Goal: Task Accomplishment & Management: Manage account settings

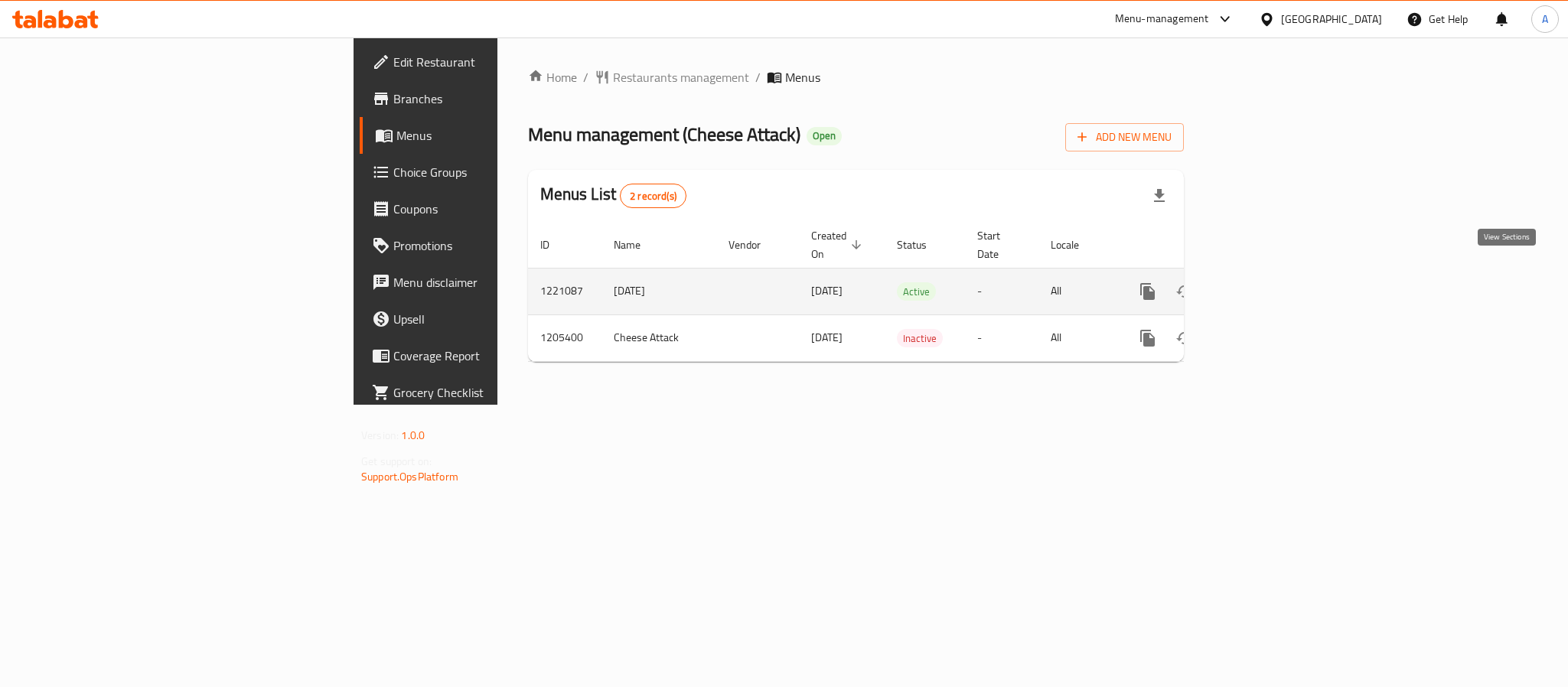
click at [1267, 282] on icon "enhanced table" at bounding box center [1258, 291] width 18 height 18
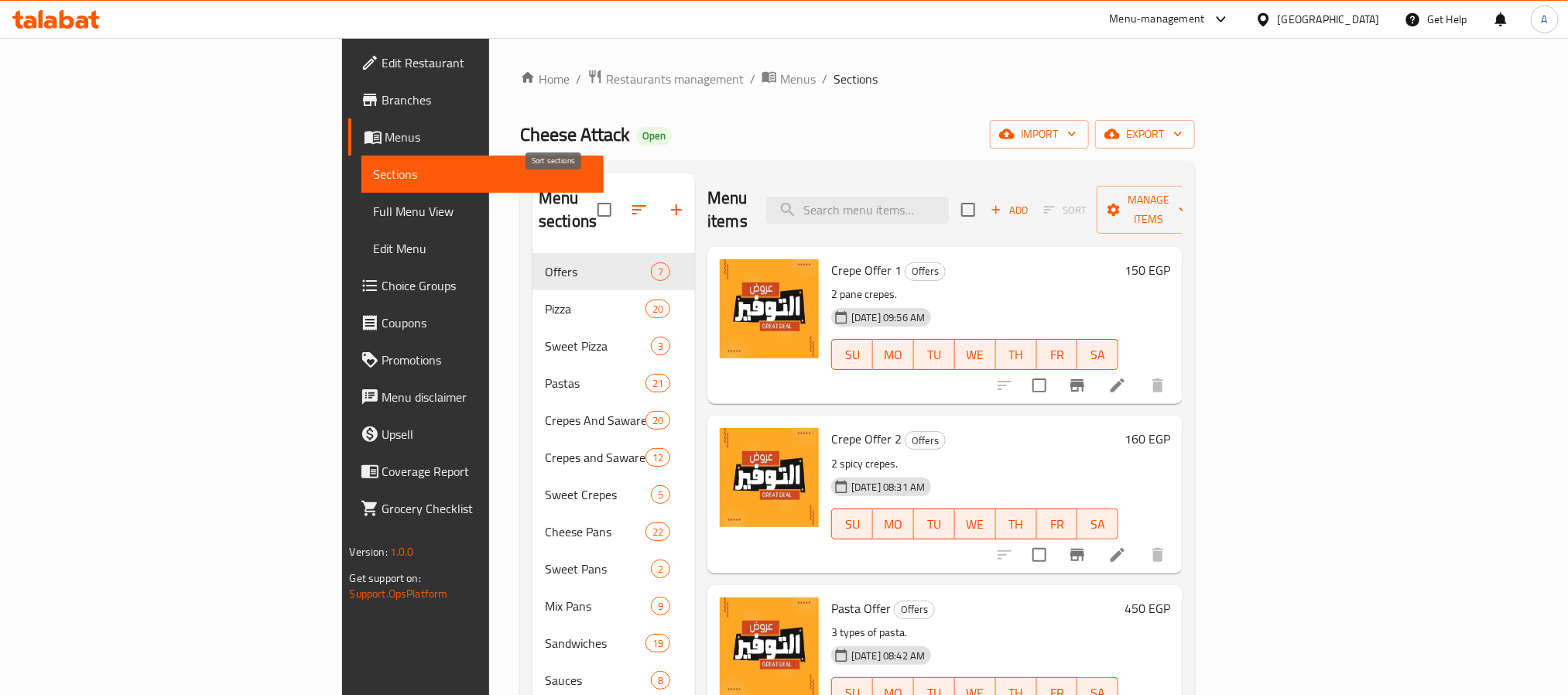
click at [620, 209] on button "button" at bounding box center [639, 209] width 37 height 37
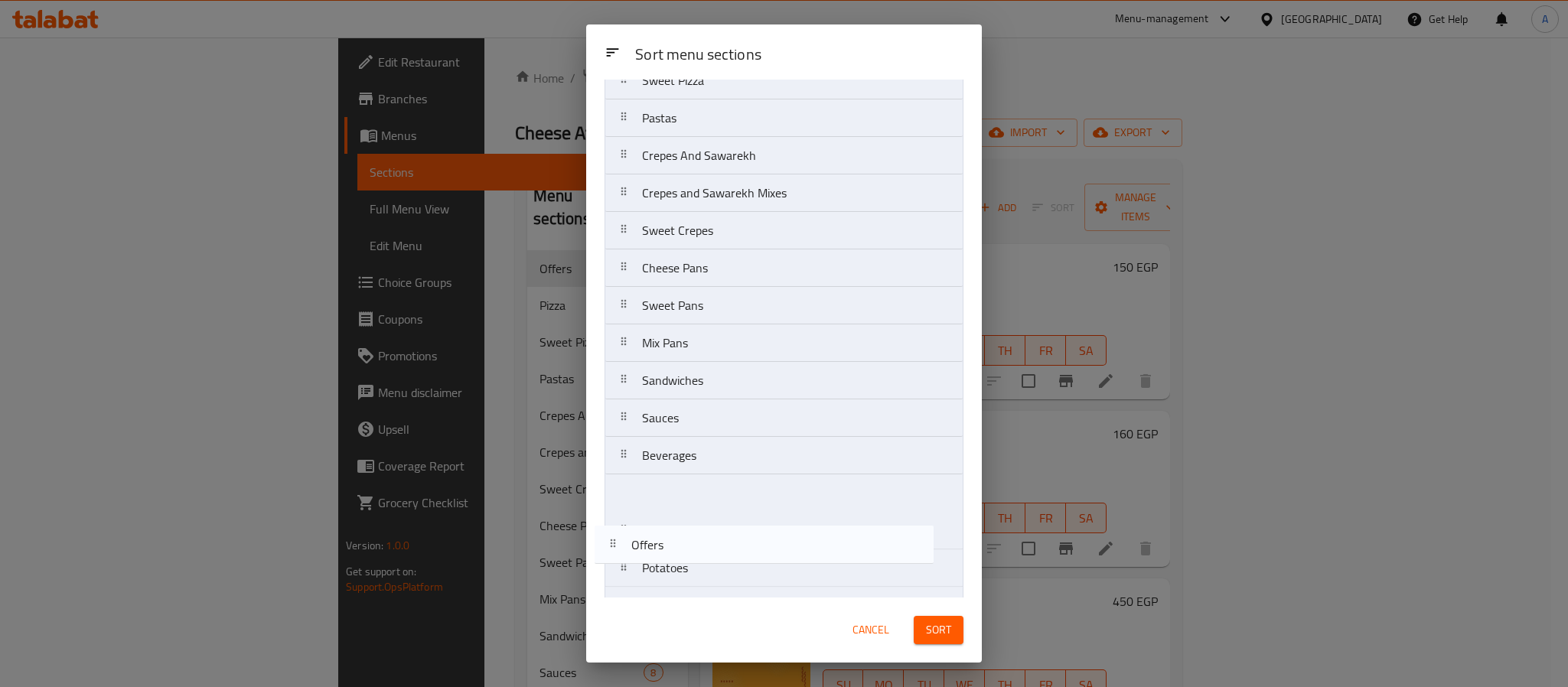
scroll to position [138, 0]
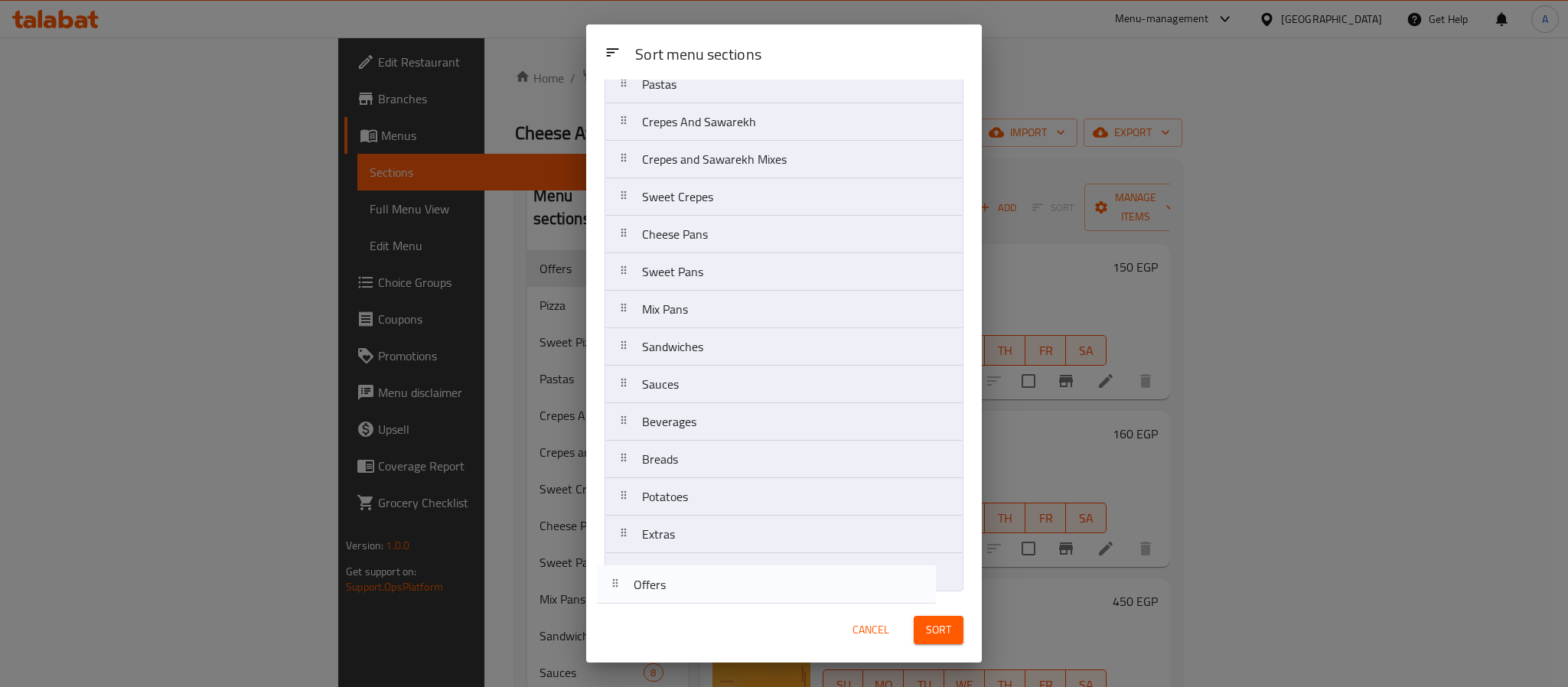
drag, startPoint x: 741, startPoint y: 141, endPoint x: 729, endPoint y: 586, distance: 445.2
click at [729, 586] on nav "Offers Pizza Sweet Pizza Pastas Crepes And Sawarekh Crepes and Sawarekh Mixes S…" at bounding box center [784, 291] width 359 height 601
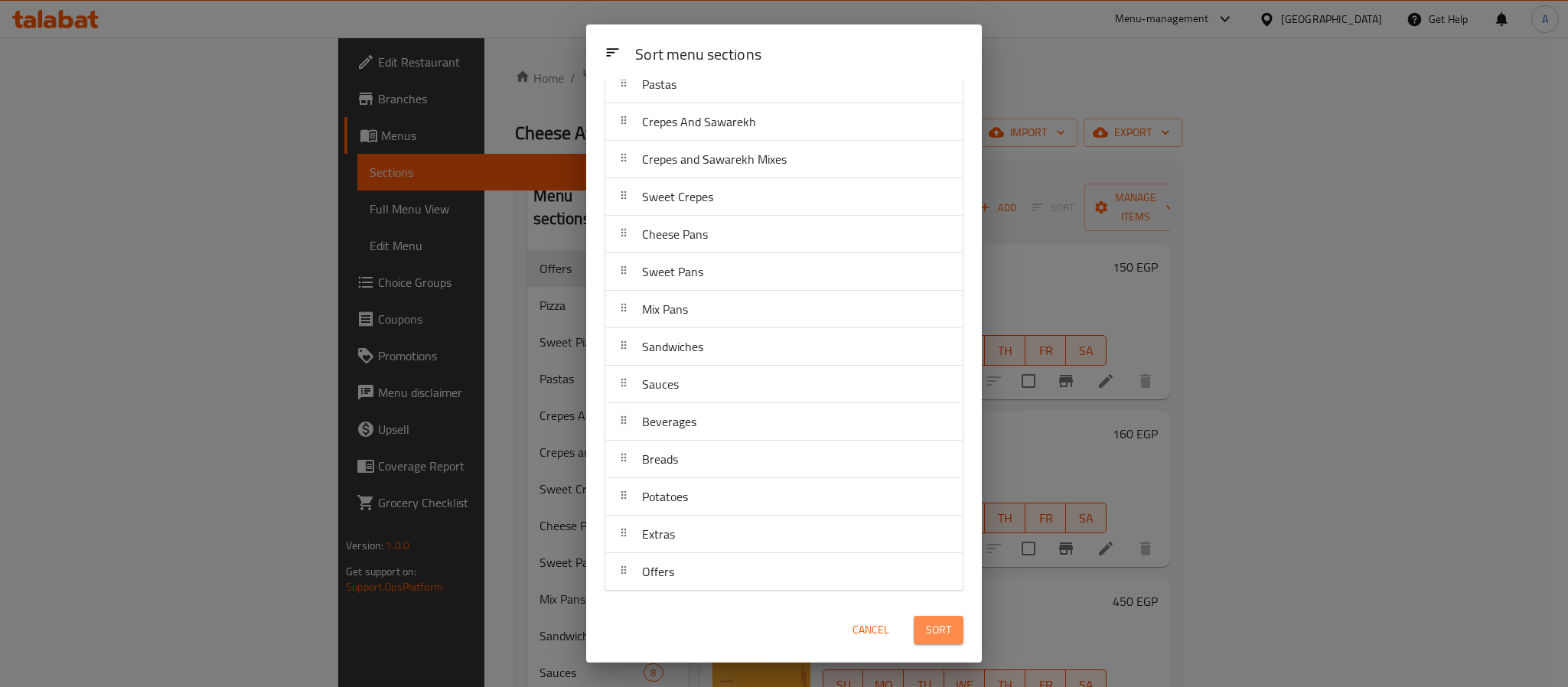
click at [934, 624] on span "Sort" at bounding box center [938, 630] width 25 height 19
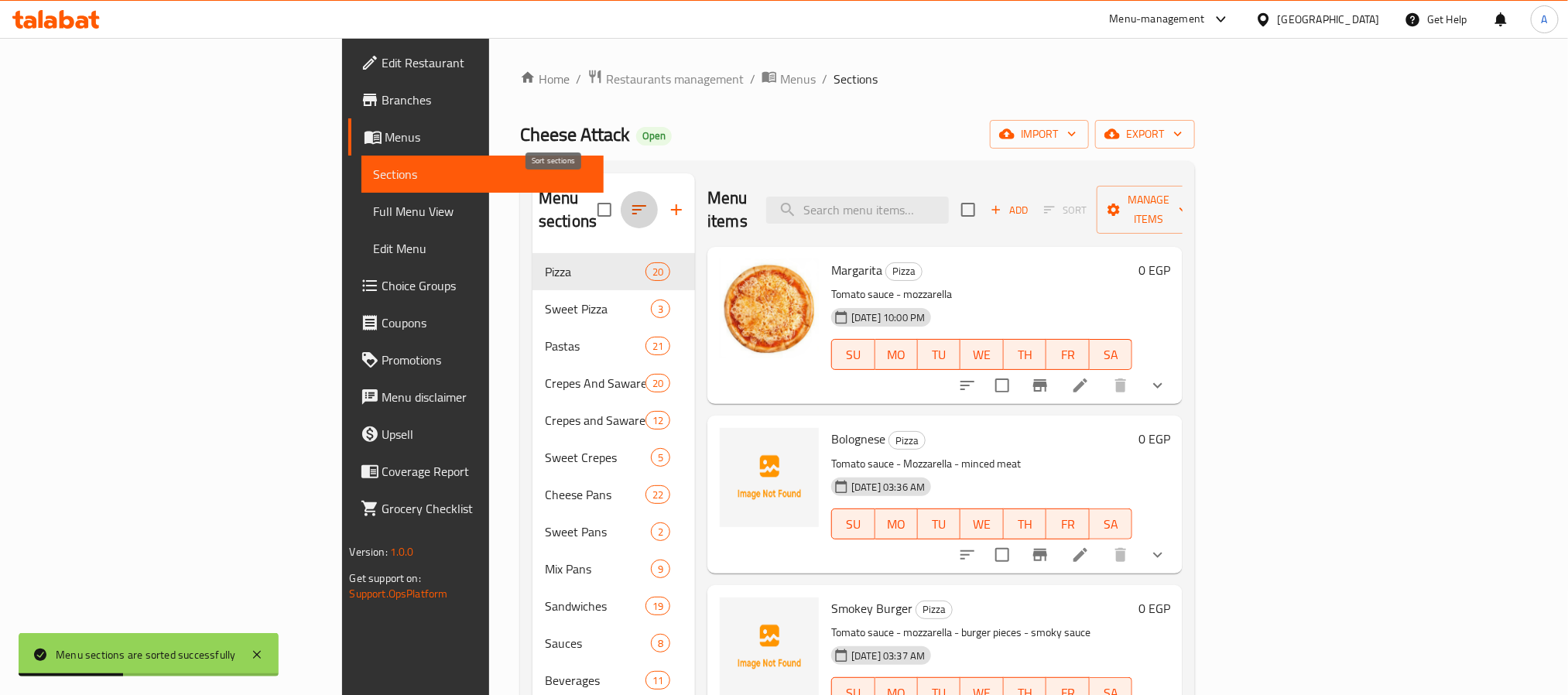
click at [630, 201] on icon "button" at bounding box center [639, 209] width 18 height 18
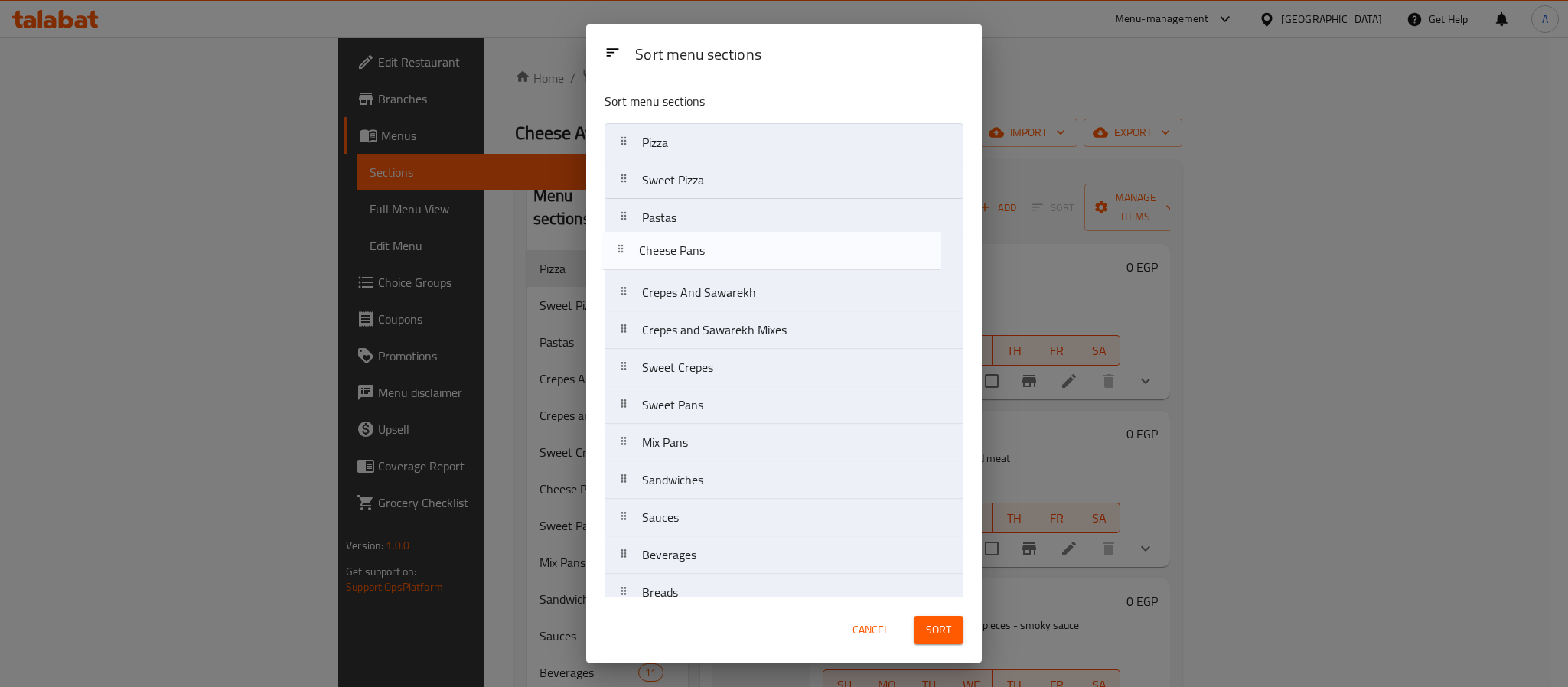
drag, startPoint x: 728, startPoint y: 367, endPoint x: 724, endPoint y: 244, distance: 123.1
click at [724, 244] on nav "Pizza Sweet Pizza Pastas Crepes And Sawarekh Crepes and Sawarekh Mixes Sweet Cr…" at bounding box center [784, 424] width 359 height 601
drag, startPoint x: 735, startPoint y: 260, endPoint x: 730, endPoint y: 217, distance: 43.3
click at [730, 217] on nav "Pizza Sweet Pizza Pastas Cheese Pans Crepes And Sawarekh Crepes and Sawarekh Mi…" at bounding box center [784, 424] width 359 height 601
drag, startPoint x: 713, startPoint y: 439, endPoint x: 707, endPoint y: 253, distance: 186.1
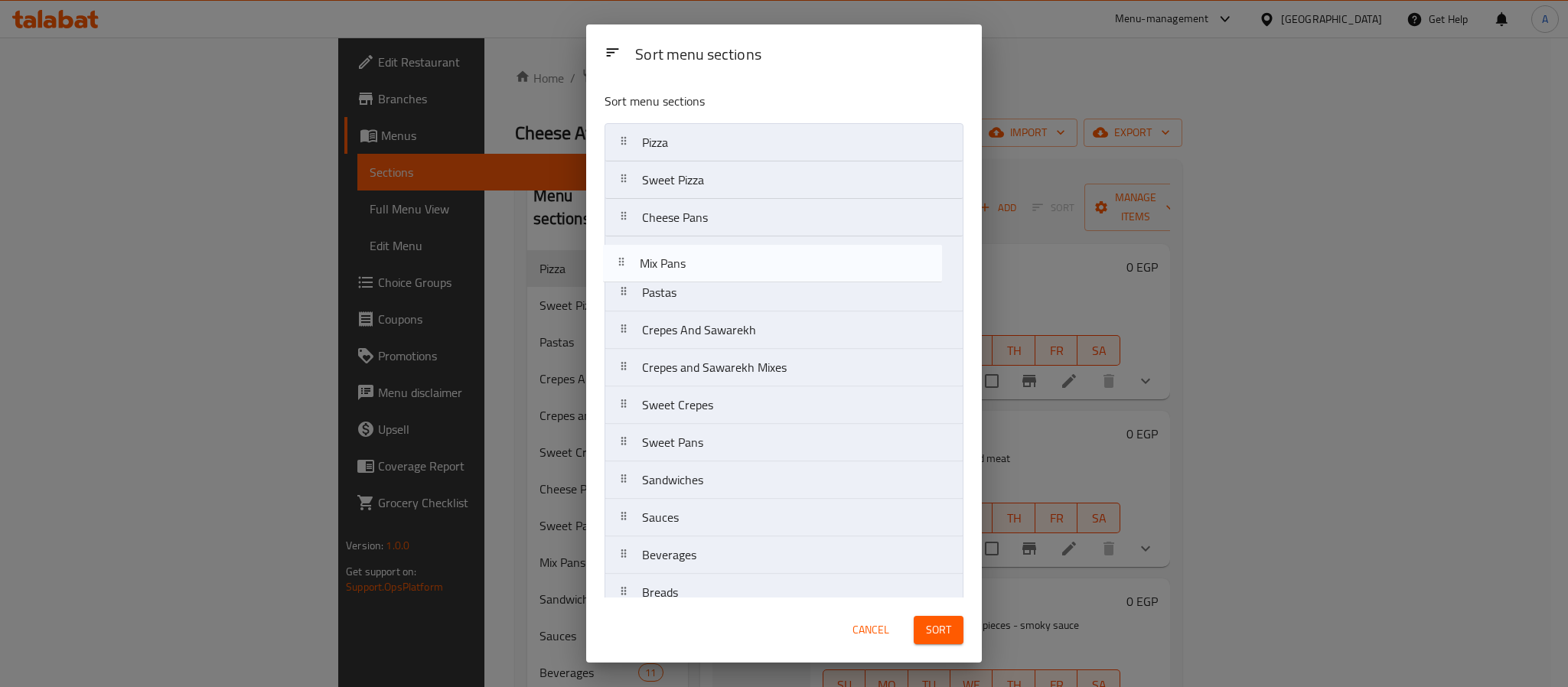
click at [707, 253] on nav "Pizza Sweet Pizza Cheese Pans Pastas Crepes And Sawarekh Crepes and Sawarekh Mi…" at bounding box center [784, 424] width 359 height 601
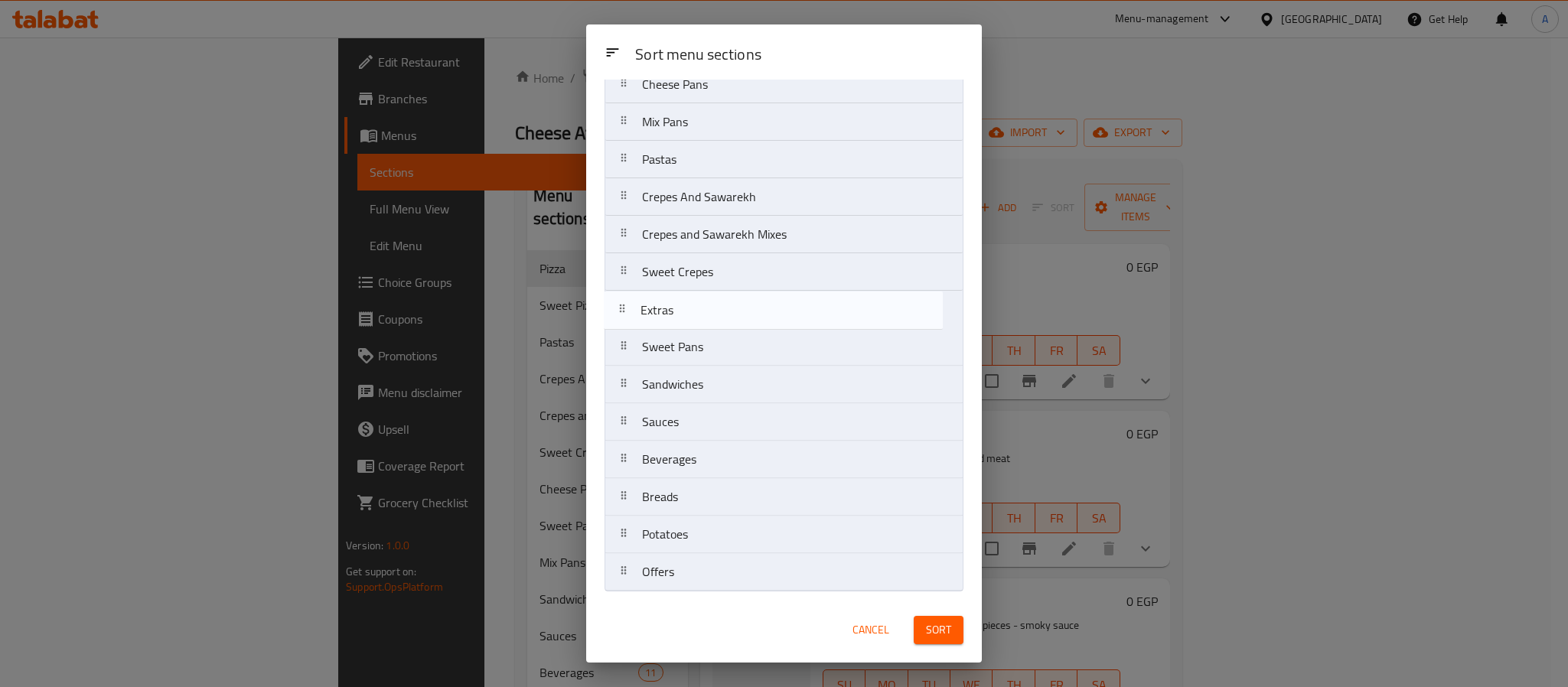
drag, startPoint x: 705, startPoint y: 533, endPoint x: 701, endPoint y: 301, distance: 232.0
click at [701, 301] on nav "Pizza Sweet Pizza Cheese Pans Mix Pans Pastas Crepes And Sawarekh Crepes and Sa…" at bounding box center [784, 291] width 359 height 601
drag, startPoint x: 690, startPoint y: 423, endPoint x: 697, endPoint y: 301, distance: 122.2
click at [697, 301] on nav "Pizza Sweet Pizza Cheese Pans Mix Pans Pastas Crepes And Sawarekh Crepes and Sa…" at bounding box center [784, 291] width 359 height 601
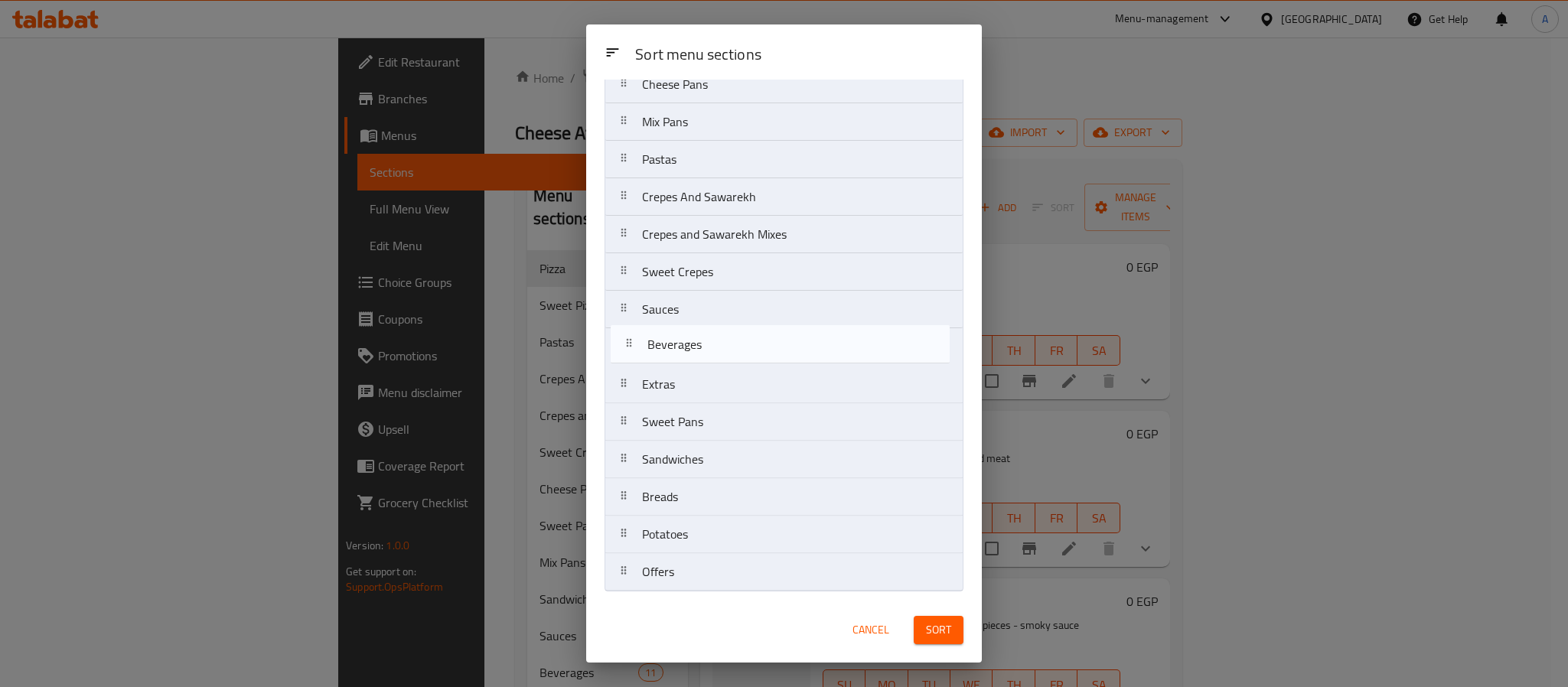
drag, startPoint x: 680, startPoint y: 457, endPoint x: 684, endPoint y: 339, distance: 118.1
click at [684, 339] on nav "Pizza Sweet Pizza Cheese Pans Mix Pans Pastas Crepes And Sawarekh Crepes and Sa…" at bounding box center [784, 291] width 359 height 601
drag, startPoint x: 684, startPoint y: 491, endPoint x: 690, endPoint y: 368, distance: 123.1
click at [690, 368] on nav "Pizza Sweet Pizza Cheese Pans Mix Pans Pastas Crepes And Sawarekh Crepes and Sa…" at bounding box center [784, 291] width 359 height 601
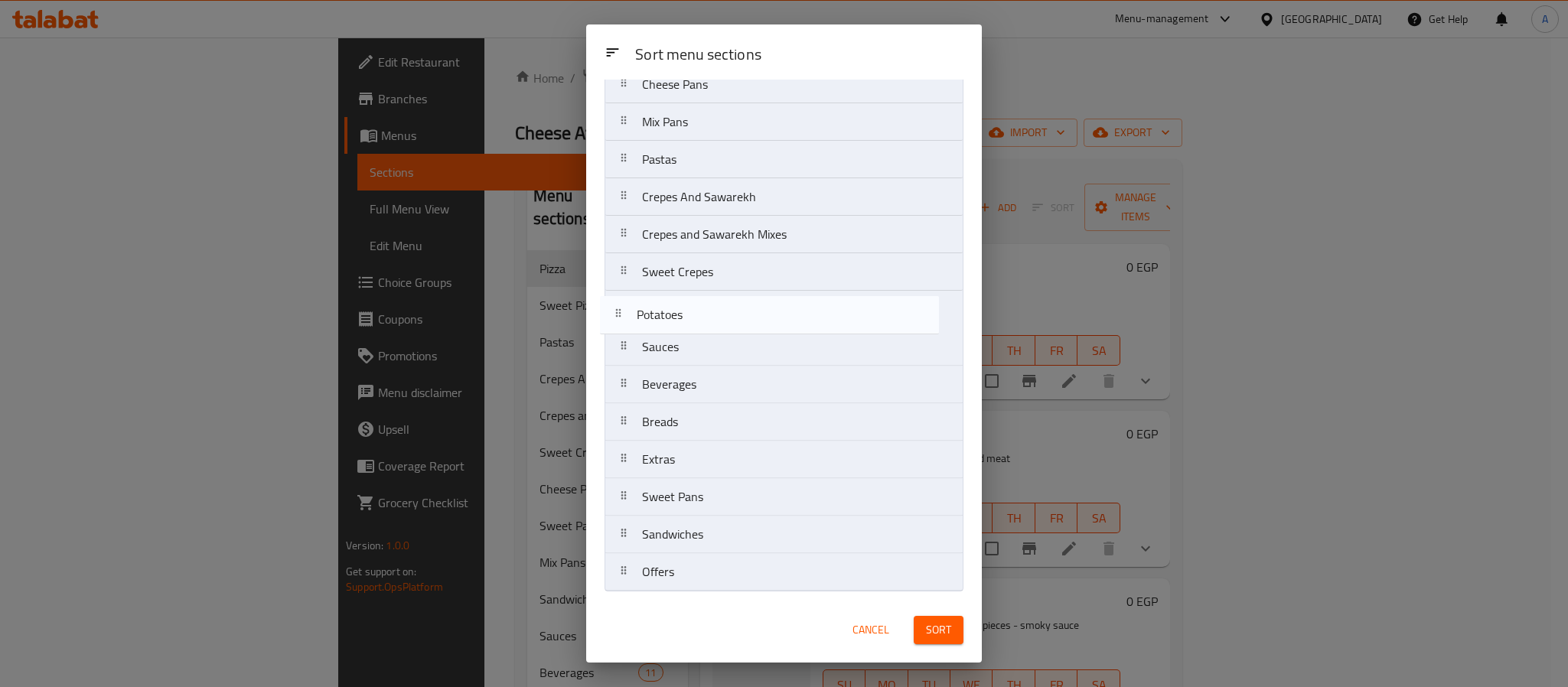
drag, startPoint x: 719, startPoint y: 537, endPoint x: 713, endPoint y: 315, distance: 222.1
click at [713, 315] on nav "Pizza Sweet Pizza Cheese Pans Mix Pans Pastas Crepes And Sawarekh Crepes and Sa…" at bounding box center [784, 291] width 359 height 601
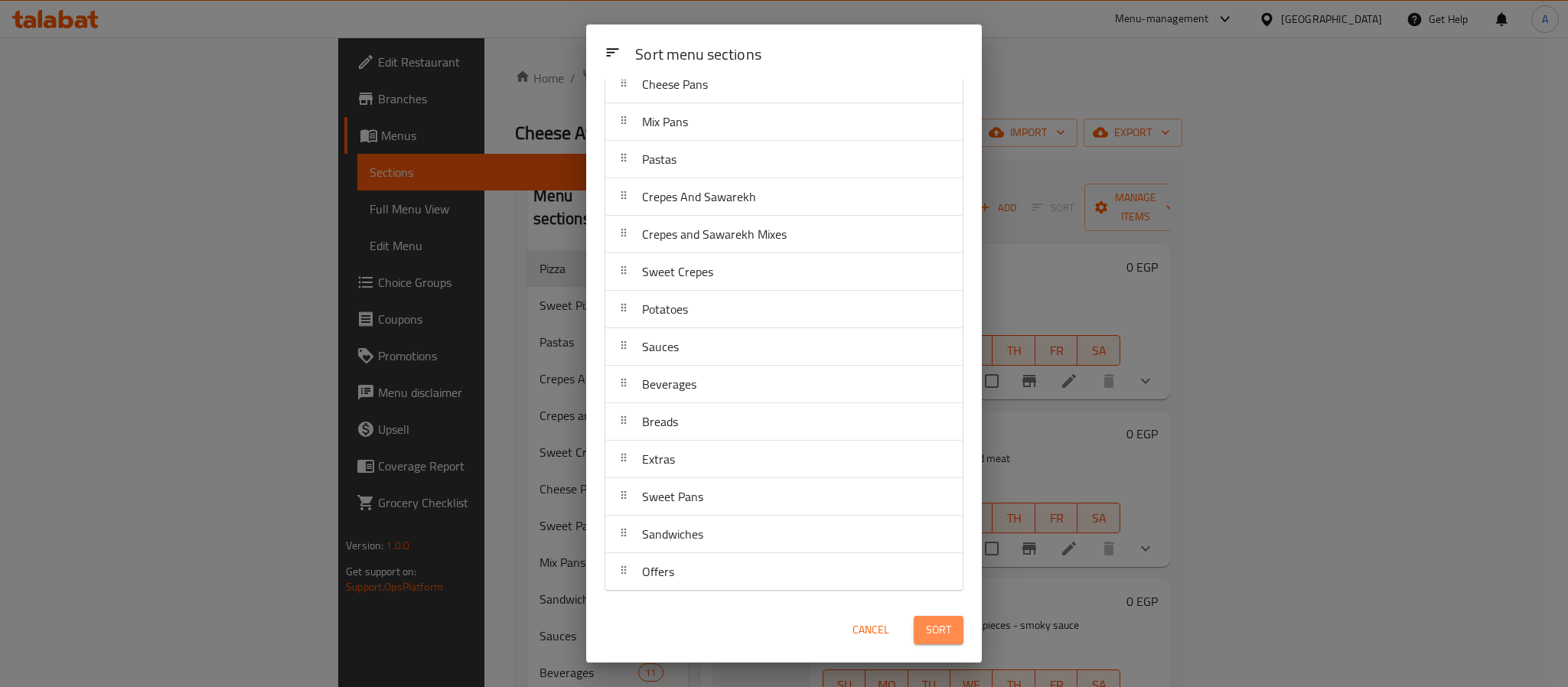
click at [944, 635] on span "Sort" at bounding box center [938, 630] width 25 height 19
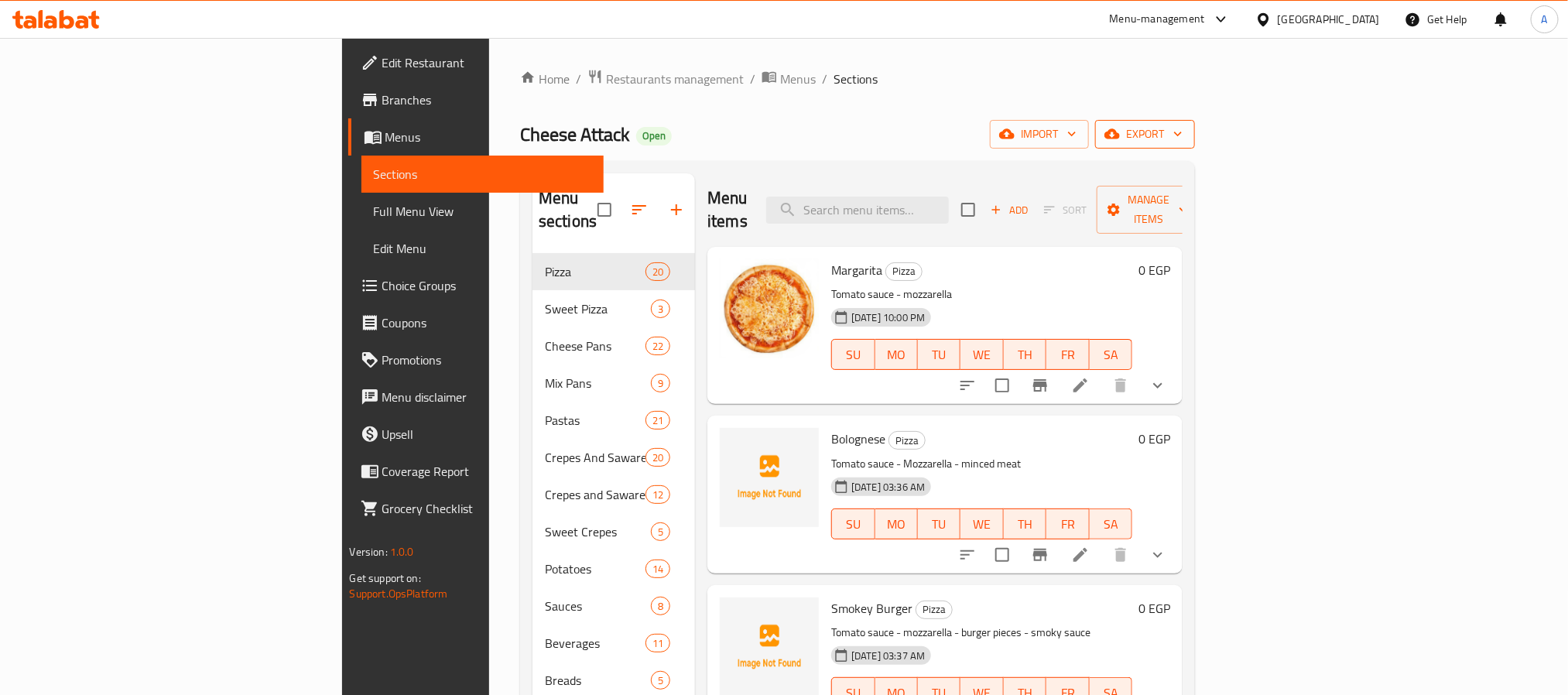
click at [1183, 140] on span "export" at bounding box center [1145, 134] width 75 height 19
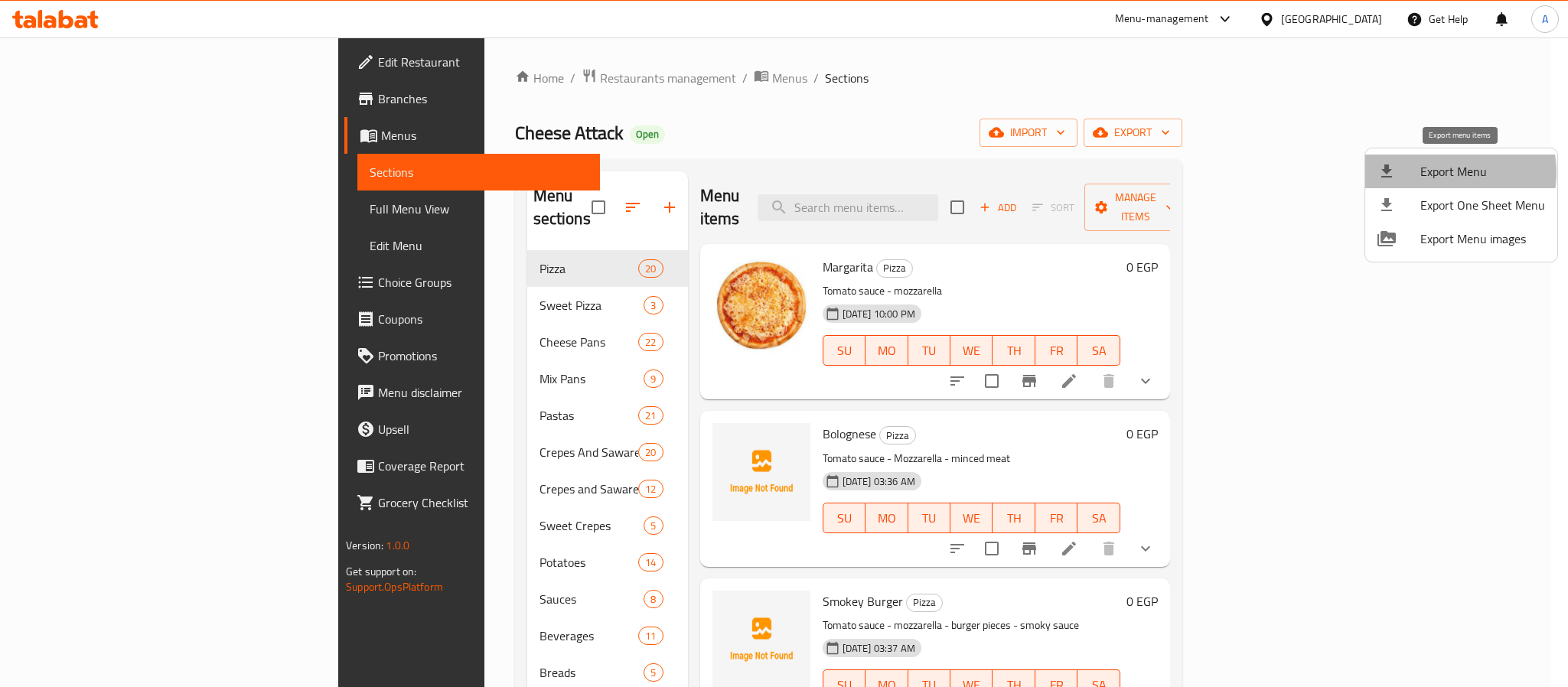
click at [1447, 172] on span "Export Menu" at bounding box center [1483, 171] width 125 height 18
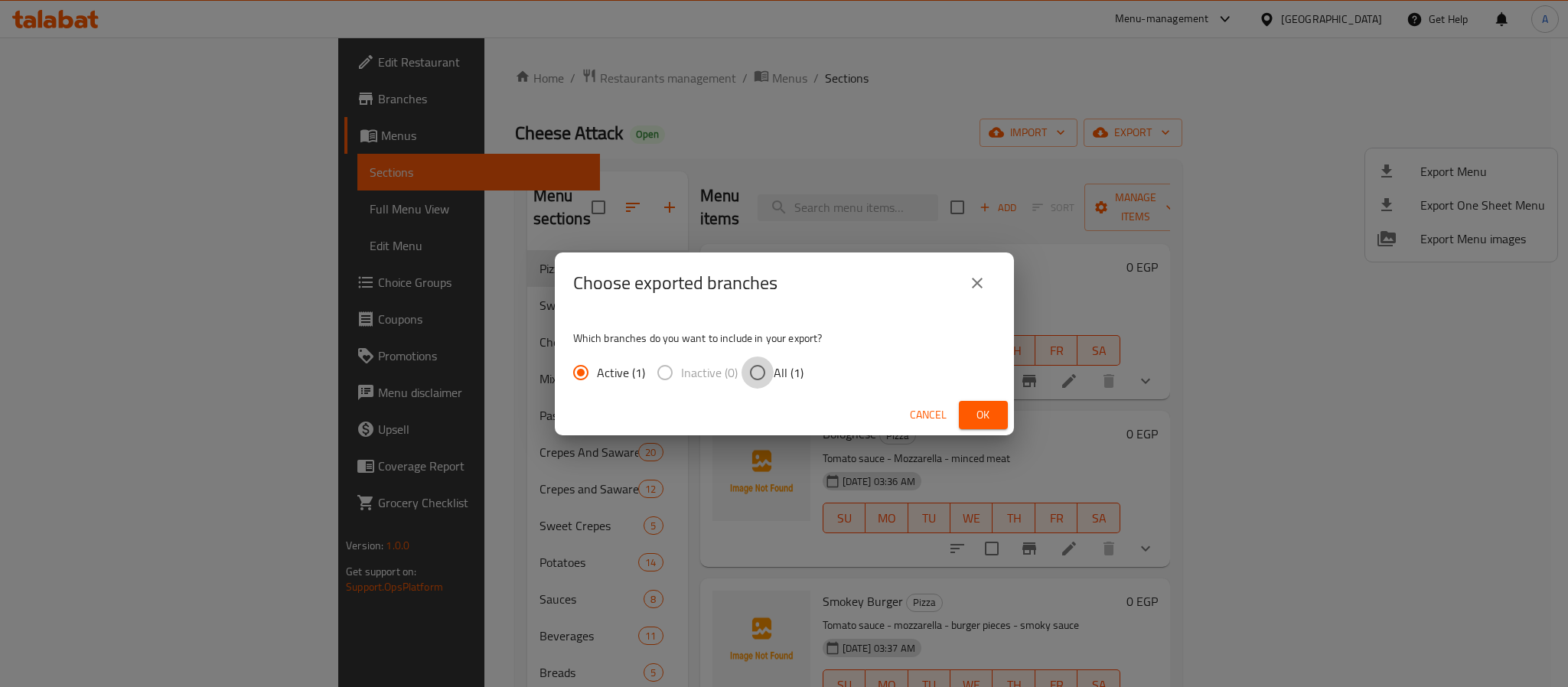
click at [754, 368] on input "All (1)" at bounding box center [758, 373] width 32 height 32
radio input "true"
click at [972, 413] on span "Ok" at bounding box center [984, 415] width 25 height 19
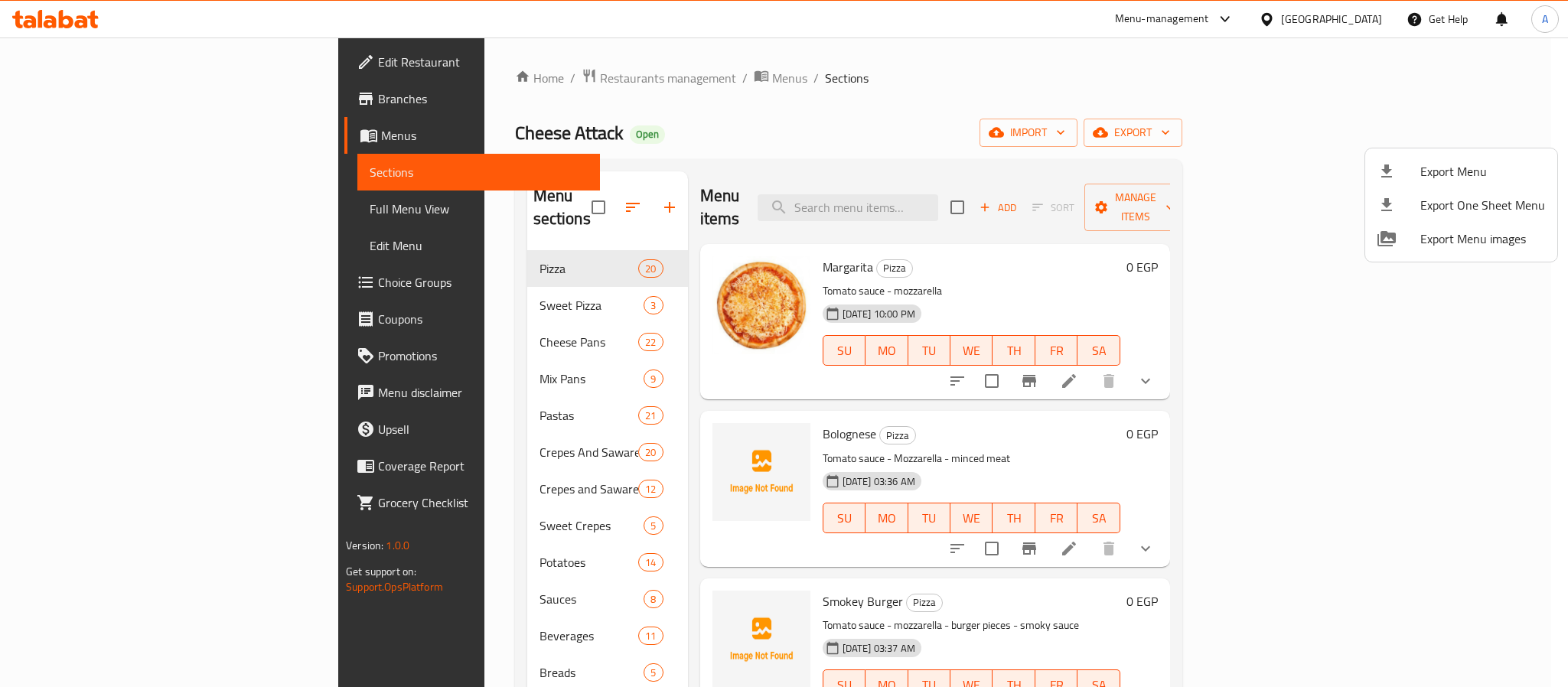
click at [1387, 279] on div at bounding box center [784, 344] width 1568 height 687
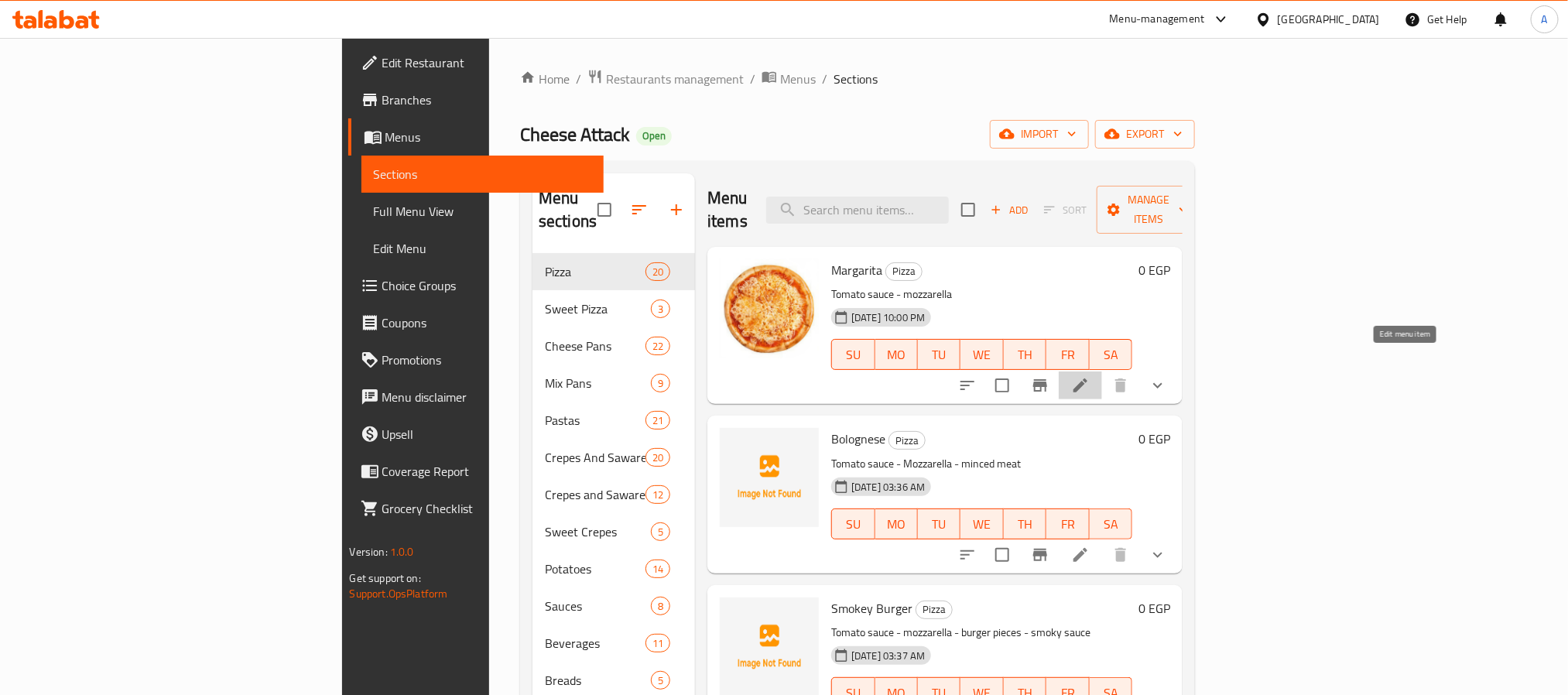
click at [1089, 376] on icon at bounding box center [1080, 385] width 18 height 18
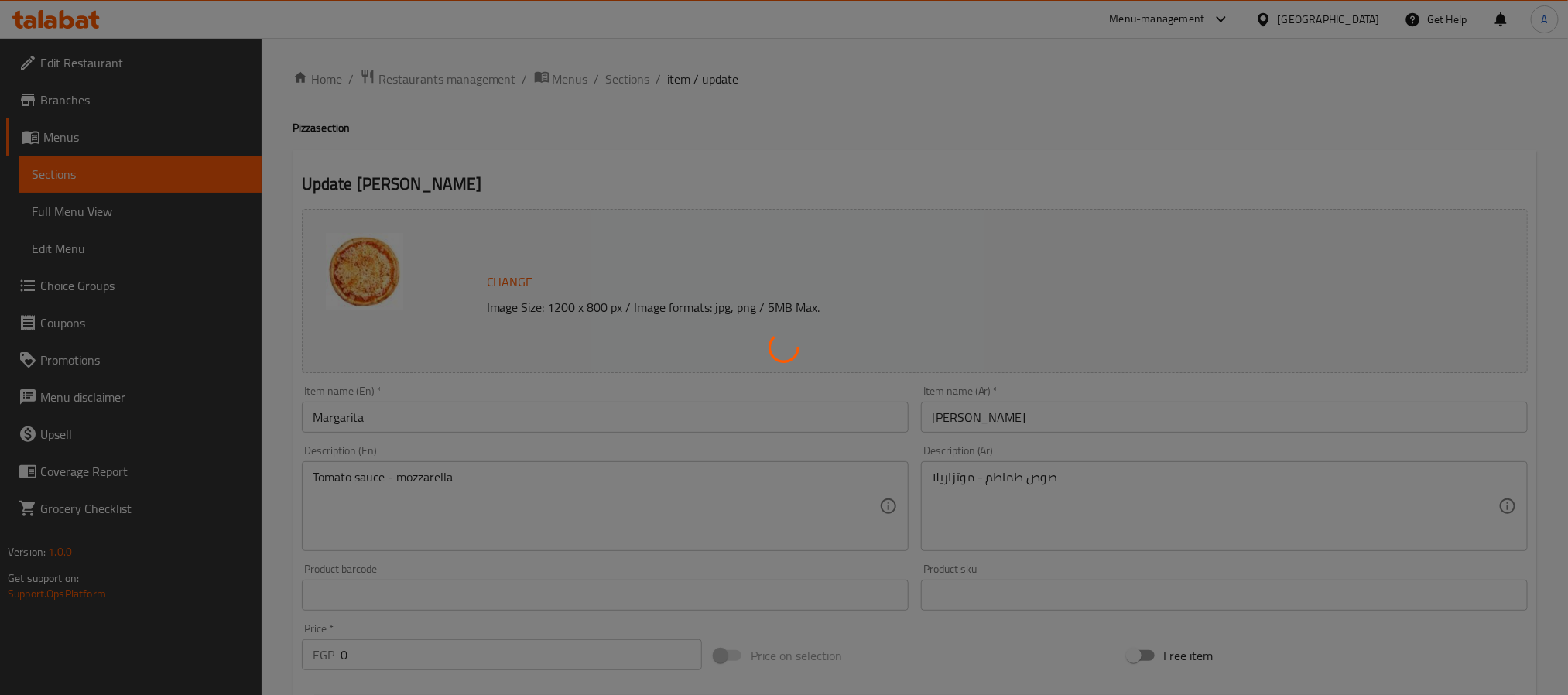
type input "إضافات البيتزا الكبيرة:"
type input "0"
type input "1"
type input "اجعل العجينة حارة:"
type input "0"
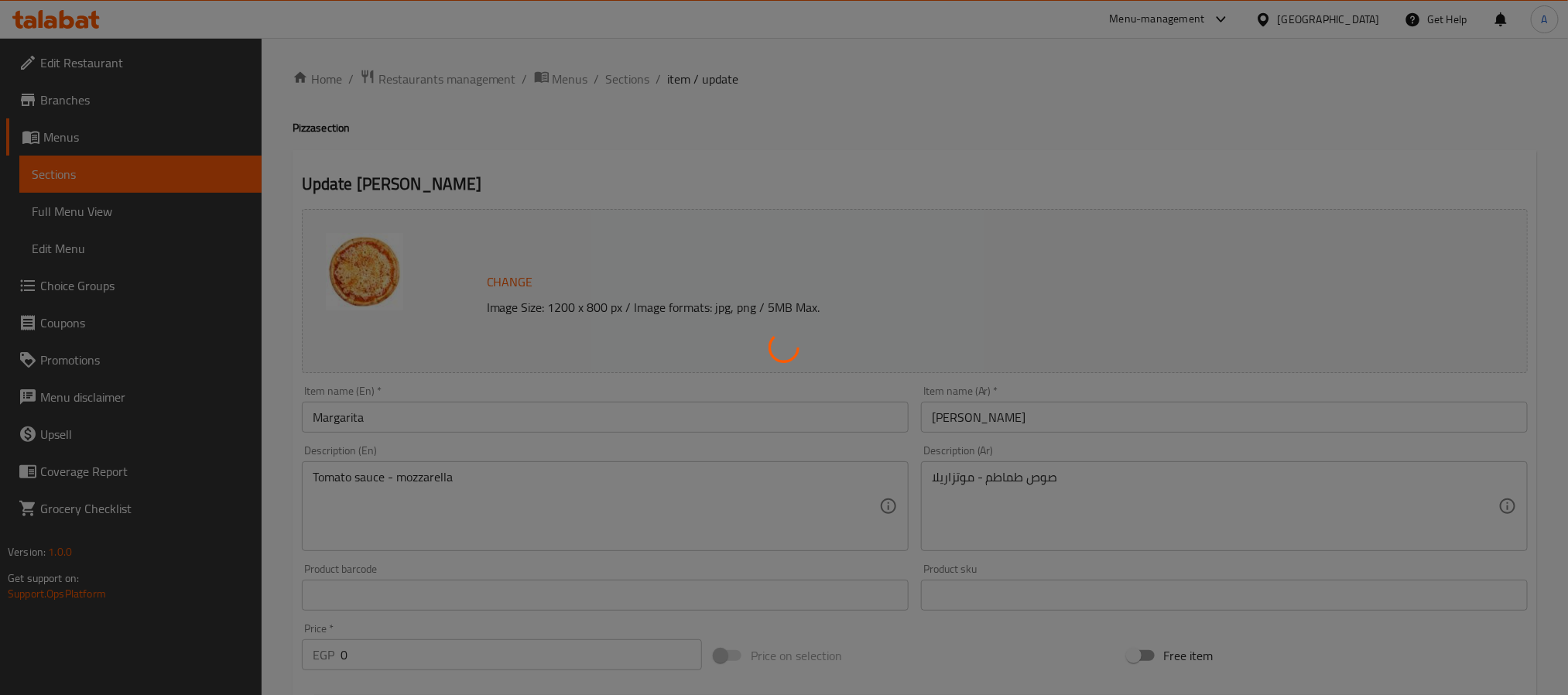
type input "1"
type input "إضافات البيتزا الوسط:"
type input "0"
type input "1"
type input "اجعل العجينة حارة:"
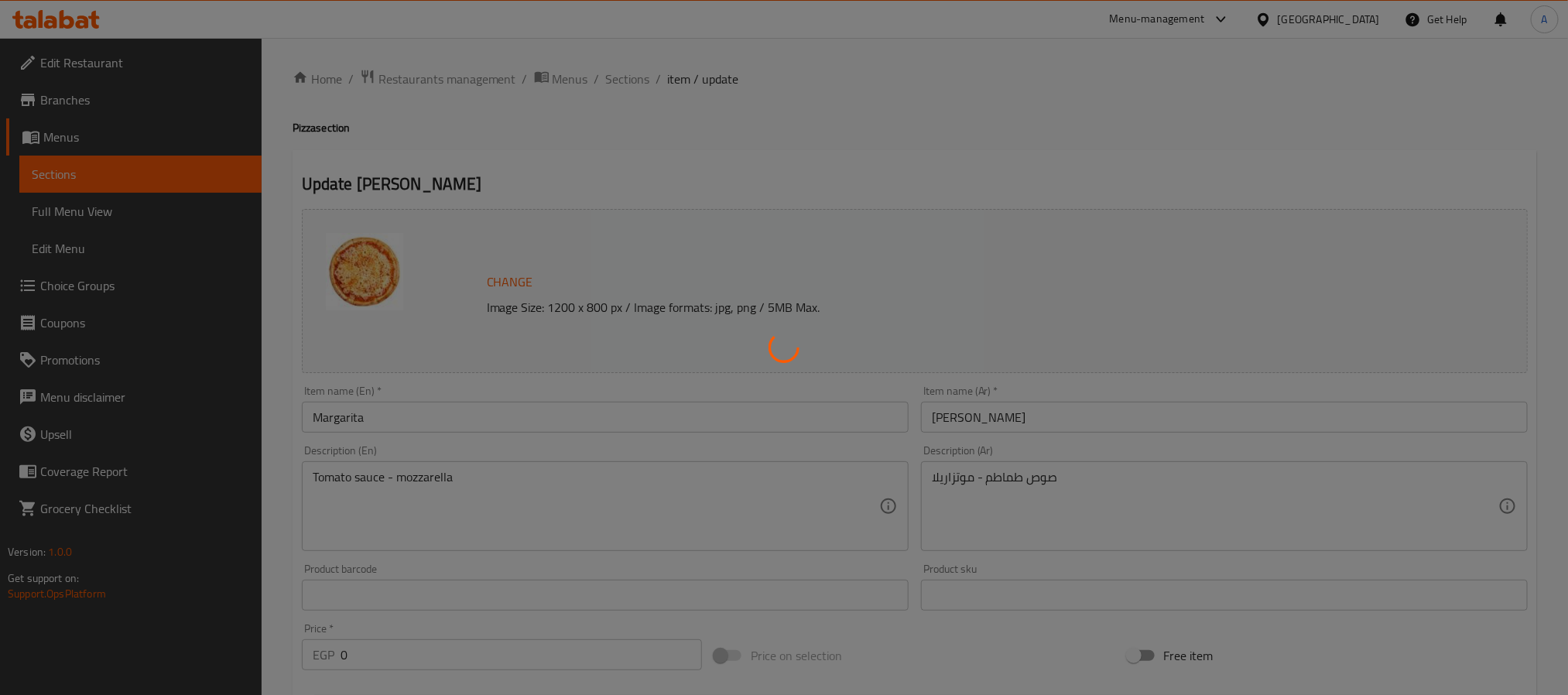
type input "0"
type input "1"
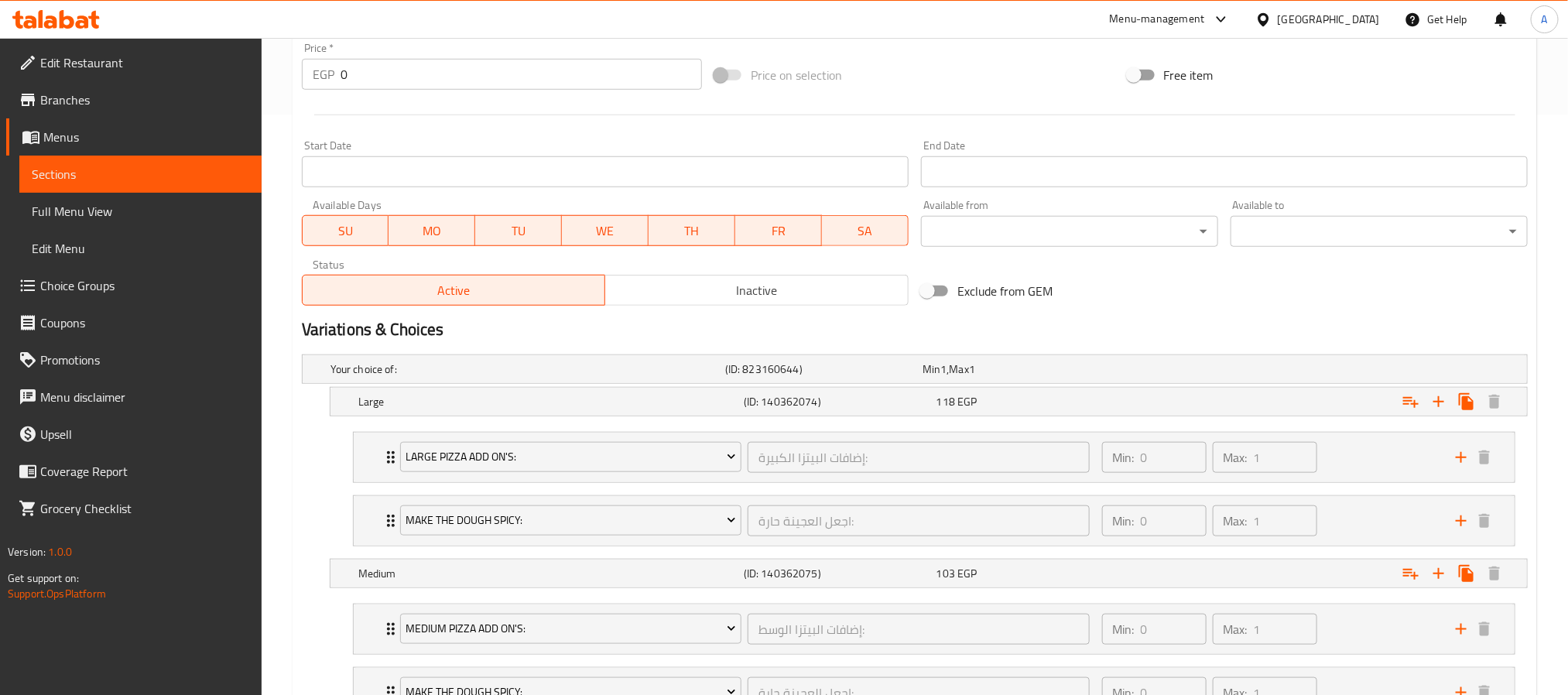
scroll to position [697, 0]
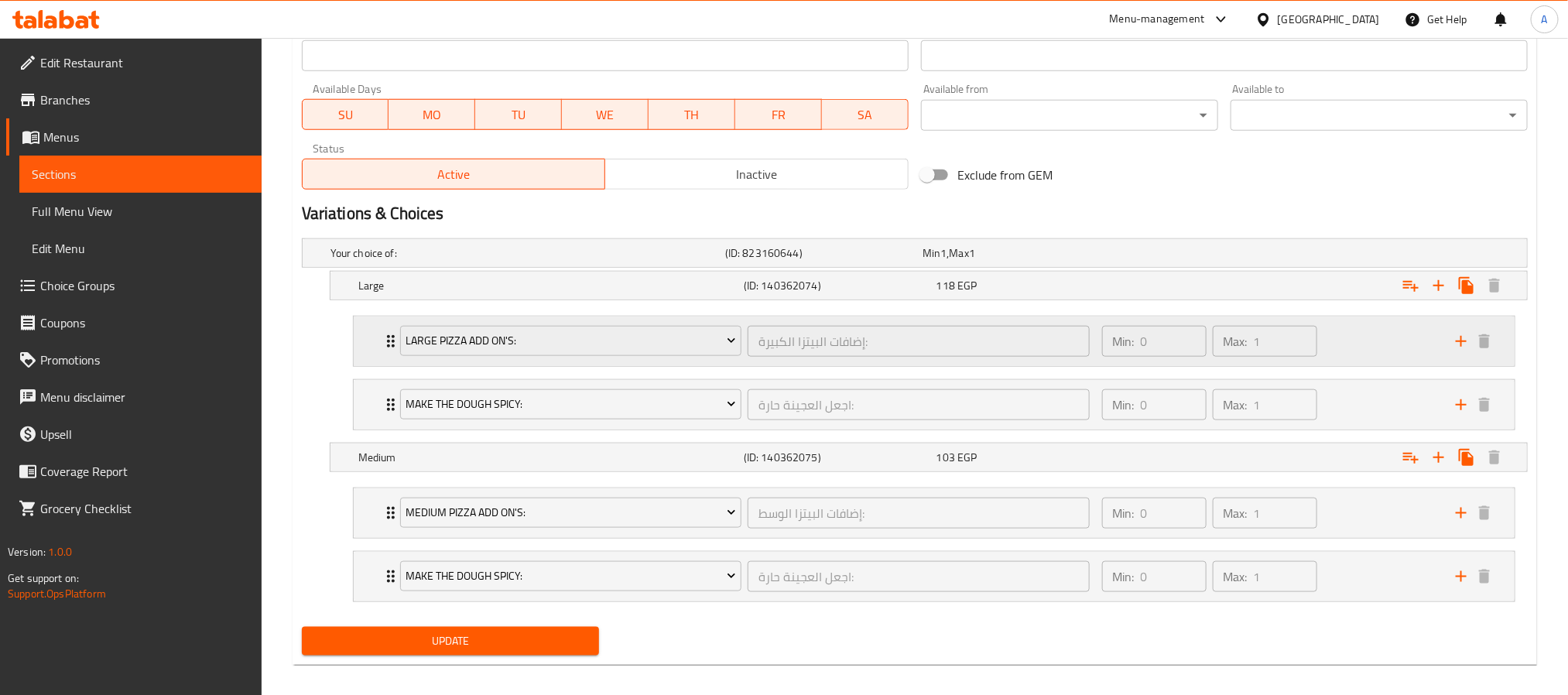
click at [383, 345] on icon "Expand" at bounding box center [390, 341] width 18 height 18
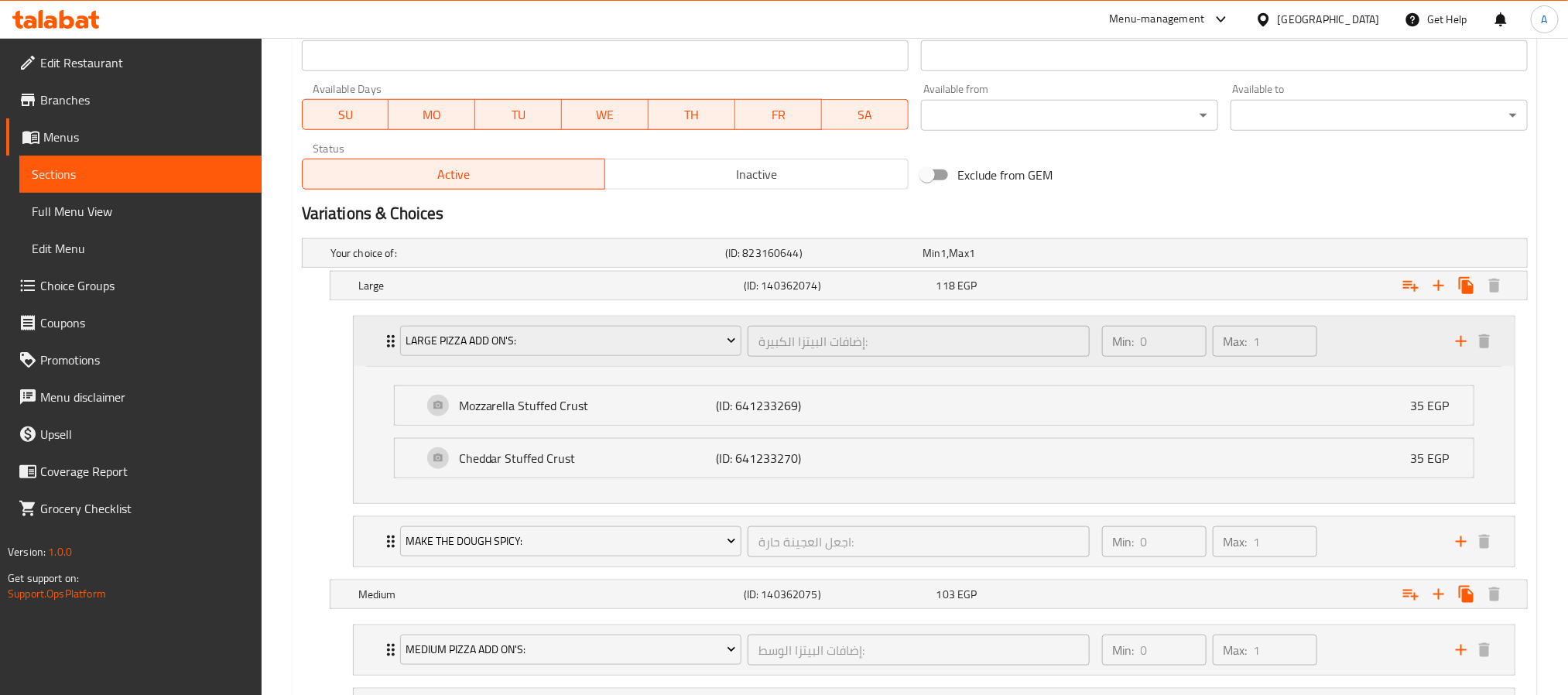
click at [383, 345] on icon "Expand" at bounding box center [390, 341] width 18 height 18
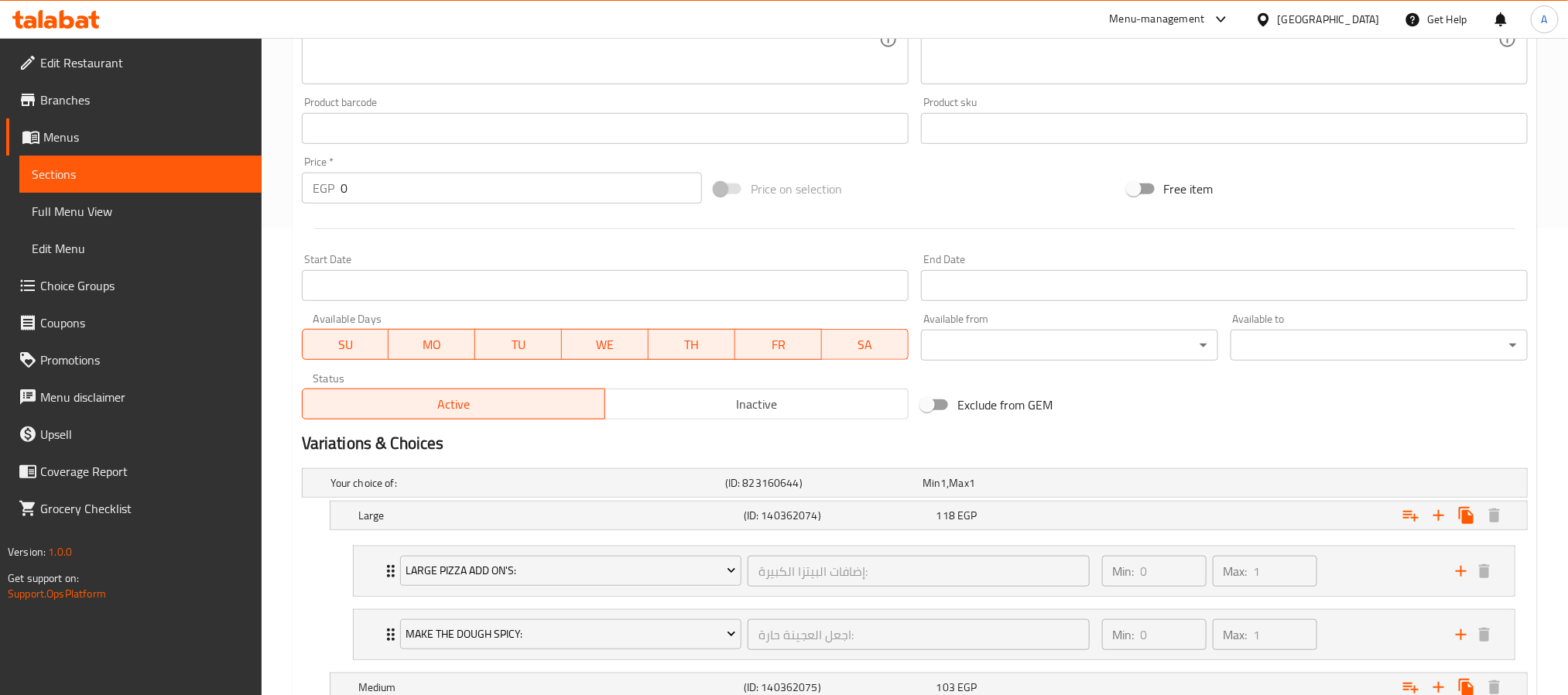
scroll to position [464, 0]
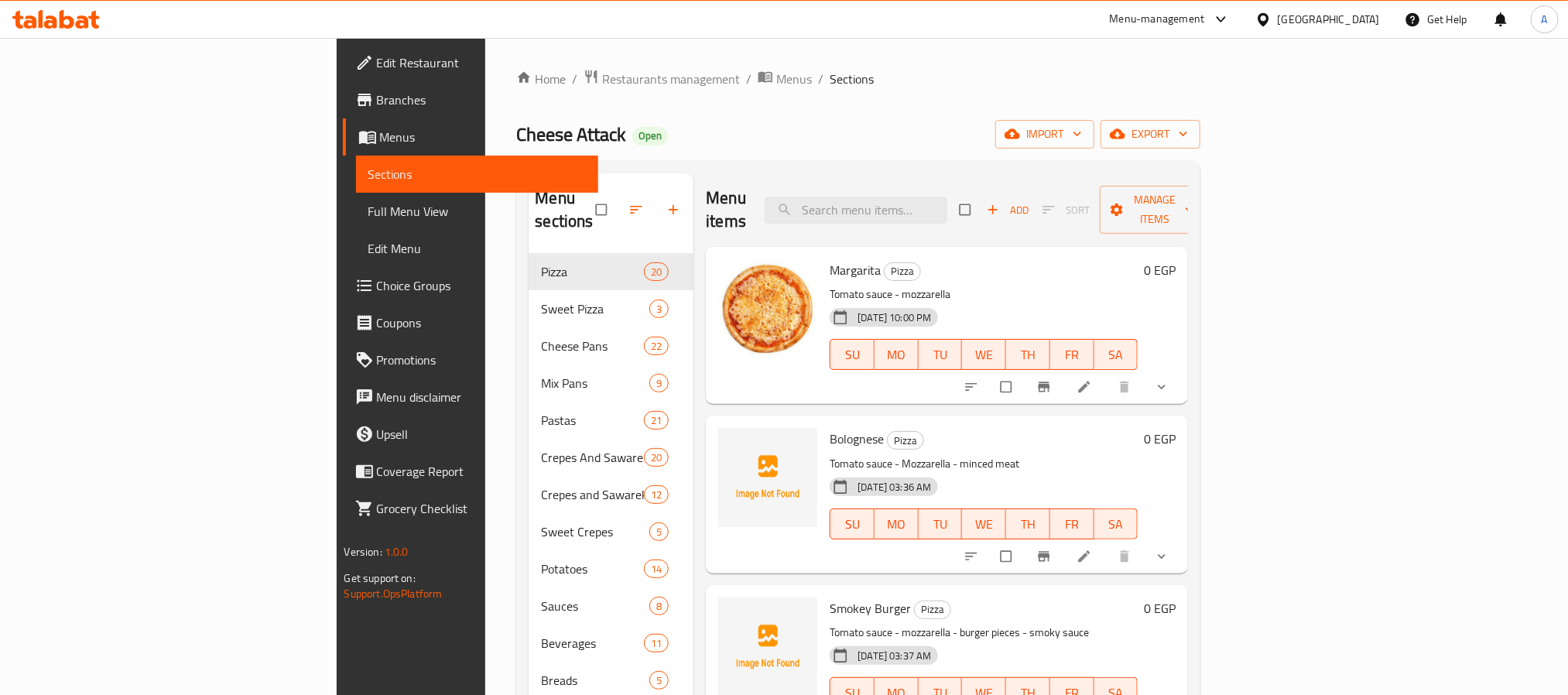
click at [377, 281] on span "Choice Groups" at bounding box center [481, 285] width 209 height 18
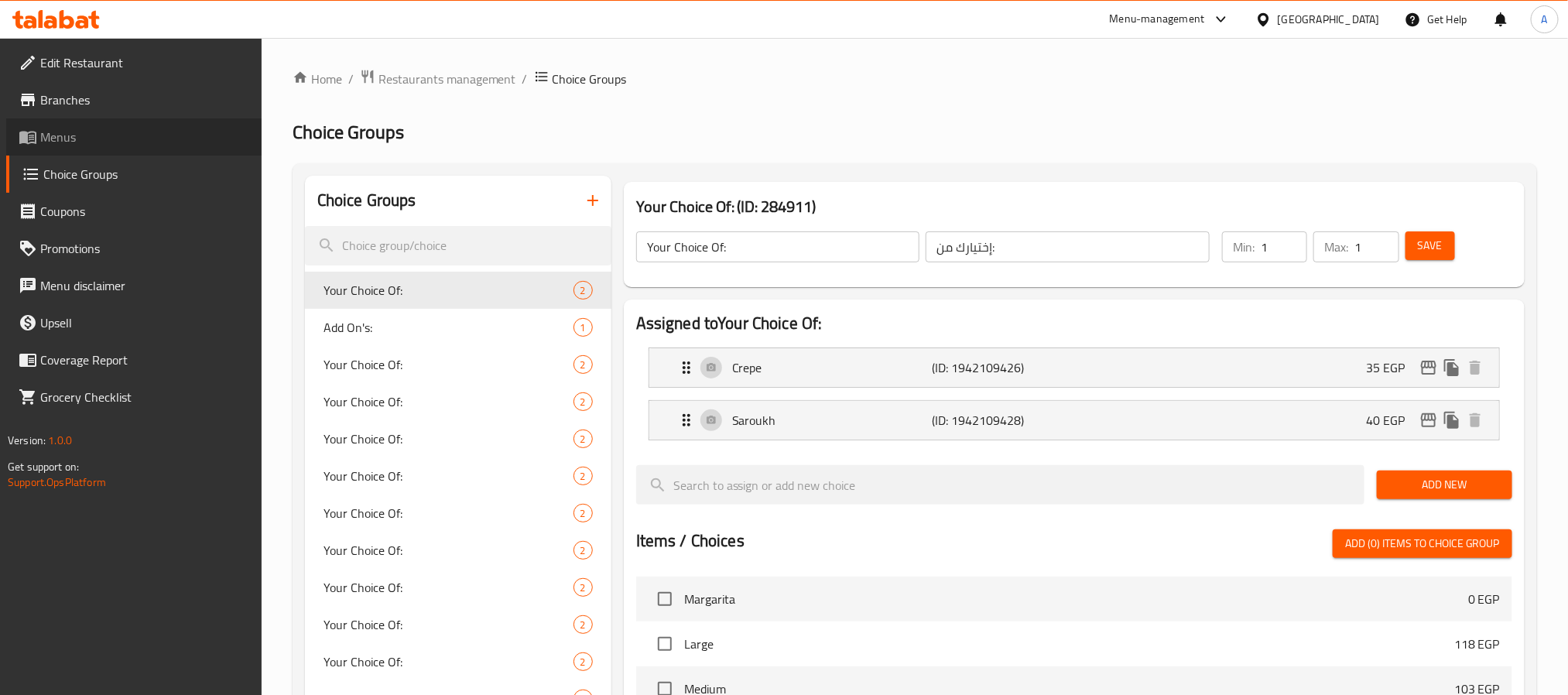
click at [98, 127] on span "Menus" at bounding box center [145, 136] width 209 height 18
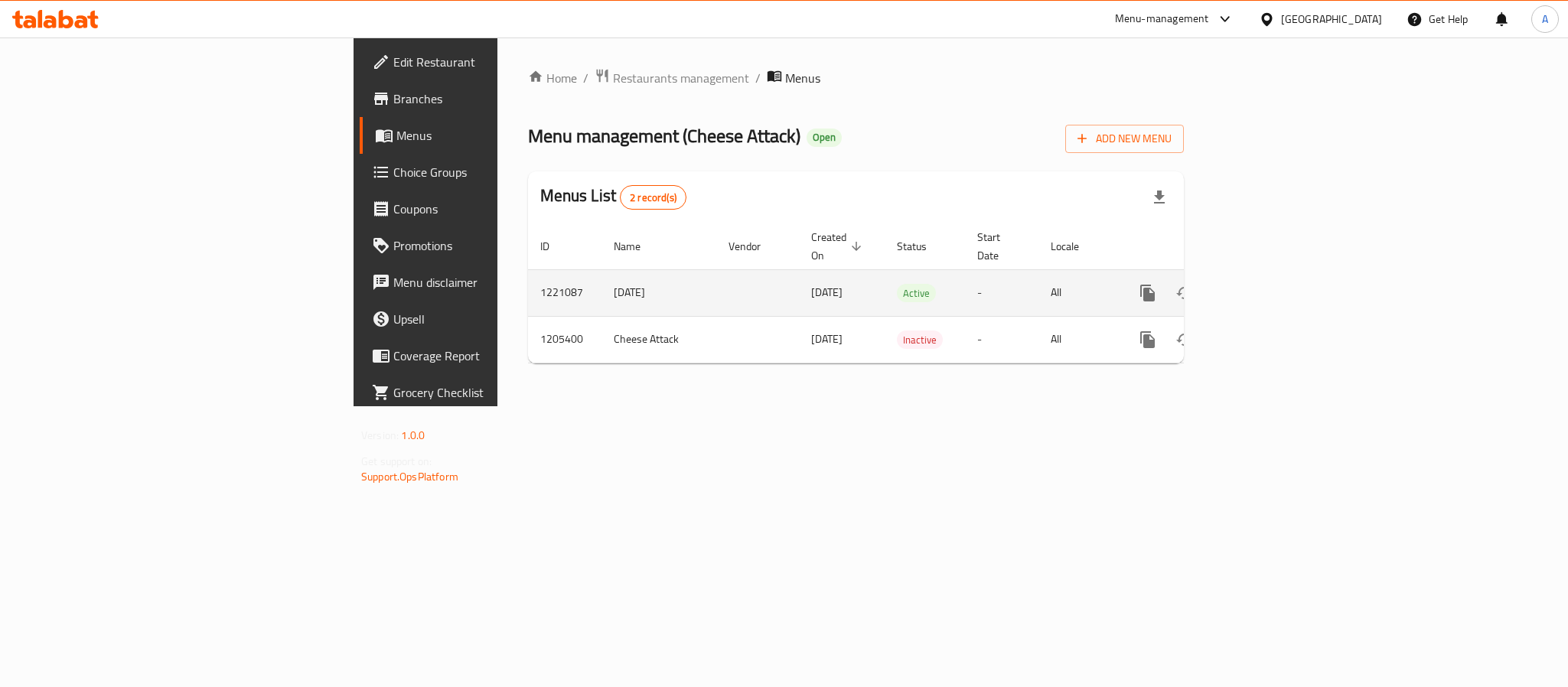
click at [1265, 286] on icon "enhanced table" at bounding box center [1258, 293] width 13 height 13
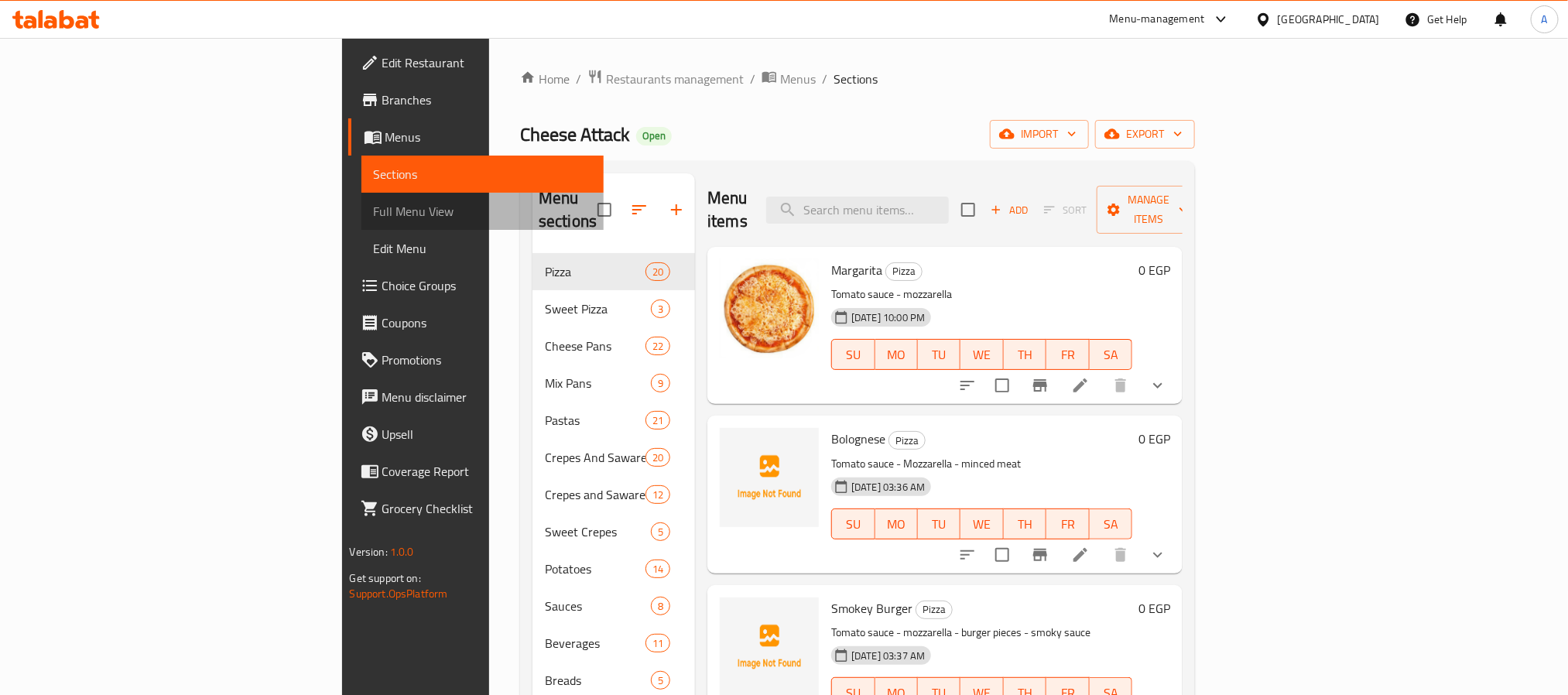
click at [373, 214] on span "Full Menu View" at bounding box center [481, 210] width 217 height 18
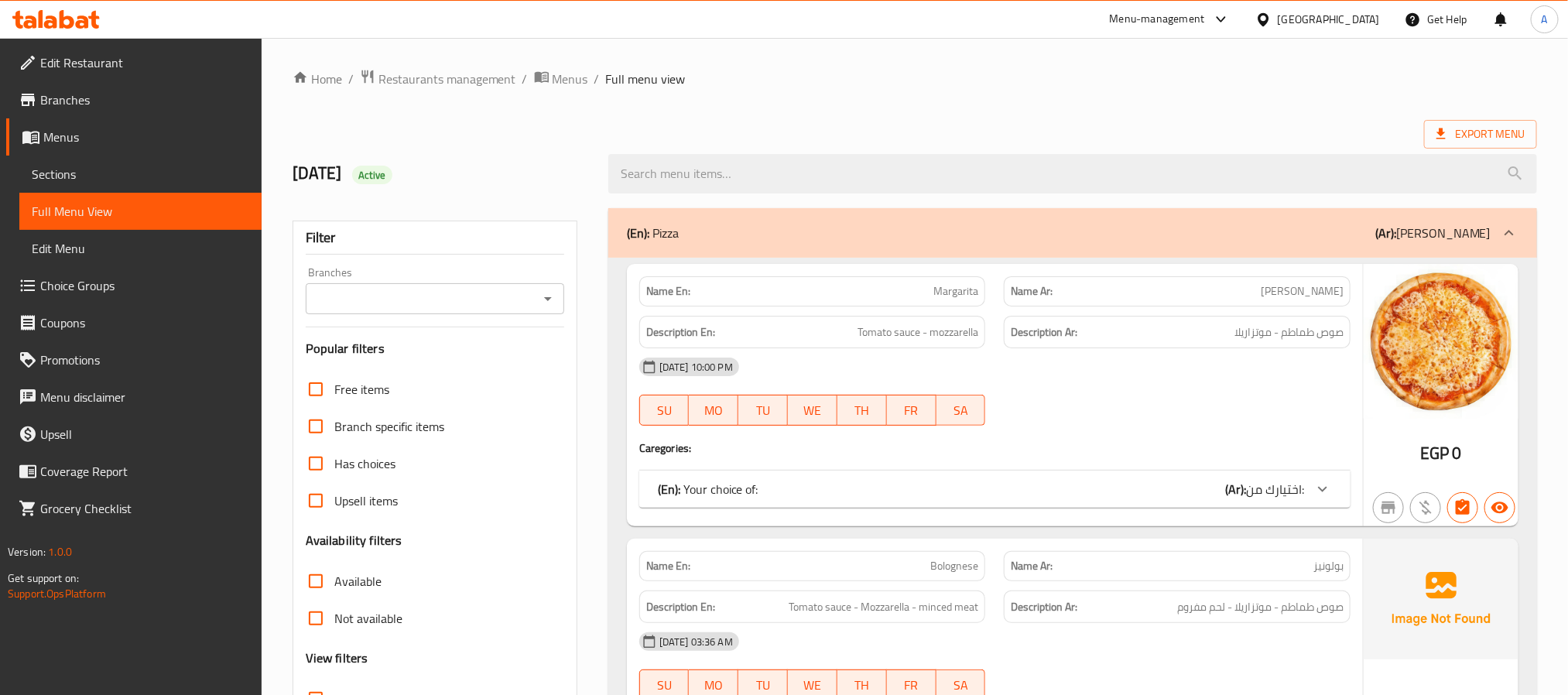
click at [538, 299] on icon "Open" at bounding box center [547, 298] width 18 height 18
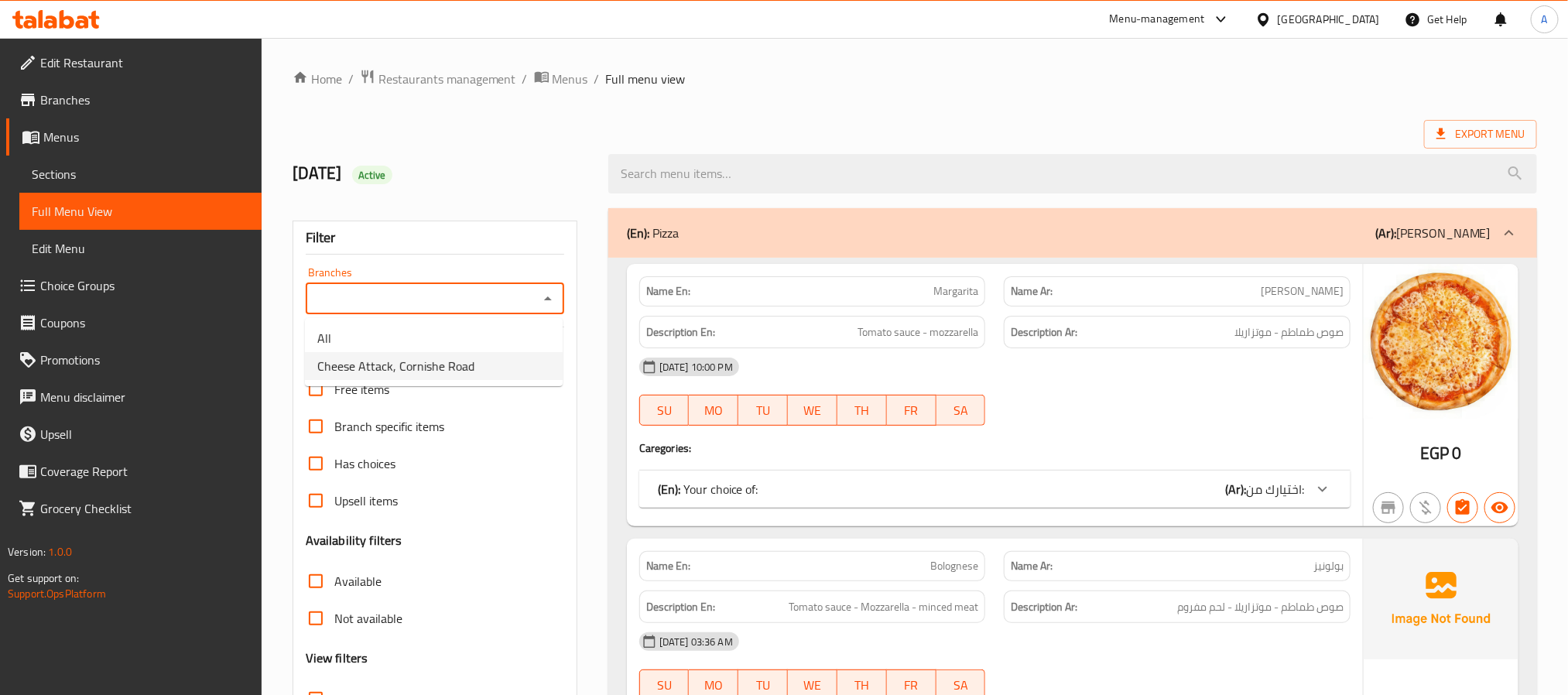
click at [444, 360] on span "Cheese Attack, Cornishe Road" at bounding box center [396, 366] width 157 height 18
type input "Cheese Attack, Cornishe Road"
click at [801, 476] on div "(En): Your choice of: (Ar): اختيارك من:" at bounding box center [994, 489] width 711 height 37
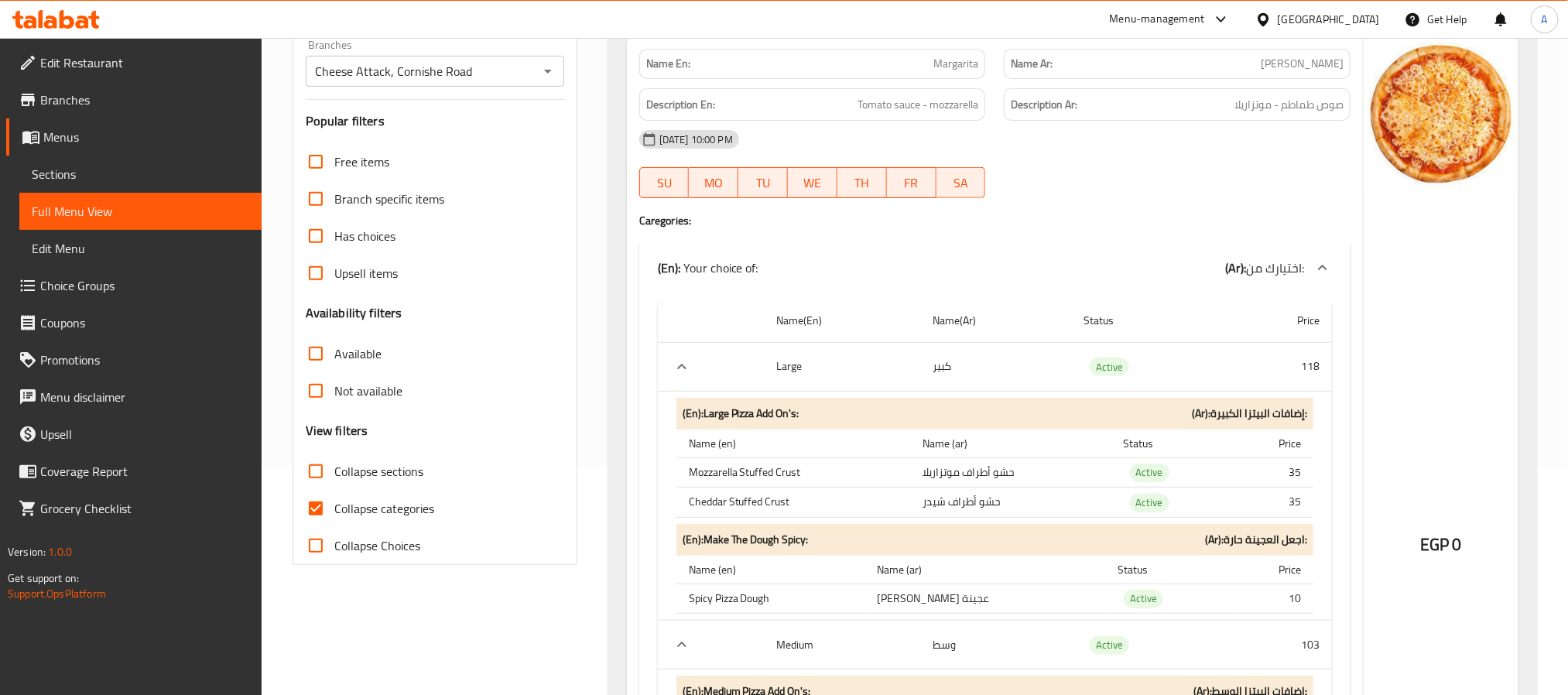
scroll to position [233, 0]
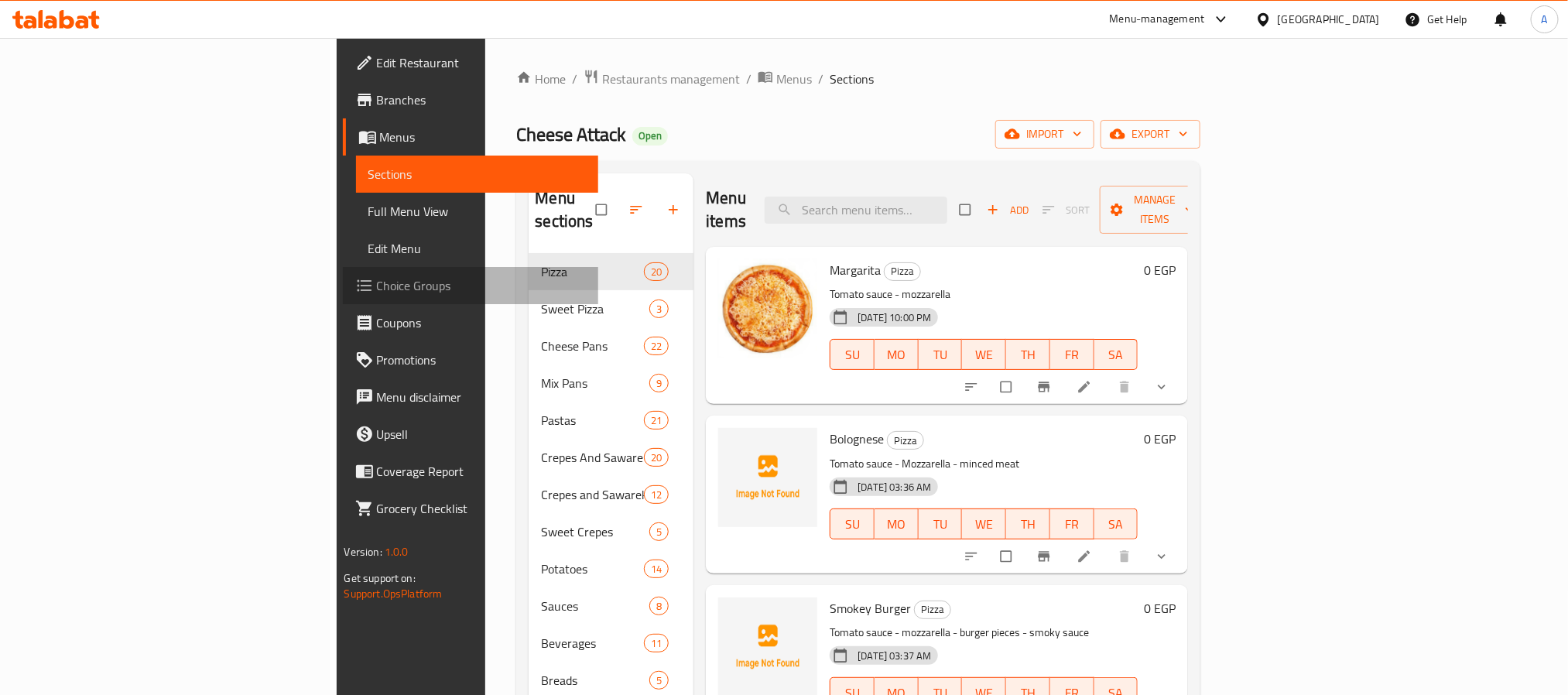
click at [377, 276] on span "Choice Groups" at bounding box center [481, 285] width 209 height 18
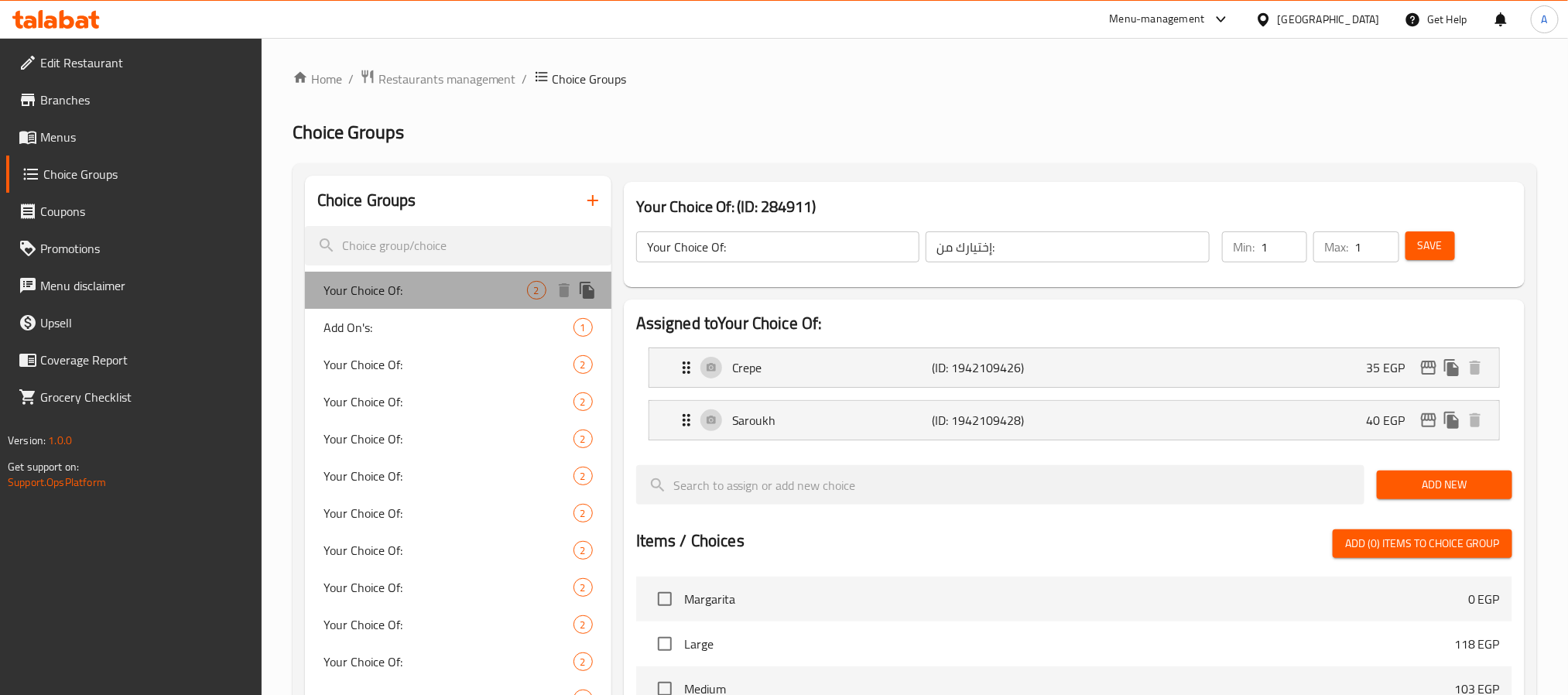
click at [358, 295] on span "Your Choice Of:" at bounding box center [425, 290] width 204 height 18
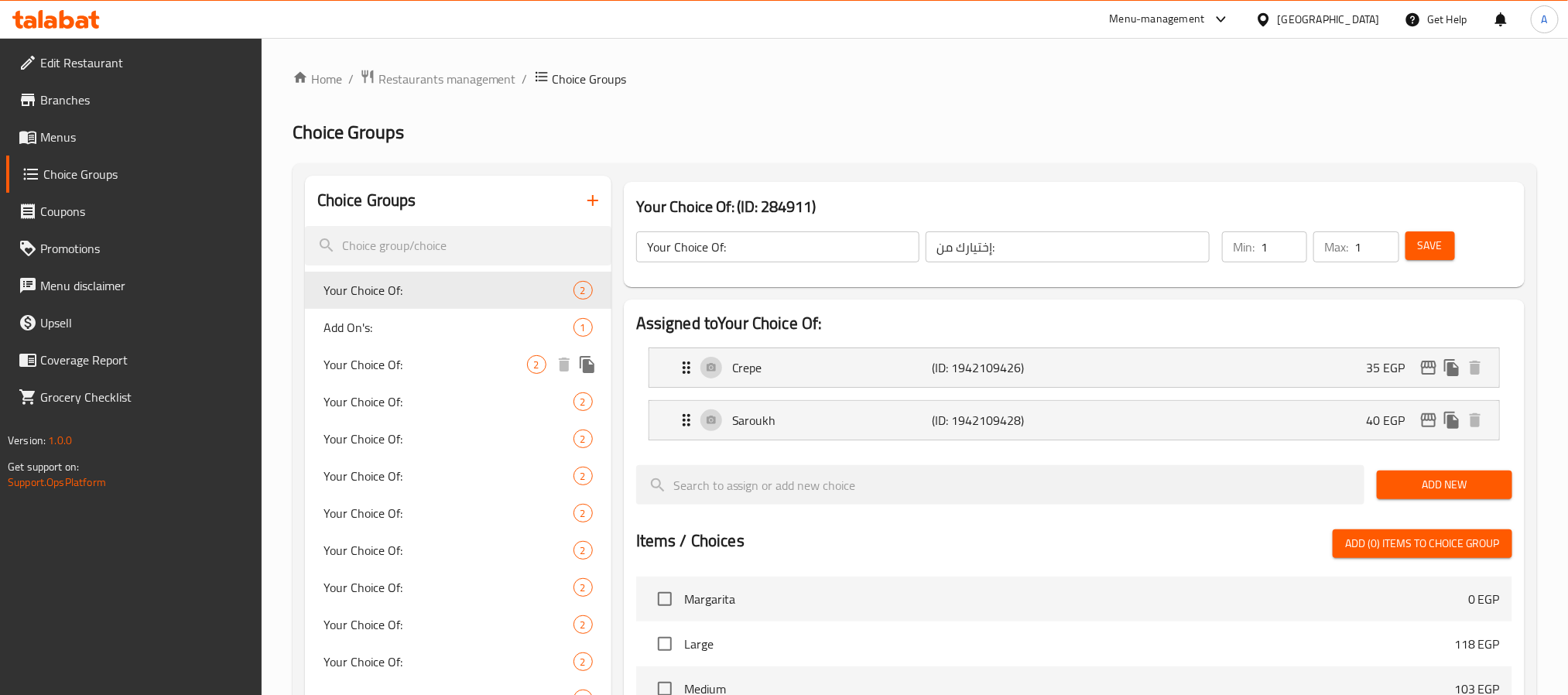
click at [360, 350] on div "Your Choice Of: 2" at bounding box center [458, 365] width 307 height 37
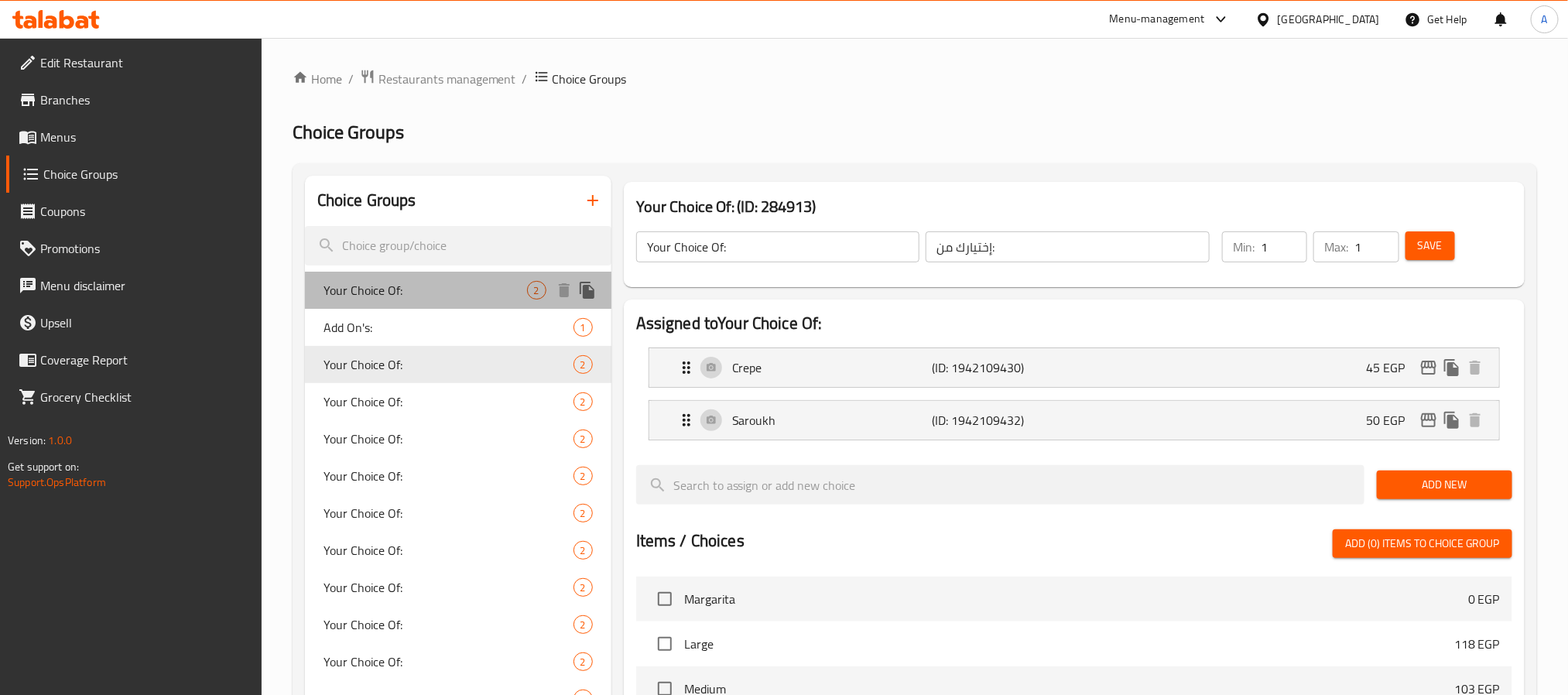
click at [406, 295] on span "Your Choice Of:" at bounding box center [425, 290] width 204 height 18
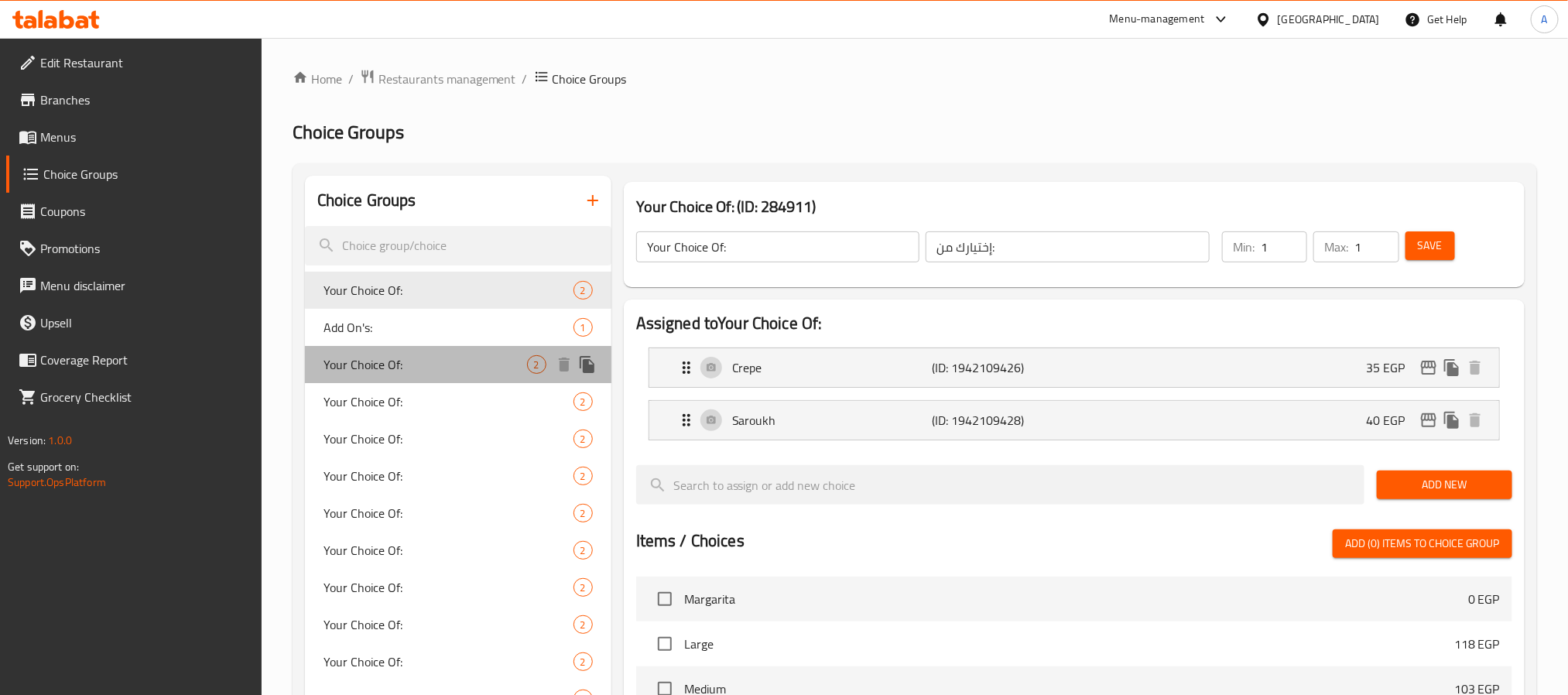
click at [407, 370] on span "Your Choice Of:" at bounding box center [425, 364] width 204 height 18
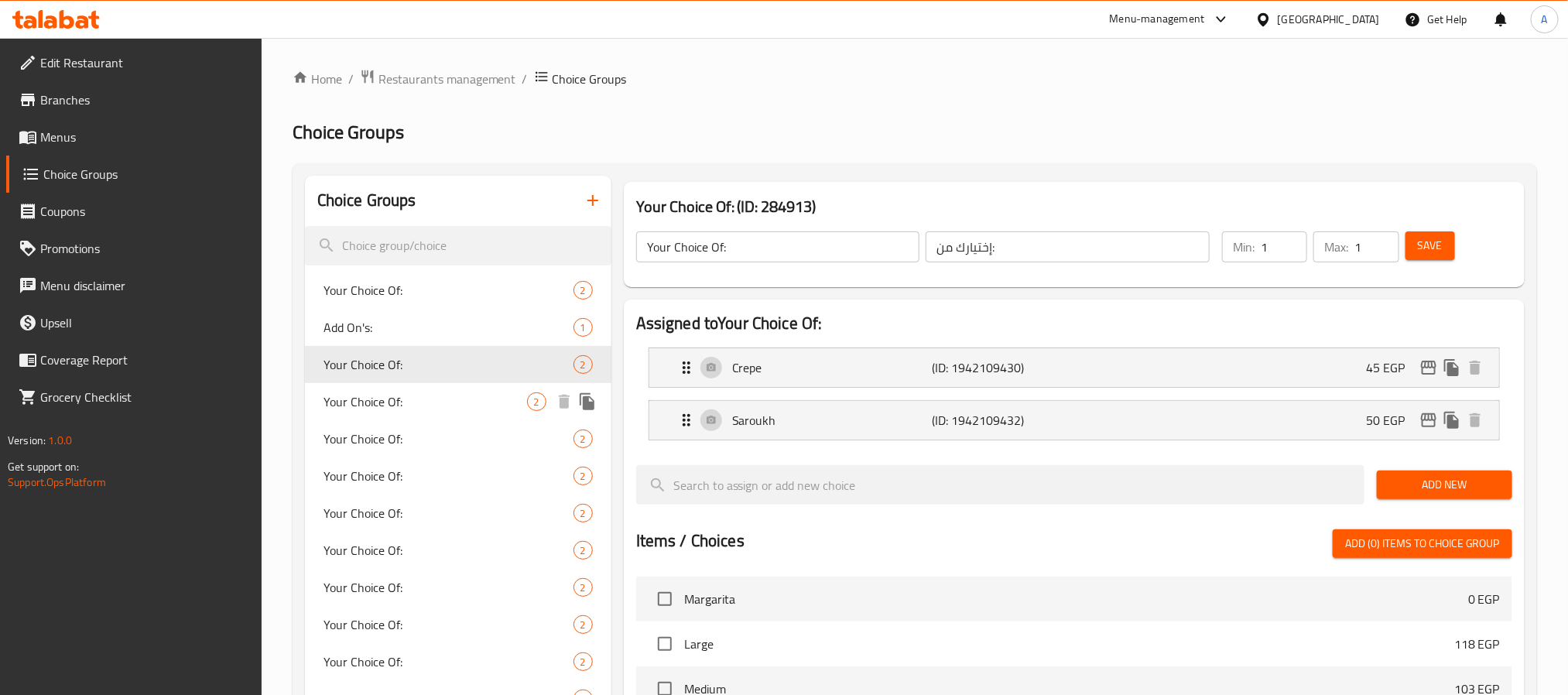
click at [404, 404] on span "Your Choice Of:" at bounding box center [425, 402] width 204 height 18
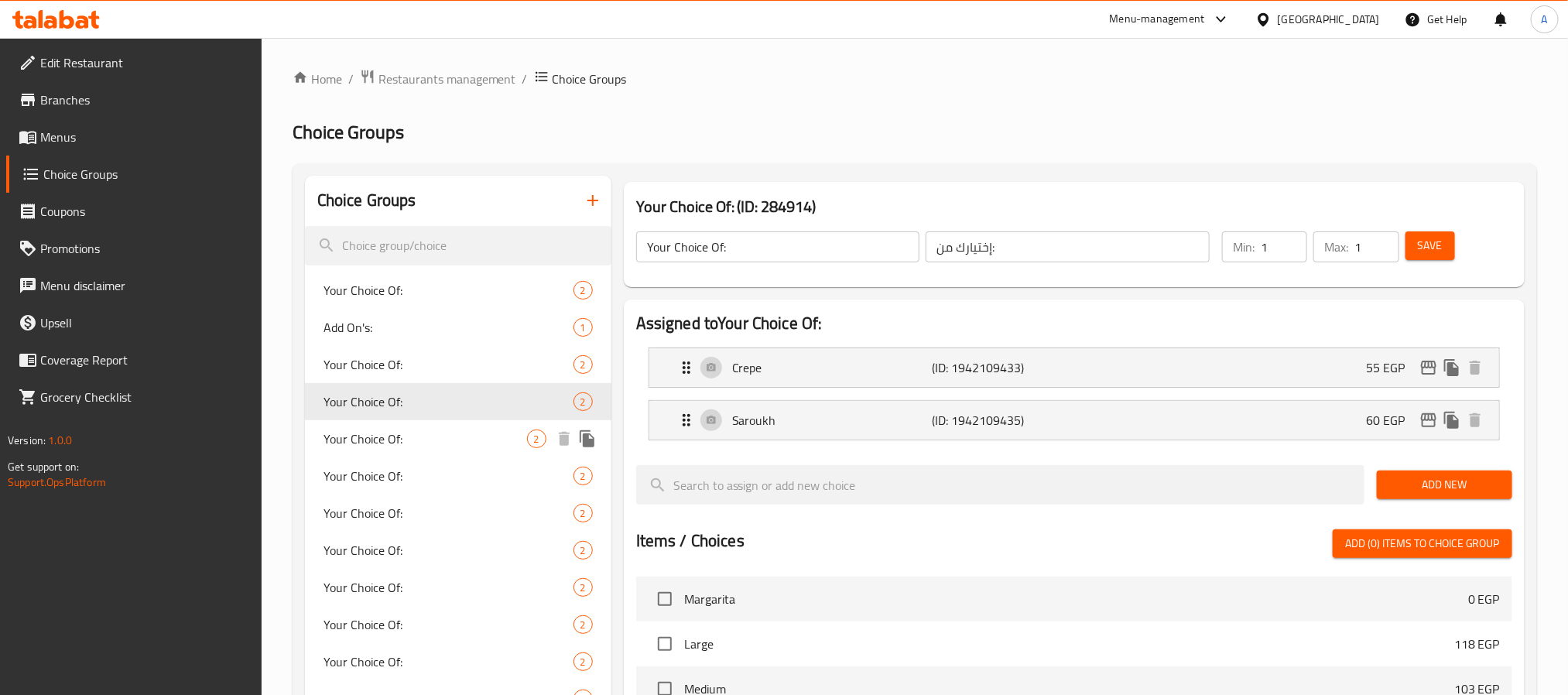
click at [409, 441] on span "Your Choice Of:" at bounding box center [425, 438] width 204 height 18
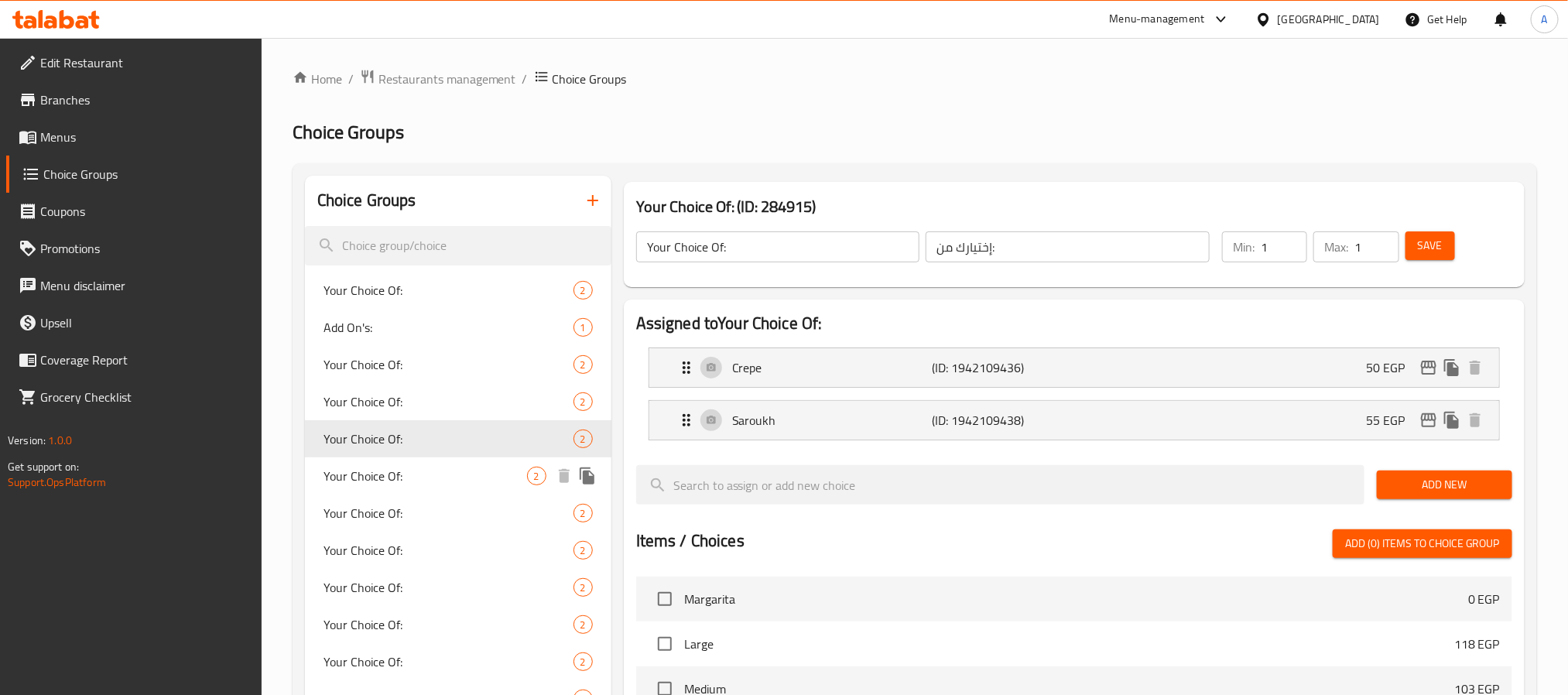
click at [409, 463] on div "Your Choice Of: 2" at bounding box center [458, 476] width 307 height 37
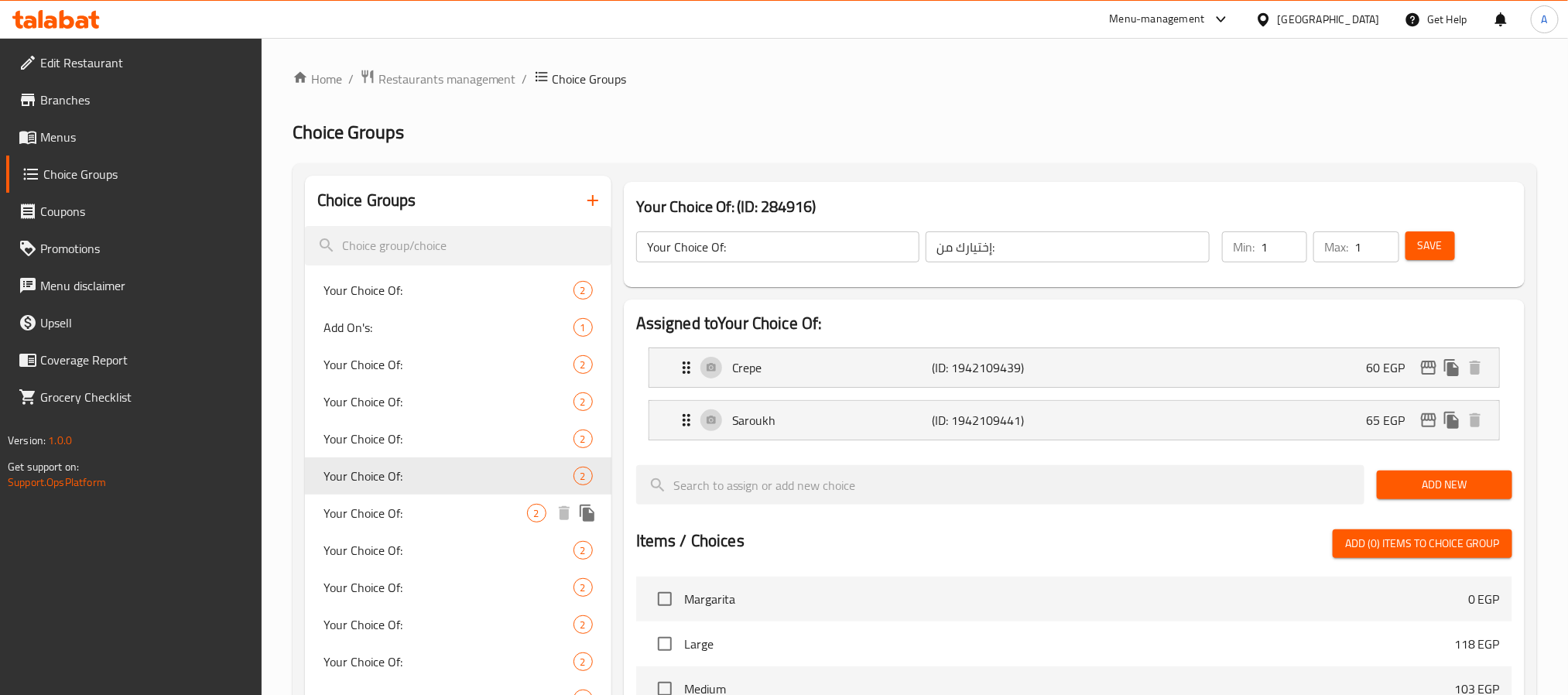
click at [408, 504] on span "Your Choice Of:" at bounding box center [425, 513] width 204 height 18
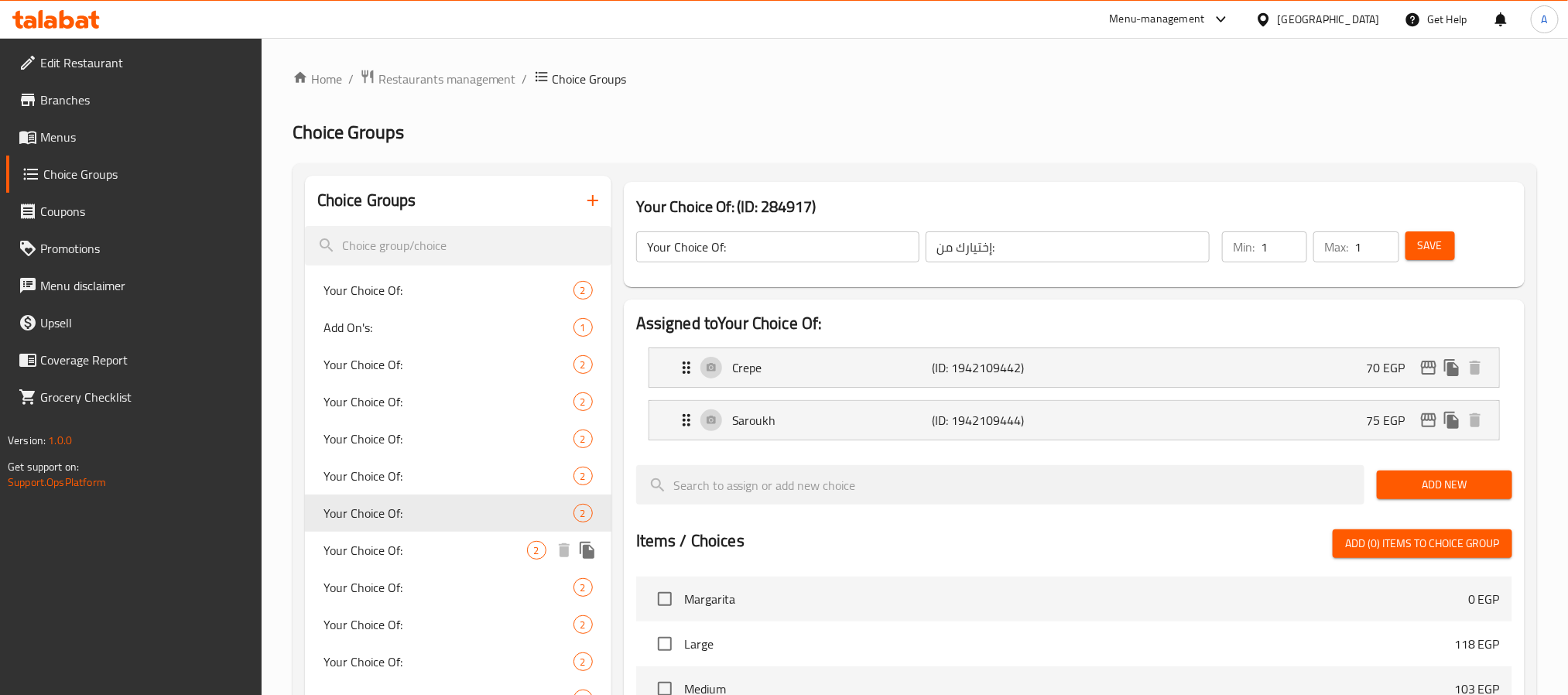
click at [402, 545] on span "Your Choice Of:" at bounding box center [425, 550] width 204 height 18
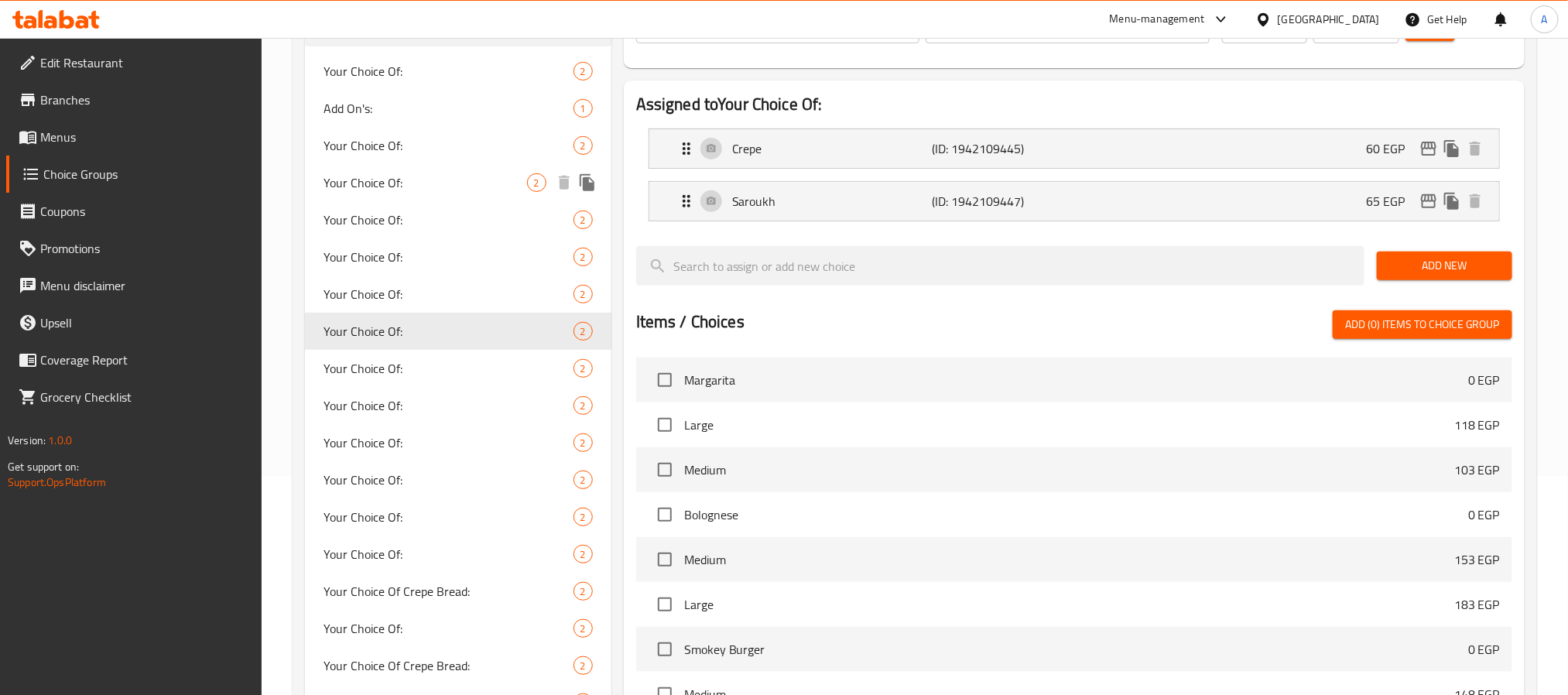
scroll to position [233, 0]
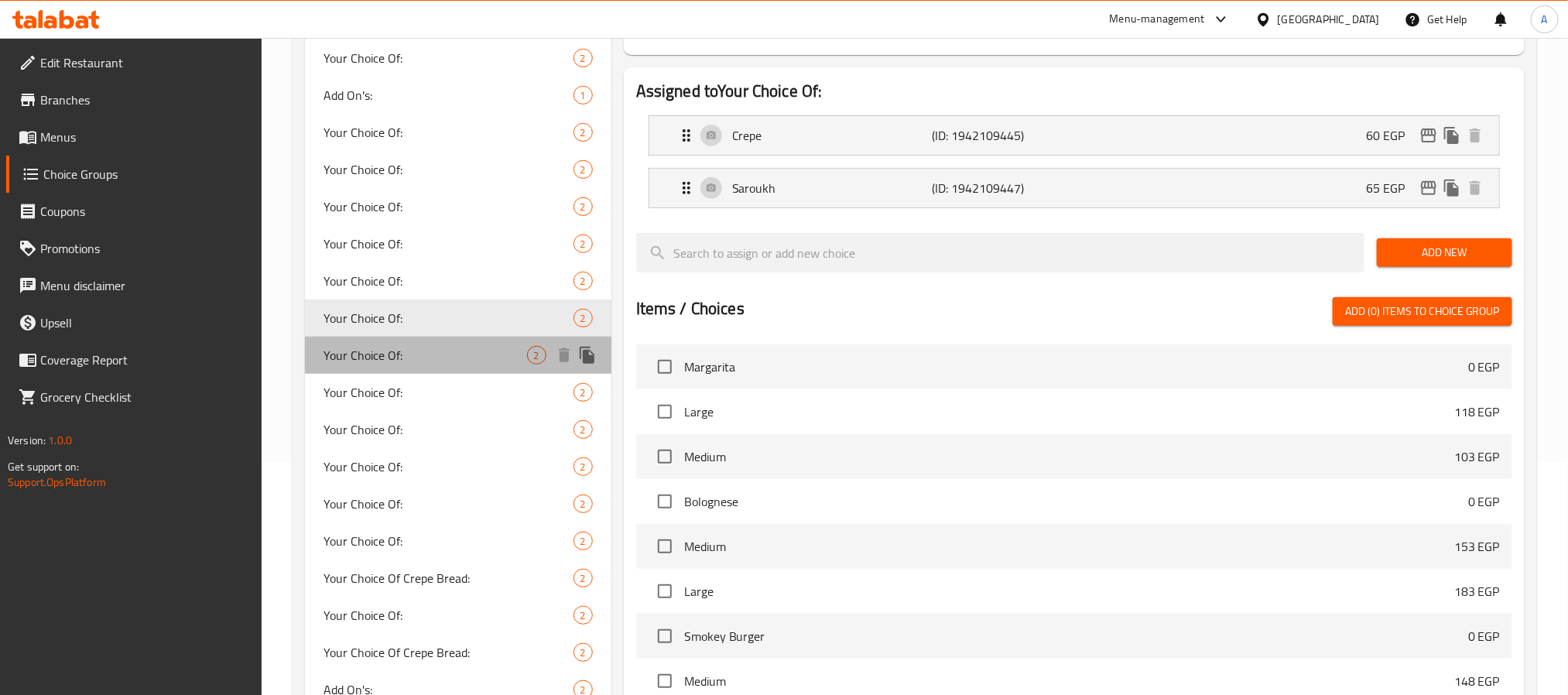
click at [396, 358] on span "Your Choice Of:" at bounding box center [425, 355] width 204 height 18
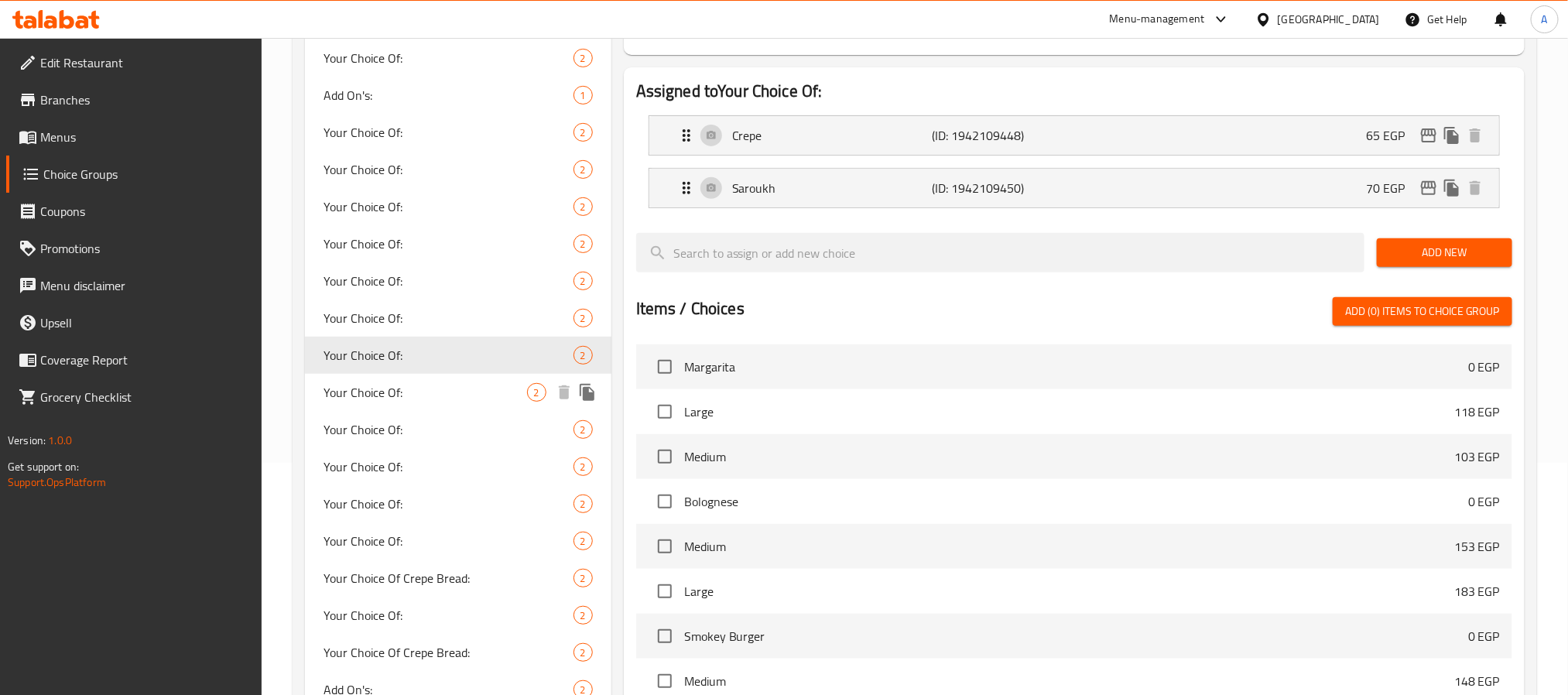
click at [389, 384] on span "Your Choice Of:" at bounding box center [425, 392] width 204 height 18
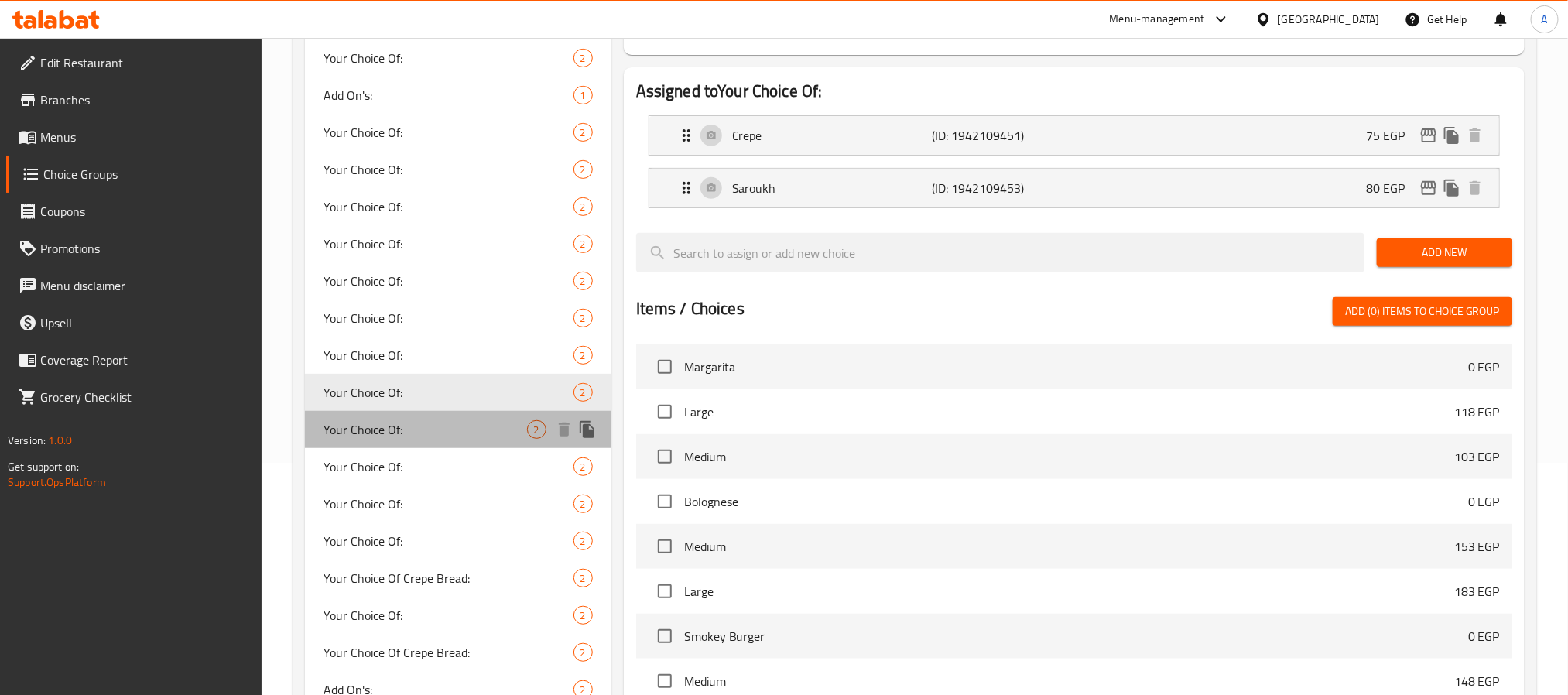
click at [389, 424] on span "Your Choice Of:" at bounding box center [425, 430] width 204 height 18
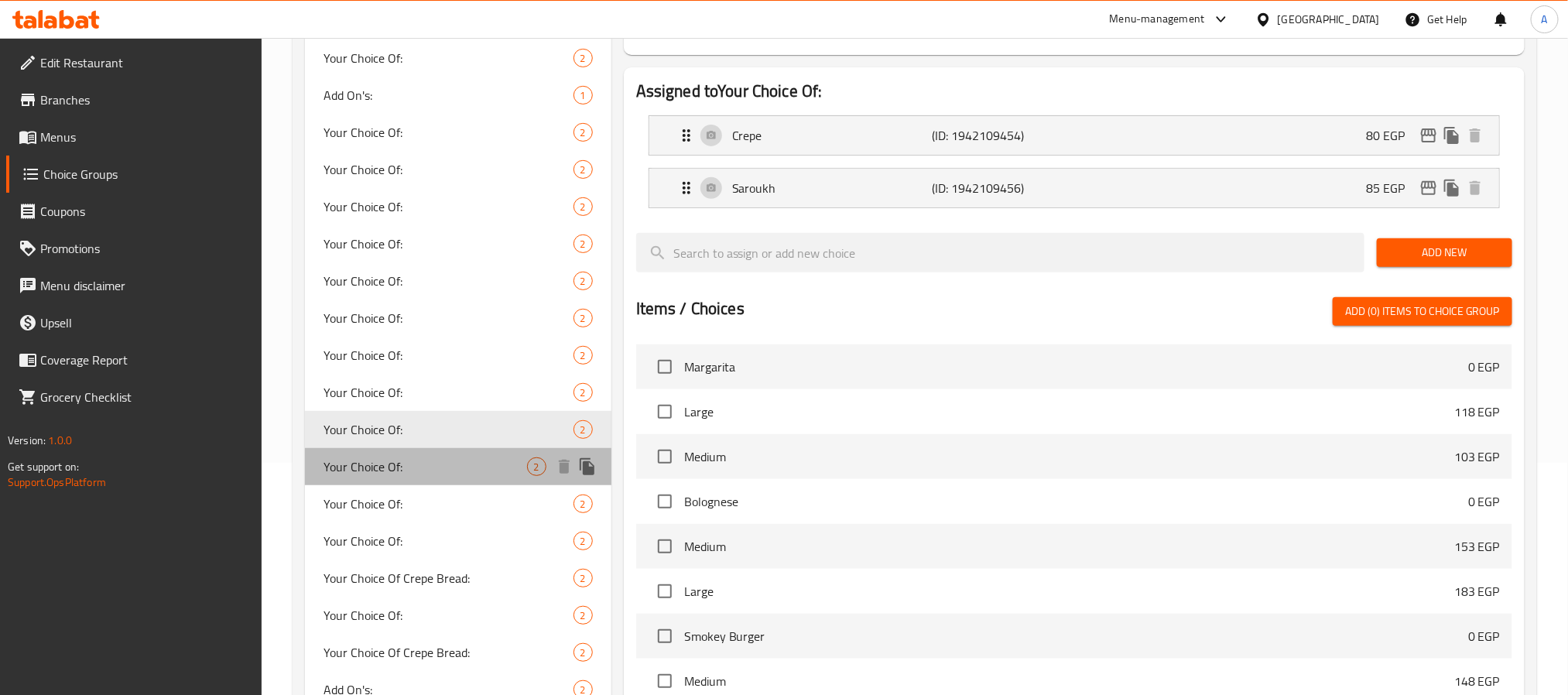
click at [388, 458] on span "Your Choice Of:" at bounding box center [425, 466] width 204 height 18
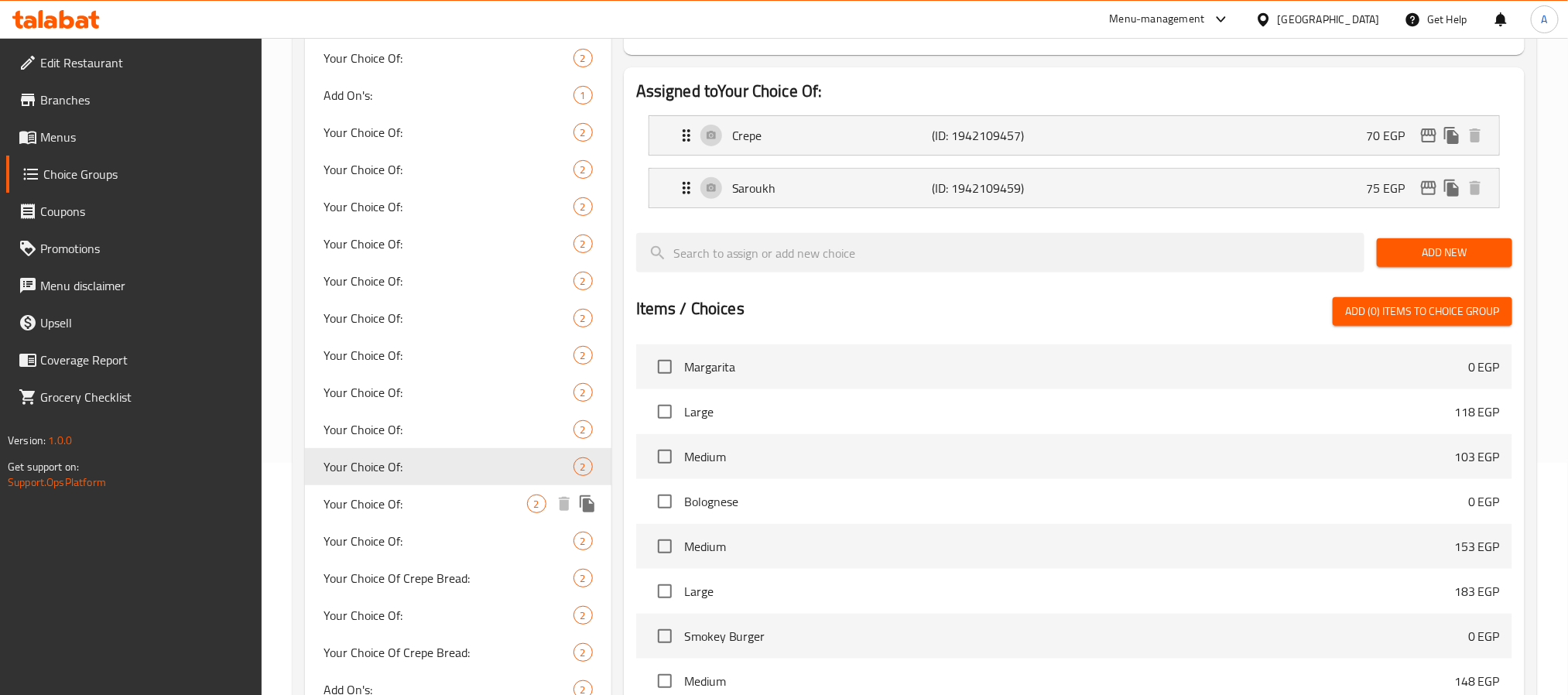
click at [385, 495] on span "Your Choice Of:" at bounding box center [425, 504] width 204 height 18
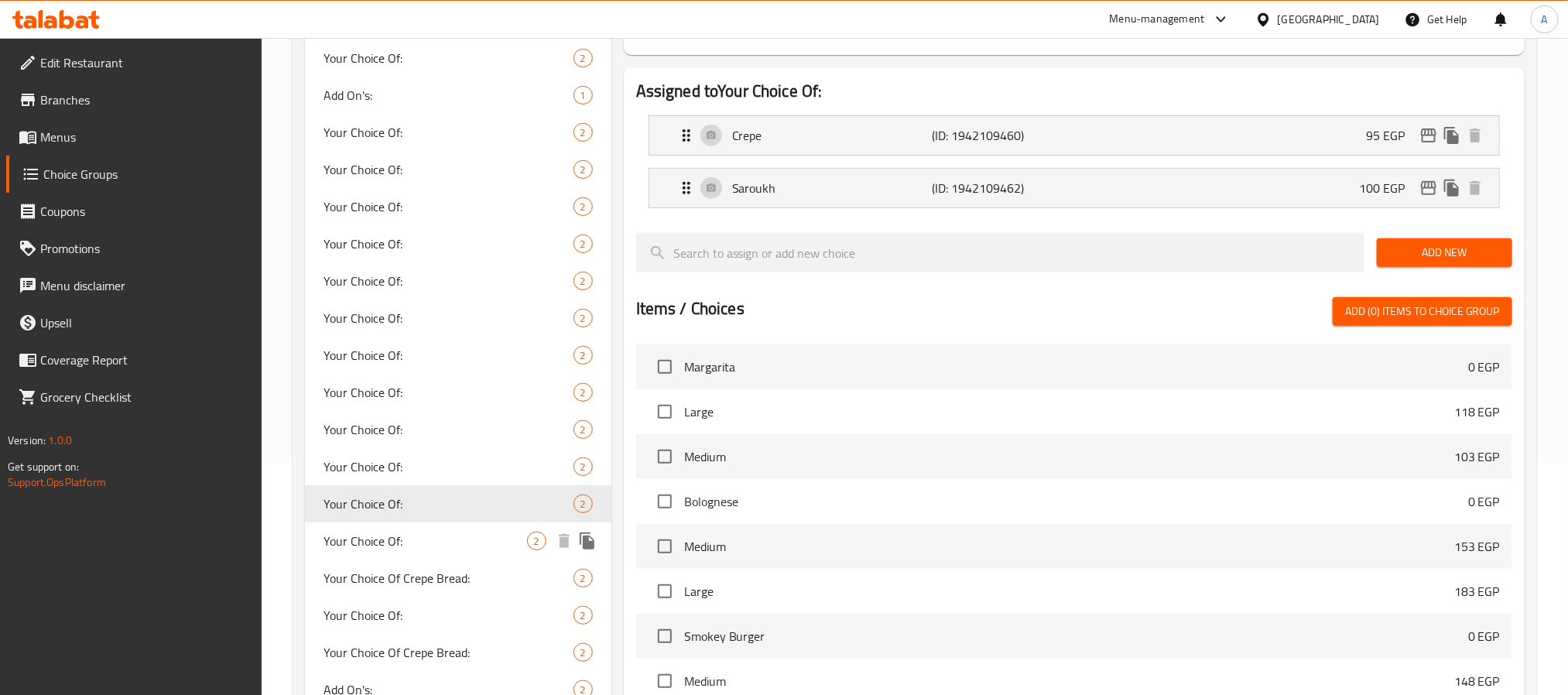
click at [383, 537] on span "Your Choice Of:" at bounding box center [425, 541] width 204 height 18
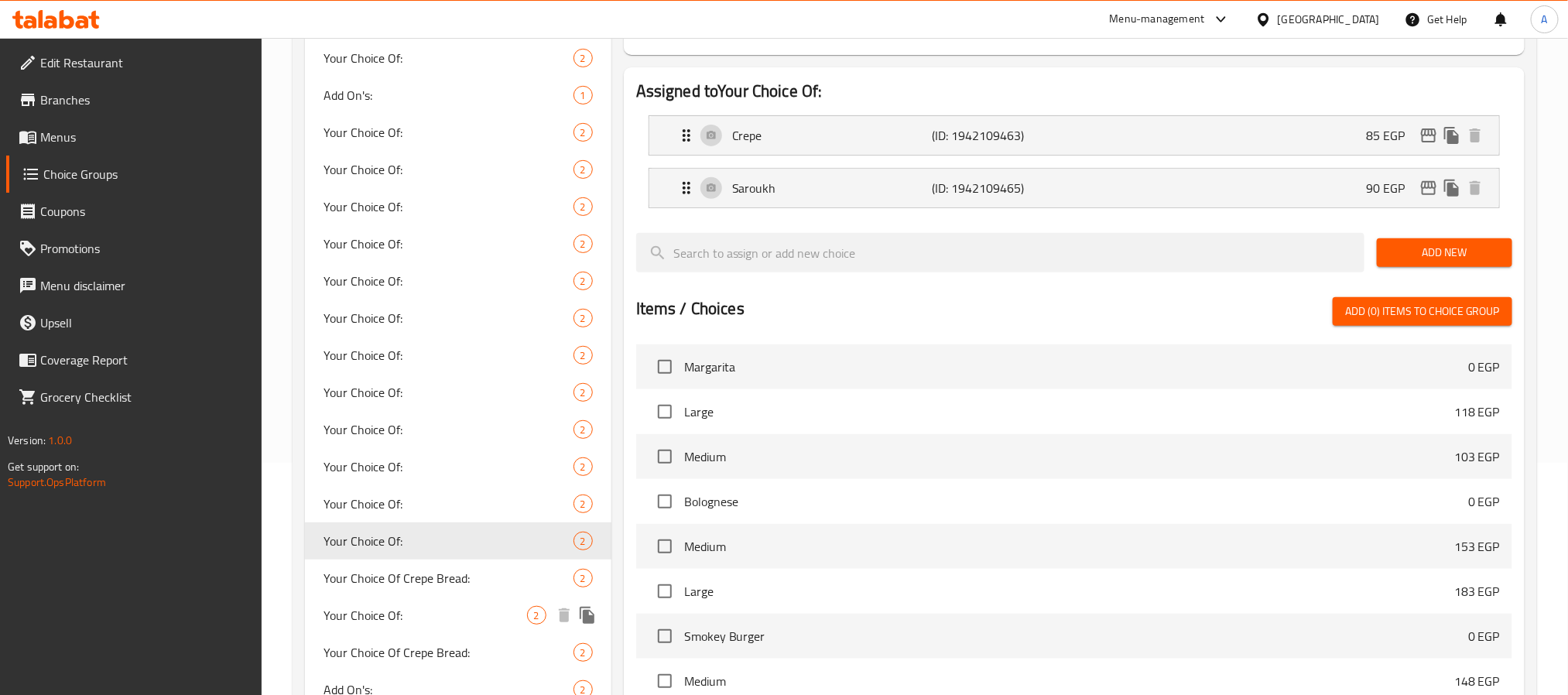
click at [376, 613] on span "Your Choice Of:" at bounding box center [425, 615] width 204 height 18
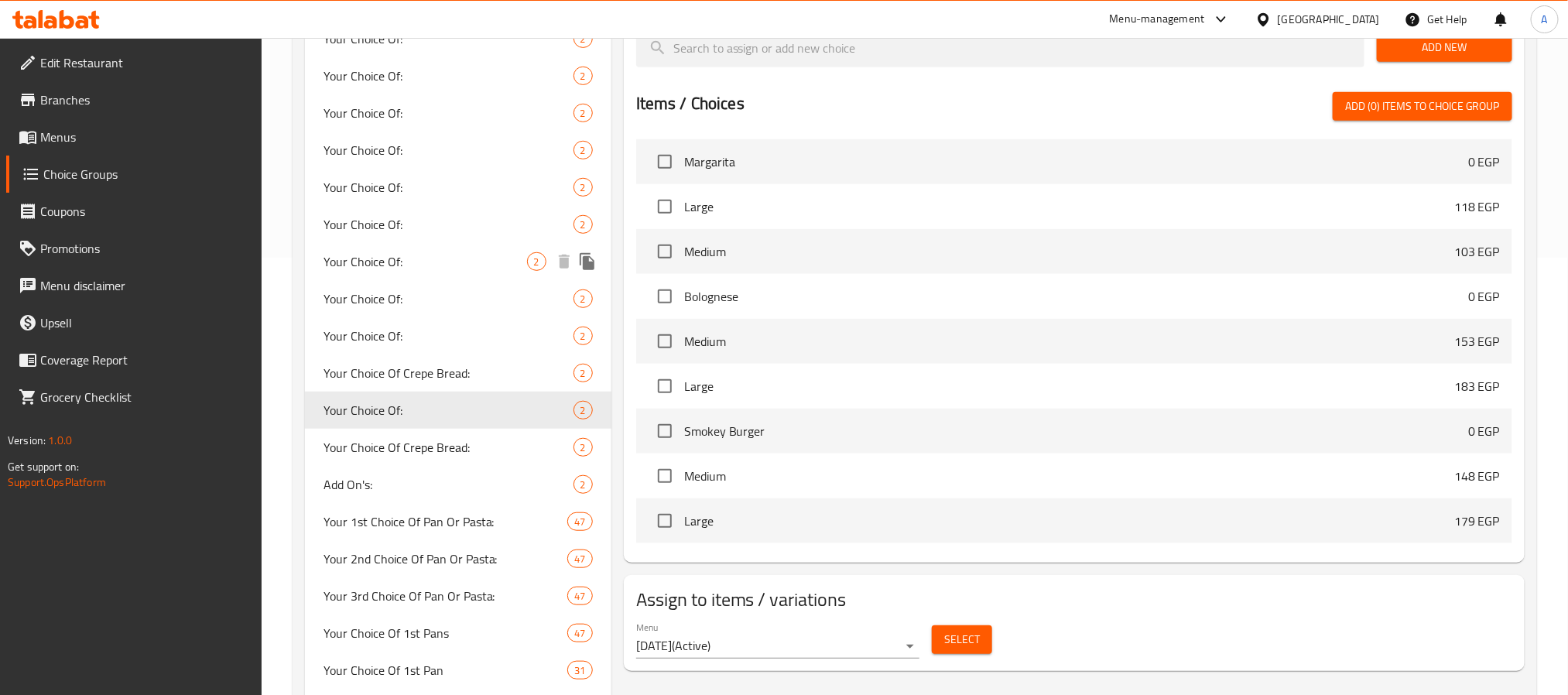
scroll to position [464, 0]
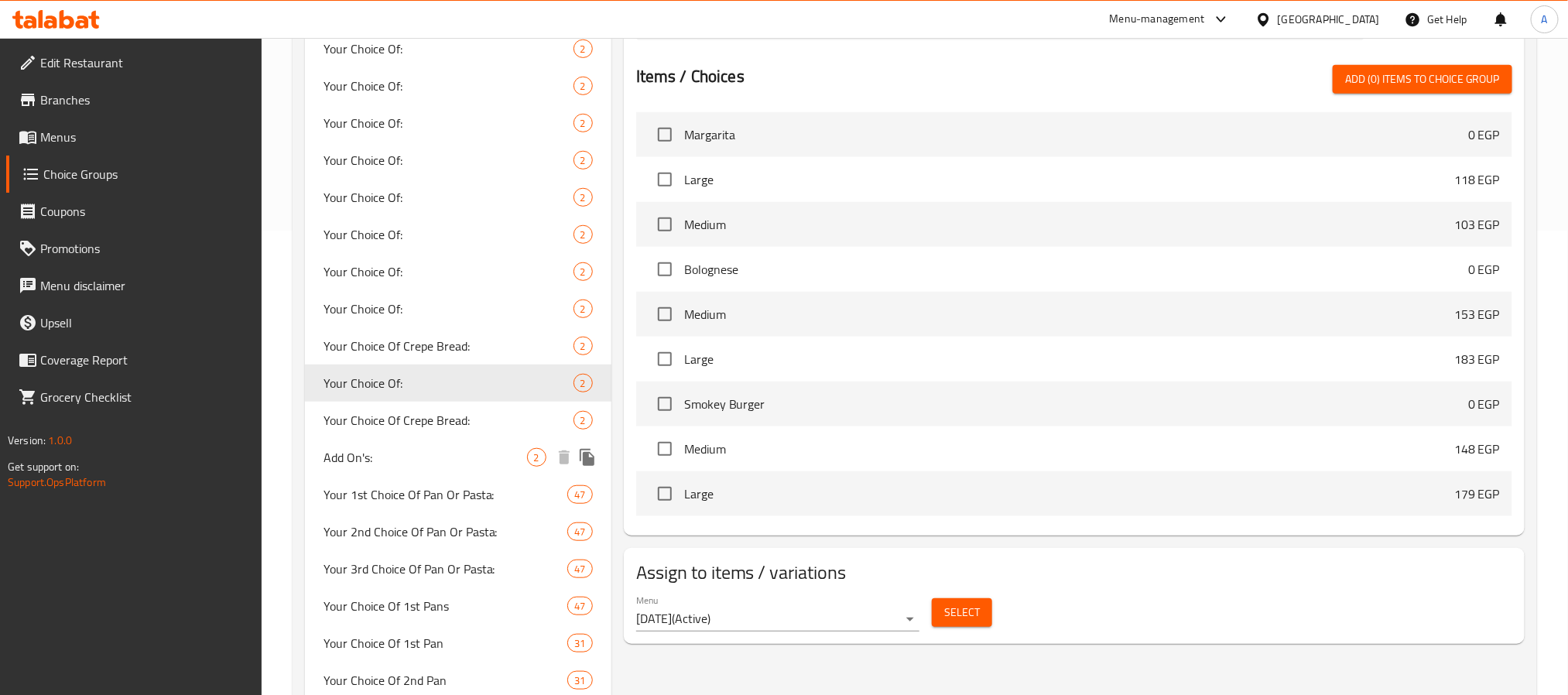
click at [388, 459] on span "Add On's:" at bounding box center [425, 457] width 204 height 18
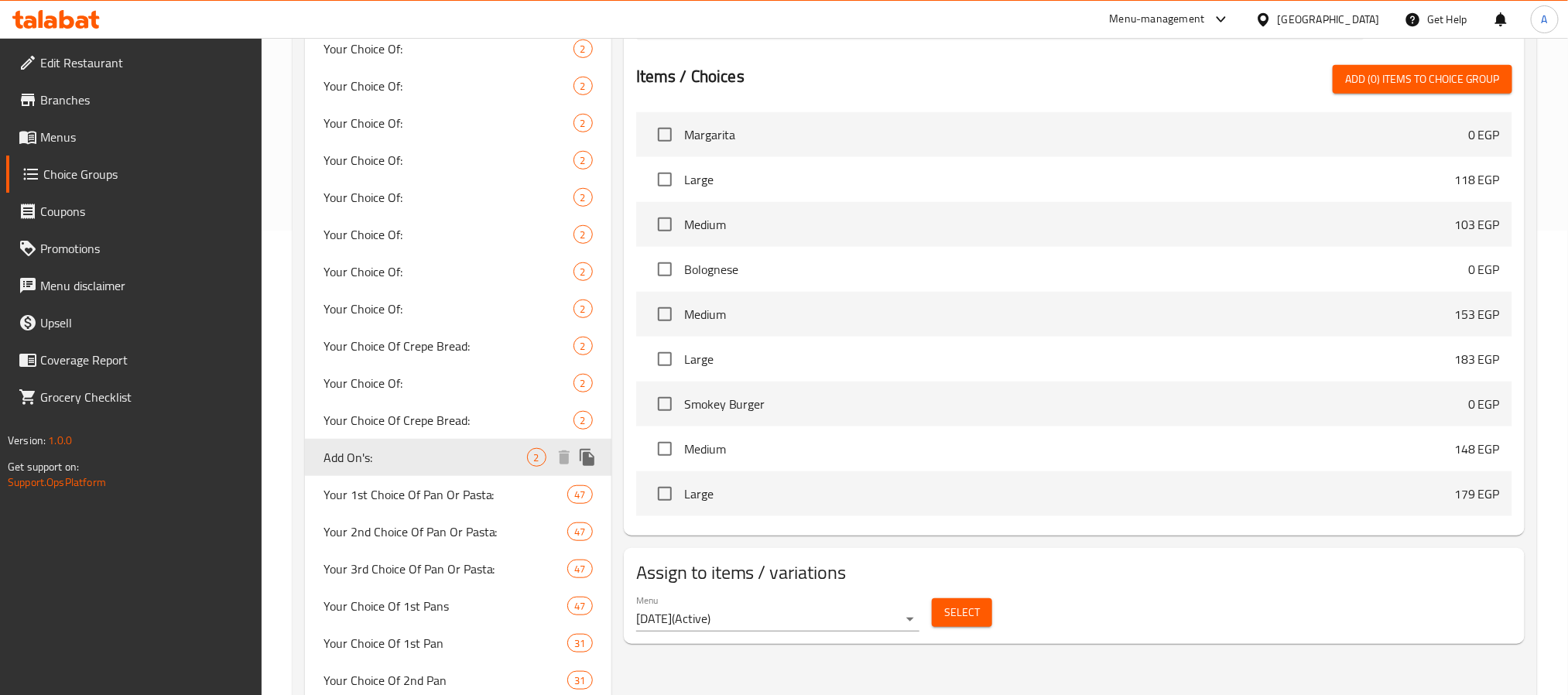
type input "Add On's:"
type input "الإضافات:"
type input "0"
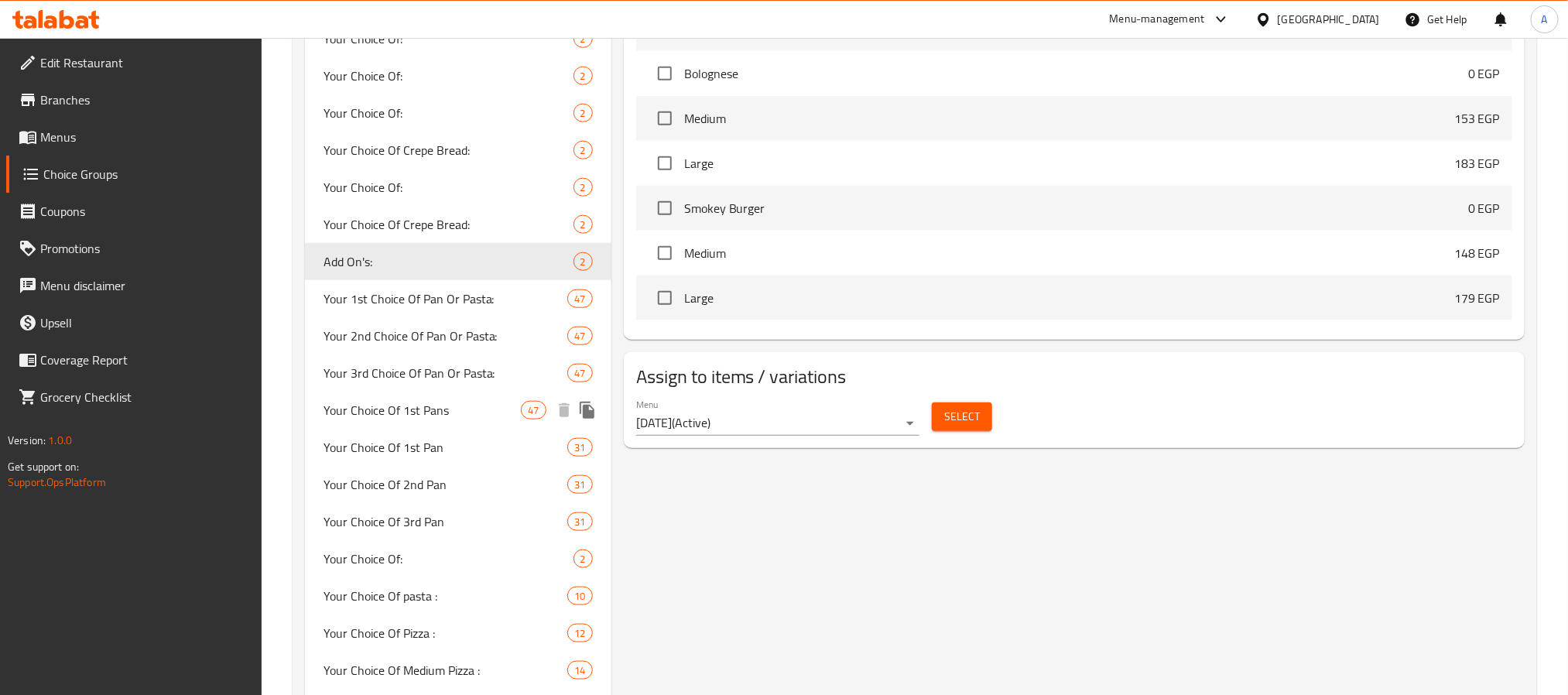
scroll to position [697, 0]
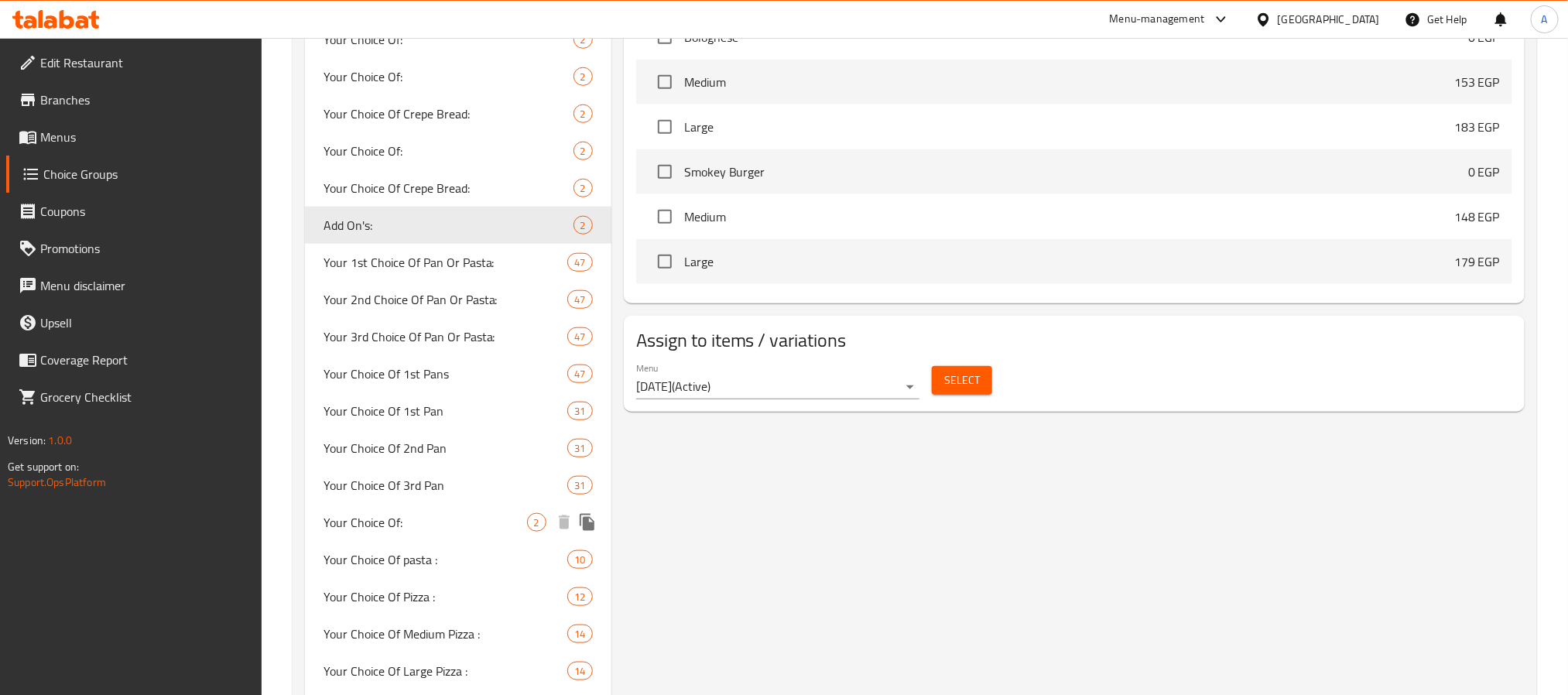
click at [434, 514] on span "Your Choice Of:" at bounding box center [425, 522] width 204 height 18
type input "Your Choice Of:"
type input "إختيارك من:"
type input "1"
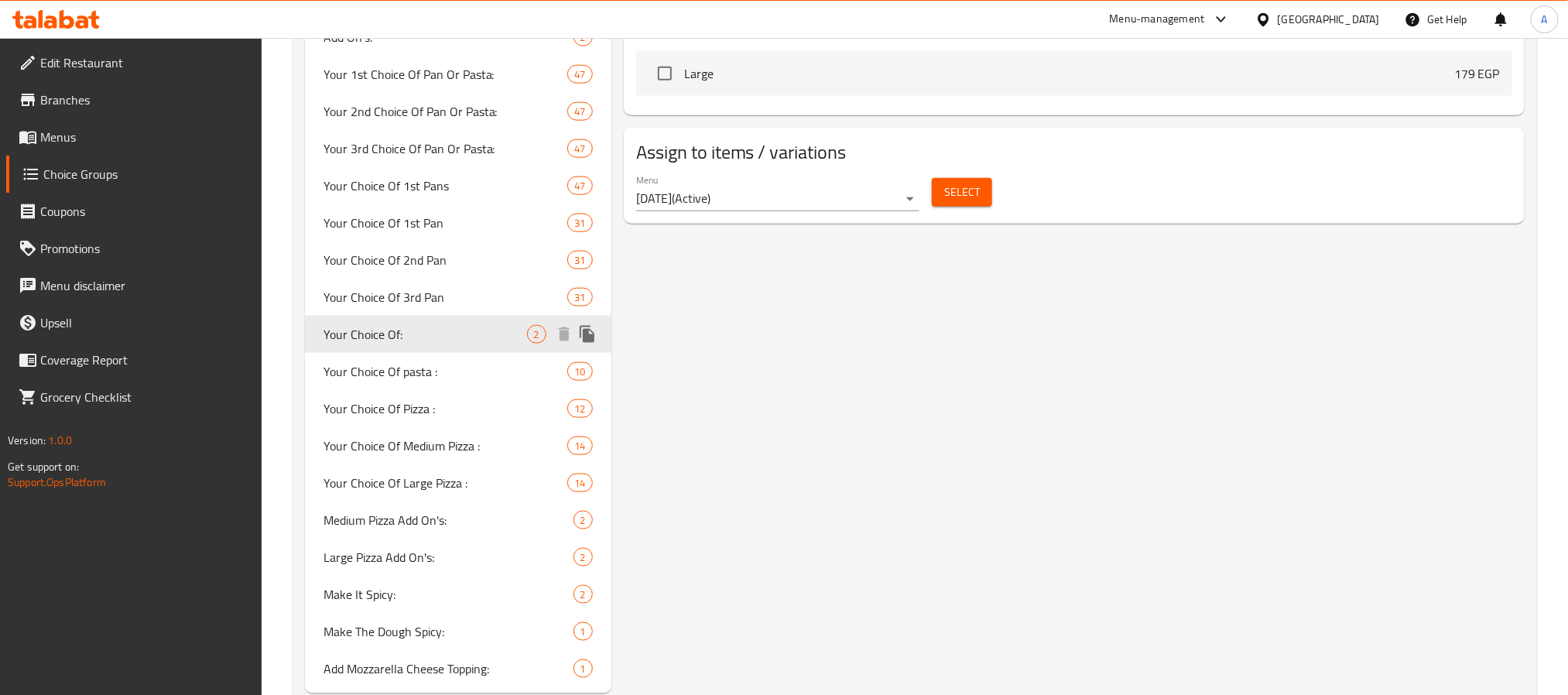
scroll to position [925, 0]
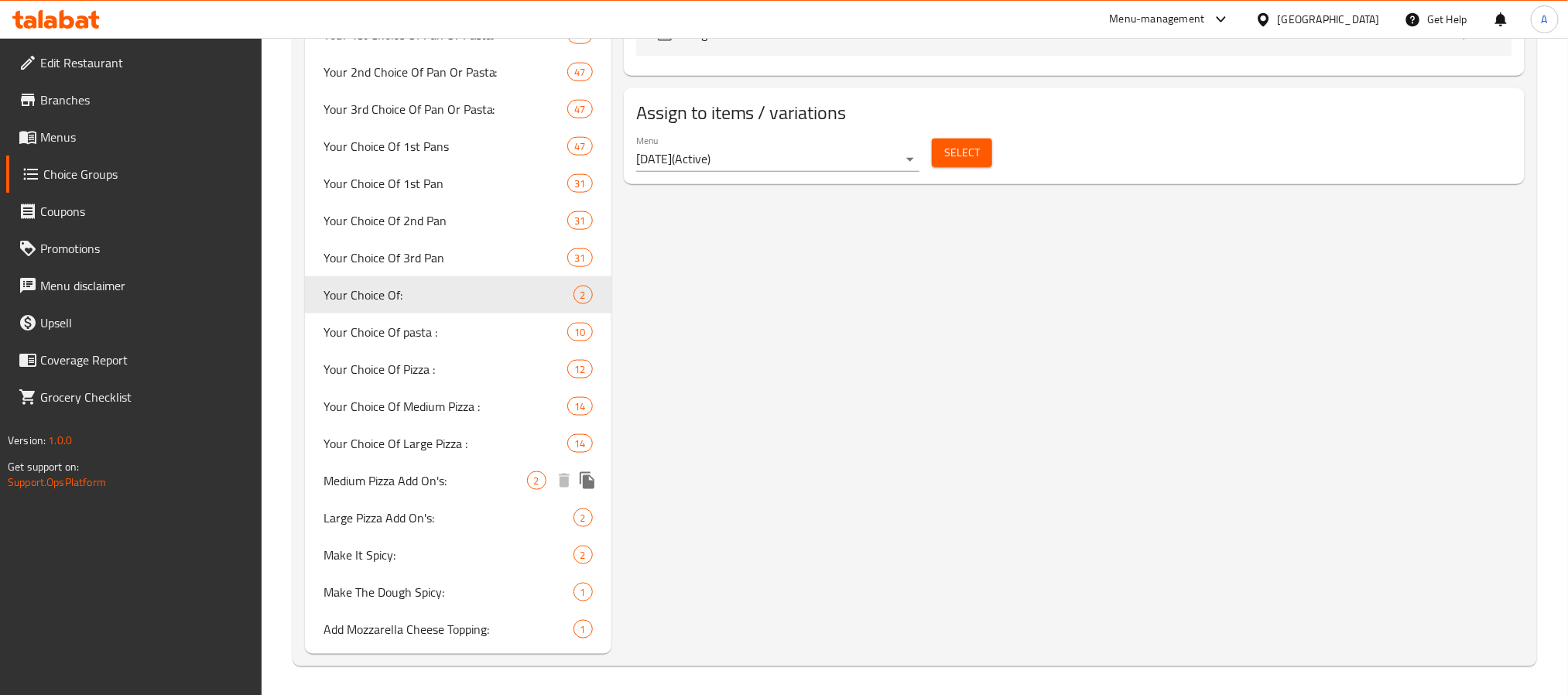
click at [401, 479] on span "Medium Pizza Add On's:" at bounding box center [425, 480] width 204 height 18
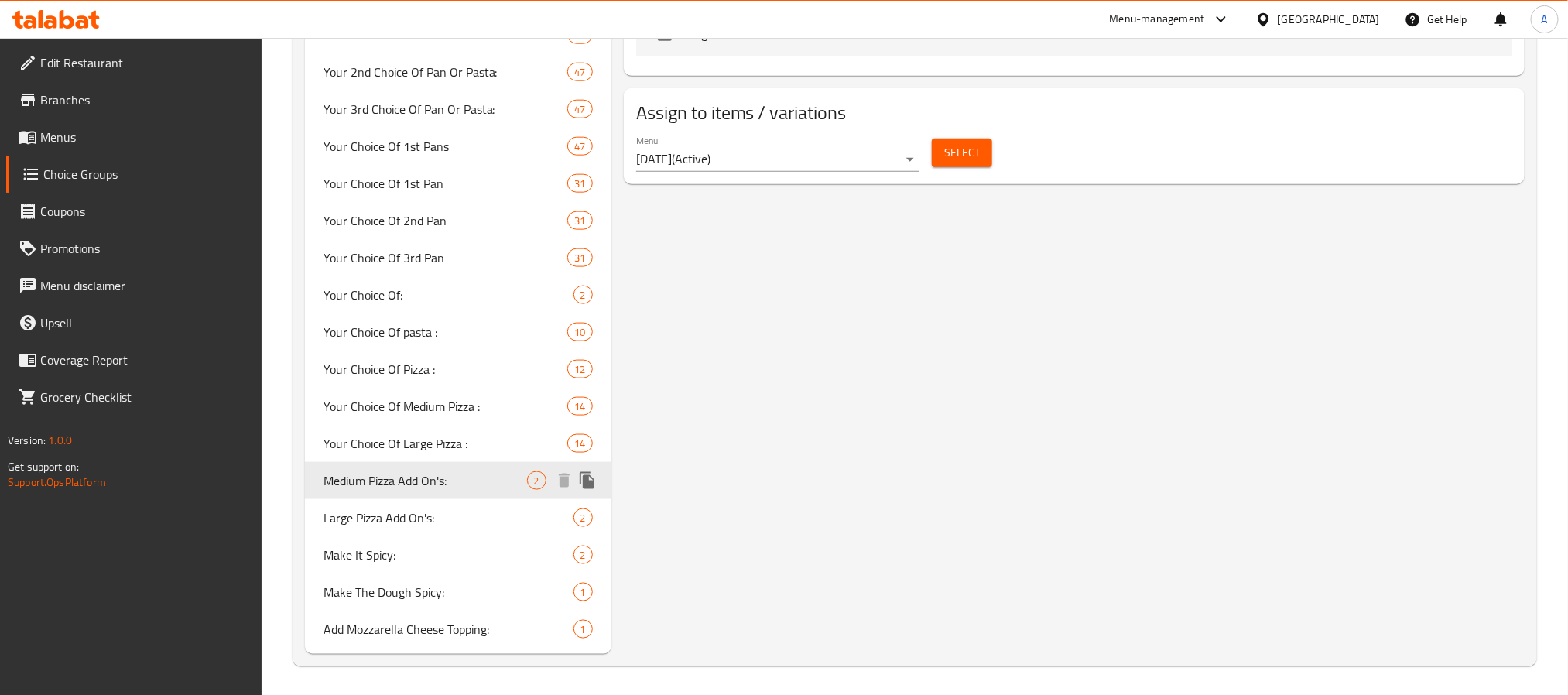
type input "Medium Pizza Add On's:"
type input "إضافات البيتزا الوسط:"
type input "0"
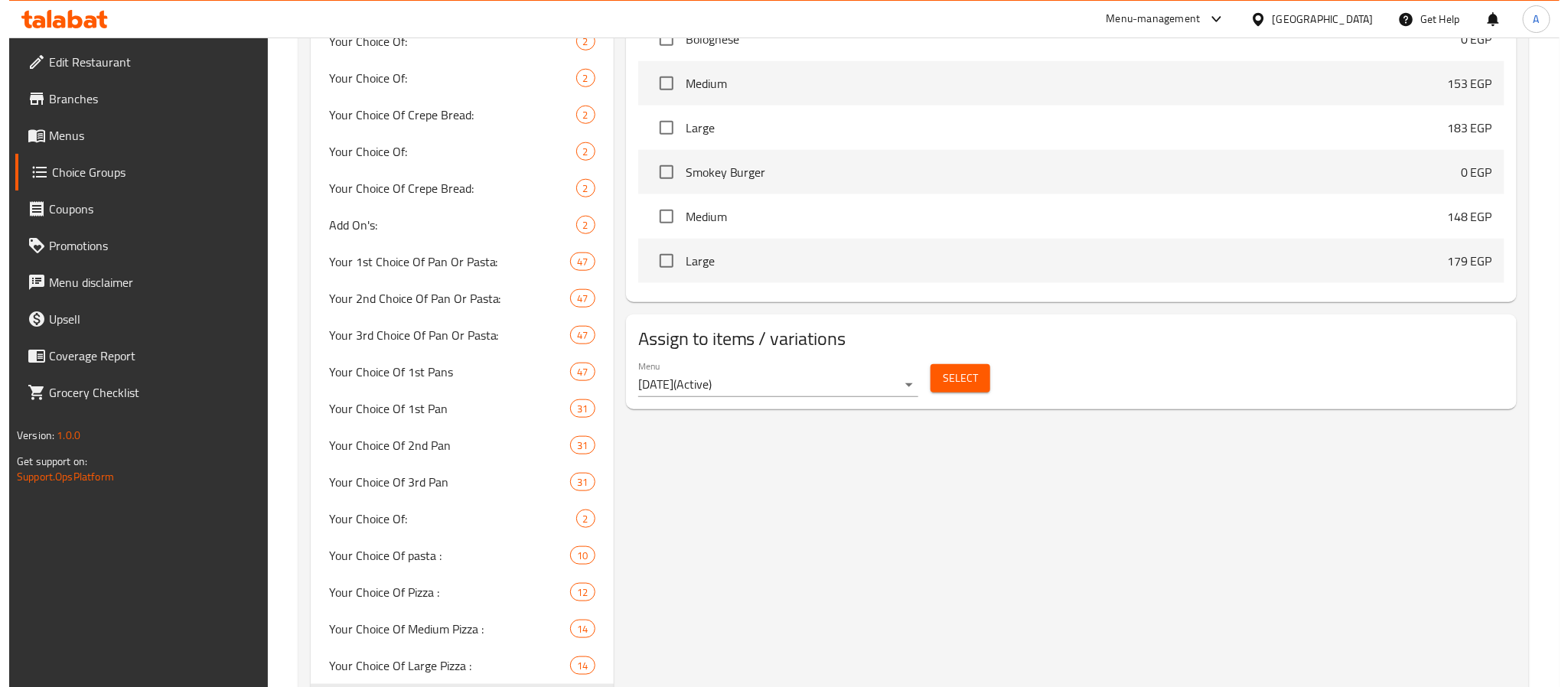
scroll to position [684, 0]
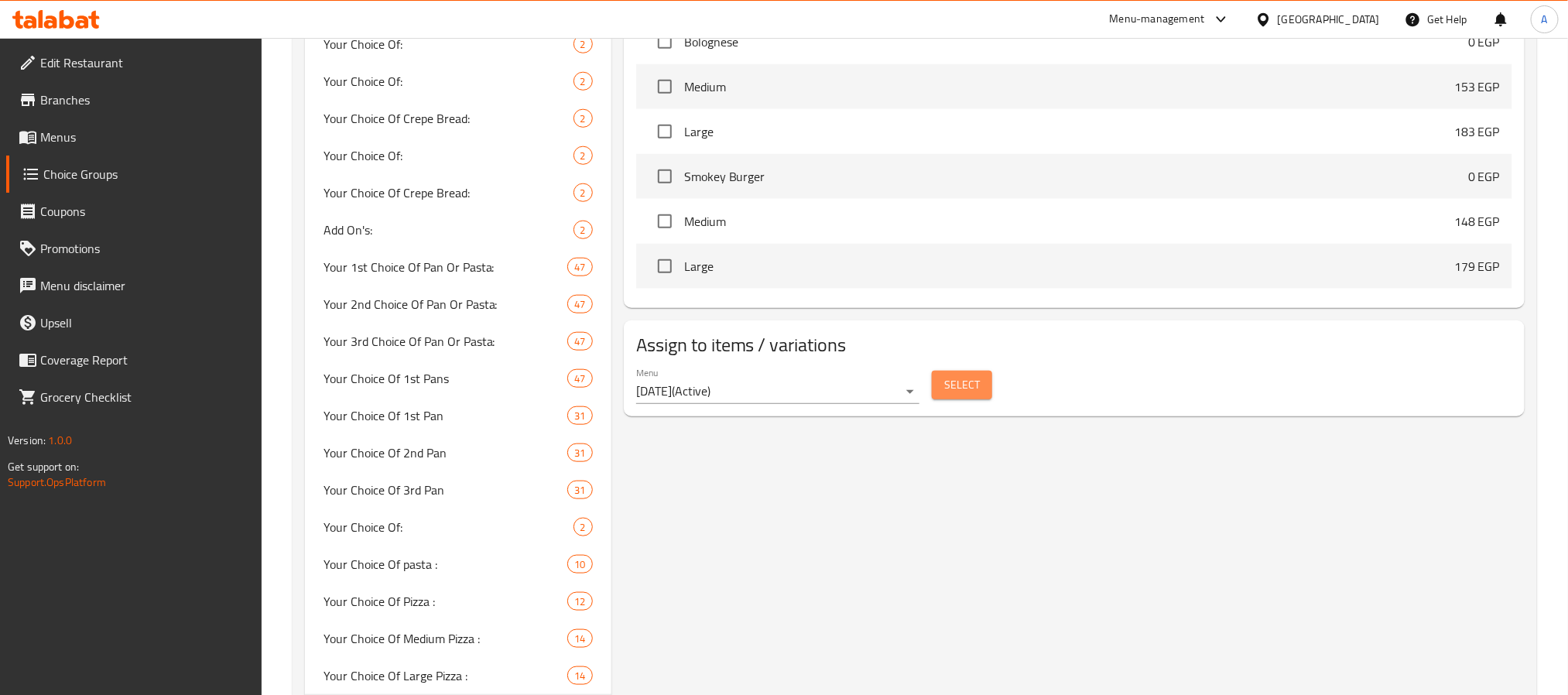
click at [957, 385] on span "Select" at bounding box center [962, 385] width 36 height 19
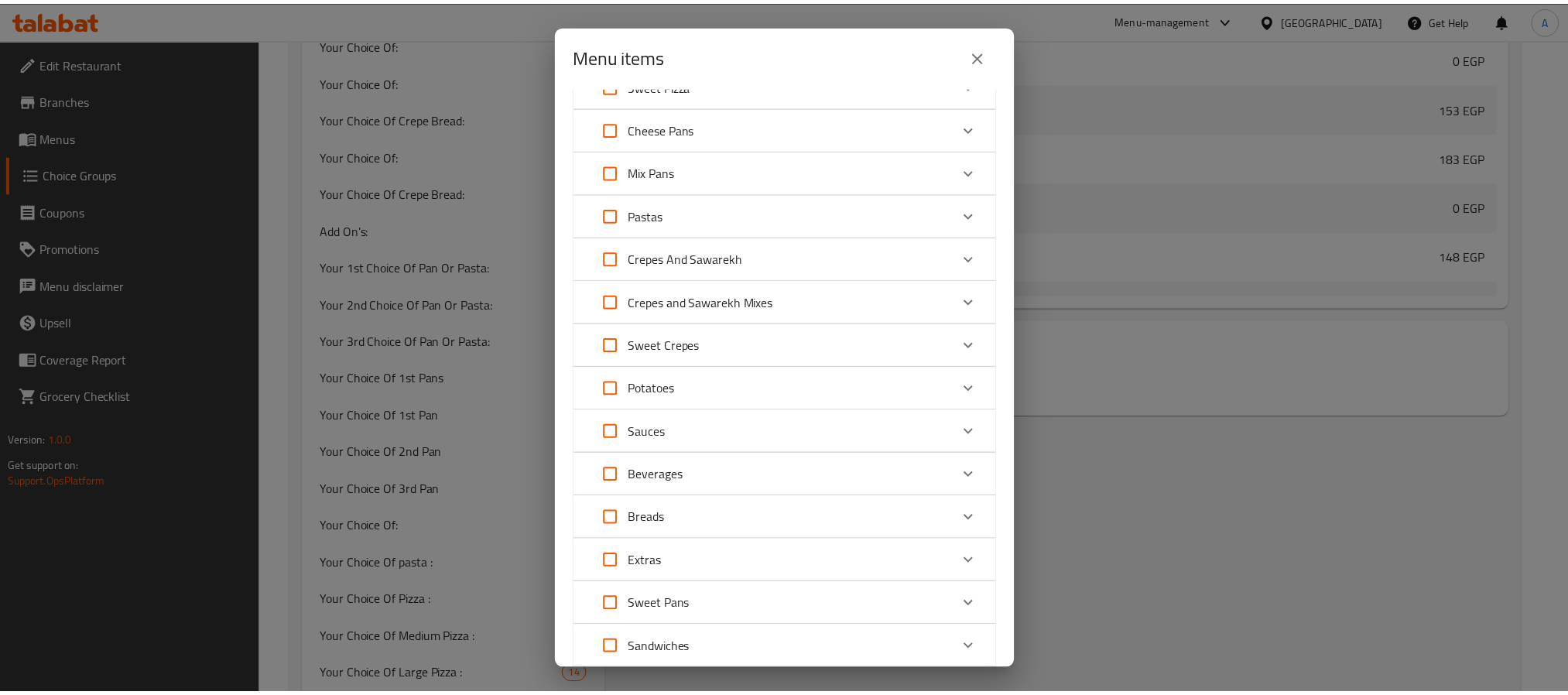
scroll to position [5806, 0]
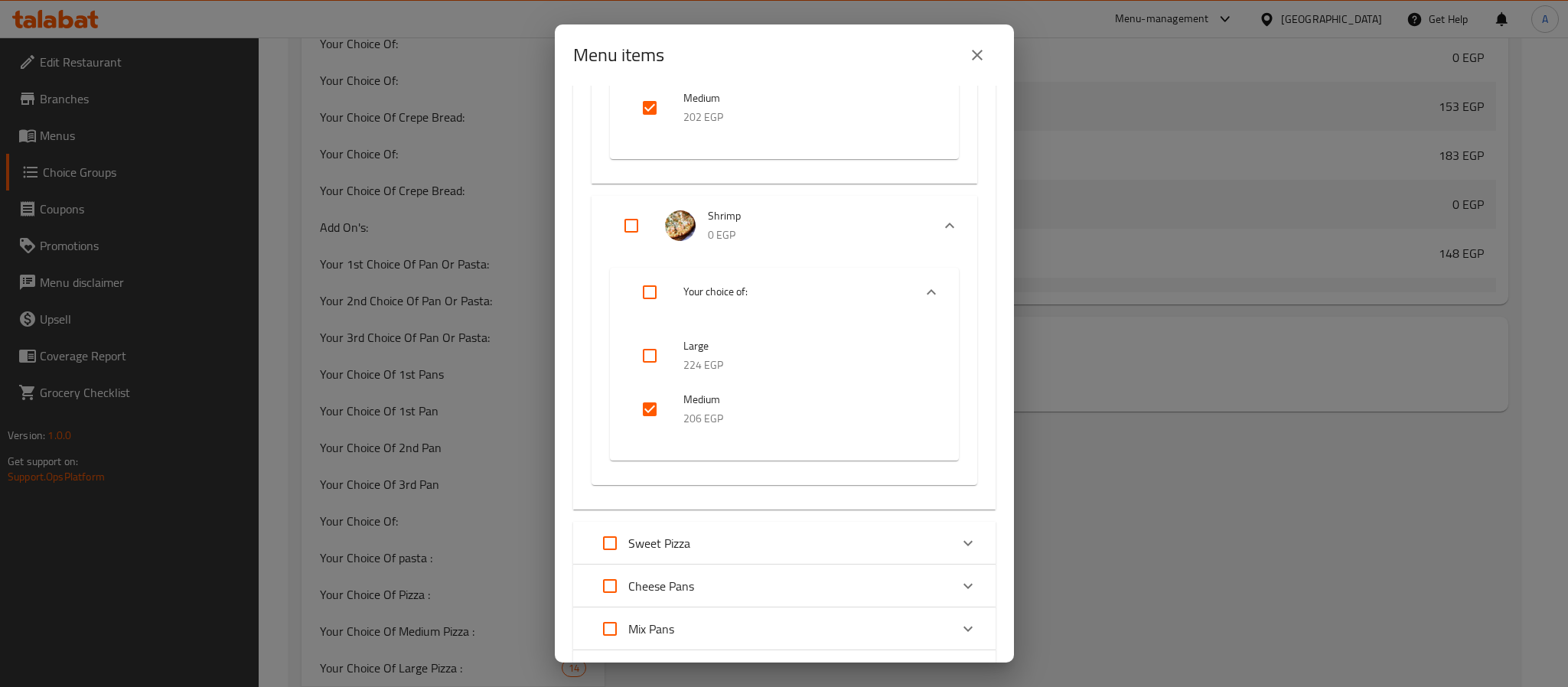
click at [969, 52] on icon "close" at bounding box center [977, 54] width 18 height 18
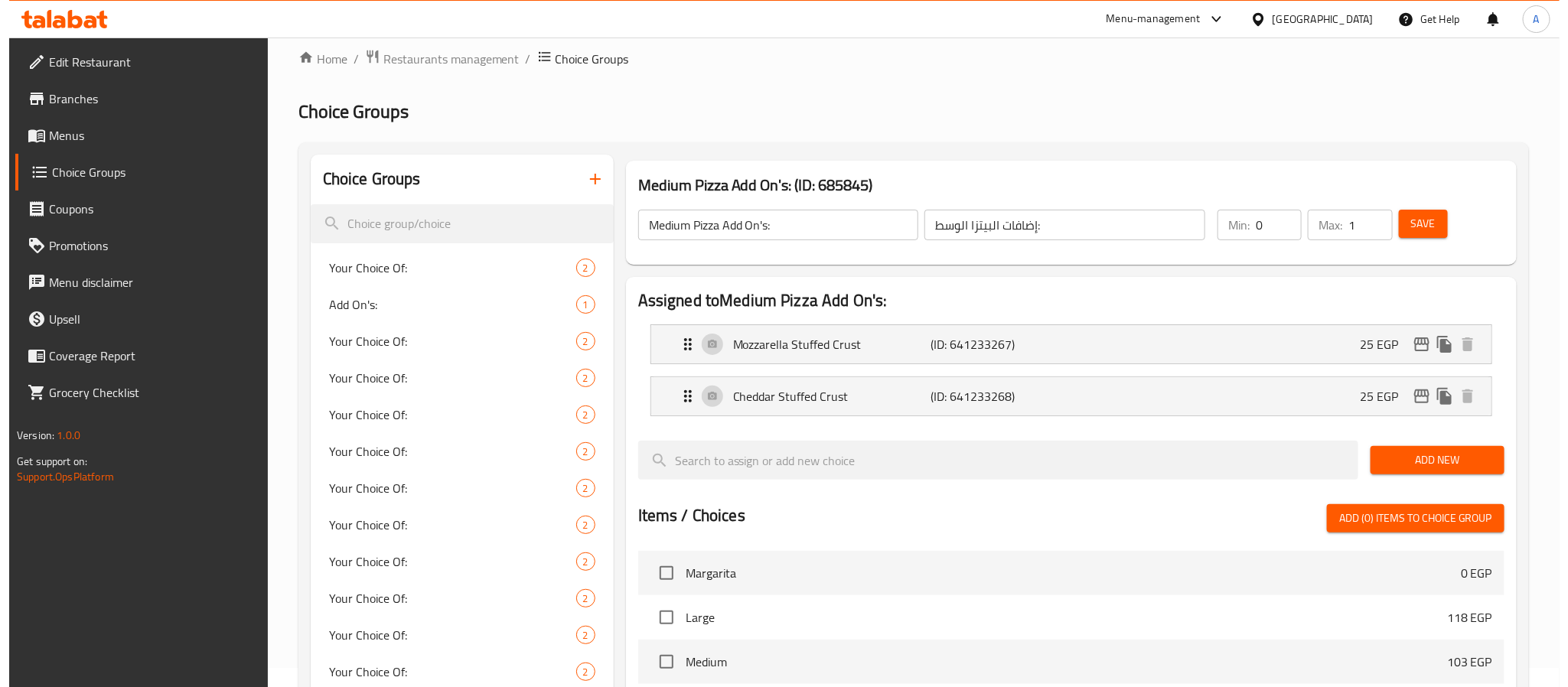
scroll to position [0, 0]
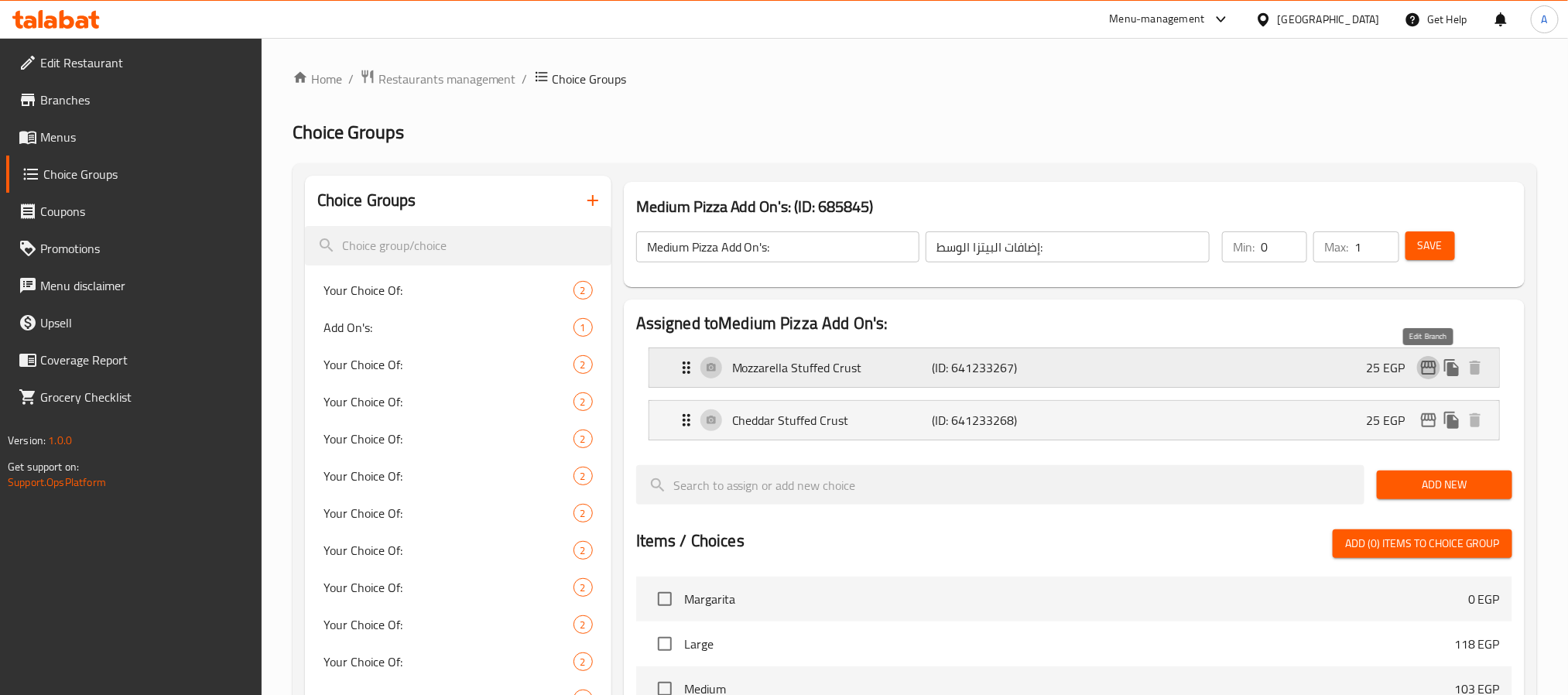
click at [1425, 374] on icon "edit" at bounding box center [1429, 368] width 15 height 14
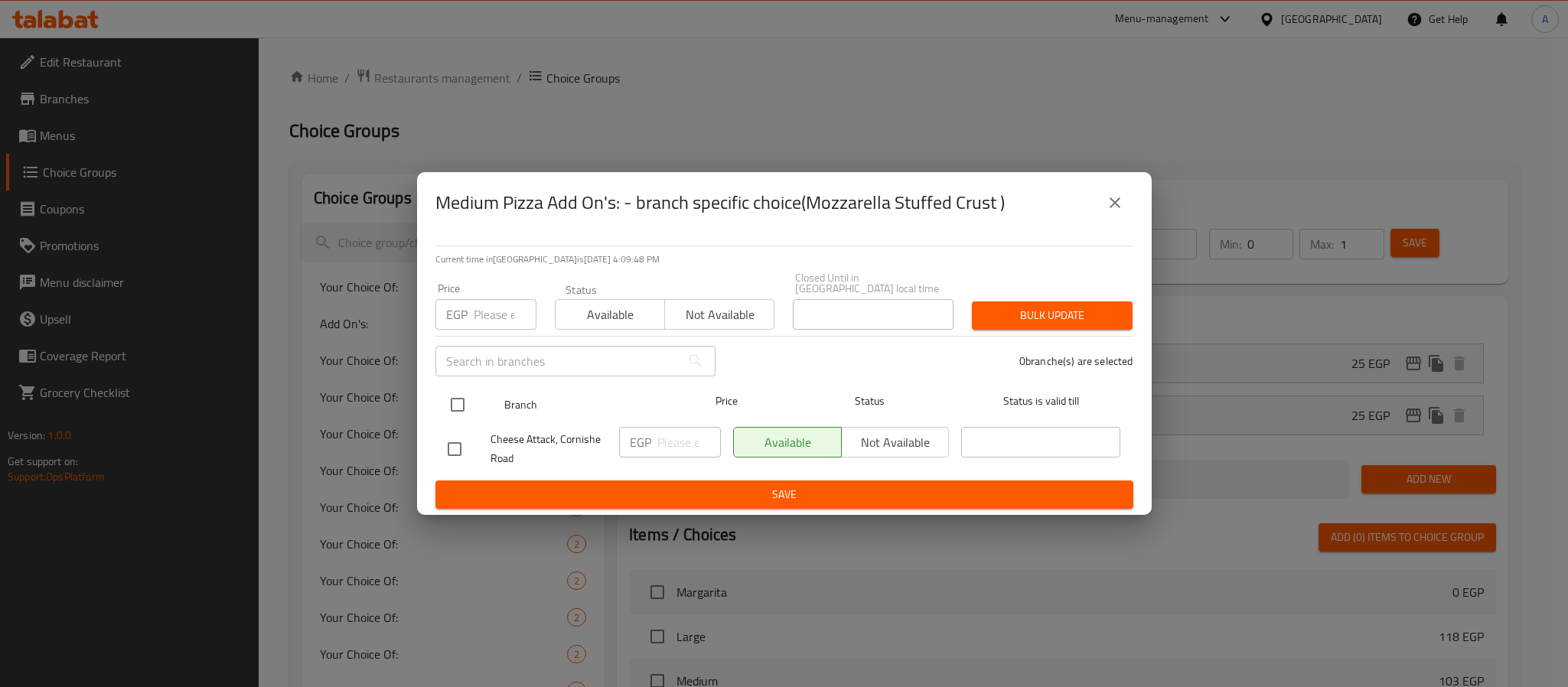
click at [458, 396] on input "checkbox" at bounding box center [458, 405] width 32 height 32
checkbox input "true"
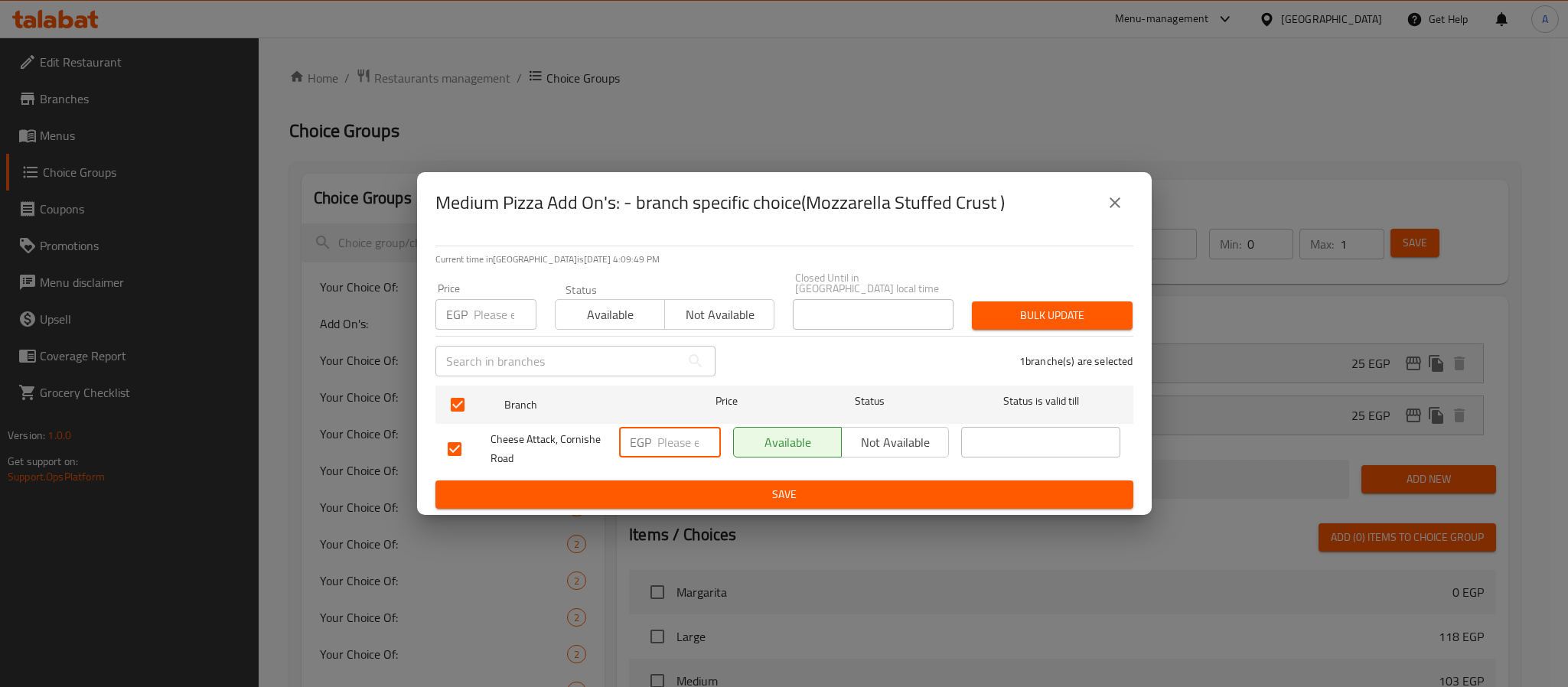
click at [671, 435] on input "number" at bounding box center [689, 443] width 64 height 31
type input "50"
click at [749, 486] on span "Save" at bounding box center [784, 495] width 674 height 19
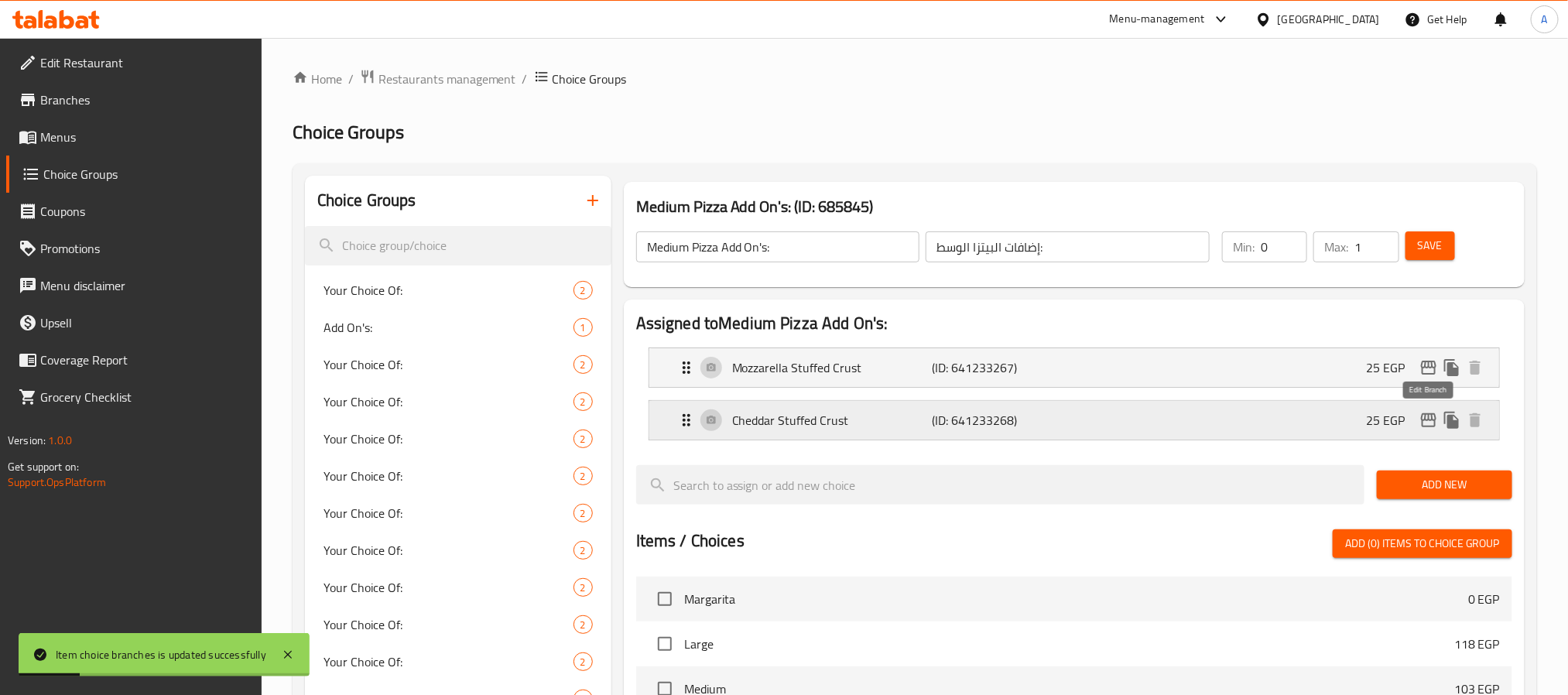
click at [1425, 423] on icon "edit" at bounding box center [1428, 420] width 18 height 18
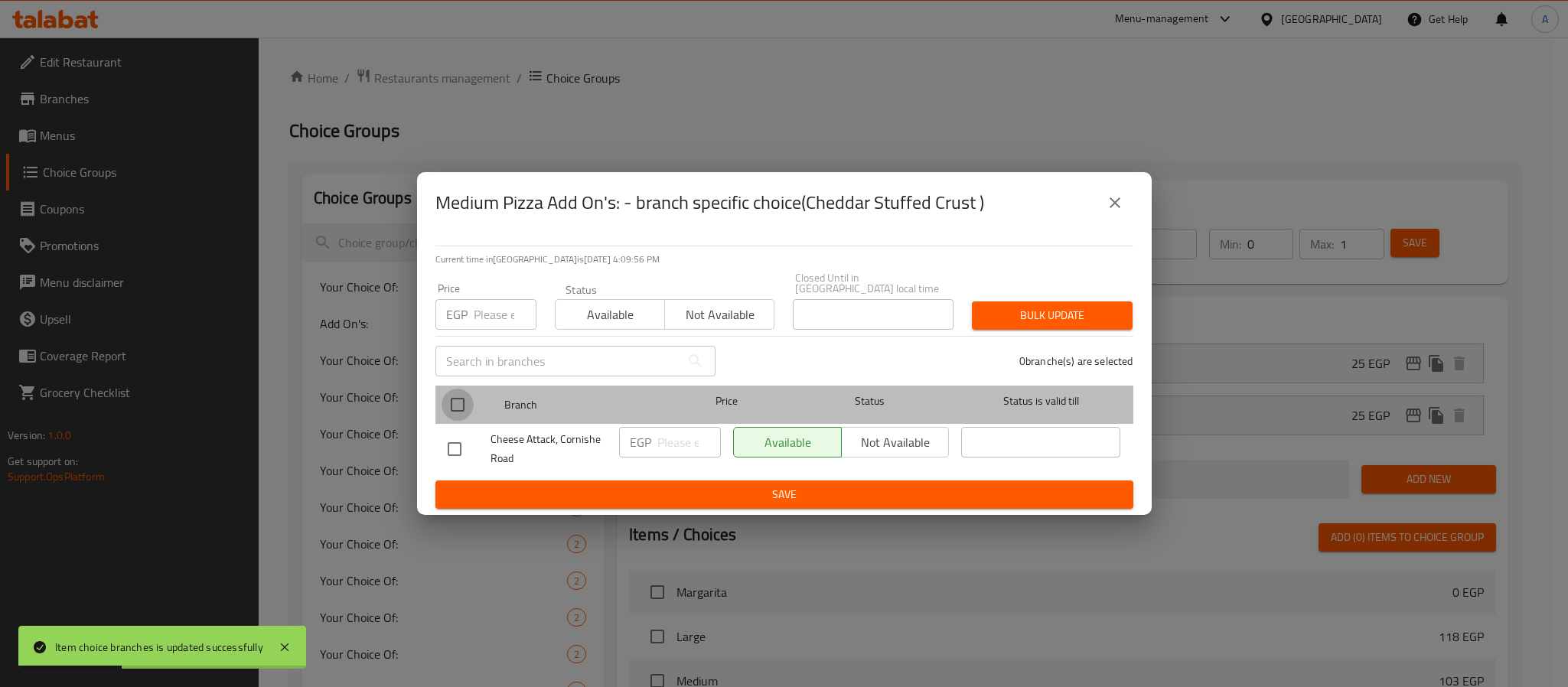
click at [454, 400] on input "checkbox" at bounding box center [458, 405] width 32 height 32
checkbox input "true"
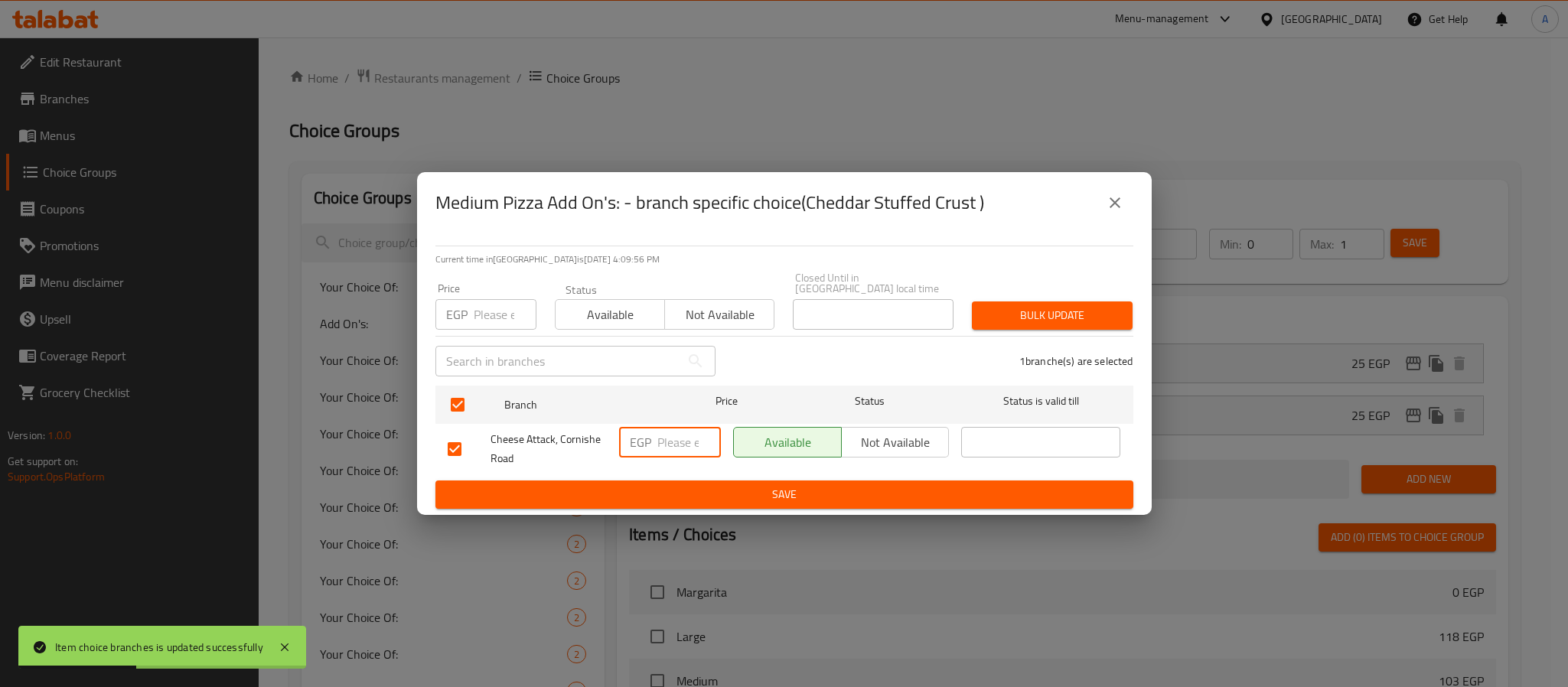
click at [667, 439] on input "number" at bounding box center [689, 443] width 64 height 31
type input "50"
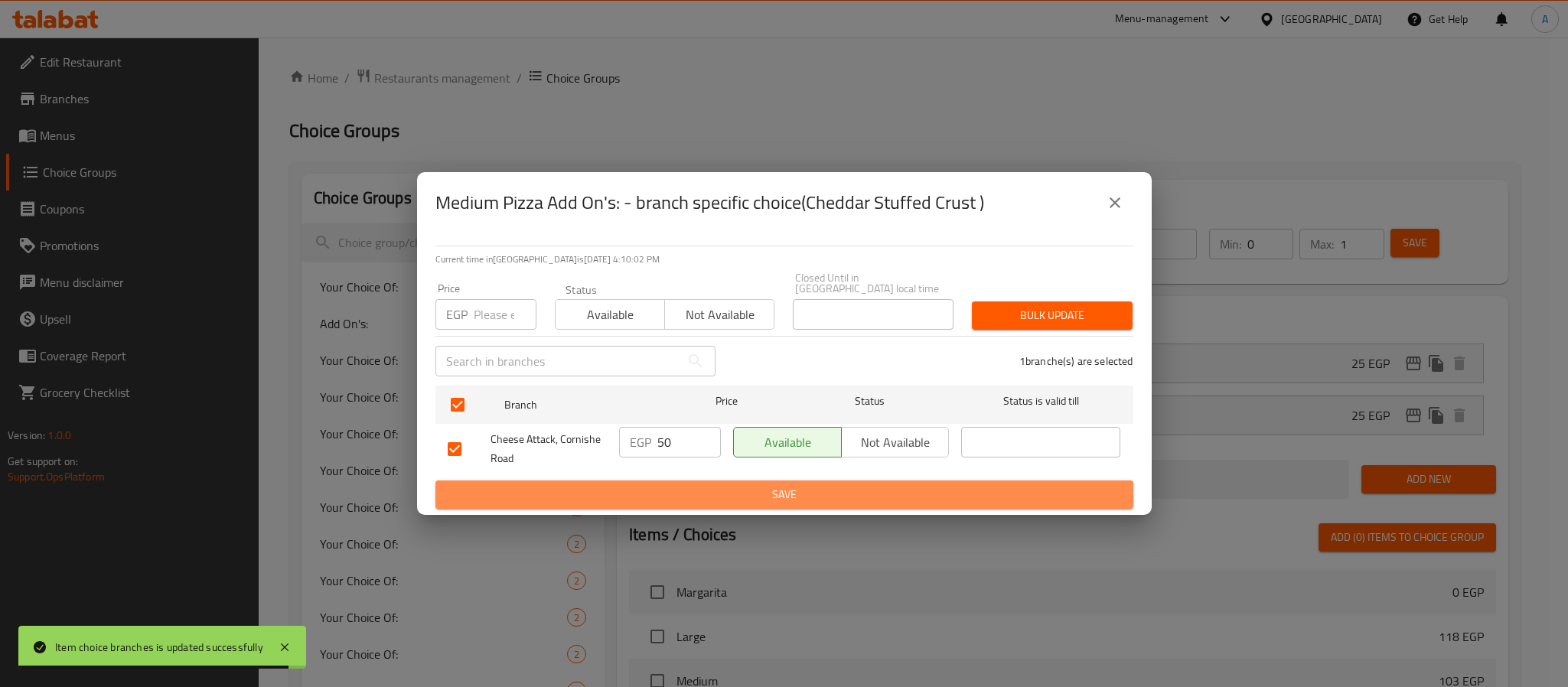
click at [678, 488] on span "Save" at bounding box center [784, 495] width 674 height 19
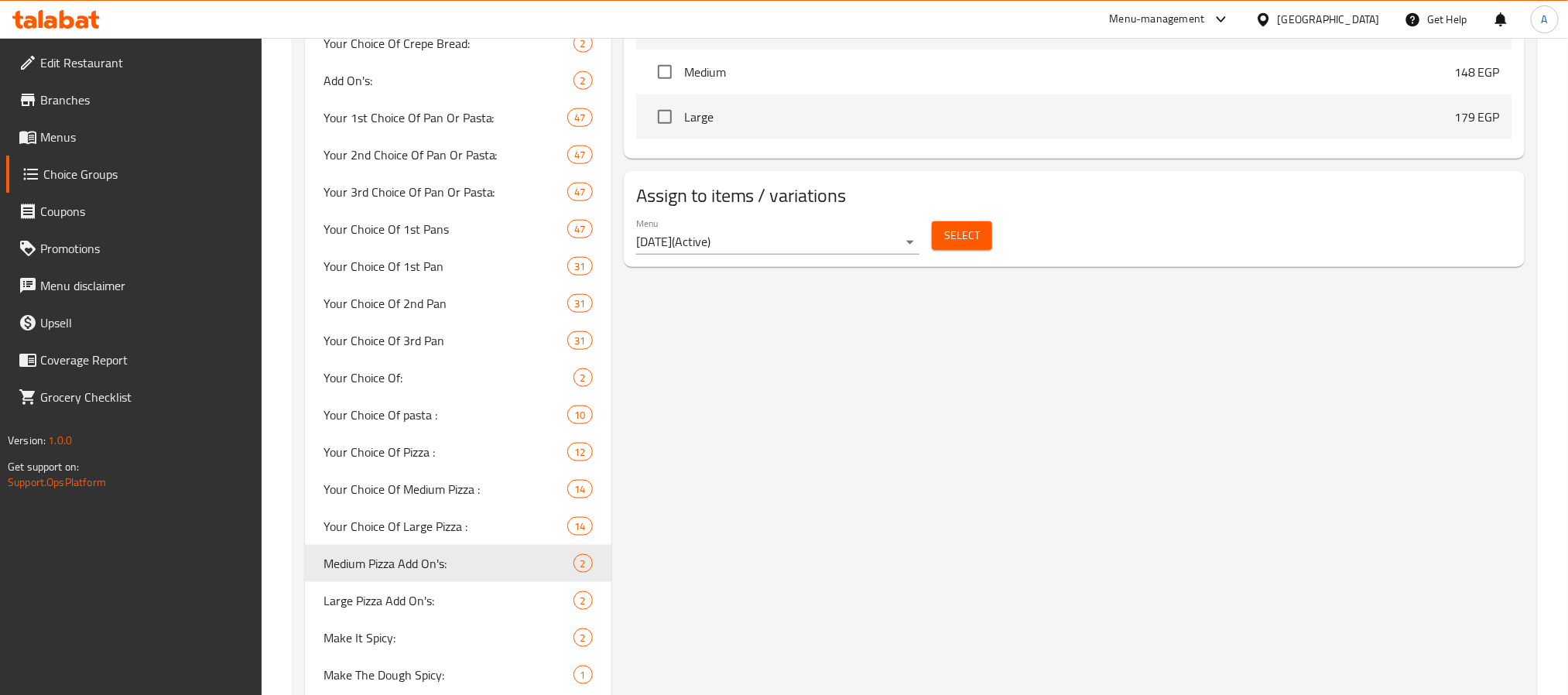
scroll to position [925, 0]
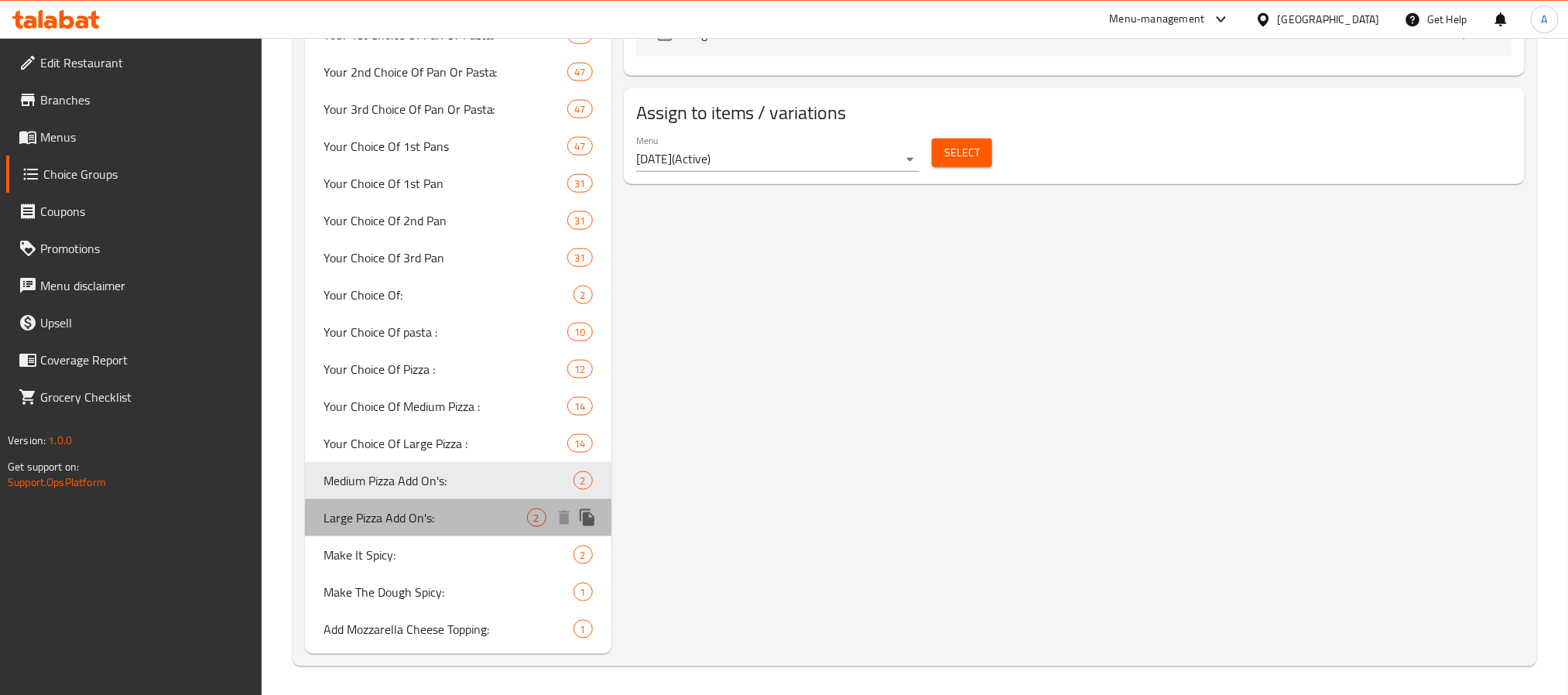
click at [384, 520] on span "Large Pizza Add On's:" at bounding box center [425, 517] width 204 height 18
type input "Large Pizza Add On's:"
type input "إضافات البيتزا الكبيرة:"
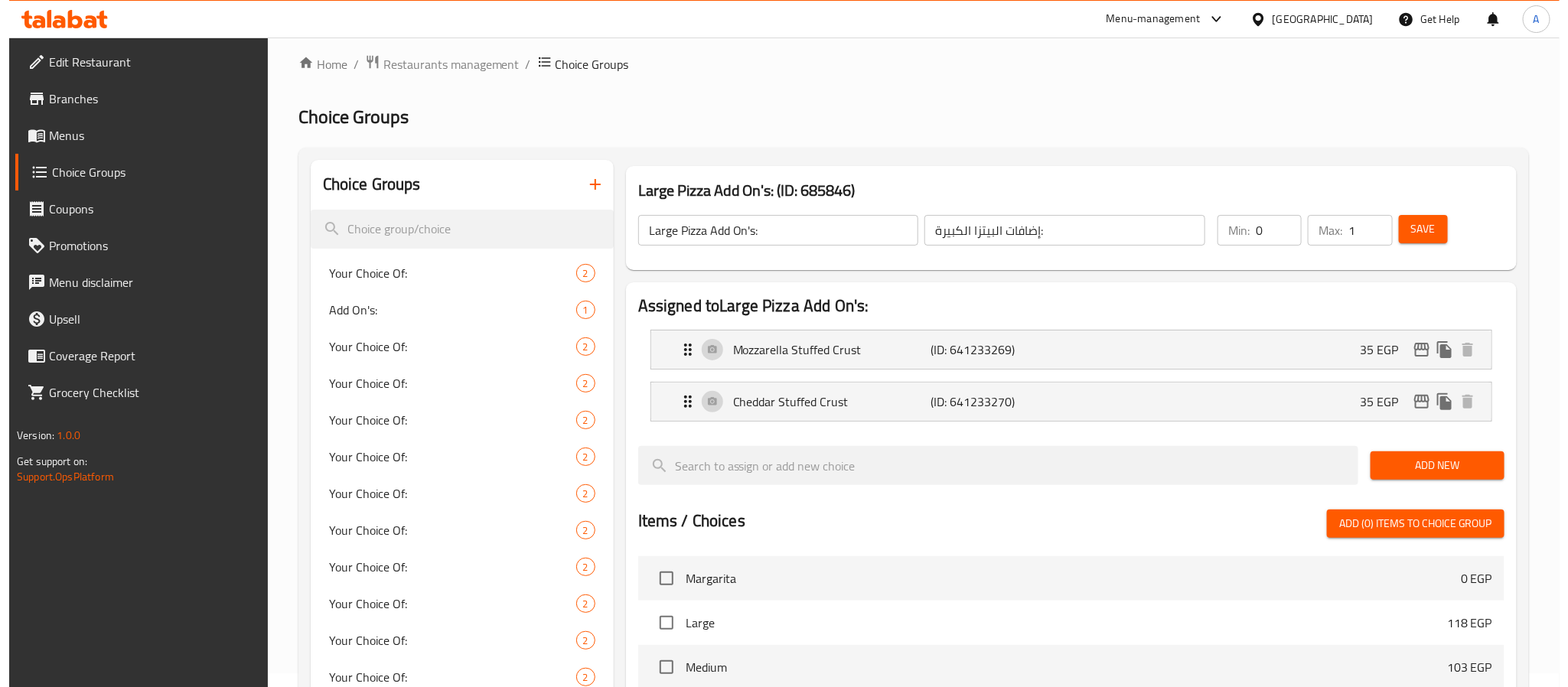
scroll to position [0, 0]
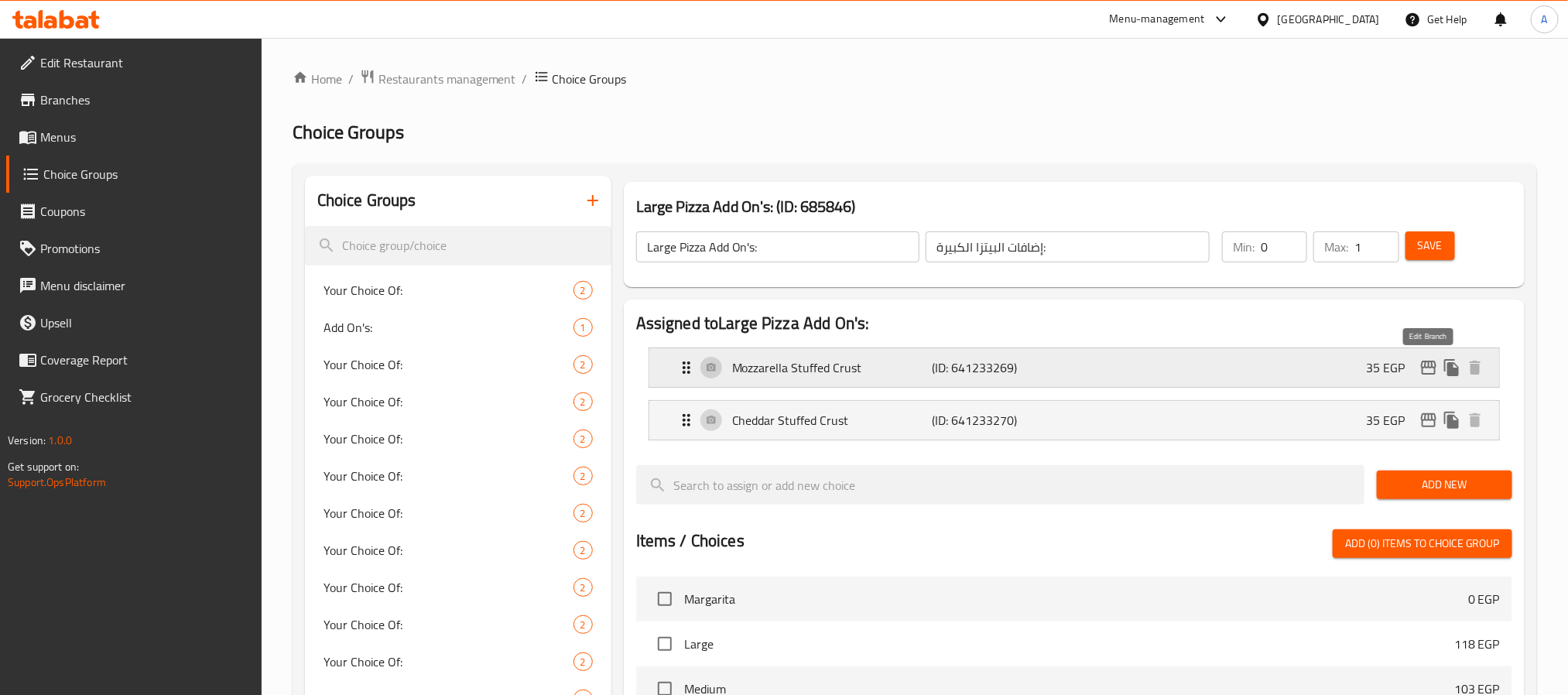
click at [1424, 370] on icon "edit" at bounding box center [1428, 367] width 18 height 18
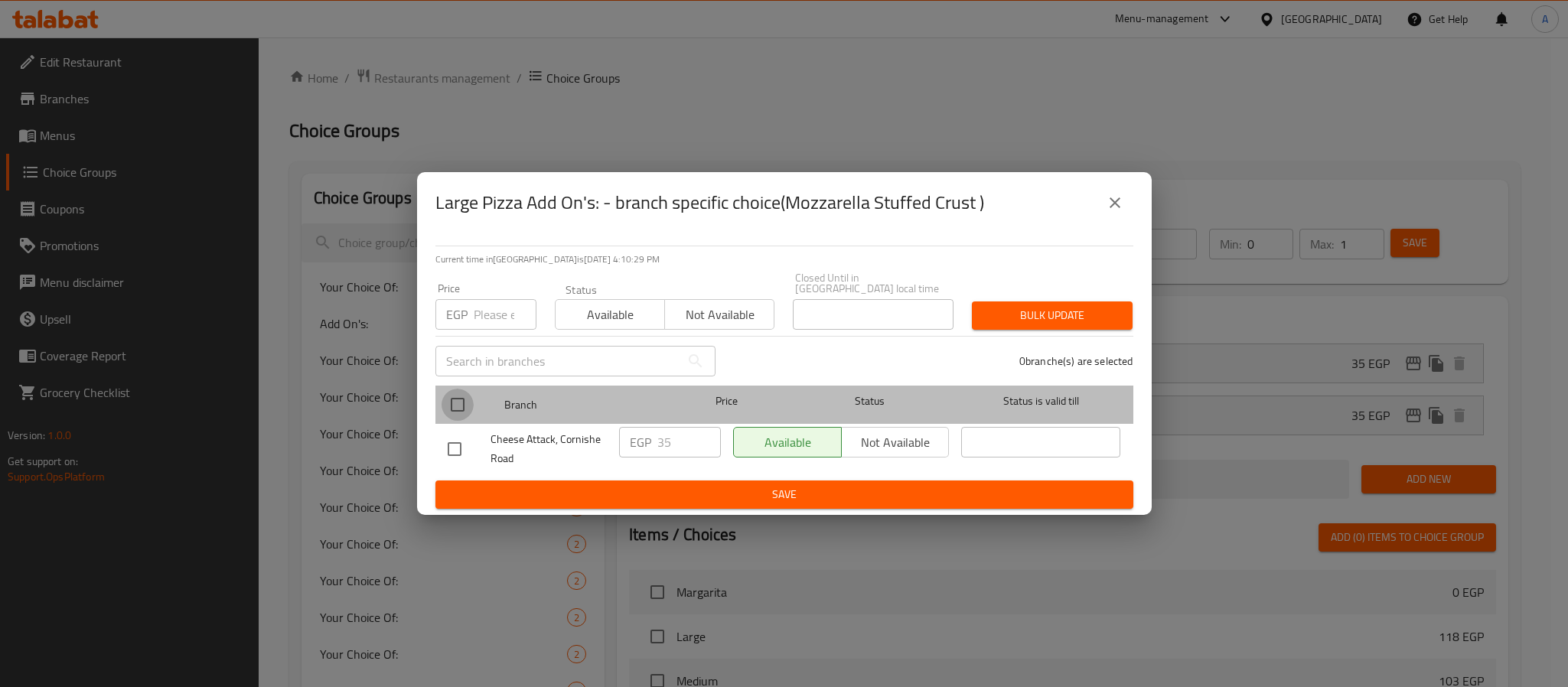
click at [457, 402] on input "checkbox" at bounding box center [458, 405] width 32 height 32
checkbox input "true"
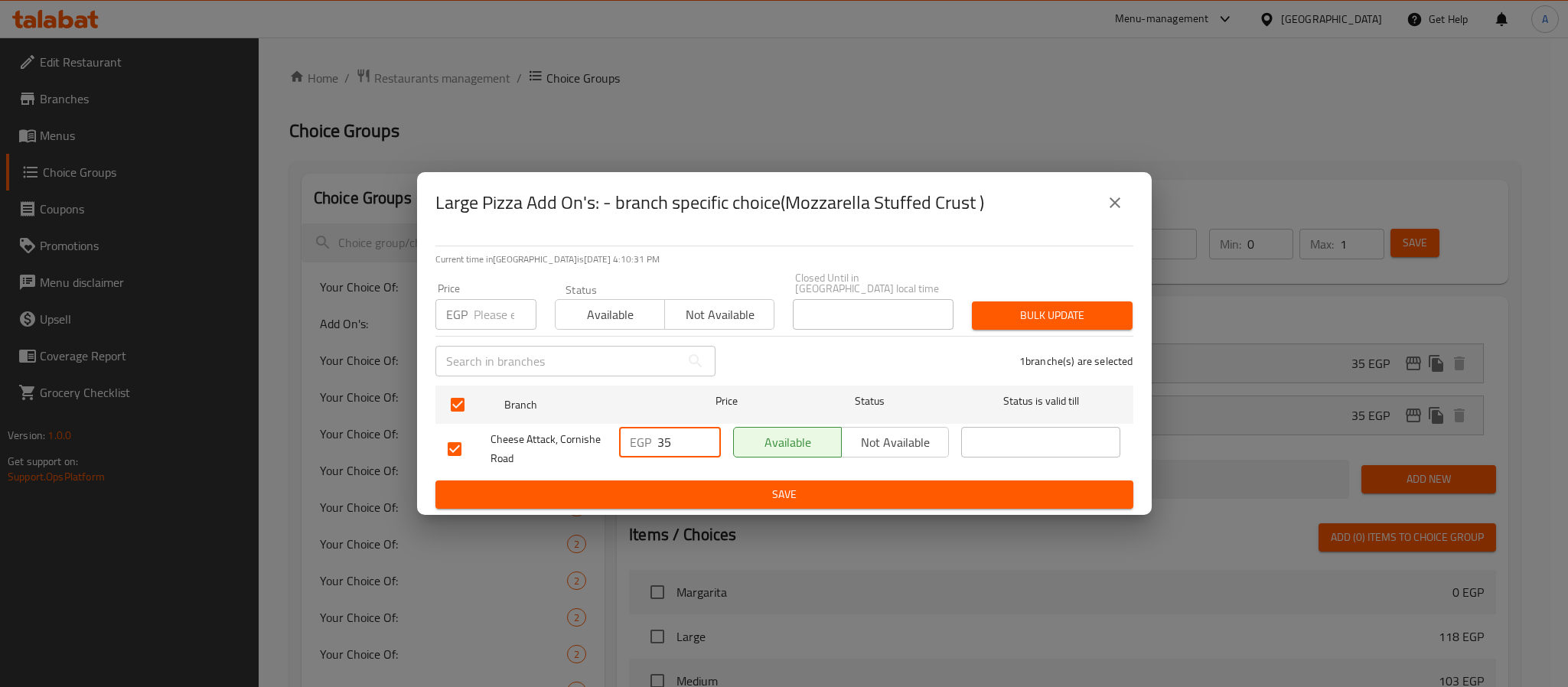
drag, startPoint x: 663, startPoint y: 434, endPoint x: 643, endPoint y: 432, distance: 20.1
click at [643, 432] on div "EGP 35 ​" at bounding box center [670, 443] width 102 height 31
type input "65"
click at [687, 486] on span "Save" at bounding box center [784, 495] width 674 height 19
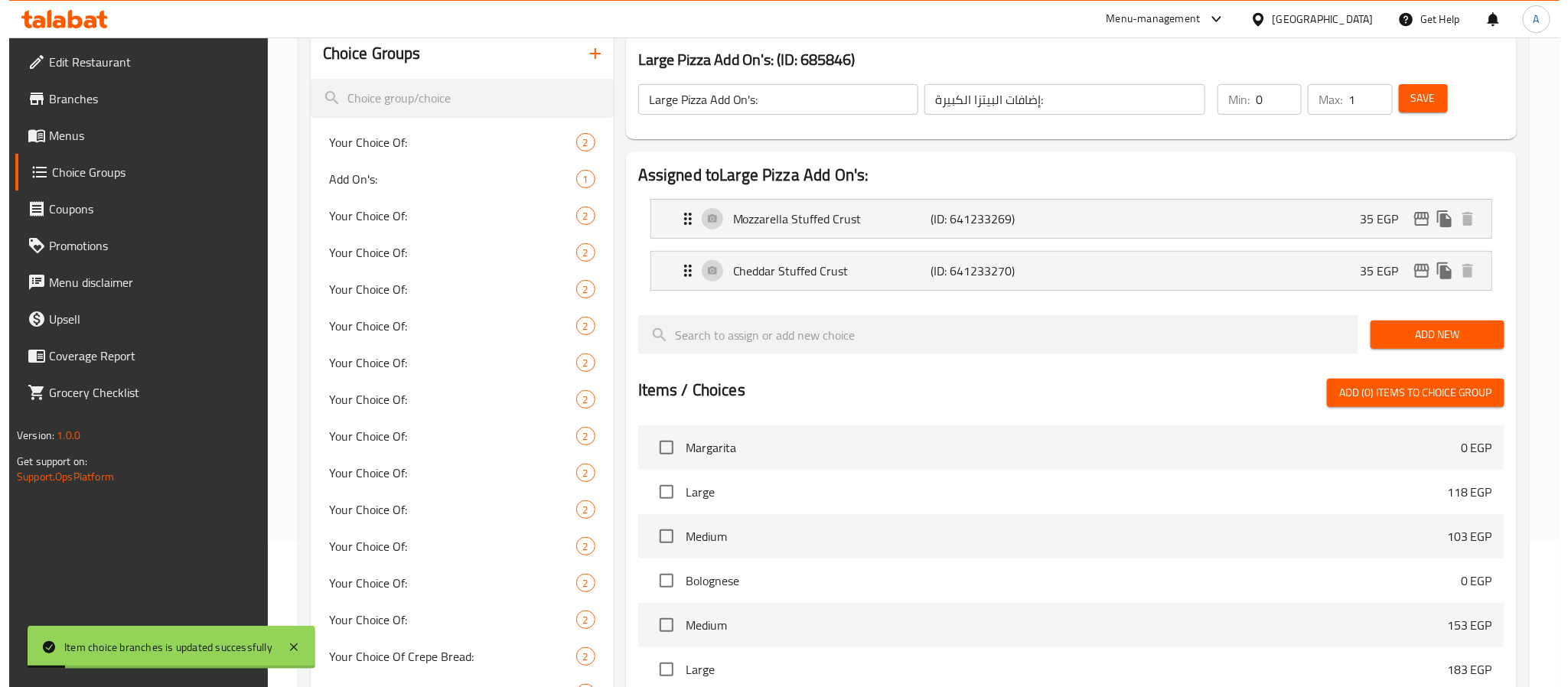
scroll to position [110, 0]
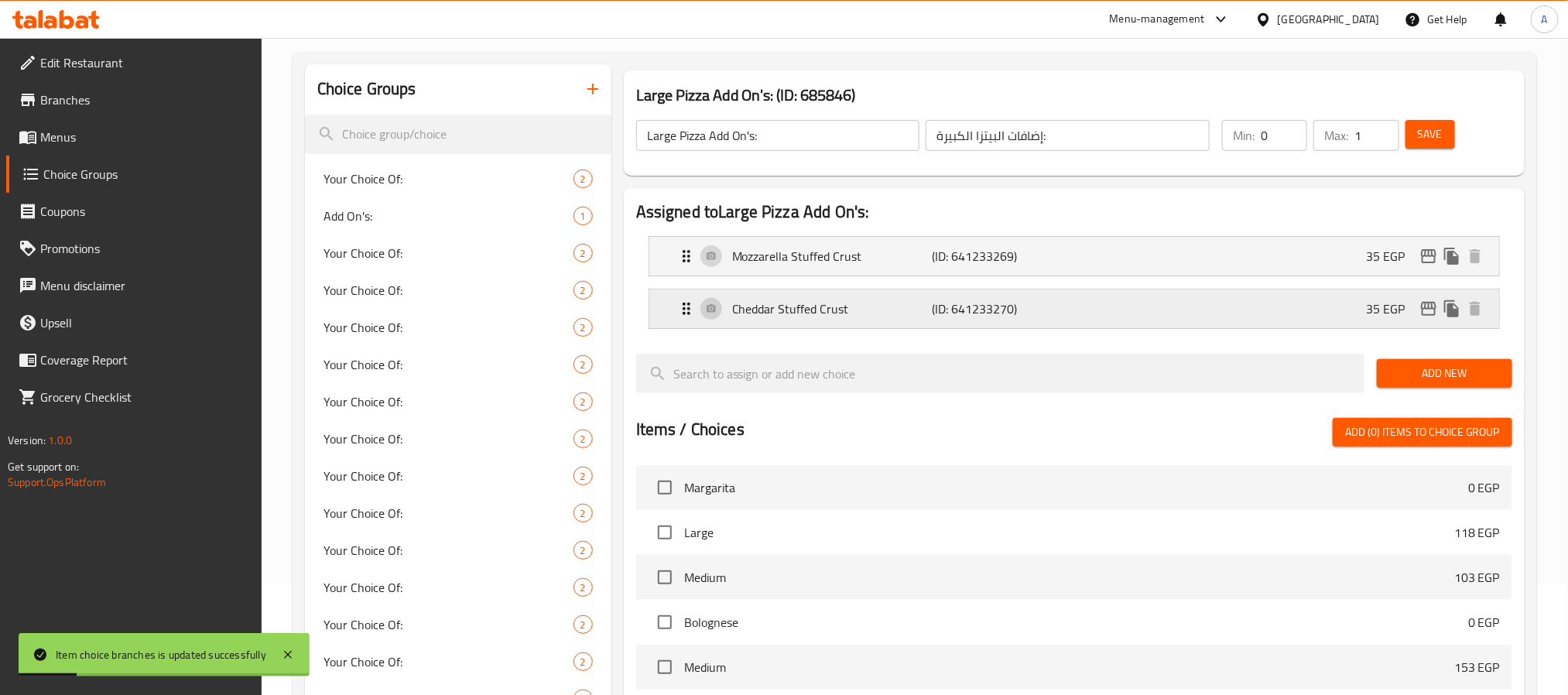
click at [1433, 310] on icon "edit" at bounding box center [1429, 309] width 15 height 14
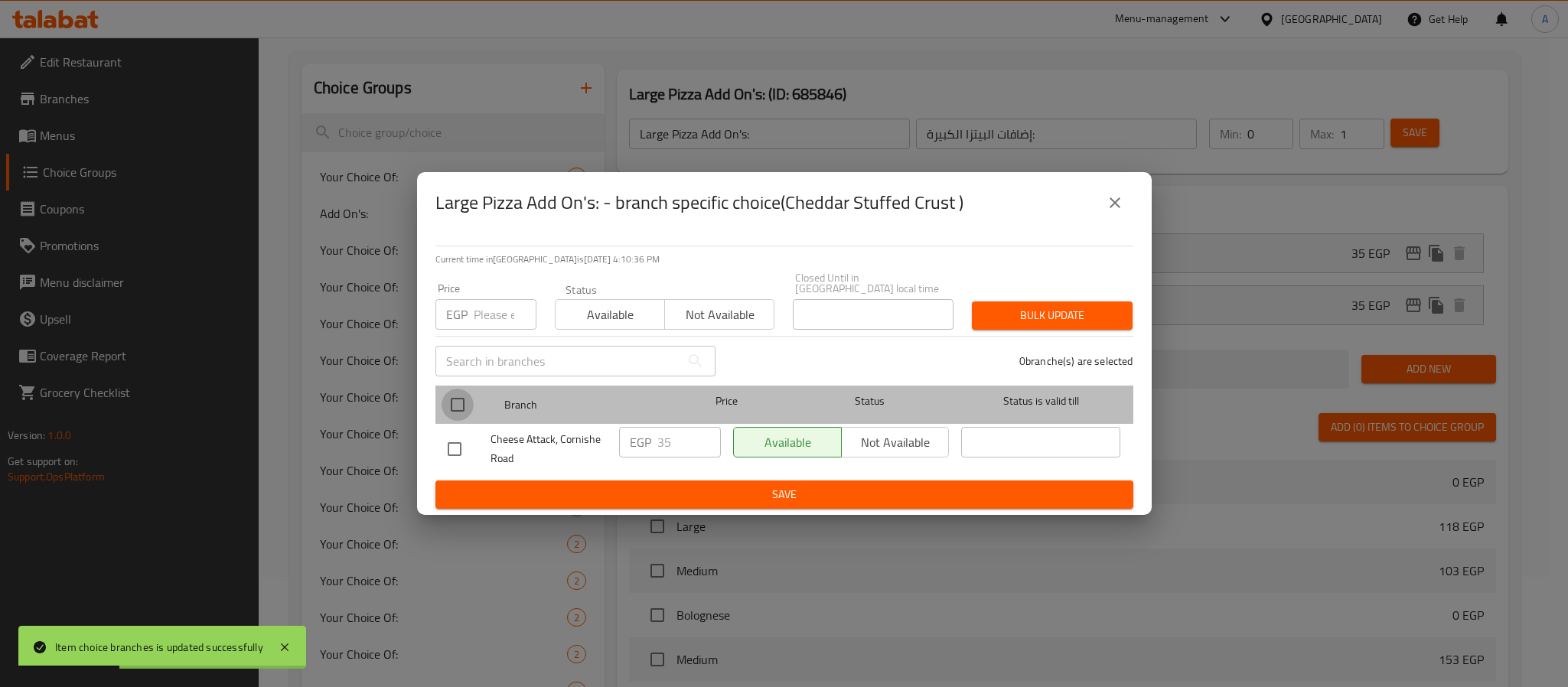
click at [458, 400] on input "checkbox" at bounding box center [458, 405] width 32 height 32
checkbox input "true"
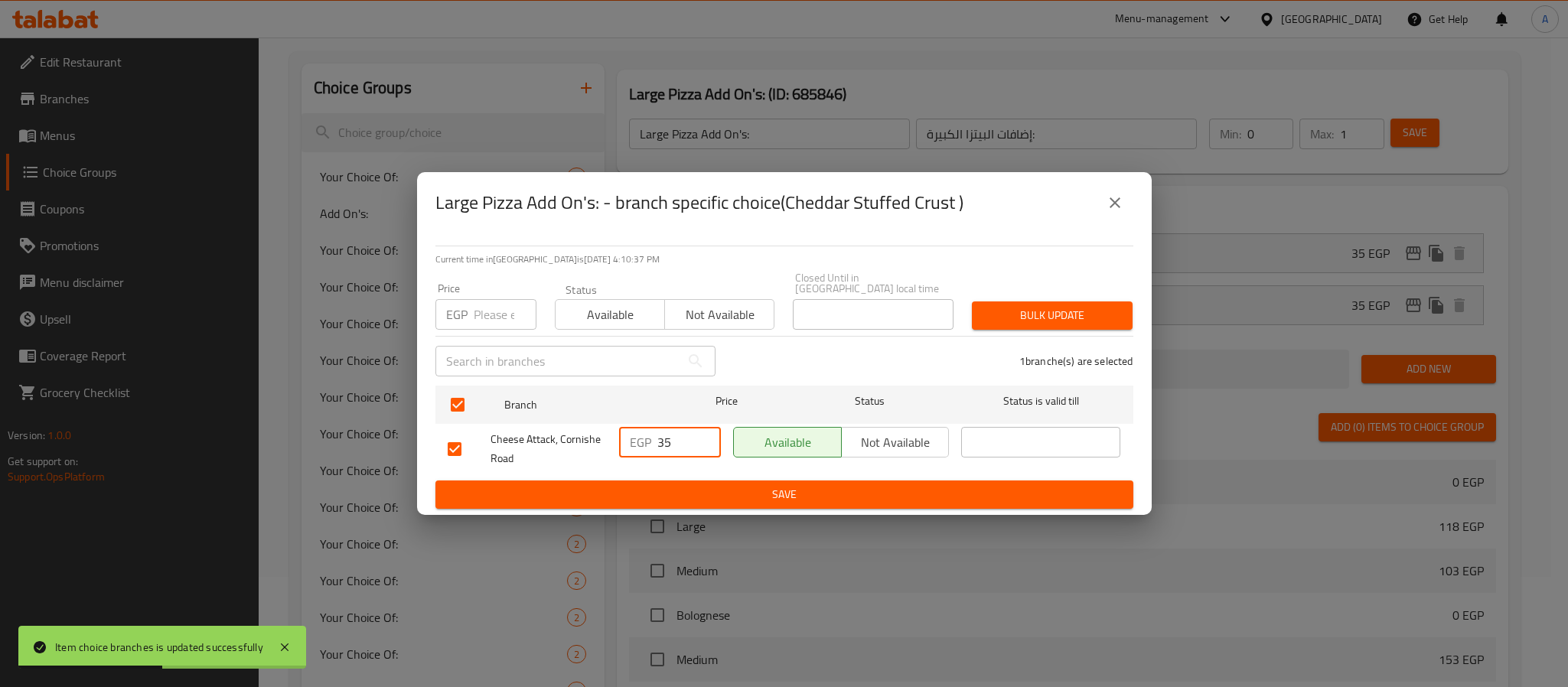
drag, startPoint x: 661, startPoint y: 439, endPoint x: 650, endPoint y: 439, distance: 11.0
click at [650, 439] on div "EGP 35 ​" at bounding box center [670, 443] width 102 height 31
type input "65"
click at [694, 492] on span "Save" at bounding box center [784, 495] width 674 height 19
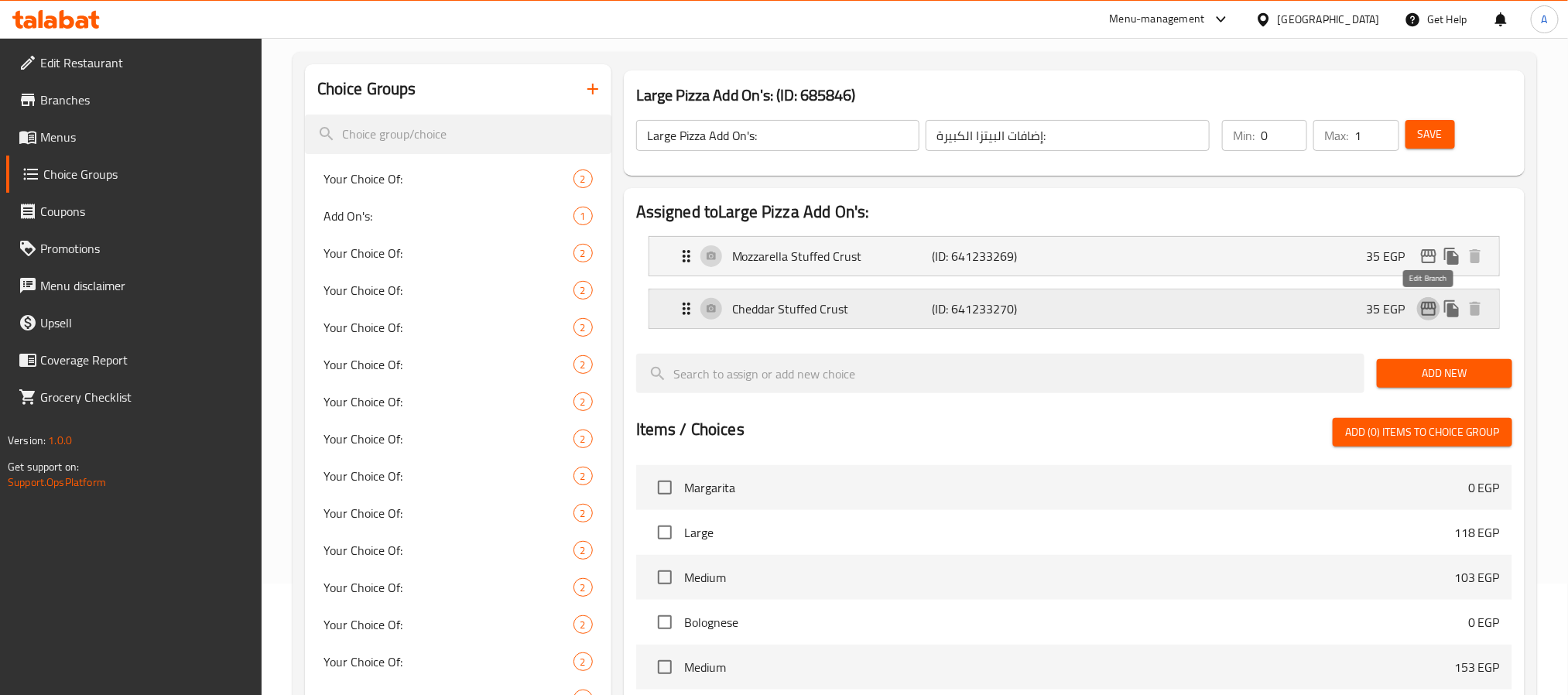
click at [1425, 303] on icon "edit" at bounding box center [1429, 309] width 15 height 14
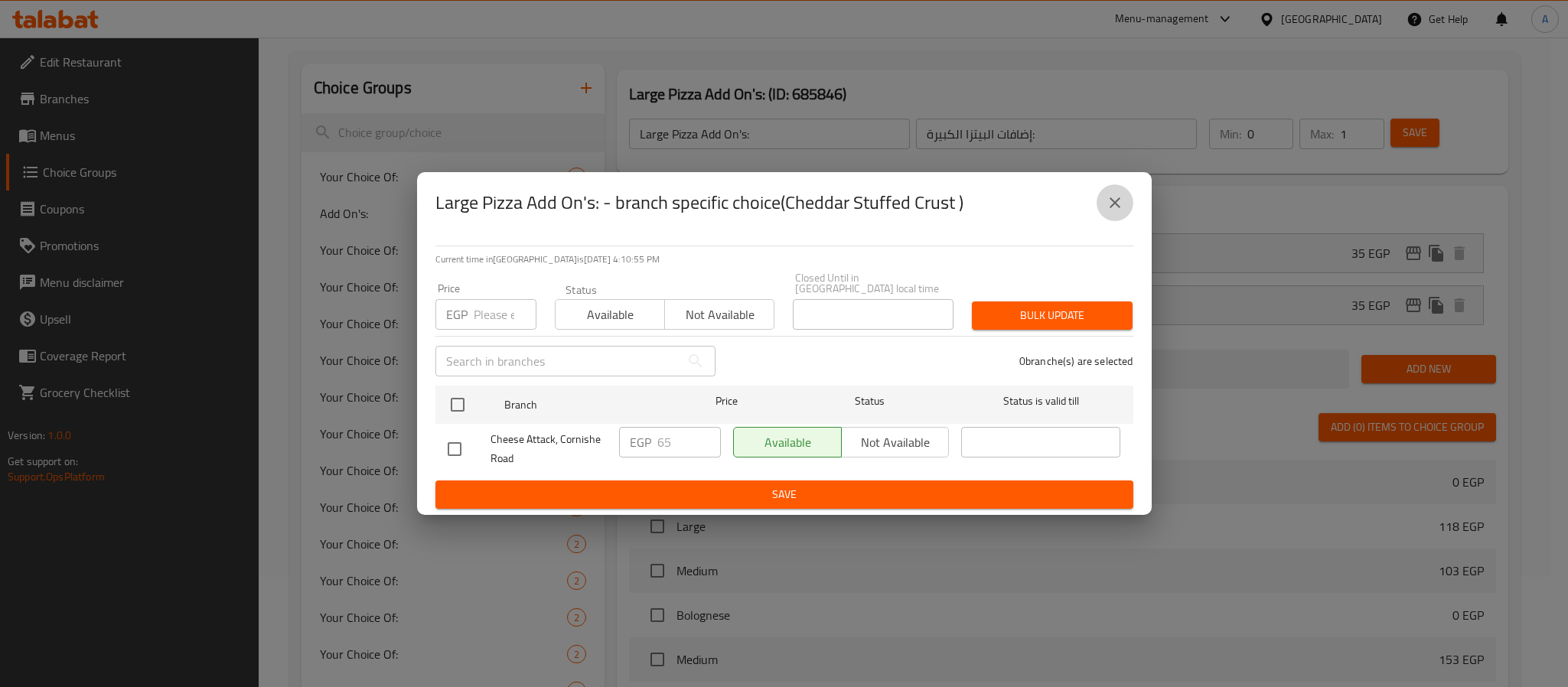
click at [1115, 198] on button "close" at bounding box center [1115, 202] width 36 height 36
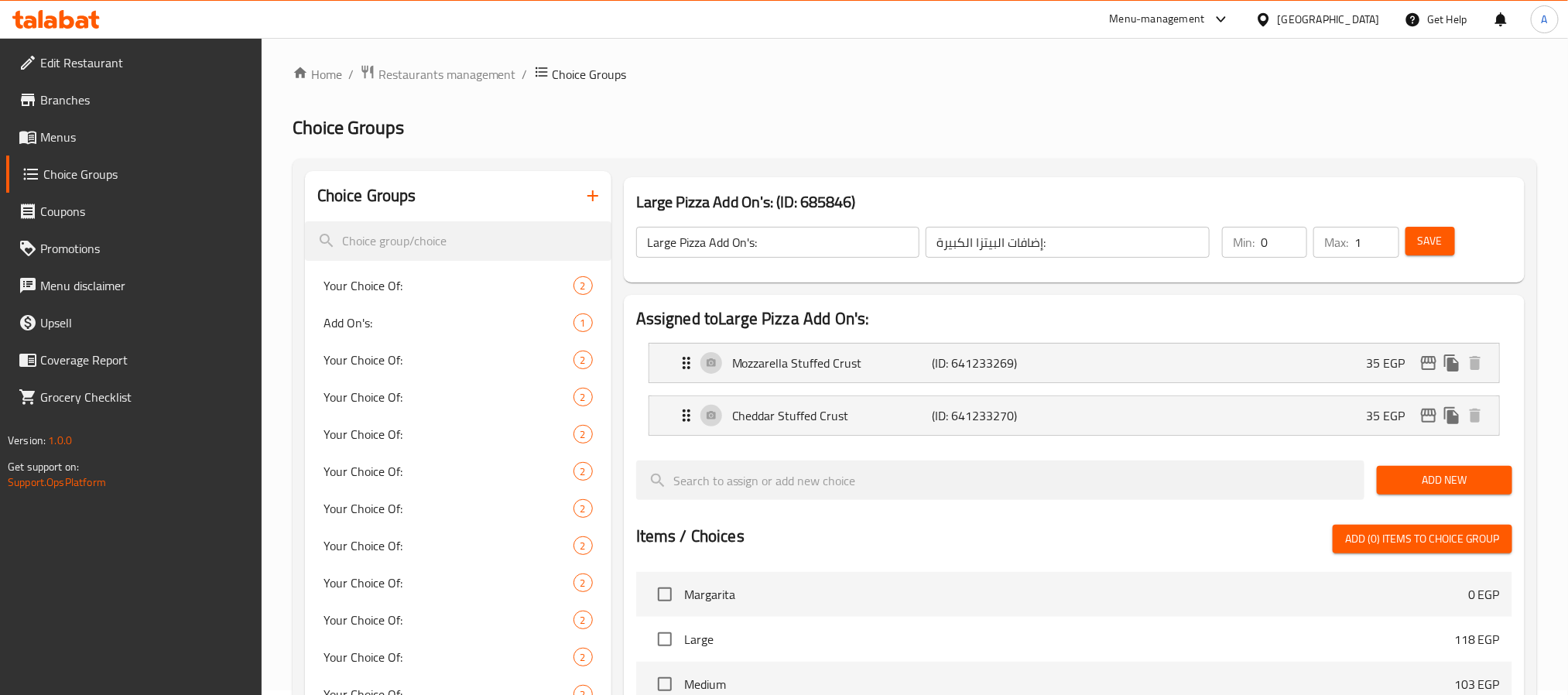
scroll to position [0, 0]
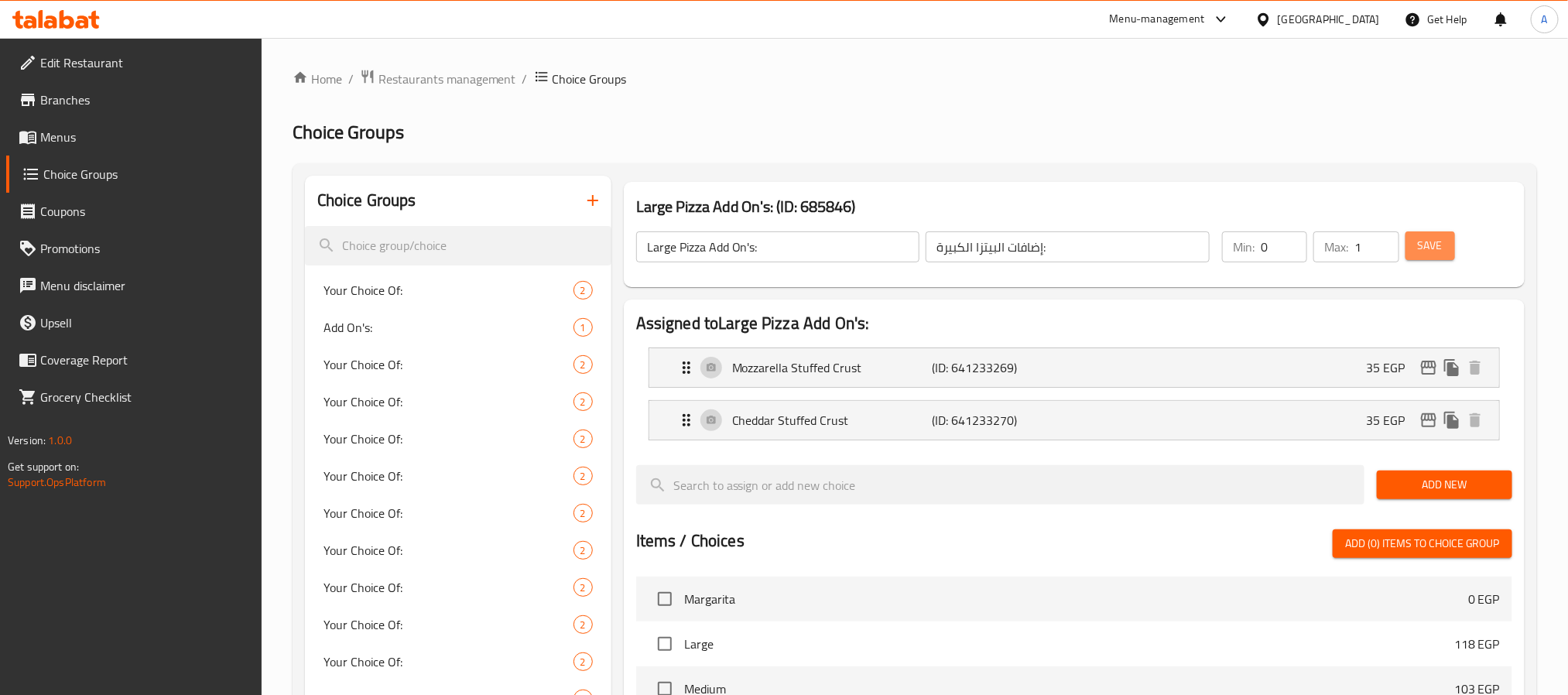
click at [1421, 241] on span "Save" at bounding box center [1430, 246] width 25 height 19
click at [1436, 247] on span "Save" at bounding box center [1430, 246] width 25 height 19
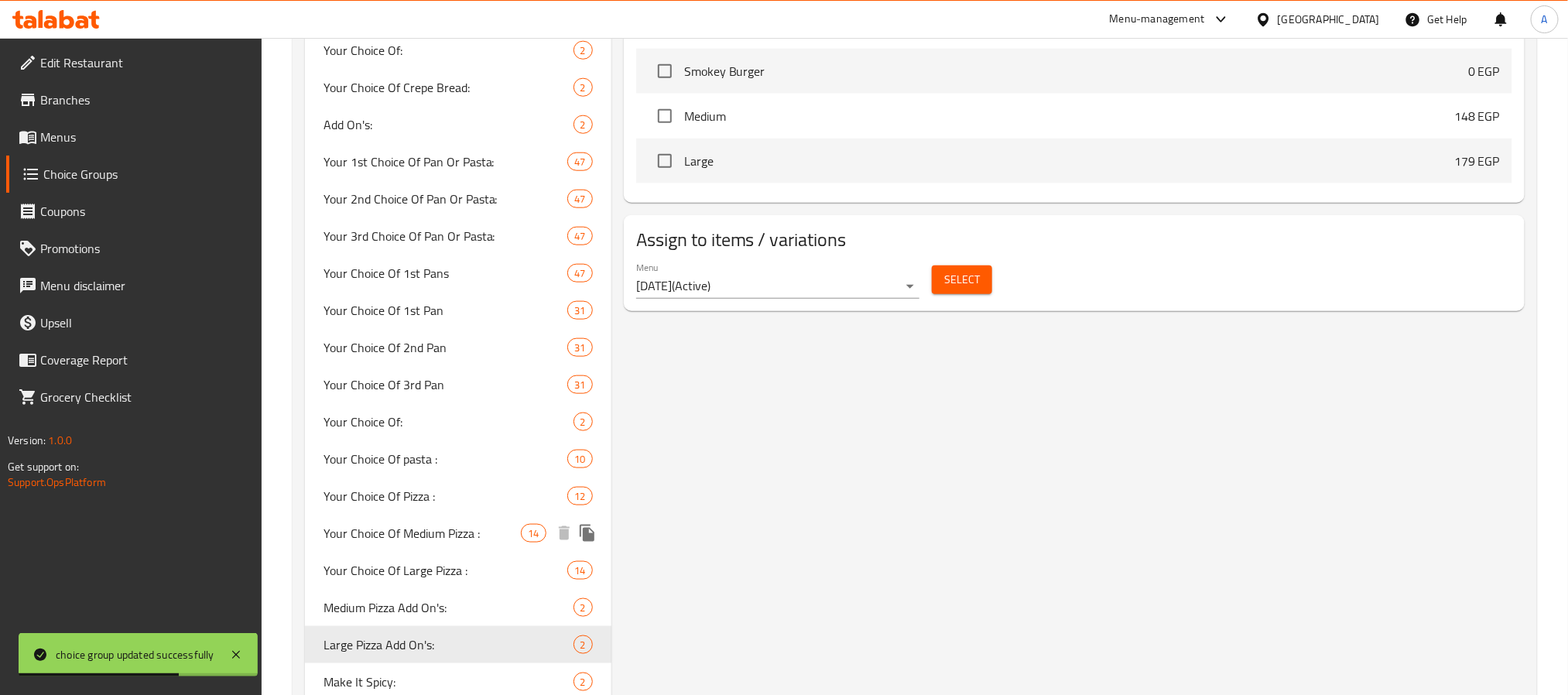
scroll to position [925, 0]
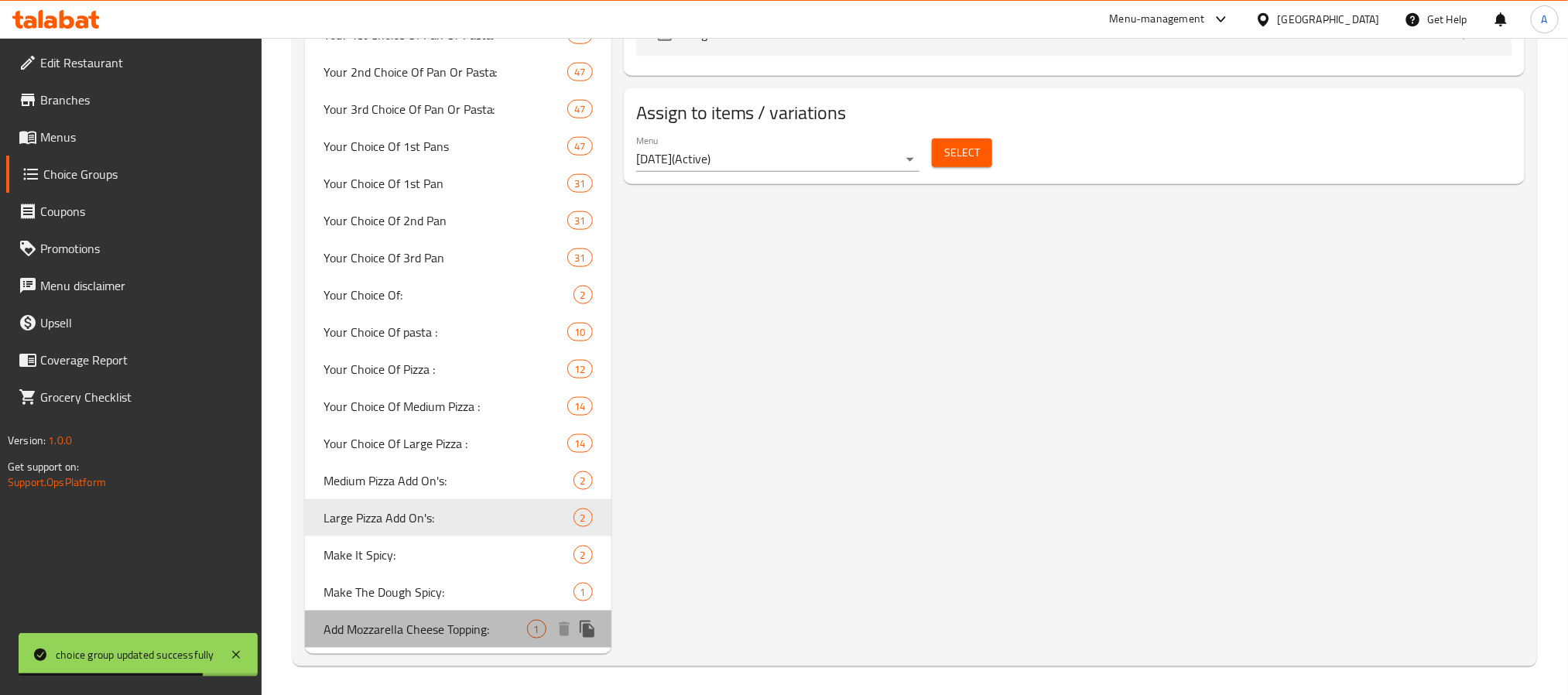
click at [459, 627] on span "Add Mozzarella Cheese Topping:" at bounding box center [425, 628] width 204 height 18
type input "Add Mozzarella Cheese Topping:"
type input "اضافة وش موتزاريلا:"
type input "0"
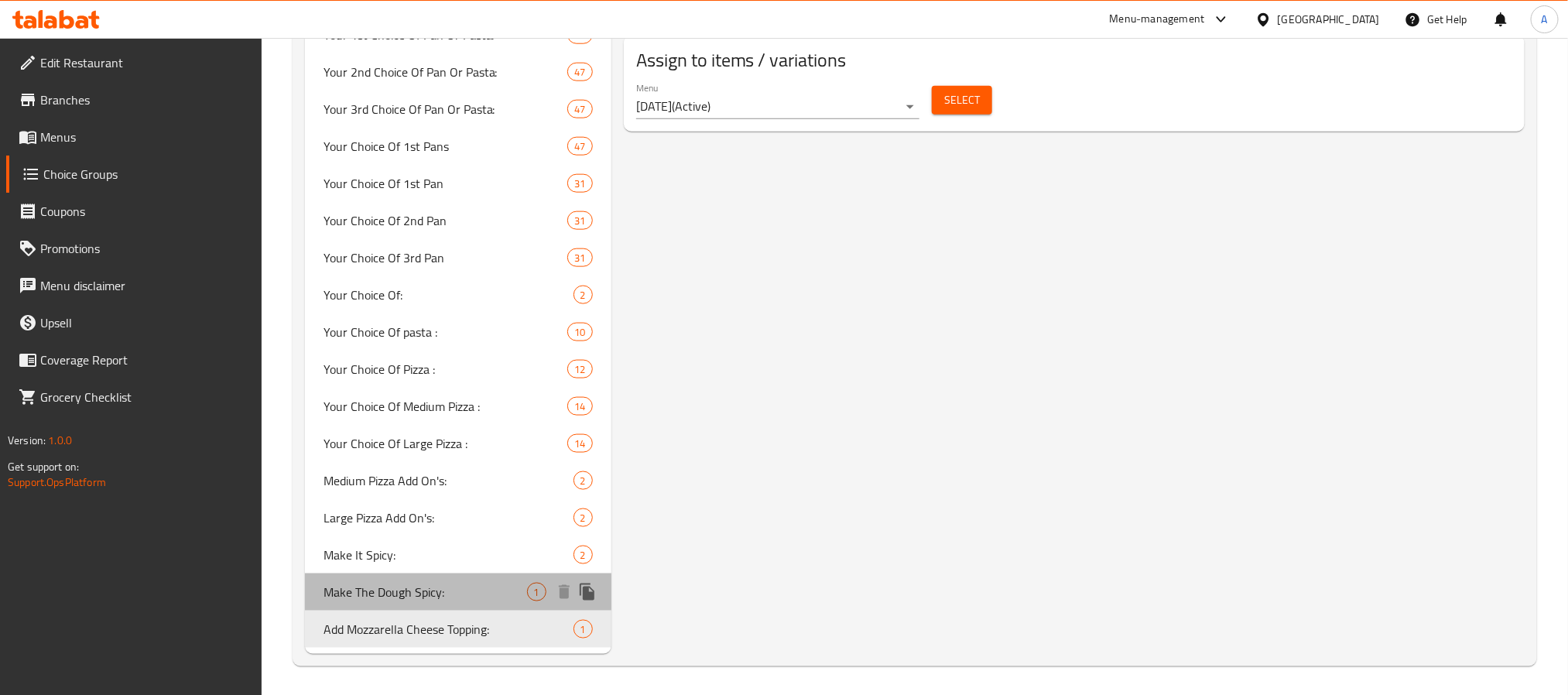
click at [434, 588] on span "Make The Dough Spicy:" at bounding box center [425, 592] width 204 height 18
type input "Make The Dough Spicy:"
type input "اجعل العجينة حارة:"
type input "1"
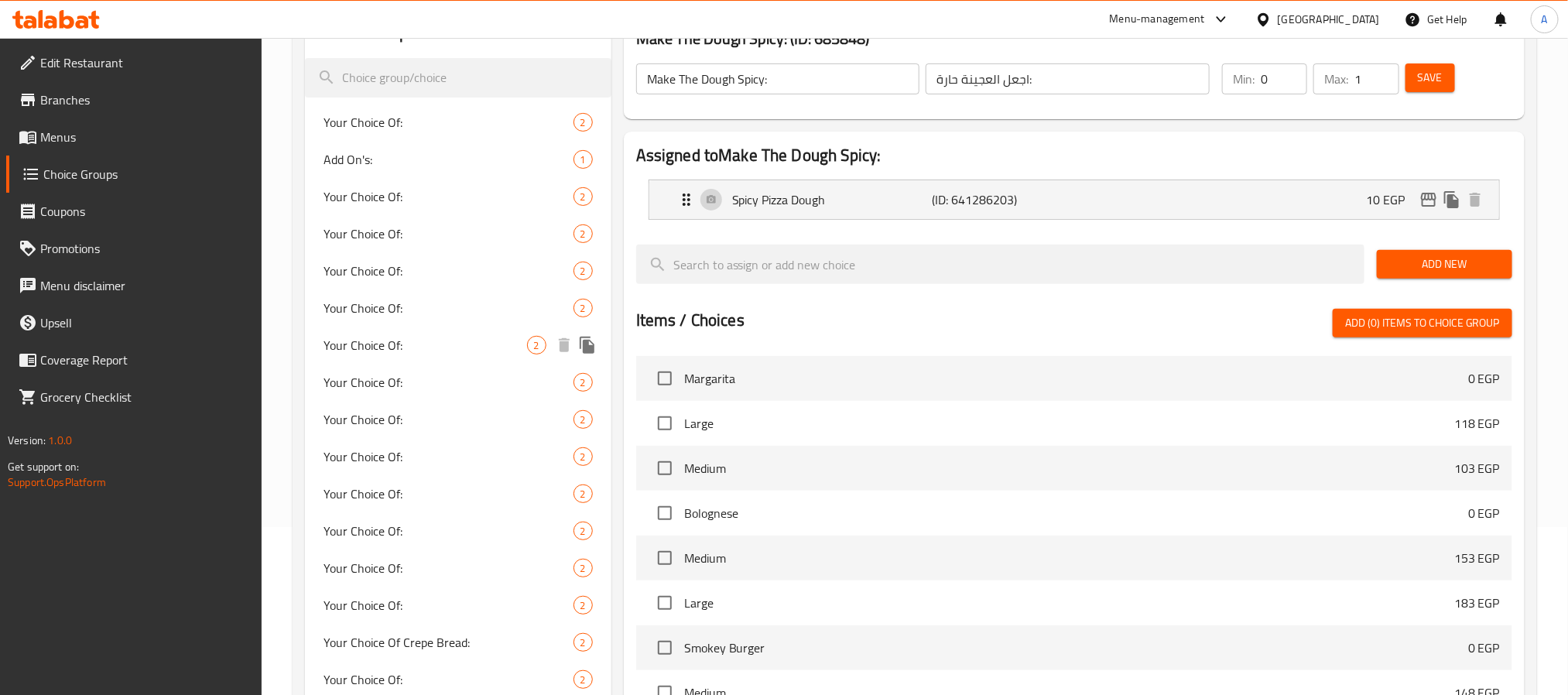
scroll to position [116, 0]
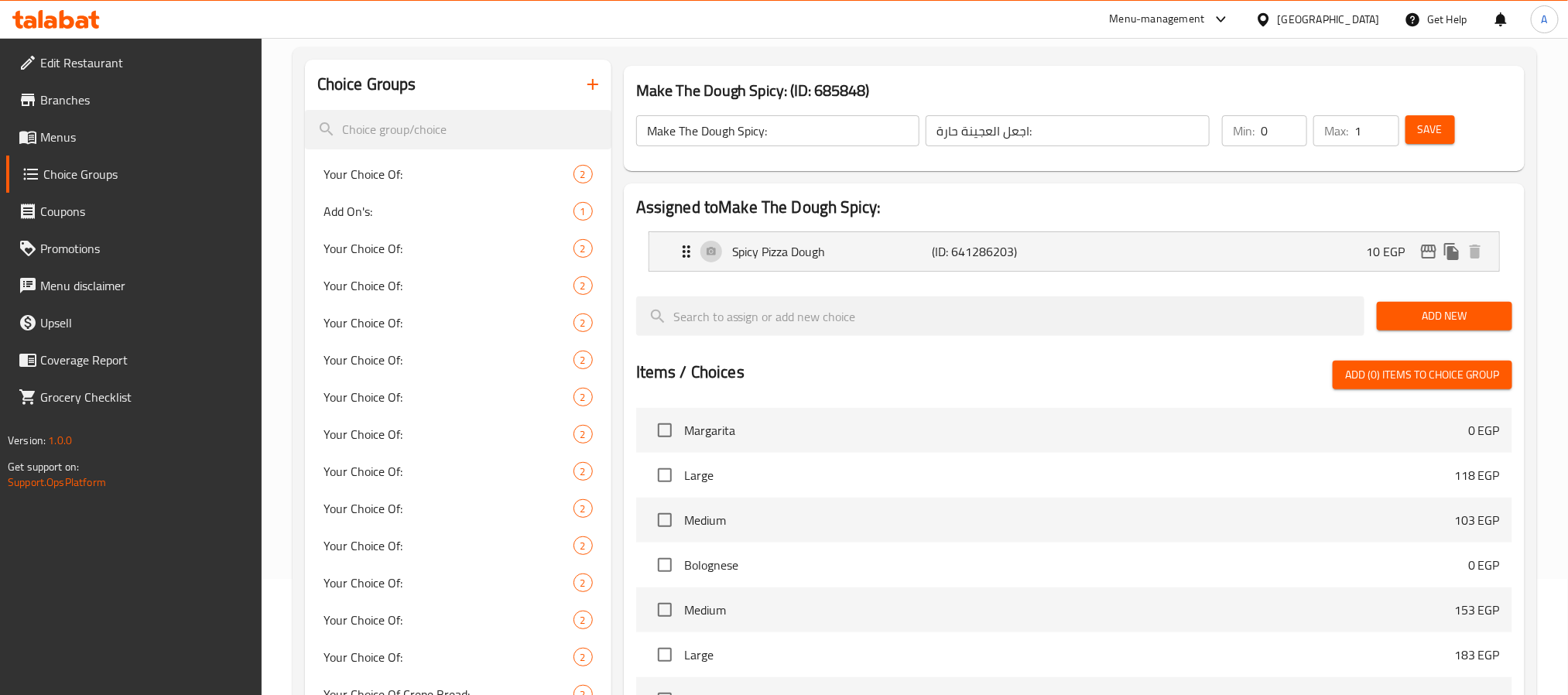
click at [594, 84] on icon "button" at bounding box center [592, 84] width 11 height 11
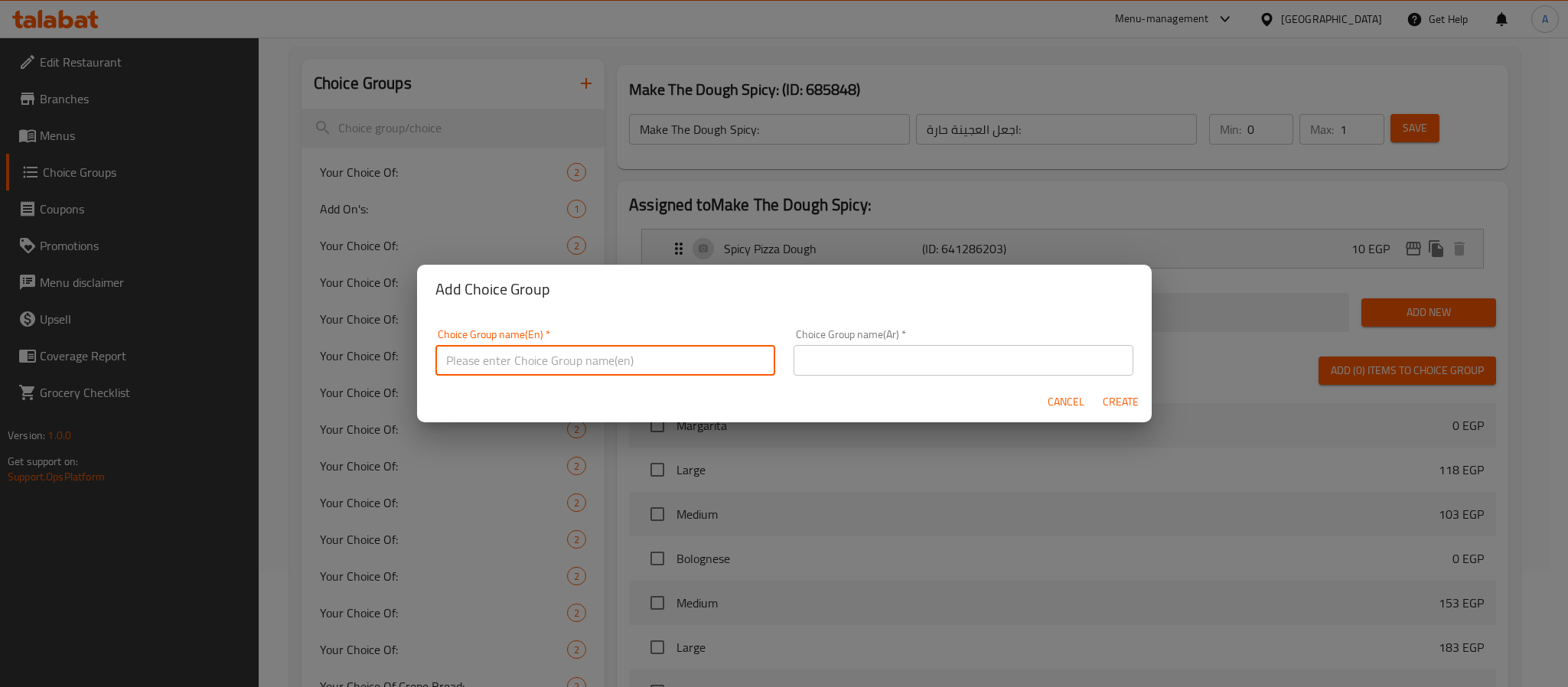
click at [517, 354] on input "text" at bounding box center [605, 361] width 340 height 31
type input "ِ"
click at [517, 354] on input "Add Mozzarella to Pizza" at bounding box center [605, 361] width 340 height 31
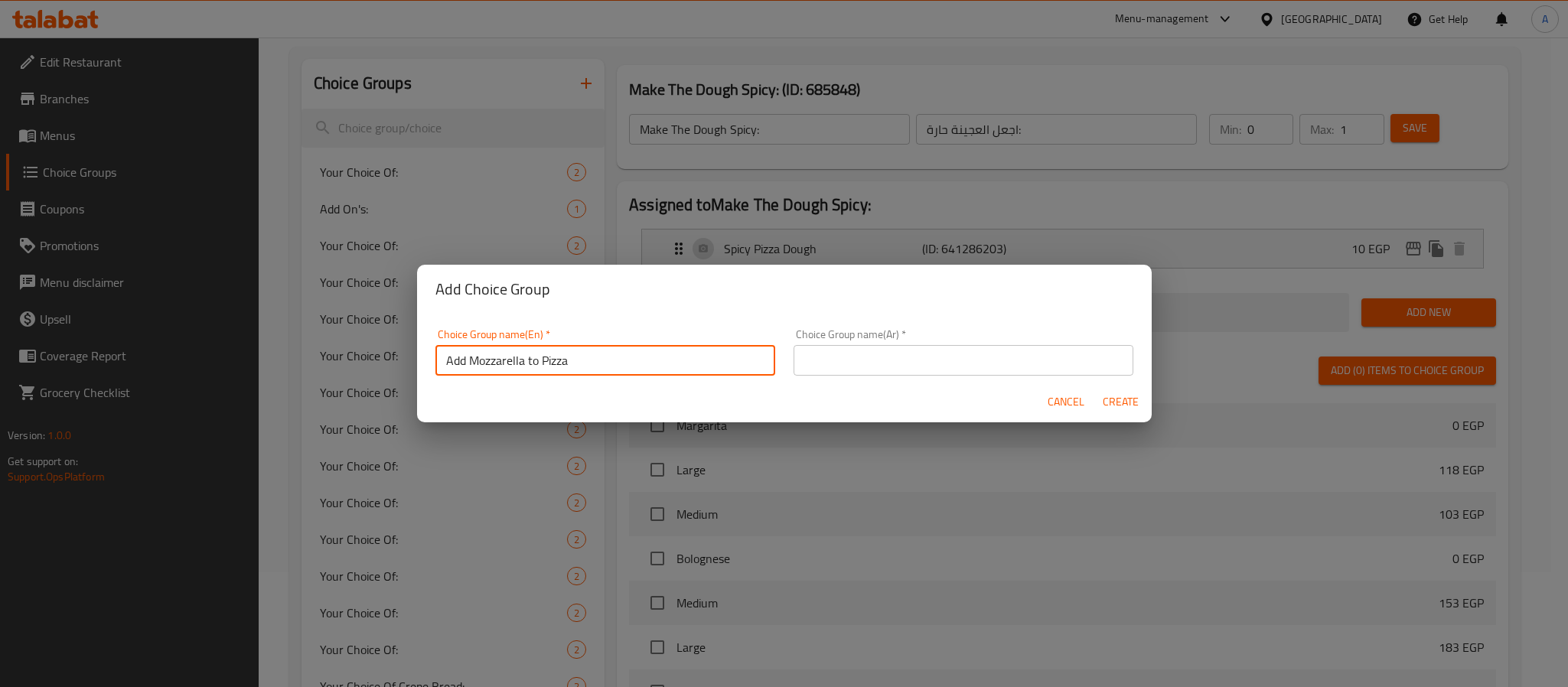
click at [612, 354] on input "Add Mozzarella to Pizza" at bounding box center [605, 361] width 340 height 31
click at [612, 354] on input "Add Mozzarella to Pizza:" at bounding box center [605, 361] width 340 height 31
type input "Add Mozzarella to Pizza:"
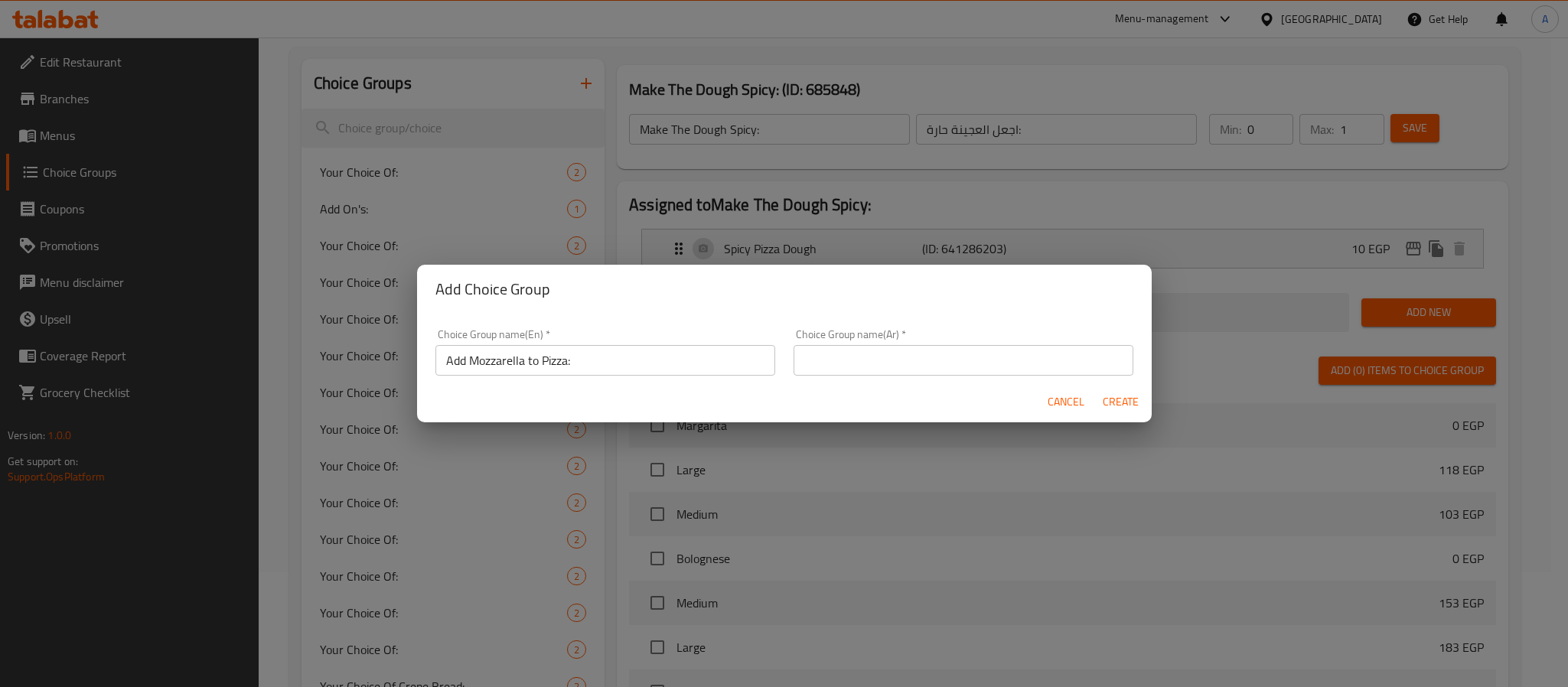
paste input "إضافة الموزاريلا إلى البيتزا:"
click at [958, 352] on input "إضافة الموزاريلا إلى البيتزا:" at bounding box center [964, 361] width 340 height 31
type input "إضافة الموزاريلا إلى البيتزا:"
click at [1115, 402] on span "Create" at bounding box center [1121, 402] width 36 height 19
type input "Add Mozzarella to Pizza:"
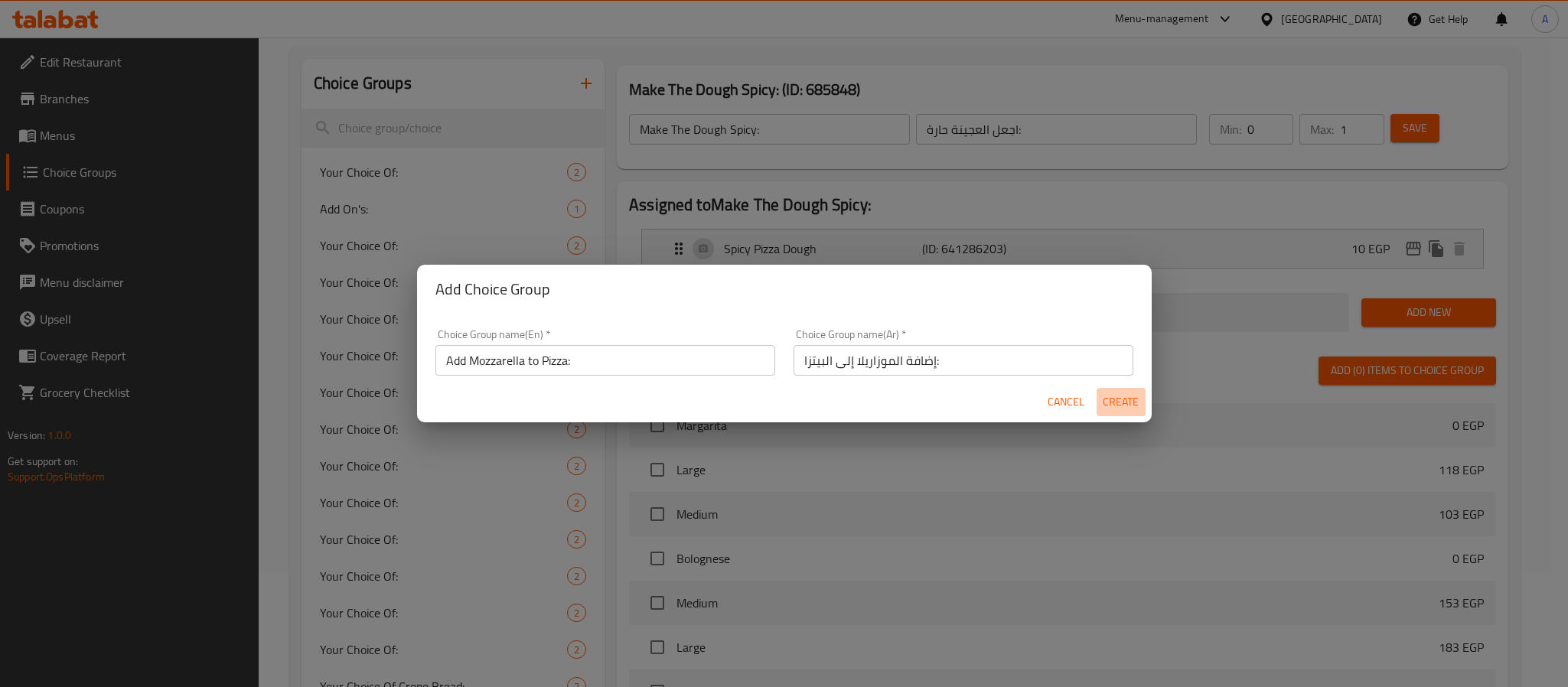
type input "إضافة الموزاريلا إلى البيتزا:"
type input "0"
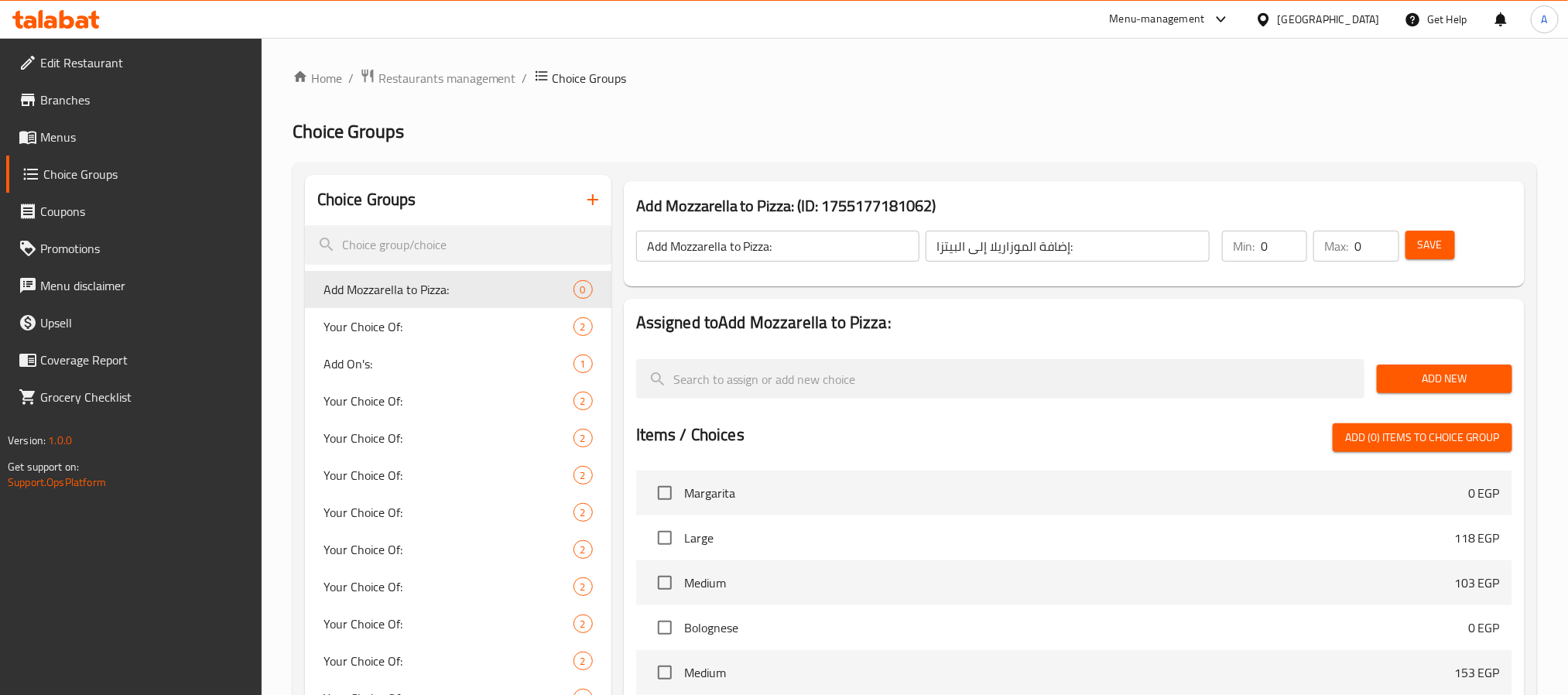
scroll to position [0, 0]
click at [746, 244] on input "Add Mozzarella to Pizza:" at bounding box center [778, 247] width 284 height 31
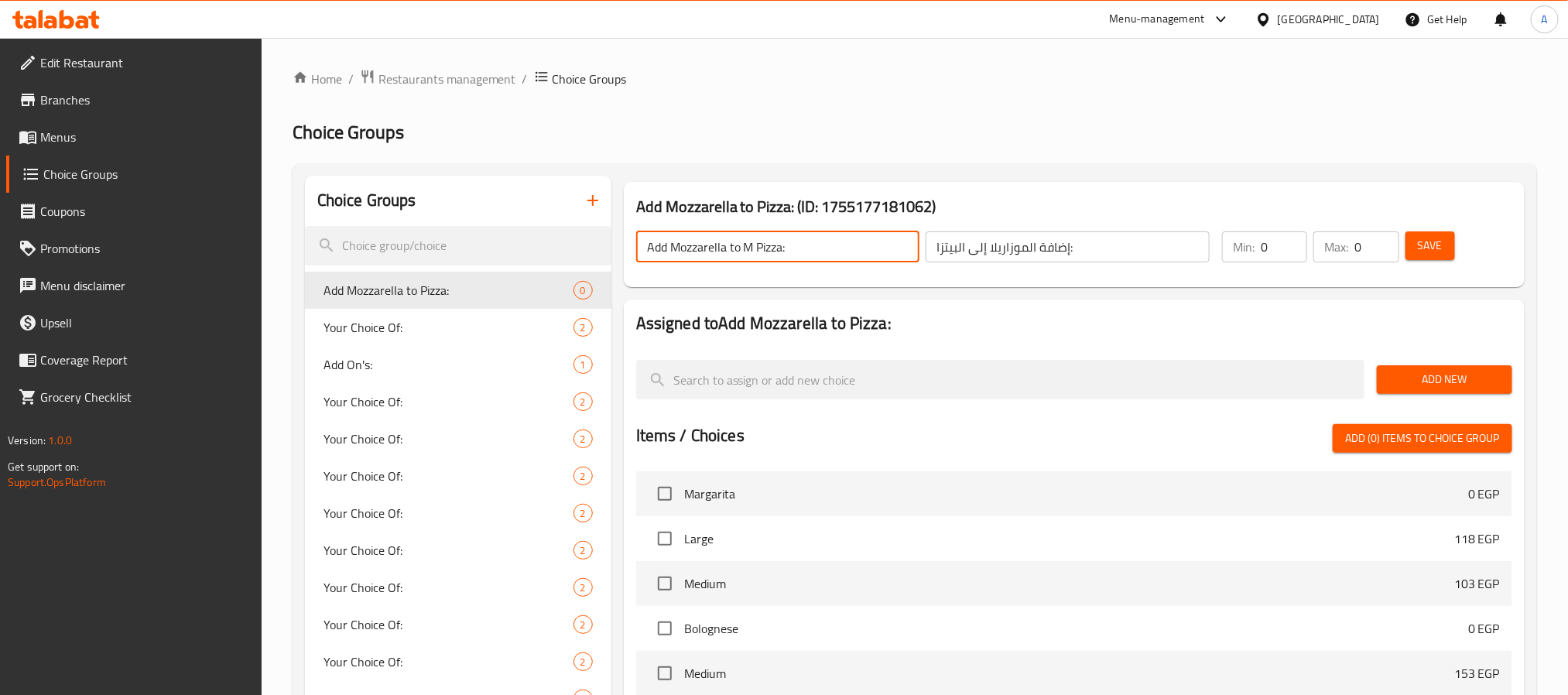
type input "Add Mozzarella to M Pizza:"
click at [1116, 246] on input "إضافة الموزاريلا إلى البيتزا:" at bounding box center [1067, 247] width 284 height 31
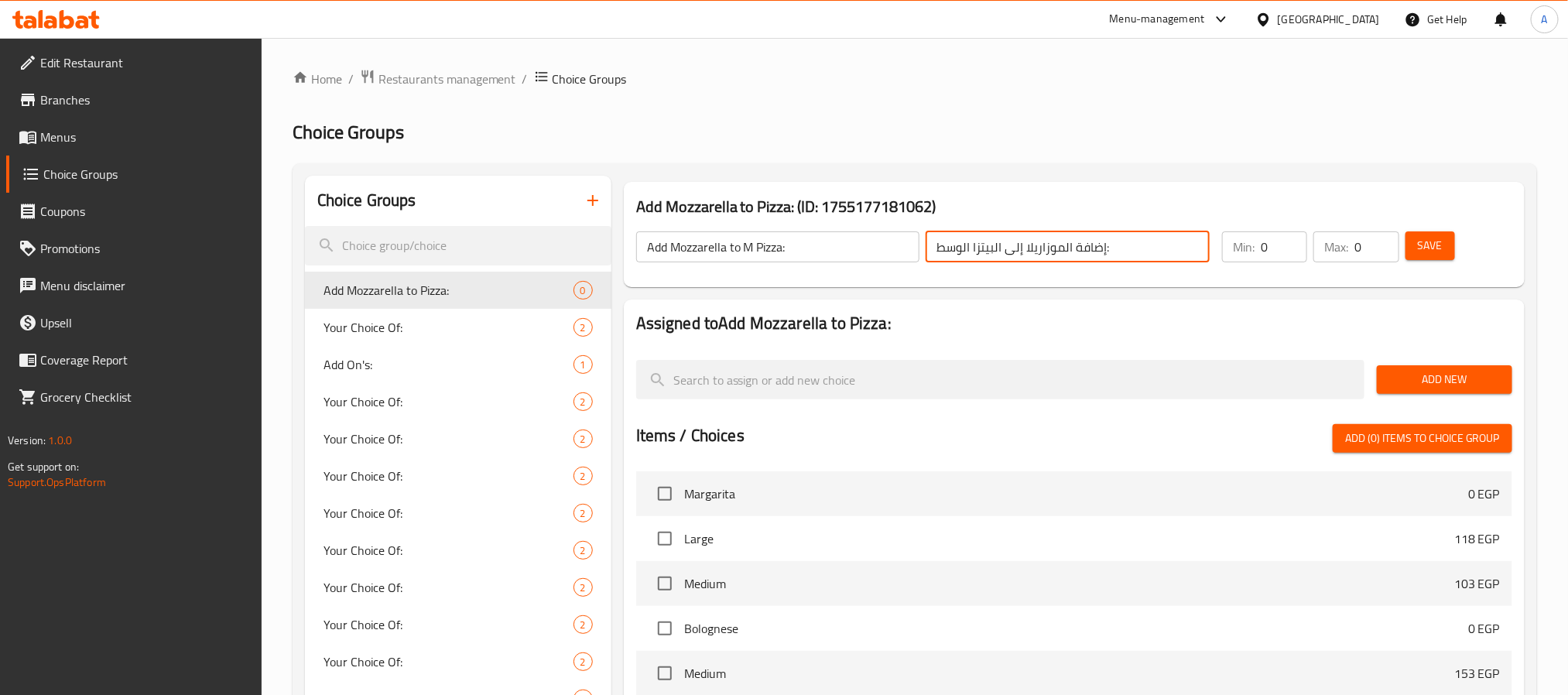
type input "إضافة الموزاريلا إلى البيتزا الوسط:"
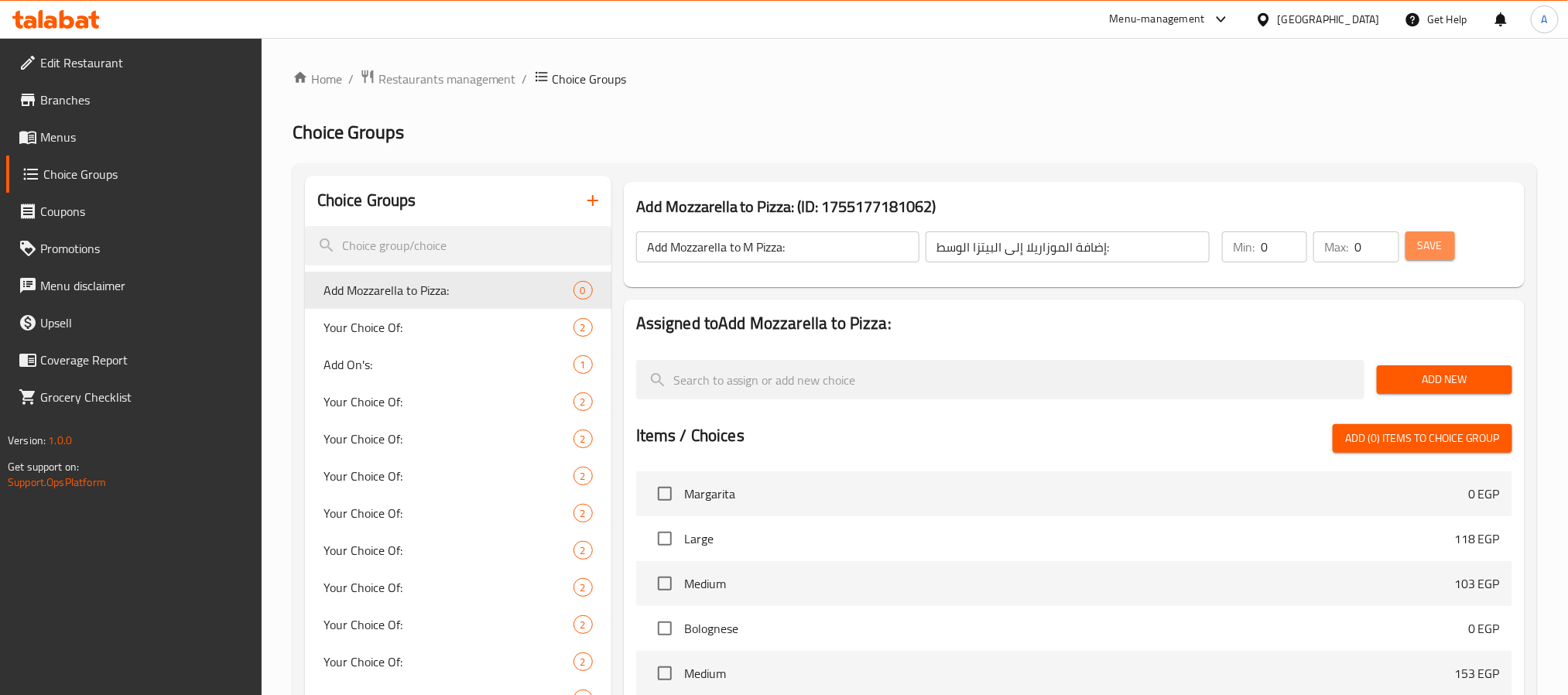
click at [1421, 248] on span "Save" at bounding box center [1430, 246] width 25 height 19
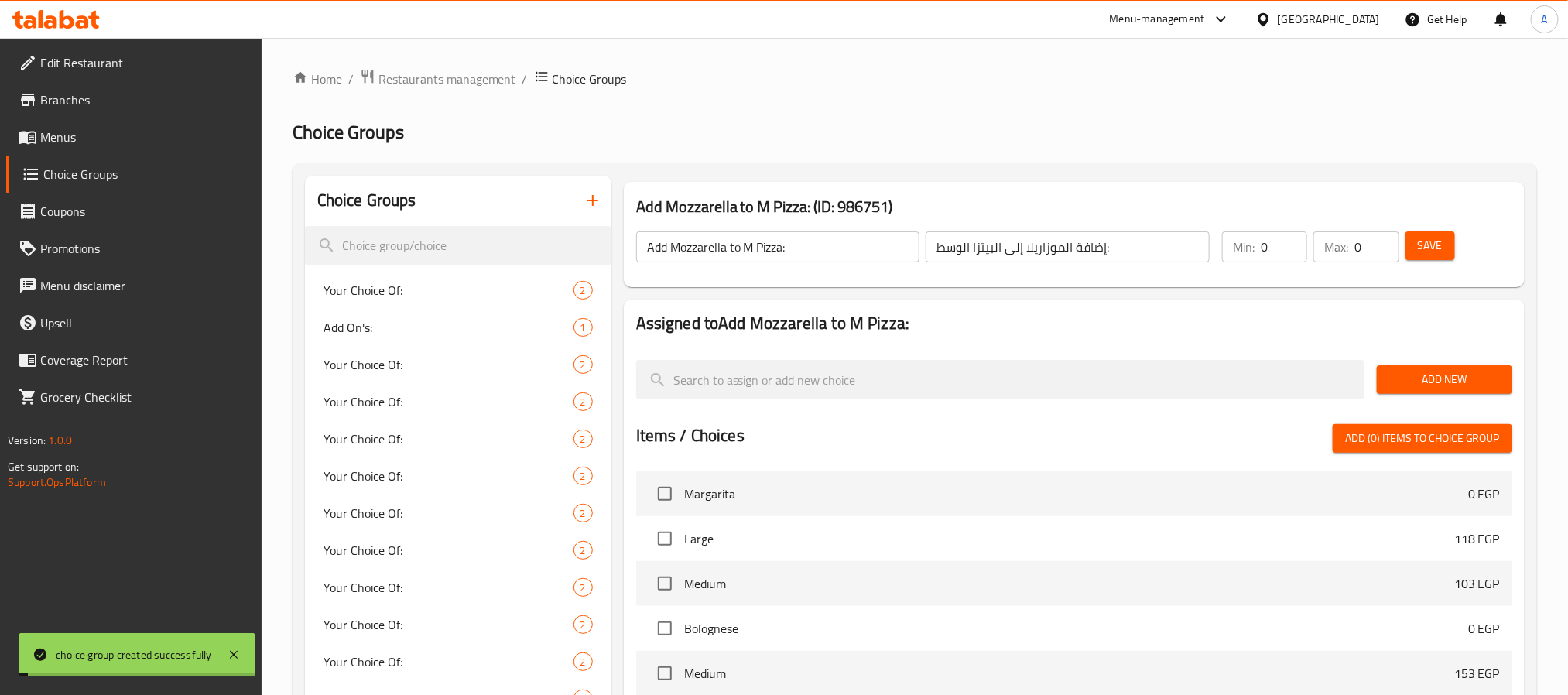
click at [1421, 375] on span "Add New" at bounding box center [1444, 379] width 111 height 19
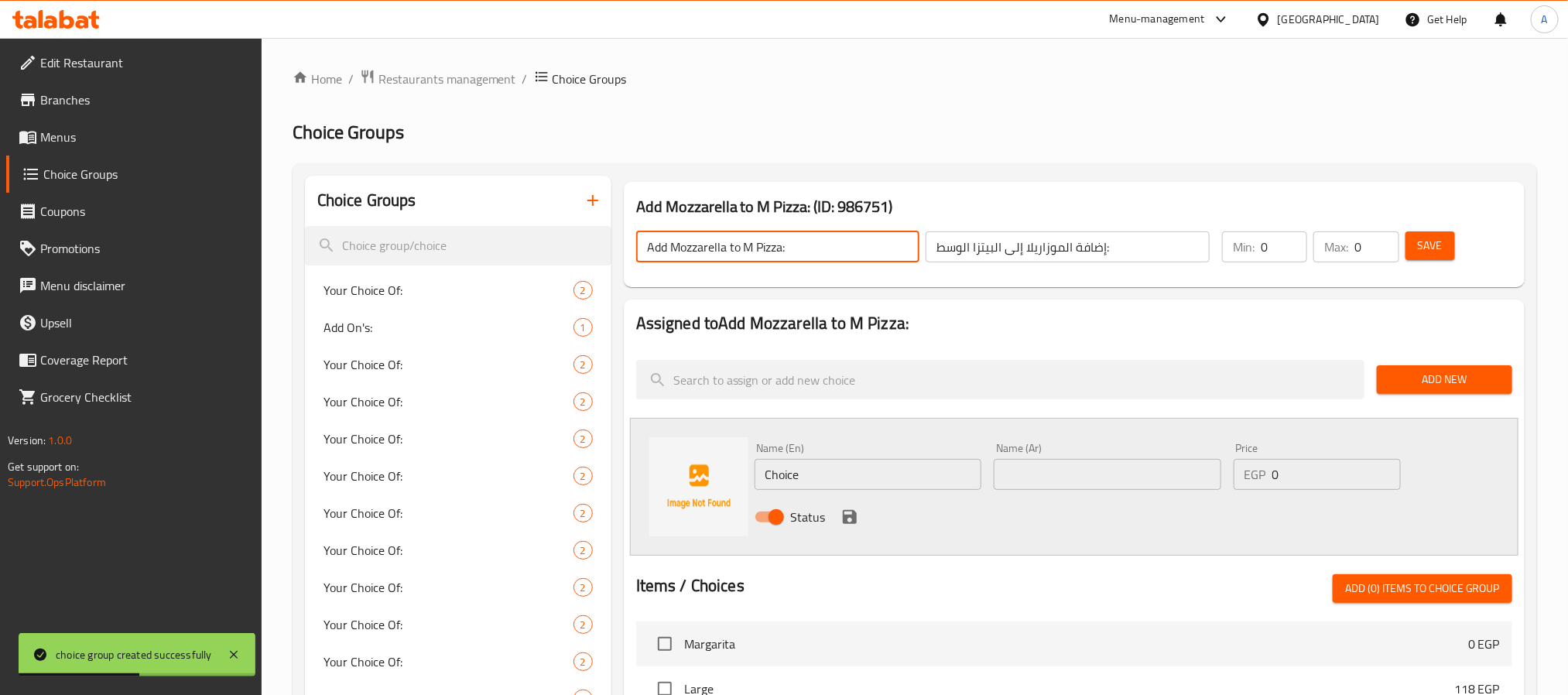
drag, startPoint x: 725, startPoint y: 248, endPoint x: 627, endPoint y: 246, distance: 98.0
click at [627, 246] on div "Add Mozzarella to M Pizza: ​ إضافة الموزاريلا إلى البيتزا الوسط: ​" at bounding box center [923, 246] width 592 height 49
click at [812, 475] on input "Choice" at bounding box center [868, 475] width 228 height 31
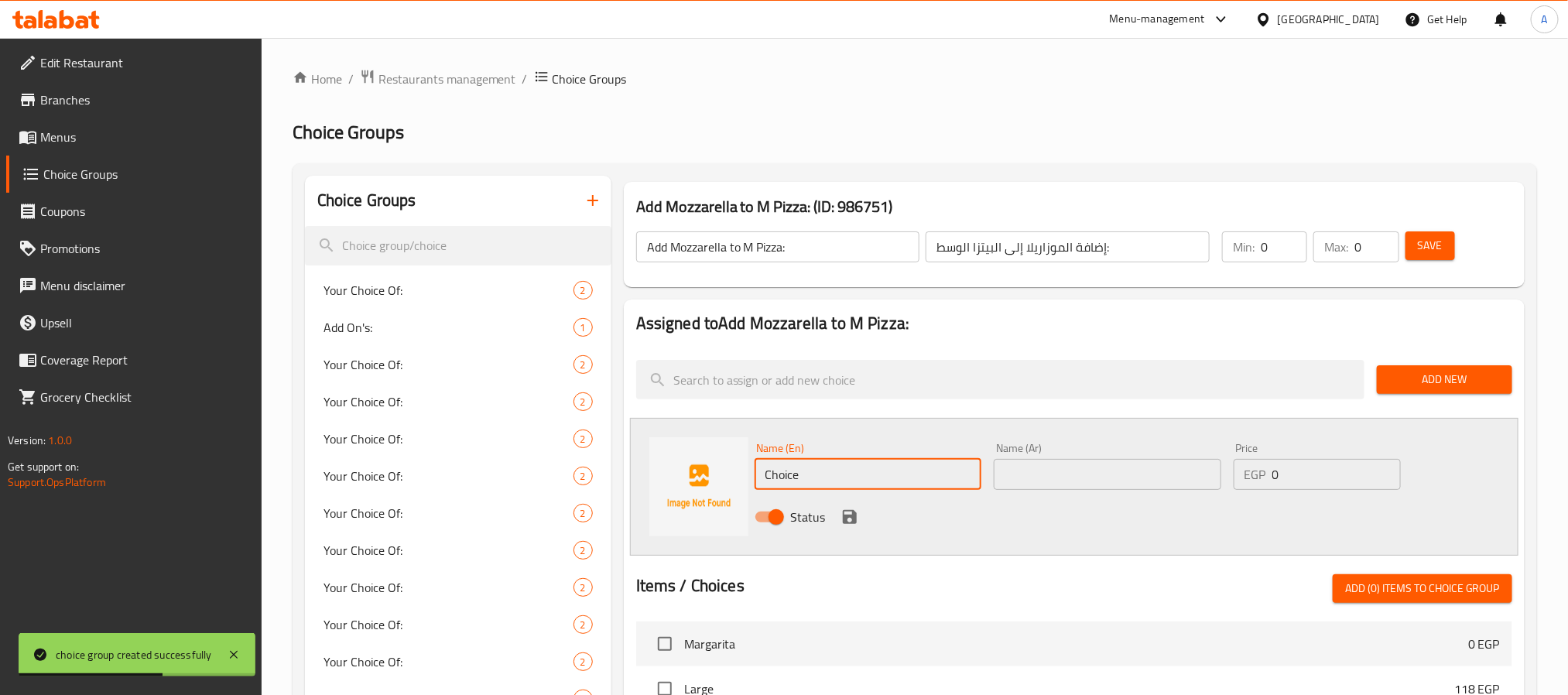
click at [812, 475] on input "Choice" at bounding box center [868, 475] width 228 height 31
paste input "Add Mozzarella"
type input "Add Mozzarella"
click at [832, 476] on input "Add Mozzarella" at bounding box center [868, 475] width 228 height 31
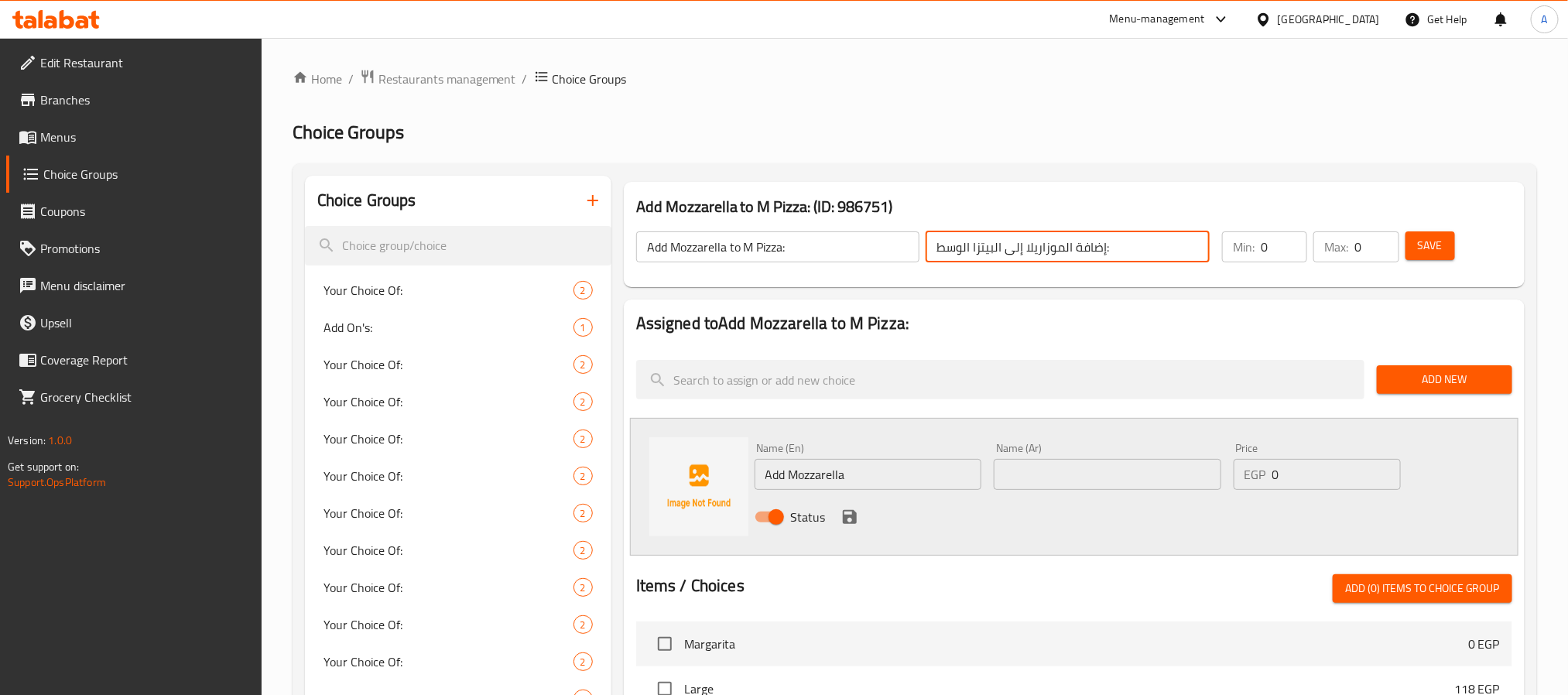
drag, startPoint x: 1027, startPoint y: 247, endPoint x: 1104, endPoint y: 254, distance: 77.3
click at [1104, 254] on input "إضافة الموزاريلا إلى البيتزا الوسط:" at bounding box center [1067, 247] width 284 height 31
paste input "إضافة الموزاريلا"
click at [1061, 483] on input "text" at bounding box center [1108, 475] width 228 height 31
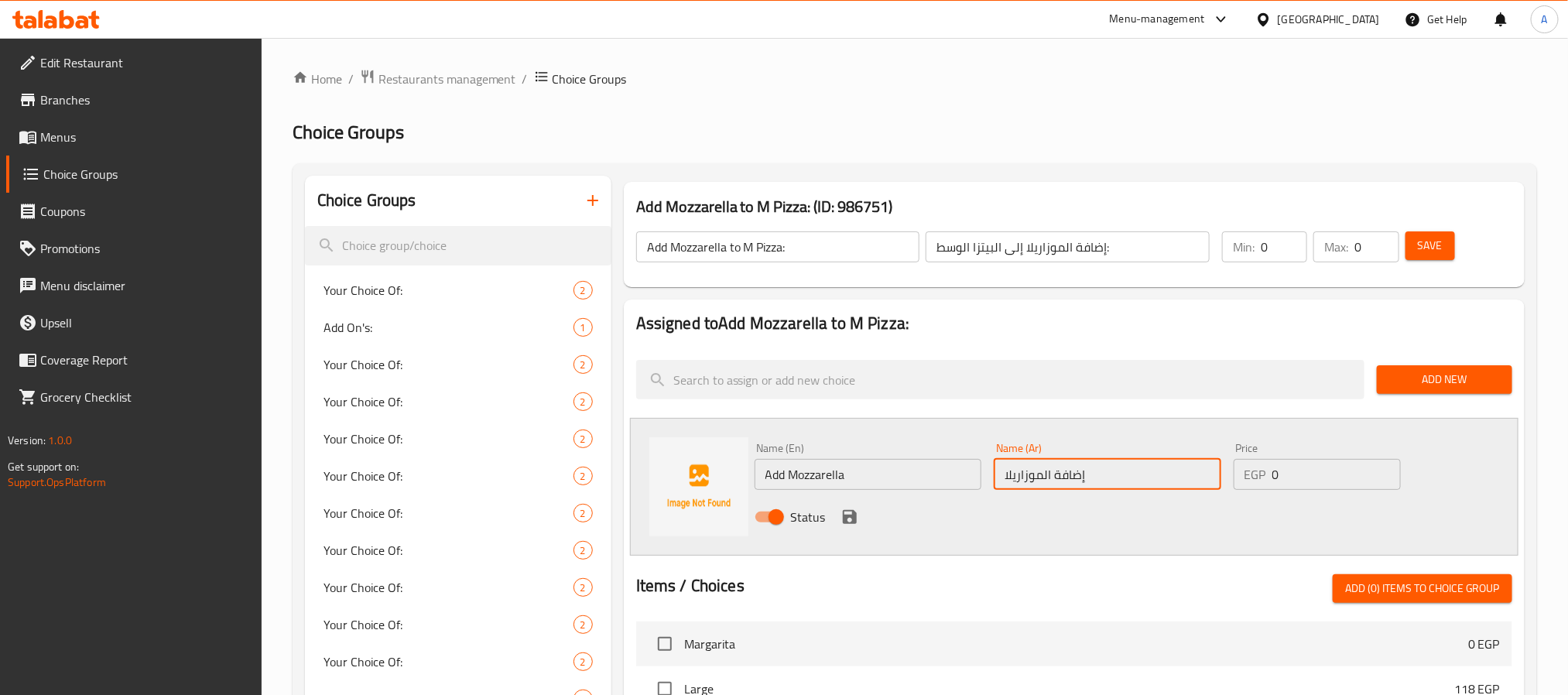
click at [1041, 474] on input "إضافة الموزاريلا" at bounding box center [1108, 475] width 228 height 31
type input "إضافة موزاريلا"
drag, startPoint x: 1309, startPoint y: 470, endPoint x: 1206, endPoint y: 463, distance: 103.2
click at [1222, 463] on div "Name (En) Add Mozzarella Name (En) Name (Ar) إضافة موزاريلا Name (Ar) Price EGP…" at bounding box center [1108, 486] width 719 height 101
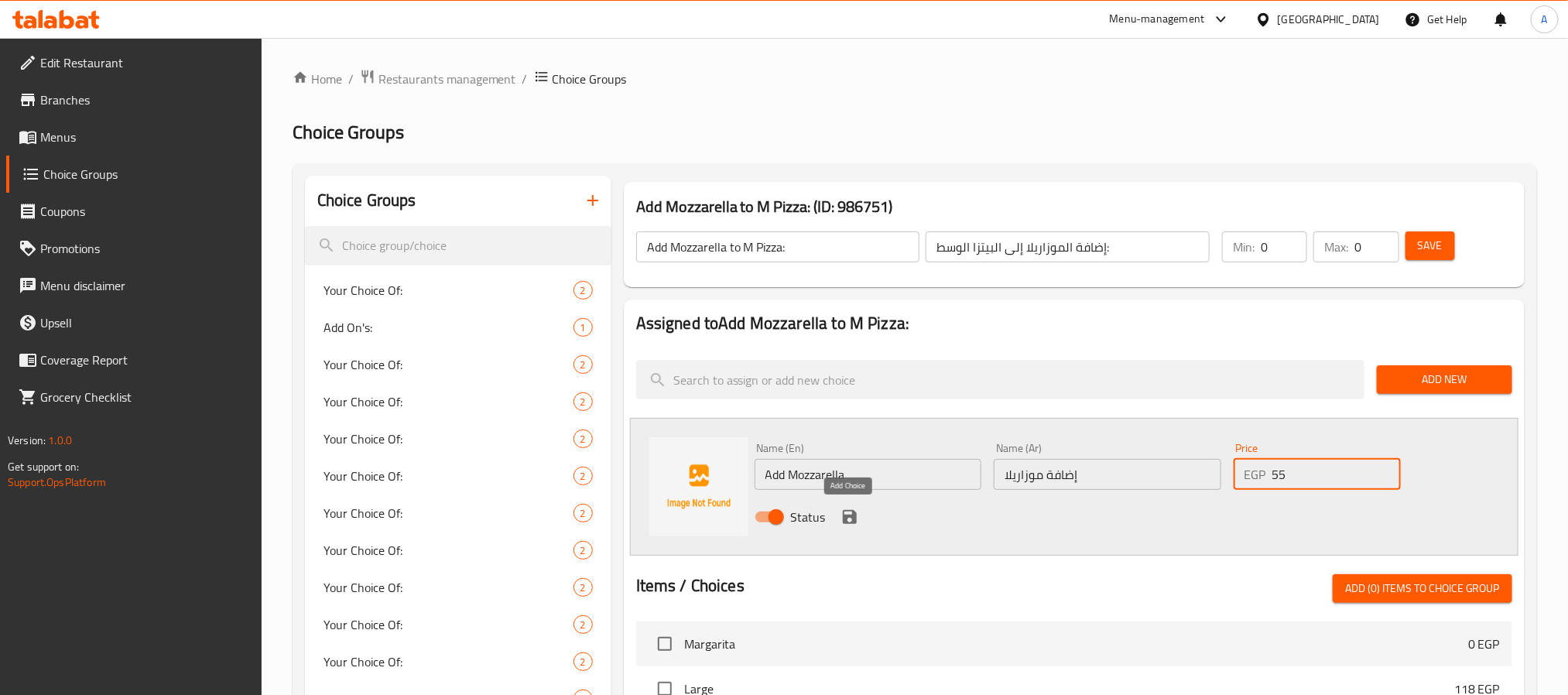
type input "55"
click at [843, 518] on icon "save" at bounding box center [849, 517] width 14 height 14
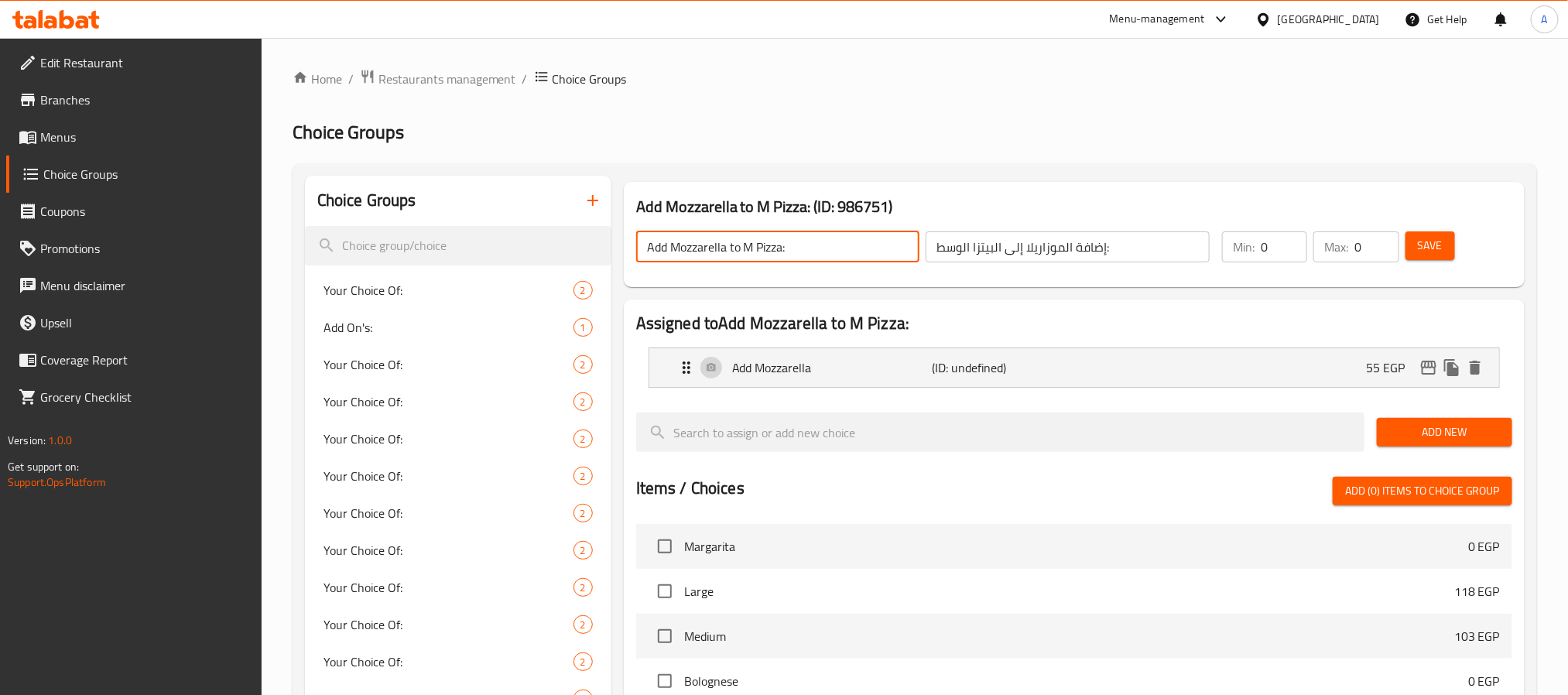
click at [781, 247] on input "Add Mozzarella to M Pizza:" at bounding box center [778, 247] width 284 height 31
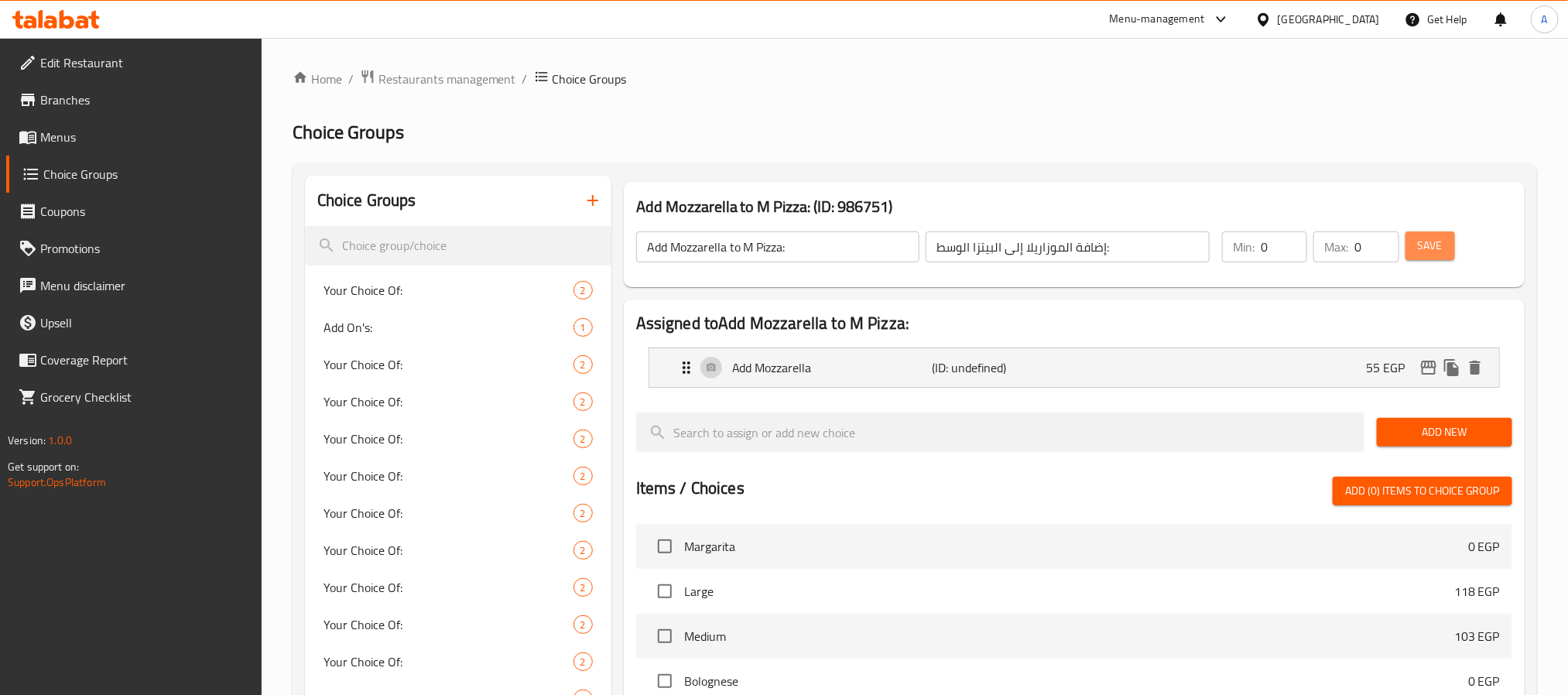
click at [1417, 246] on button "Save" at bounding box center [1430, 246] width 49 height 29
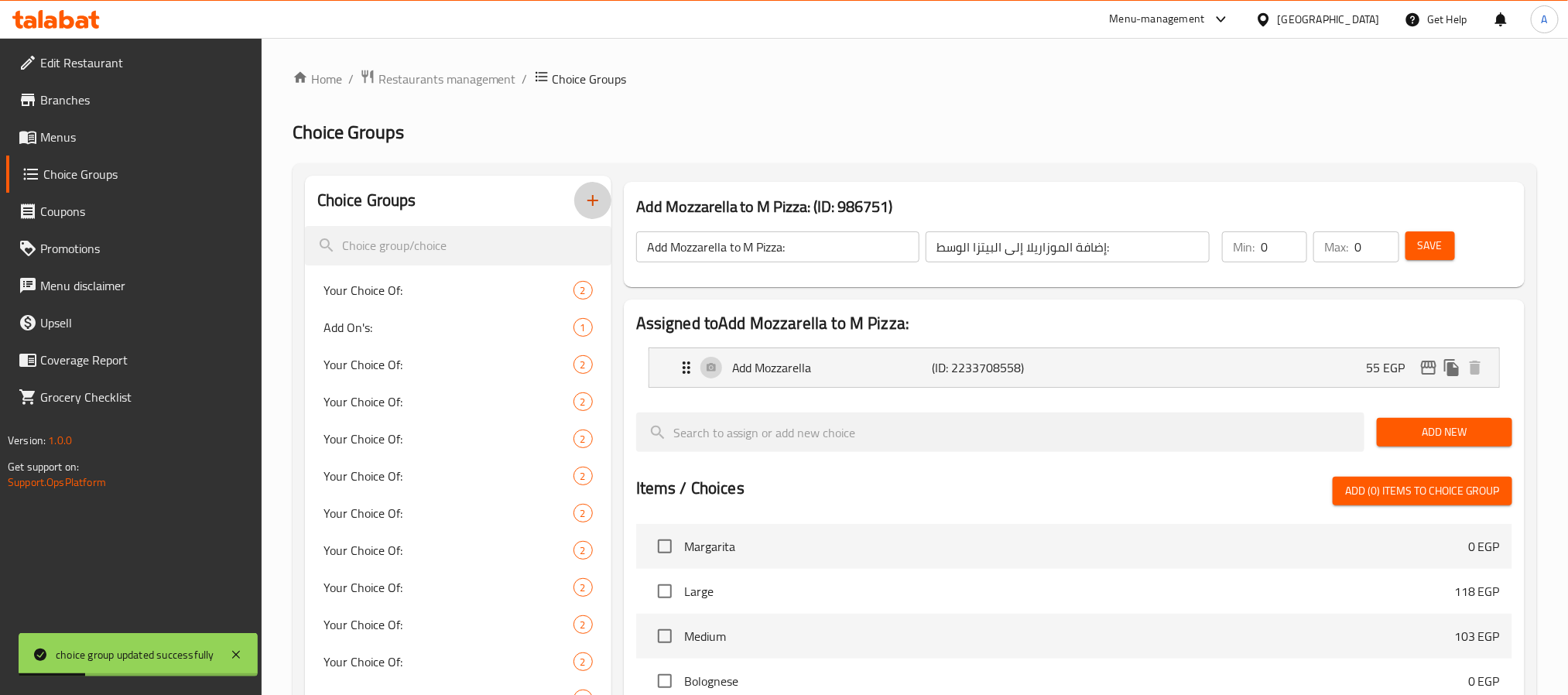
click at [588, 200] on icon "button" at bounding box center [592, 200] width 18 height 18
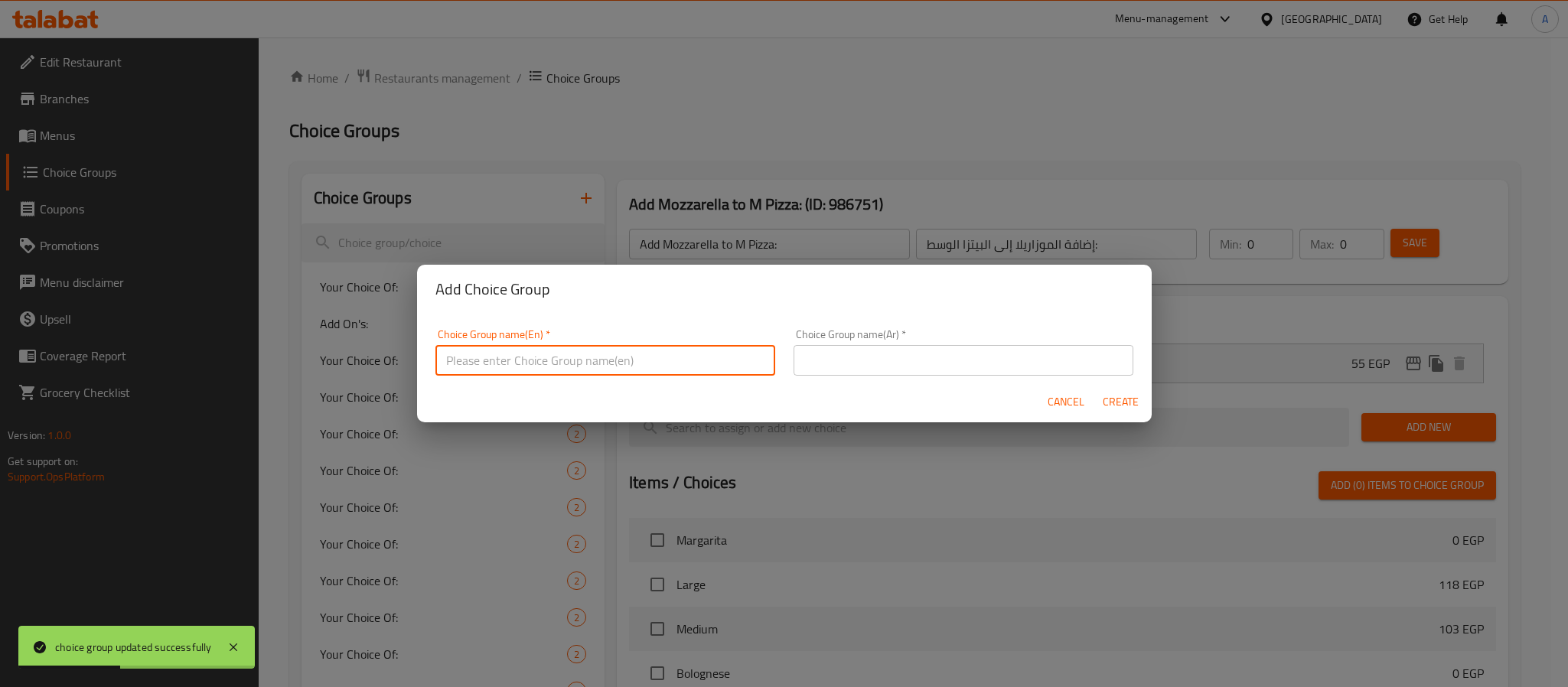
click at [612, 369] on input "text" at bounding box center [605, 361] width 340 height 31
paste input "Add Mozzarella to M Pizza:"
click at [547, 364] on input "Add Mozzarella to M Pizza:" at bounding box center [605, 361] width 340 height 31
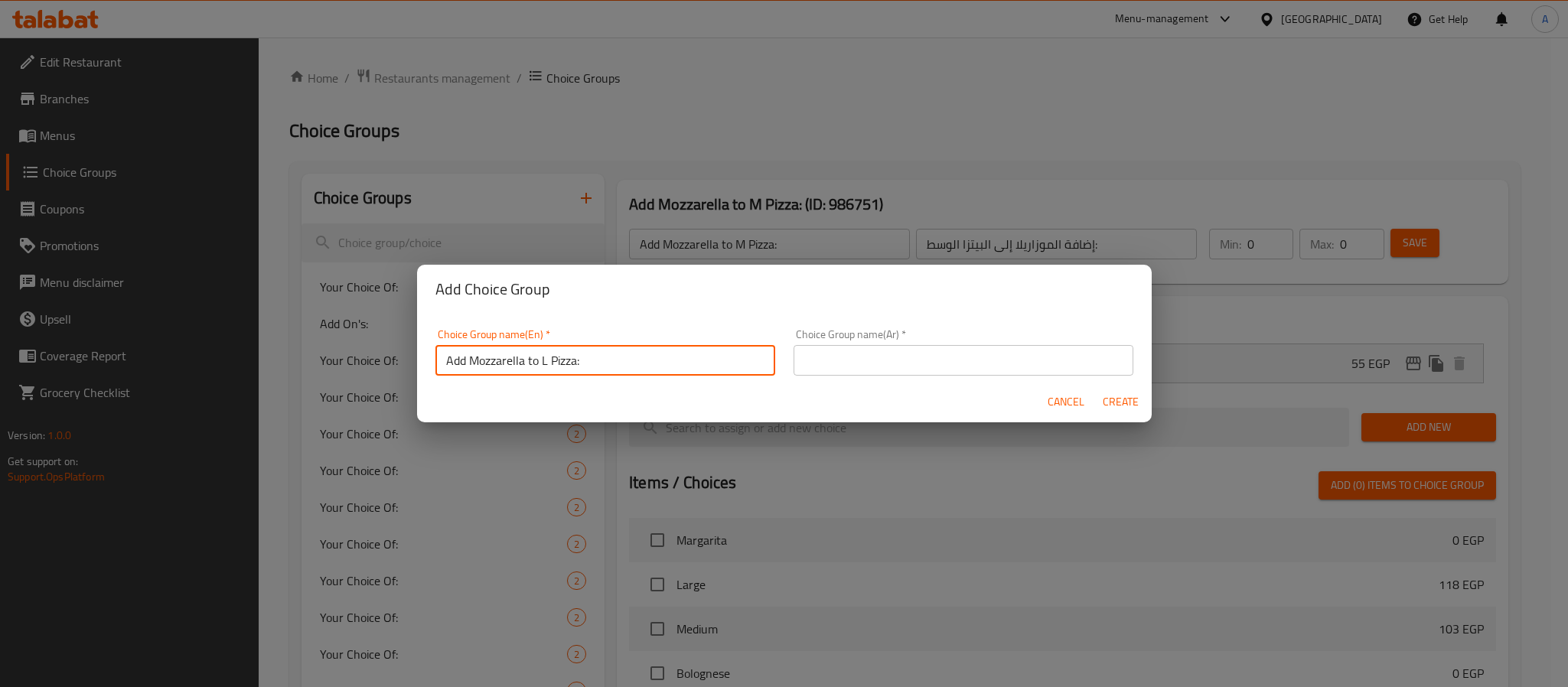
click at [577, 361] on input "Add Mozzarella to L Pizza:" at bounding box center [605, 361] width 340 height 31
type input "Add Mozzarella to L Pizza:"
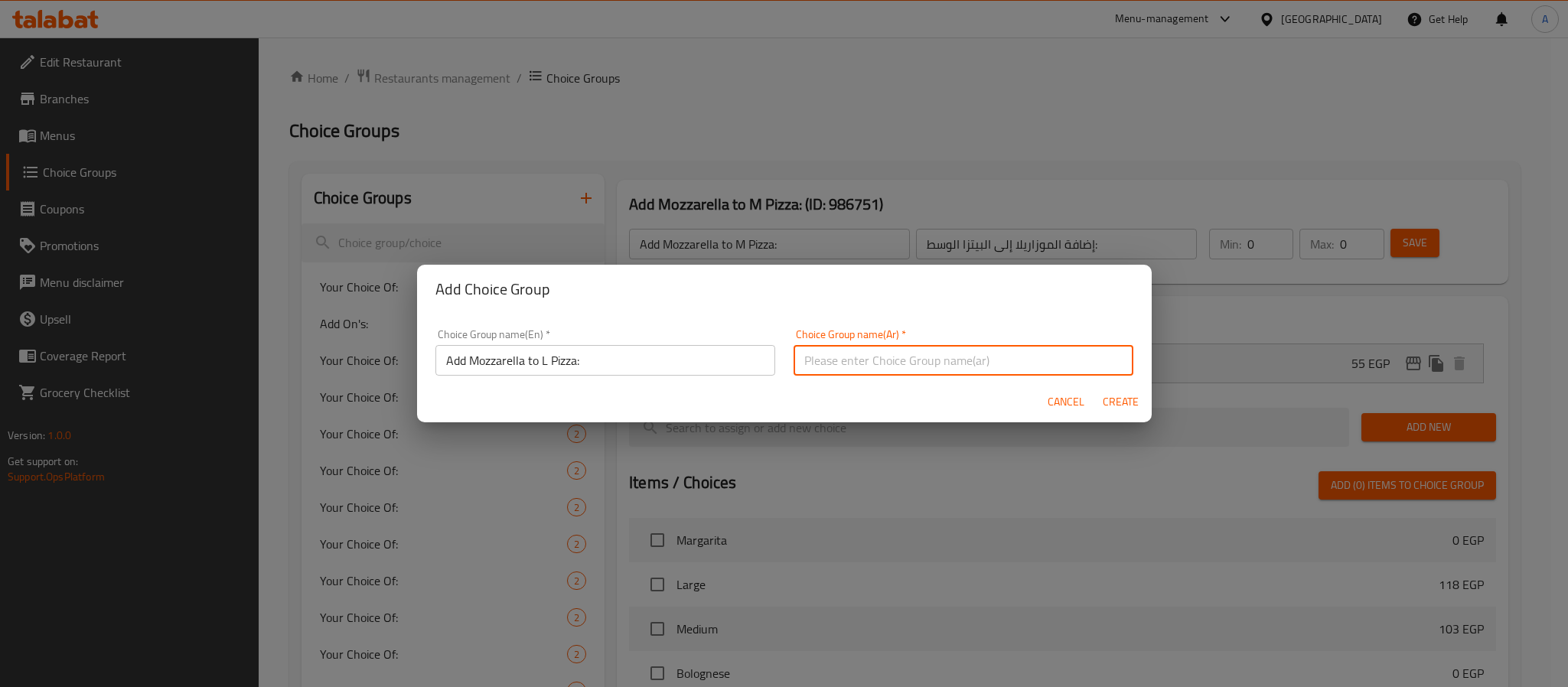
click at [914, 361] on input "text" at bounding box center [964, 361] width 340 height 31
paste input "إضافة موزاريلا إلى البيتزا:"
type input "إضافة موزاريلا إلى البيتزا الكبيرة:"
click at [1116, 397] on span "Create" at bounding box center [1121, 402] width 36 height 19
type input "Add Mozzarella to L Pizza:"
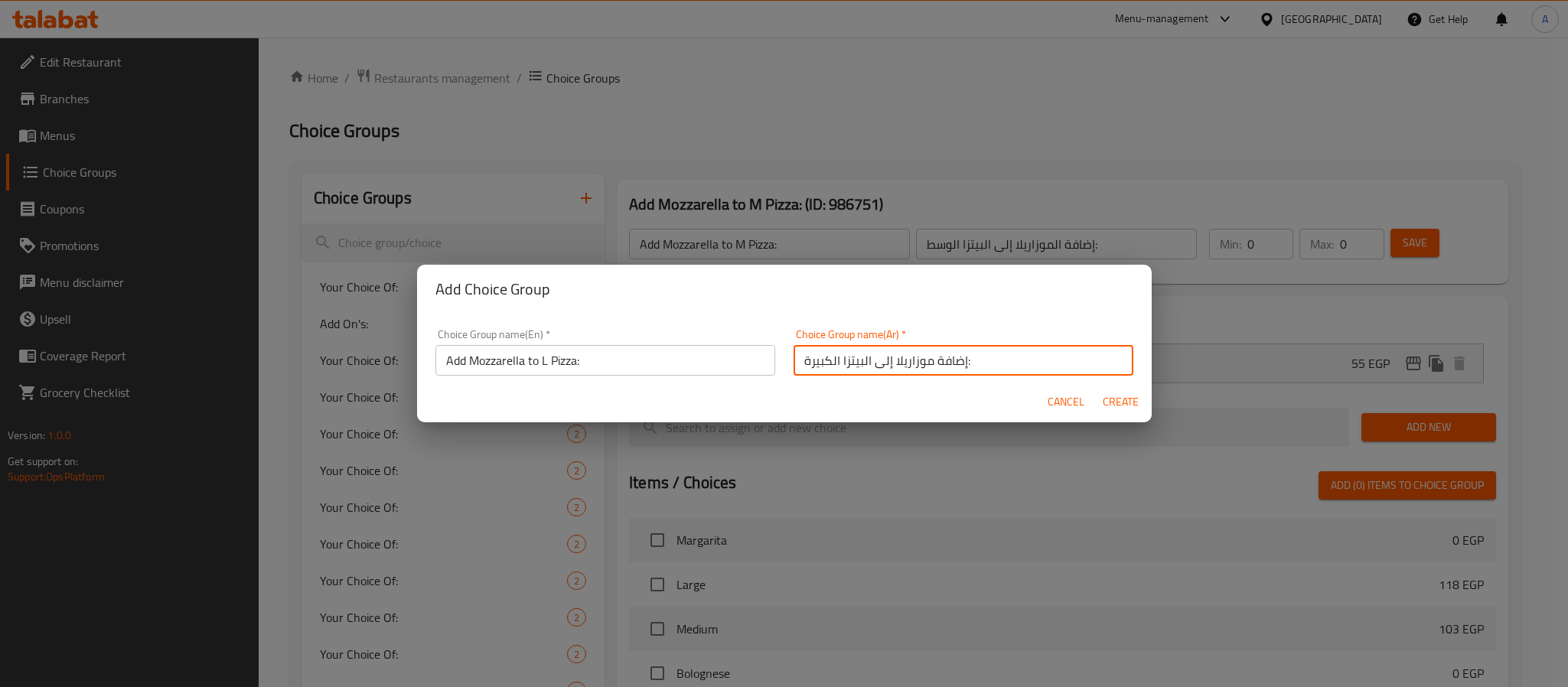
type input "إضافة موزاريلا إلى البيتزا الكبيرة:"
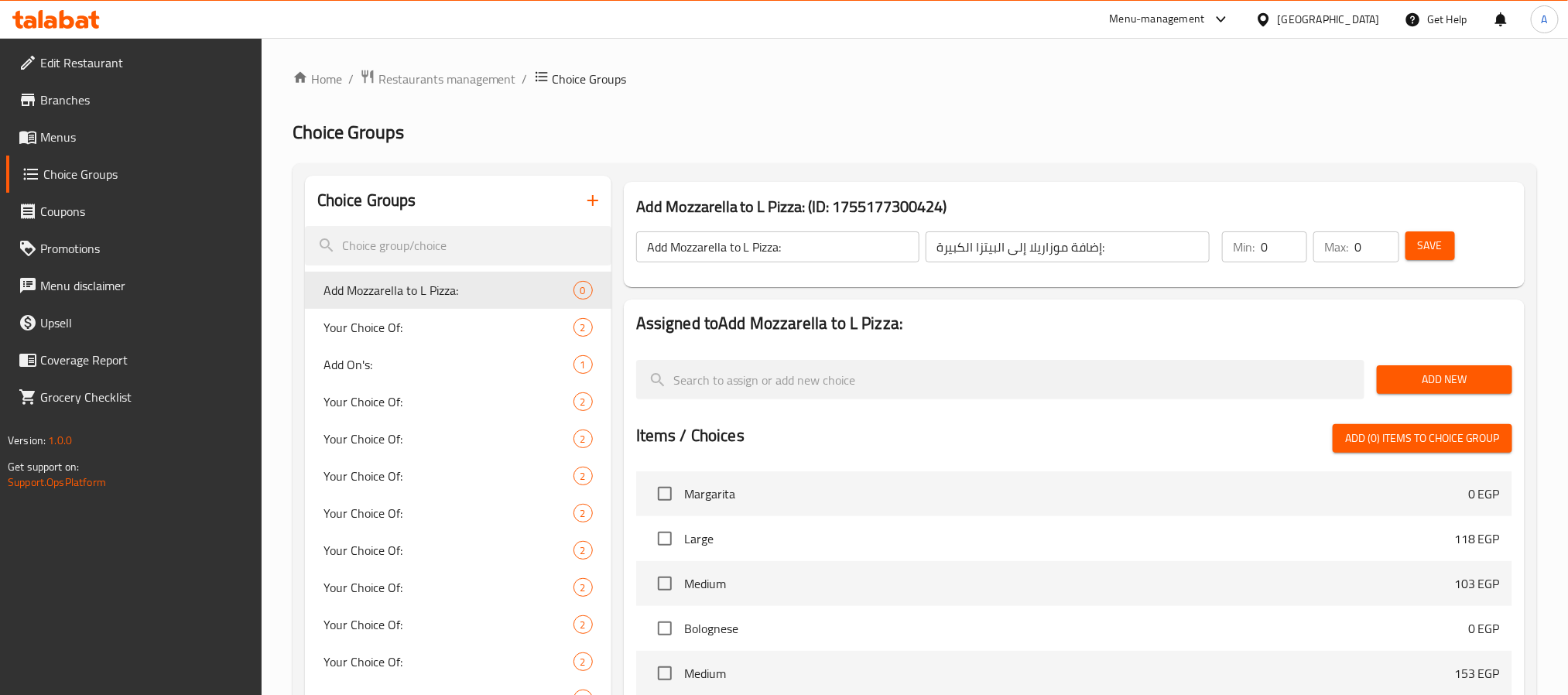
click at [1461, 372] on span "Add New" at bounding box center [1444, 379] width 111 height 19
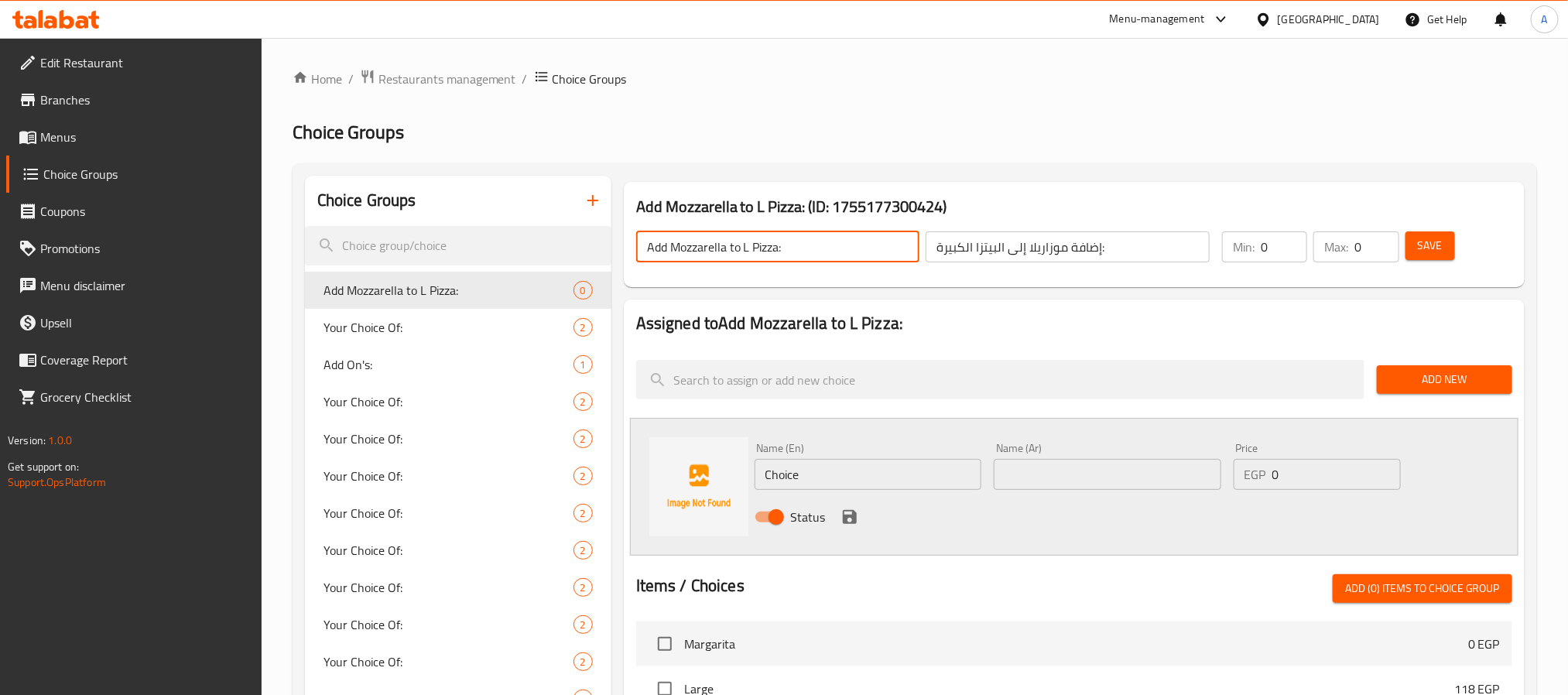
drag, startPoint x: 726, startPoint y: 248, endPoint x: 627, endPoint y: 248, distance: 99.0
click at [627, 248] on div "Add Mozzarella to L Pizza: ​ إضافة موزاريلا إلى البيتزا الكبيرة: ​" at bounding box center [923, 246] width 592 height 49
click at [840, 467] on input "Choice" at bounding box center [868, 475] width 228 height 31
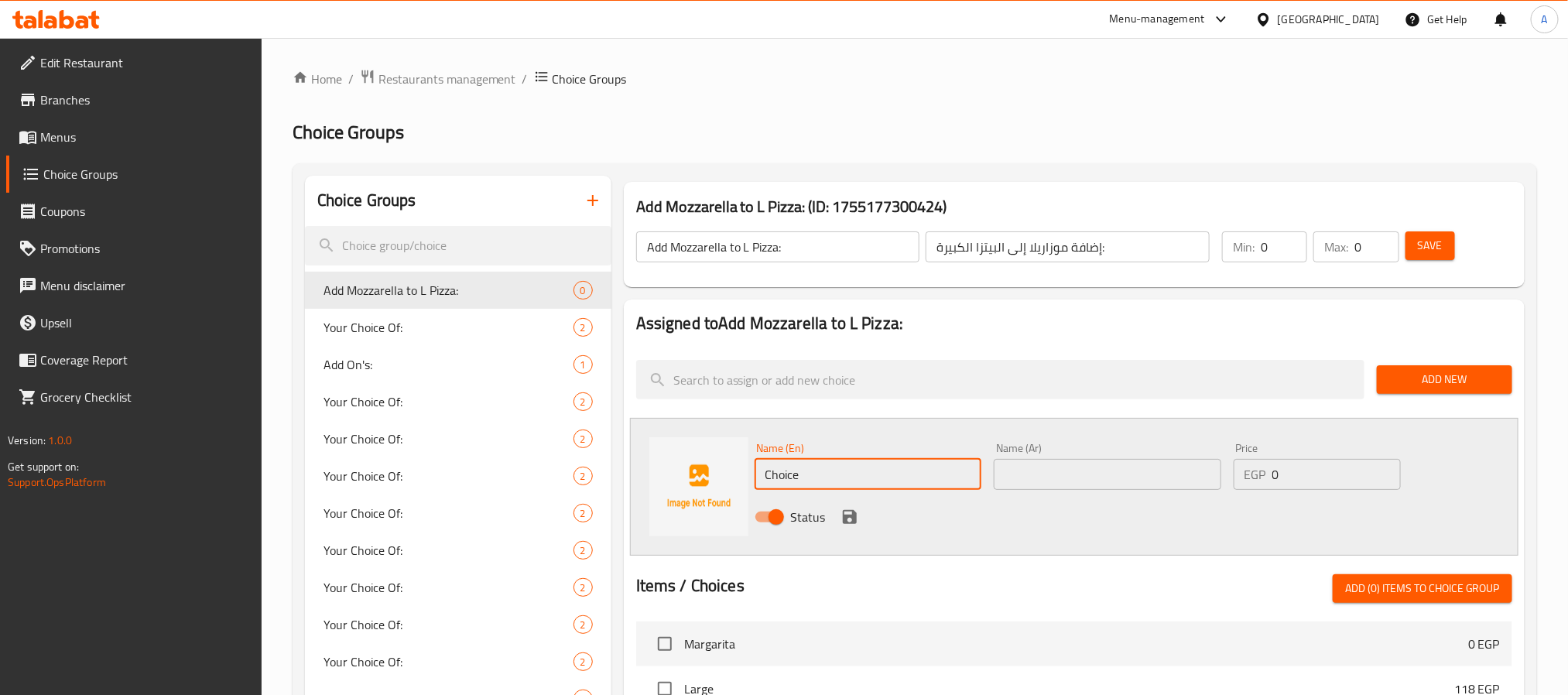
click at [840, 467] on input "Choice" at bounding box center [868, 475] width 228 height 31
paste input "Add Mozzarella"
type input "Add Mozzarella"
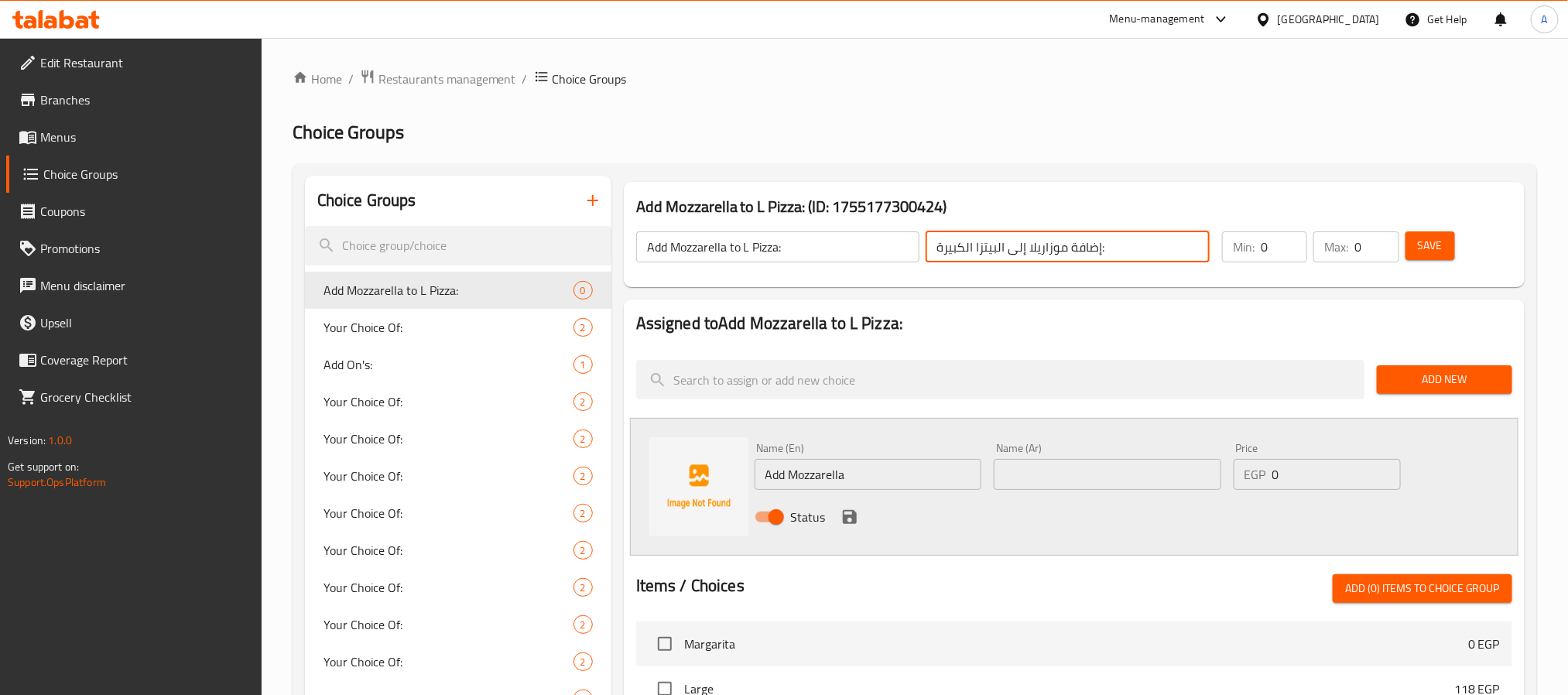
drag, startPoint x: 1029, startPoint y: 244, endPoint x: 1098, endPoint y: 249, distance: 69.2
click at [1098, 249] on input "إضافة موزاريلا إلى البيتزا الكبيرة:" at bounding box center [1067, 247] width 284 height 31
click at [1048, 254] on input "إضافة موزاريلا إلى البيتزا الكبيرة:" at bounding box center [1067, 247] width 284 height 31
drag, startPoint x: 1101, startPoint y: 247, endPoint x: 1030, endPoint y: 244, distance: 71.1
click at [1030, 244] on input "إضافة موزاريلا إلى البيتزا الكبيرة:" at bounding box center [1067, 247] width 284 height 31
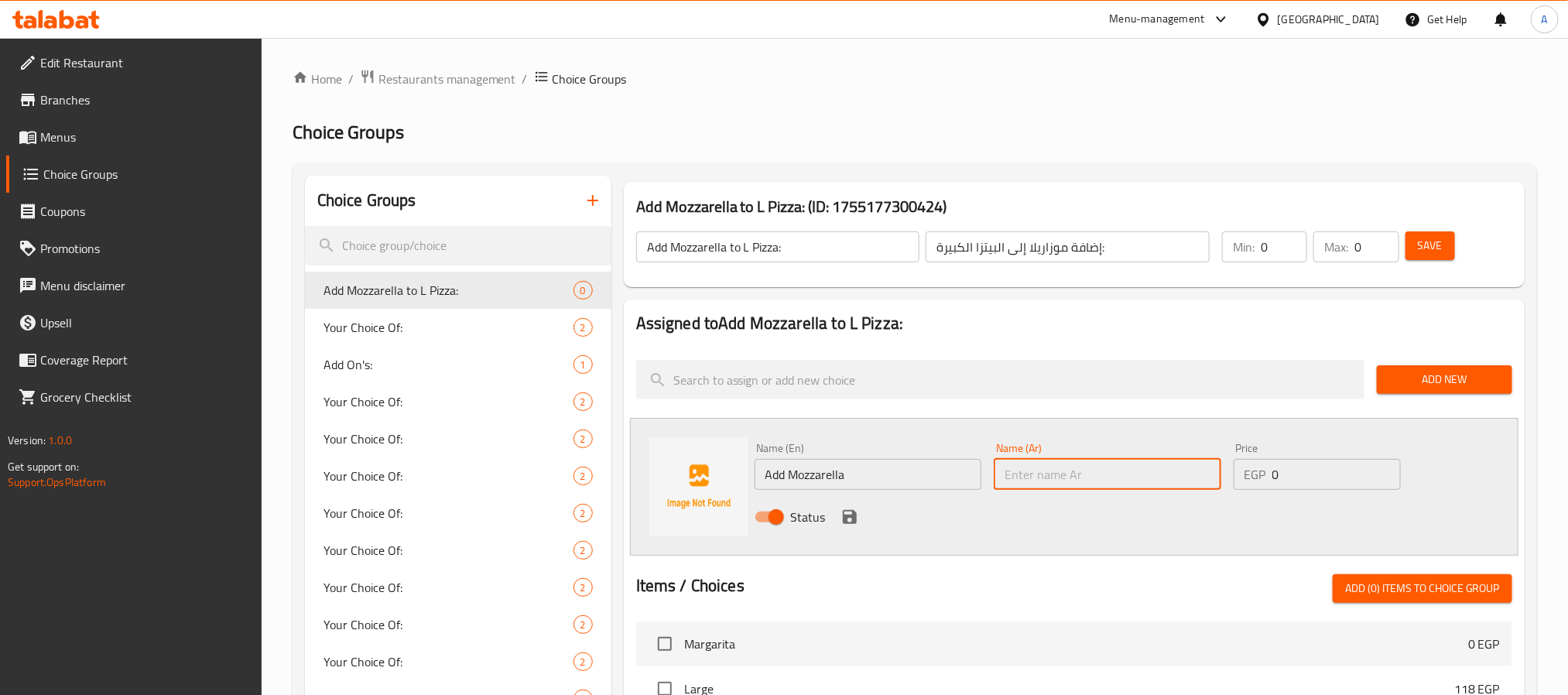
click at [1050, 482] on input "text" at bounding box center [1108, 475] width 228 height 31
paste input "إضافة موزاريلا"
type input "إضافة موزاريلا"
click at [1273, 474] on input "0" at bounding box center [1336, 475] width 128 height 31
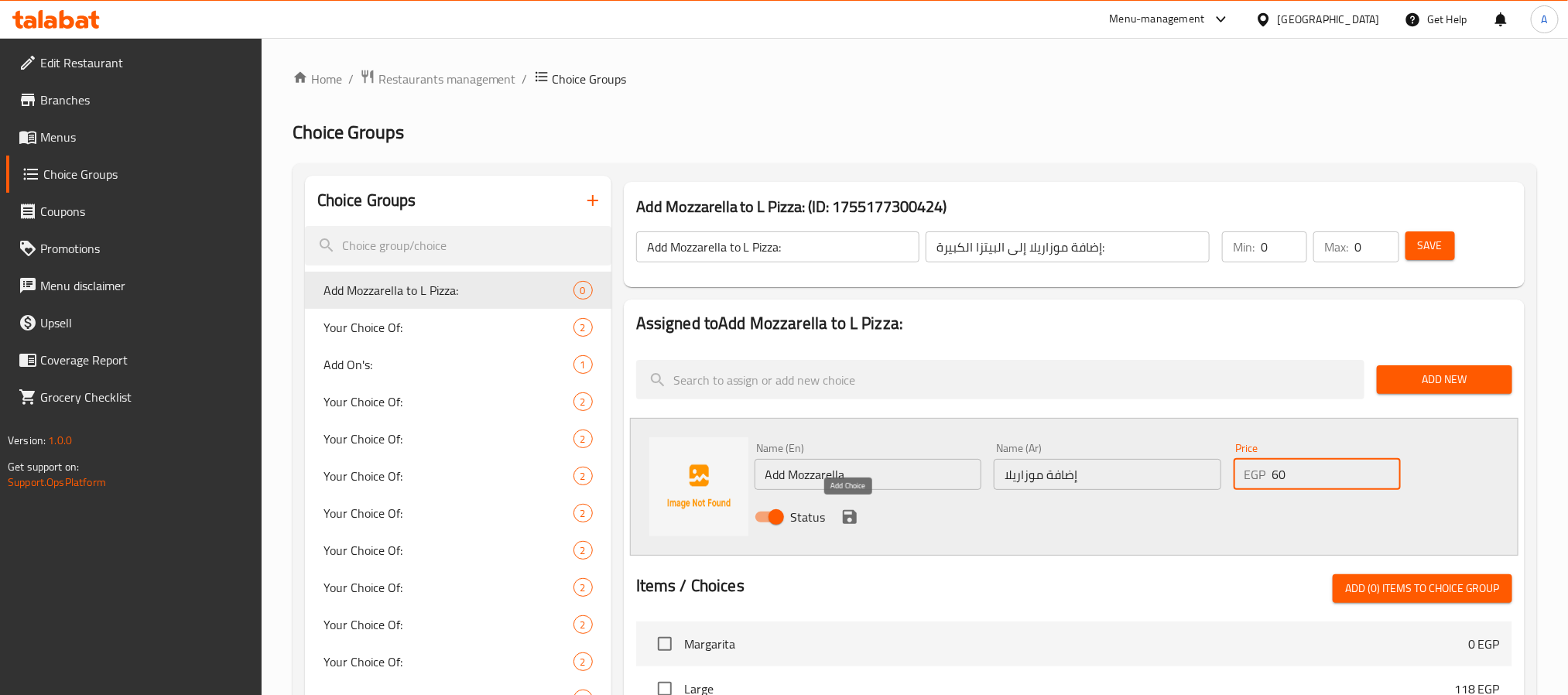
type input "60"
click at [841, 511] on icon "save" at bounding box center [849, 516] width 18 height 18
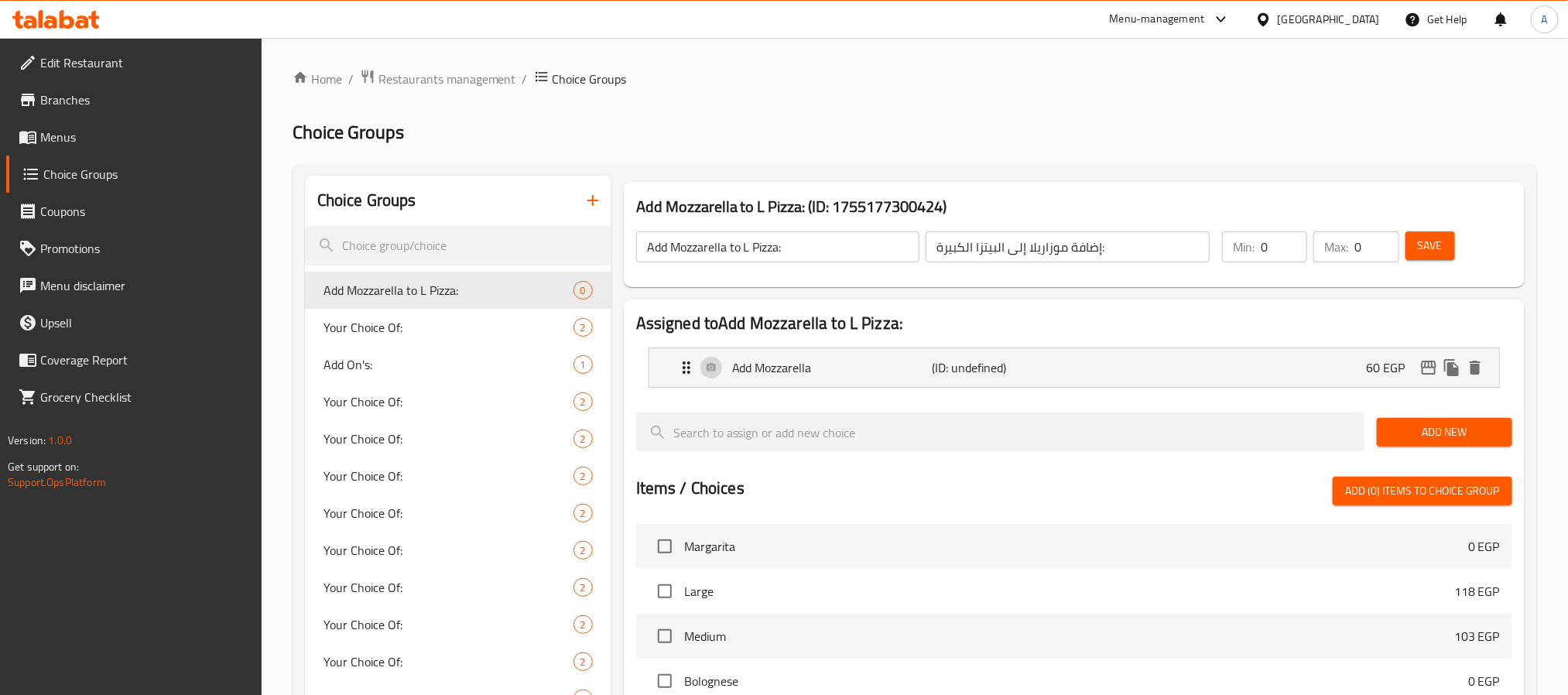
click at [1414, 244] on button "Save" at bounding box center [1430, 246] width 49 height 29
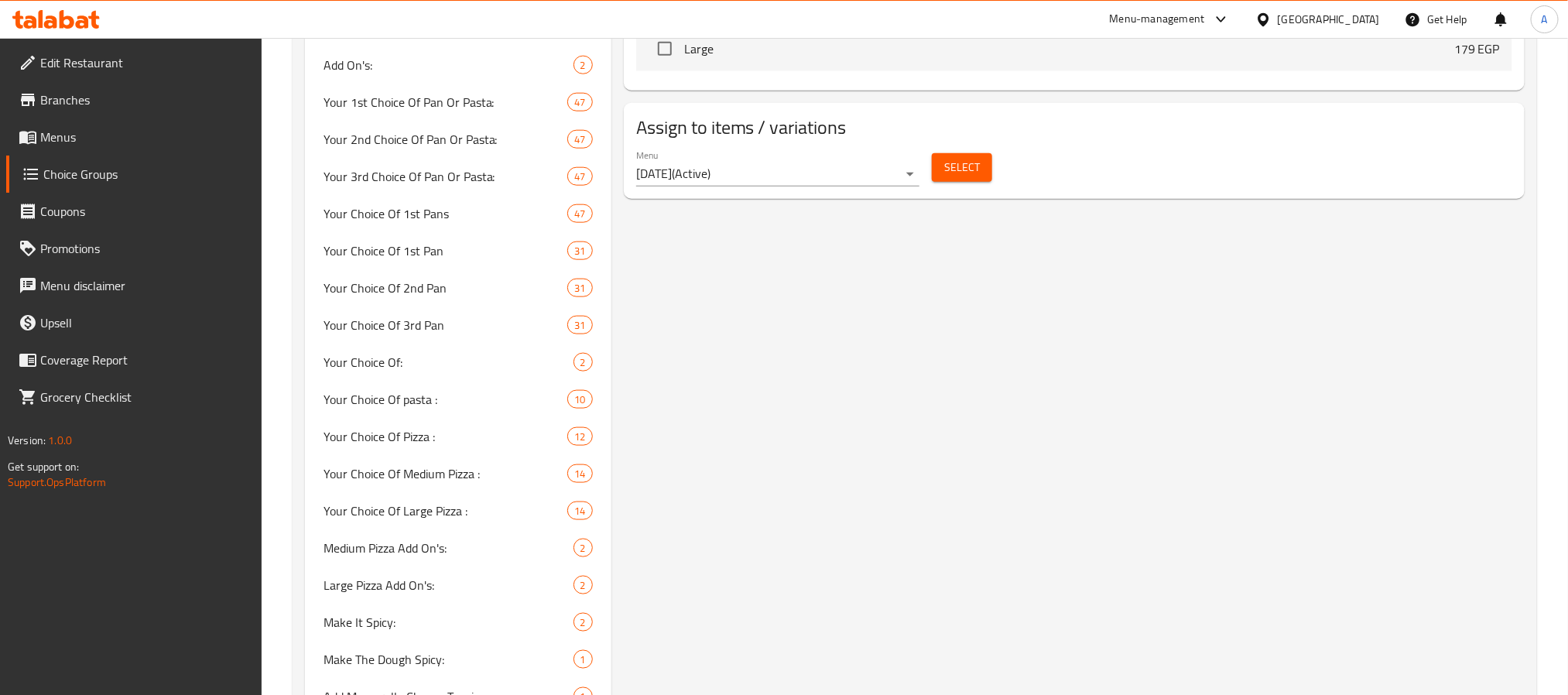
scroll to position [999, 0]
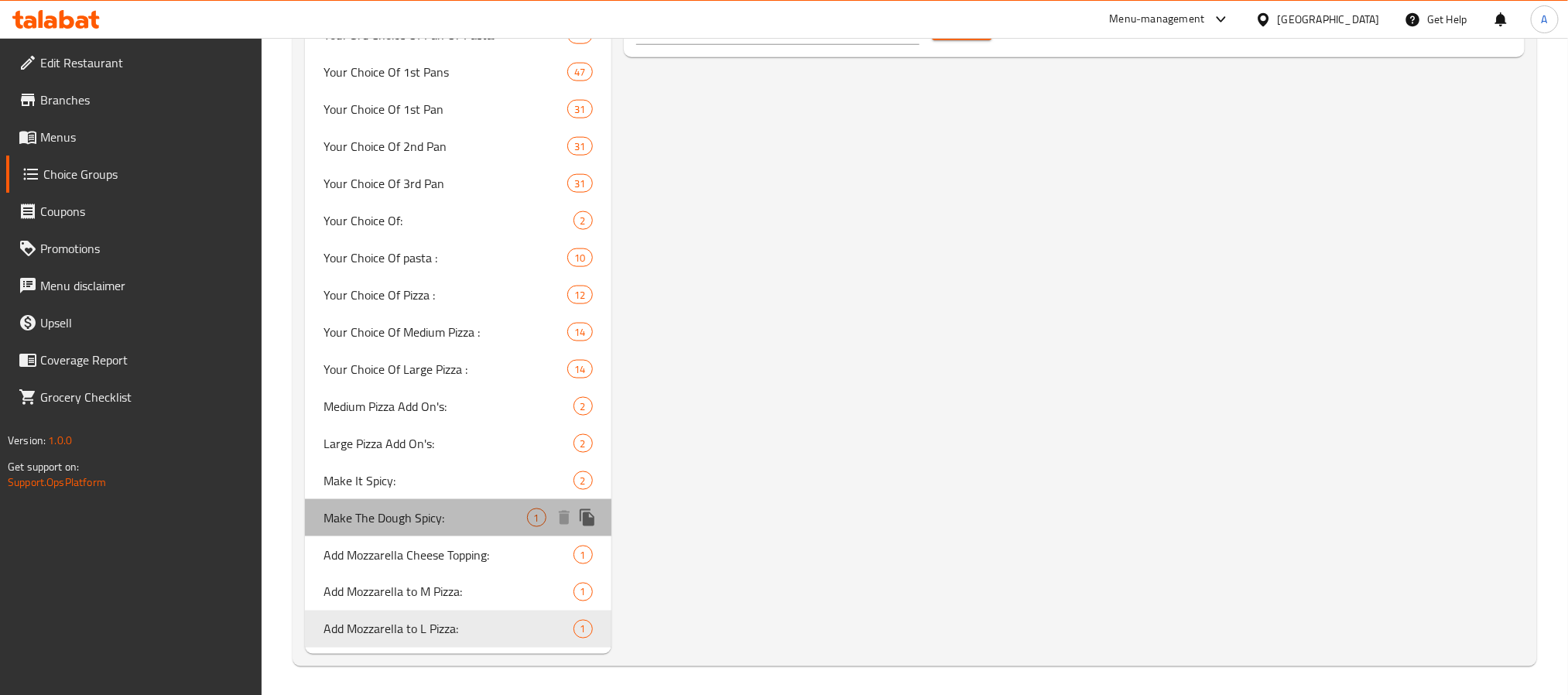
click at [412, 516] on span "Make The Dough Spicy:" at bounding box center [425, 517] width 204 height 18
type input "Make The Dough Spicy:"
type input "اجعل العجينة حارة:"
type input "1"
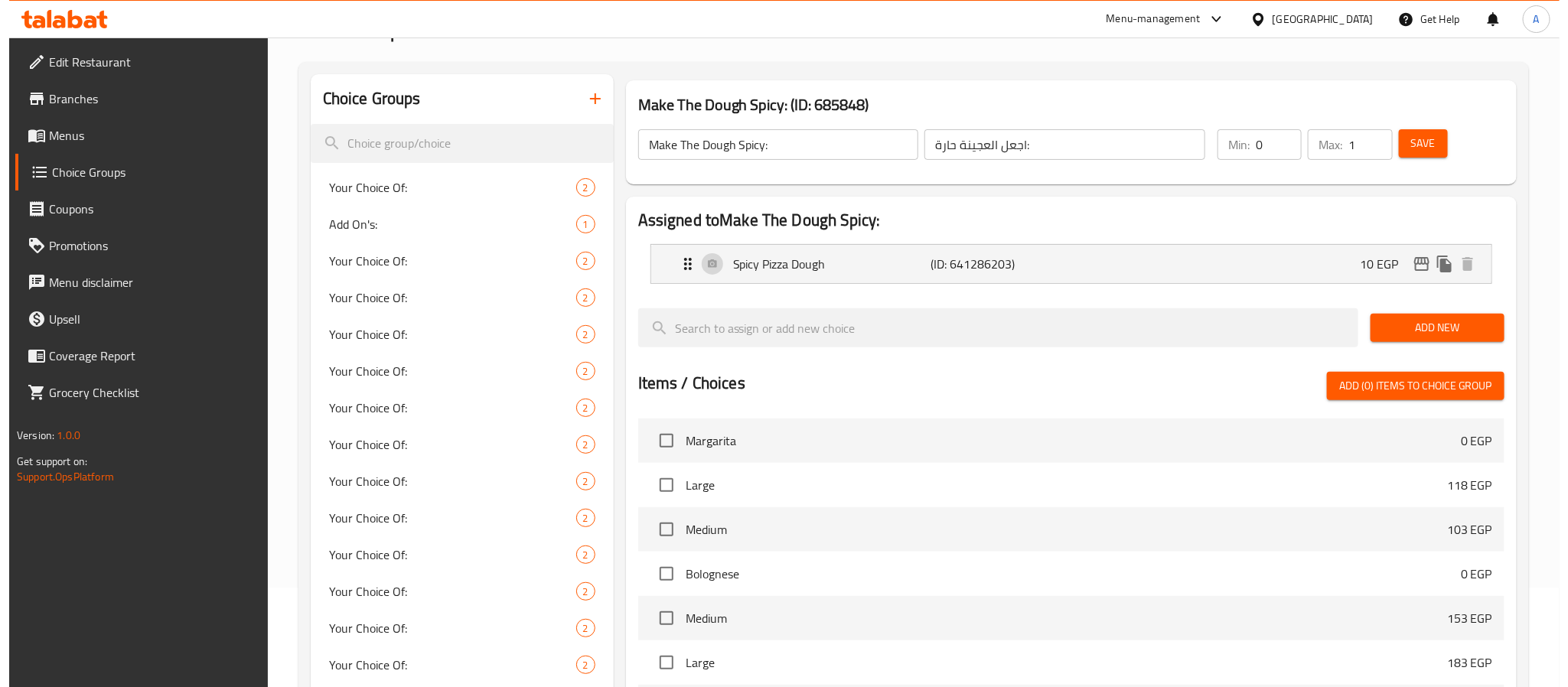
scroll to position [0, 0]
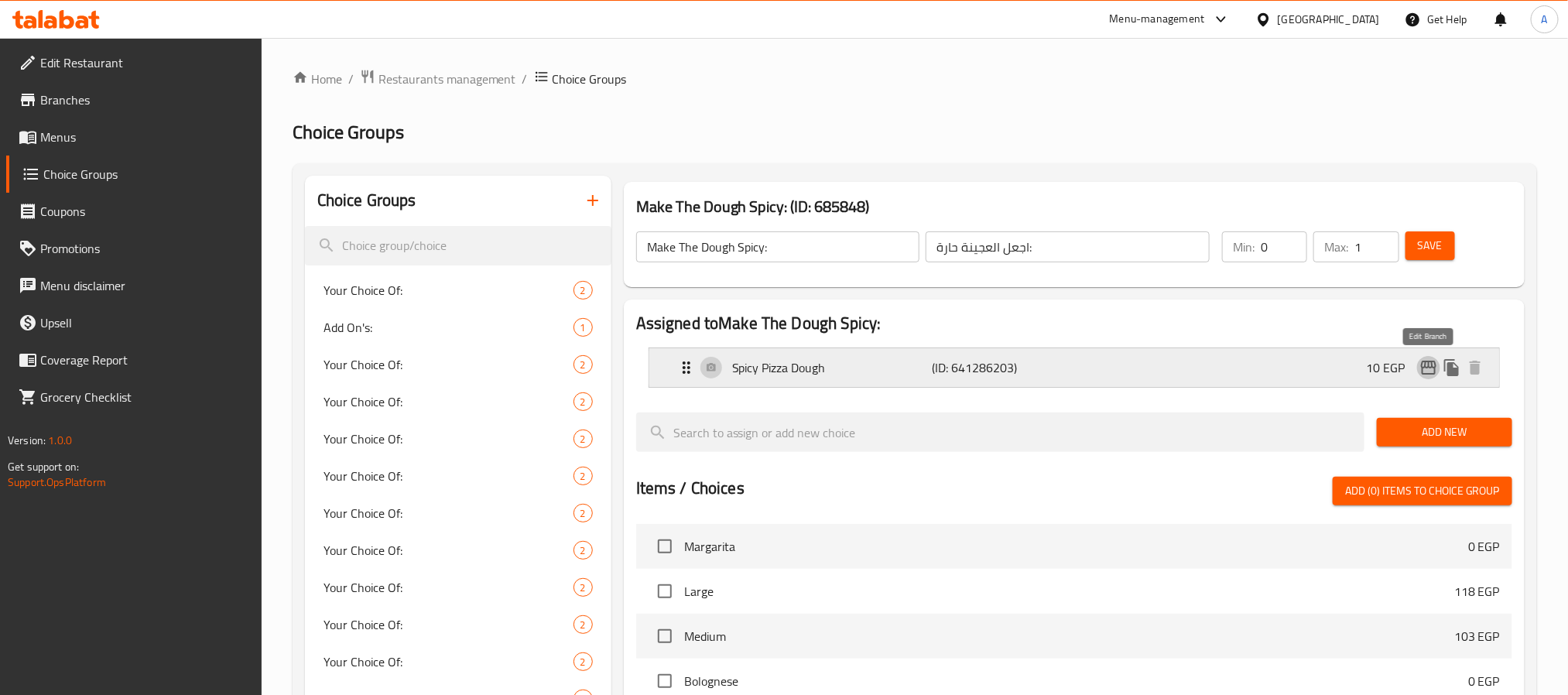
click at [1421, 362] on icon "edit" at bounding box center [1428, 367] width 18 height 18
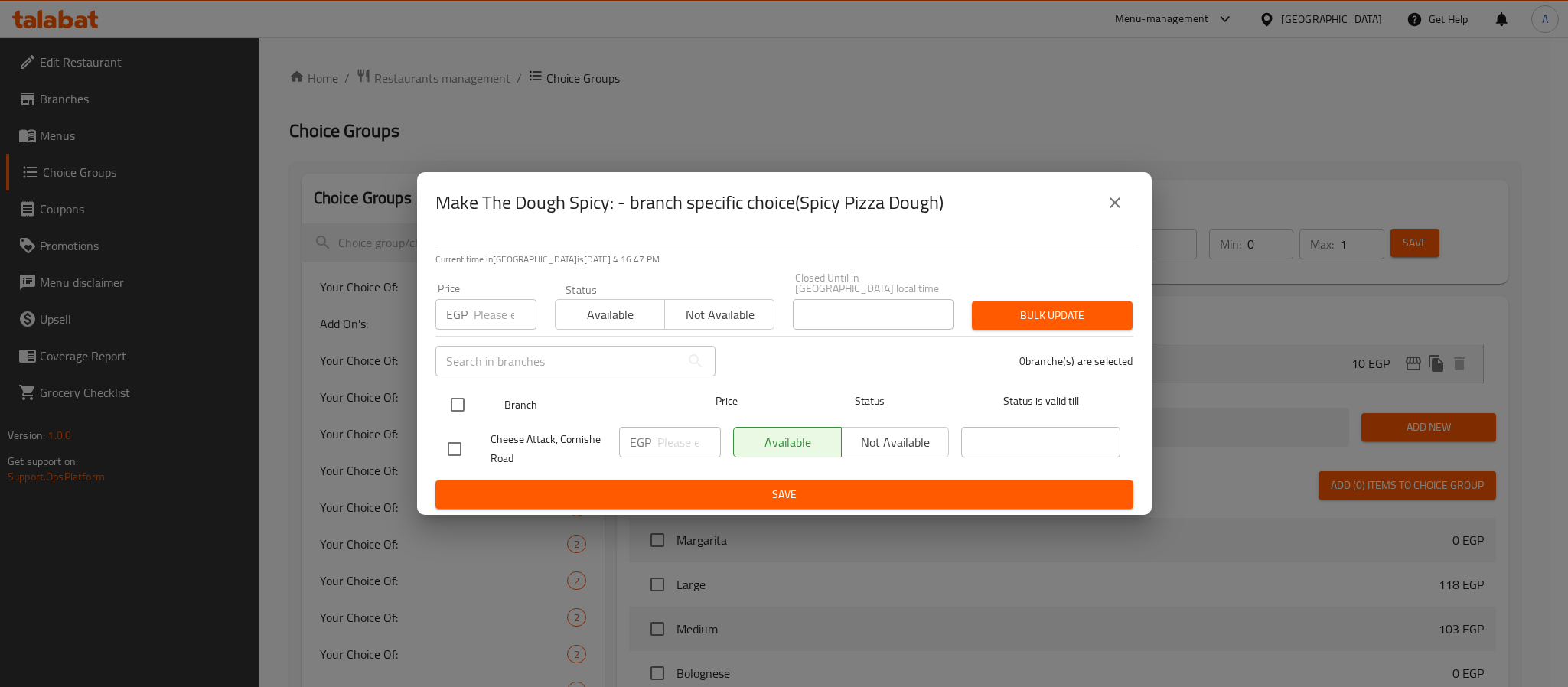
click at [464, 396] on input "checkbox" at bounding box center [458, 405] width 32 height 32
checkbox input "true"
click at [678, 427] on input "number" at bounding box center [689, 443] width 64 height 31
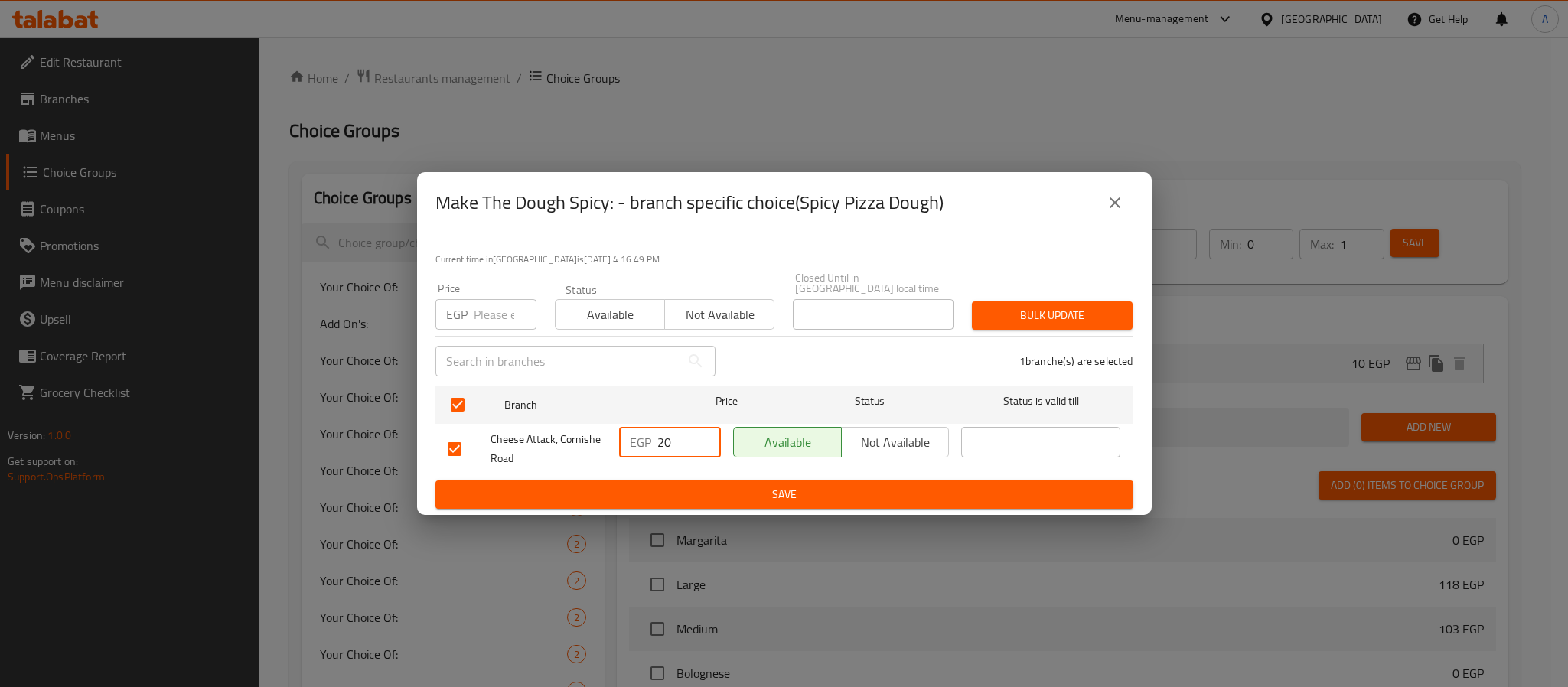
type input "20"
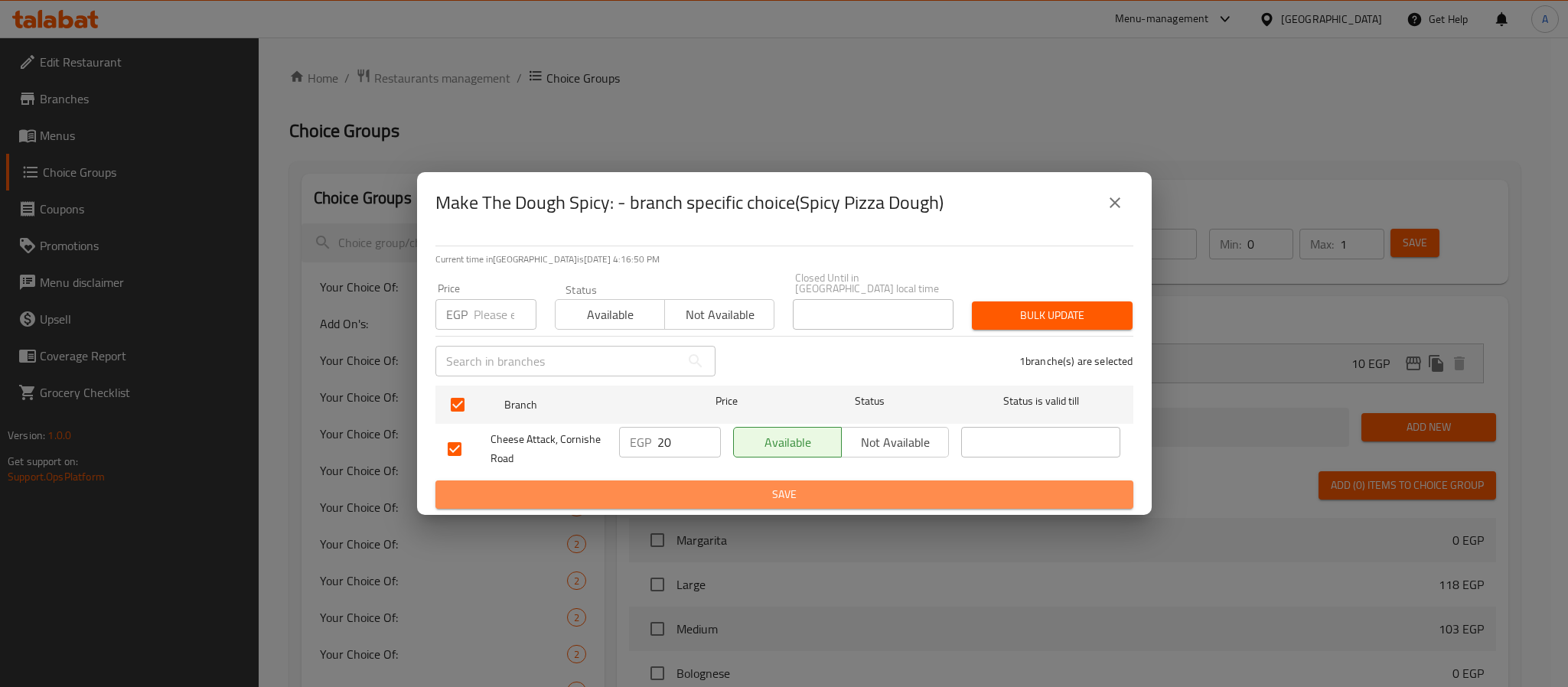
click at [815, 489] on span "Save" at bounding box center [784, 495] width 674 height 19
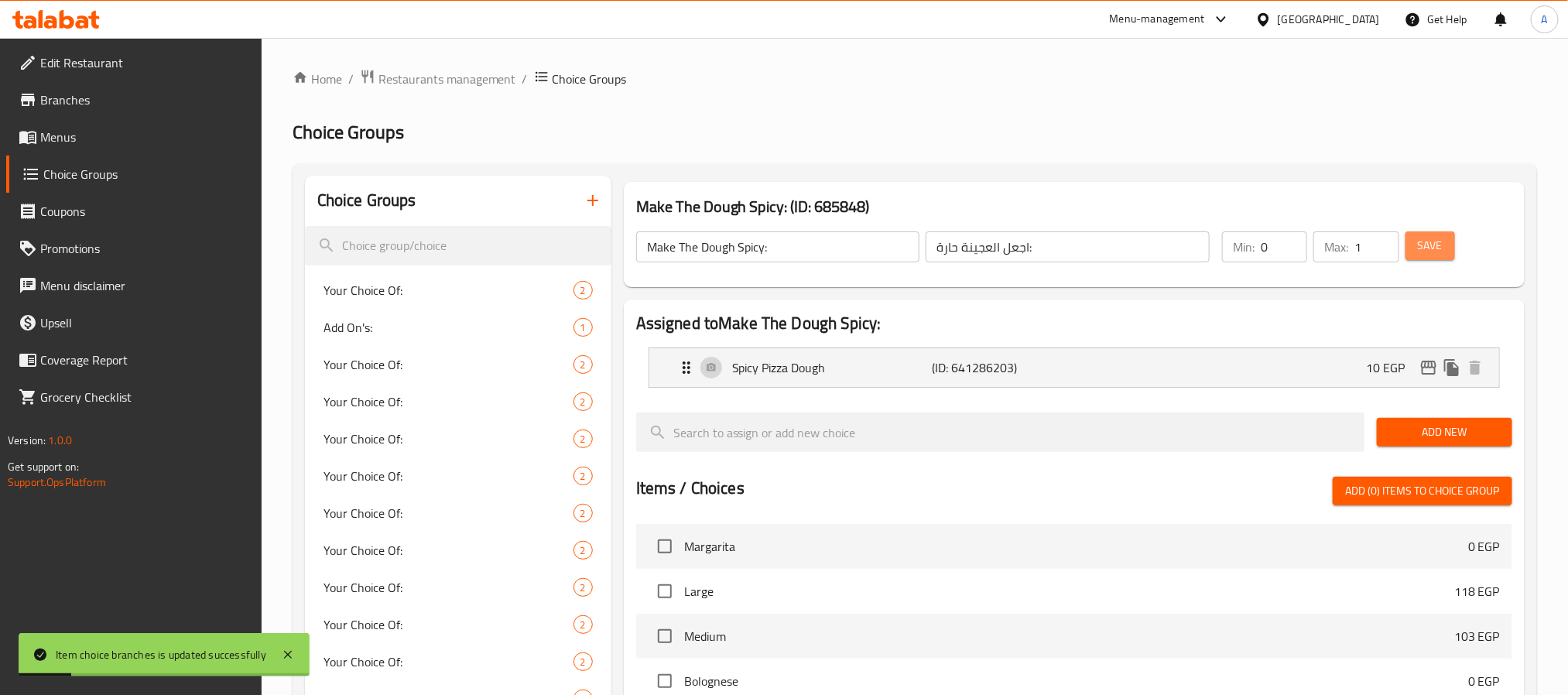
click at [1417, 248] on span "Save" at bounding box center [1430, 246] width 25 height 19
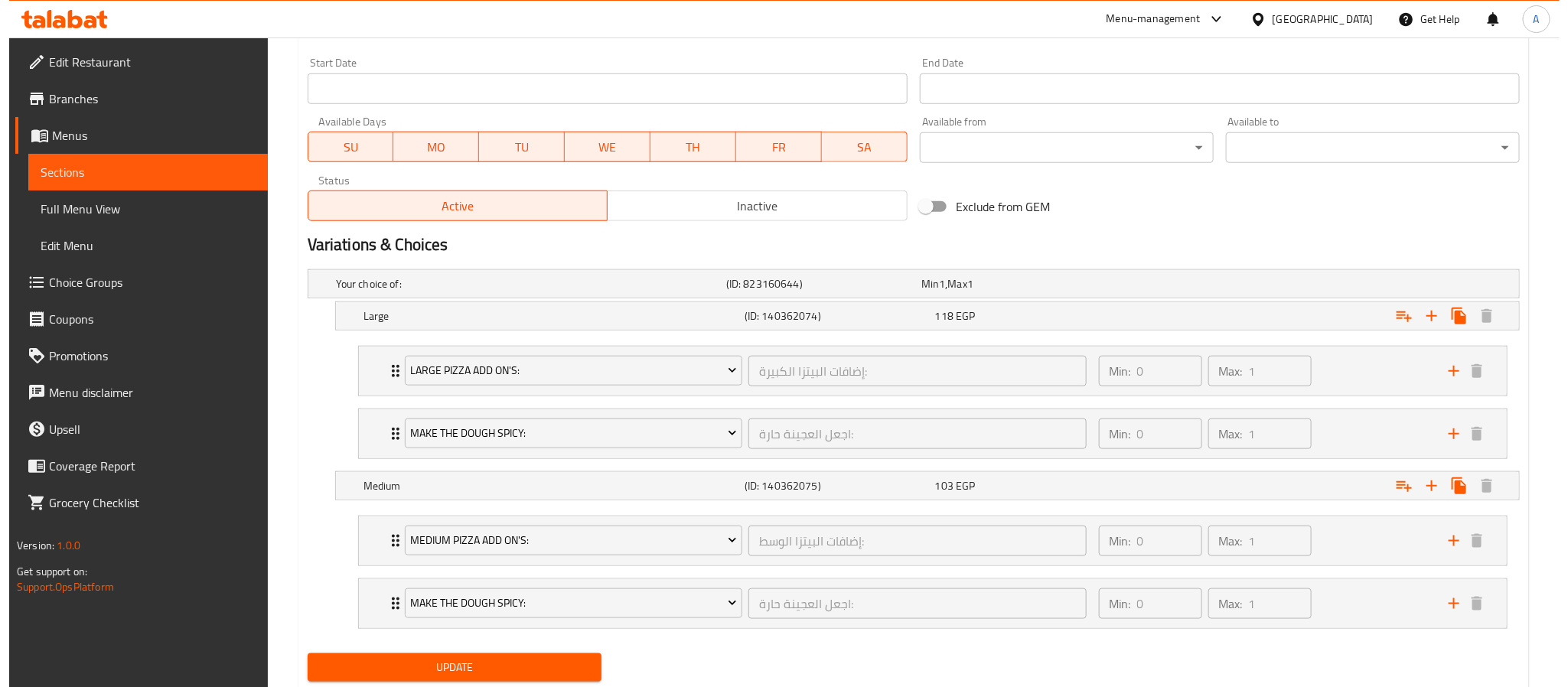
scroll to position [689, 0]
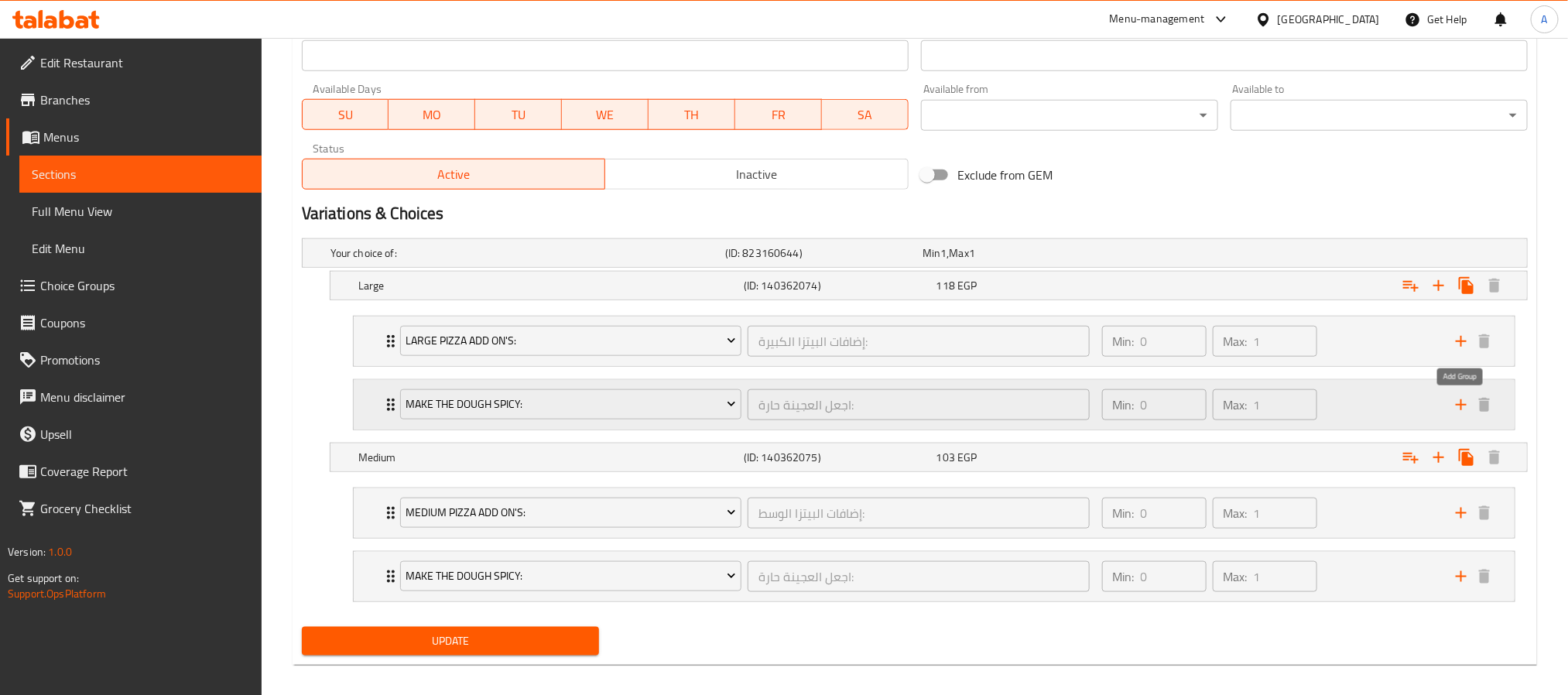
click at [1458, 406] on icon "add" at bounding box center [1461, 404] width 18 height 18
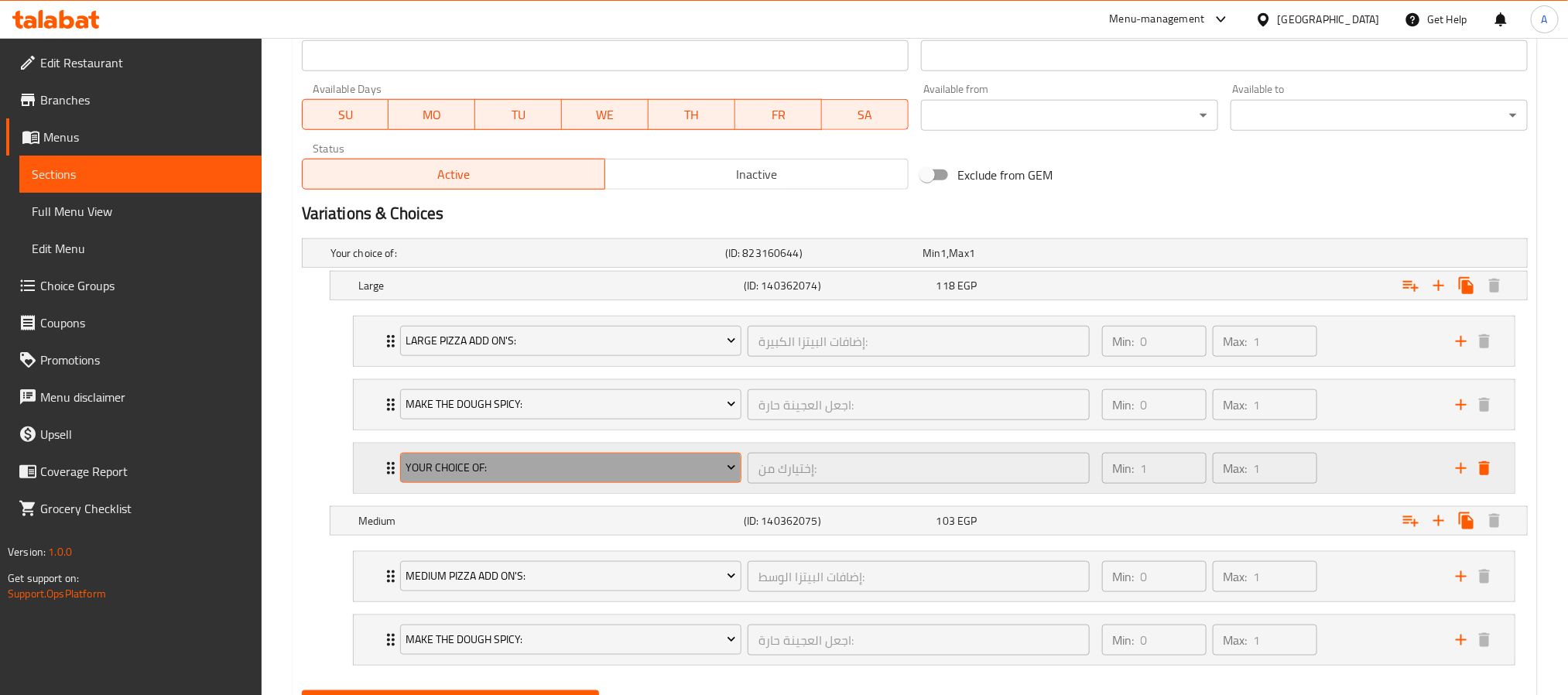
click at [414, 472] on span "Your Choice Of:" at bounding box center [570, 468] width 330 height 19
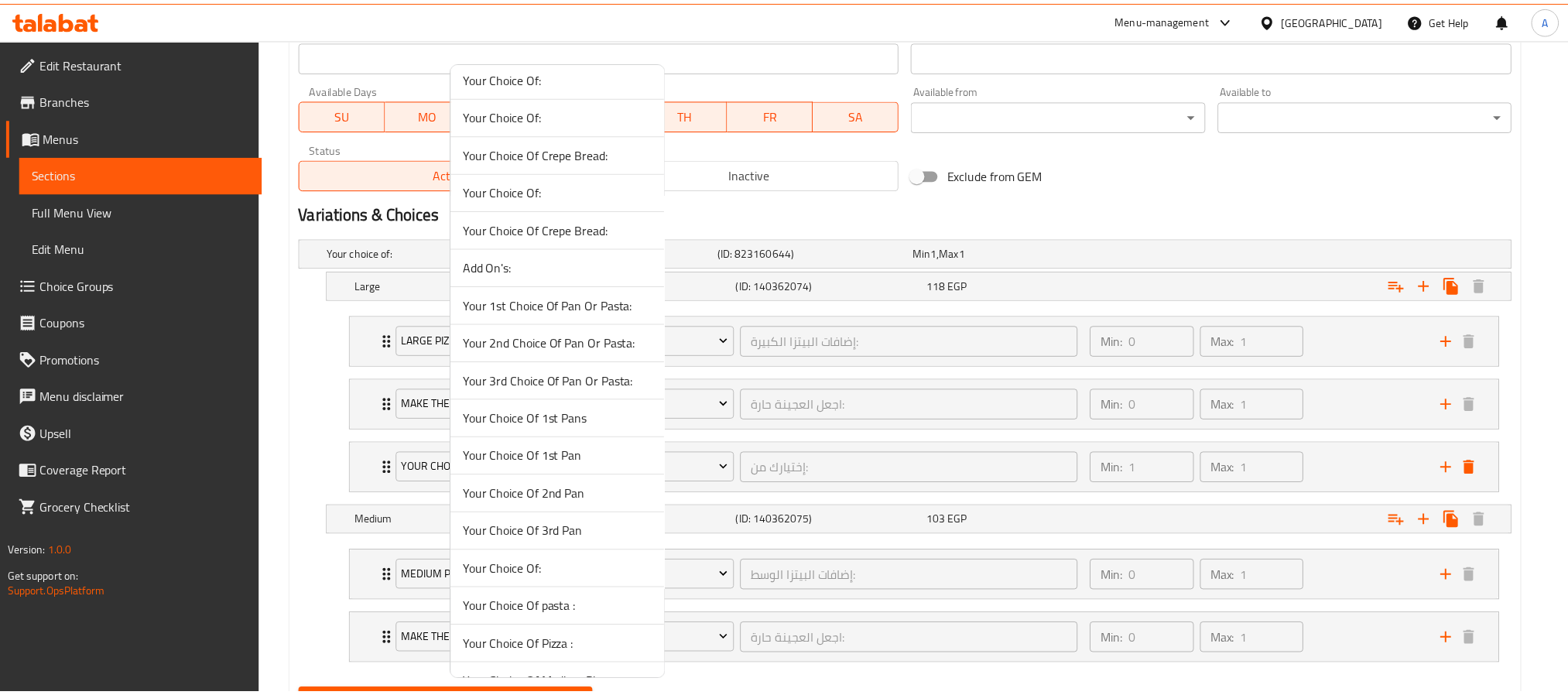
scroll to position [808, 0]
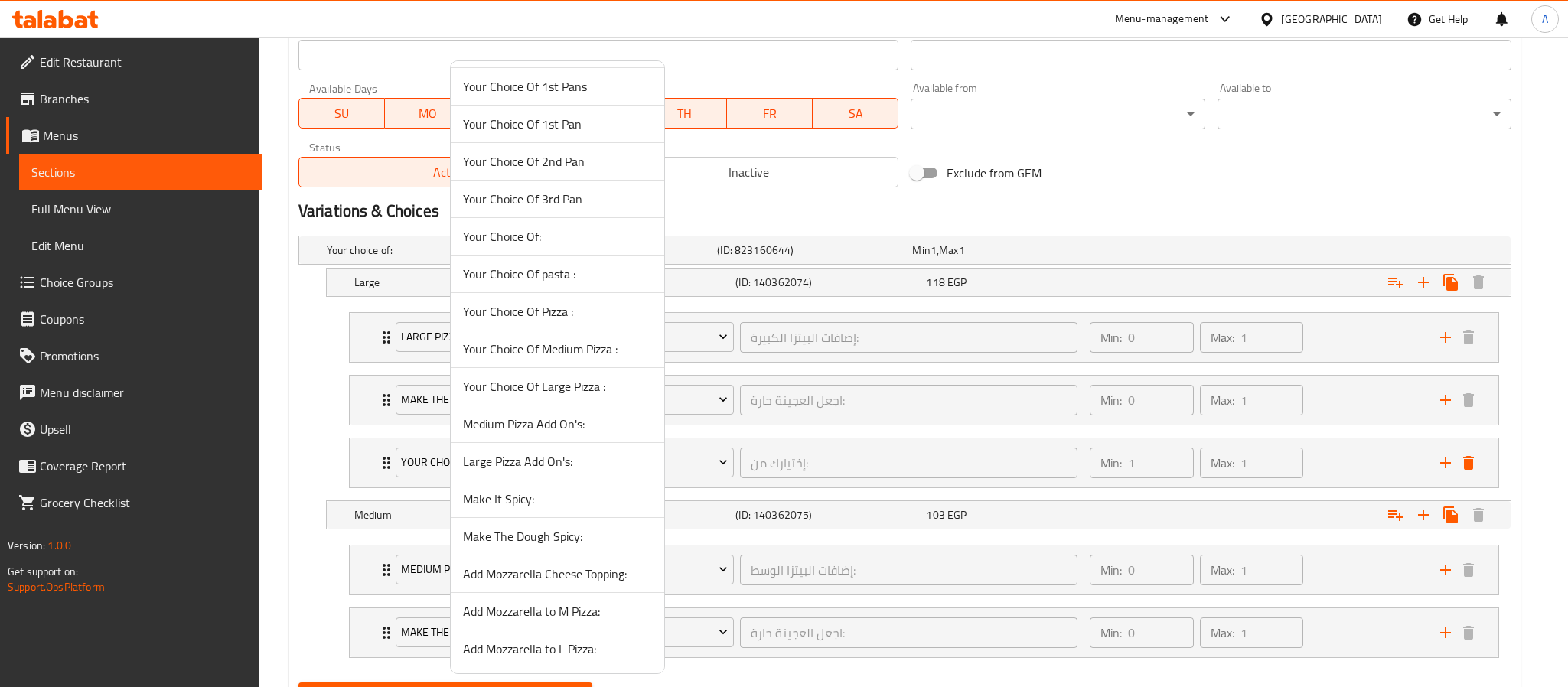
click at [545, 643] on span "Add Mozzarella to L Pizza:" at bounding box center [557, 649] width 189 height 18
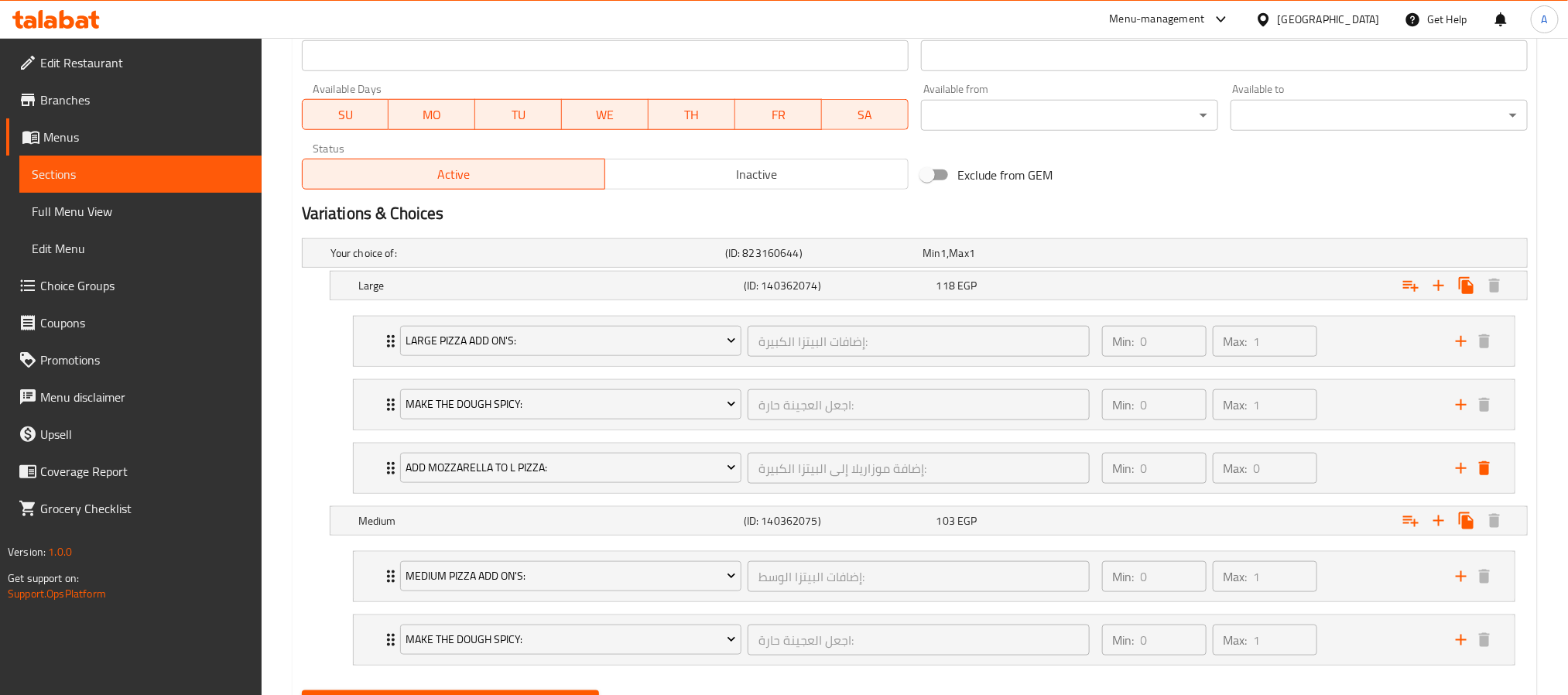
scroll to position [781, 0]
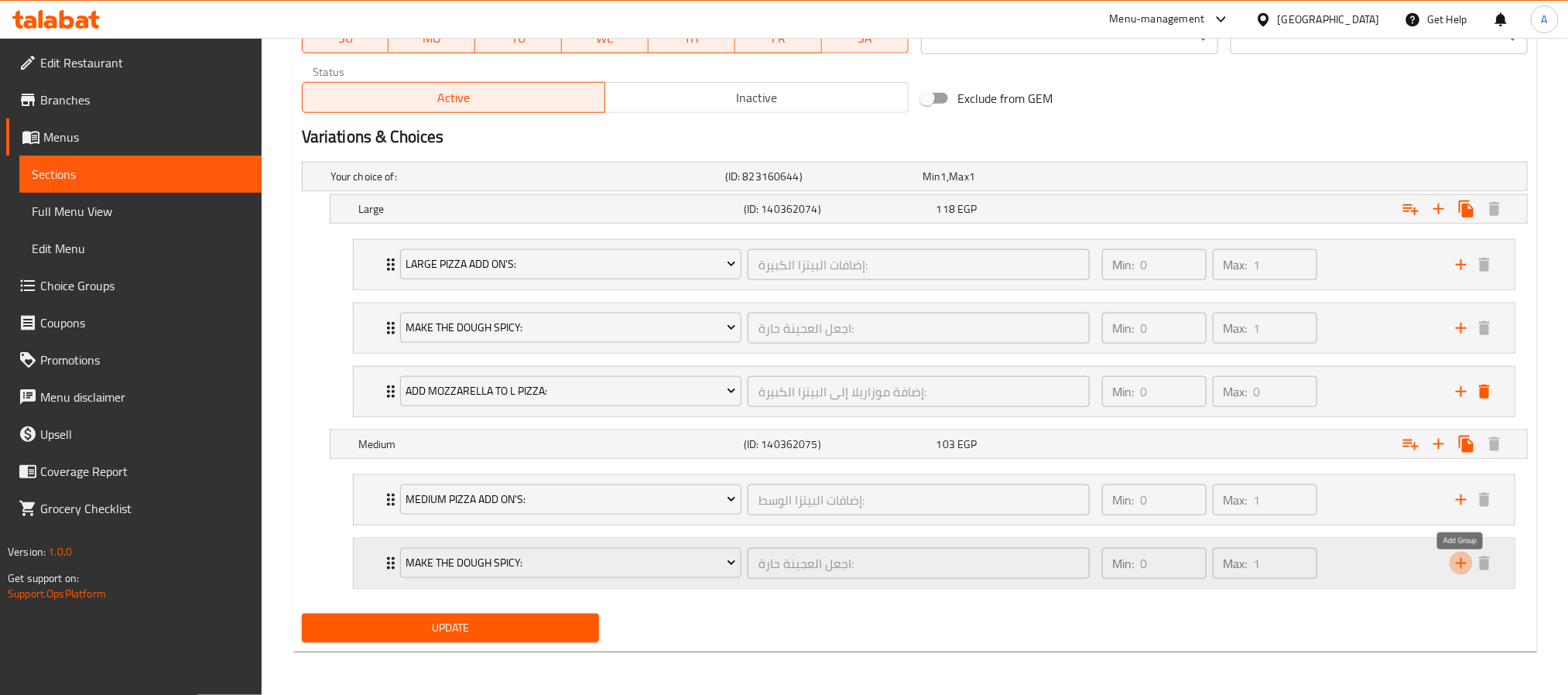
click at [1464, 565] on icon "add" at bounding box center [1461, 563] width 11 height 11
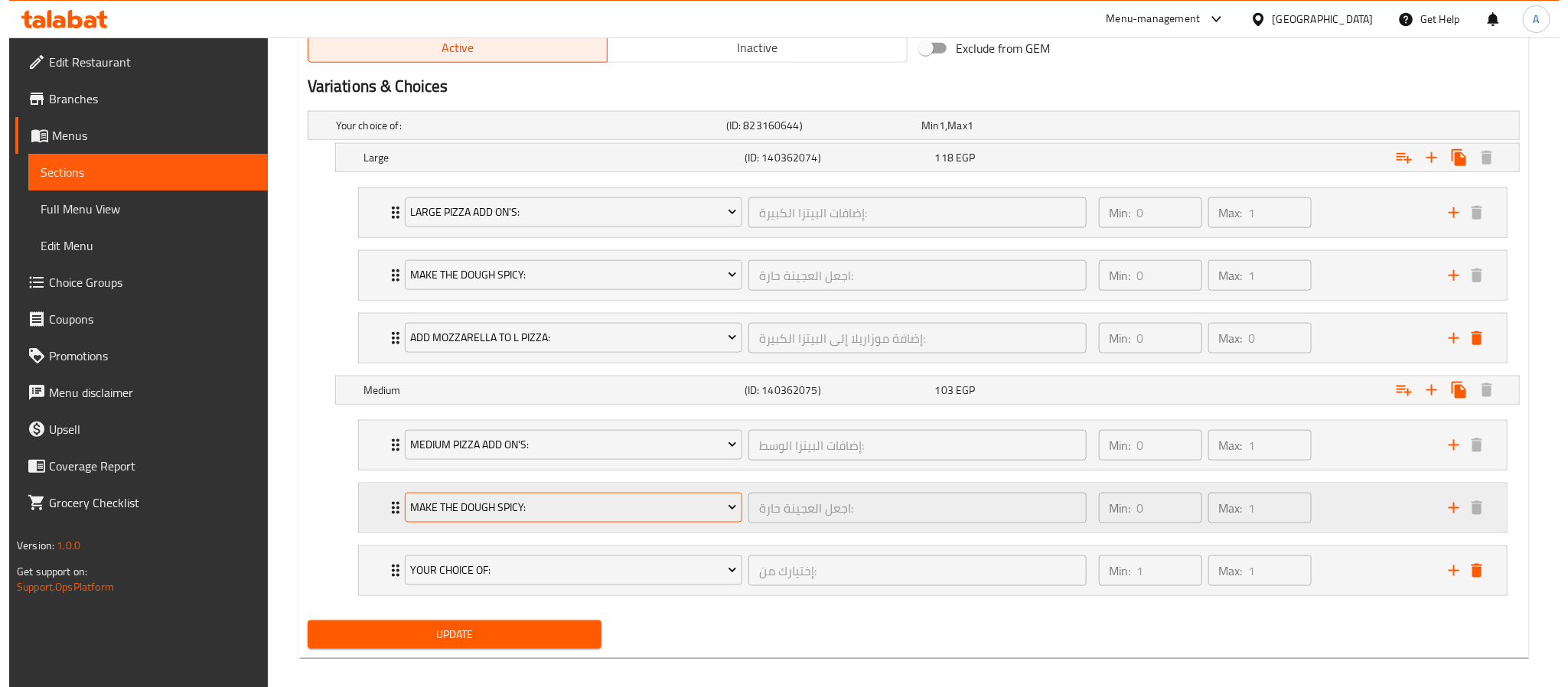
scroll to position [837, 0]
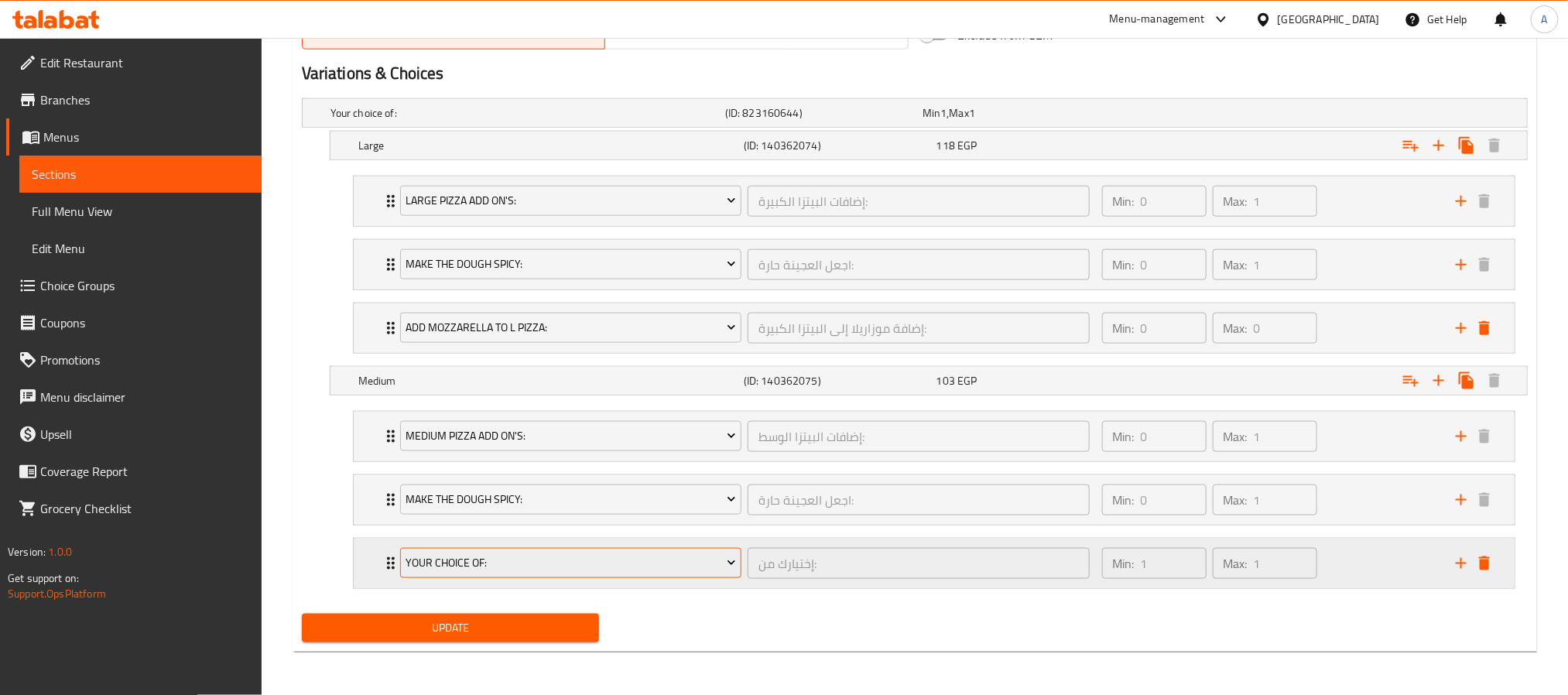
click at [688, 555] on span "Your Choice Of:" at bounding box center [570, 563] width 330 height 19
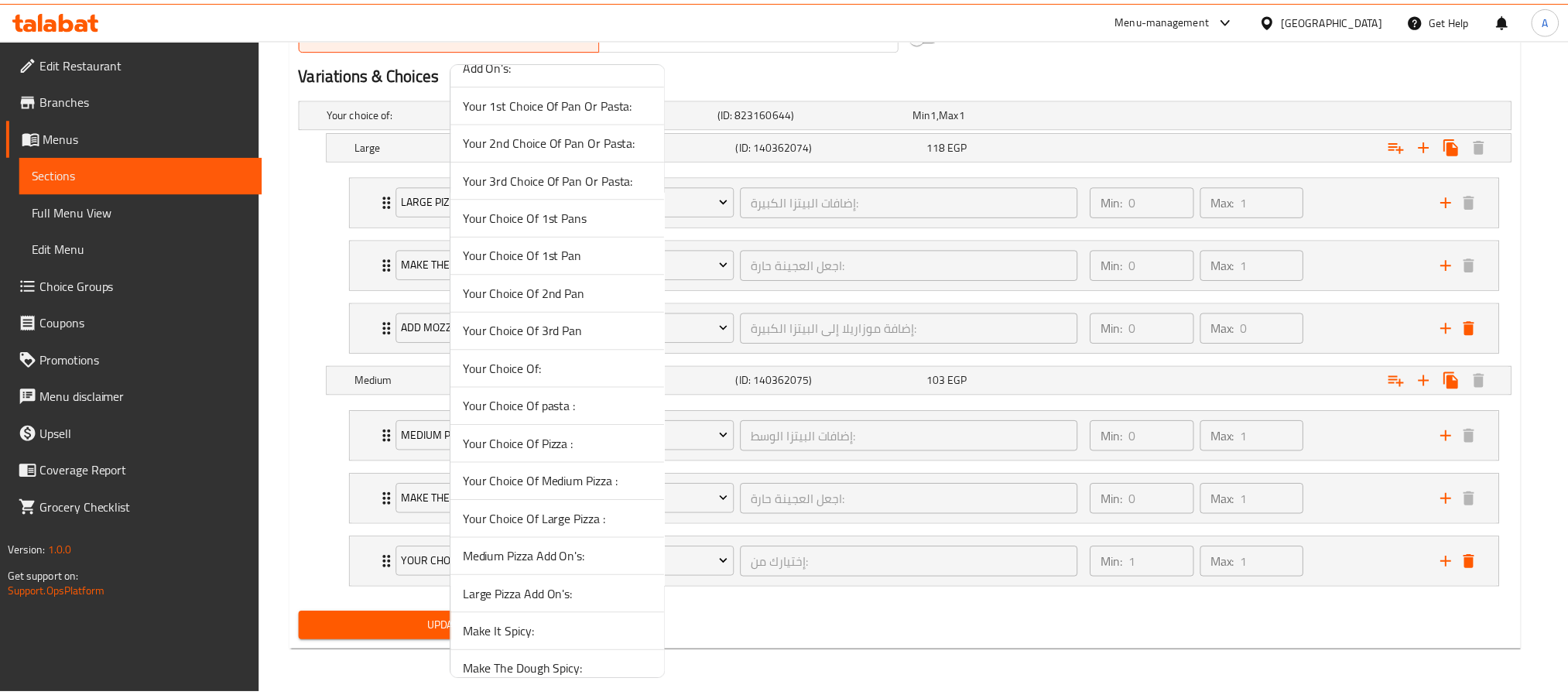
scroll to position [808, 0]
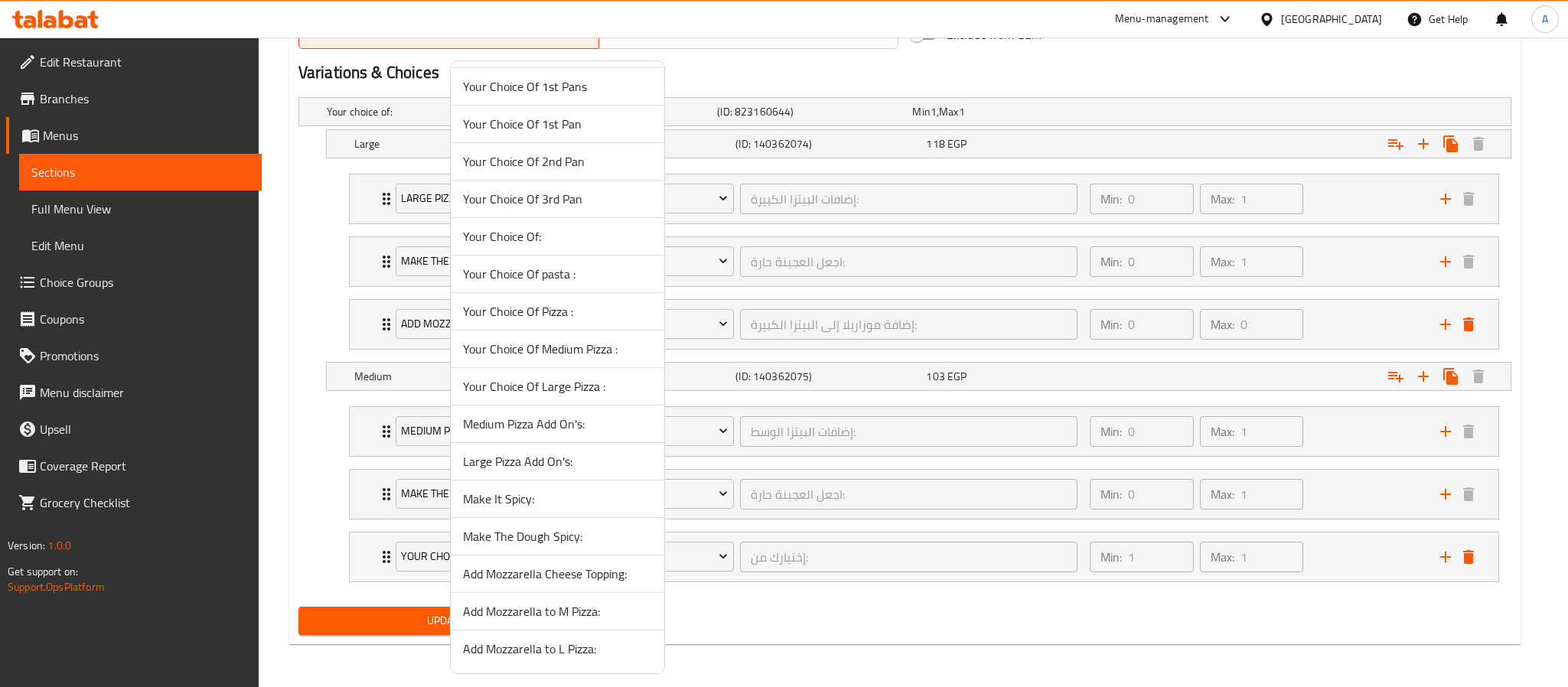
click at [583, 620] on span "Add Mozzarella to M Pizza:" at bounding box center [557, 611] width 189 height 18
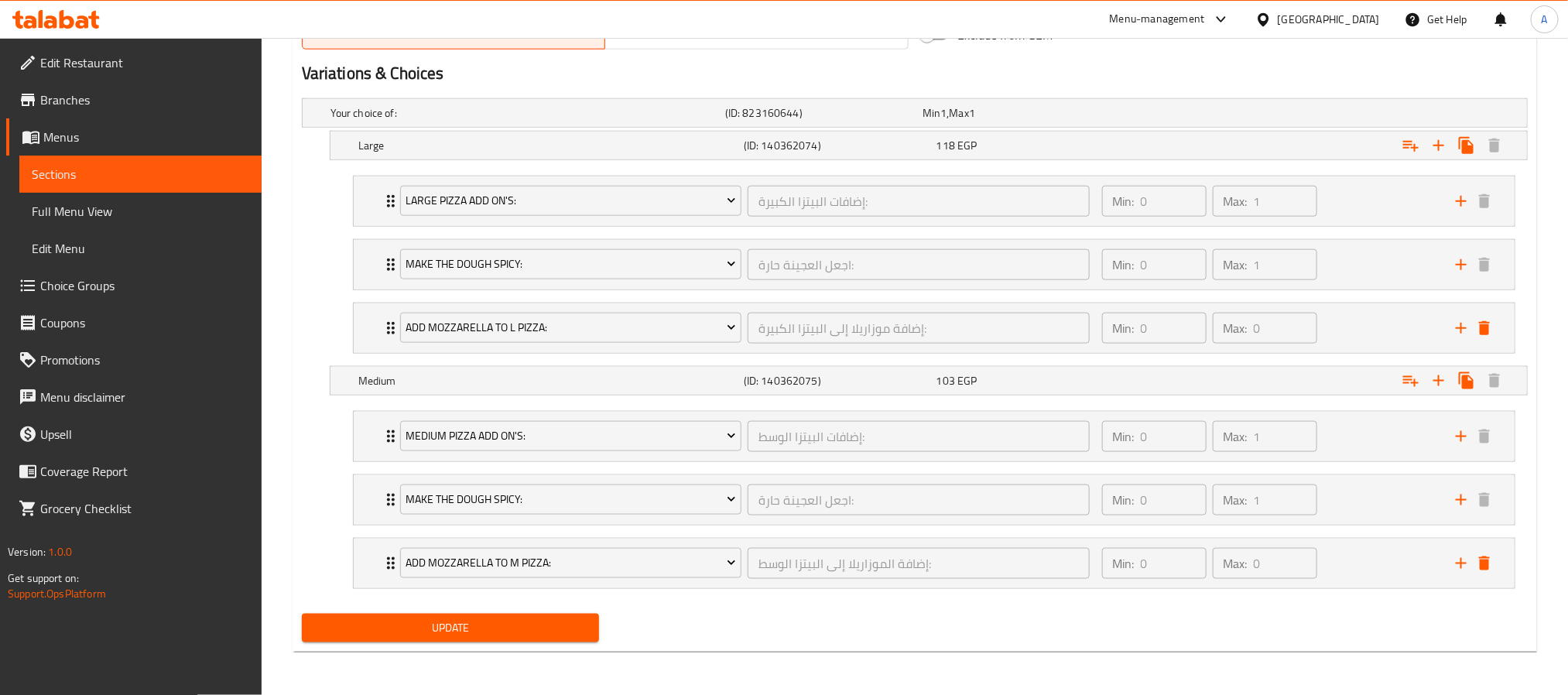
click at [562, 627] on span "Update" at bounding box center [451, 628] width 272 height 19
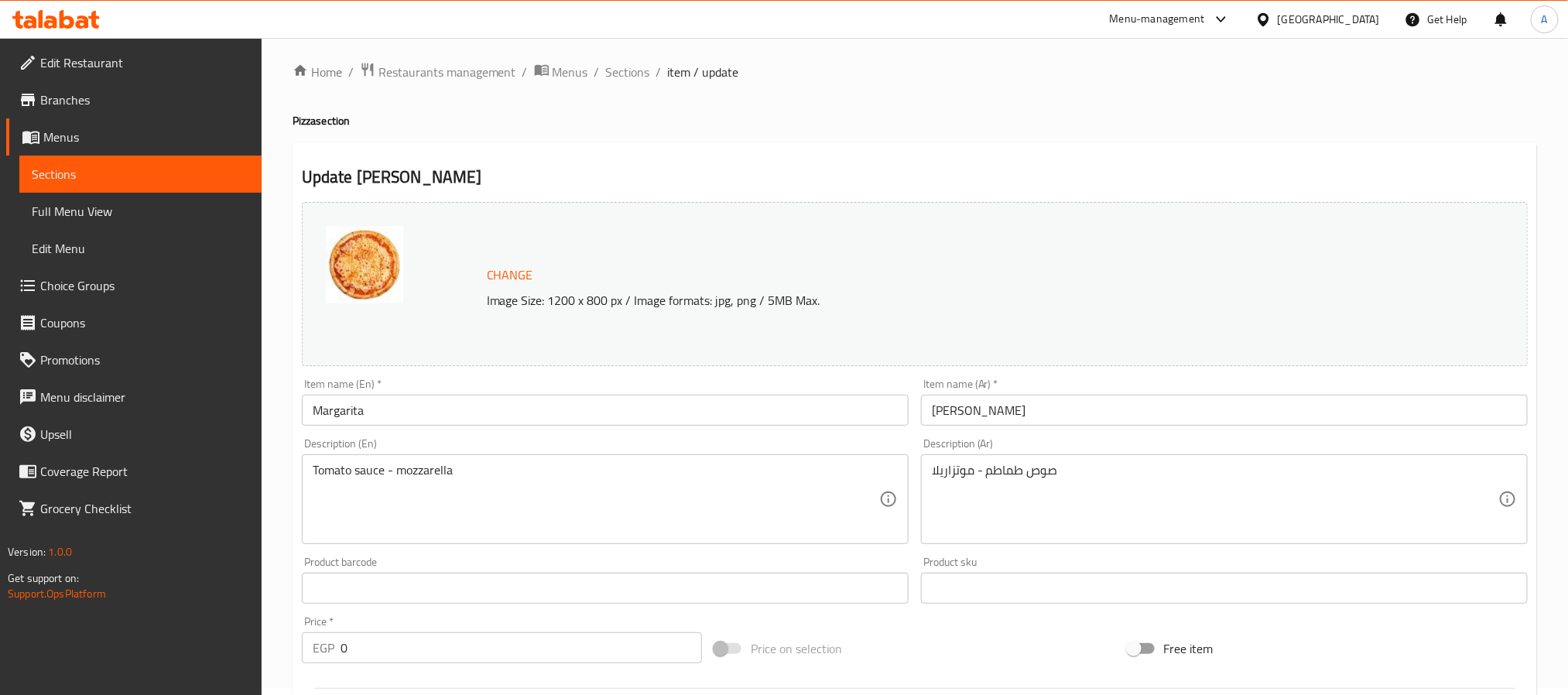
scroll to position [0, 0]
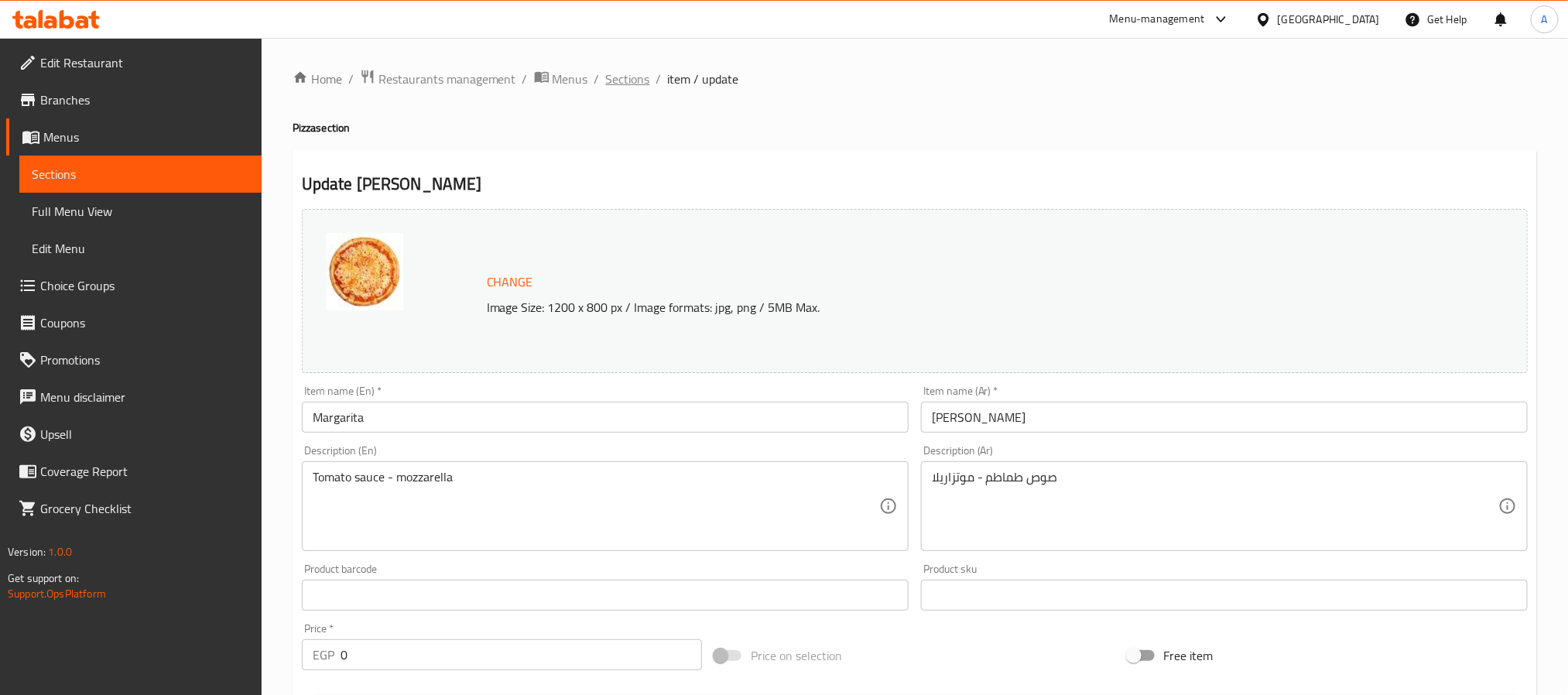
click at [634, 84] on span "Sections" at bounding box center [628, 78] width 44 height 18
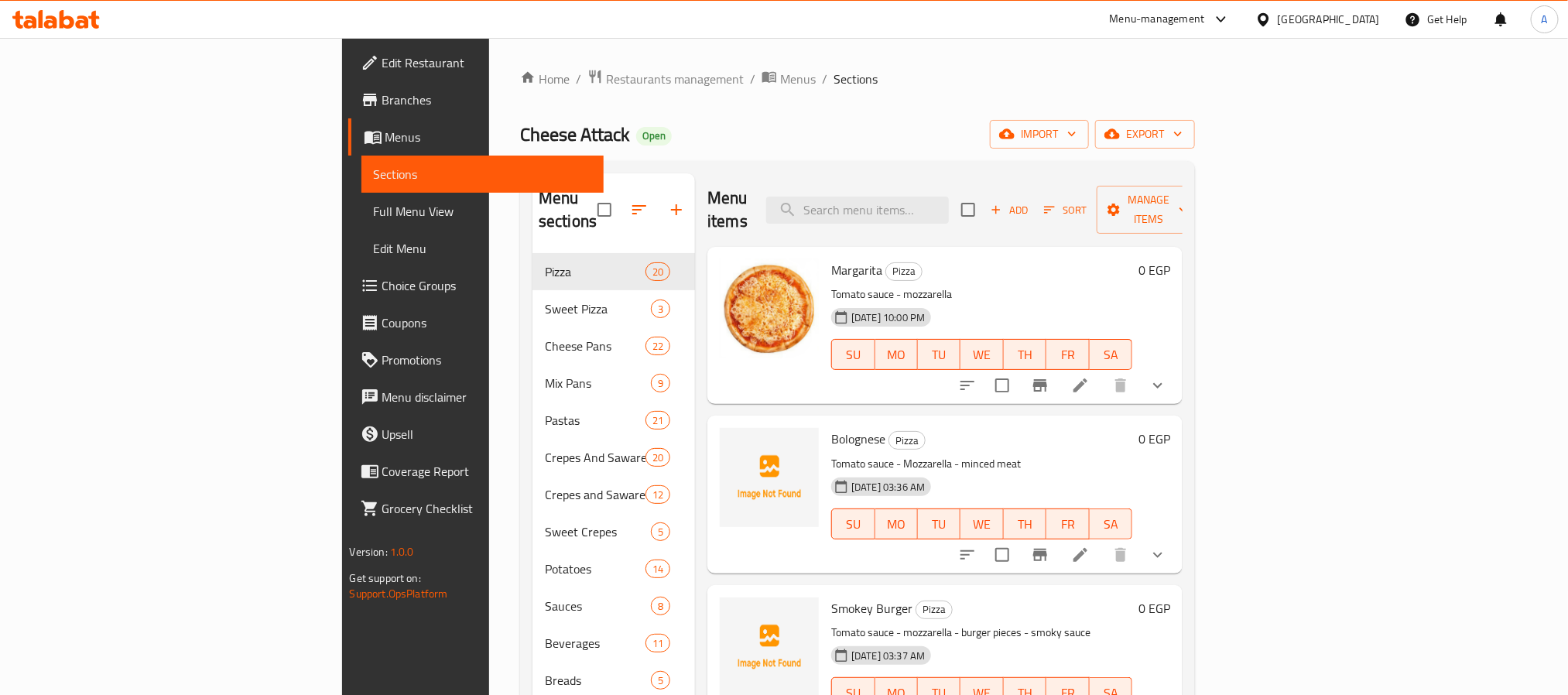
click at [1176, 367] on button "show more" at bounding box center [1158, 385] width 37 height 37
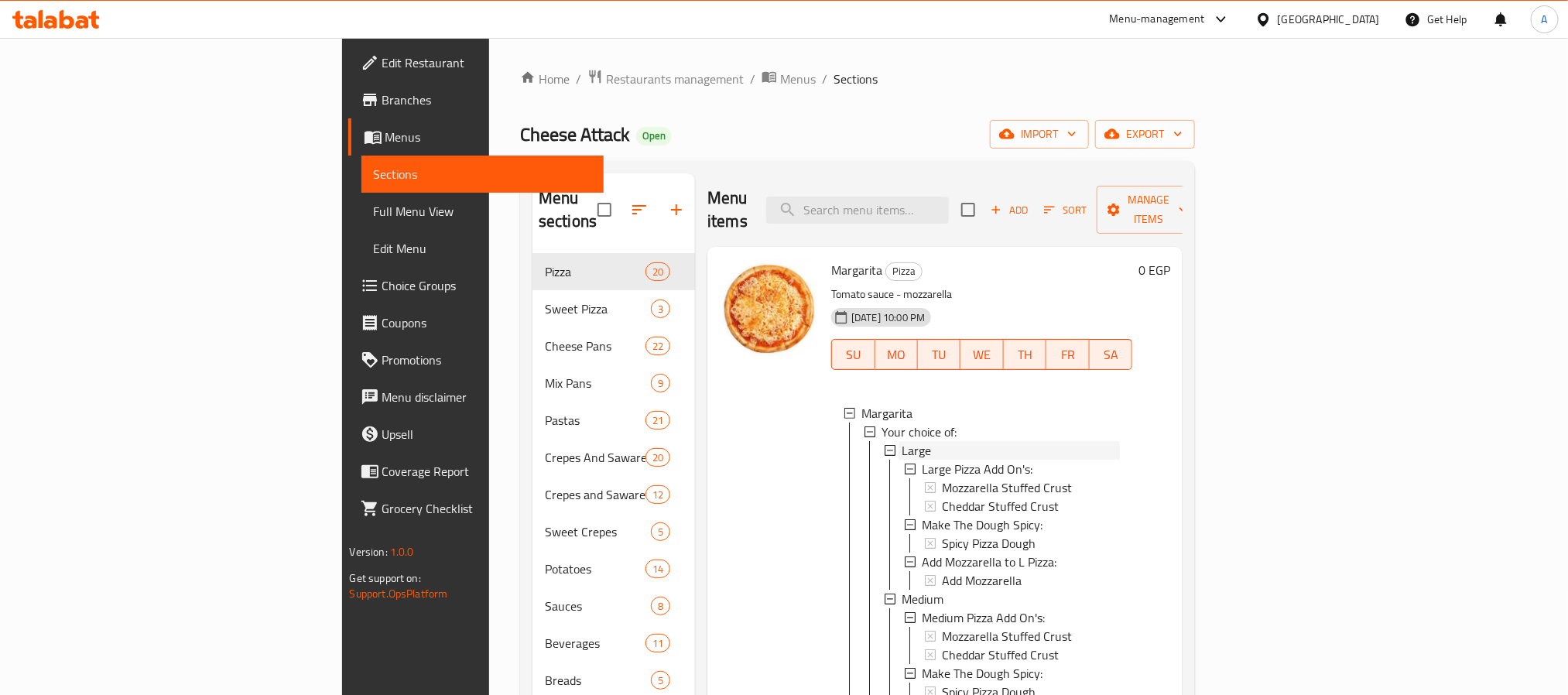
click at [901, 441] on div "Large" at bounding box center [1010, 450] width 218 height 18
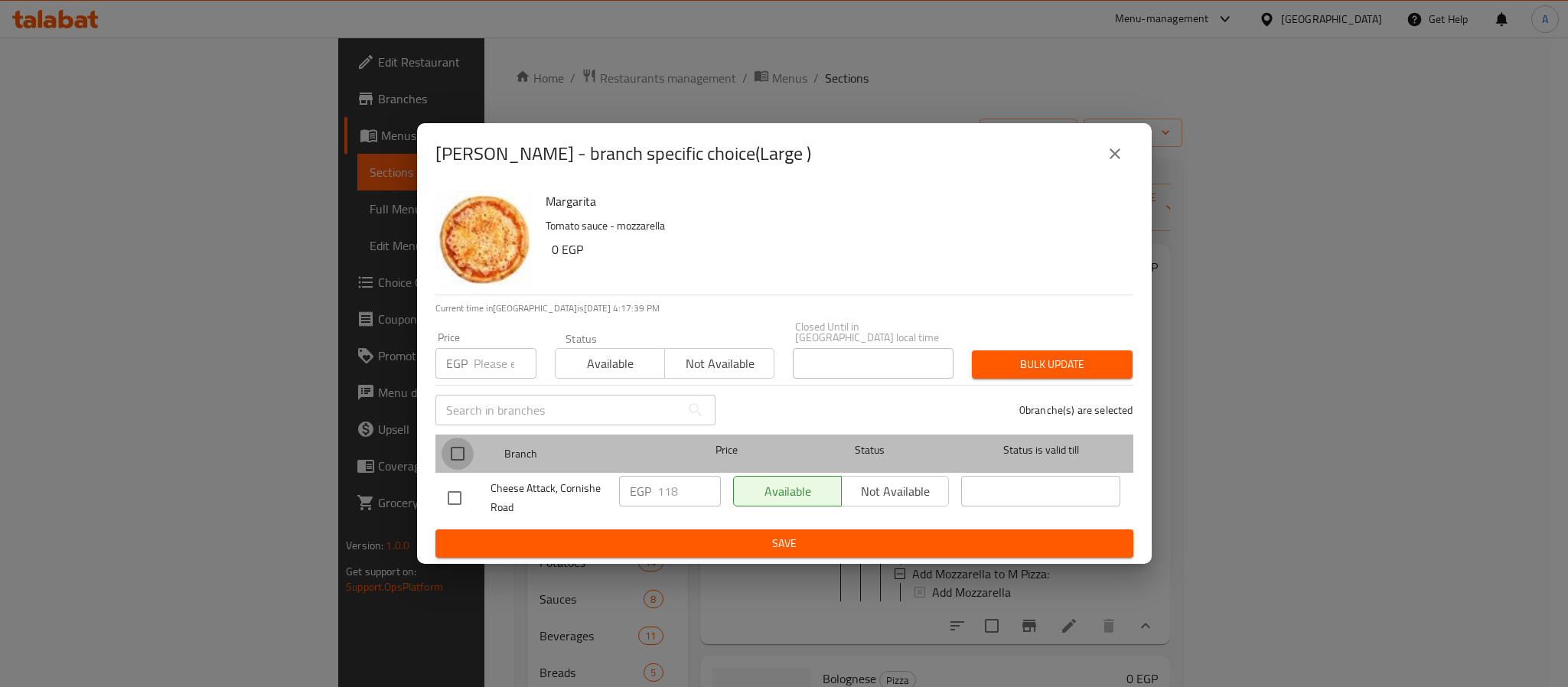
click at [455, 442] on input "checkbox" at bounding box center [458, 454] width 32 height 32
checkbox input "true"
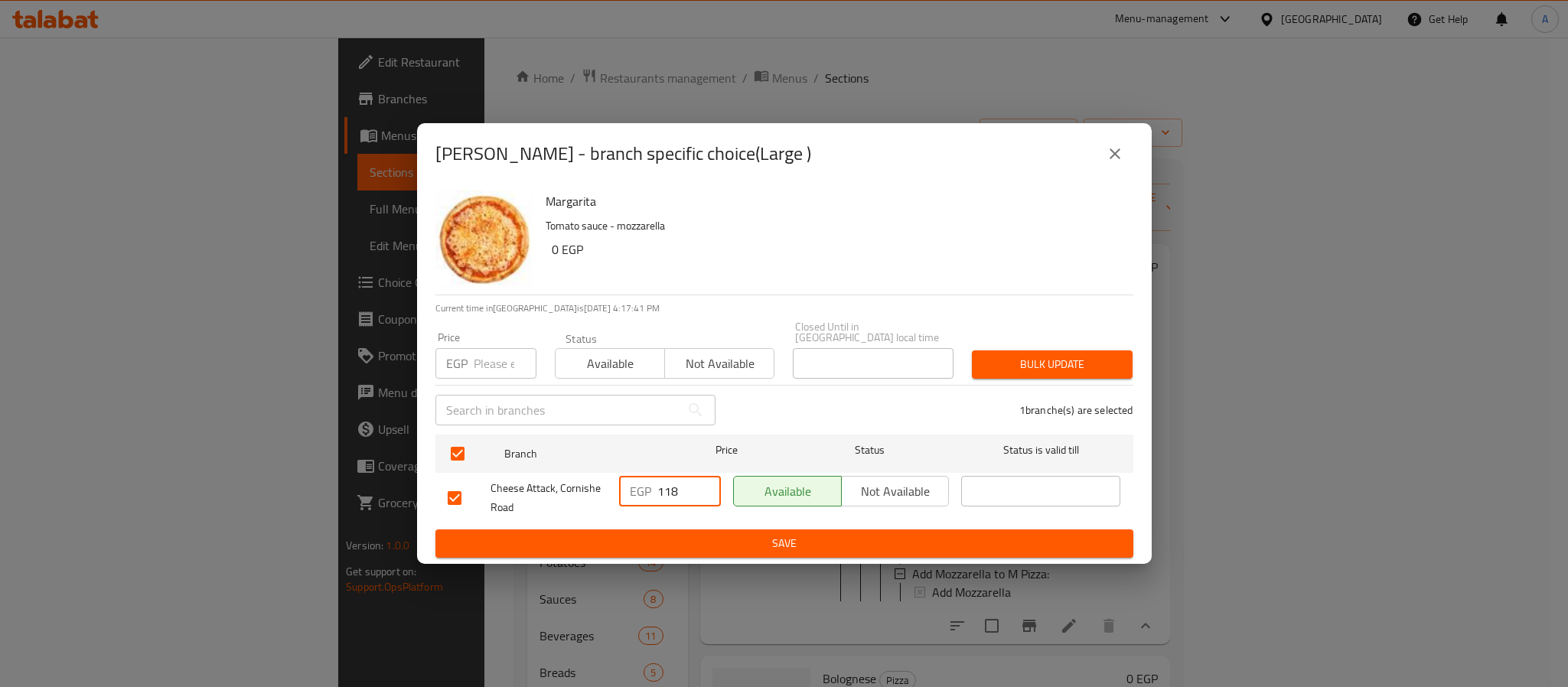
drag, startPoint x: 686, startPoint y: 487, endPoint x: 663, endPoint y: 487, distance: 23.0
click at [663, 487] on input "118" at bounding box center [689, 491] width 64 height 31
type input "155"
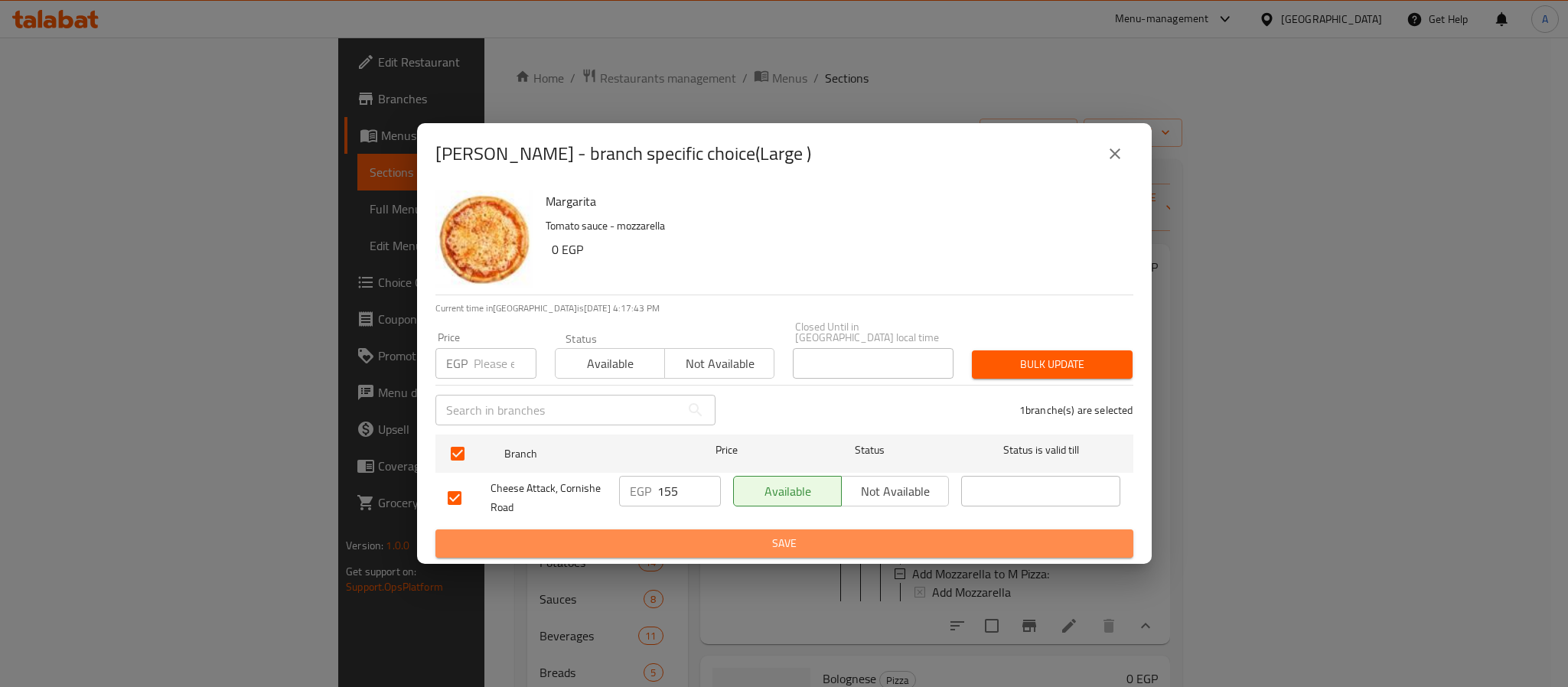
click at [696, 534] on span "Save" at bounding box center [784, 544] width 674 height 19
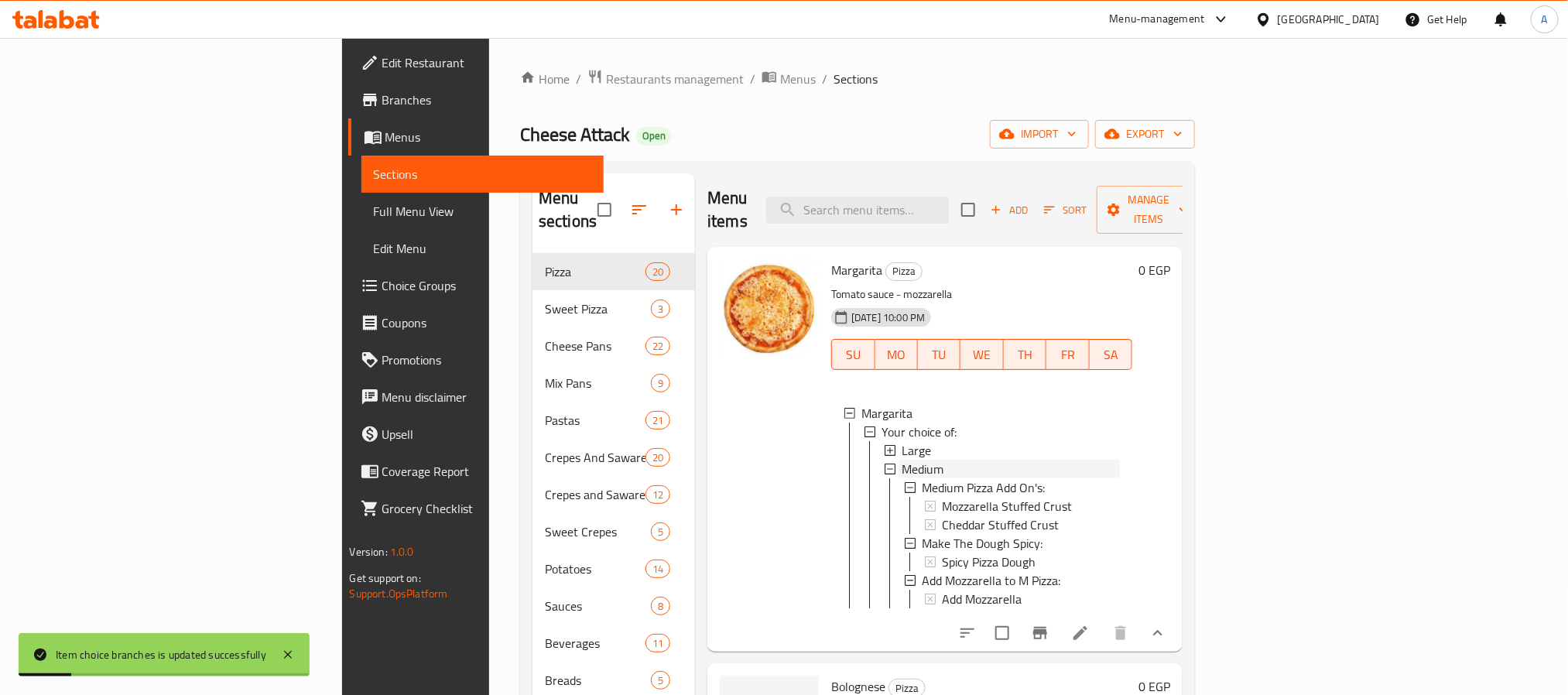
click at [901, 459] on span "Medium" at bounding box center [922, 468] width 41 height 18
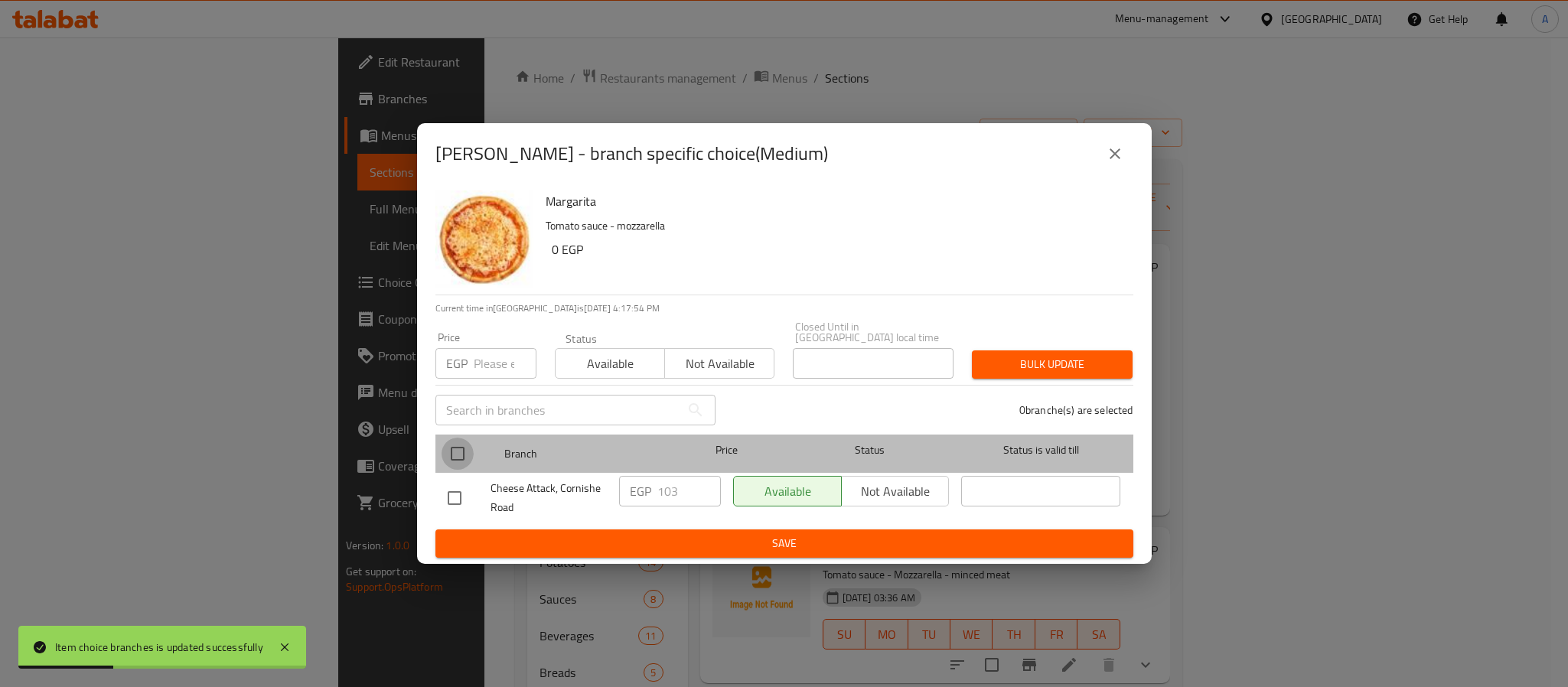
click at [458, 446] on input "checkbox" at bounding box center [458, 454] width 32 height 32
checkbox input "true"
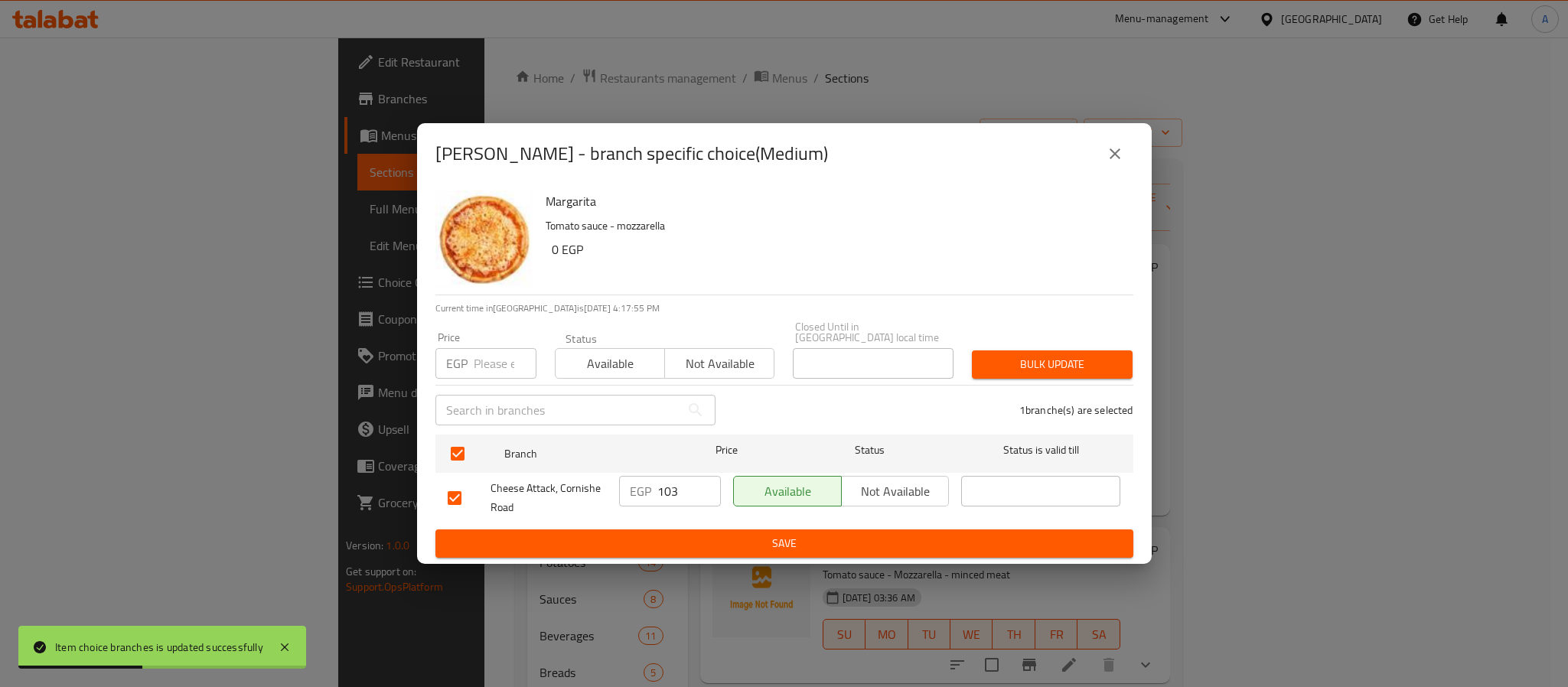
click at [682, 483] on input "103" at bounding box center [689, 491] width 64 height 31
type input "130"
click at [691, 538] on span "Save" at bounding box center [784, 544] width 674 height 19
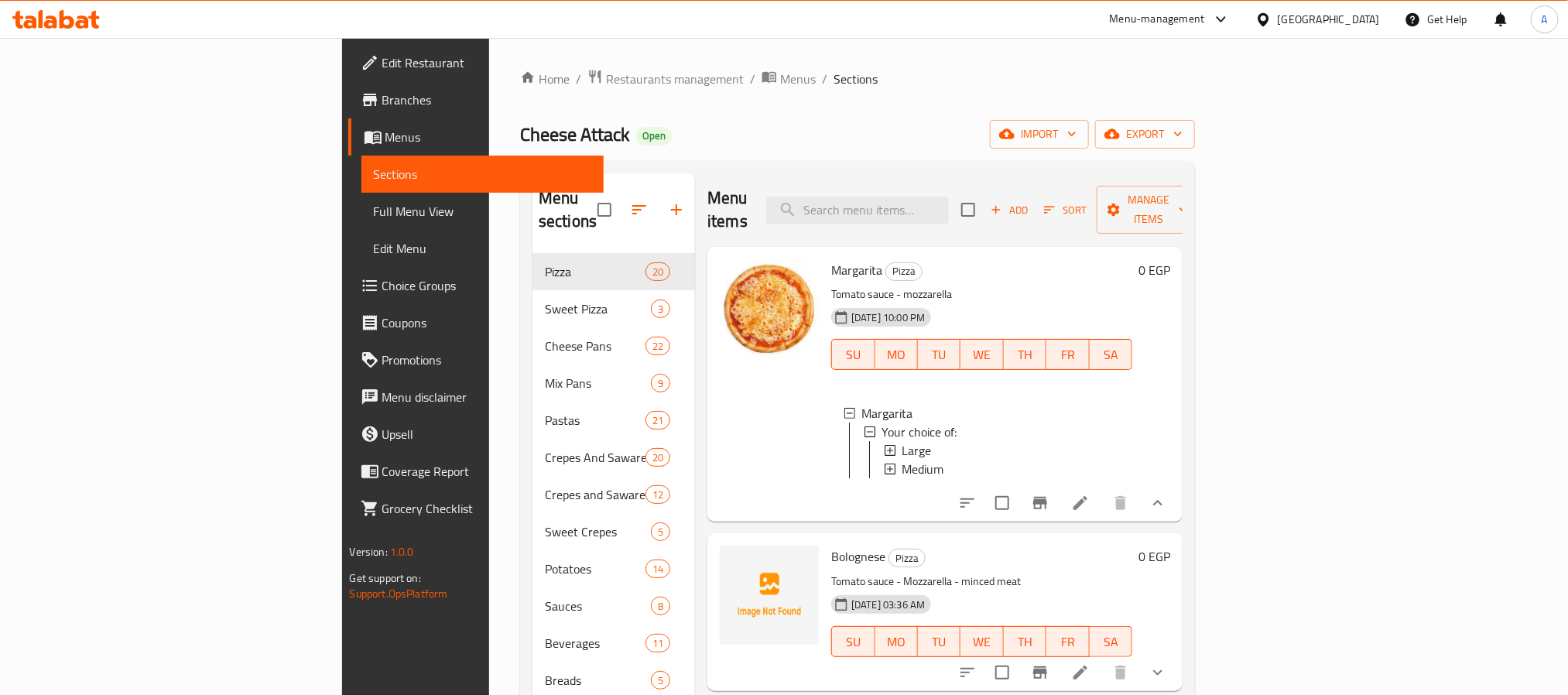
click at [1087, 202] on span "Sort" at bounding box center [1065, 210] width 42 height 17
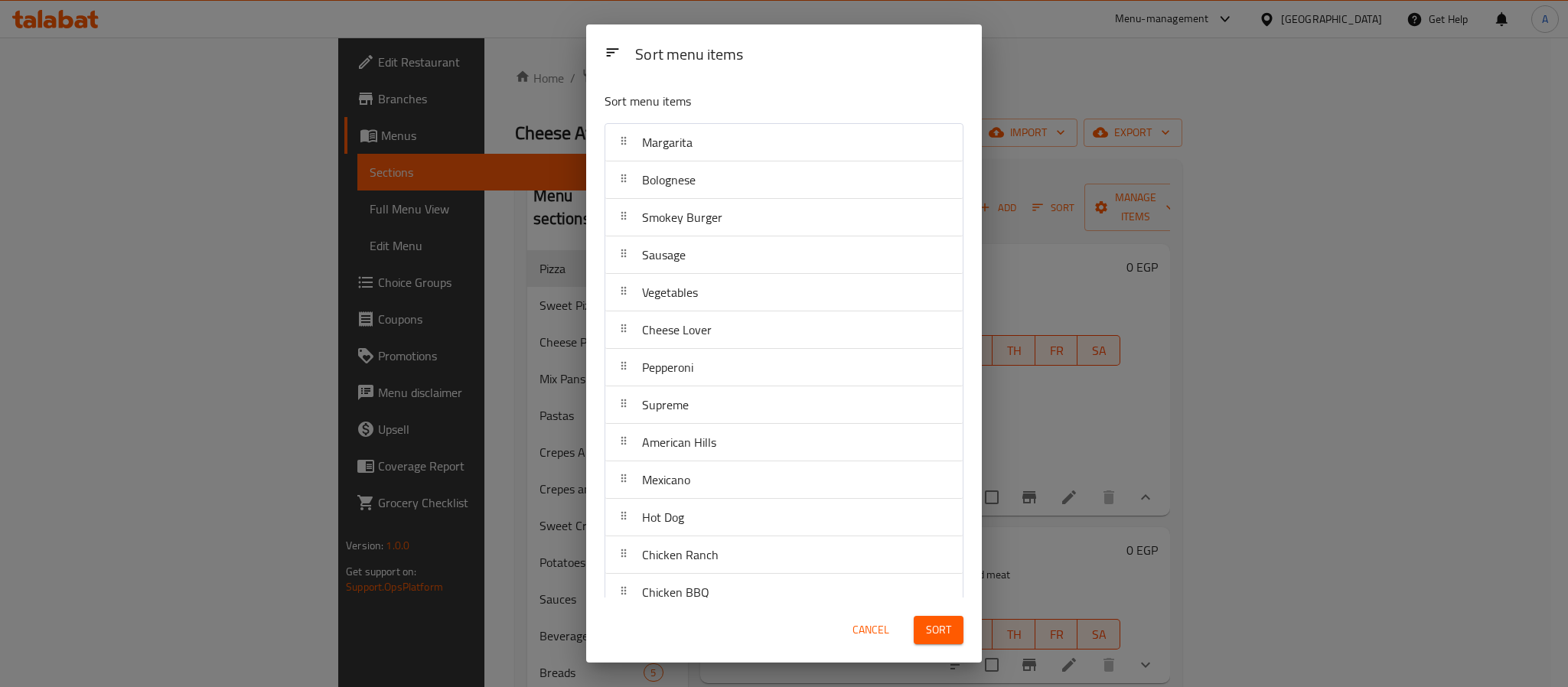
scroll to position [531, 0]
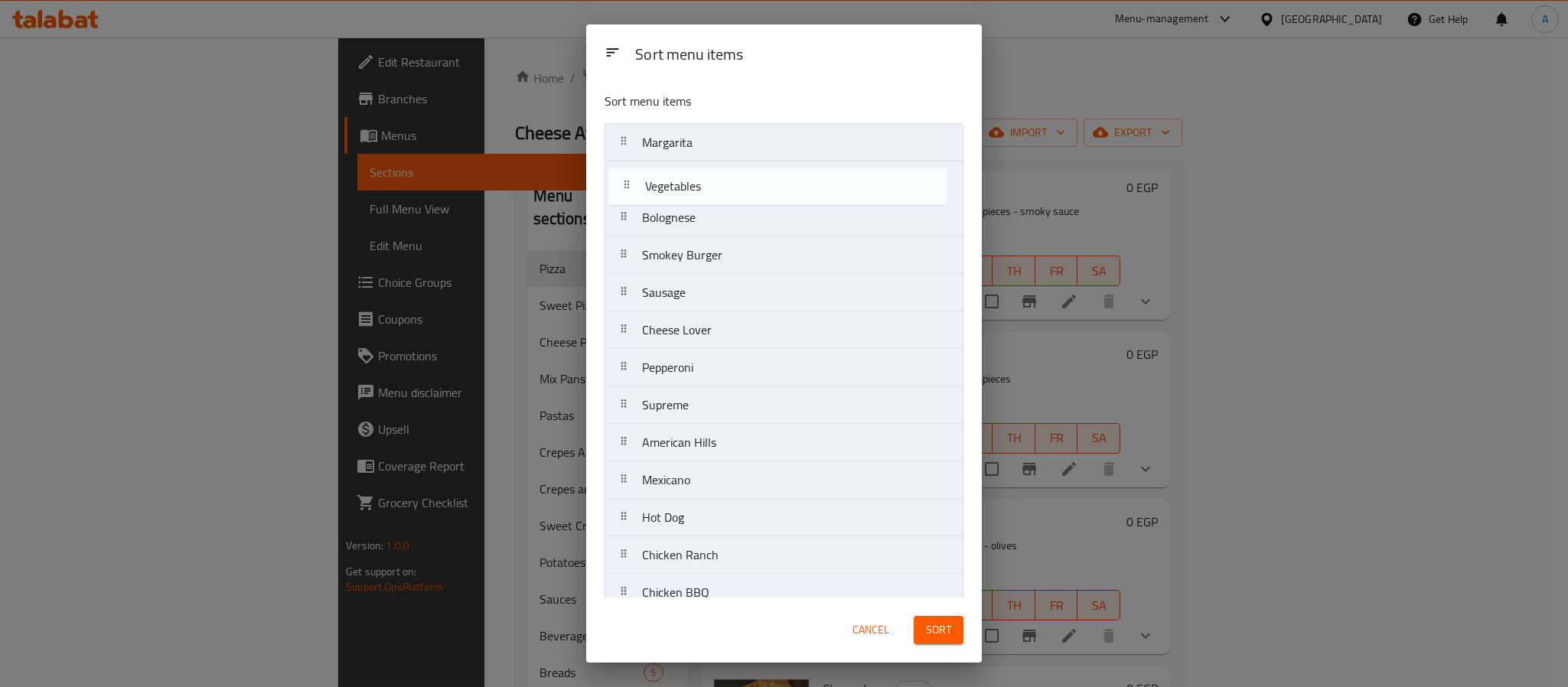
drag, startPoint x: 679, startPoint y: 301, endPoint x: 680, endPoint y: 183, distance: 118.0
click at [680, 183] on nav "Margarita Bolognese Smokey Burger Sausage Vegetables Cheese Lover Pepperoni Sup…" at bounding box center [784, 499] width 359 height 752
drag, startPoint x: 697, startPoint y: 333, endPoint x: 694, endPoint y: 203, distance: 130.0
click at [694, 203] on nav "Margarita Vegetables Bolognese Smokey Burger Sausage Cheese Lover Pepperoni Sup…" at bounding box center [784, 499] width 359 height 752
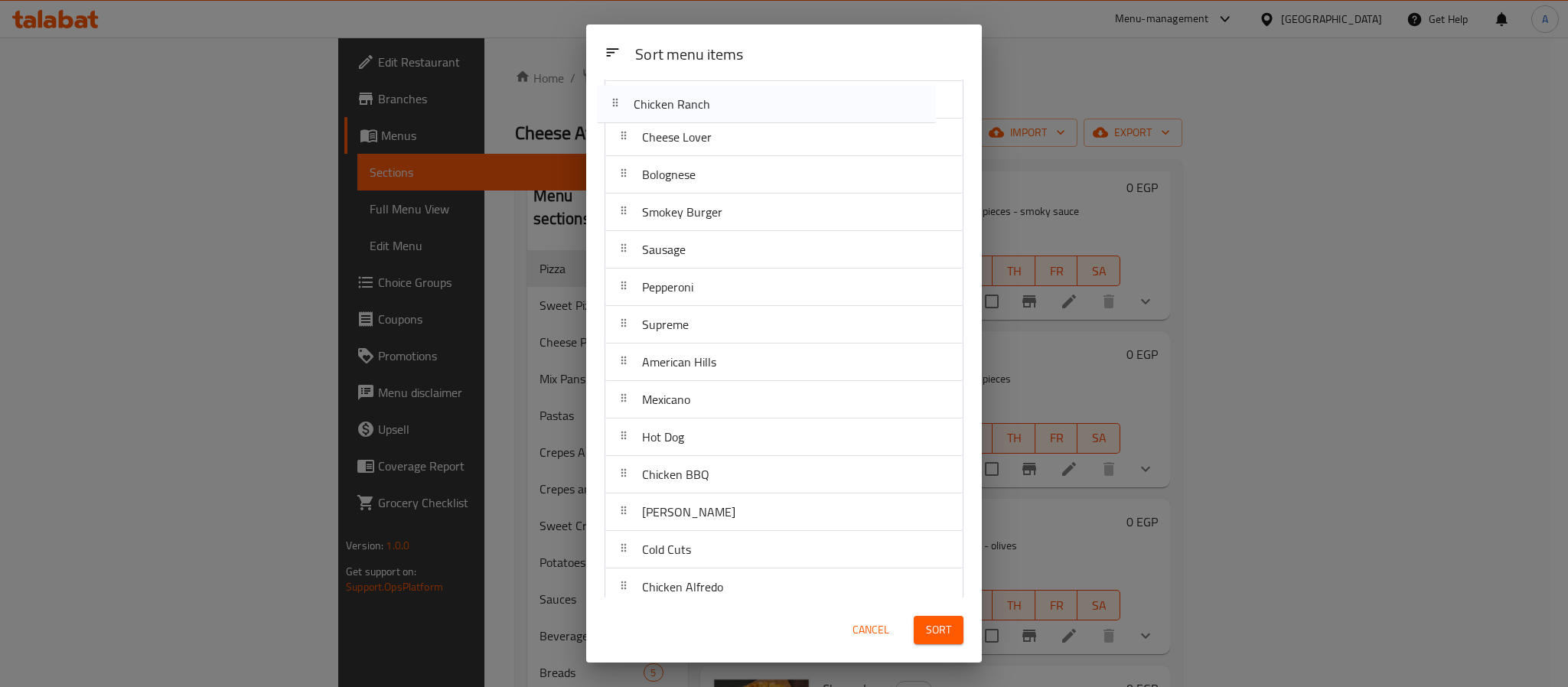
scroll to position [0, 0]
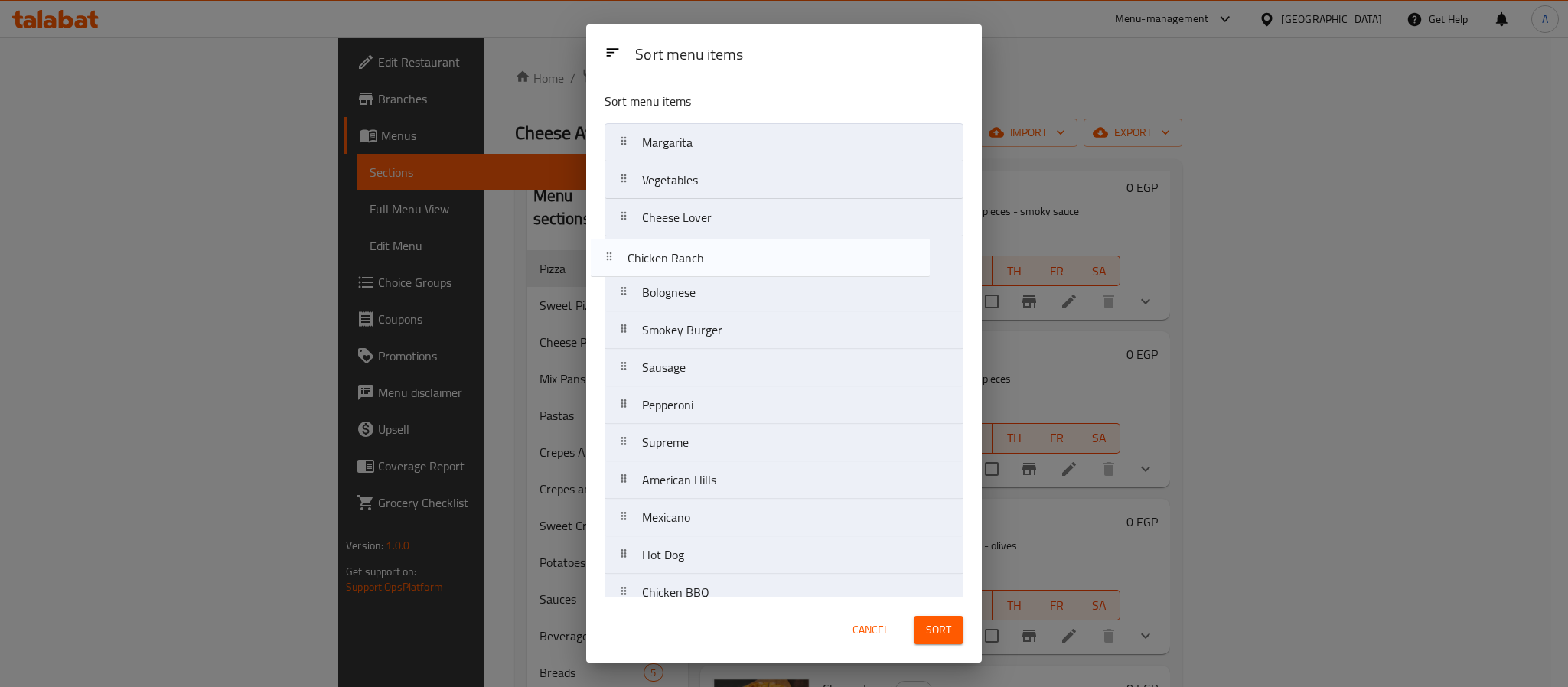
drag, startPoint x: 723, startPoint y: 457, endPoint x: 708, endPoint y: 260, distance: 197.6
click at [708, 260] on nav "Margarita Vegetables Cheese Lover Bolognese Smokey Burger Sausage Pepperoni Sup…" at bounding box center [784, 499] width 359 height 752
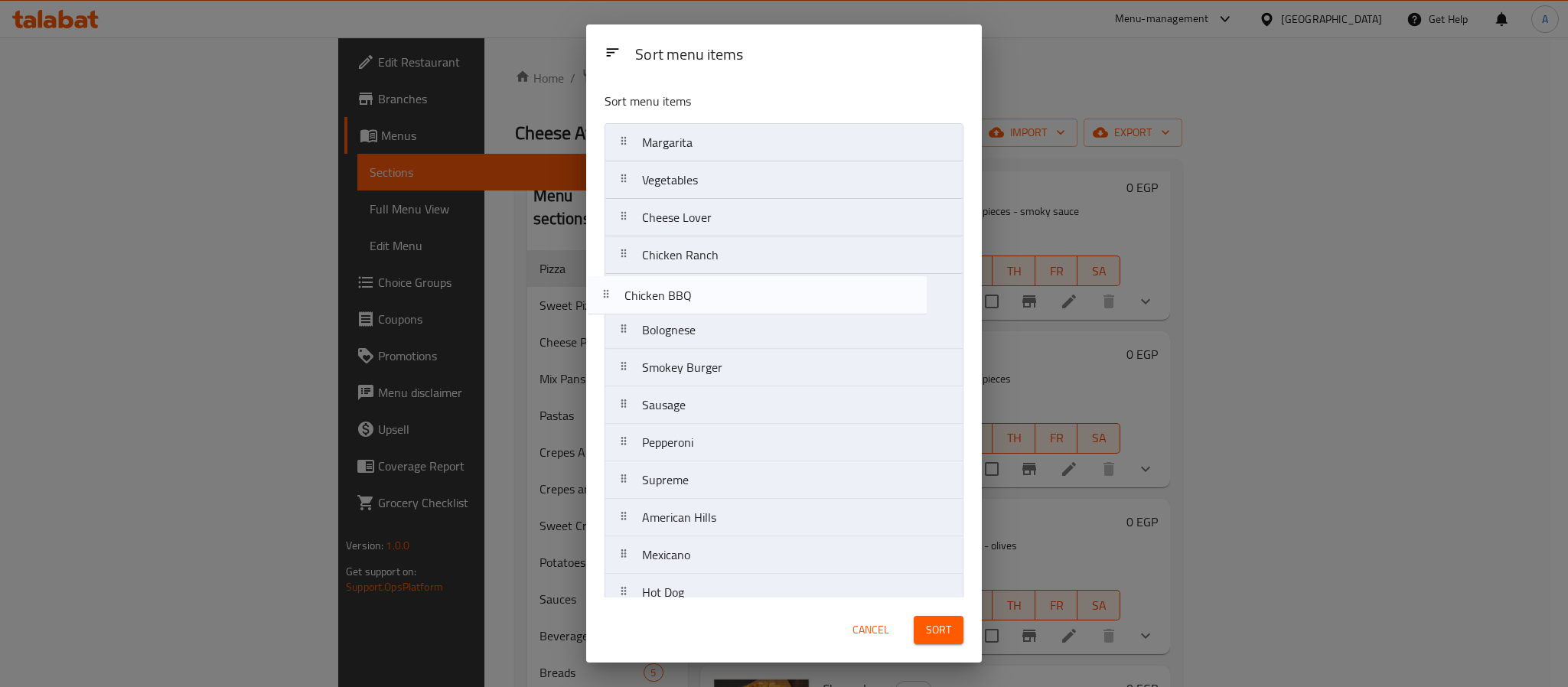
drag, startPoint x: 776, startPoint y: 317, endPoint x: 758, endPoint y: 289, distance: 33.3
click at [758, 289] on nav "Margarita Vegetables Cheese Lover Chicken Ranch Bolognese Smokey Burger Sausage…" at bounding box center [784, 499] width 359 height 752
drag, startPoint x: 733, startPoint y: 354, endPoint x: 724, endPoint y: 318, distance: 37.1
click at [724, 318] on nav "Margarita Vegetables Cheese Lover Chicken Ranch Chicken BBQ Bolognese Smokey Bu…" at bounding box center [784, 499] width 359 height 752
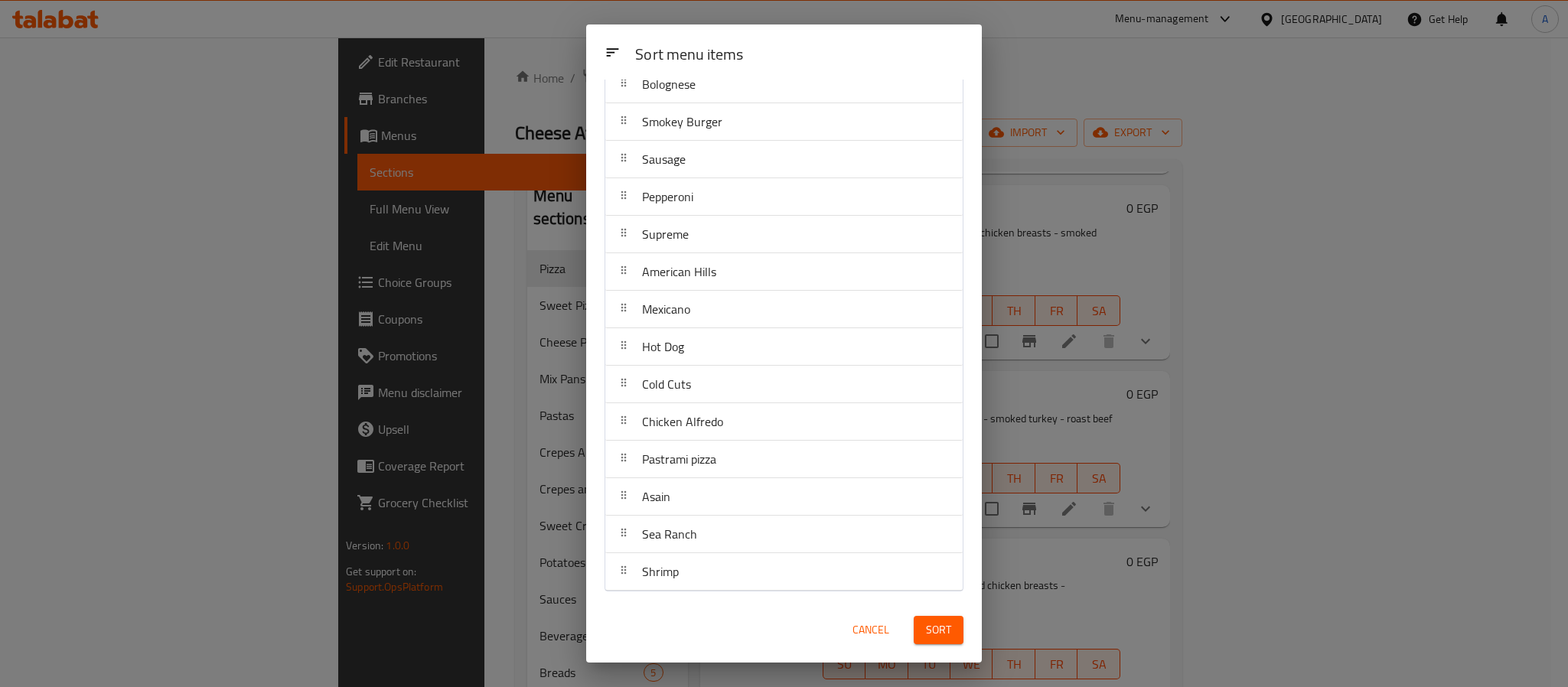
scroll to position [388, 0]
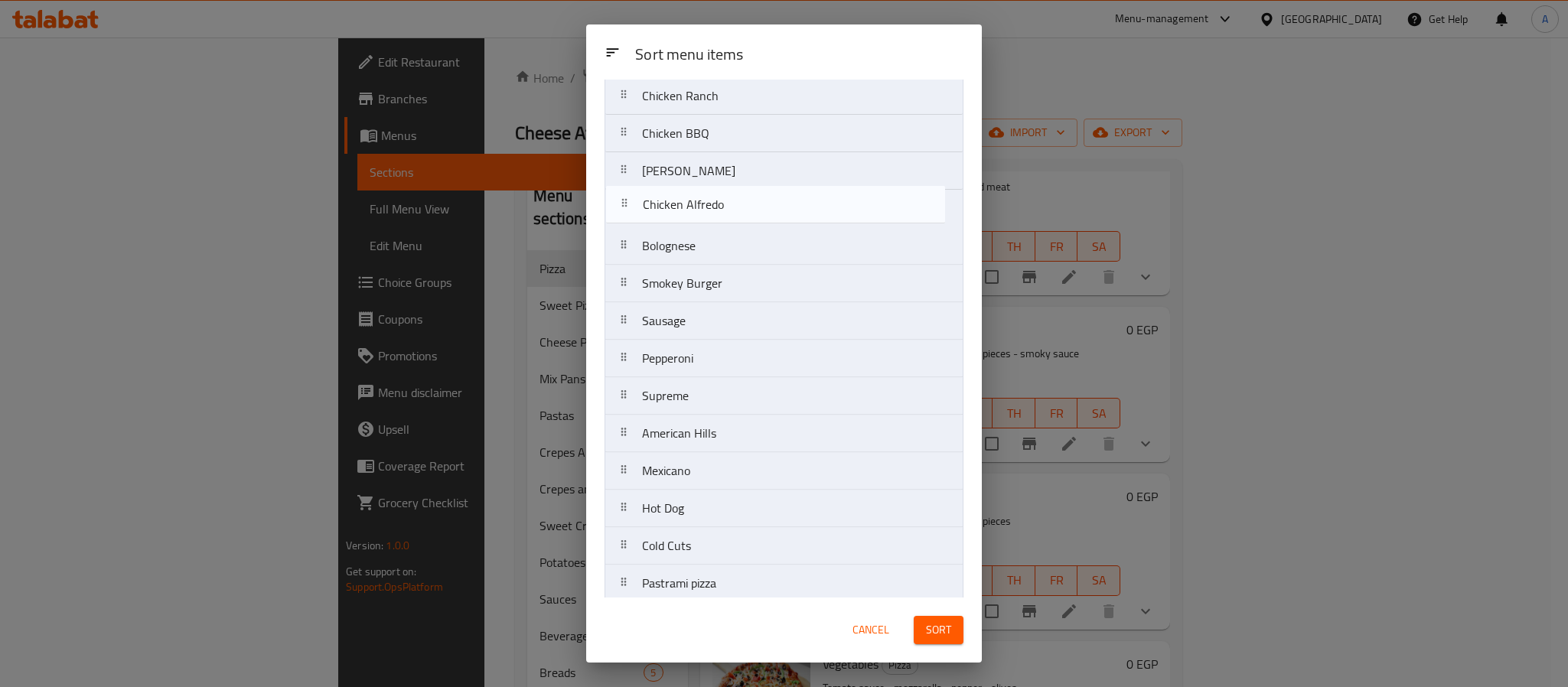
drag, startPoint x: 694, startPoint y: 414, endPoint x: 689, endPoint y: 194, distance: 220.1
click at [689, 194] on nav "Margarita Vegetables Cheese Lover Chicken Ranch Chicken BBQ Al Pacino Bolognese…" at bounding box center [784, 340] width 359 height 752
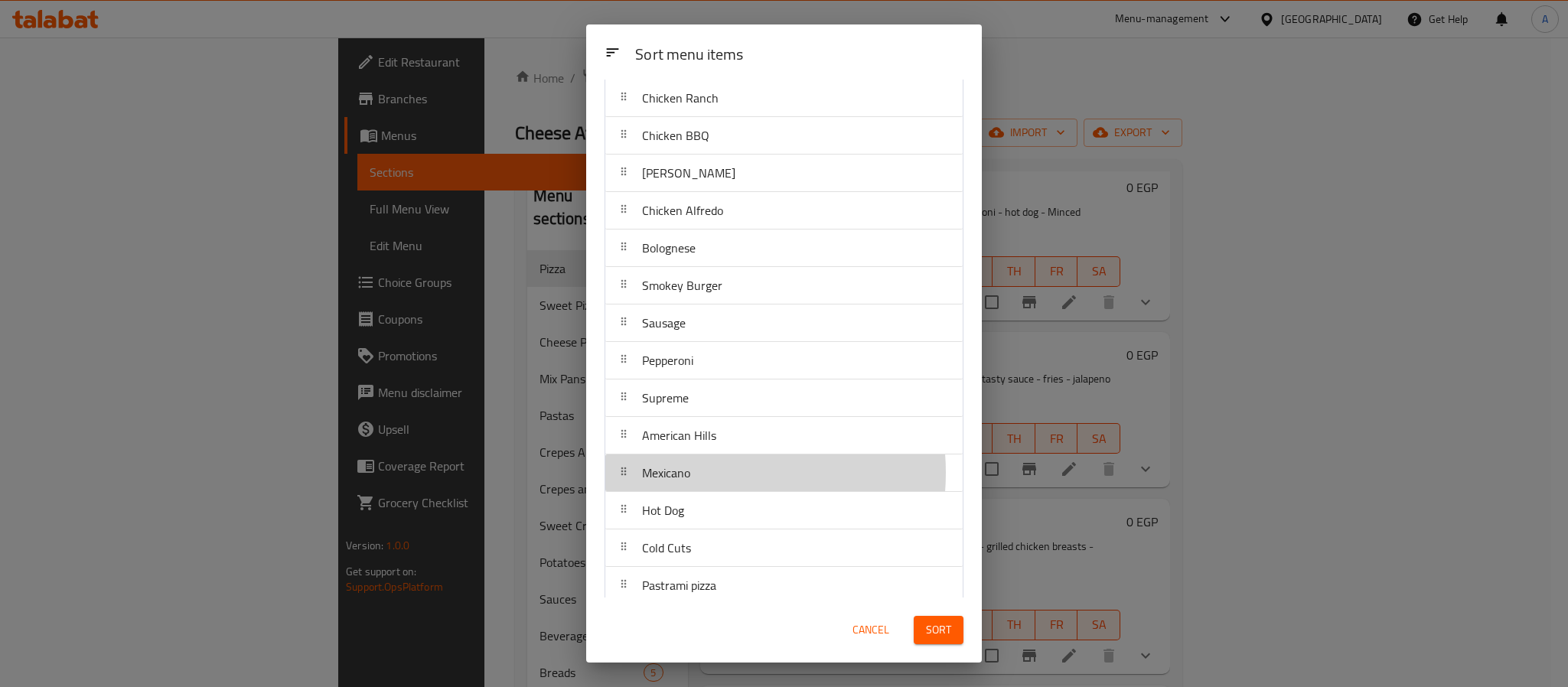
scroll to position [160, 0]
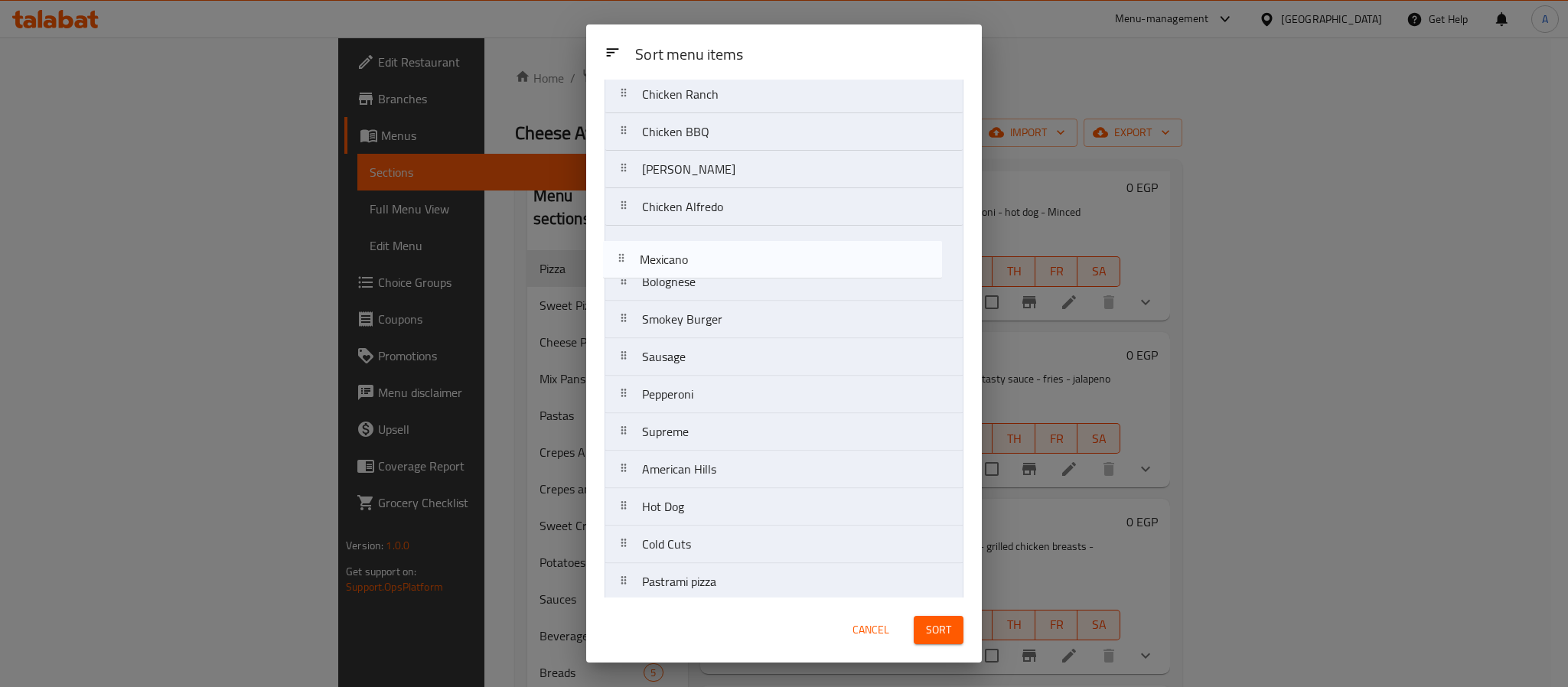
drag, startPoint x: 701, startPoint y: 477, endPoint x: 698, endPoint y: 255, distance: 222.0
click at [698, 255] on nav "Margarita Vegetables Cheese Lover Chicken Ranch Chicken BBQ Al Pacino Chicken A…" at bounding box center [784, 339] width 359 height 752
drag, startPoint x: 669, startPoint y: 442, endPoint x: 668, endPoint y: 285, distance: 157.0
click at [668, 285] on nav "Margarita Vegetables Cheese Lover Chicken Ranch Chicken BBQ Al Pacino Chicken A…" at bounding box center [784, 339] width 359 height 752
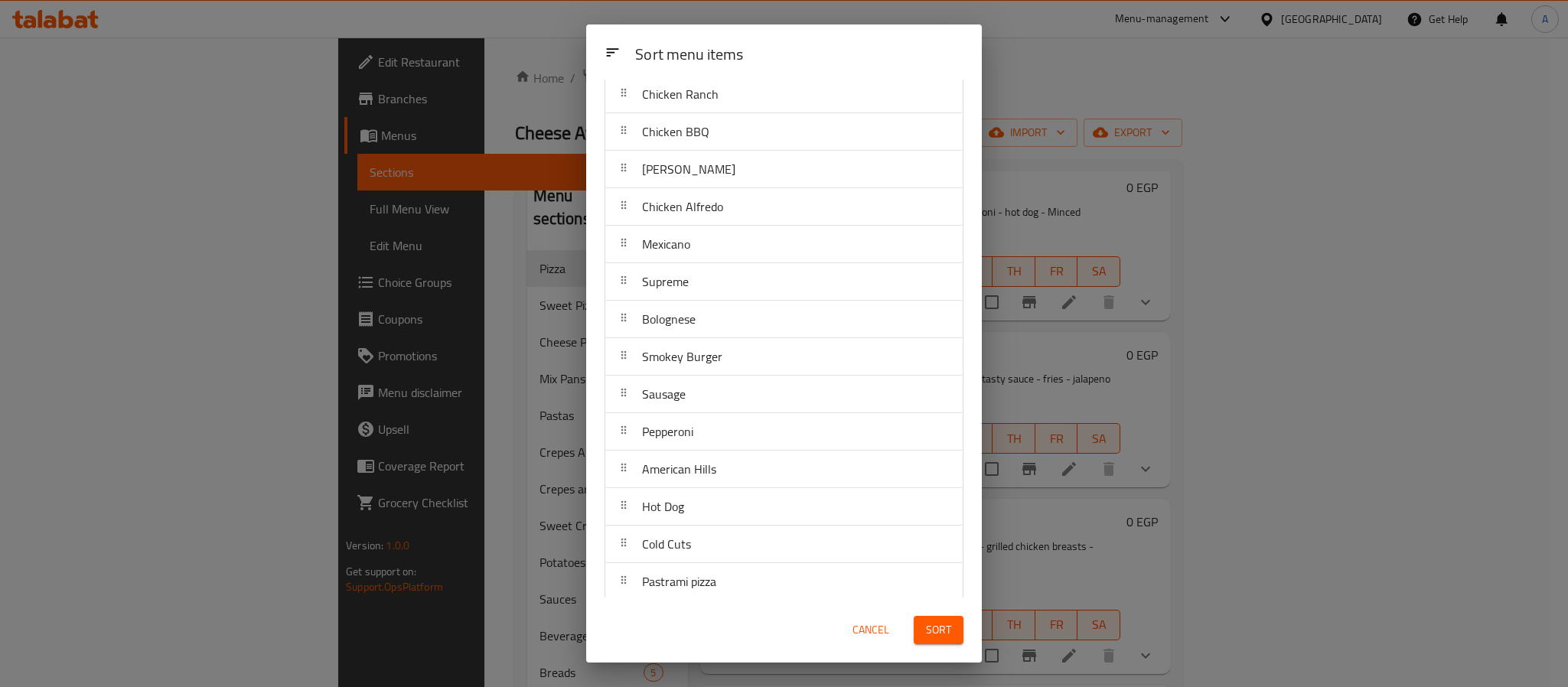
scroll to position [1364, 0]
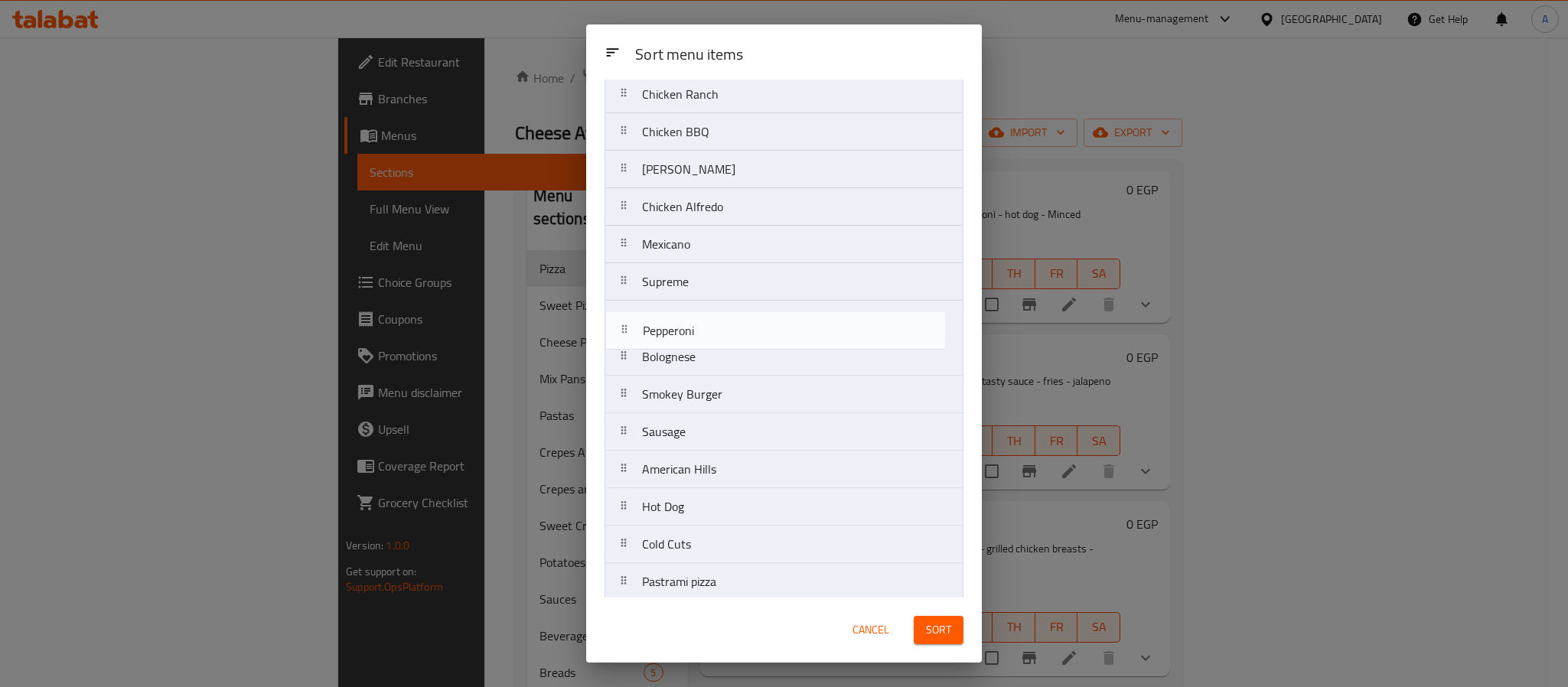
drag, startPoint x: 703, startPoint y: 434, endPoint x: 702, endPoint y: 323, distance: 111.0
click at [702, 323] on nav "Margarita Vegetables Cheese Lover Chicken Ranch Chicken BBQ Al Pacino Chicken A…" at bounding box center [784, 339] width 359 height 752
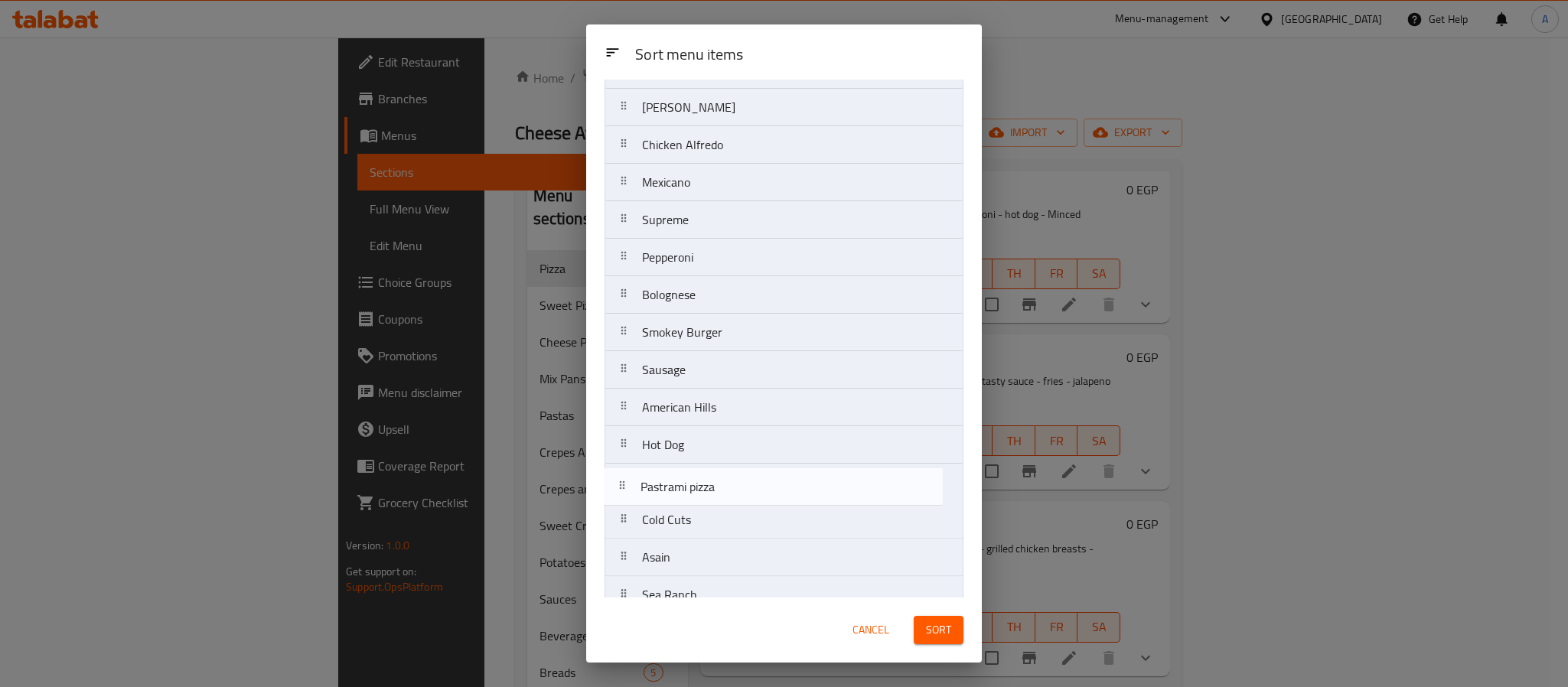
scroll to position [228, 0]
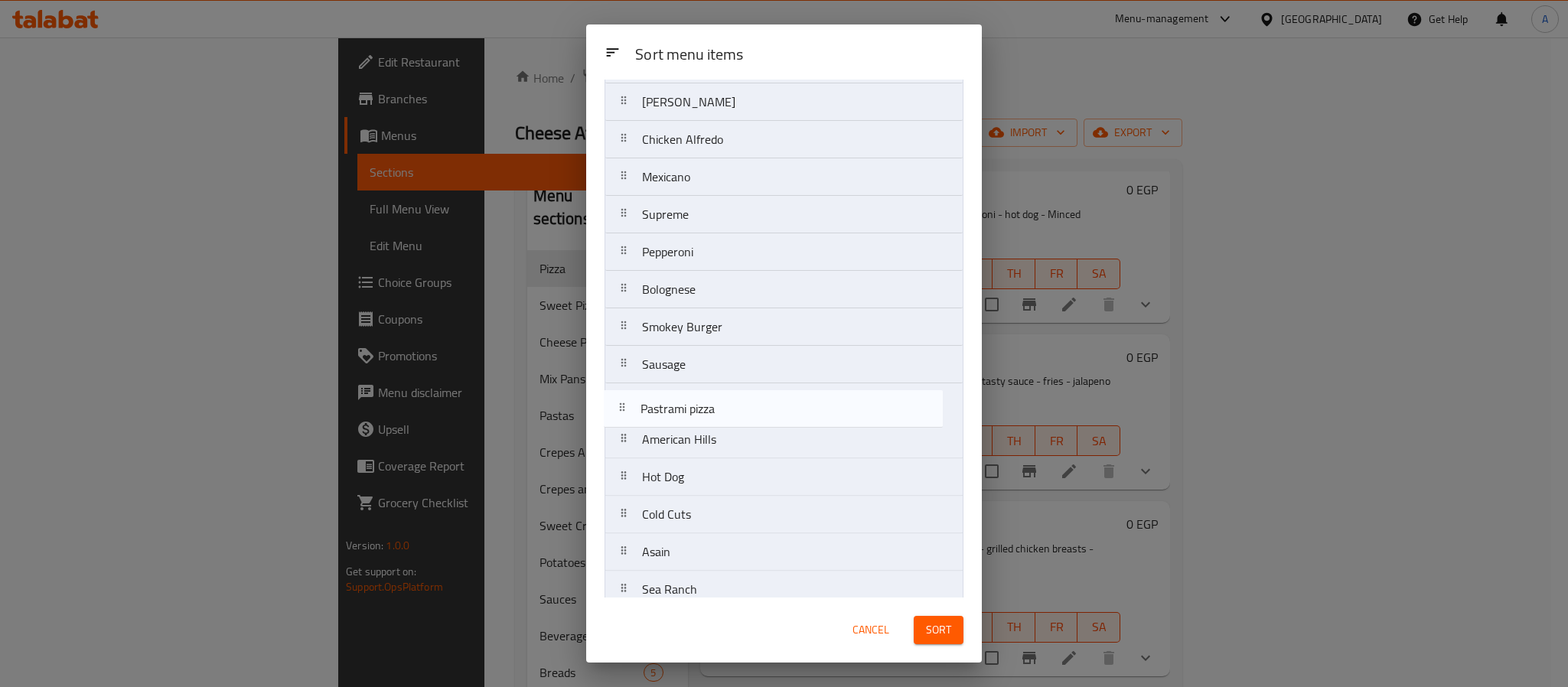
drag, startPoint x: 698, startPoint y: 593, endPoint x: 696, endPoint y: 409, distance: 184.0
click at [696, 409] on nav "Margarita Vegetables Cheese Lover Chicken Ranch Chicken BBQ Al Pacino Chicken A…" at bounding box center [784, 271] width 359 height 752
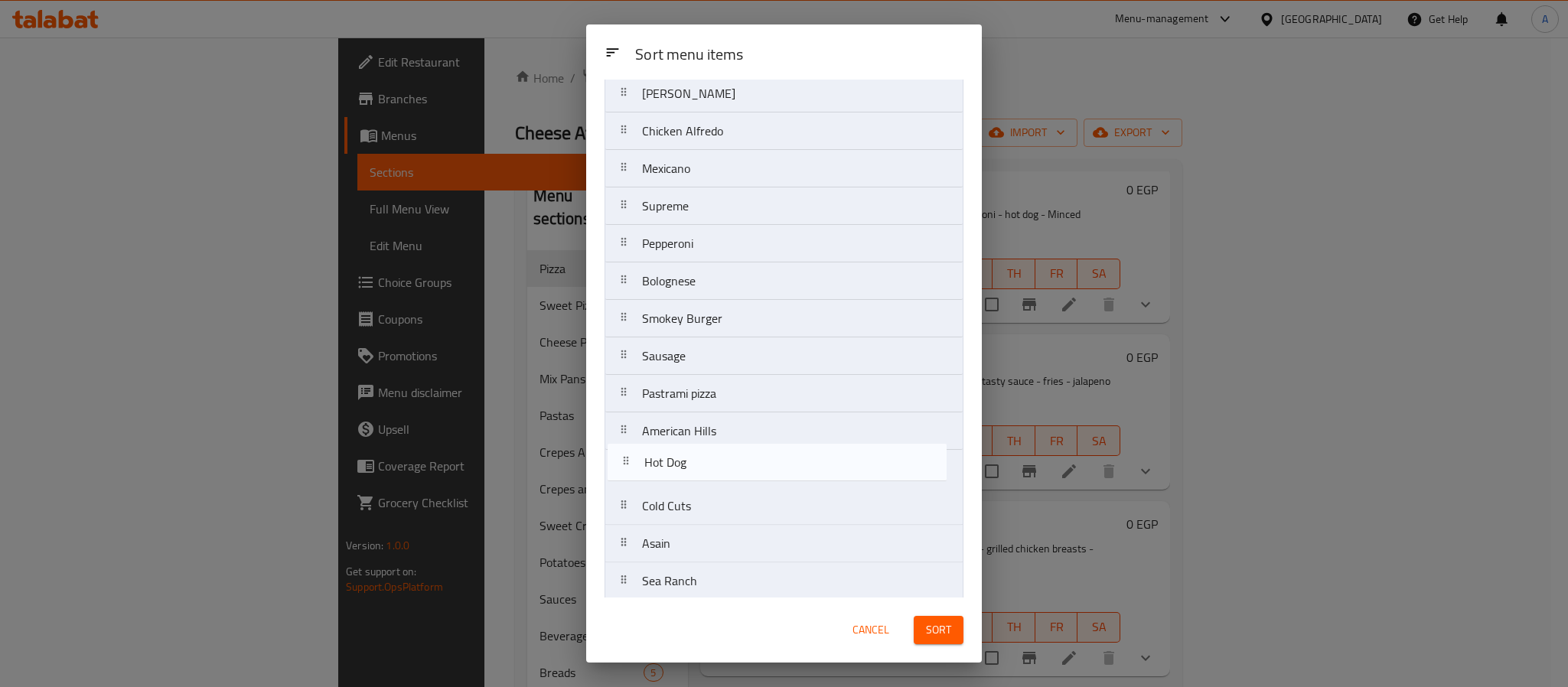
scroll to position [237, 0]
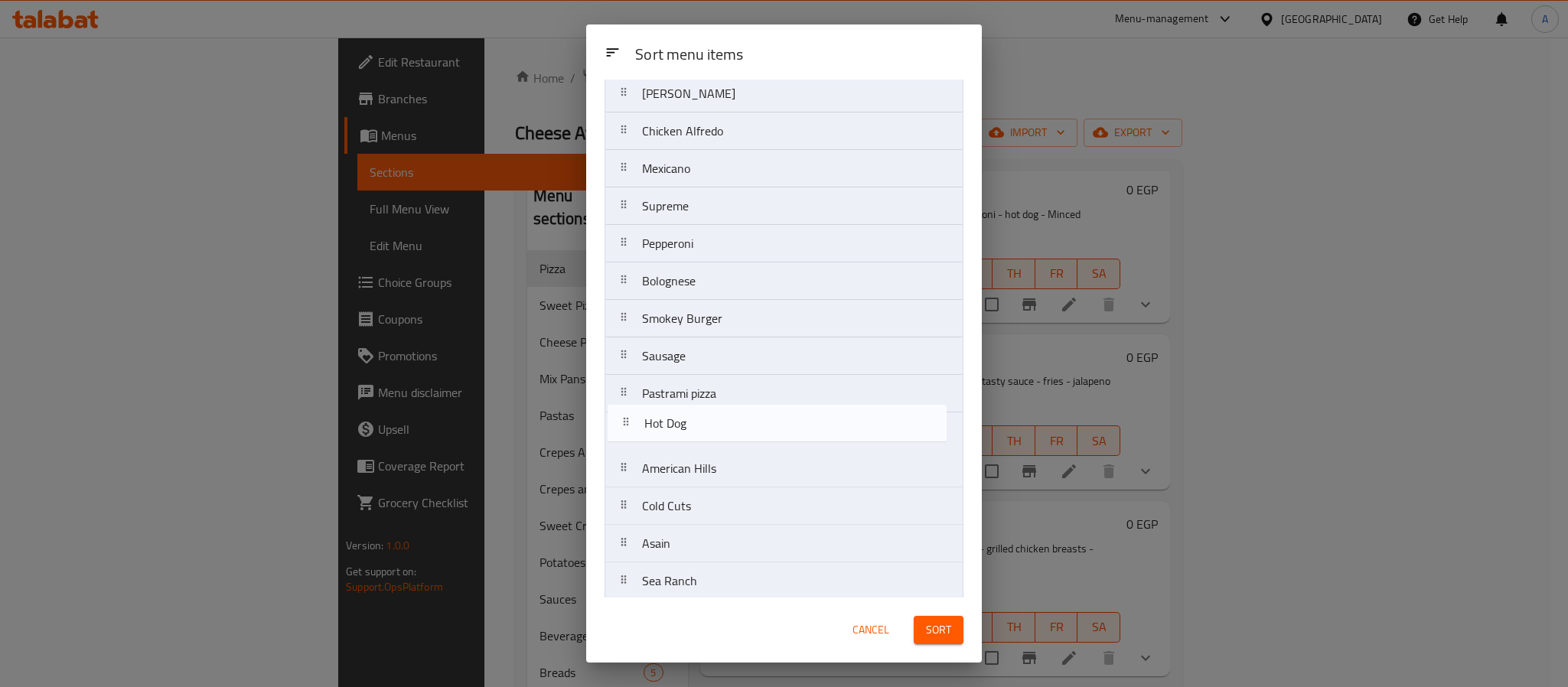
drag, startPoint x: 690, startPoint y: 489, endPoint x: 691, endPoint y: 426, distance: 63.0
click at [691, 426] on nav "Margarita Vegetables Cheese Lover Chicken Ranch Chicken BBQ Al Pacino Chicken A…" at bounding box center [784, 262] width 359 height 752
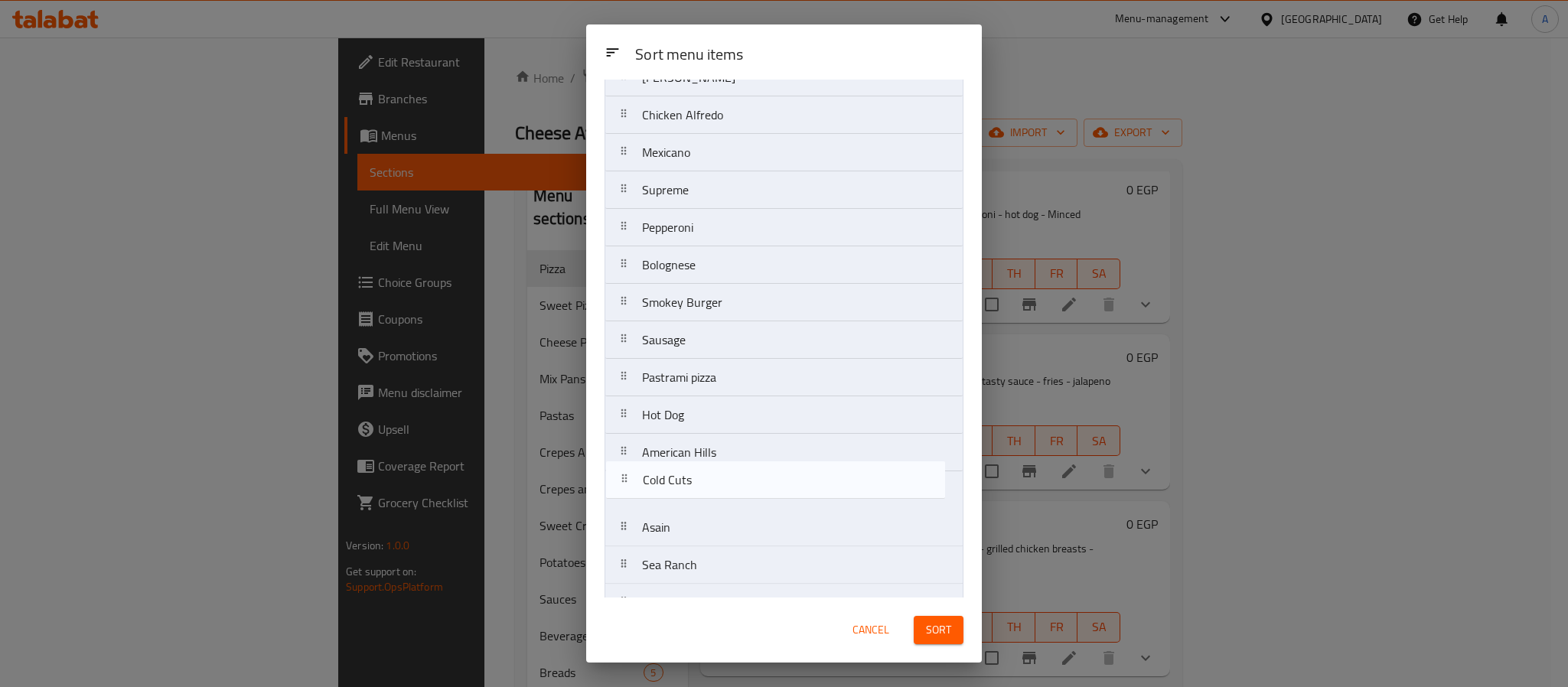
scroll to position [261, 0]
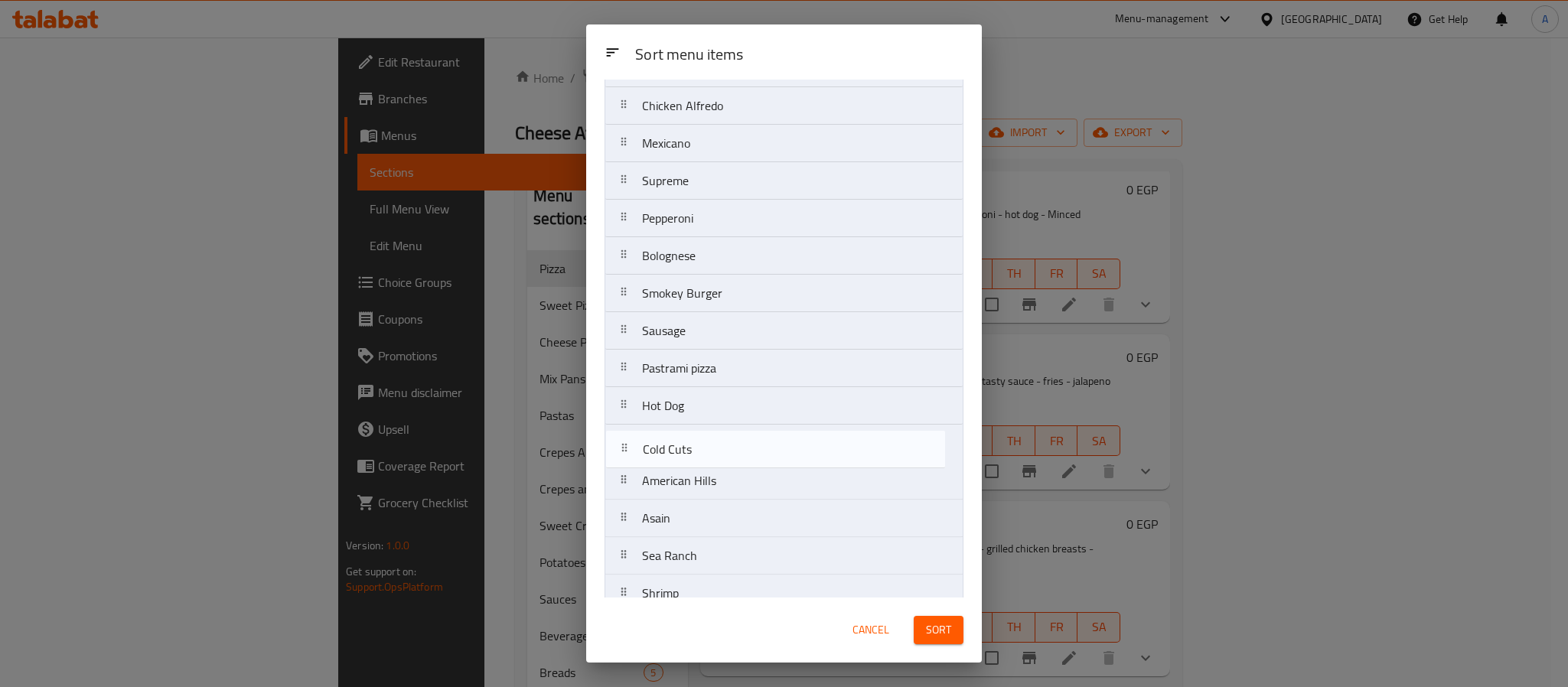
drag, startPoint x: 698, startPoint y: 517, endPoint x: 698, endPoint y: 450, distance: 67.0
click at [698, 450] on nav "Margarita Vegetables Cheese Lover Chicken Ranch Chicken BBQ Al Pacino Chicken A…" at bounding box center [784, 238] width 359 height 752
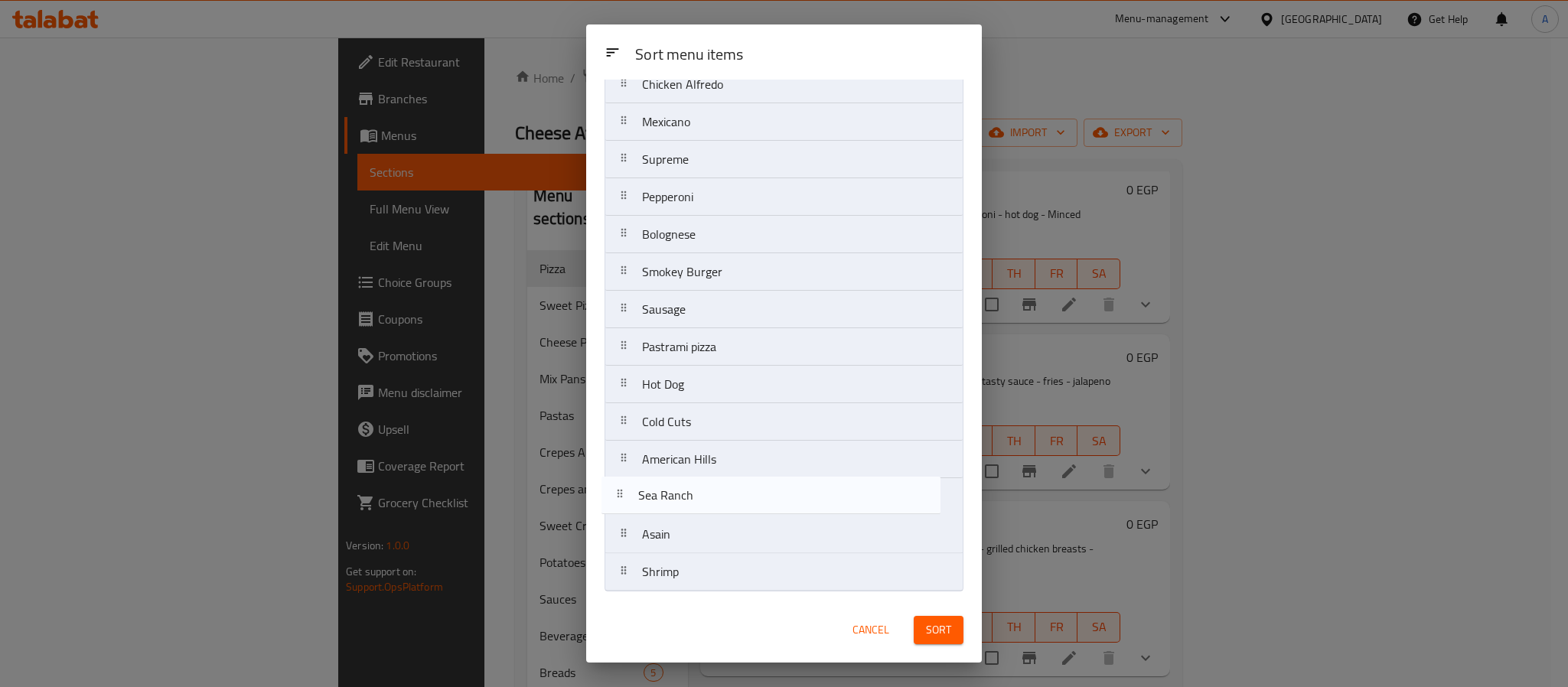
scroll to position [290, 0]
drag, startPoint x: 702, startPoint y: 566, endPoint x: 696, endPoint y: 452, distance: 114.2
click at [696, 452] on nav "Margarita Vegetables Cheese Lover Chicken Ranch Chicken BBQ Al Pacino Chicken A…" at bounding box center [784, 216] width 359 height 752
drag, startPoint x: 687, startPoint y: 571, endPoint x: 692, endPoint y: 493, distance: 78.2
click at [692, 493] on nav "Margarita Vegetables Cheese Lover Chicken Ranch Chicken BBQ Al Pacino Chicken A…" at bounding box center [784, 216] width 359 height 752
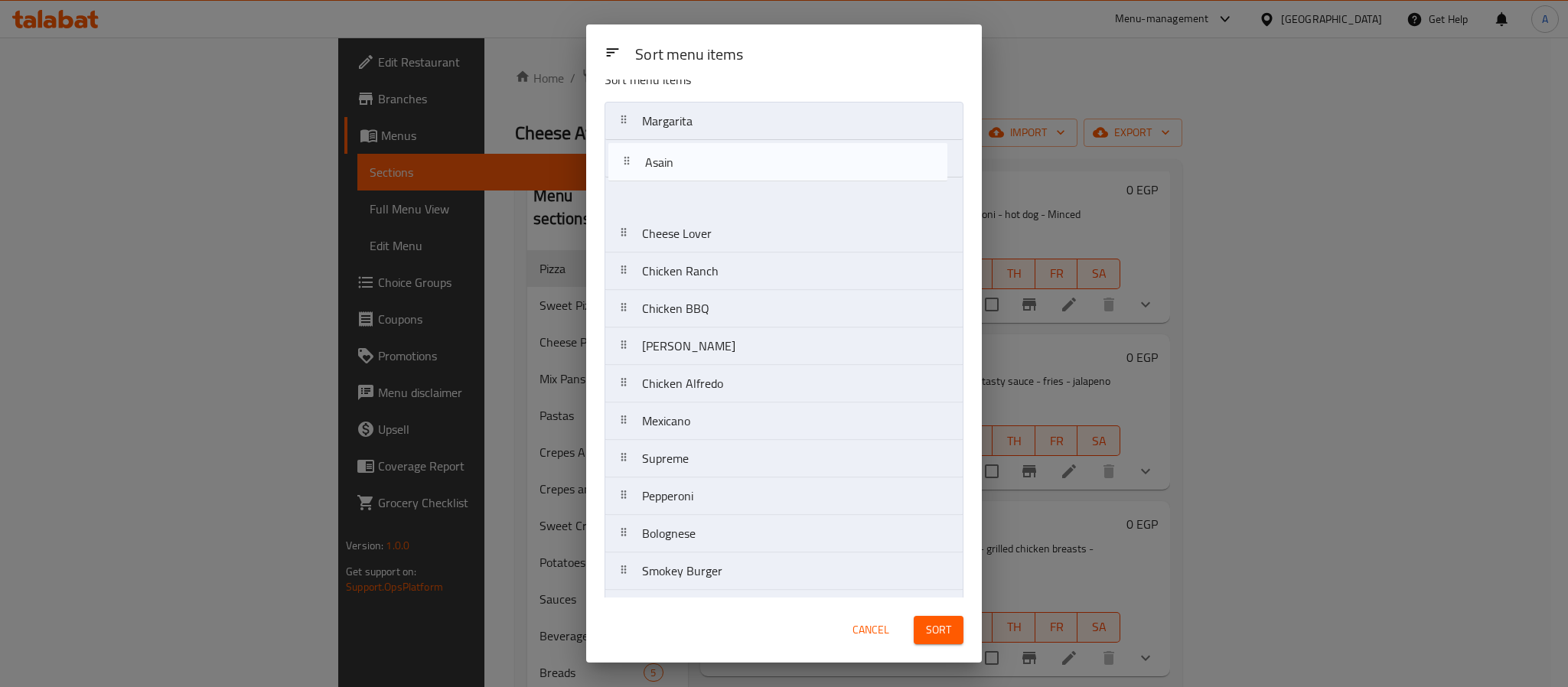
scroll to position [13, 0]
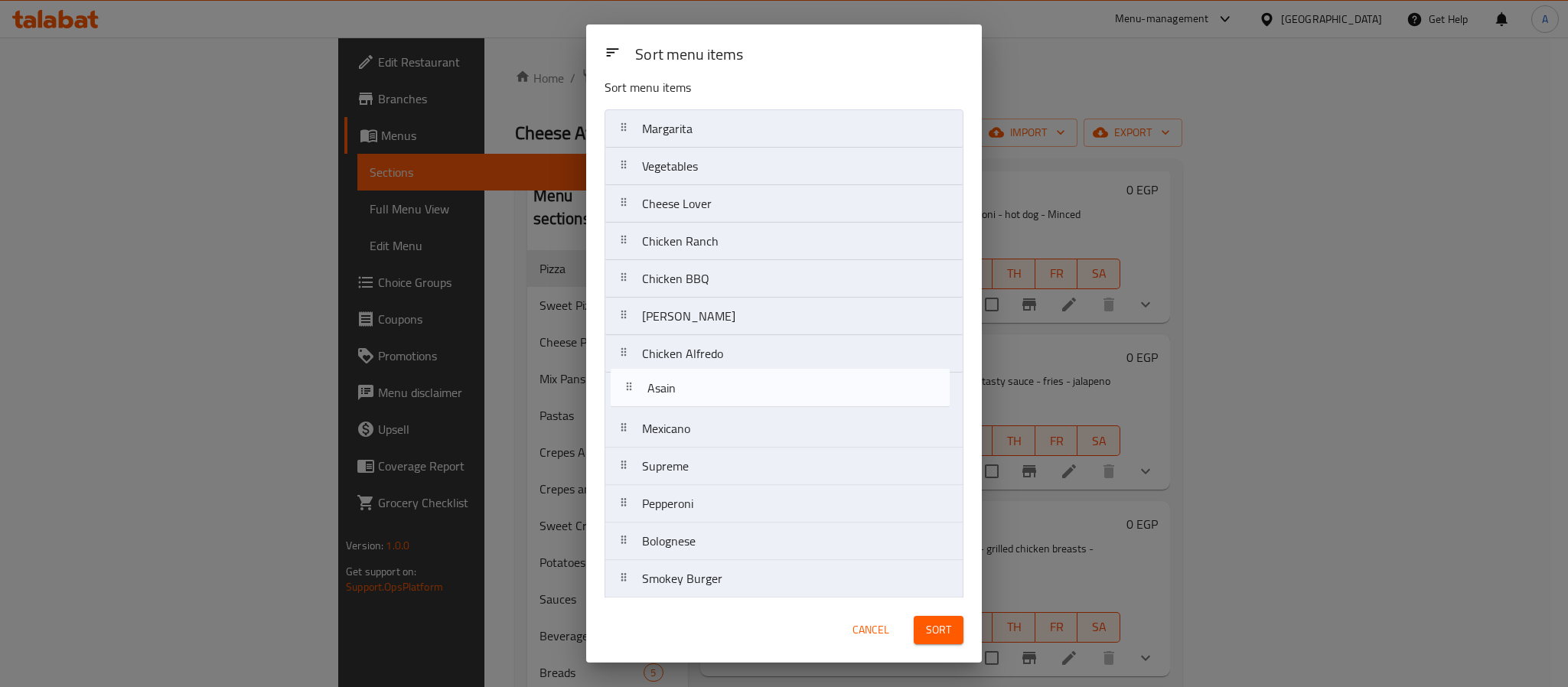
drag, startPoint x: 699, startPoint y: 574, endPoint x: 703, endPoint y: 386, distance: 188.0
click at [703, 386] on nav "Margarita Vegetables Cheese Lover Chicken Ranch Chicken BBQ Al Pacino Chicken A…" at bounding box center [784, 486] width 359 height 752
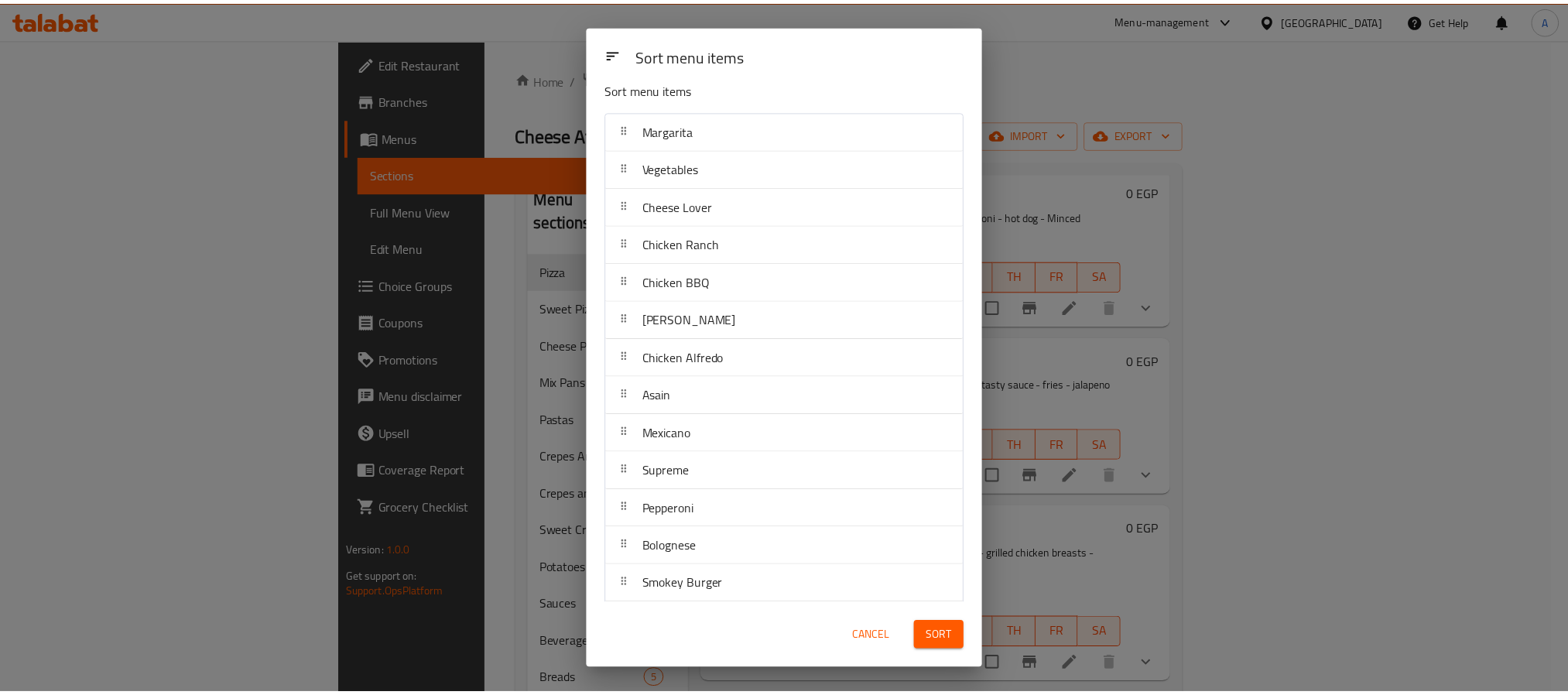
scroll to position [293, 0]
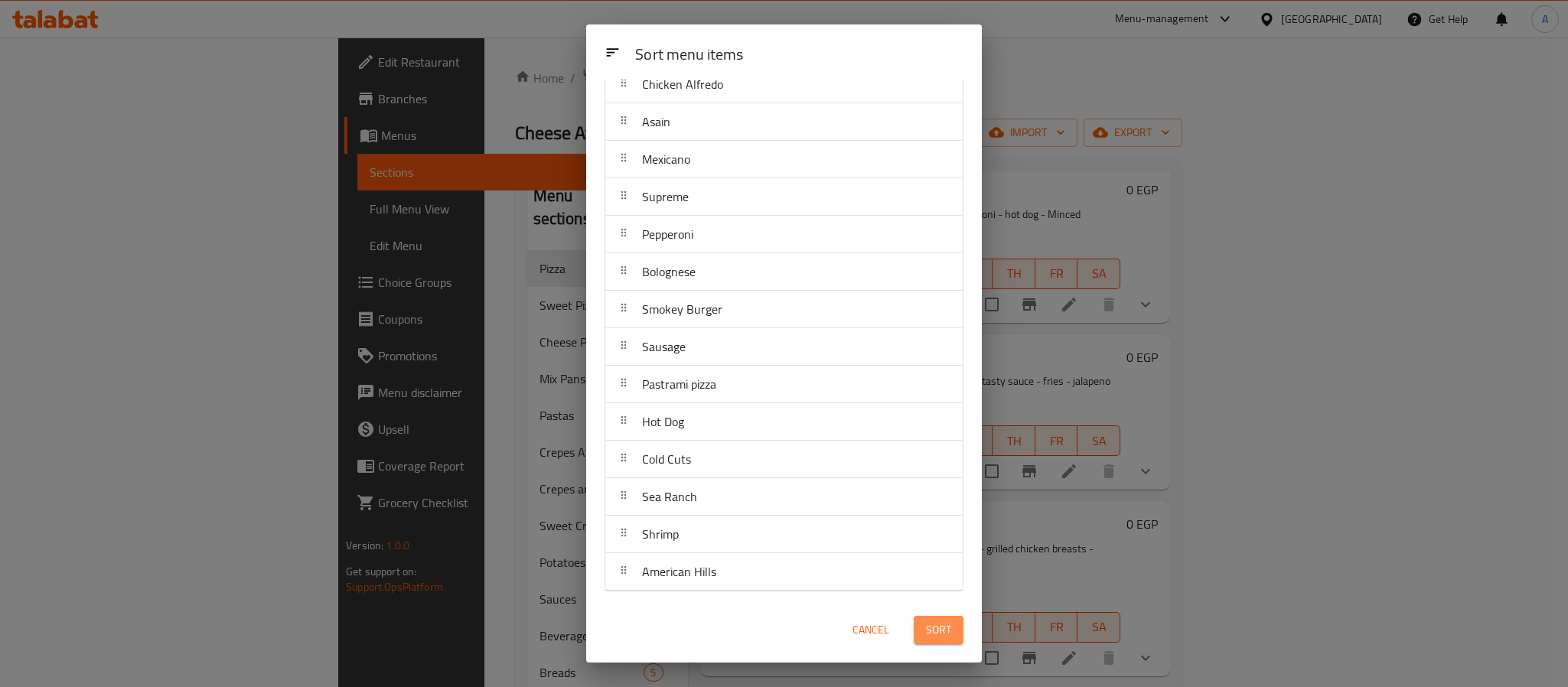
click at [949, 634] on span "Sort" at bounding box center [938, 630] width 25 height 19
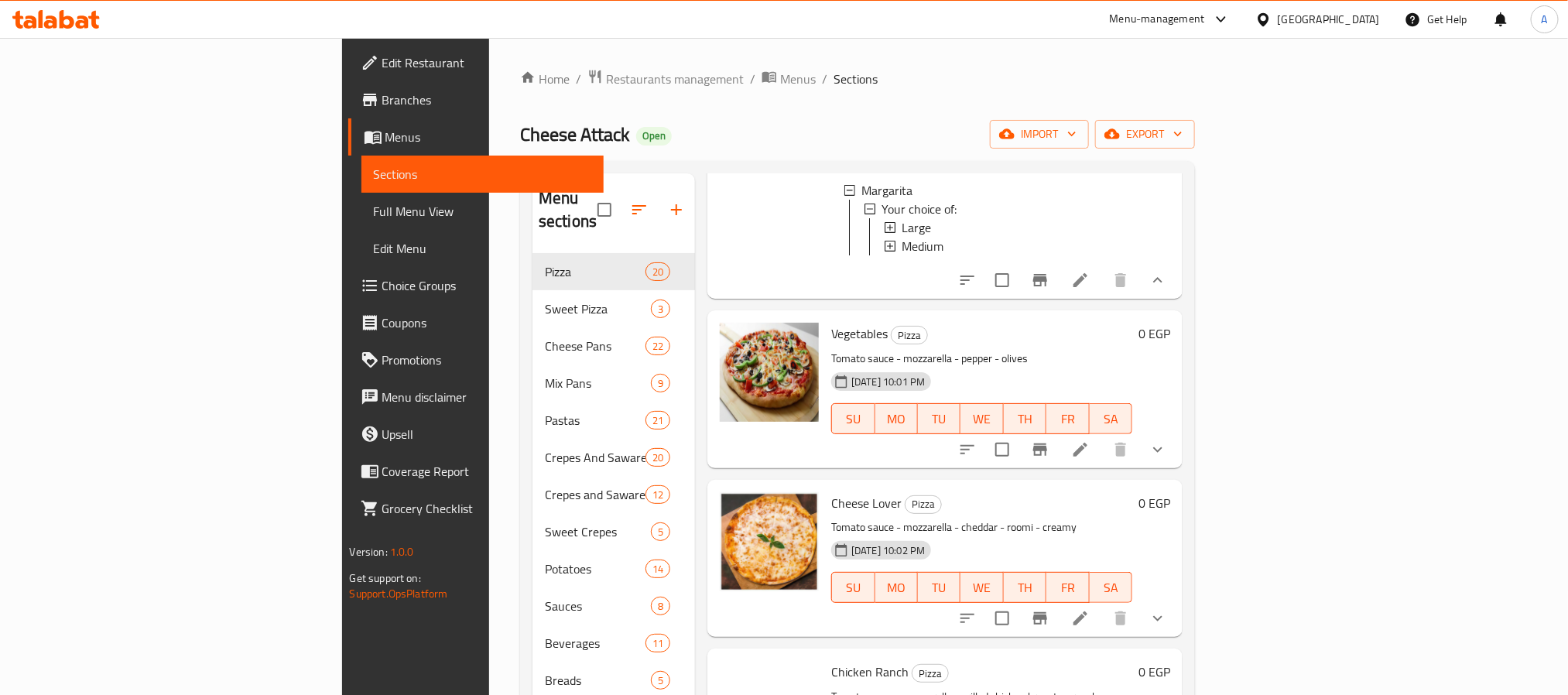
scroll to position [233, 0]
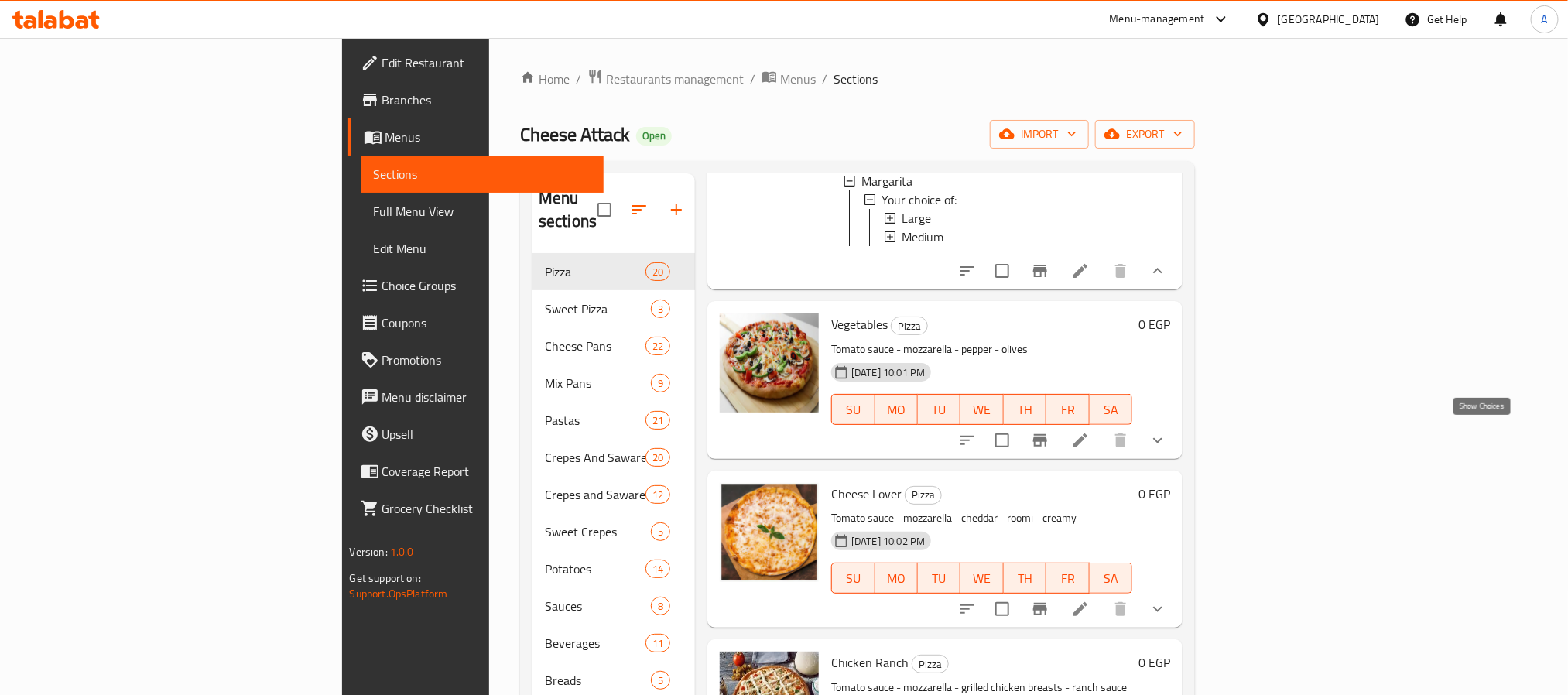
click at [1168, 431] on icon "show more" at bounding box center [1157, 440] width 18 height 18
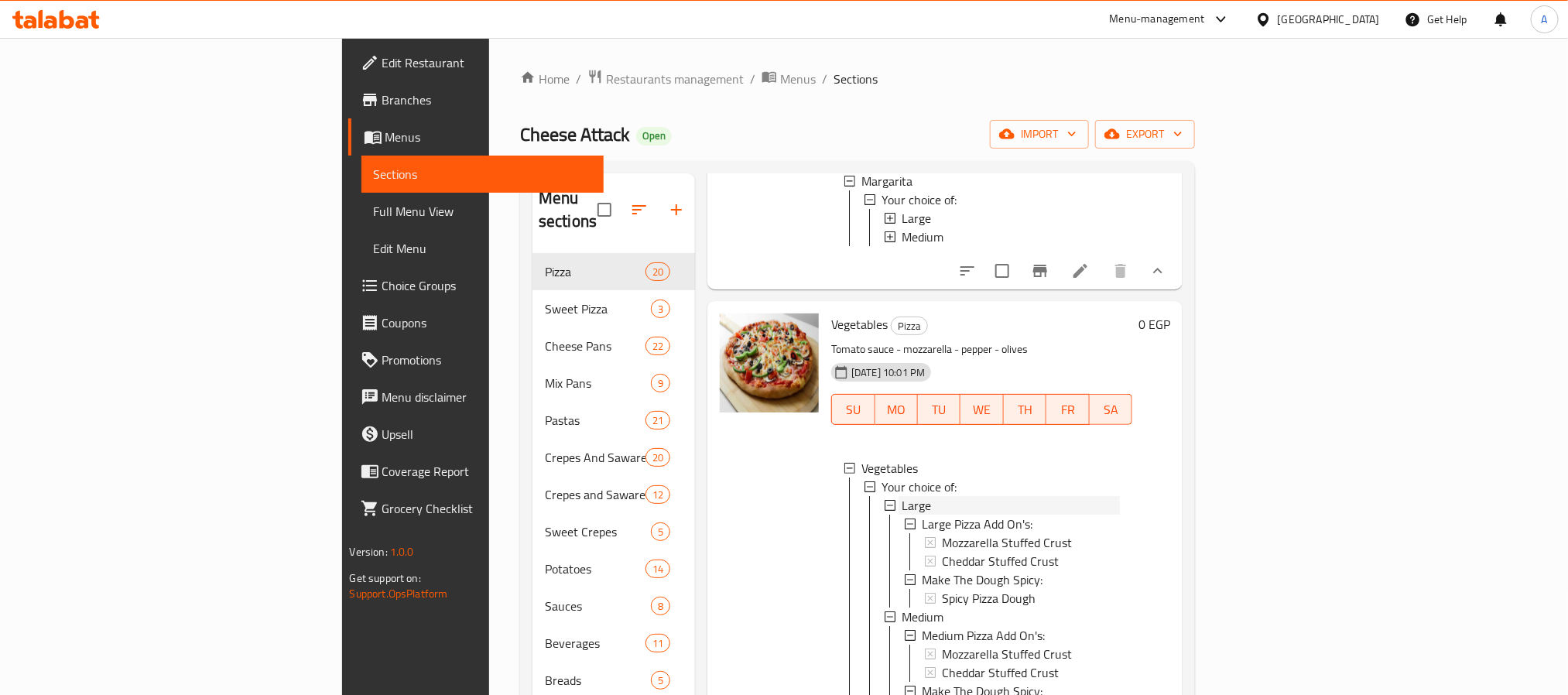
click at [901, 499] on span "Large" at bounding box center [916, 505] width 29 height 18
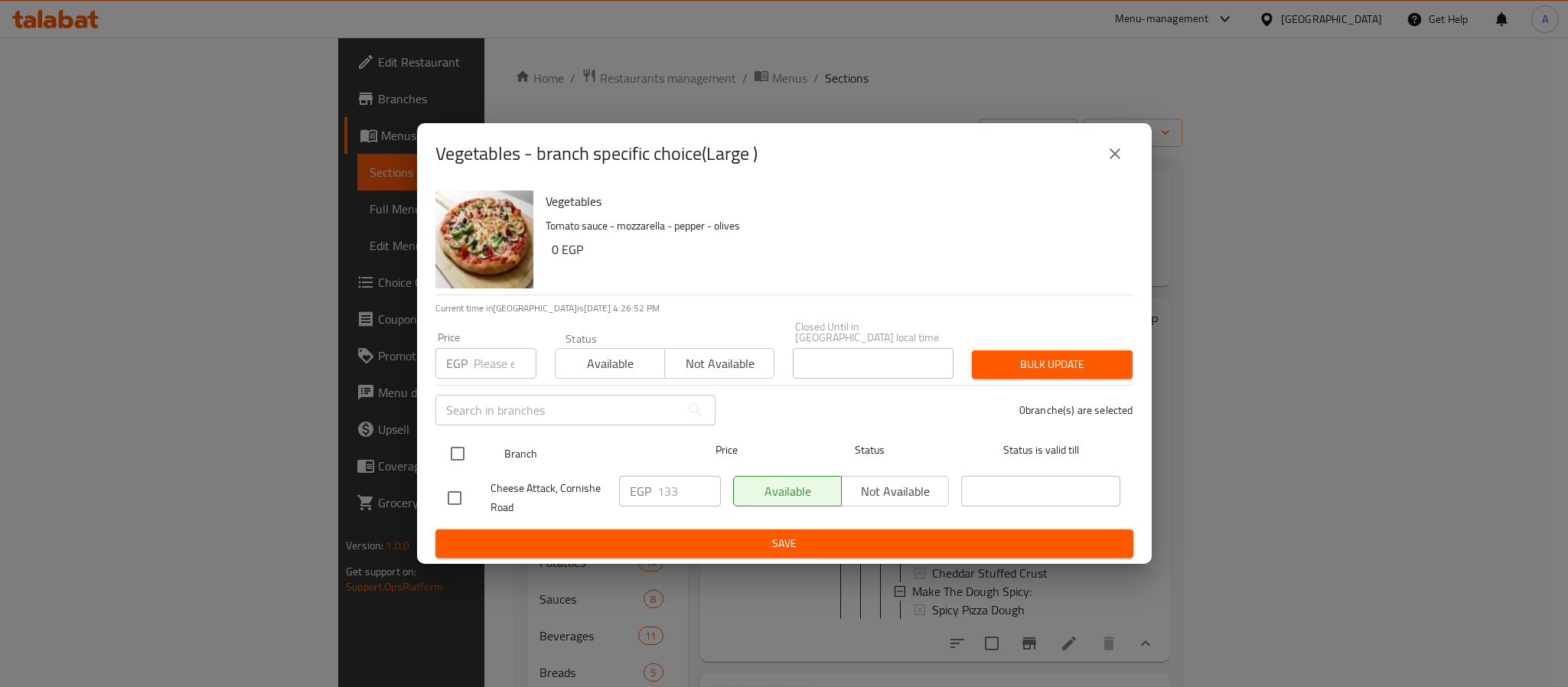
click at [462, 444] on input "checkbox" at bounding box center [458, 454] width 32 height 32
checkbox input "true"
click at [684, 480] on input "133" at bounding box center [689, 491] width 64 height 31
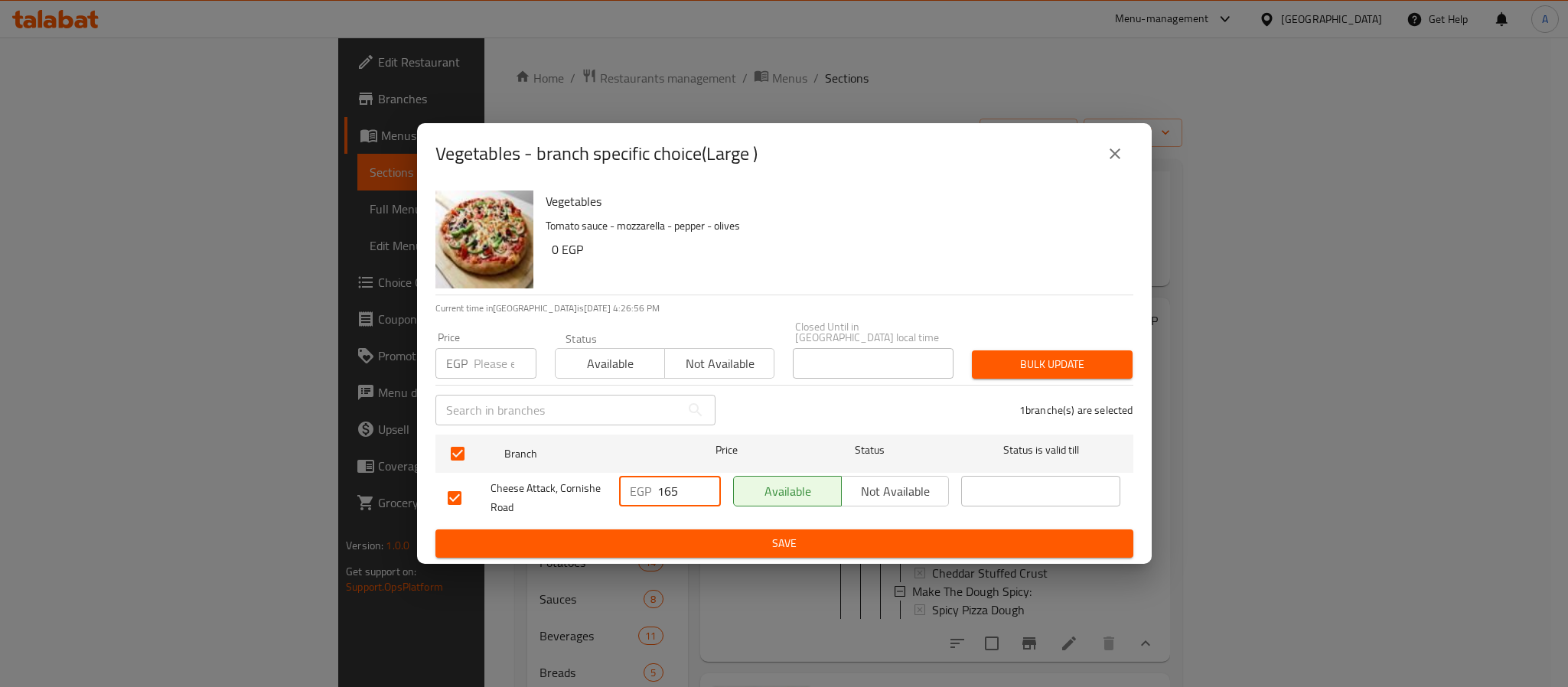
type input "165"
click at [723, 535] on span "Save" at bounding box center [784, 544] width 674 height 19
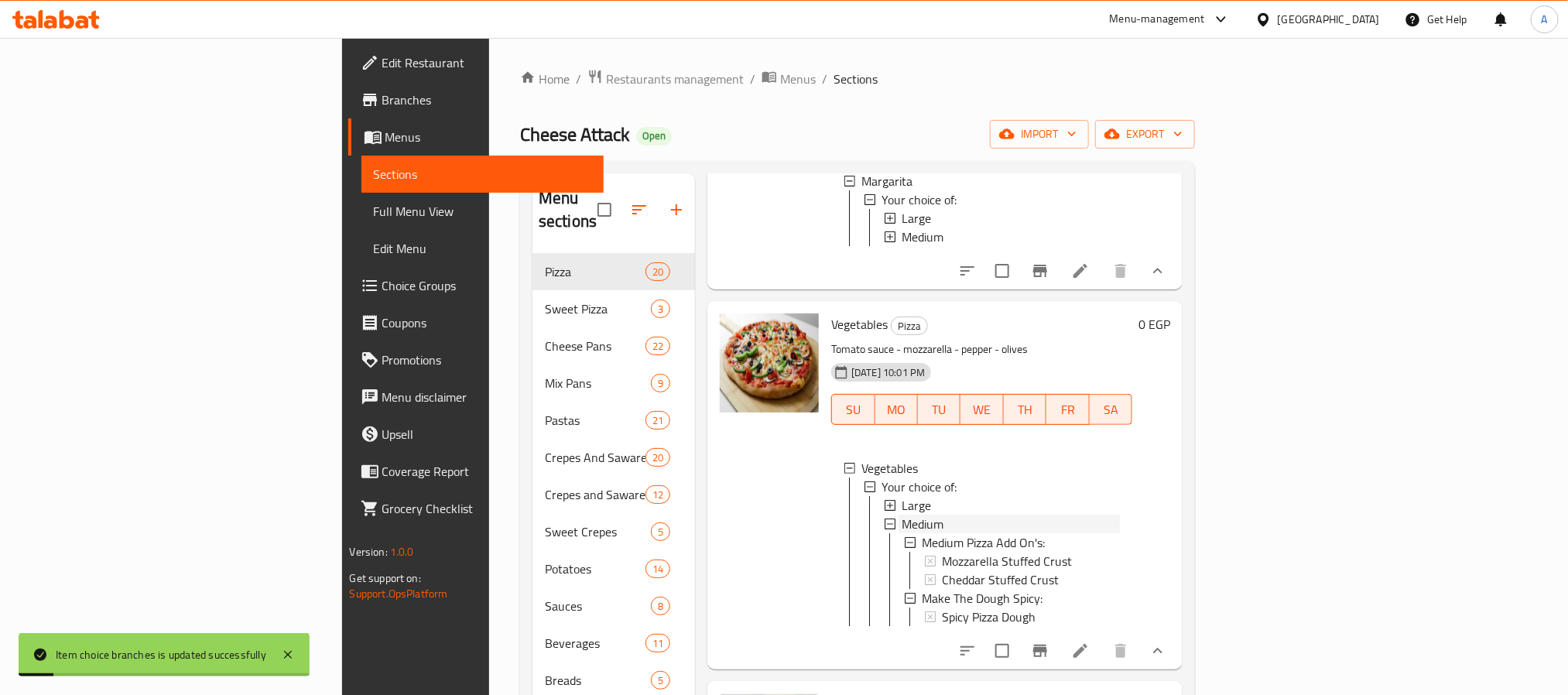
click at [901, 521] on span "Medium" at bounding box center [922, 523] width 41 height 18
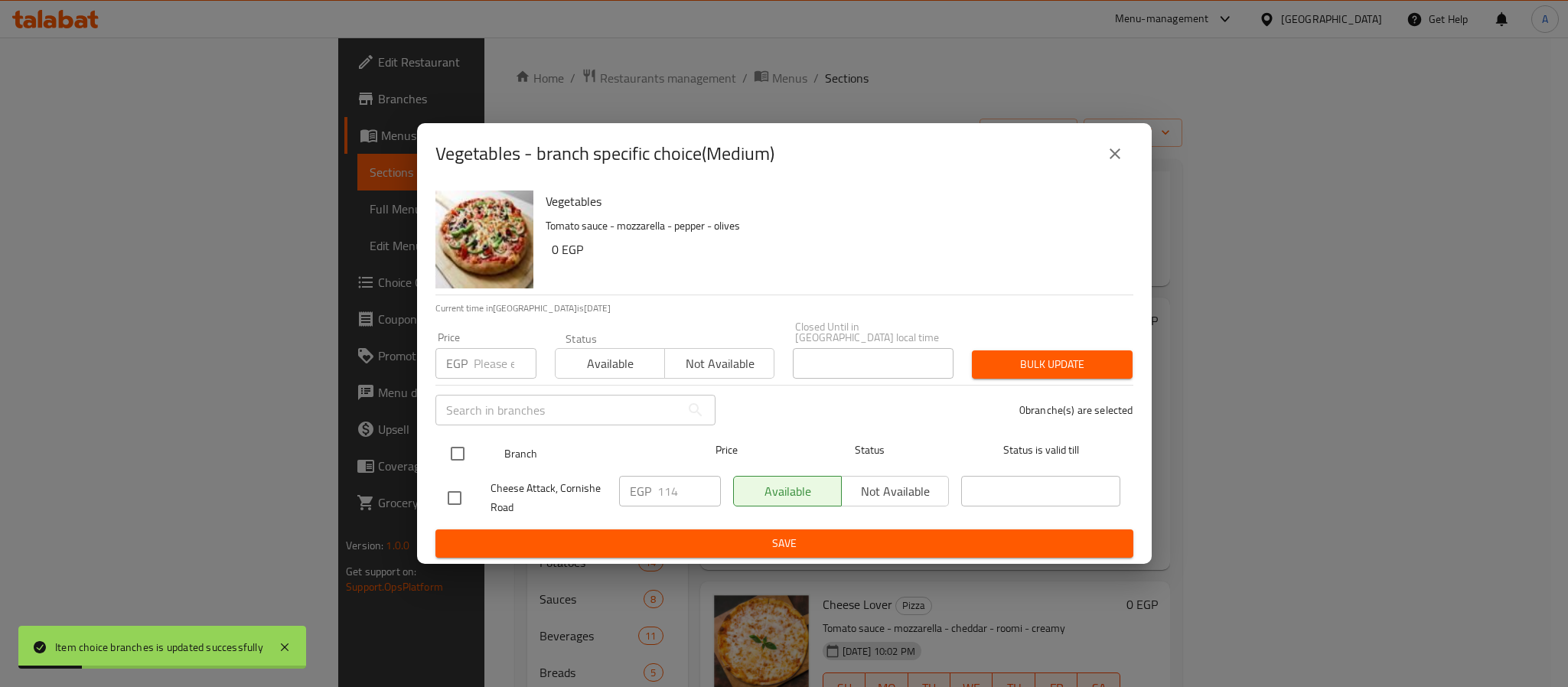
click at [453, 442] on input "checkbox" at bounding box center [458, 454] width 32 height 32
checkbox input "true"
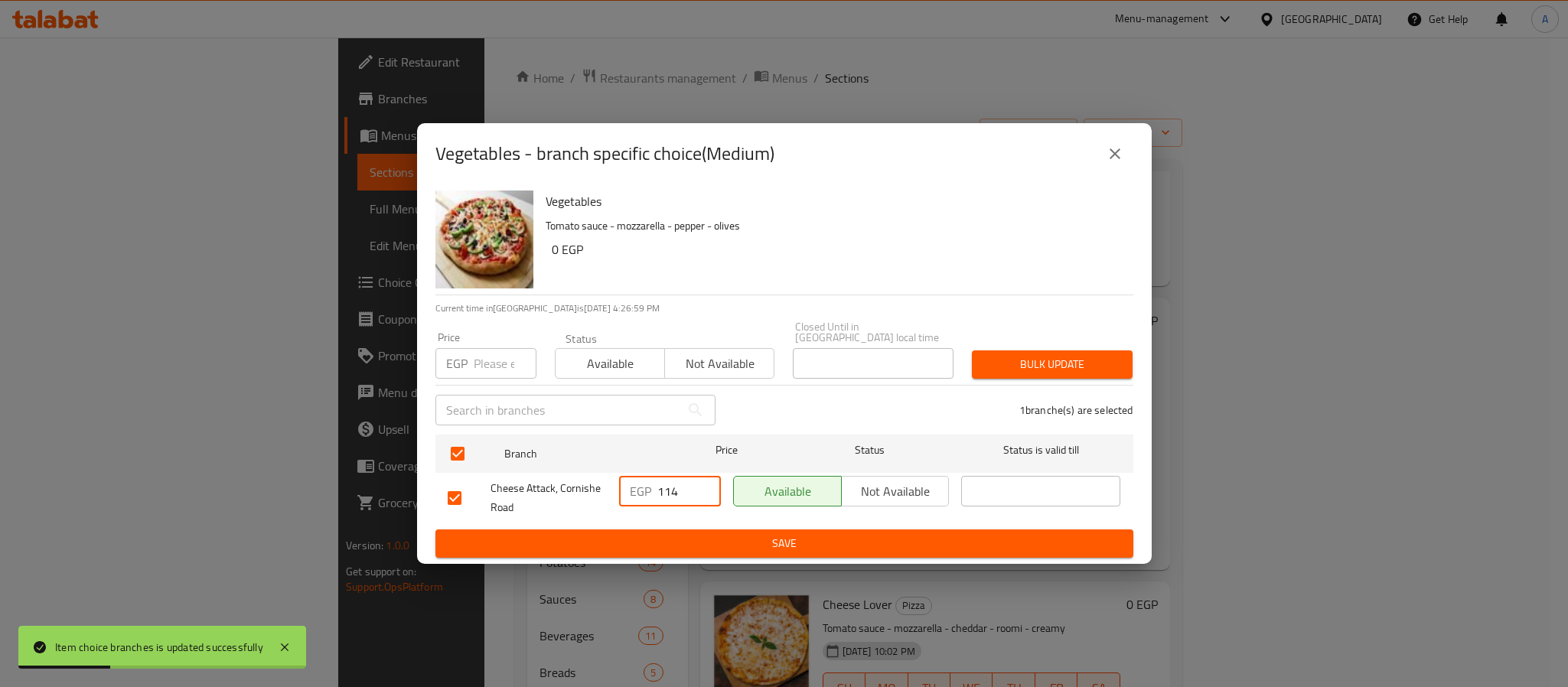
click at [679, 488] on input "114" at bounding box center [689, 491] width 64 height 31
type input "135"
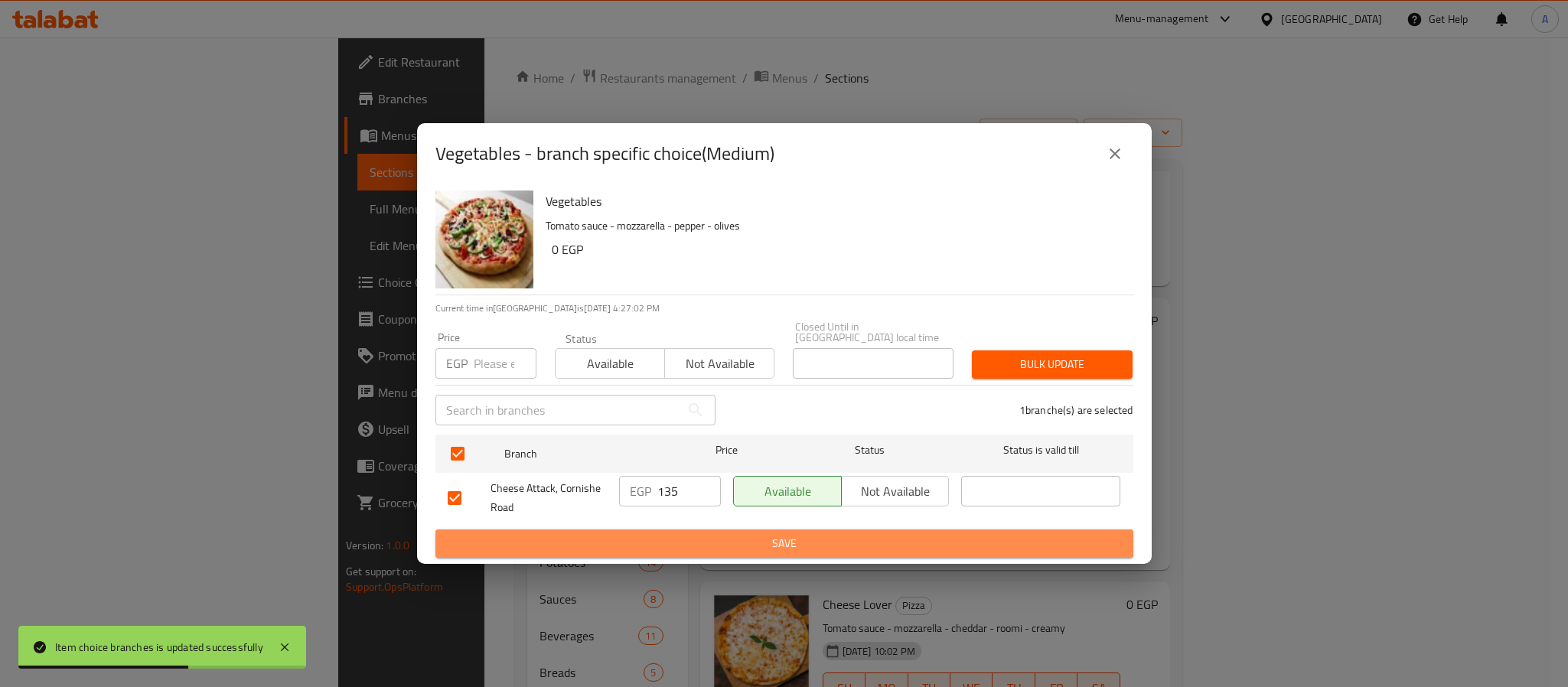
click at [763, 535] on span "Save" at bounding box center [784, 544] width 674 height 19
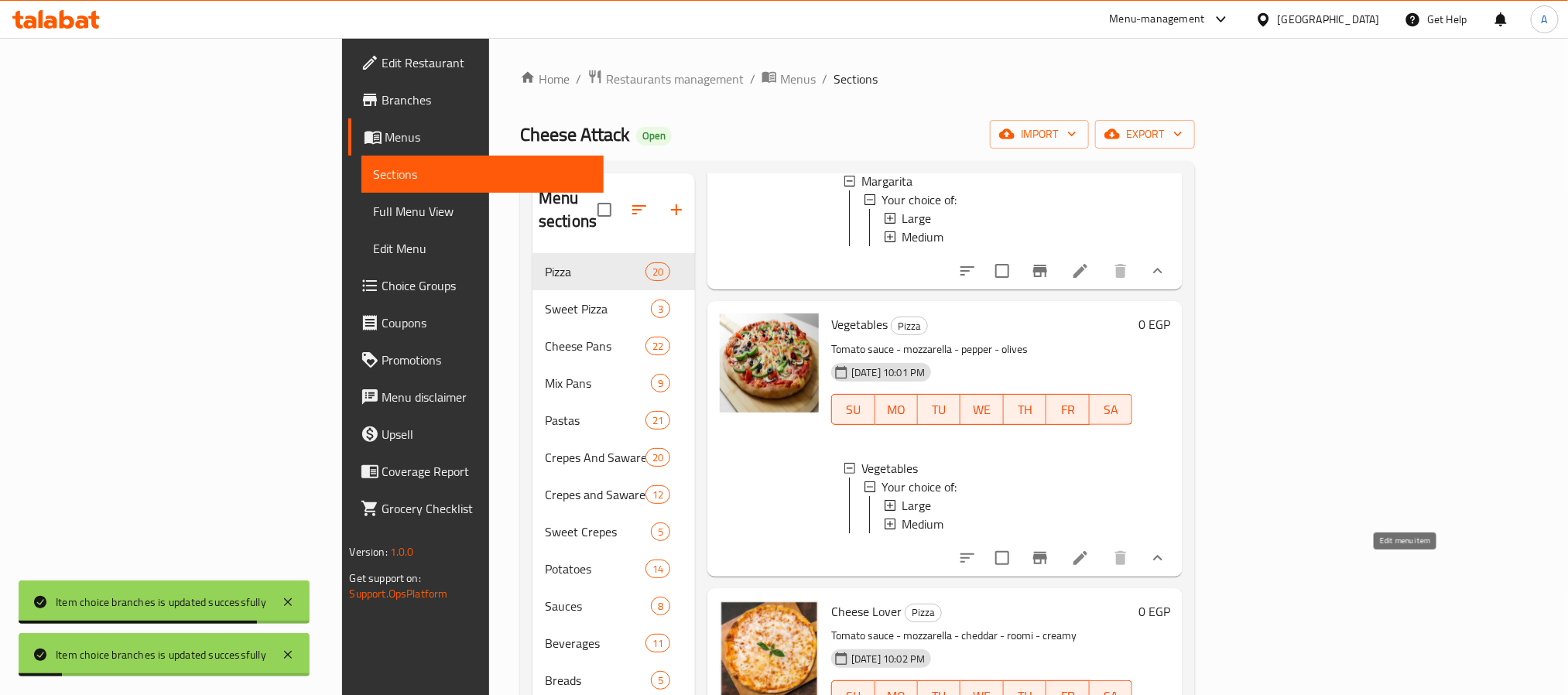
click at [1087, 566] on icon at bounding box center [1080, 558] width 14 height 14
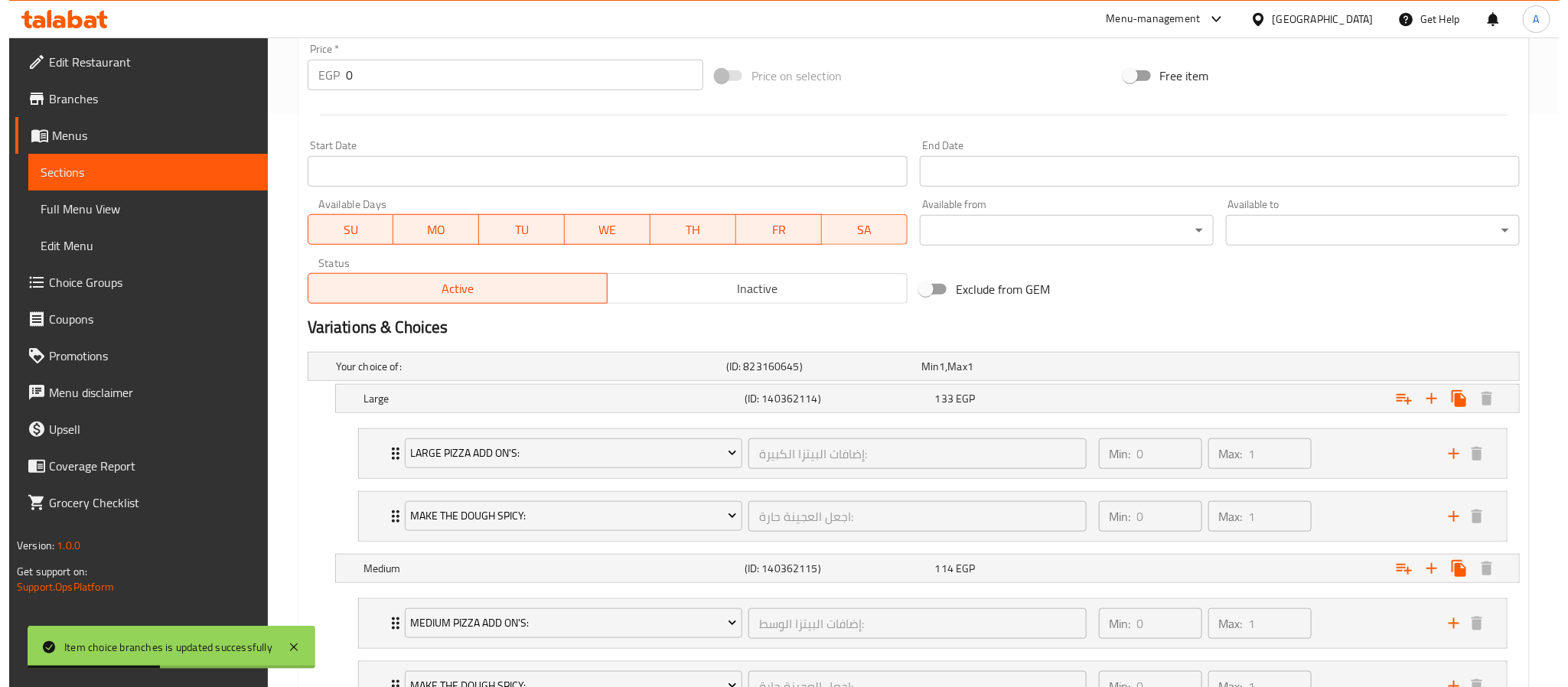
scroll to position [574, 0]
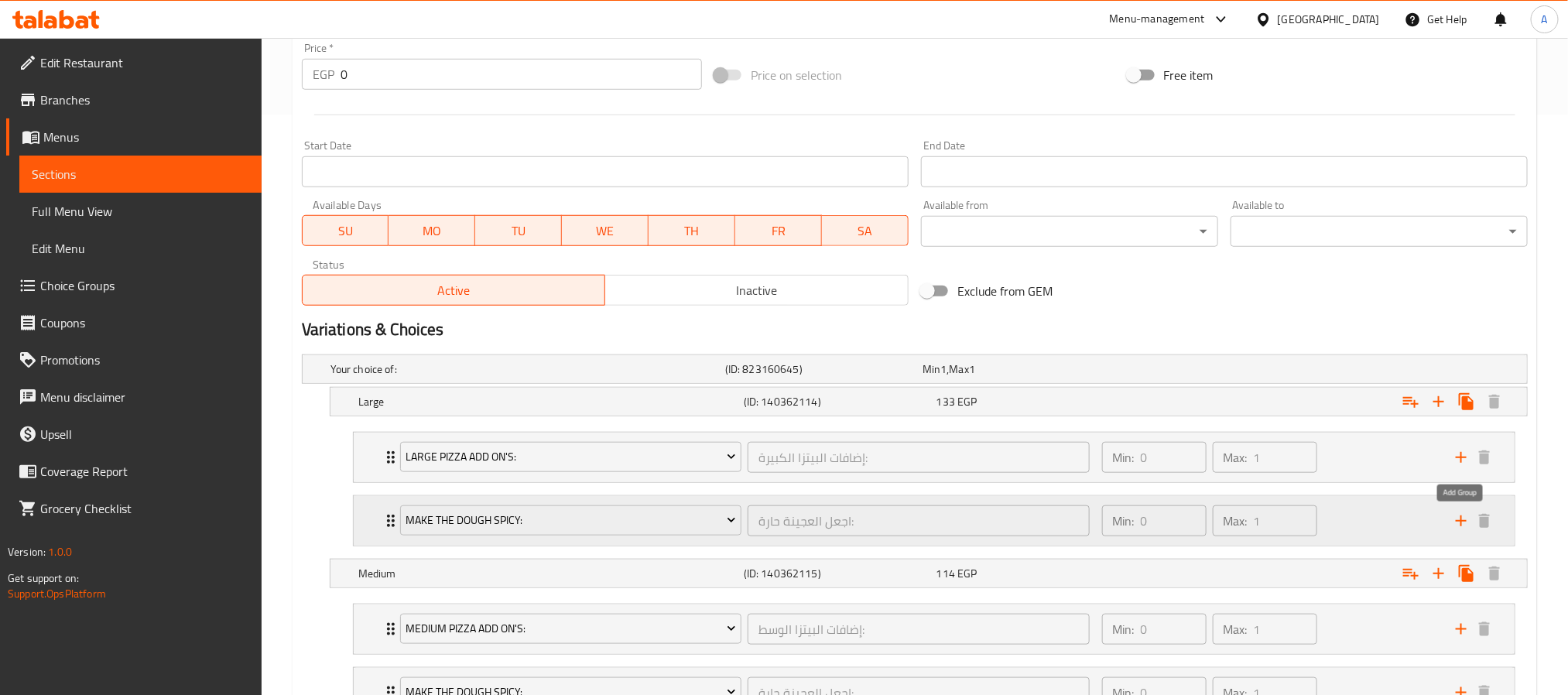
click at [1459, 527] on icon "add" at bounding box center [1461, 520] width 18 height 18
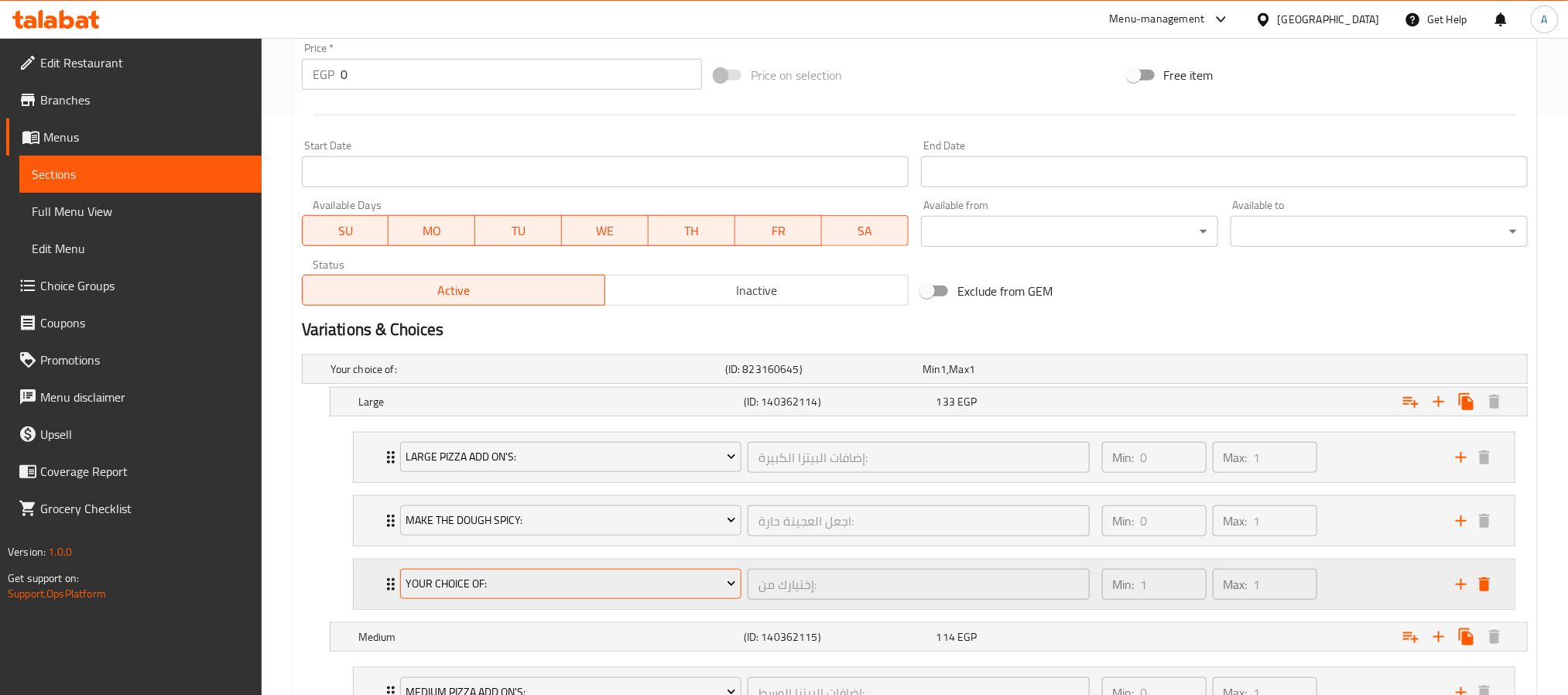
click at [632, 590] on span "Your Choice Of:" at bounding box center [570, 584] width 330 height 19
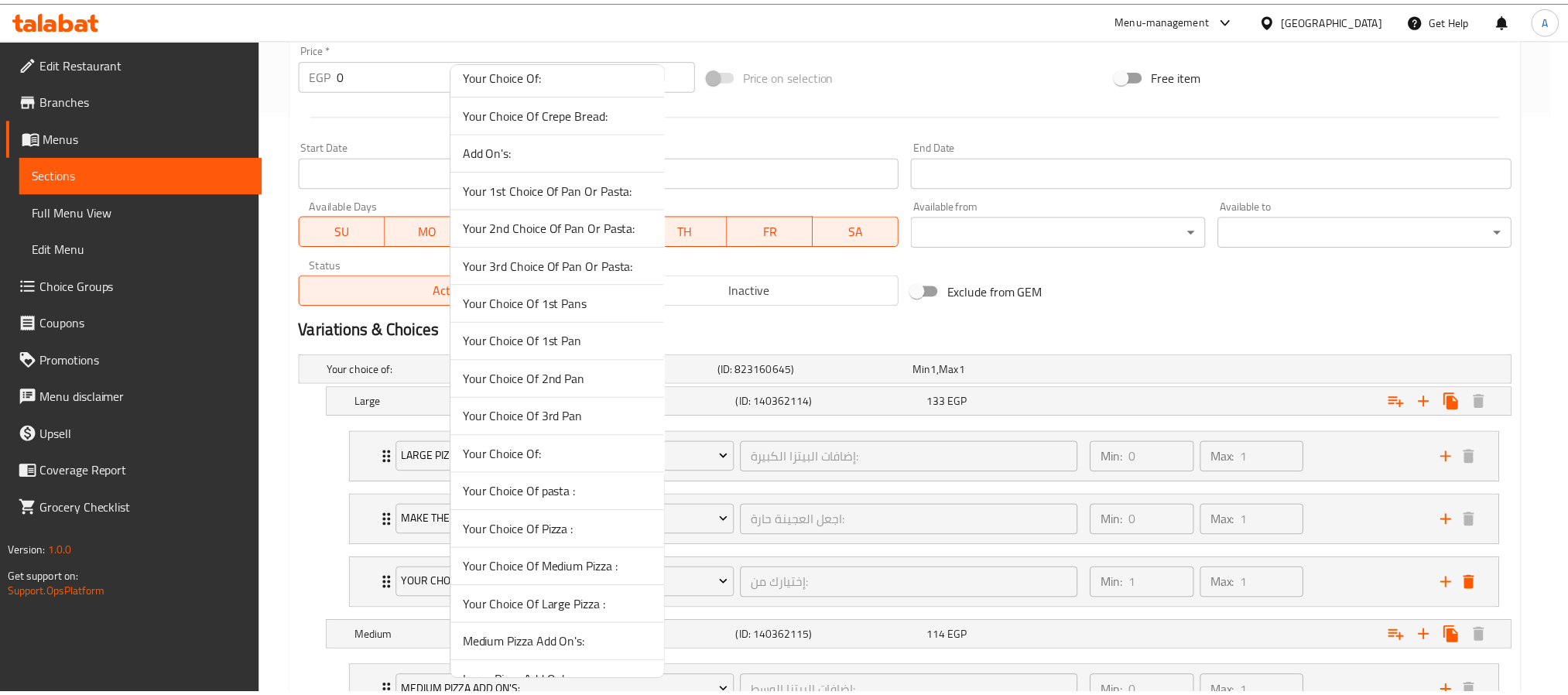
scroll to position [808, 0]
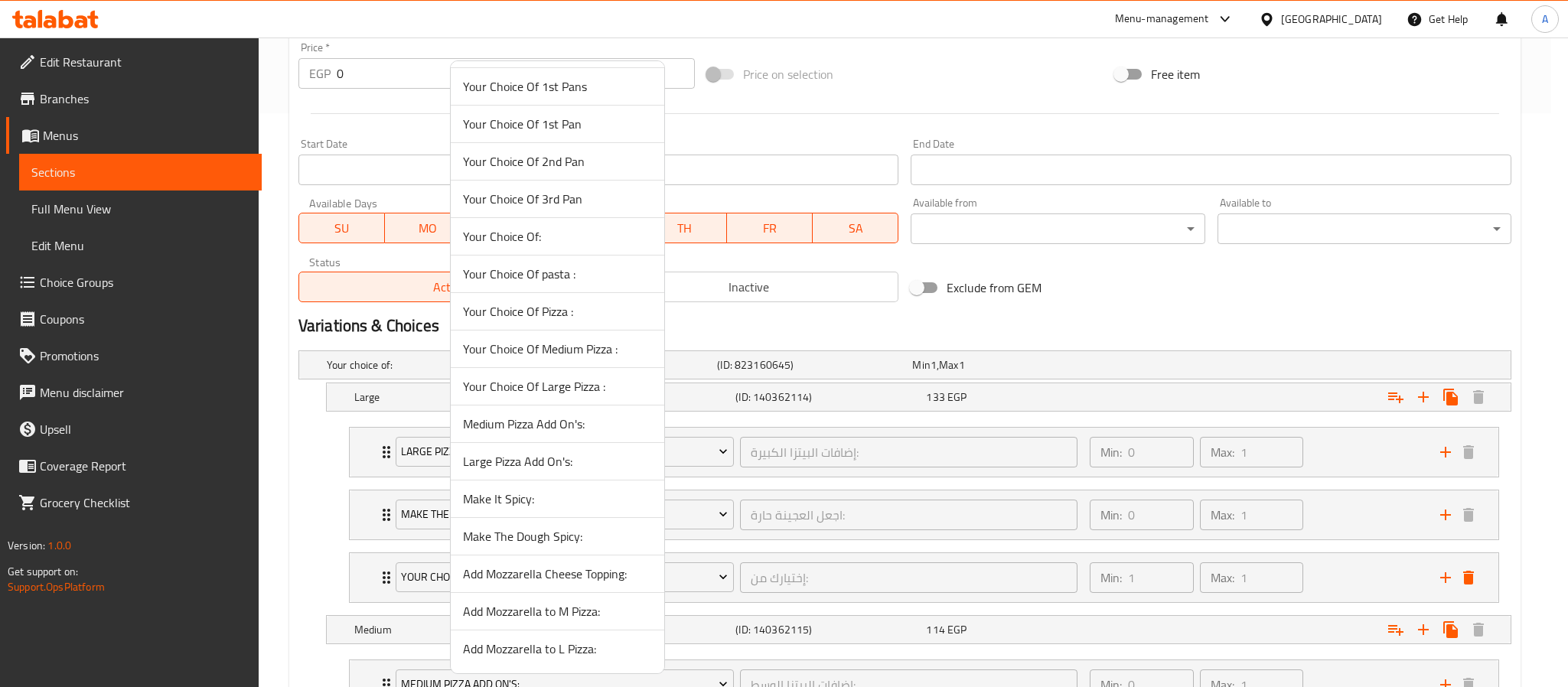
click at [577, 651] on span "Add Mozzarella to L Pizza:" at bounding box center [557, 649] width 189 height 18
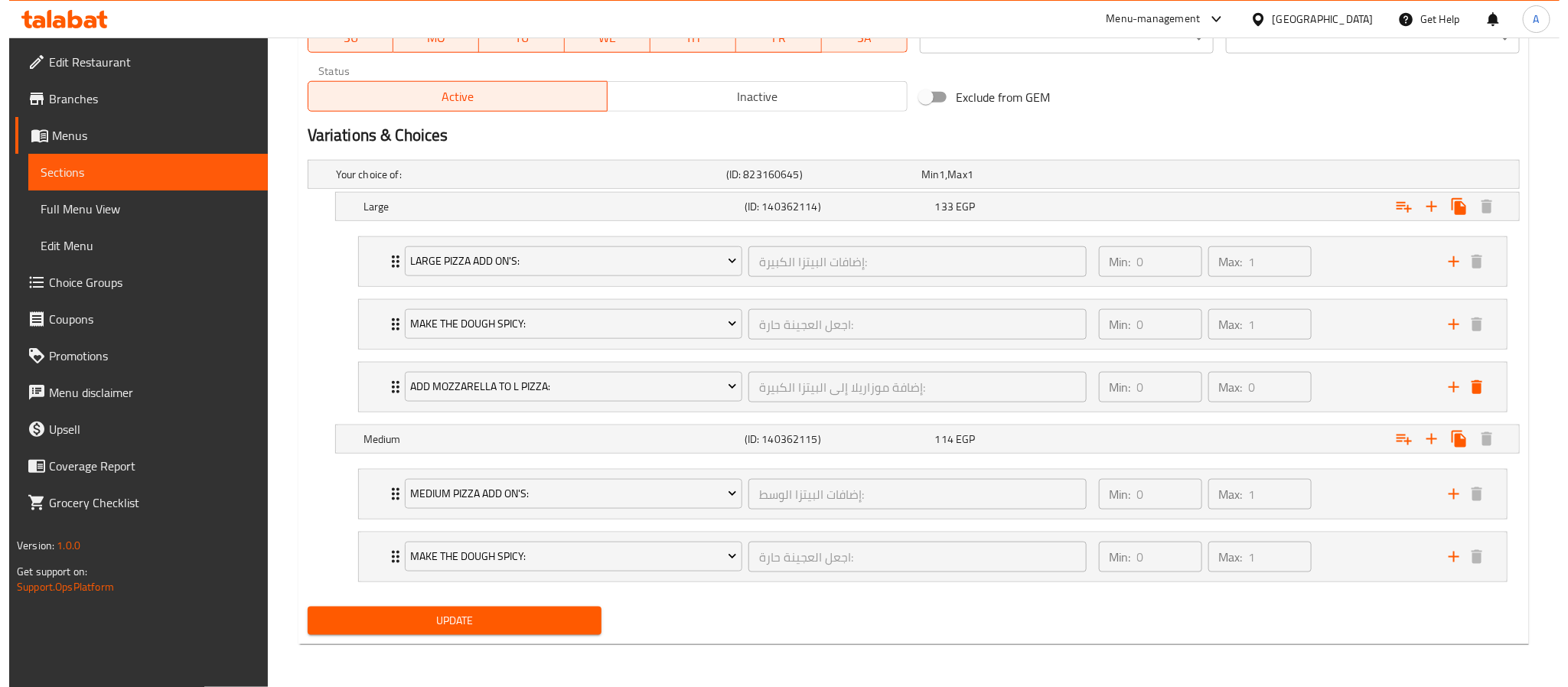
scroll to position [772, 0]
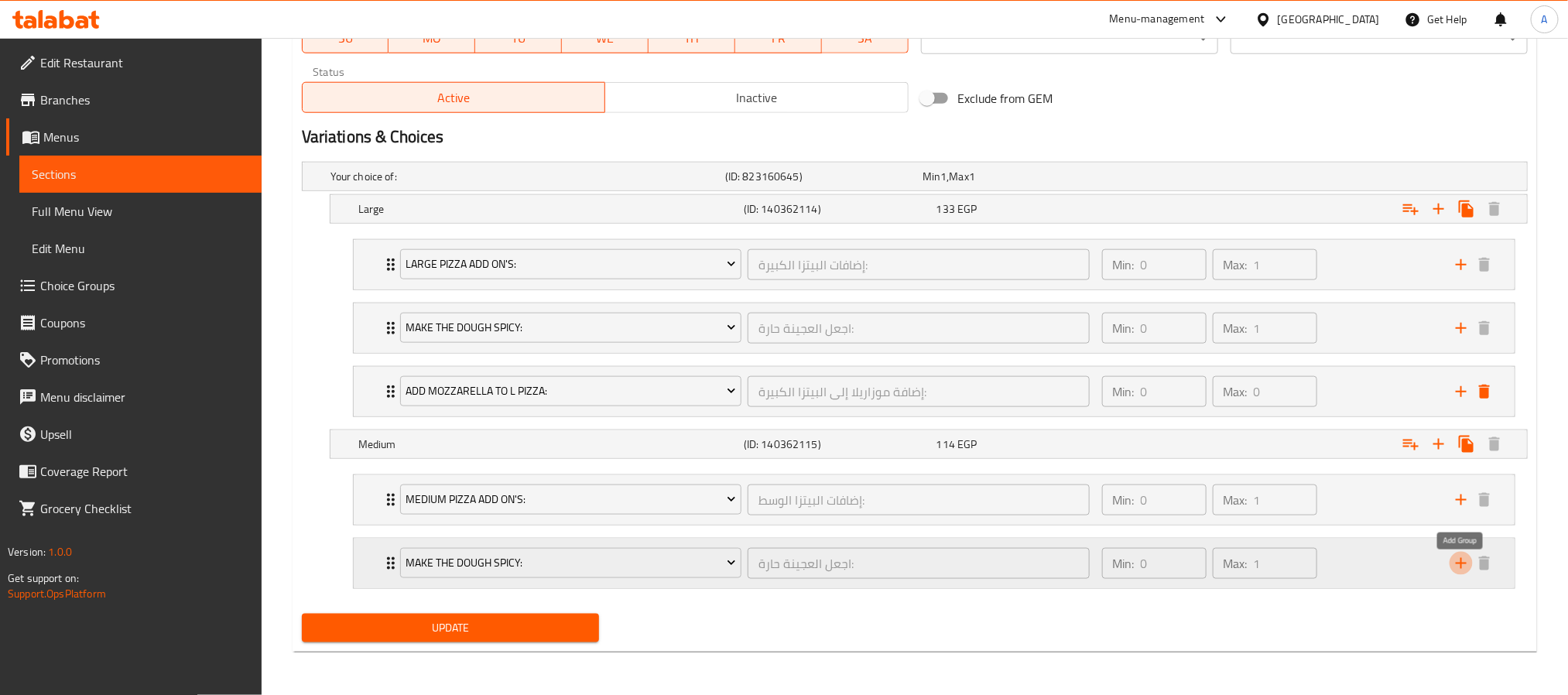
click at [1456, 567] on icon "add" at bounding box center [1461, 563] width 18 height 18
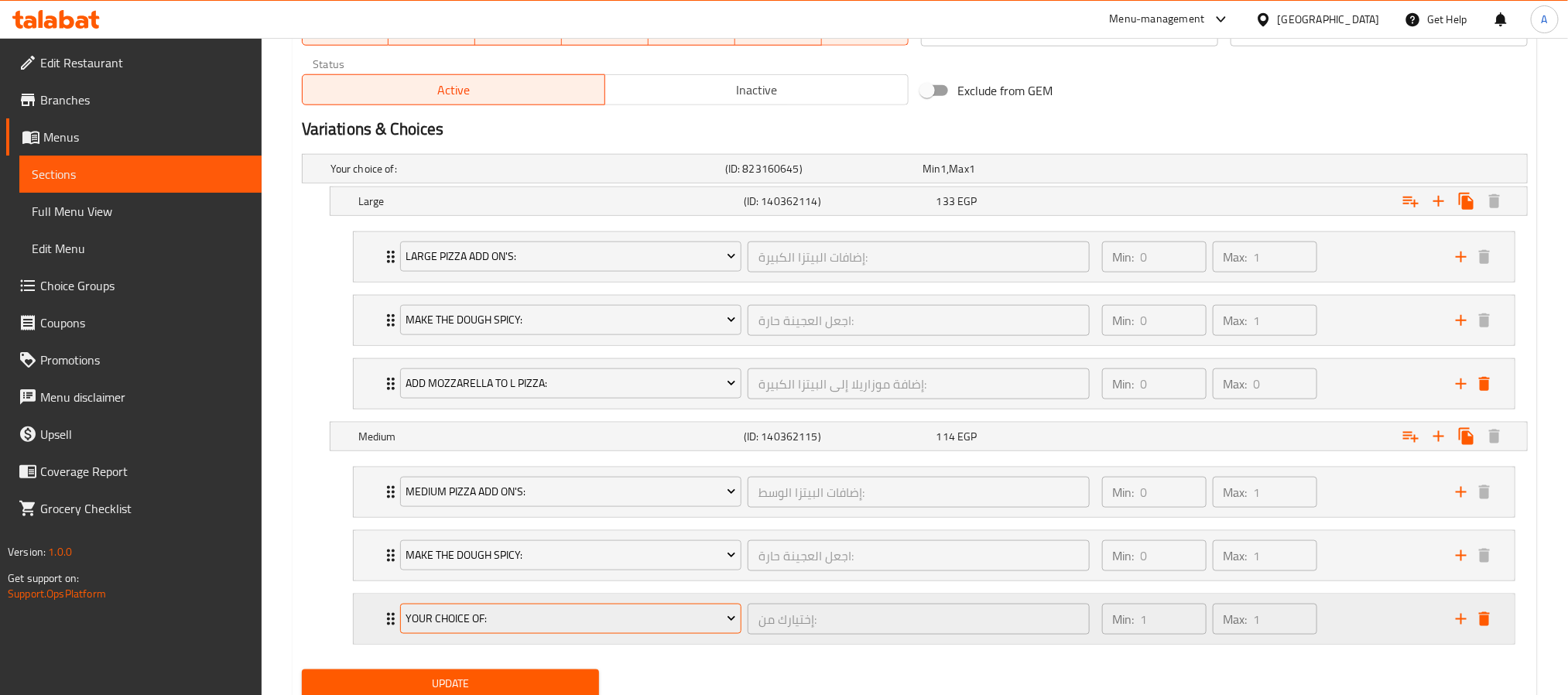
click at [614, 623] on span "Your Choice Of:" at bounding box center [570, 619] width 330 height 19
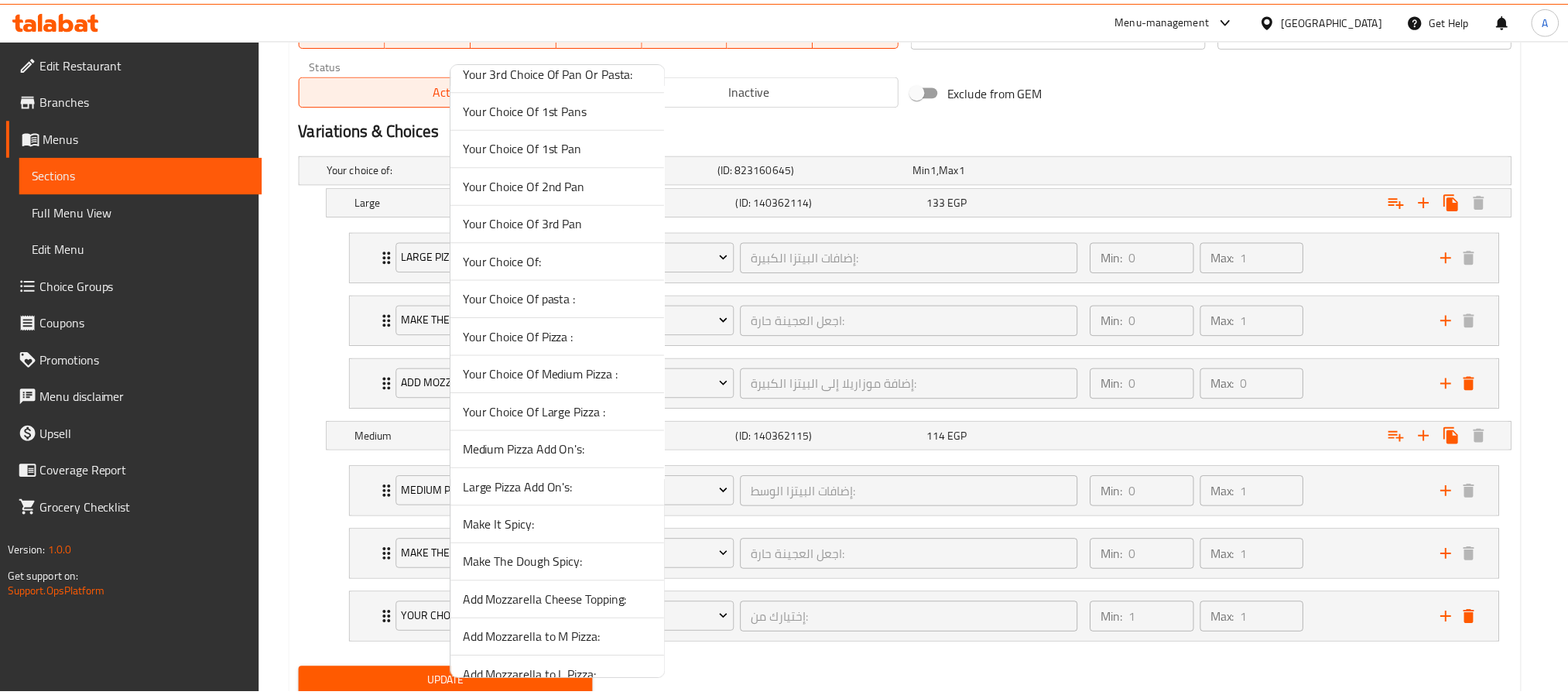
scroll to position [808, 0]
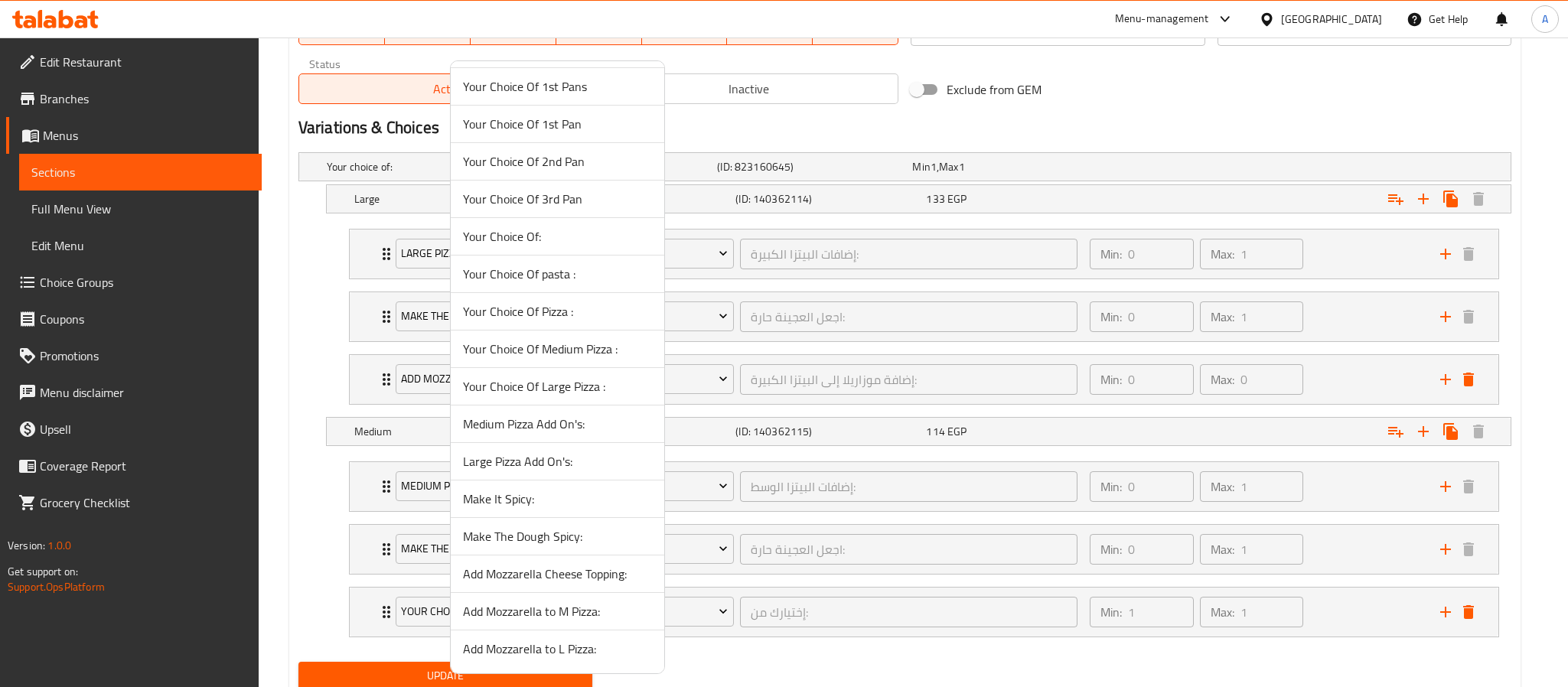
click at [563, 611] on span "Add Mozzarella to M Pizza:" at bounding box center [557, 611] width 189 height 18
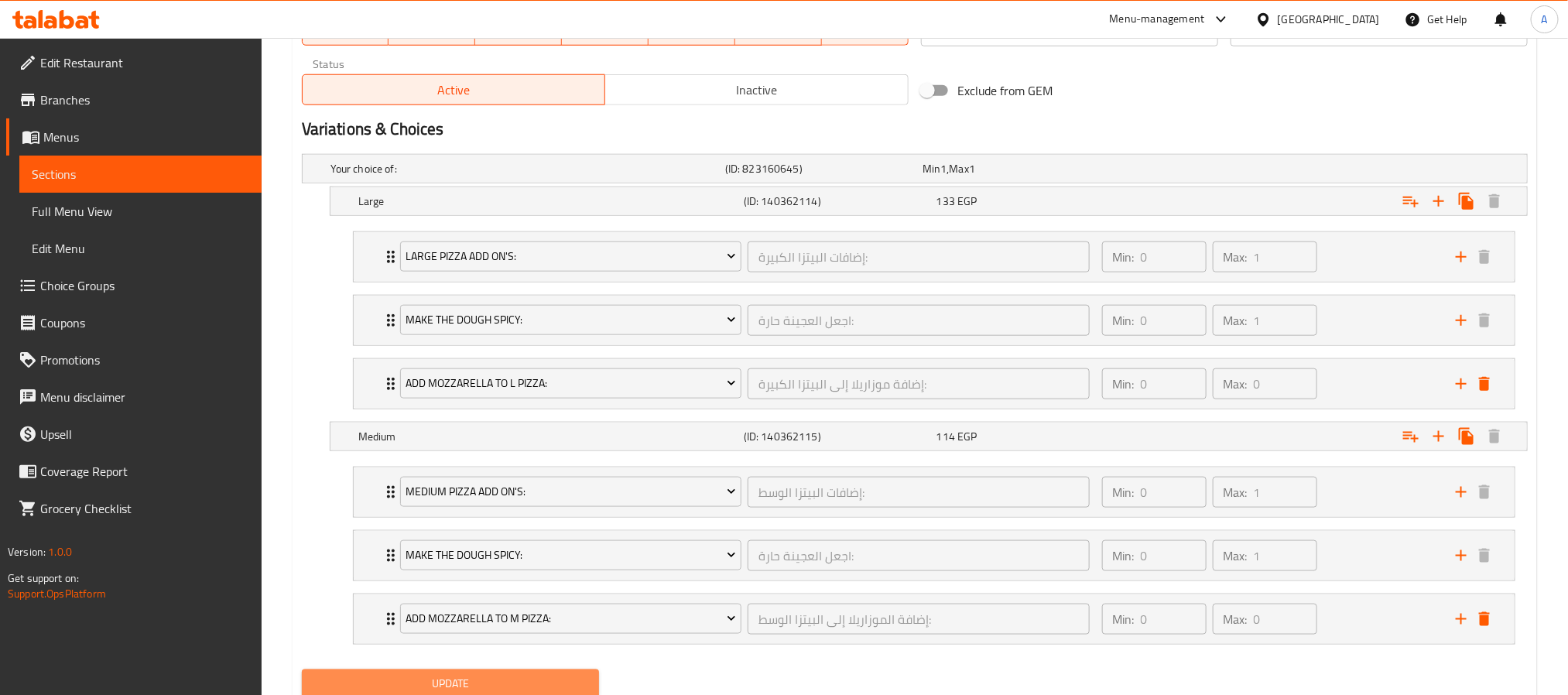
click at [541, 683] on span "Update" at bounding box center [451, 684] width 272 height 19
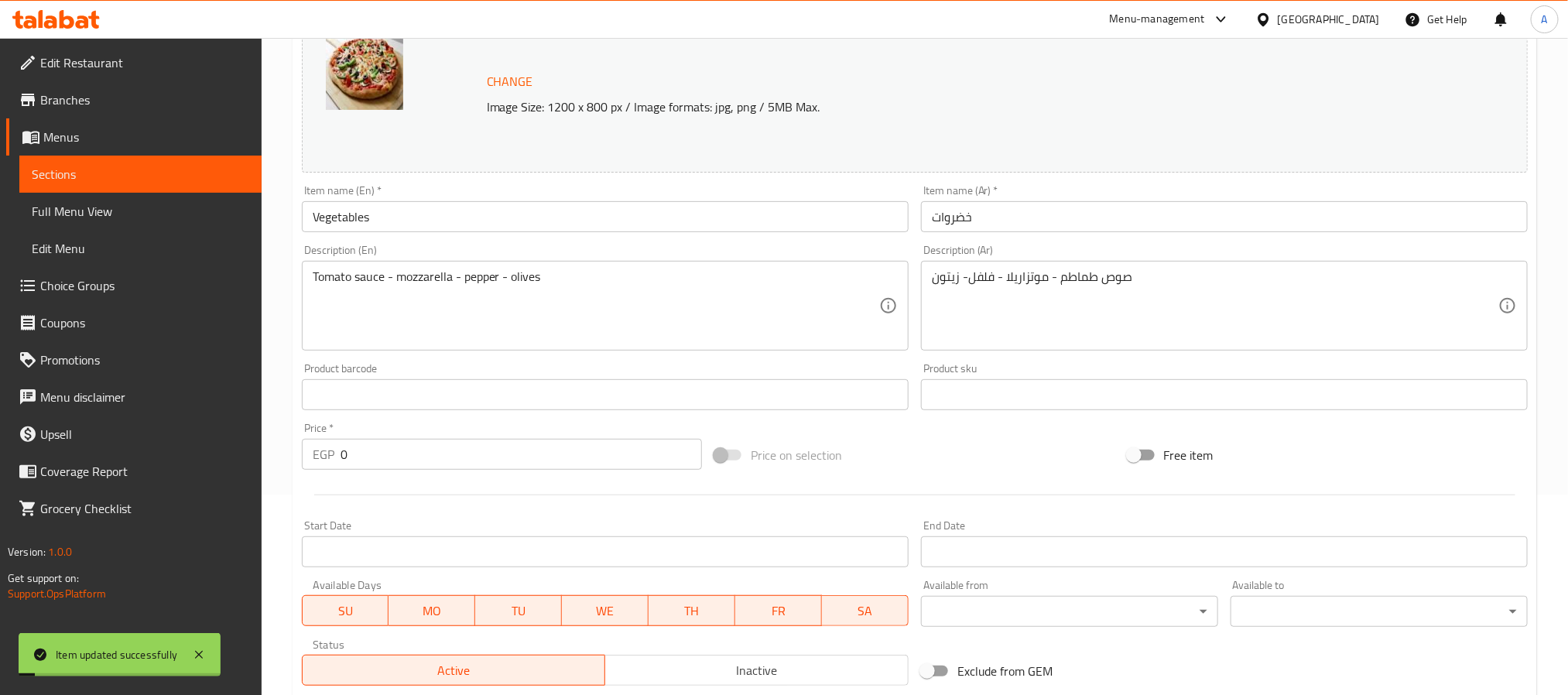
scroll to position [0, 0]
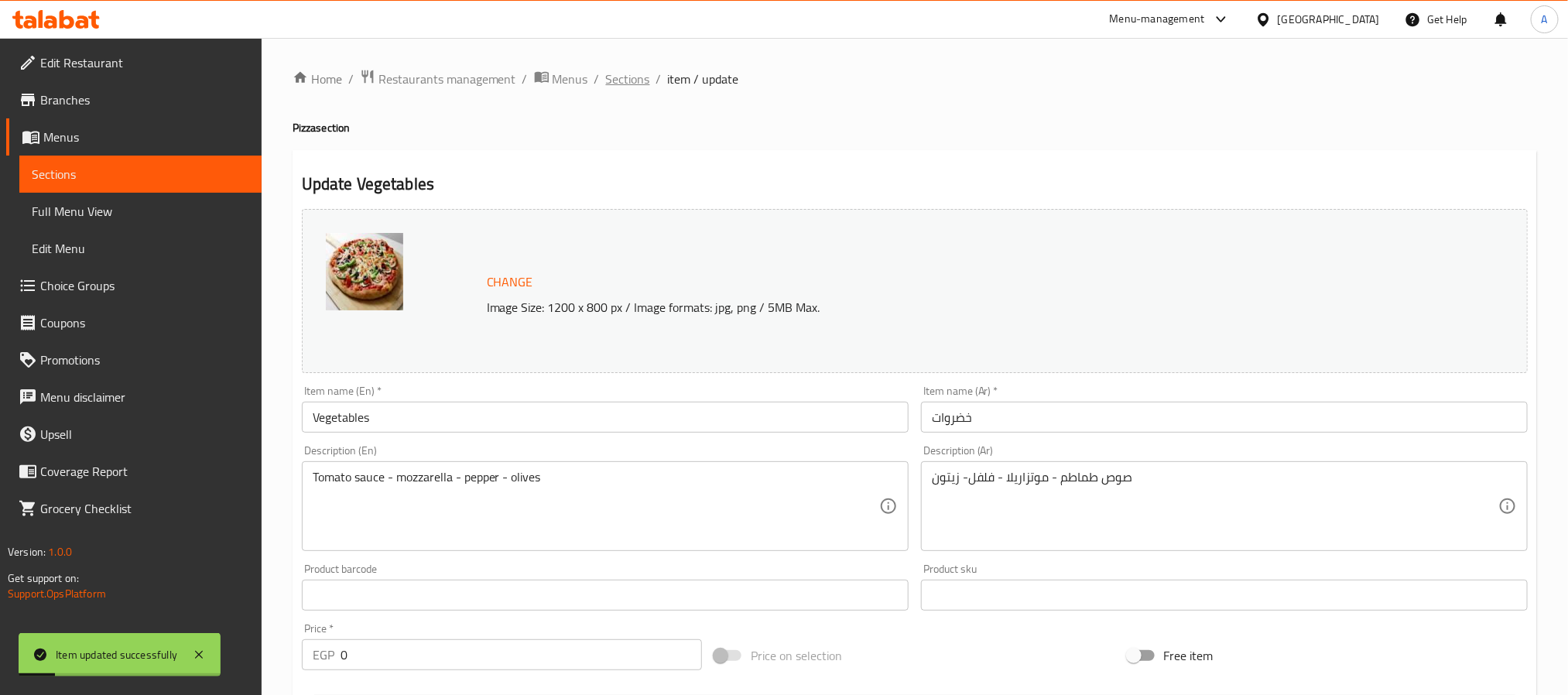
click at [639, 84] on span "Sections" at bounding box center [628, 78] width 44 height 18
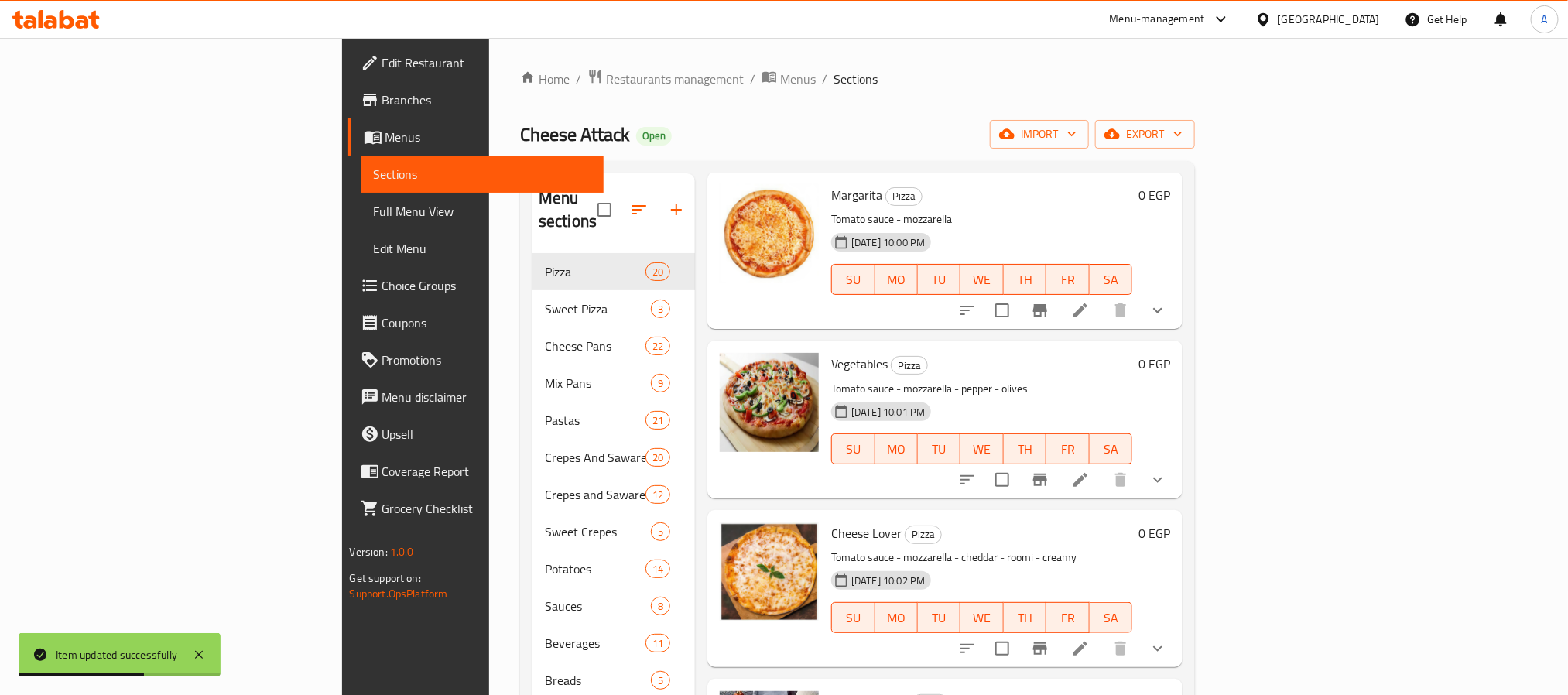
scroll to position [116, 0]
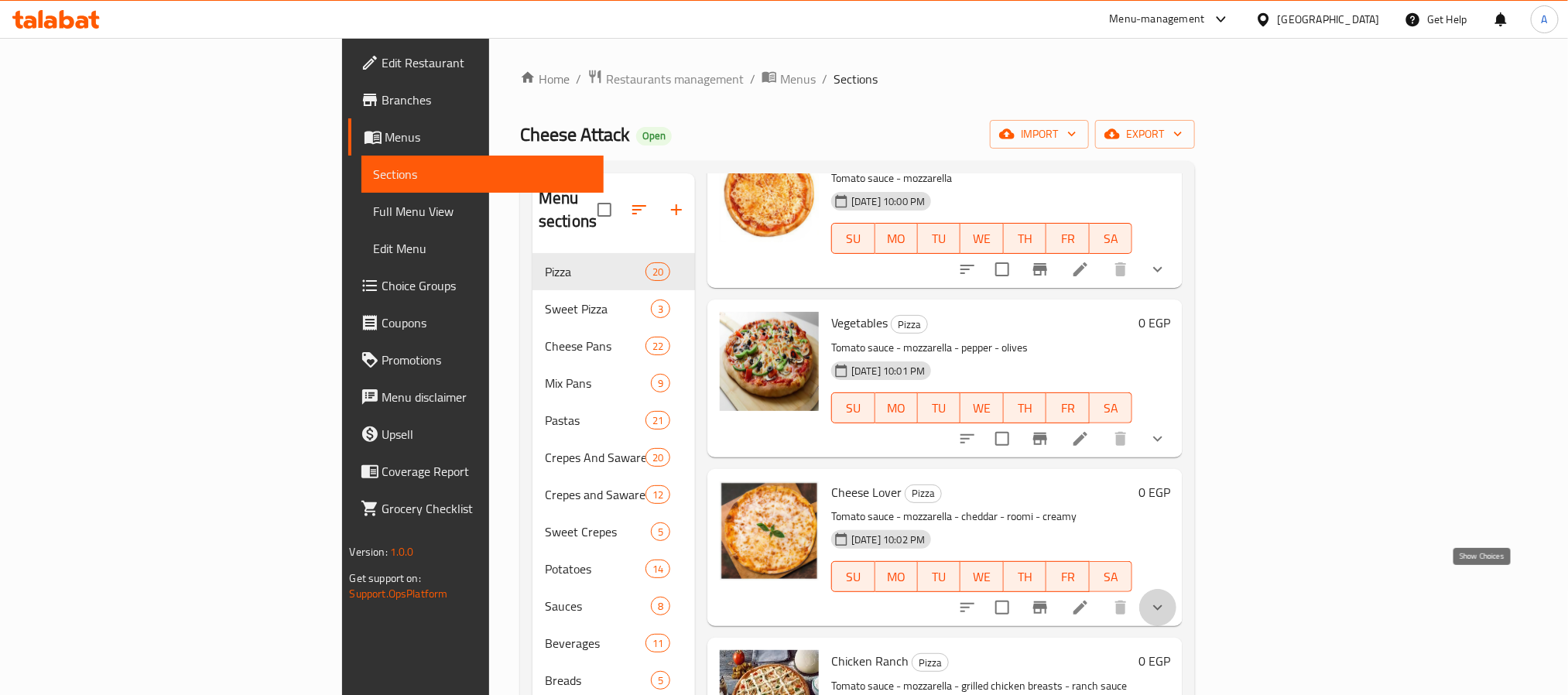
click at [1168, 598] on icon "show more" at bounding box center [1157, 607] width 18 height 18
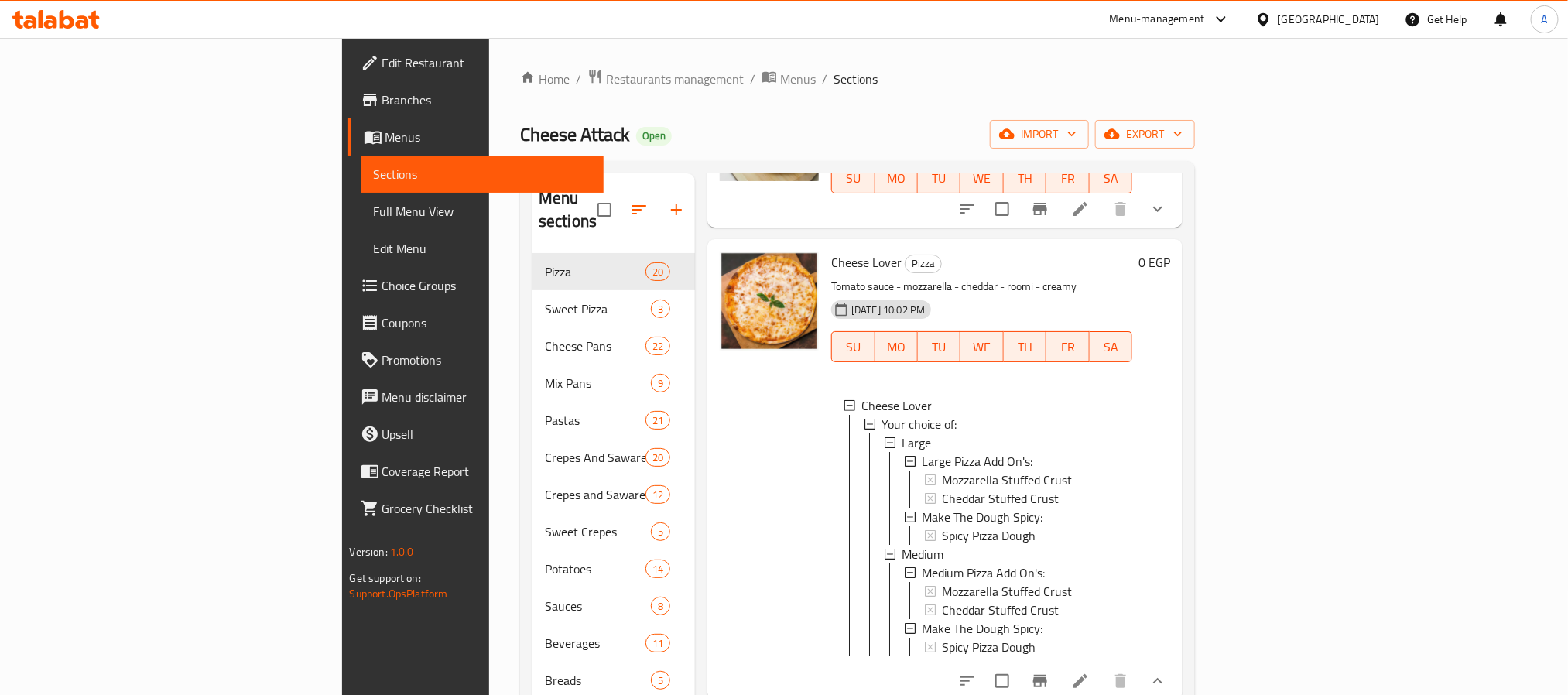
scroll to position [348, 0]
click at [901, 542] on div "Medium" at bounding box center [1010, 551] width 218 height 18
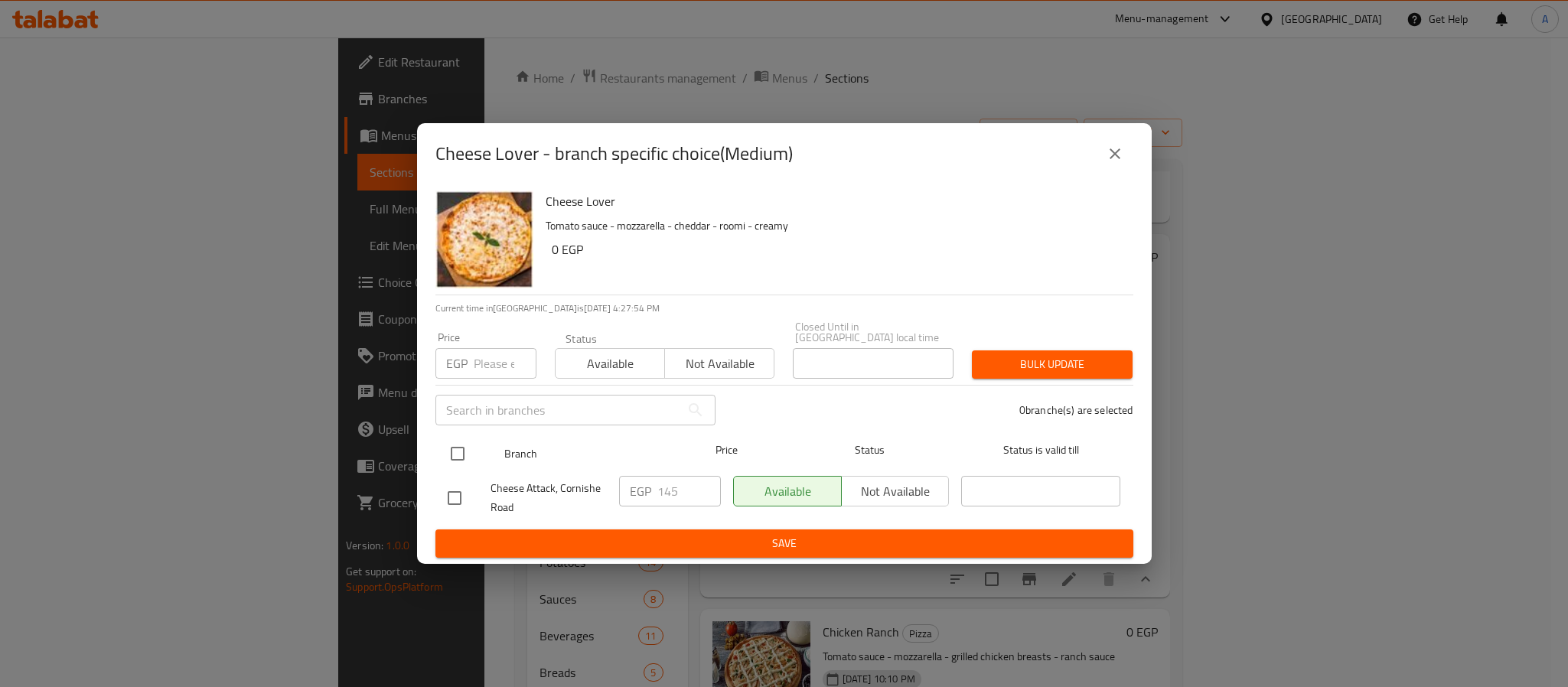
click at [462, 447] on input "checkbox" at bounding box center [458, 454] width 32 height 32
checkbox input "true"
click at [673, 480] on input "145" at bounding box center [689, 491] width 64 height 31
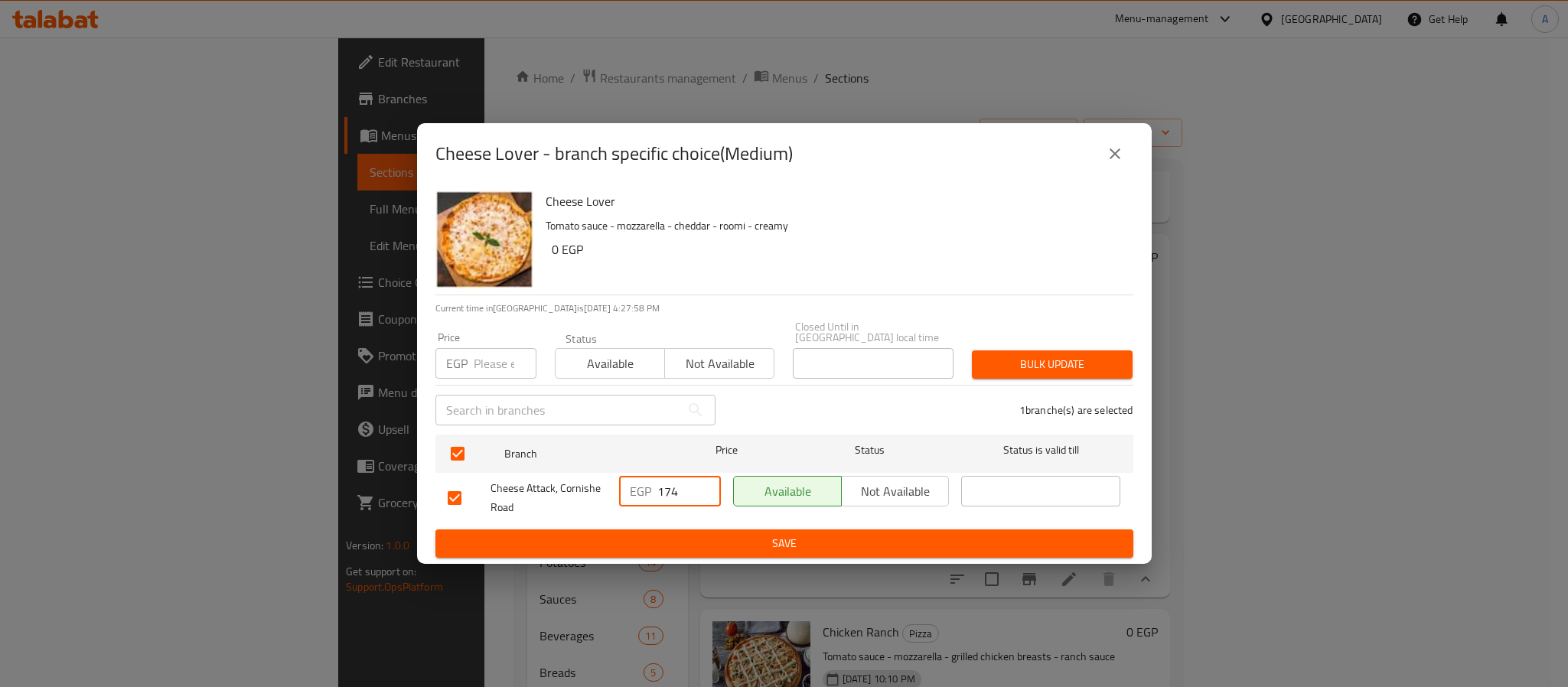
type input "174"
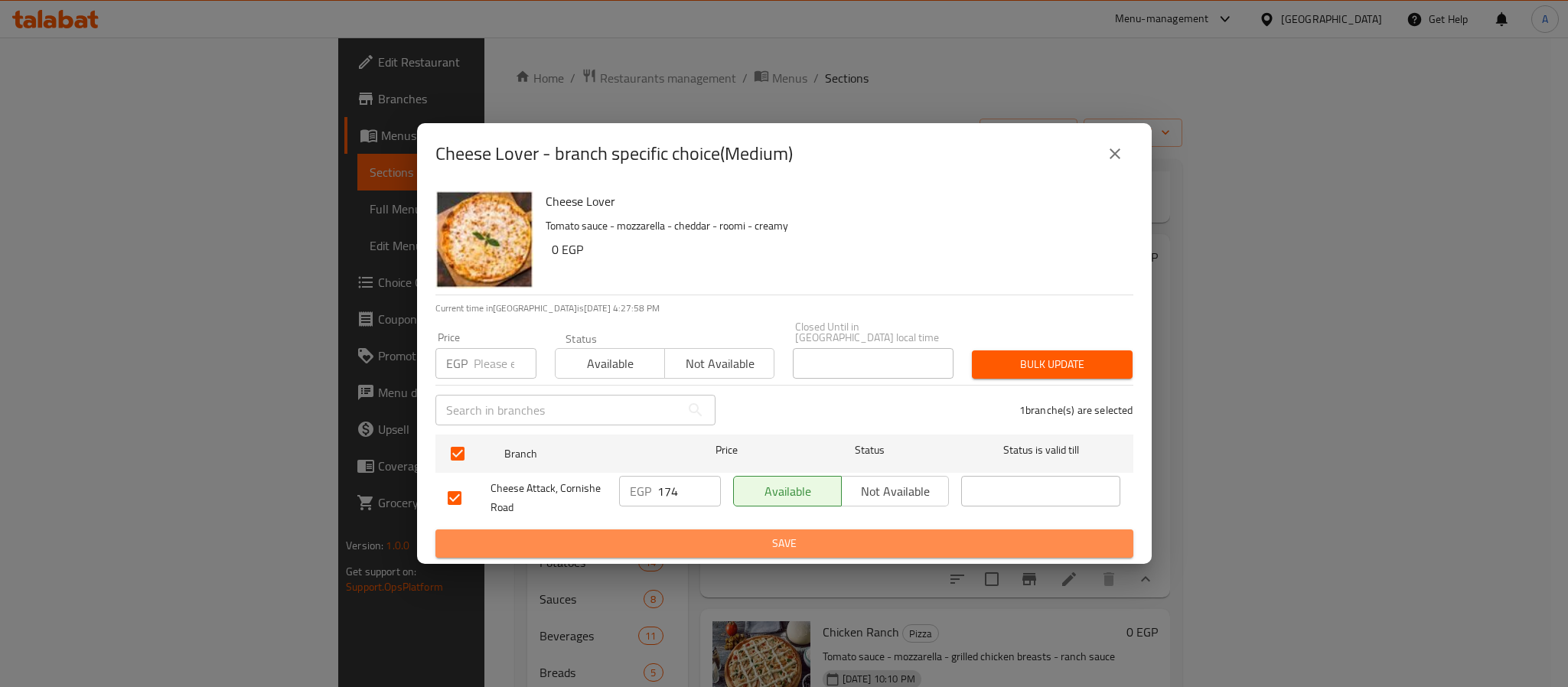
click at [717, 534] on span "Save" at bounding box center [784, 544] width 674 height 19
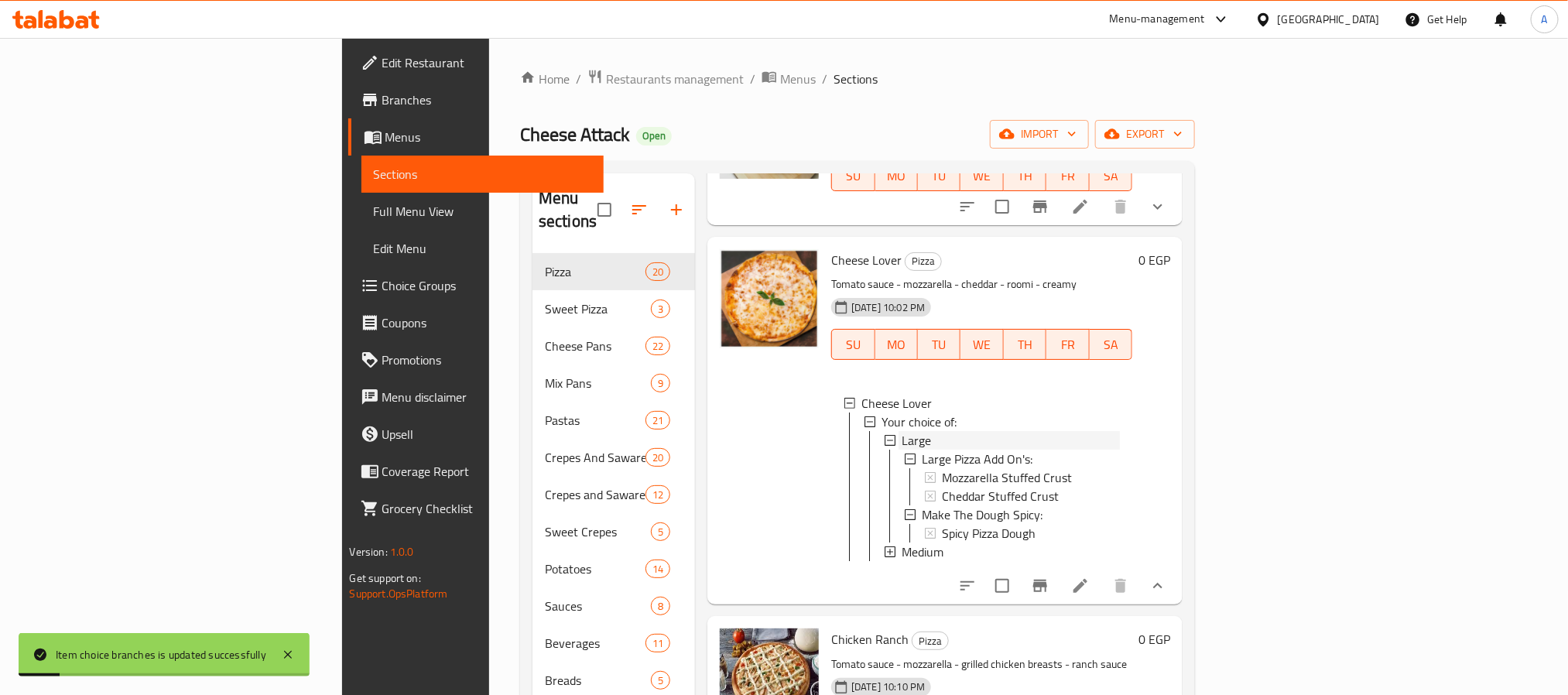
click at [901, 431] on span "Large" at bounding box center [916, 440] width 29 height 18
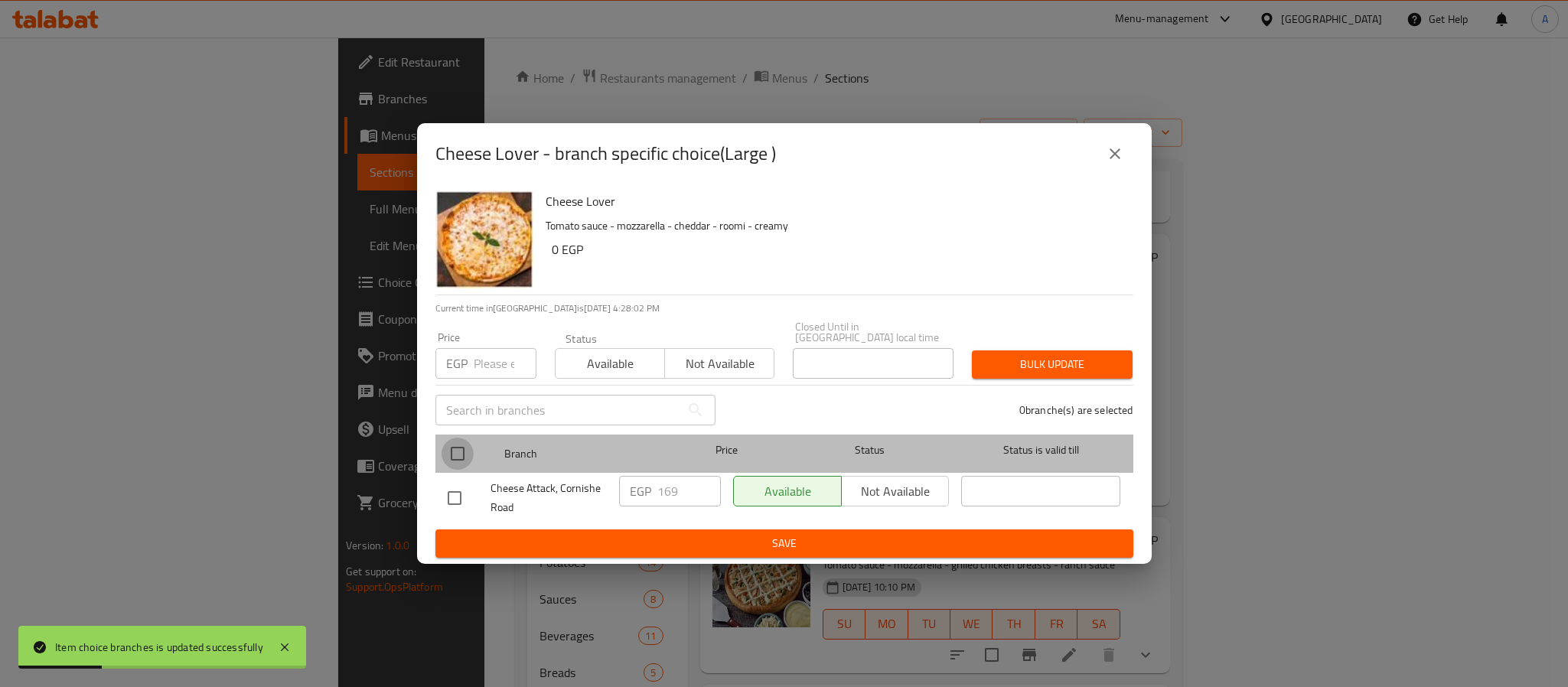
click at [462, 447] on input "checkbox" at bounding box center [458, 454] width 32 height 32
checkbox input "true"
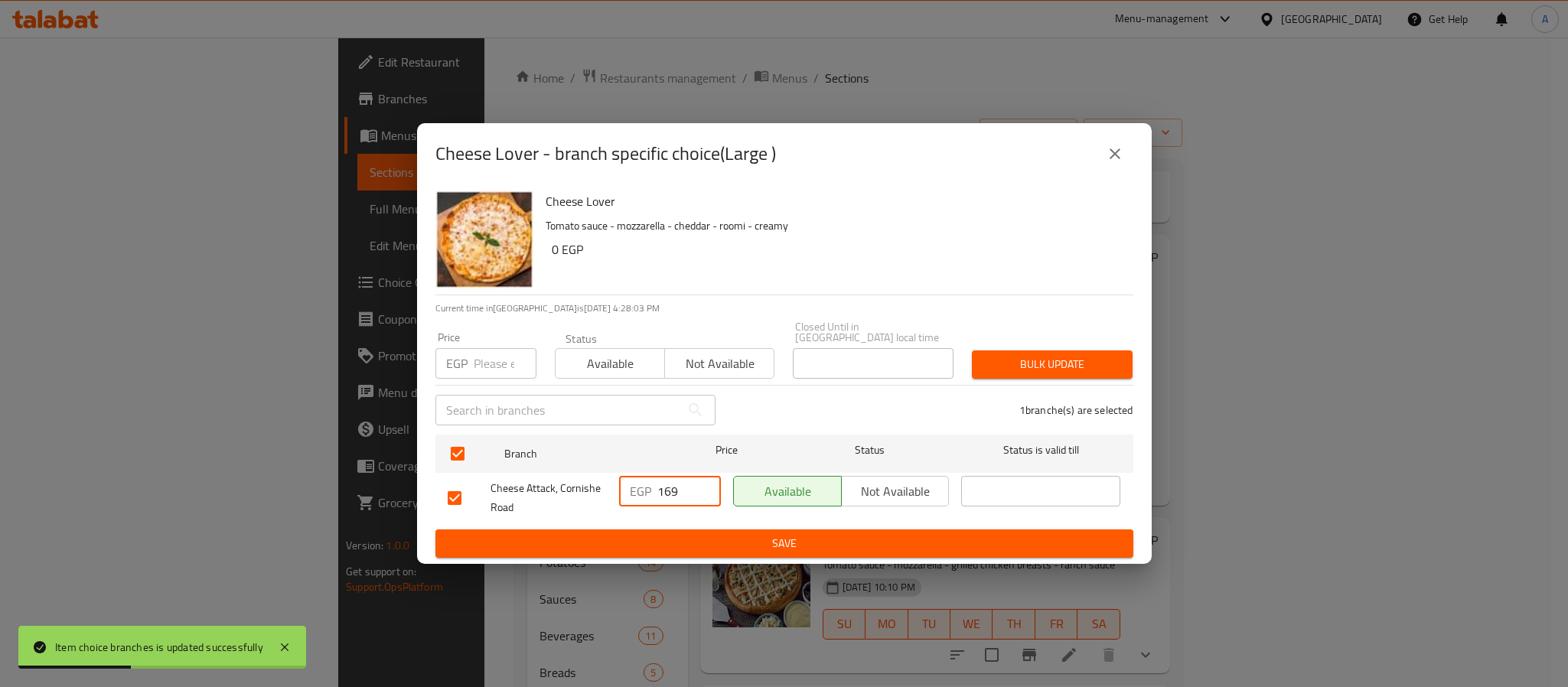
drag, startPoint x: 682, startPoint y: 483, endPoint x: 641, endPoint y: 483, distance: 41.0
click at [641, 483] on div "EGP 169 ​" at bounding box center [670, 491] width 102 height 31
type input "214"
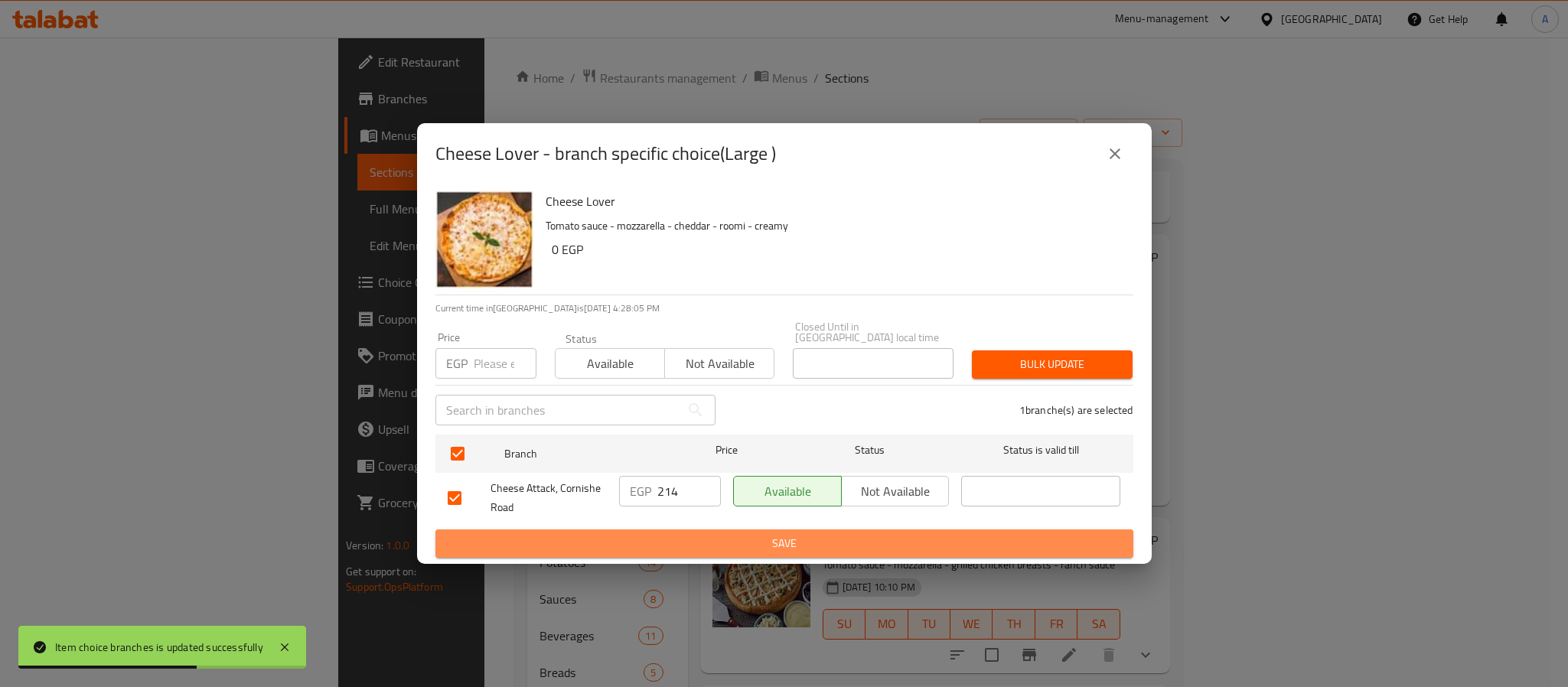
click at [685, 530] on button "Save" at bounding box center [784, 544] width 698 height 29
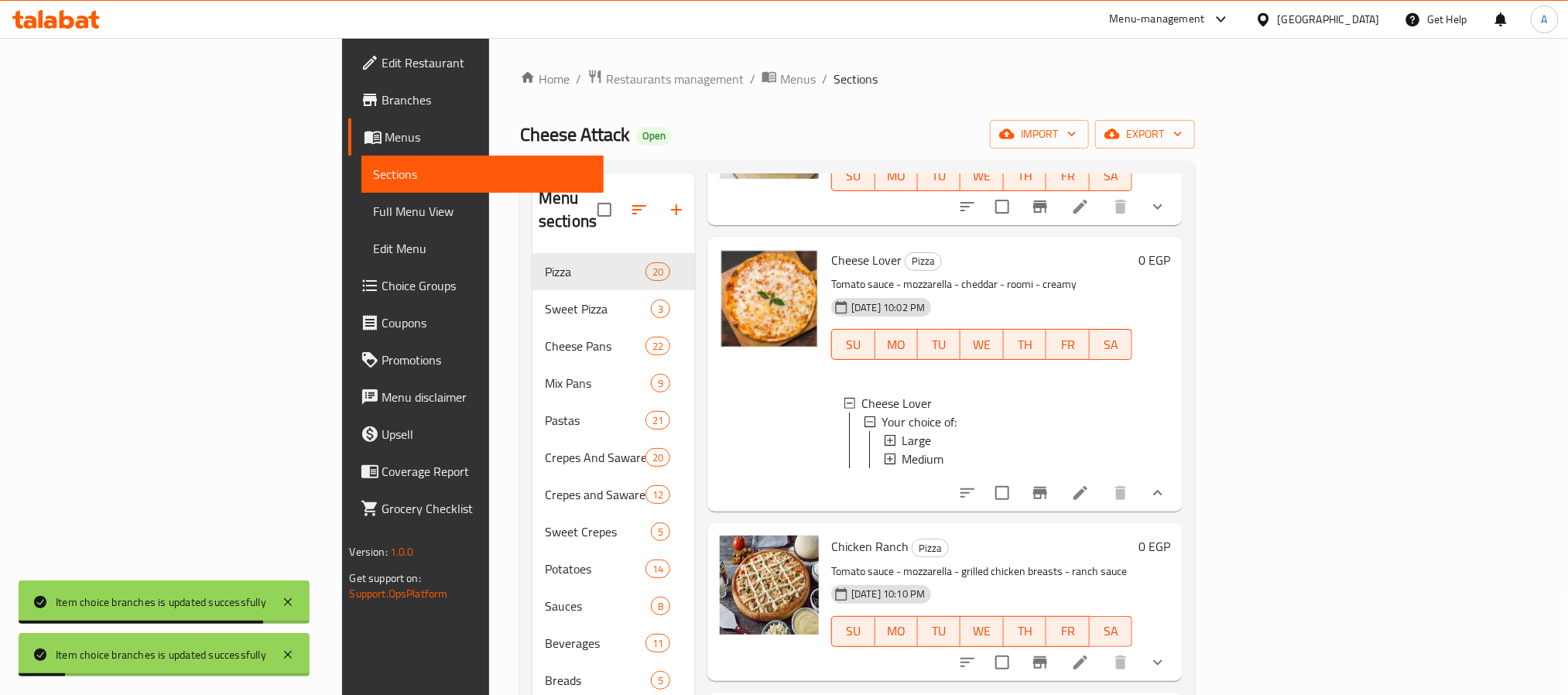
click at [1089, 484] on icon at bounding box center [1080, 492] width 18 height 18
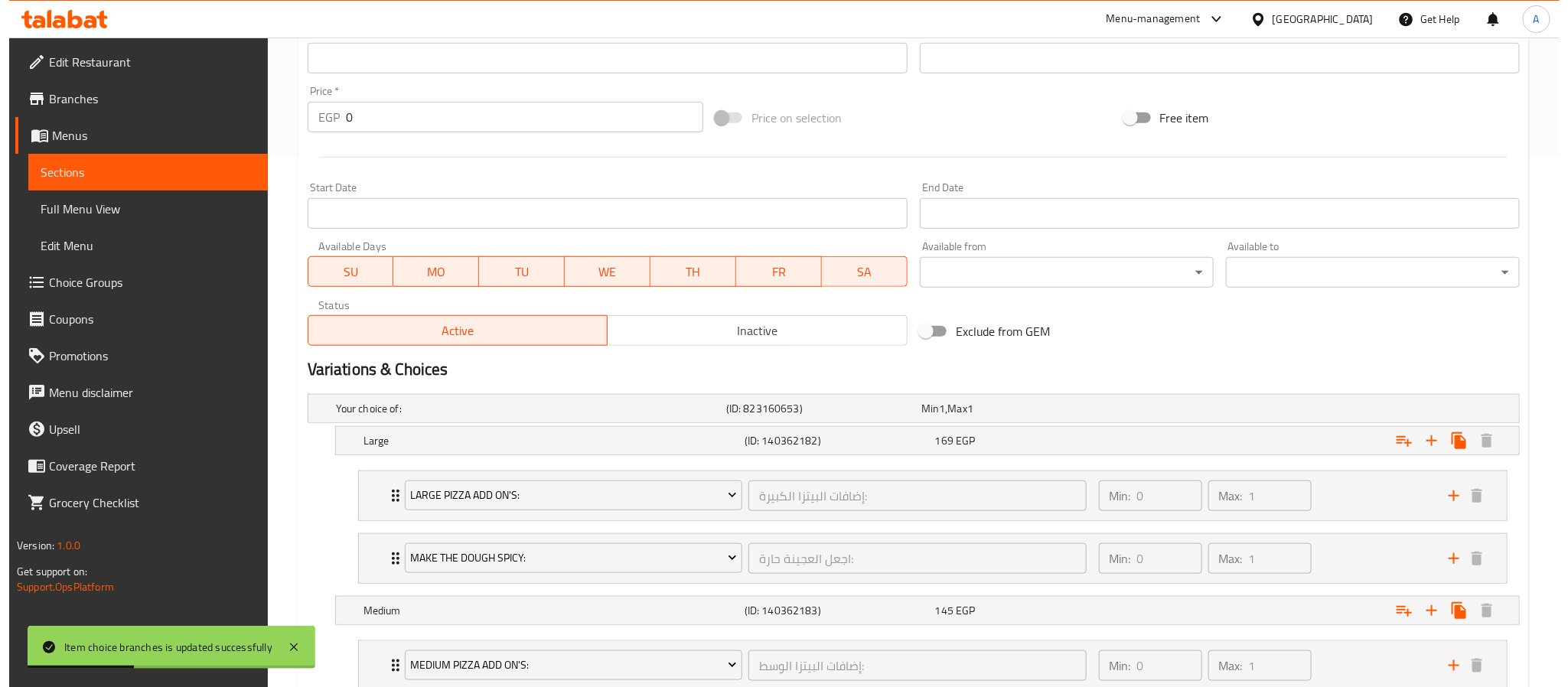
scroll to position [689, 0]
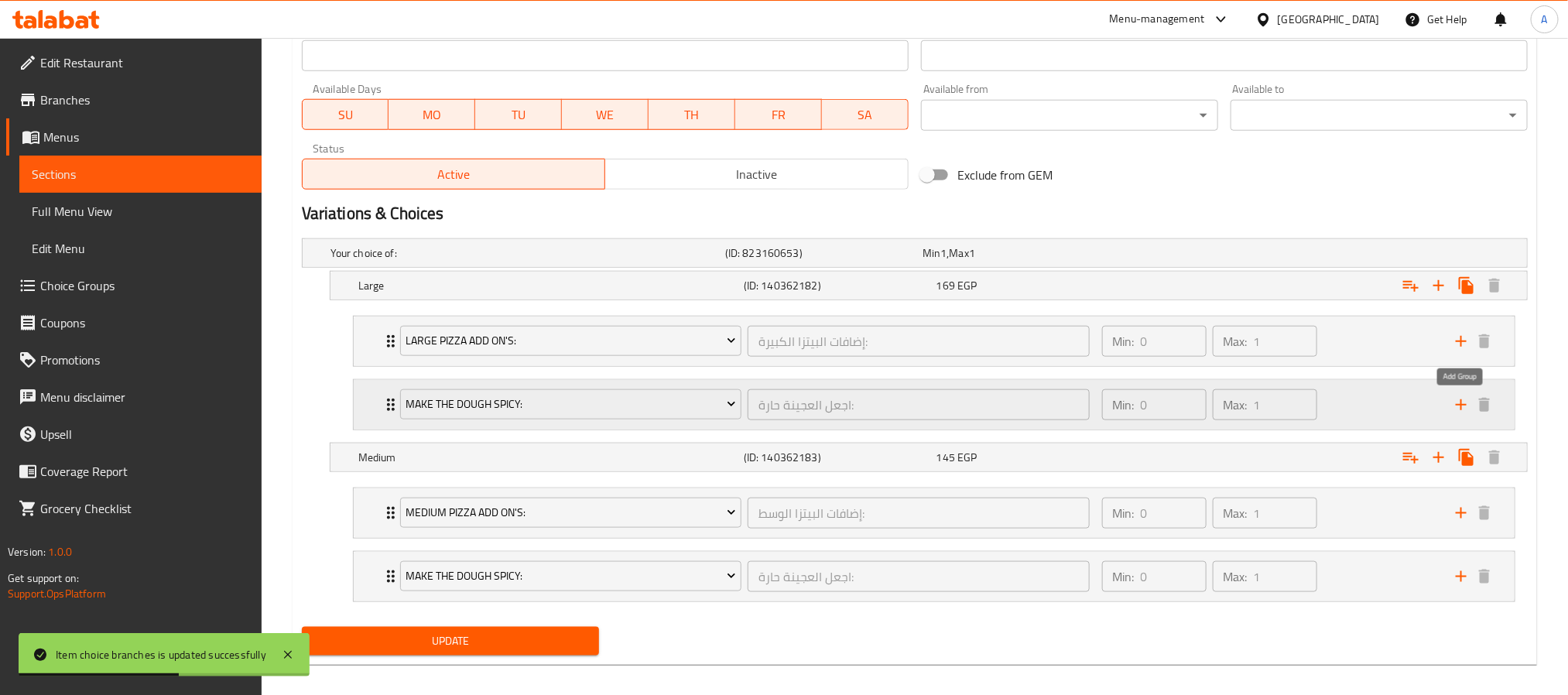
click at [1458, 403] on icon "add" at bounding box center [1461, 404] width 18 height 18
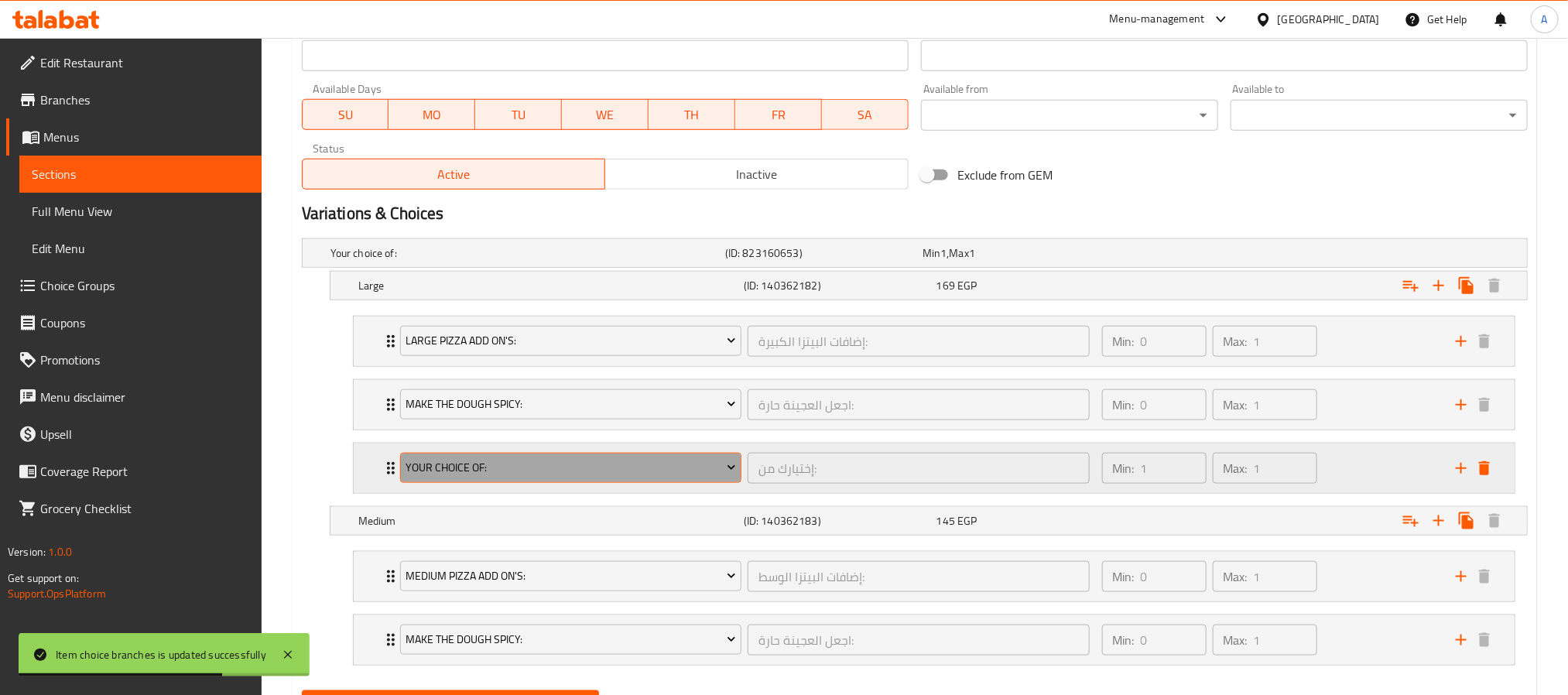
click at [659, 467] on span "Your Choice Of:" at bounding box center [570, 468] width 330 height 19
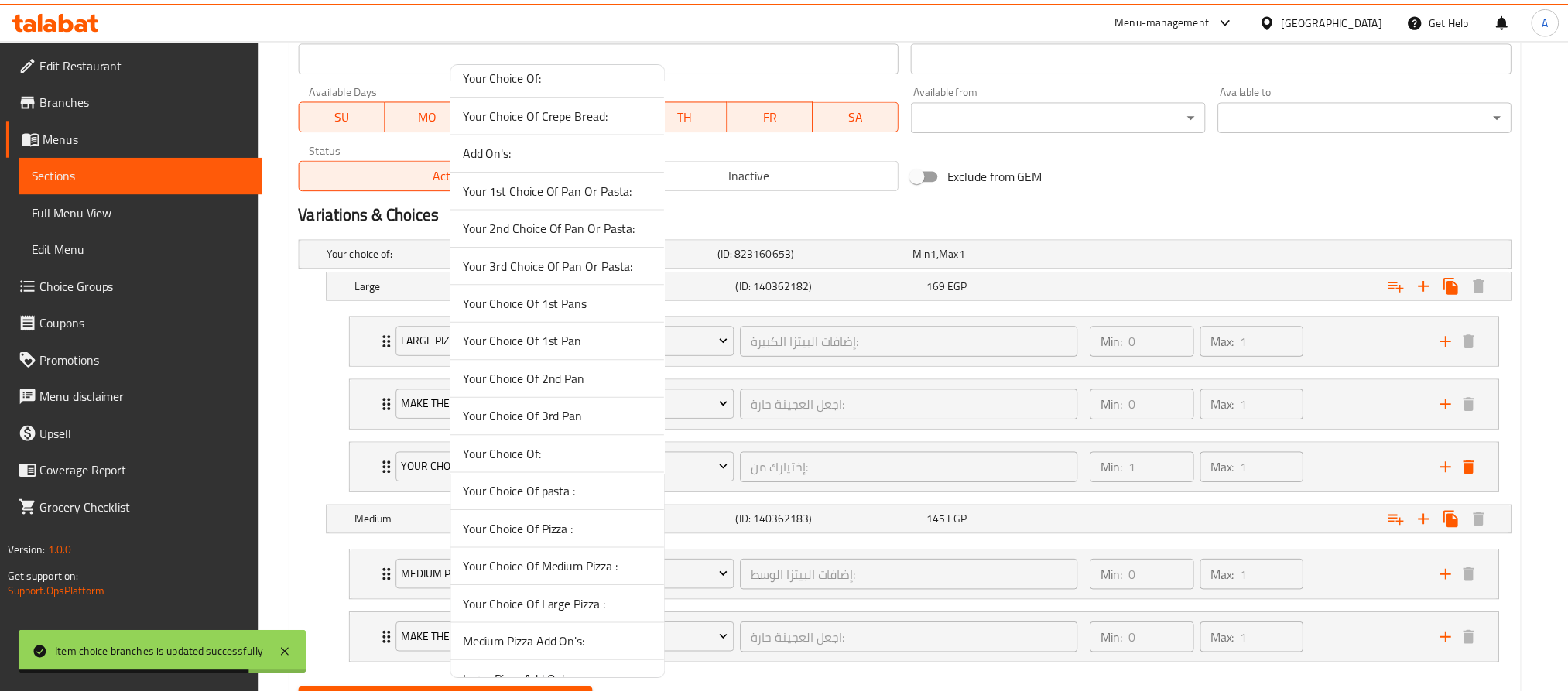
scroll to position [808, 0]
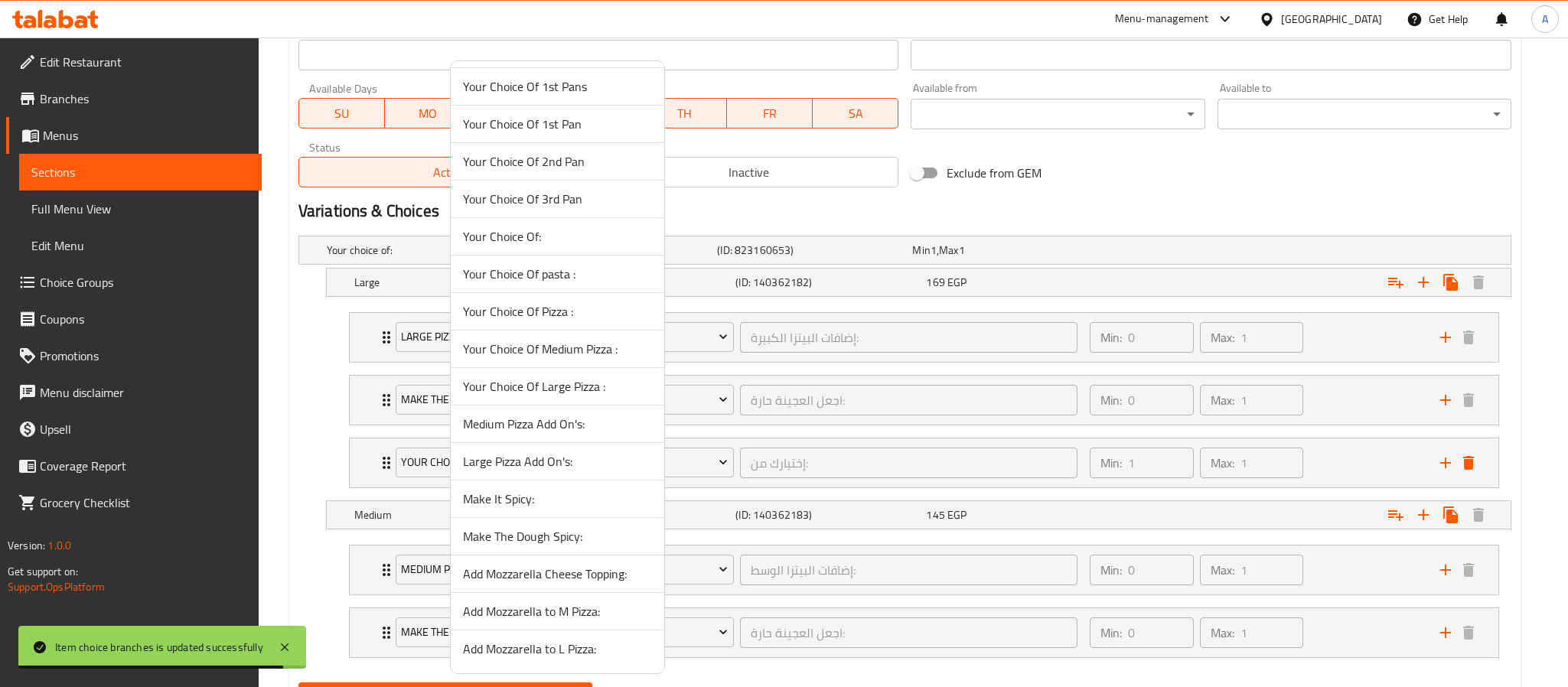
click at [547, 643] on span "Add Mozzarella to L Pizza:" at bounding box center [557, 649] width 189 height 18
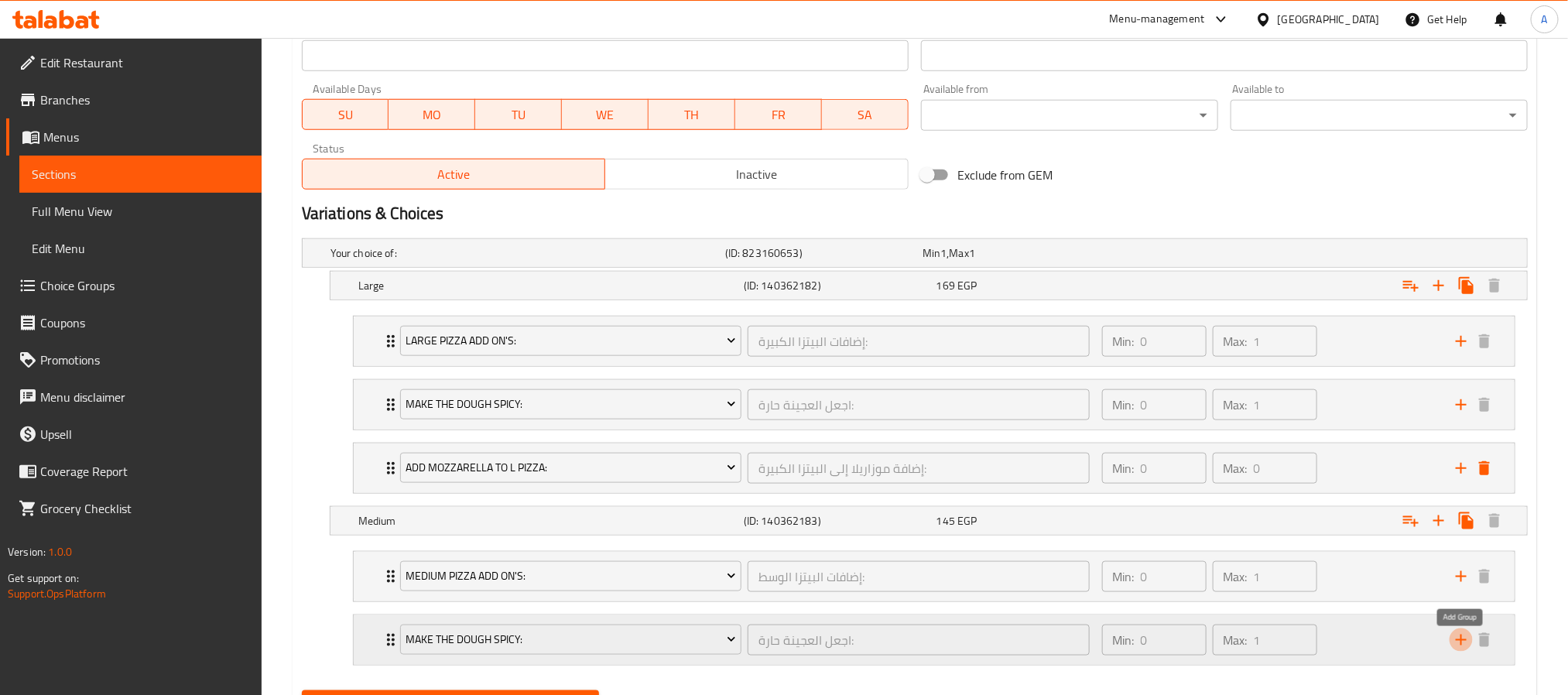
click at [1456, 639] on icon "add" at bounding box center [1461, 640] width 18 height 18
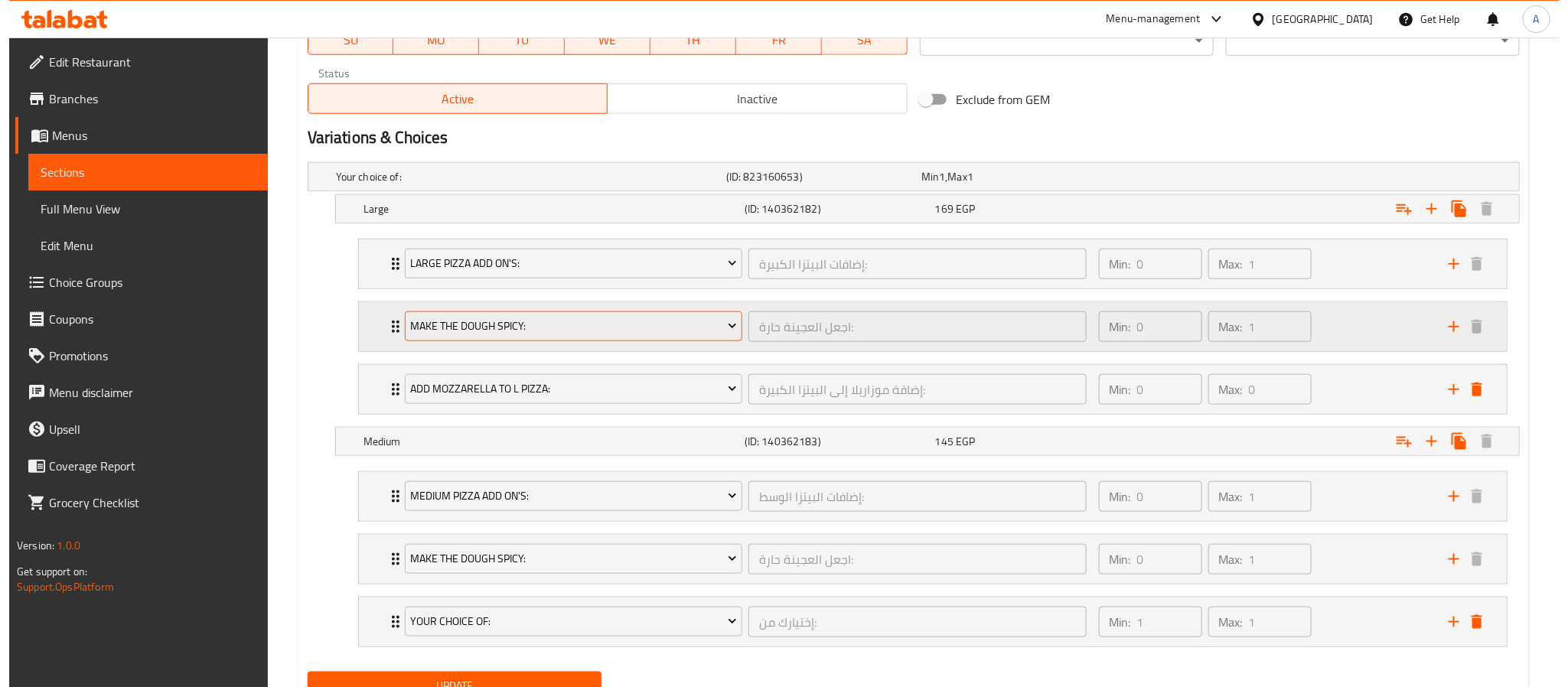
scroll to position [837, 0]
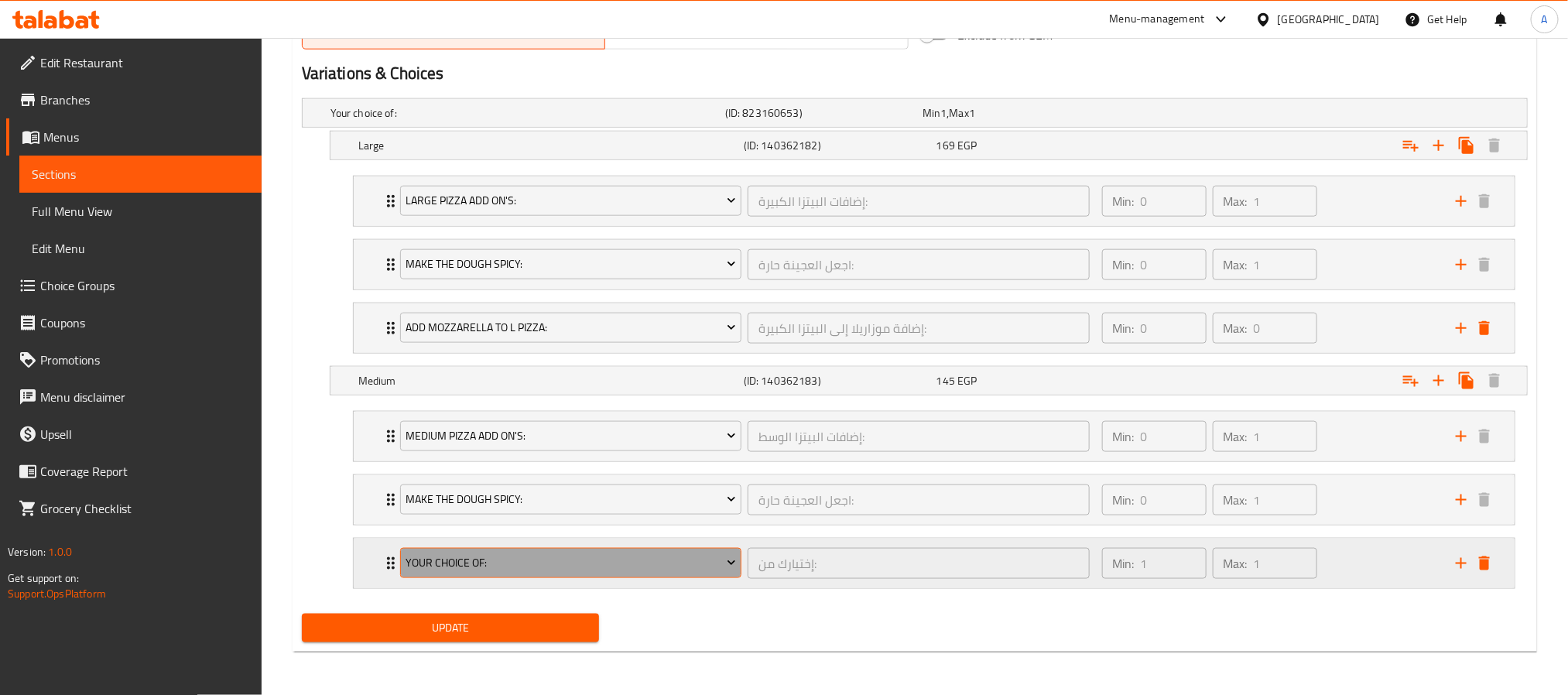
click at [634, 558] on span "Your Choice Of:" at bounding box center [570, 563] width 330 height 19
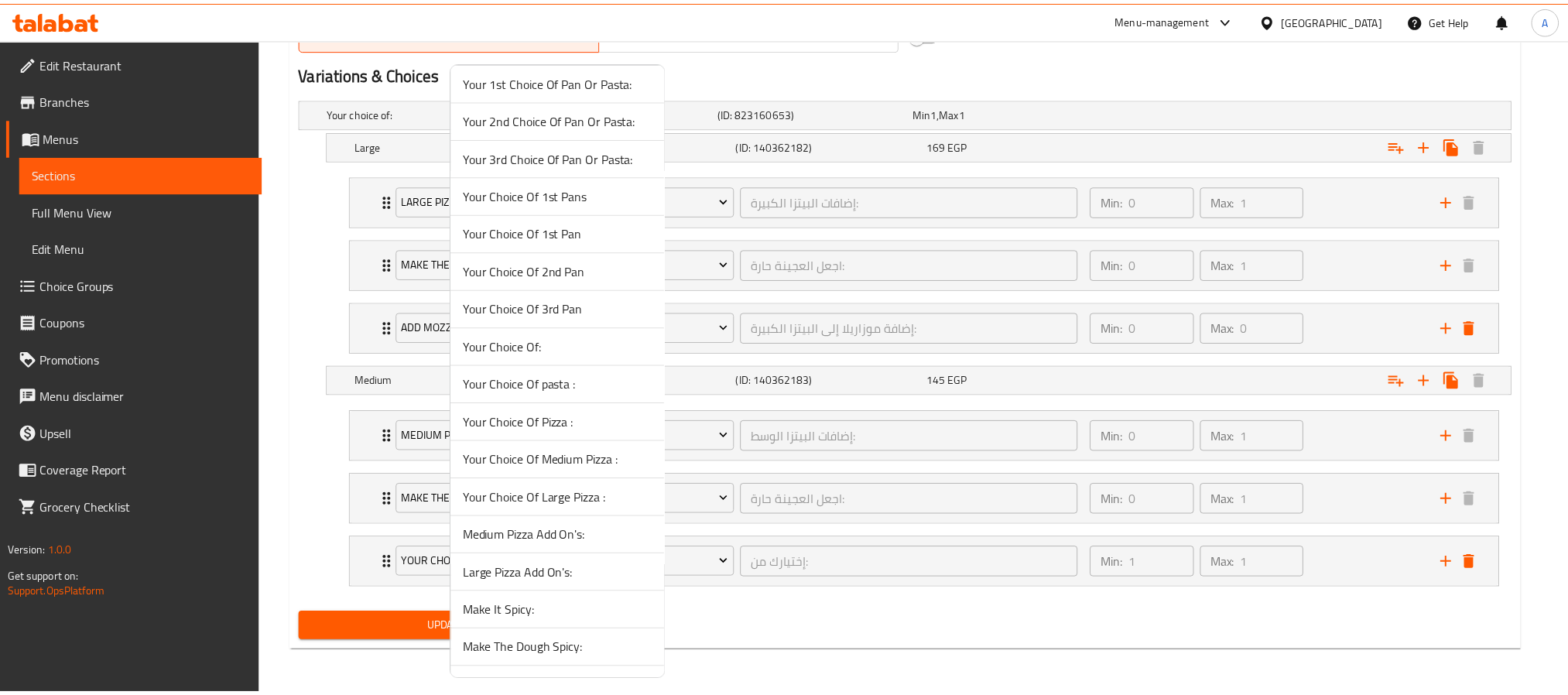
scroll to position [808, 0]
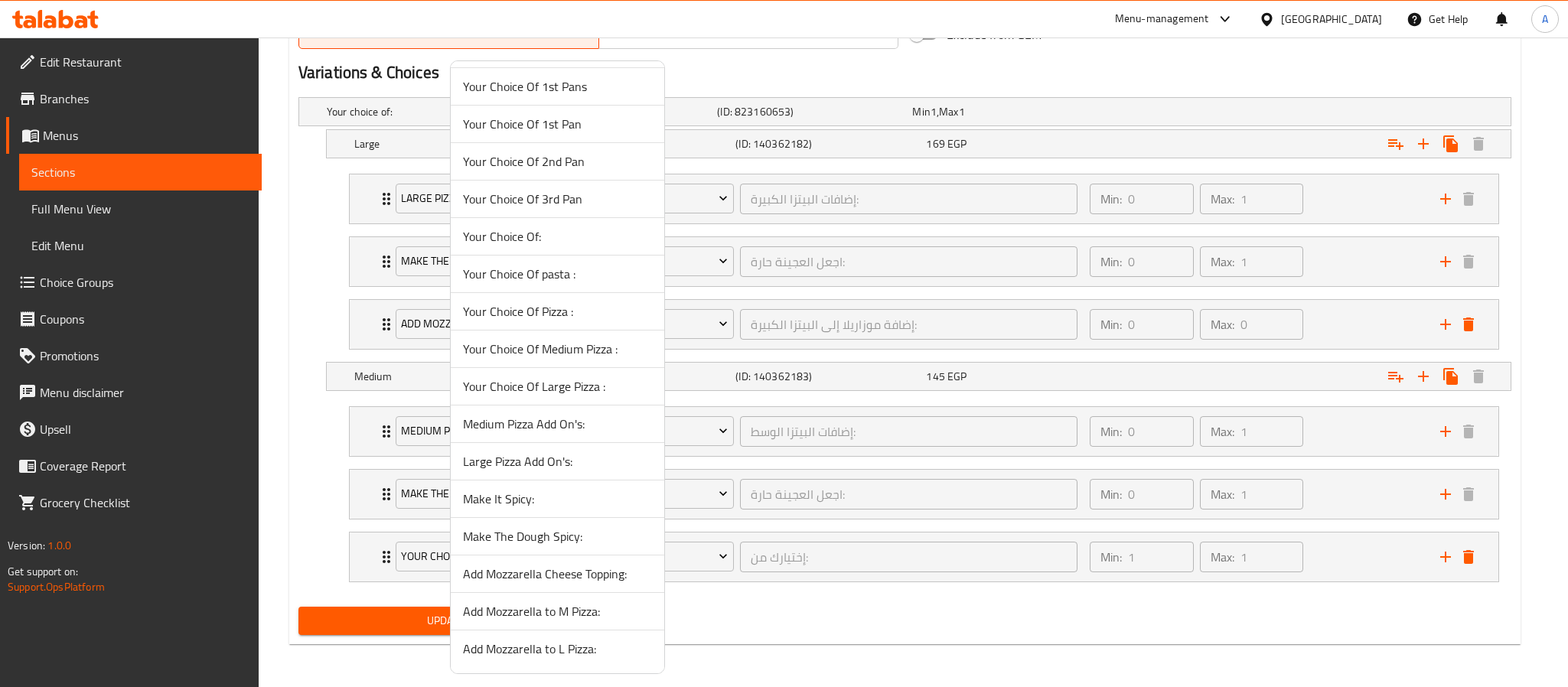
click at [570, 606] on span "Add Mozzarella to M Pizza:" at bounding box center [557, 611] width 189 height 18
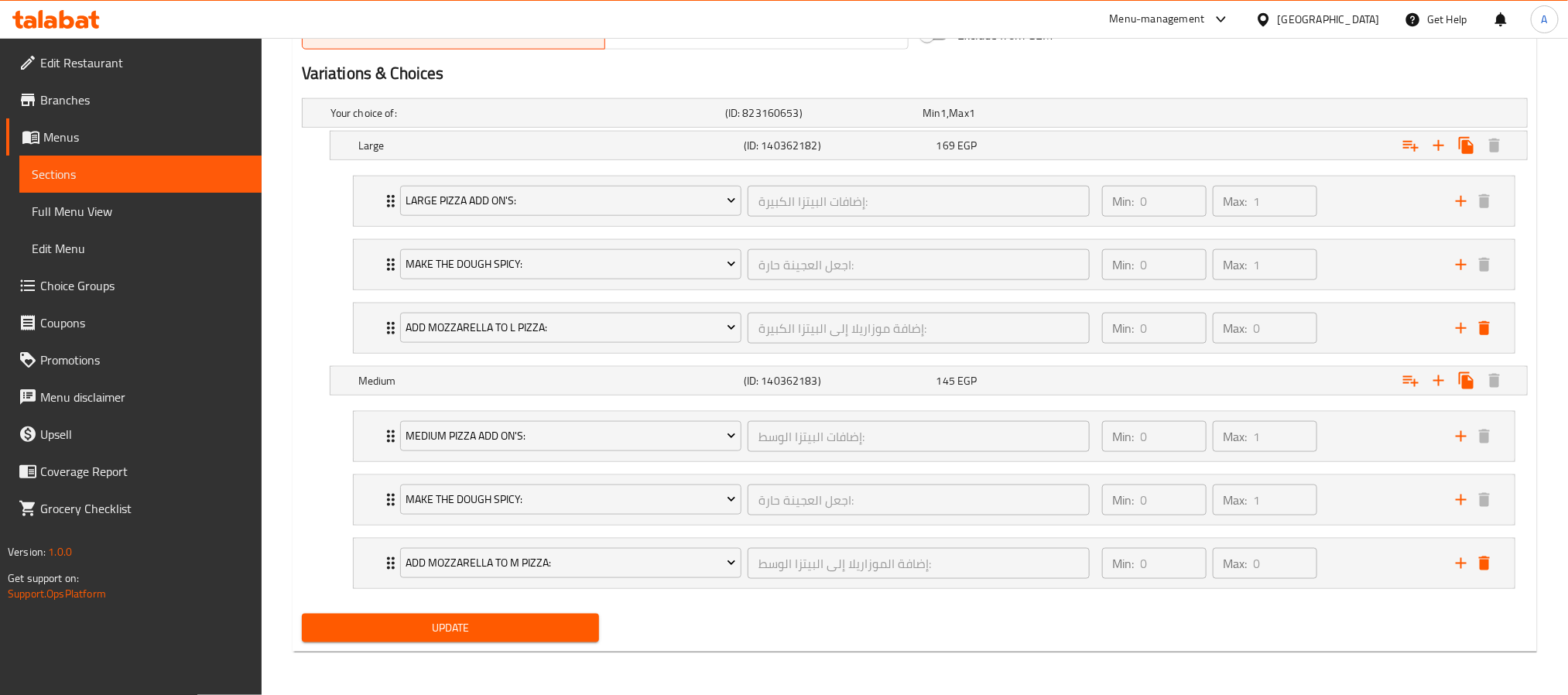
click at [530, 627] on span "Update" at bounding box center [451, 628] width 272 height 19
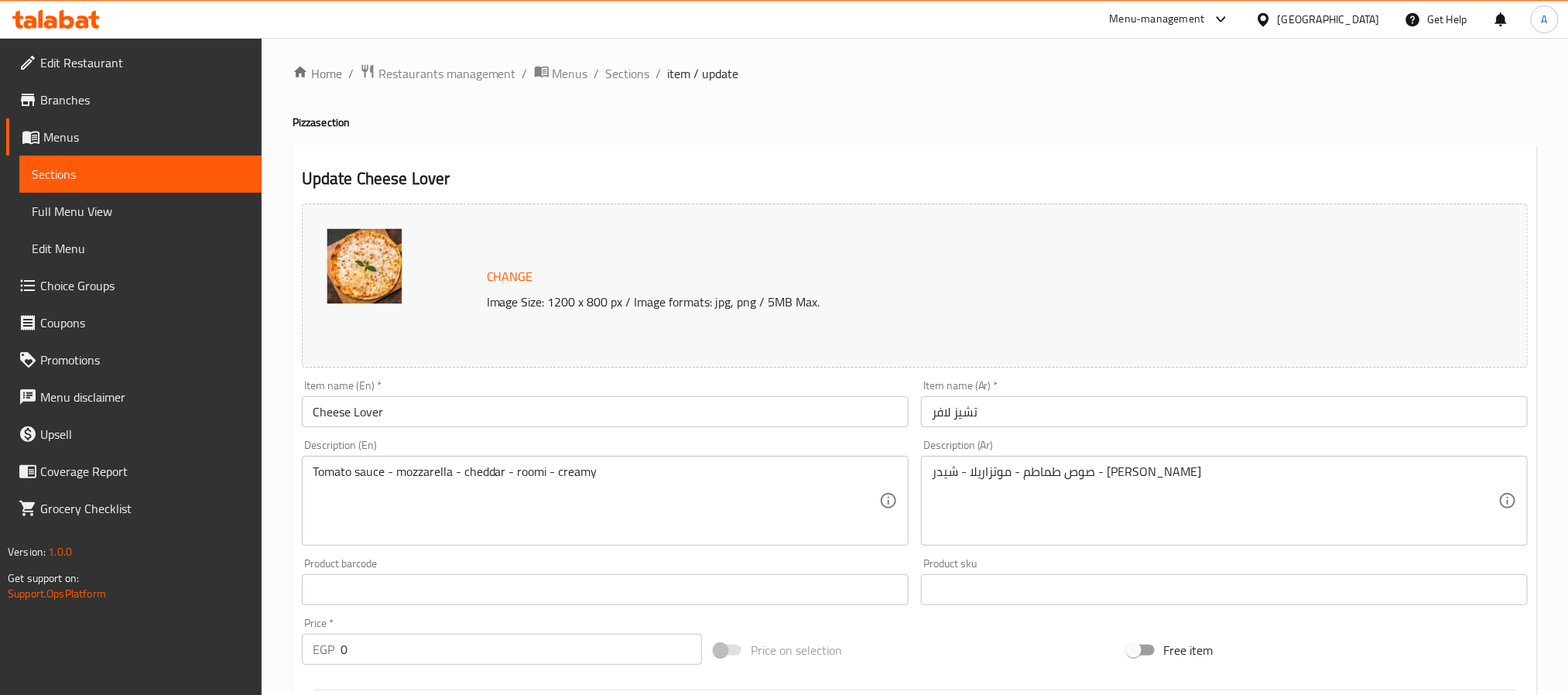
scroll to position [0, 0]
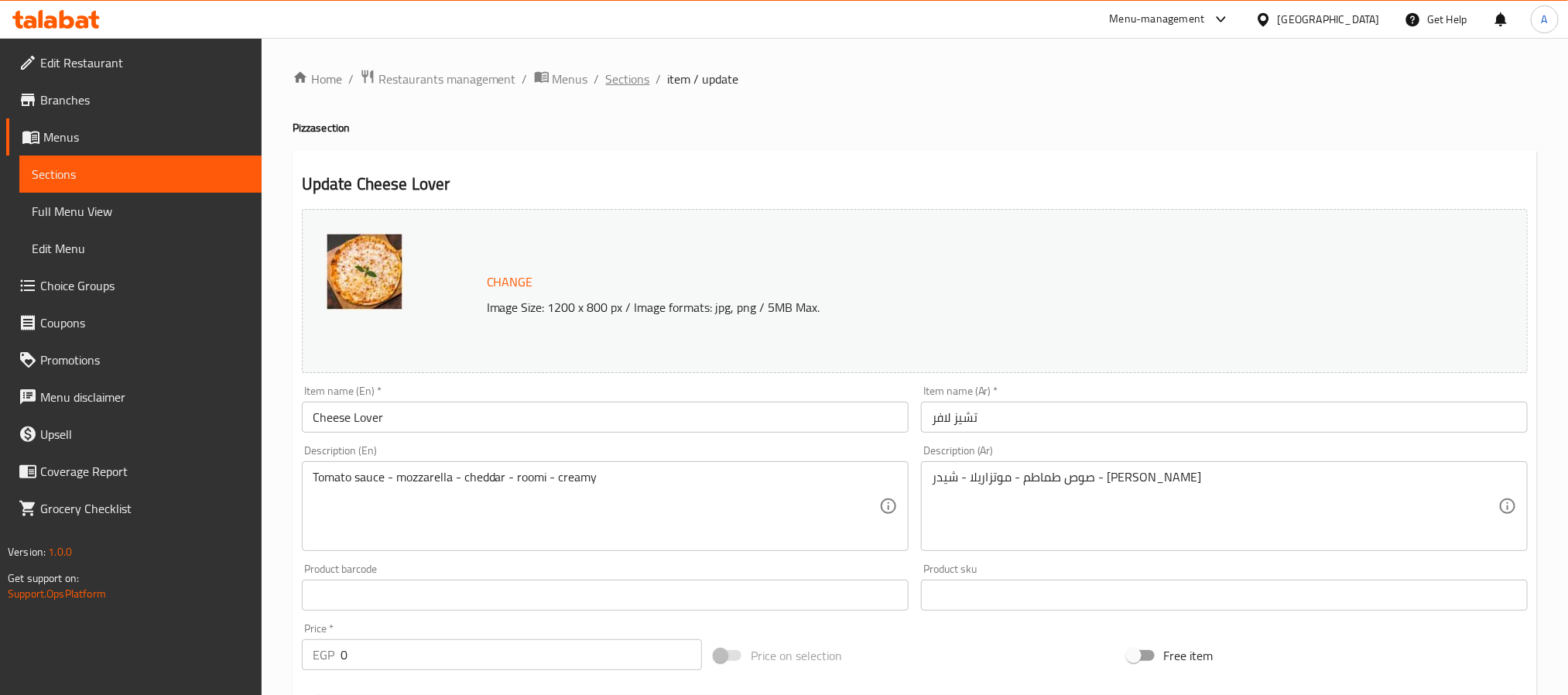
click at [627, 77] on span "Sections" at bounding box center [628, 78] width 44 height 18
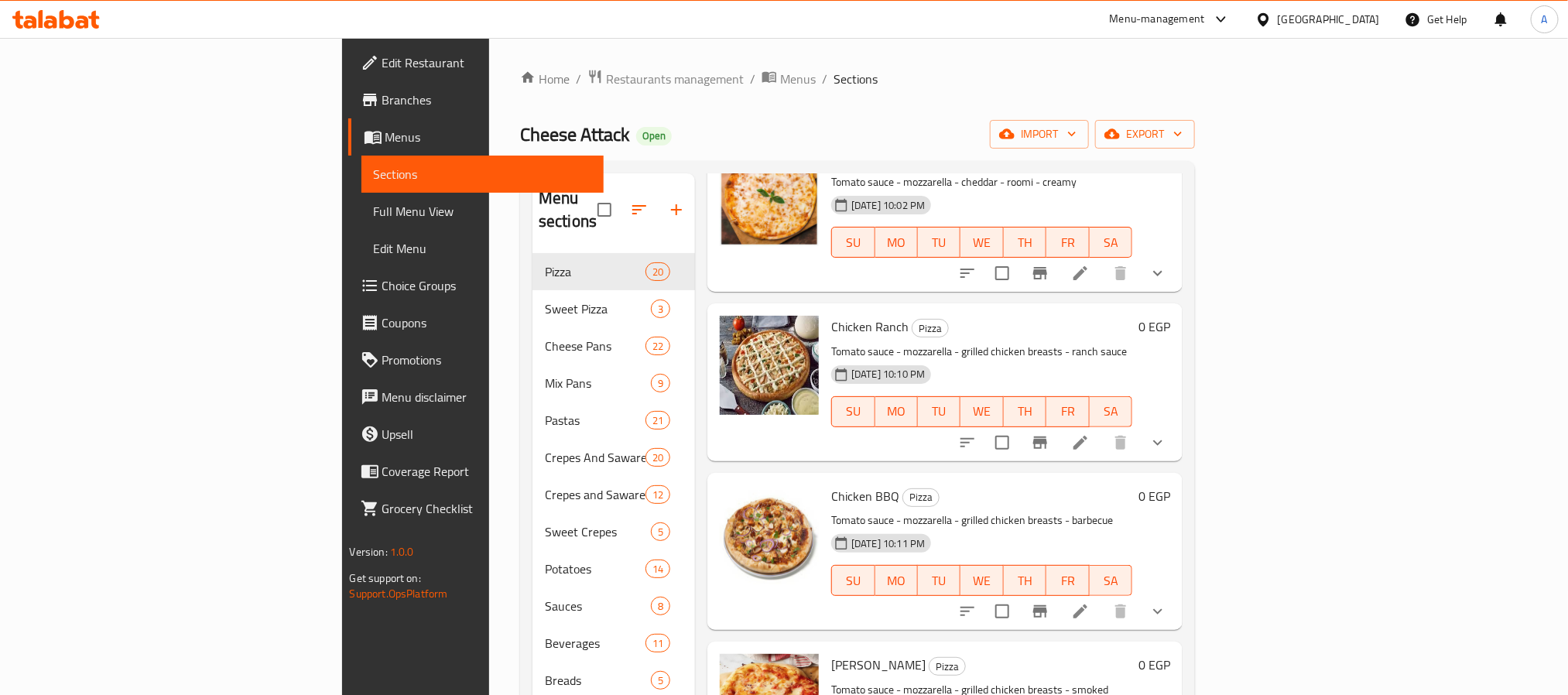
scroll to position [464, 0]
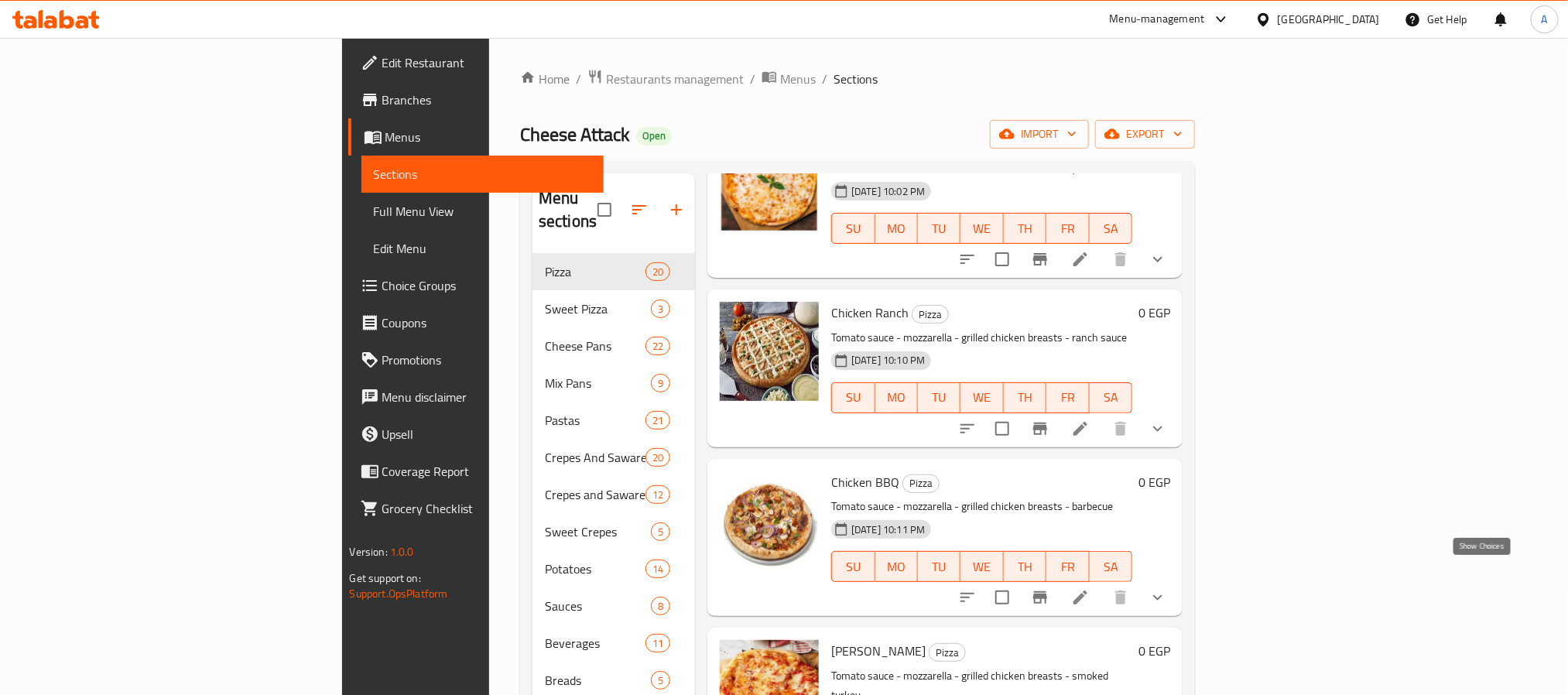
click at [1168, 589] on icon "show more" at bounding box center [1157, 598] width 18 height 18
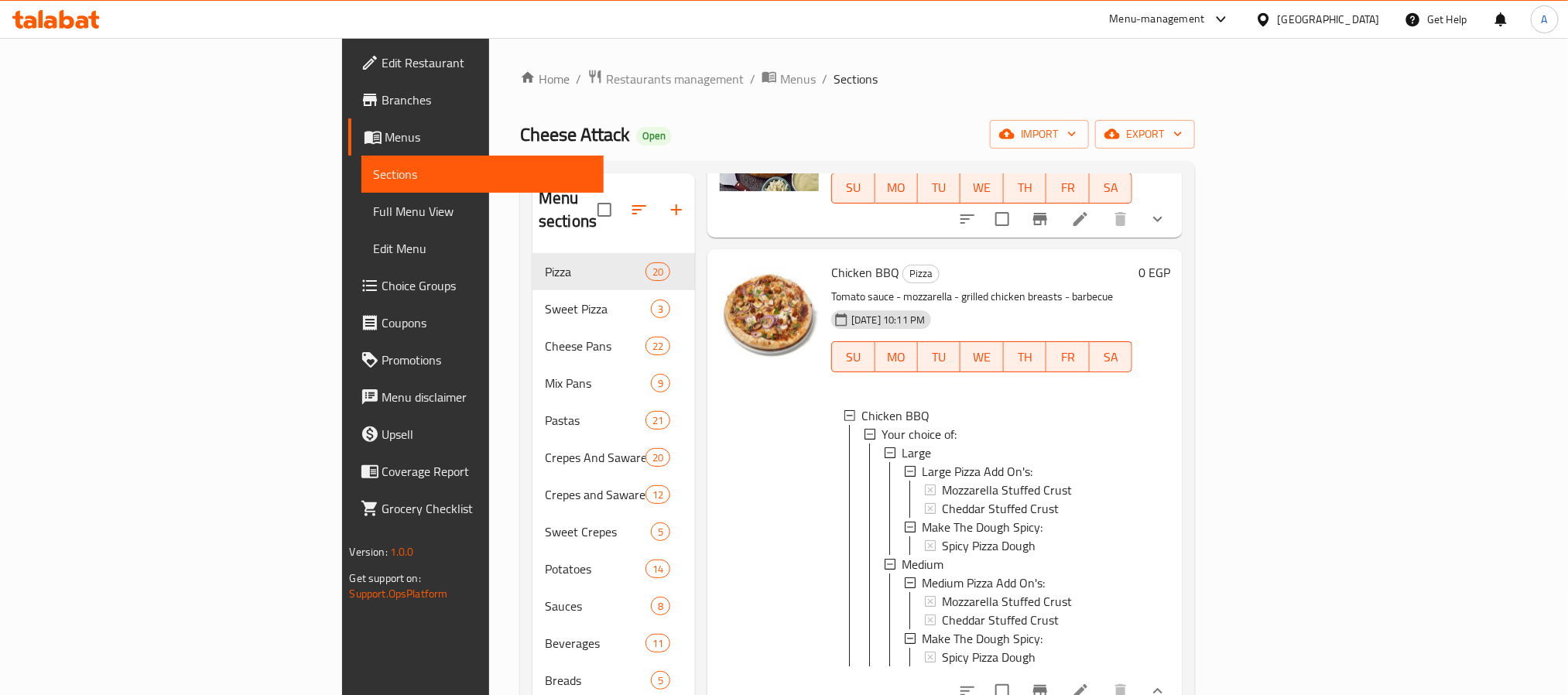
scroll to position [697, 0]
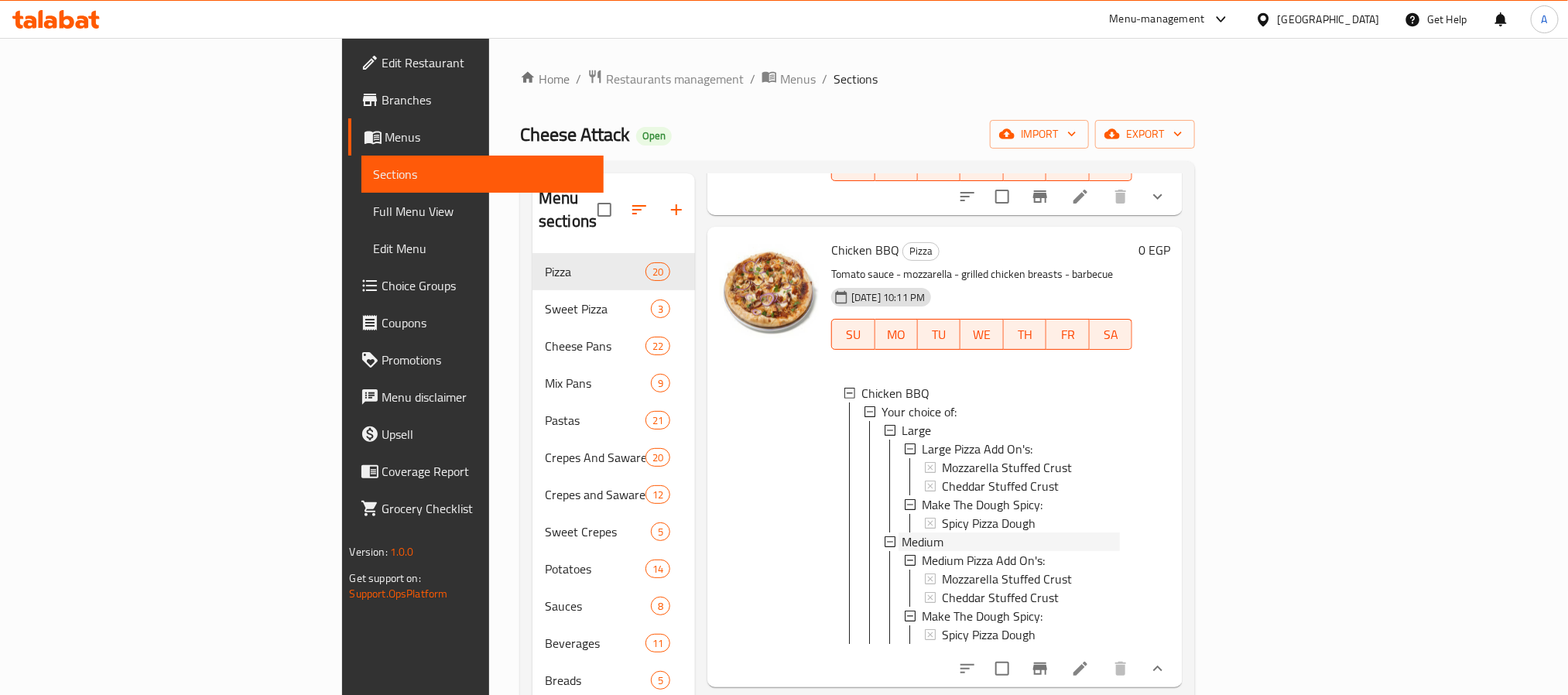
click at [901, 533] on div "Medium" at bounding box center [1010, 542] width 218 height 18
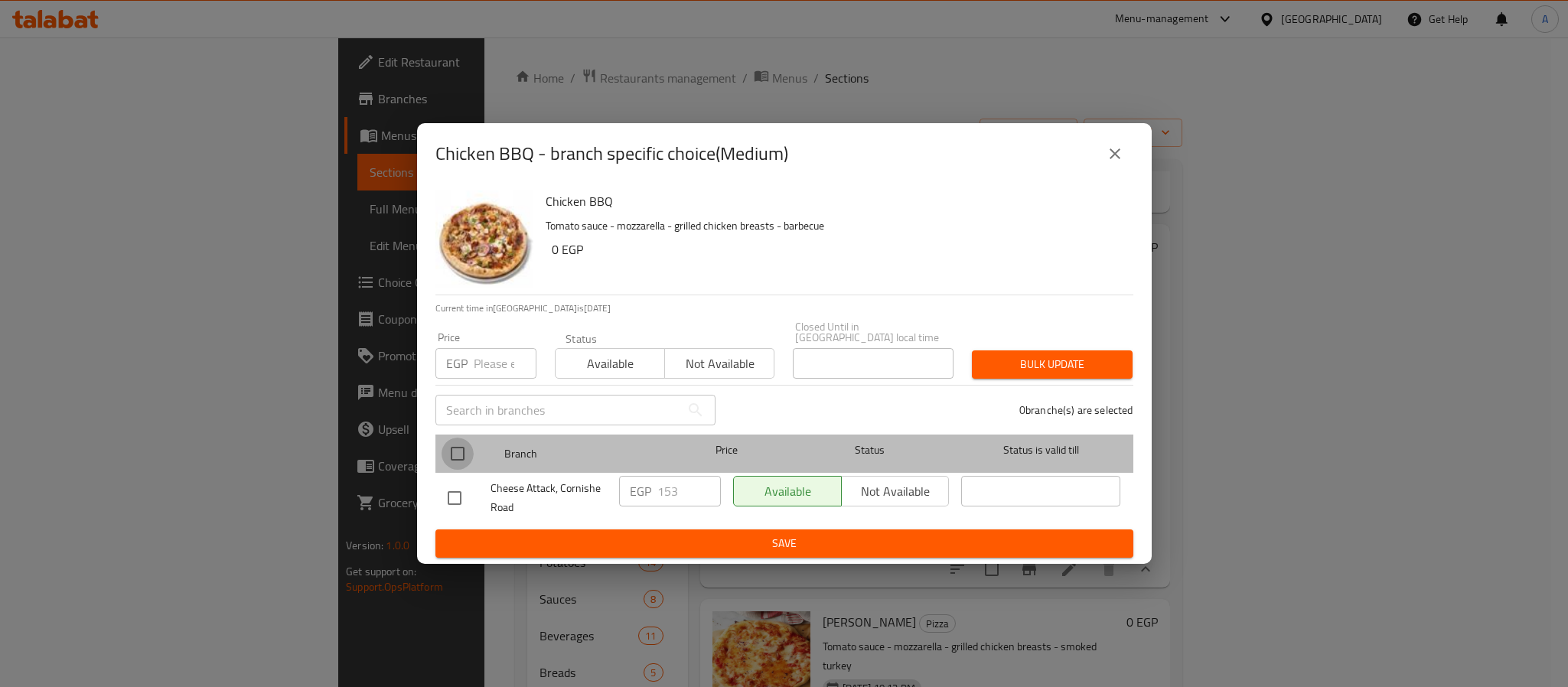
click at [460, 448] on input "checkbox" at bounding box center [458, 454] width 32 height 32
checkbox input "true"
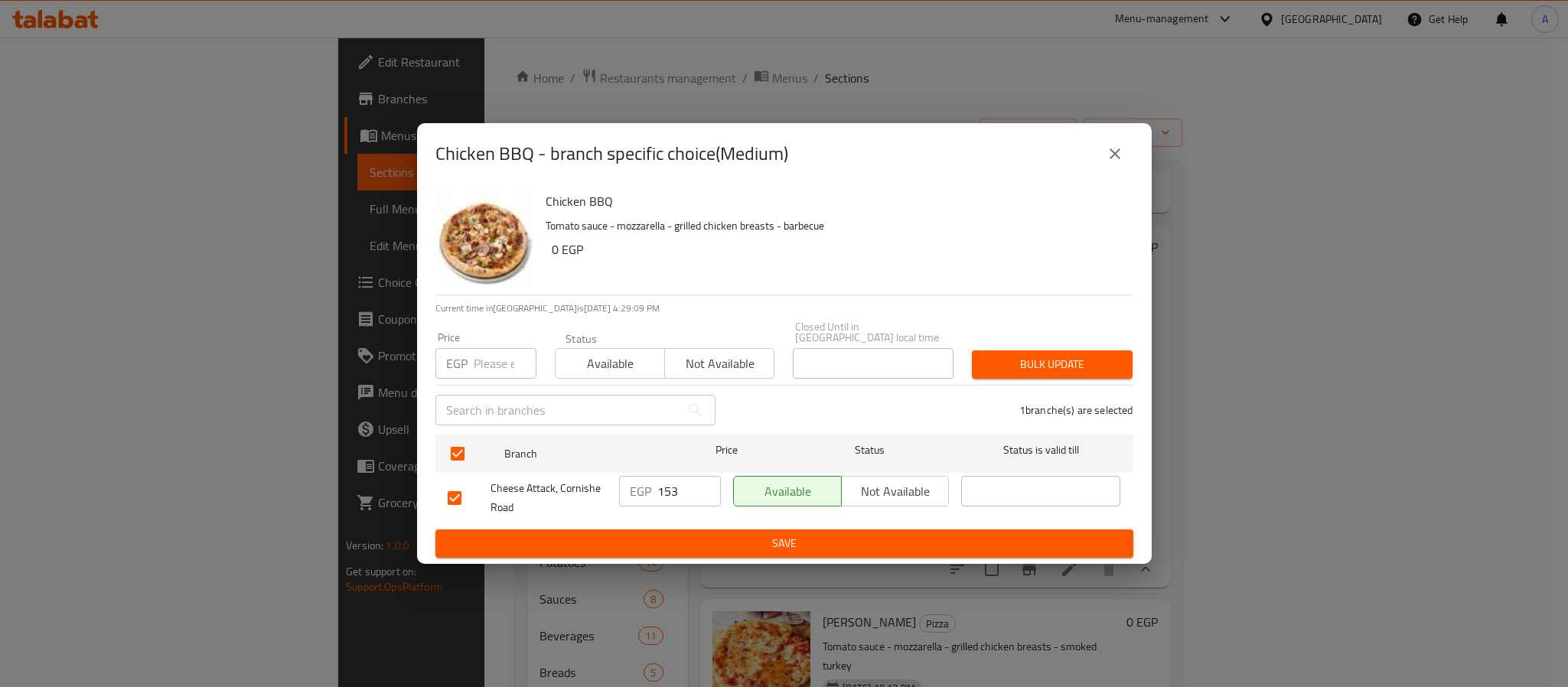
click at [678, 483] on input "153" at bounding box center [689, 491] width 64 height 31
type input "179"
click at [752, 534] on span "Save" at bounding box center [784, 544] width 674 height 19
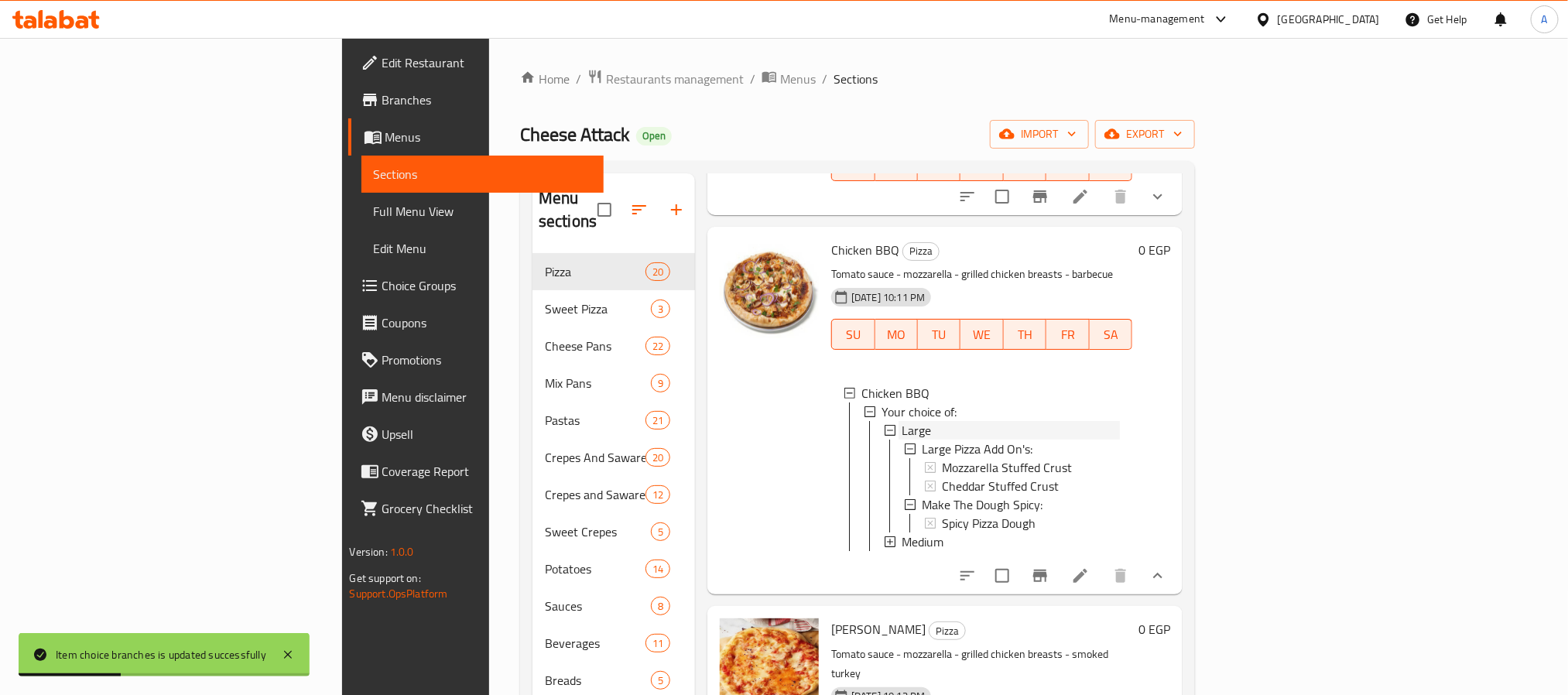
click at [901, 421] on span "Large" at bounding box center [916, 430] width 29 height 18
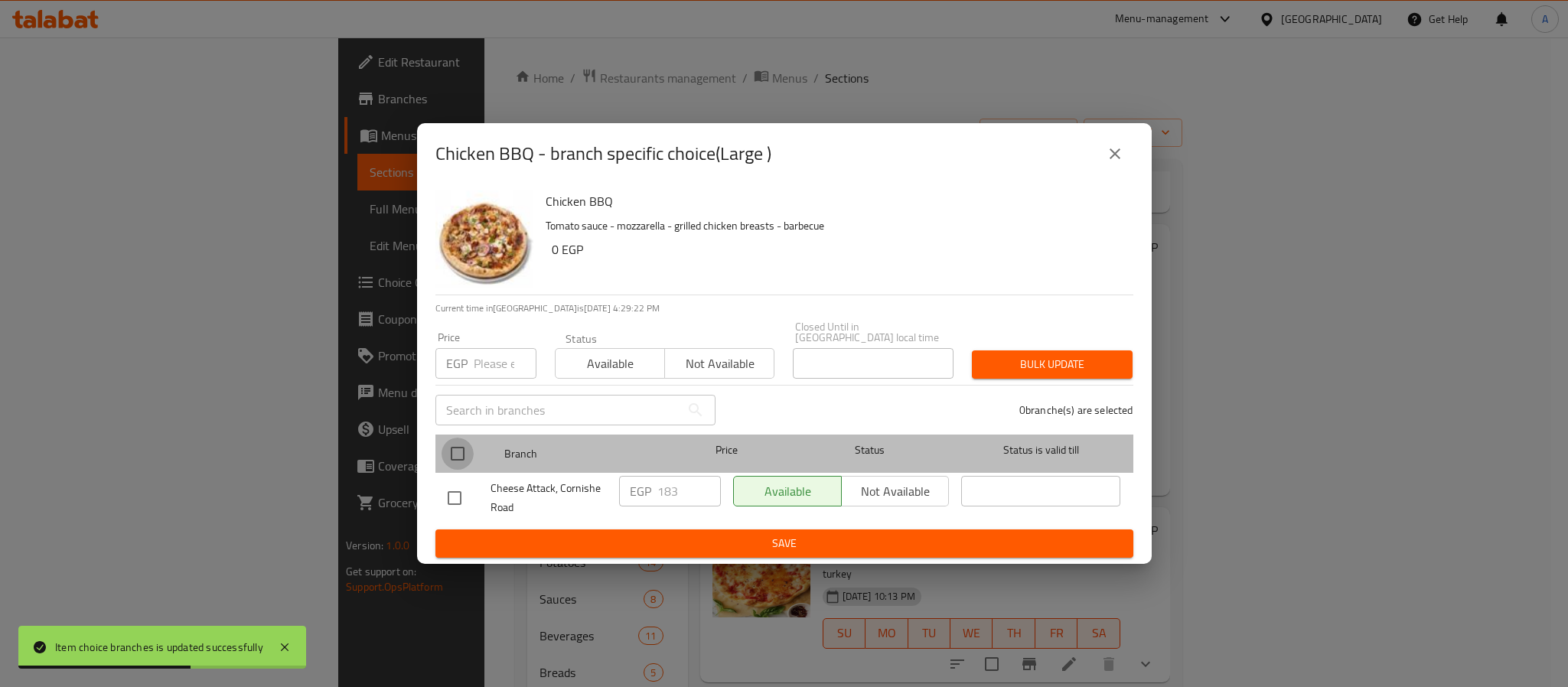
drag, startPoint x: 459, startPoint y: 442, endPoint x: 628, endPoint y: 473, distance: 171.8
click at [466, 443] on input "checkbox" at bounding box center [458, 454] width 32 height 32
checkbox input "true"
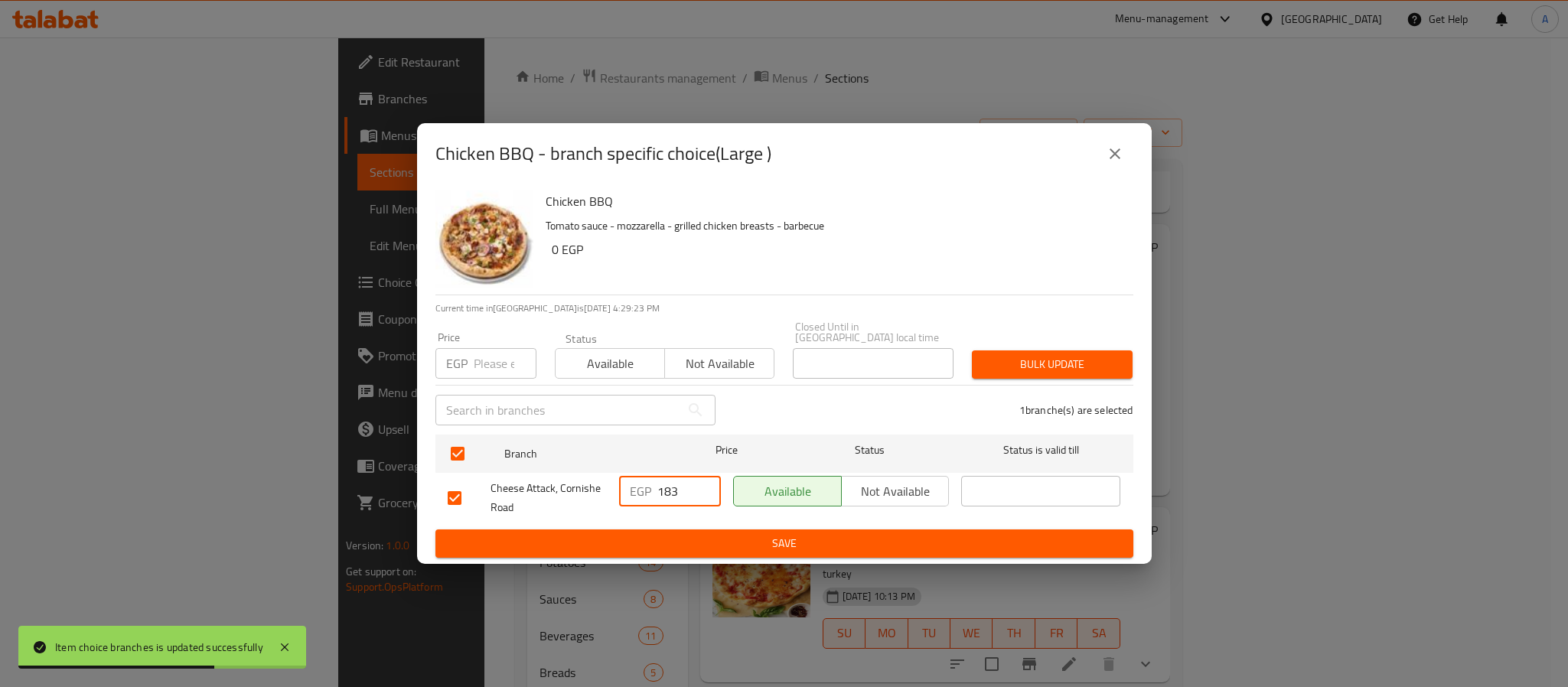
drag, startPoint x: 682, startPoint y: 485, endPoint x: 650, endPoint y: 477, distance: 33.0
click at [650, 477] on div "EGP 183 ​" at bounding box center [670, 491] width 102 height 31
type input "225"
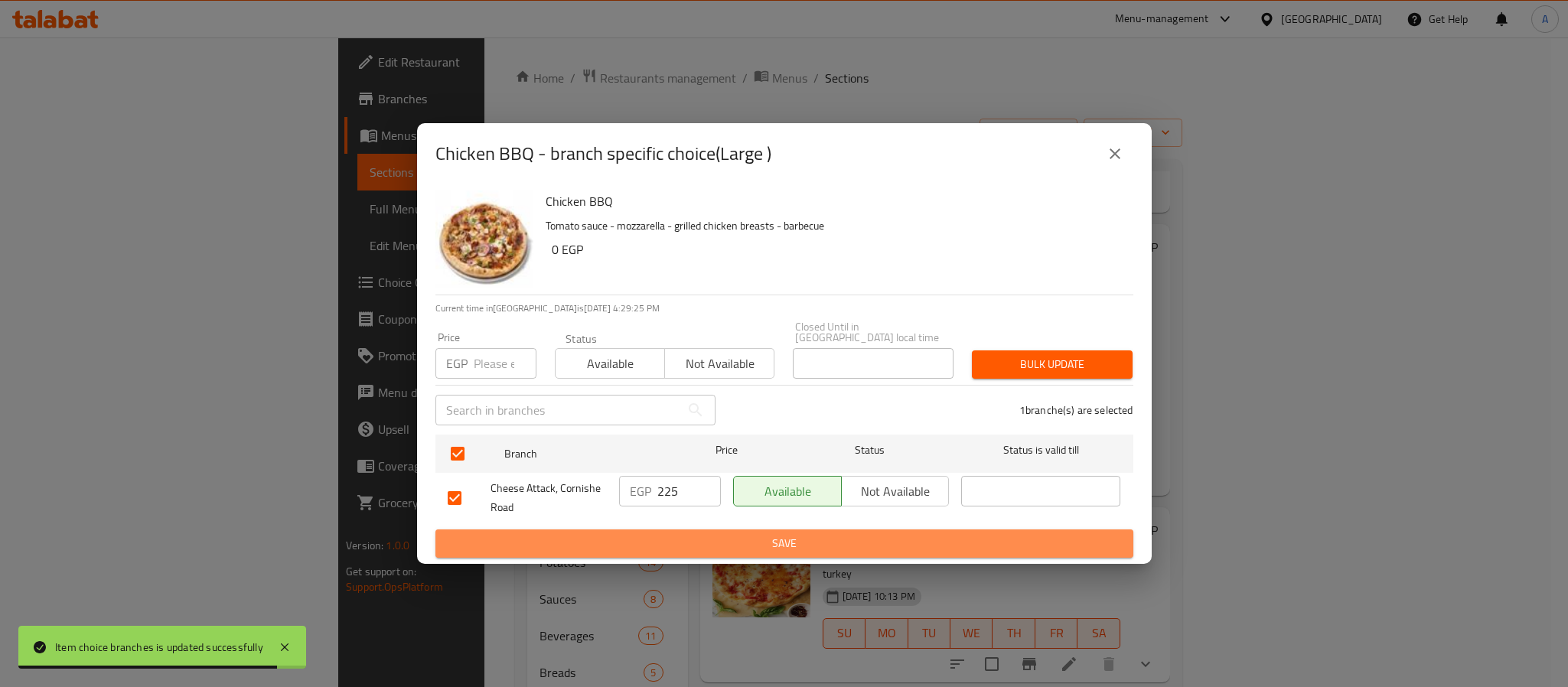
click at [731, 537] on span "Save" at bounding box center [784, 544] width 674 height 19
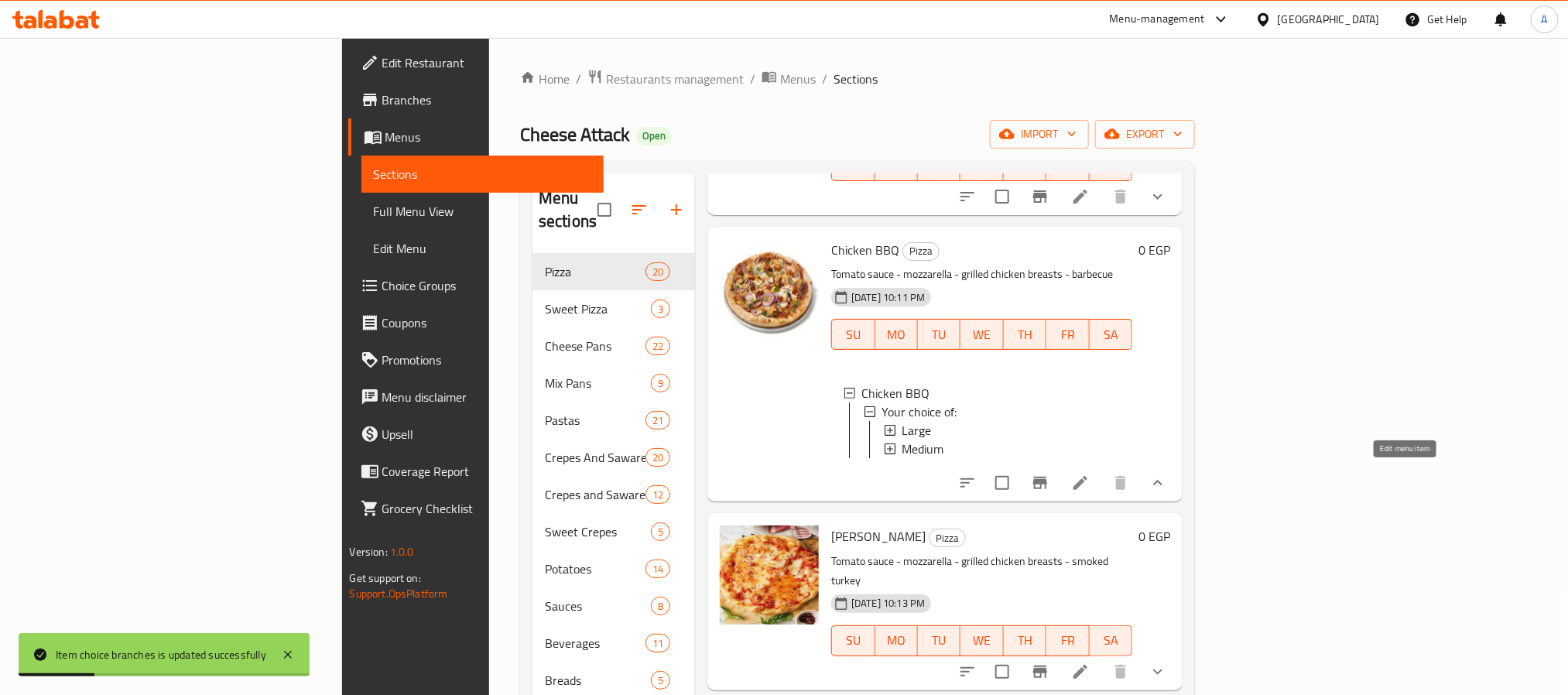
click at [1089, 474] on icon at bounding box center [1080, 483] width 18 height 18
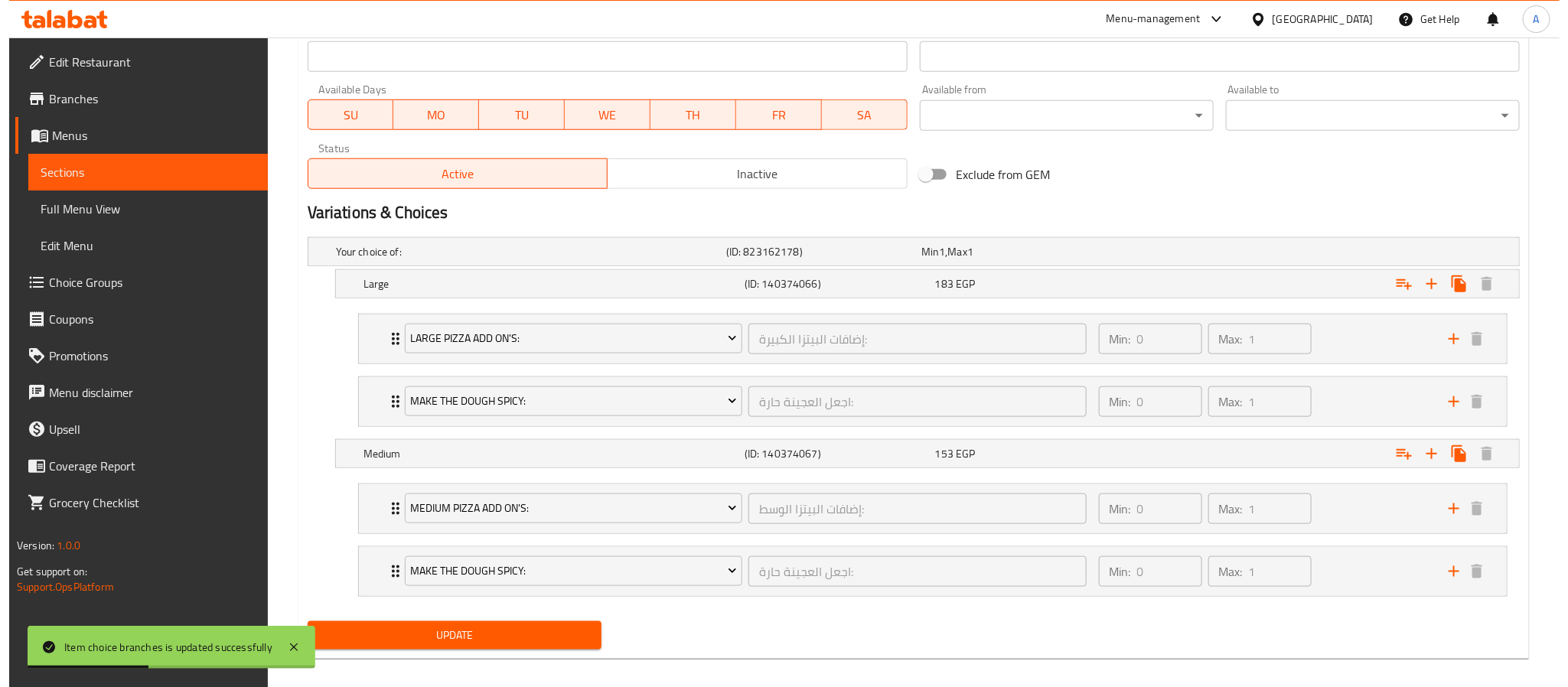
scroll to position [689, 0]
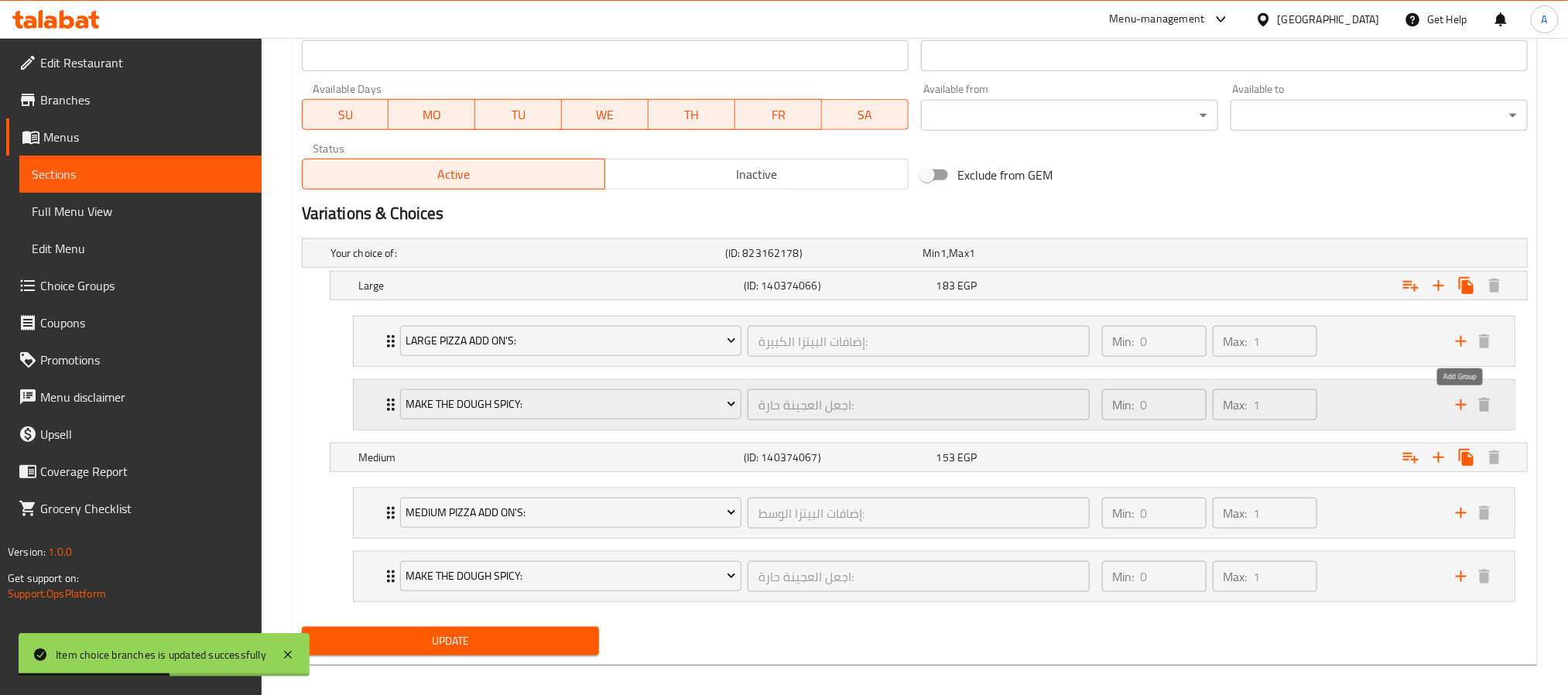
click at [1456, 413] on icon "add" at bounding box center [1461, 404] width 18 height 18
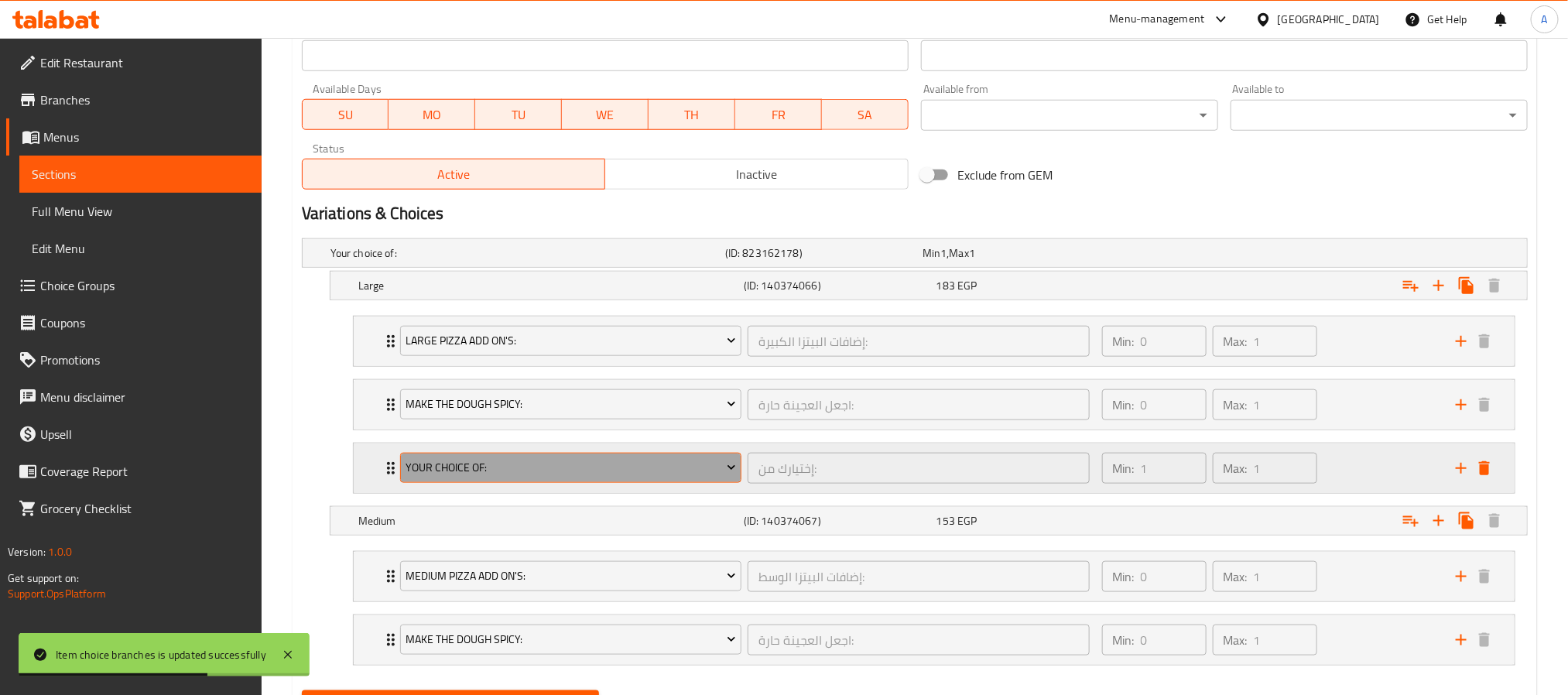
click at [658, 478] on span "Your Choice Of:" at bounding box center [570, 468] width 330 height 19
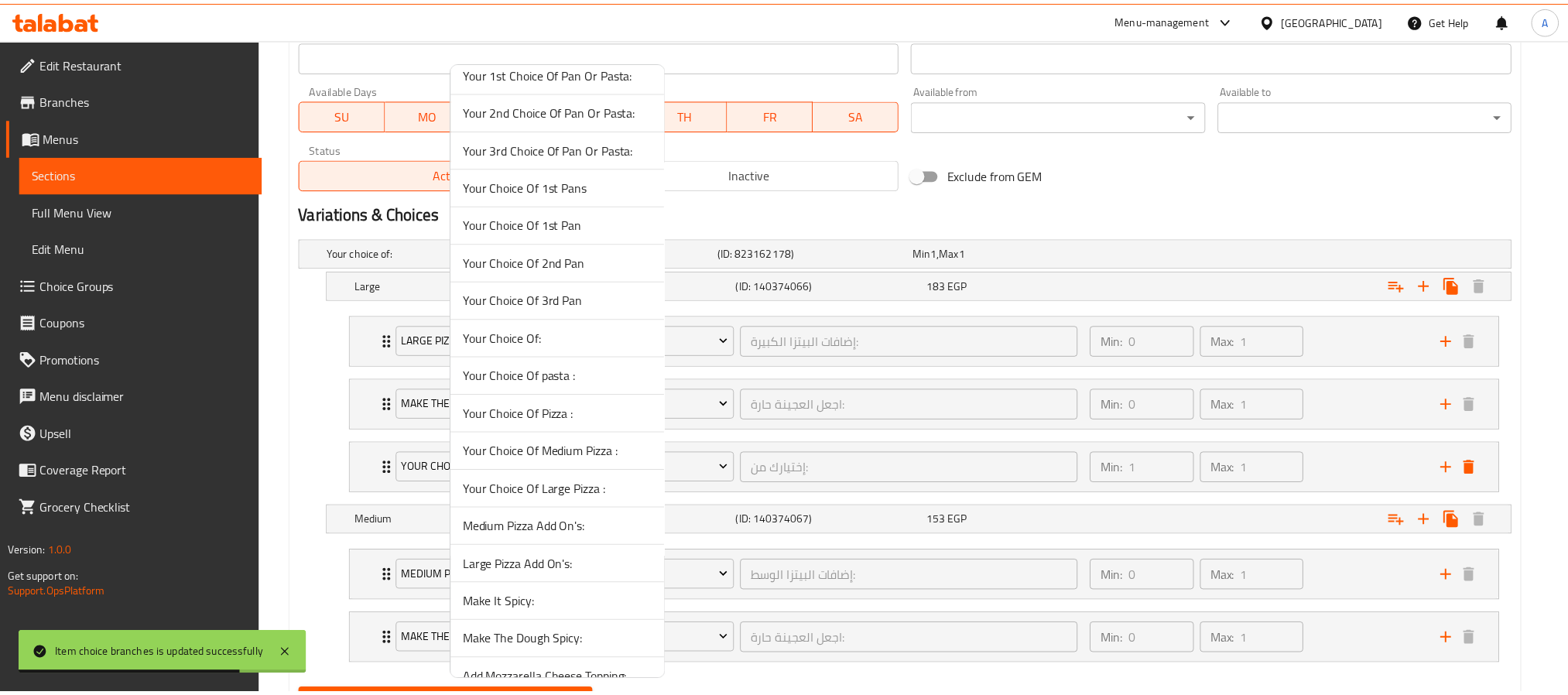
scroll to position [808, 0]
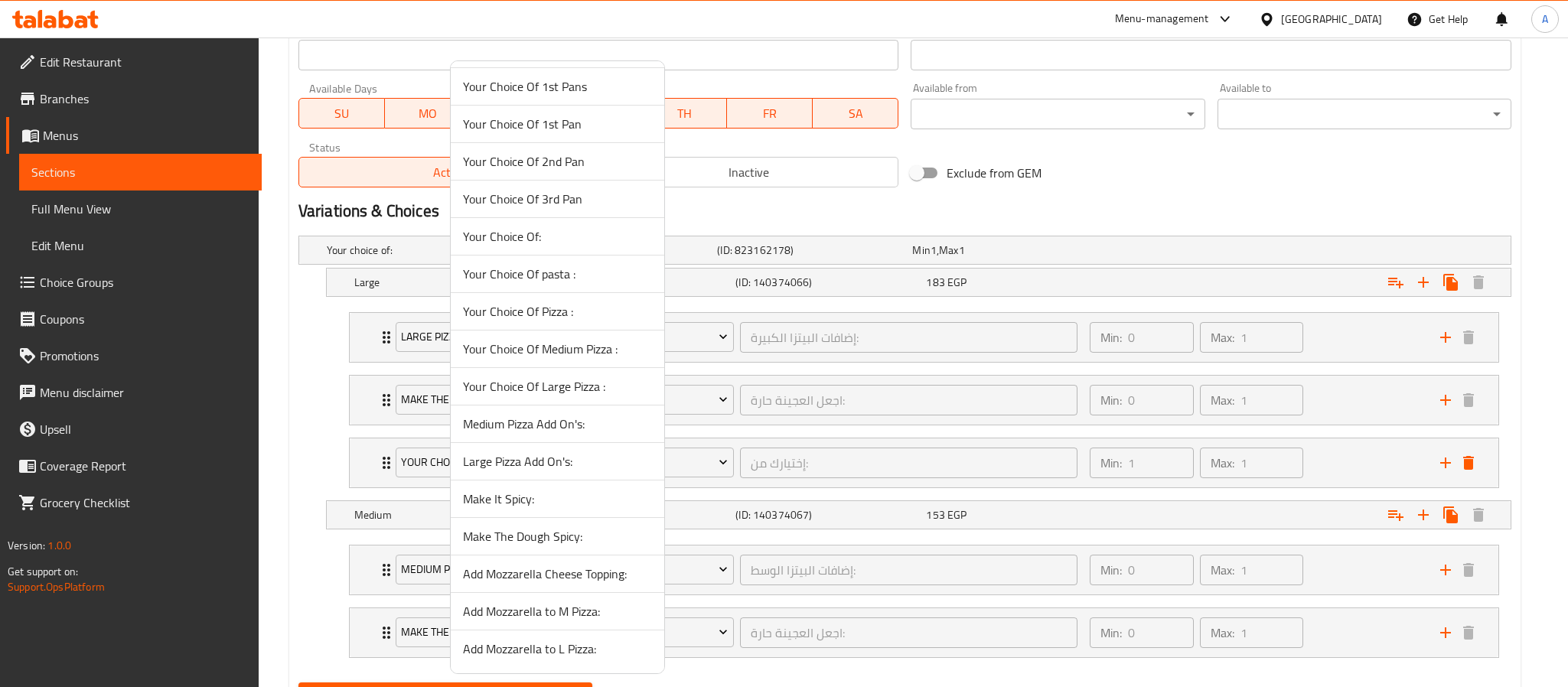
click at [563, 644] on span "Add Mozzarella to L Pizza:" at bounding box center [557, 649] width 189 height 18
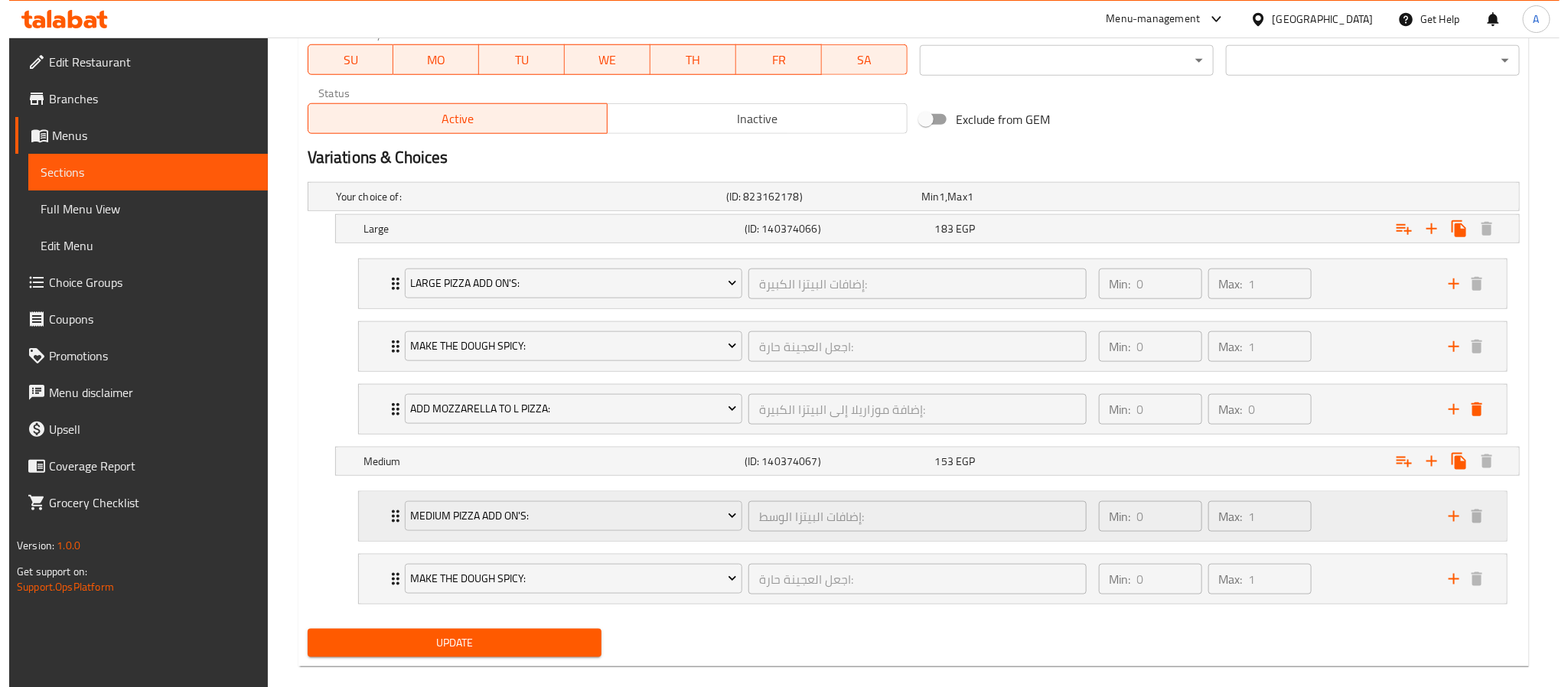
scroll to position [772, 0]
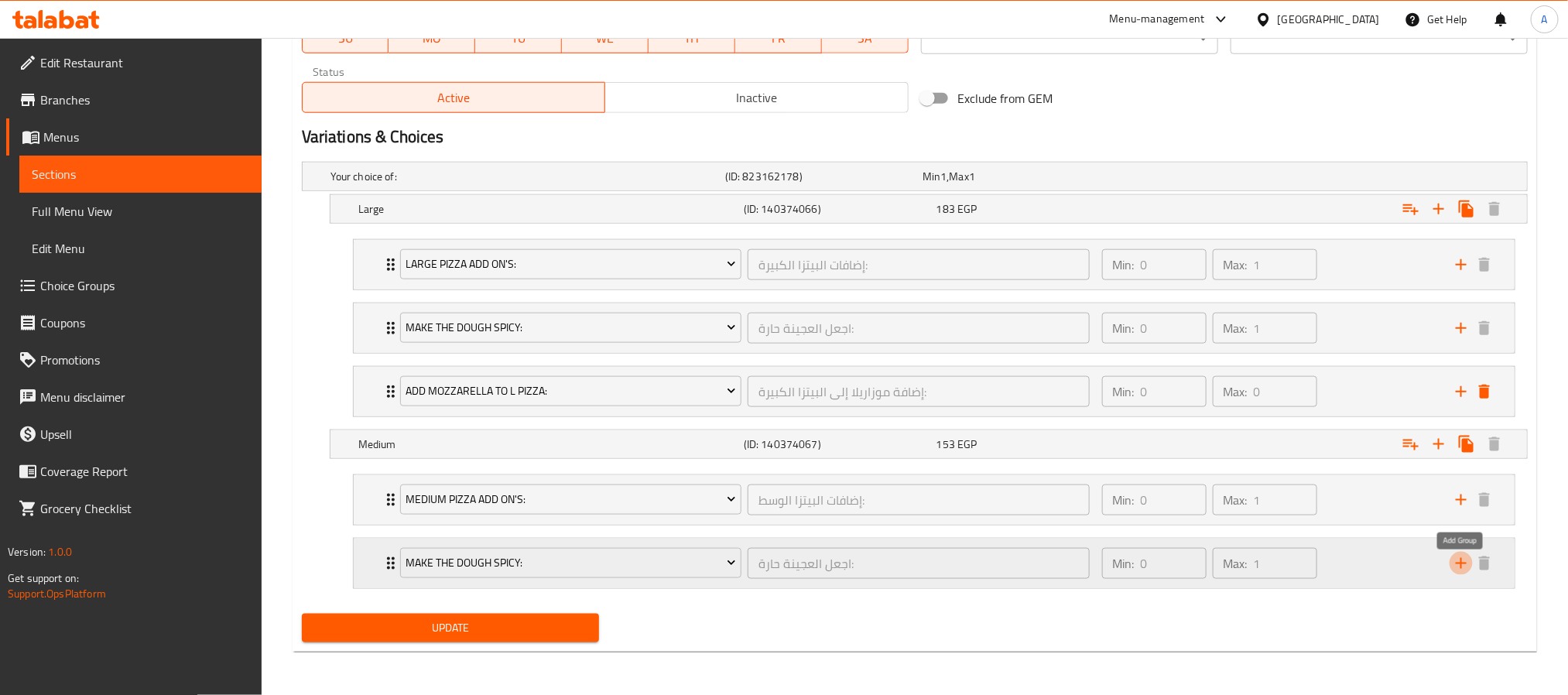
click at [1460, 566] on icon "add" at bounding box center [1461, 563] width 18 height 18
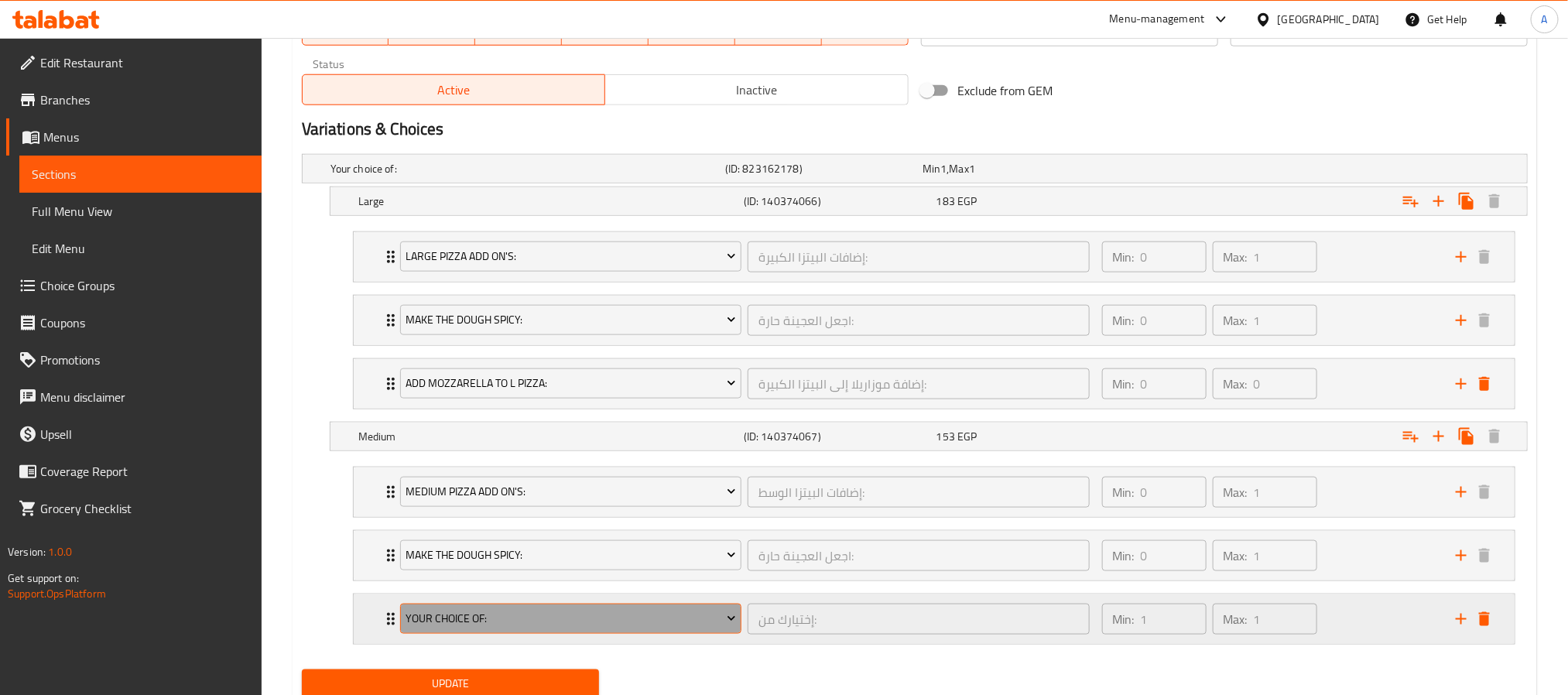
click at [562, 620] on span "Your Choice Of:" at bounding box center [570, 619] width 330 height 19
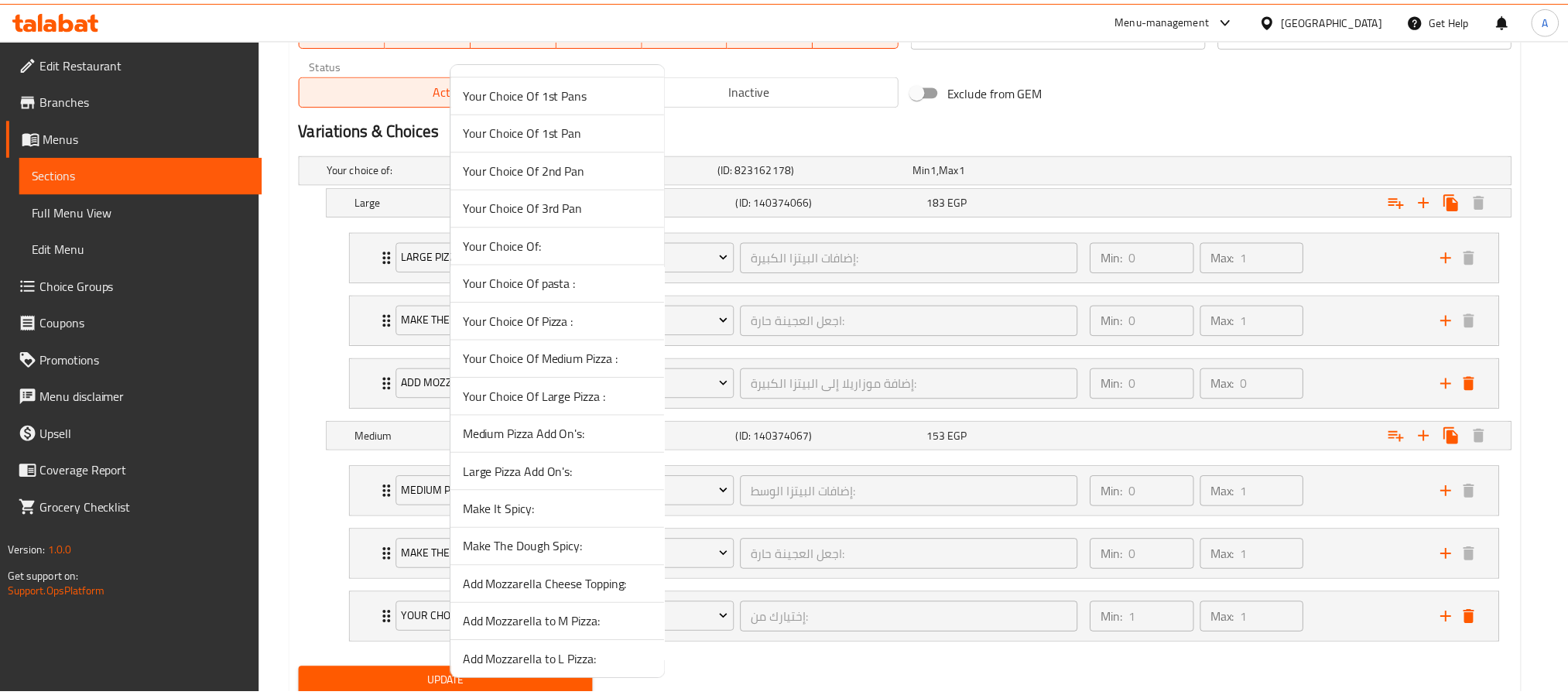
scroll to position [808, 0]
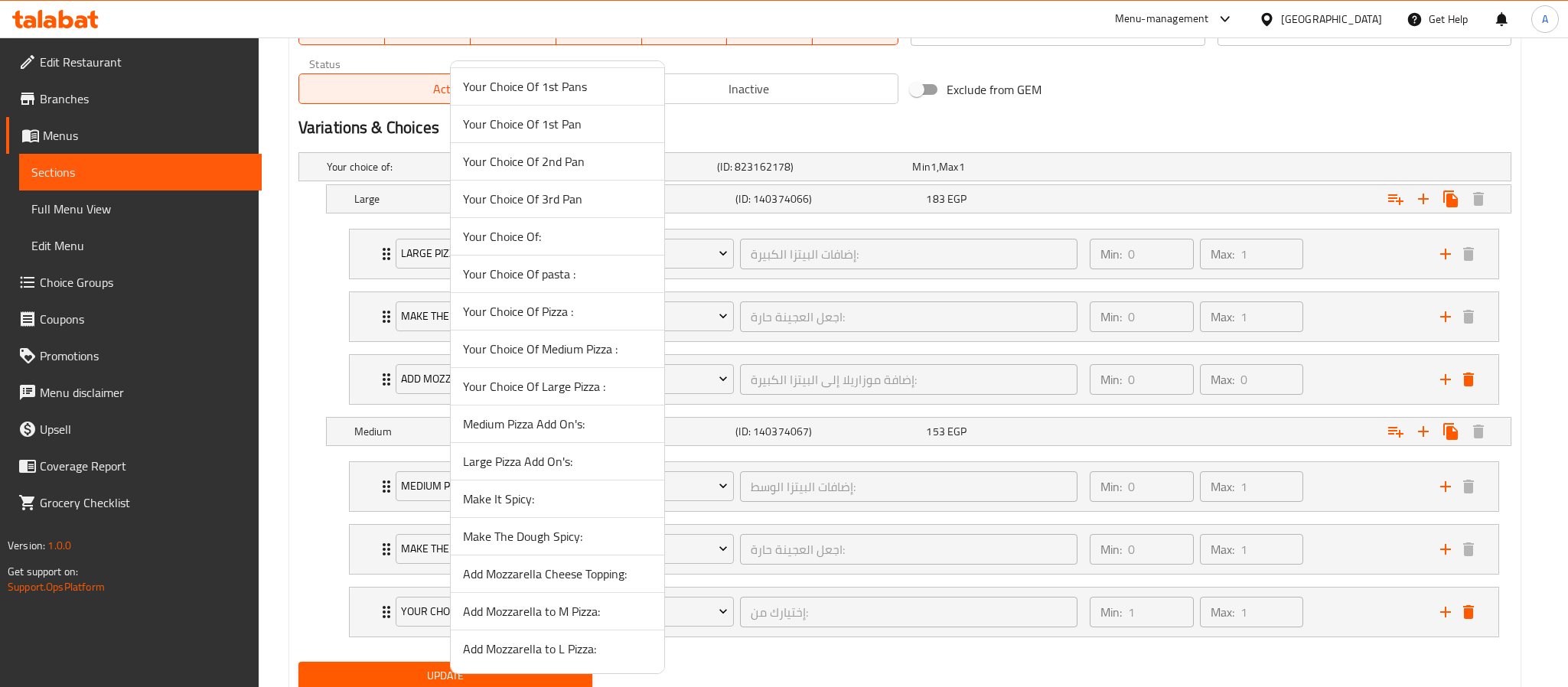
click at [549, 620] on span "Add Mozzarella to M Pizza:" at bounding box center [557, 611] width 189 height 18
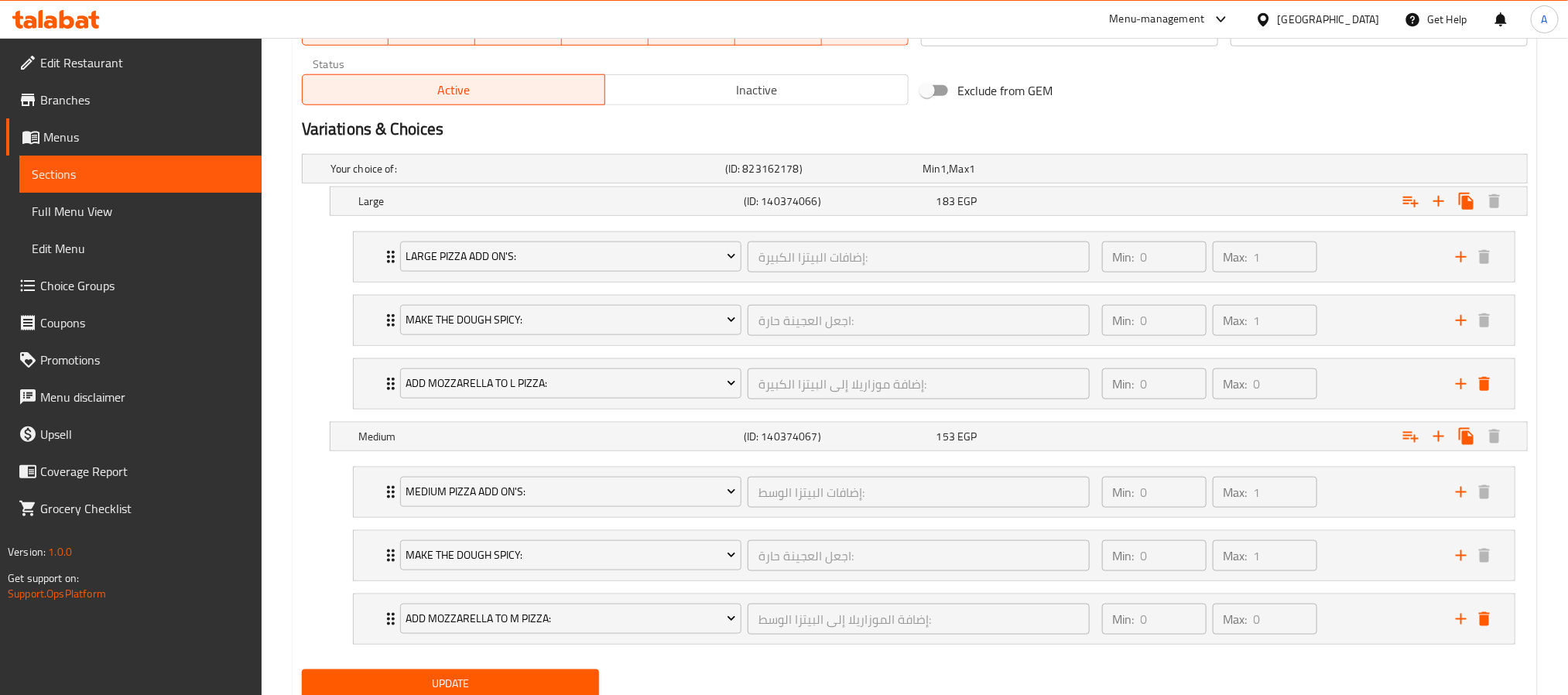
click at [541, 679] on button "Update" at bounding box center [451, 684] width 297 height 29
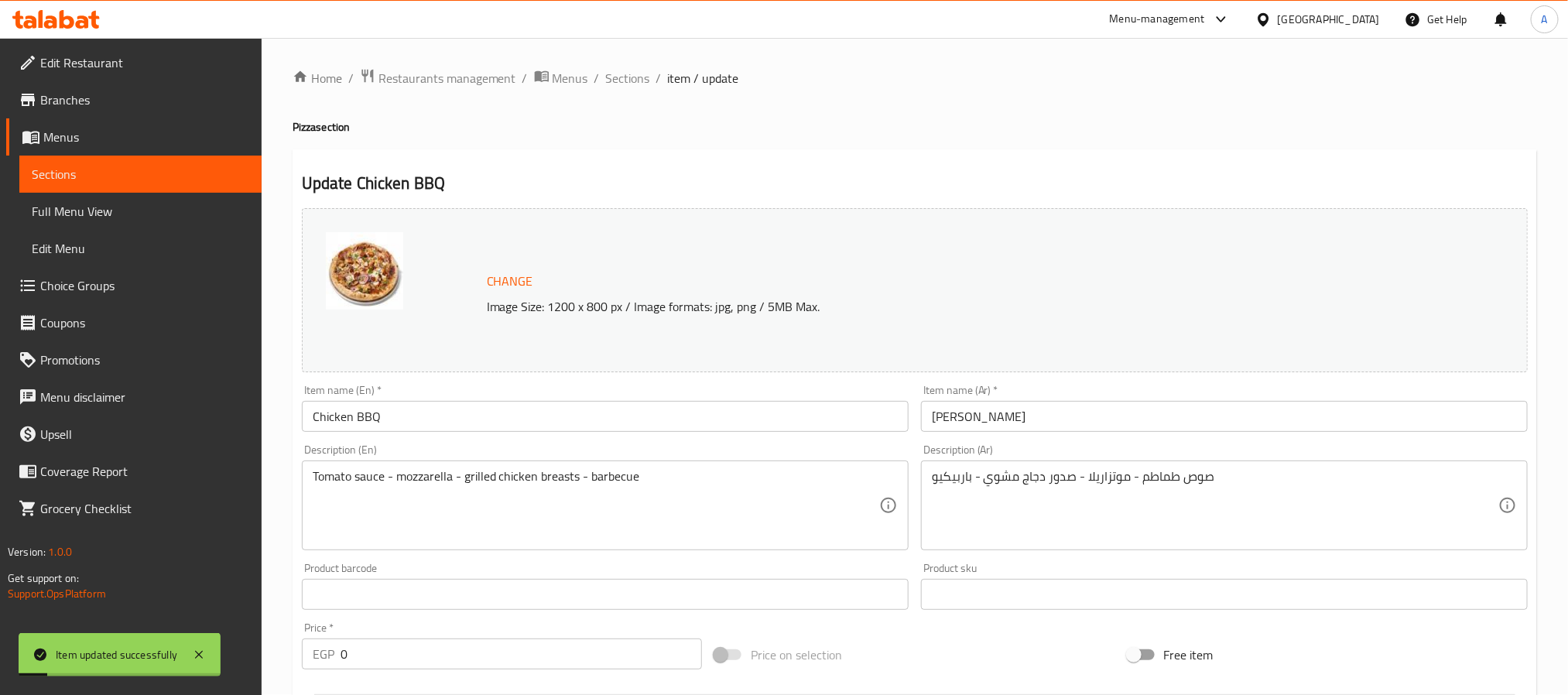
scroll to position [0, 0]
click at [629, 72] on span "Sections" at bounding box center [628, 78] width 44 height 18
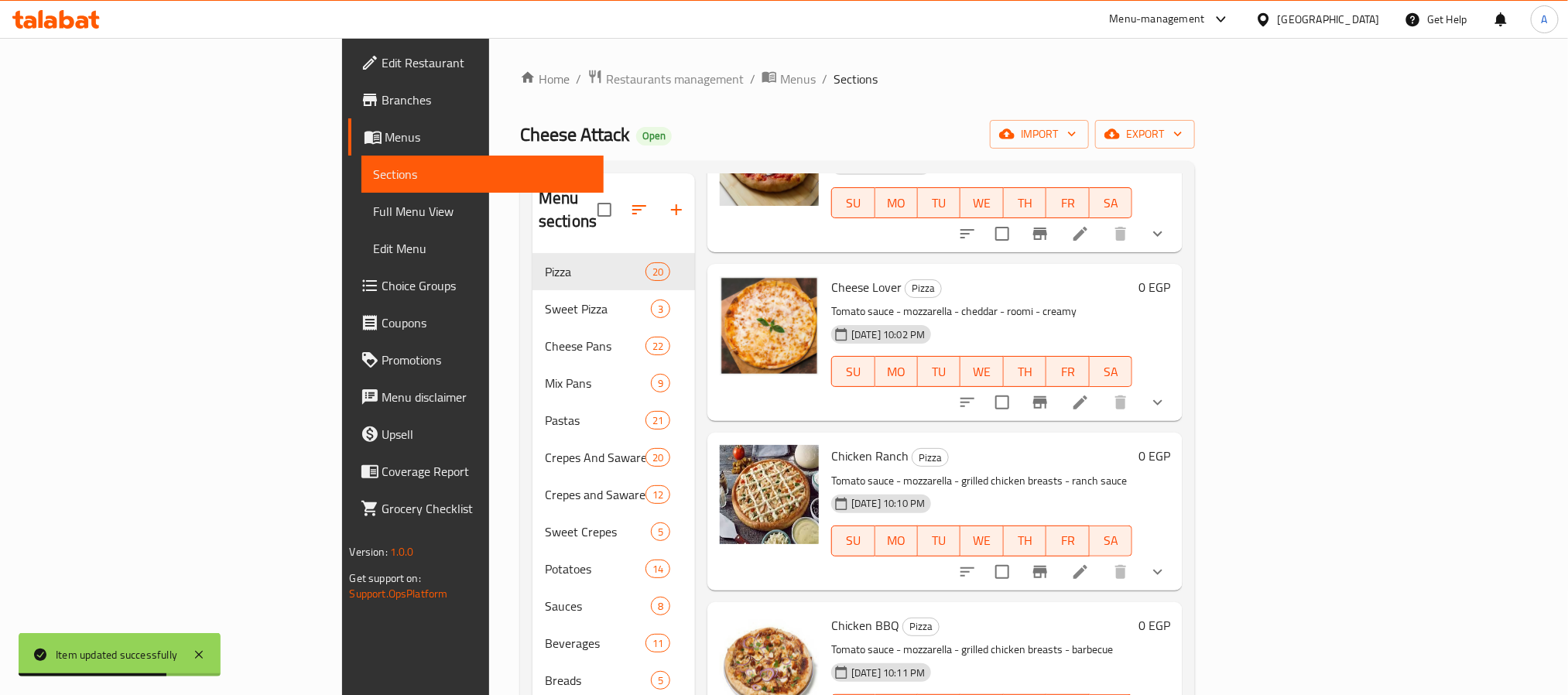
scroll to position [348, 0]
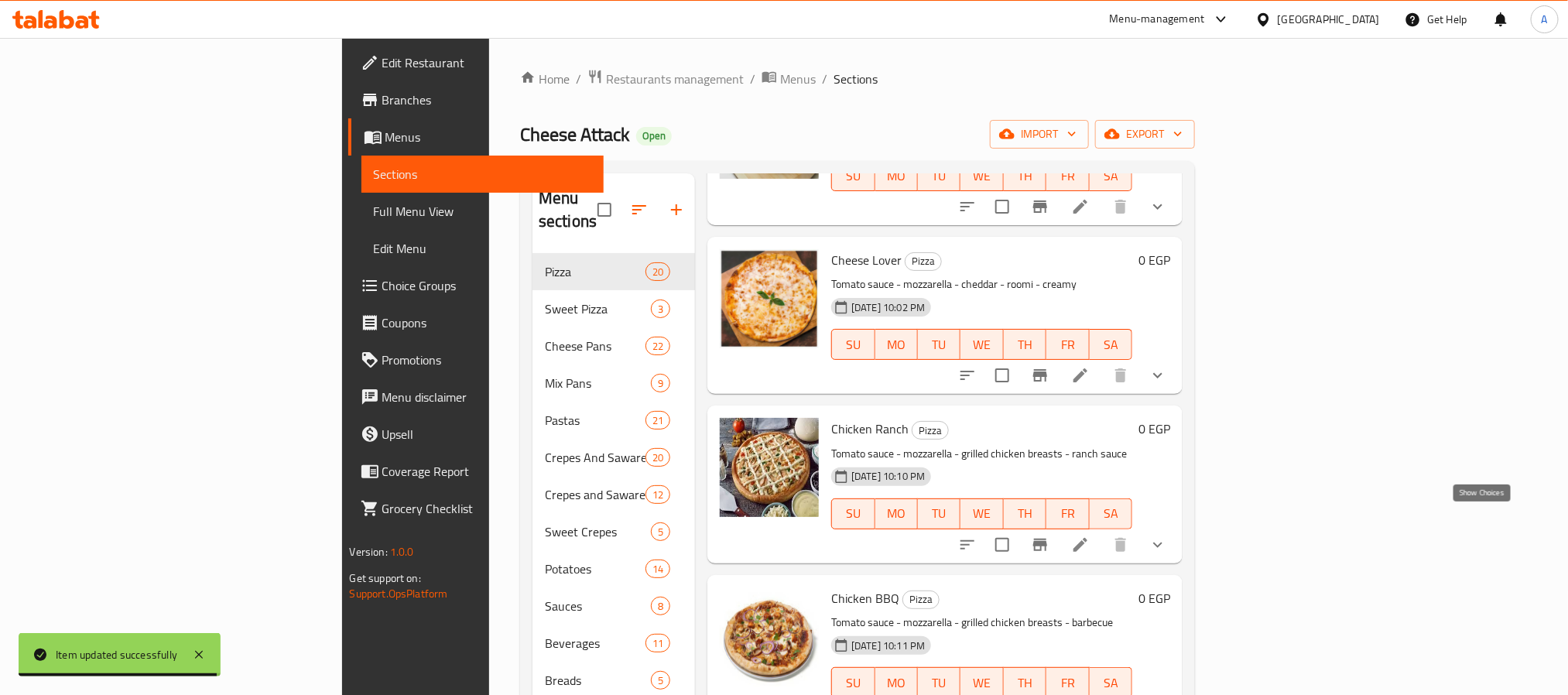
click at [1163, 542] on icon "show more" at bounding box center [1158, 544] width 10 height 6
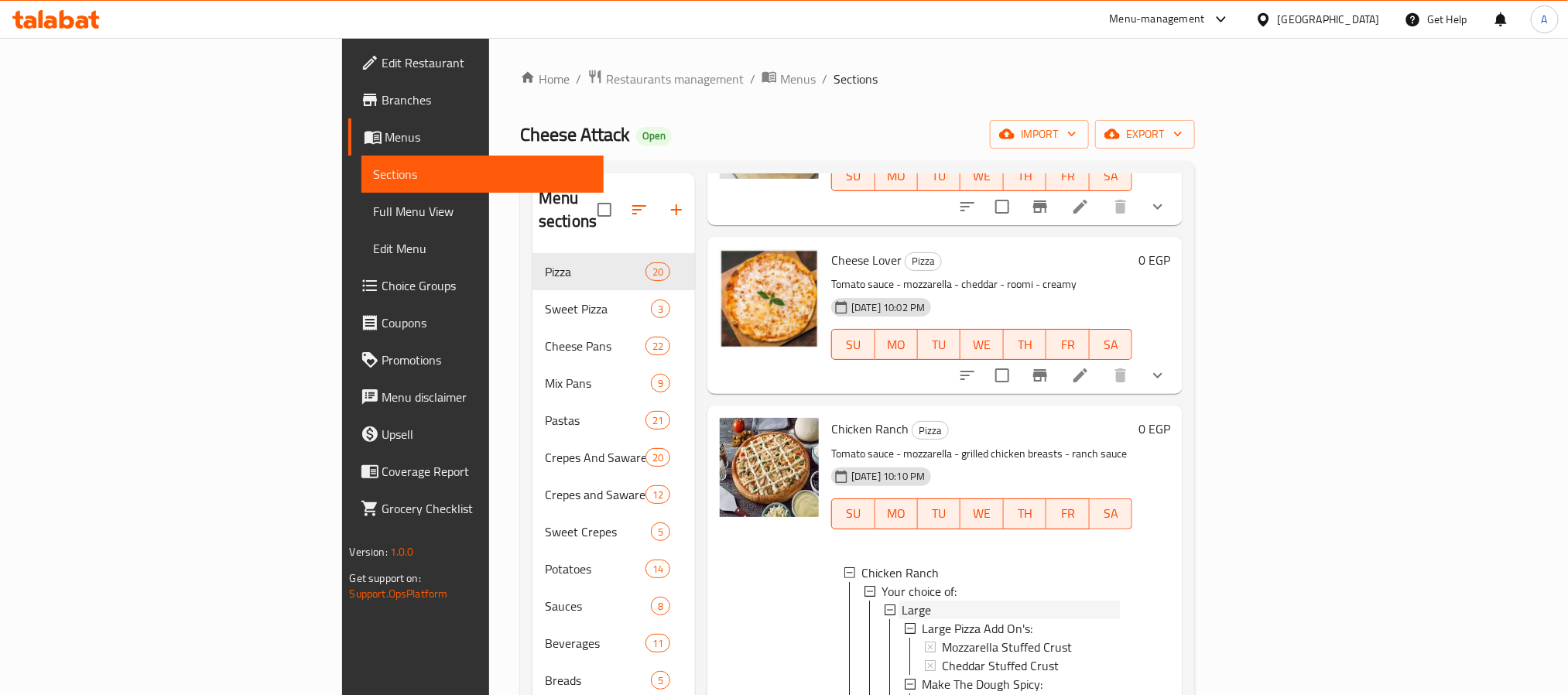
click at [901, 600] on div "Large" at bounding box center [1010, 609] width 218 height 18
click at [901, 620] on span "Medium" at bounding box center [922, 628] width 41 height 18
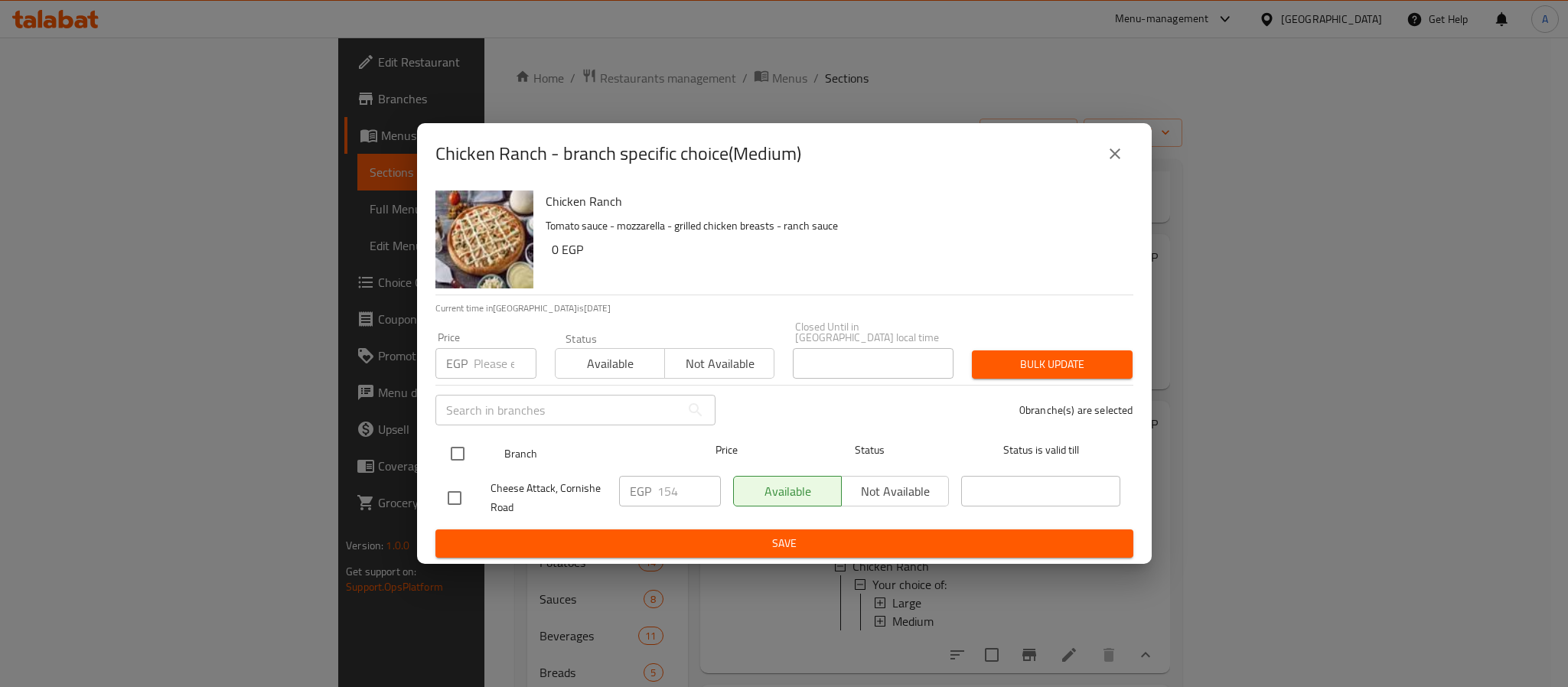
click at [465, 455] on input "checkbox" at bounding box center [458, 454] width 32 height 32
checkbox input "true"
click at [678, 486] on input "154" at bounding box center [689, 491] width 64 height 31
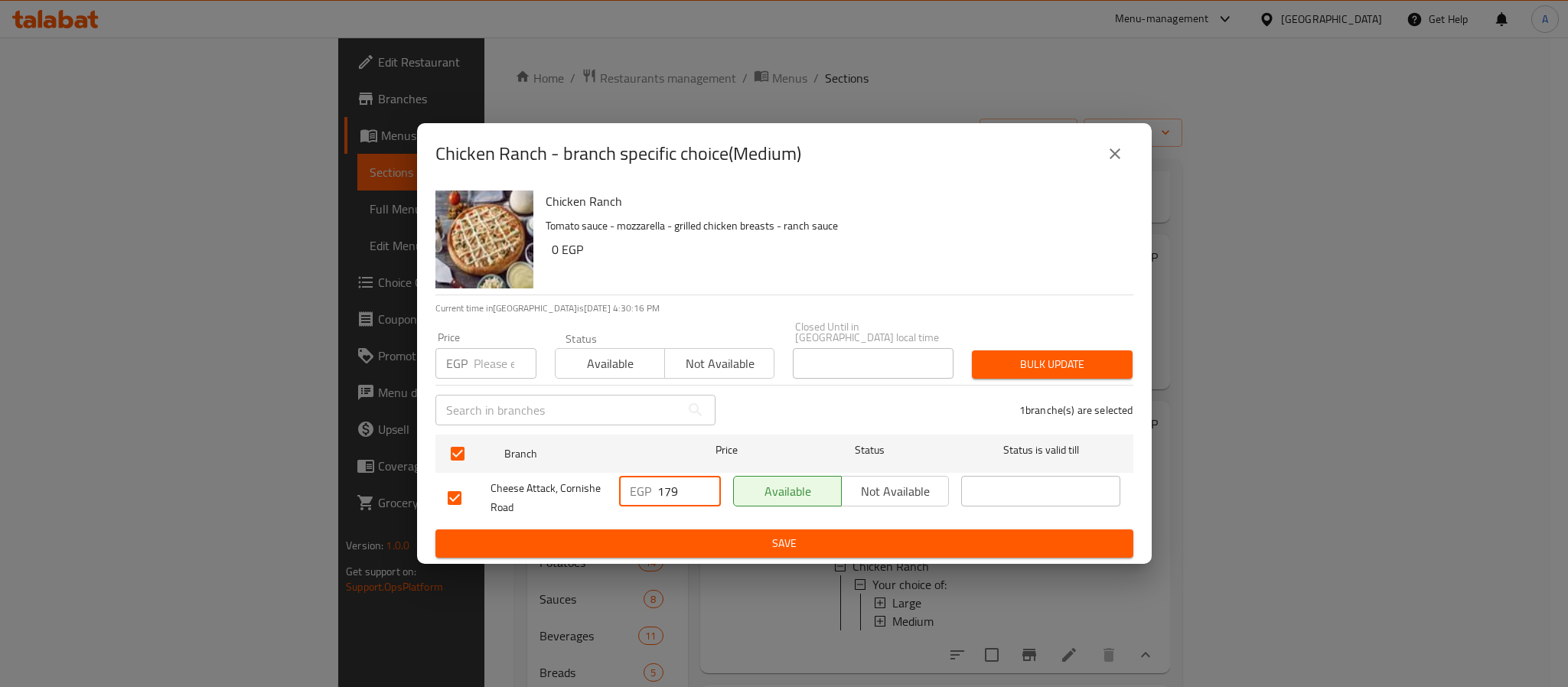
type input "179"
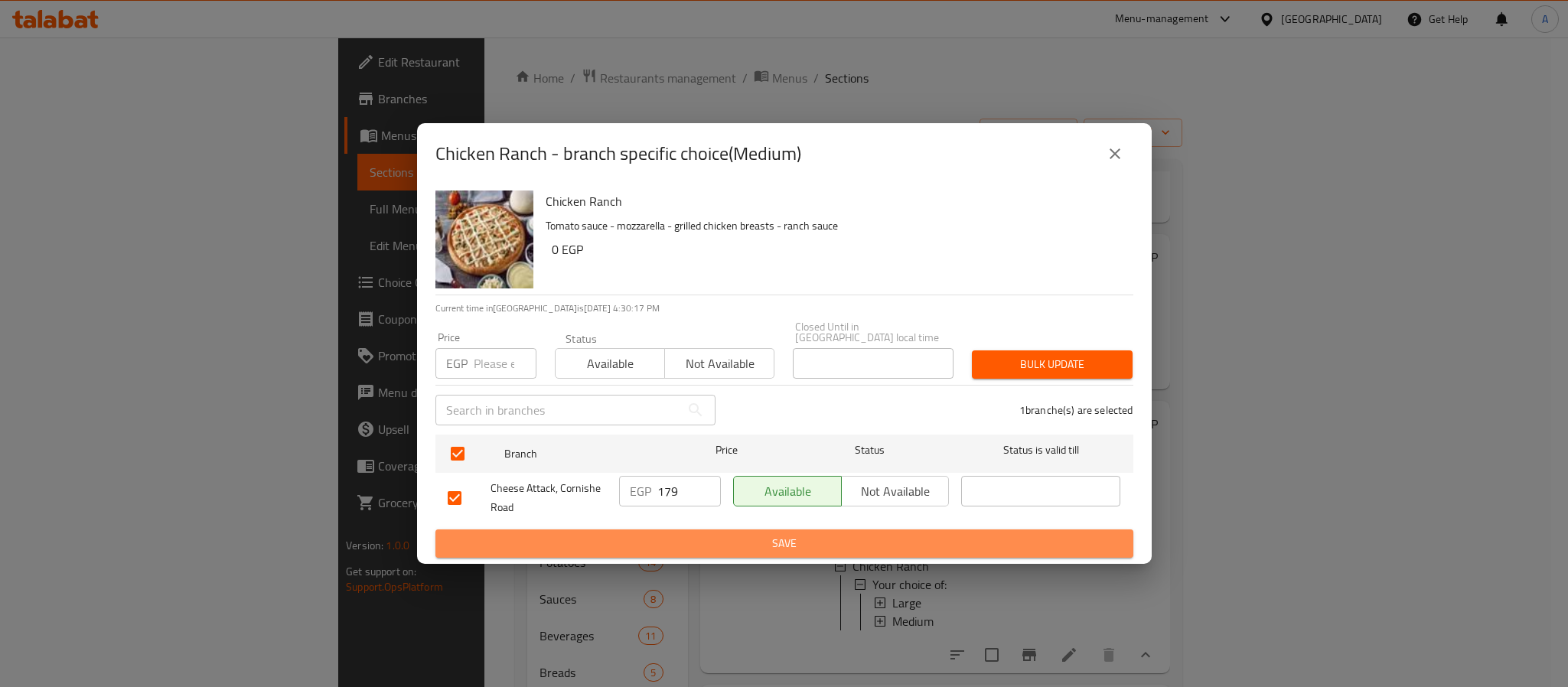
click at [770, 549] on button "Save" at bounding box center [784, 544] width 698 height 29
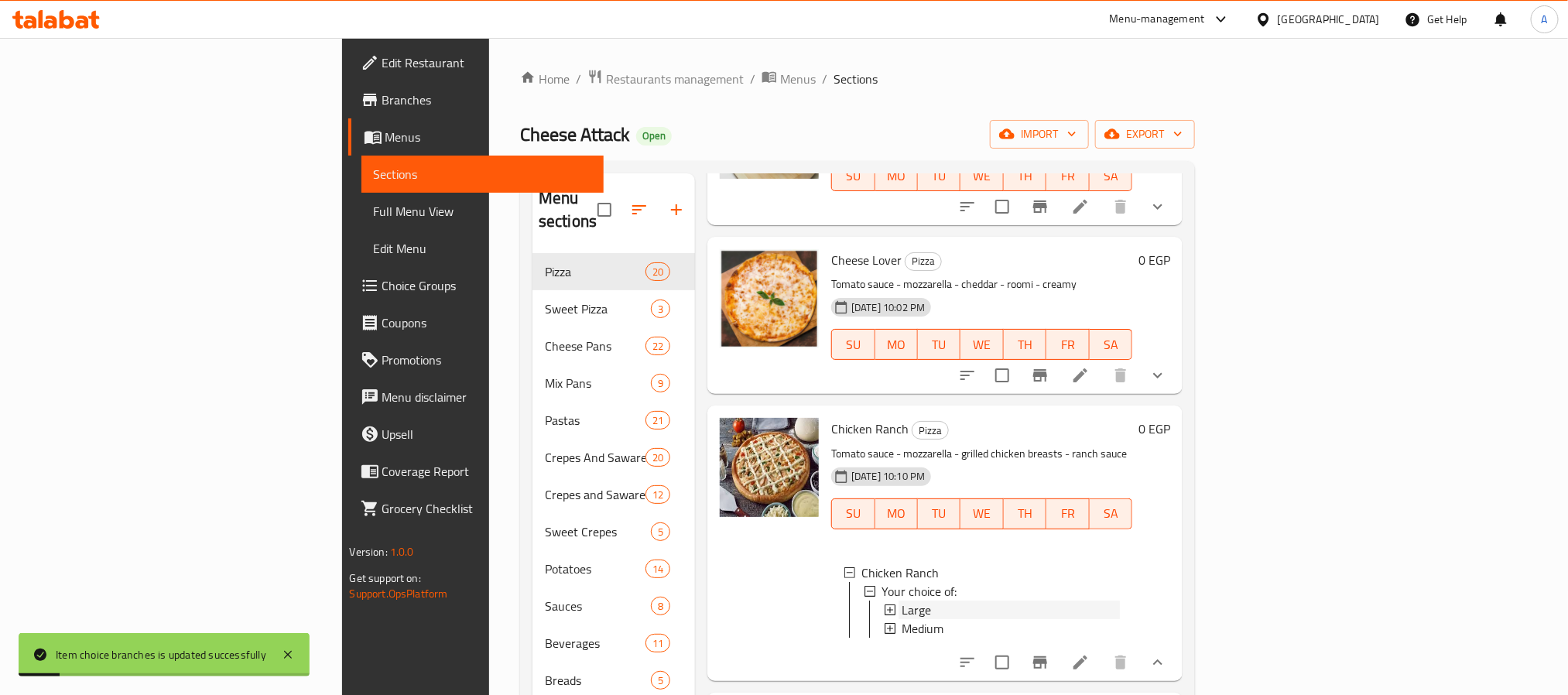
click at [898, 600] on div "Large" at bounding box center [1008, 609] width 221 height 18
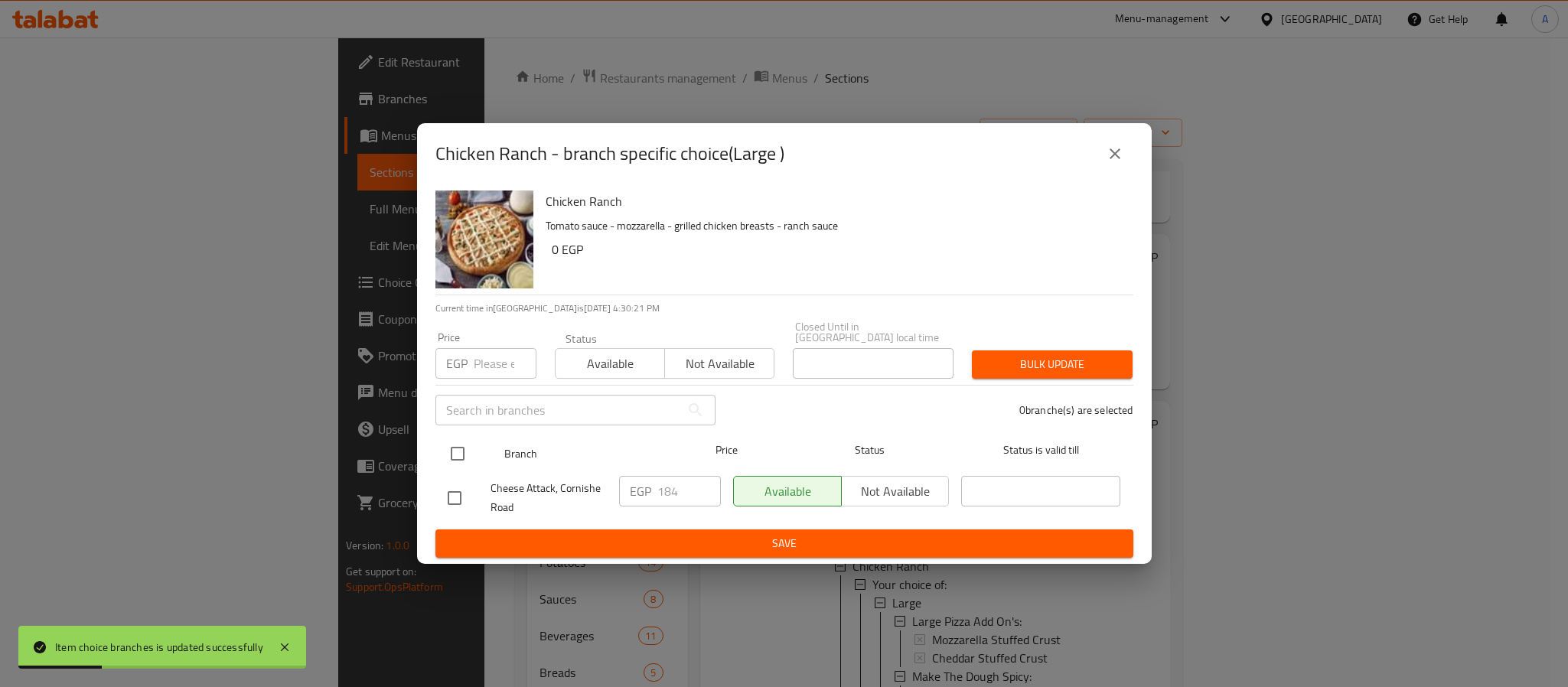
click at [460, 446] on input "checkbox" at bounding box center [458, 454] width 32 height 32
checkbox input "true"
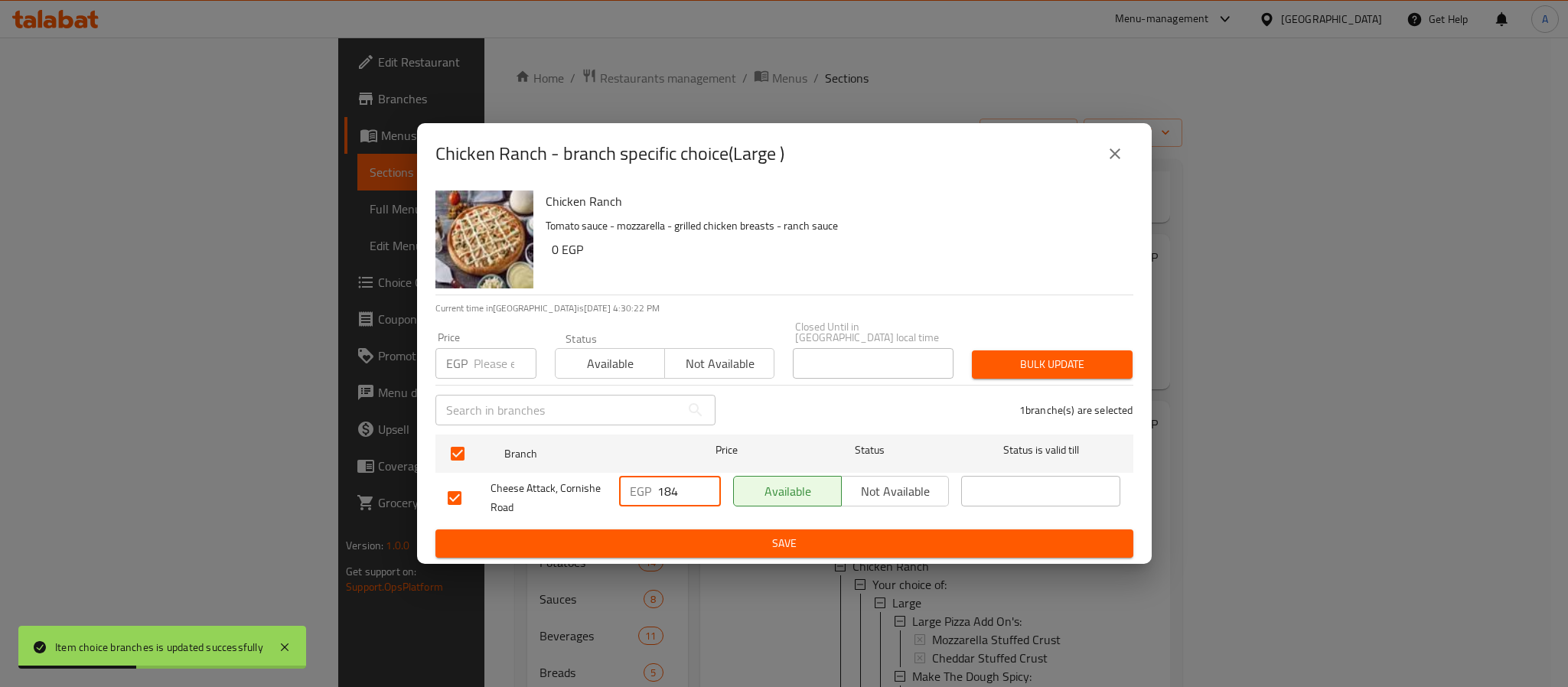
drag, startPoint x: 682, startPoint y: 477, endPoint x: 651, endPoint y: 477, distance: 31.0
click at [650, 478] on div "EGP 184 ​" at bounding box center [670, 491] width 102 height 31
type input "225"
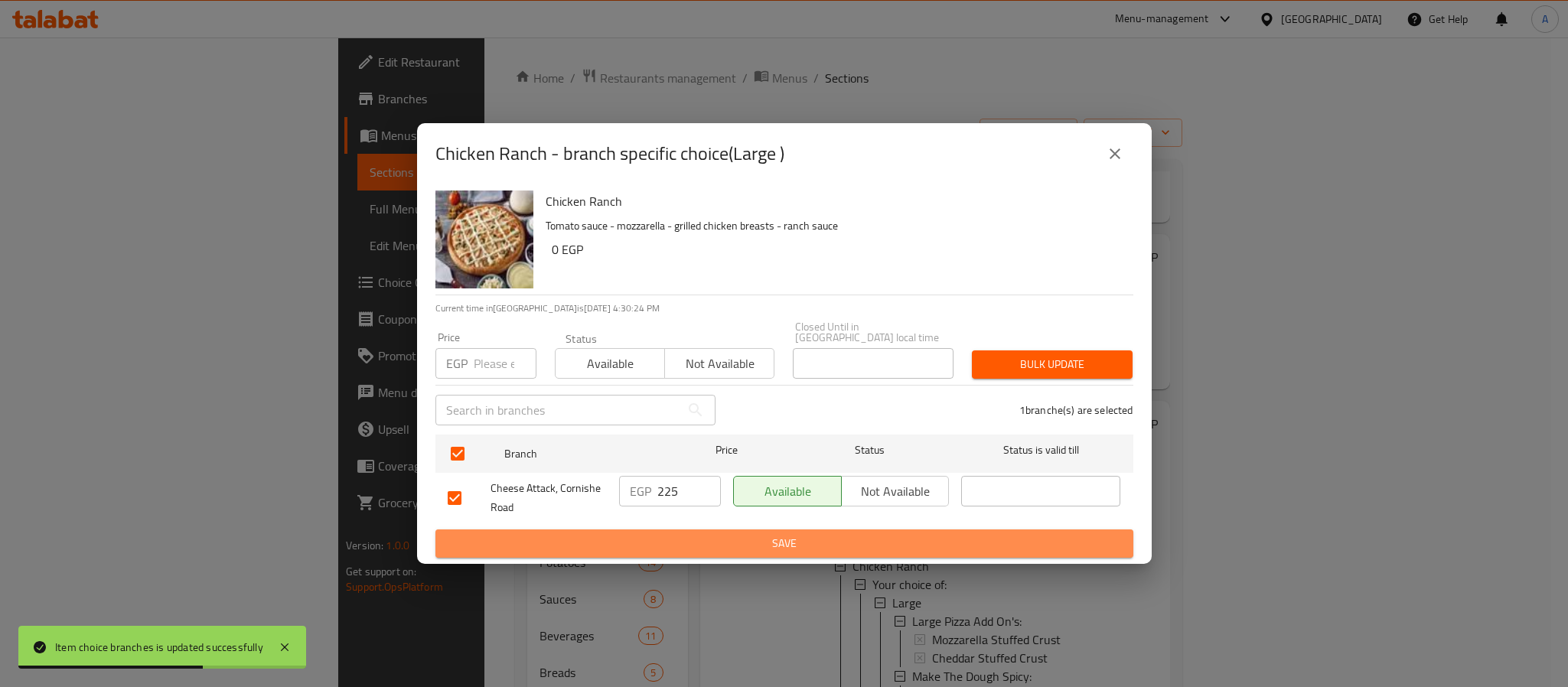
click at [692, 542] on span "Save" at bounding box center [784, 544] width 674 height 19
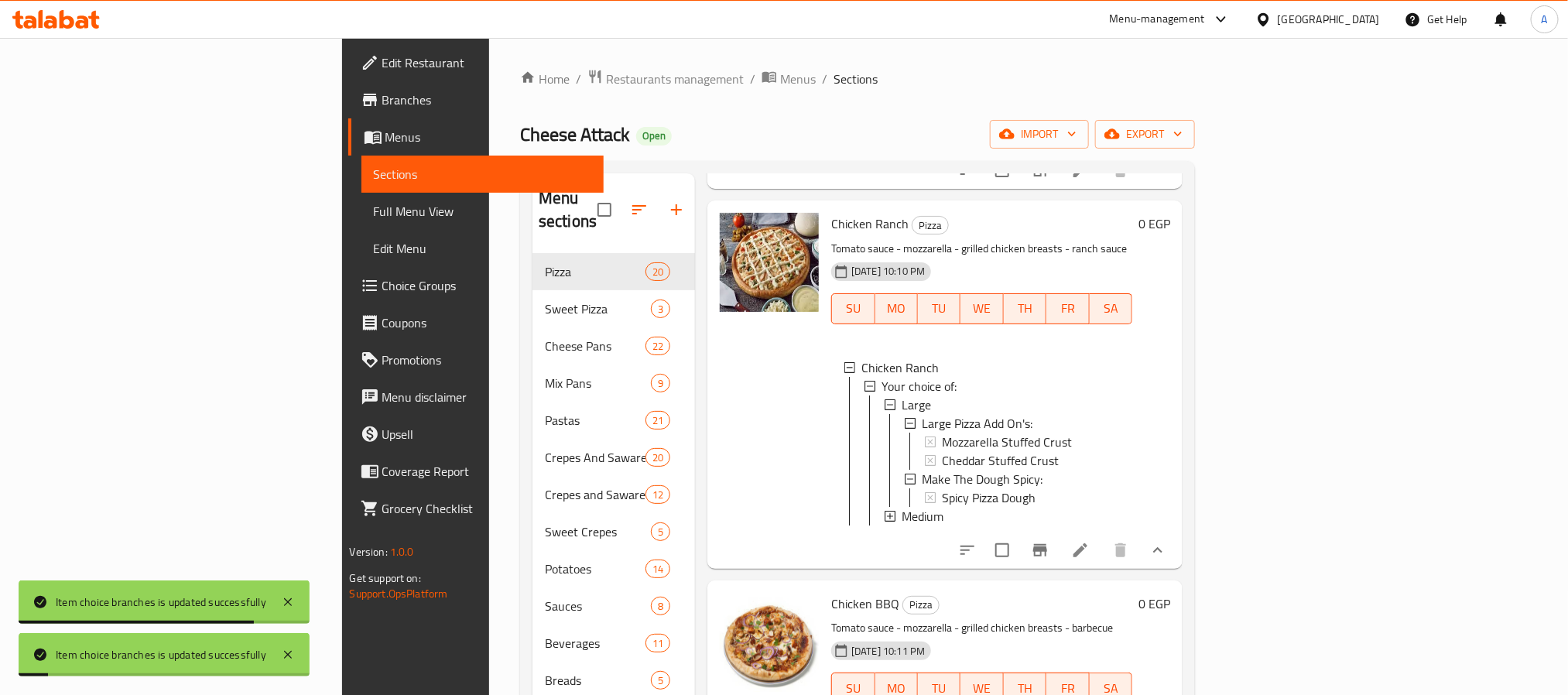
scroll to position [581, 0]
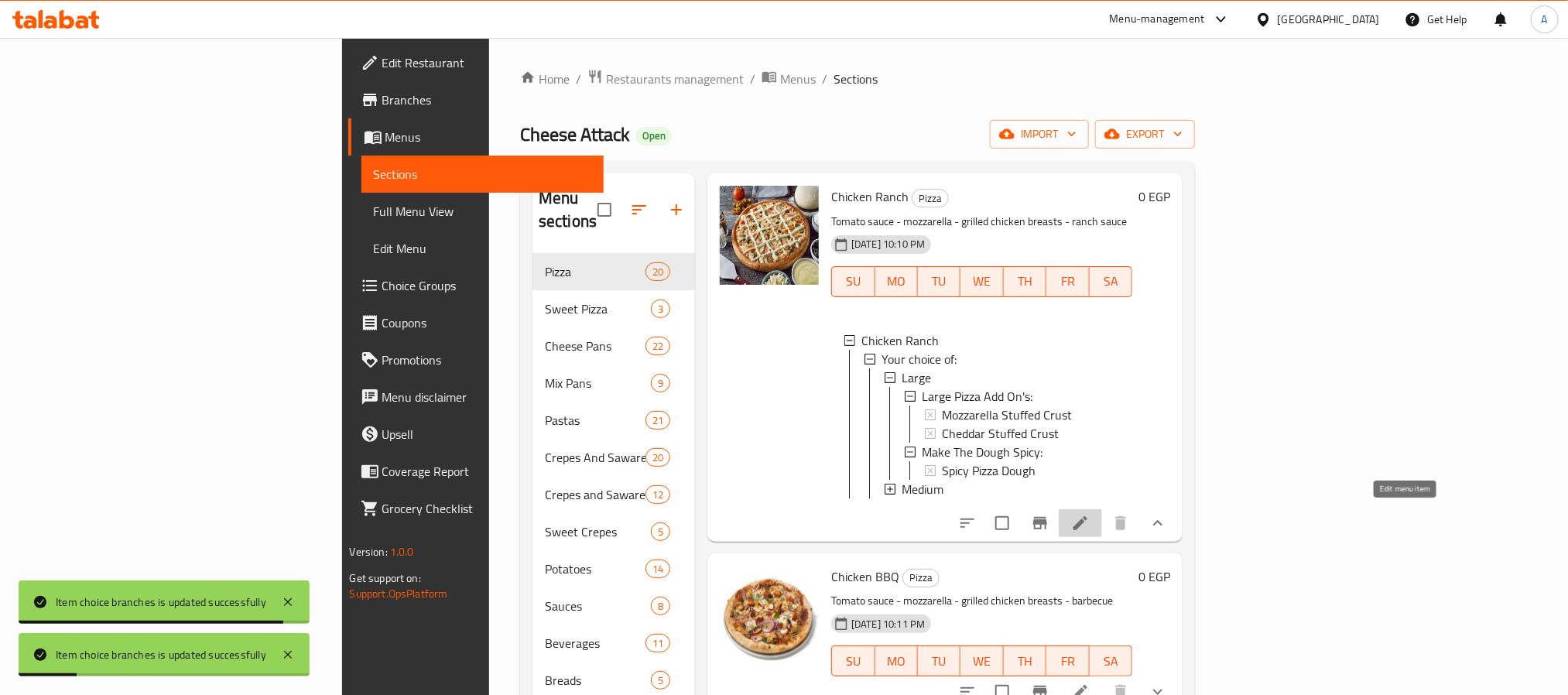
click at [1089, 518] on icon at bounding box center [1080, 523] width 18 height 18
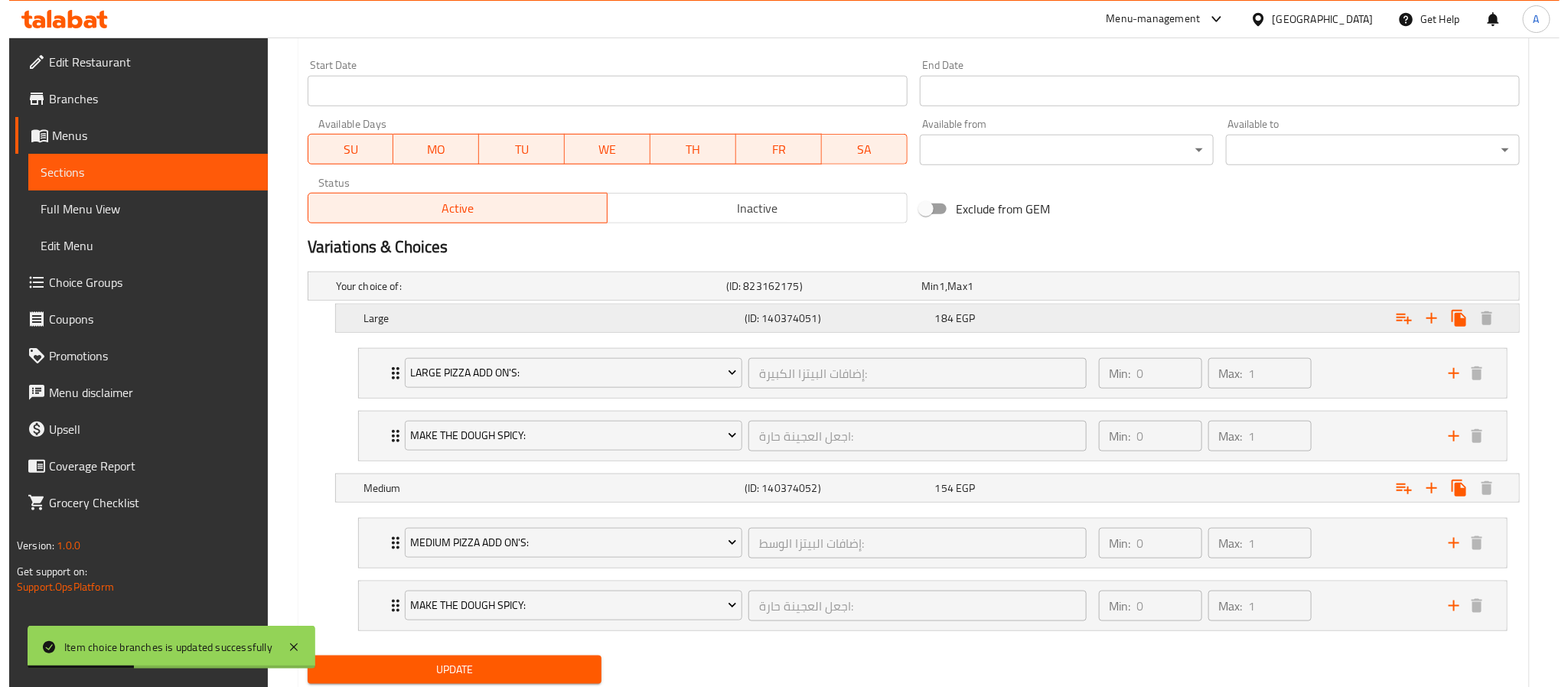
scroll to position [689, 0]
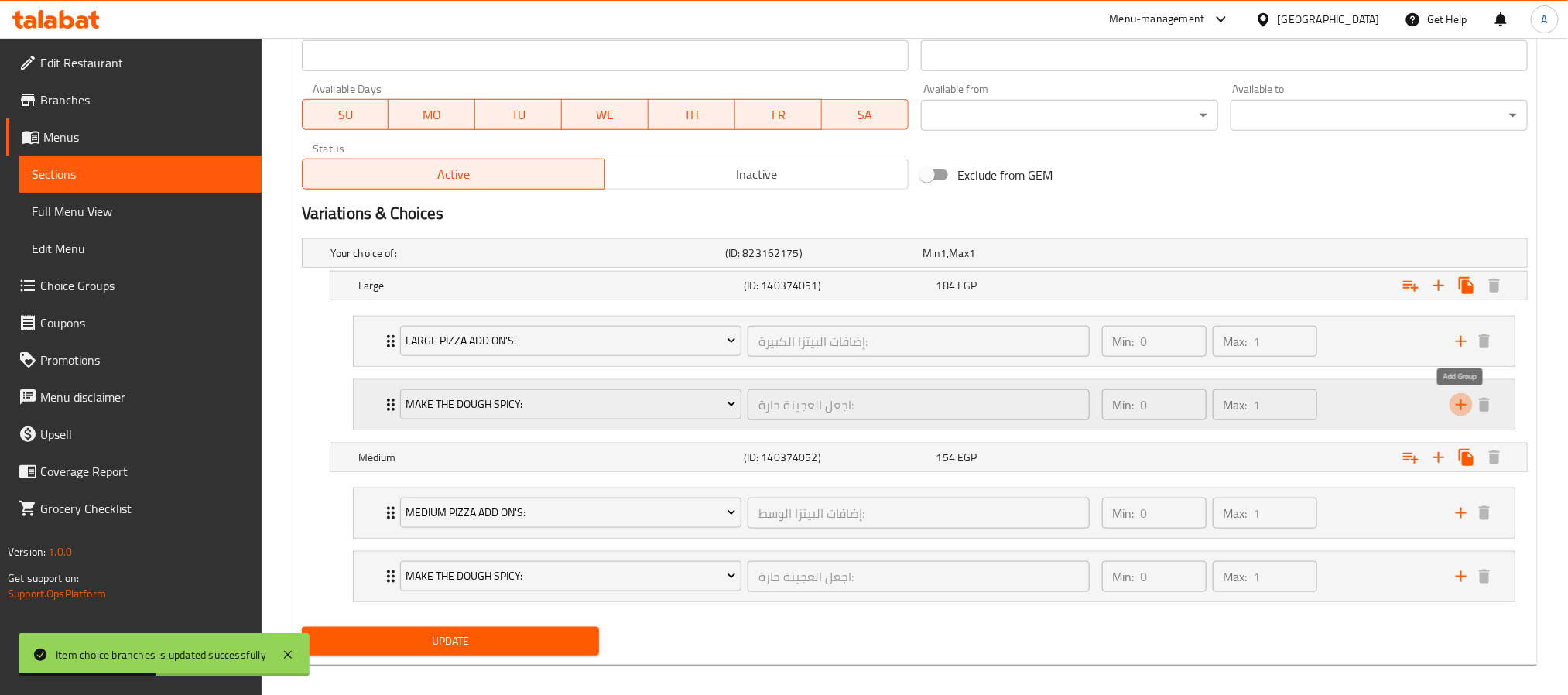
click at [1468, 407] on icon "add" at bounding box center [1461, 404] width 18 height 18
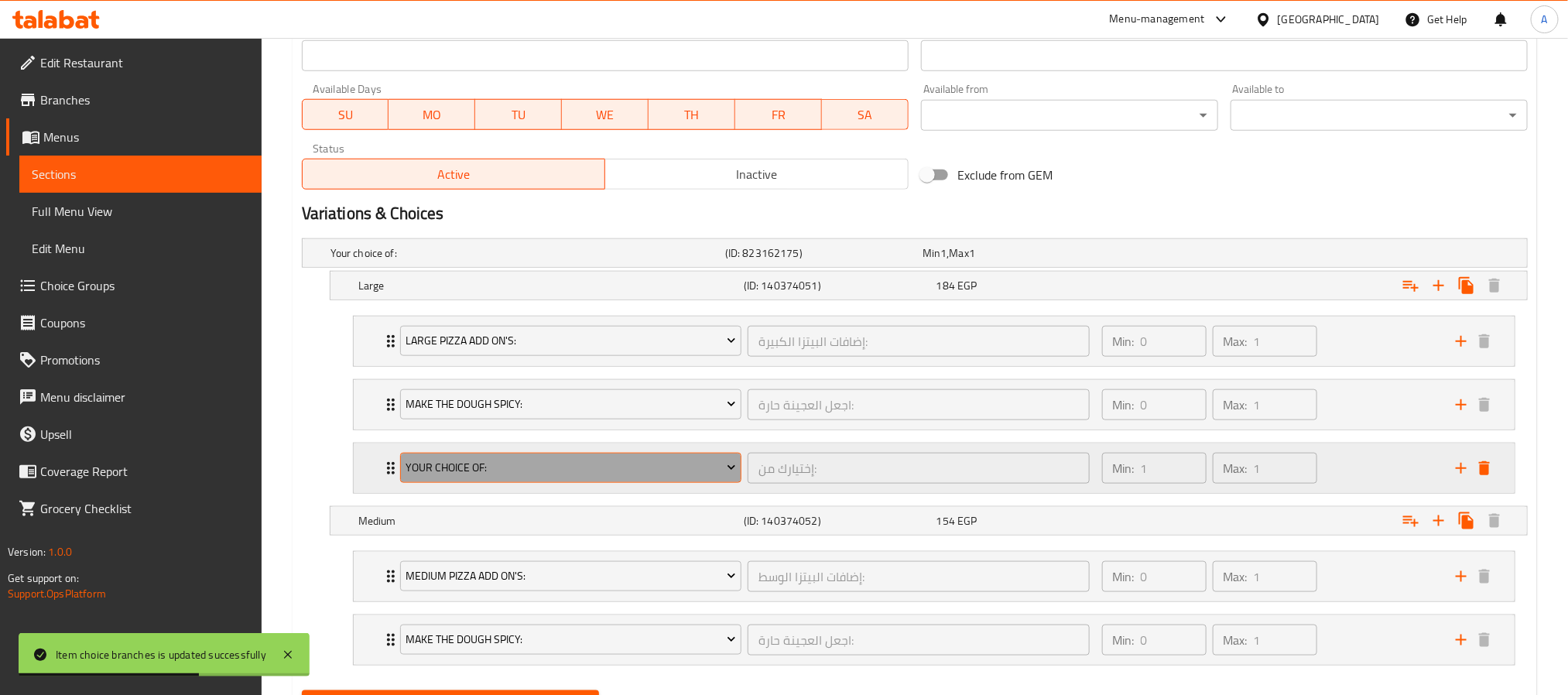
click at [634, 477] on span "Your Choice Of:" at bounding box center [570, 468] width 330 height 19
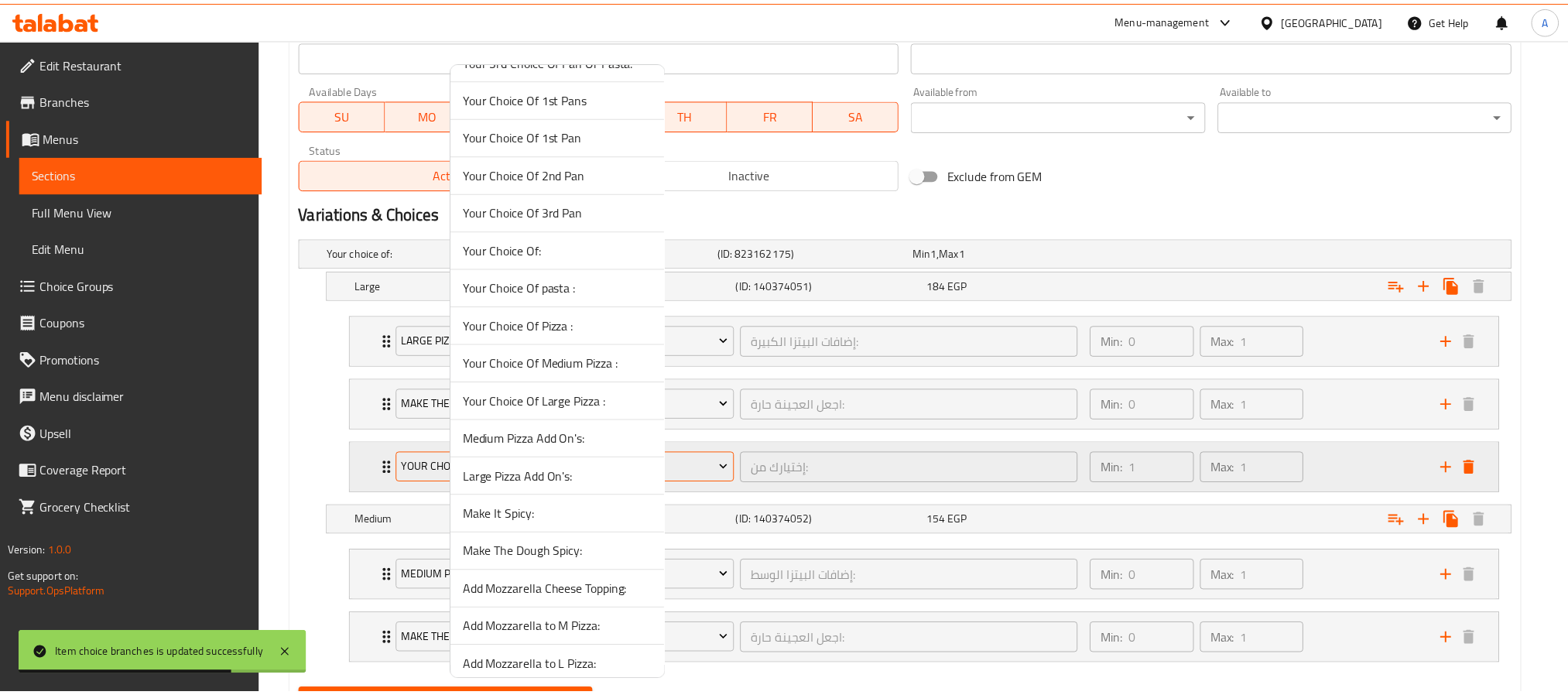
scroll to position [808, 0]
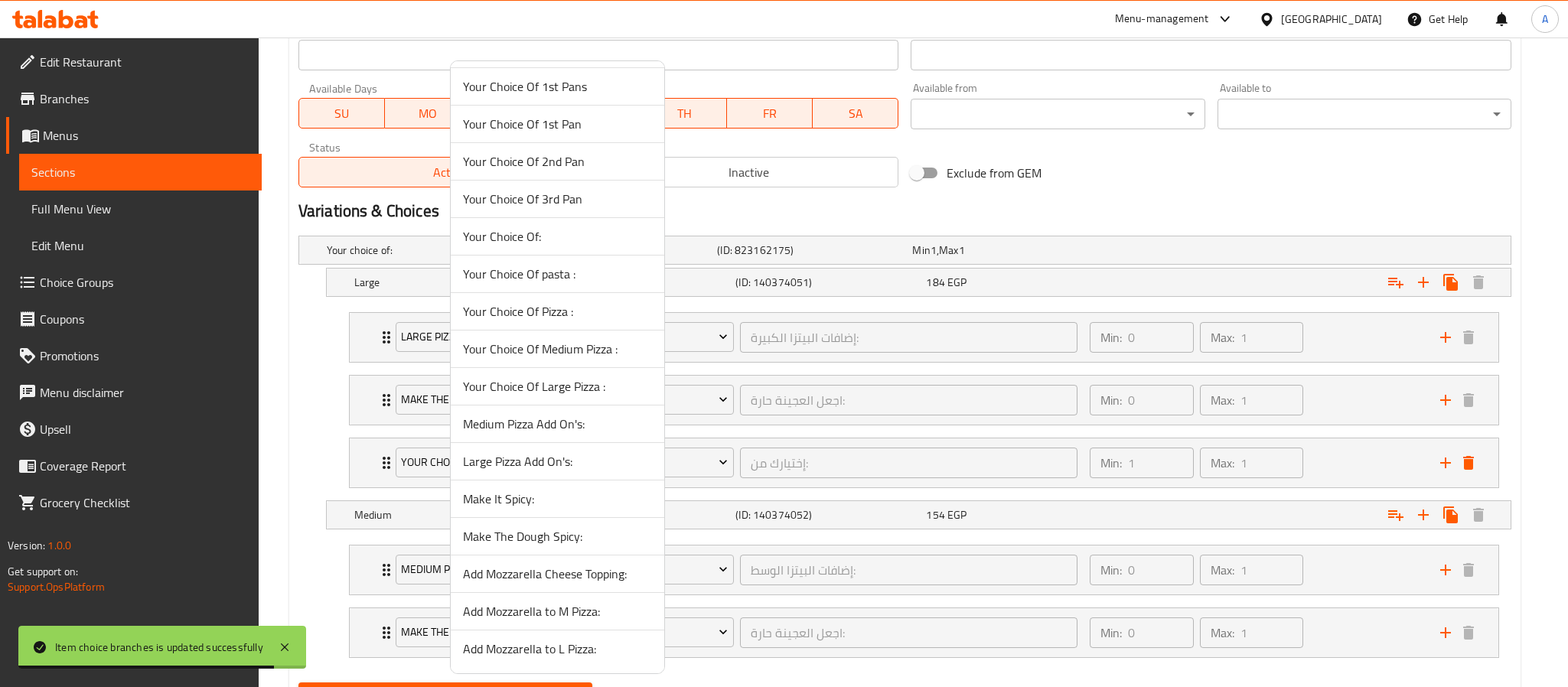
click at [572, 646] on span "Add Mozzarella to L Pizza:" at bounding box center [557, 649] width 189 height 18
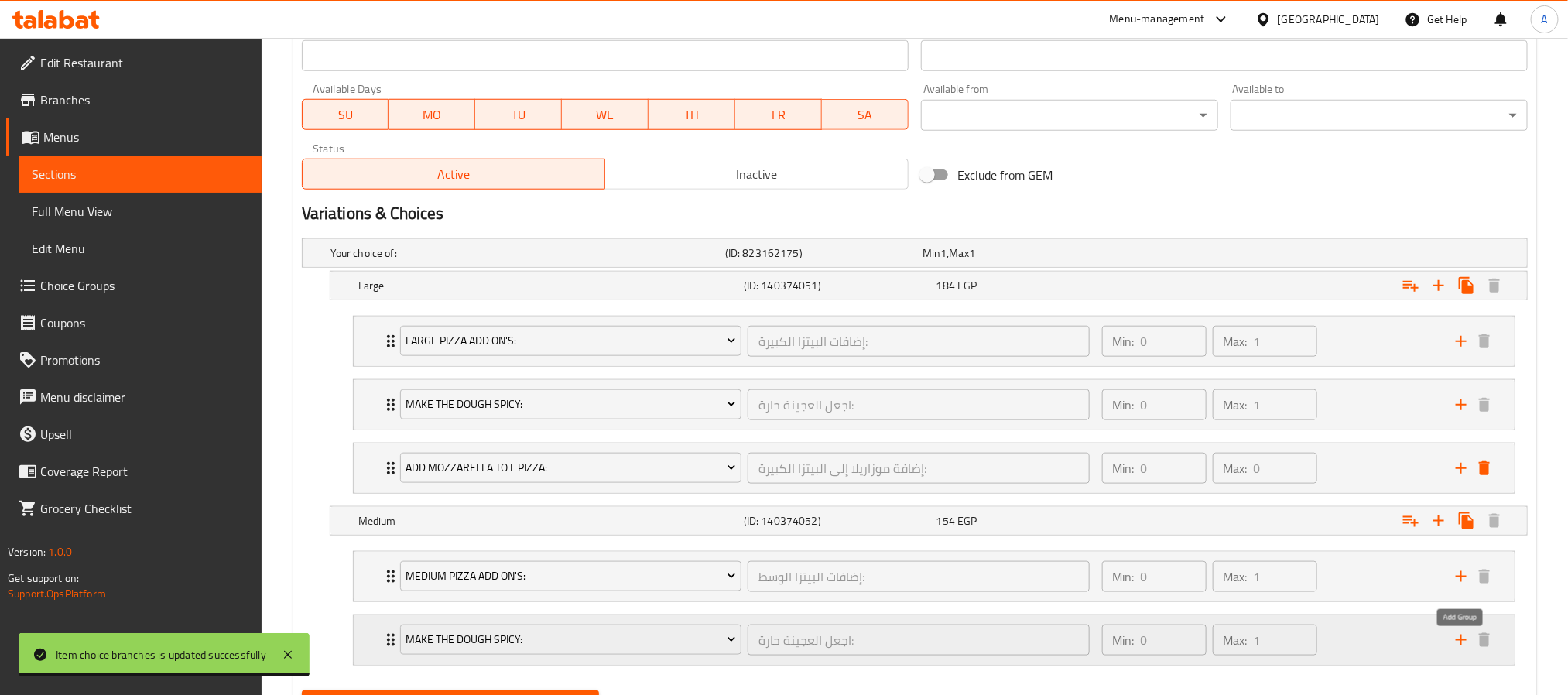
click at [1458, 646] on icon "add" at bounding box center [1461, 640] width 11 height 11
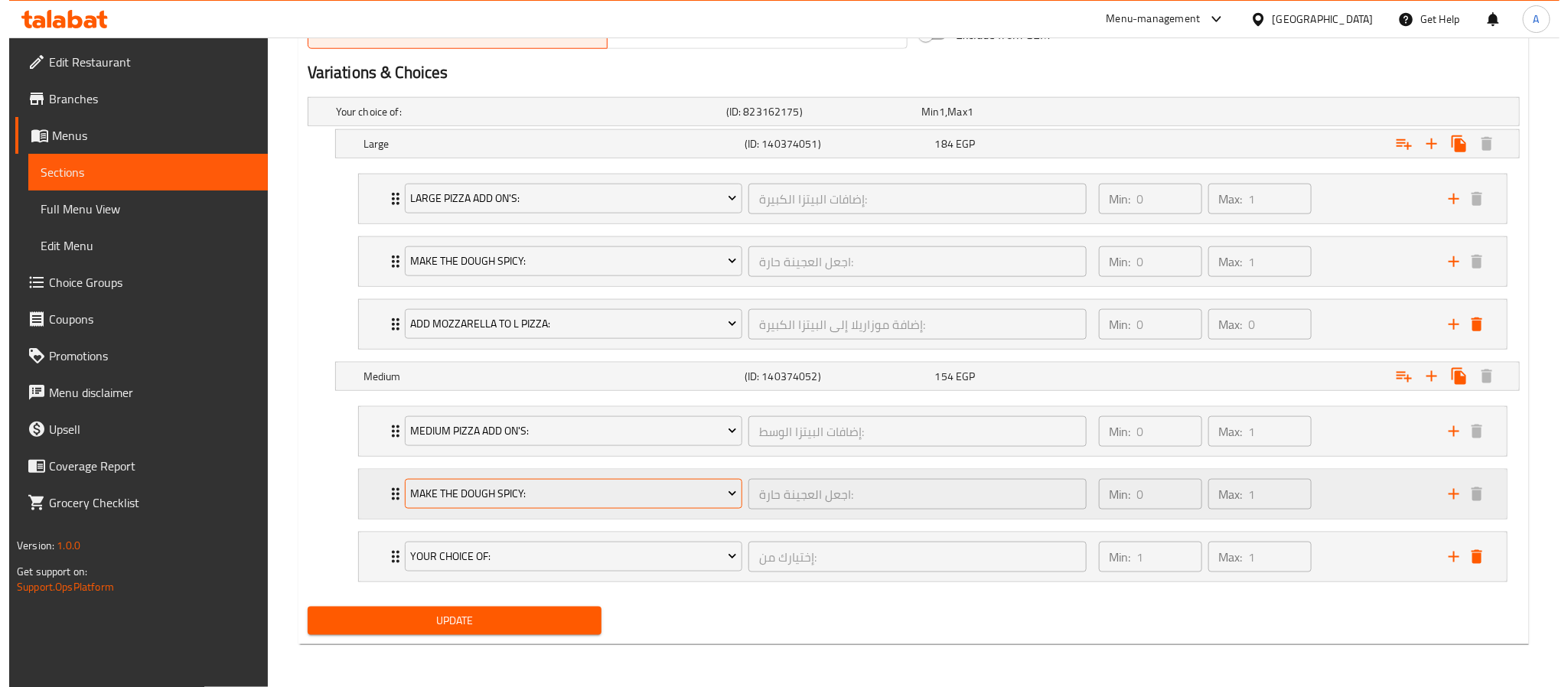
scroll to position [837, 0]
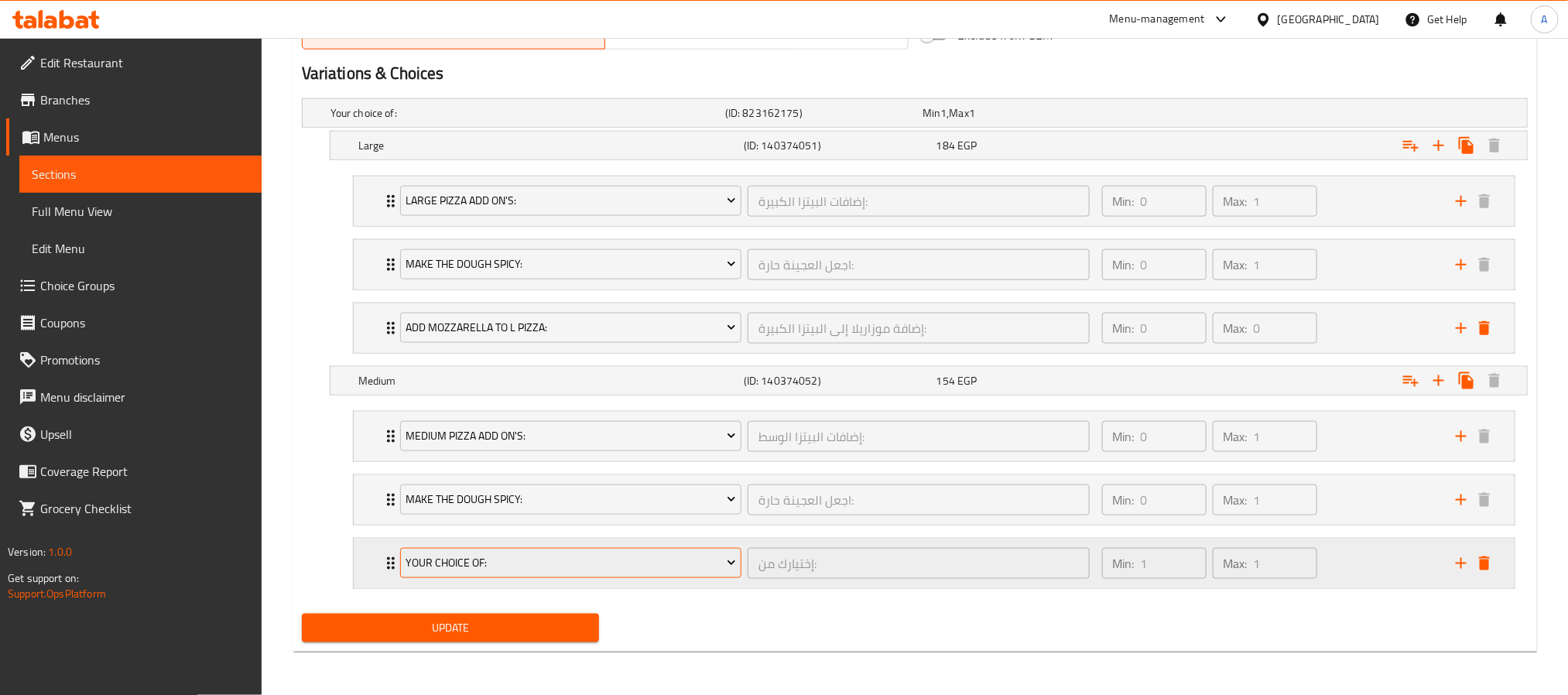
click at [619, 556] on span "Your Choice Of:" at bounding box center [570, 563] width 330 height 19
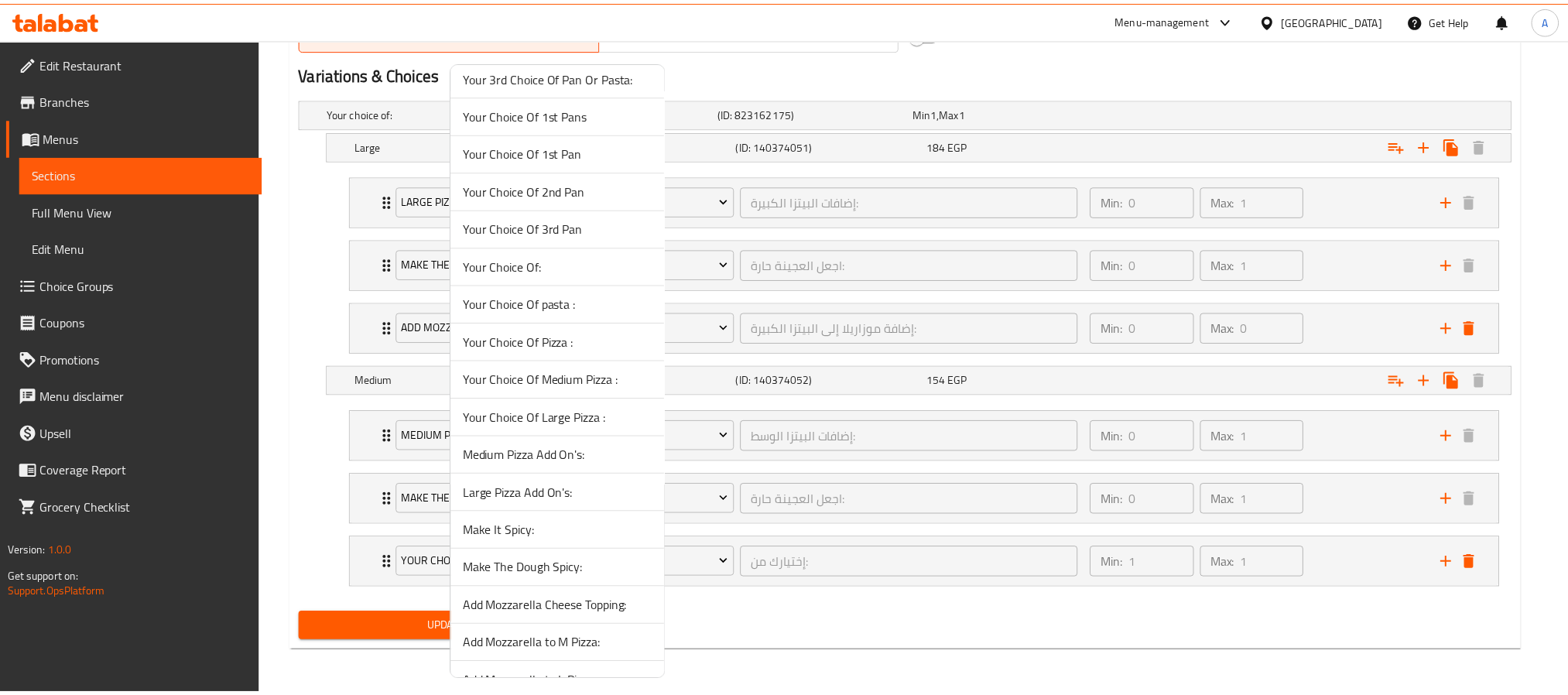
scroll to position [808, 0]
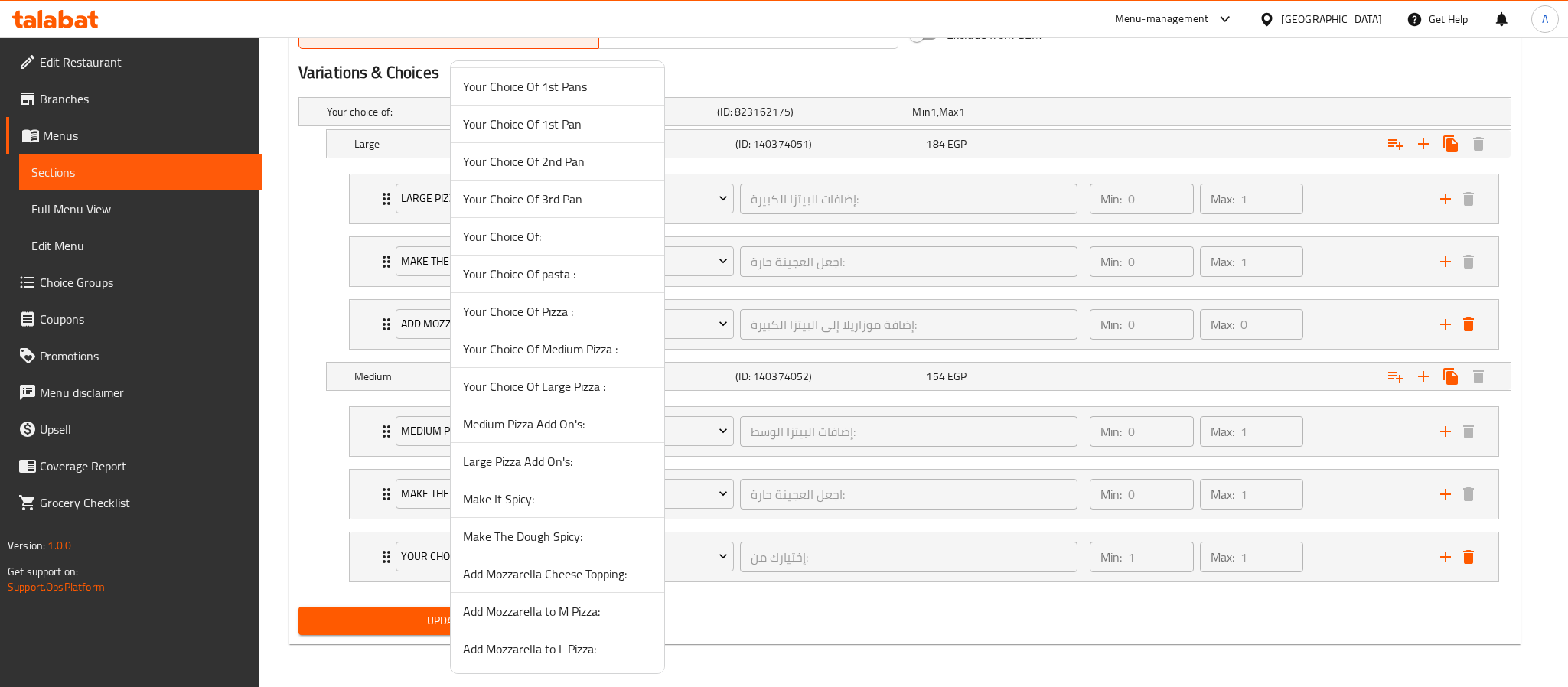
click at [566, 617] on span "Add Mozzarella to M Pizza:" at bounding box center [557, 611] width 189 height 18
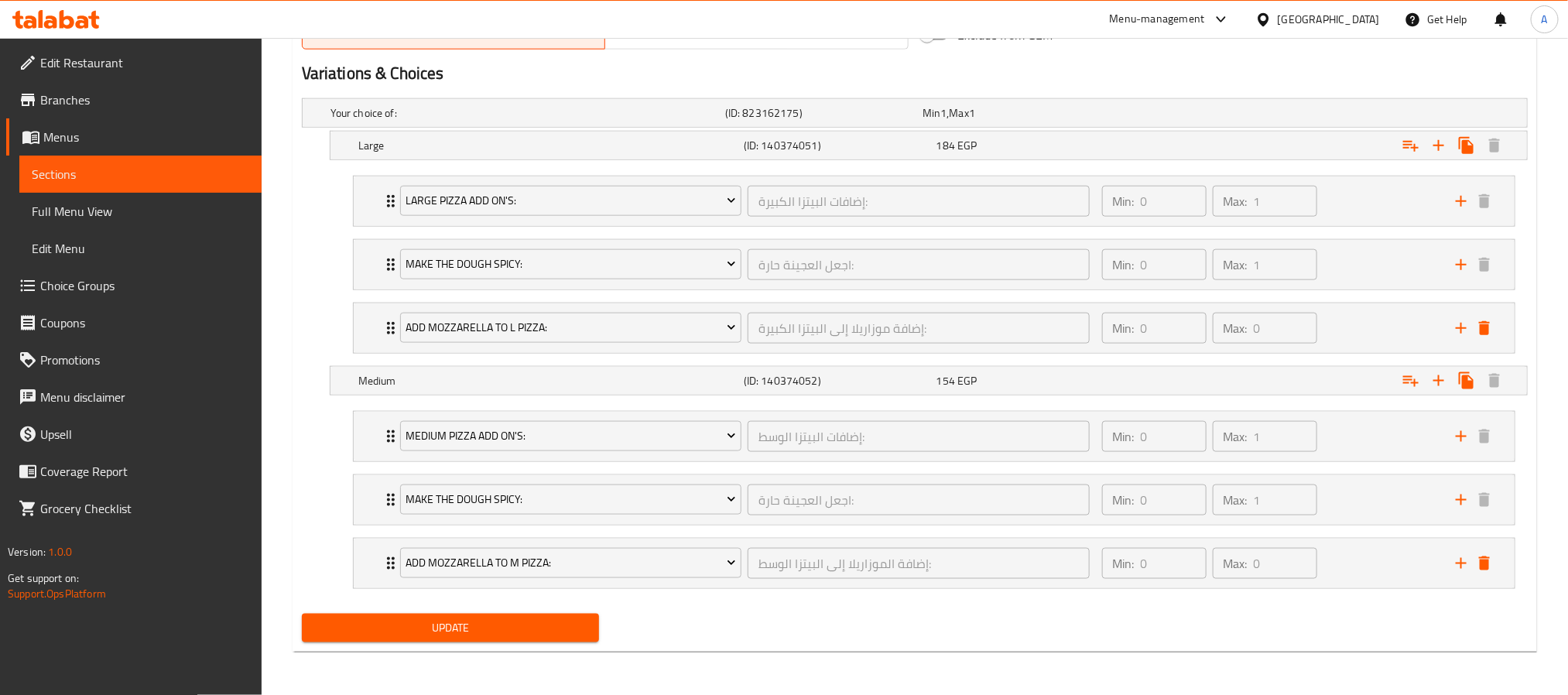
click at [514, 634] on span "Update" at bounding box center [451, 628] width 272 height 19
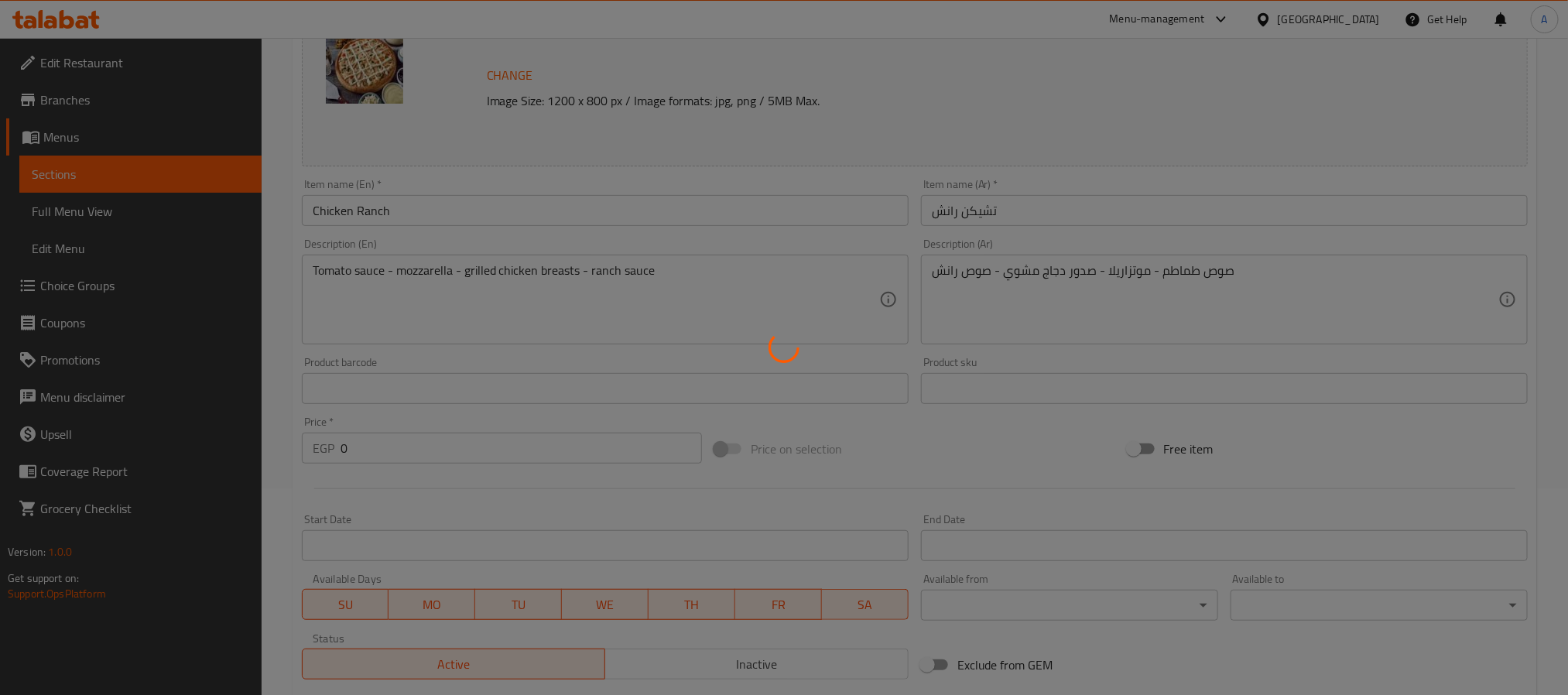
scroll to position [0, 0]
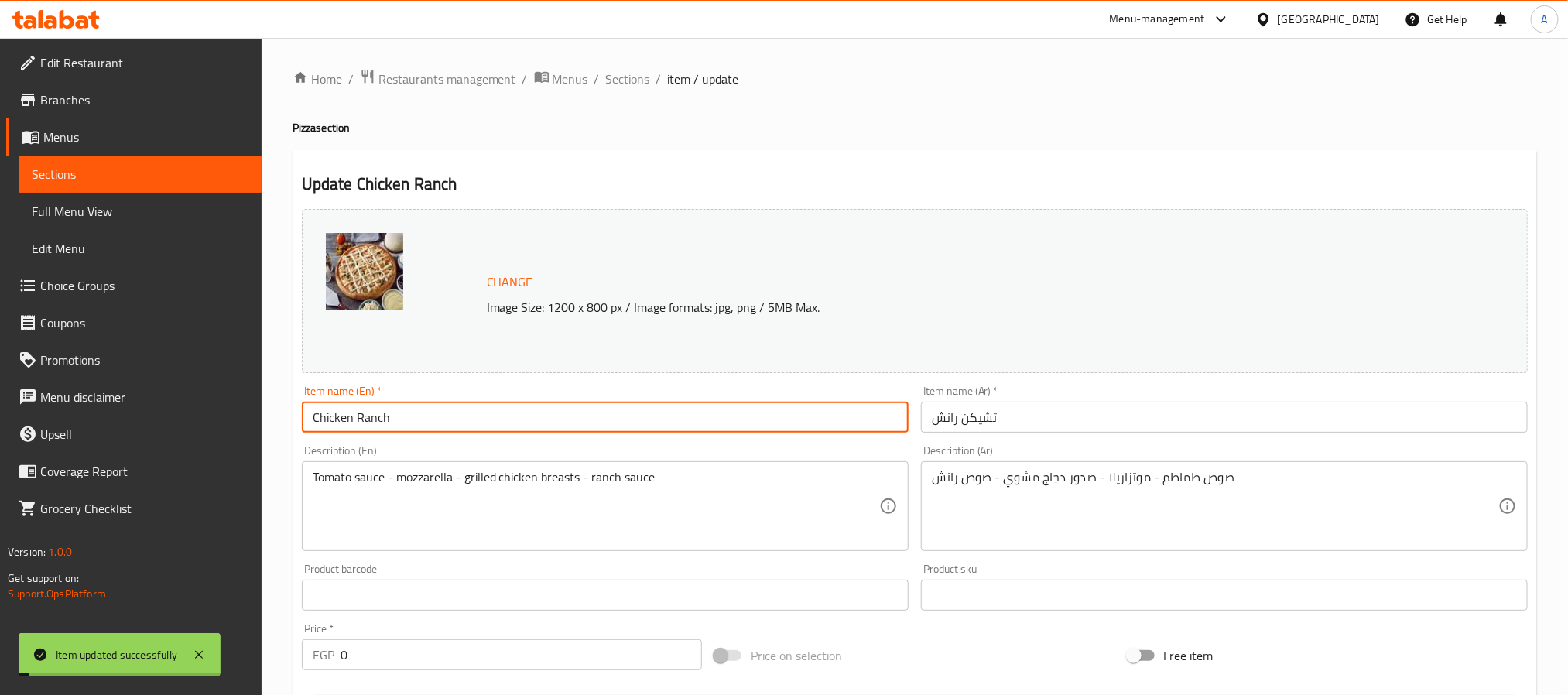
click at [368, 421] on input "Chicken Ranch" at bounding box center [605, 417] width 607 height 31
click at [632, 81] on span "Sections" at bounding box center [628, 78] width 44 height 18
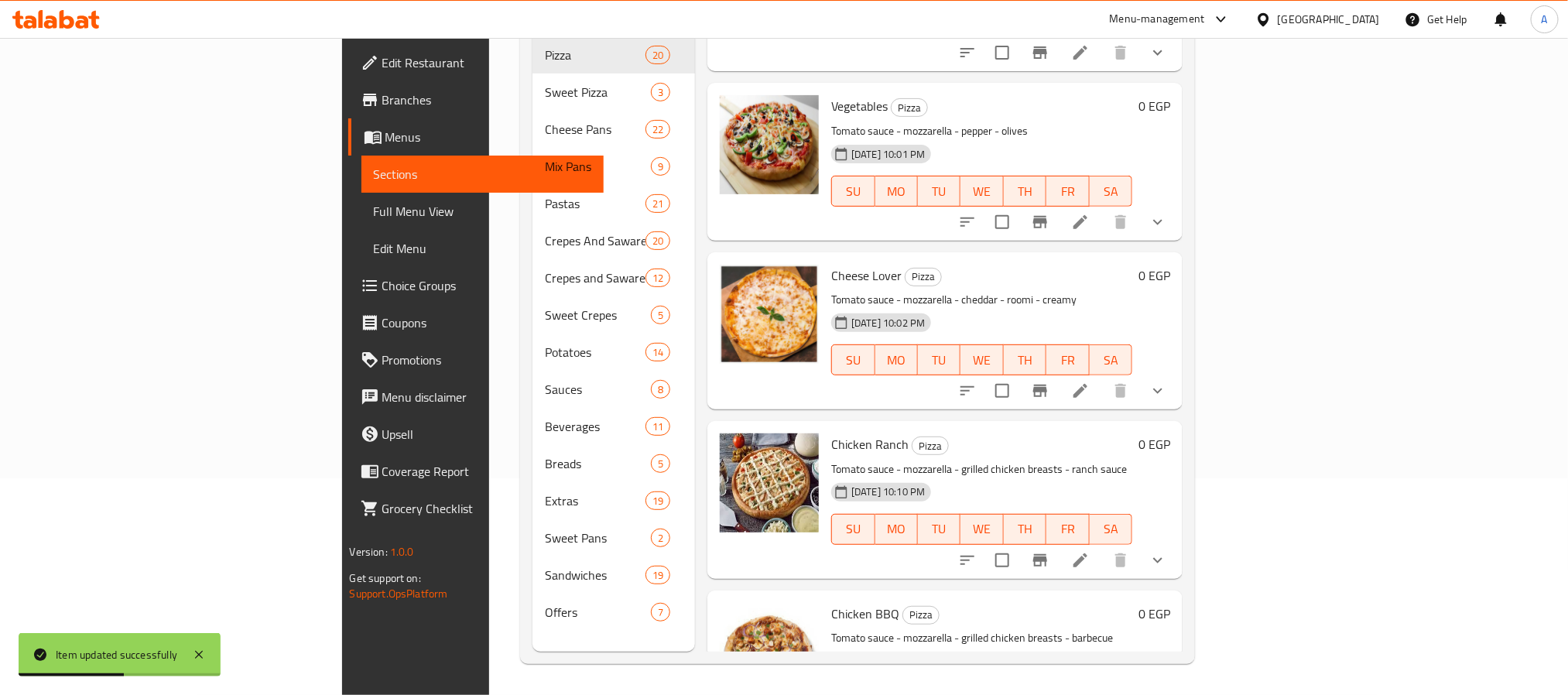
scroll to position [233, 0]
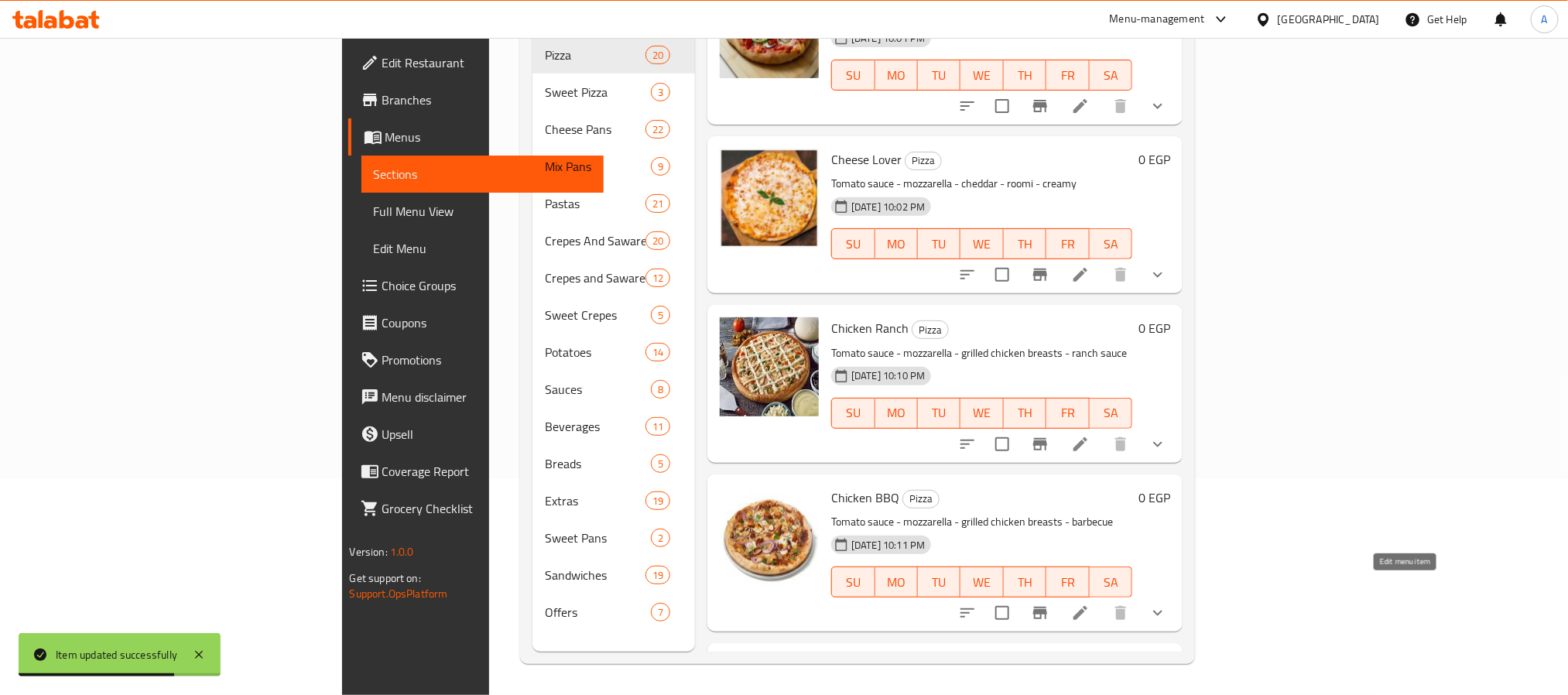
click at [1087, 606] on icon at bounding box center [1080, 613] width 14 height 14
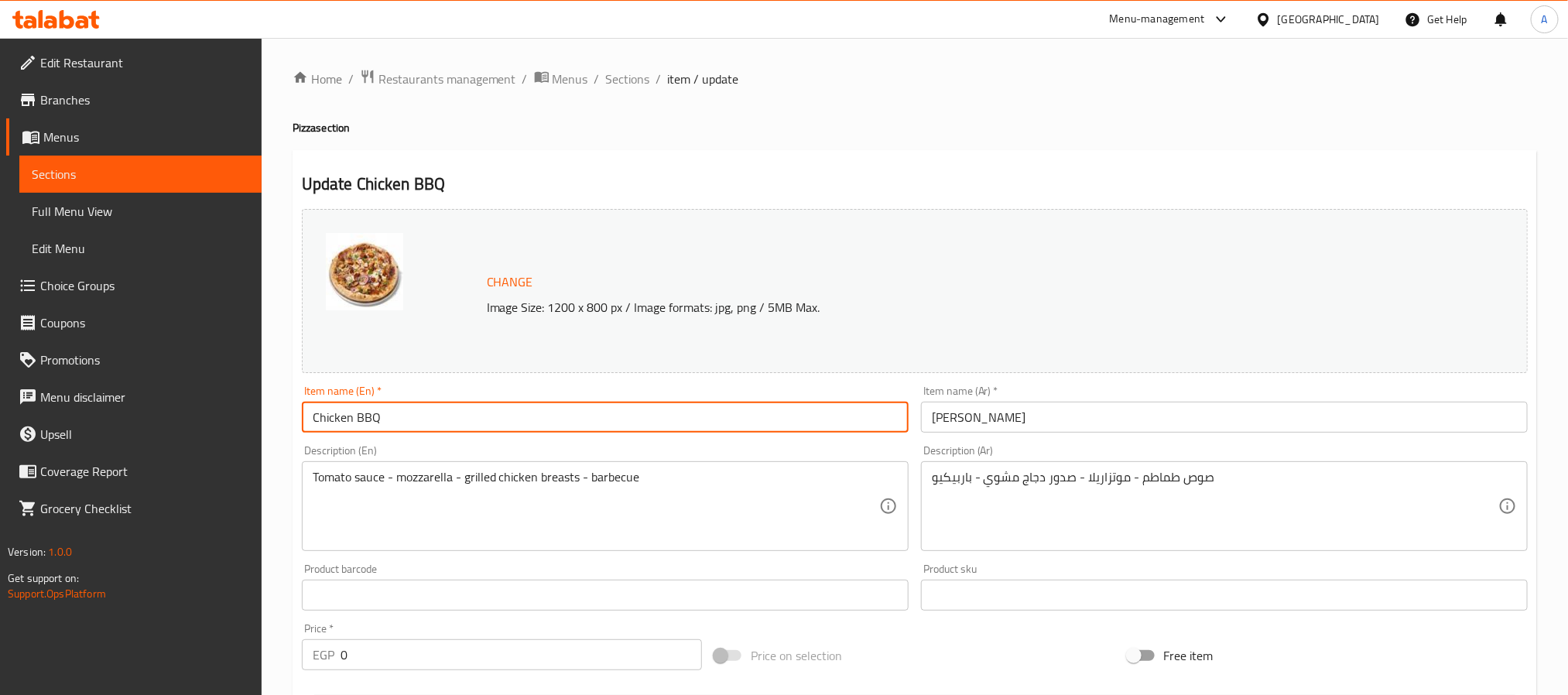
drag, startPoint x: 404, startPoint y: 408, endPoint x: 316, endPoint y: 404, distance: 88.1
click at [316, 404] on input "Chicken BBQ" at bounding box center [605, 417] width 607 height 31
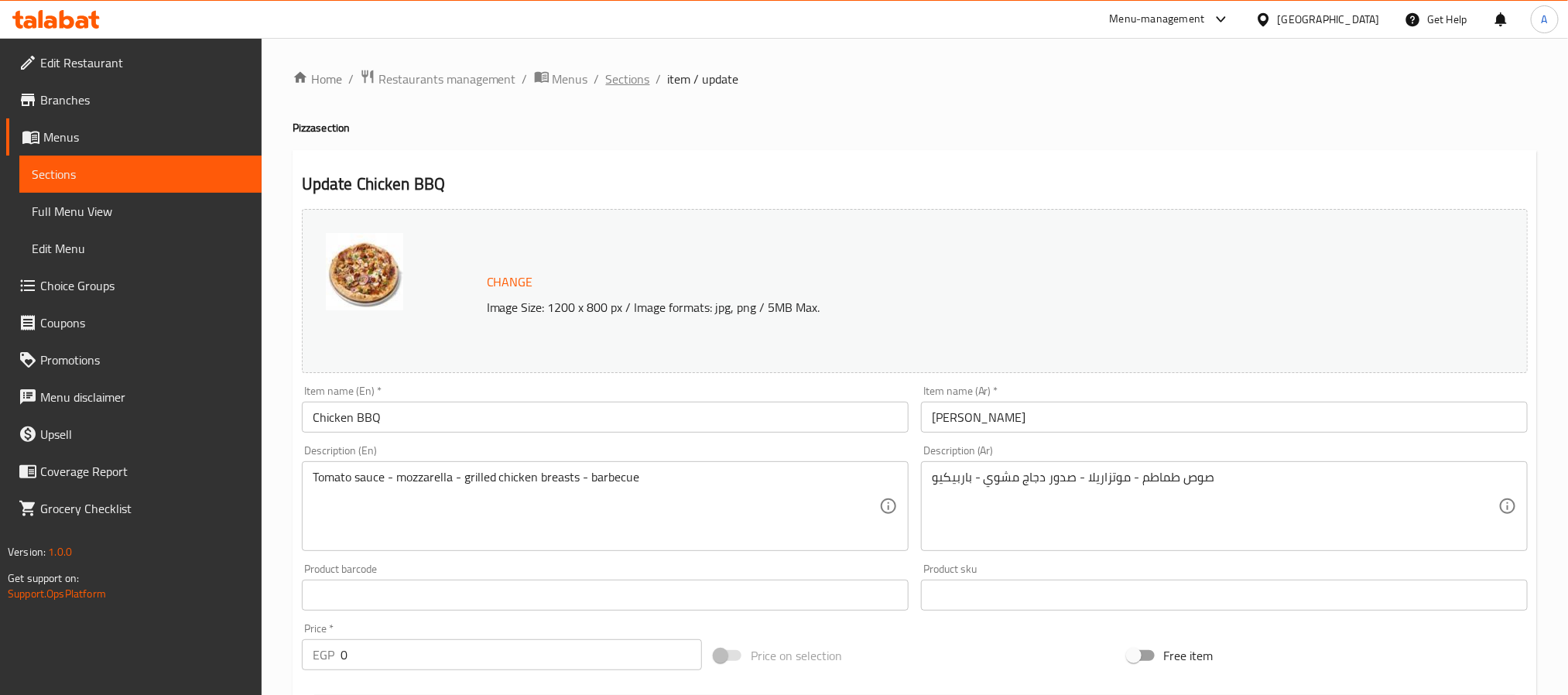
click at [614, 80] on span "Sections" at bounding box center [628, 78] width 44 height 18
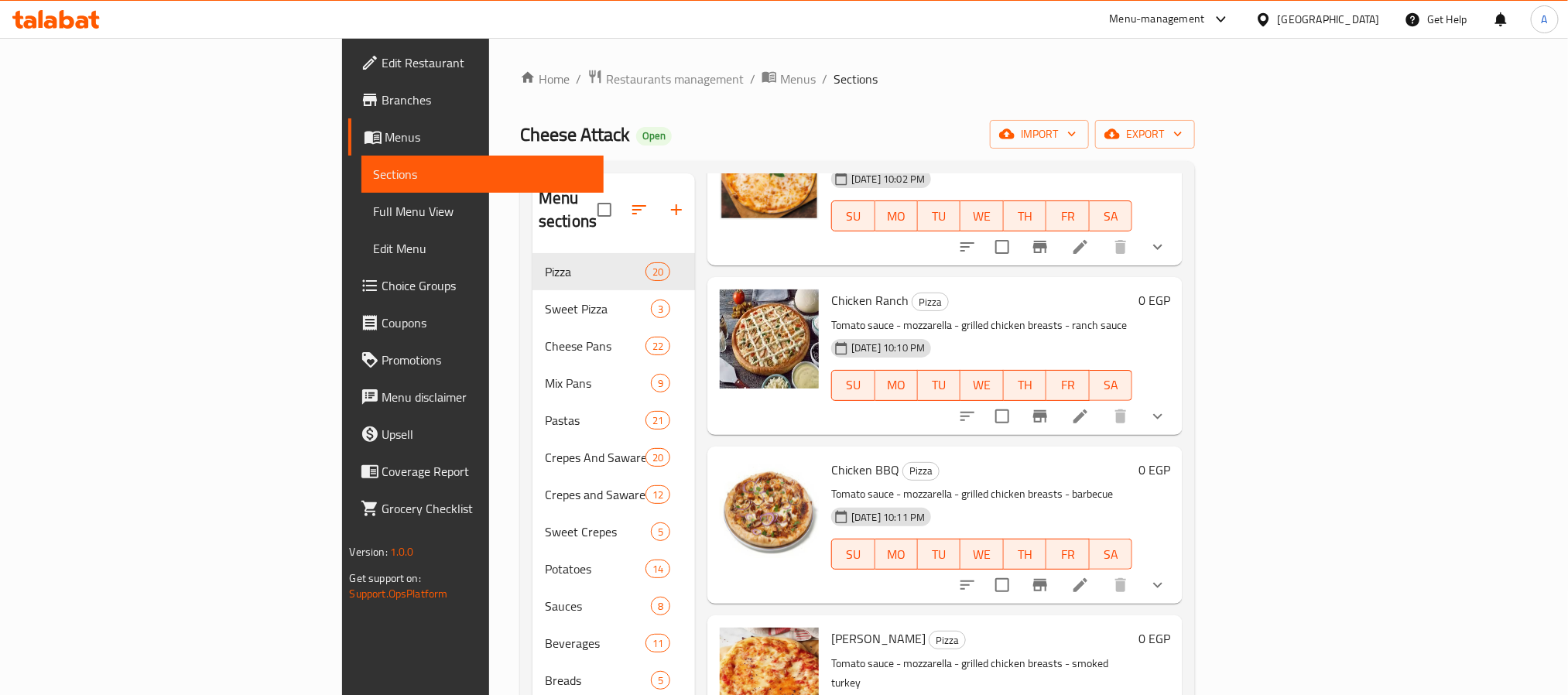
scroll to position [518, 0]
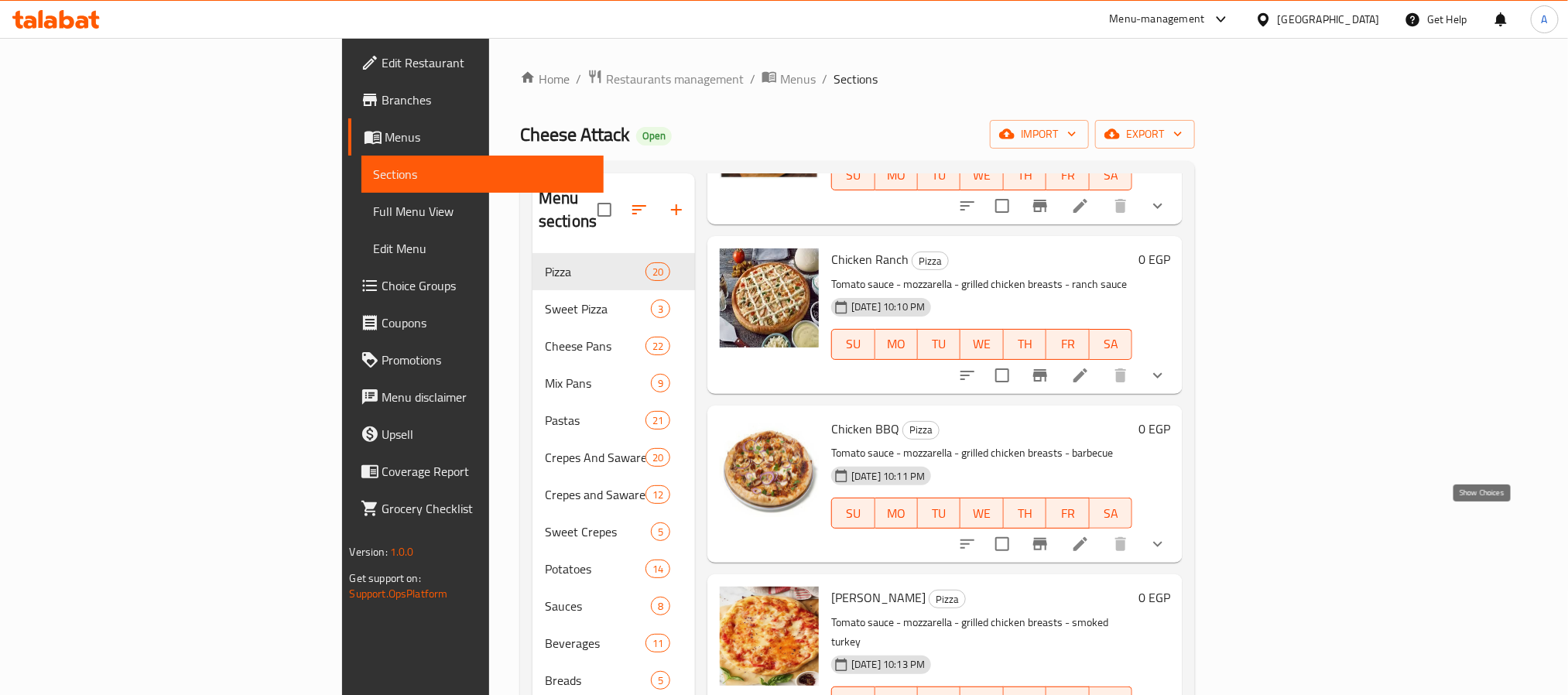
click at [1168, 535] on icon "show more" at bounding box center [1157, 543] width 18 height 18
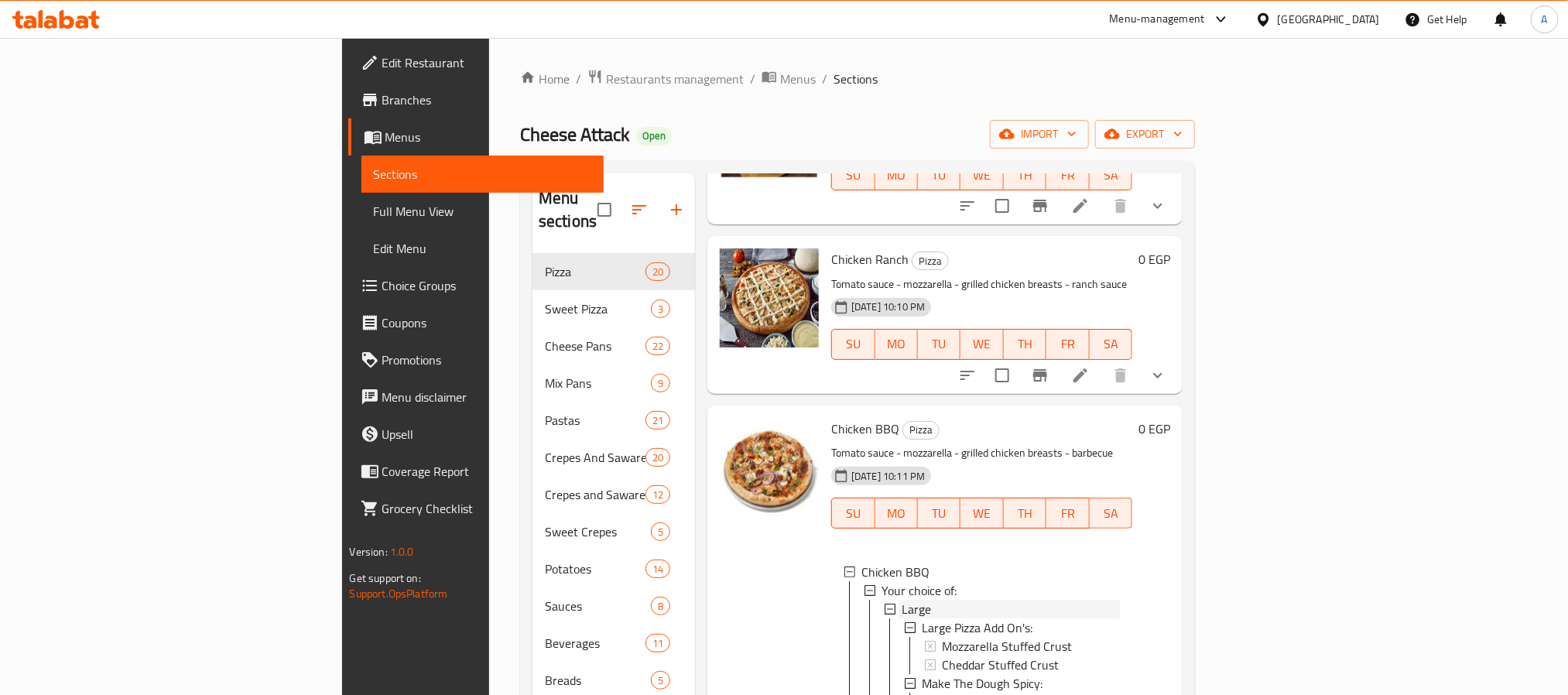
click at [901, 600] on div "Large" at bounding box center [1010, 609] width 218 height 18
click at [901, 619] on span "Medium" at bounding box center [922, 627] width 41 height 18
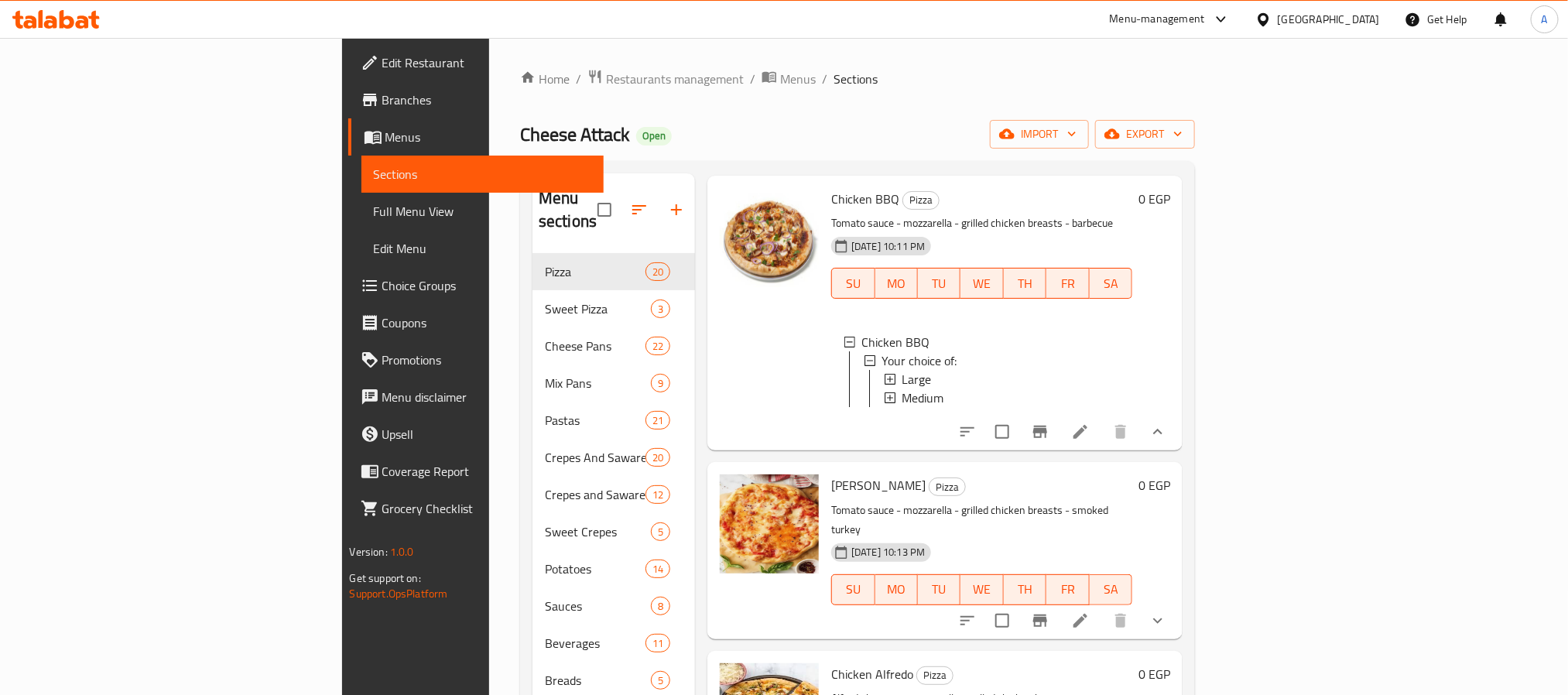
scroll to position [750, 0]
click at [1176, 600] on button "show more" at bounding box center [1158, 619] width 37 height 37
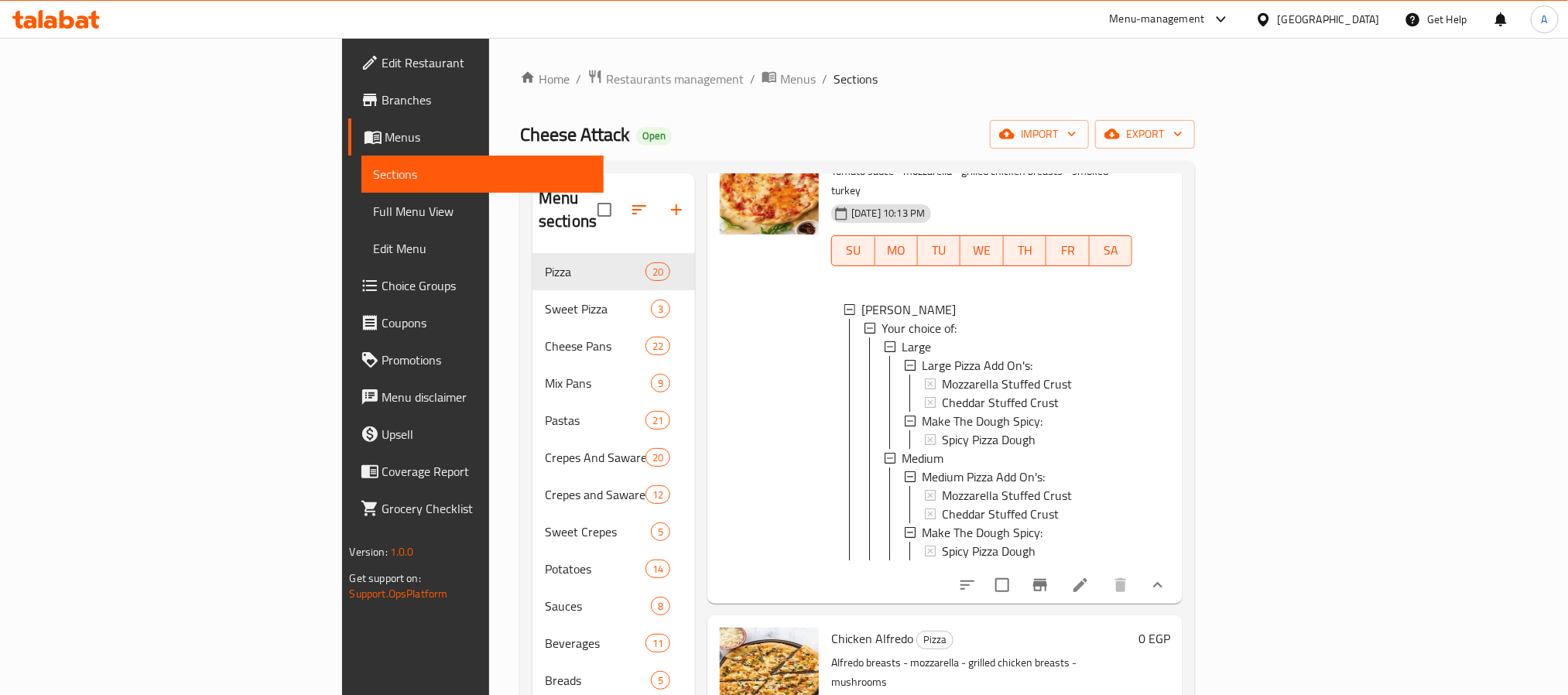
scroll to position [1098, 0]
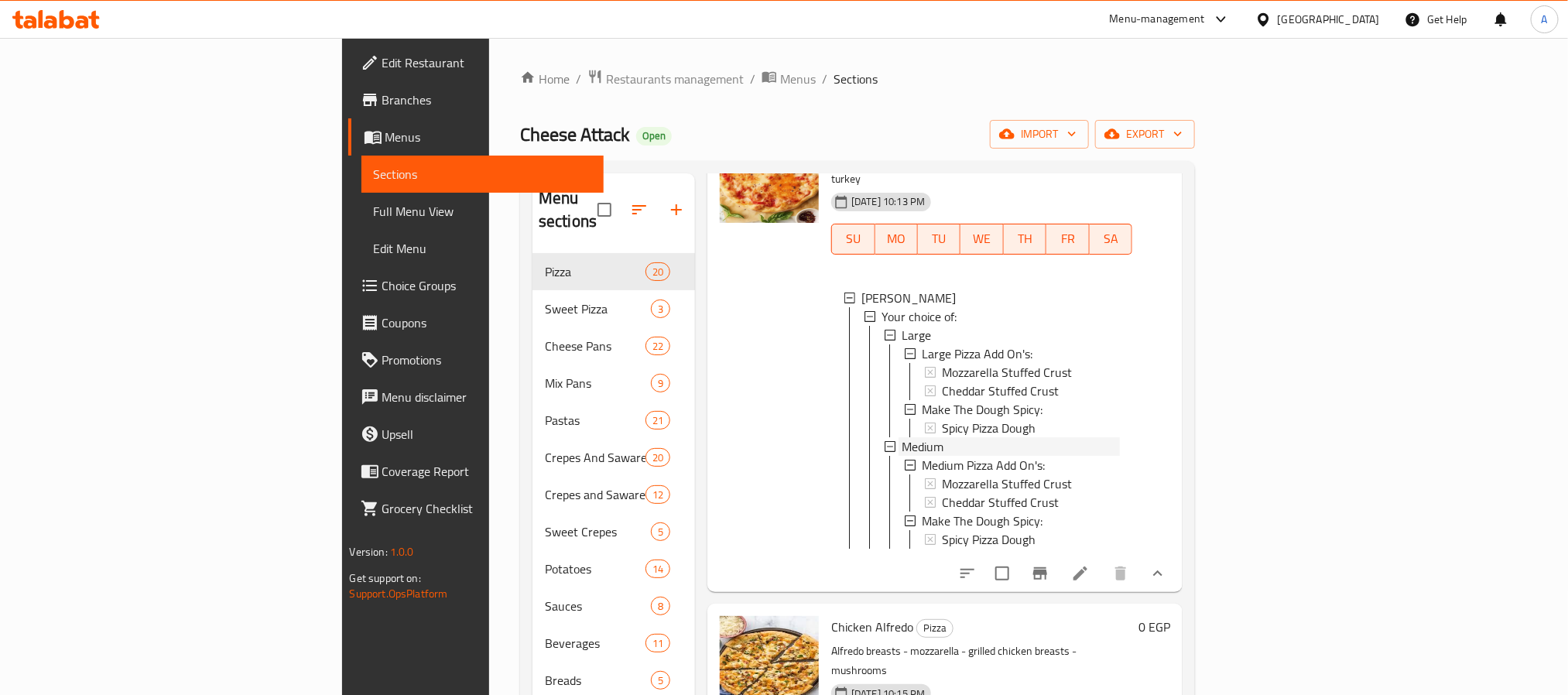
click at [901, 437] on div "Medium" at bounding box center [1010, 446] width 218 height 18
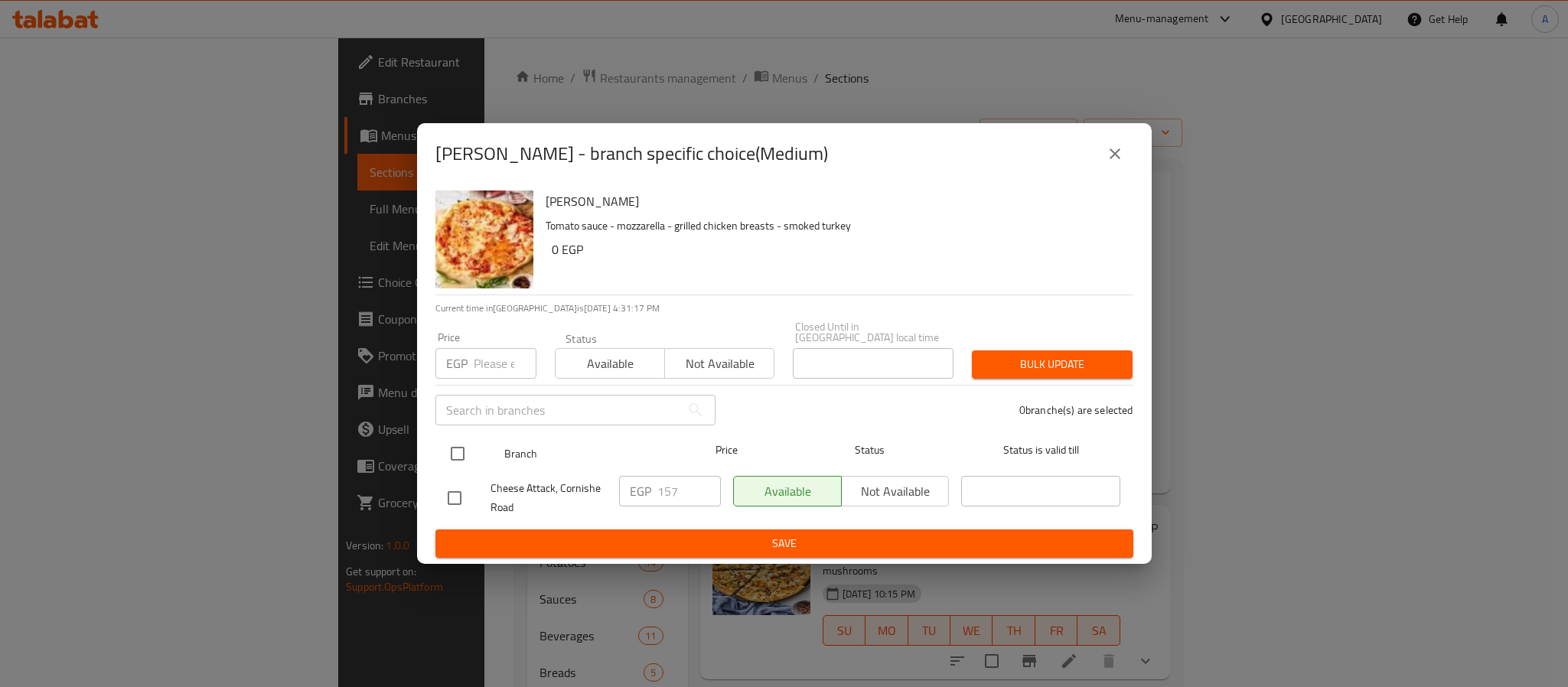
click at [460, 450] on input "checkbox" at bounding box center [458, 454] width 32 height 32
checkbox input "true"
click at [682, 478] on input "157" at bounding box center [689, 491] width 64 height 31
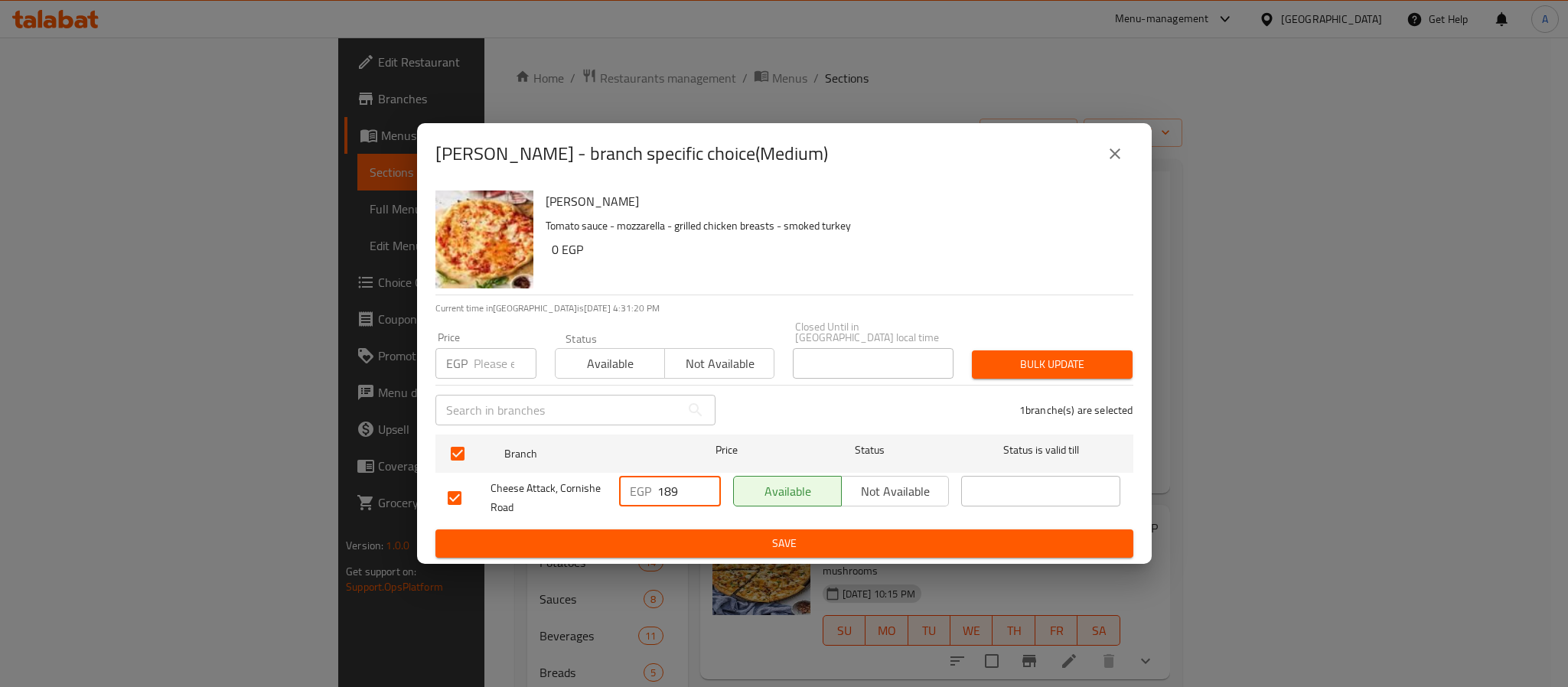
type input "189"
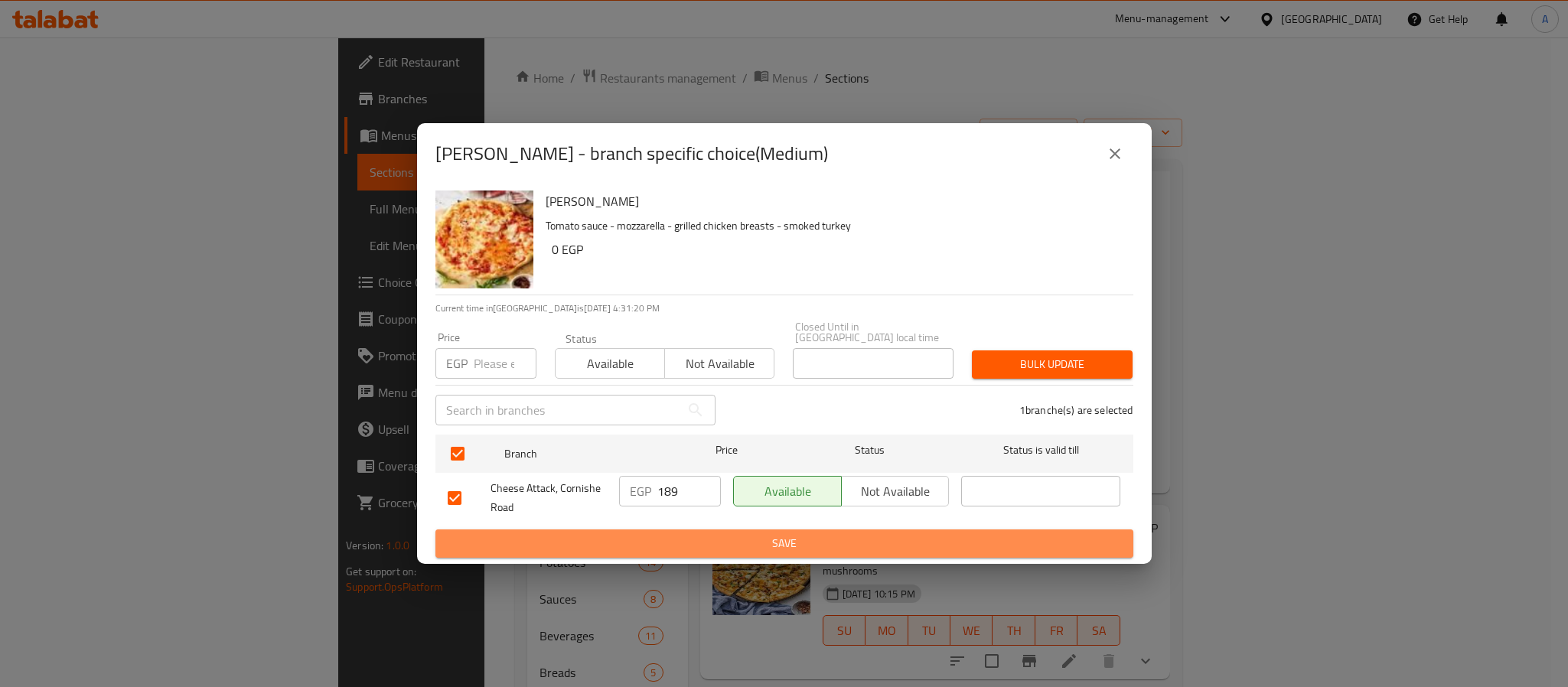
click at [751, 534] on span "Save" at bounding box center [784, 544] width 674 height 19
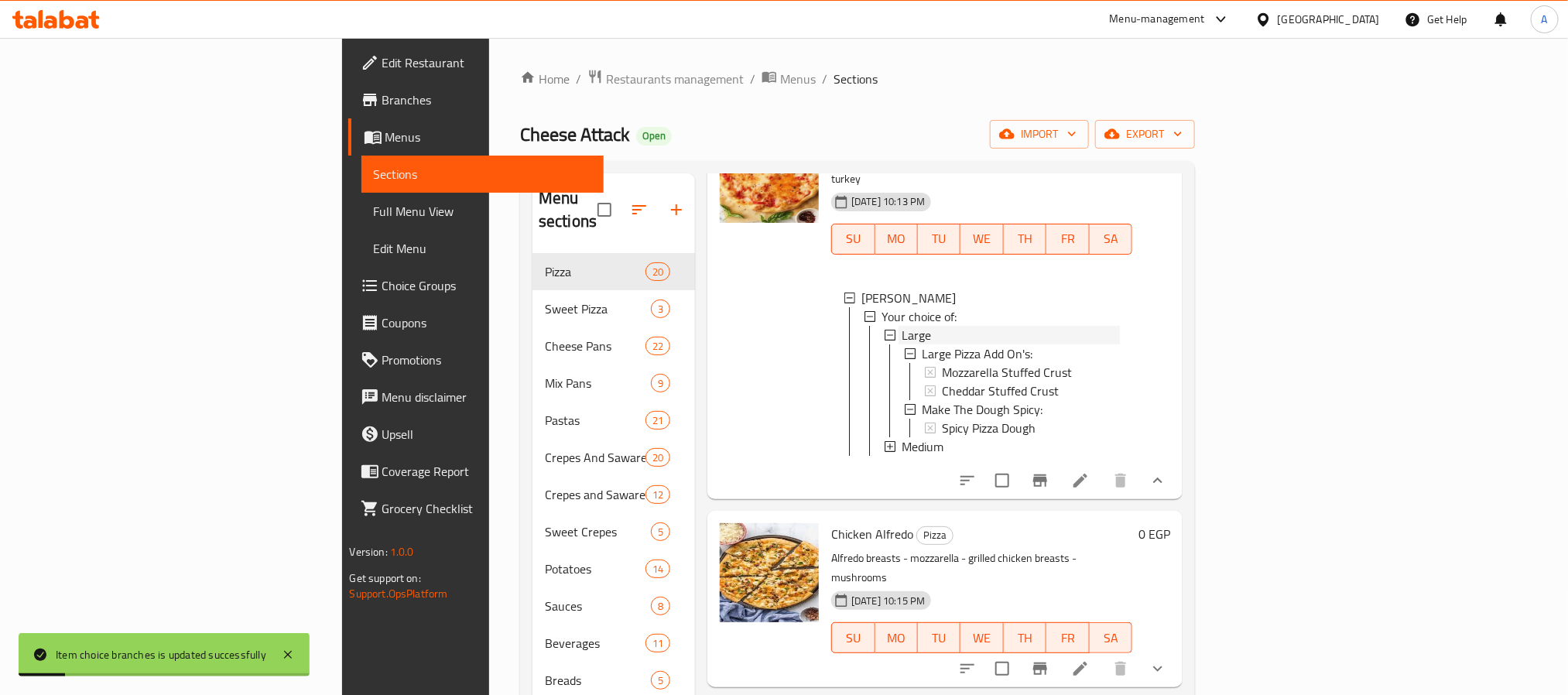
click at [901, 326] on span "Large" at bounding box center [916, 335] width 29 height 18
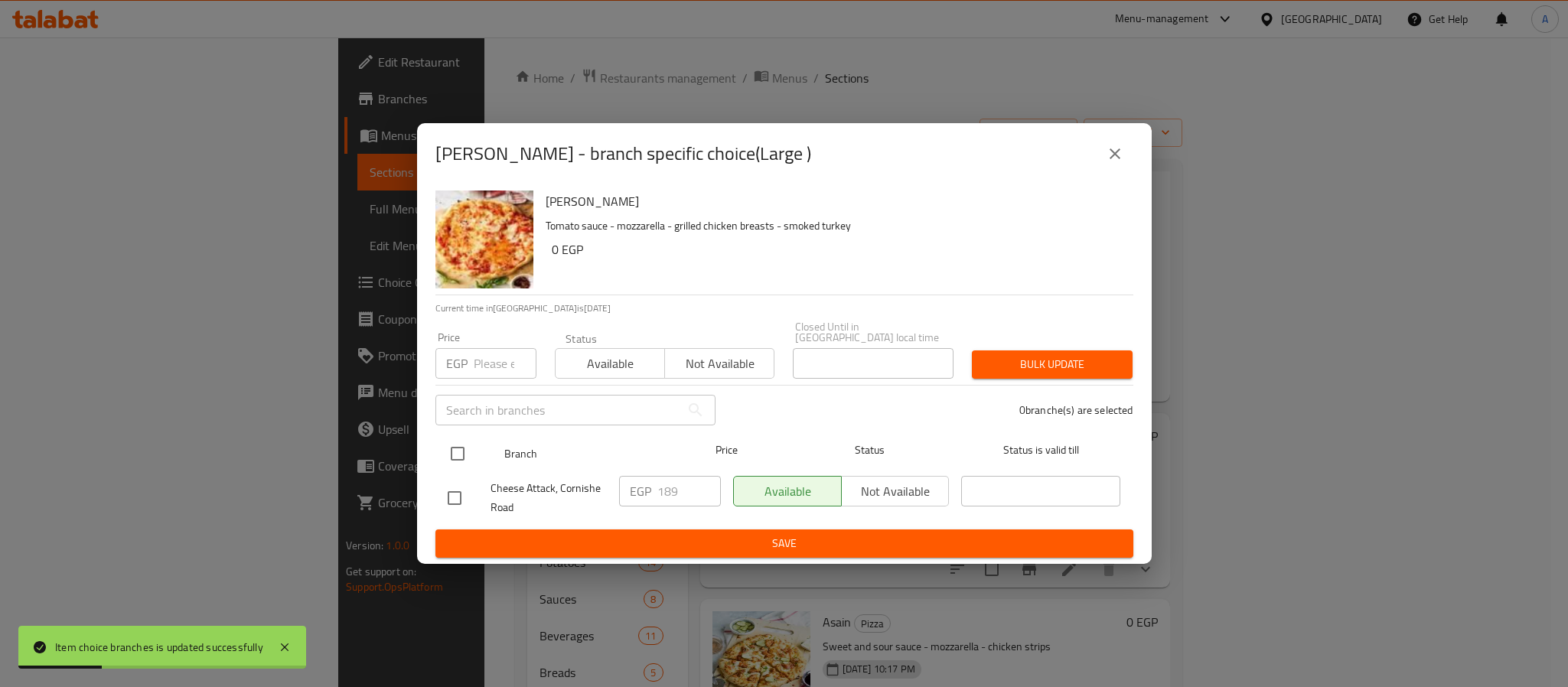
click at [460, 444] on input "checkbox" at bounding box center [458, 454] width 32 height 32
checkbox input "true"
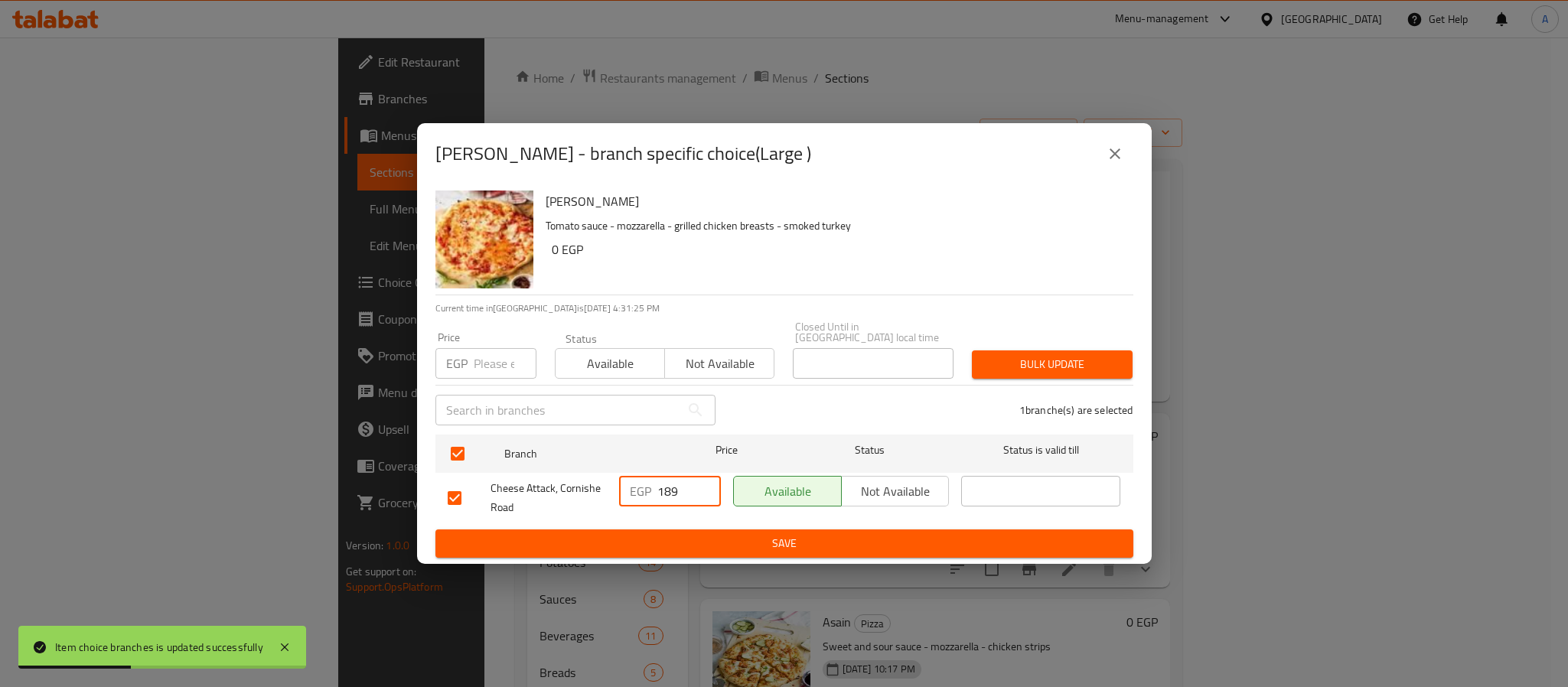
drag, startPoint x: 684, startPoint y: 483, endPoint x: 632, endPoint y: 473, distance: 53.0
click at [632, 476] on div "EGP 189 ​" at bounding box center [670, 491] width 102 height 31
type input "234"
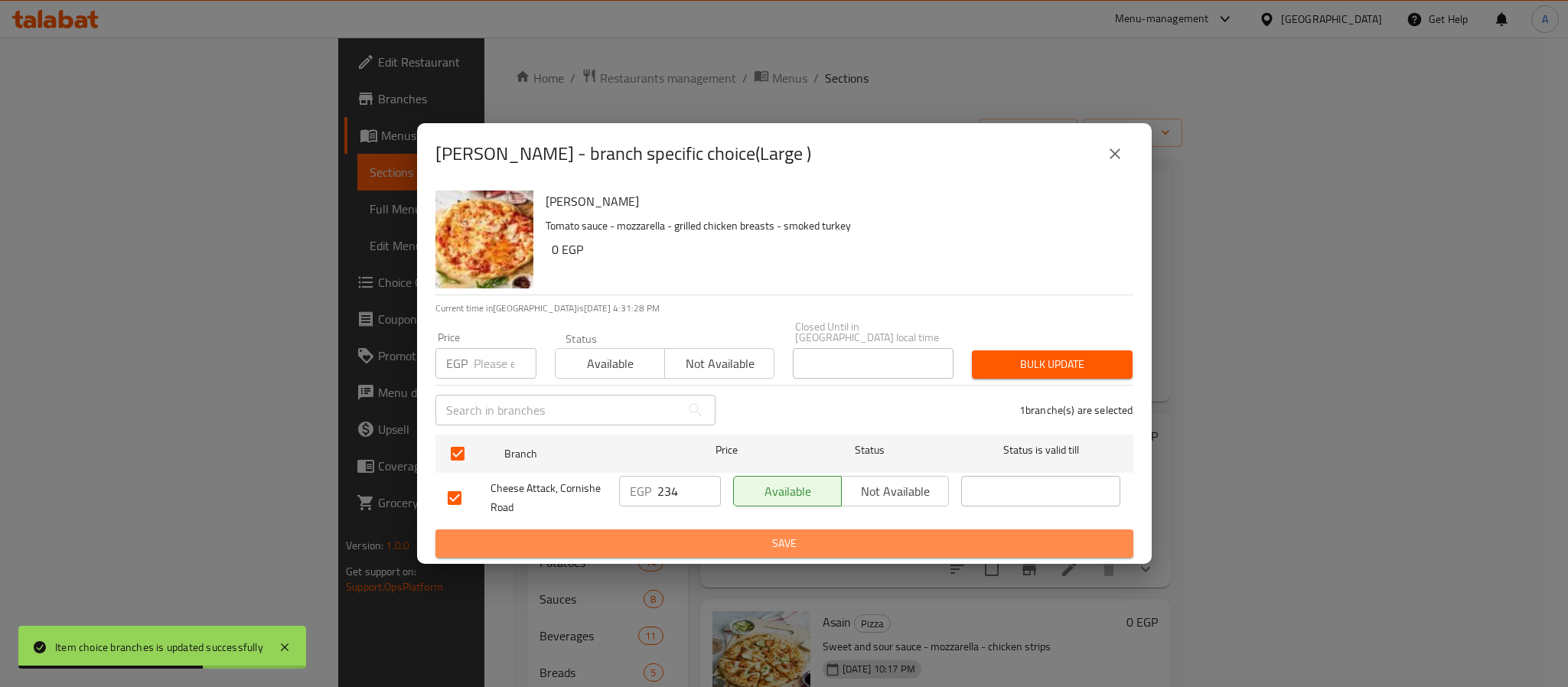
click at [741, 530] on button "Save" at bounding box center [784, 544] width 698 height 29
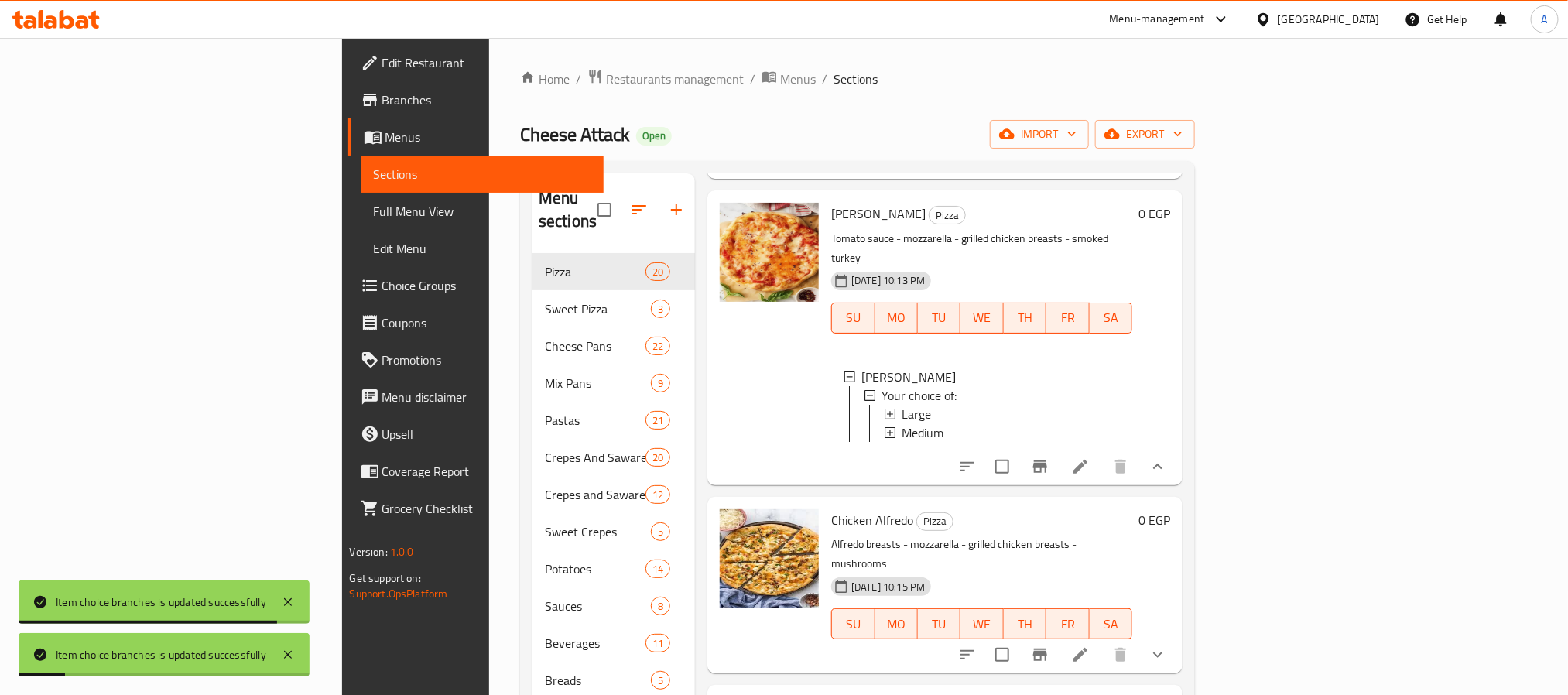
scroll to position [983, 0]
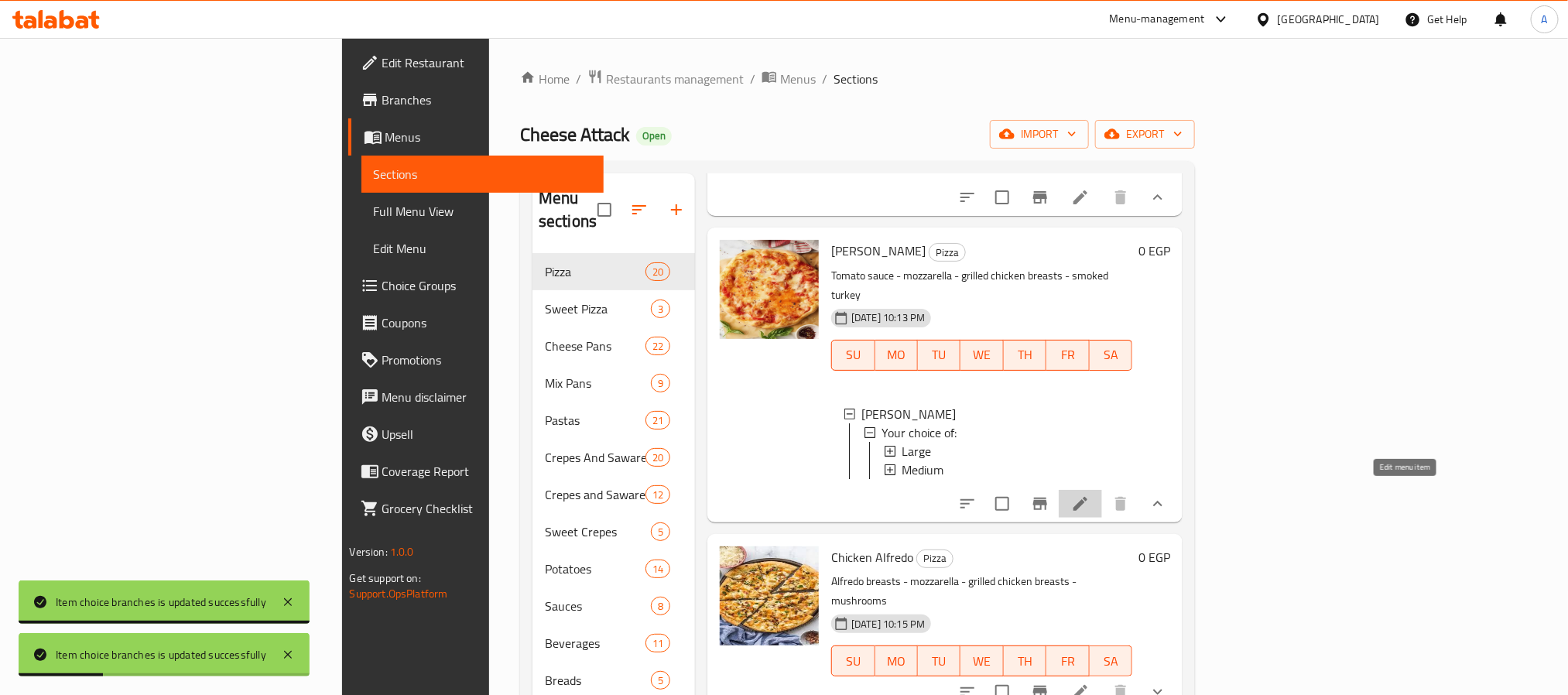
click at [1087, 497] on icon at bounding box center [1080, 504] width 14 height 14
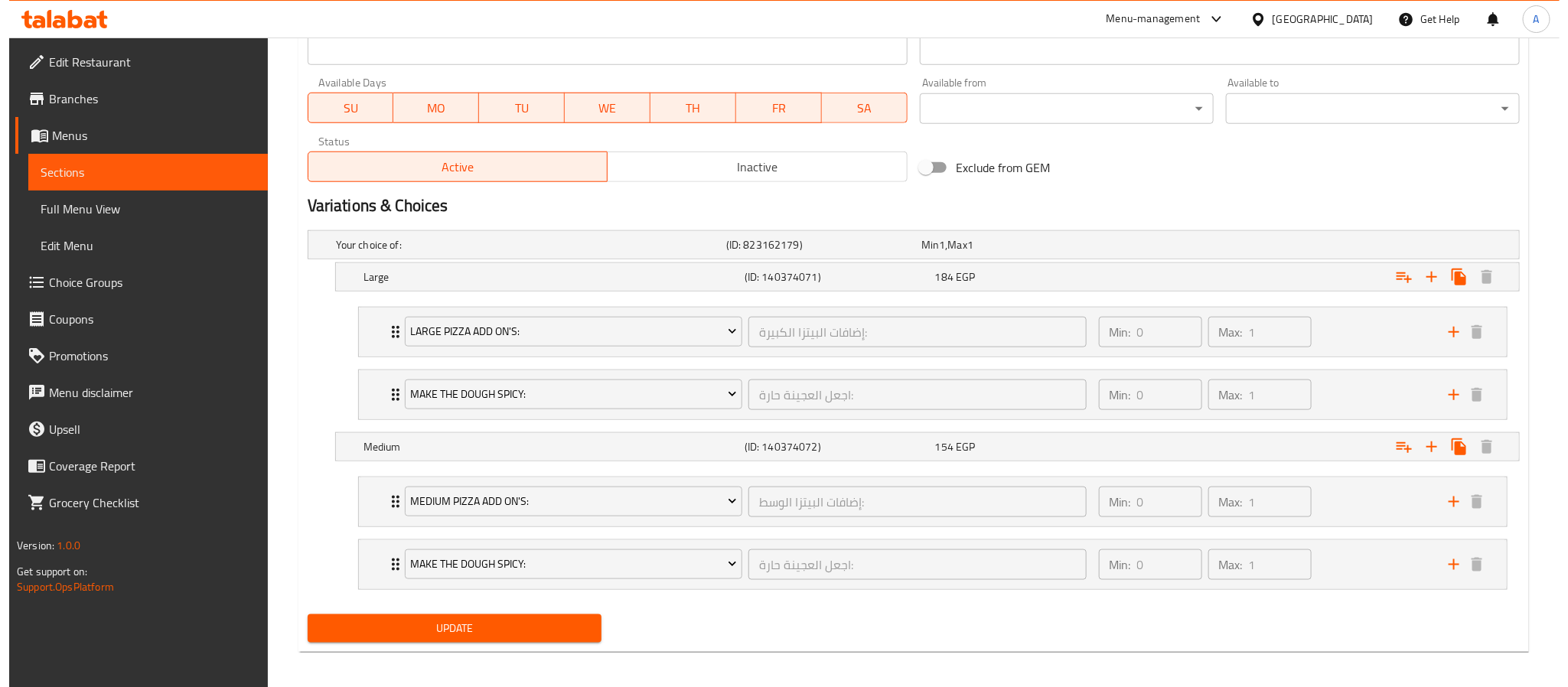
scroll to position [708, 0]
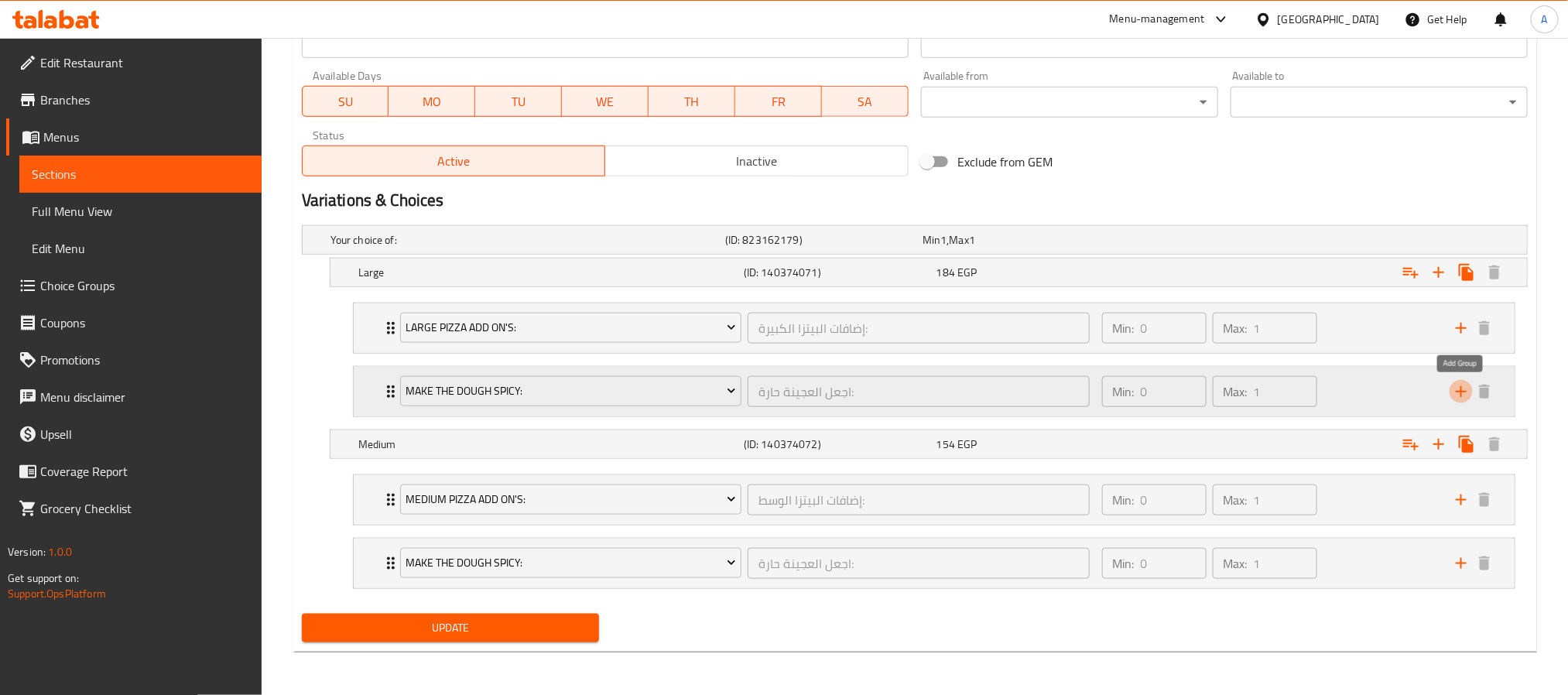
click at [1461, 393] on icon "add" at bounding box center [1461, 391] width 11 height 11
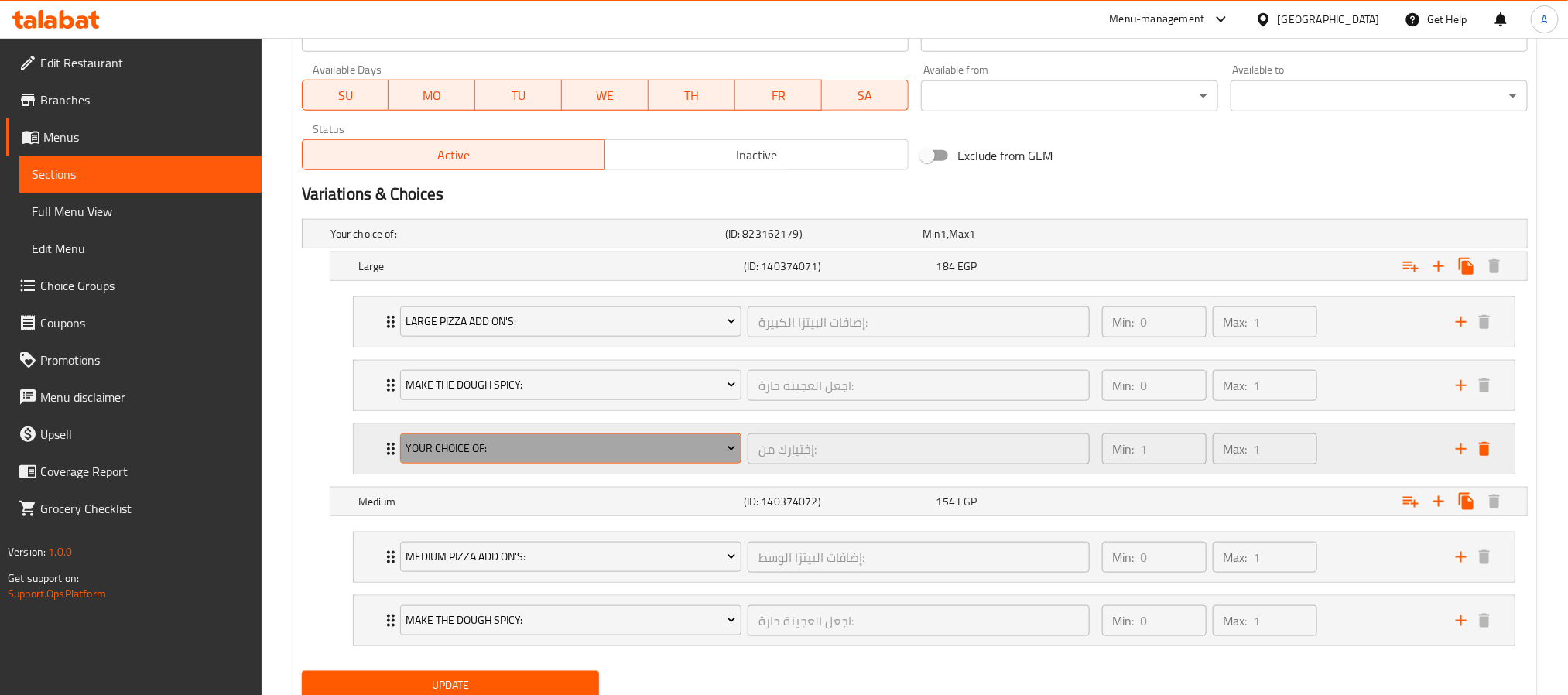
click at [690, 449] on span "Your Choice Of:" at bounding box center [570, 449] width 330 height 19
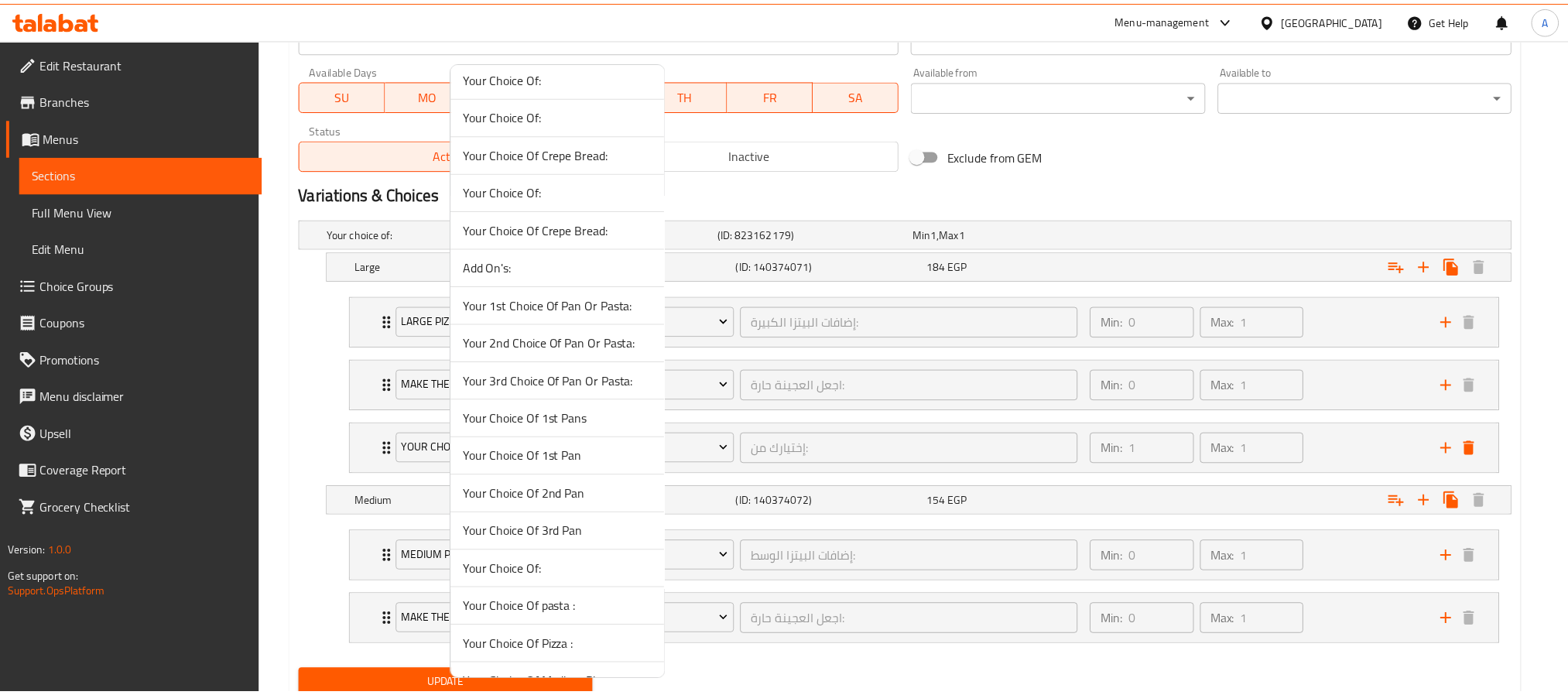
scroll to position [808, 0]
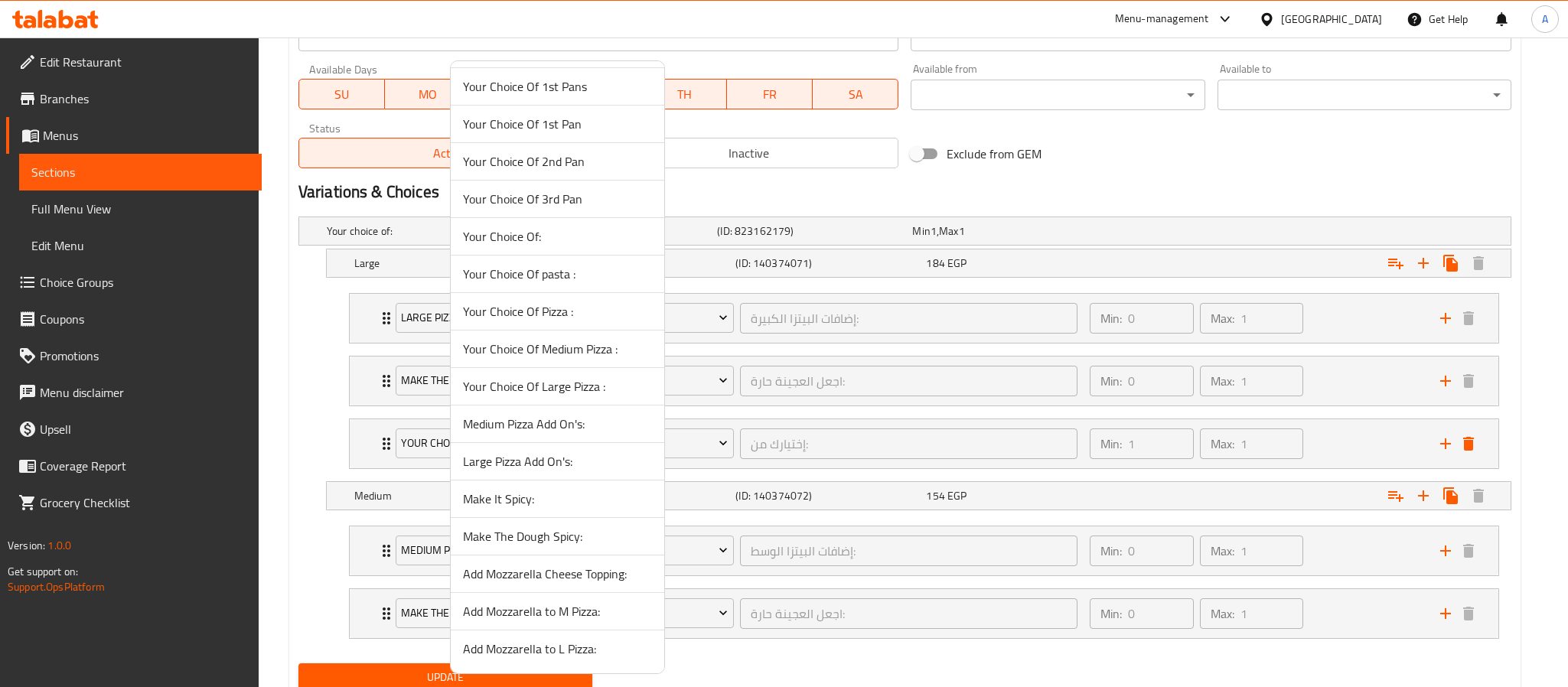
click at [567, 645] on span "Add Mozzarella to L Pizza:" at bounding box center [557, 649] width 189 height 18
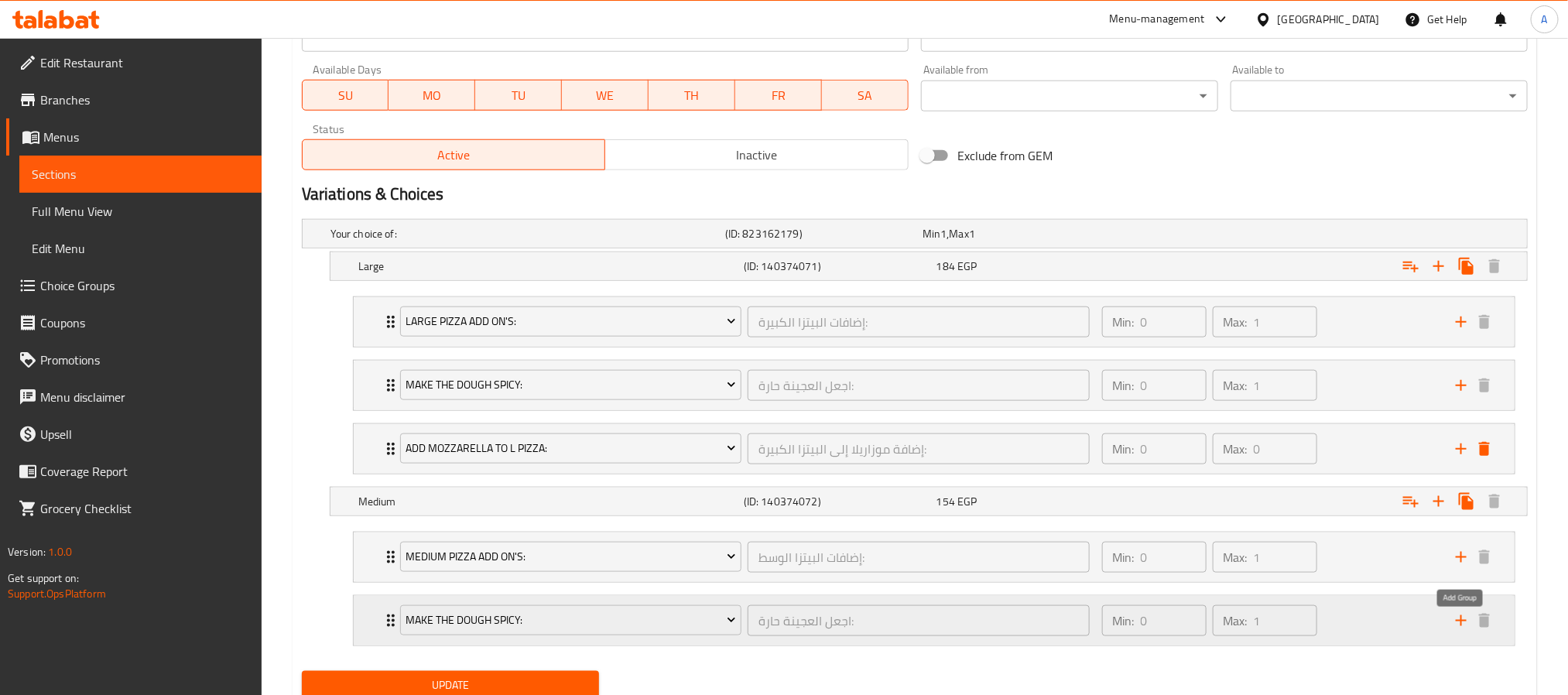
click at [1459, 630] on icon "add" at bounding box center [1461, 621] width 18 height 18
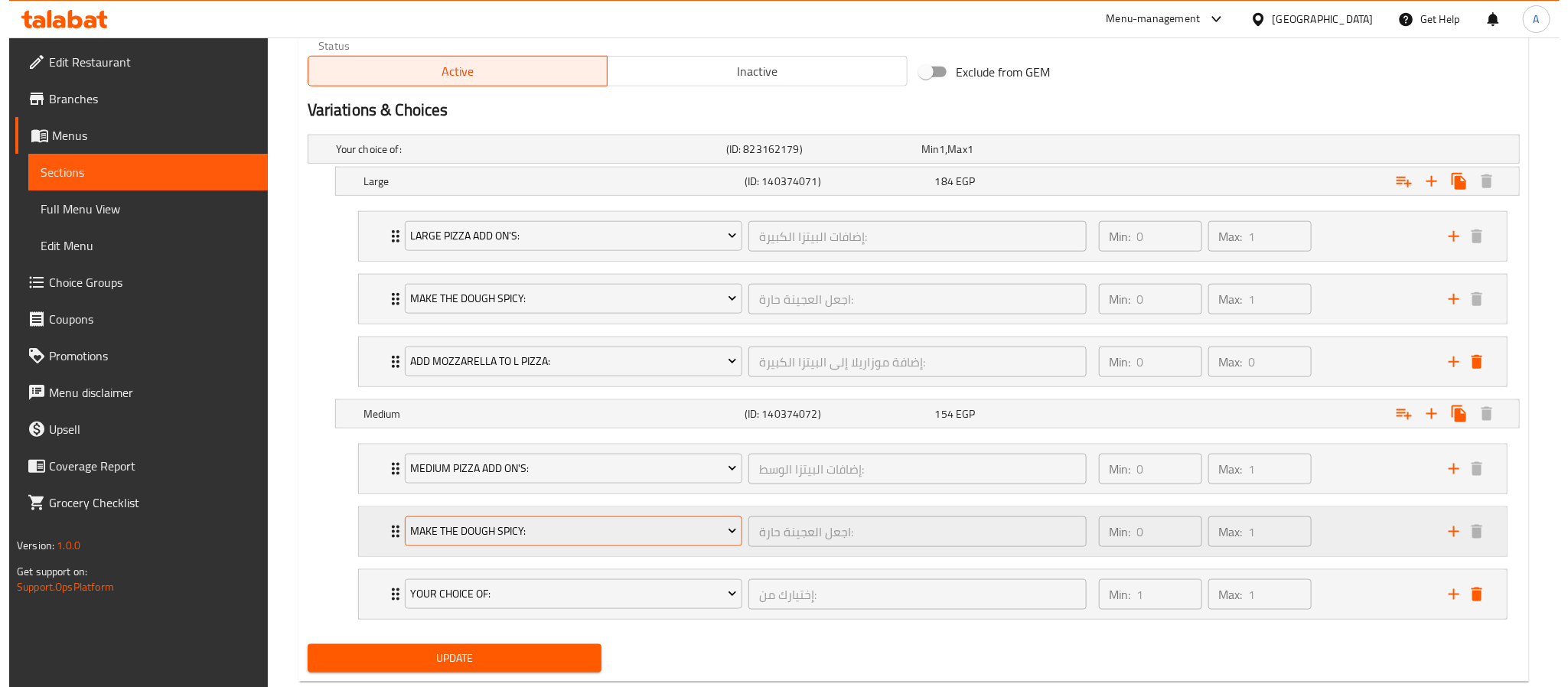
scroll to position [837, 0]
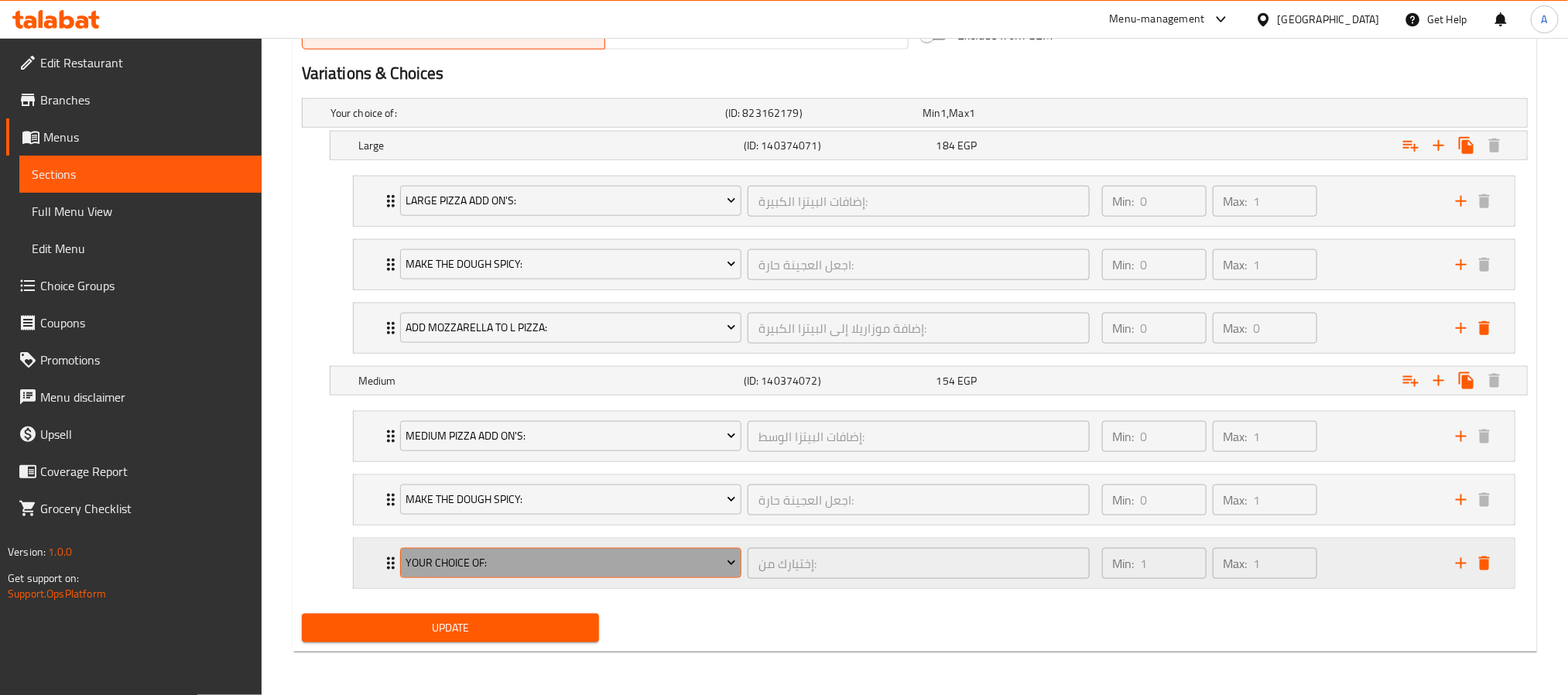
click at [622, 560] on span "Your Choice Of:" at bounding box center [570, 563] width 330 height 19
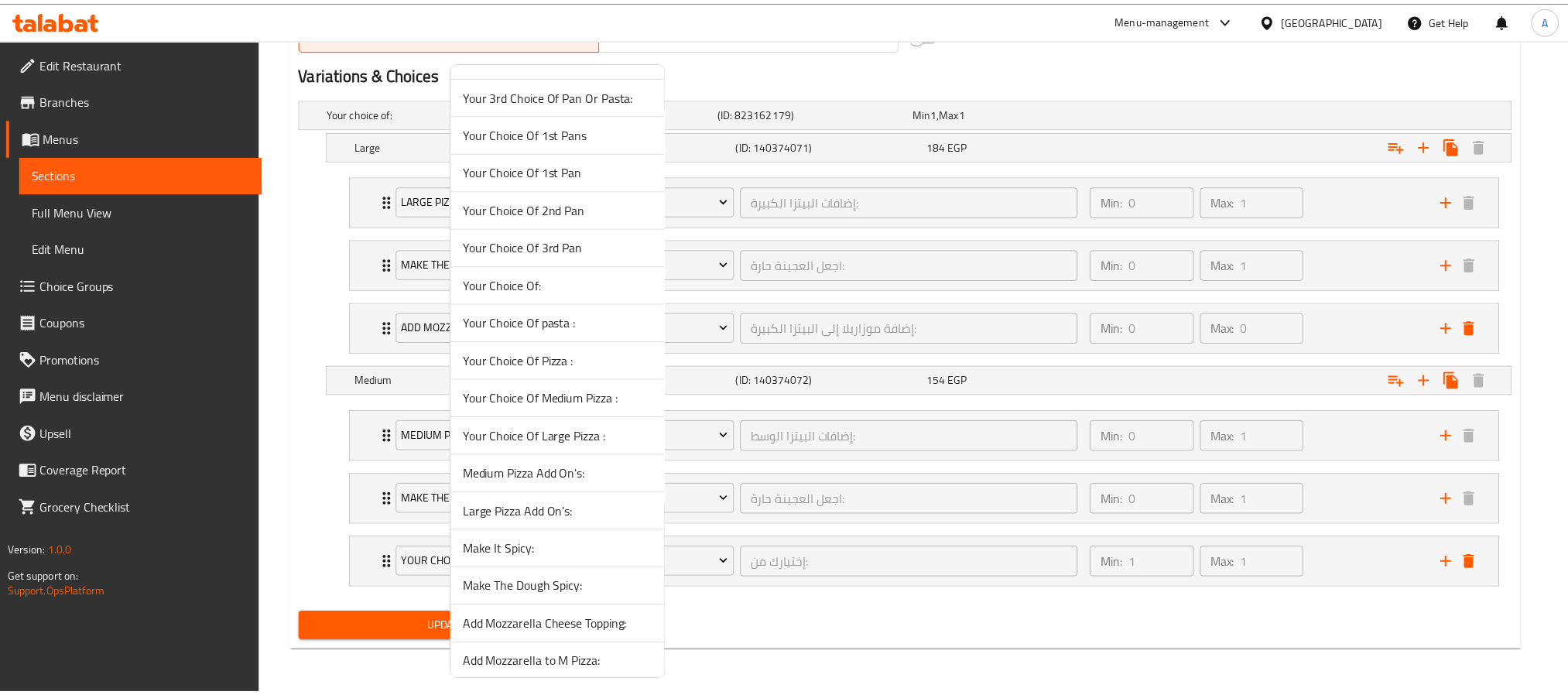
scroll to position [808, 0]
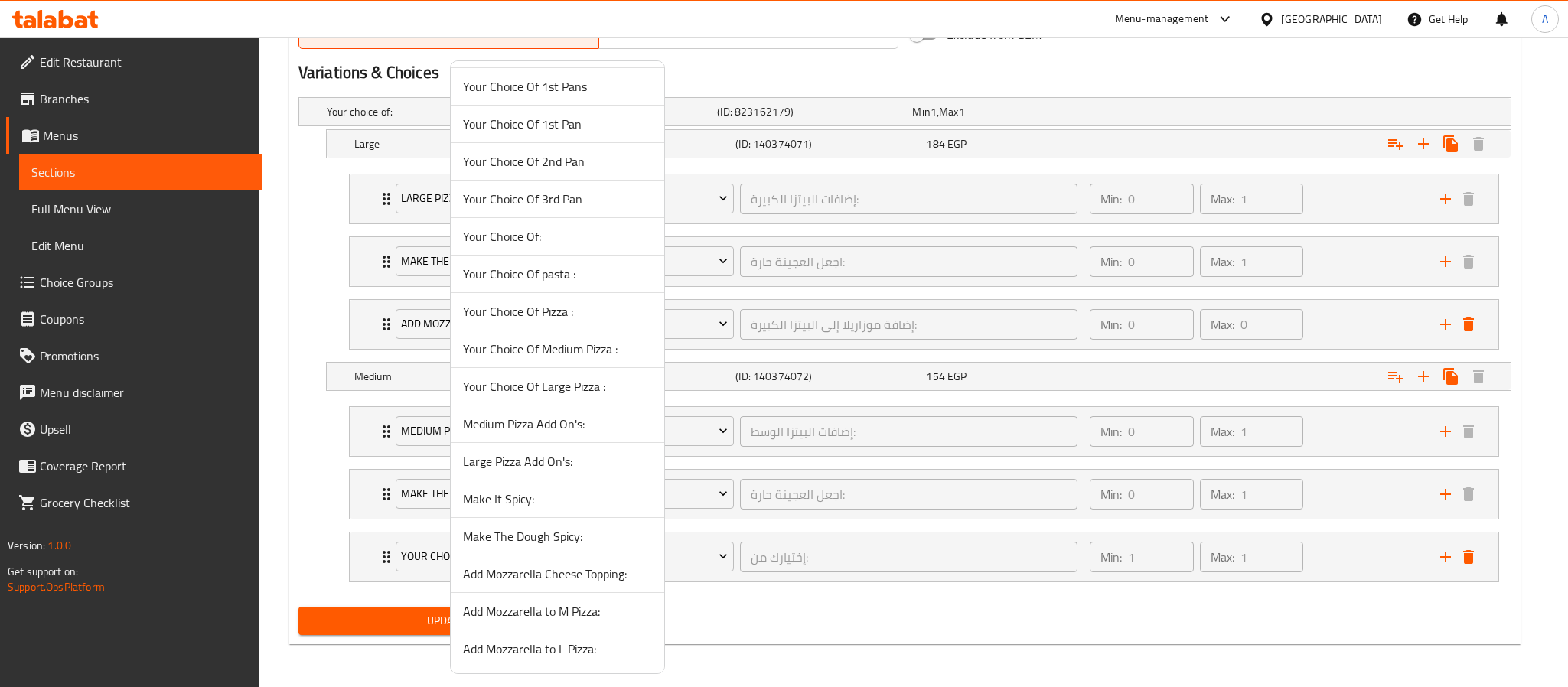
click at [568, 602] on span "Add Mozzarella to M Pizza:" at bounding box center [557, 611] width 189 height 18
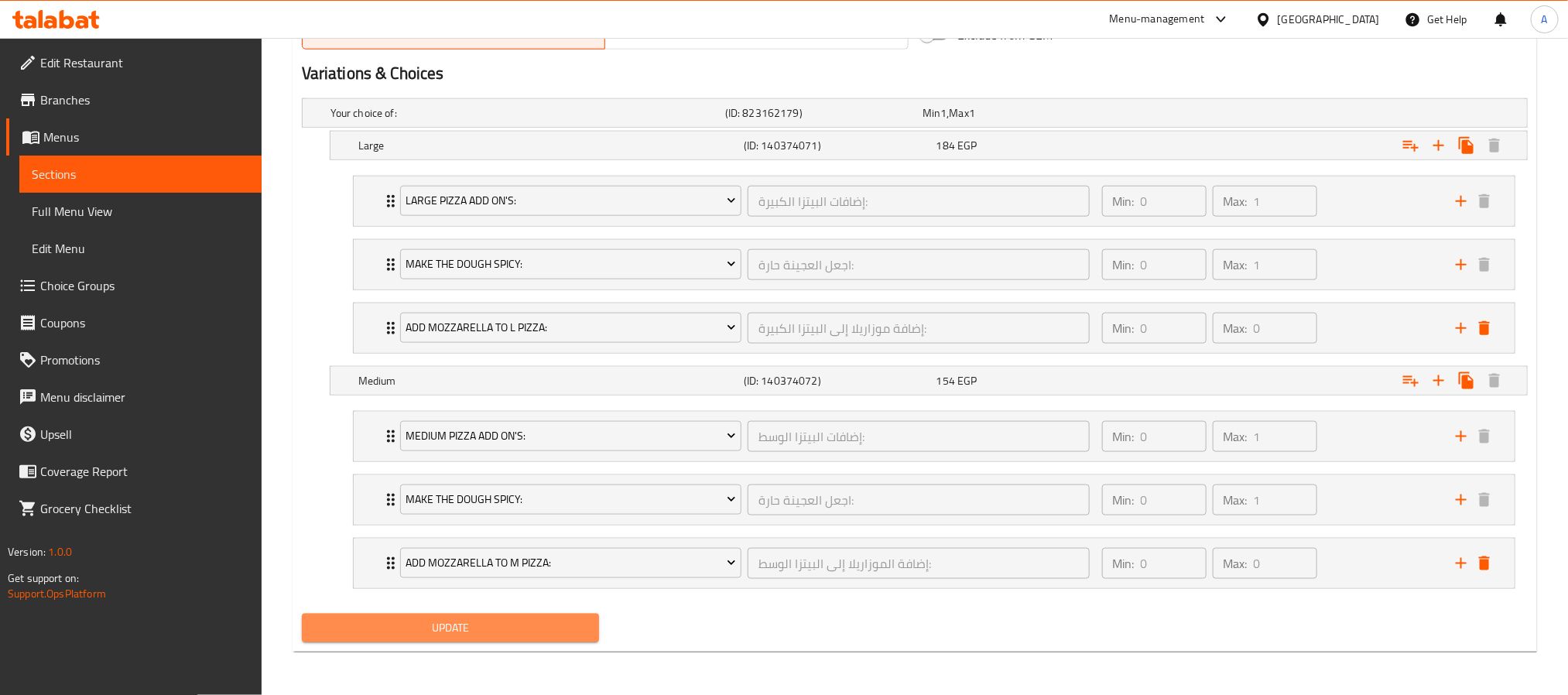
click at [523, 625] on span "Update" at bounding box center [451, 628] width 272 height 19
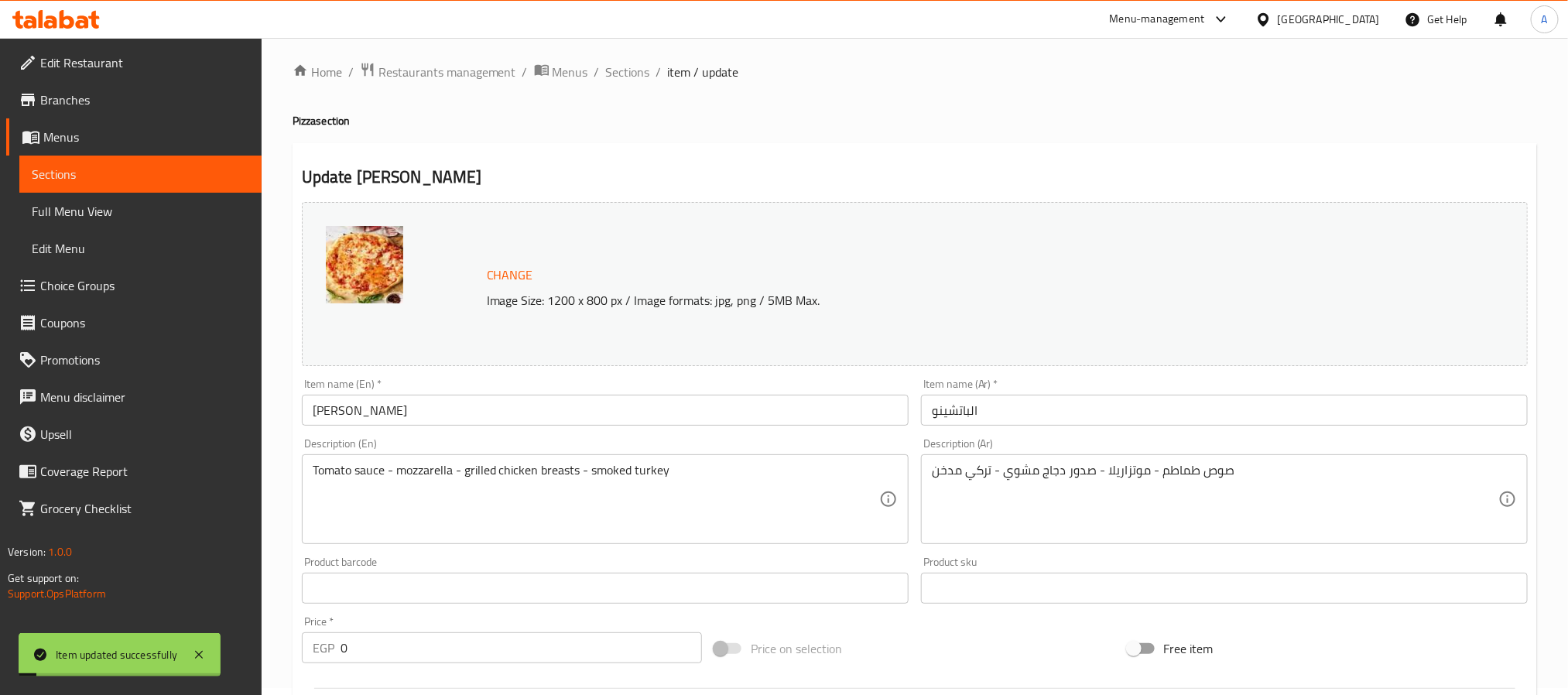
scroll to position [0, 0]
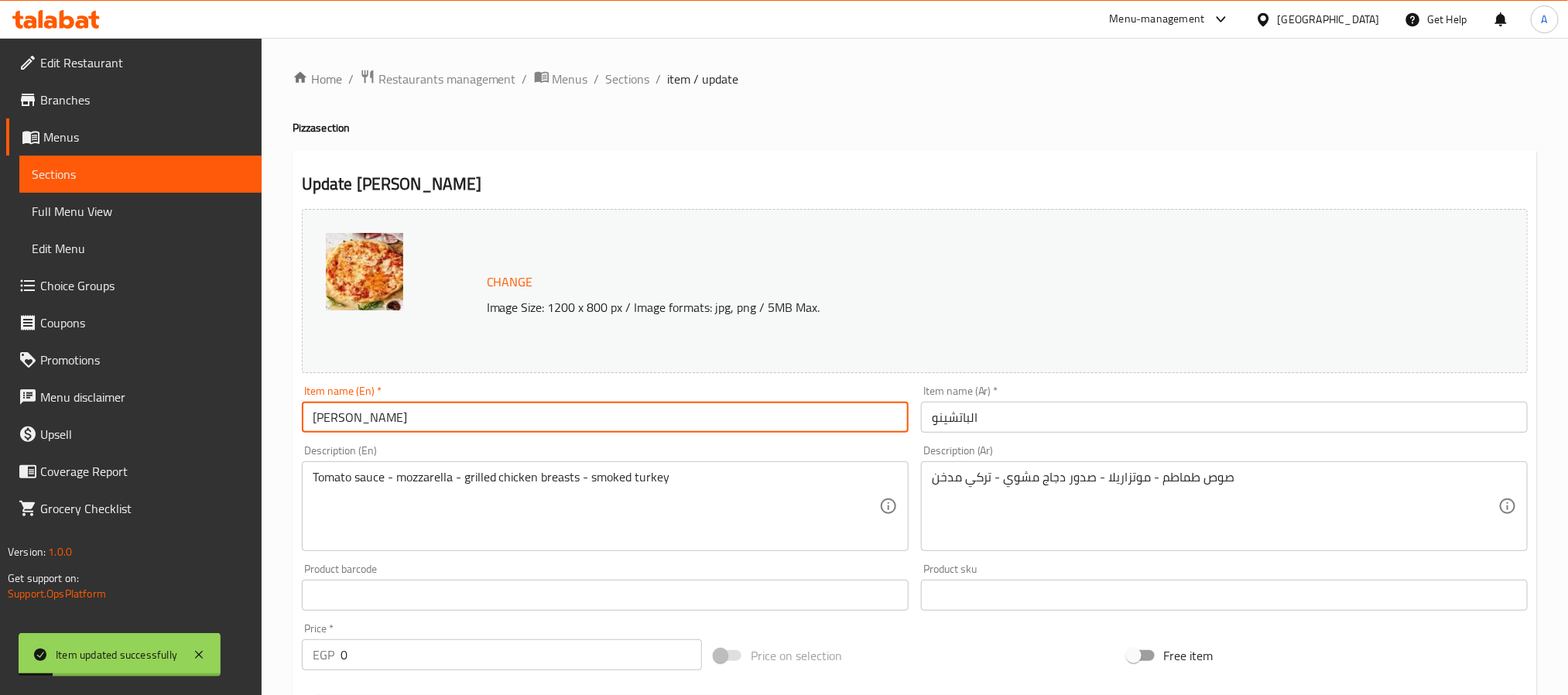
drag, startPoint x: 381, startPoint y: 423, endPoint x: 282, endPoint y: 406, distance: 100.4
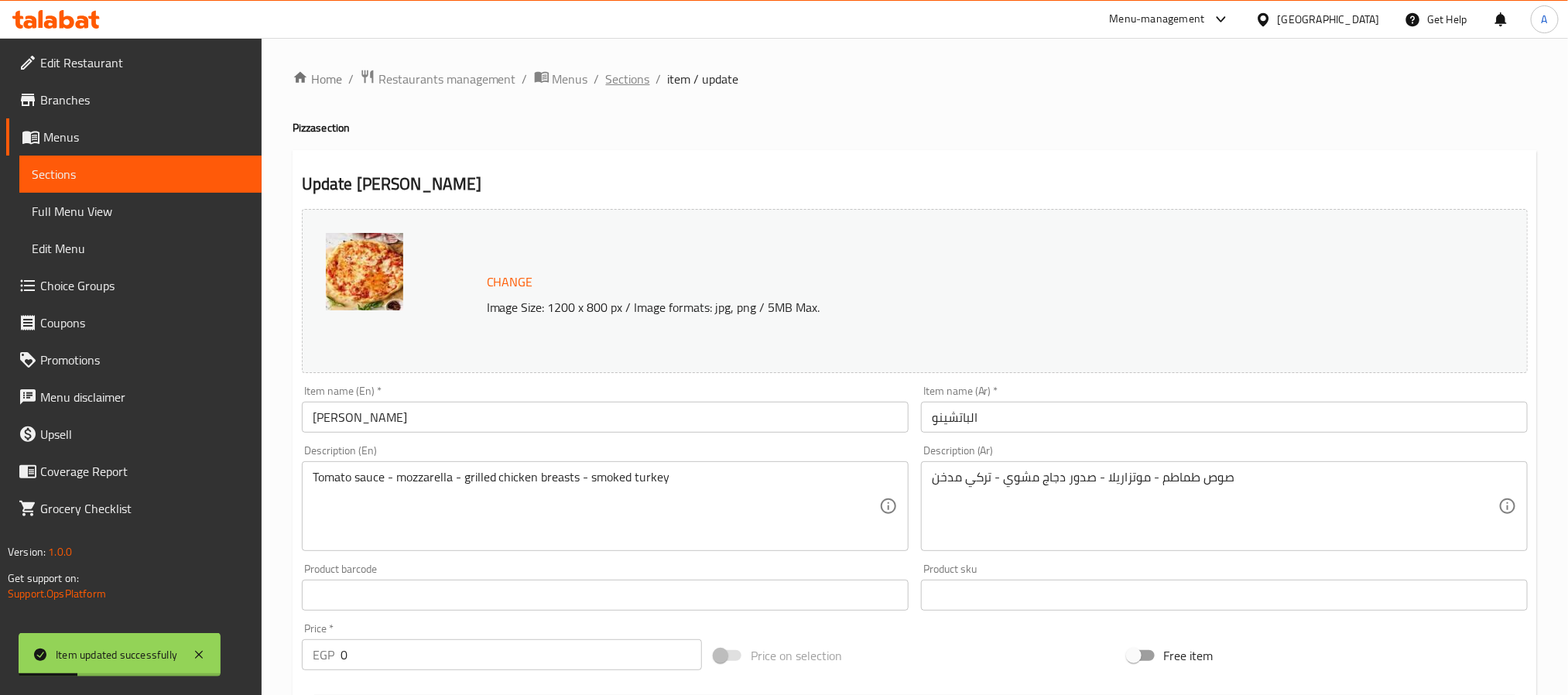
click at [619, 75] on span "Sections" at bounding box center [628, 78] width 44 height 18
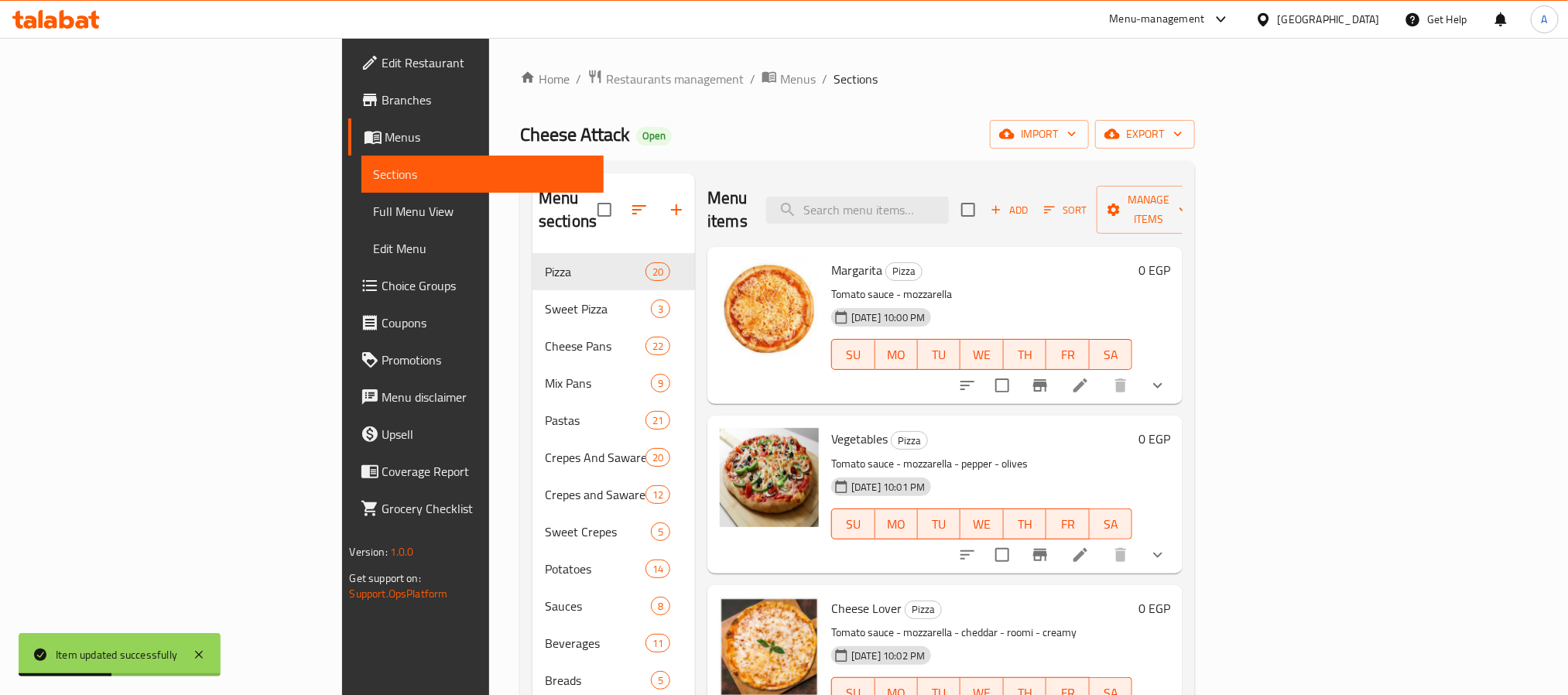
scroll to position [570, 0]
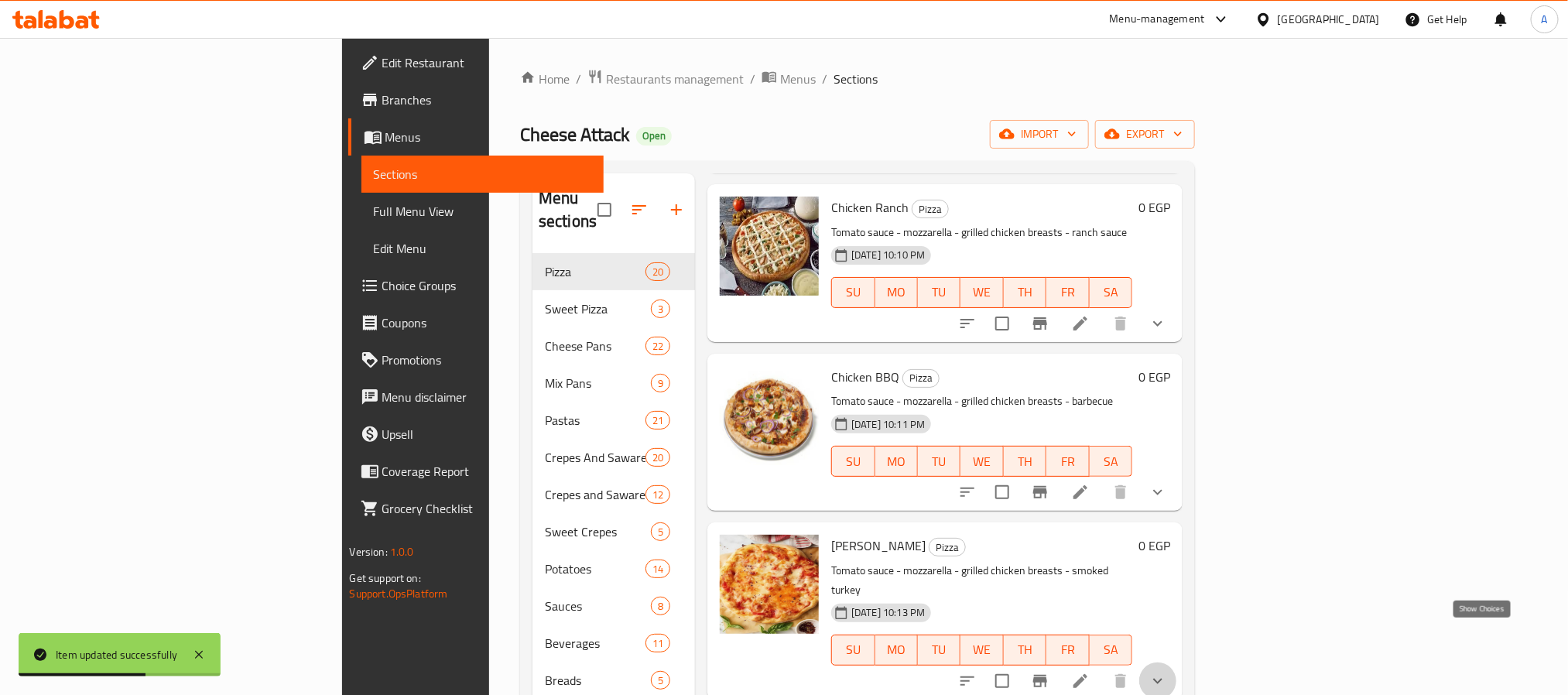
click at [1163, 679] on icon "show more" at bounding box center [1158, 681] width 10 height 6
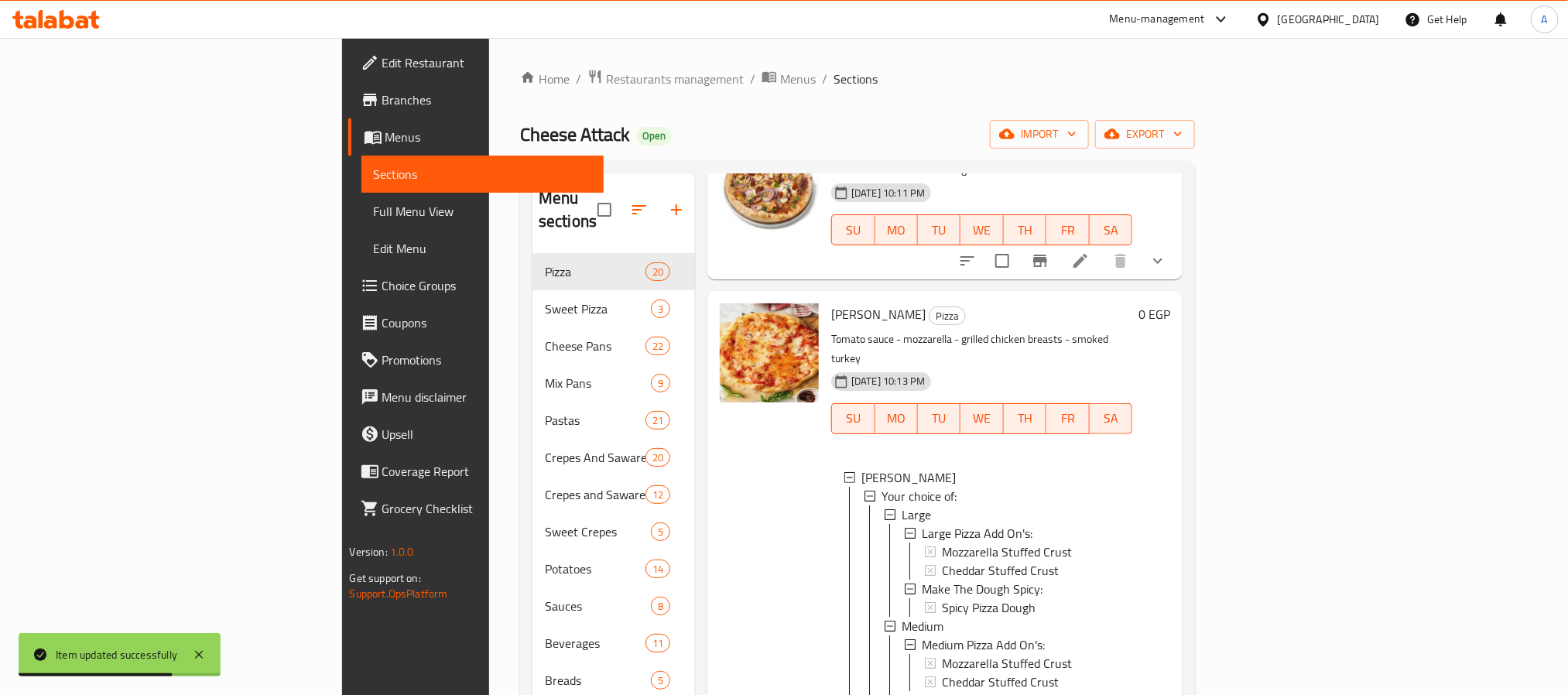
scroll to position [802, 0]
click at [901, 505] on div "Large" at bounding box center [1010, 514] width 218 height 18
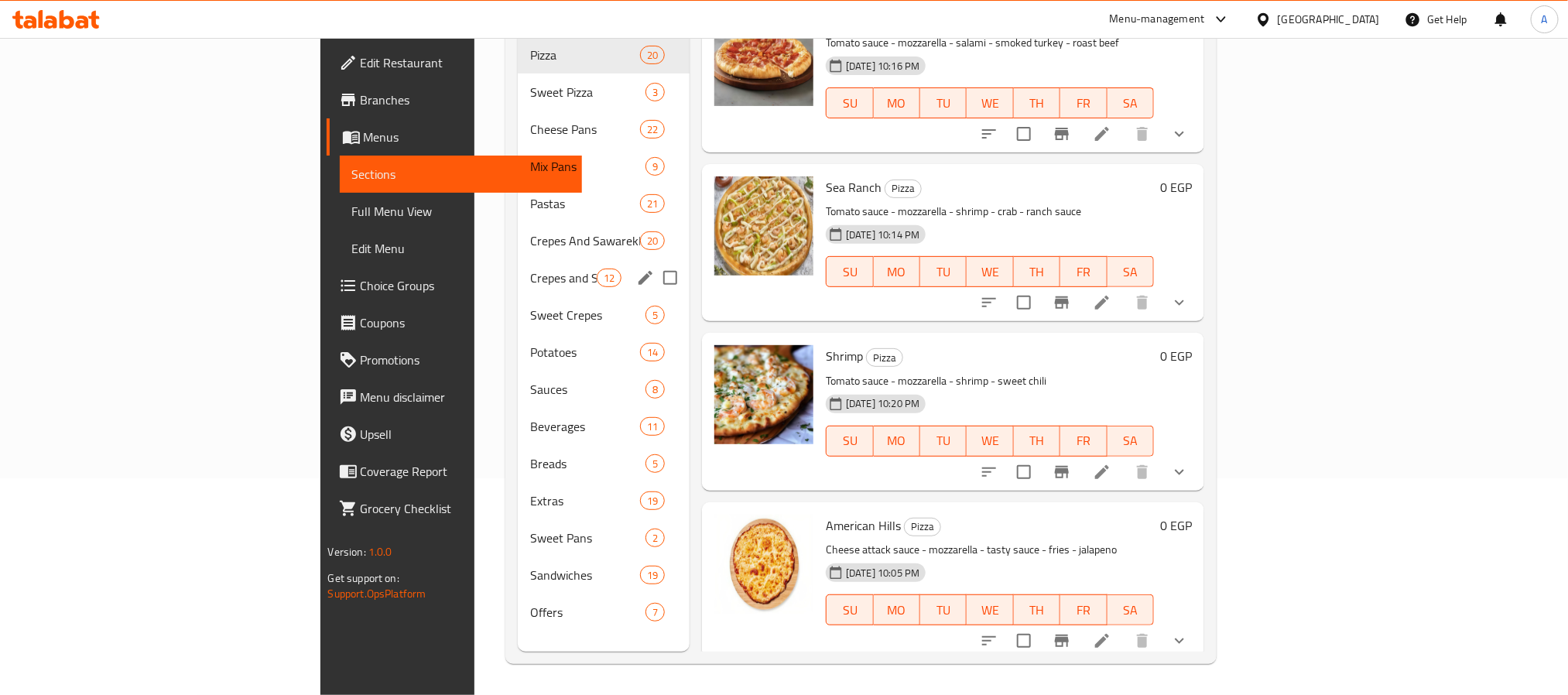
scroll to position [0, 0]
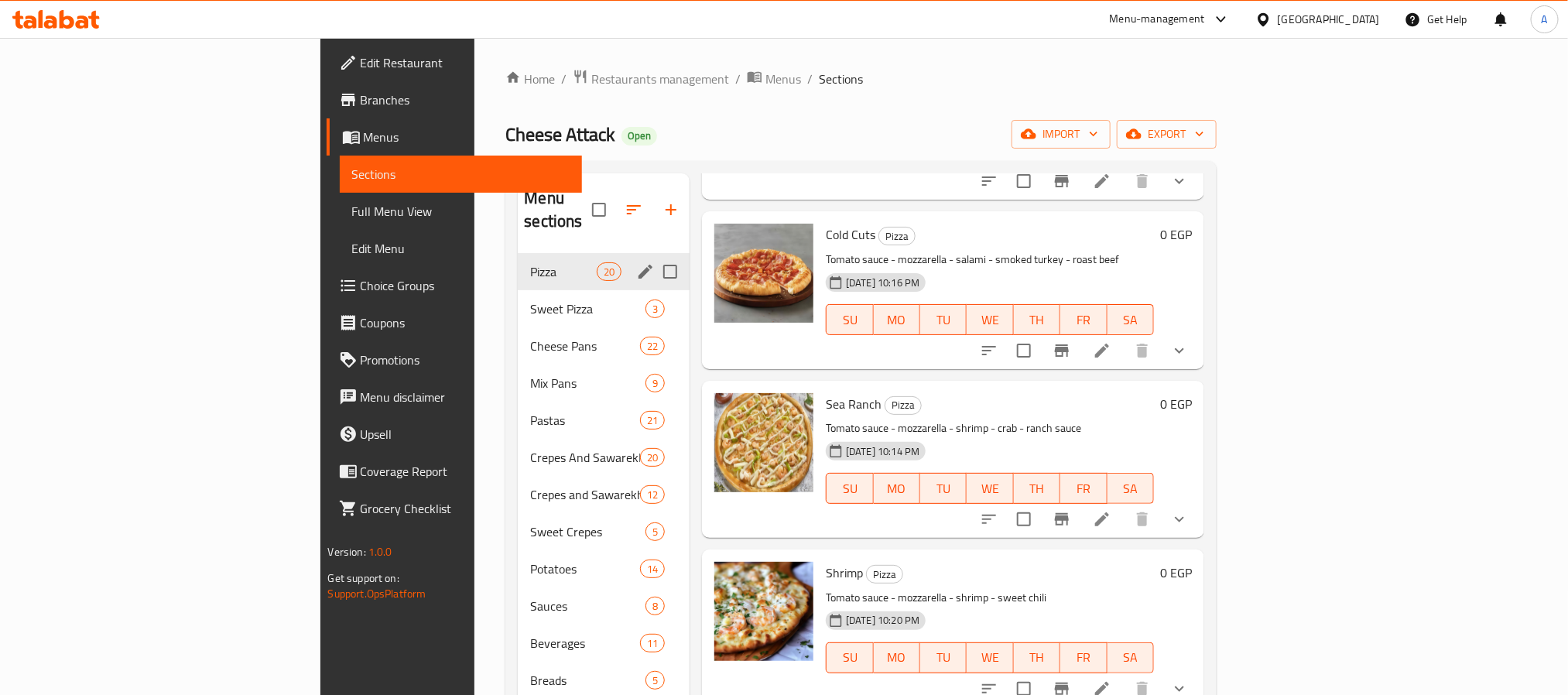
click at [518, 264] on div "Pizza 20" at bounding box center [604, 271] width 172 height 37
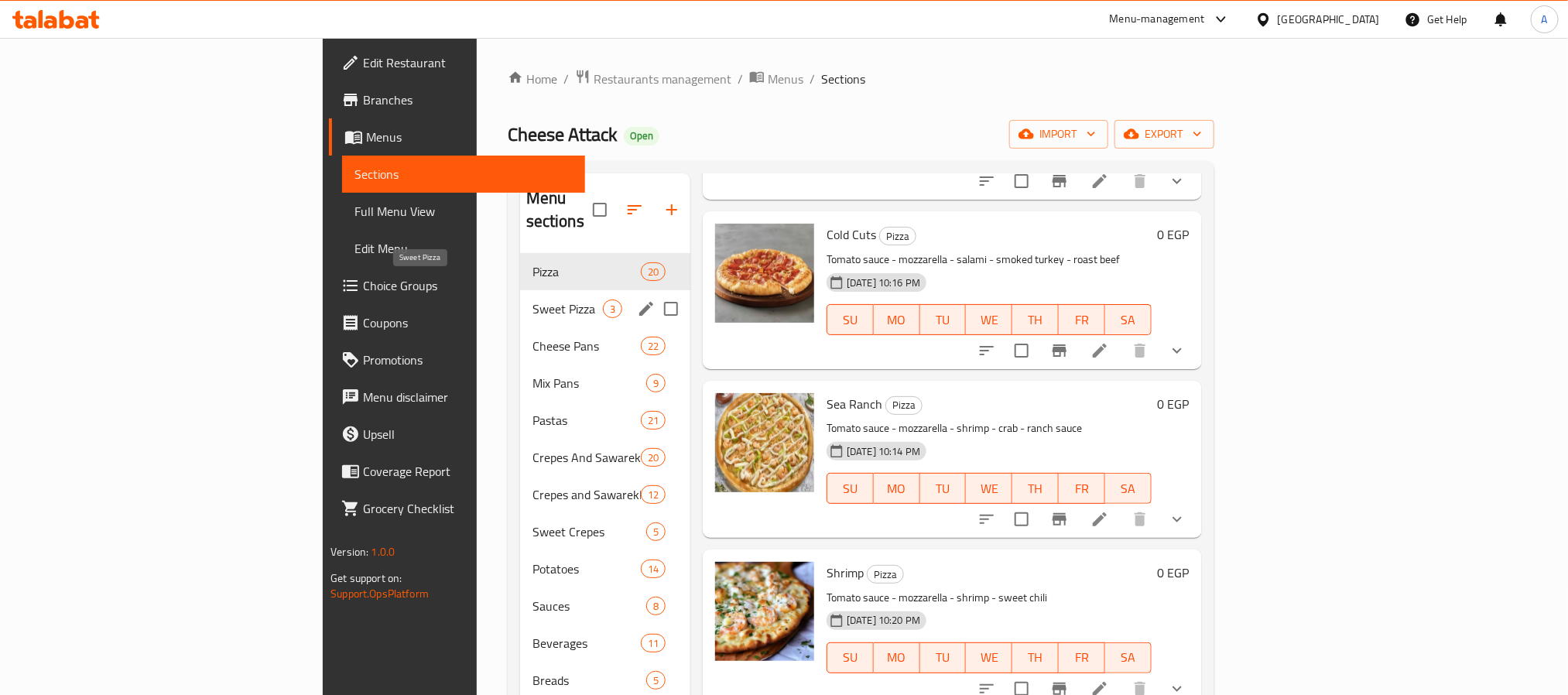
click at [533, 299] on span "Sweet Pizza" at bounding box center [567, 308] width 70 height 18
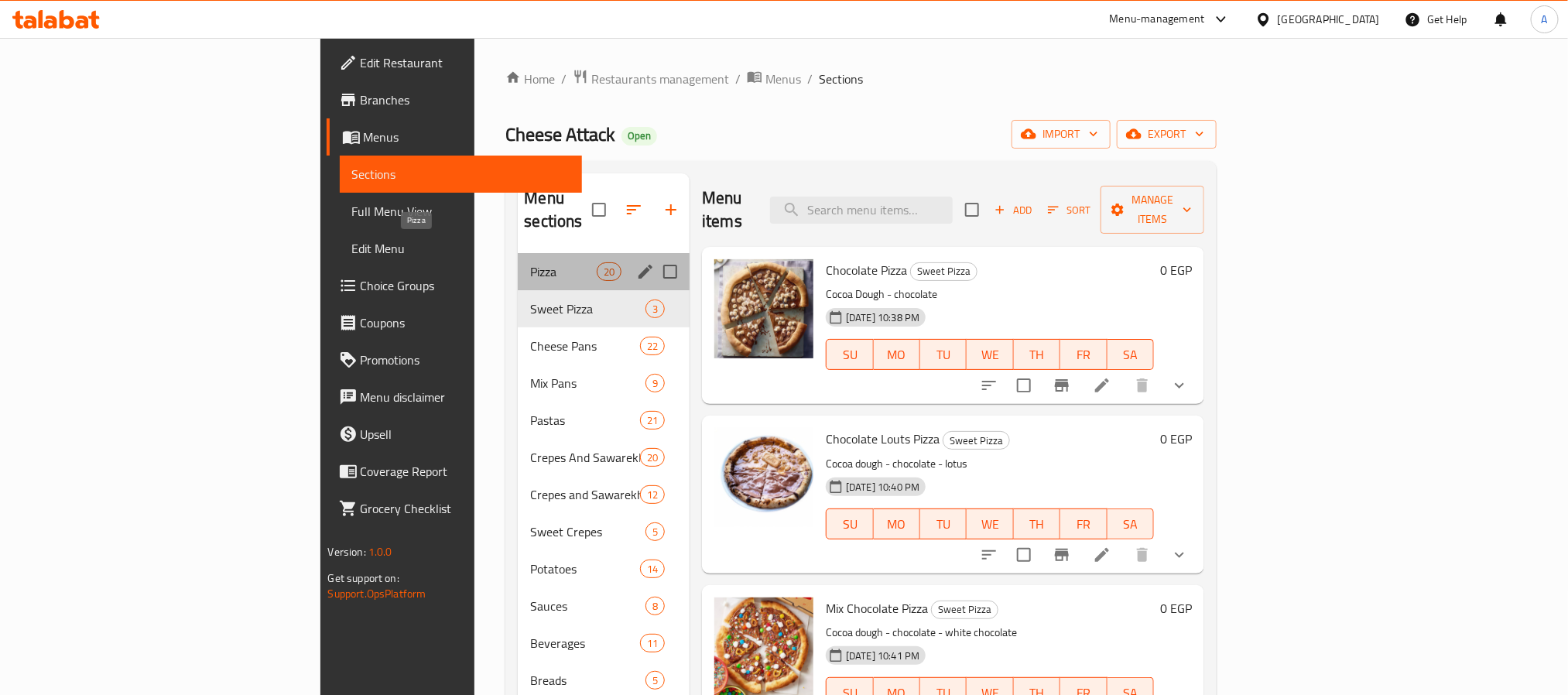
click at [530, 263] on span "Pizza" at bounding box center [563, 271] width 66 height 18
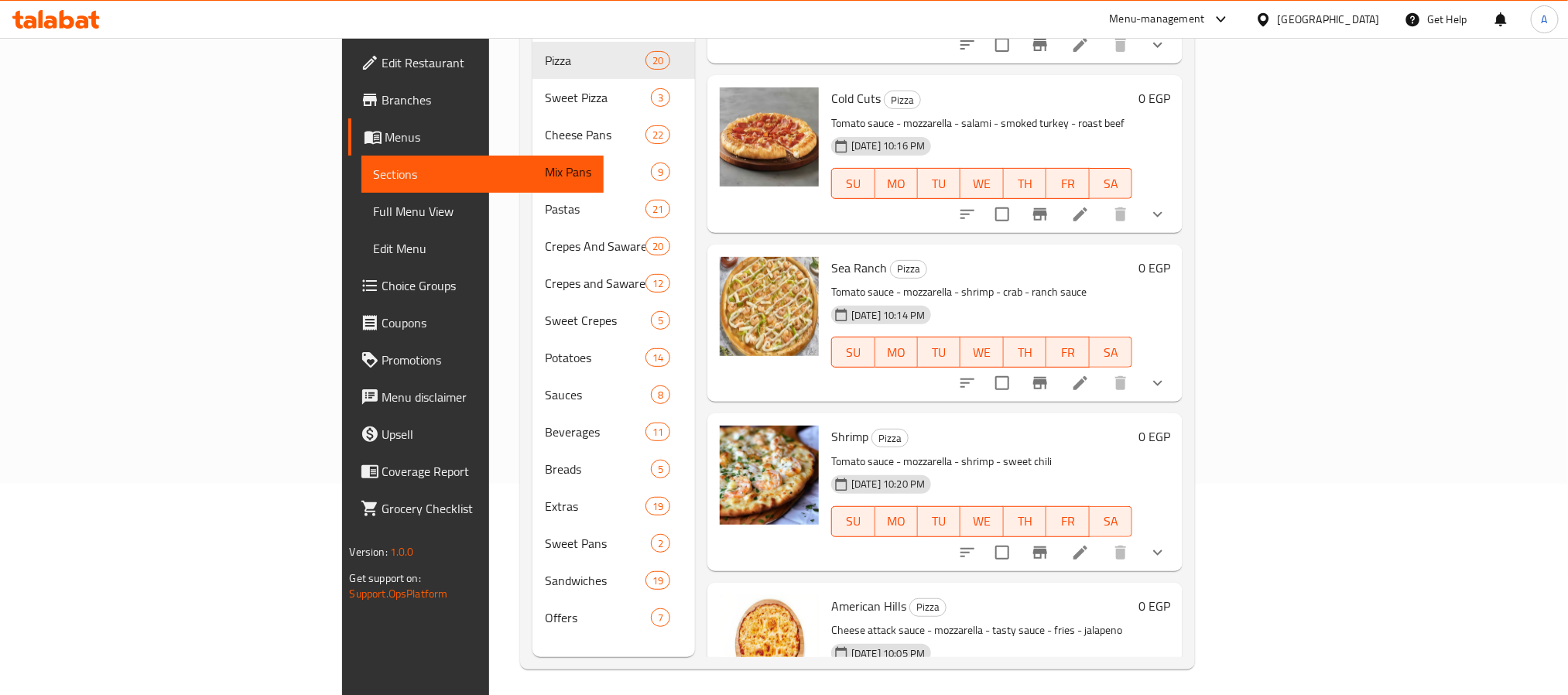
scroll to position [217, 0]
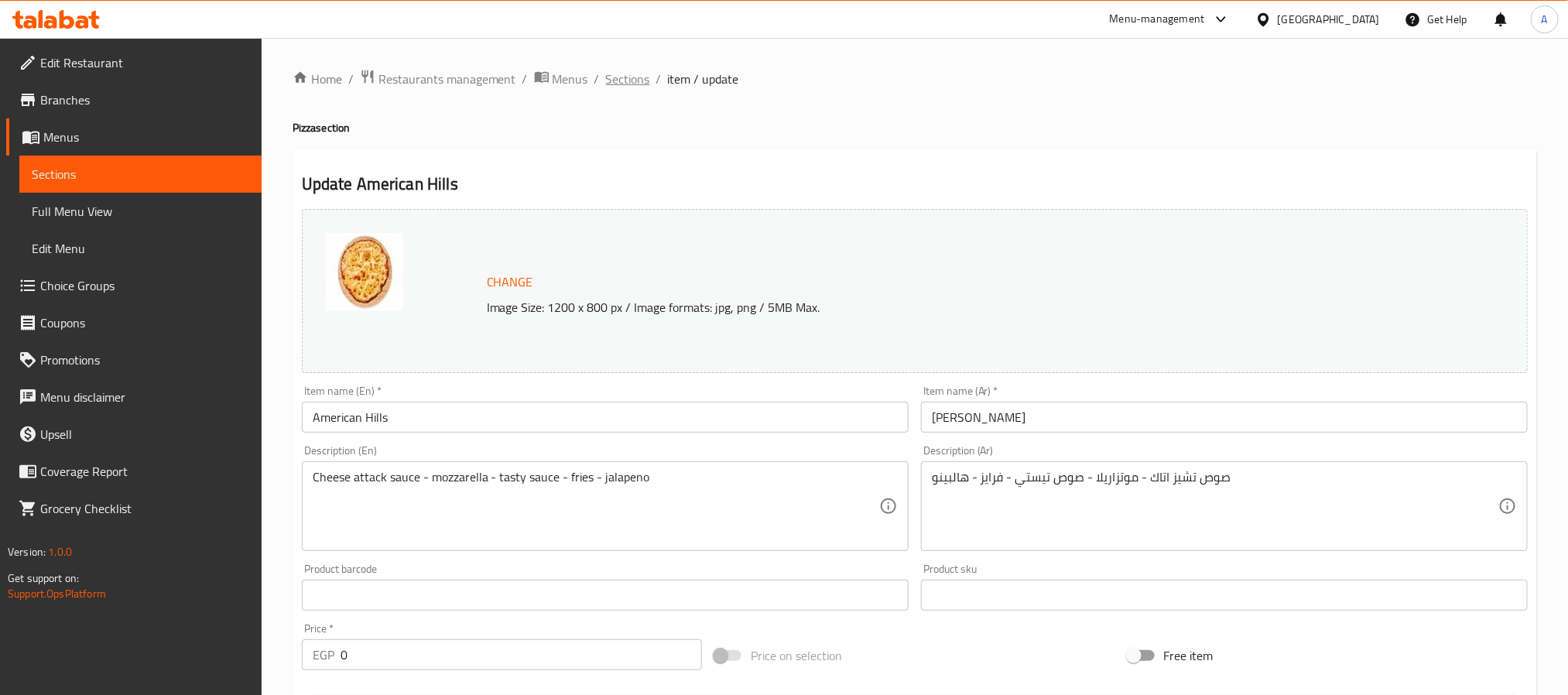
click at [619, 86] on span "Sections" at bounding box center [628, 78] width 44 height 18
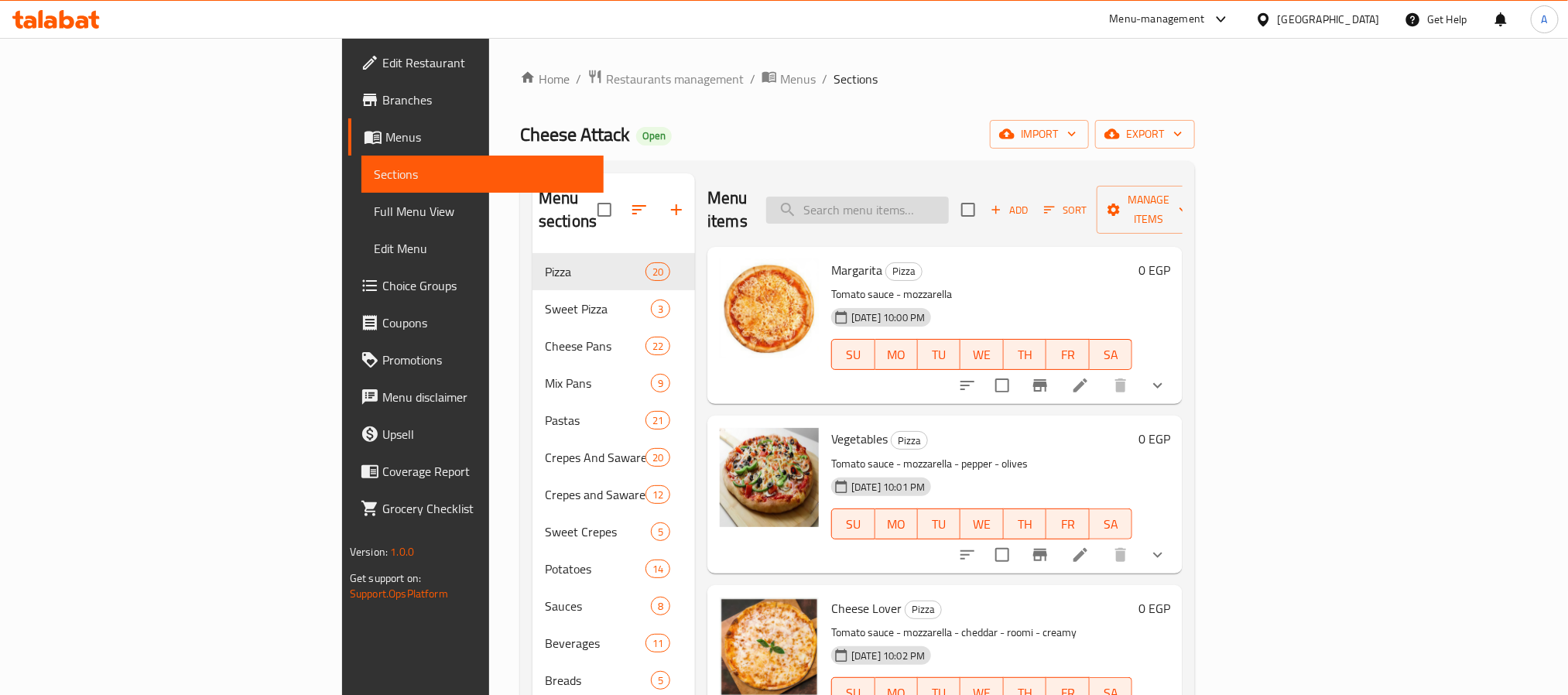
click at [944, 200] on input "search" at bounding box center [857, 210] width 182 height 27
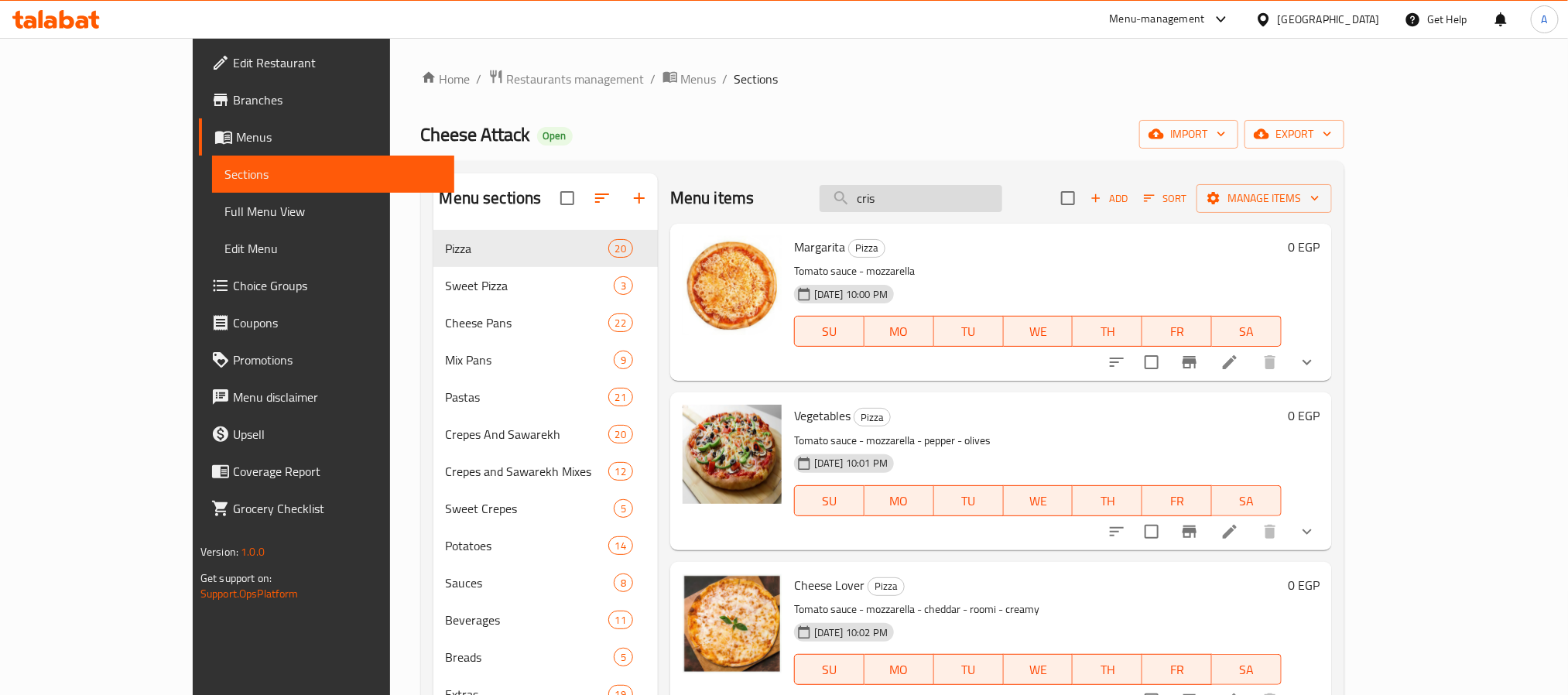
type input "crisp"
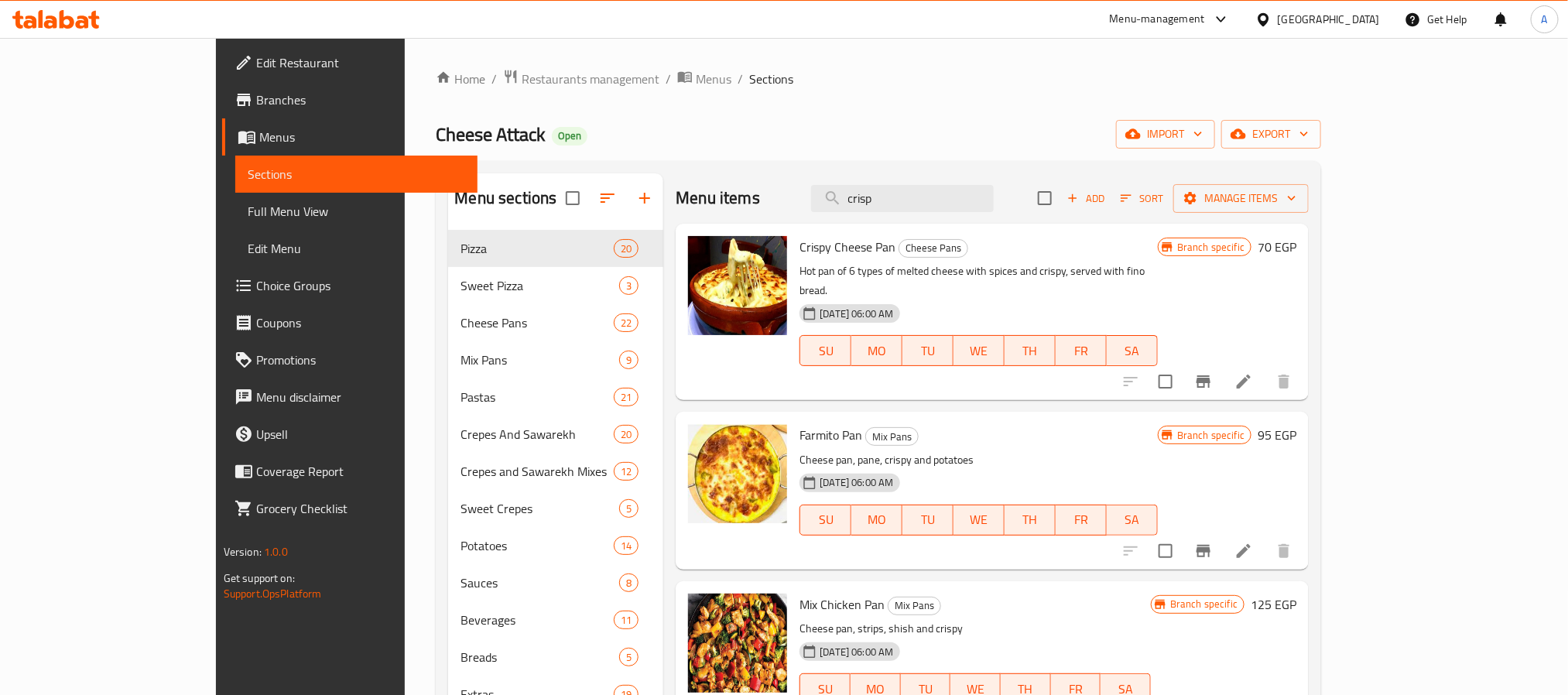
drag, startPoint x: 961, startPoint y: 191, endPoint x: 839, endPoint y: 160, distance: 125.9
click at [839, 160] on div "Home / Restaurants management / Menus / Sections Cheese Attack Open import expo…" at bounding box center [879, 474] width 886 height 812
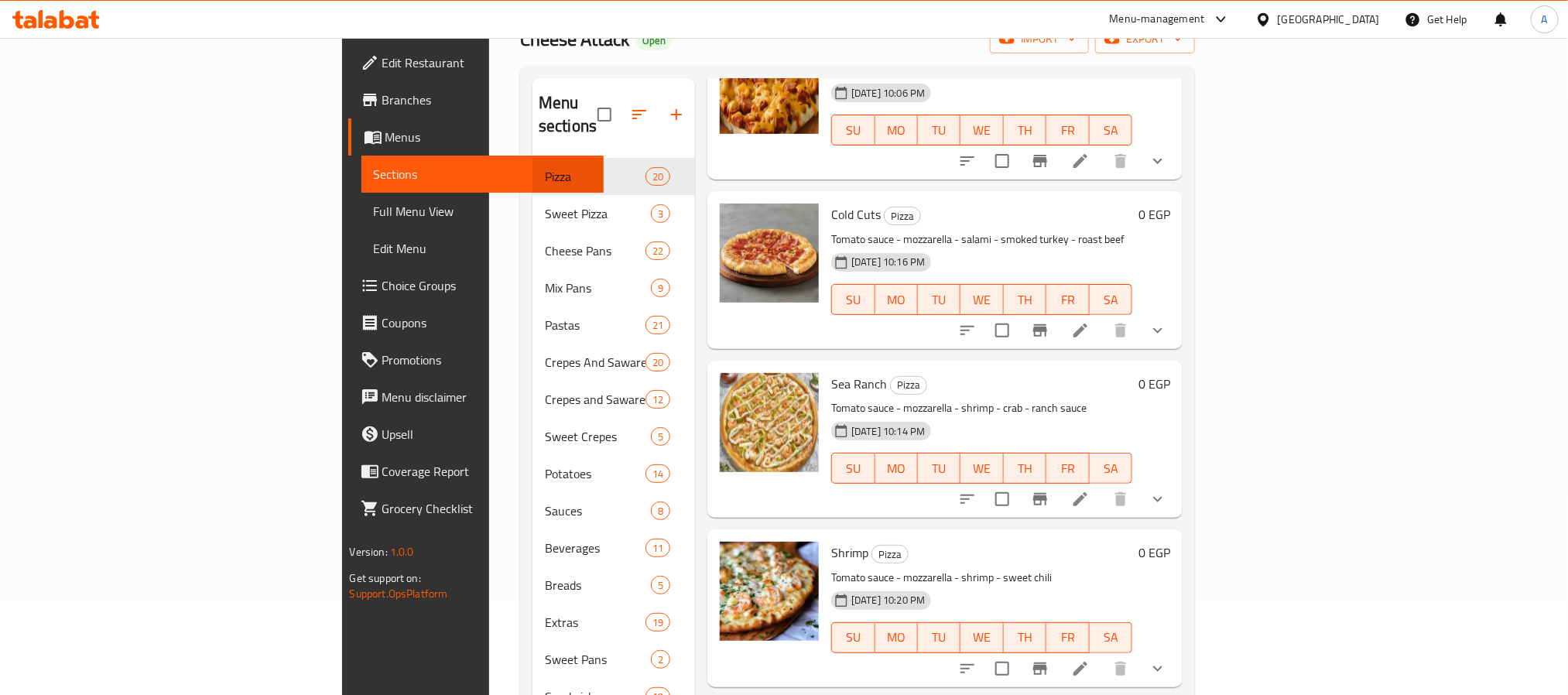
scroll to position [217, 0]
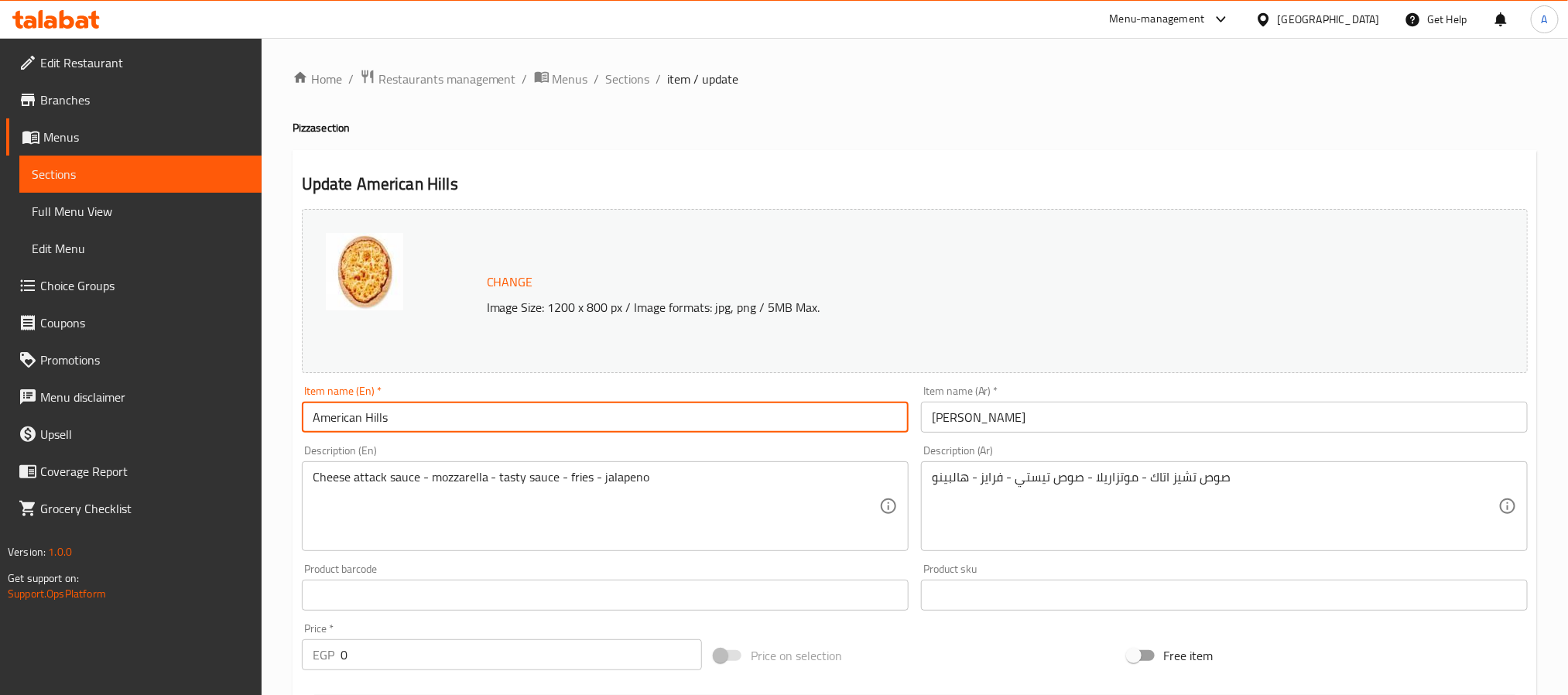
click at [379, 421] on input "American Hills" at bounding box center [605, 417] width 607 height 31
type input "Chicken Crispy"
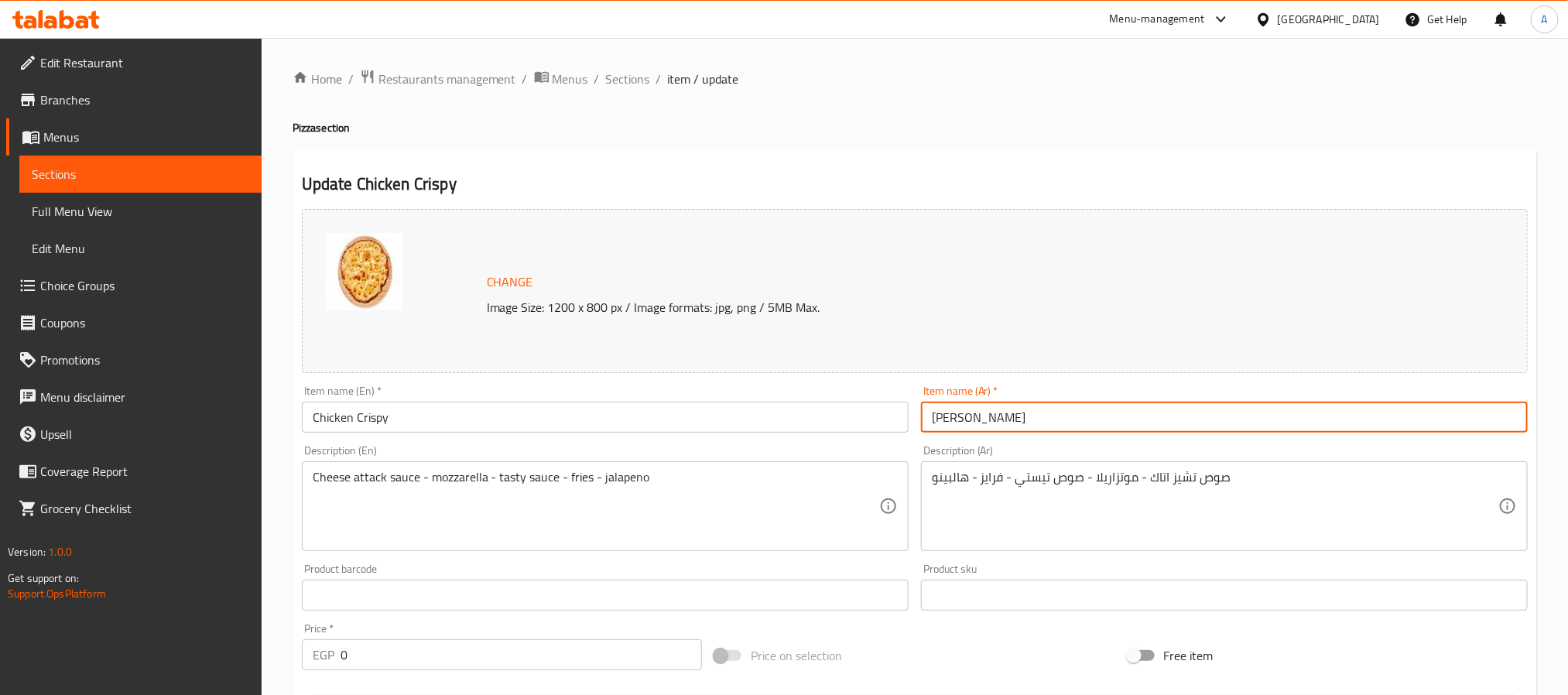
click at [972, 417] on input "امريكان هيلز" at bounding box center [1224, 417] width 607 height 31
type input "تشكن كرسبي"
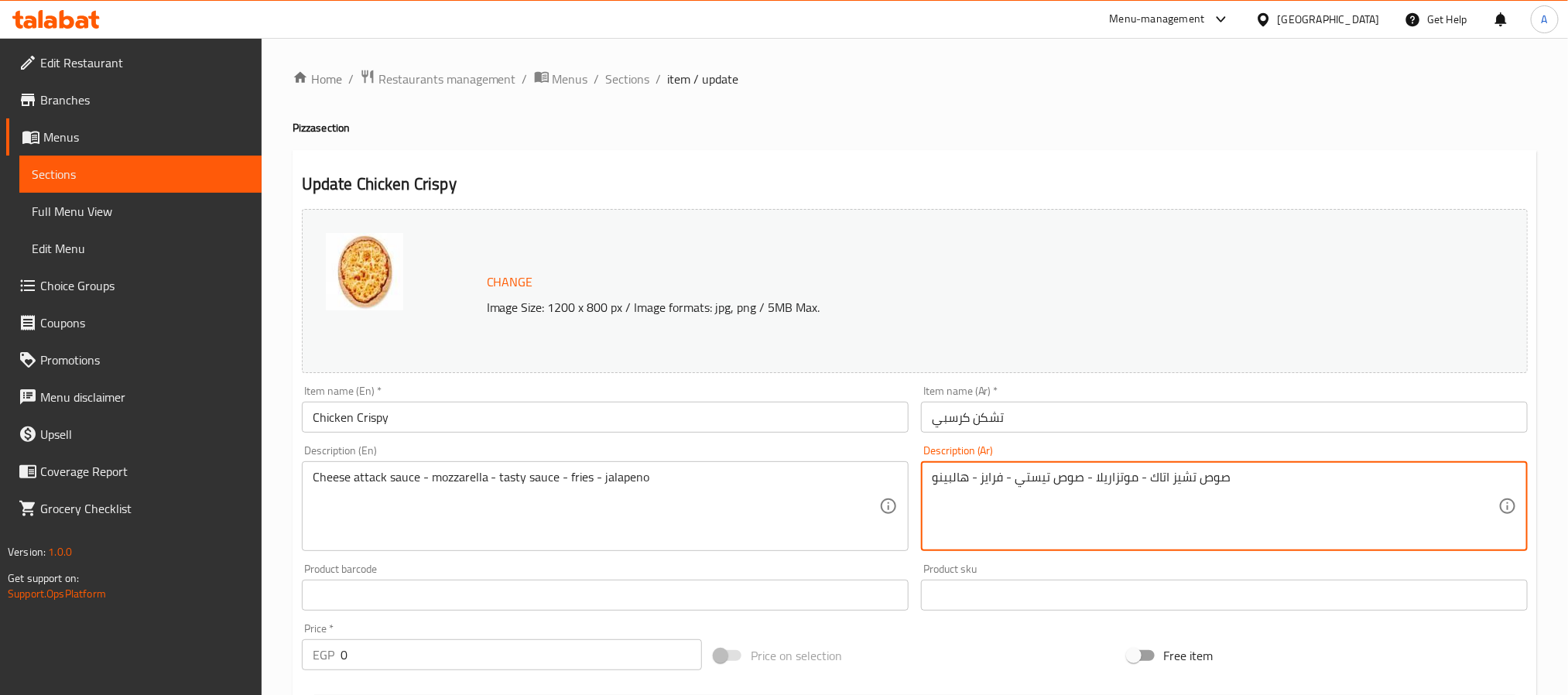
drag, startPoint x: 1197, startPoint y: 476, endPoint x: 1149, endPoint y: 477, distance: 48.0
click at [1149, 477] on textarea "صوص تشيز اتاك - موتزاريلا - صوص تيستي - فرايز - هالبينو" at bounding box center [1215, 507] width 566 height 73
drag, startPoint x: 1085, startPoint y: 475, endPoint x: 926, endPoint y: 459, distance: 159.8
click at [926, 459] on div "Description (Ar) صوص طماطم - موتزاريلا - صوص تيستي - فرايز - هالبينو Descriptio…" at bounding box center [1224, 498] width 607 height 106
type textarea "صوص طماطم - موتزاريلا - فراخ كرسبي - صوص رانش"
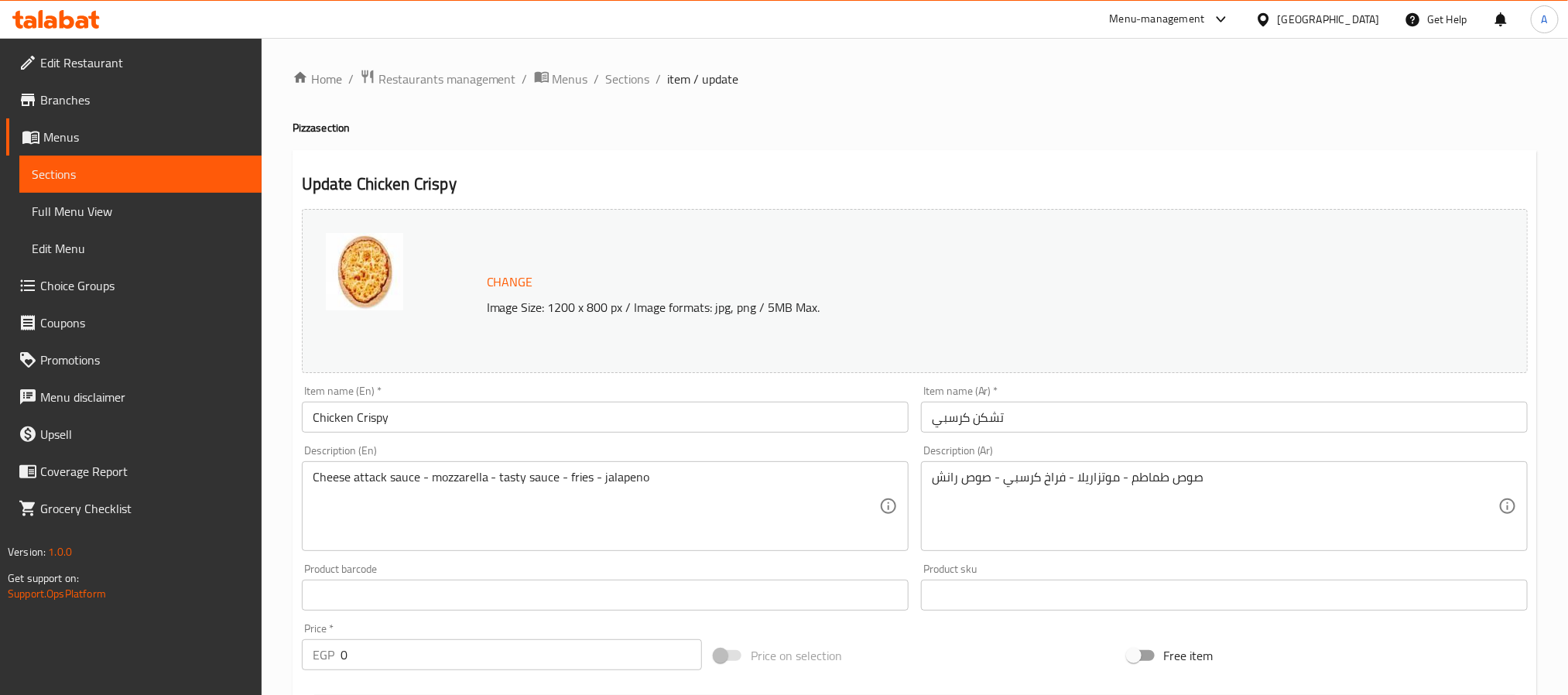
click at [984, 467] on div "صوص طماطم - موتزاريلا - فراخ كرسبي - صوص رانش Description (Ar)" at bounding box center [1224, 506] width 607 height 90
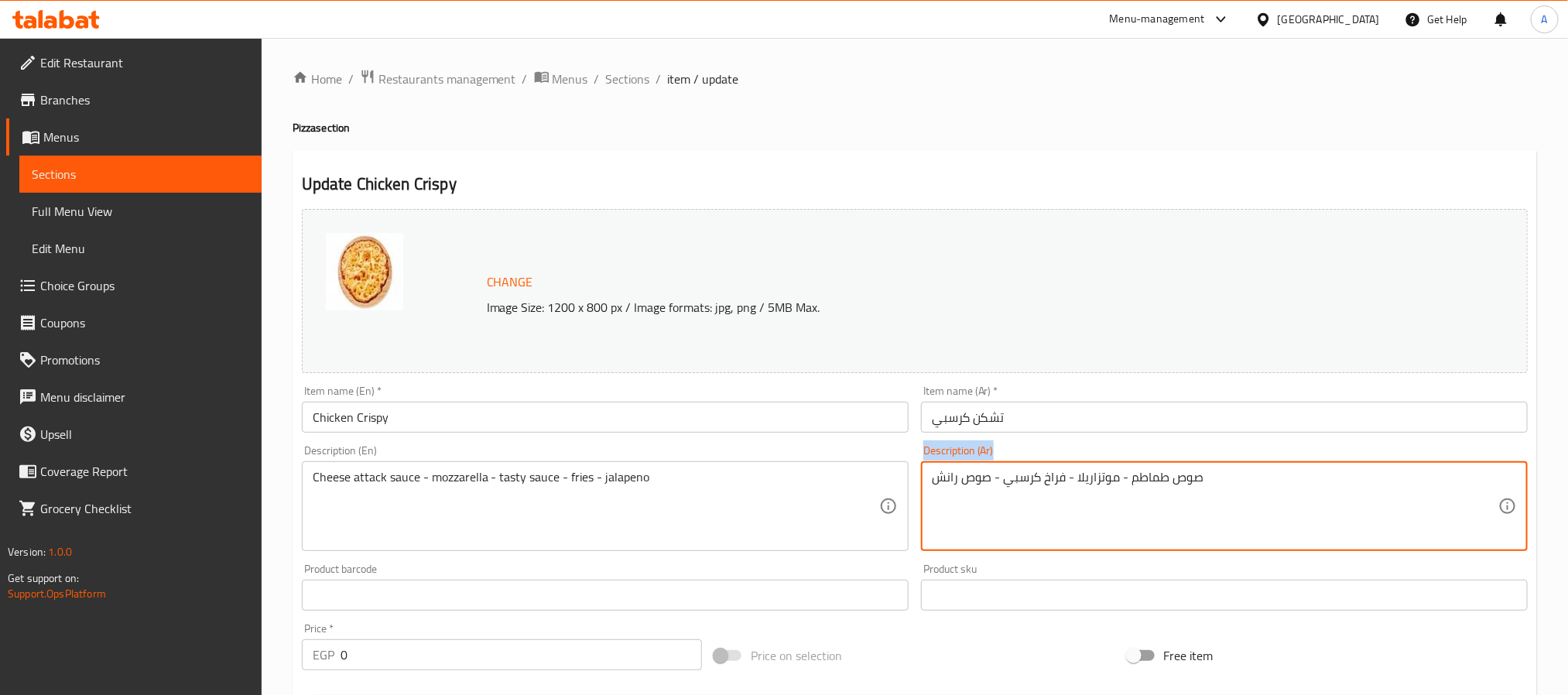
click at [984, 467] on div "صوص طماطم - موتزاريلا - فراخ كرسبي - صوص رانش Description (Ar)" at bounding box center [1224, 506] width 607 height 90
click at [1006, 486] on textarea "صوص طماطم - موتزاريلا - فراخ كرسبي - صوص رانش" at bounding box center [1215, 507] width 566 height 73
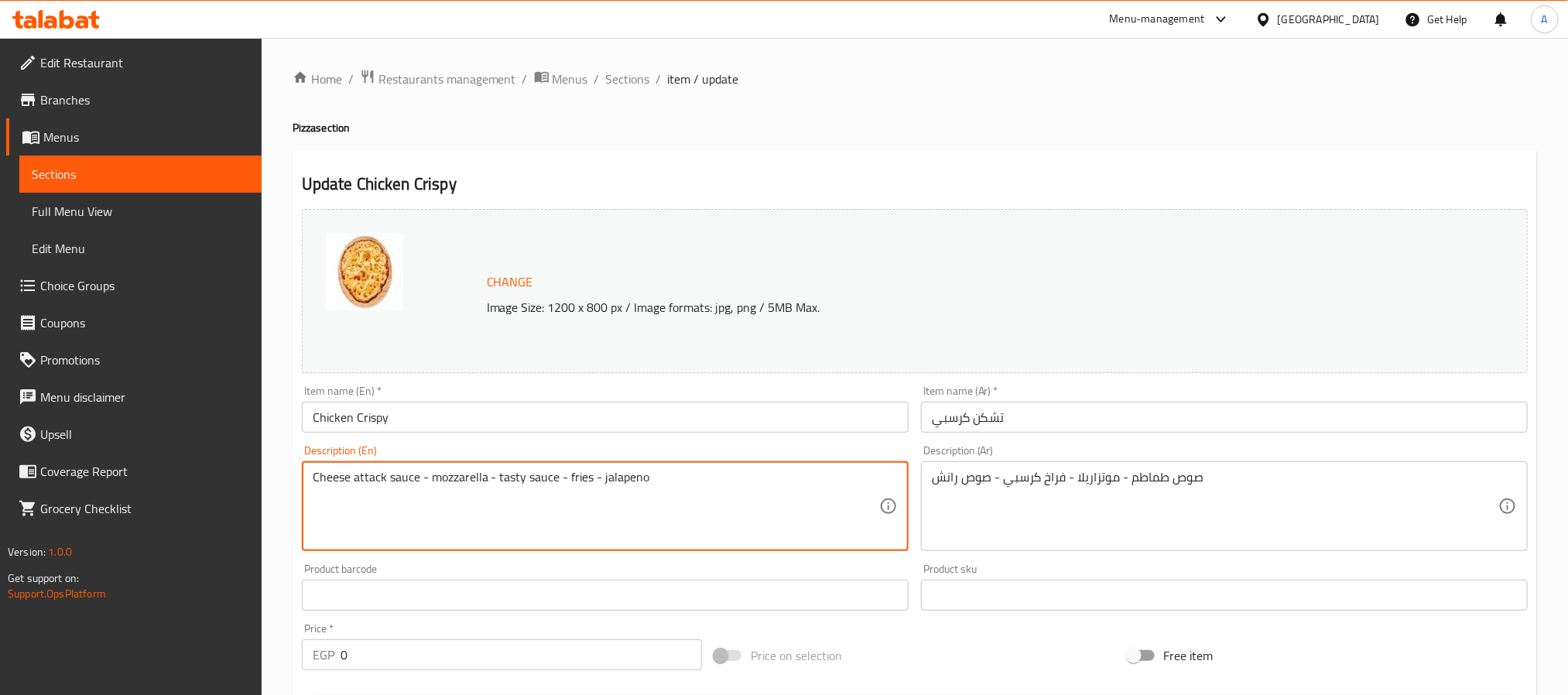
click at [557, 486] on textarea "Cheese attack sauce - mozzarella - tasty sauce - fries - jalapeno" at bounding box center [595, 507] width 566 height 73
paste textarea "Tomato sauce - mozzarella - crispy chicken - ranch sauce"
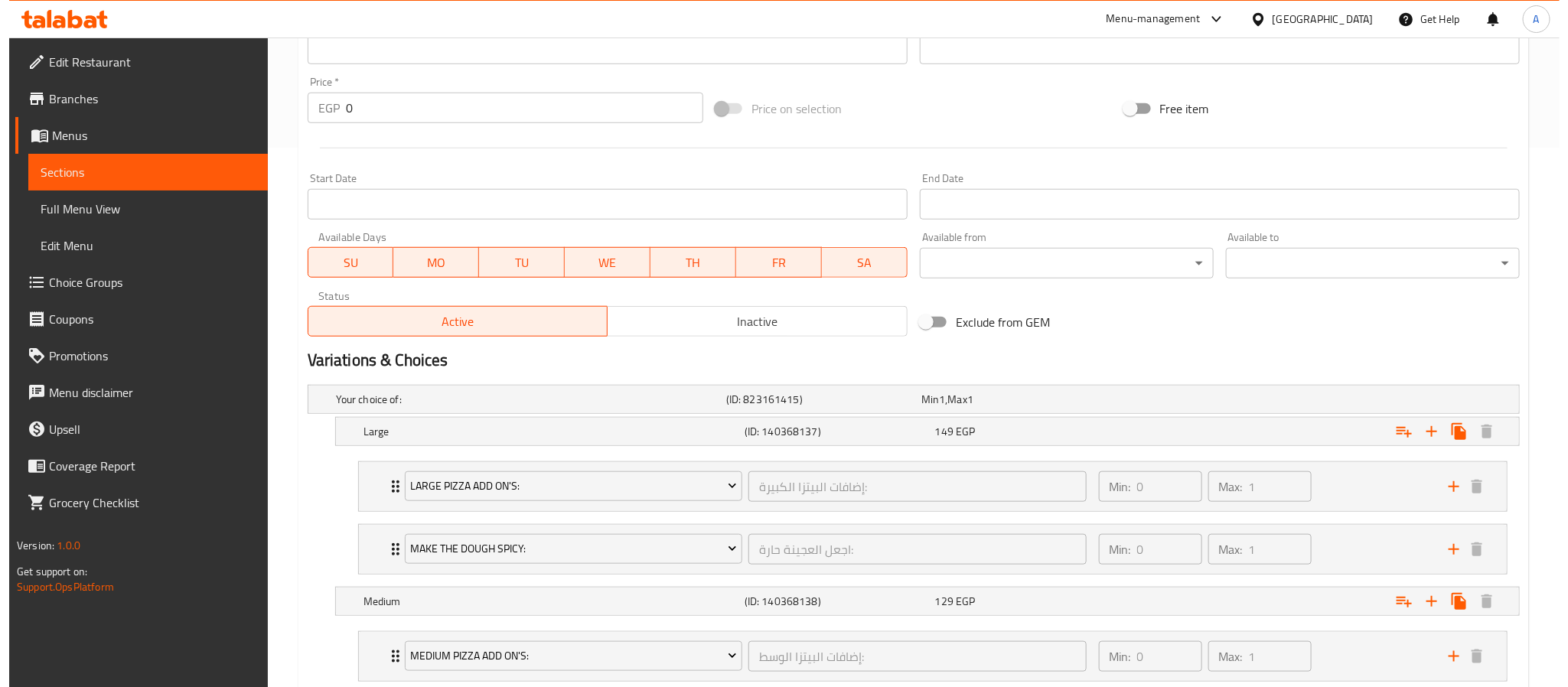
scroll to position [689, 0]
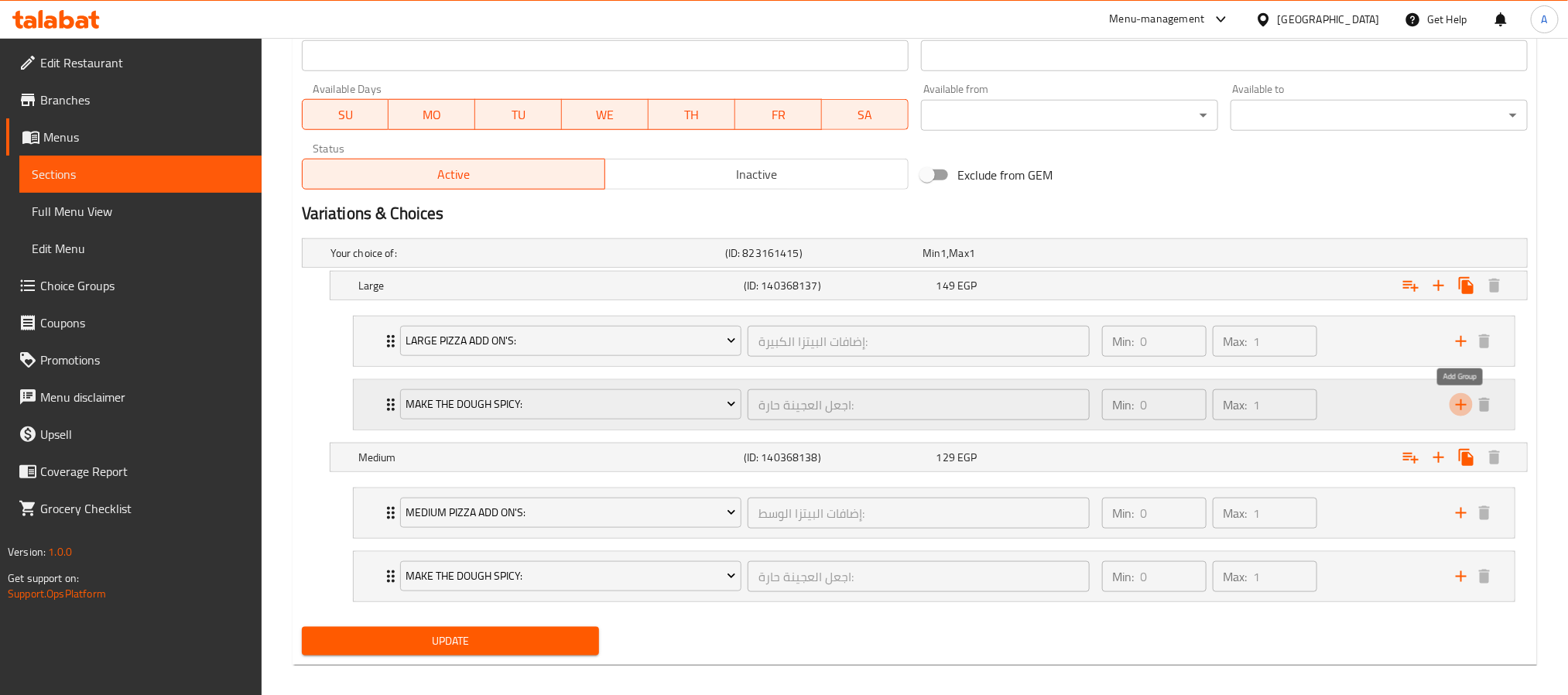
click at [1464, 408] on icon "add" at bounding box center [1461, 404] width 11 height 11
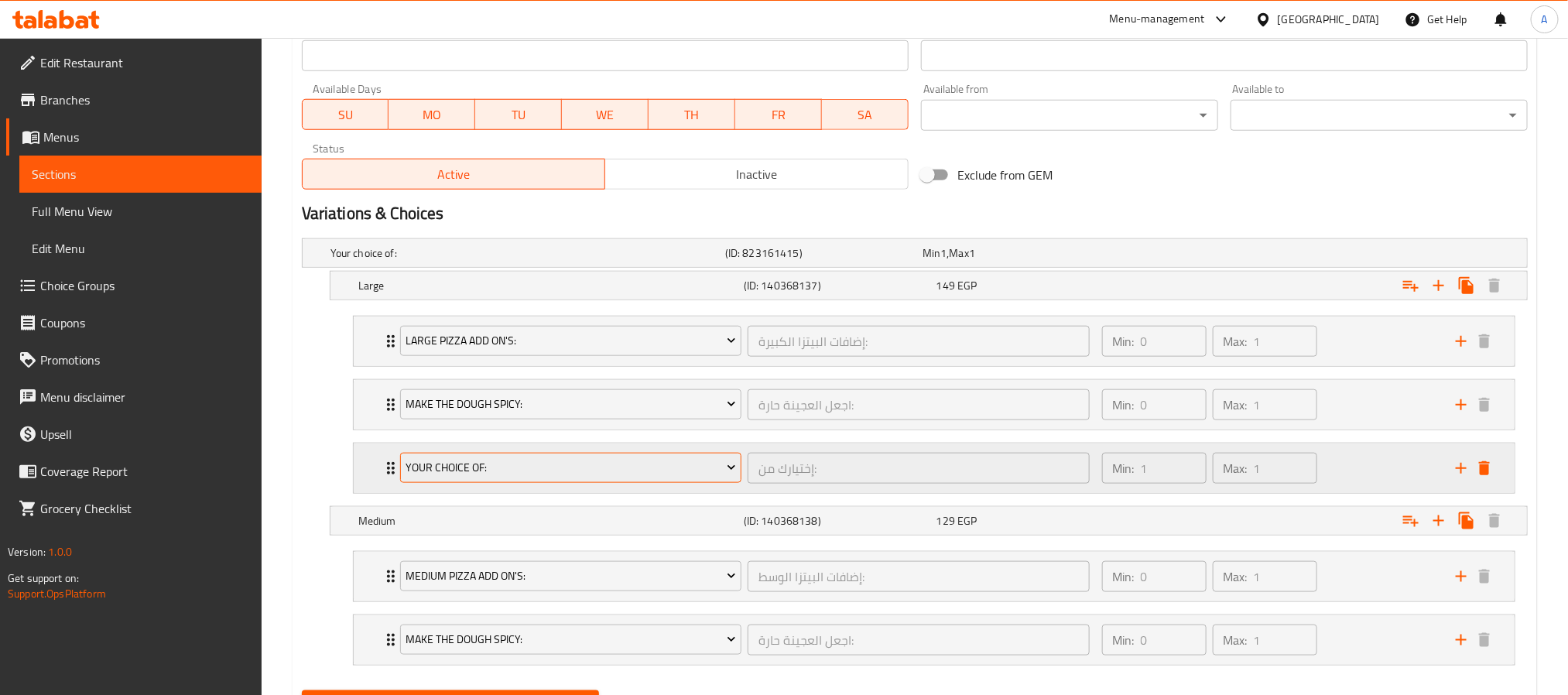
type textarea "Tomato sauce - mozzarella - crispy chicken - ranch sauce"
click at [700, 456] on button "Your Choice Of:" at bounding box center [571, 468] width 342 height 31
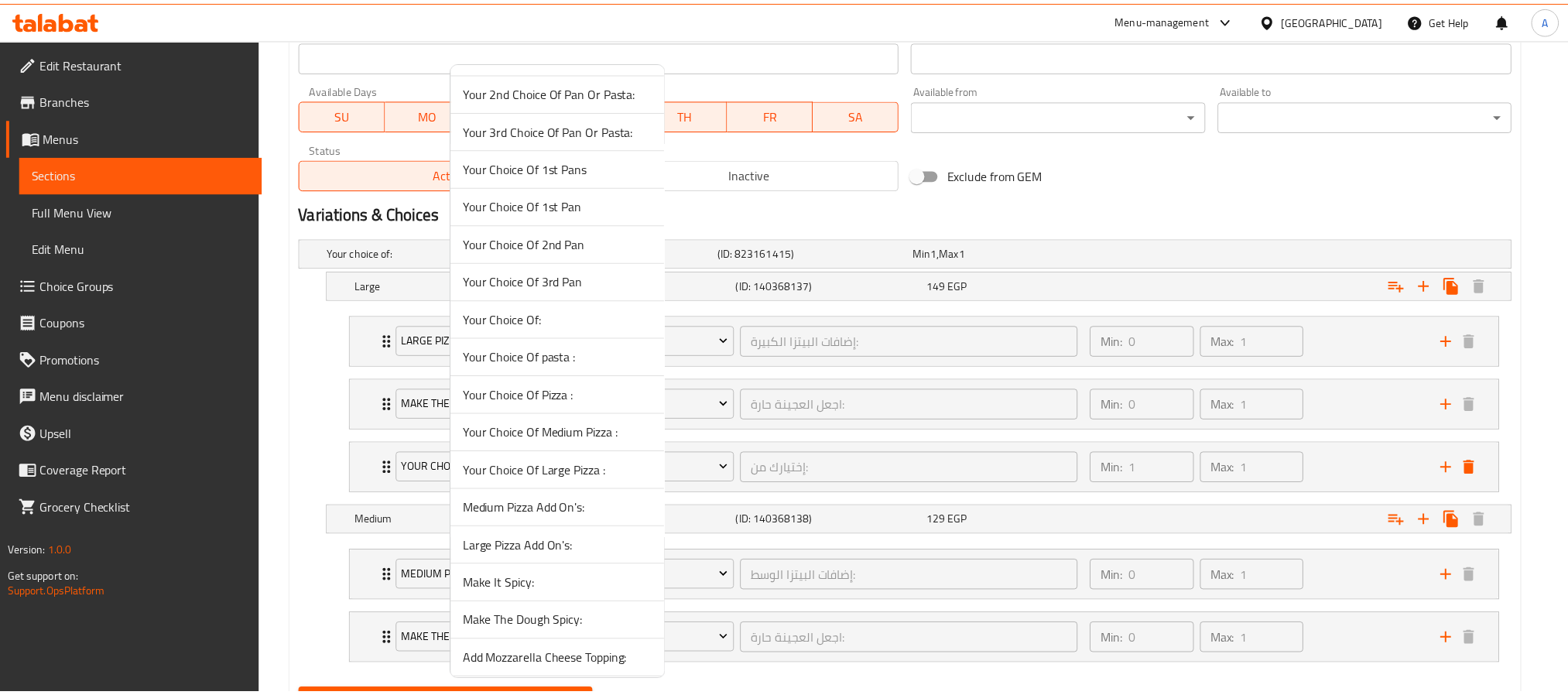
scroll to position [808, 0]
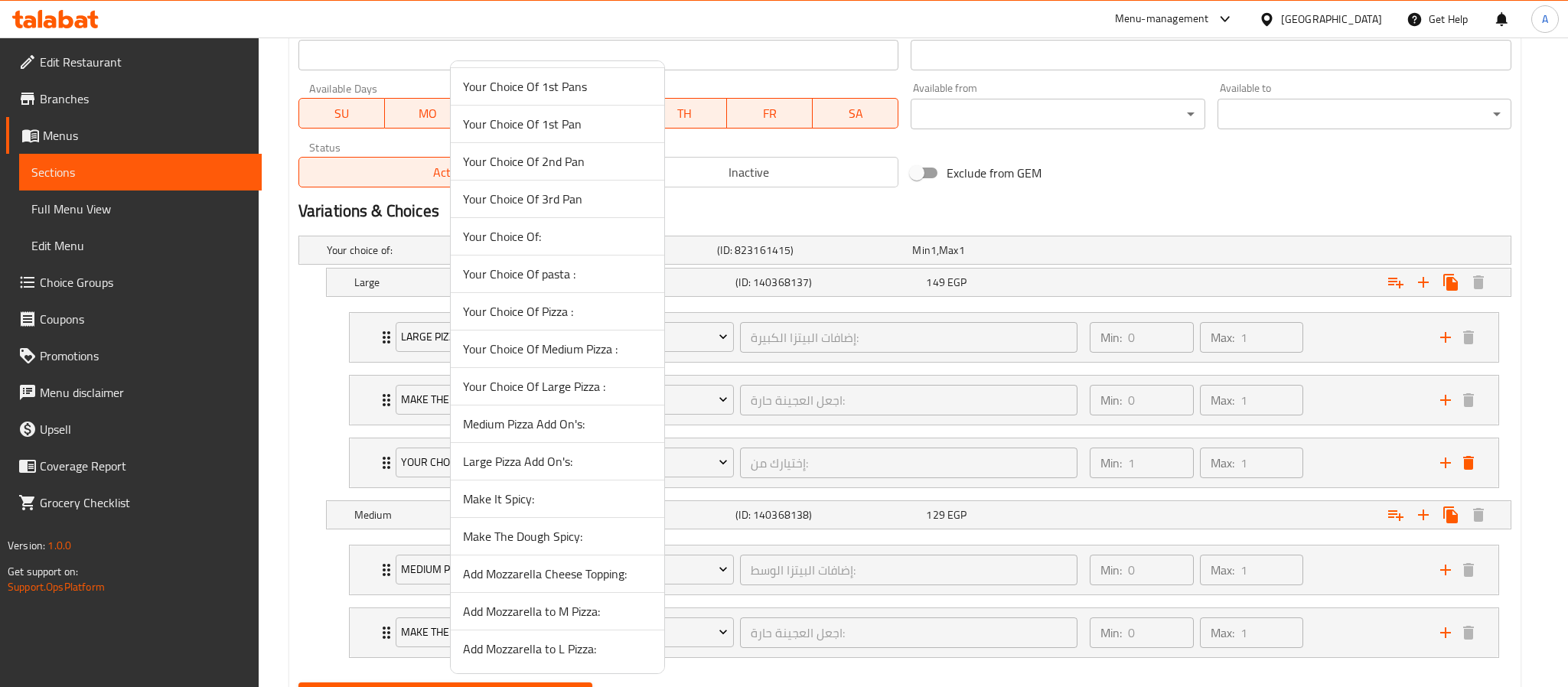
click at [560, 656] on span "Add Mozzarella to L Pizza:" at bounding box center [557, 649] width 189 height 18
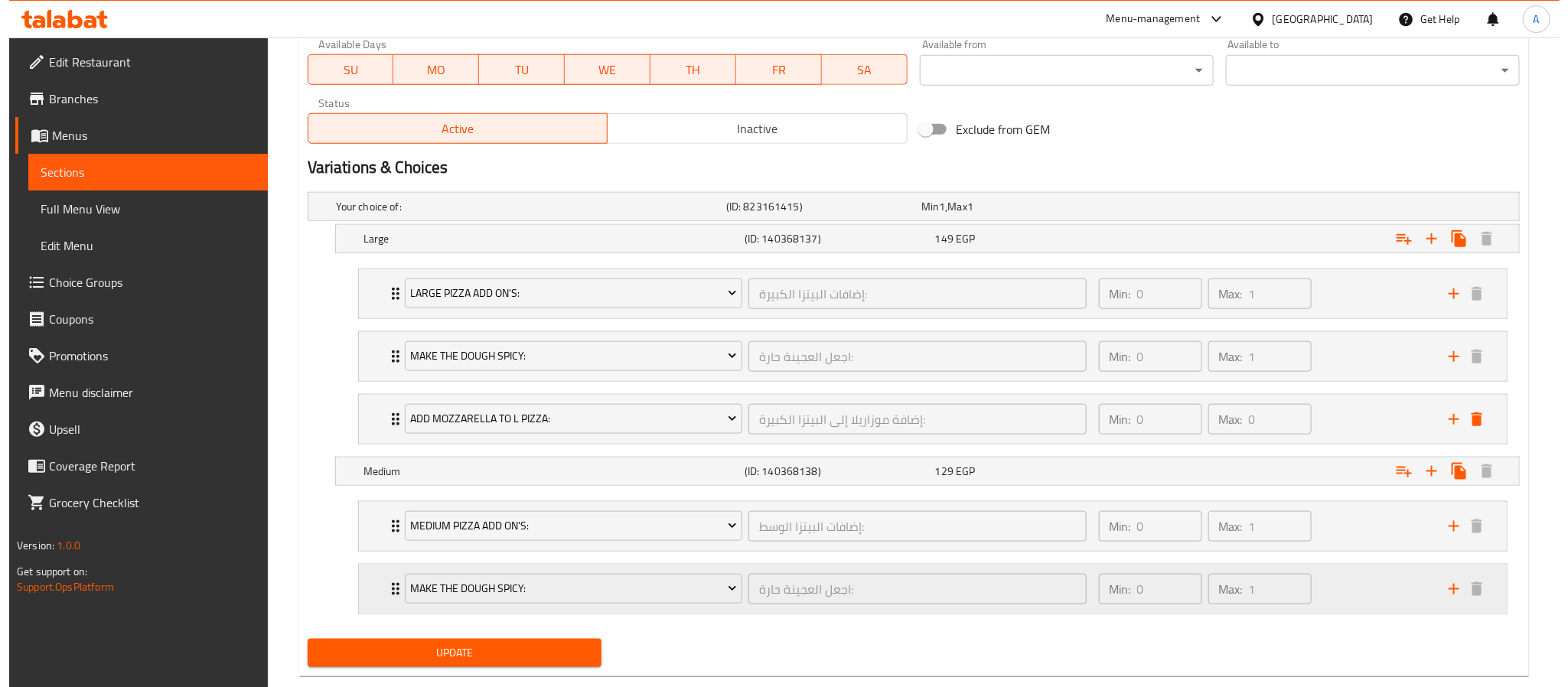
scroll to position [772, 0]
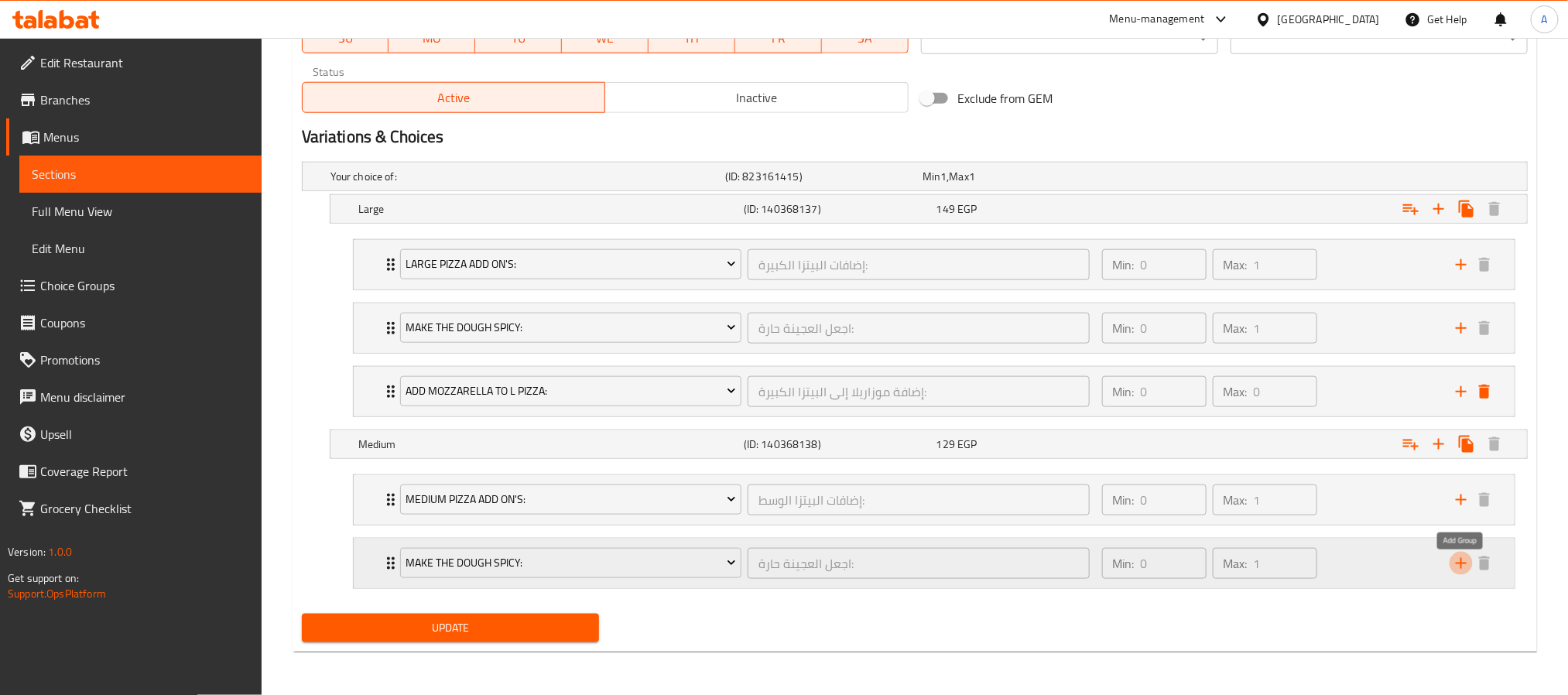
click at [1463, 568] on icon "add" at bounding box center [1461, 563] width 18 height 18
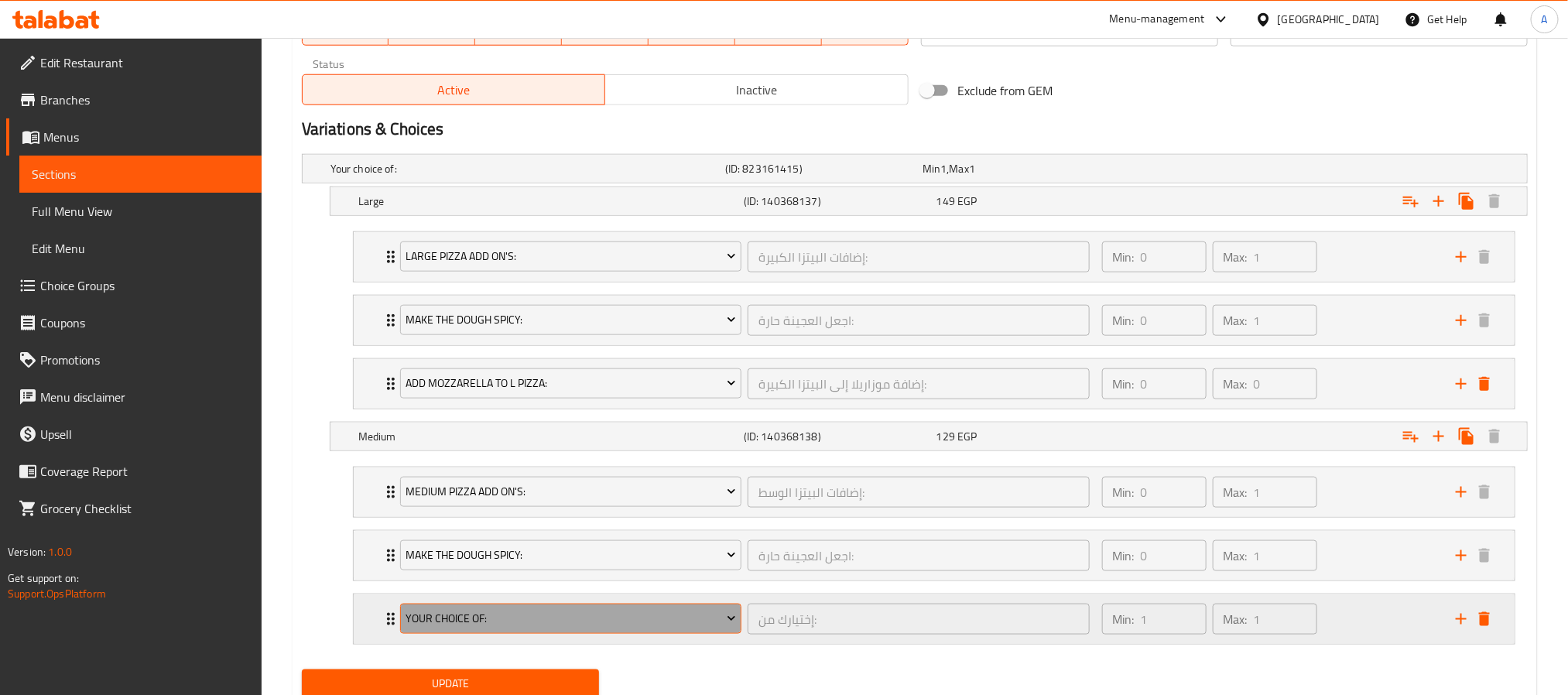
click at [600, 628] on span "Your Choice Of:" at bounding box center [570, 619] width 330 height 19
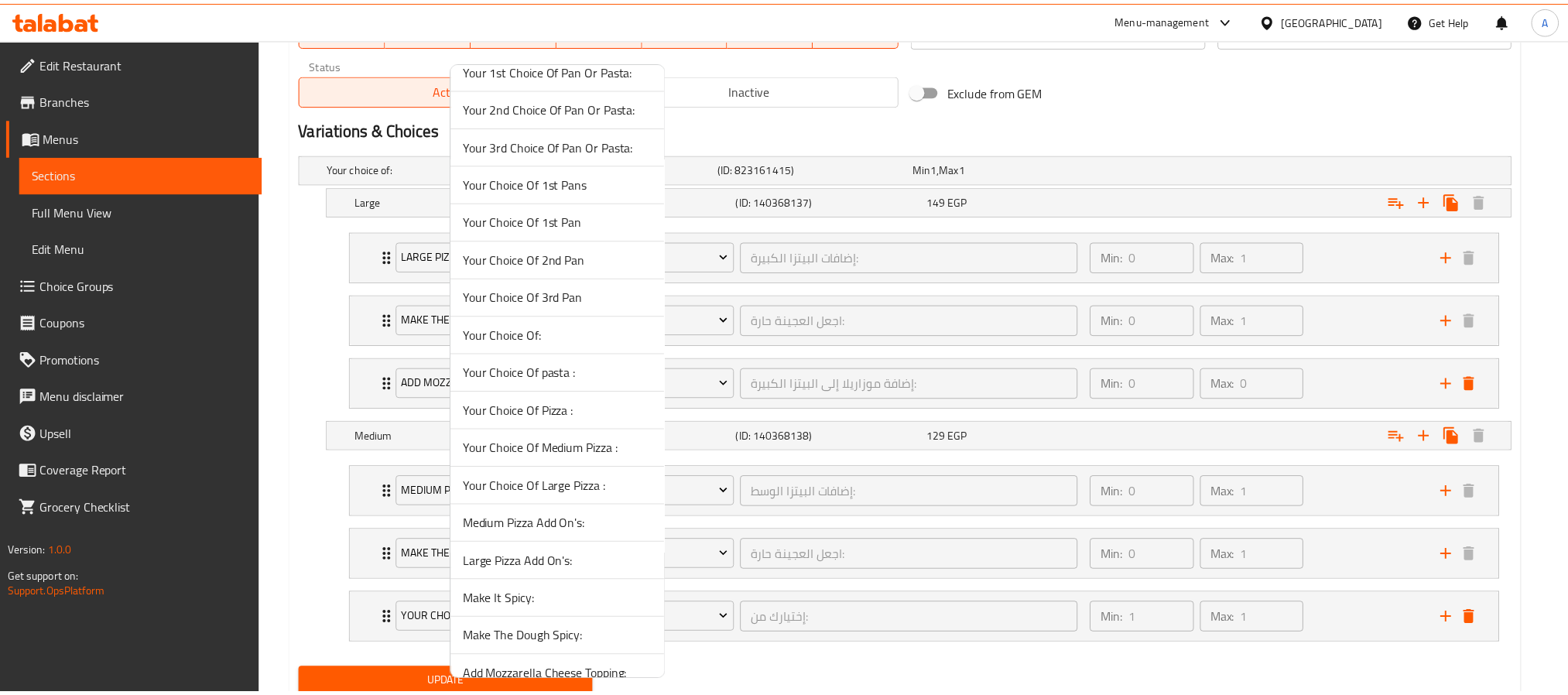
scroll to position [808, 0]
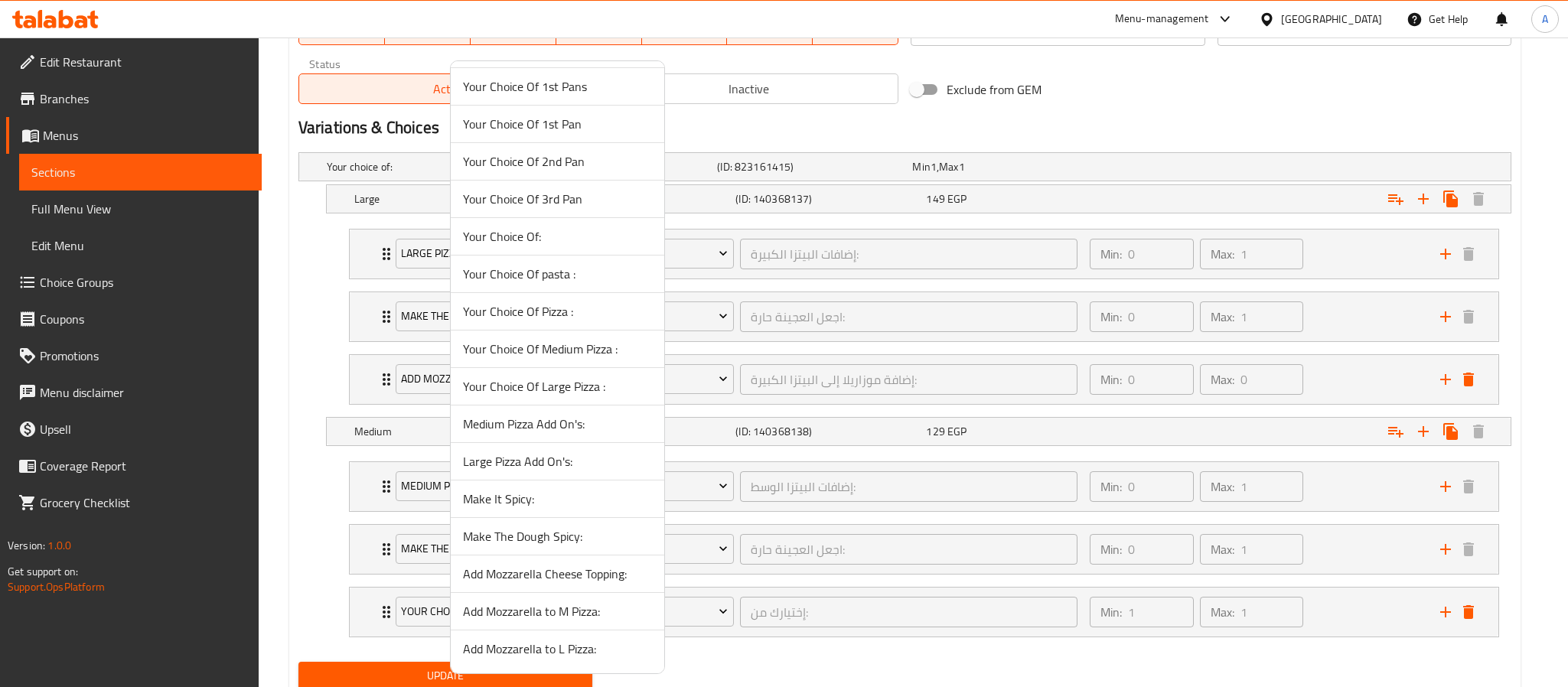
click at [576, 615] on span "Add Mozzarella to M Pizza:" at bounding box center [557, 611] width 189 height 18
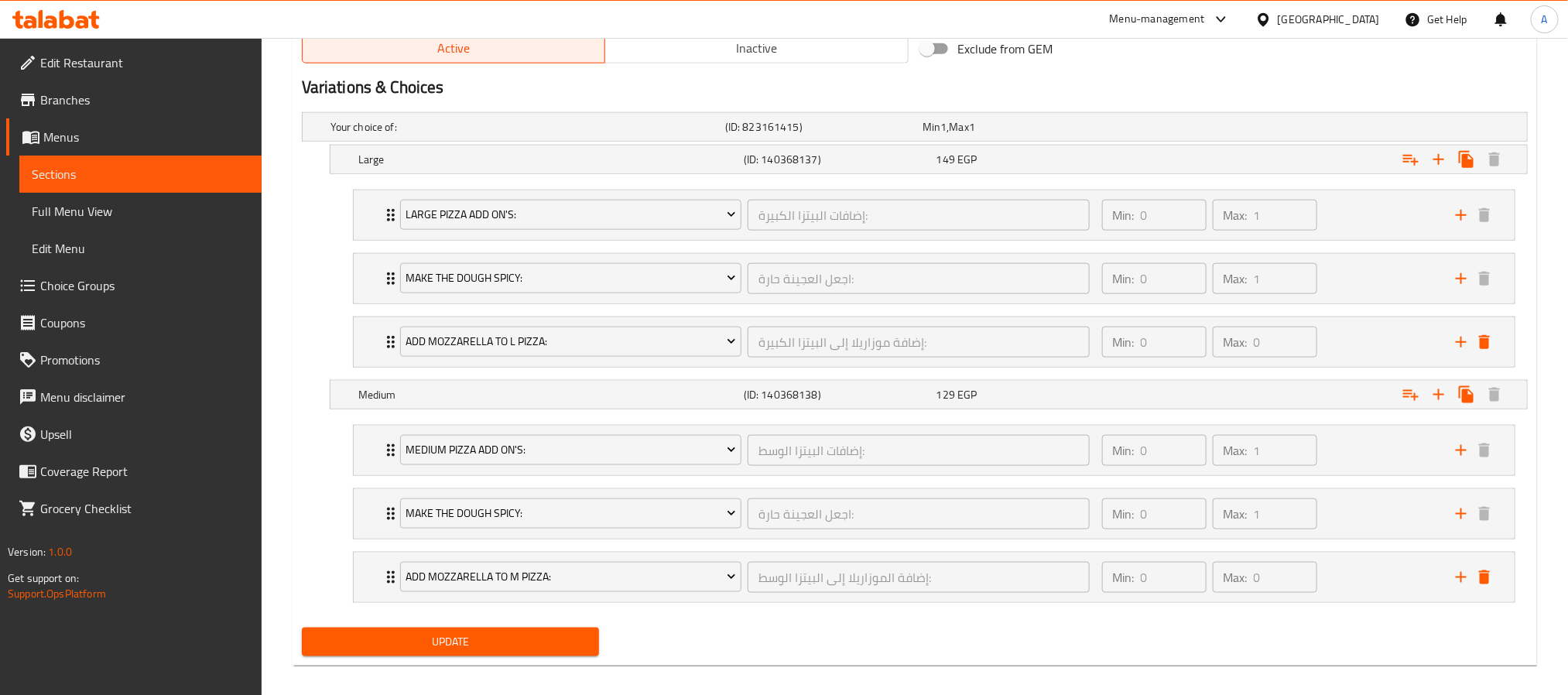
scroll to position [847, 0]
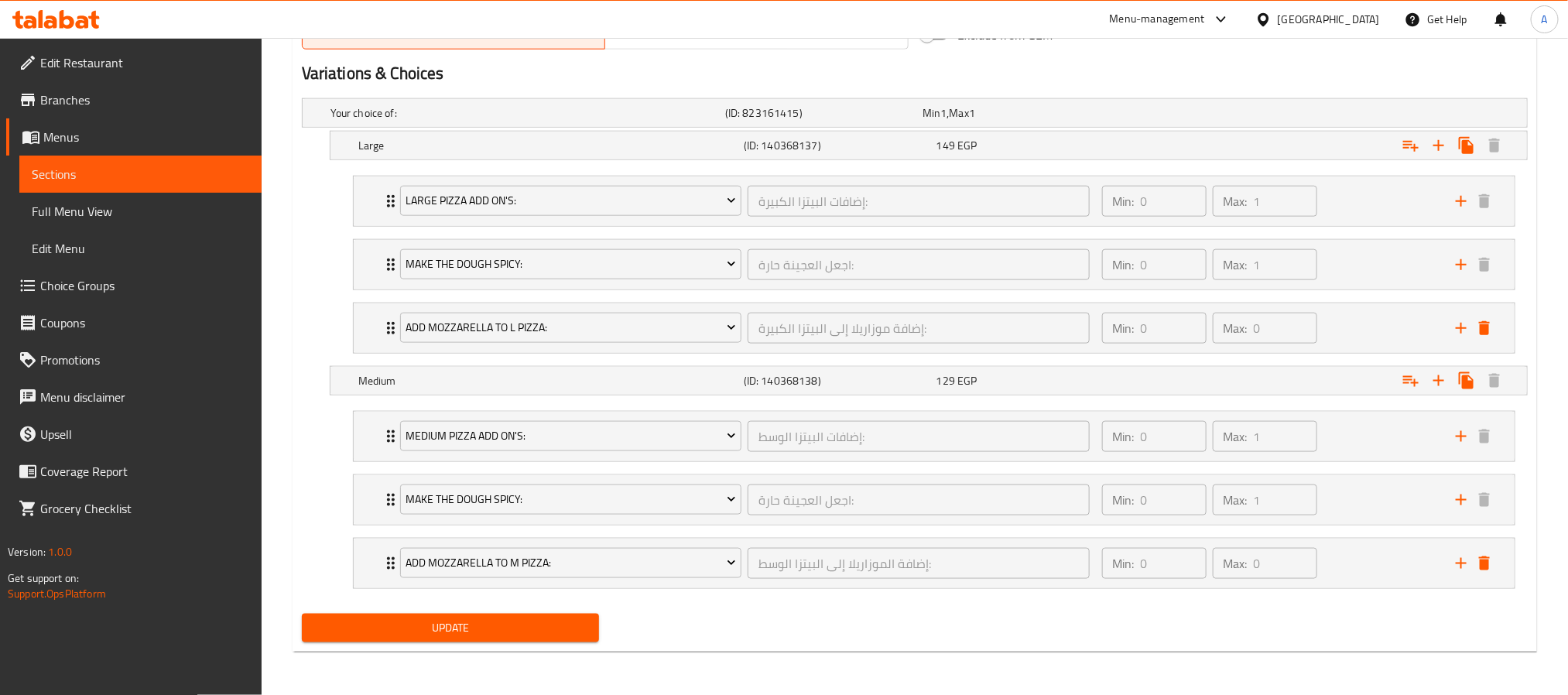
click at [562, 627] on span "Update" at bounding box center [451, 628] width 272 height 19
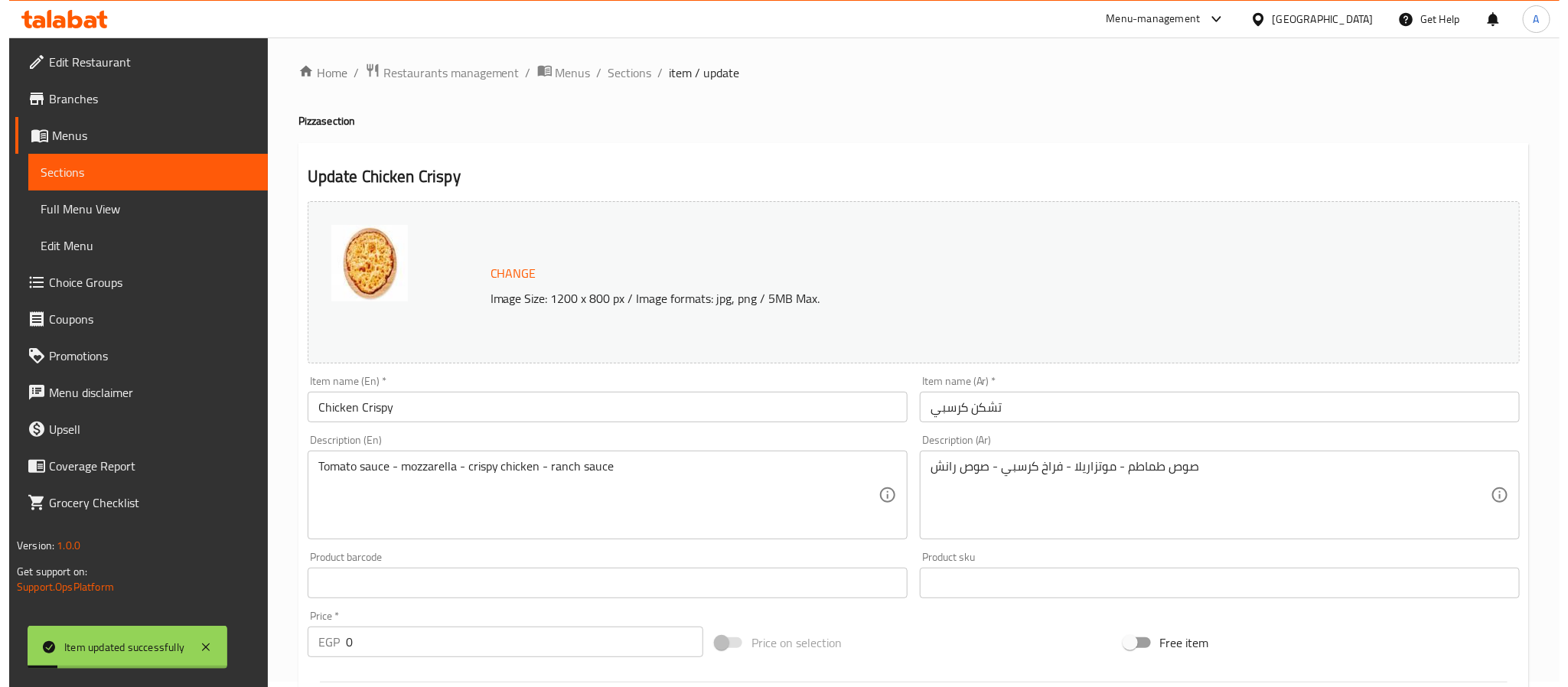
scroll to position [0, 0]
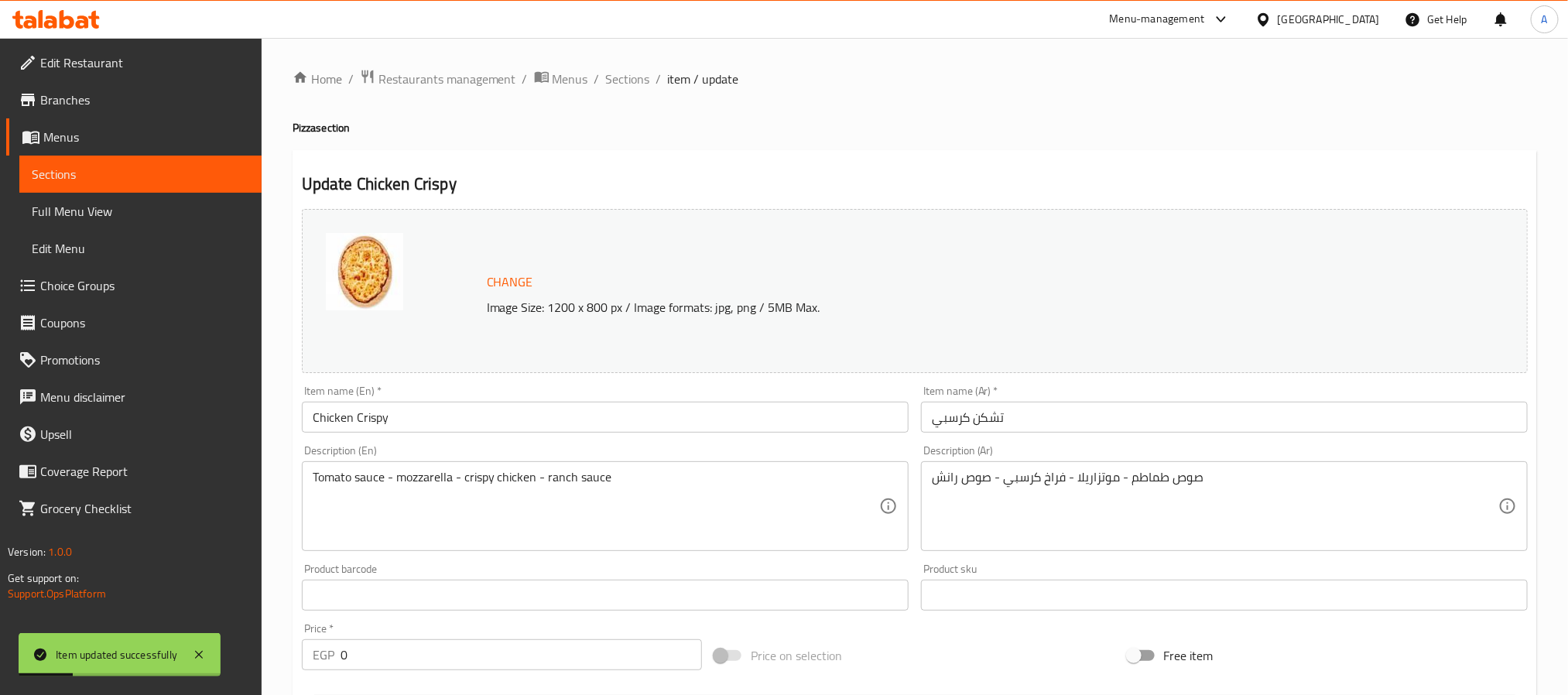
click at [426, 414] on input "Chicken Crispy" at bounding box center [605, 417] width 607 height 31
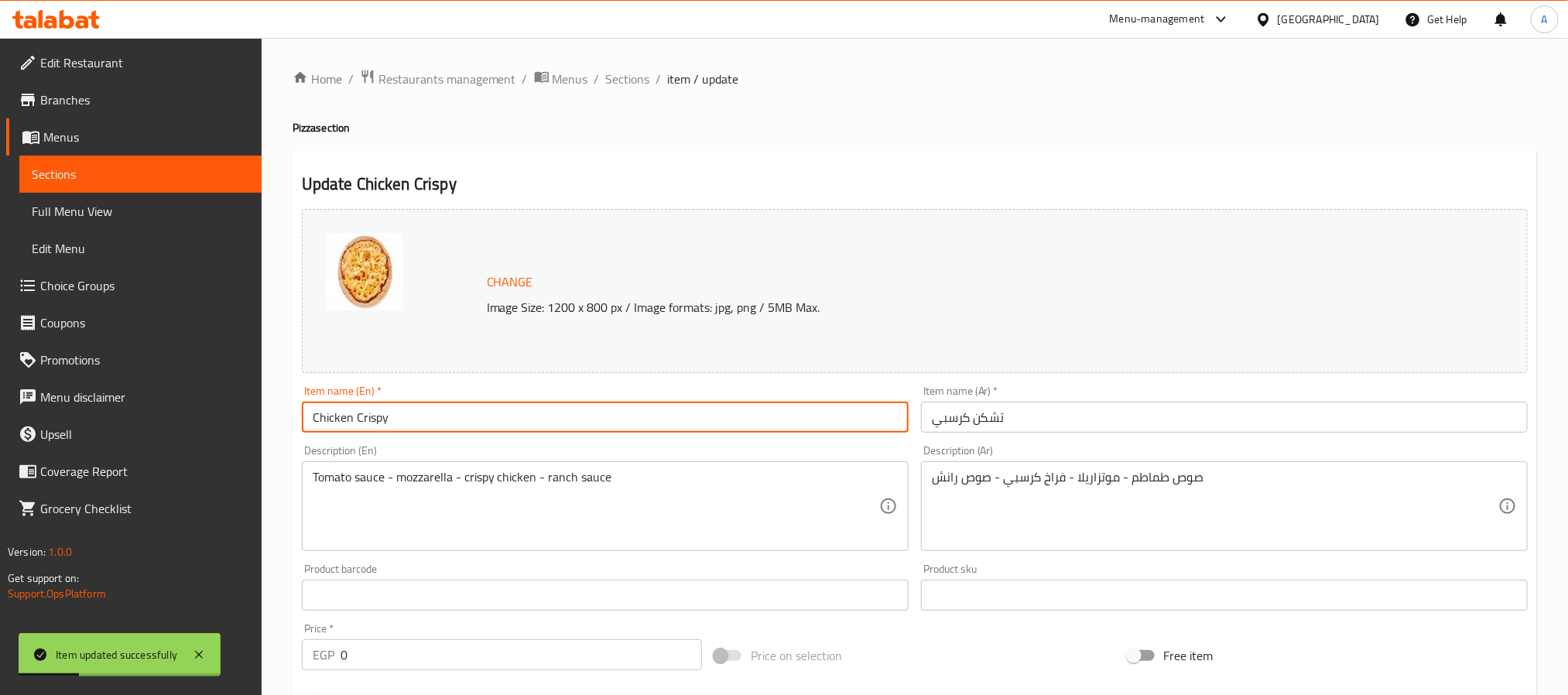
click at [426, 414] on input "Chicken Crispy" at bounding box center [605, 417] width 607 height 31
click at [624, 82] on span "Sections" at bounding box center [628, 78] width 44 height 18
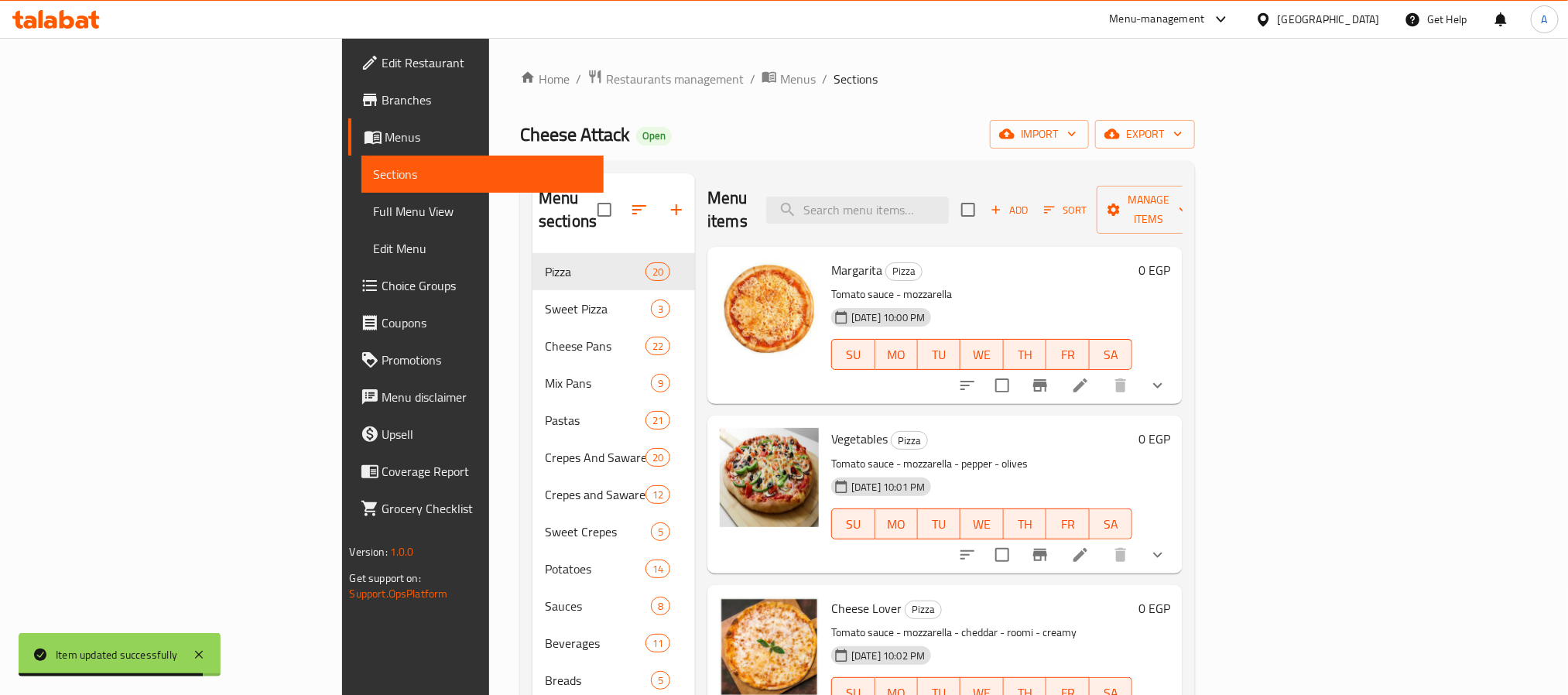
click at [1087, 202] on span "Sort" at bounding box center [1065, 210] width 42 height 17
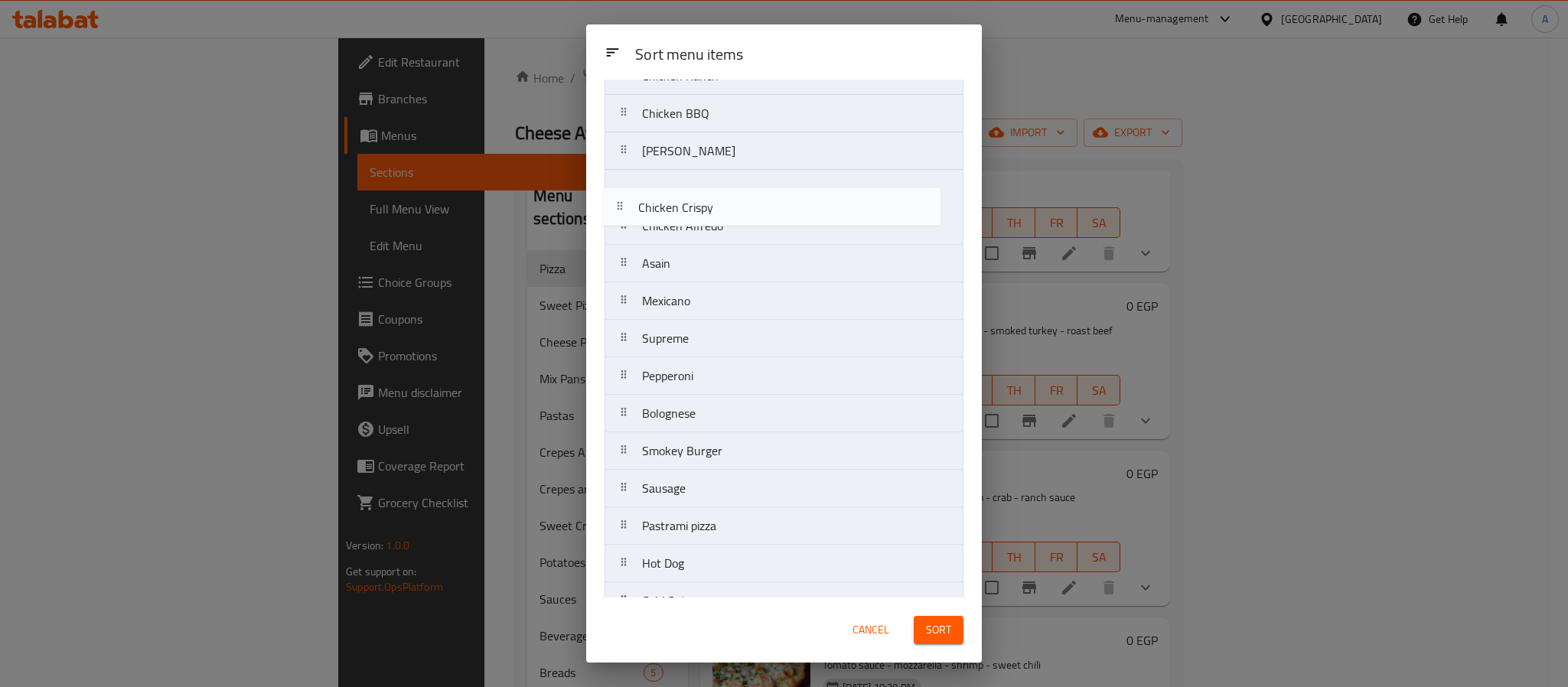
scroll to position [165, 0]
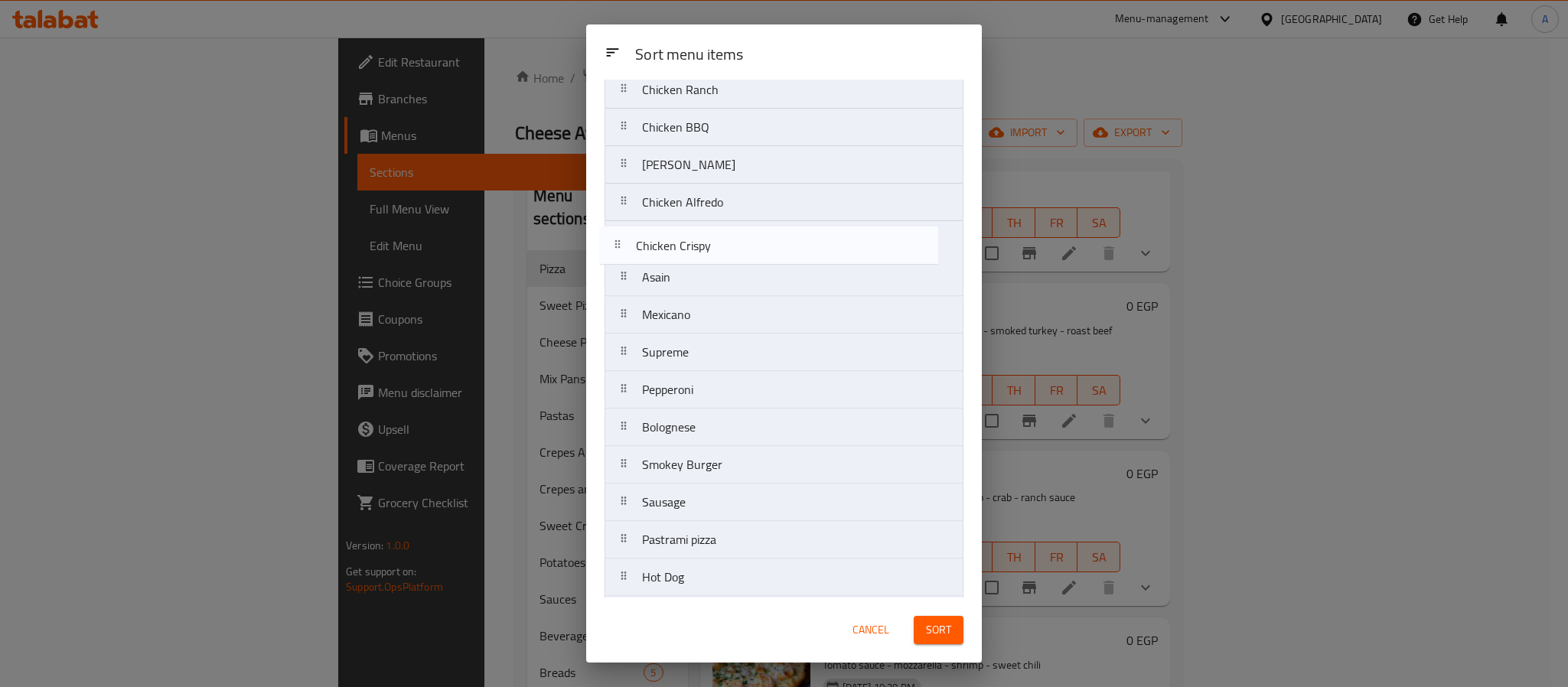
drag, startPoint x: 713, startPoint y: 582, endPoint x: 700, endPoint y: 250, distance: 332.3
click at [700, 250] on nav "Margarita Vegetables Cheese Lover Chicken Ranch Chicken BBQ Al Pacino Chicken A…" at bounding box center [784, 334] width 359 height 752
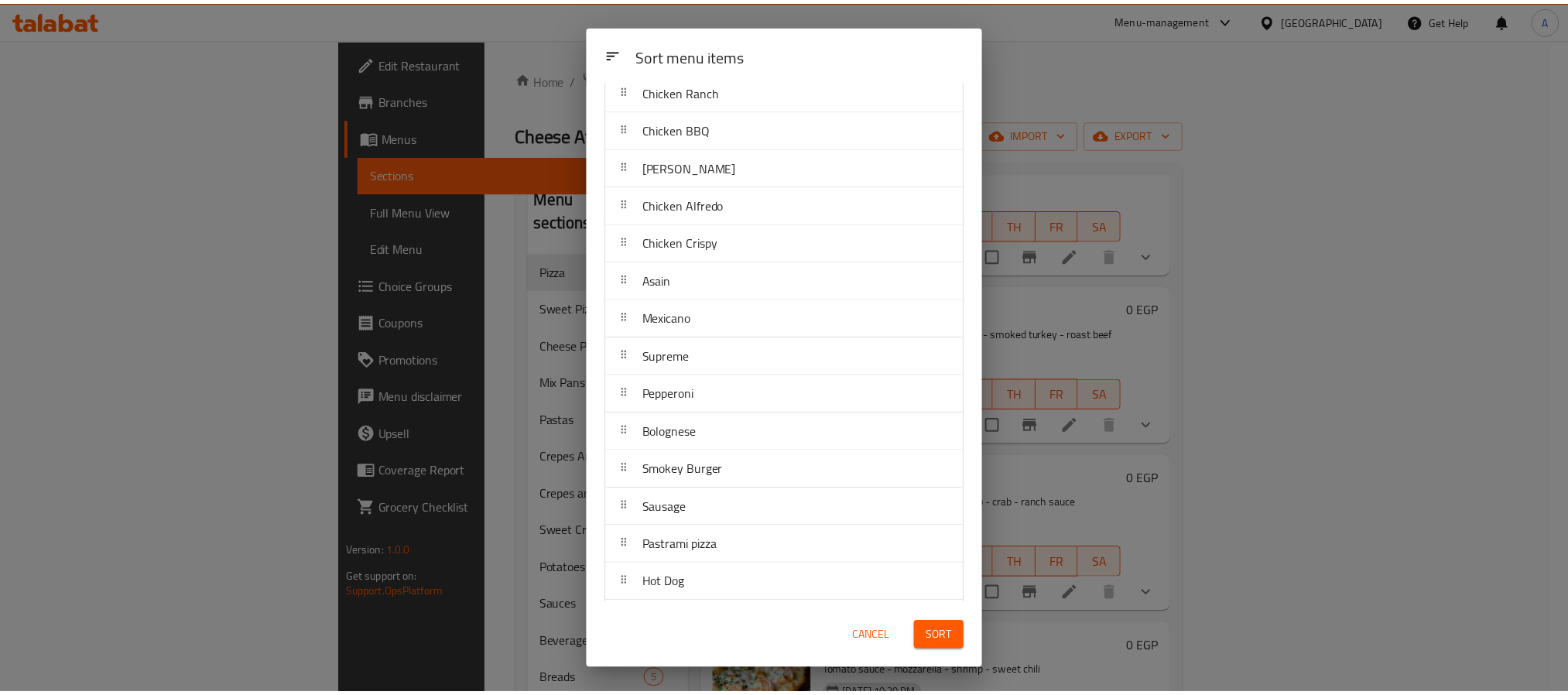
scroll to position [0, 0]
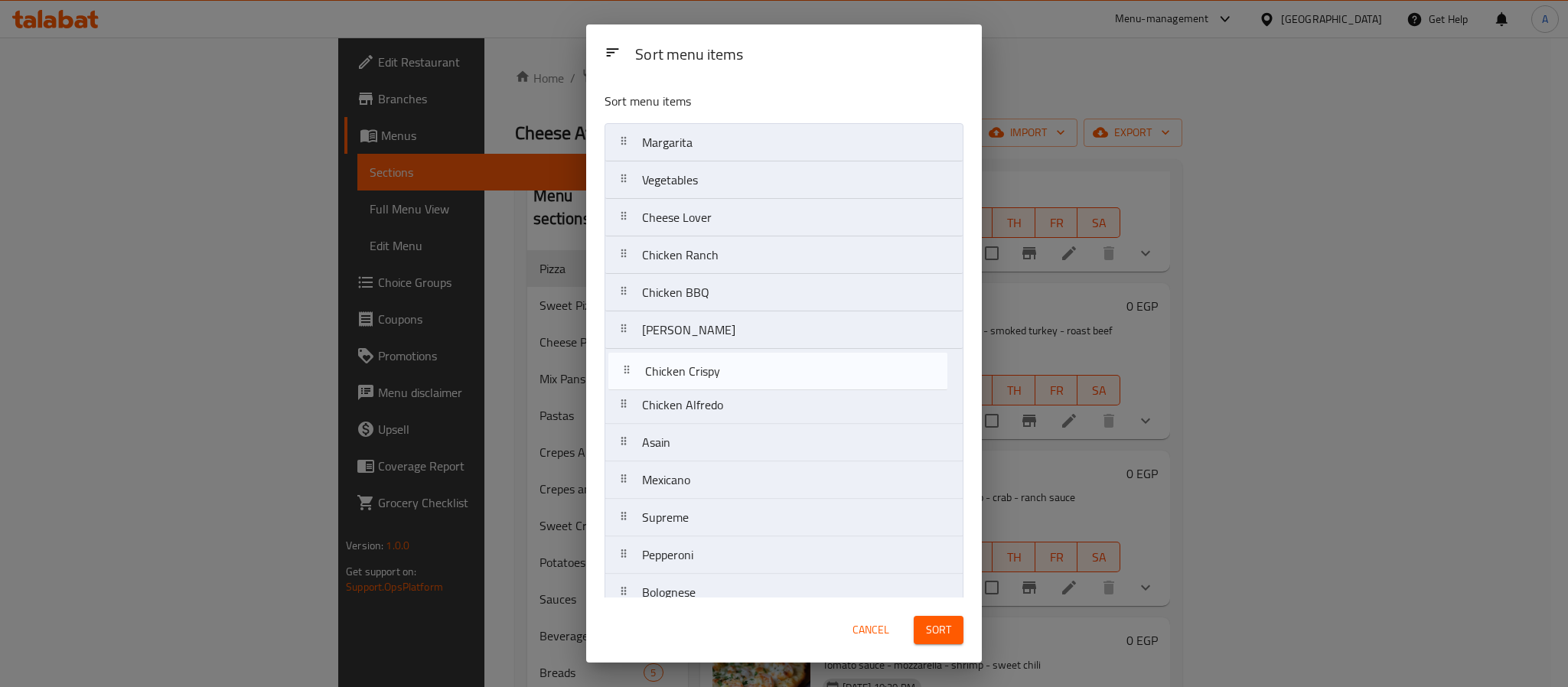
drag, startPoint x: 726, startPoint y: 408, endPoint x: 725, endPoint y: 365, distance: 43.0
click at [725, 365] on nav "Margarita Vegetables Cheese Lover Chicken Ranch Chicken BBQ Al Pacino Chicken A…" at bounding box center [784, 499] width 359 height 752
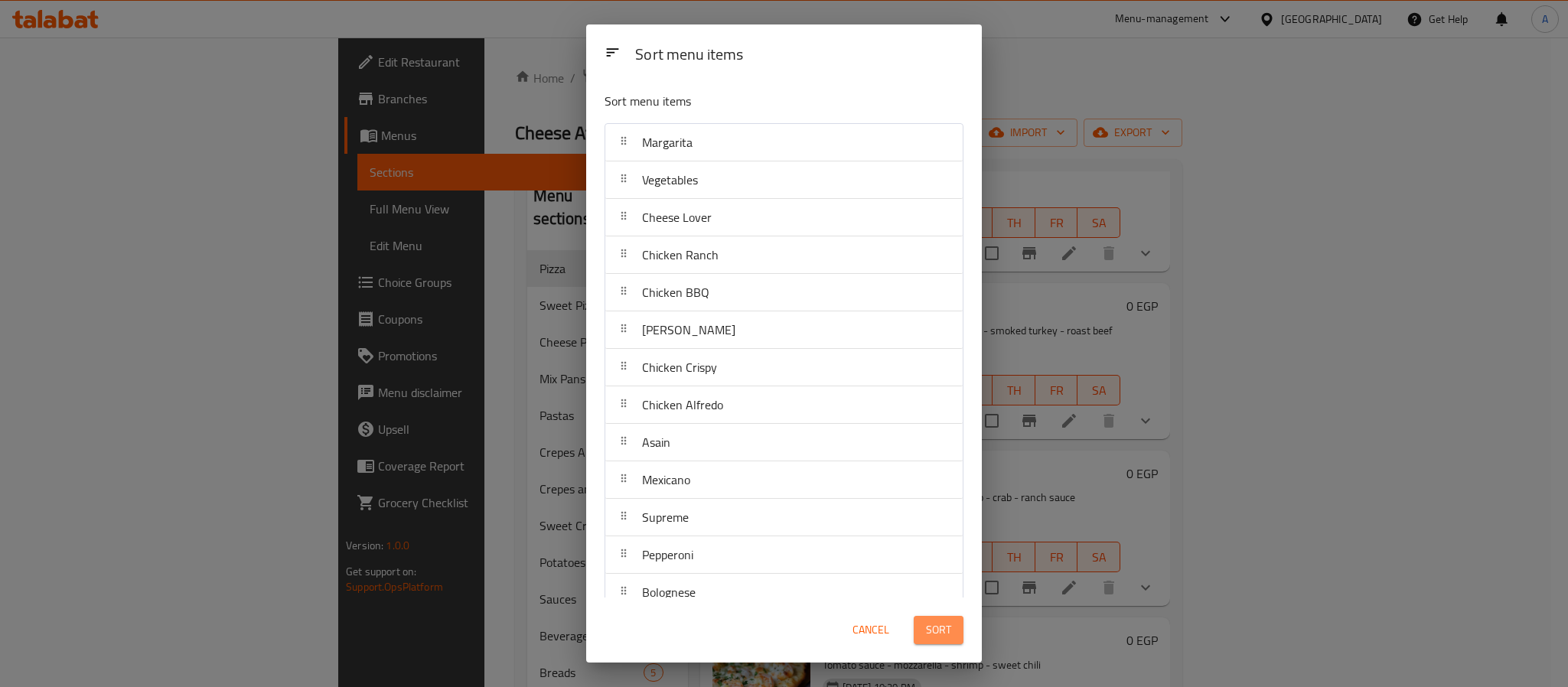
click at [930, 624] on span "Sort" at bounding box center [938, 630] width 25 height 19
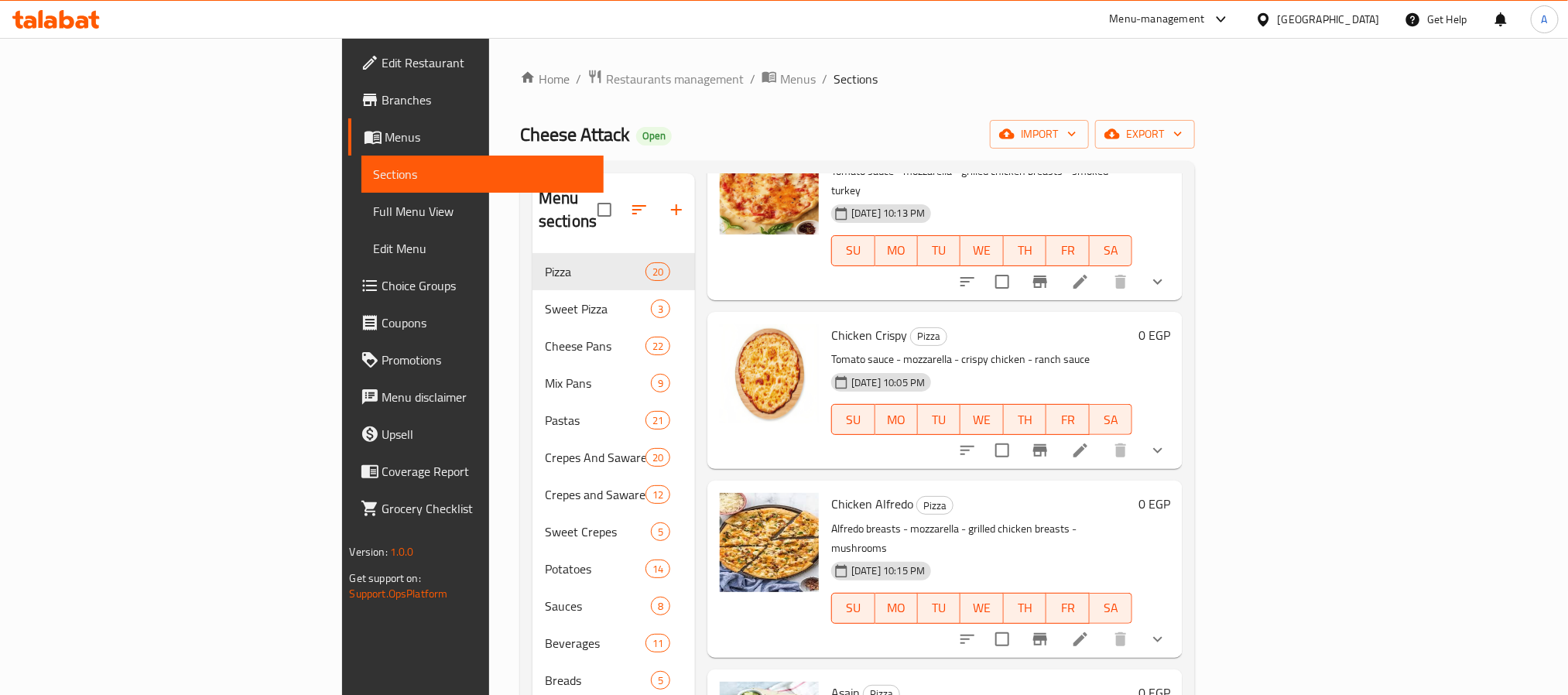
scroll to position [972, 0]
click at [1168, 439] on icon "show more" at bounding box center [1157, 448] width 18 height 18
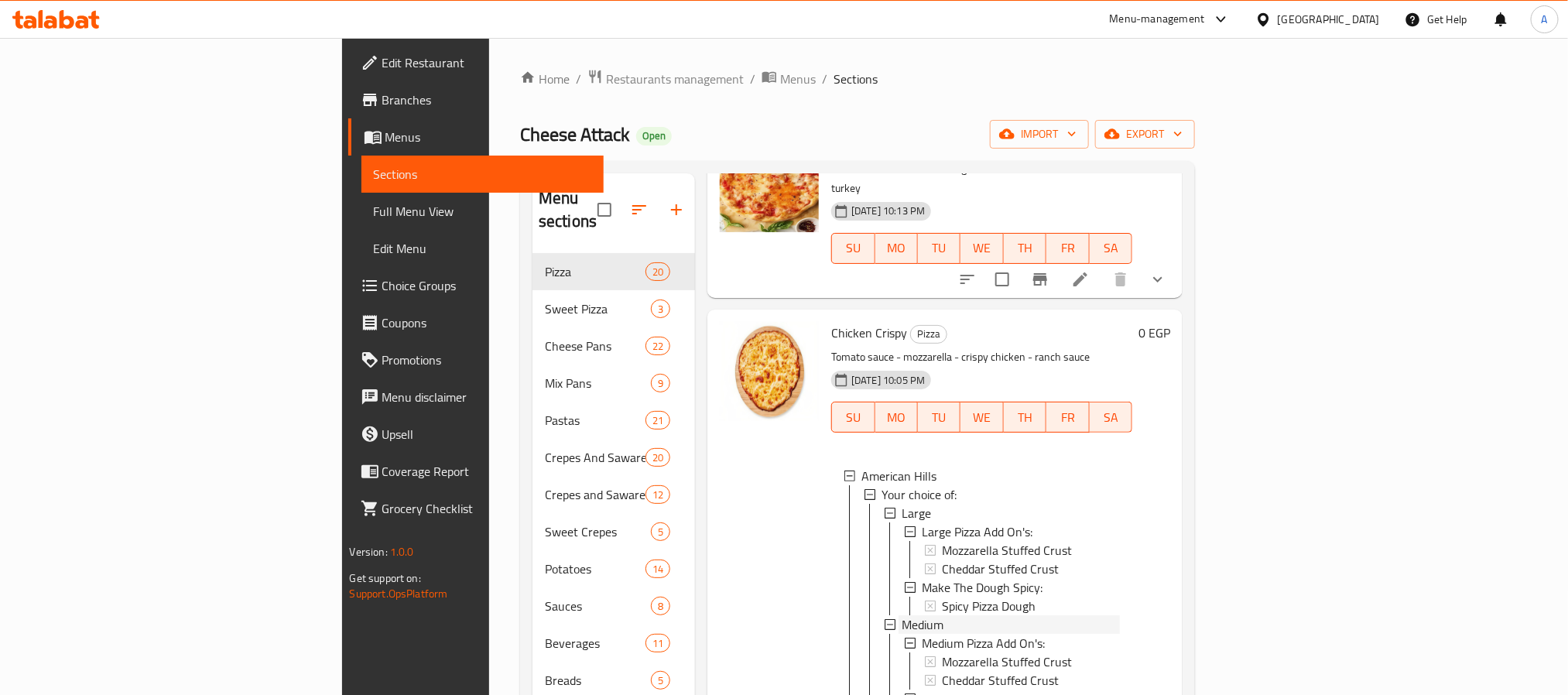
click at [901, 616] on span "Medium" at bounding box center [922, 625] width 41 height 18
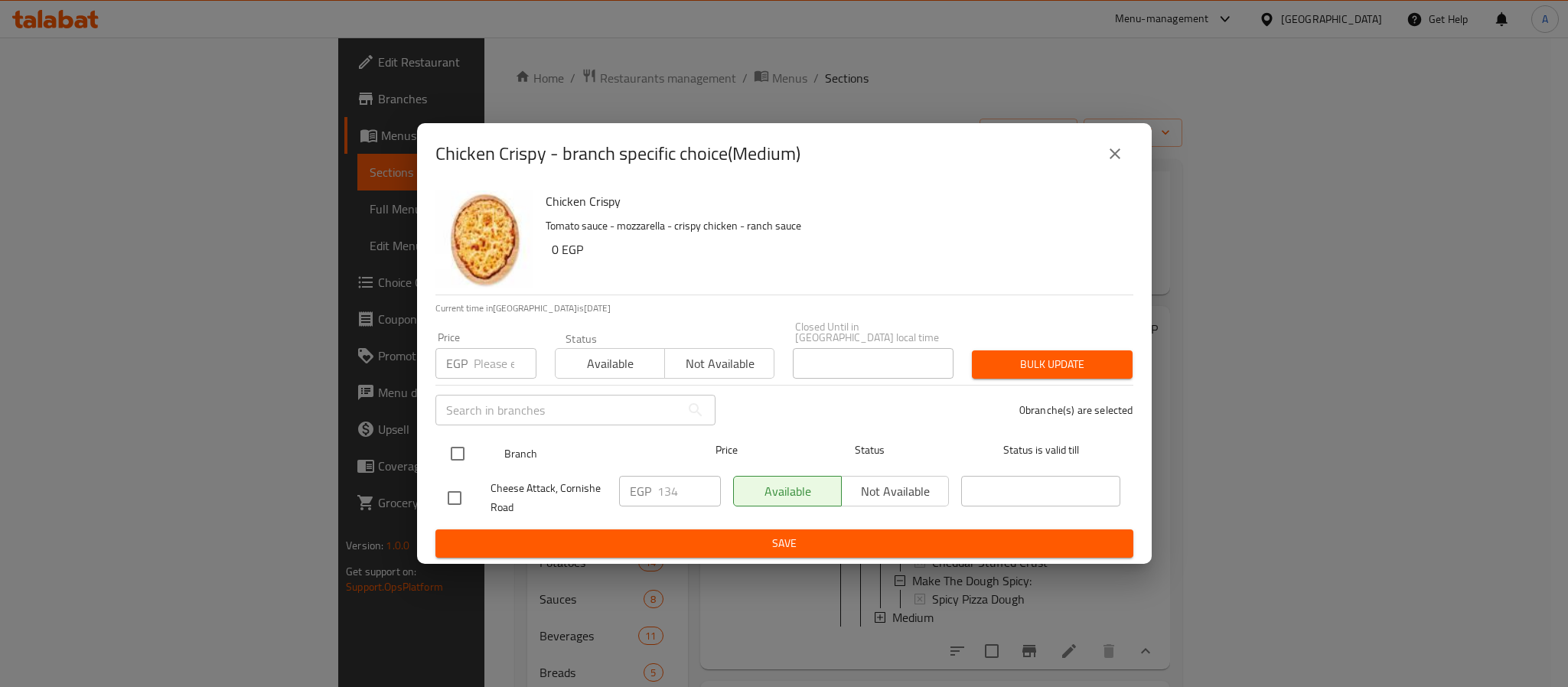
click at [458, 443] on input "checkbox" at bounding box center [458, 454] width 32 height 32
checkbox input "true"
click at [679, 481] on input "134" at bounding box center [689, 491] width 64 height 31
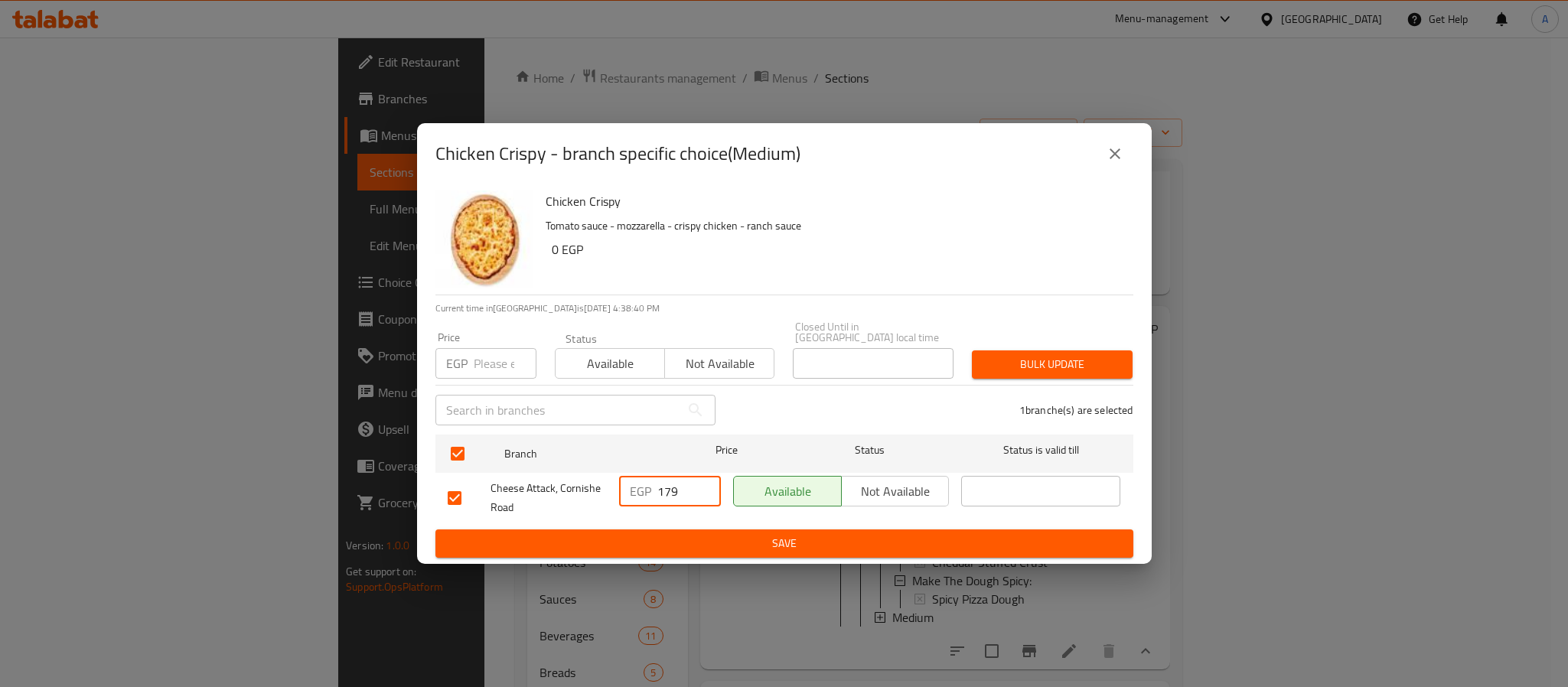
type input "179"
click at [733, 538] on span "Save" at bounding box center [784, 544] width 674 height 19
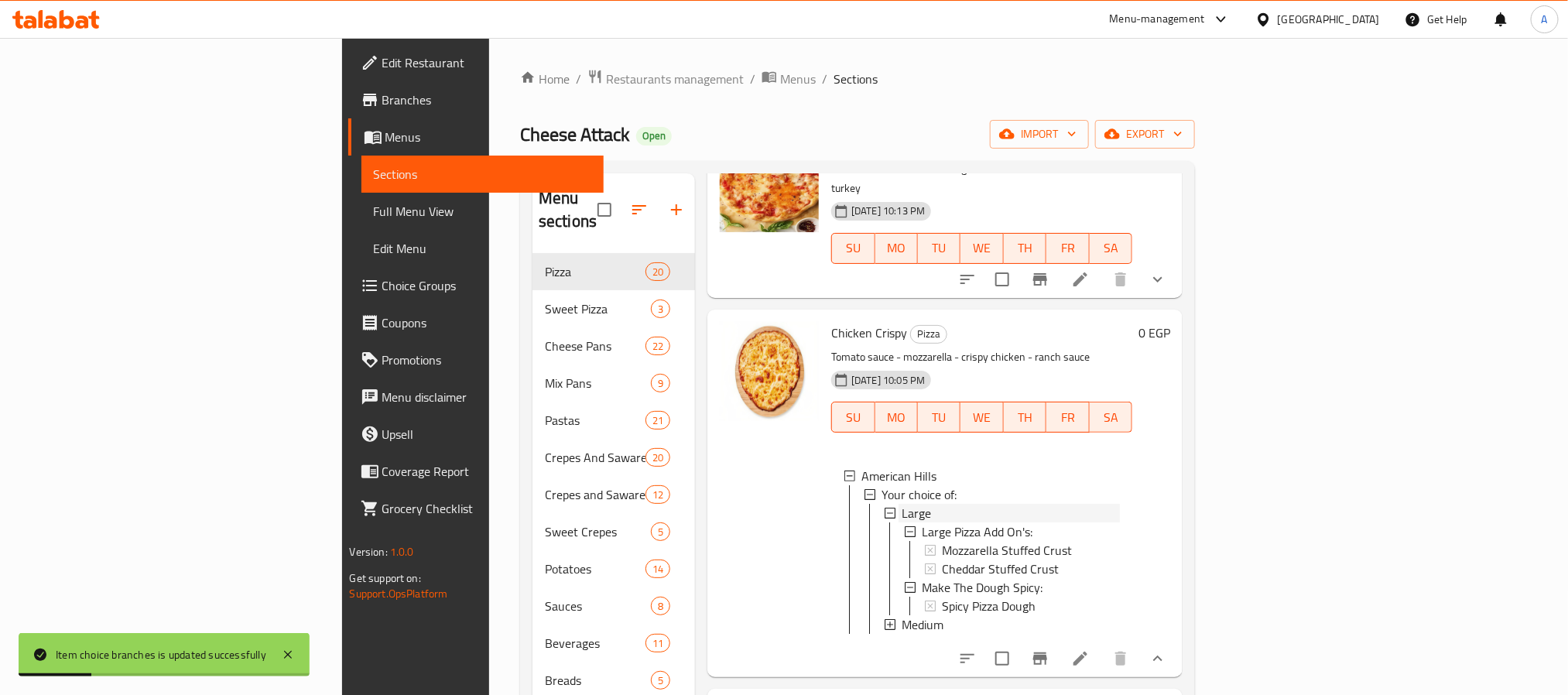
click at [901, 504] on span "Large" at bounding box center [916, 513] width 29 height 18
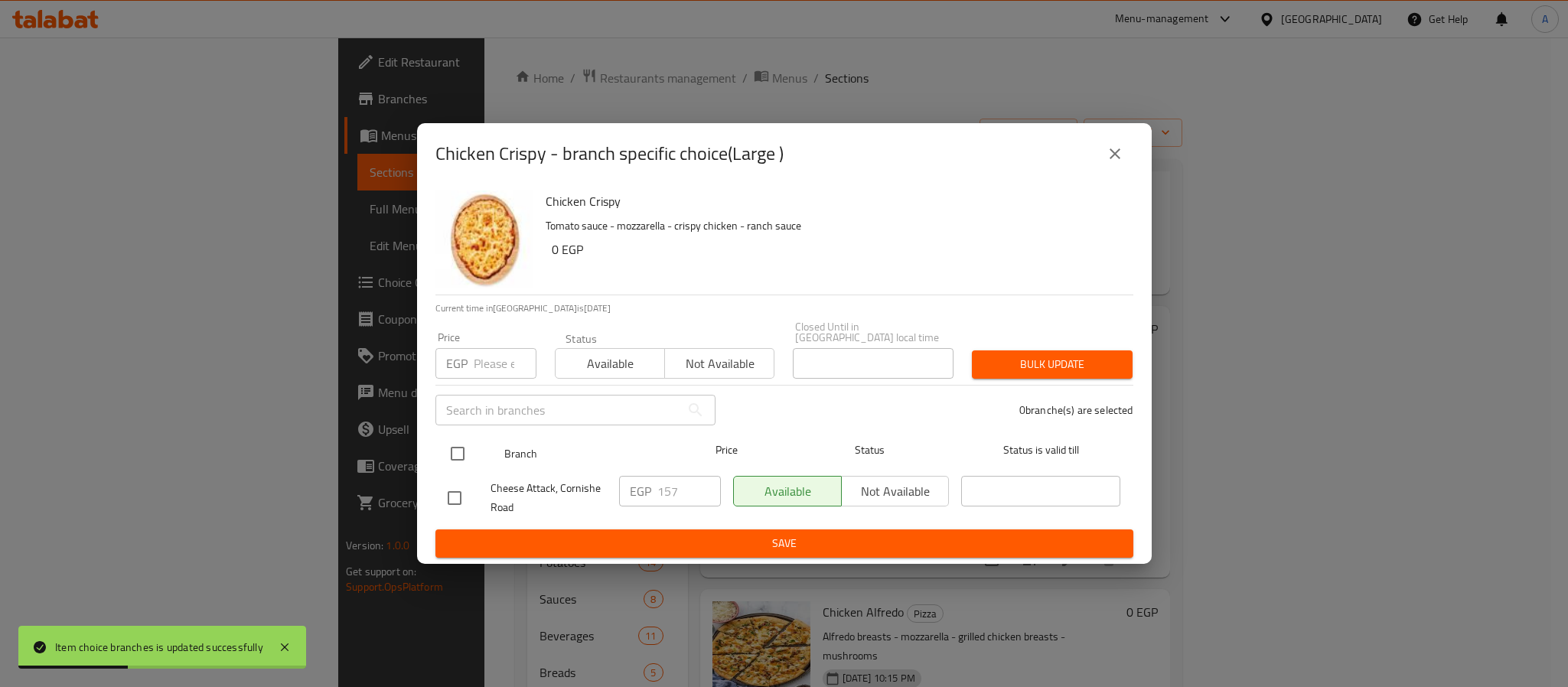
click at [462, 446] on input "checkbox" at bounding box center [458, 454] width 32 height 32
checkbox input "true"
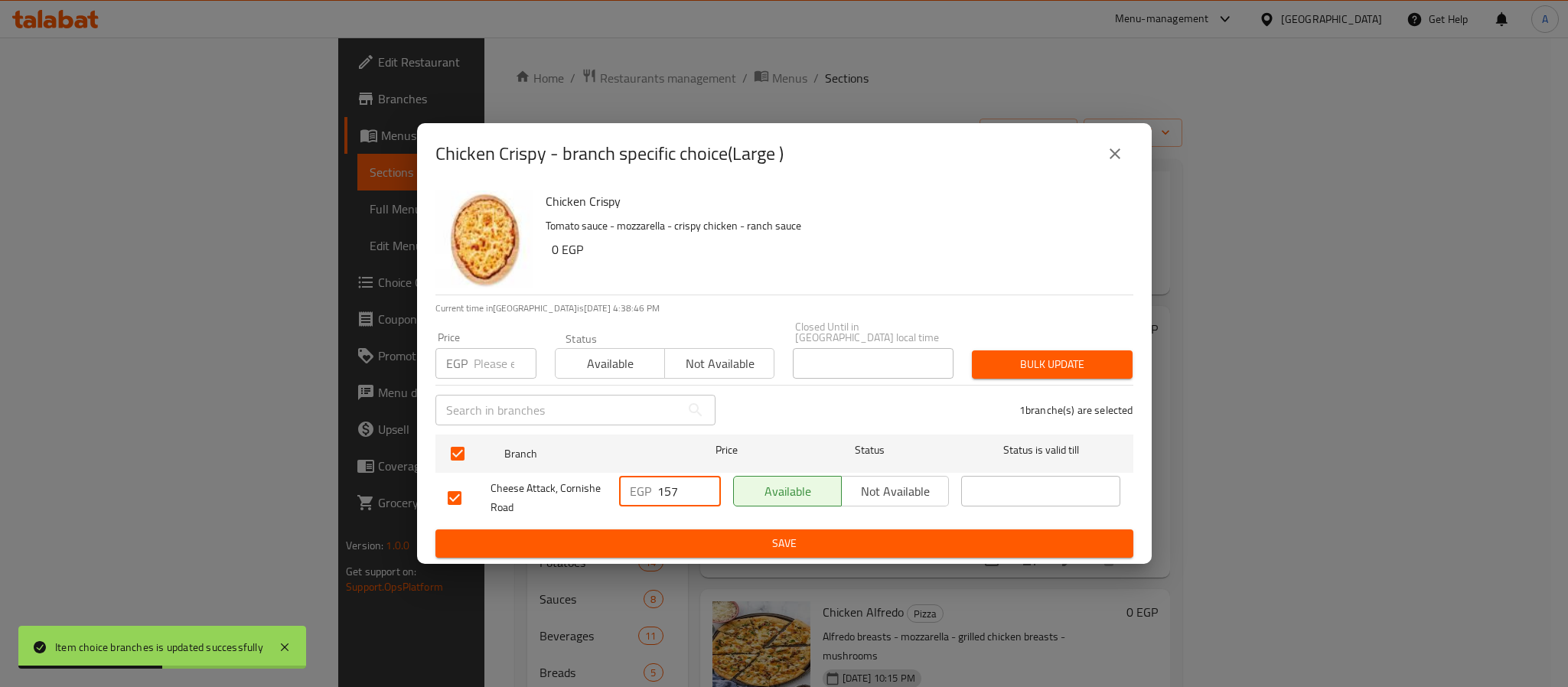
drag, startPoint x: 680, startPoint y: 486, endPoint x: 622, endPoint y: 470, distance: 60.2
click at [622, 476] on div "EGP 157 ​" at bounding box center [670, 491] width 102 height 31
type input "229"
click at [697, 537] on span "Save" at bounding box center [784, 544] width 674 height 19
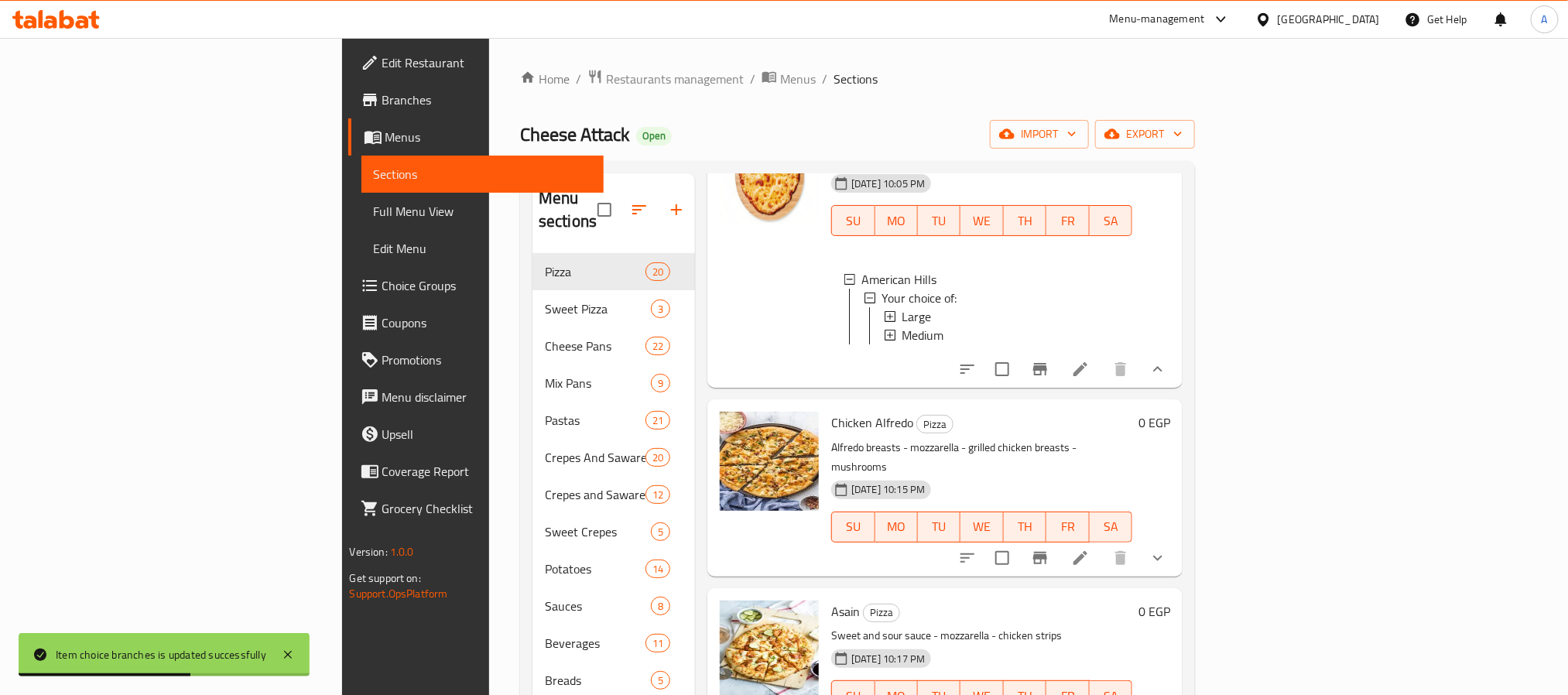
scroll to position [1204, 0]
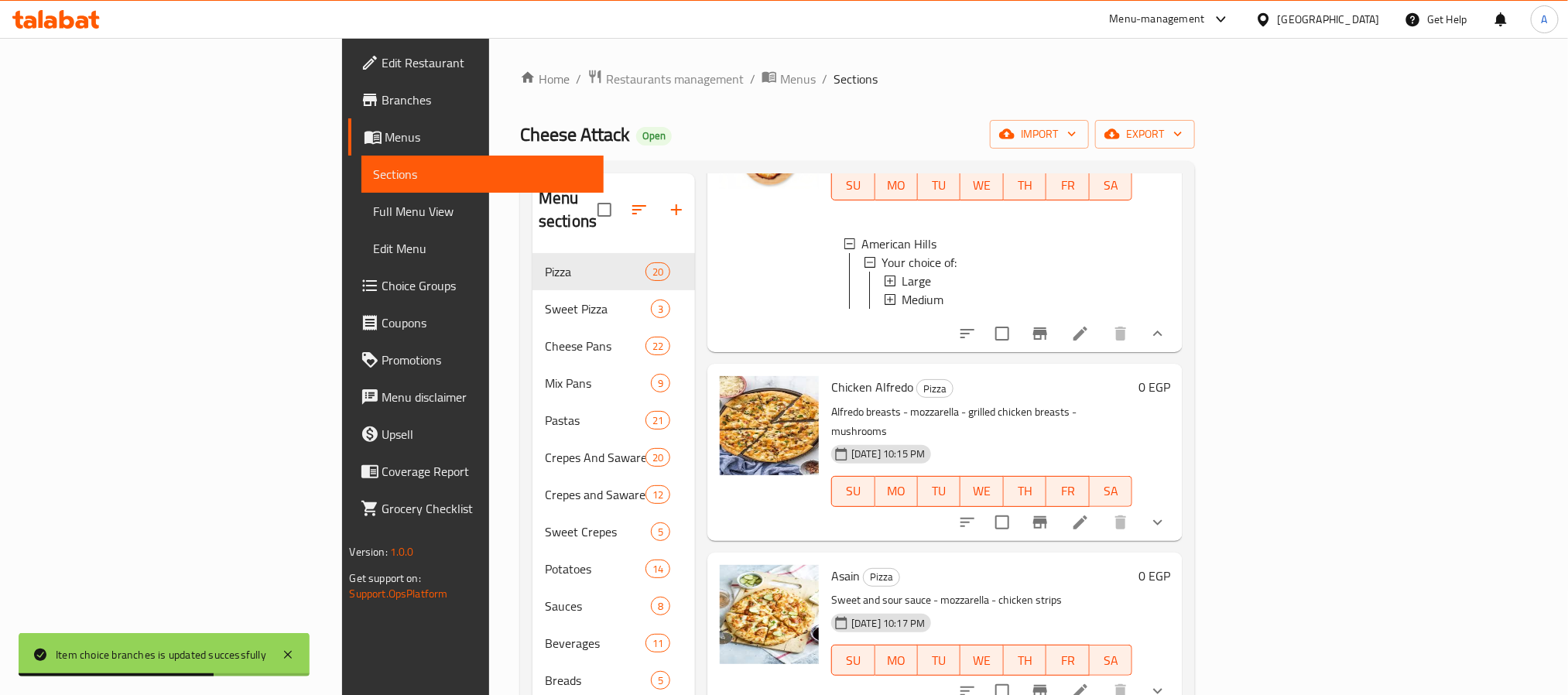
click at [1163, 519] on icon "show more" at bounding box center [1158, 522] width 10 height 6
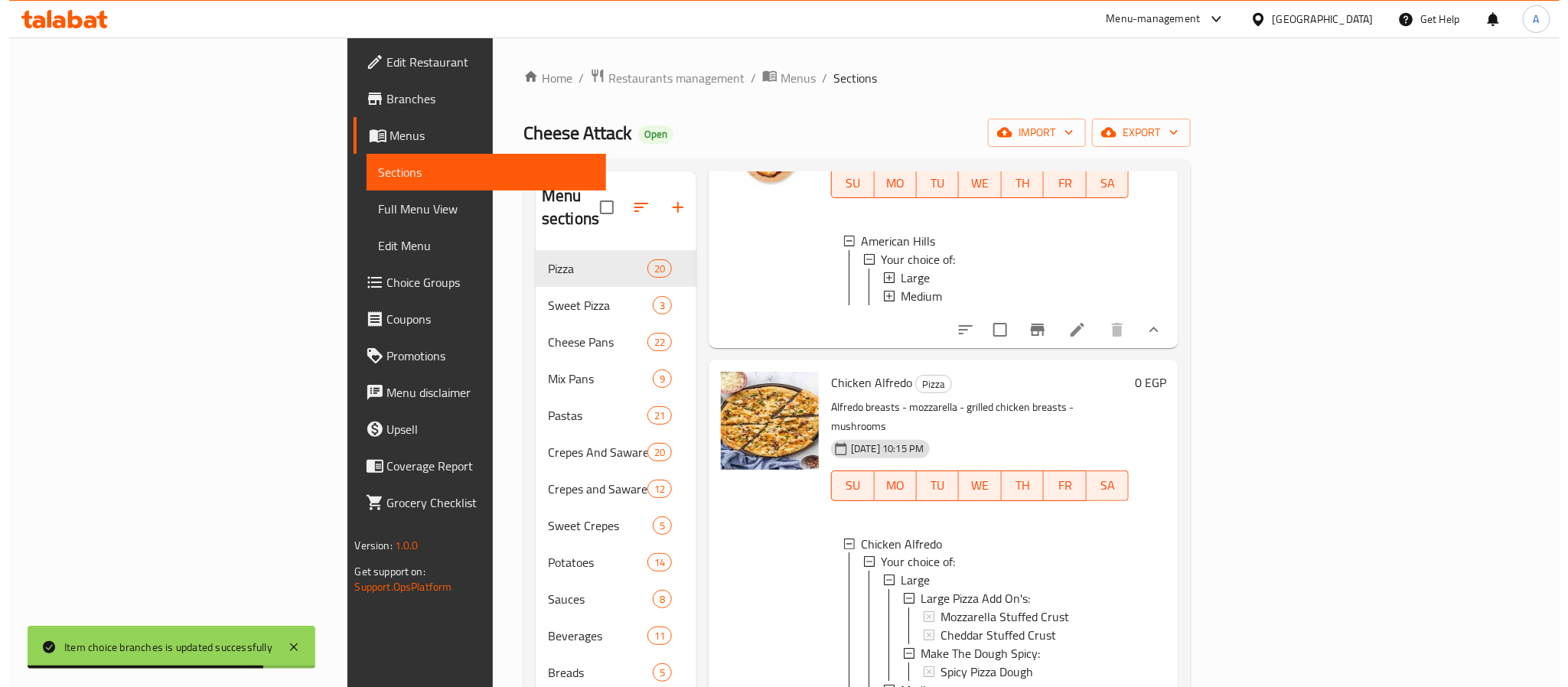
scroll to position [2, 0]
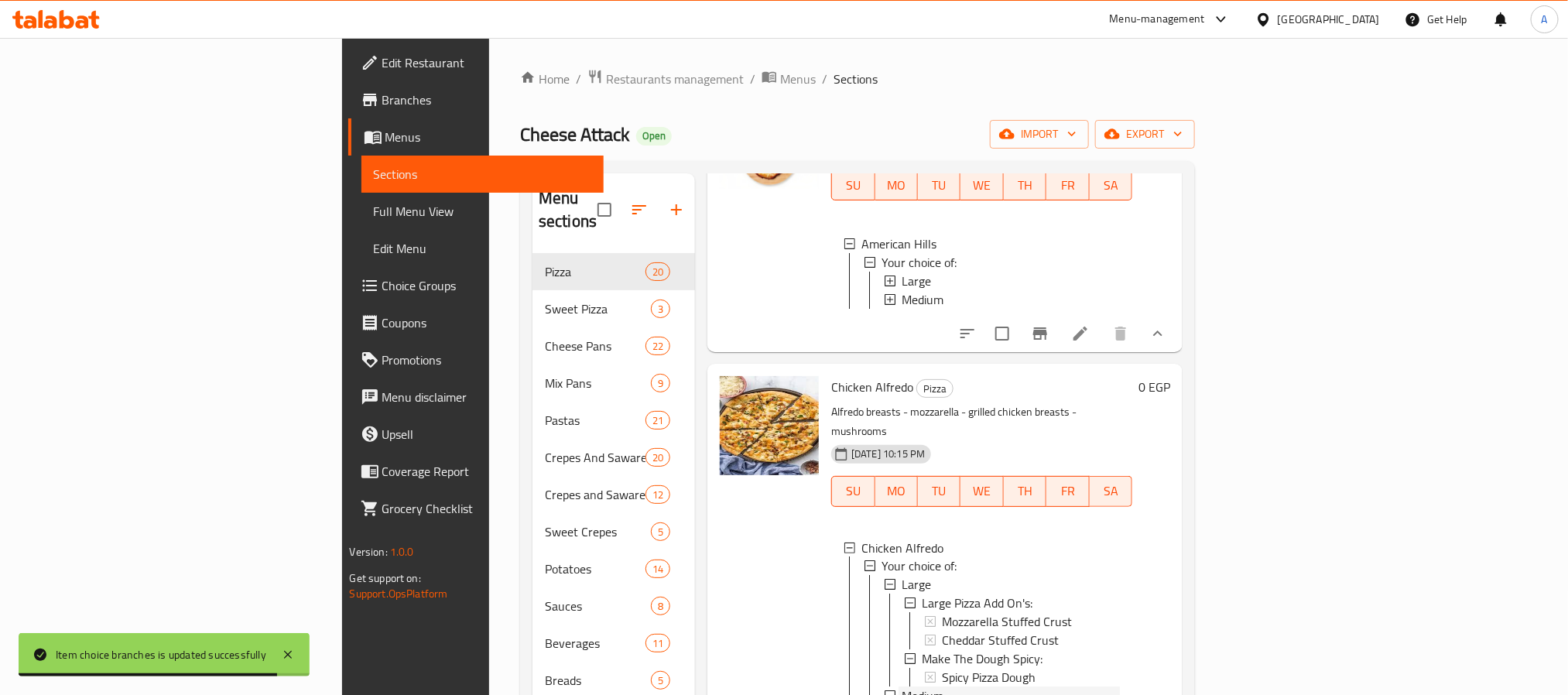
click at [901, 687] on div "Medium" at bounding box center [1010, 696] width 218 height 18
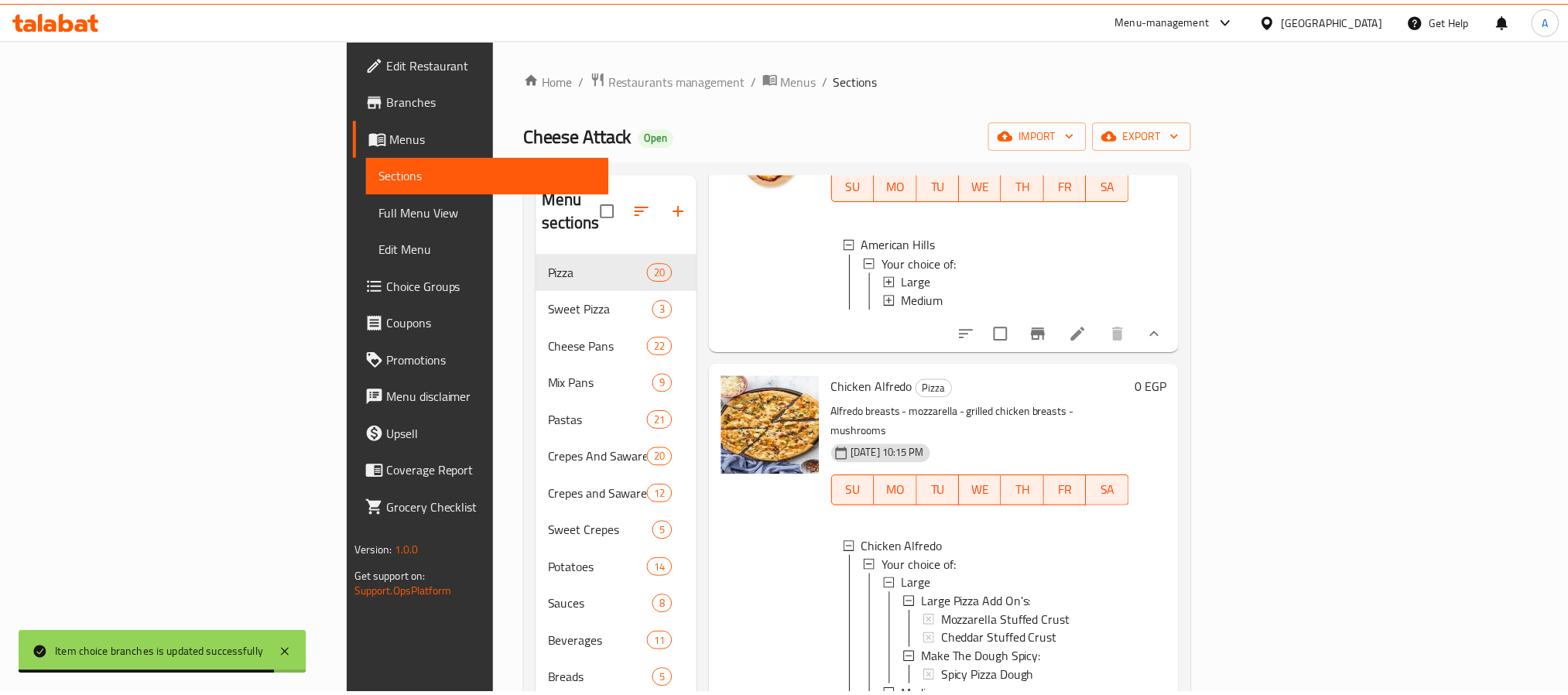
scroll to position [0, 0]
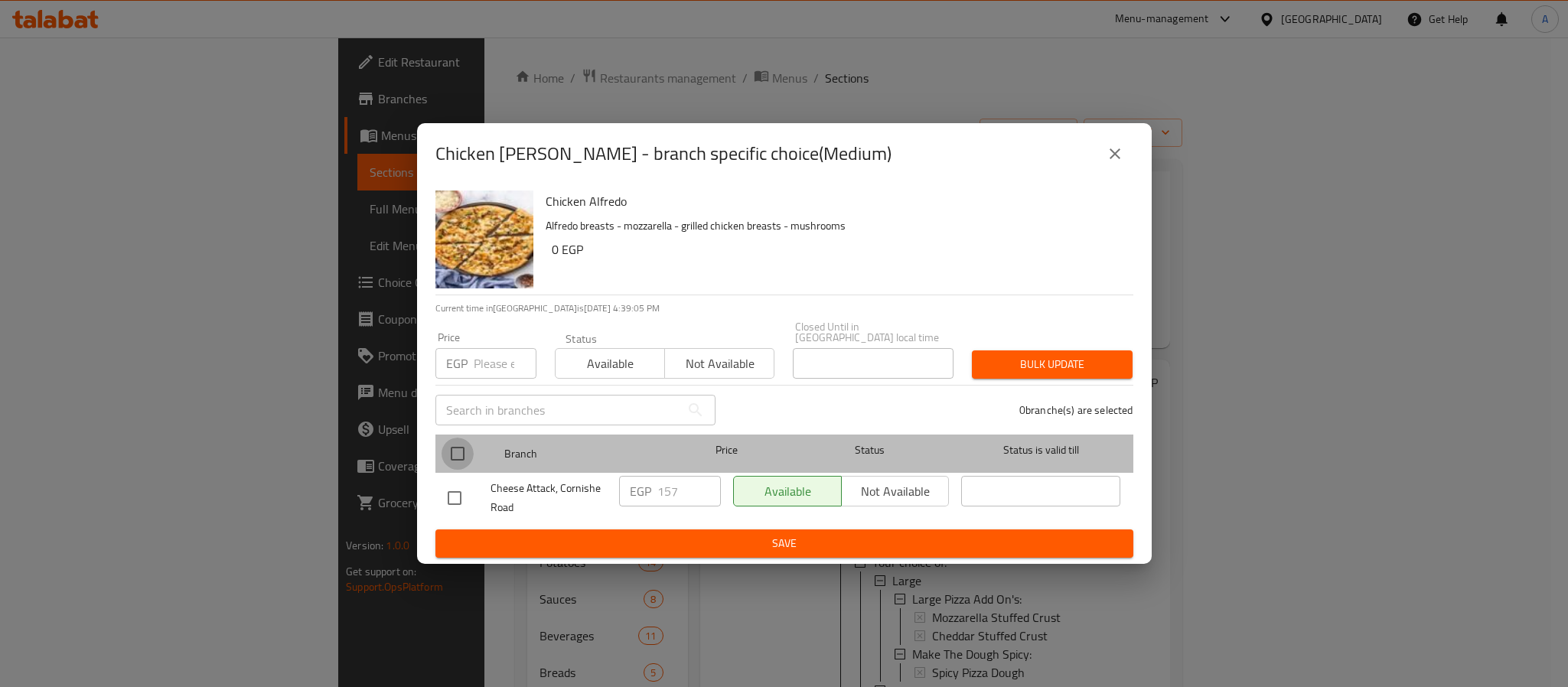
click at [450, 447] on input "checkbox" at bounding box center [458, 454] width 32 height 32
checkbox input "true"
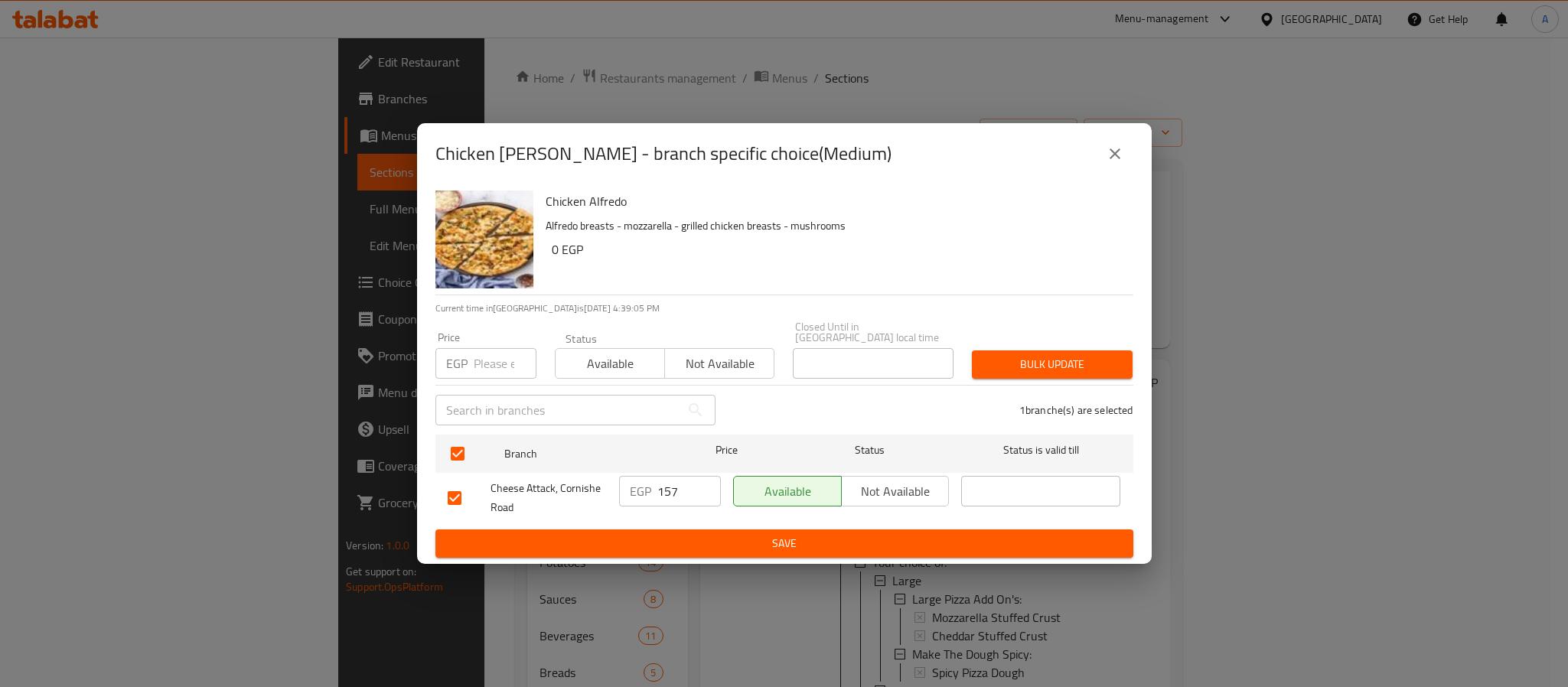
click at [684, 487] on input "157" at bounding box center [689, 491] width 64 height 31
type input "184"
click at [714, 535] on span "Save" at bounding box center [784, 544] width 674 height 19
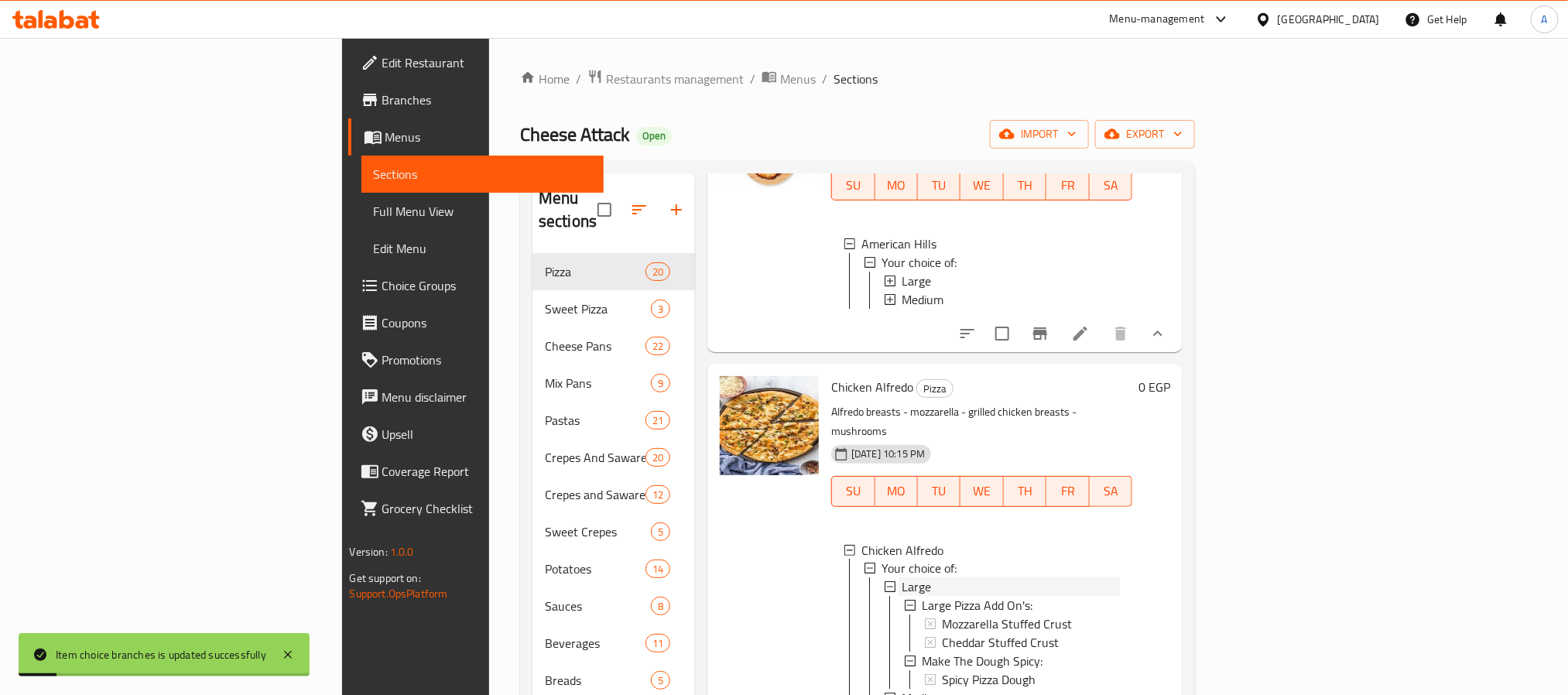
click at [901, 578] on span "Large" at bounding box center [916, 587] width 29 height 18
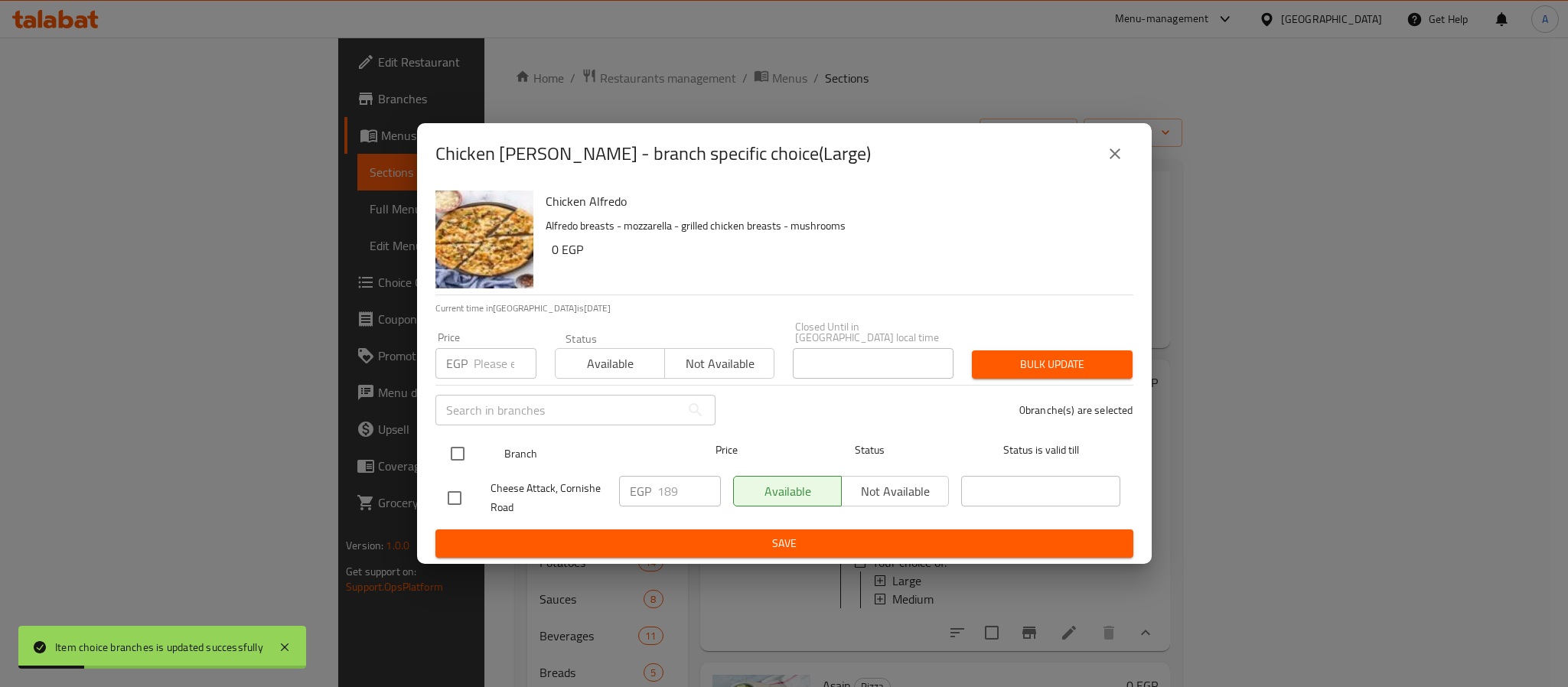
click at [458, 446] on input "checkbox" at bounding box center [458, 454] width 32 height 32
checkbox input "true"
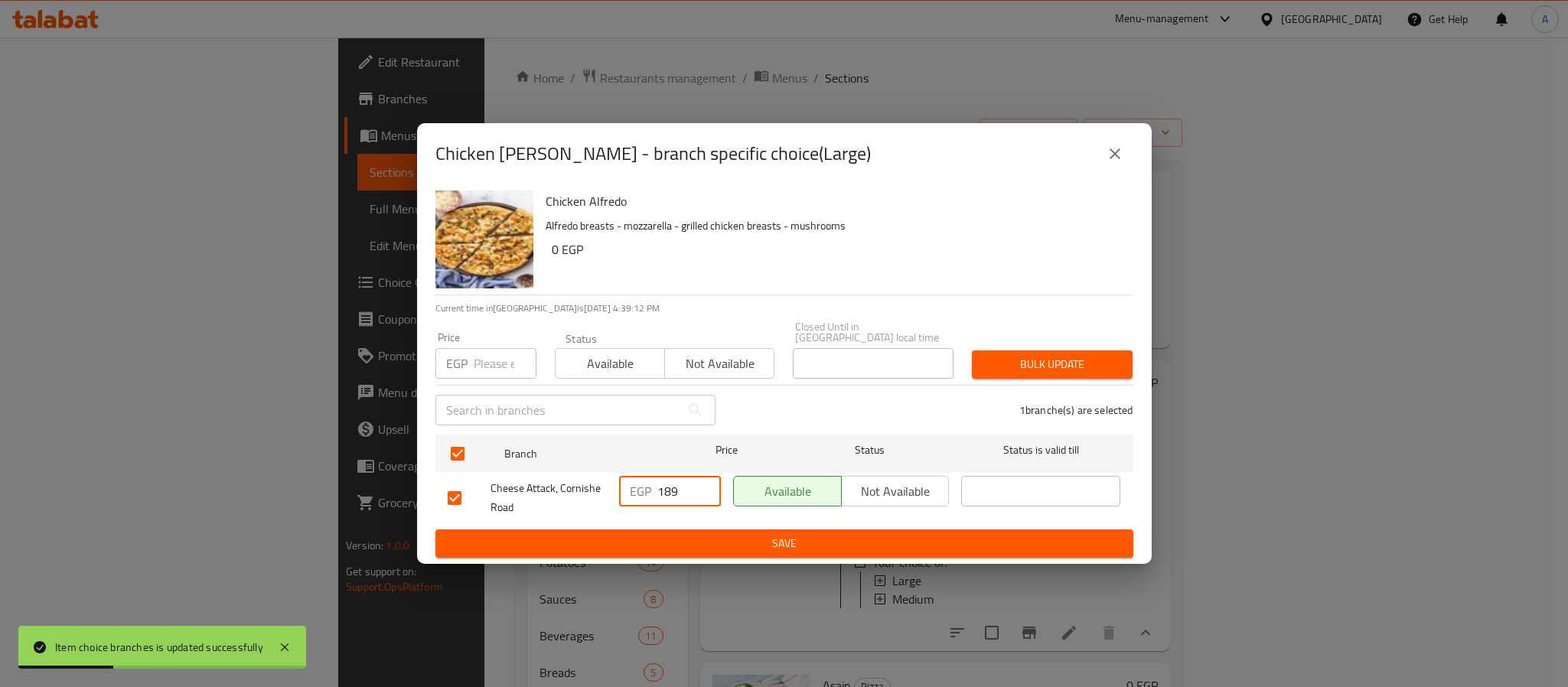
drag, startPoint x: 682, startPoint y: 489, endPoint x: 627, endPoint y: 476, distance: 56.5
click at [627, 476] on div "EGP 189 ​" at bounding box center [670, 491] width 102 height 31
type input "234"
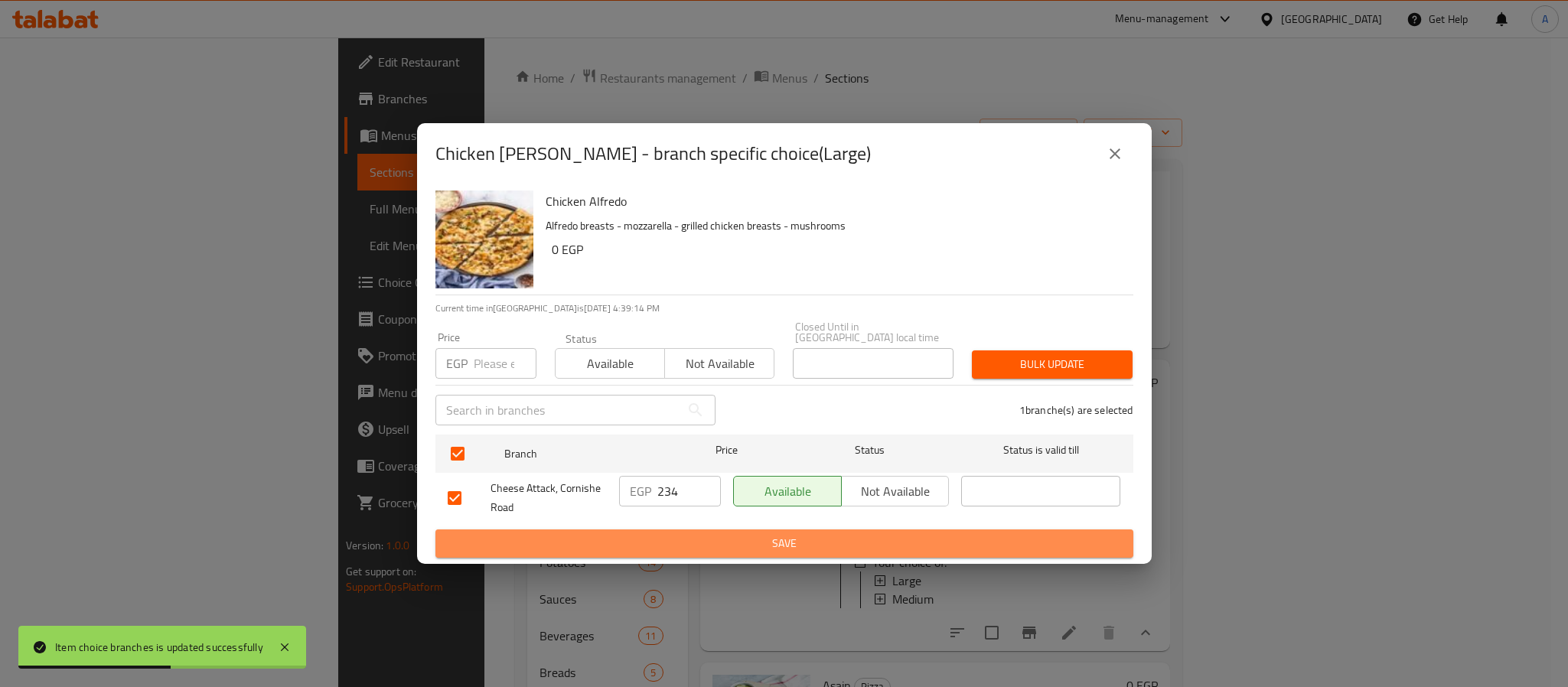
click at [707, 543] on span "Save" at bounding box center [784, 544] width 674 height 19
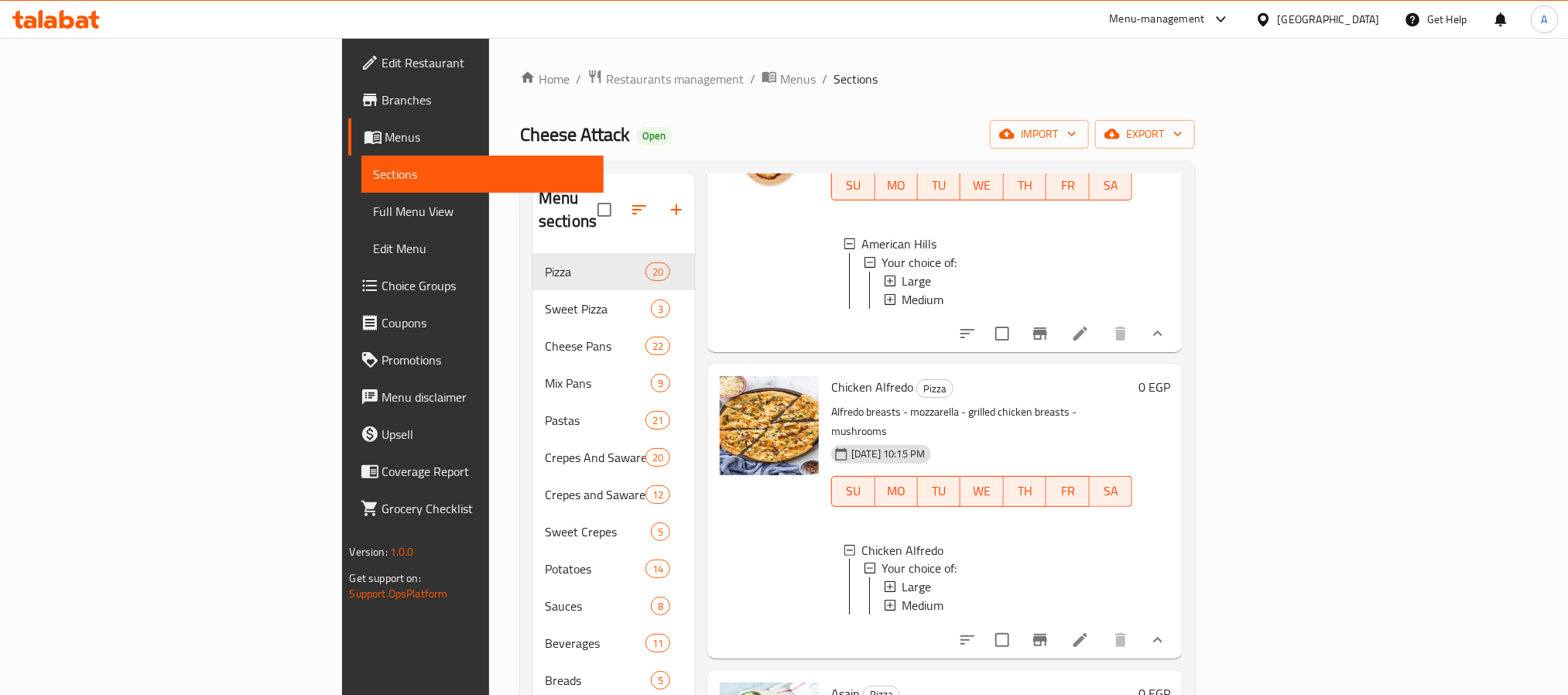
click at [901, 578] on div "Large" at bounding box center [1010, 587] width 218 height 18
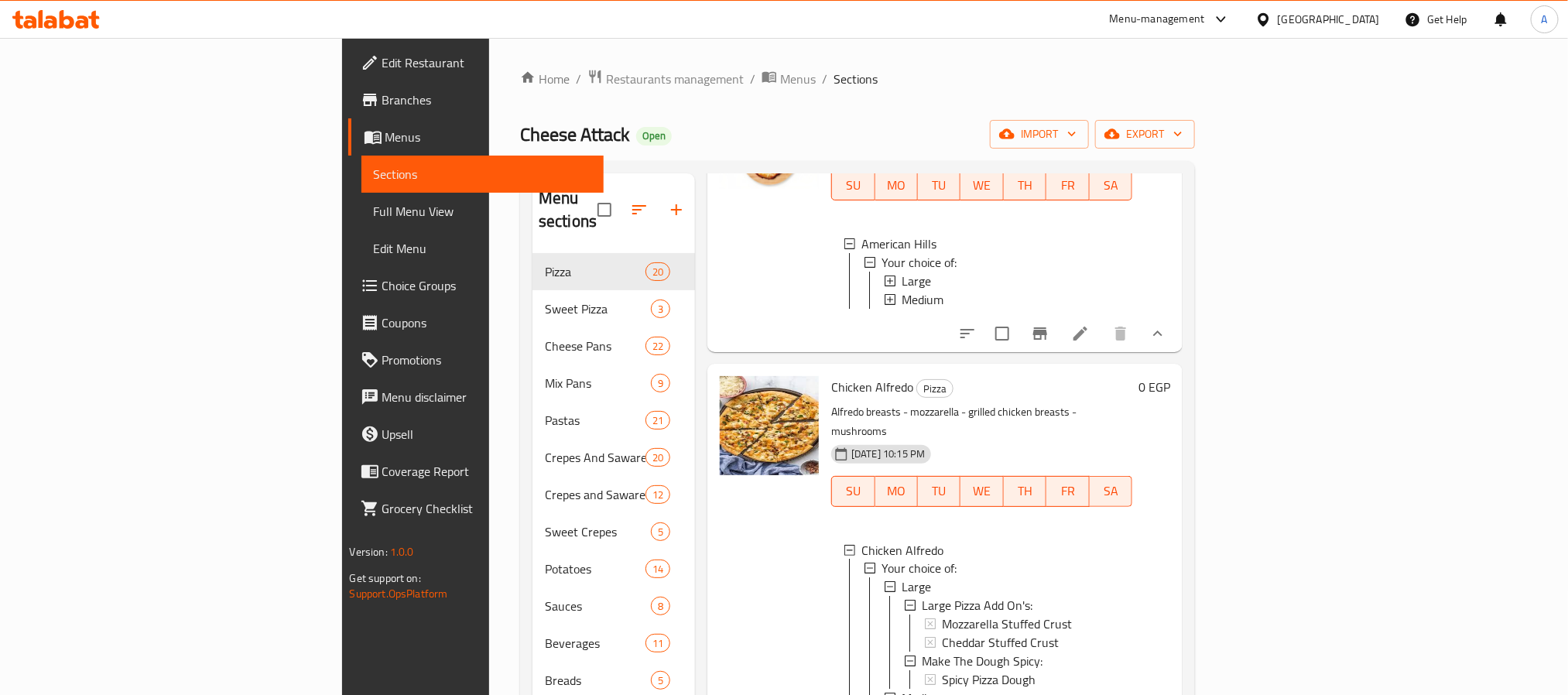
scroll to position [1436, 0]
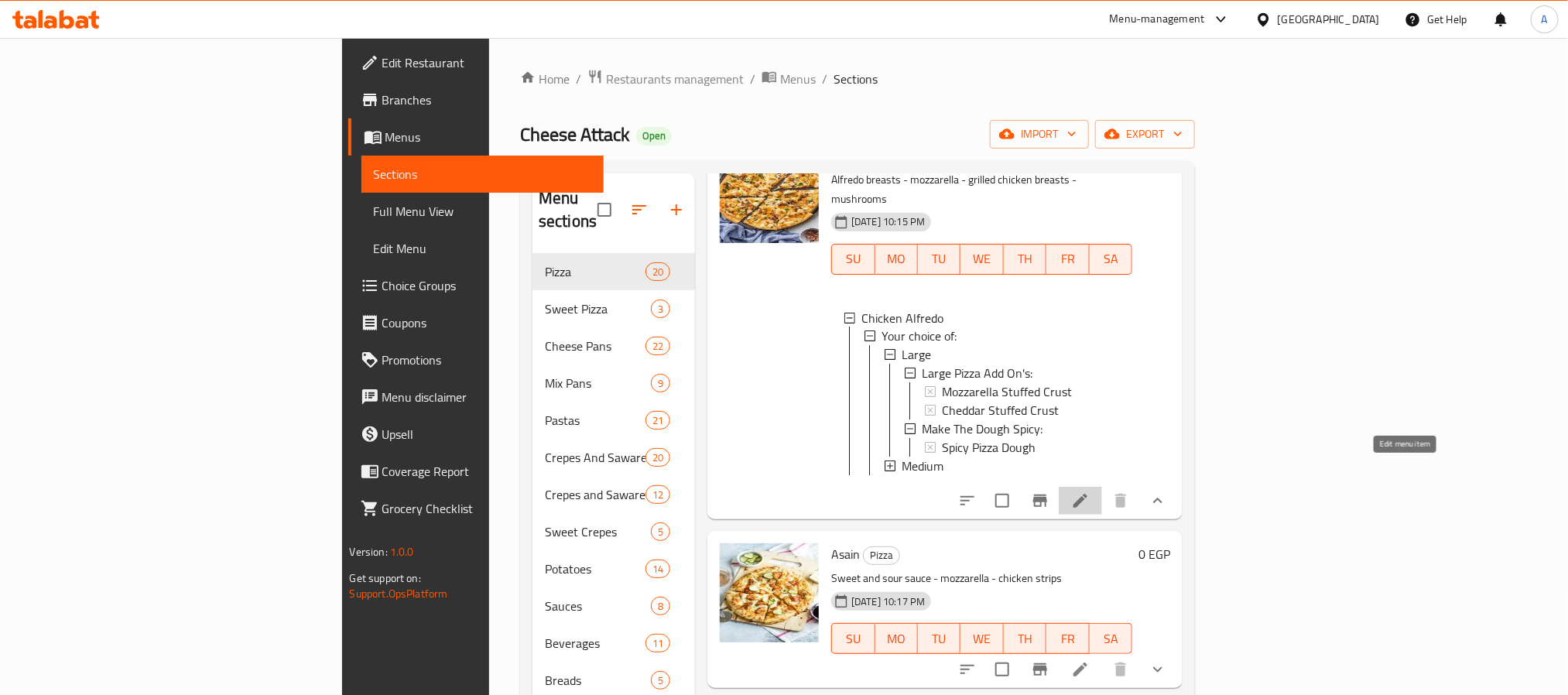
click at [1089, 491] on icon at bounding box center [1080, 500] width 18 height 18
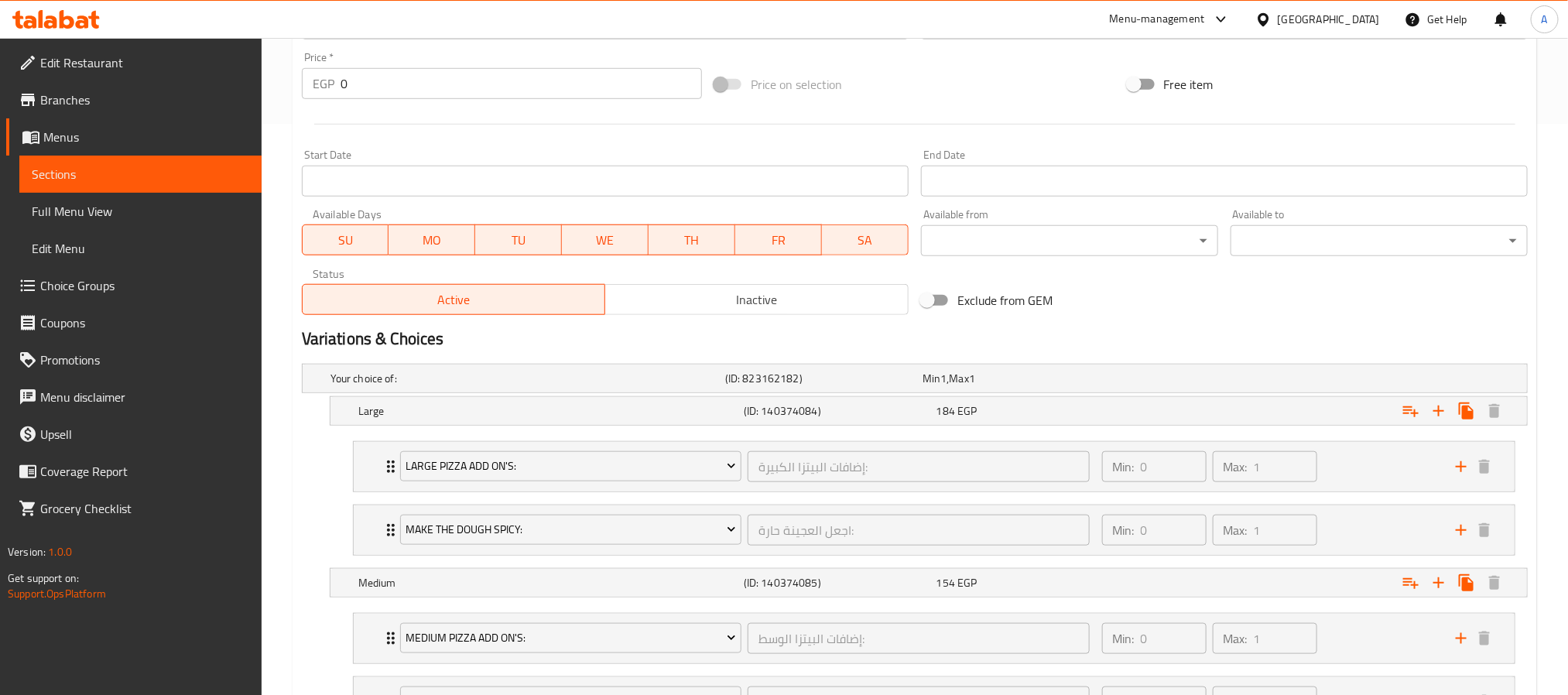
scroll to position [581, 0]
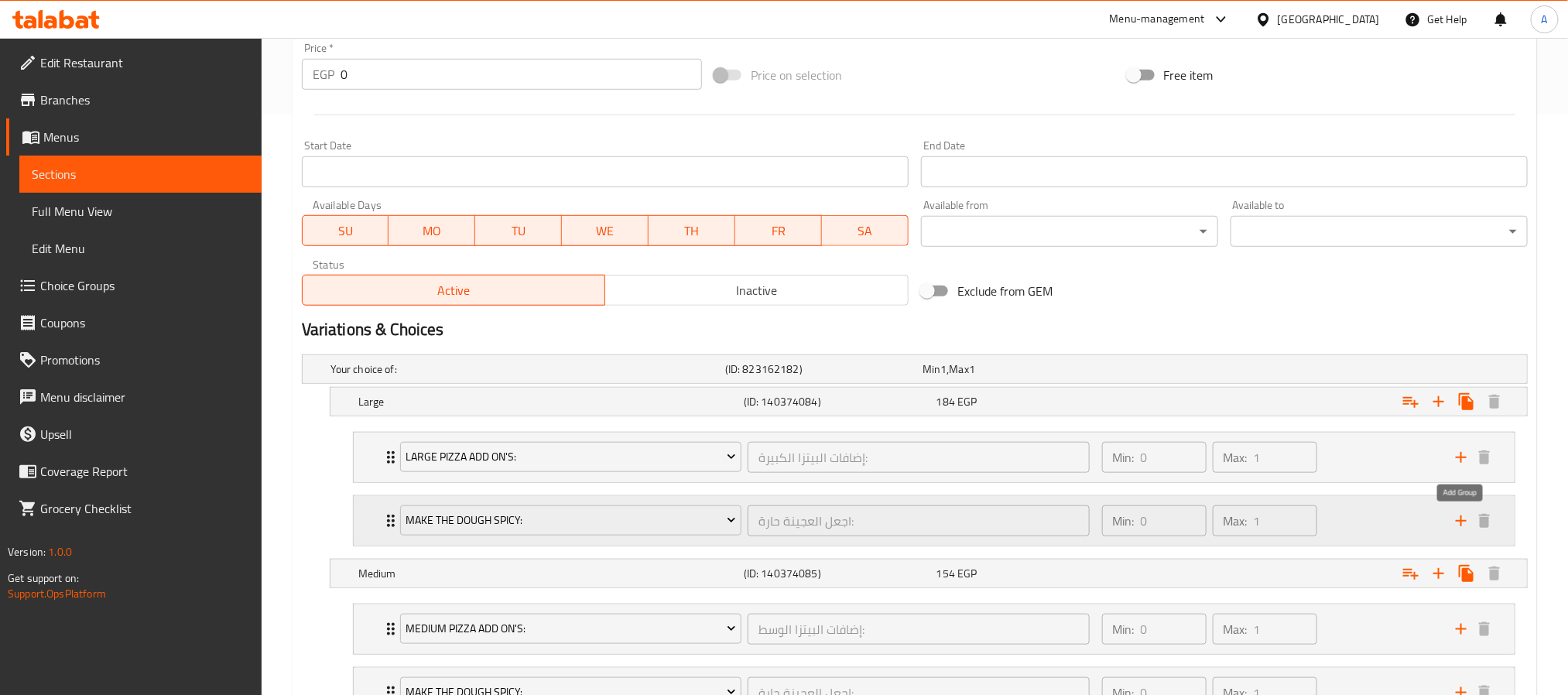
click at [1468, 522] on icon "add" at bounding box center [1461, 520] width 18 height 18
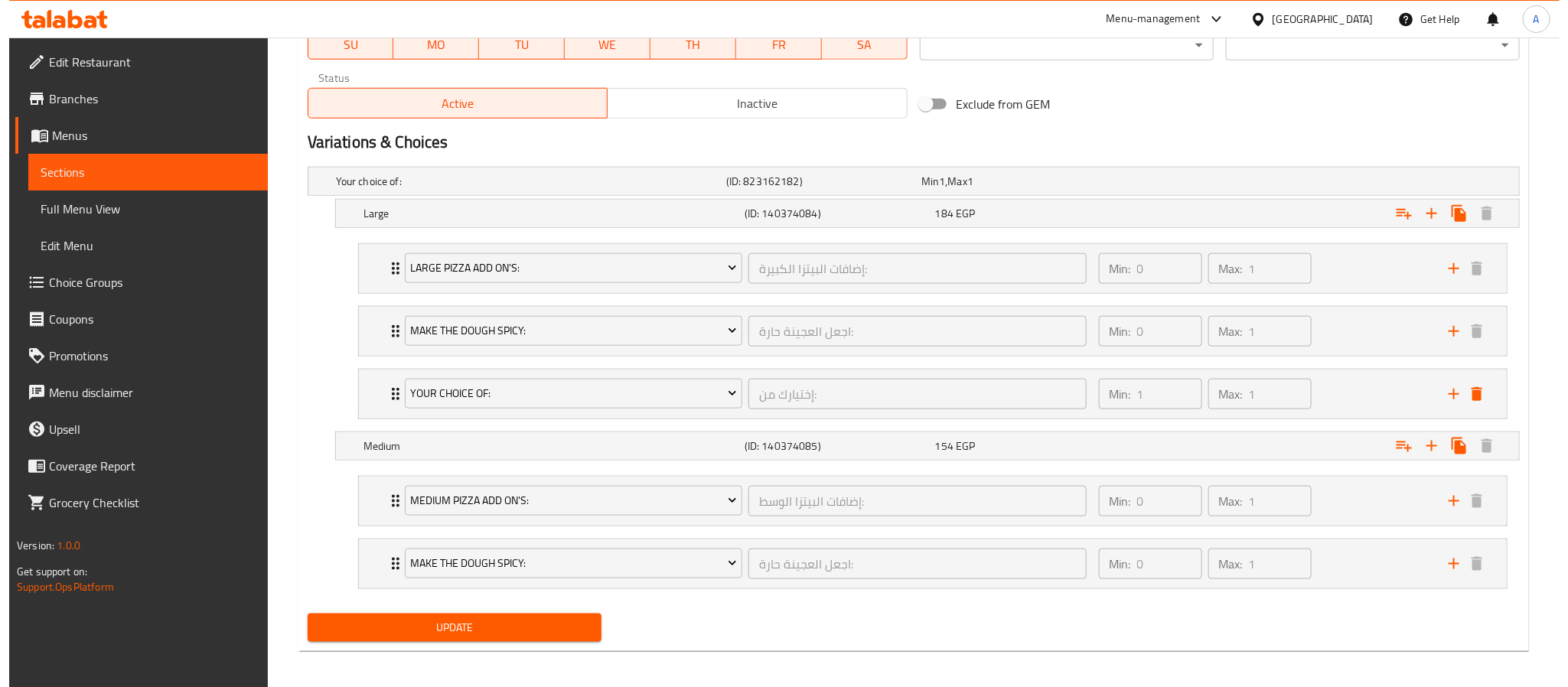
scroll to position [772, 0]
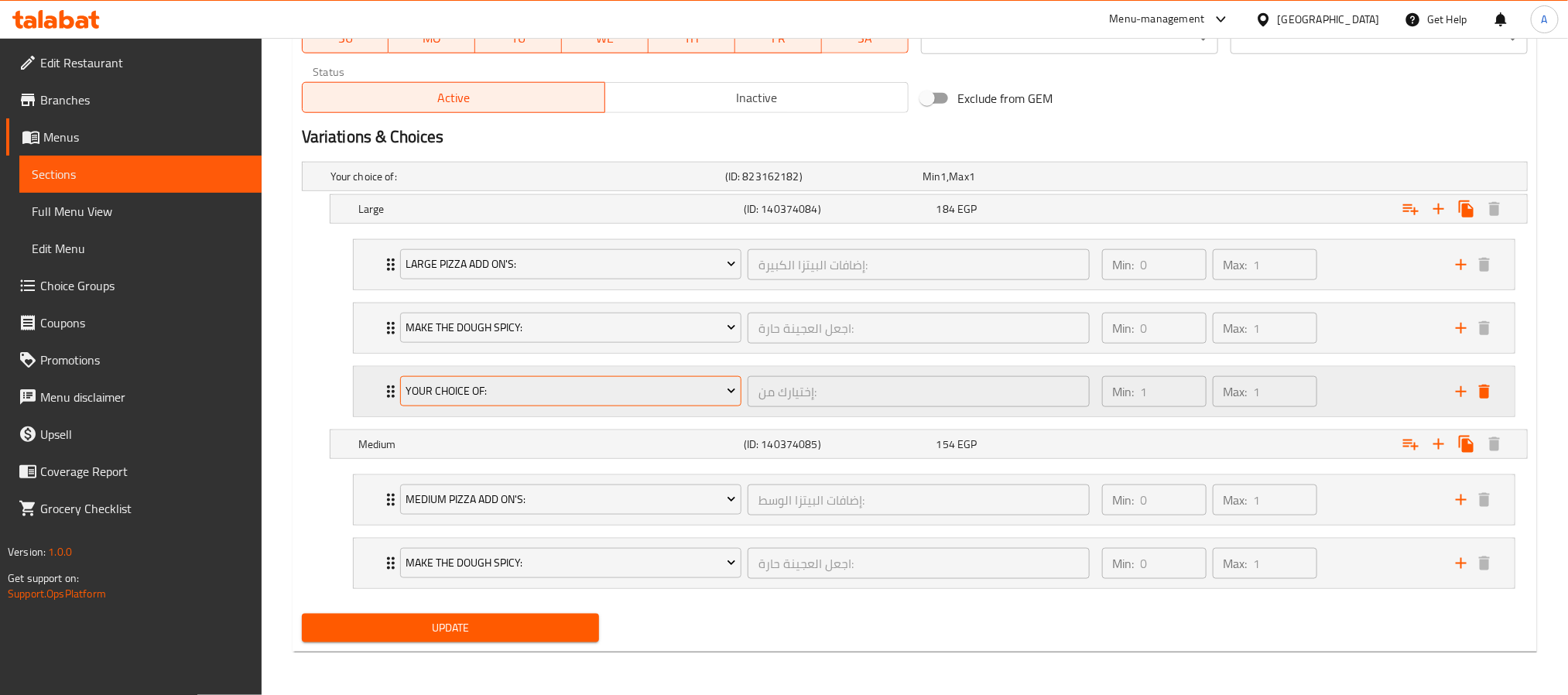
click at [639, 401] on button "Your Choice Of:" at bounding box center [571, 392] width 342 height 31
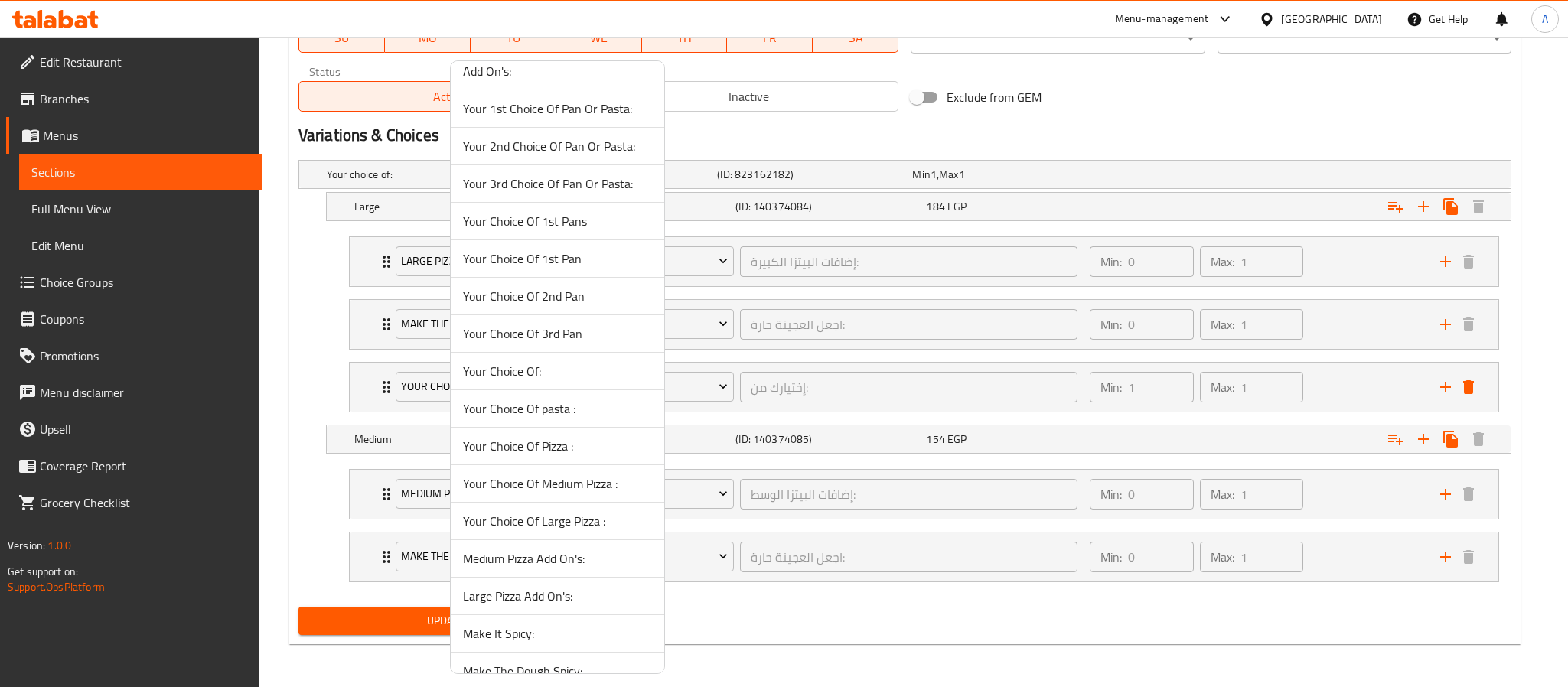
scroll to position [799, 0]
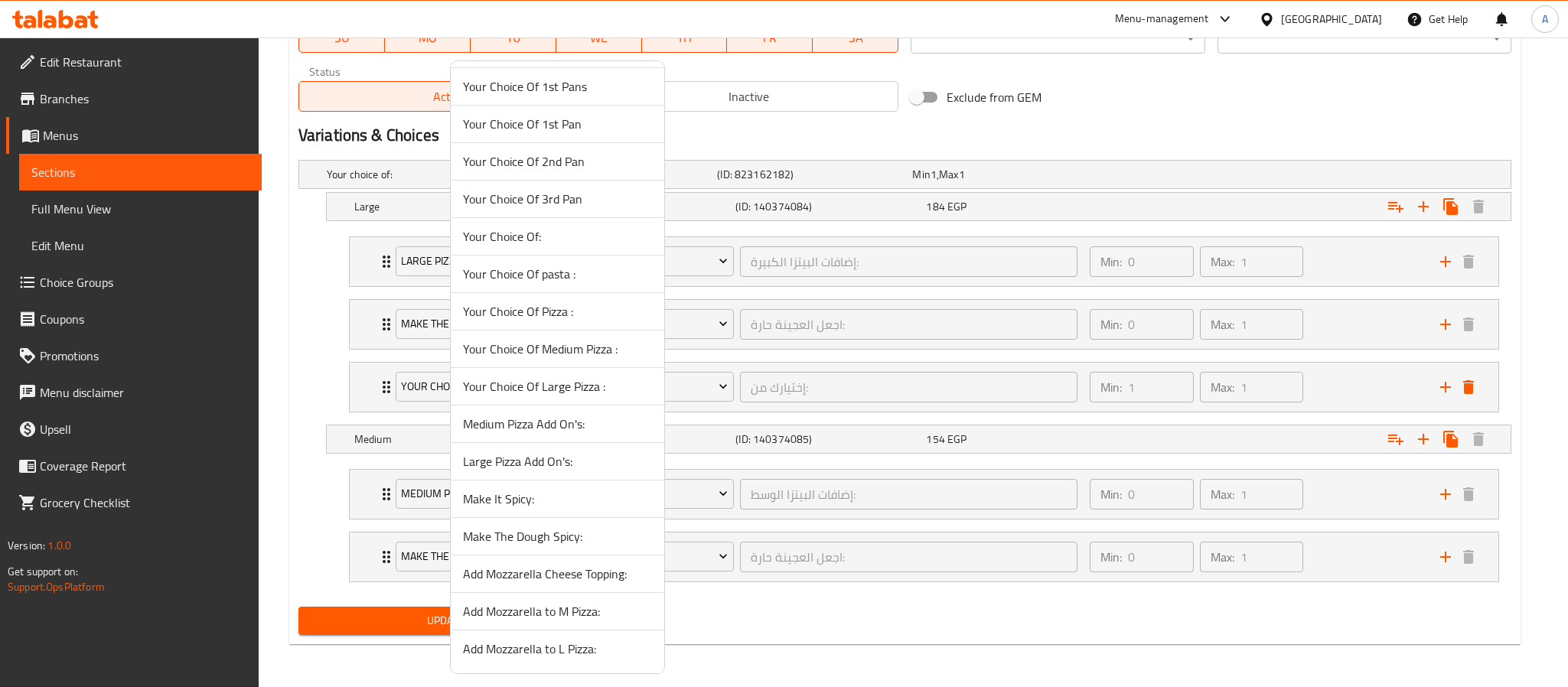
click at [566, 645] on span "Add Mozzarella to L Pizza:" at bounding box center [557, 649] width 189 height 18
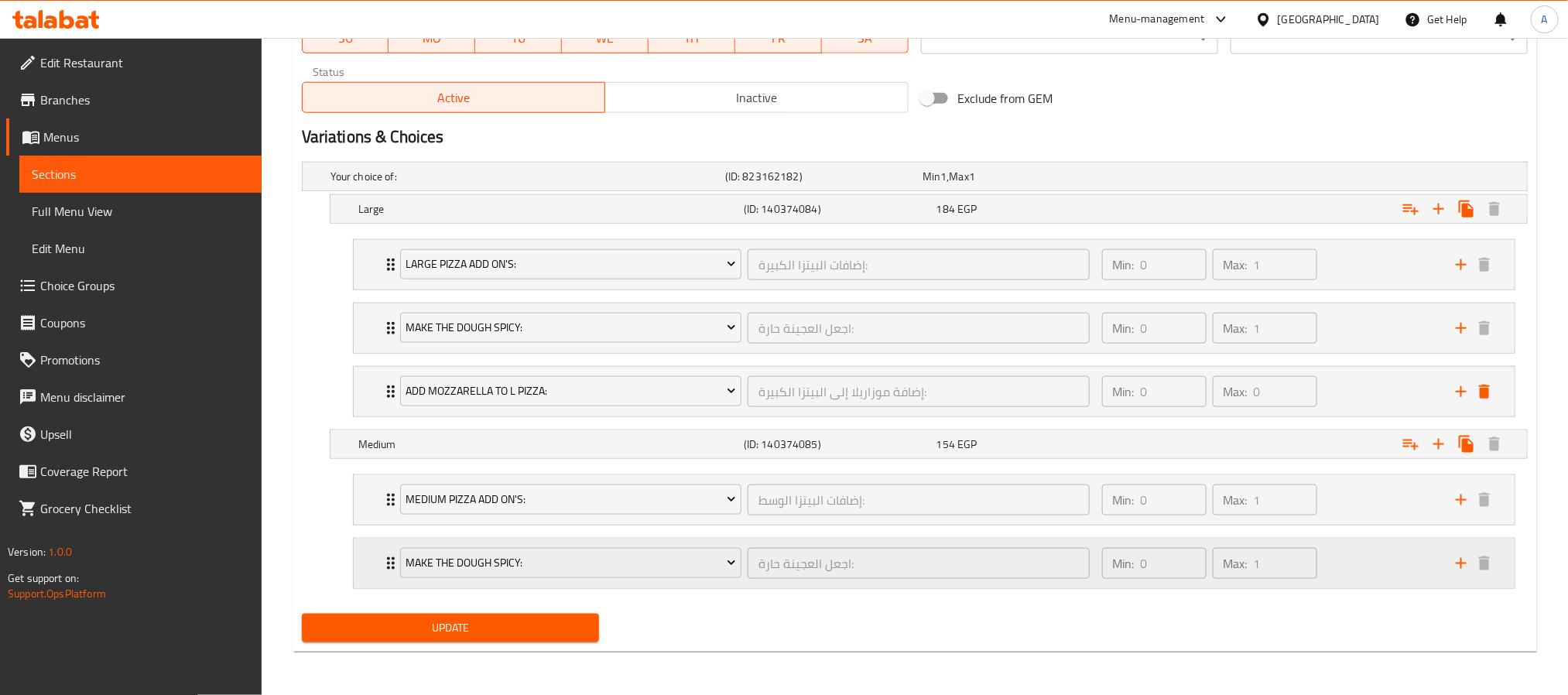
click at [1460, 570] on icon "add" at bounding box center [1461, 563] width 18 height 18
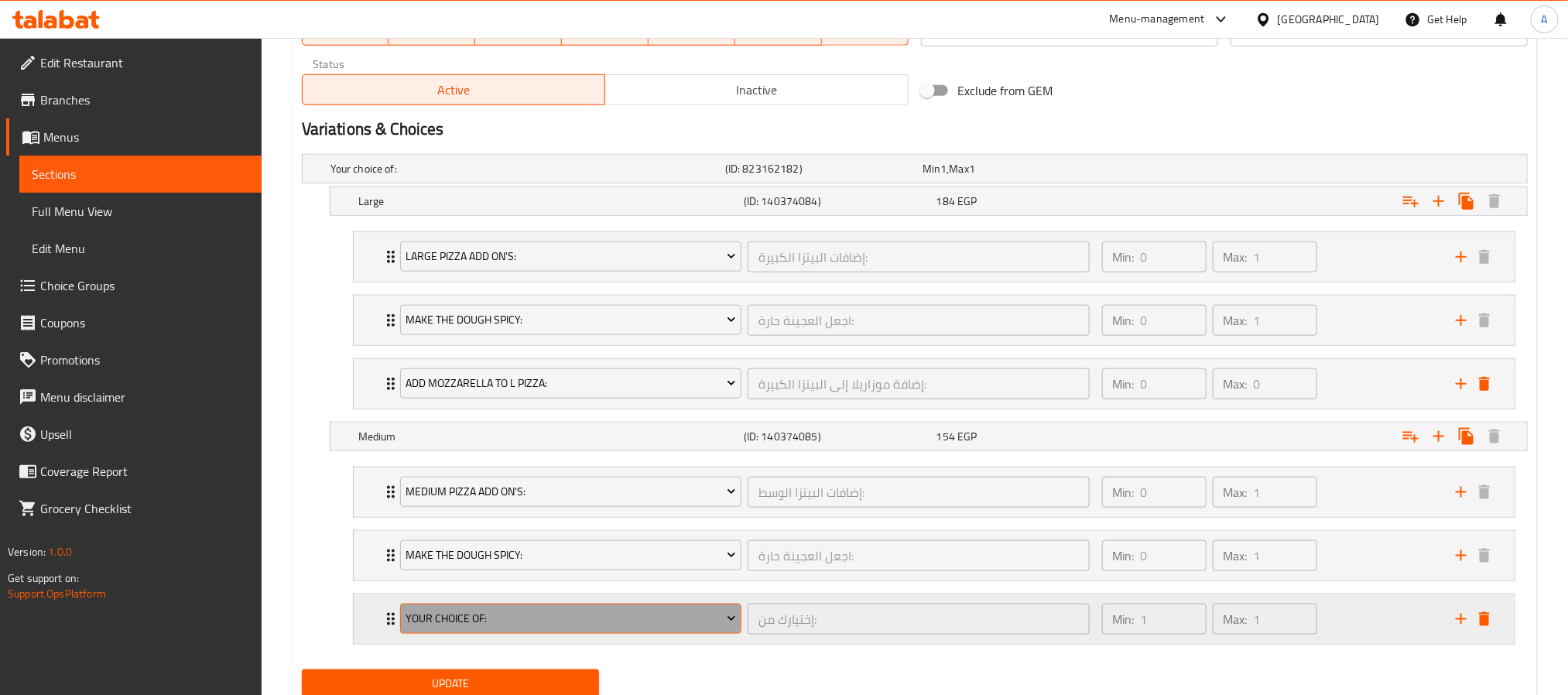
click at [537, 627] on span "Your Choice Of:" at bounding box center [570, 619] width 330 height 19
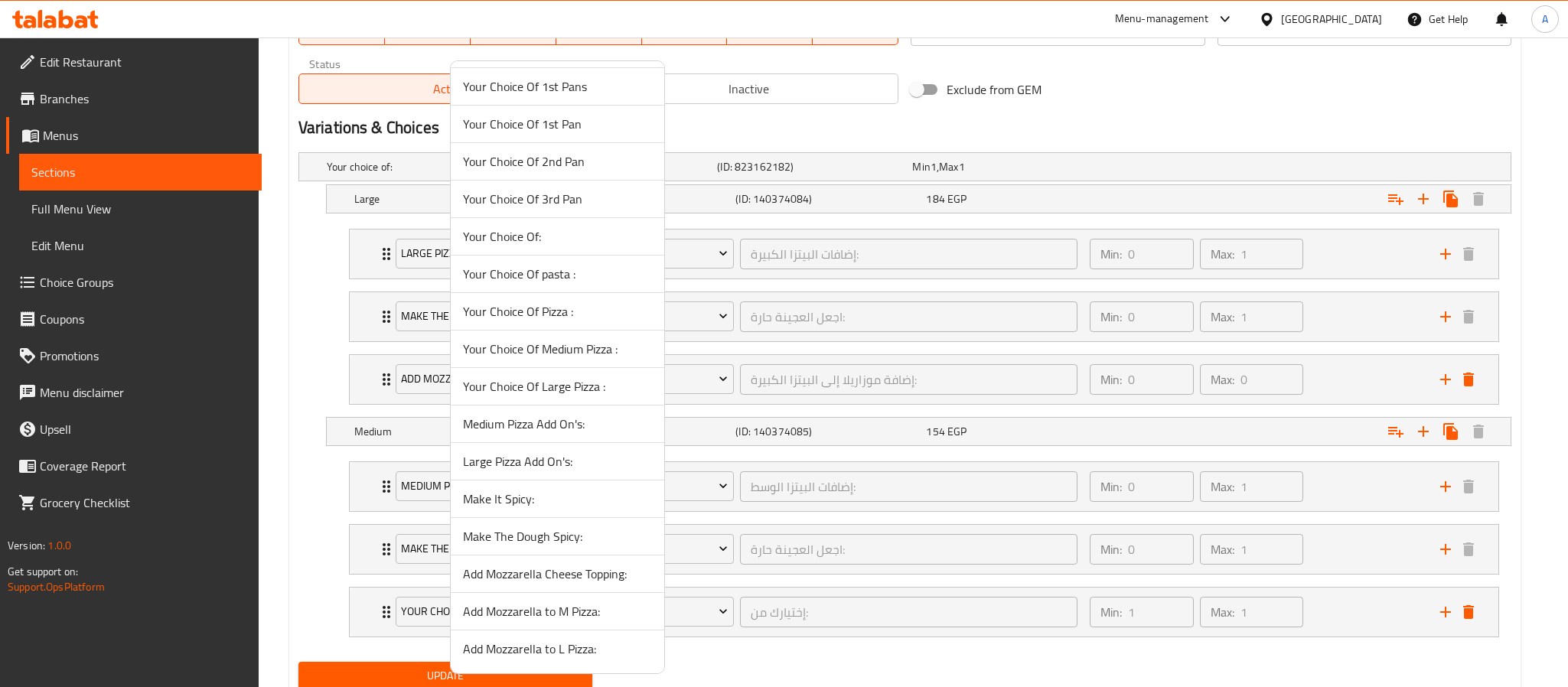
click at [555, 611] on span "Add Mozzarella to M Pizza:" at bounding box center [557, 611] width 189 height 18
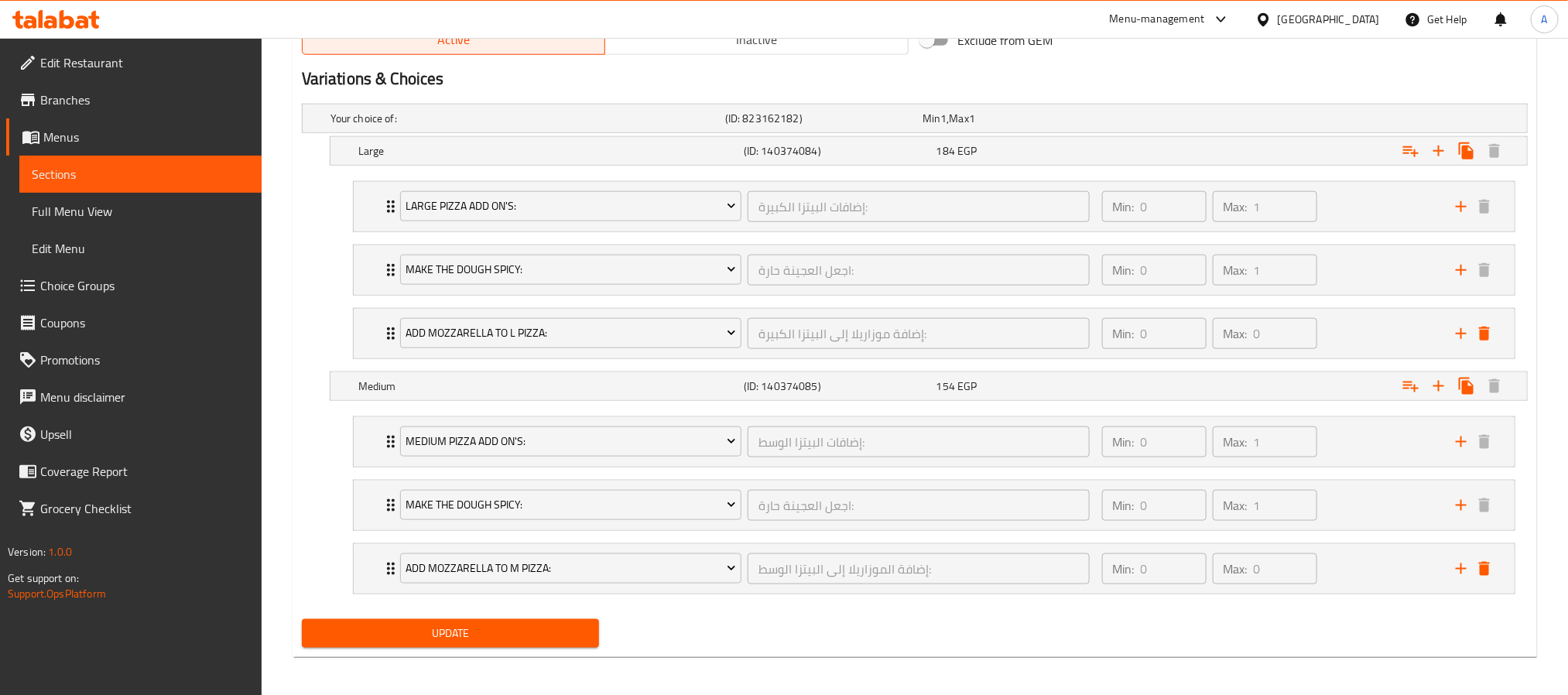
scroll to position [847, 0]
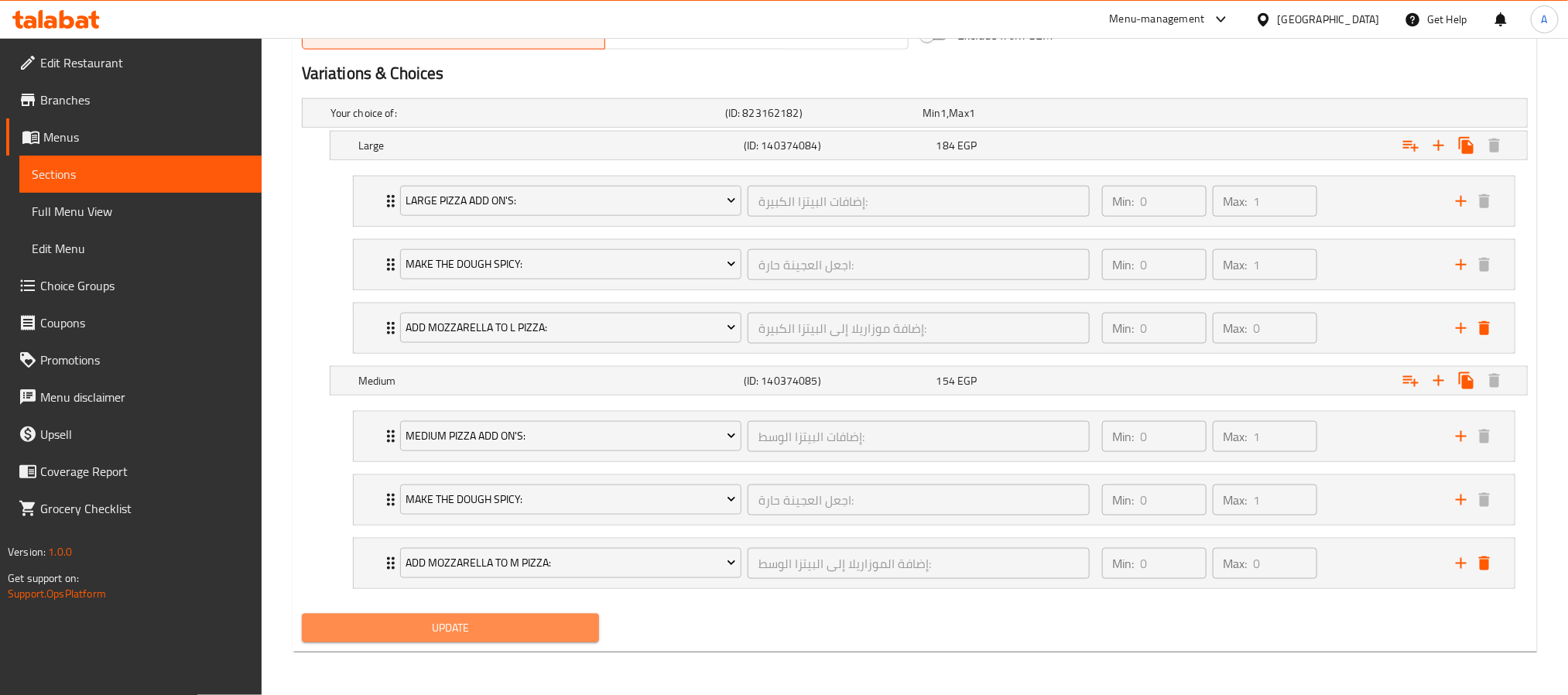
click at [546, 630] on span "Update" at bounding box center [451, 628] width 272 height 19
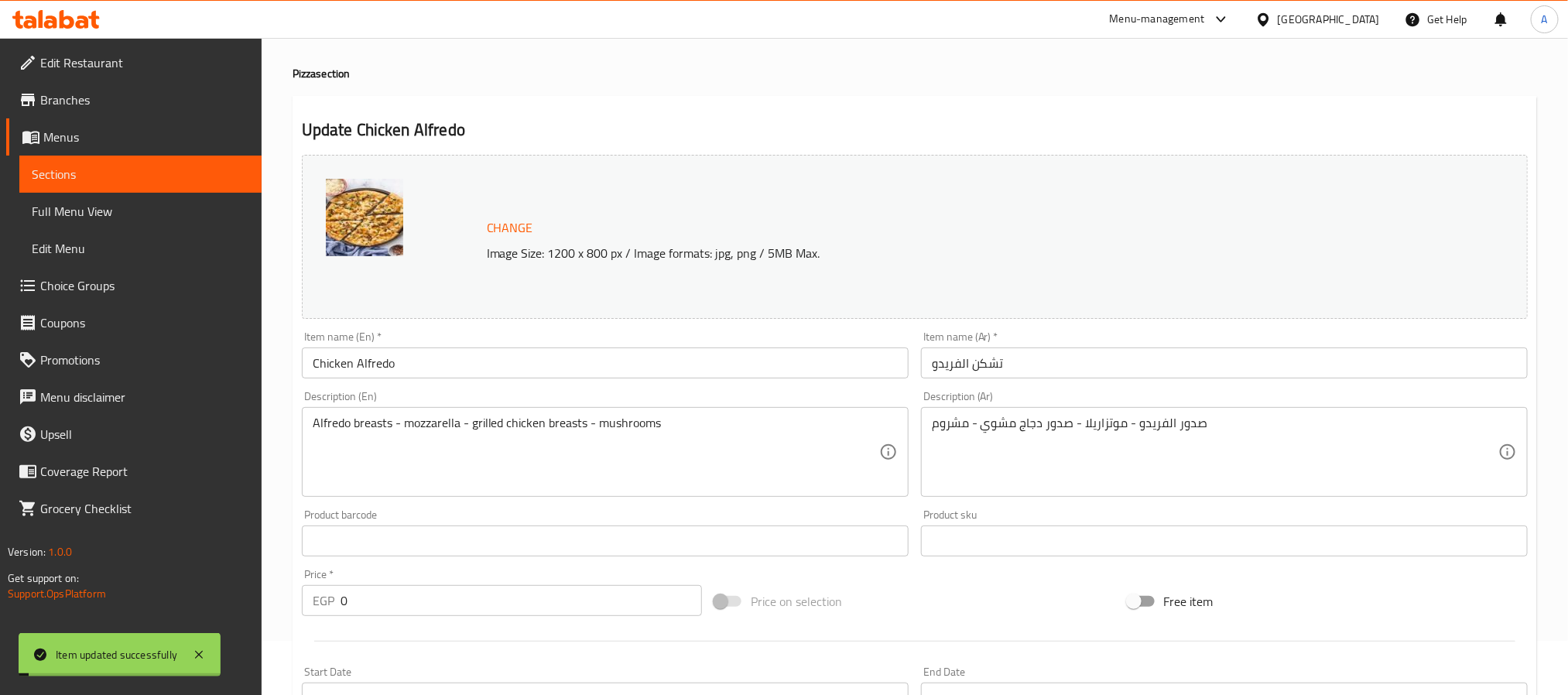
scroll to position [33, 0]
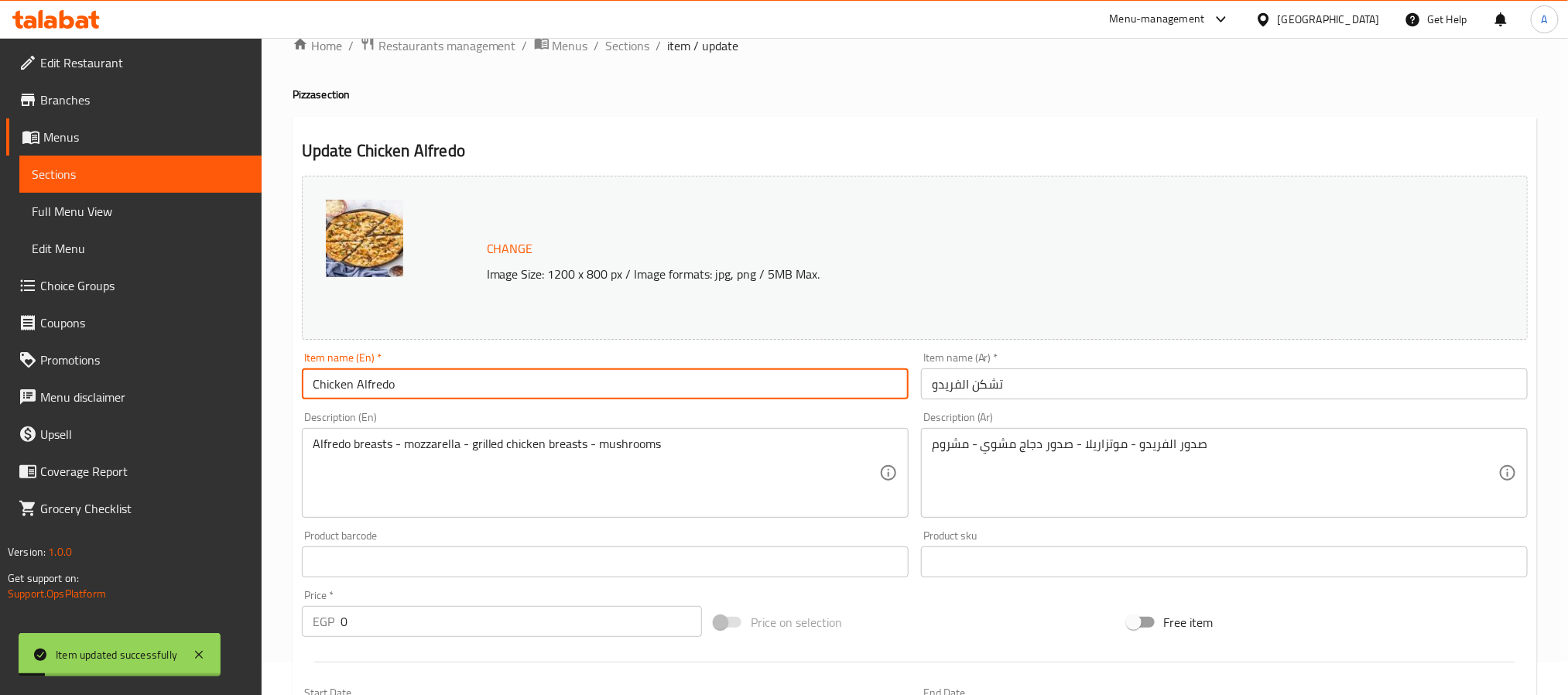
click at [379, 379] on input "Chicken Alfredo" at bounding box center [605, 384] width 607 height 31
click at [624, 55] on span "Sections" at bounding box center [628, 45] width 44 height 18
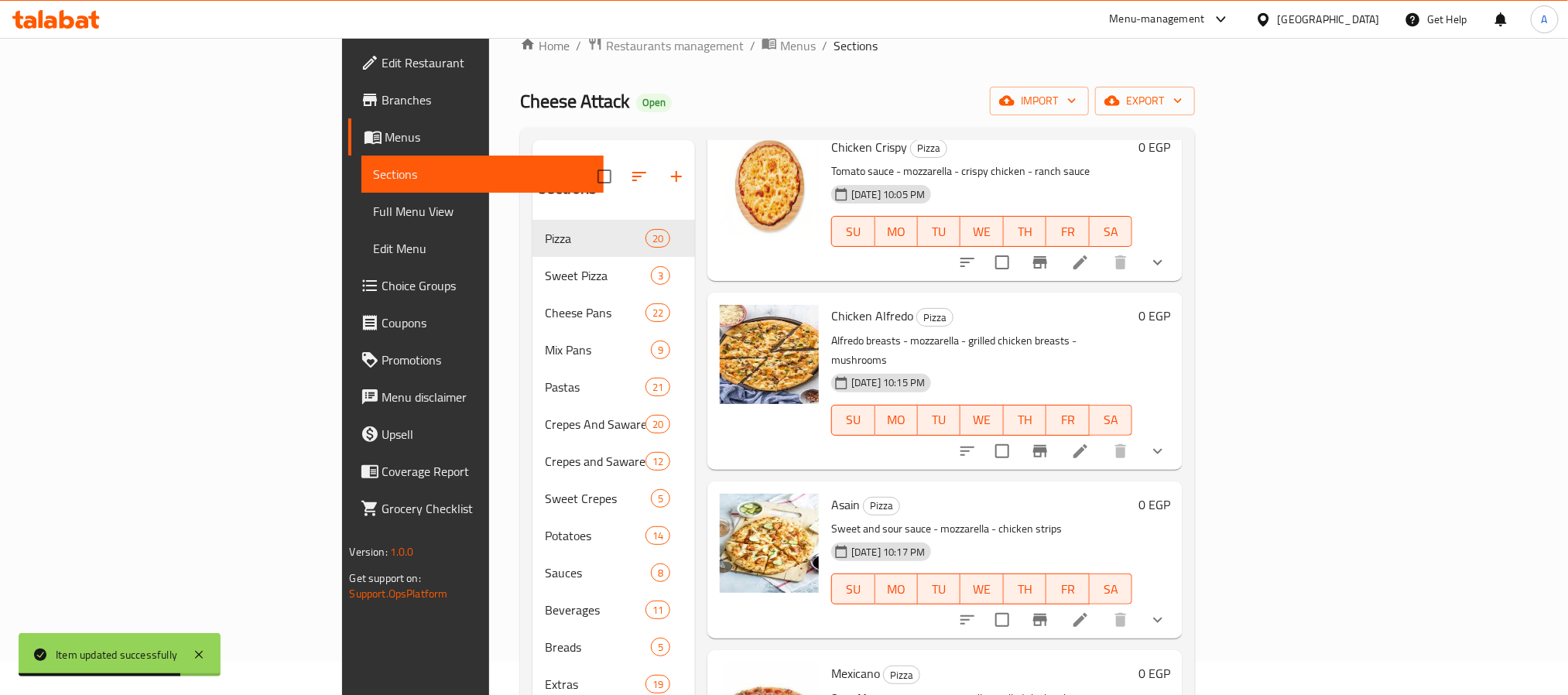
scroll to position [1140, 0]
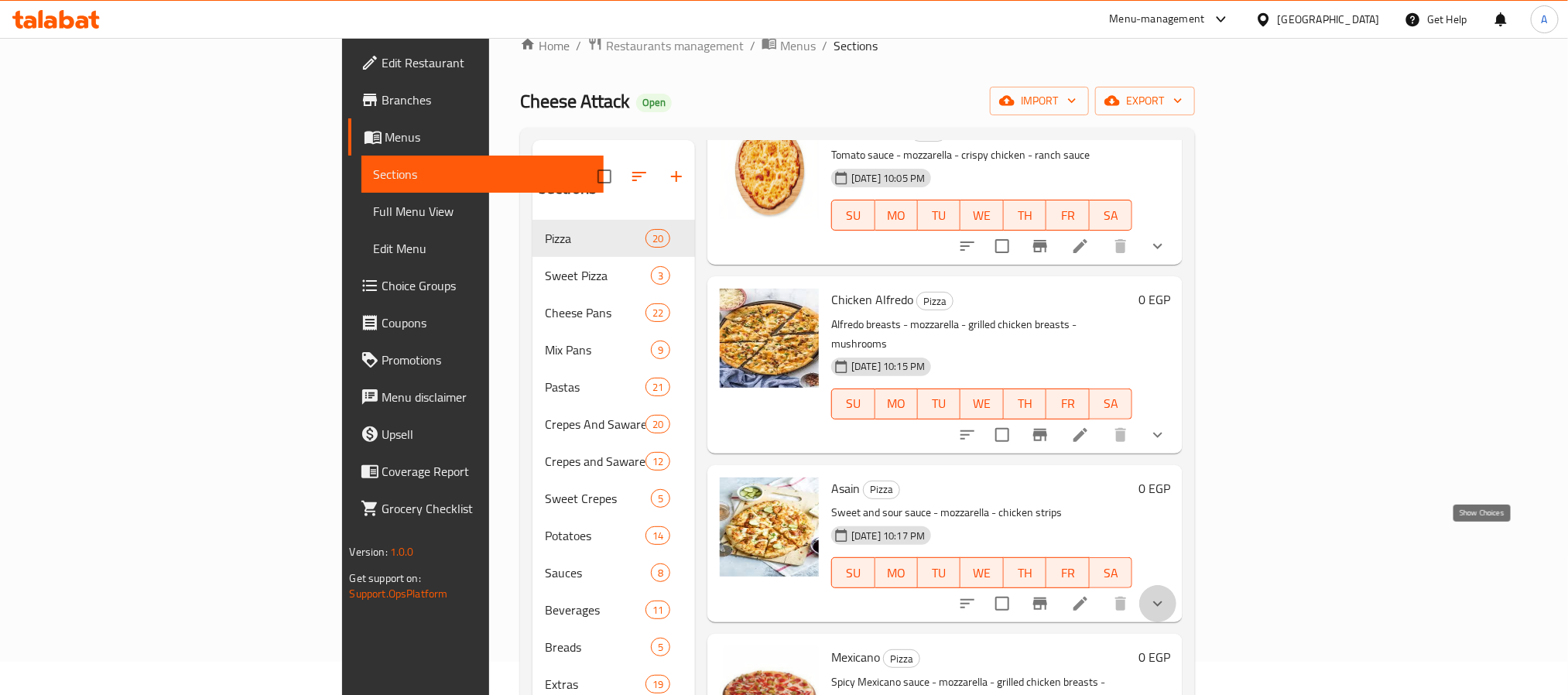
click at [1168, 595] on icon "show more" at bounding box center [1157, 603] width 18 height 18
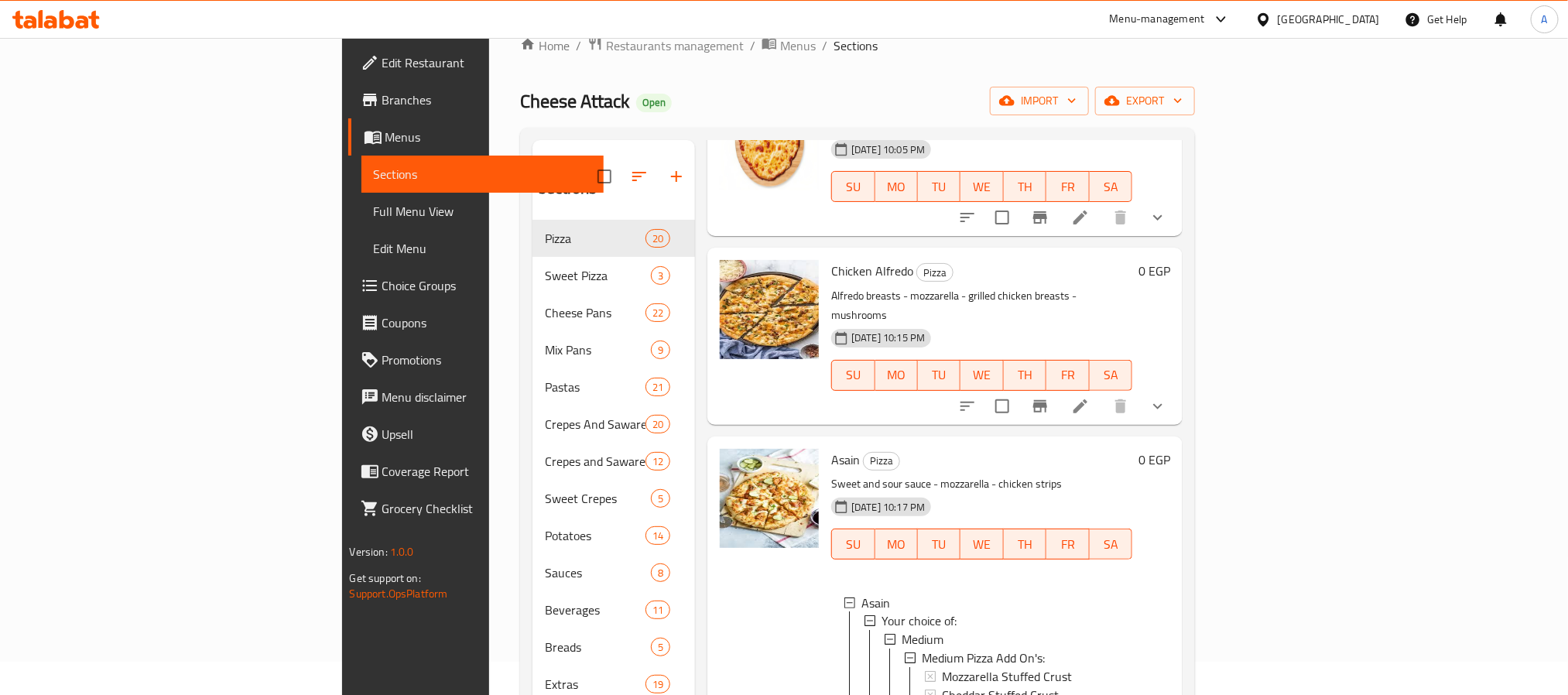
scroll to position [1257, 0]
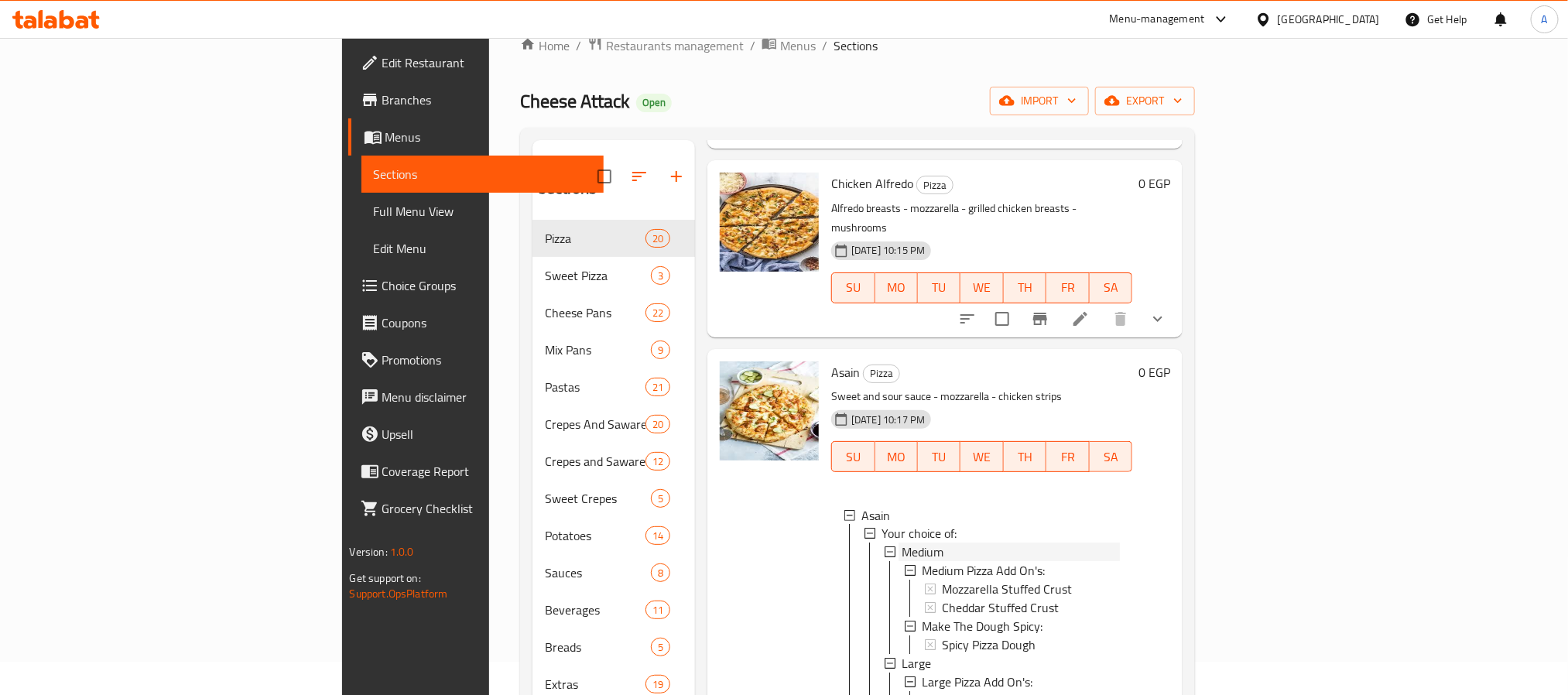
click at [901, 543] on span "Medium" at bounding box center [922, 552] width 41 height 18
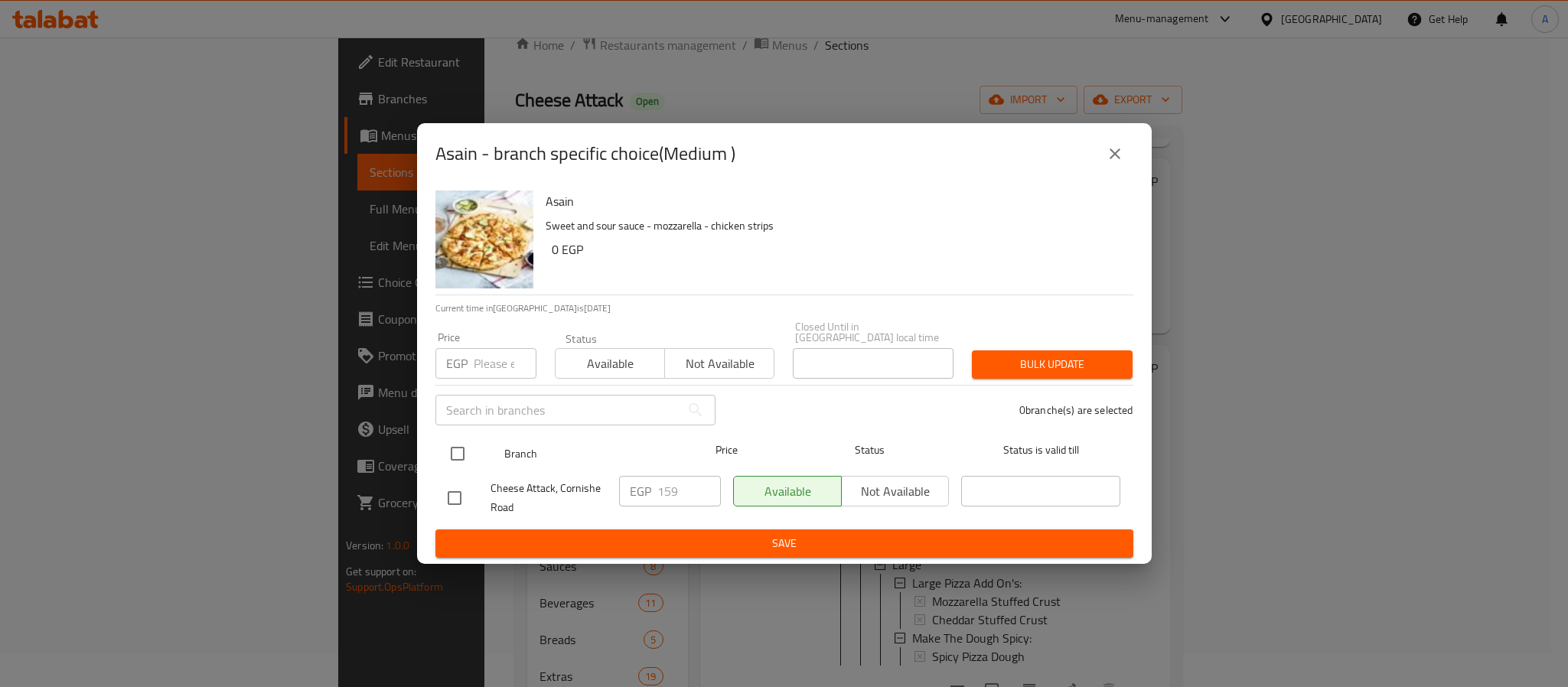
click at [449, 446] on input "checkbox" at bounding box center [458, 454] width 32 height 32
checkbox input "true"
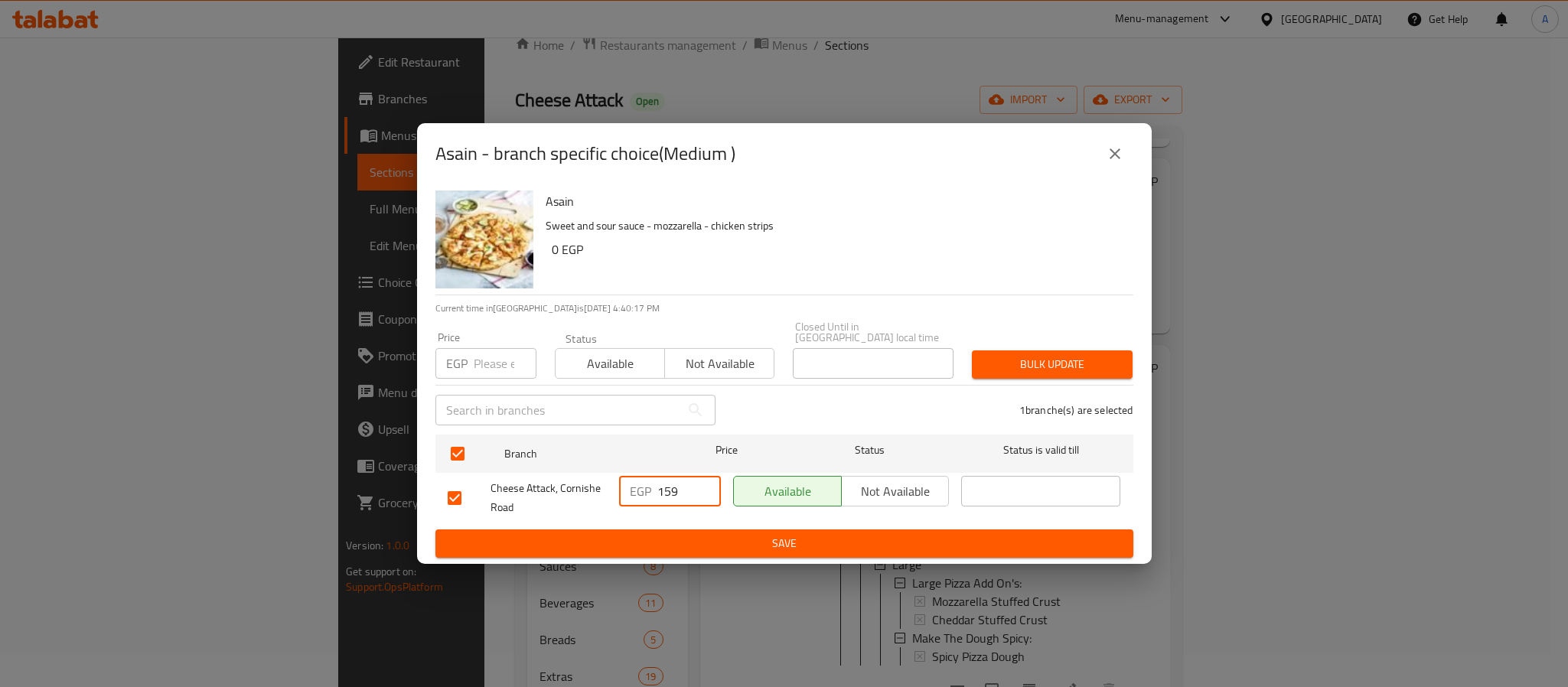
click at [676, 476] on input "159" at bounding box center [689, 491] width 64 height 31
type input "184"
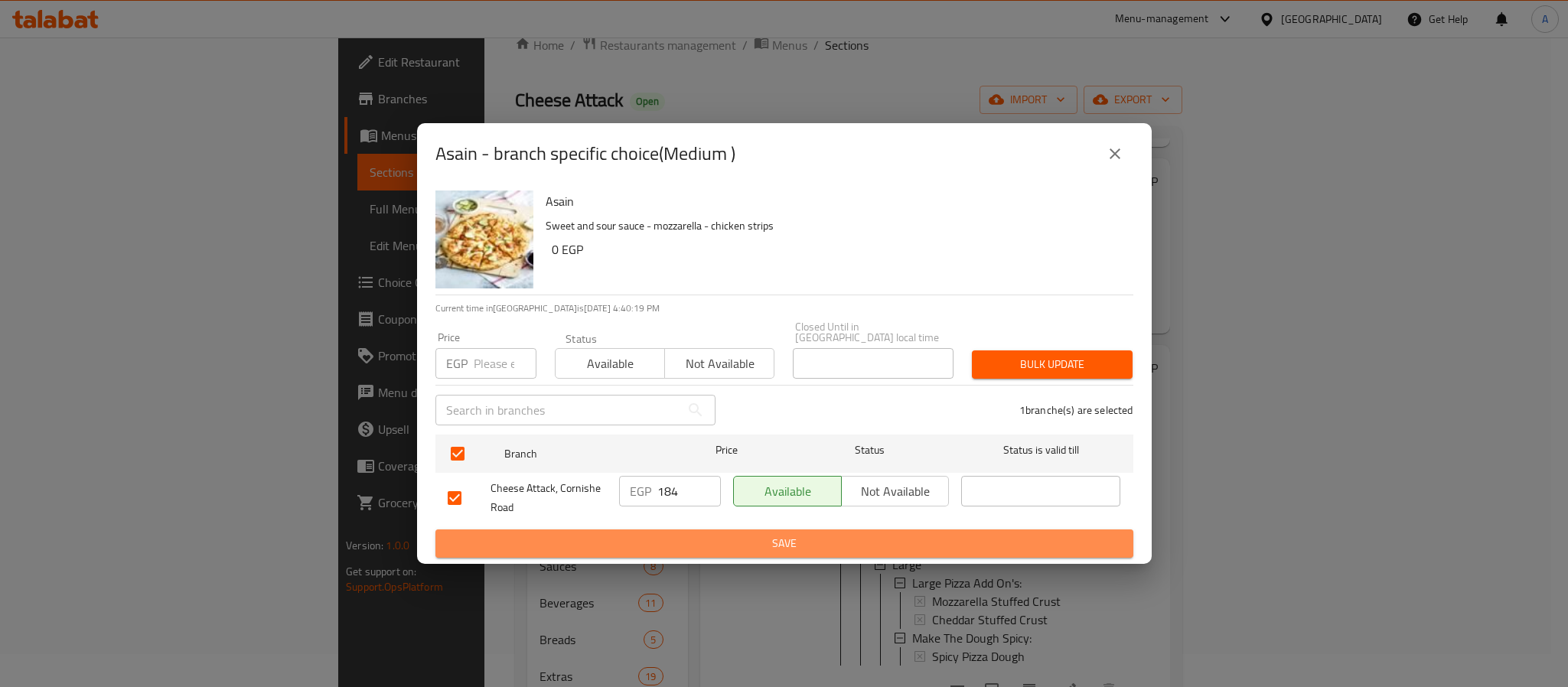
click at [710, 547] on span "Save" at bounding box center [784, 544] width 674 height 19
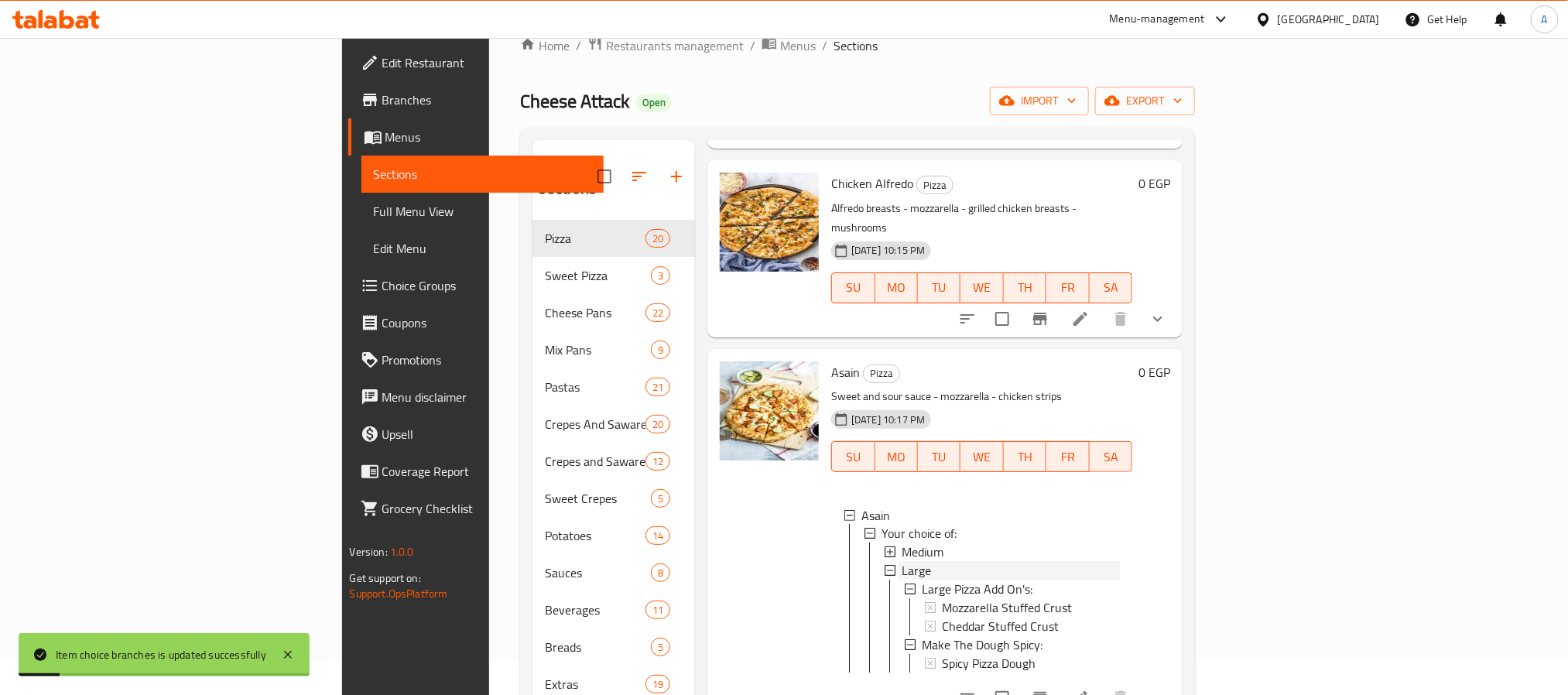
click at [901, 562] on div "Large" at bounding box center [1010, 570] width 218 height 18
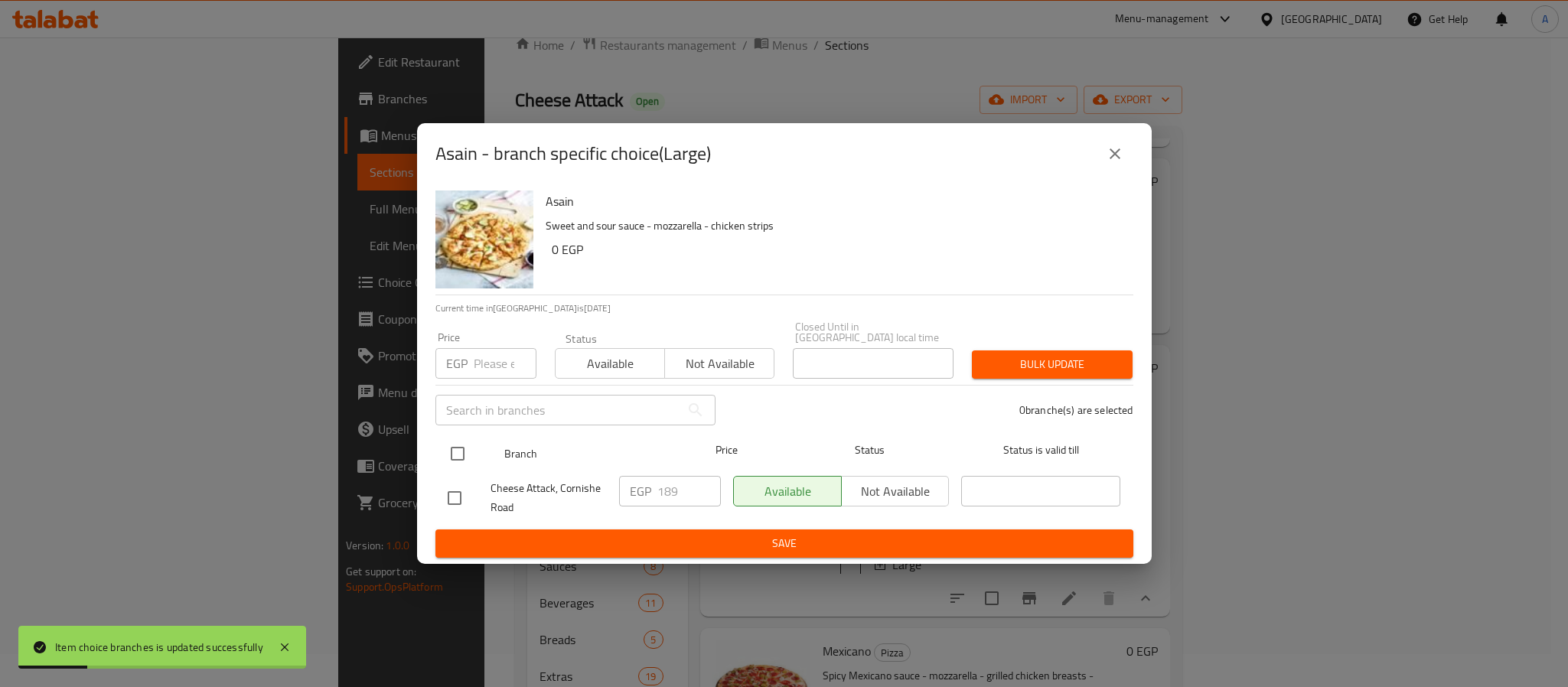
click at [457, 452] on input "checkbox" at bounding box center [458, 454] width 32 height 32
checkbox input "true"
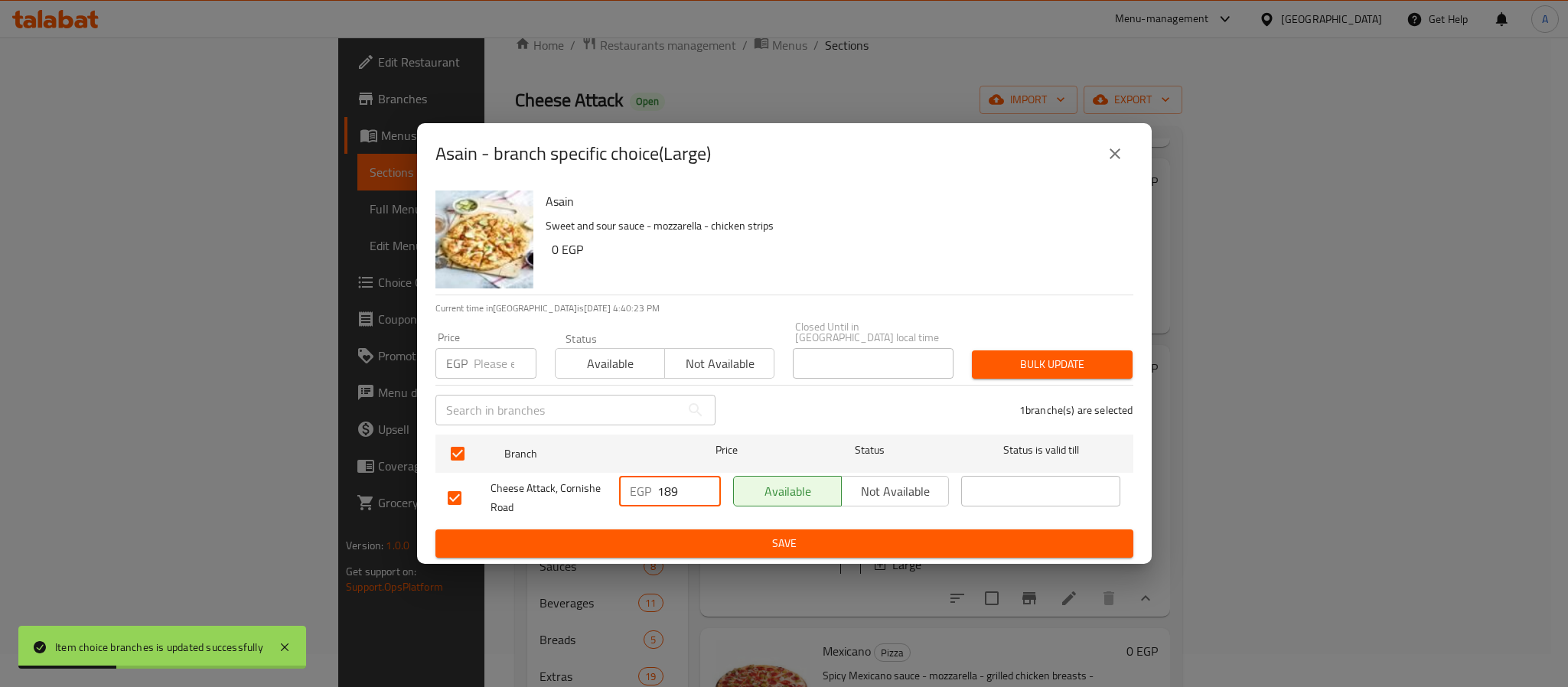
drag, startPoint x: 691, startPoint y: 489, endPoint x: 622, endPoint y: 481, distance: 69.5
click at [622, 481] on div "EGP 189 ​" at bounding box center [670, 491] width 102 height 31
type input "224"
click at [662, 535] on span "Save" at bounding box center [784, 544] width 674 height 19
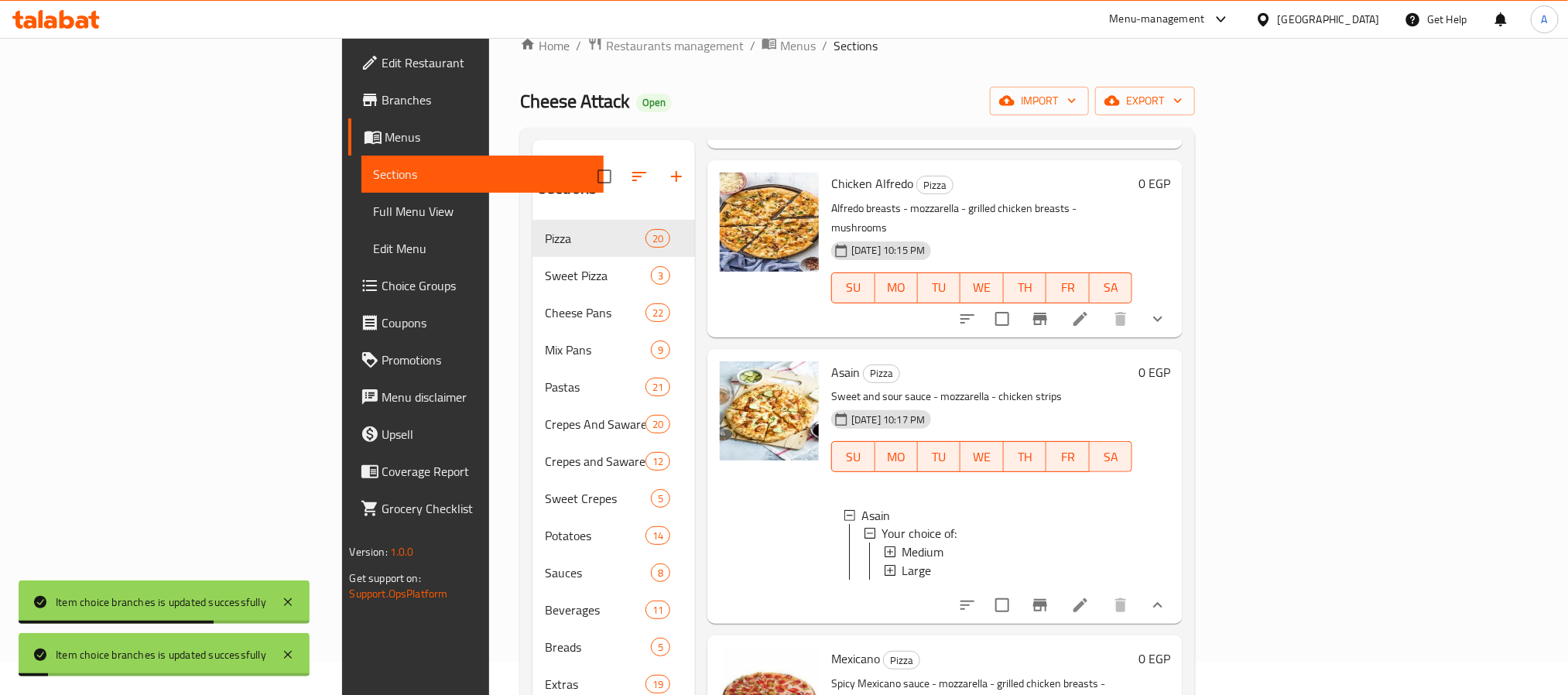
click at [1089, 597] on icon at bounding box center [1080, 605] width 18 height 18
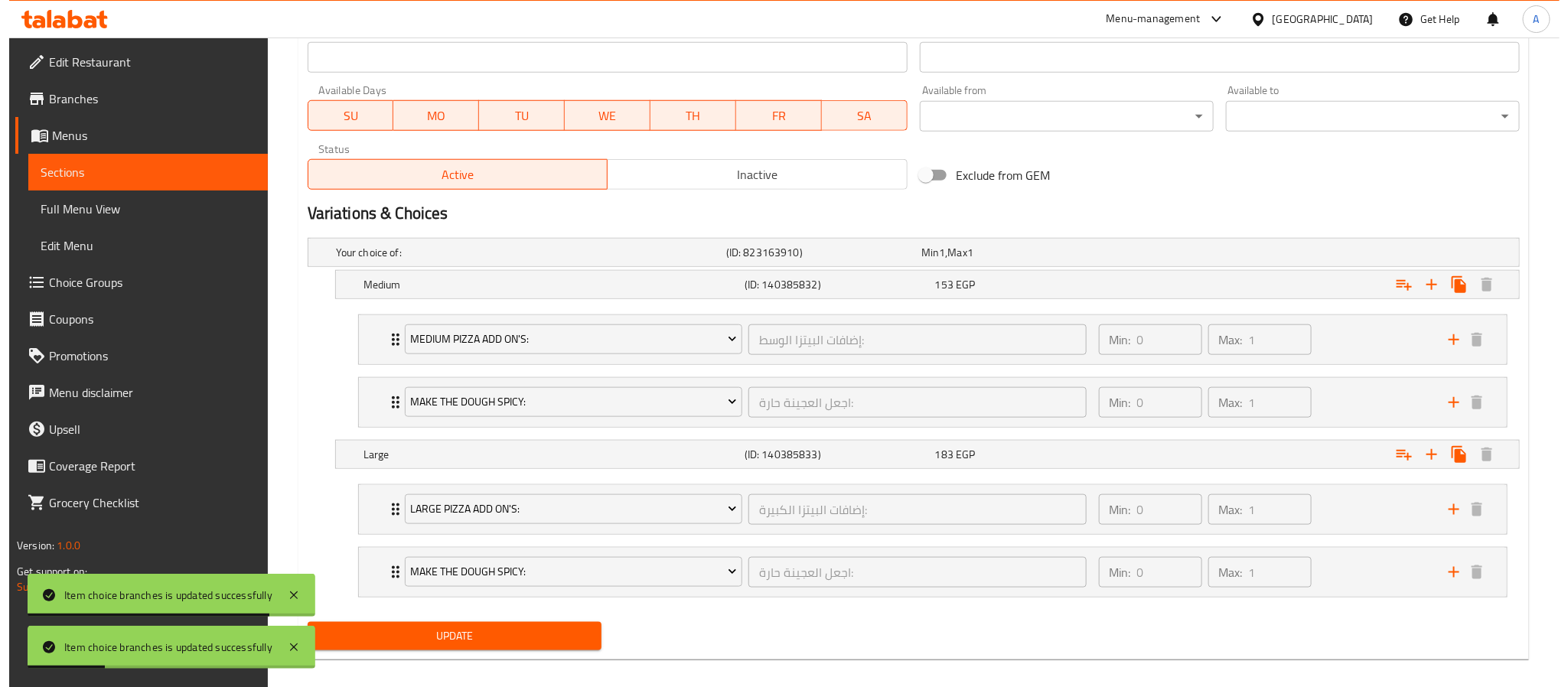
scroll to position [689, 0]
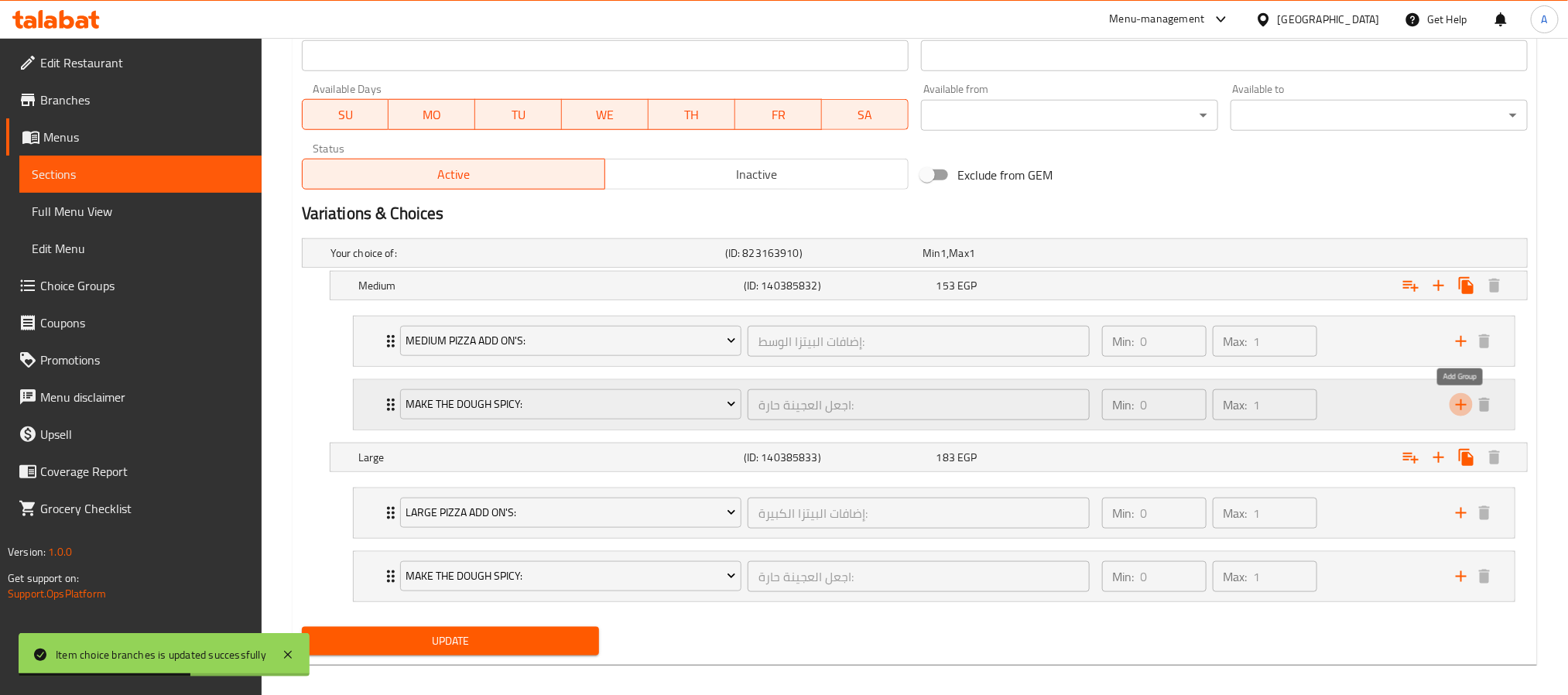
click at [1461, 406] on icon "add" at bounding box center [1461, 404] width 11 height 11
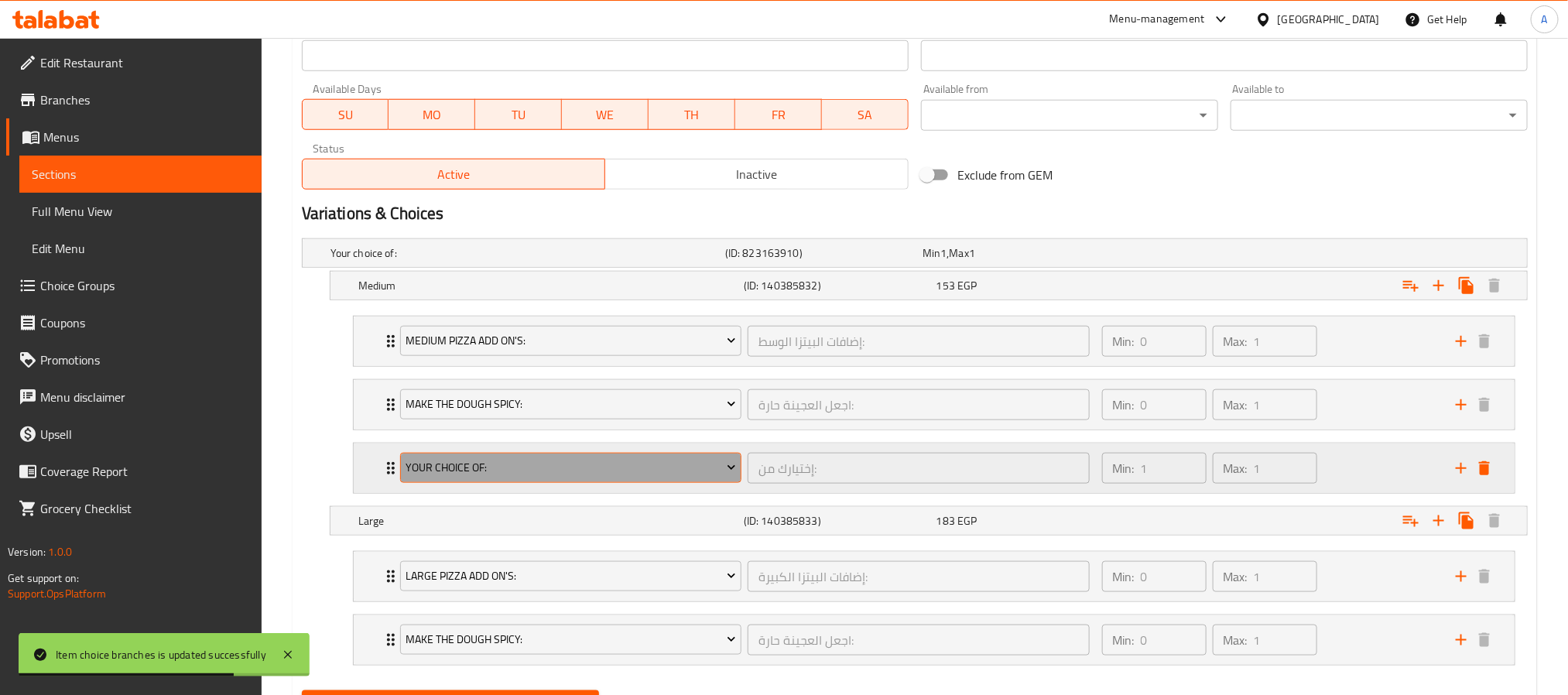
click at [613, 471] on span "Your Choice Of:" at bounding box center [570, 468] width 330 height 19
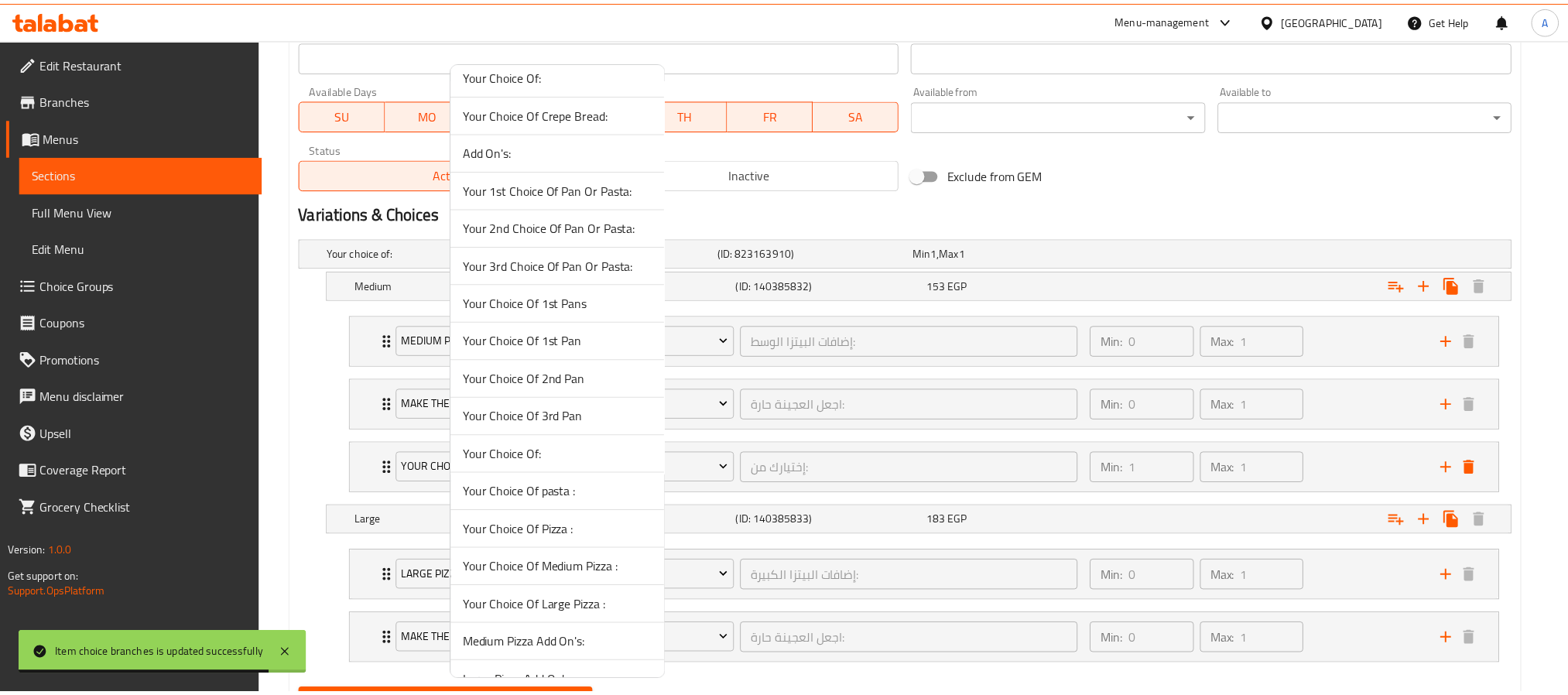
scroll to position [808, 0]
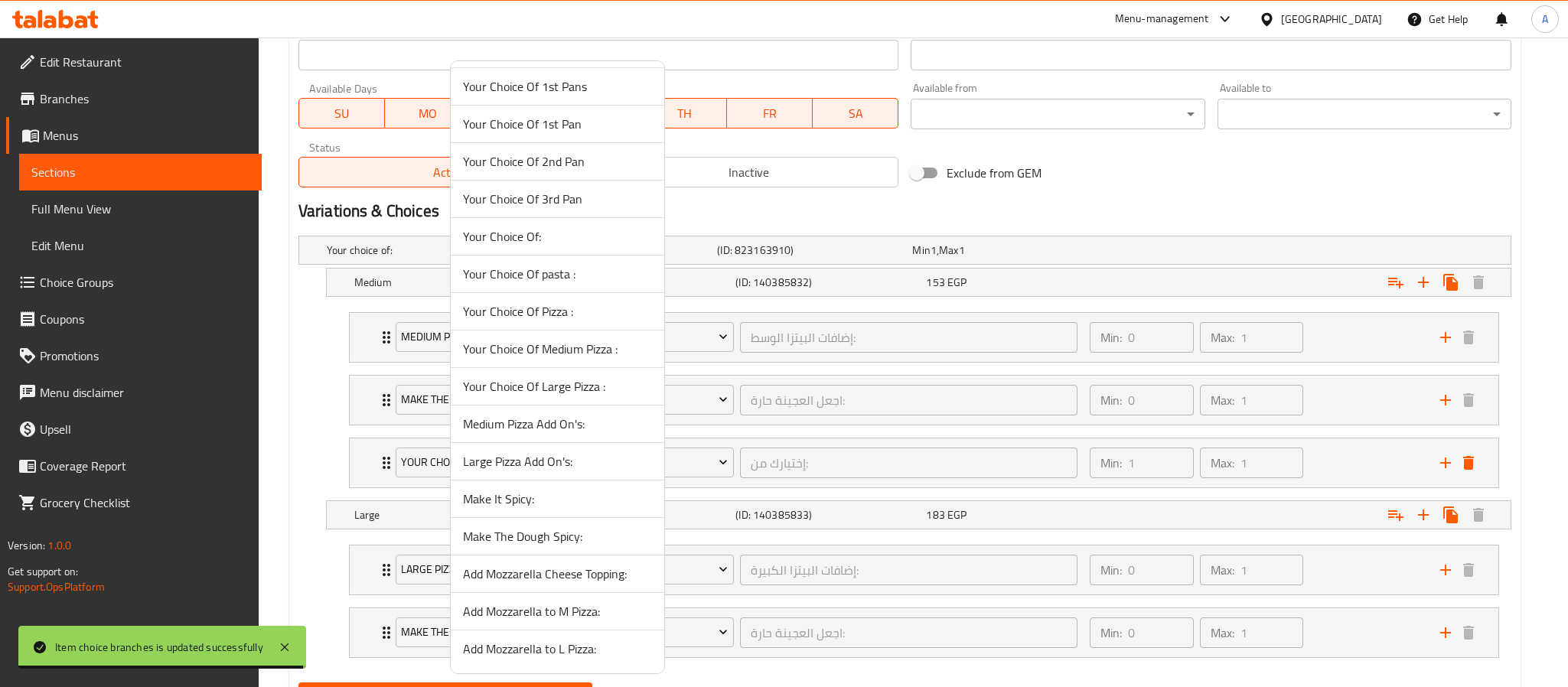
click at [567, 606] on span "Add Mozzarella to M Pizza:" at bounding box center [557, 611] width 189 height 18
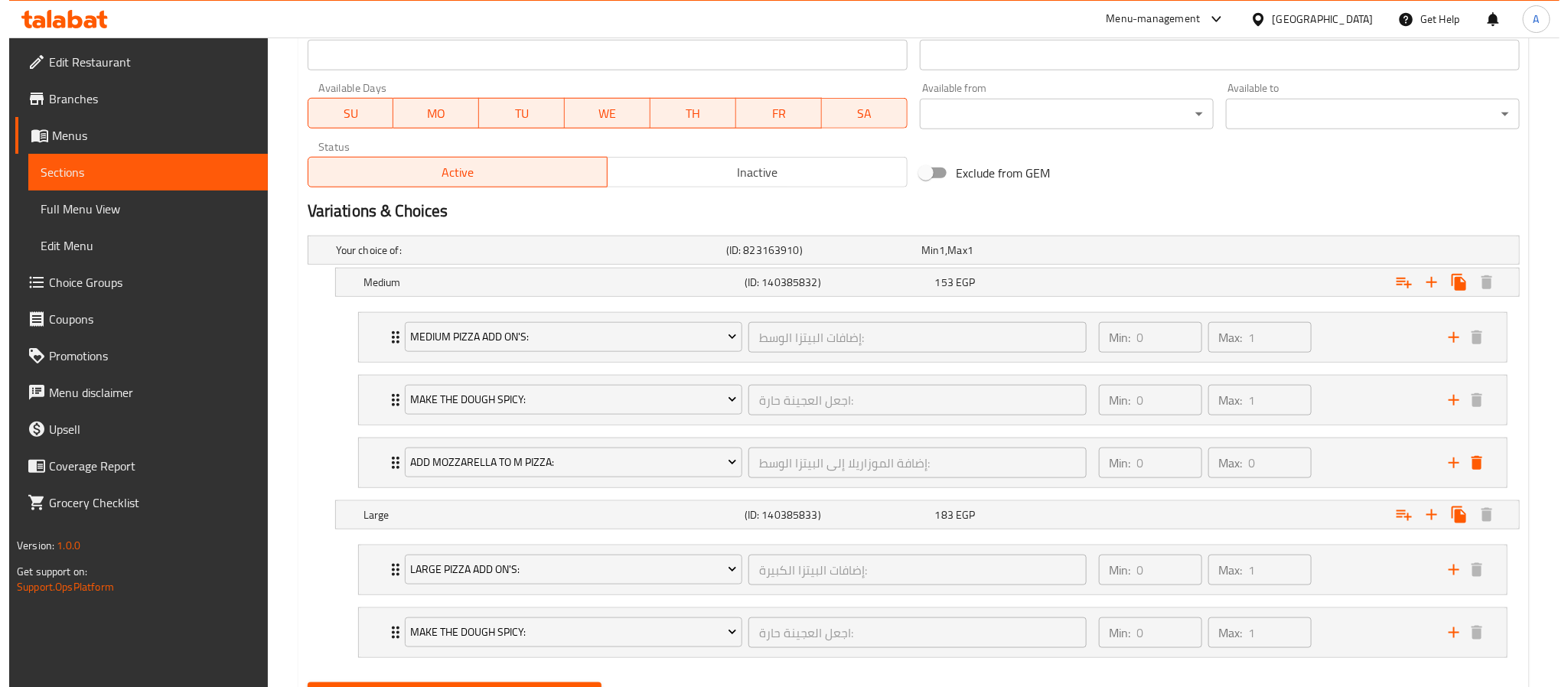
scroll to position [772, 0]
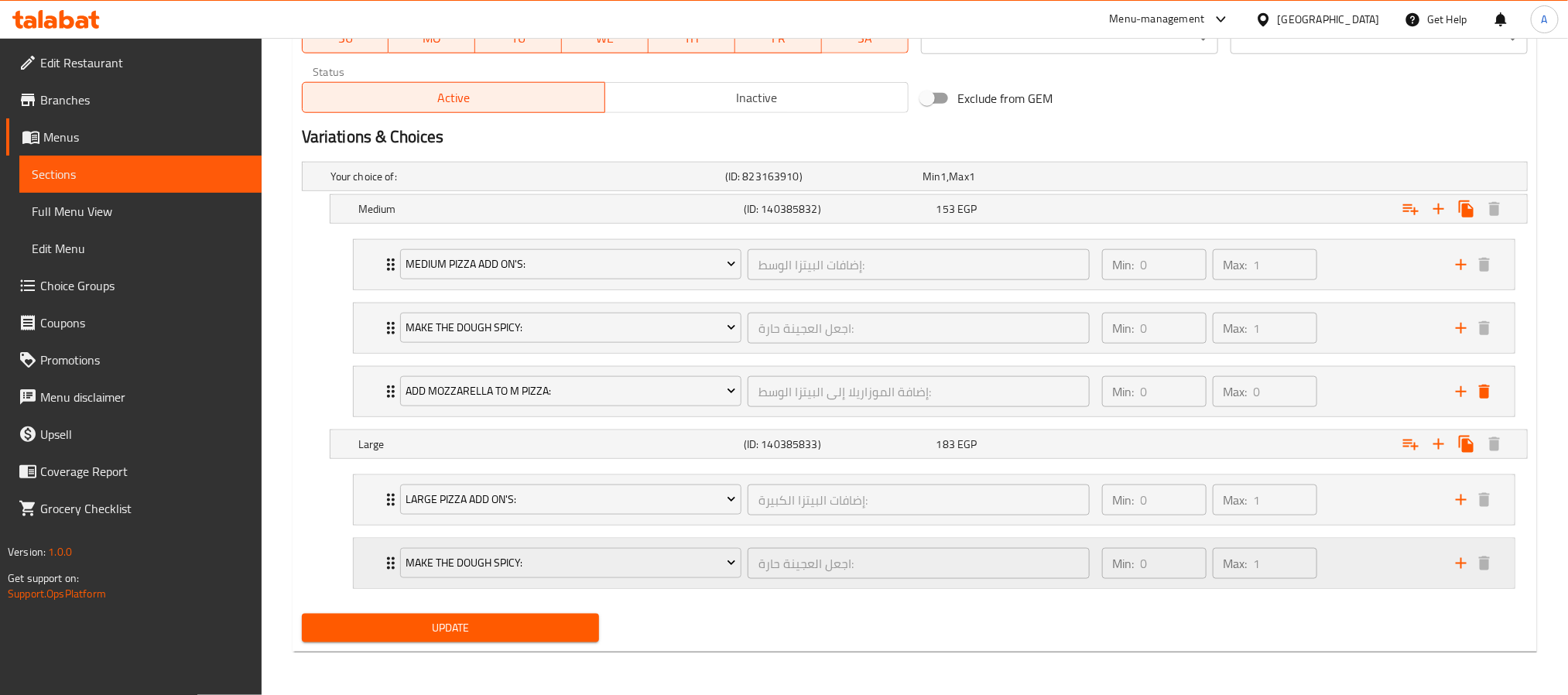
click at [1456, 570] on icon "add" at bounding box center [1461, 563] width 18 height 18
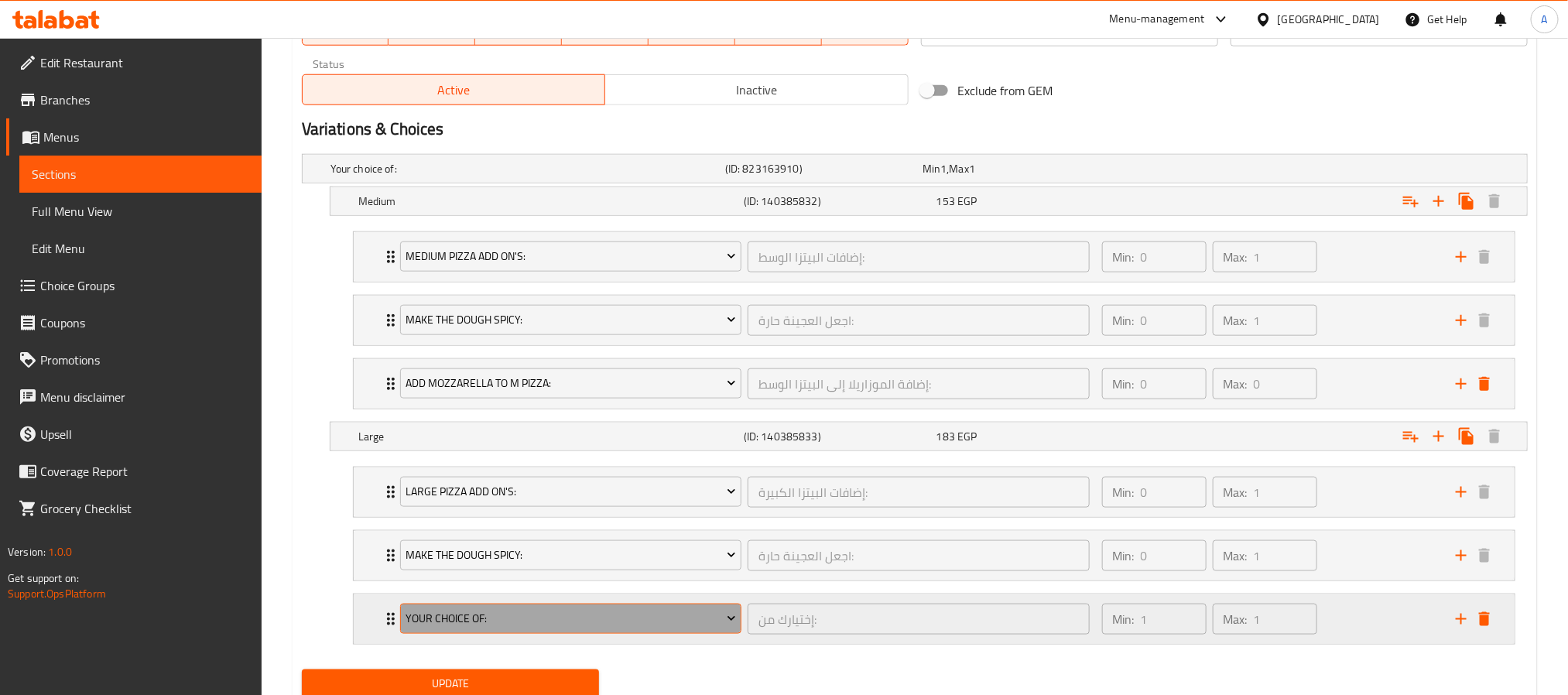
click at [658, 627] on span "Your Choice Of:" at bounding box center [570, 619] width 330 height 19
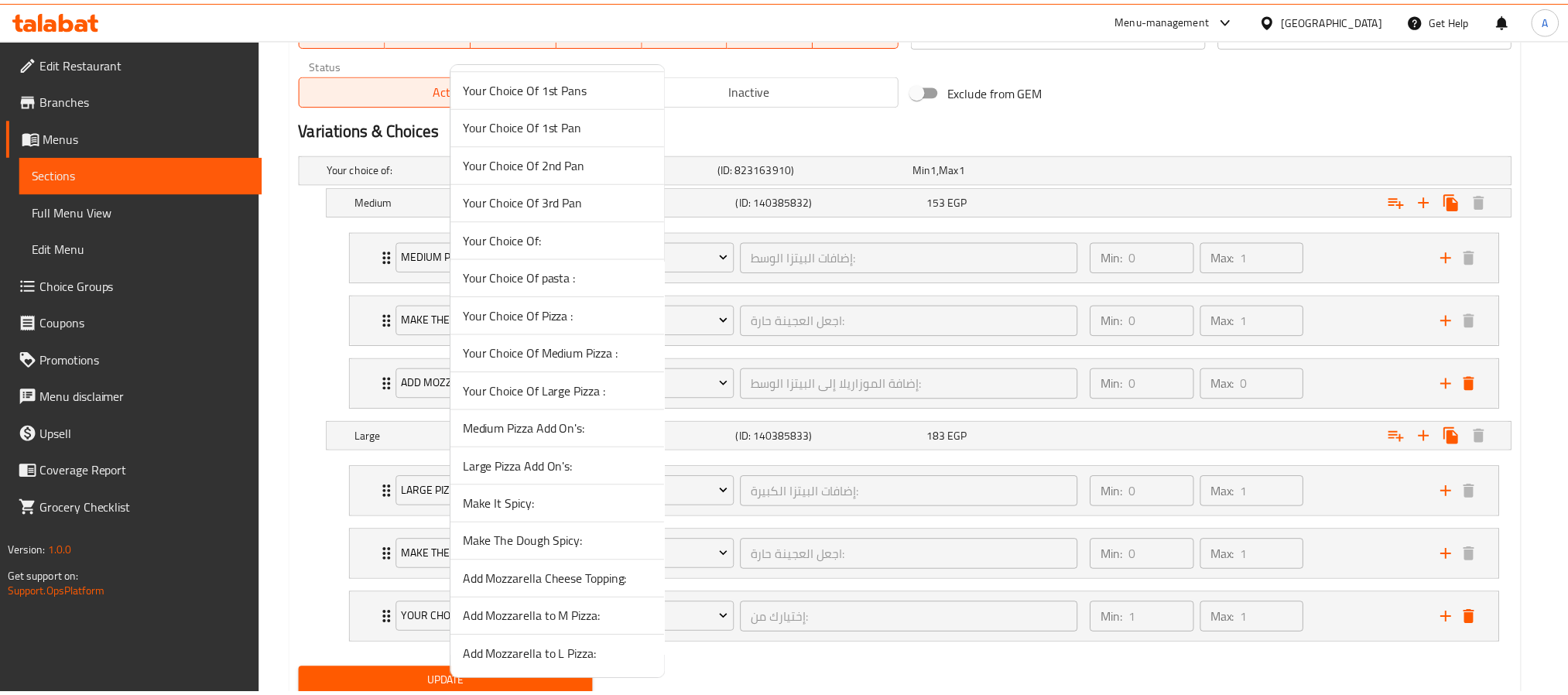
scroll to position [808, 0]
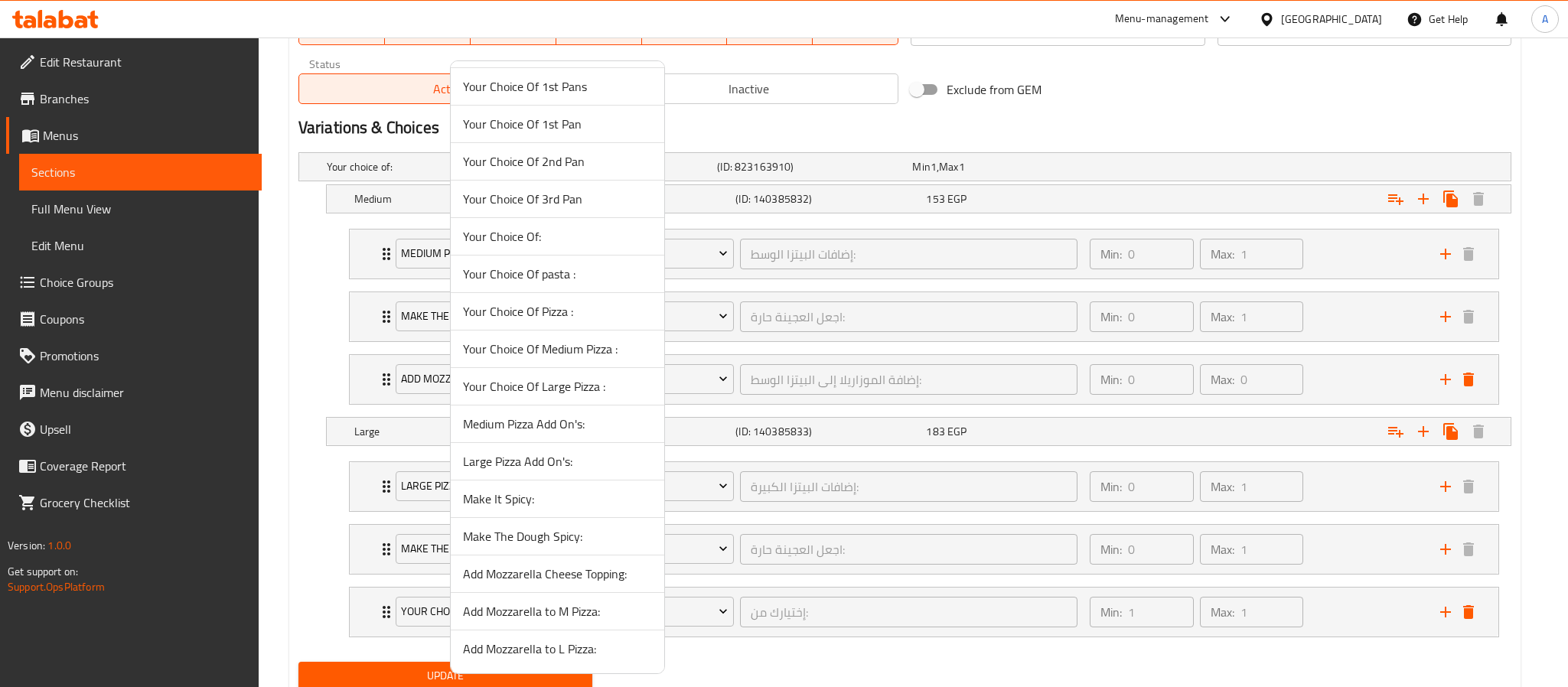
click at [573, 652] on span "Add Mozzarella to L Pizza:" at bounding box center [557, 649] width 189 height 18
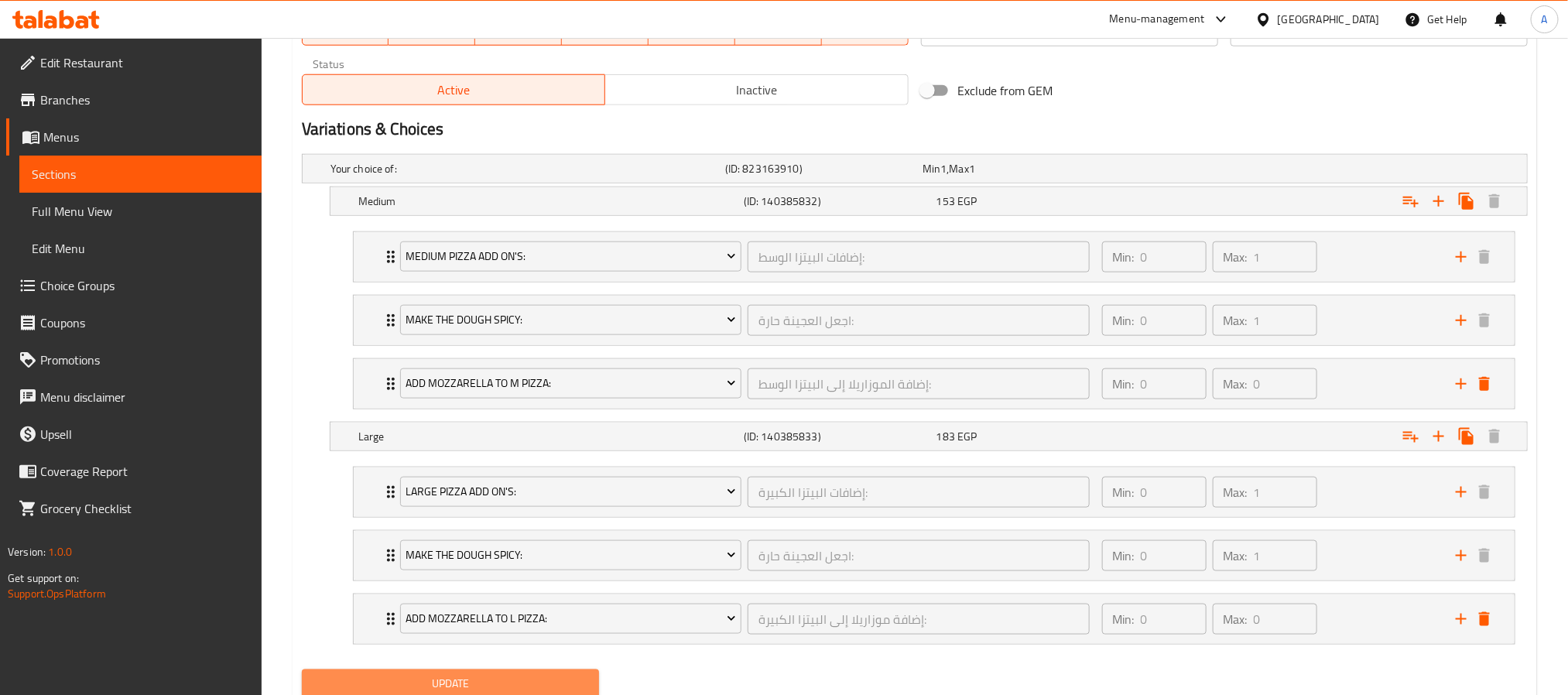
click at [551, 681] on button "Update" at bounding box center [451, 684] width 297 height 29
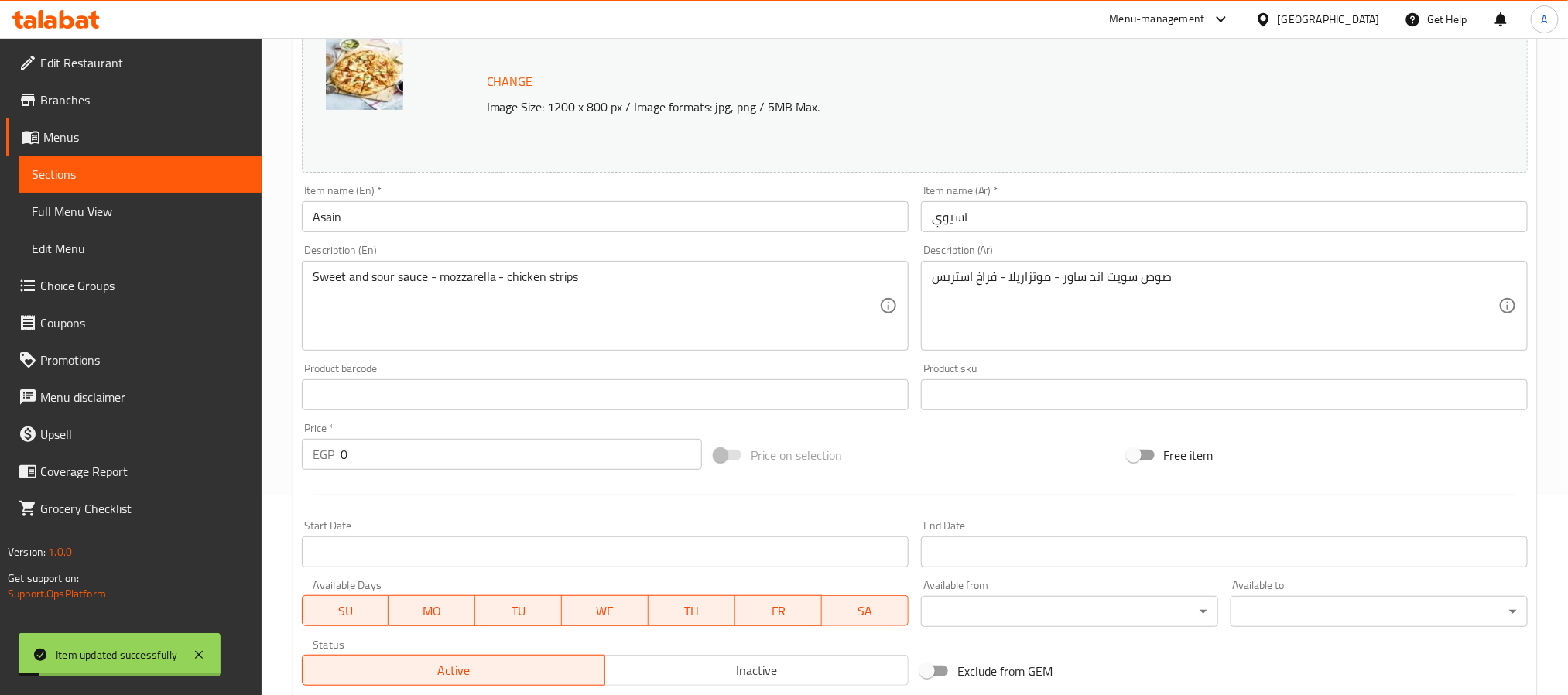
scroll to position [0, 0]
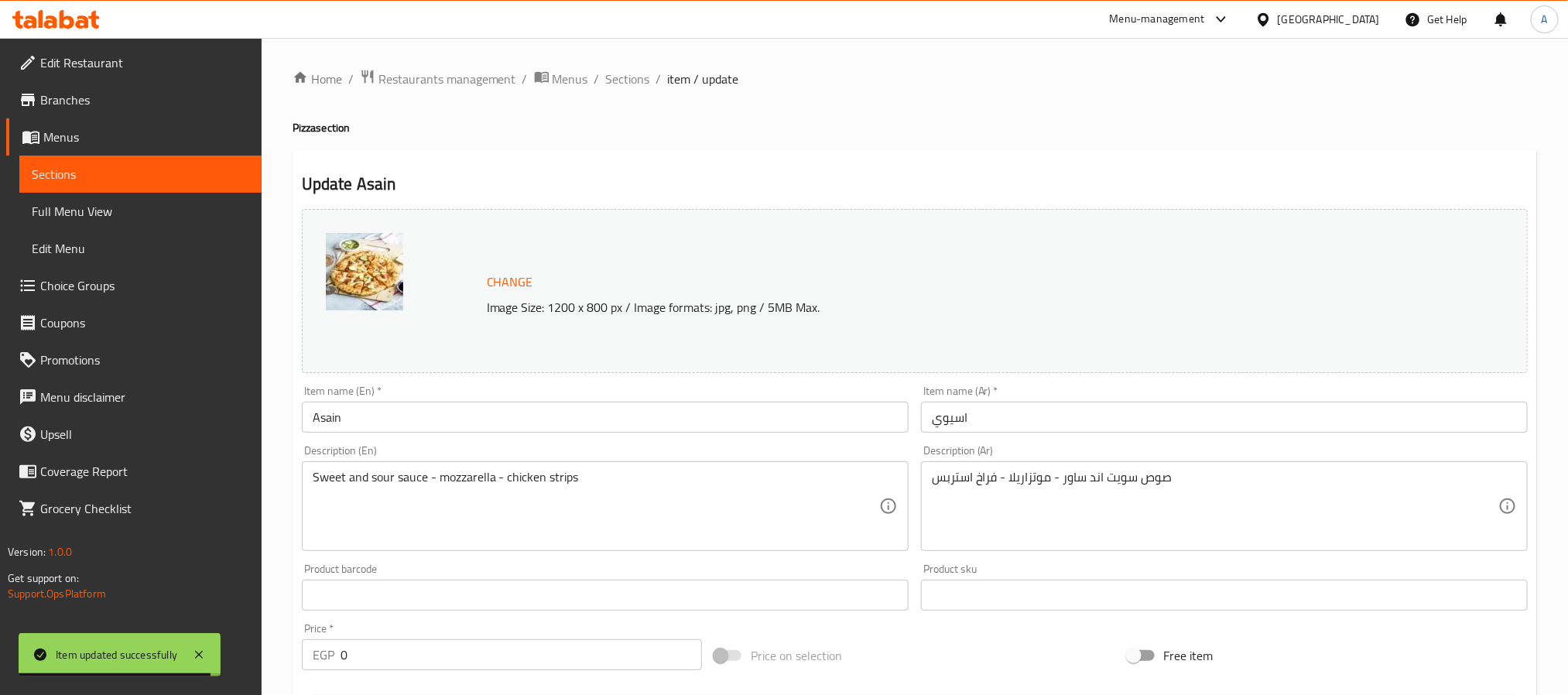
click at [325, 419] on input "Asain" at bounding box center [605, 417] width 607 height 31
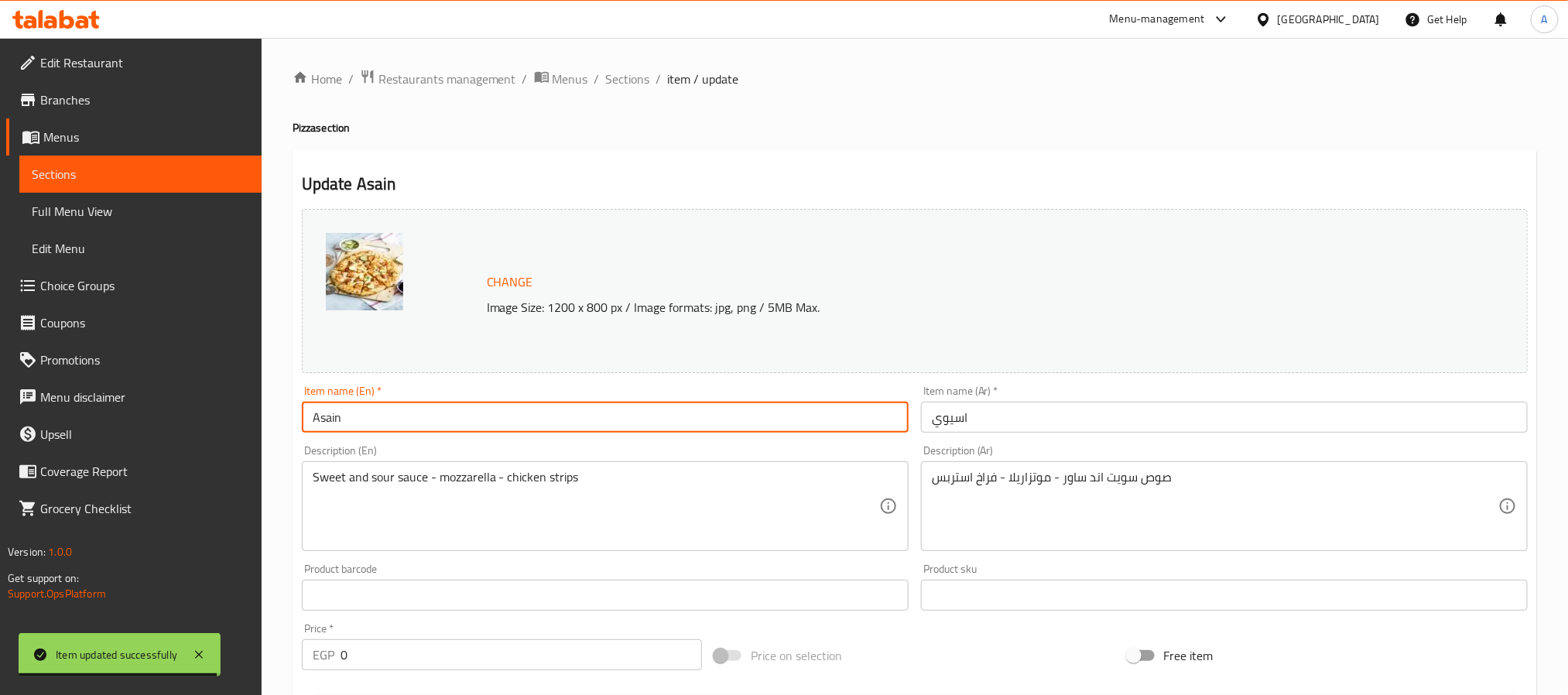
click at [325, 419] on input "Asain" at bounding box center [605, 417] width 607 height 31
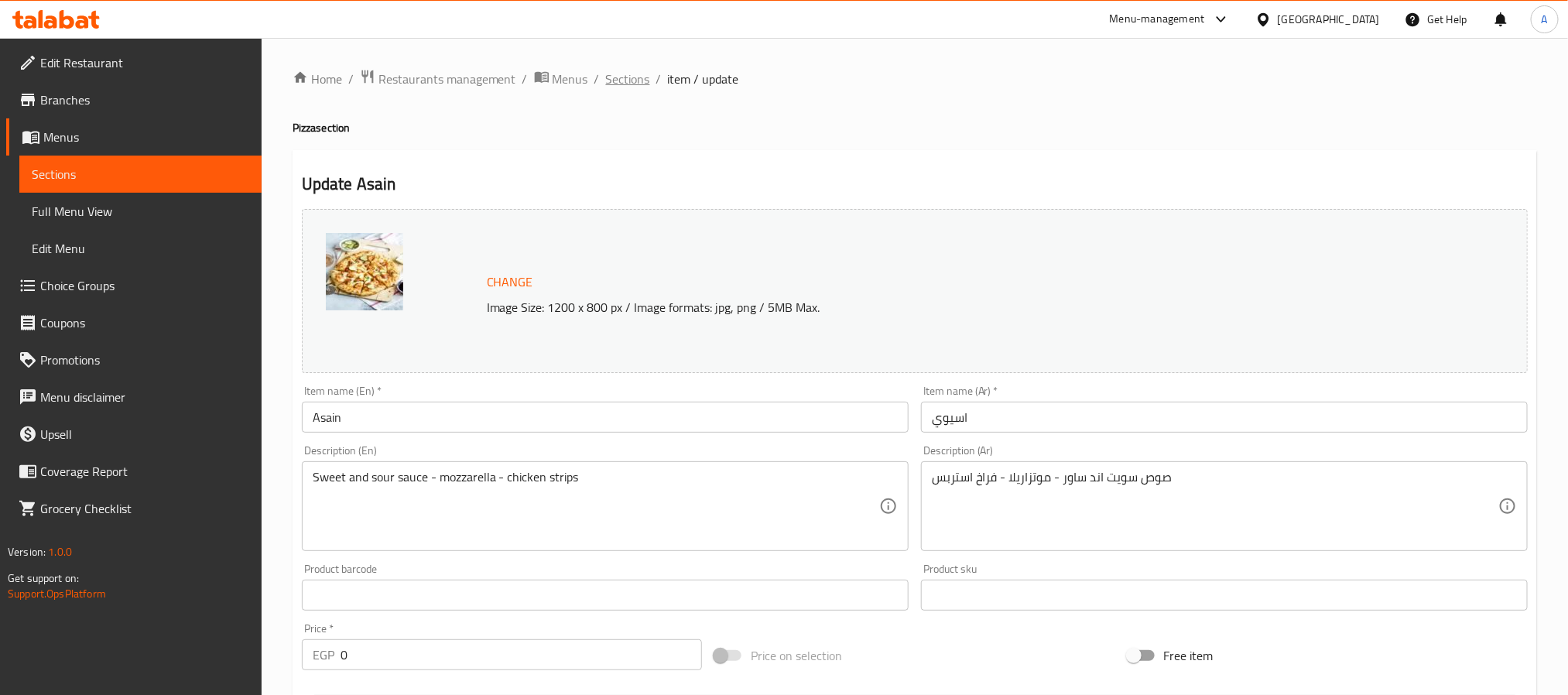
click at [622, 74] on span "Sections" at bounding box center [628, 78] width 44 height 18
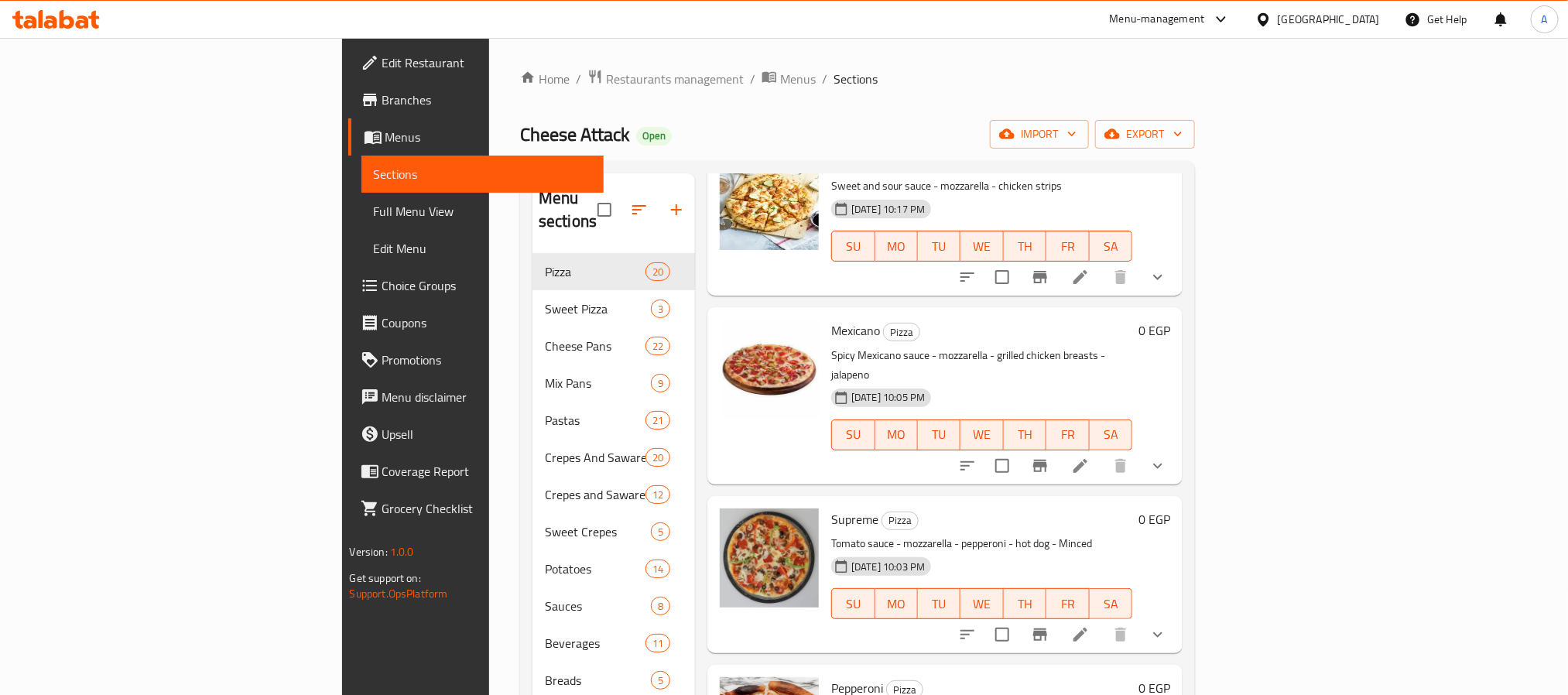
scroll to position [1543, 0]
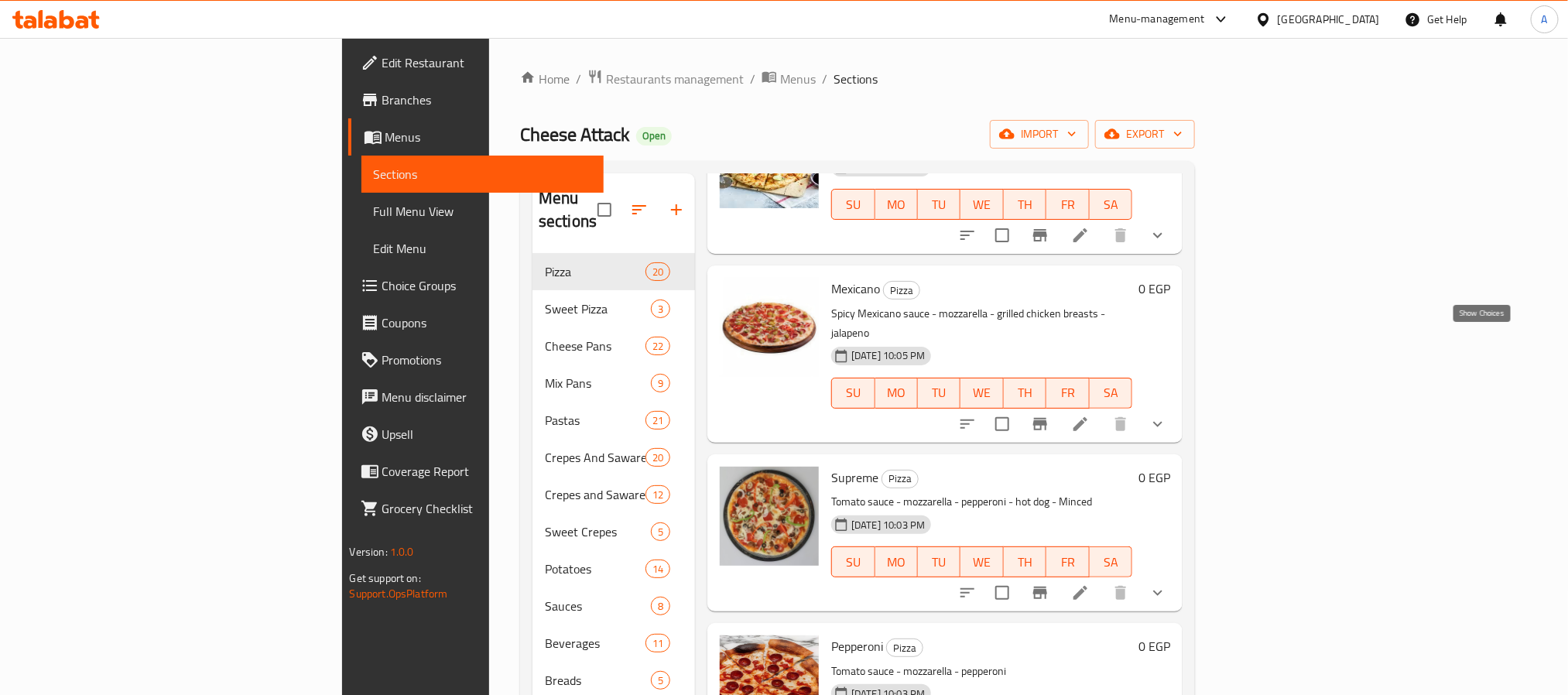
click at [1168, 415] on icon "show more" at bounding box center [1157, 424] width 18 height 18
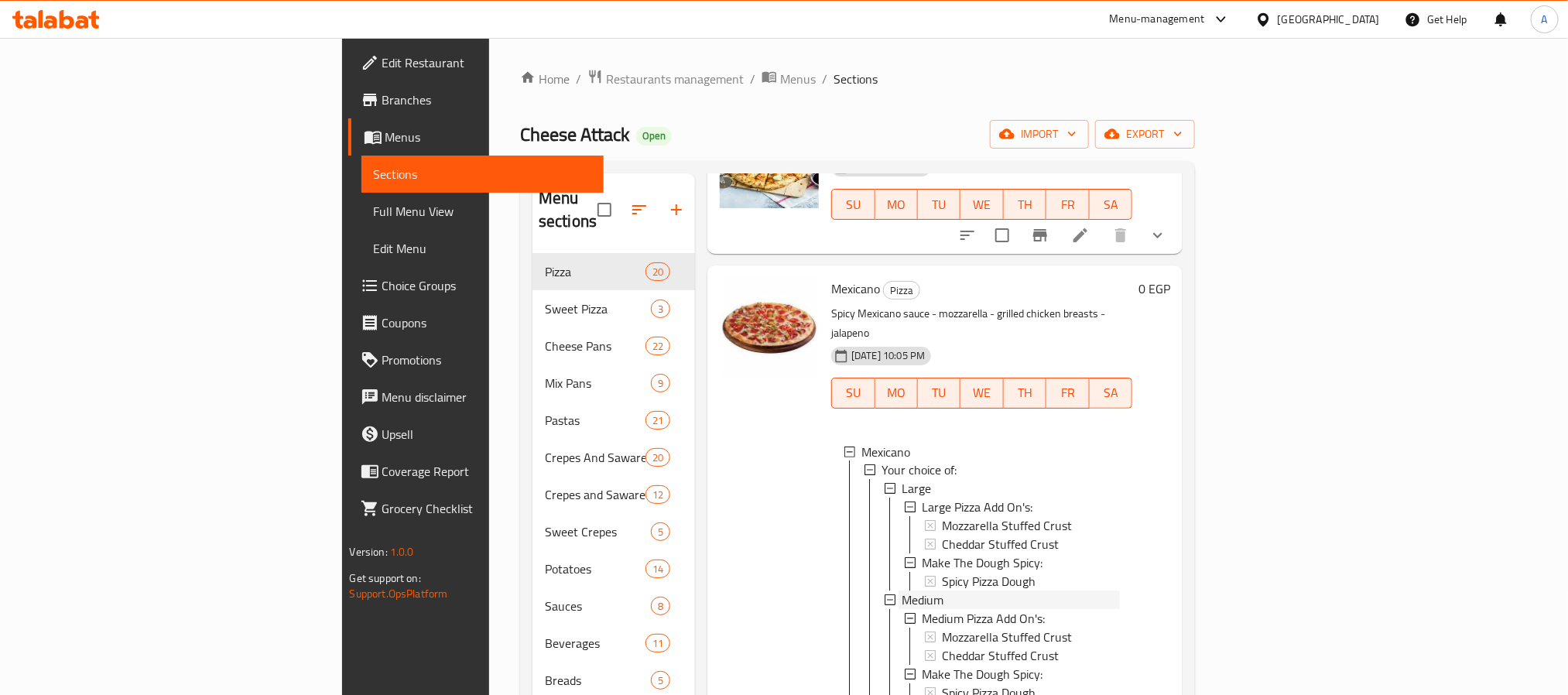
click at [901, 592] on div "Medium" at bounding box center [1010, 600] width 218 height 18
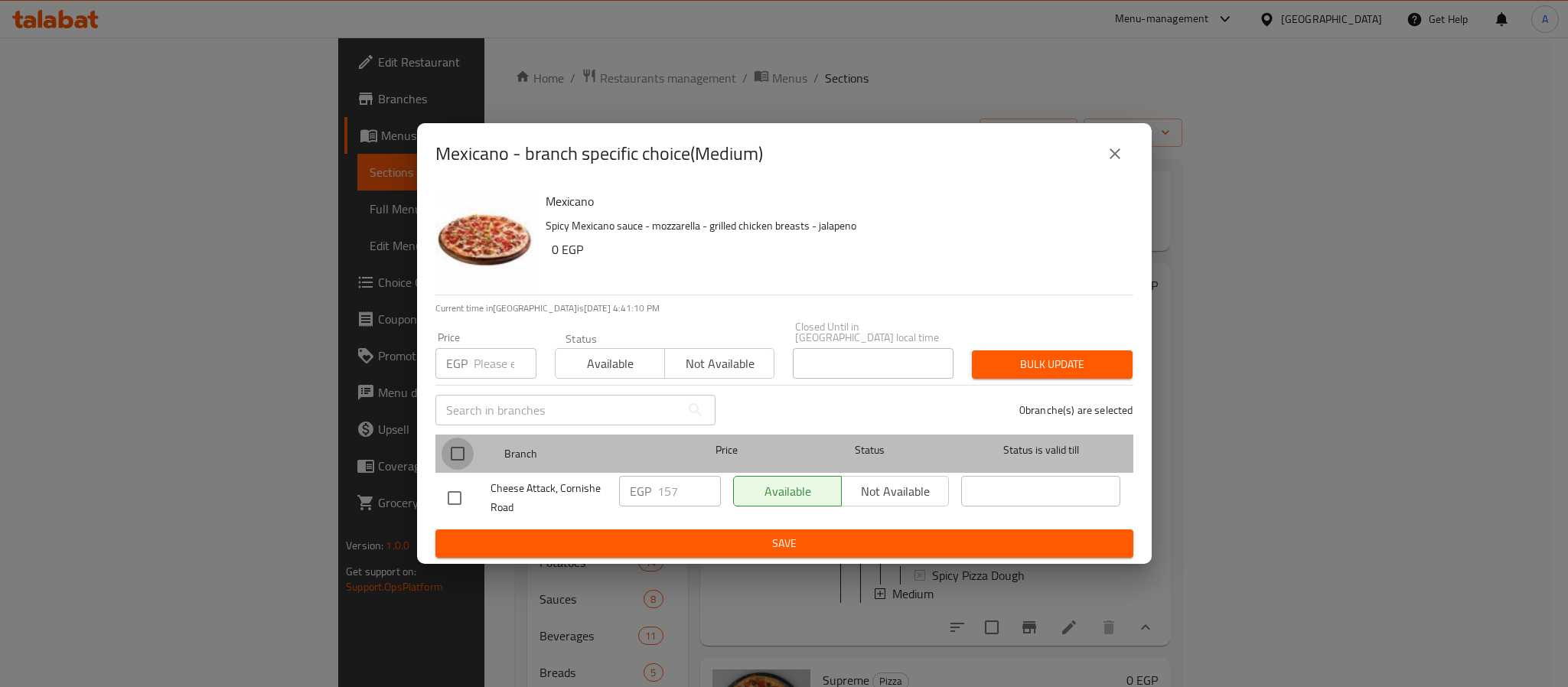
click at [455, 448] on input "checkbox" at bounding box center [458, 454] width 32 height 32
checkbox input "true"
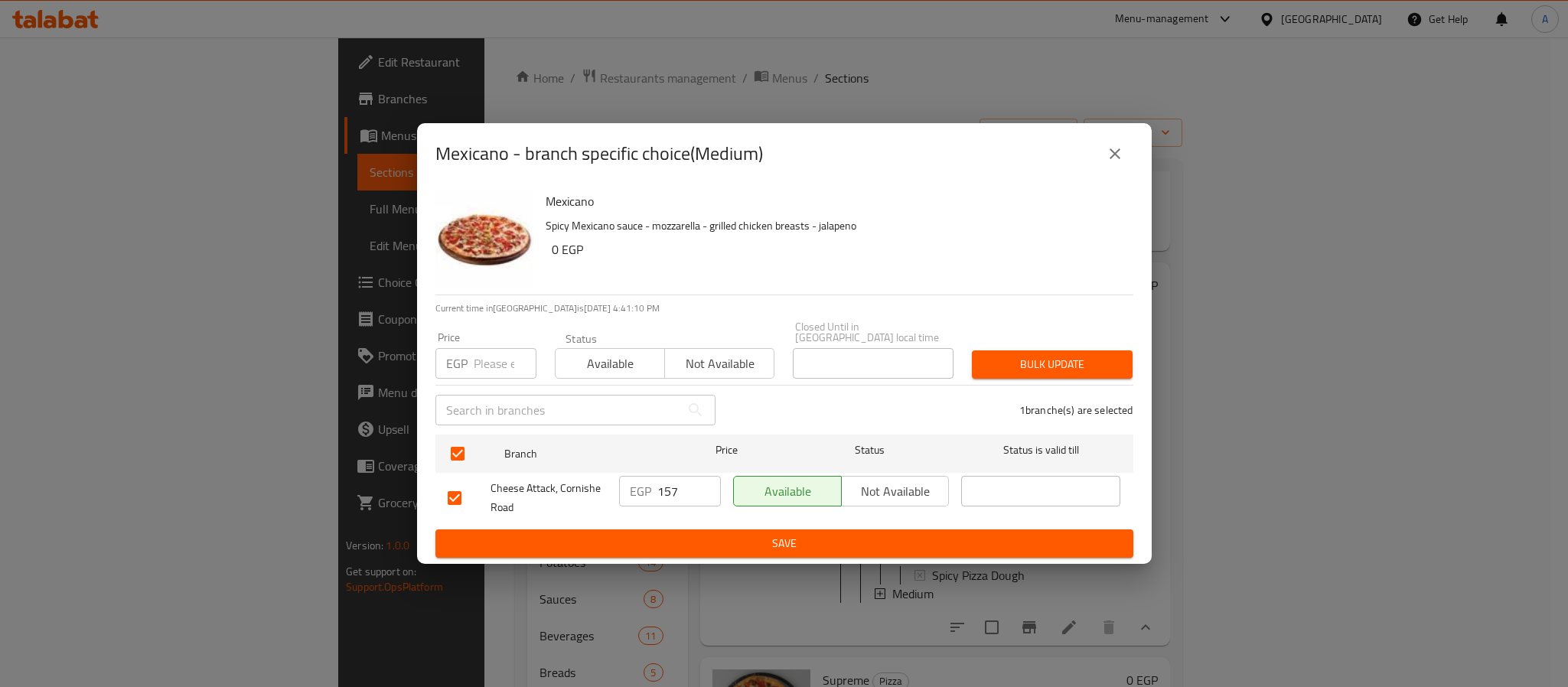
click at [682, 491] on input "157" at bounding box center [689, 491] width 64 height 31
type input "184"
click at [690, 534] on span "Save" at bounding box center [784, 544] width 674 height 19
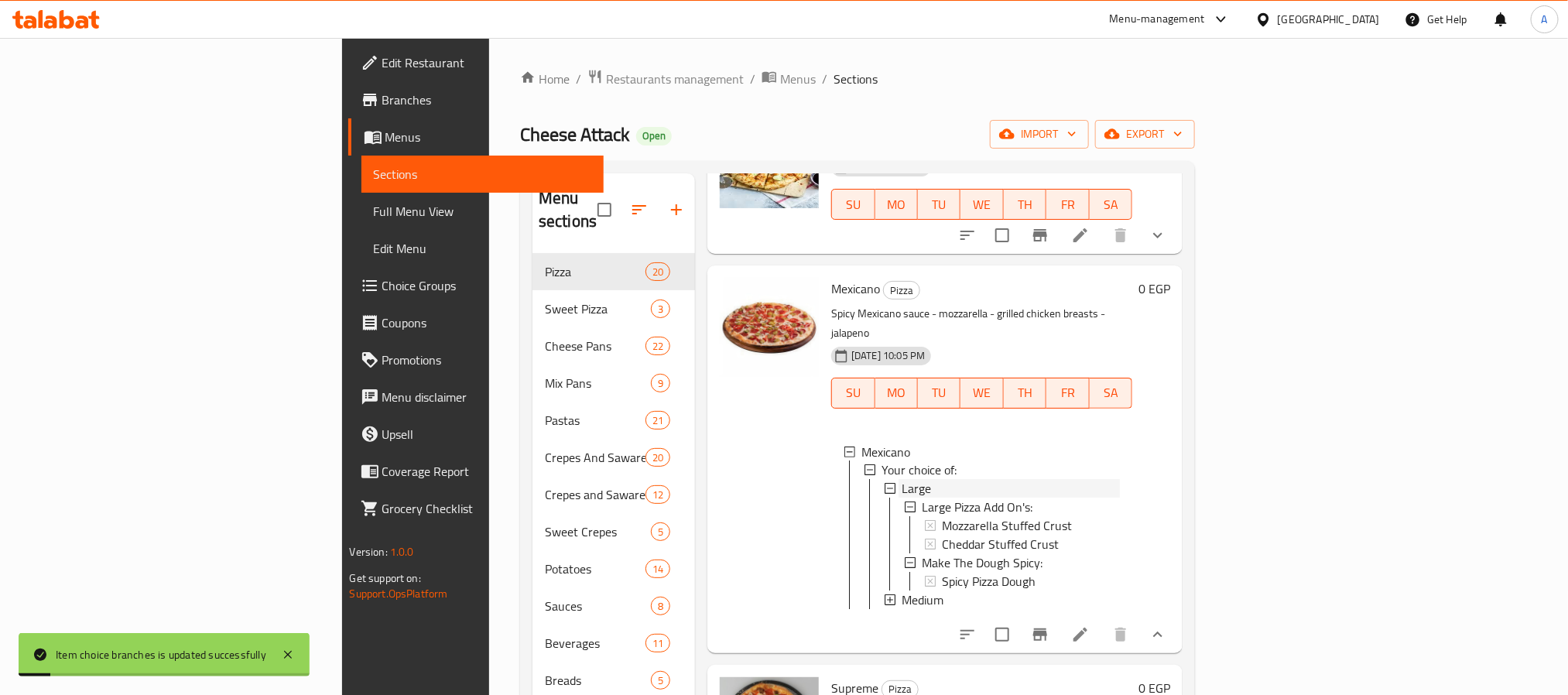
click at [901, 480] on div "Large" at bounding box center [1010, 488] width 218 height 18
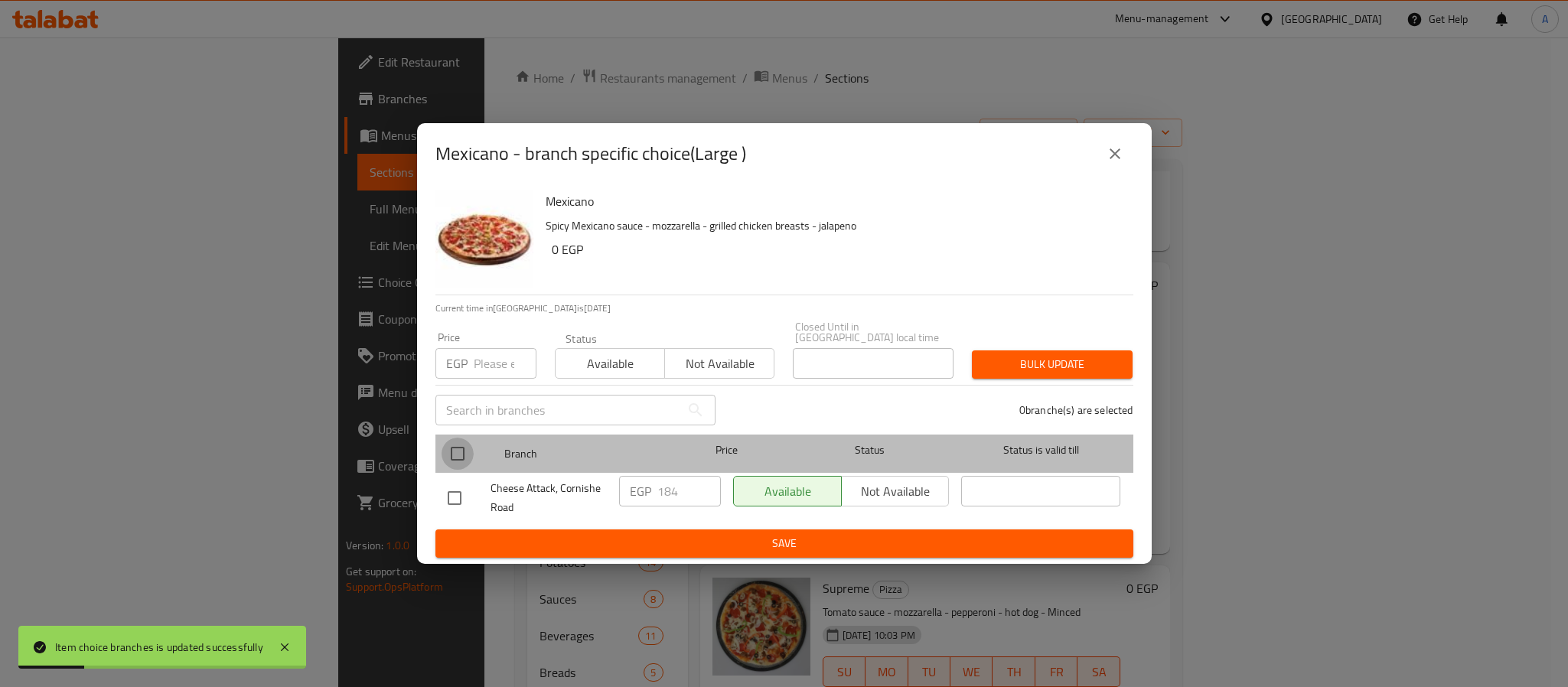
click at [458, 443] on input "checkbox" at bounding box center [458, 454] width 32 height 32
checkbox input "true"
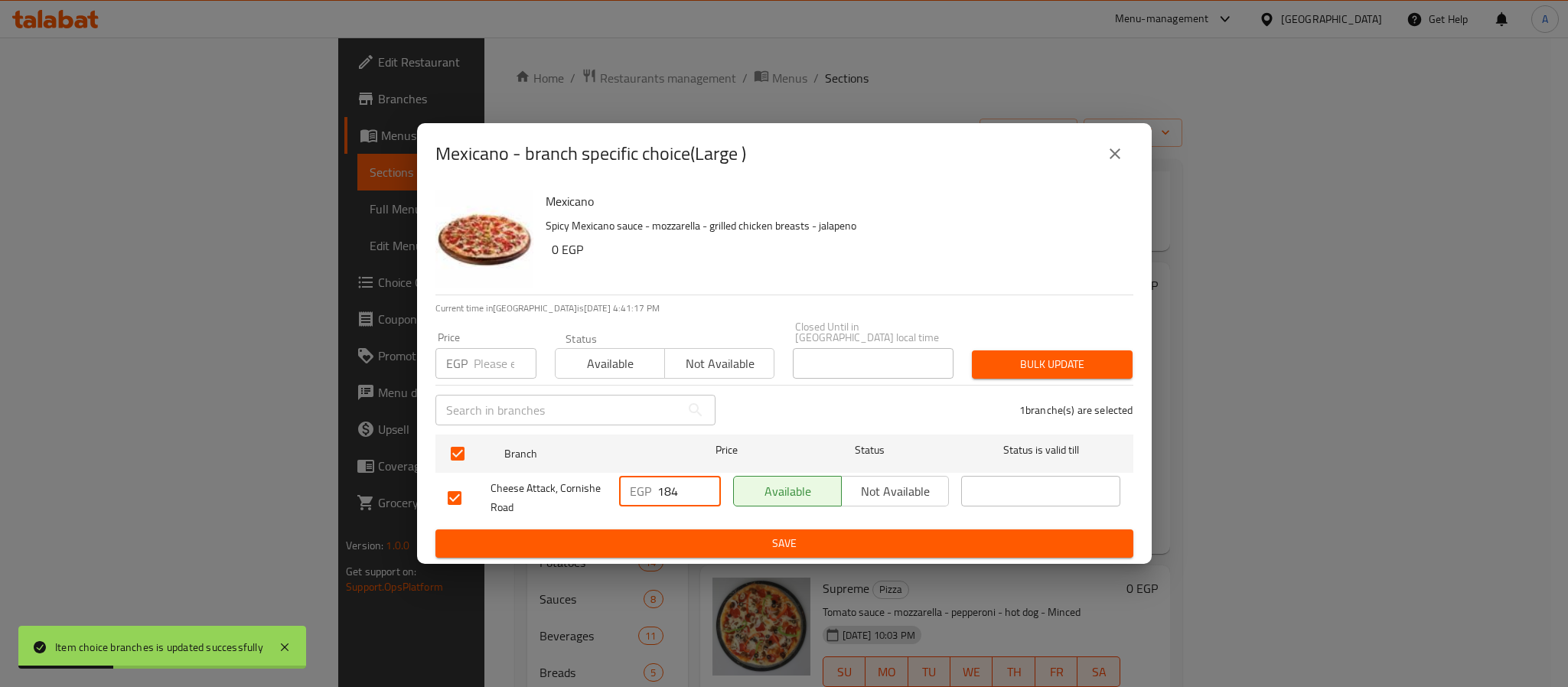
drag, startPoint x: 684, startPoint y: 486, endPoint x: 638, endPoint y: 481, distance: 46.3
click at [638, 481] on div "EGP 184 ​" at bounding box center [670, 491] width 102 height 31
type input "224"
click at [659, 542] on span "Save" at bounding box center [784, 544] width 674 height 19
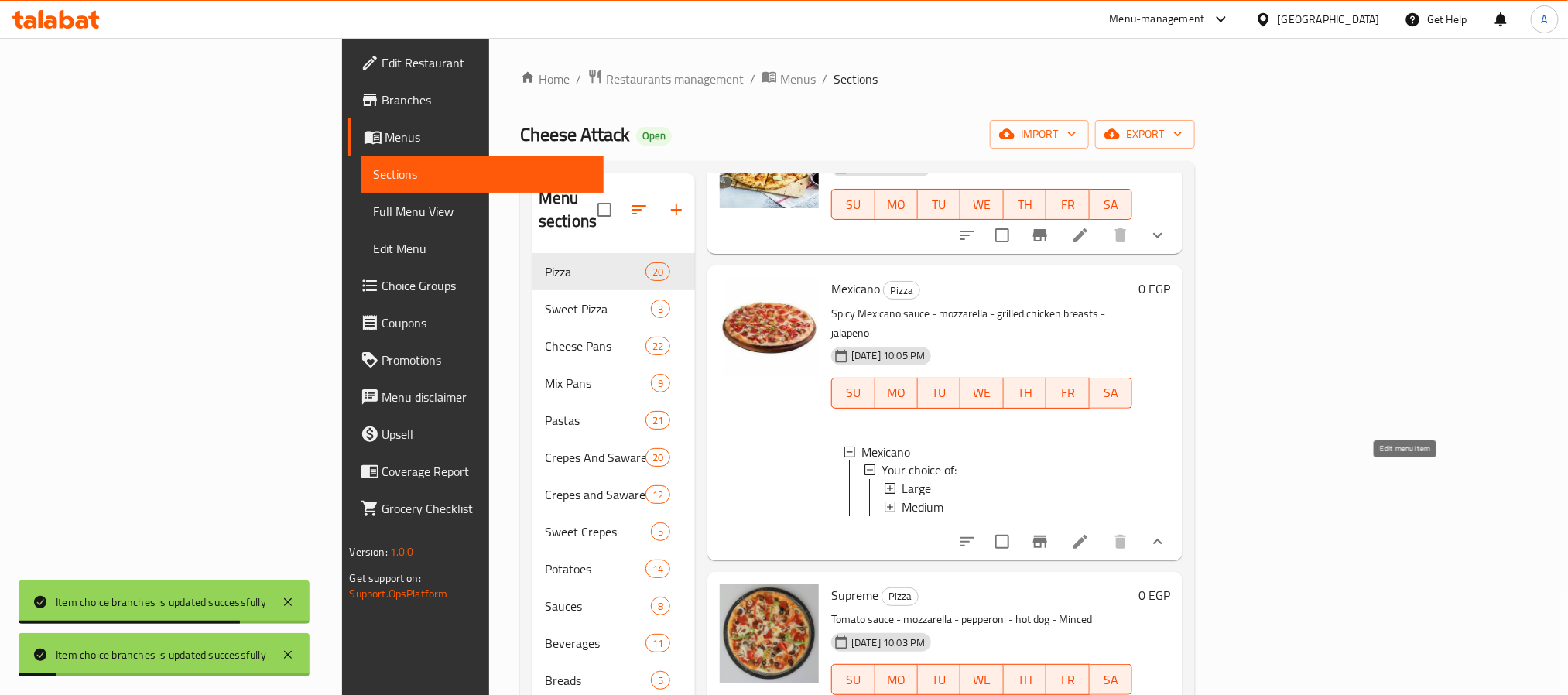
click at [1089, 533] on icon at bounding box center [1080, 542] width 18 height 18
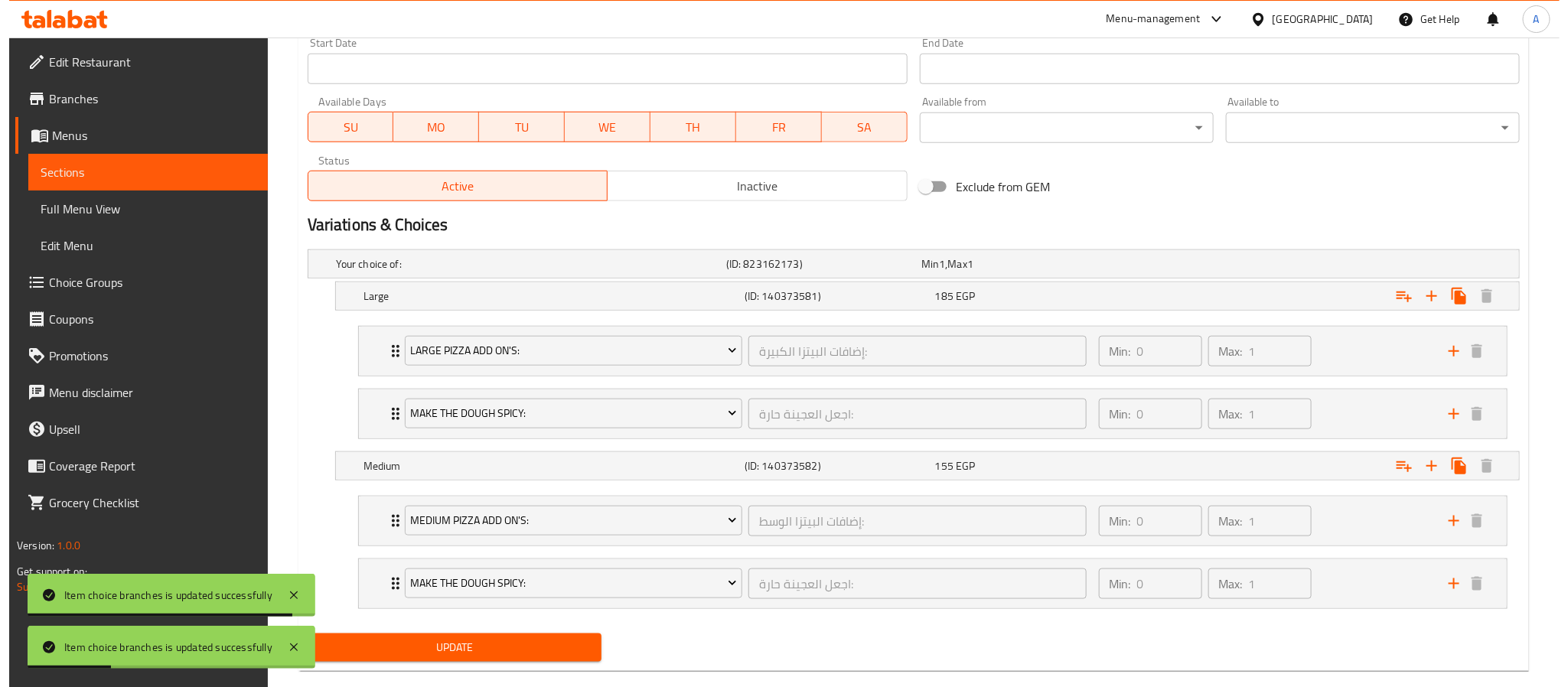
scroll to position [689, 0]
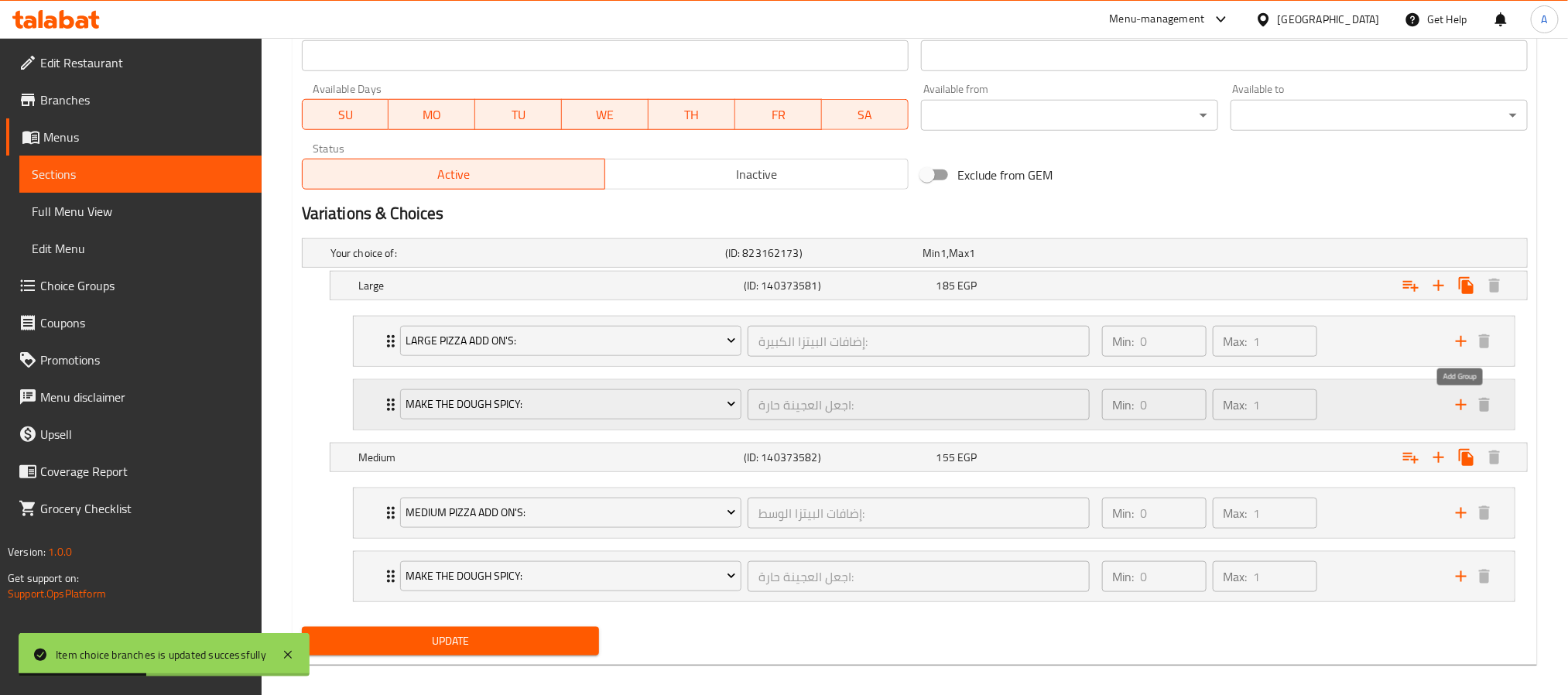
click at [1461, 406] on icon "add" at bounding box center [1461, 404] width 11 height 11
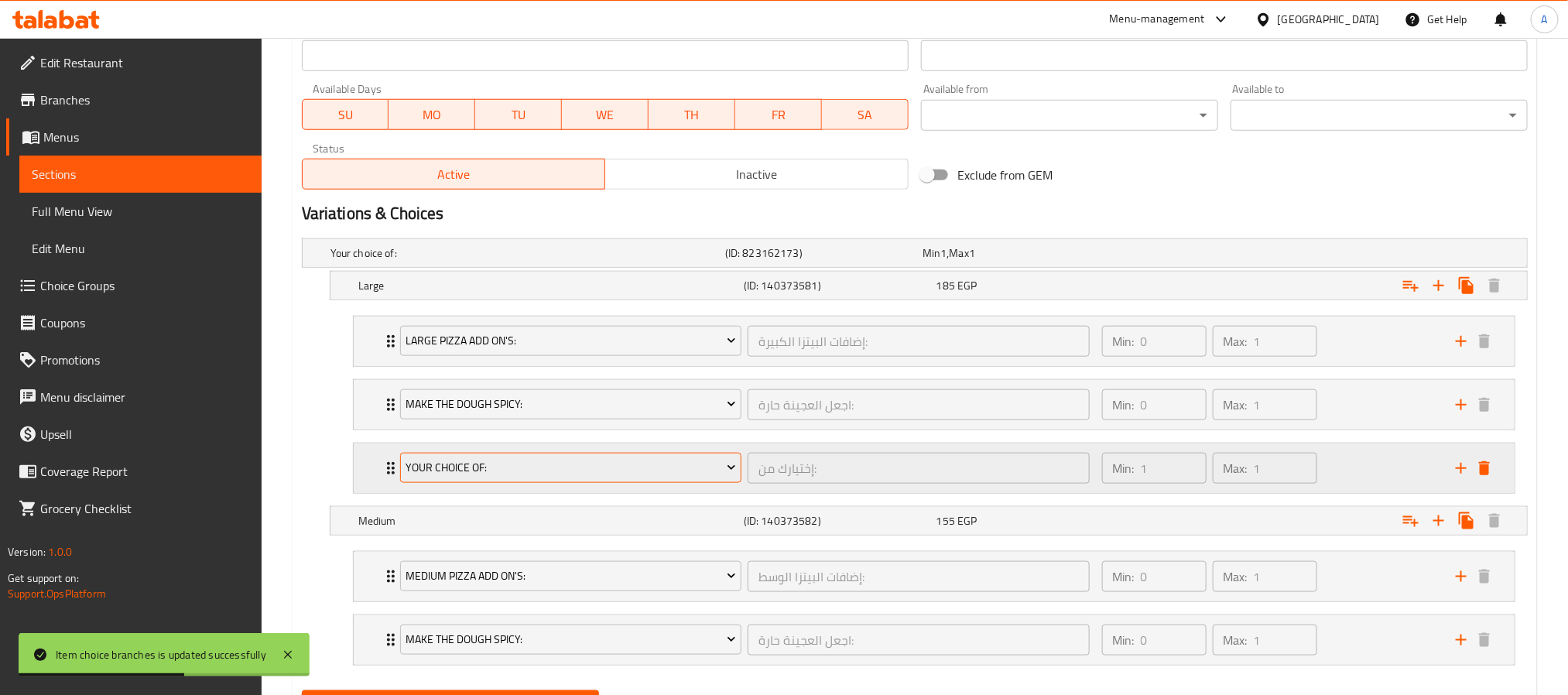
click at [715, 465] on span "Your Choice Of:" at bounding box center [570, 468] width 330 height 19
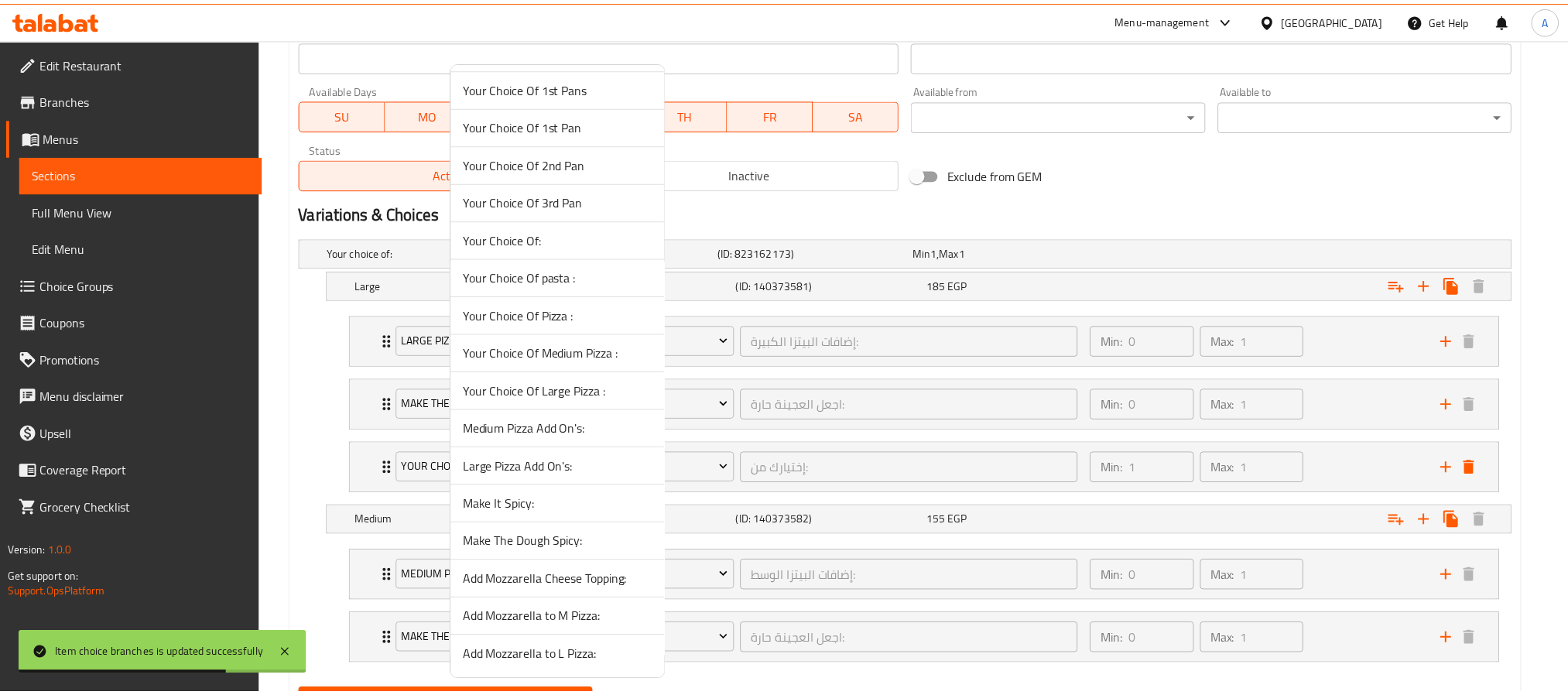
scroll to position [808, 0]
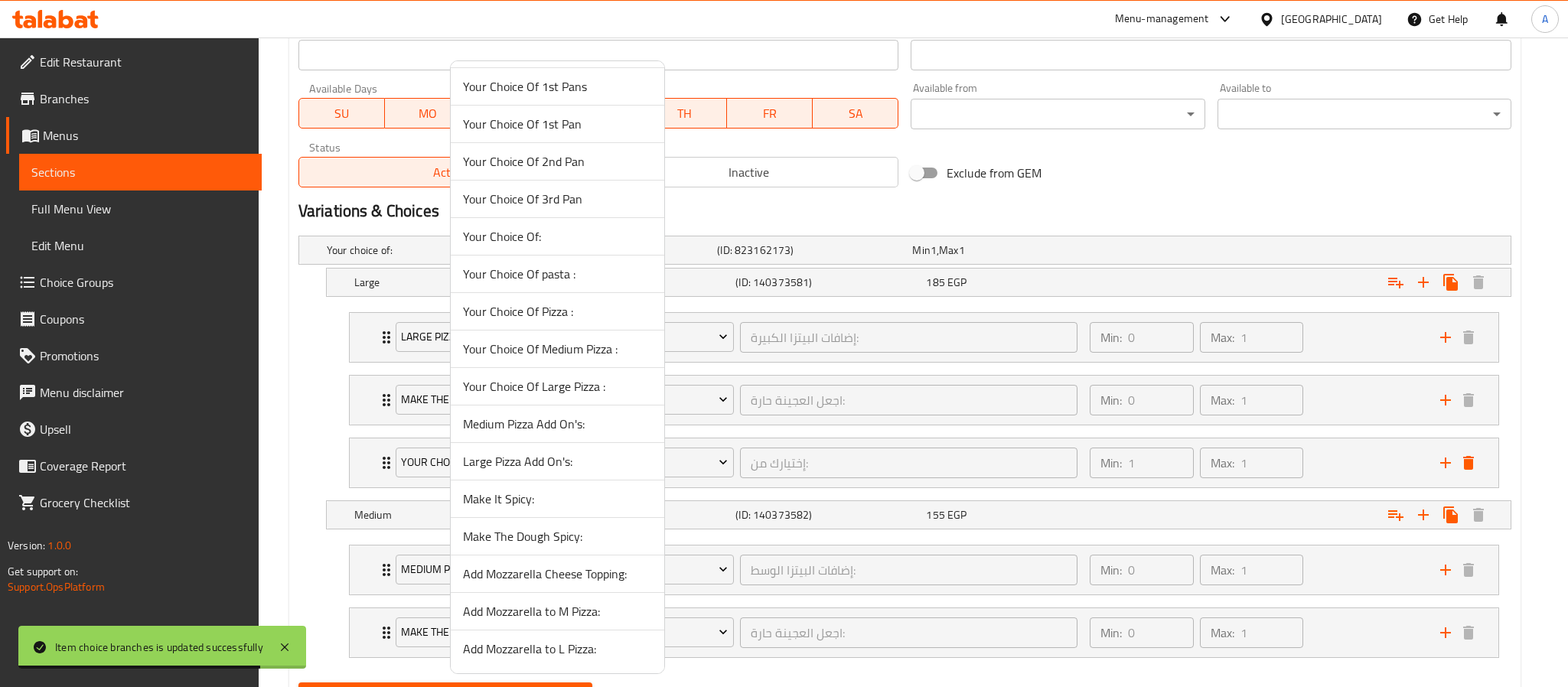
click at [566, 644] on span "Add Mozzarella to L Pizza:" at bounding box center [557, 649] width 189 height 18
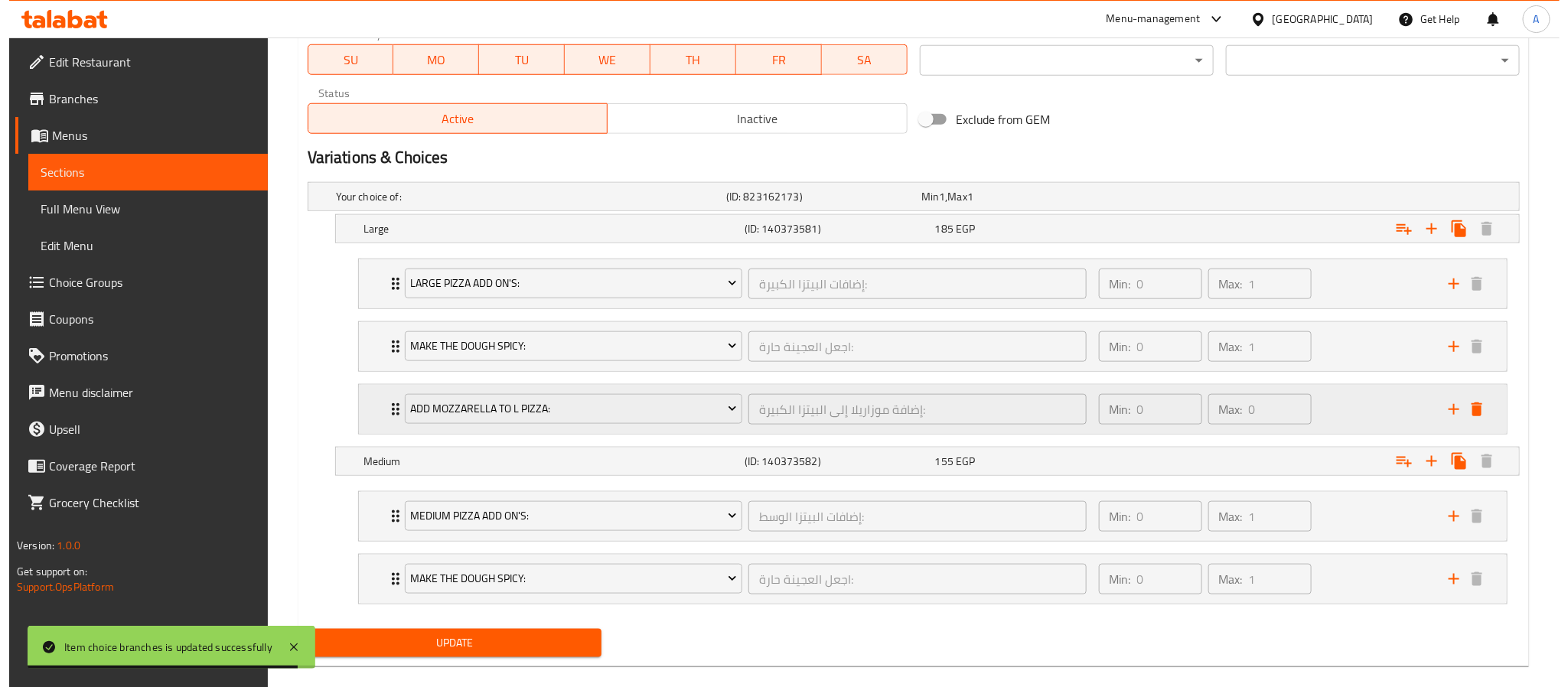
scroll to position [772, 0]
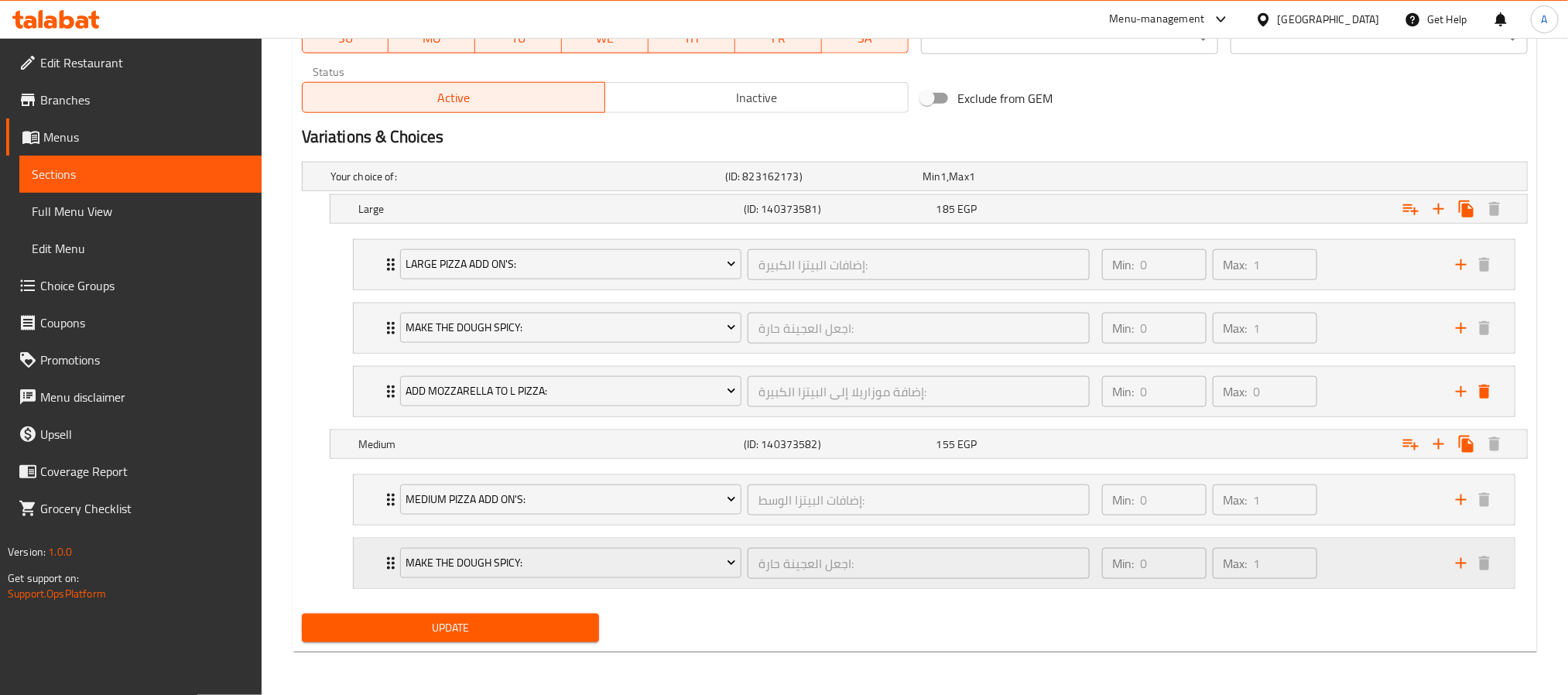
click at [1461, 554] on icon "add" at bounding box center [1461, 563] width 18 height 18
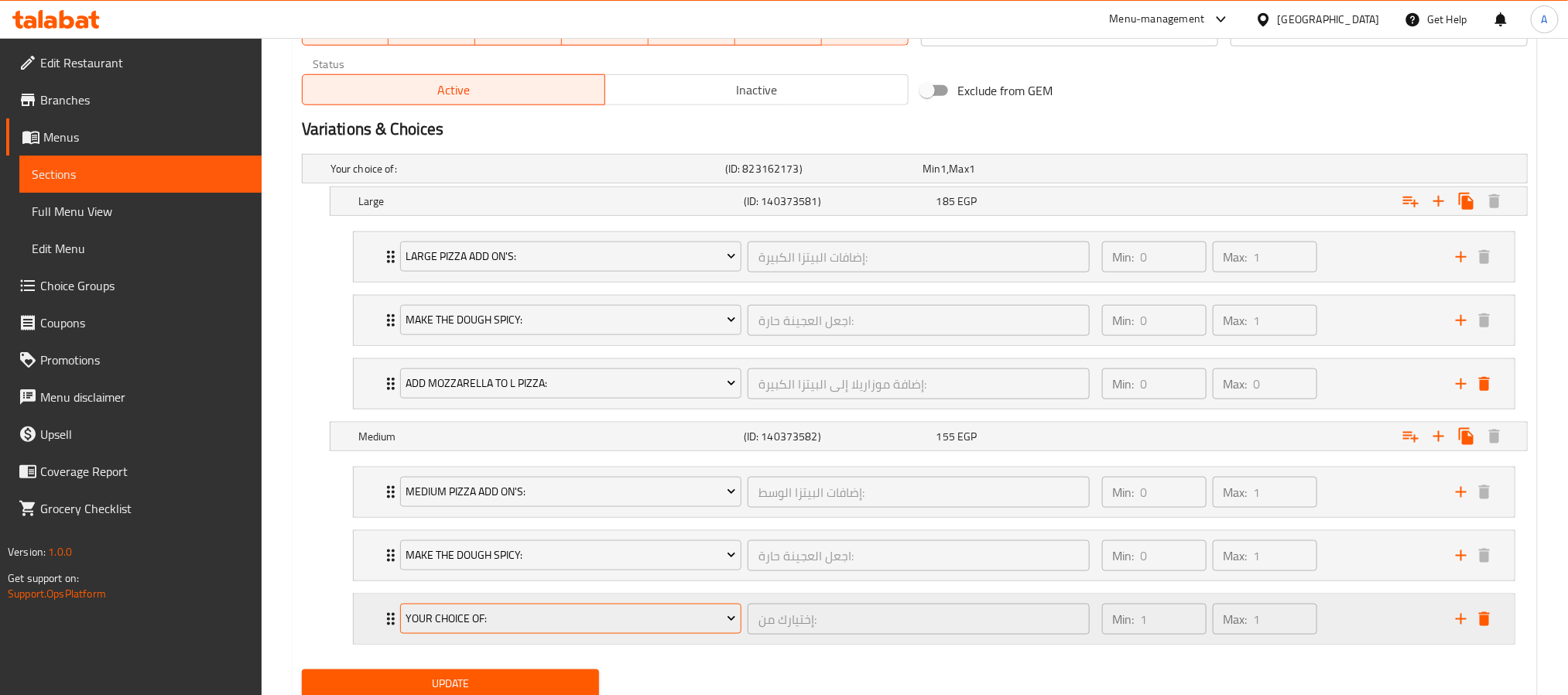
click at [527, 635] on button "Your Choice Of:" at bounding box center [571, 620] width 342 height 31
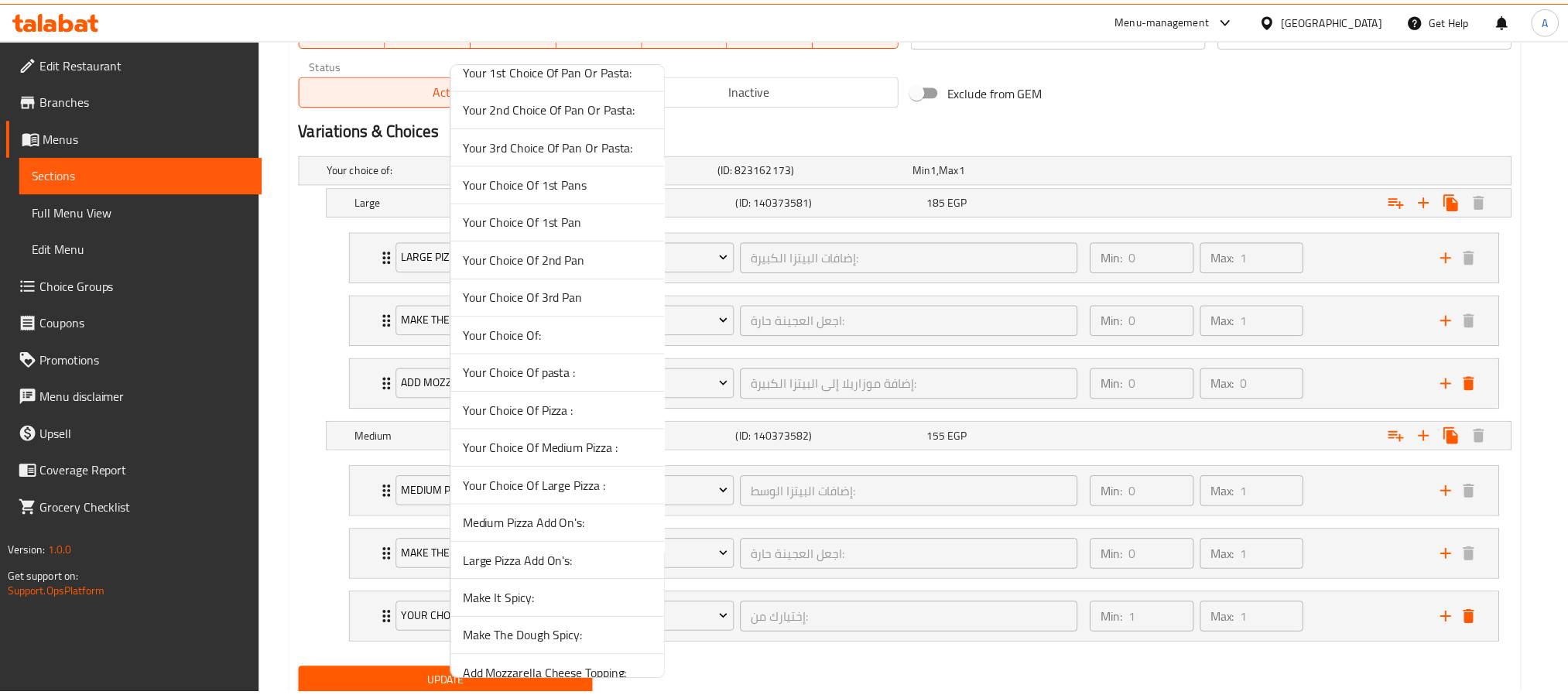
scroll to position [808, 0]
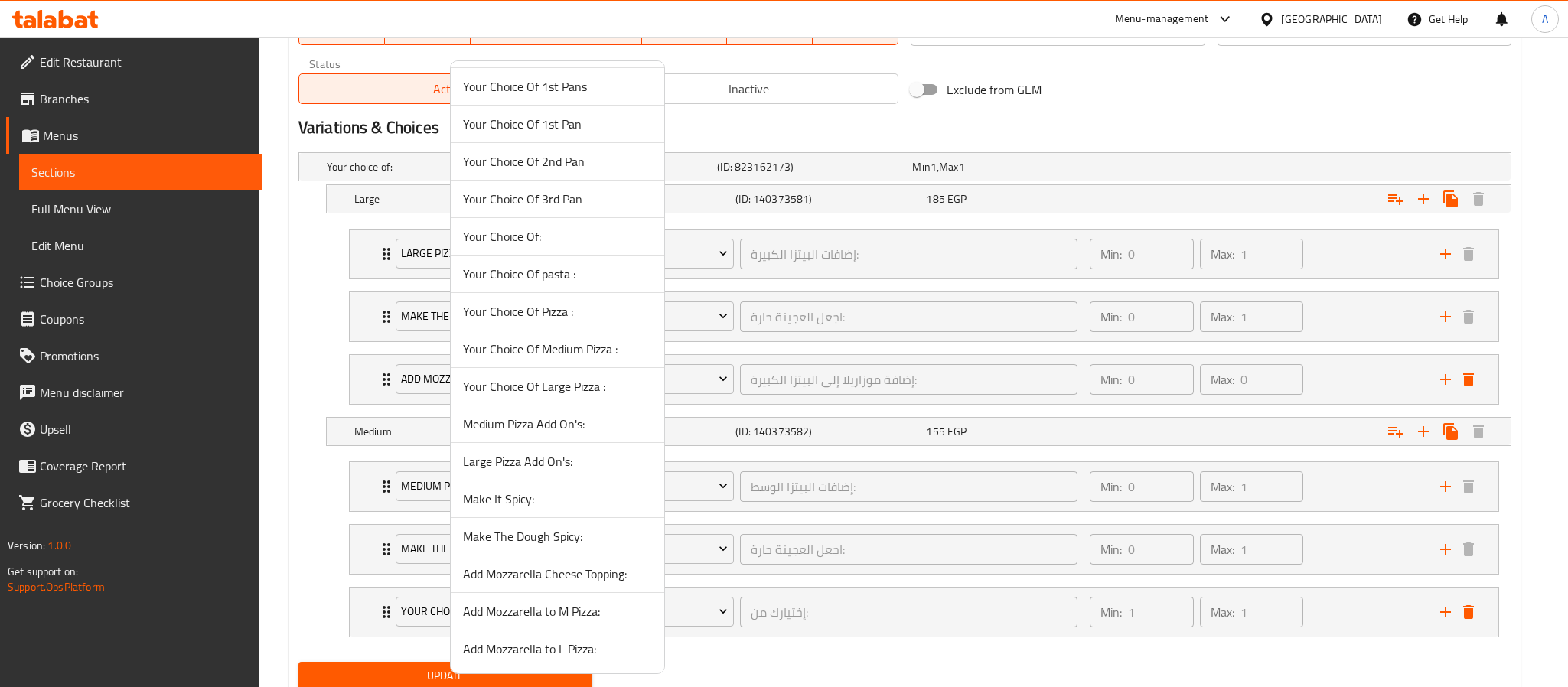
click at [537, 612] on span "Add Mozzarella to M Pizza:" at bounding box center [557, 611] width 189 height 18
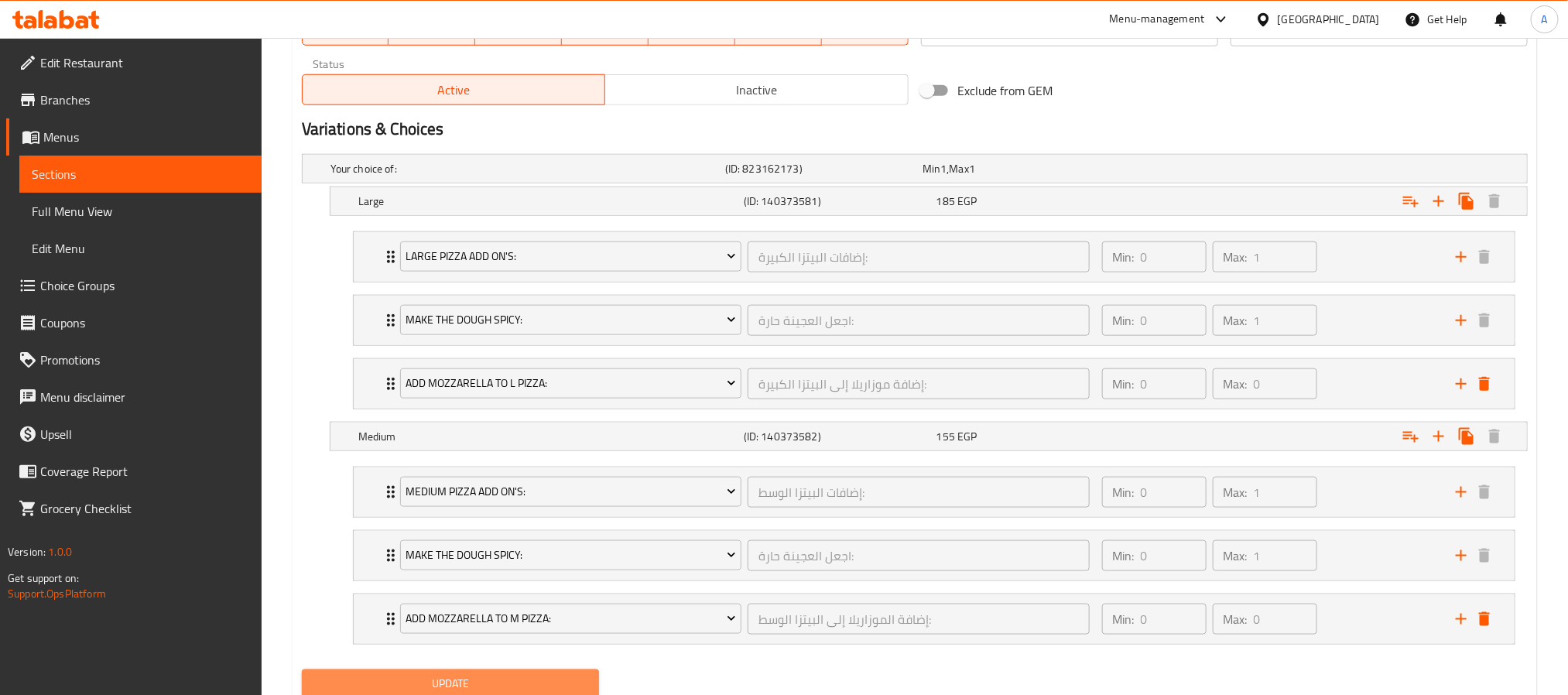
click at [522, 683] on span "Update" at bounding box center [451, 684] width 272 height 19
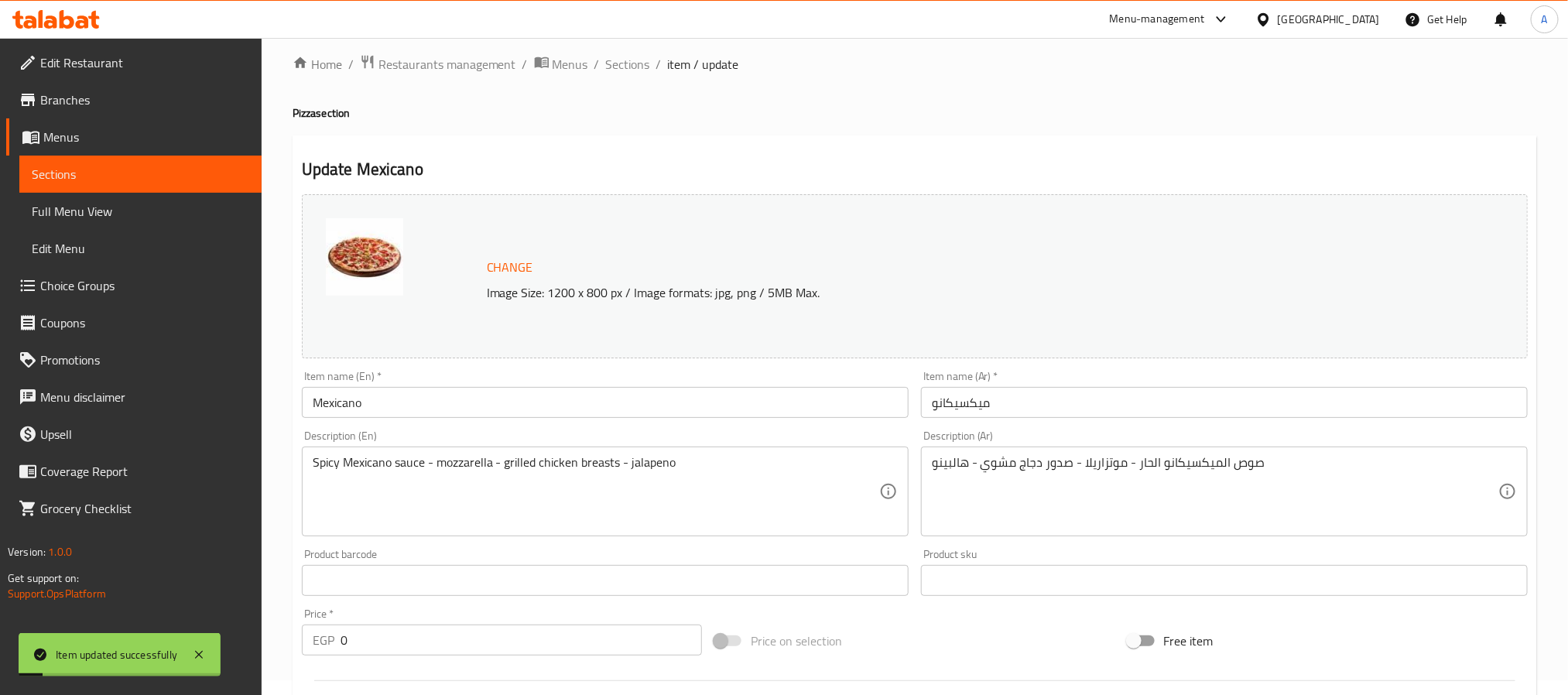
scroll to position [0, 0]
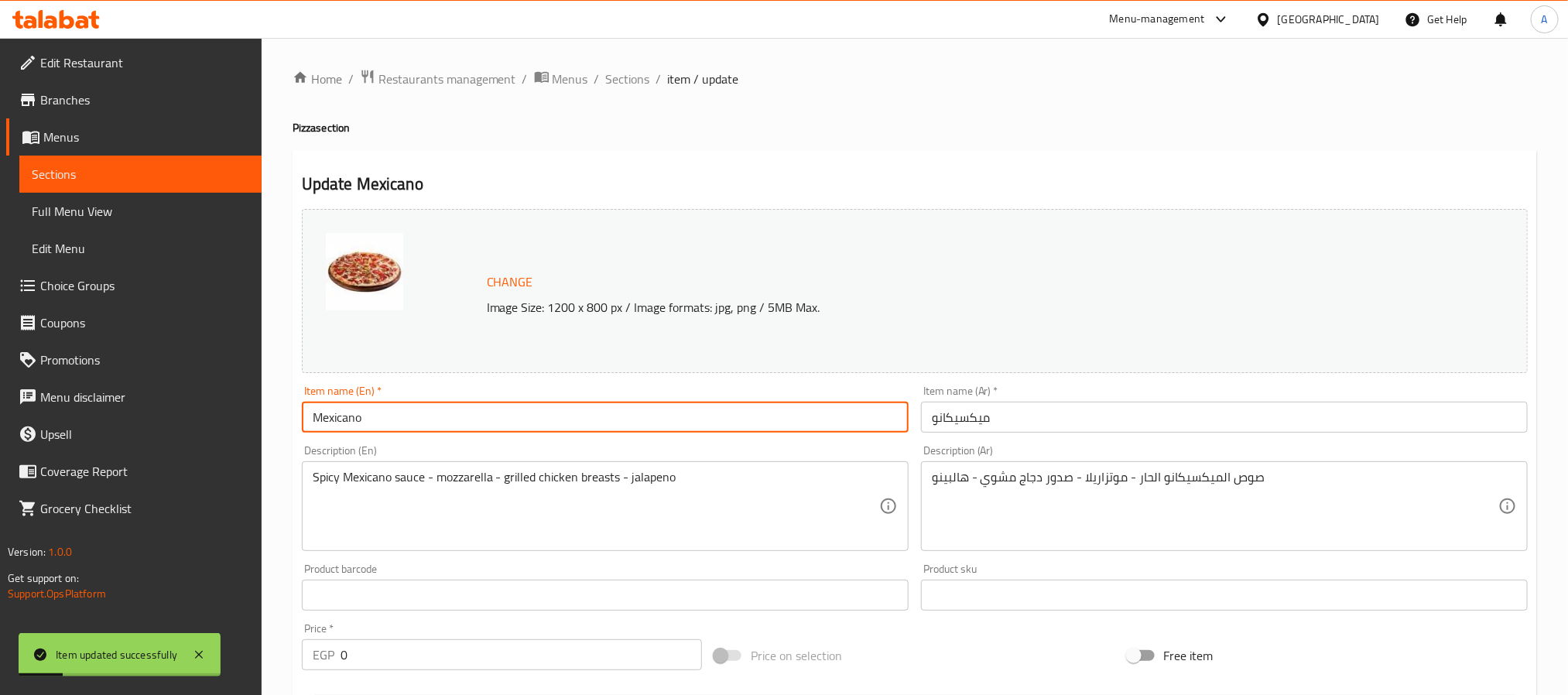
click at [426, 421] on input "Mexicano" at bounding box center [605, 417] width 607 height 31
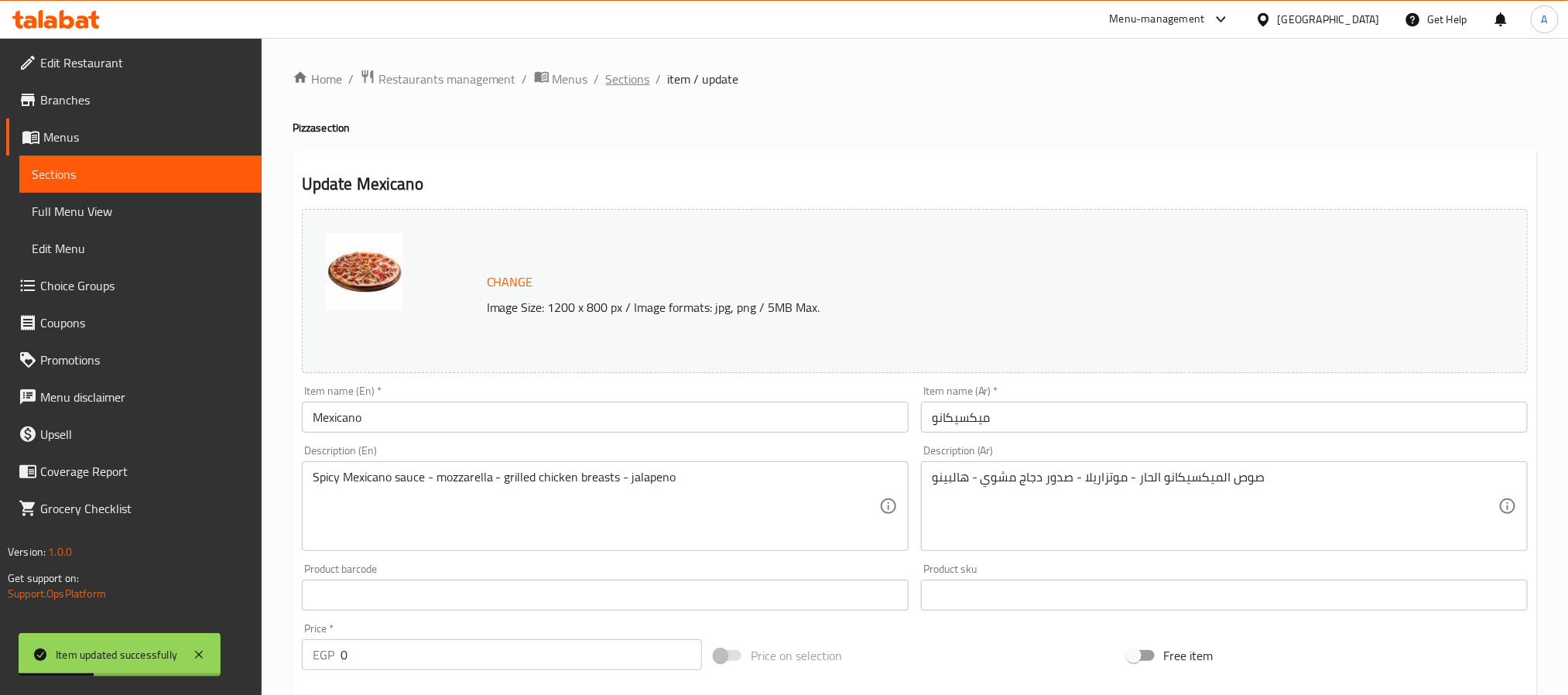
click at [625, 86] on span "Sections" at bounding box center [628, 78] width 44 height 18
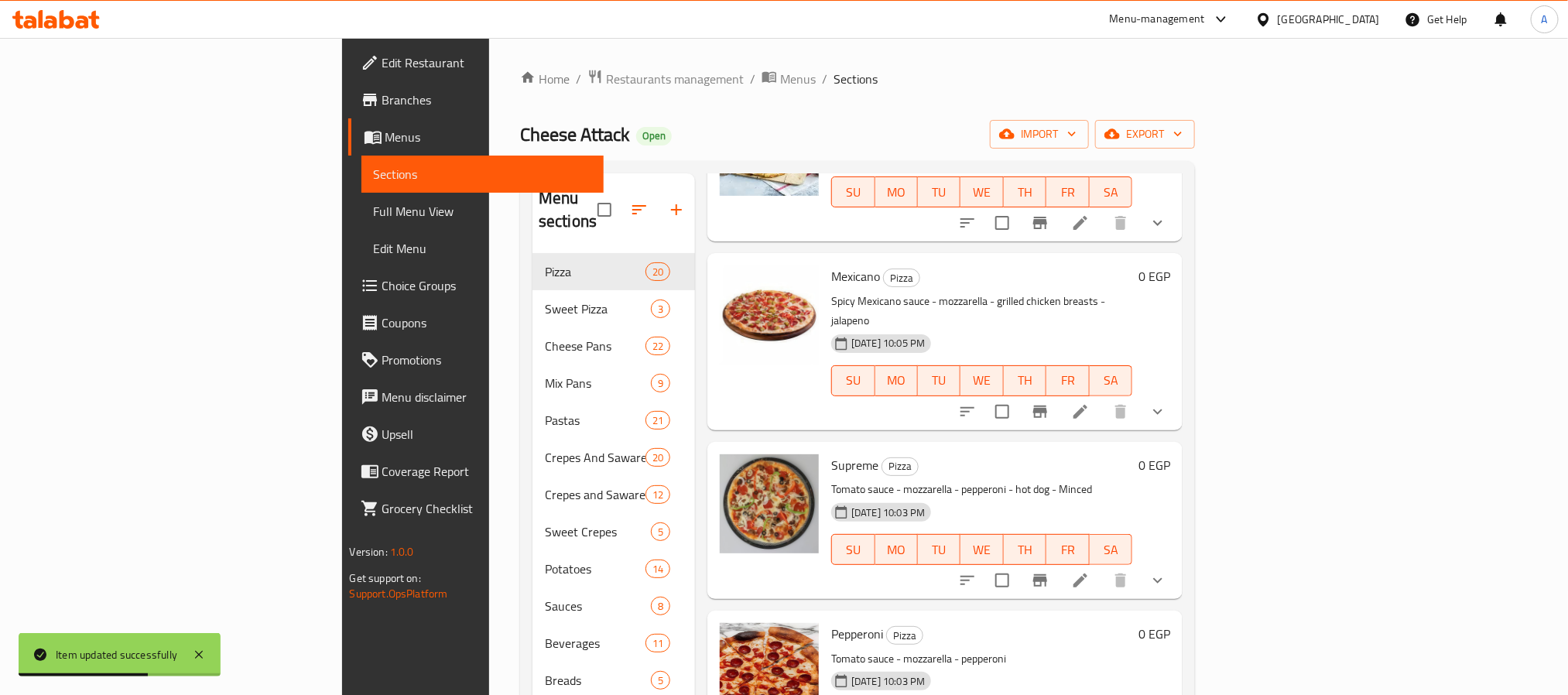
scroll to position [1596, 0]
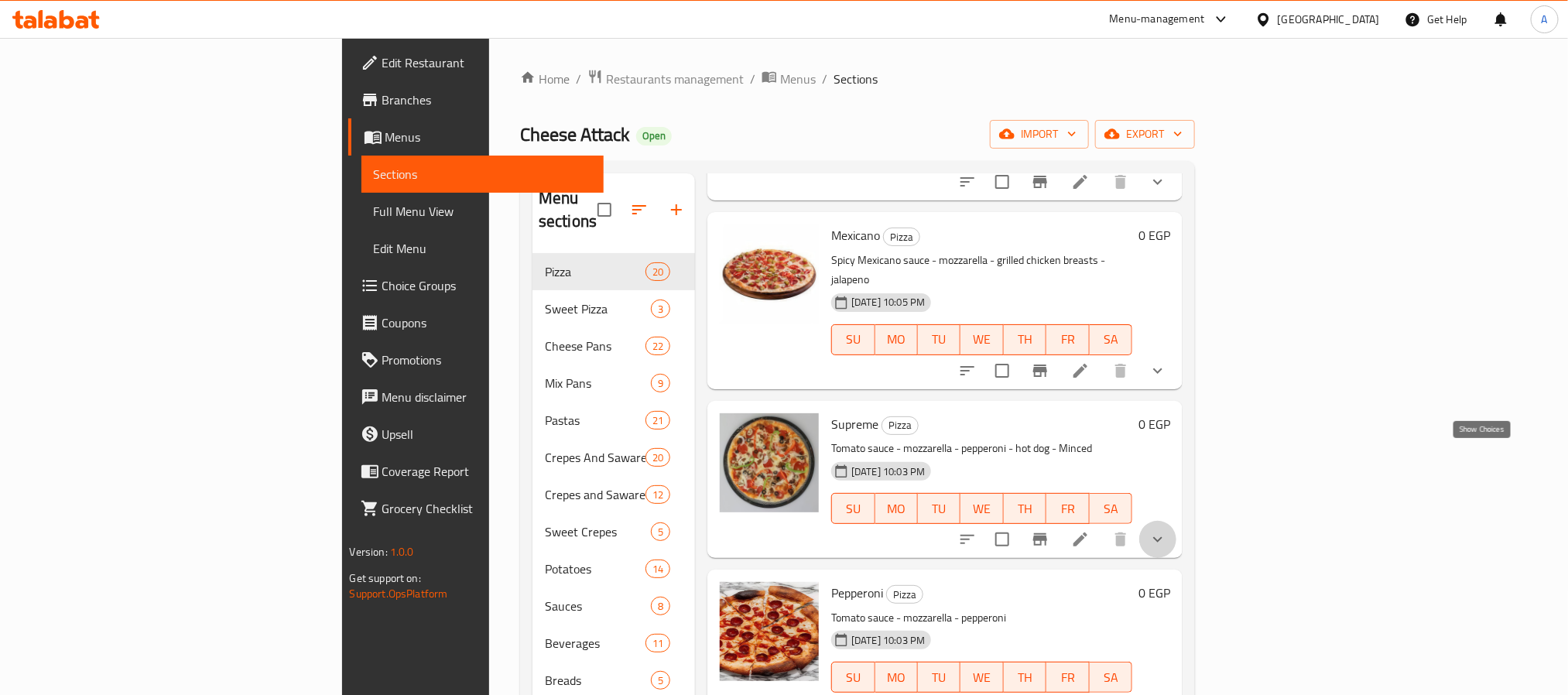
click at [1168, 530] on icon "show more" at bounding box center [1157, 539] width 18 height 18
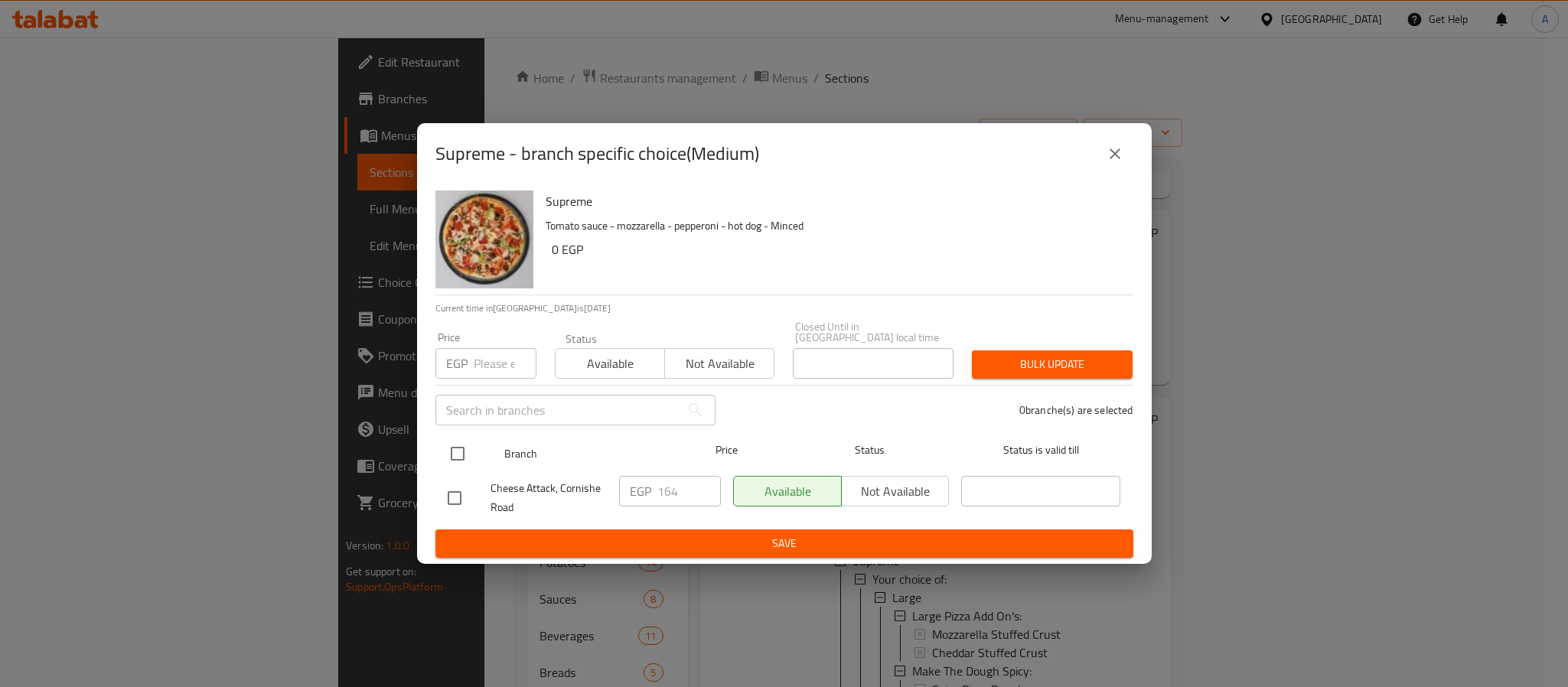
click at [462, 444] on input "checkbox" at bounding box center [458, 454] width 32 height 32
checkbox input "true"
click at [691, 485] on input "164" at bounding box center [689, 491] width 64 height 31
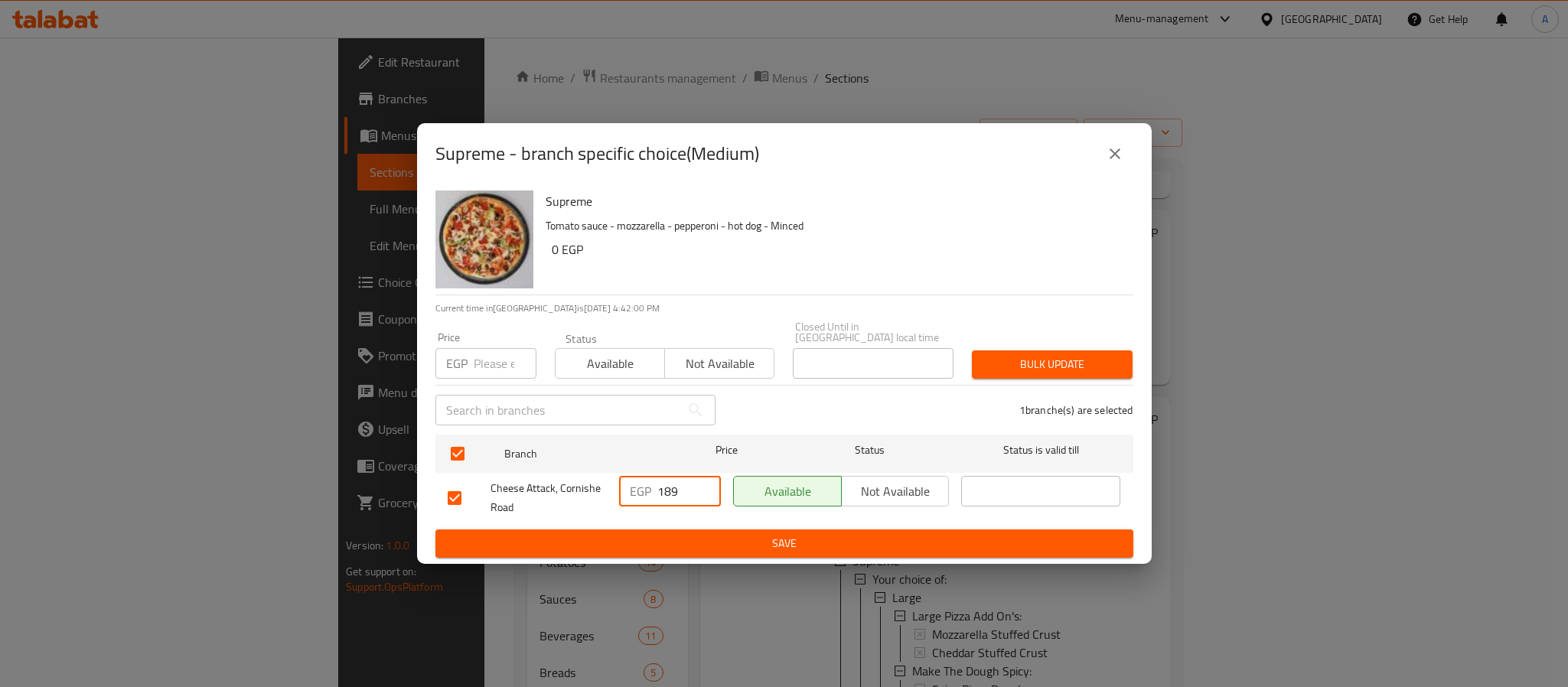
type input "189"
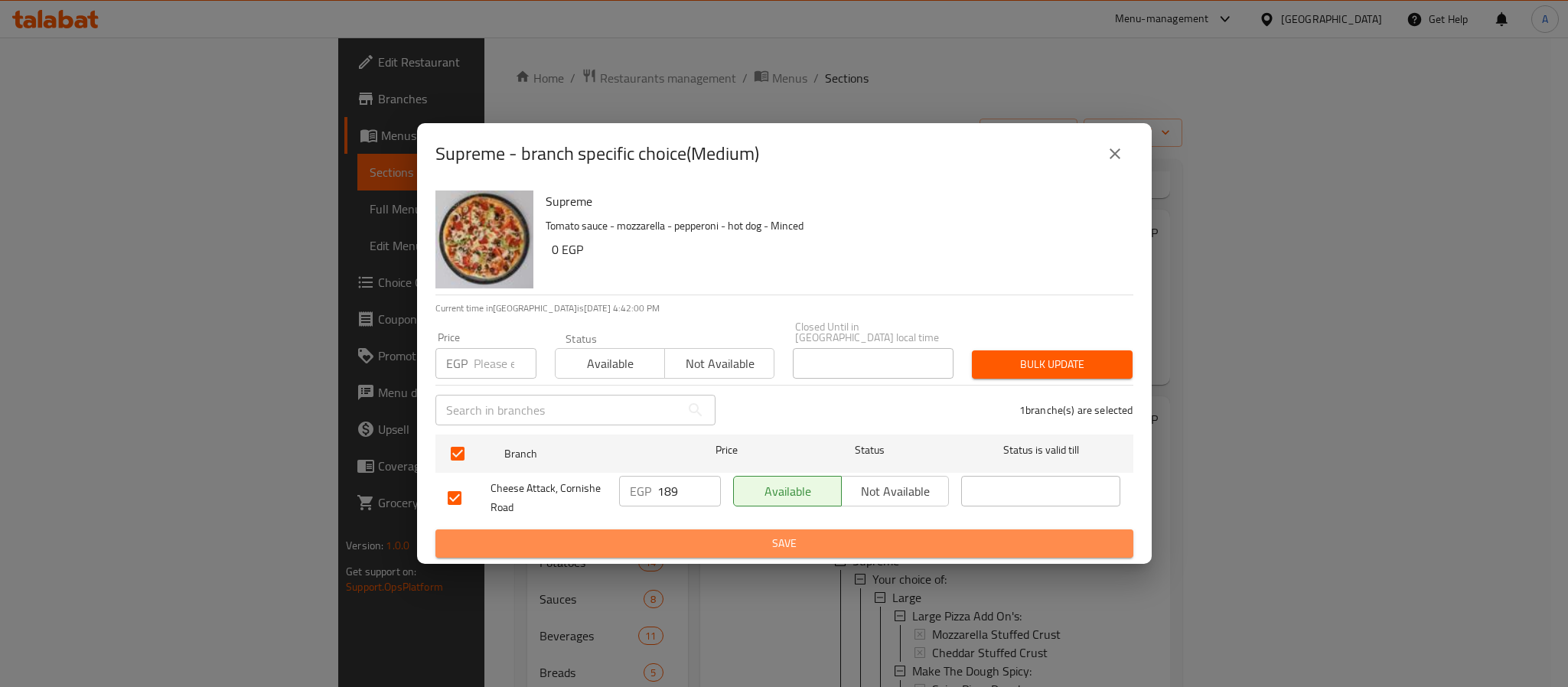
click at [752, 545] on span "Save" at bounding box center [784, 544] width 674 height 19
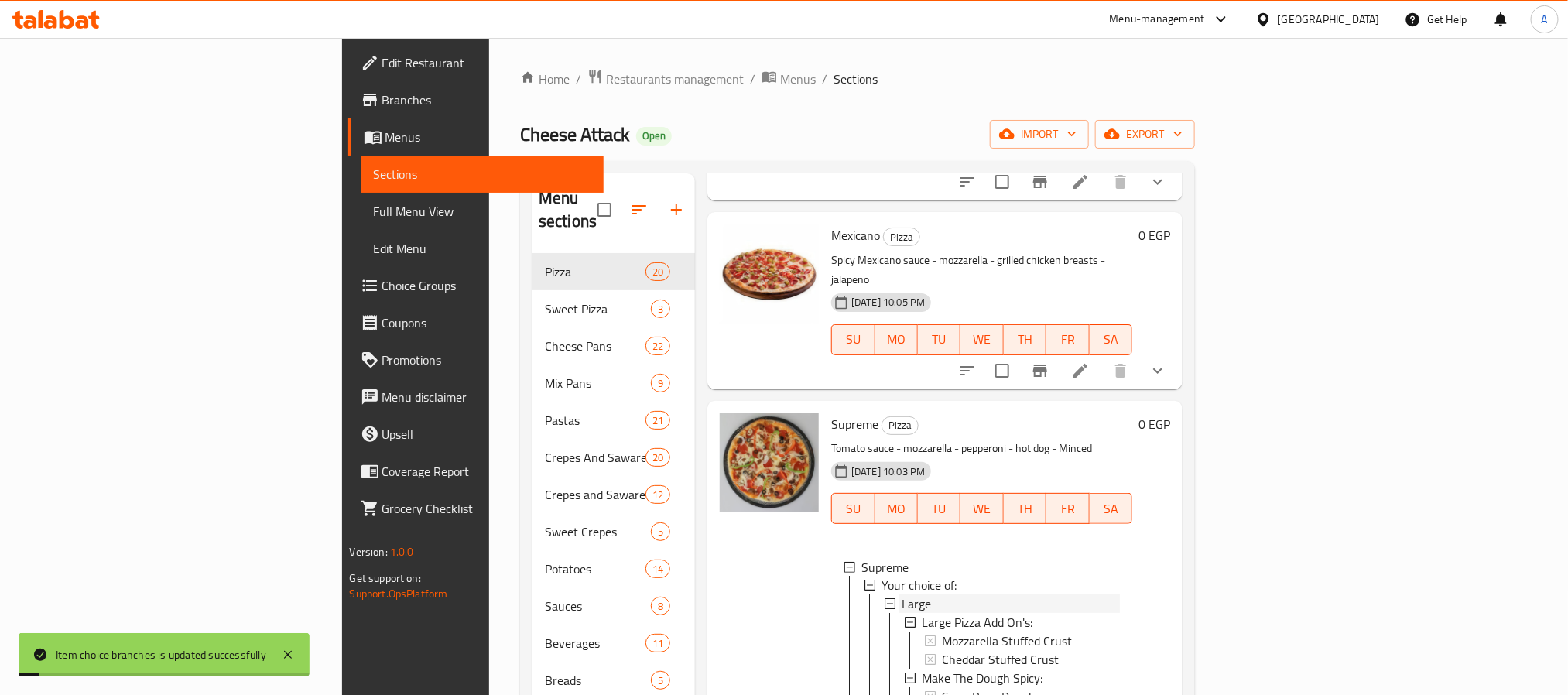
click at [901, 596] on span "Large" at bounding box center [916, 604] width 29 height 18
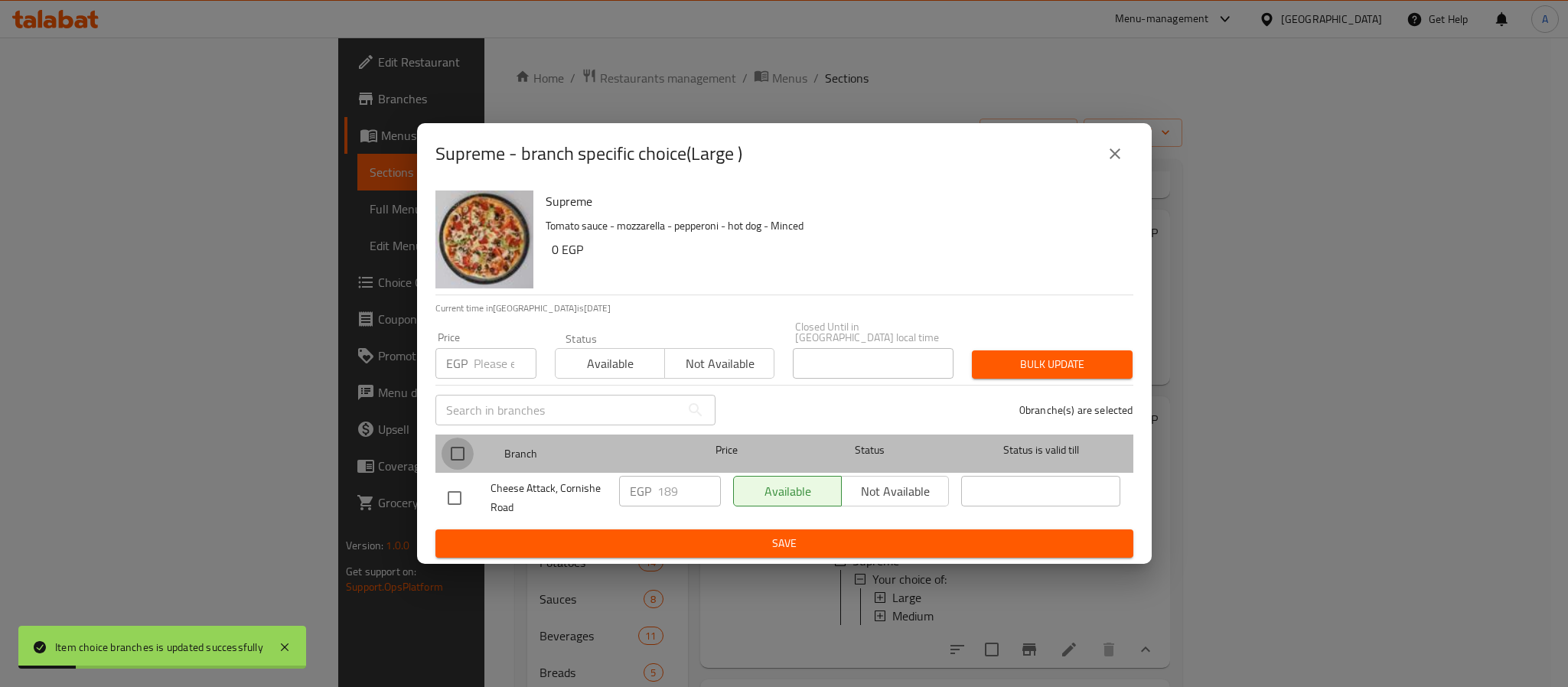
click at [457, 443] on input "checkbox" at bounding box center [458, 454] width 32 height 32
checkbox input "true"
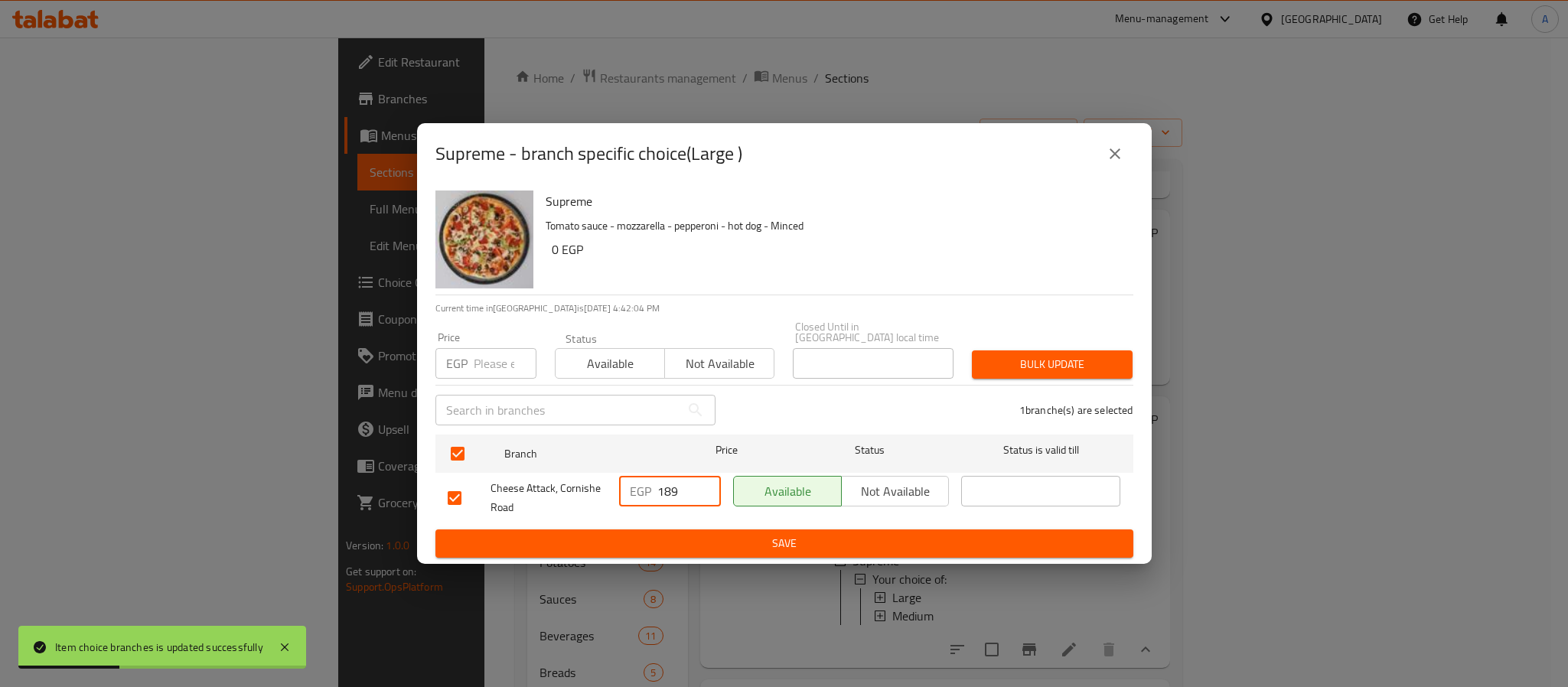
drag, startPoint x: 669, startPoint y: 485, endPoint x: 639, endPoint y: 485, distance: 30.0
click at [639, 485] on div "EGP 189 ​" at bounding box center [670, 491] width 102 height 31
type input "239"
click at [659, 535] on span "Save" at bounding box center [784, 544] width 674 height 19
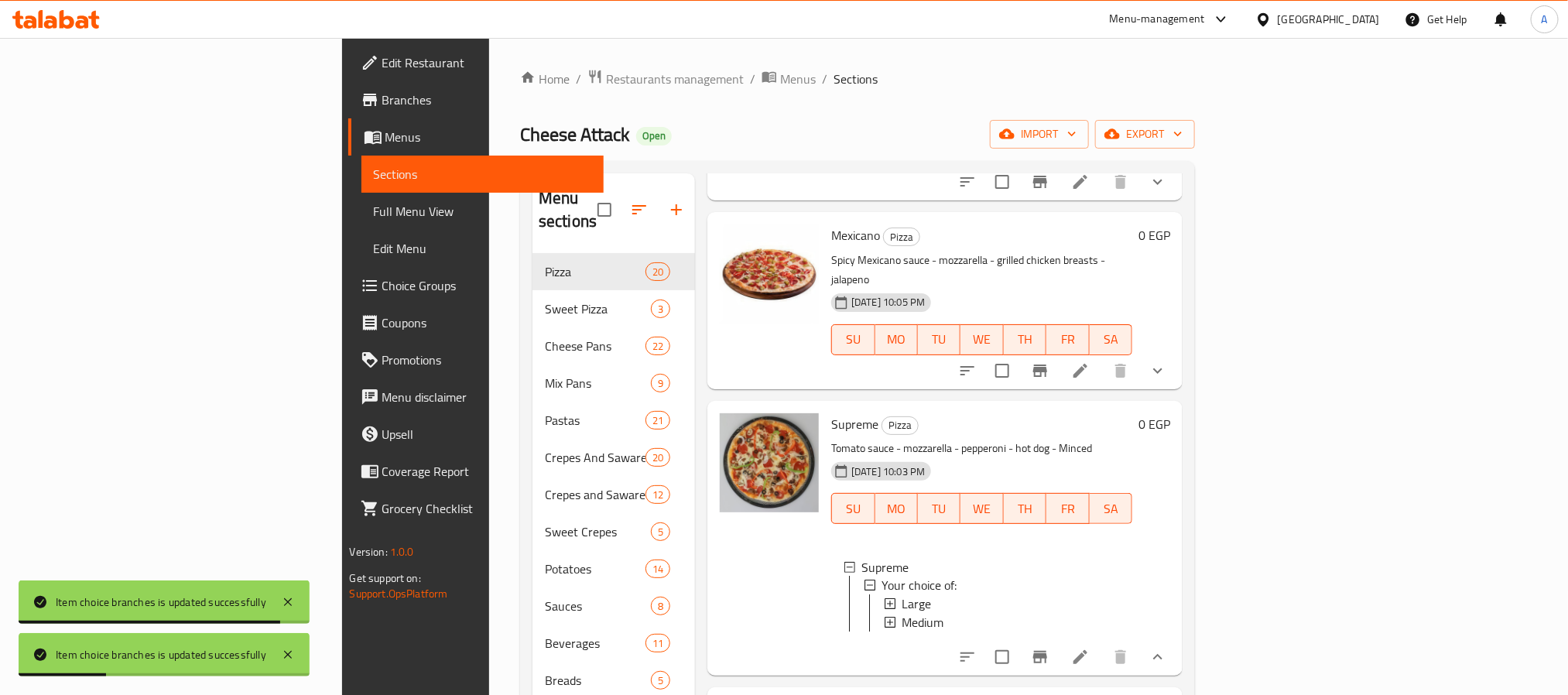
click at [1087, 651] on icon at bounding box center [1080, 657] width 14 height 14
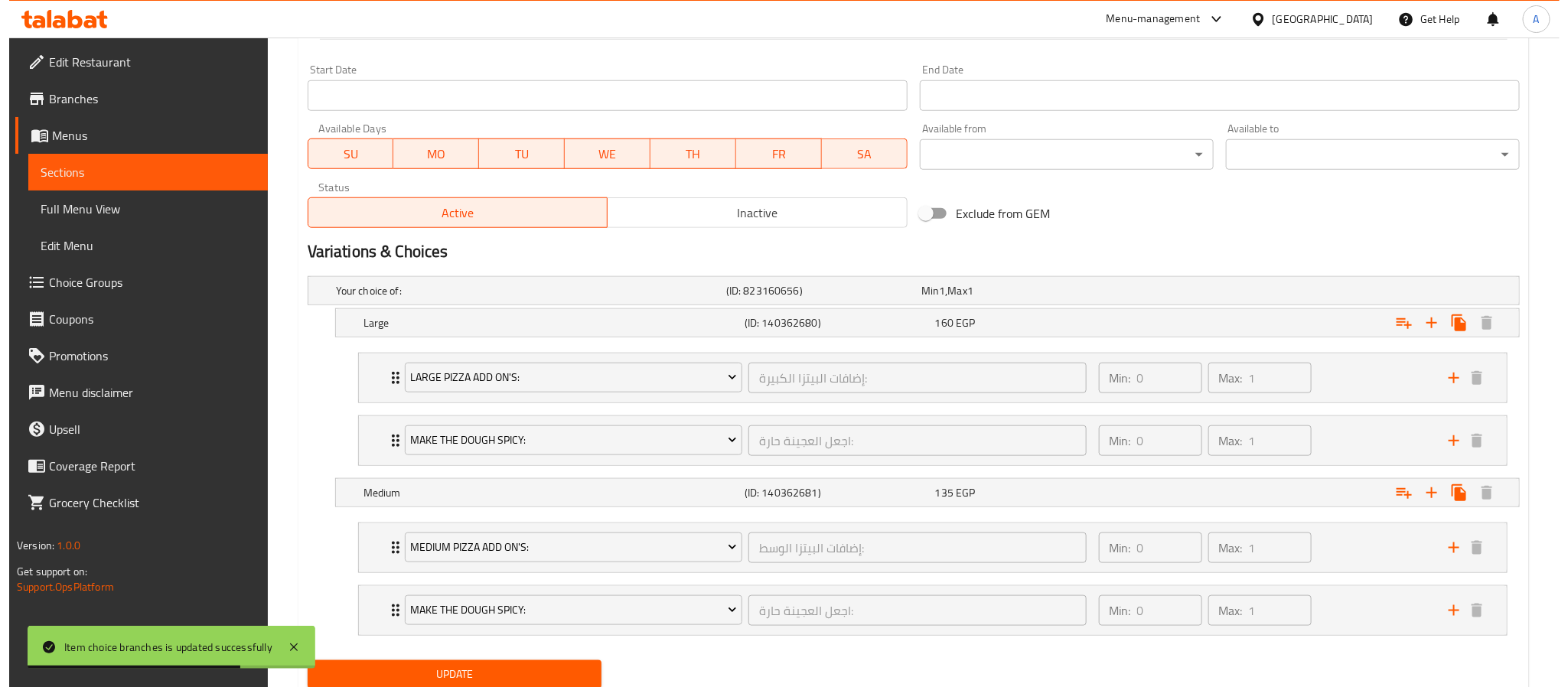
scroll to position [689, 0]
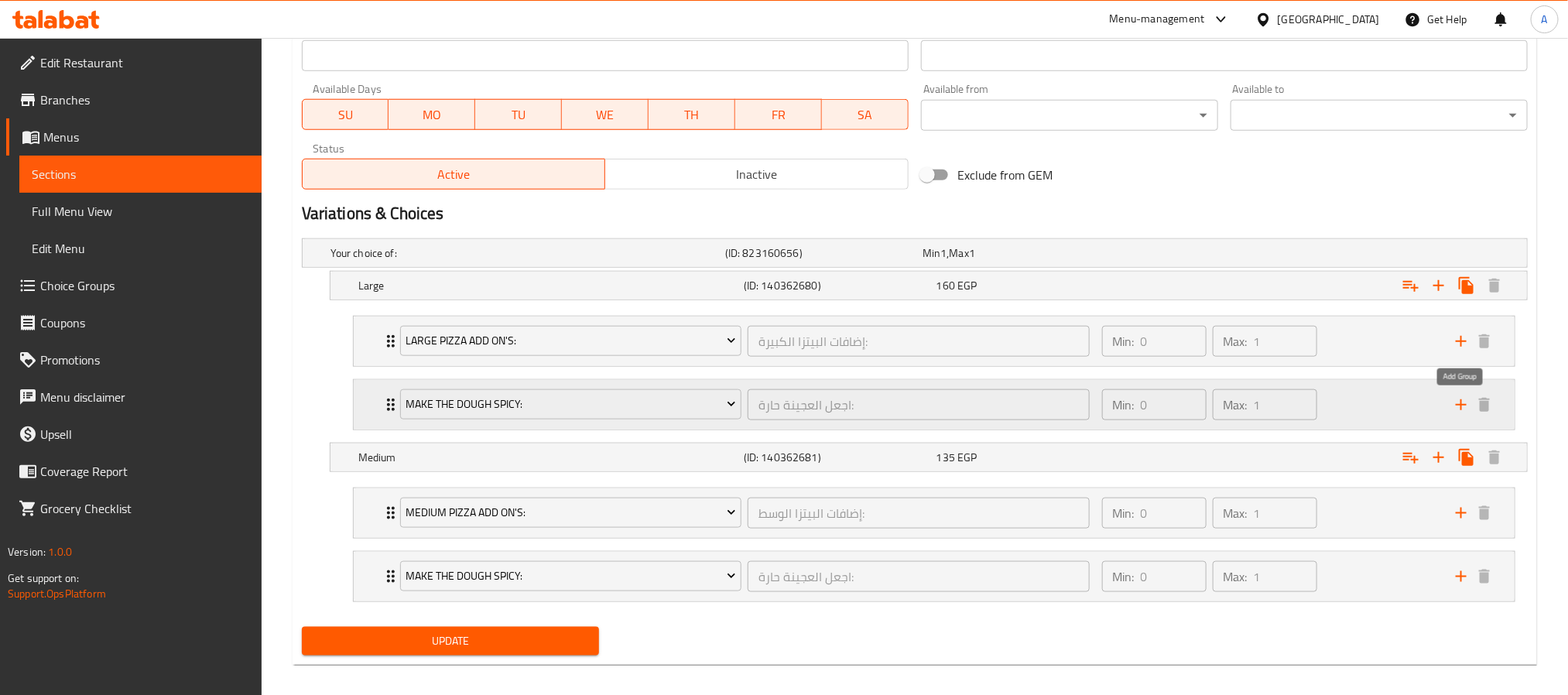
click at [1463, 407] on icon "add" at bounding box center [1461, 404] width 11 height 11
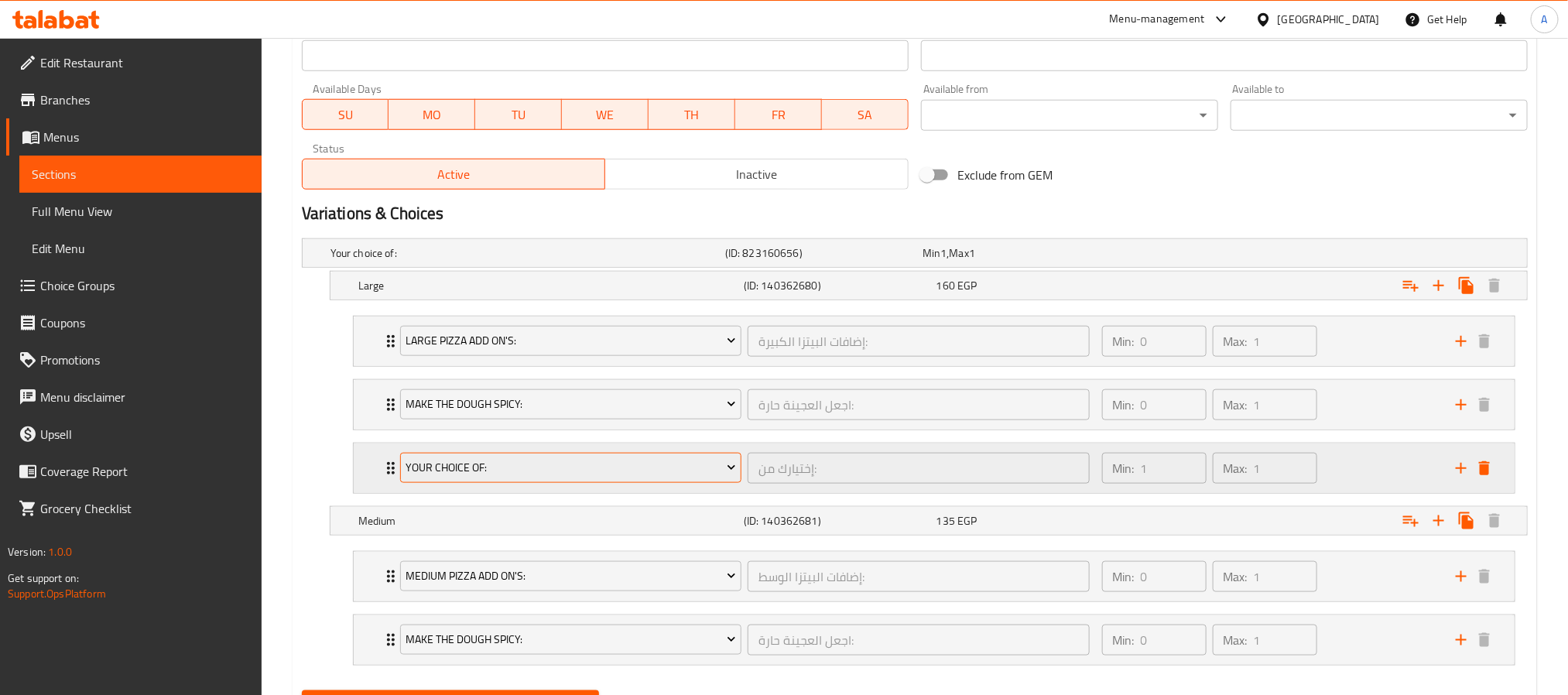
click at [676, 460] on button "Your Choice Of:" at bounding box center [571, 468] width 342 height 31
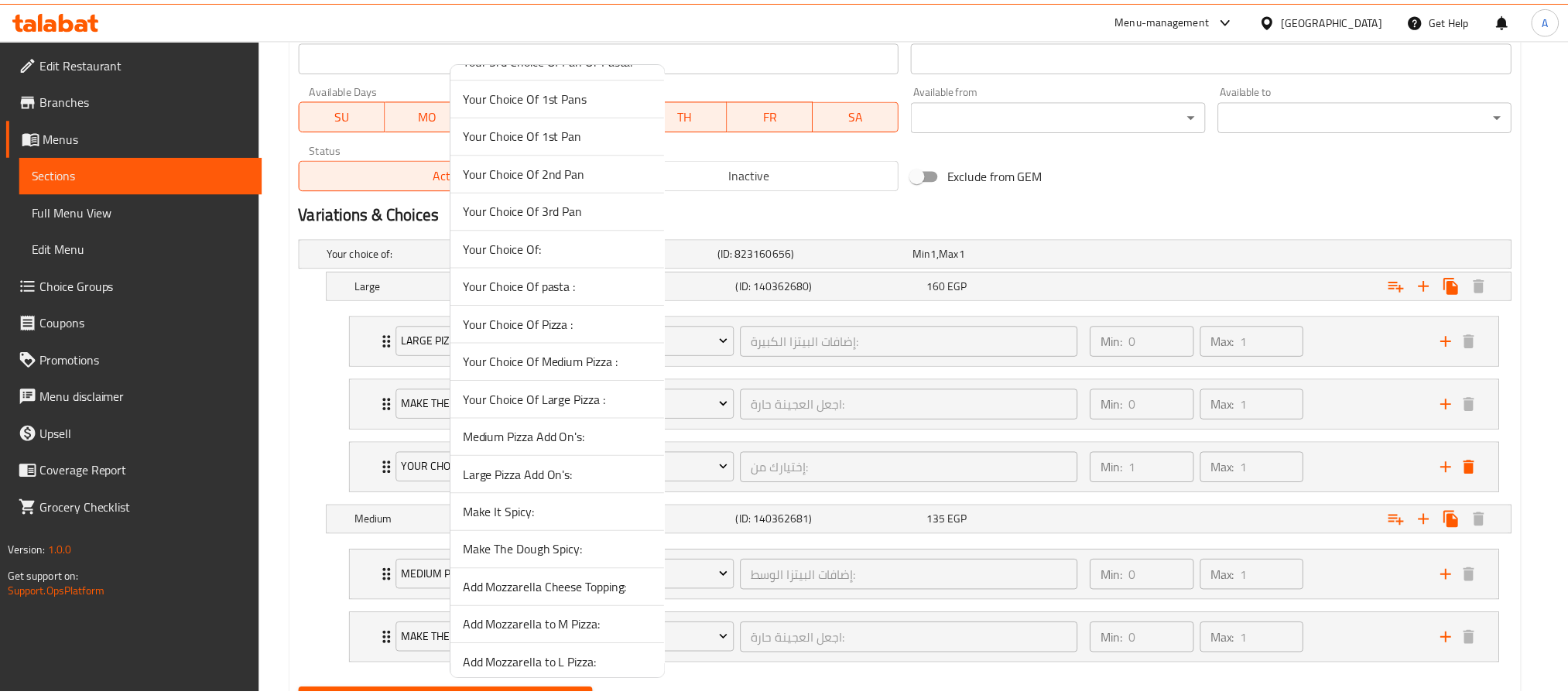
scroll to position [808, 0]
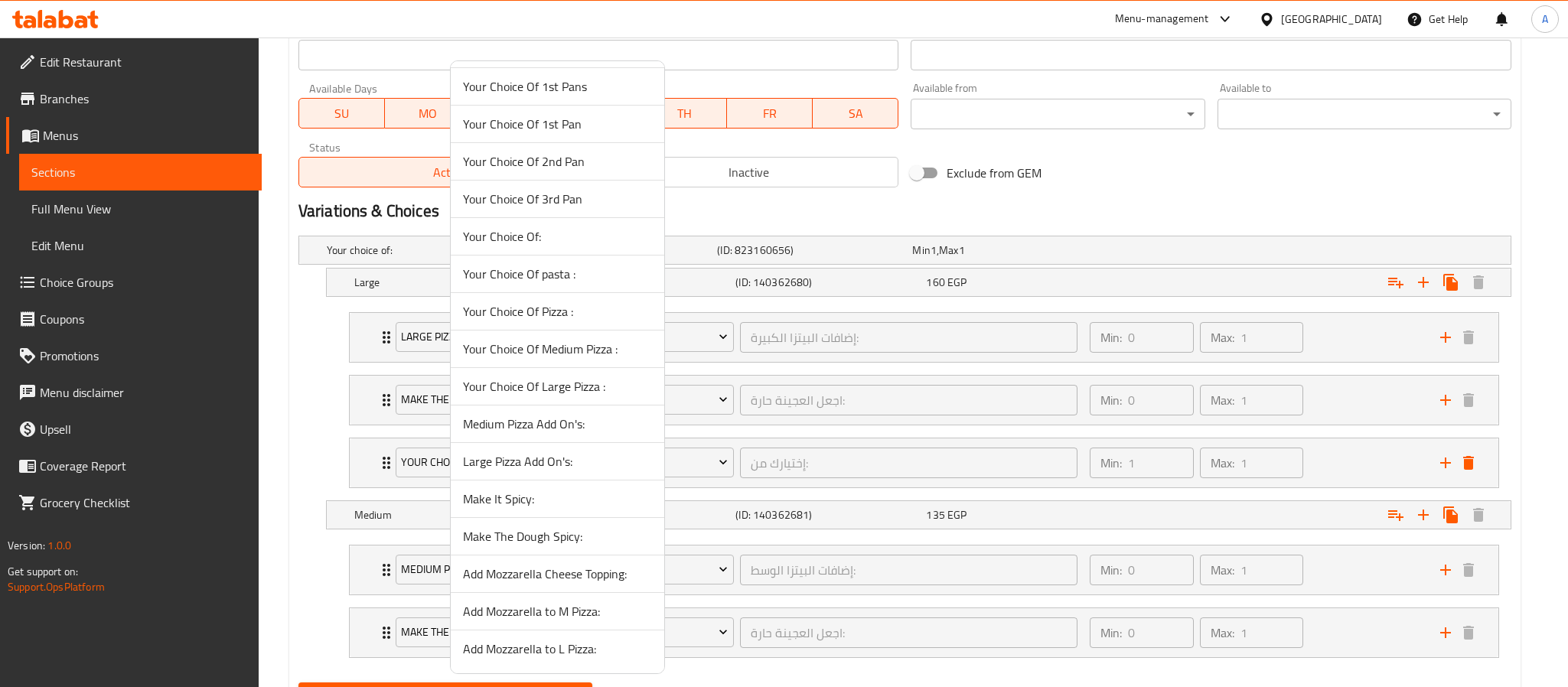
click at [567, 644] on span "Add Mozzarella to L Pizza:" at bounding box center [557, 649] width 189 height 18
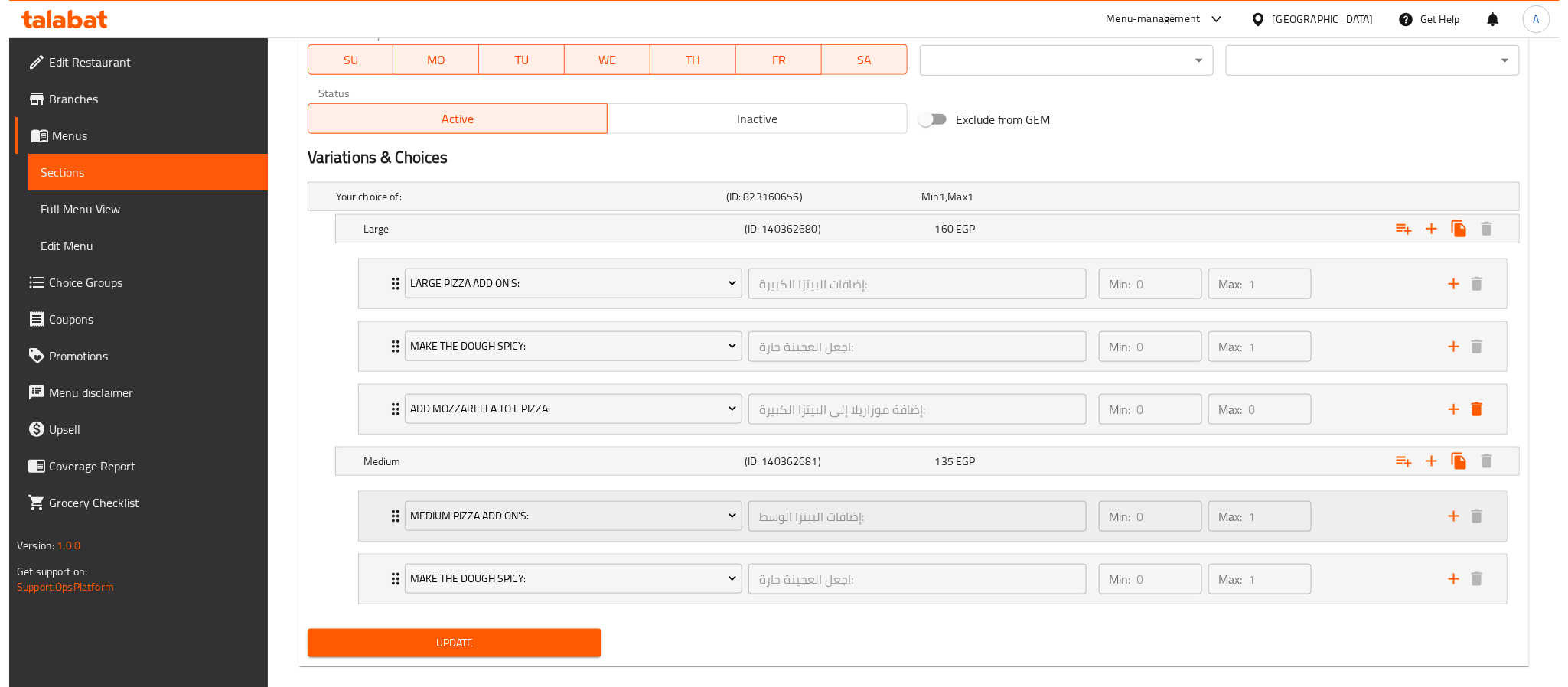
scroll to position [772, 0]
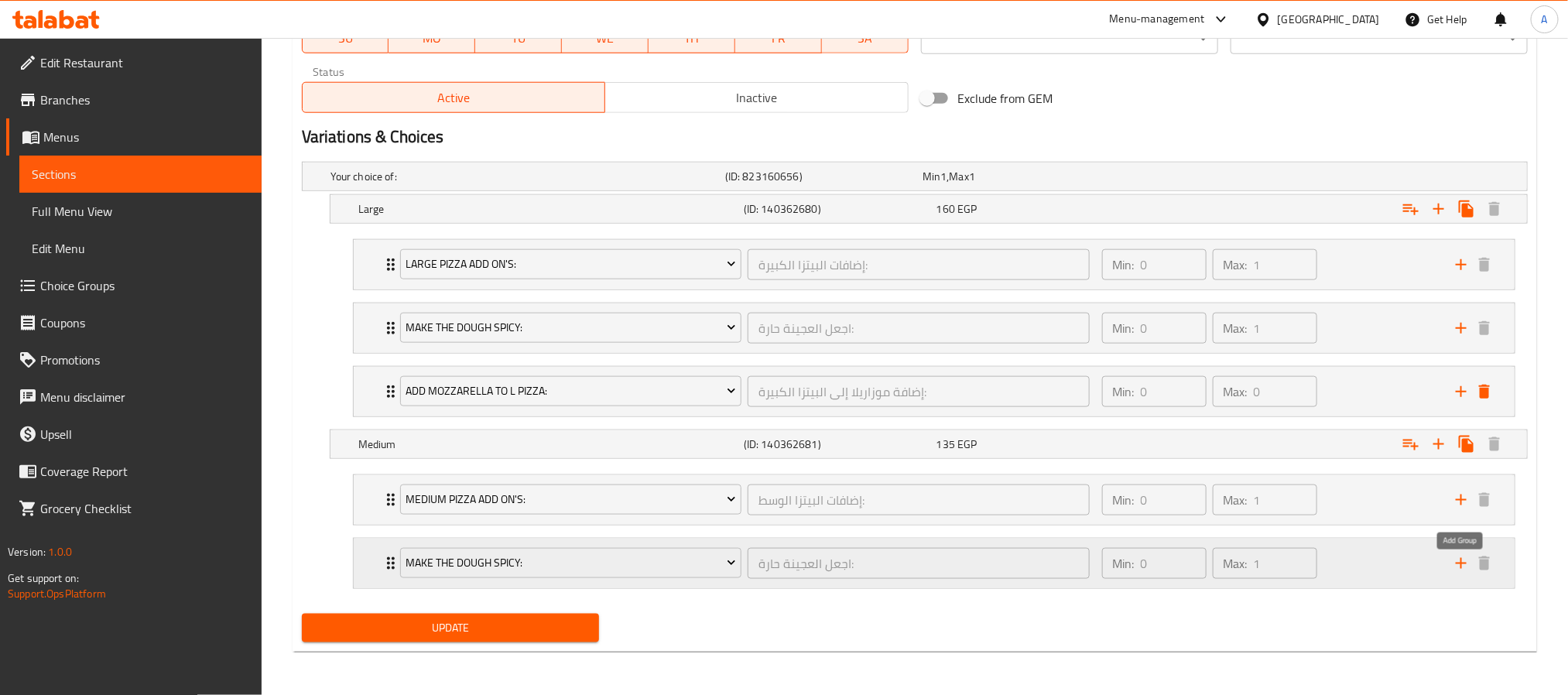
click at [1461, 565] on icon "add" at bounding box center [1461, 563] width 11 height 11
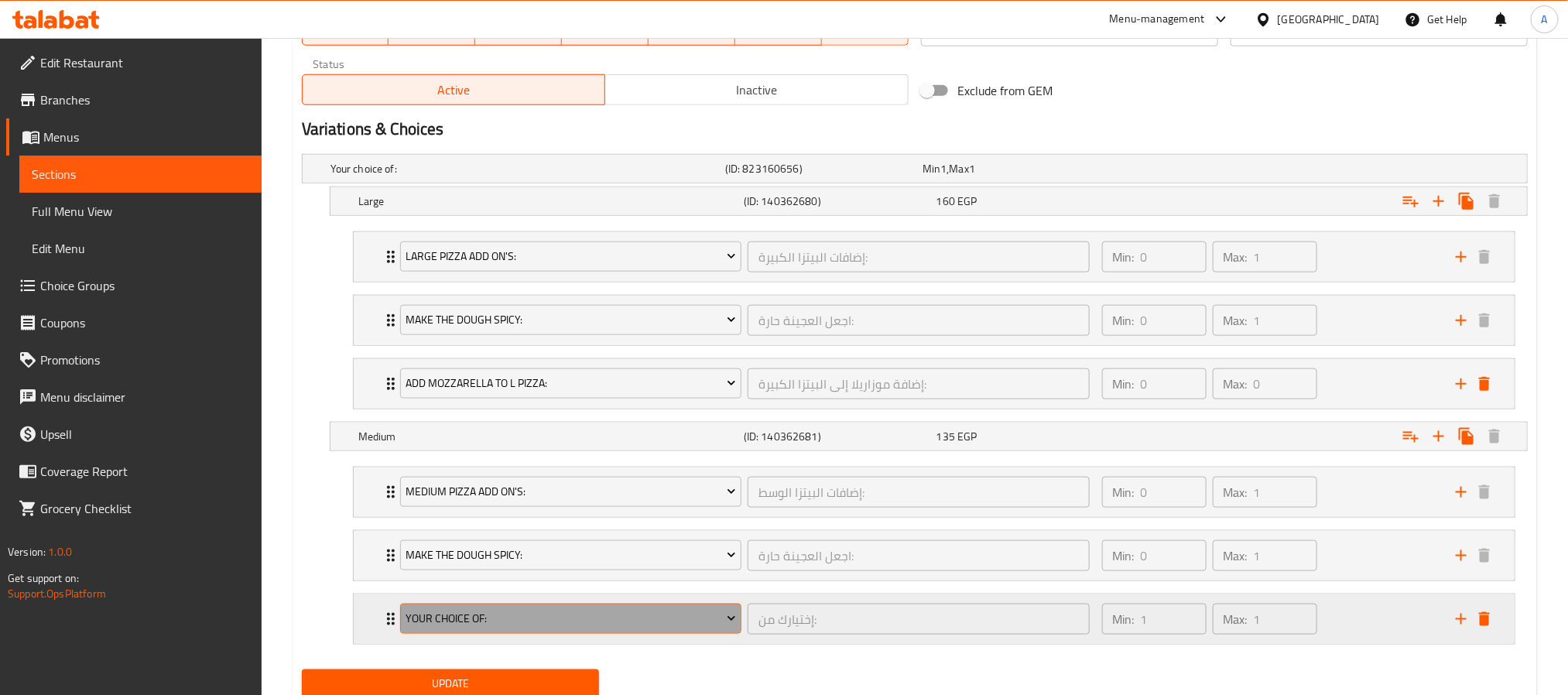
click at [572, 619] on span "Your Choice Of:" at bounding box center [570, 619] width 330 height 19
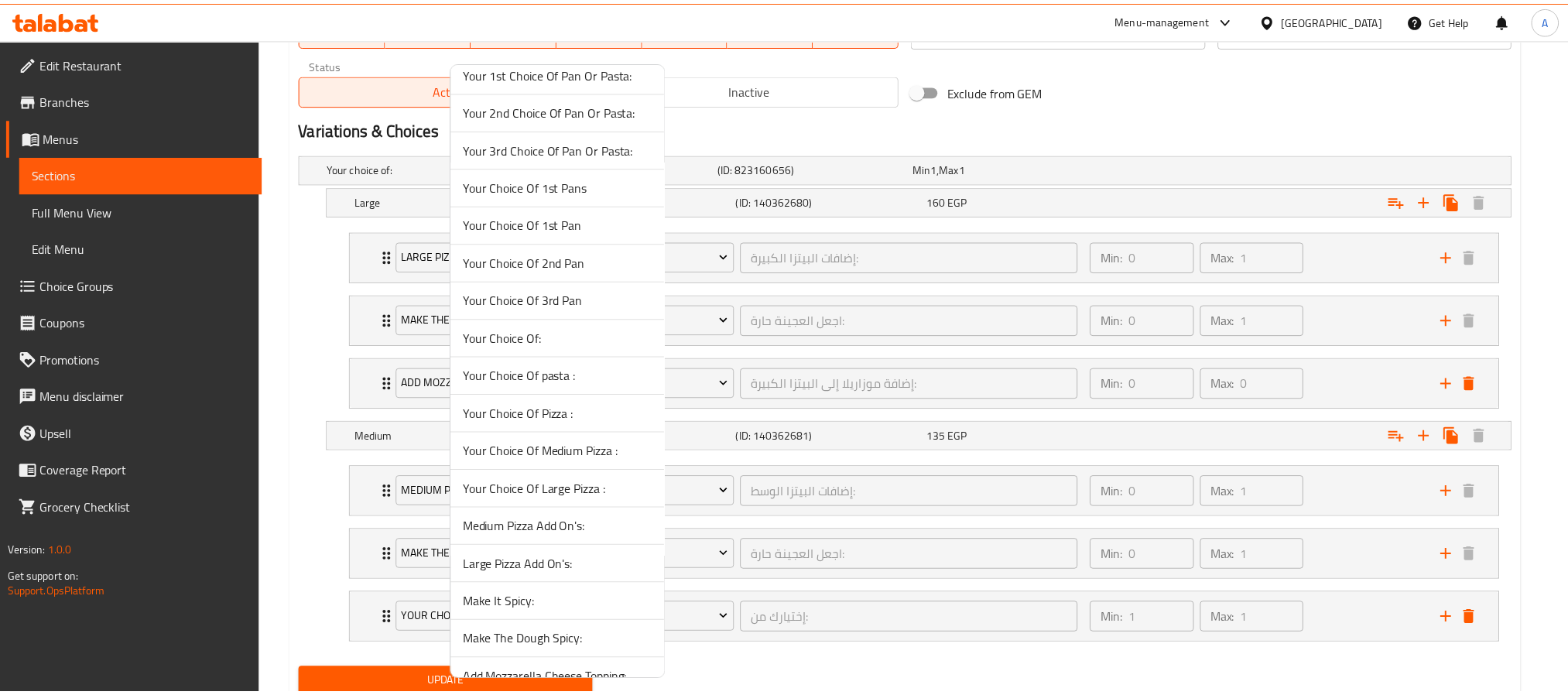
scroll to position [808, 0]
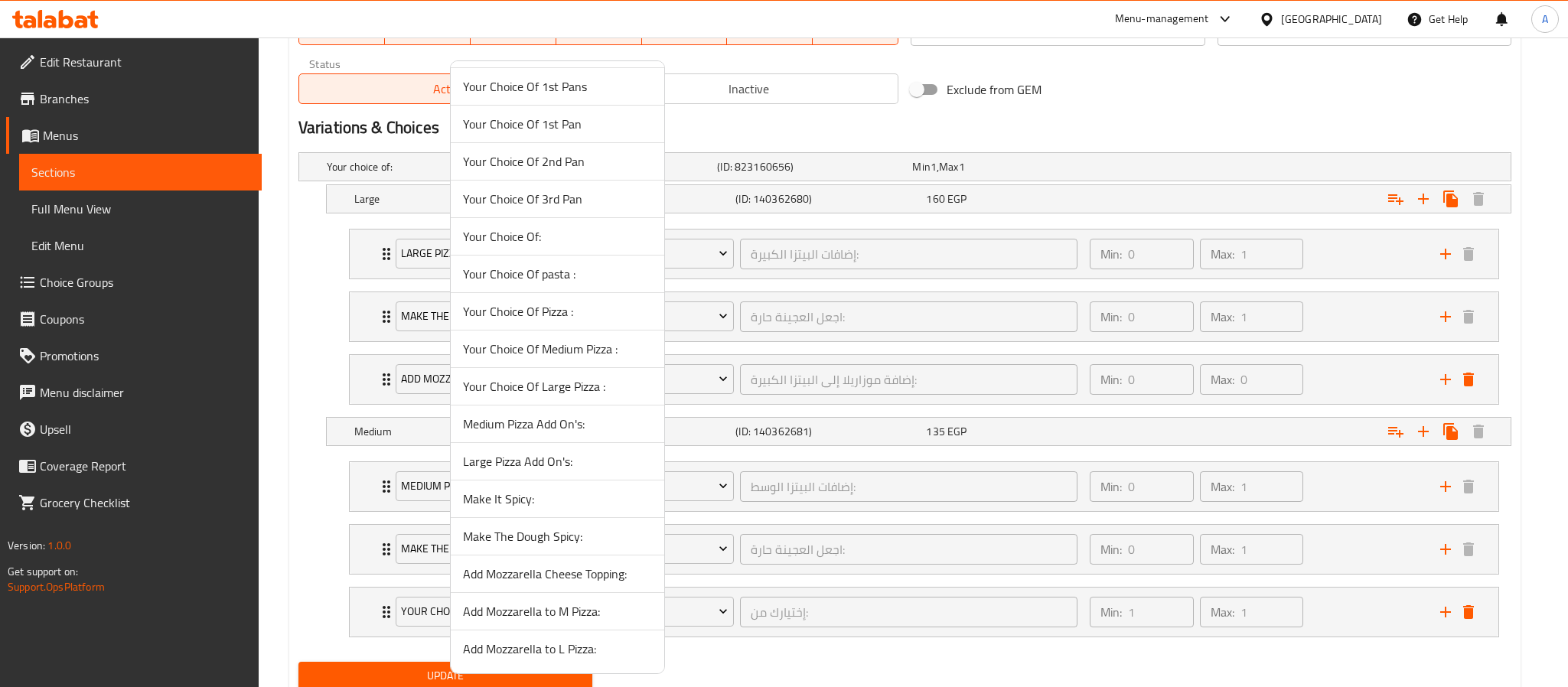
click at [573, 609] on span "Add Mozzarella to M Pizza:" at bounding box center [557, 611] width 189 height 18
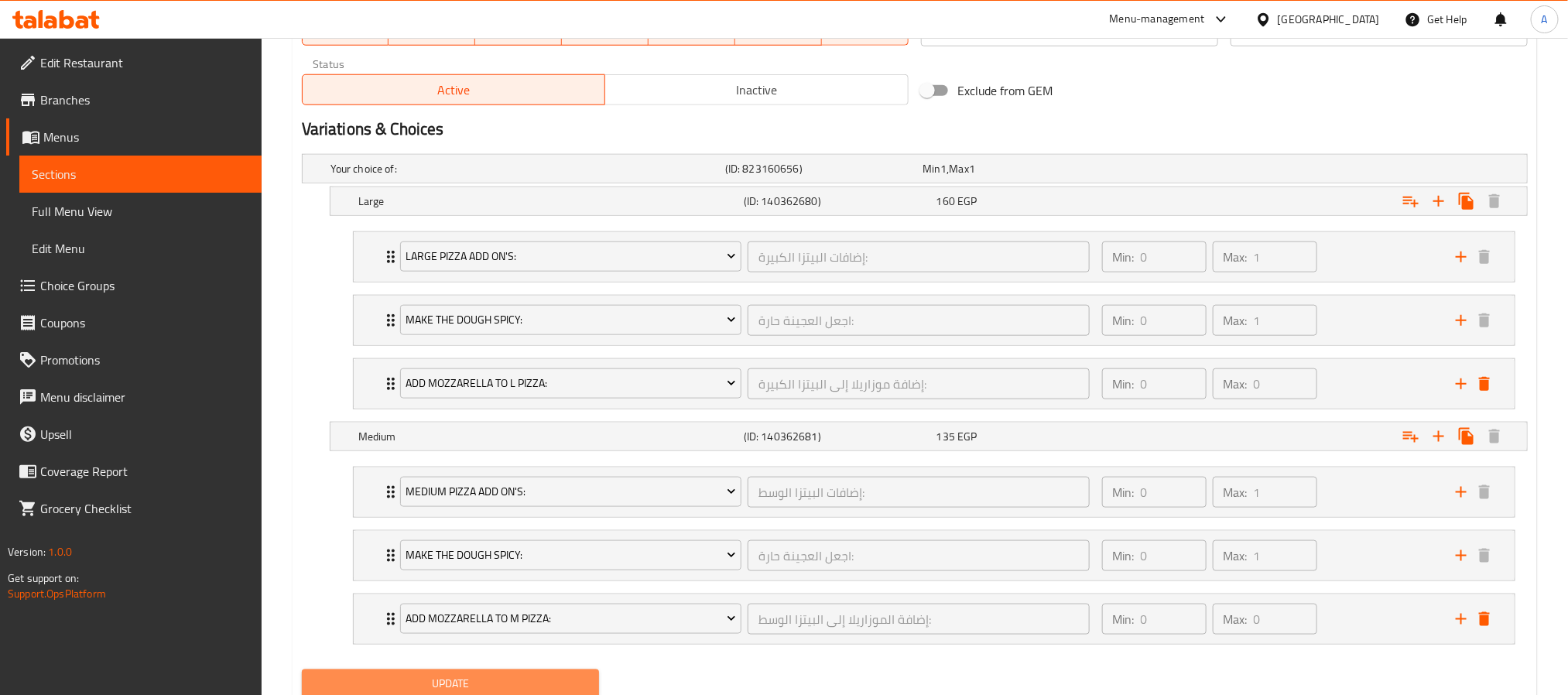
click at [551, 686] on span "Update" at bounding box center [451, 684] width 272 height 19
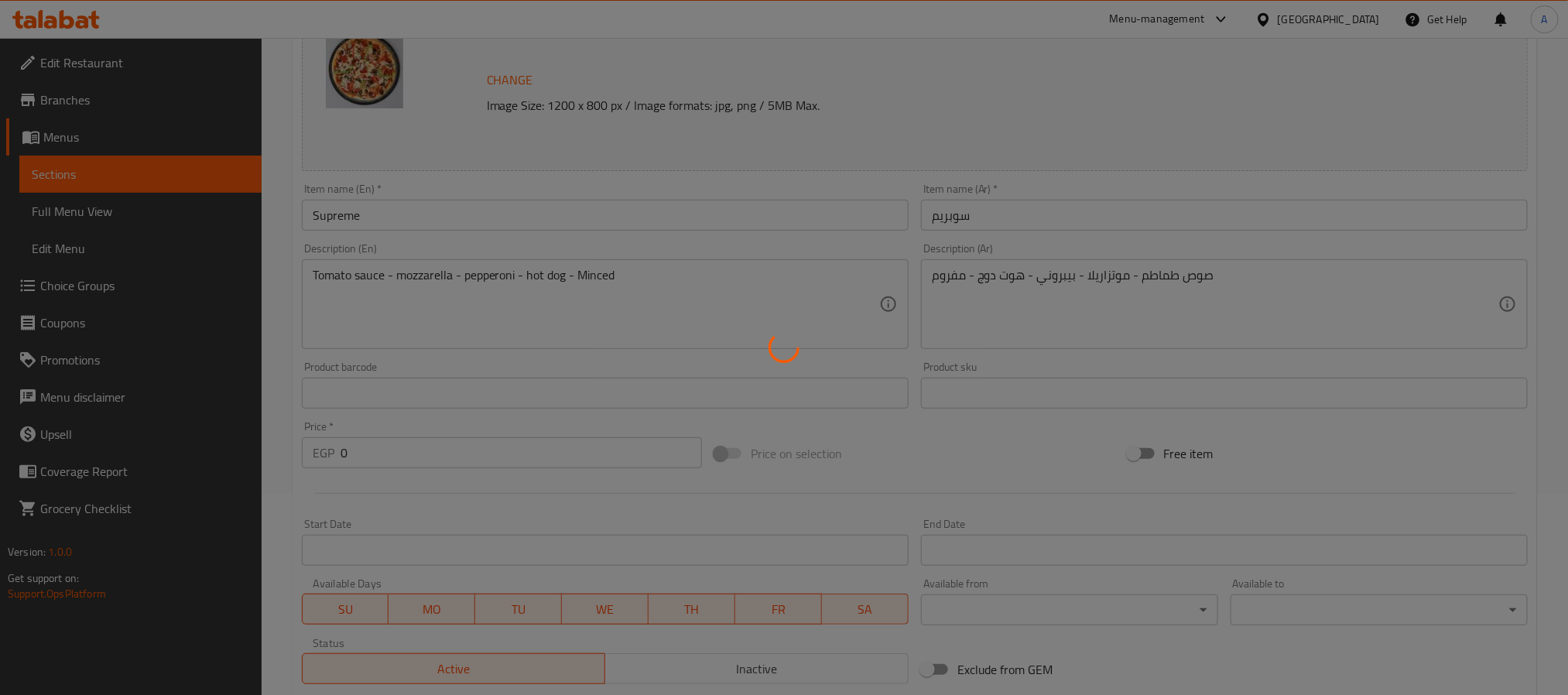
scroll to position [0, 0]
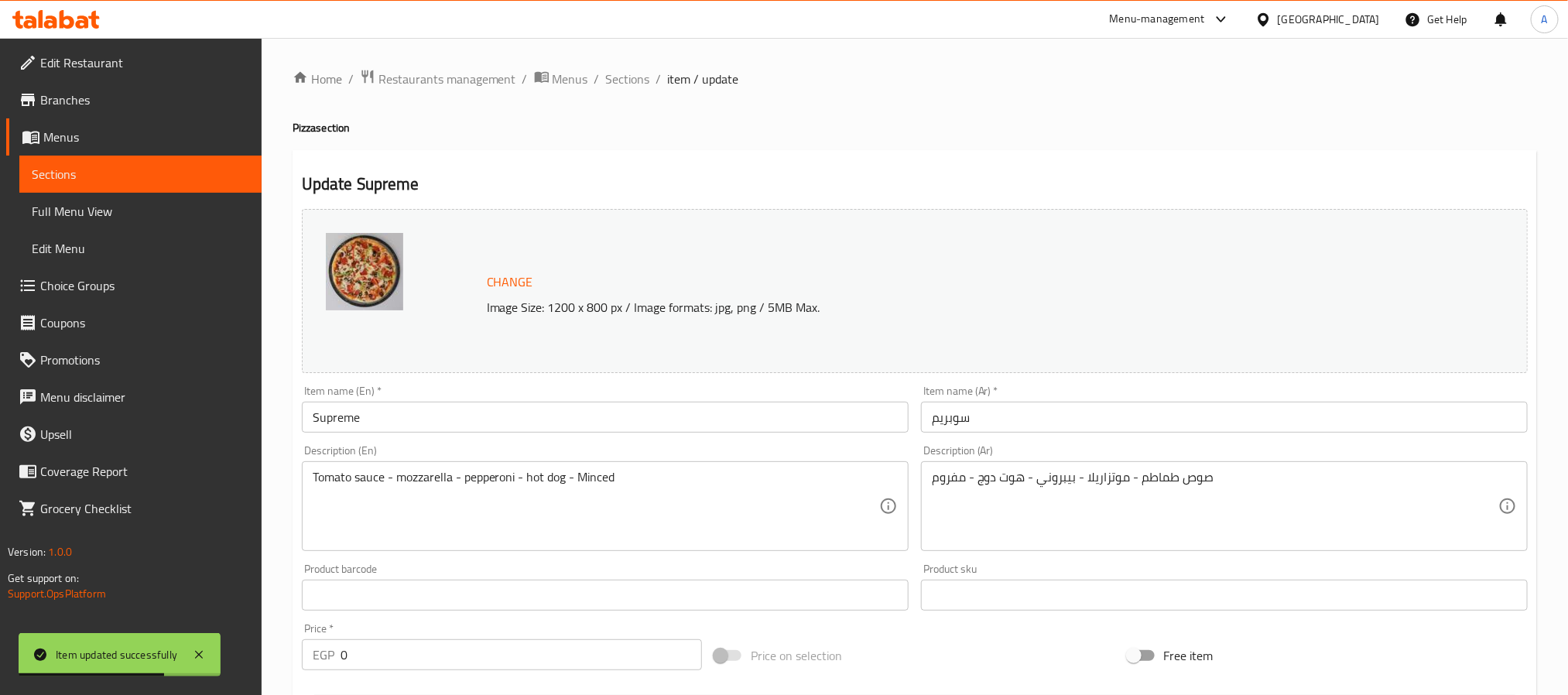
click at [948, 414] on input "سوبريم" at bounding box center [1224, 417] width 607 height 31
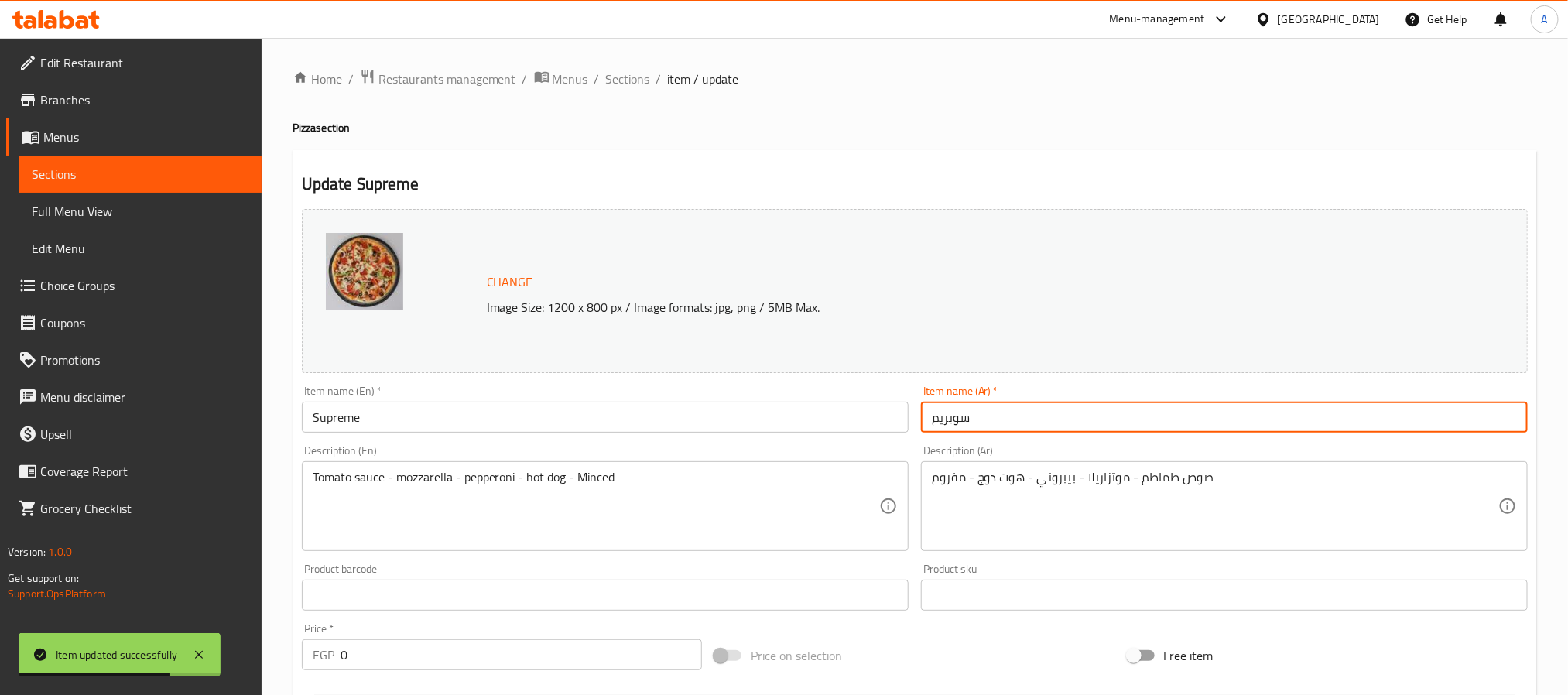
click at [948, 414] on input "سوبريم" at bounding box center [1224, 417] width 607 height 31
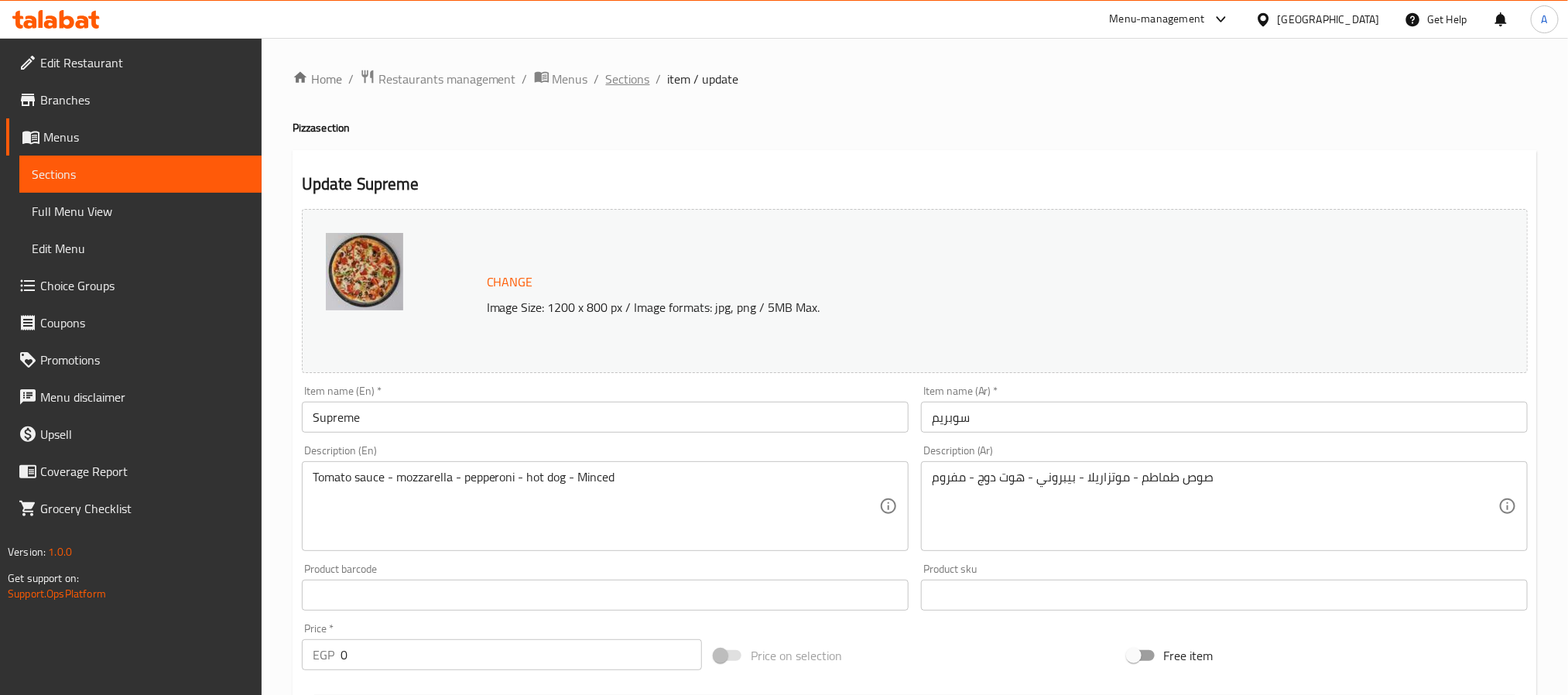
click at [618, 84] on span "Sections" at bounding box center [628, 78] width 44 height 18
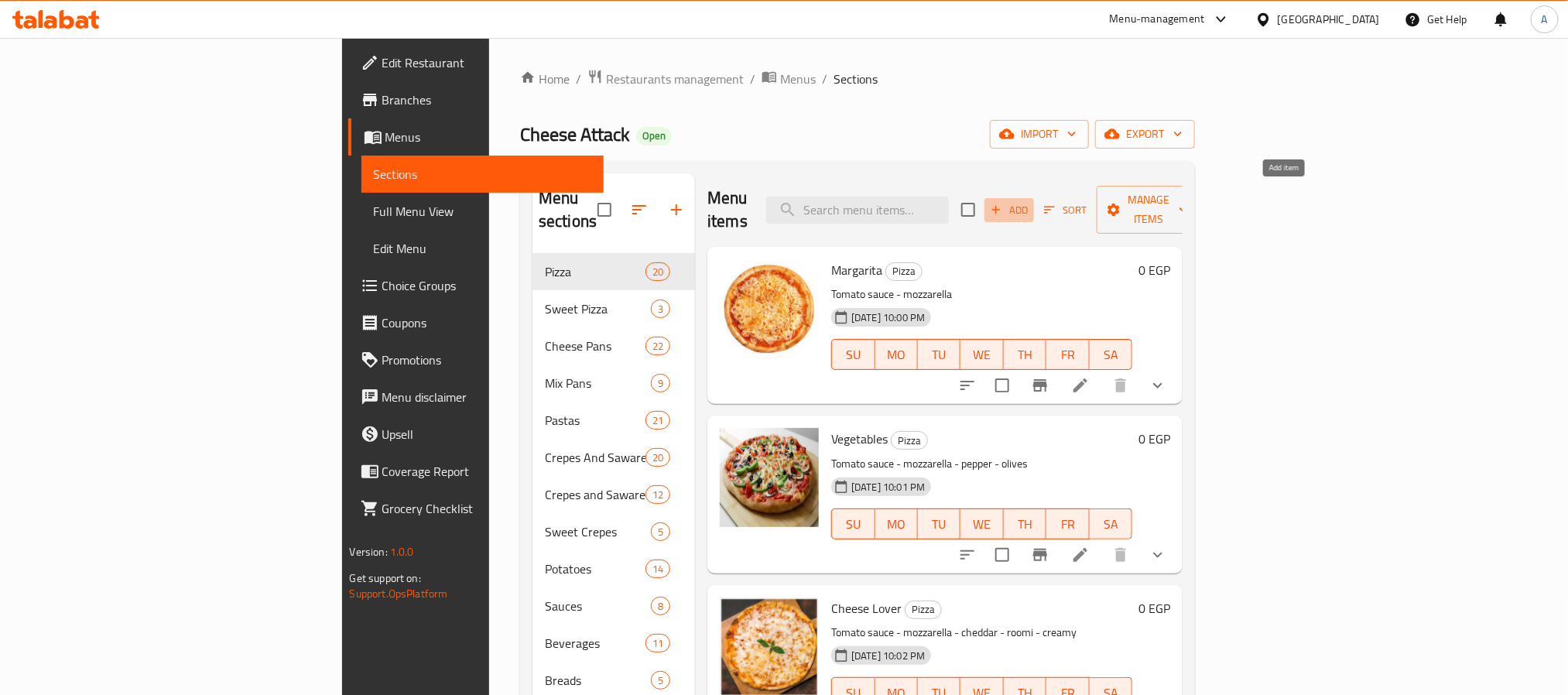
click at [1031, 202] on span "Add" at bounding box center [1008, 210] width 41 height 17
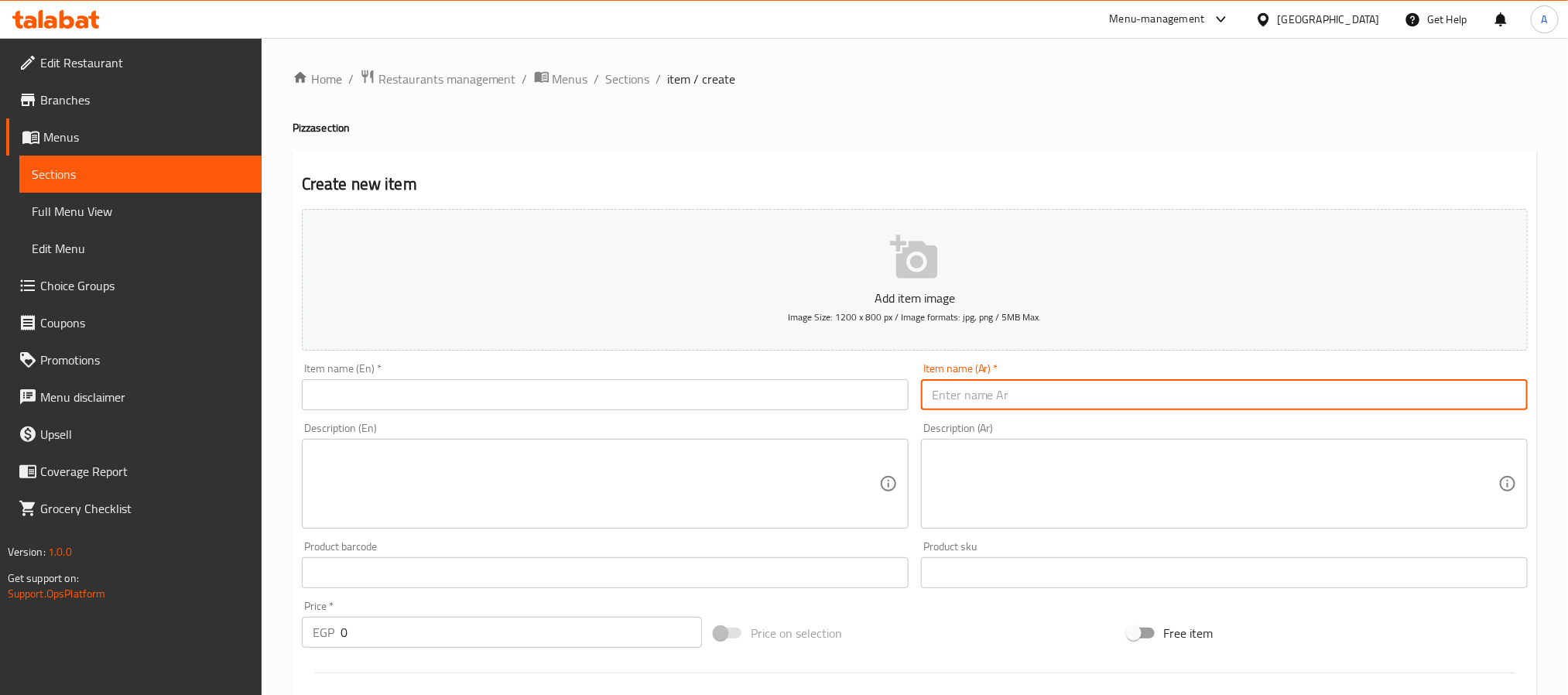
click at [1073, 388] on input "text" at bounding box center [1224, 395] width 607 height 31
paste input "سوبريم"
type input "سوبر سوبريم"
click at [1001, 393] on input "سوبر سوبريم" at bounding box center [1224, 395] width 607 height 31
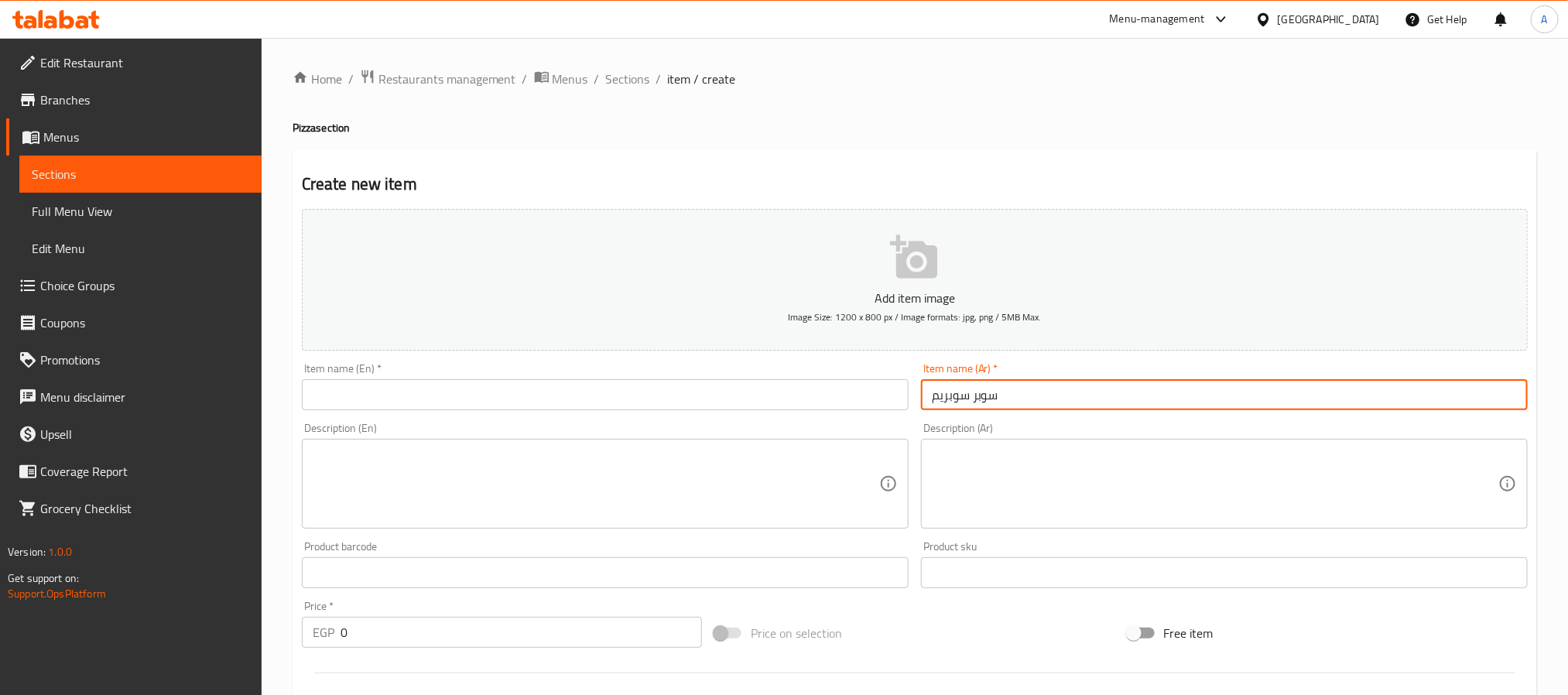
click at [1001, 393] on input "سوبر سوبريم" at bounding box center [1224, 395] width 607 height 31
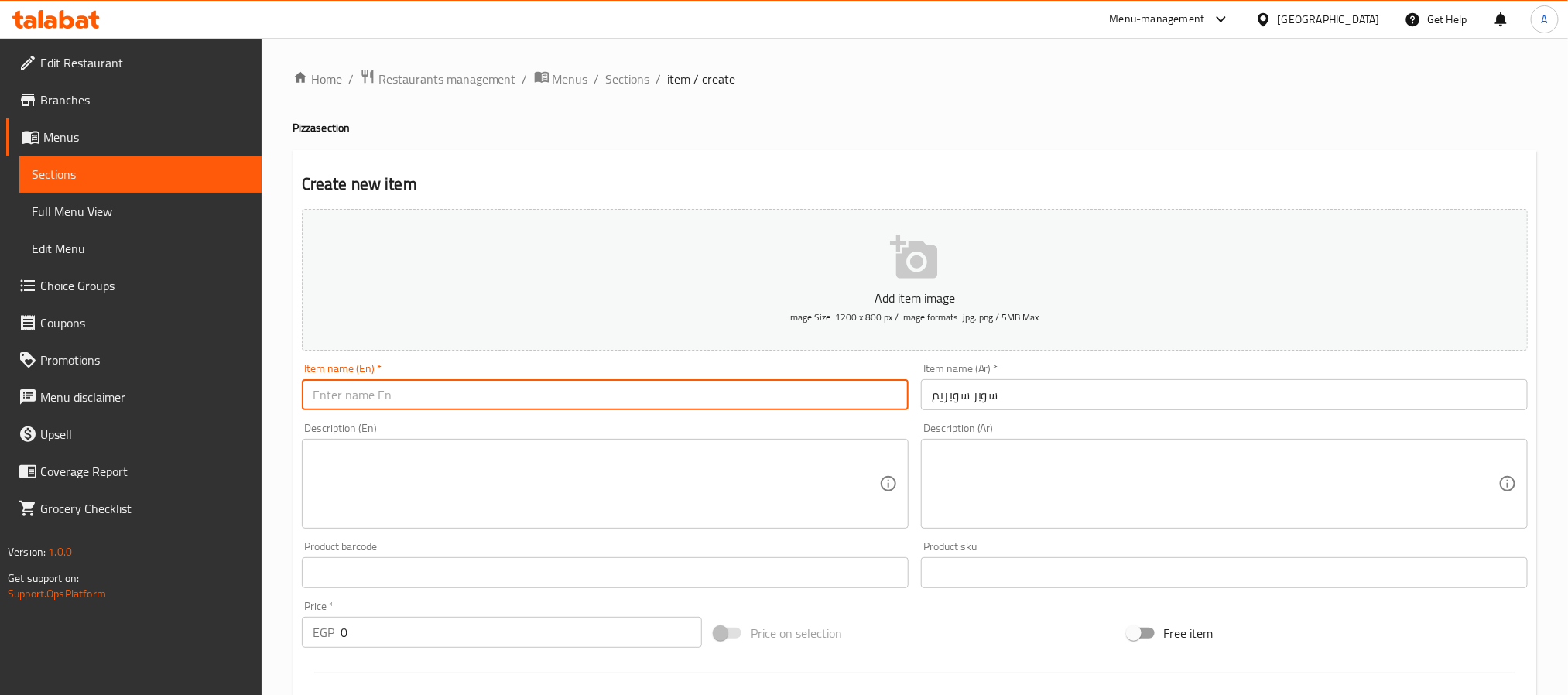
click at [584, 385] on input "text" at bounding box center [605, 395] width 607 height 31
paste input "Super Supreme"
type input "Super Supreme"
click at [1038, 459] on textarea at bounding box center [1215, 485] width 566 height 73
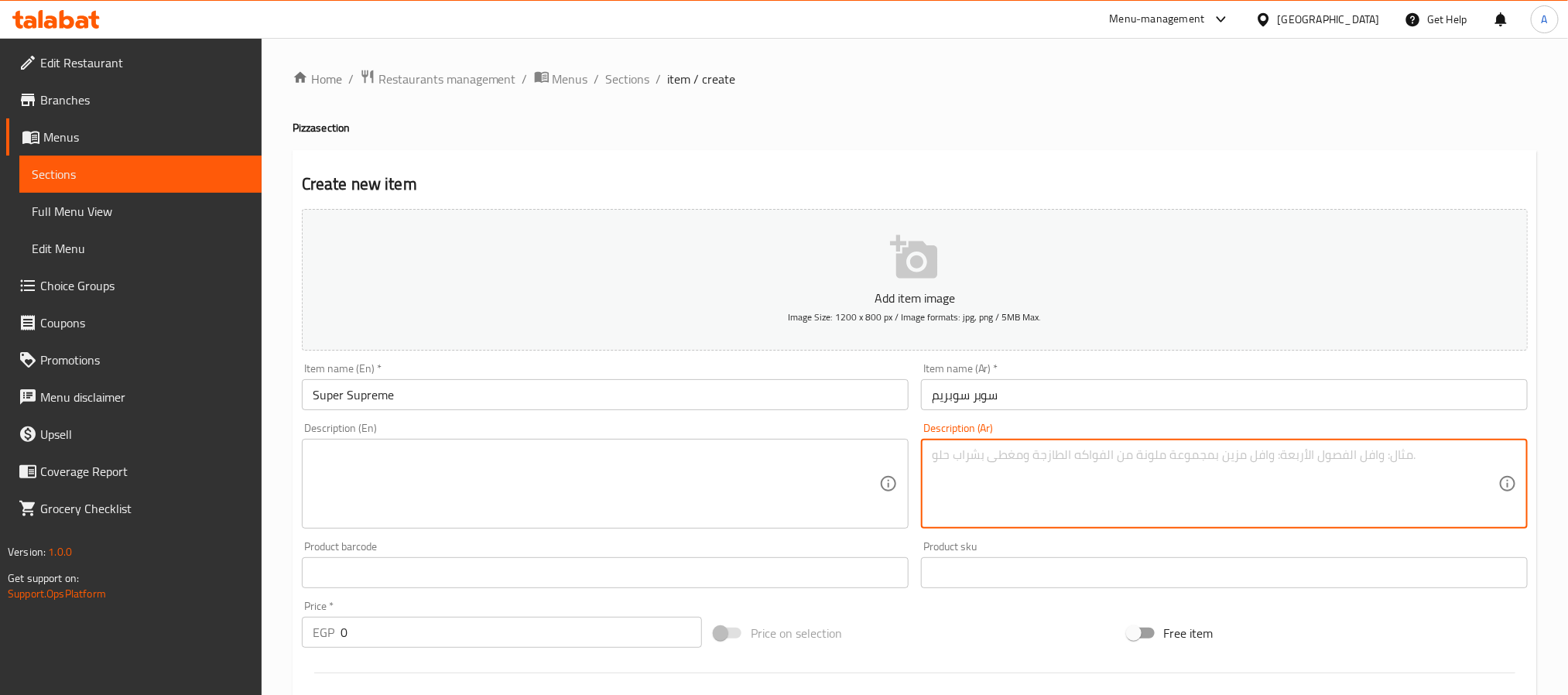
type textarea "ي"
click at [1034, 448] on textarea "سلامي - هوت دوج - مشروم - بسطرمة" at bounding box center [1215, 485] width 566 height 73
type textarea "سلامي - هوت دوج - مشروم - بسطرمة"
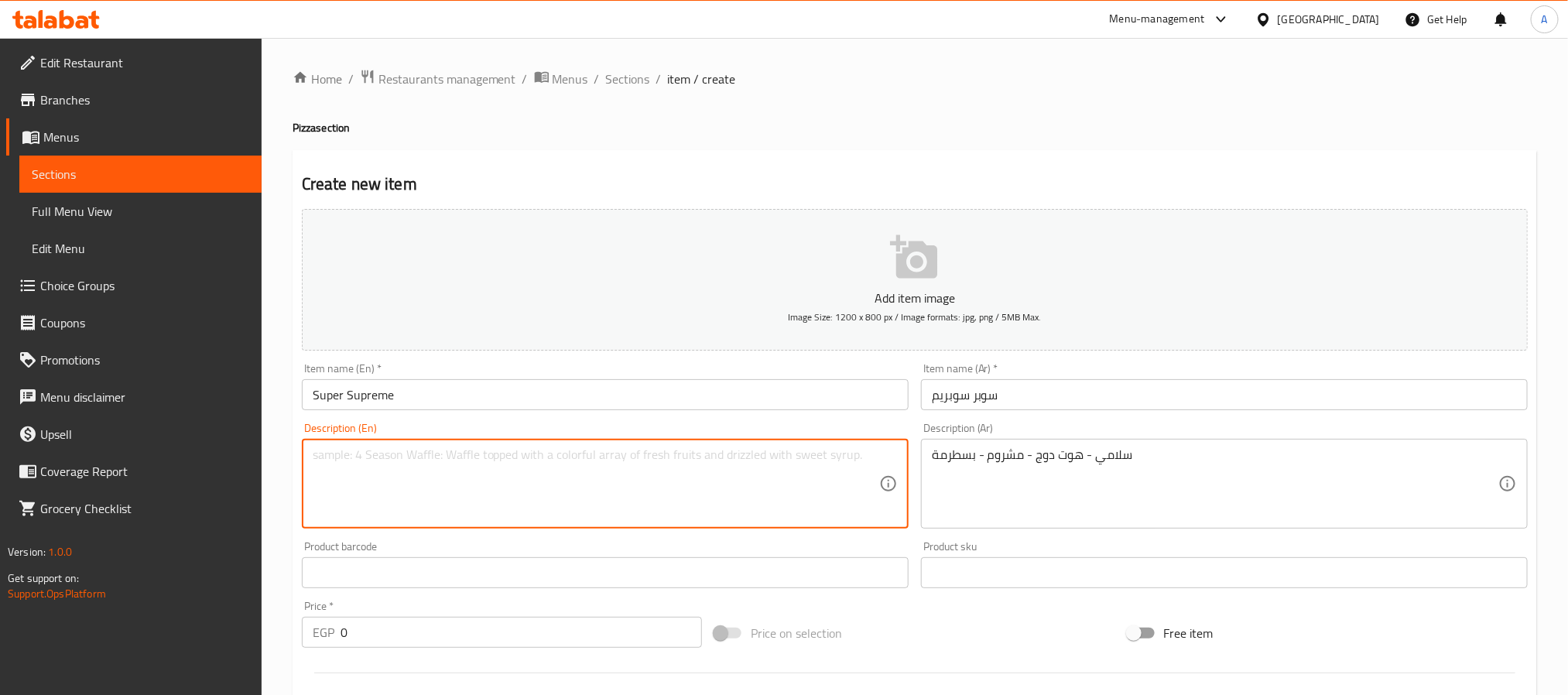
paste textarea "Salami - Hot Dog - Mushroom - Pastrami"
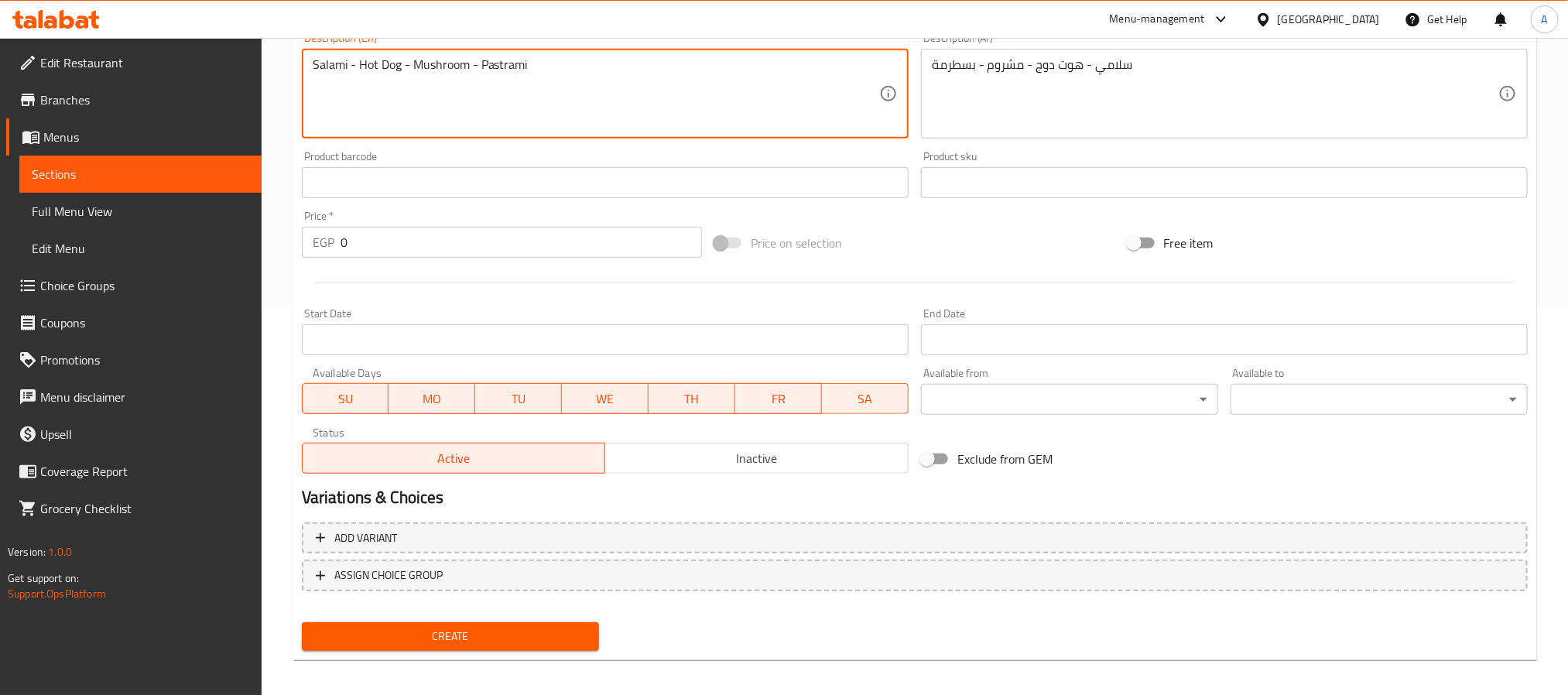
scroll to position [397, 0]
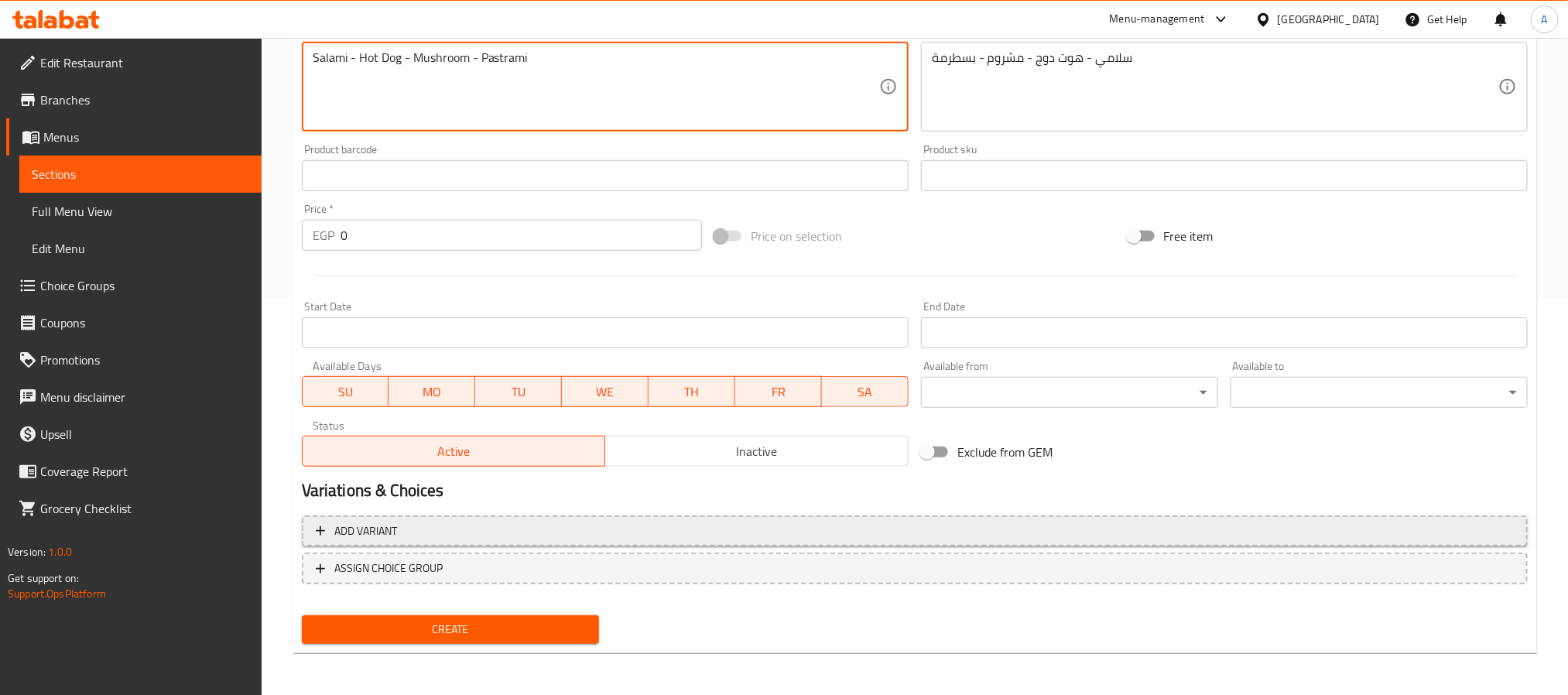
type textarea "Salami - Hot Dog - Mushroom - Pastrami"
click at [592, 523] on span "Add variant" at bounding box center [915, 532] width 1198 height 19
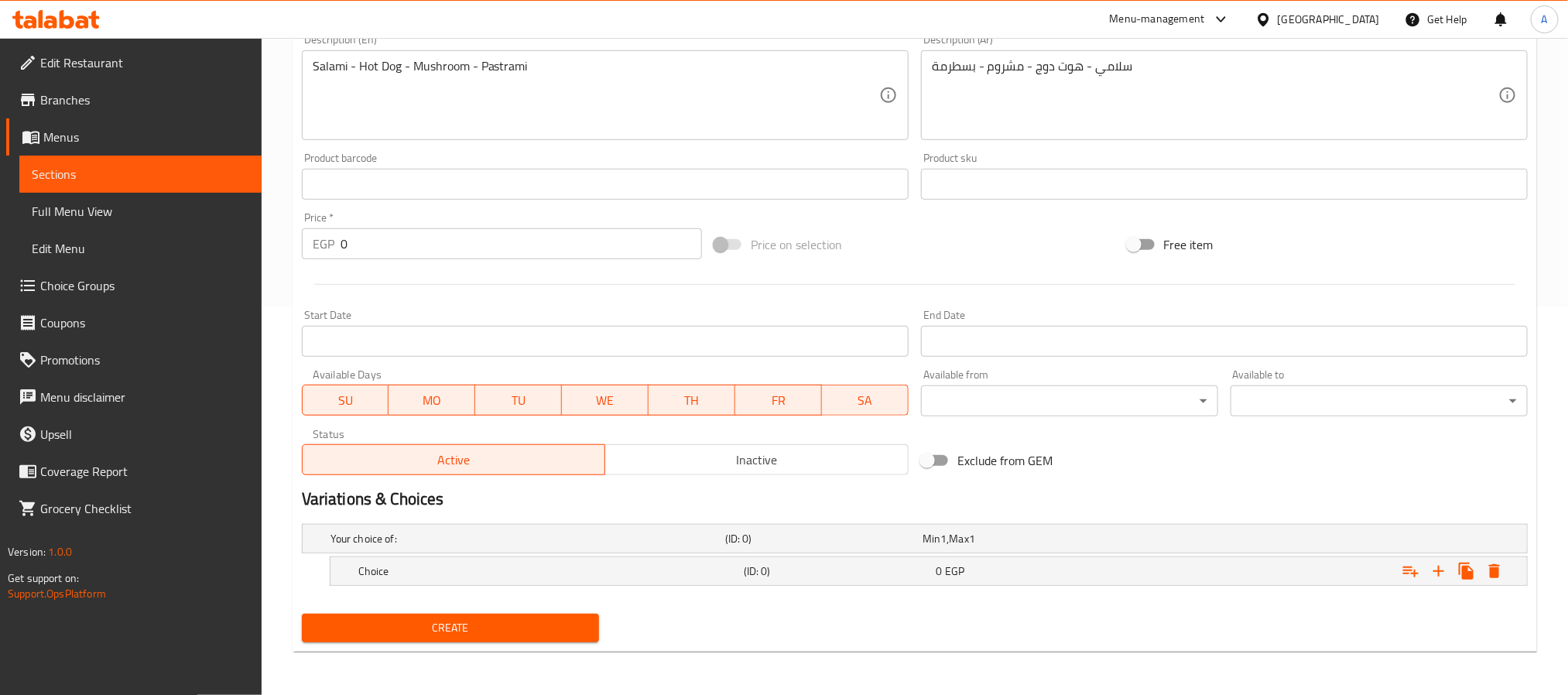
scroll to position [390, 0]
click at [1443, 571] on icon "Expand" at bounding box center [1438, 570] width 11 height 11
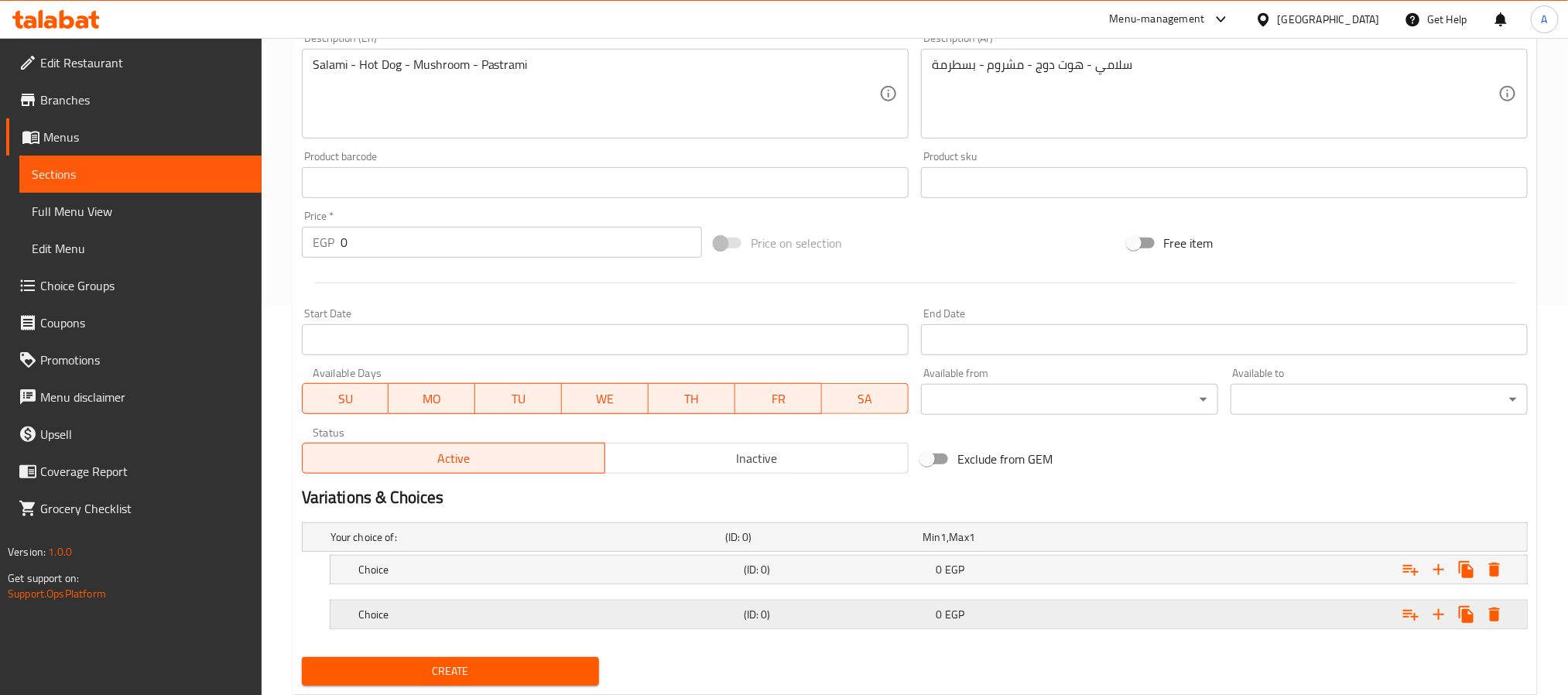
click at [539, 545] on h5 "Choice" at bounding box center [524, 538] width 389 height 15
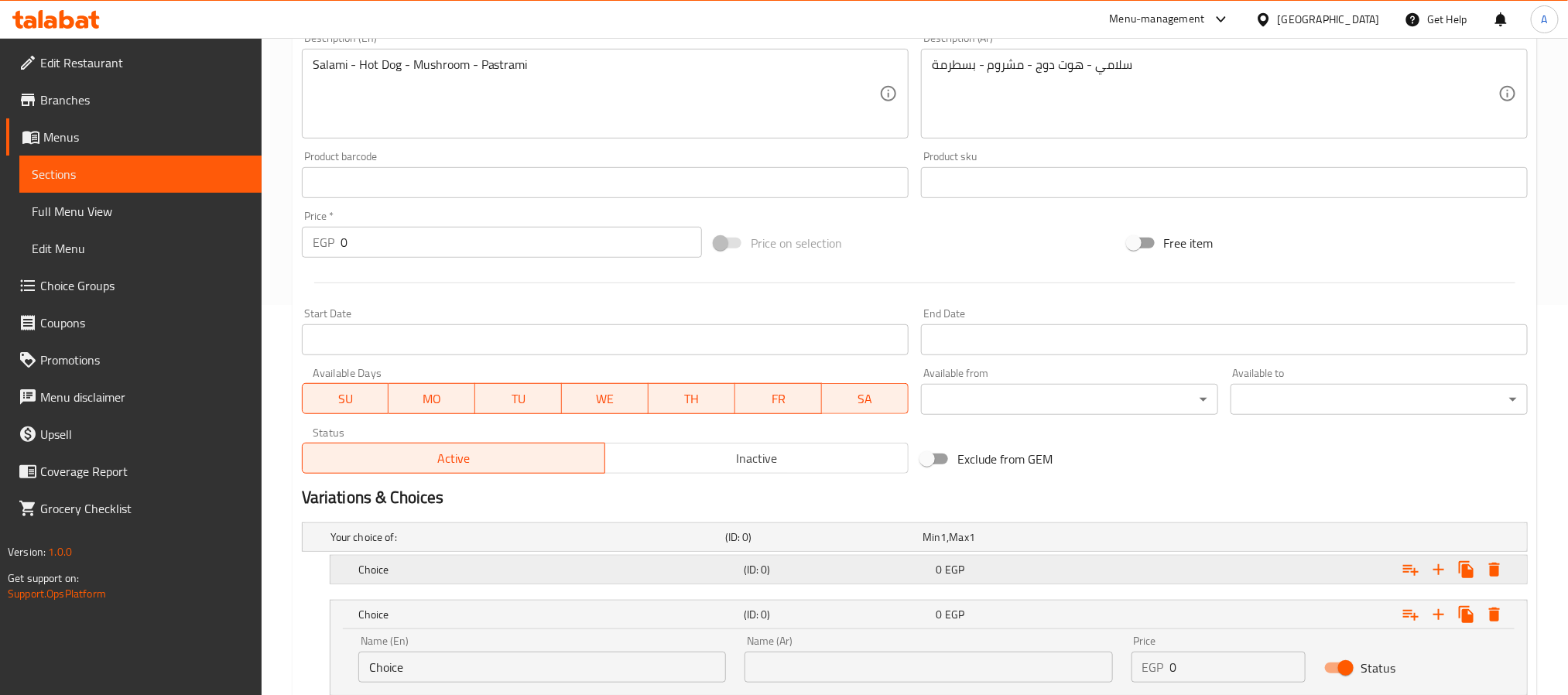
click at [522, 545] on h5 "Choice" at bounding box center [524, 538] width 389 height 15
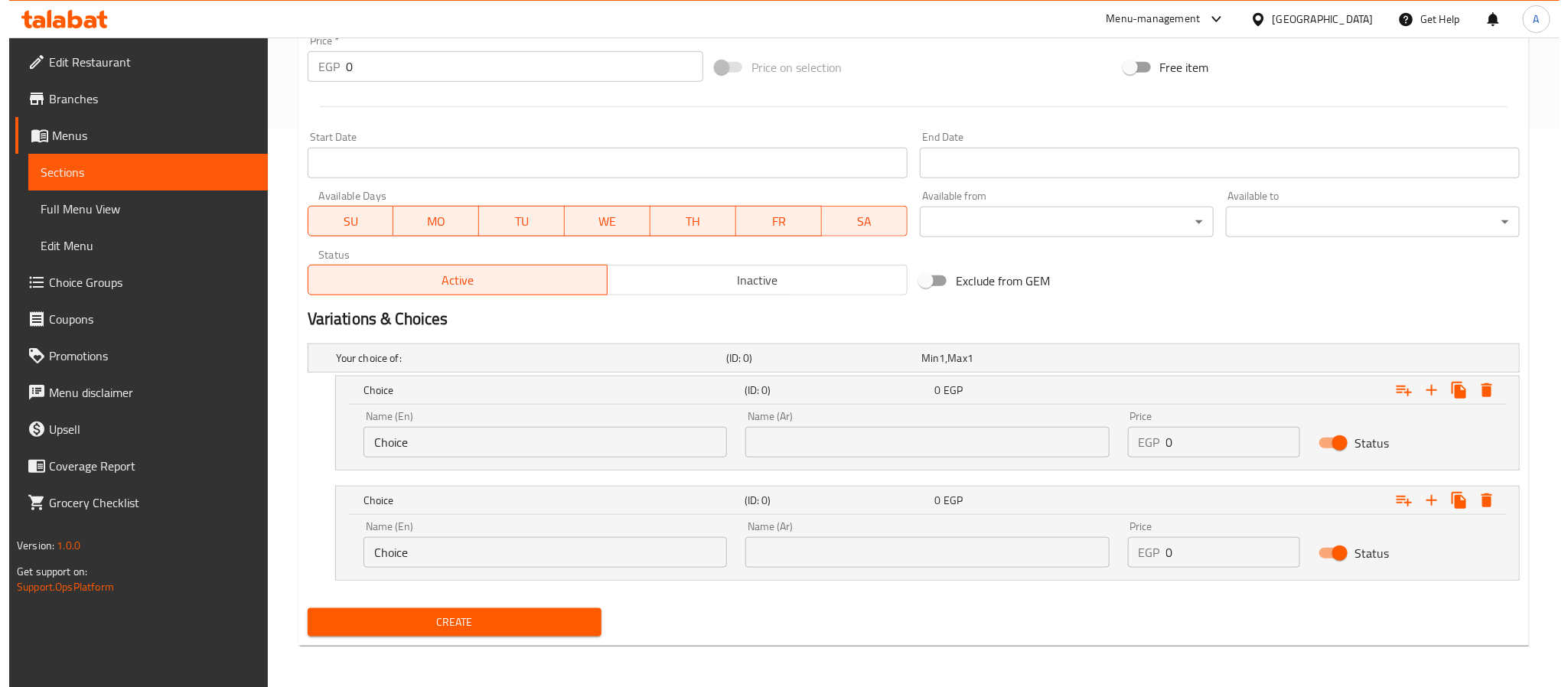
scroll to position [561, 0]
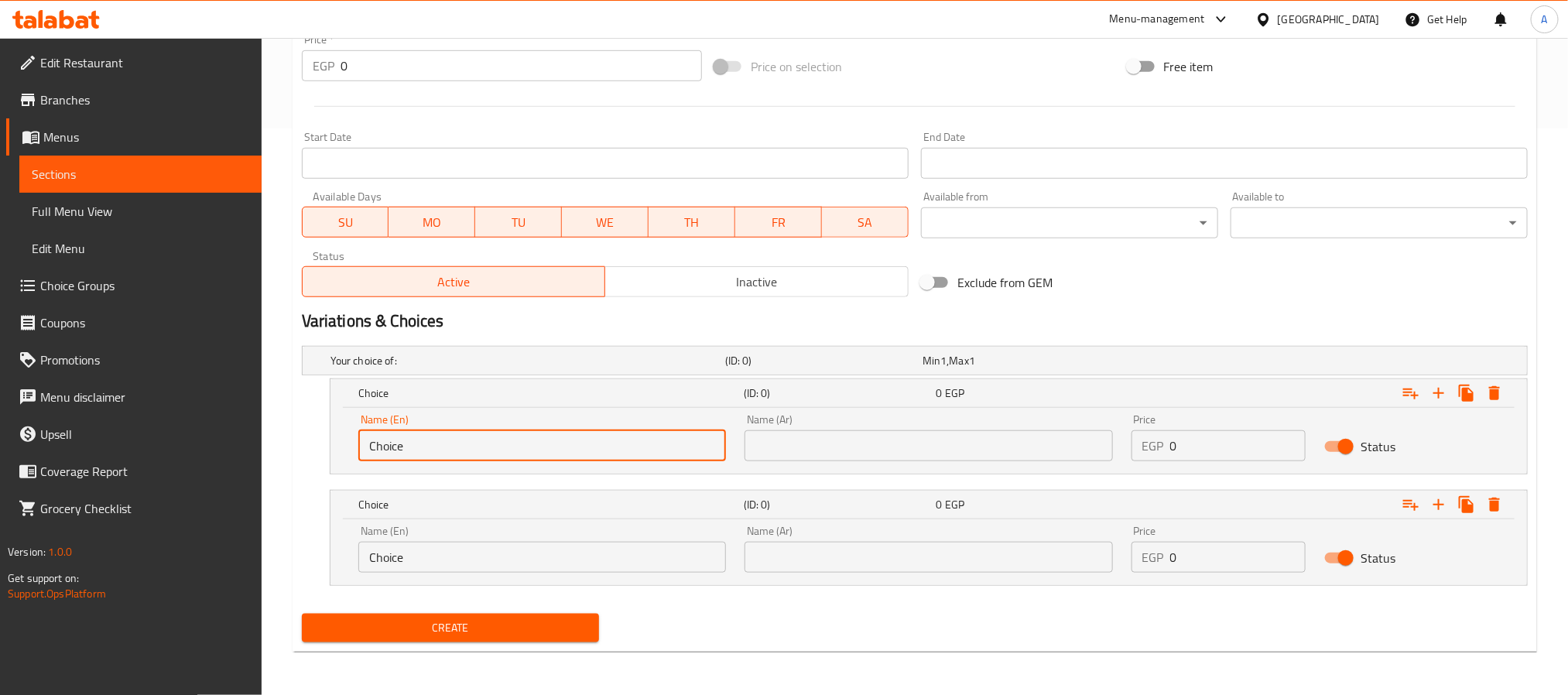
click at [476, 447] on input "Choice" at bounding box center [541, 446] width 368 height 31
type input "’"
type input "Medium"
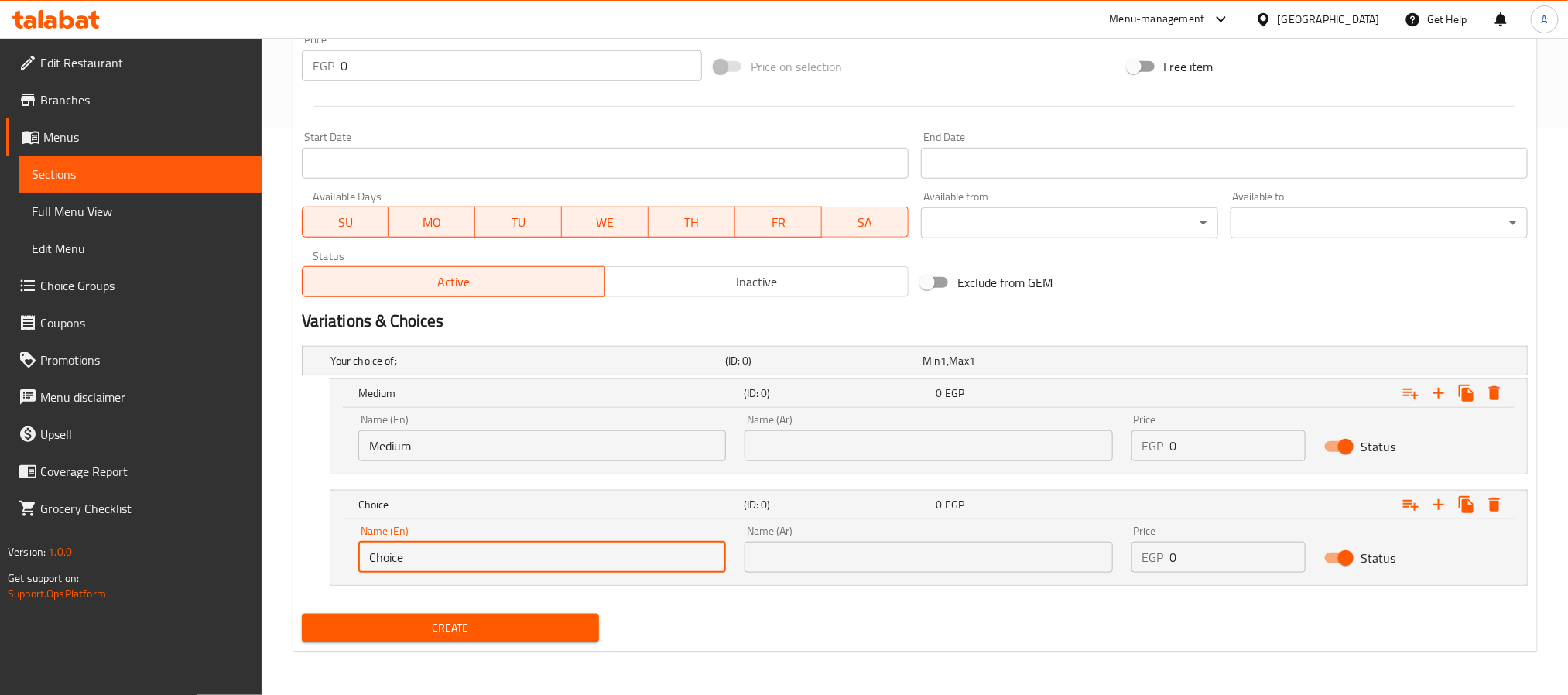
click at [469, 556] on input "Choice" at bounding box center [541, 557] width 368 height 31
type input "Large"
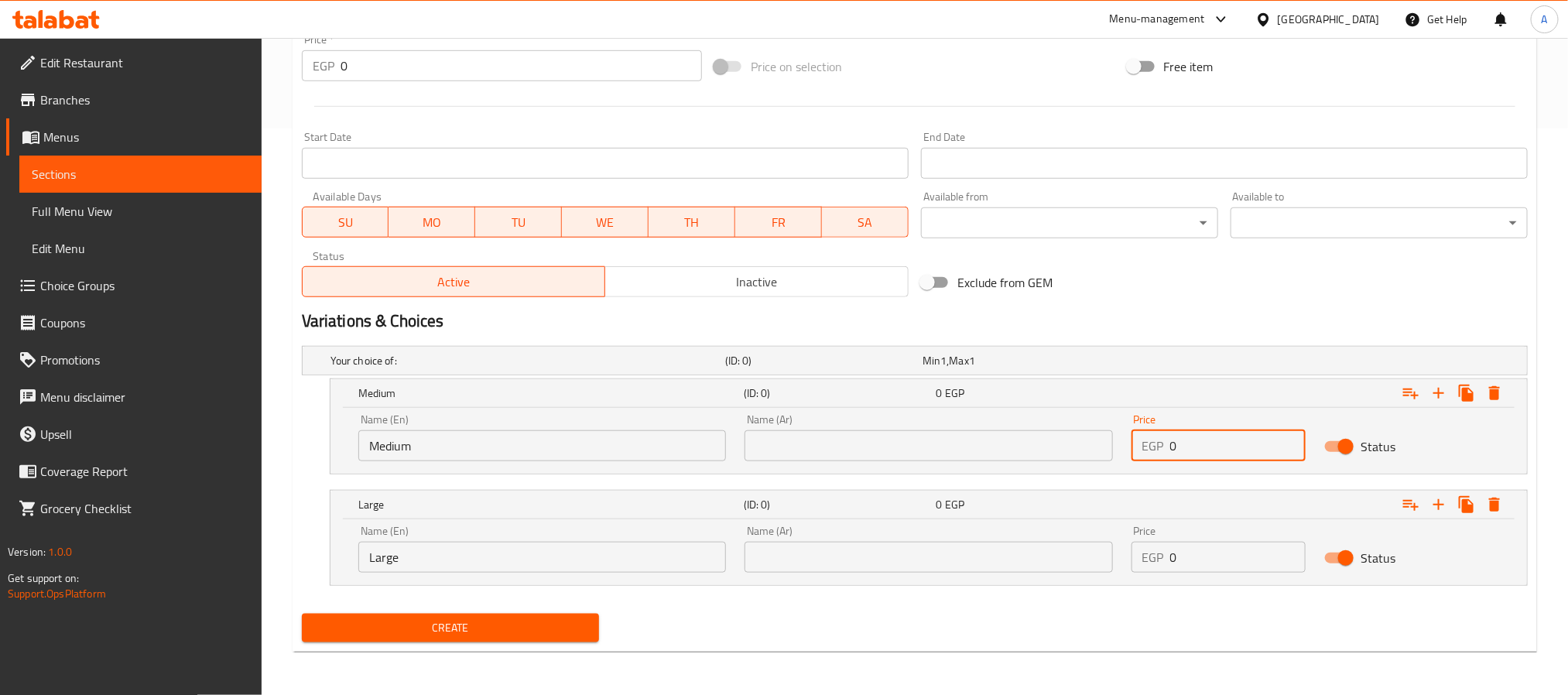
drag, startPoint x: 1198, startPoint y: 448, endPoint x: 1106, endPoint y: 439, distance: 92.4
click at [1106, 439] on div "Name (En) Medium Name (En) Name (Ar) Name (Ar) Price EGP 0 Price Status" at bounding box center [928, 437] width 1159 height 66
type input "189"
drag, startPoint x: 1185, startPoint y: 563, endPoint x: 1147, endPoint y: 556, distance: 38.6
click at [1147, 556] on div "EGP 0 Price" at bounding box center [1219, 557] width 175 height 31
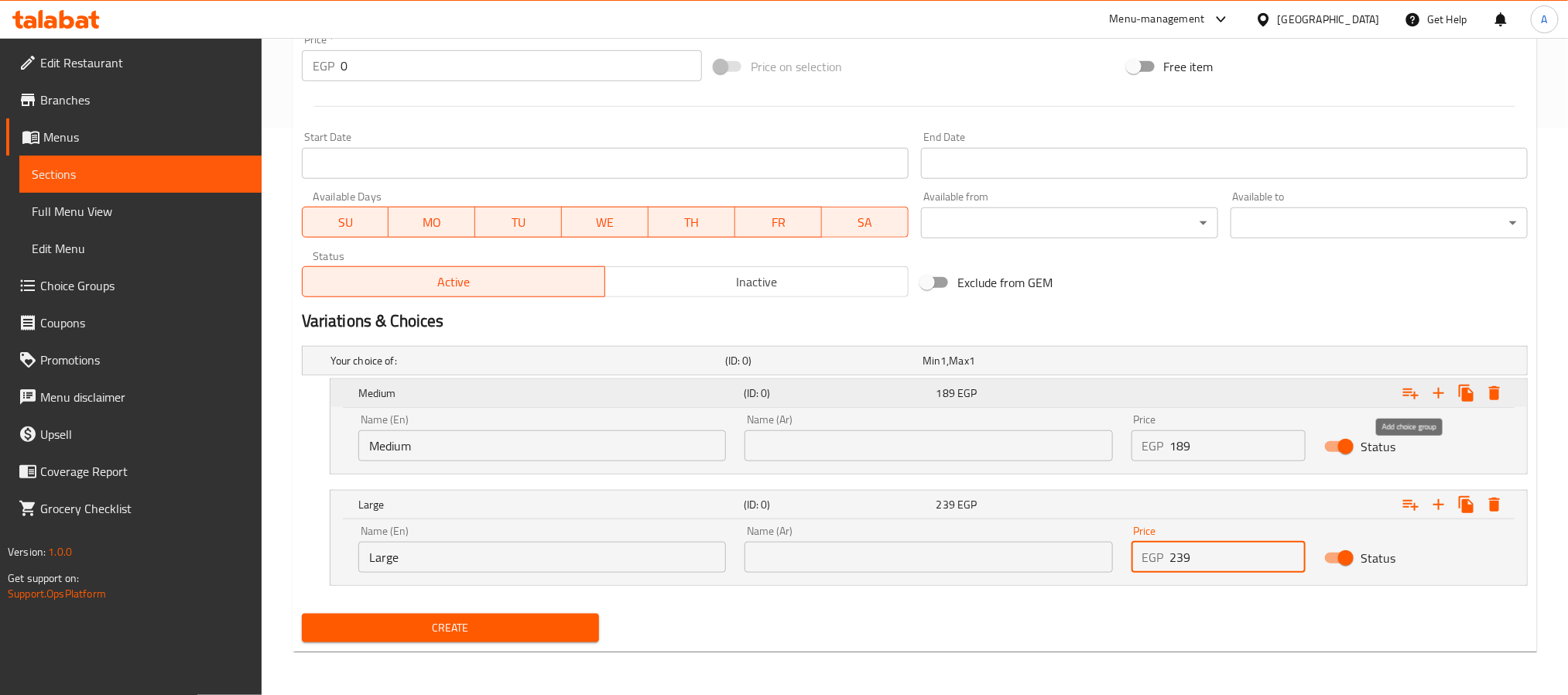
type input "239"
click at [1417, 400] on icon "Expand" at bounding box center [1411, 393] width 18 height 18
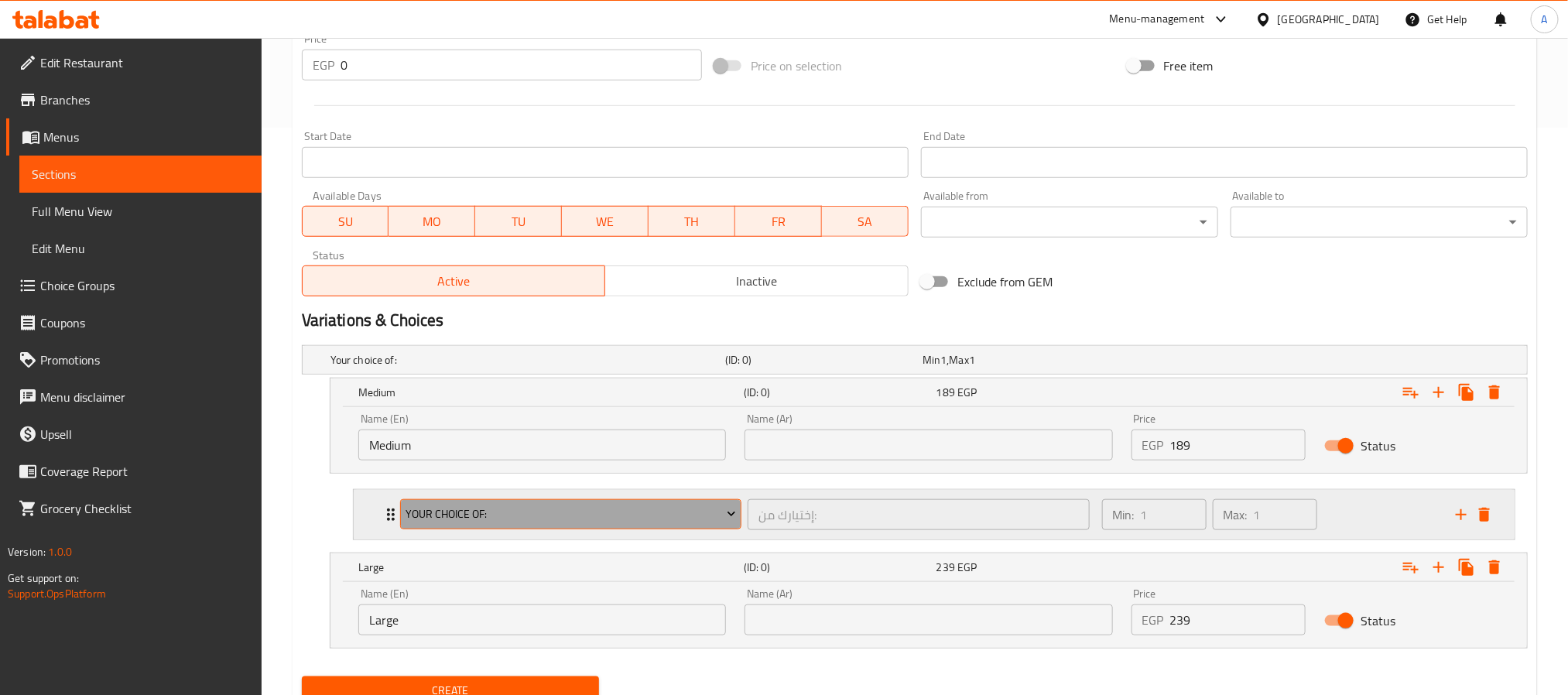
click at [664, 516] on span "Your Choice Of:" at bounding box center [570, 514] width 330 height 19
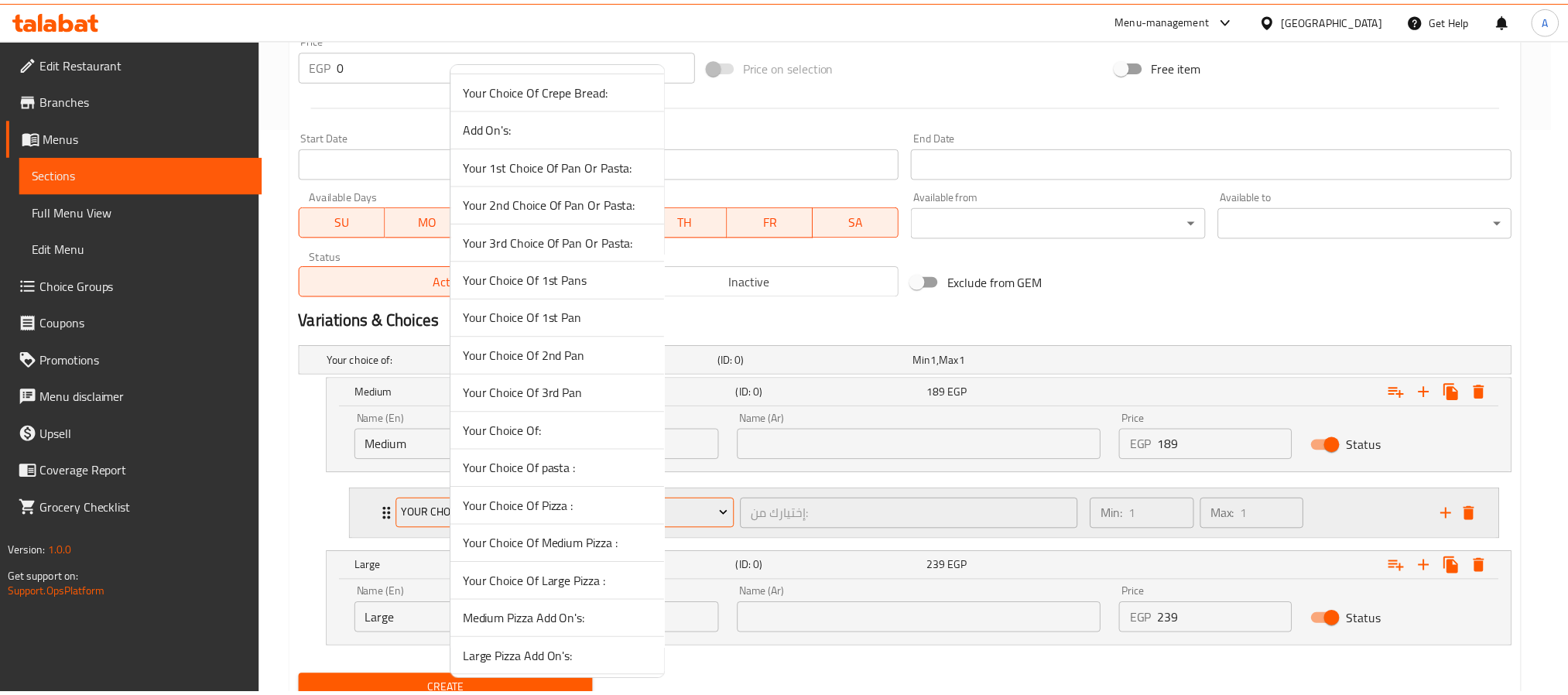
scroll to position [697, 0]
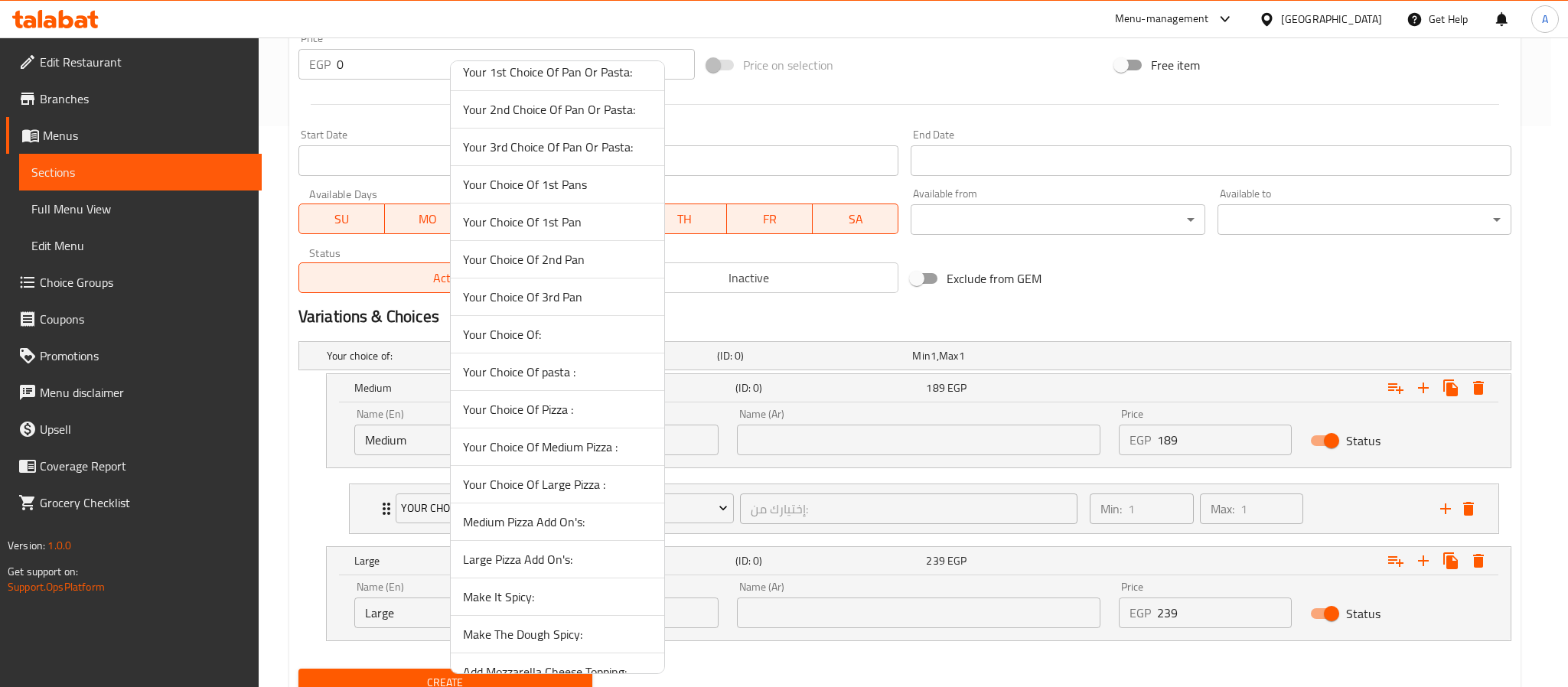
click at [1474, 512] on div at bounding box center [784, 344] width 1568 height 687
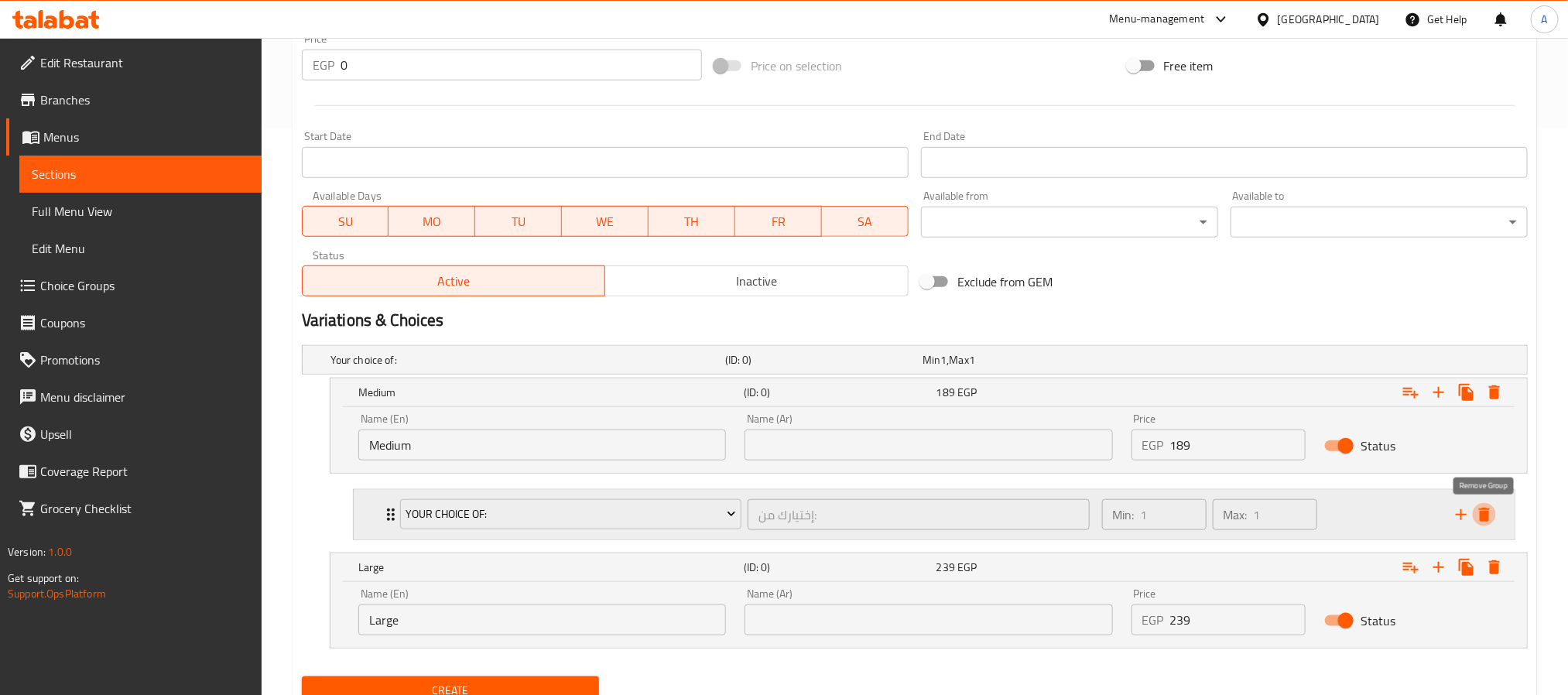
click at [1481, 514] on icon "delete" at bounding box center [1484, 514] width 11 height 14
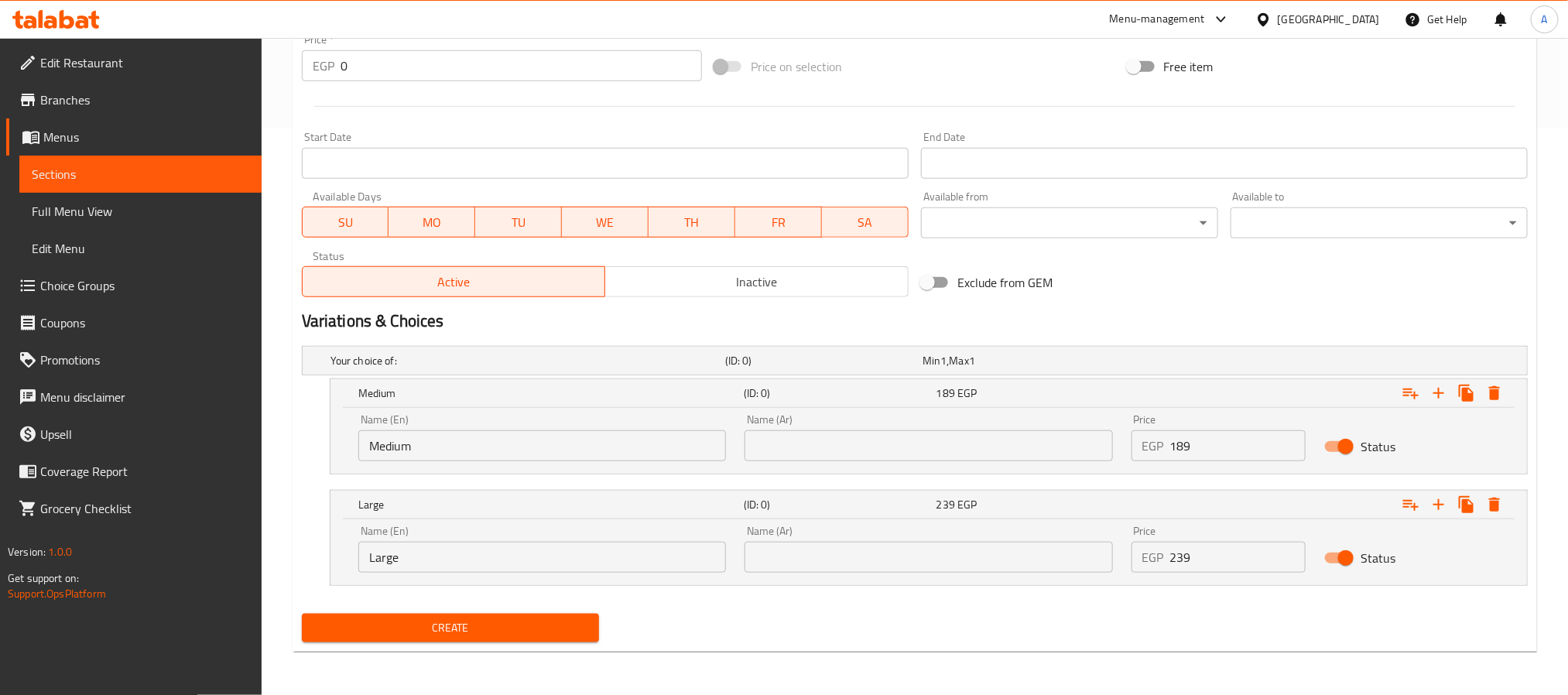
click at [564, 627] on span "Create" at bounding box center [451, 628] width 272 height 19
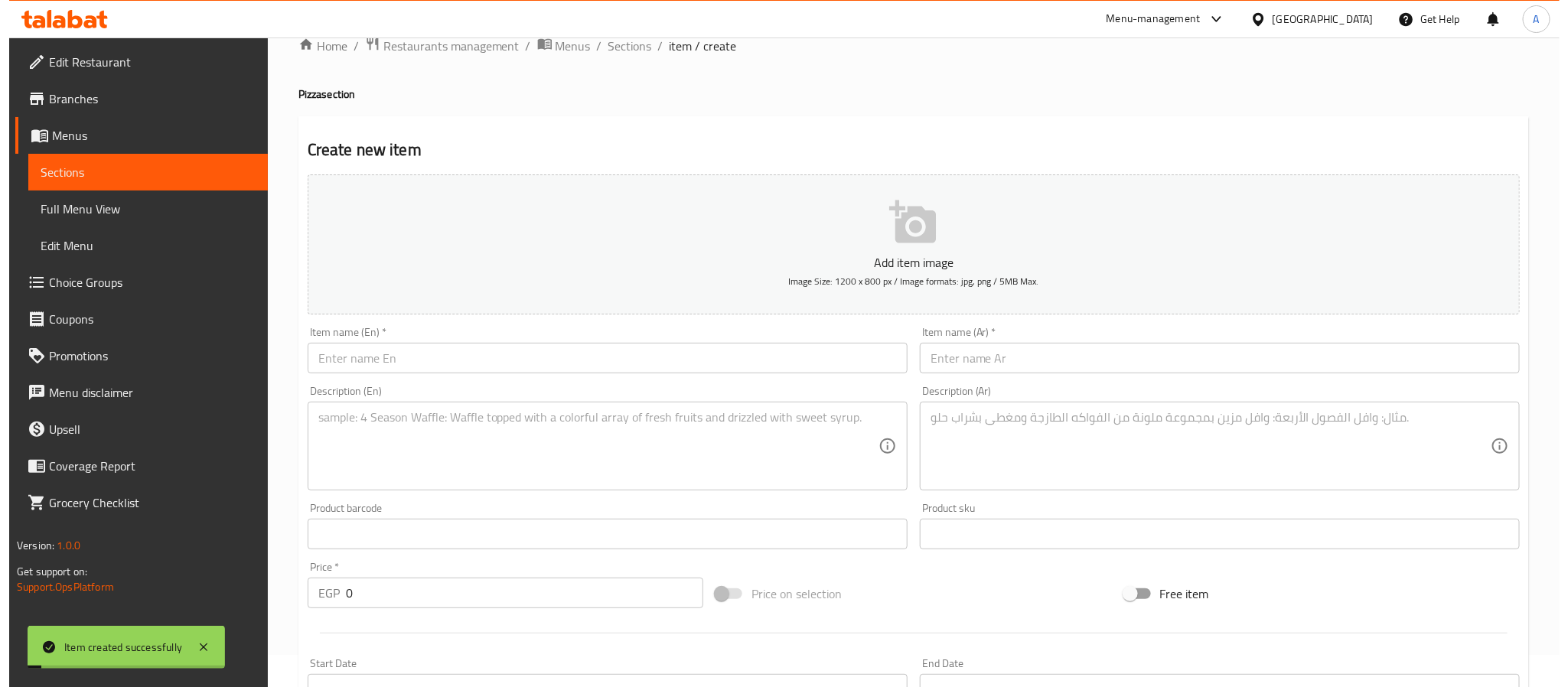
scroll to position [0, 0]
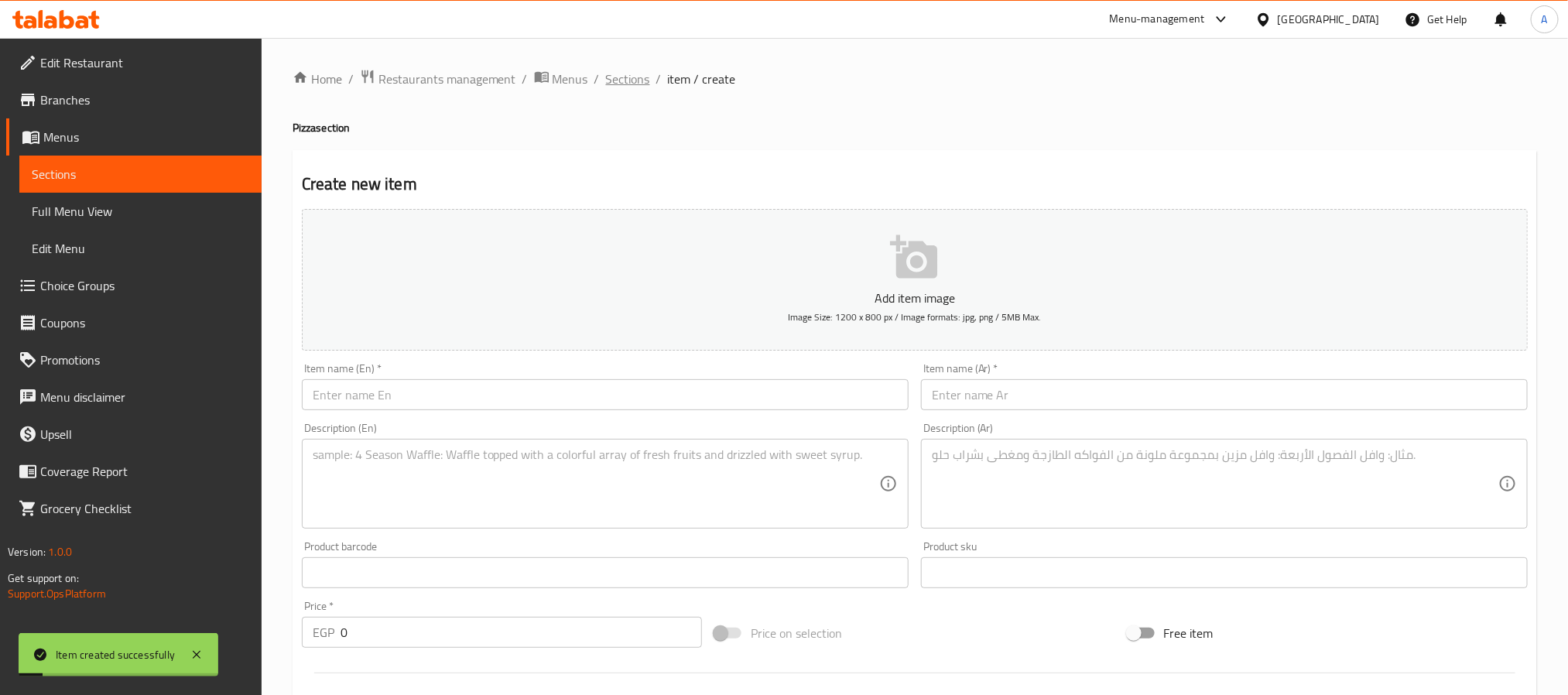
click at [635, 75] on span "Sections" at bounding box center [628, 78] width 44 height 18
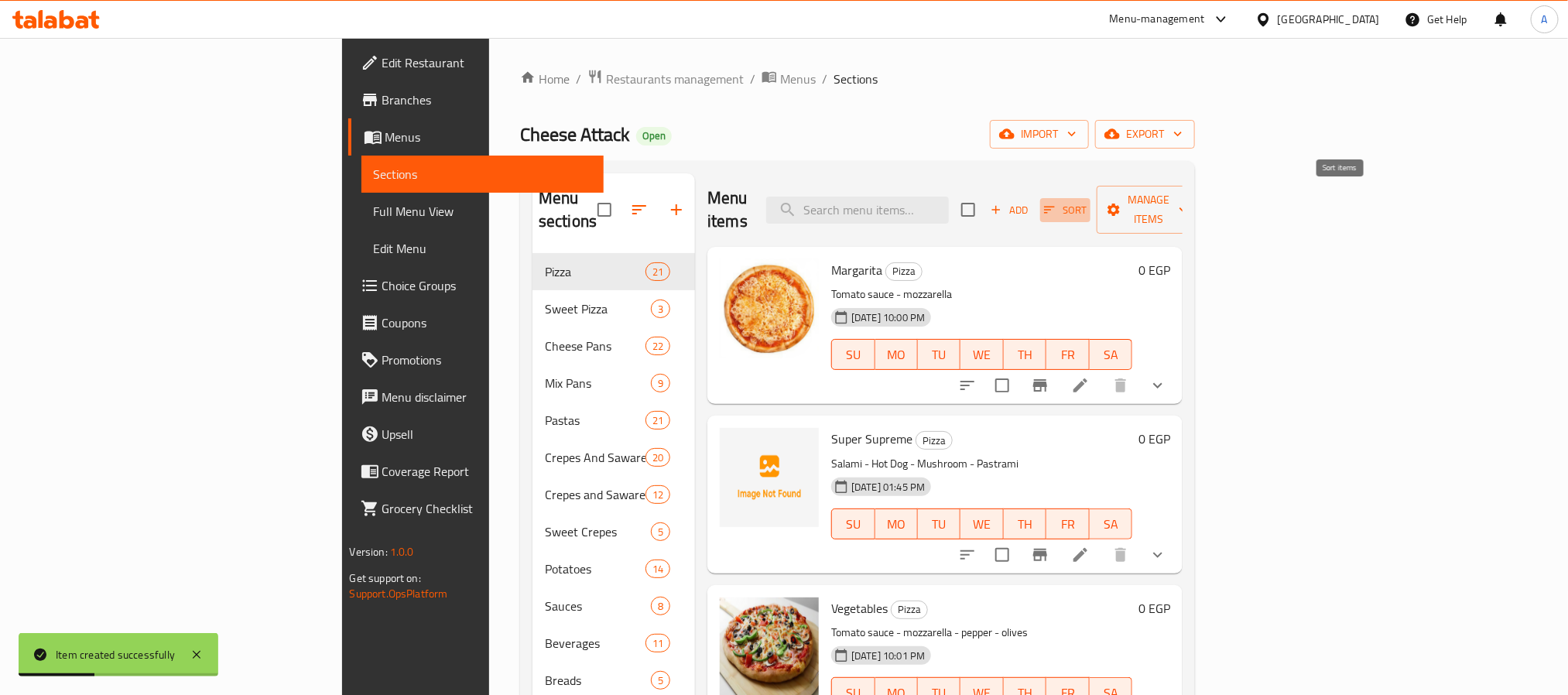
click at [1087, 202] on span "Sort" at bounding box center [1065, 210] width 42 height 17
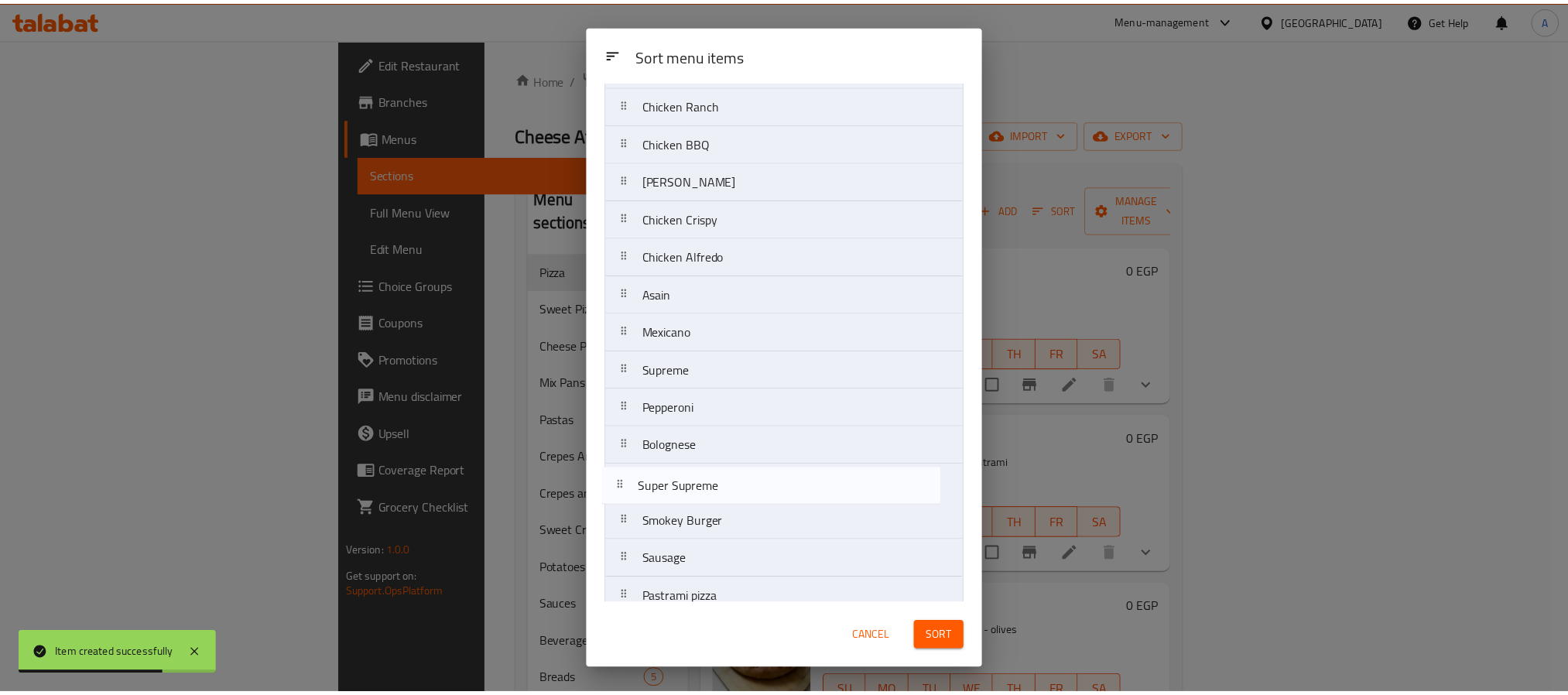
scroll to position [158, 0]
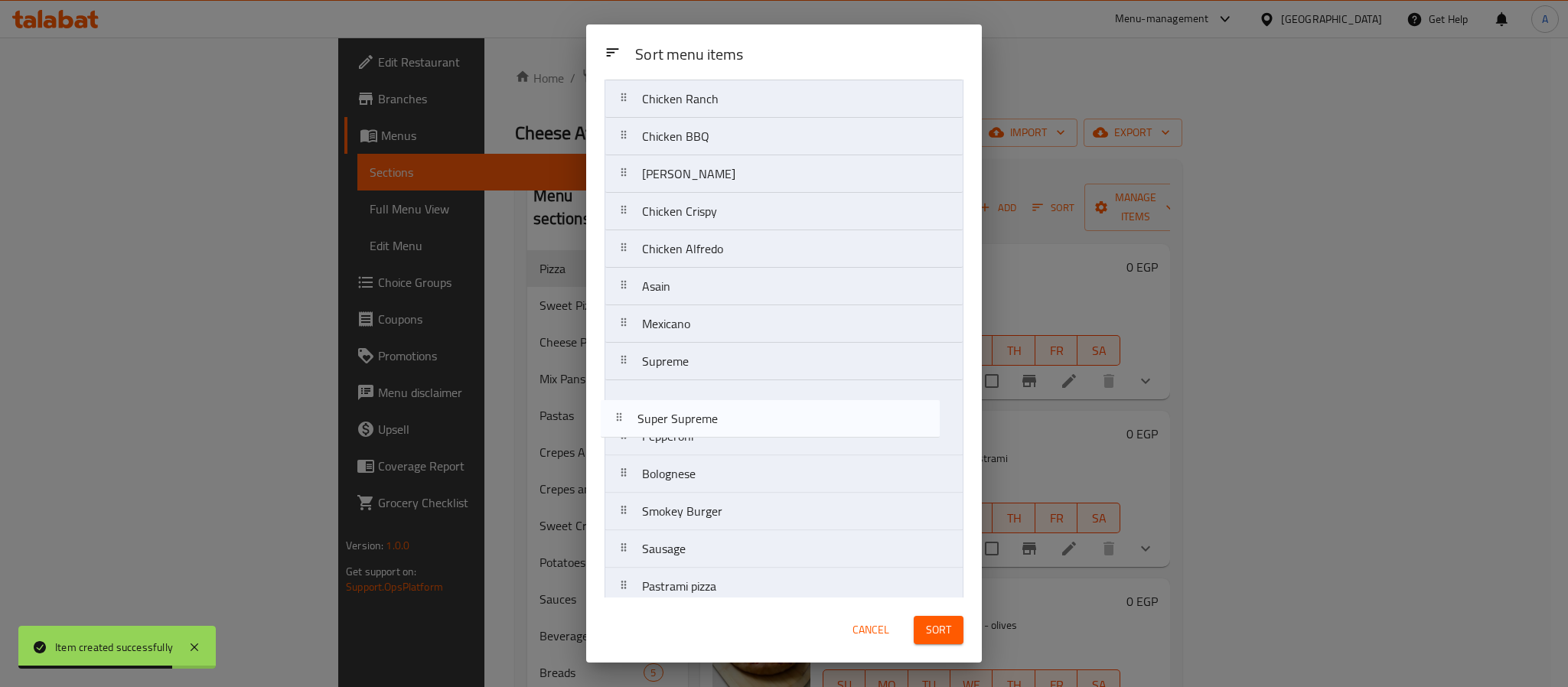
drag, startPoint x: 742, startPoint y: 198, endPoint x: 737, endPoint y: 442, distance: 244.1
click at [737, 442] on nav "Margarita Super Supreme Vegetables Cheese Lover Chicken Ranch Chicken BBQ Al Pa…" at bounding box center [784, 362] width 359 height 789
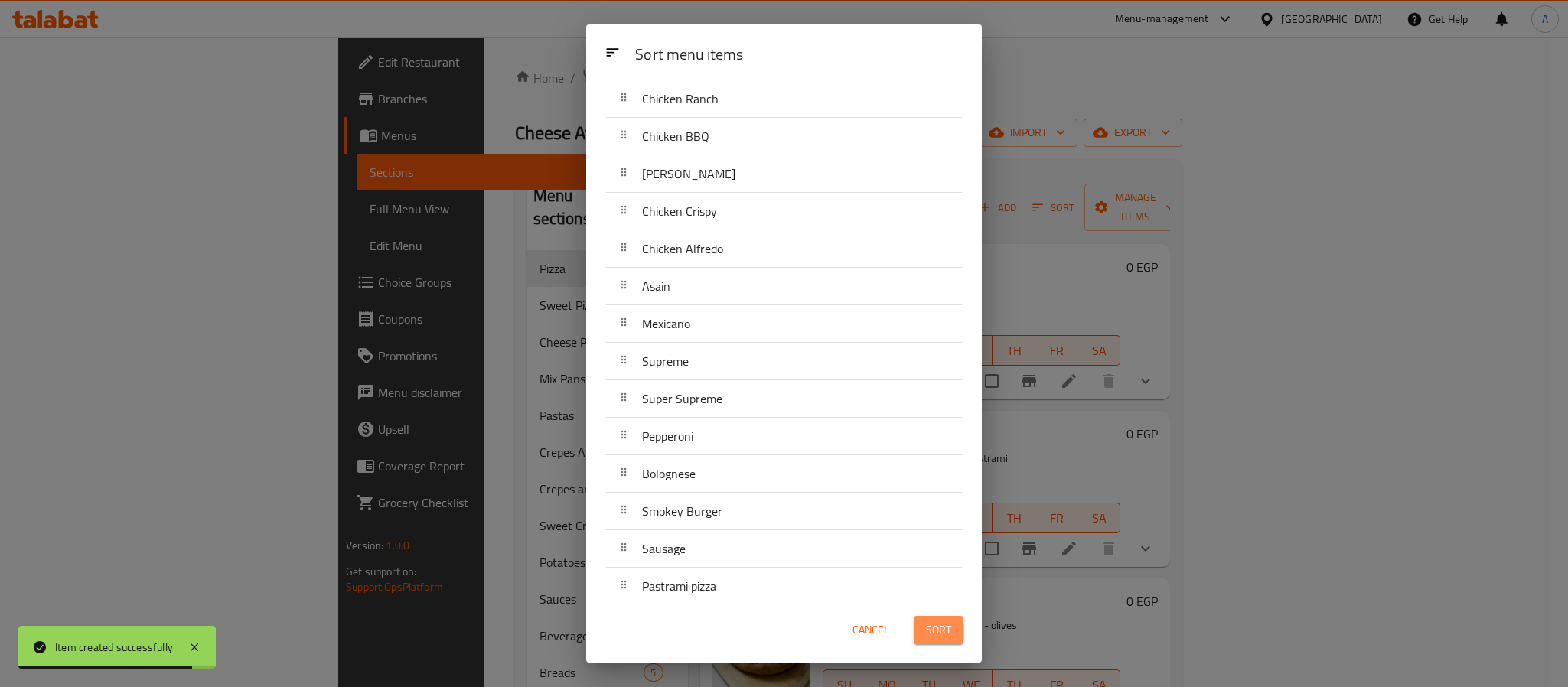
click at [926, 627] on span "Sort" at bounding box center [938, 630] width 25 height 19
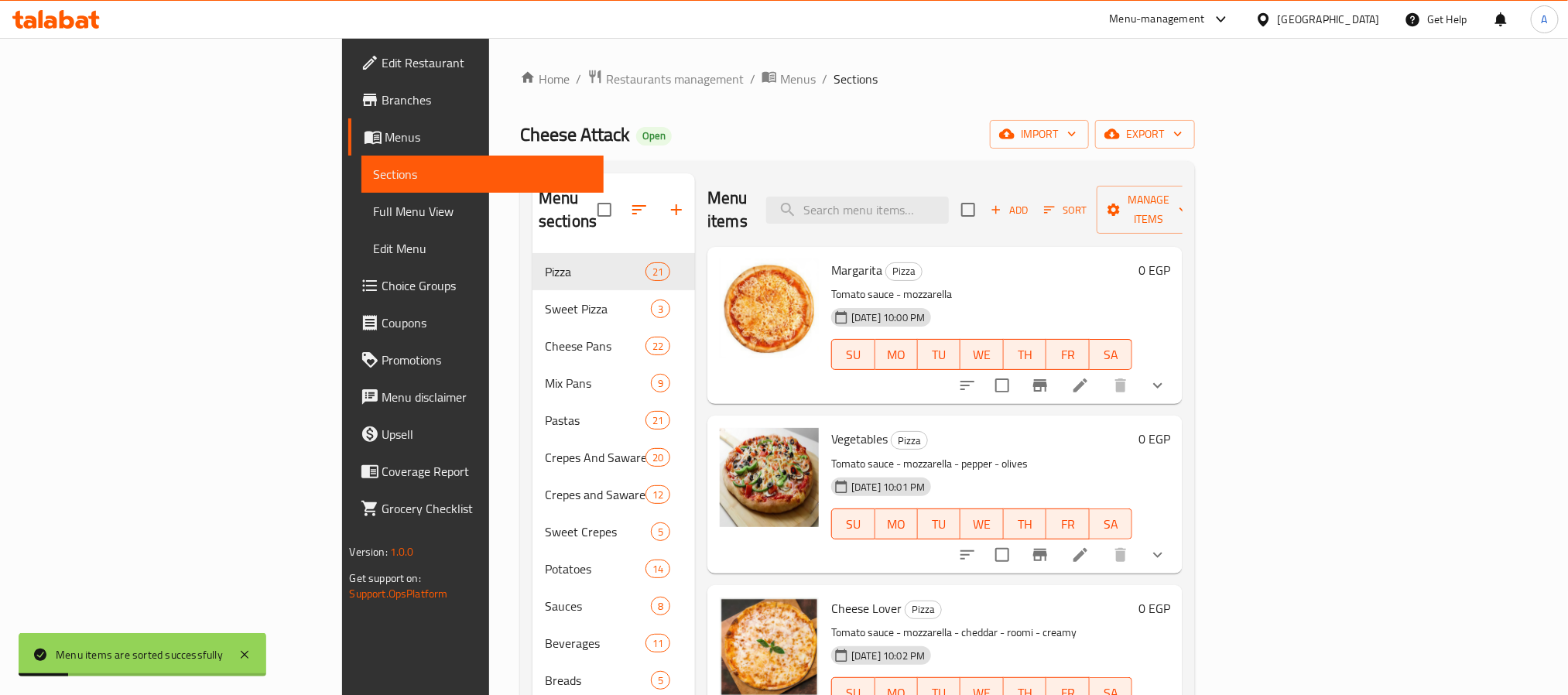
scroll to position [116, 0]
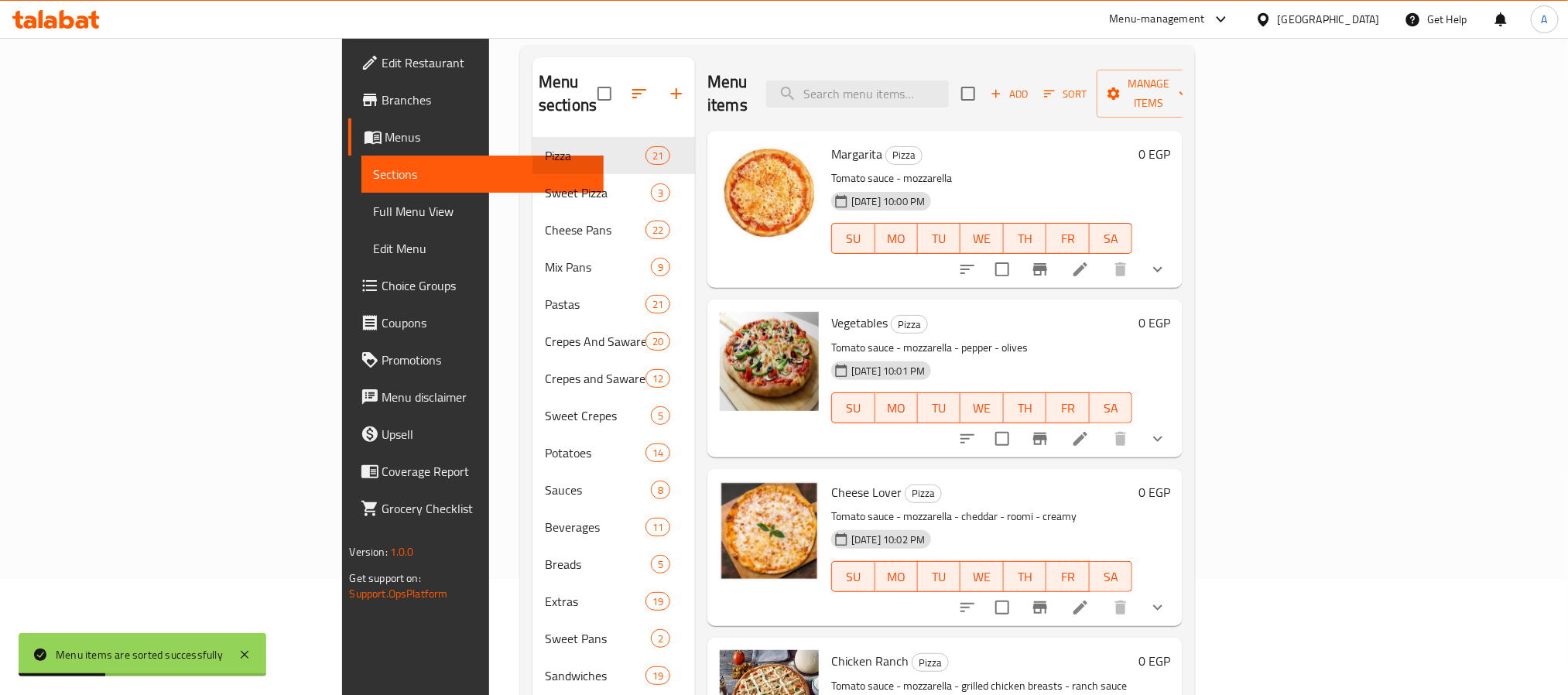
click at [1010, 185] on div "07-04-2024 10:00 PM SU MO TU WE TH FR SA" at bounding box center [981, 227] width 314 height 84
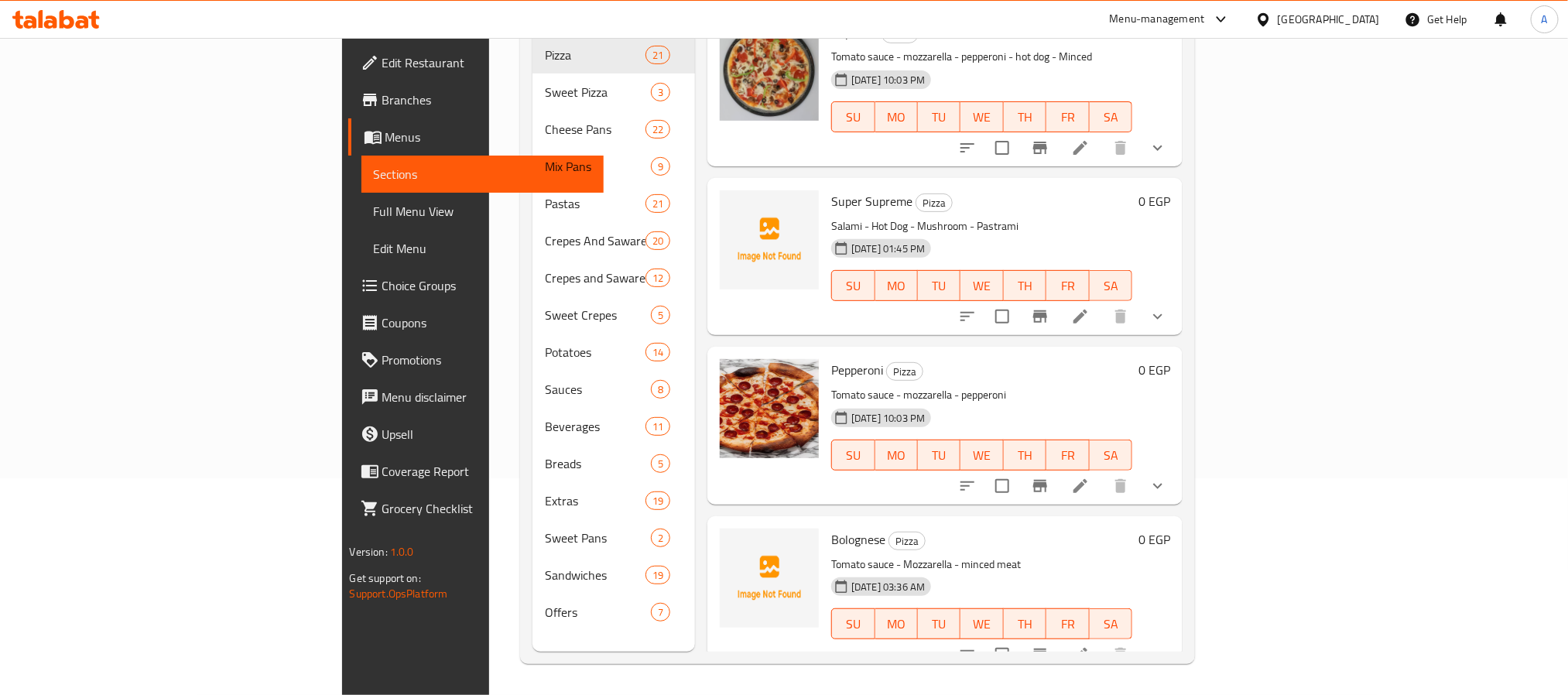
scroll to position [1789, 0]
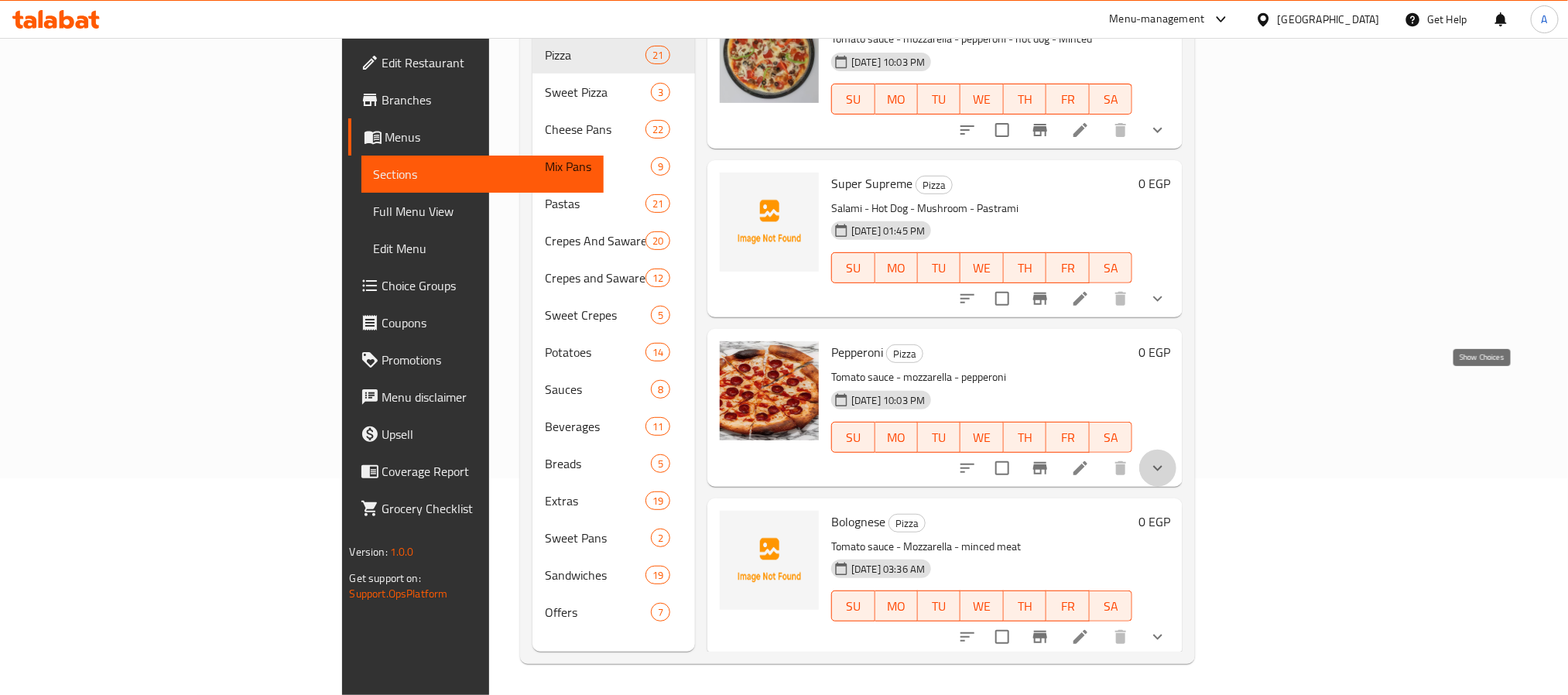
click at [1163, 465] on icon "show more" at bounding box center [1158, 468] width 10 height 6
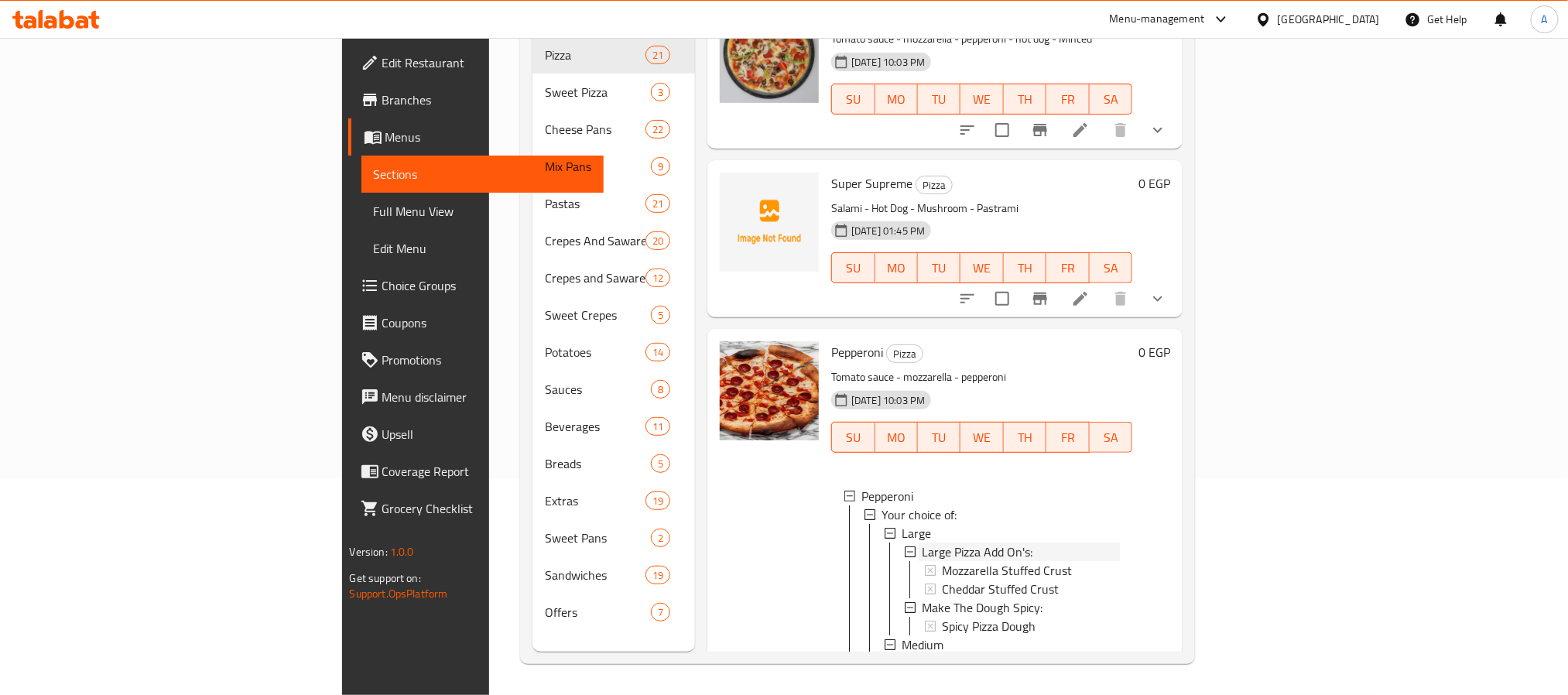
click at [922, 542] on span "Large Pizza Add On's:" at bounding box center [977, 551] width 111 height 18
click at [901, 524] on span "Large" at bounding box center [916, 533] width 29 height 18
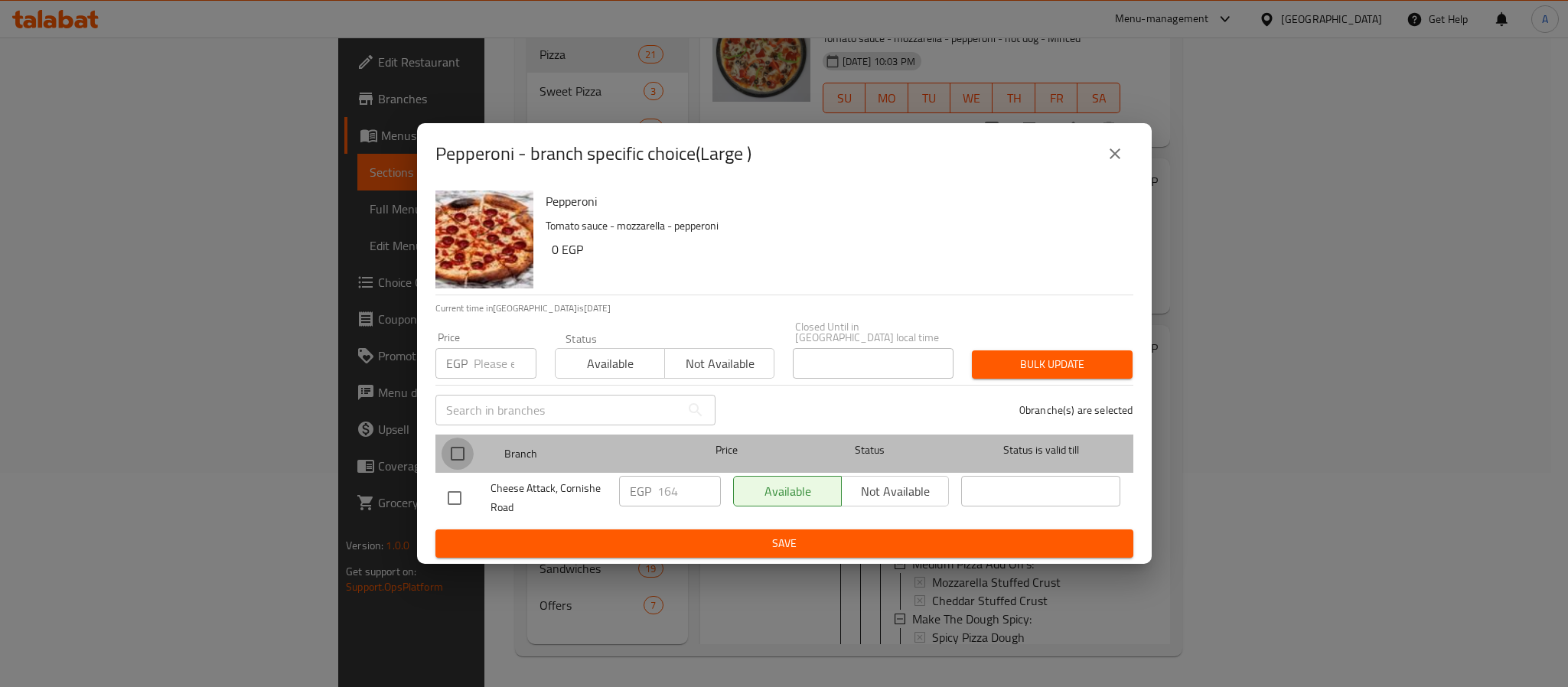
click at [455, 448] on input "checkbox" at bounding box center [458, 454] width 32 height 32
checkbox input "true"
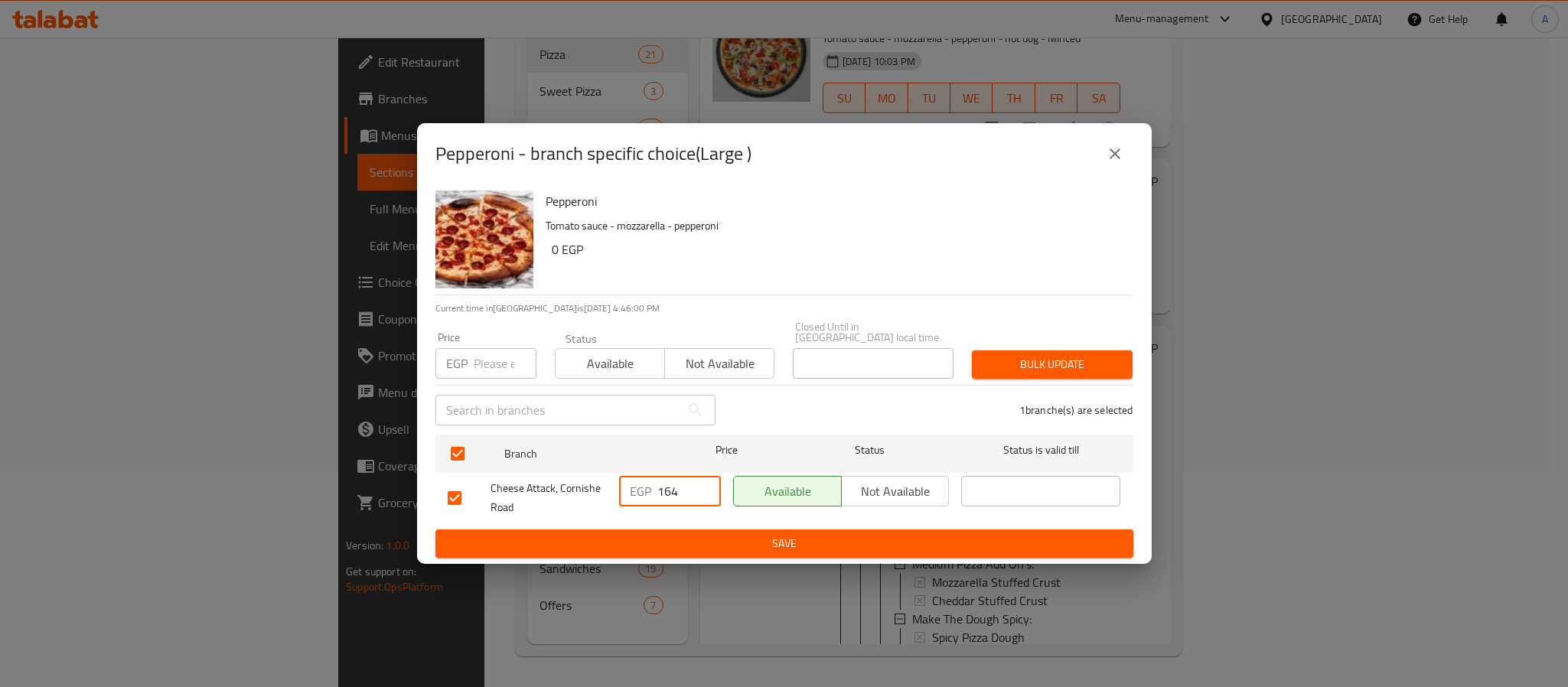
drag, startPoint x: 689, startPoint y: 487, endPoint x: 646, endPoint y: 475, distance: 44.6
click at [646, 476] on div "EGP 164 ​" at bounding box center [670, 491] width 102 height 31
type input "203"
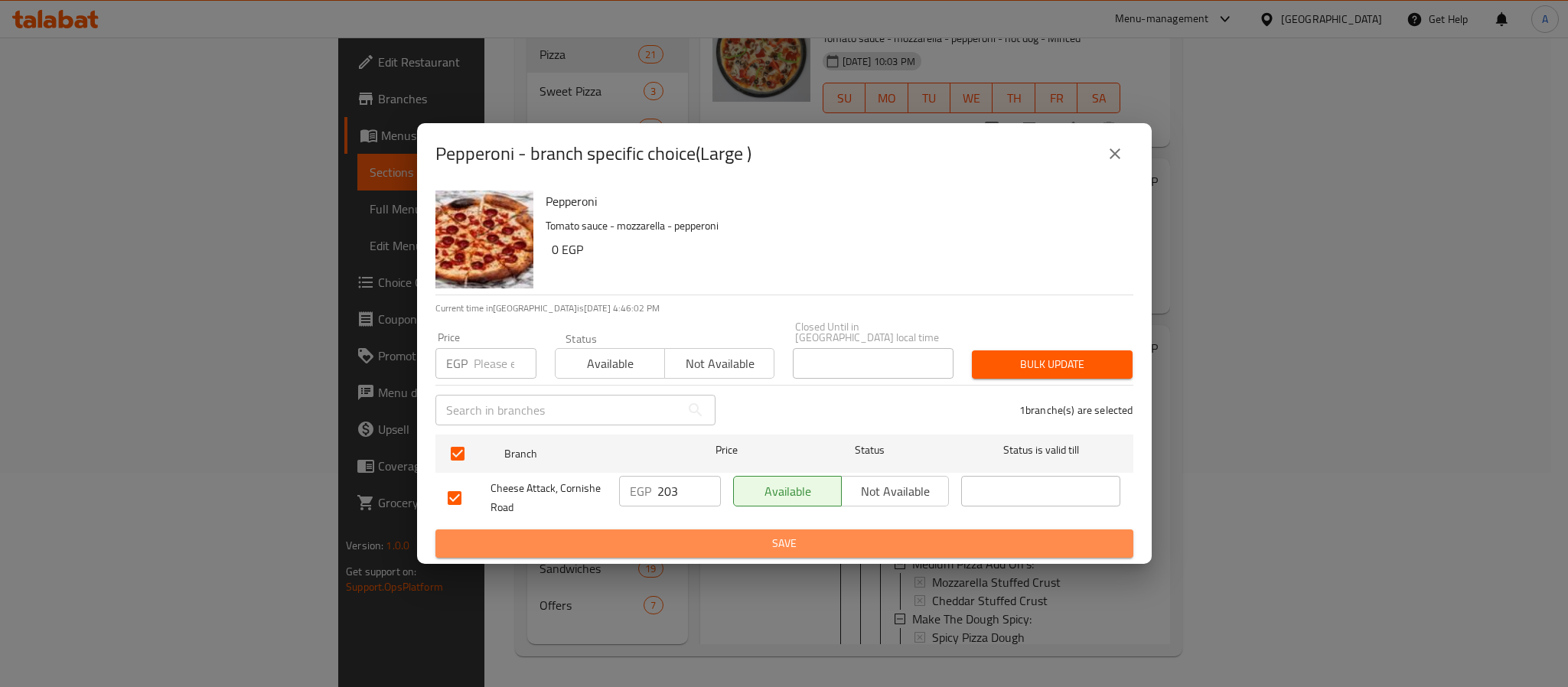
click at [679, 534] on span "Save" at bounding box center [784, 544] width 674 height 19
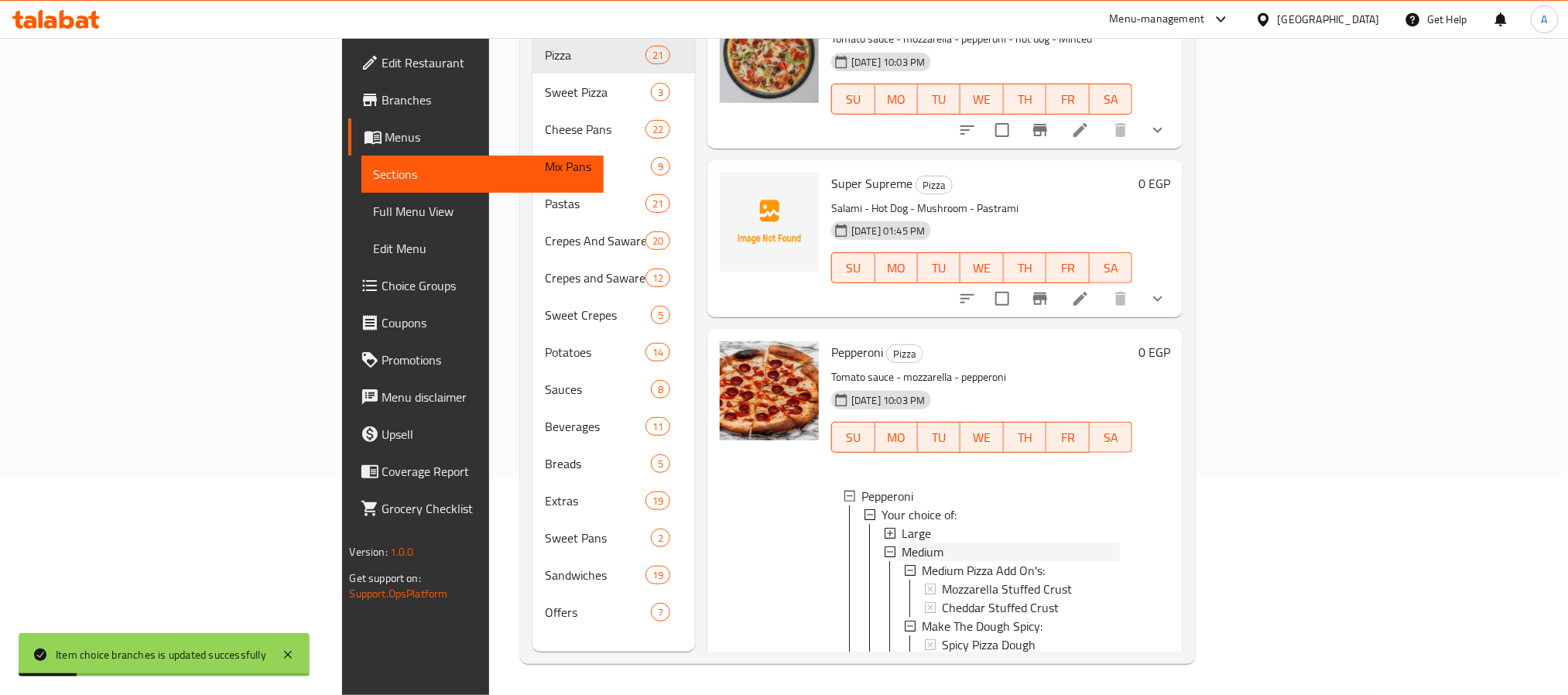
click at [901, 542] on span "Medium" at bounding box center [922, 551] width 41 height 18
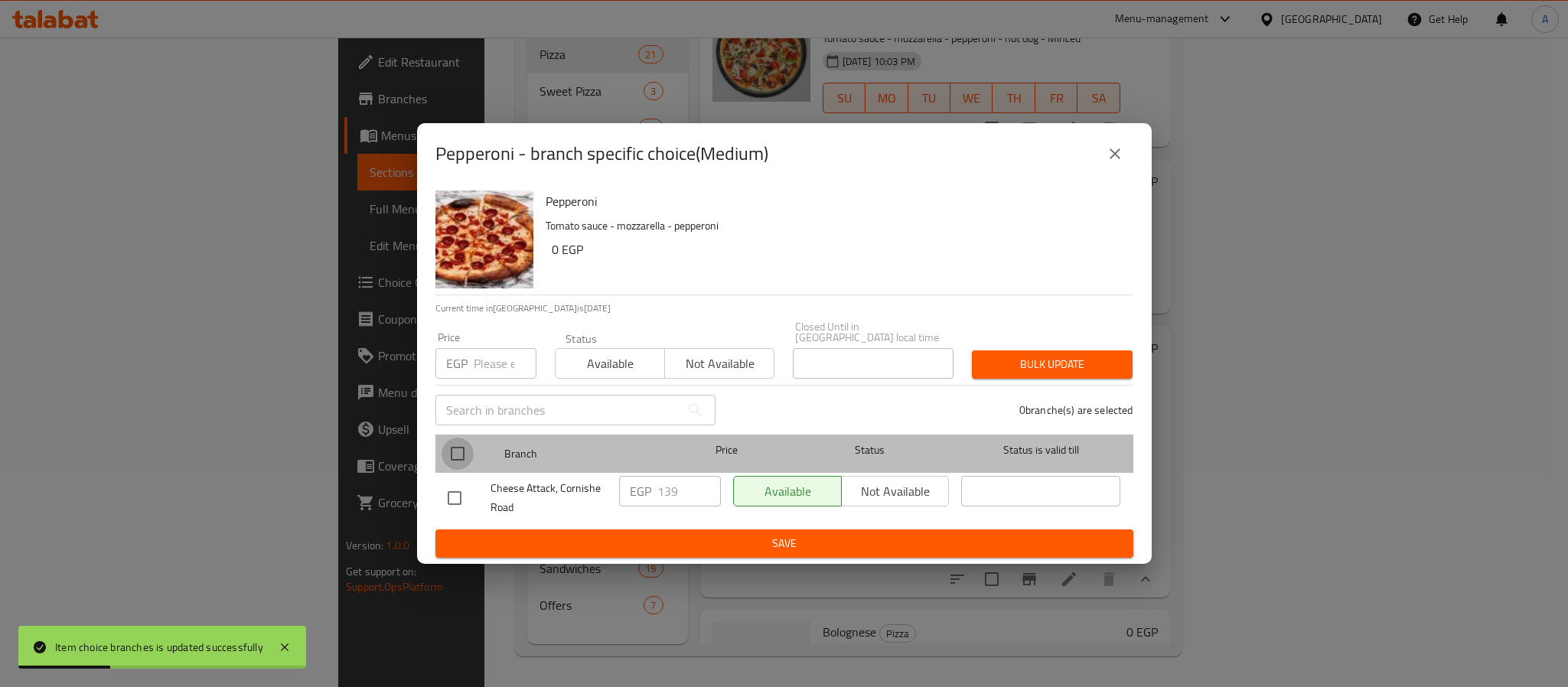
click at [454, 446] on input "checkbox" at bounding box center [458, 454] width 32 height 32
checkbox input "true"
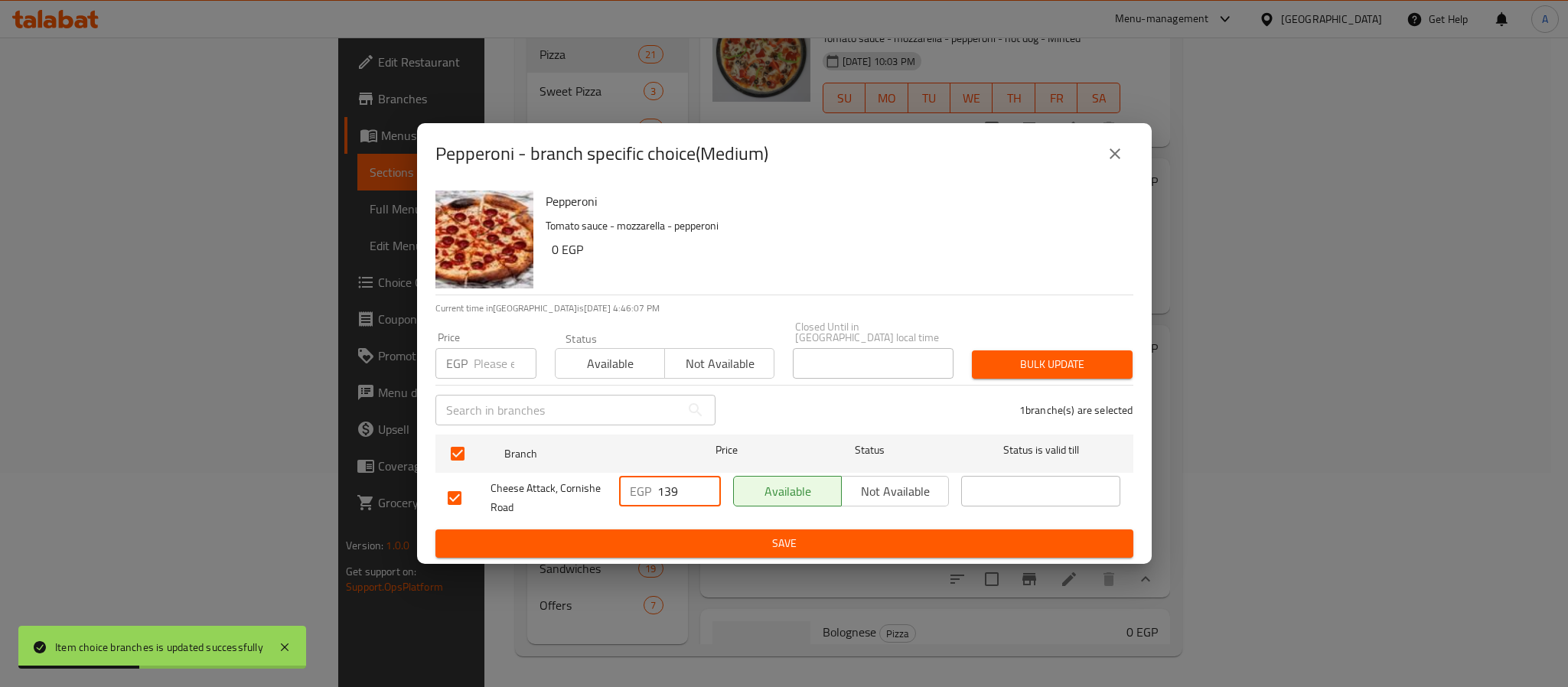
drag, startPoint x: 685, startPoint y: 485, endPoint x: 648, endPoint y: 473, distance: 38.9
click at [648, 476] on div "EGP 139 ​" at bounding box center [670, 491] width 102 height 31
type input "163"
click at [698, 534] on span "Save" at bounding box center [784, 544] width 674 height 19
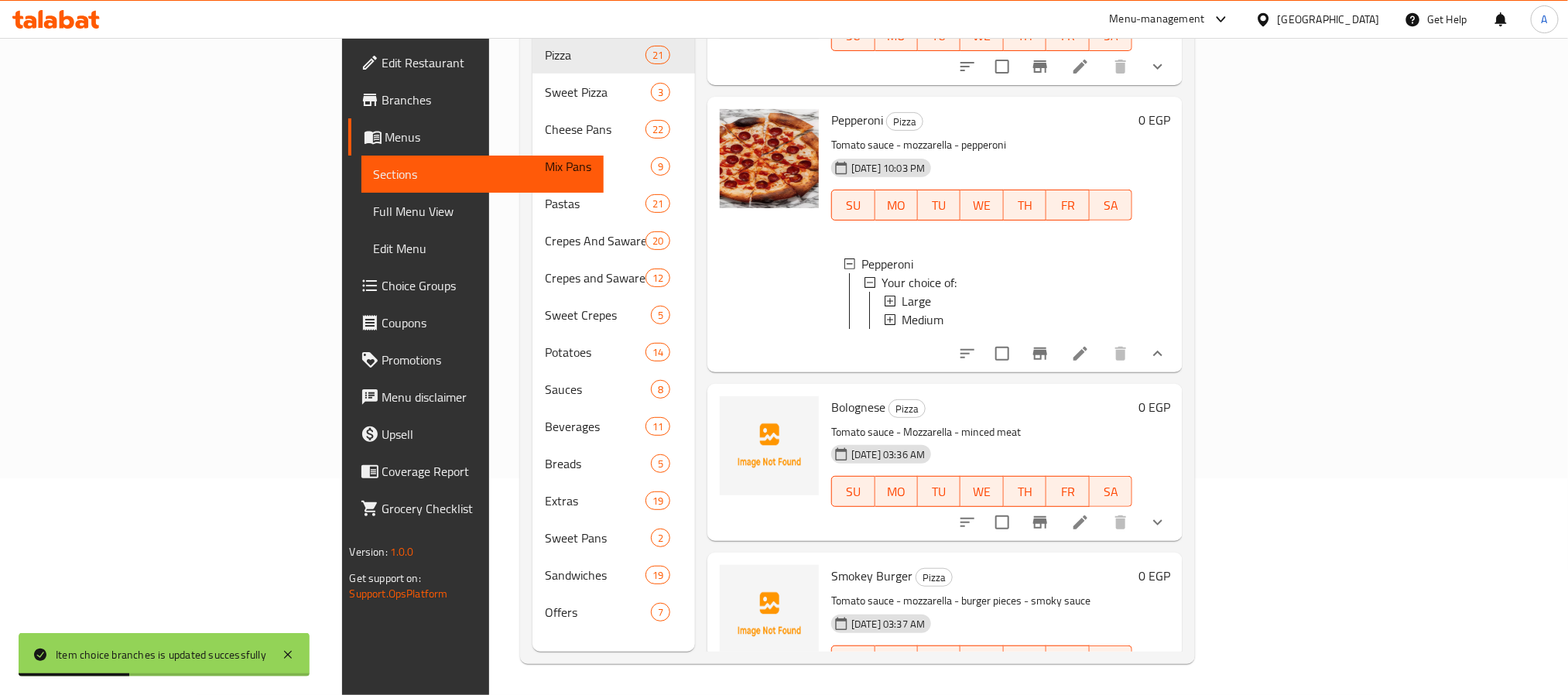
scroll to position [2137, 0]
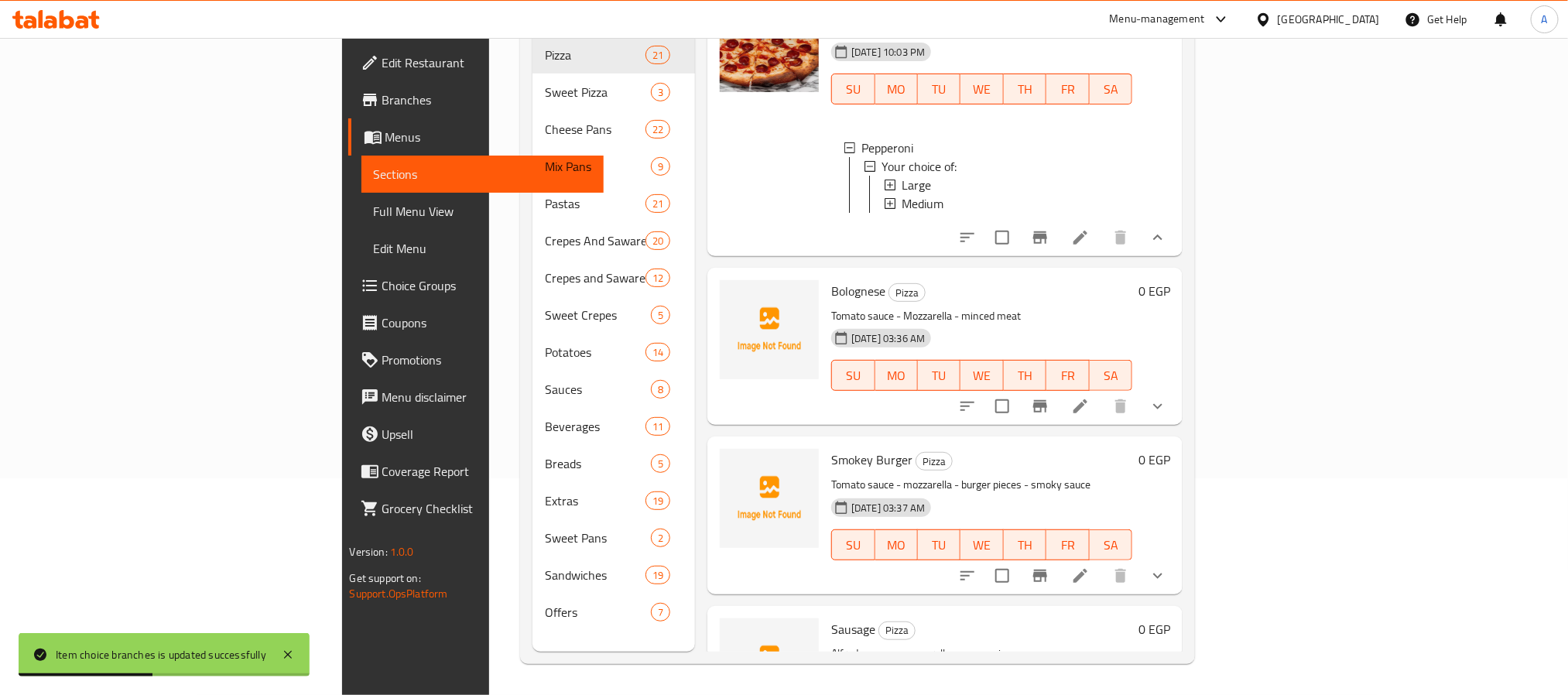
click at [1168, 397] on icon "show more" at bounding box center [1157, 405] width 18 height 18
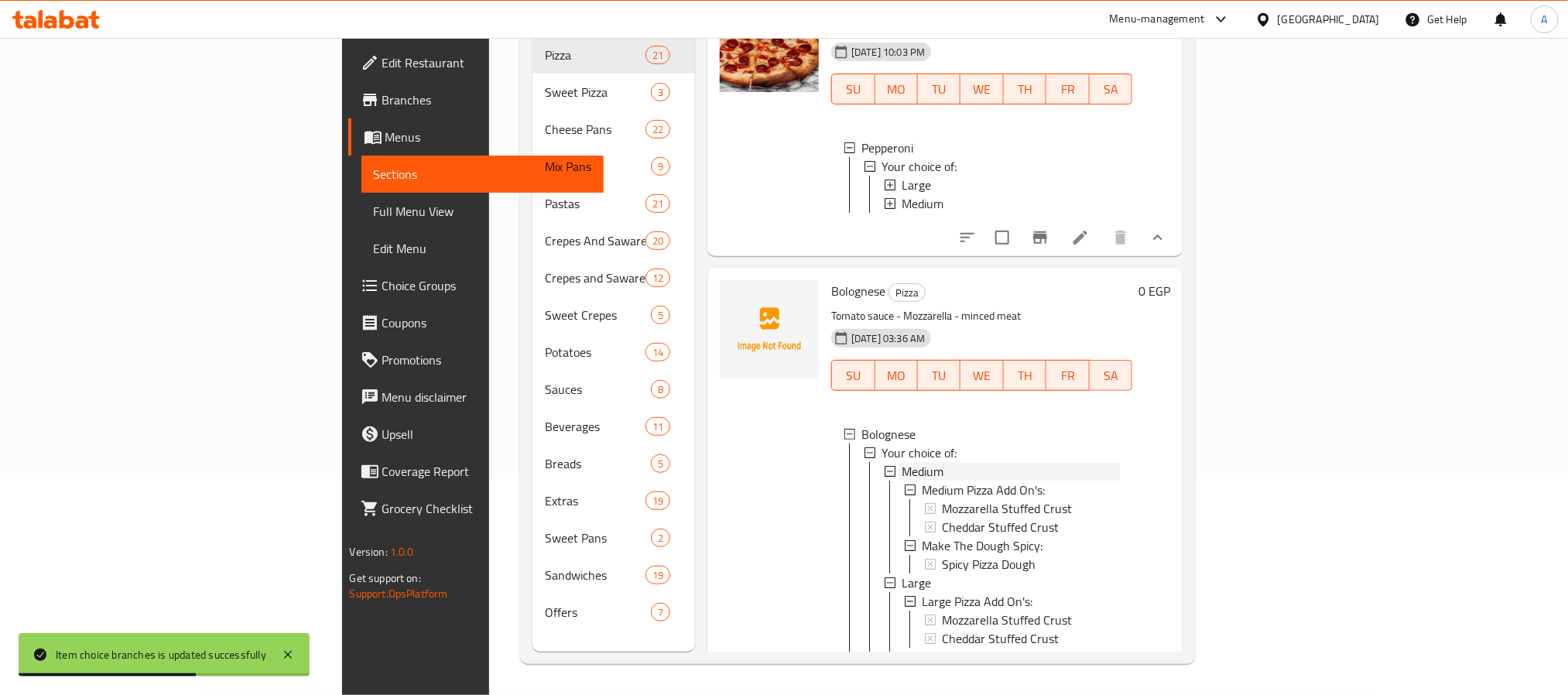
click at [901, 462] on span "Medium" at bounding box center [922, 471] width 41 height 18
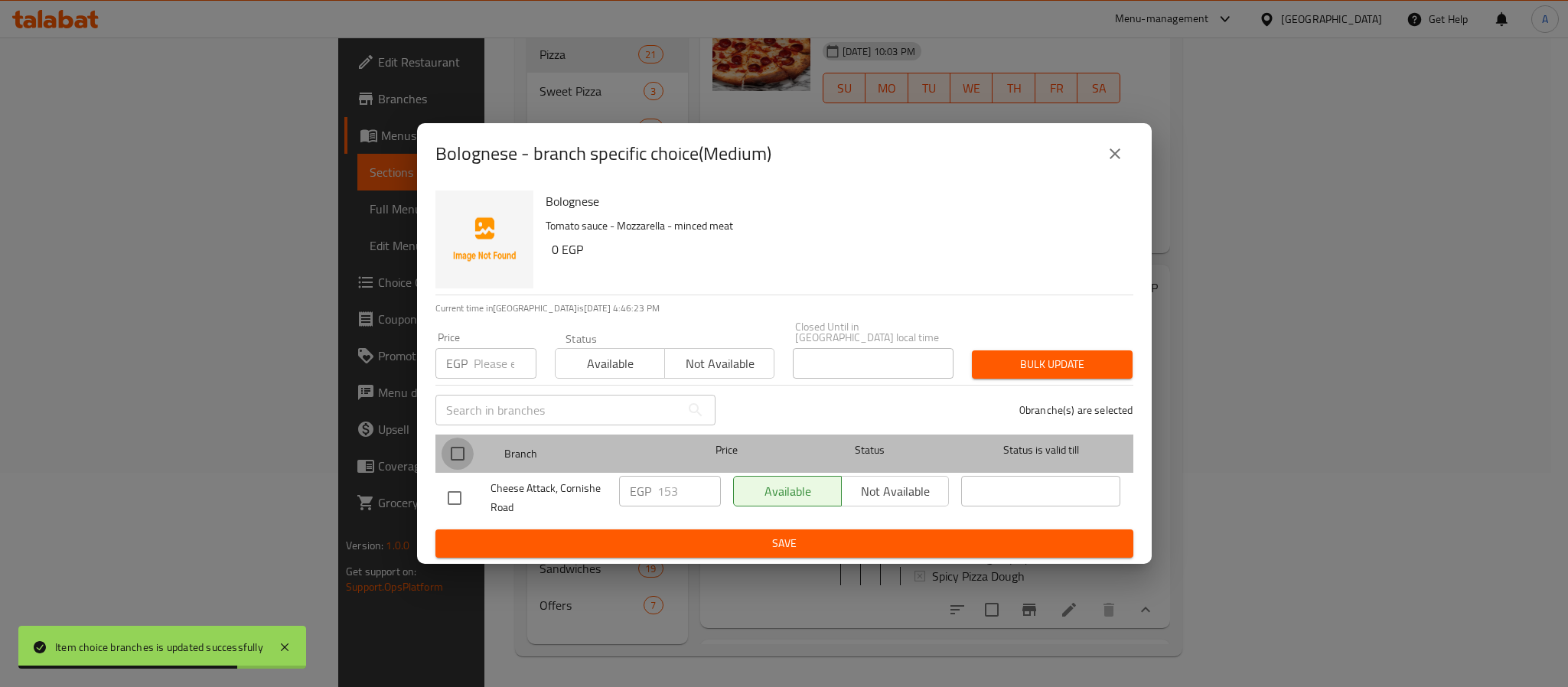
click at [455, 443] on input "checkbox" at bounding box center [458, 454] width 32 height 32
checkbox input "true"
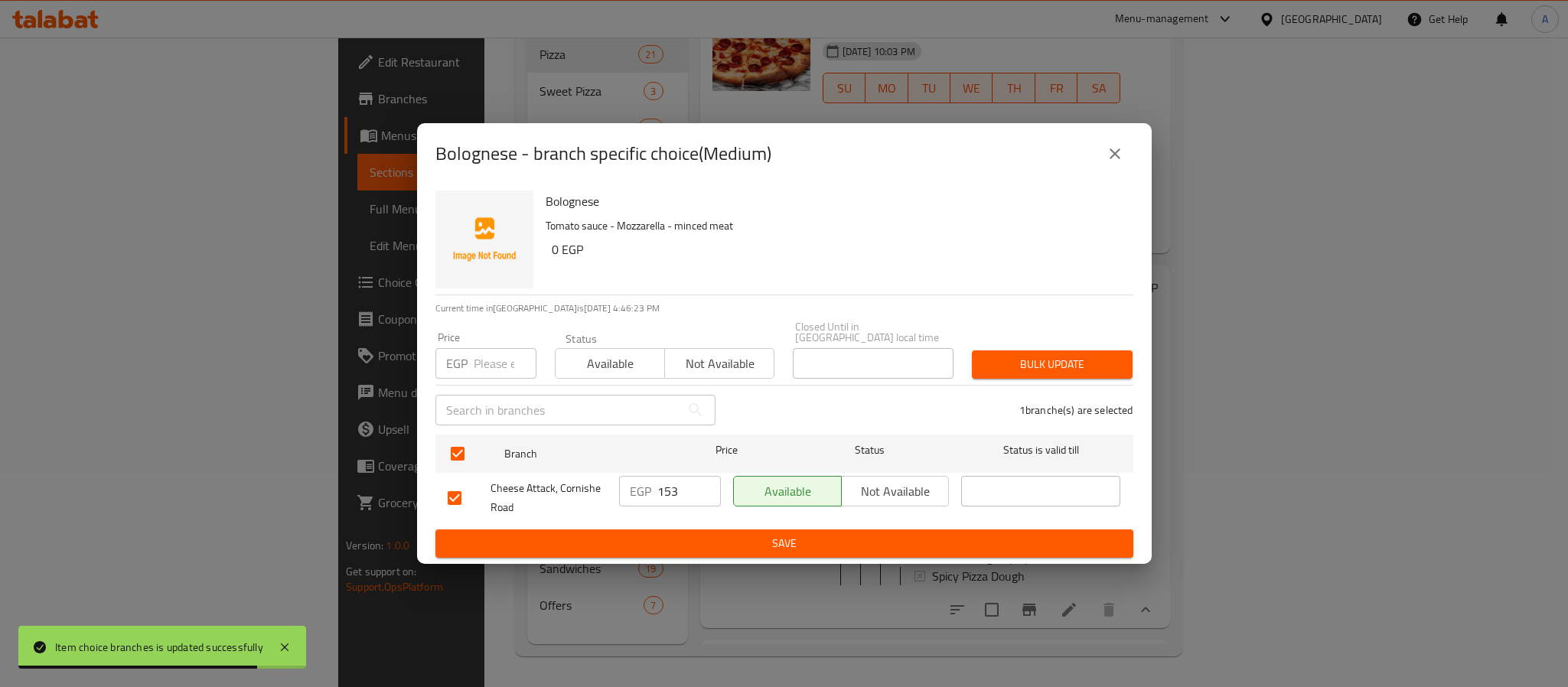
click at [675, 483] on input "153" at bounding box center [689, 491] width 64 height 31
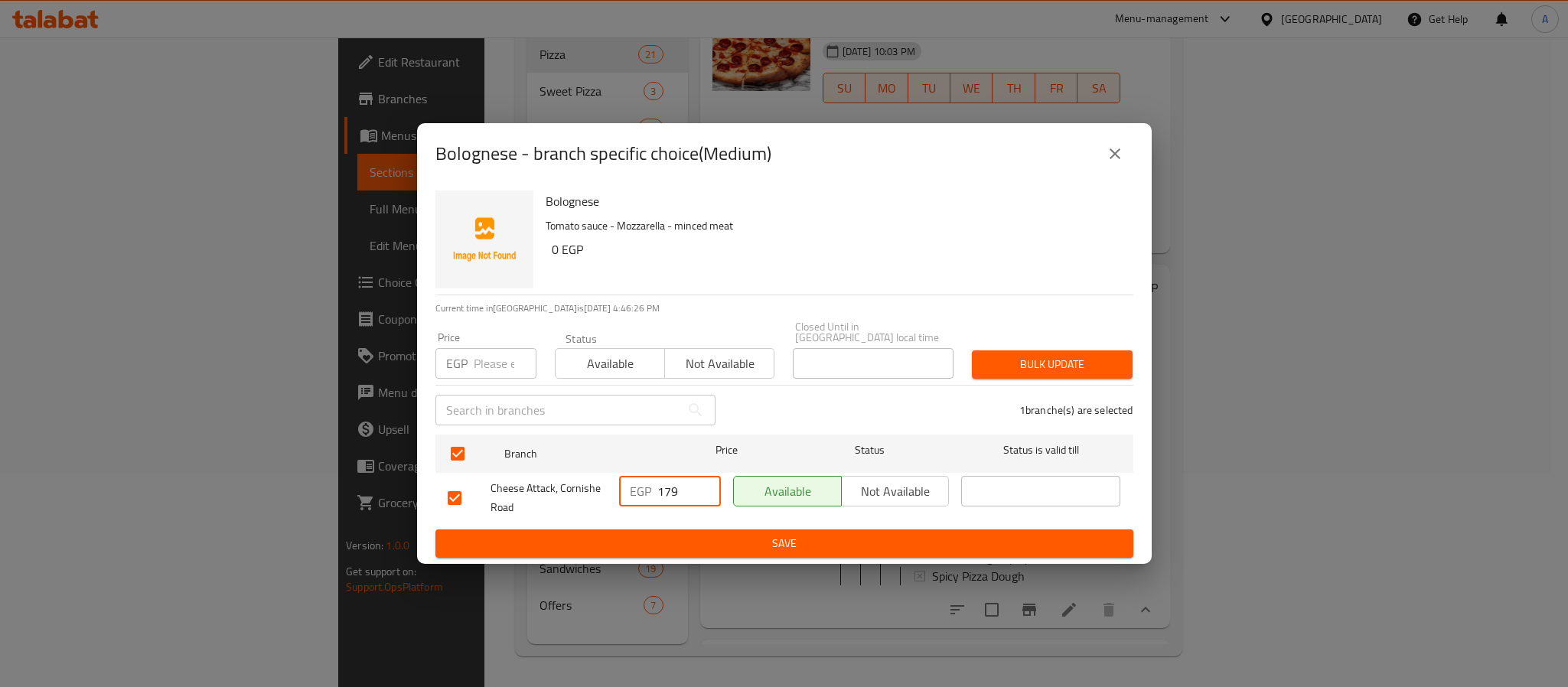
type input "179"
click at [705, 535] on span "Save" at bounding box center [784, 544] width 674 height 19
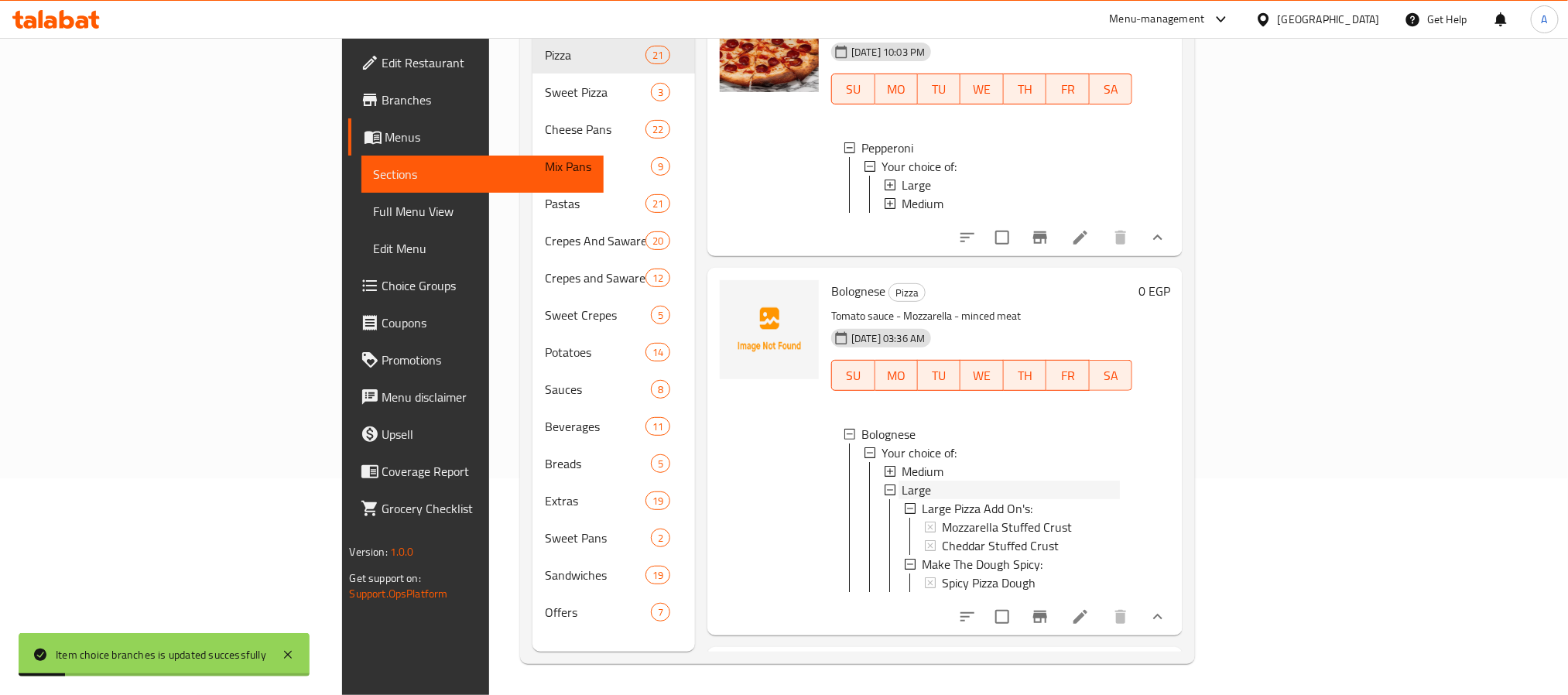
click at [901, 481] on div "Large" at bounding box center [1010, 489] width 218 height 18
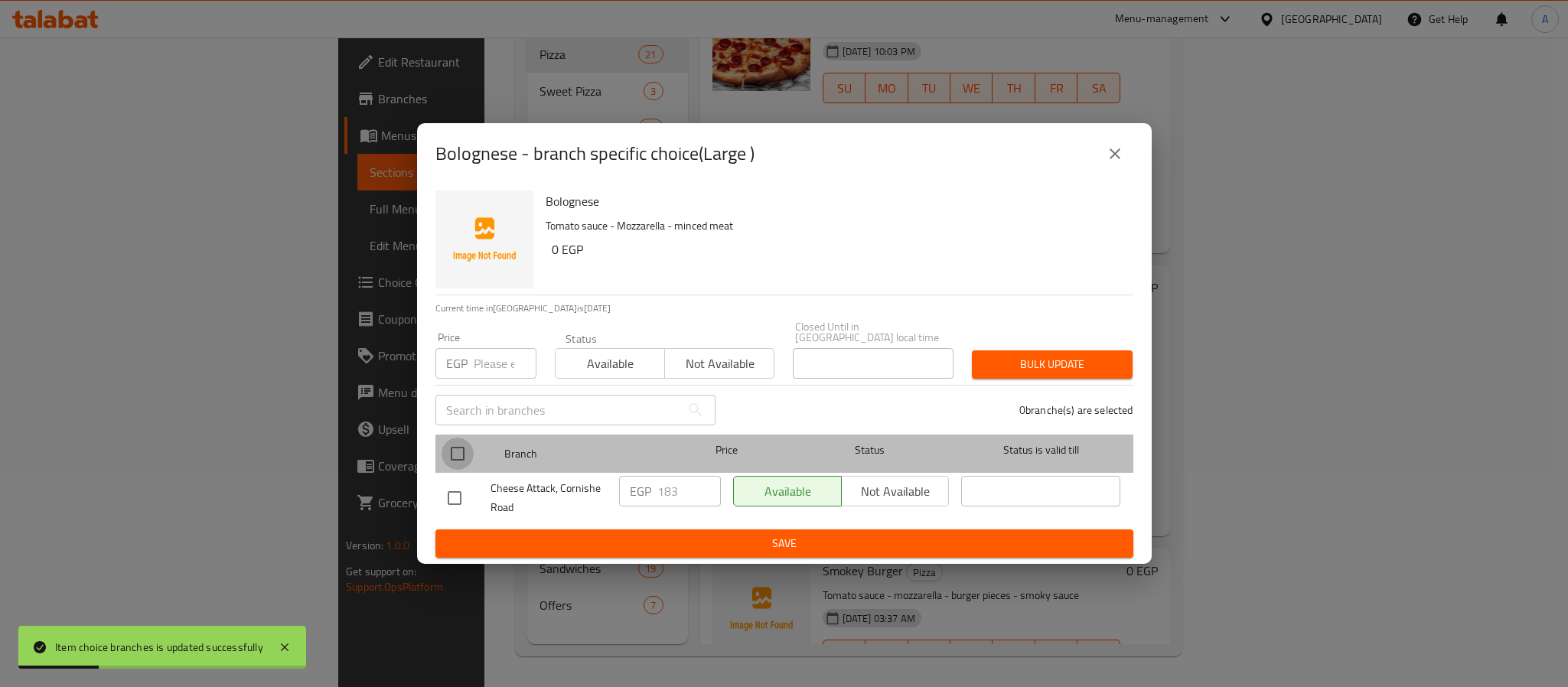
click at [450, 453] on input "checkbox" at bounding box center [458, 454] width 32 height 32
checkbox input "true"
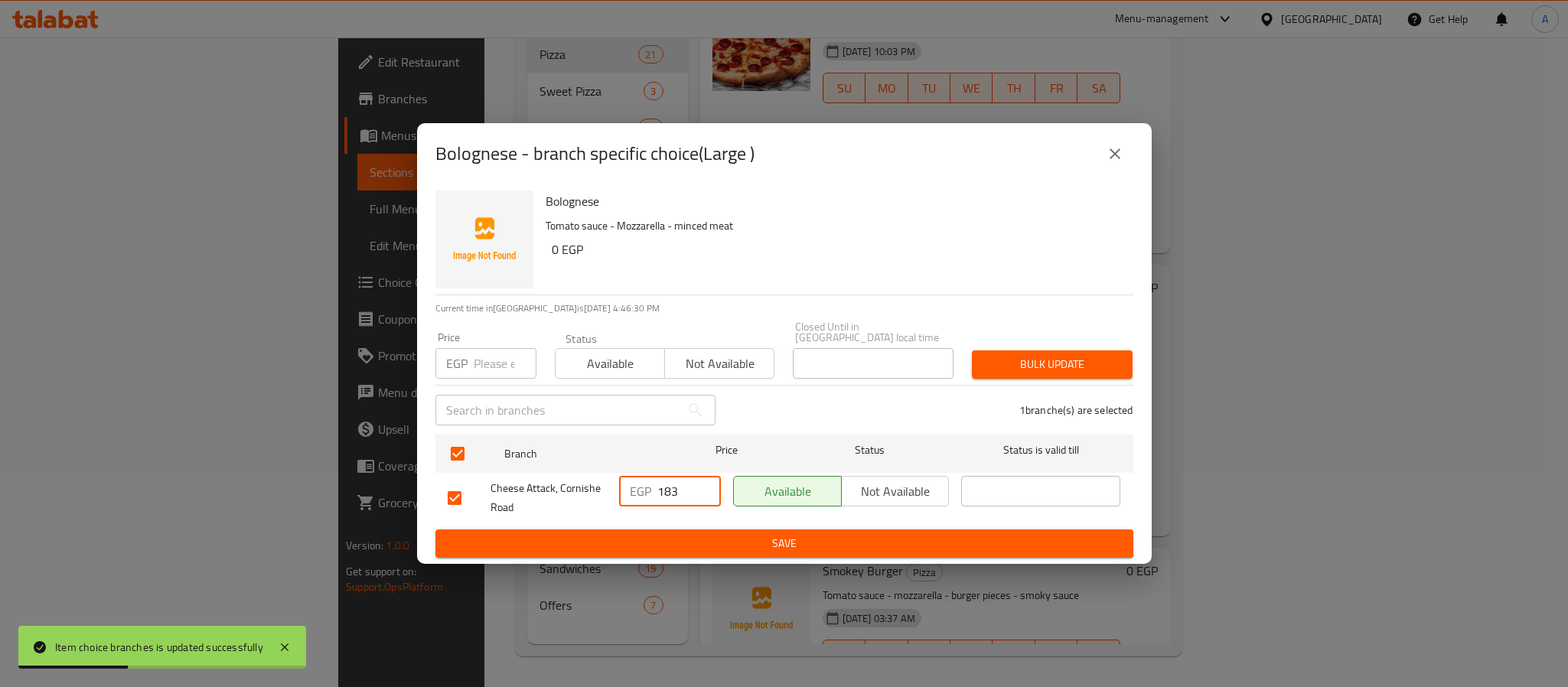
drag, startPoint x: 679, startPoint y: 486, endPoint x: 634, endPoint y: 467, distance: 48.8
click at [632, 476] on div "EGP 183 ​" at bounding box center [670, 491] width 102 height 31
type input "209"
click at [689, 547] on span "Save" at bounding box center [784, 544] width 674 height 19
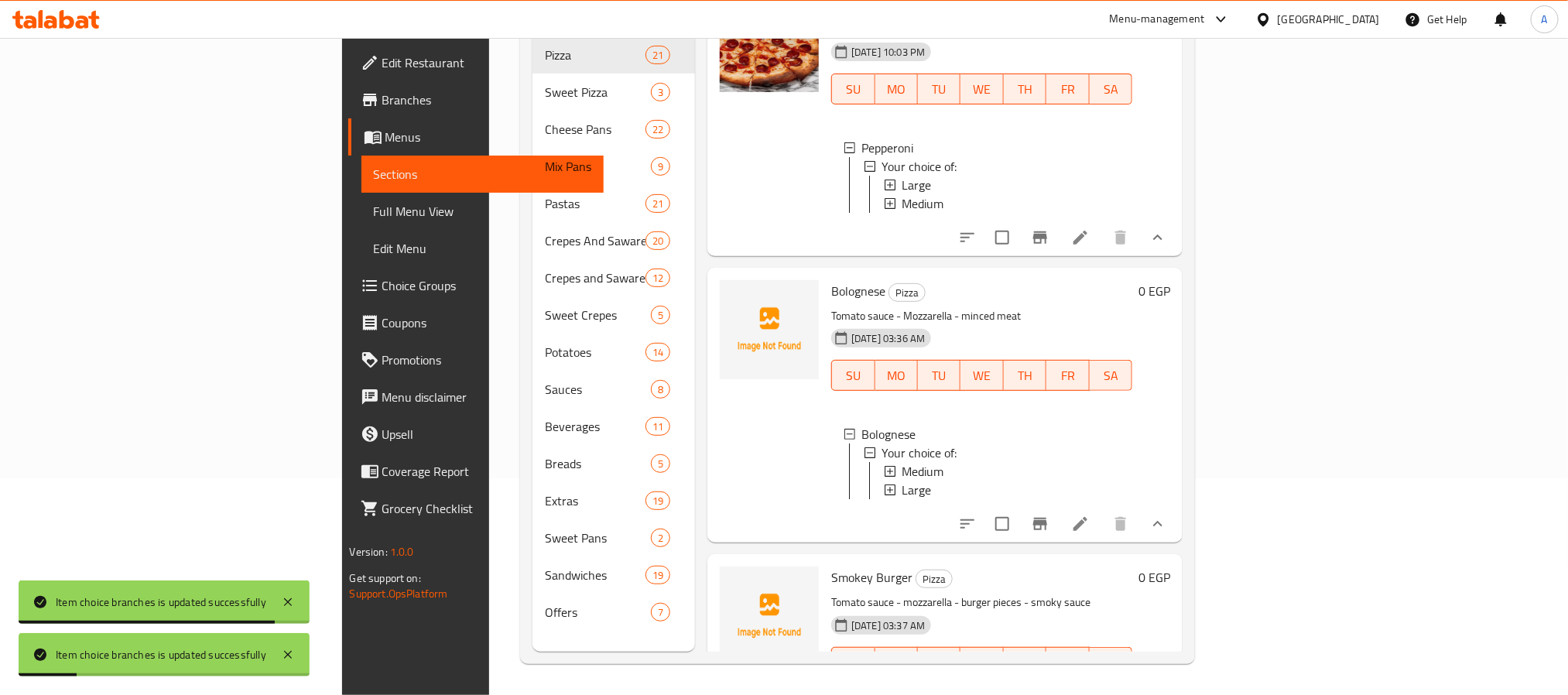
scroll to position [2, 0]
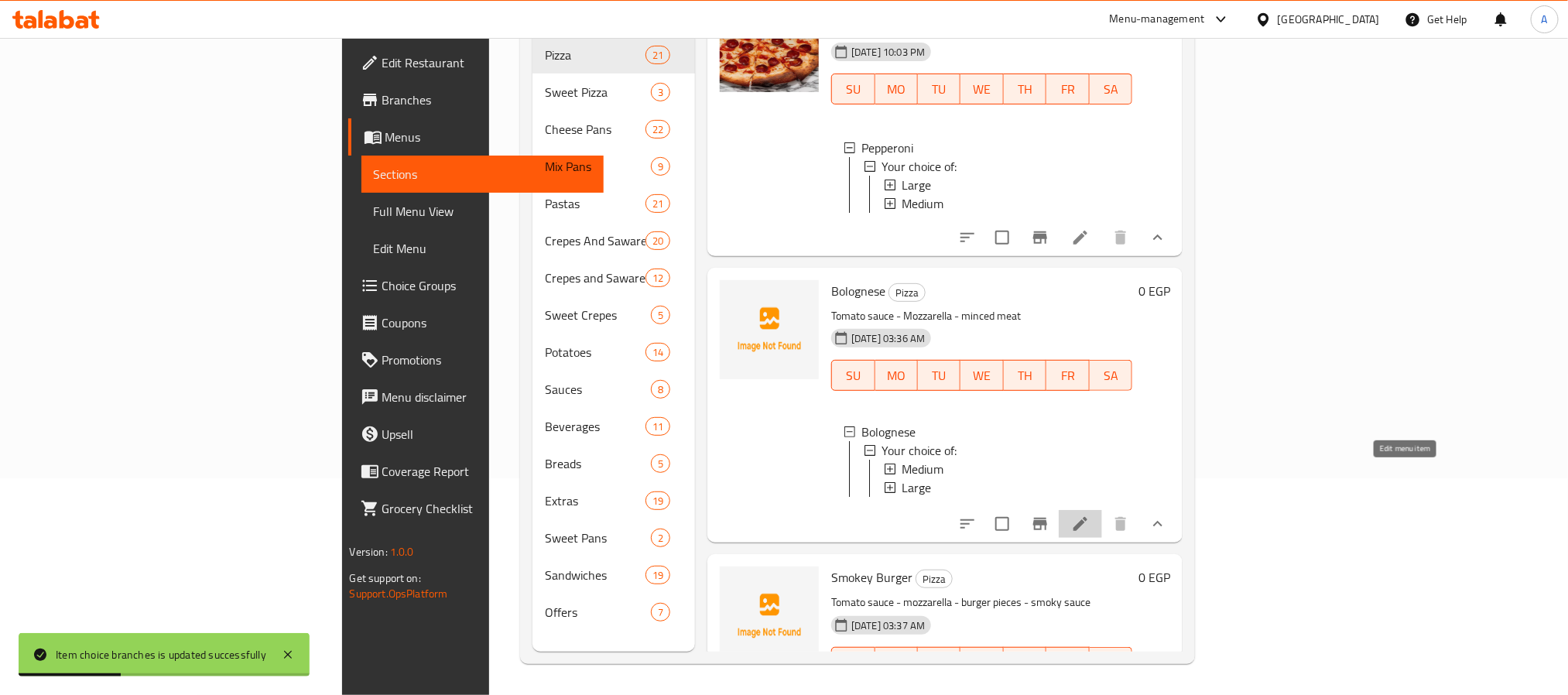
click at [1087, 517] on icon at bounding box center [1080, 524] width 14 height 14
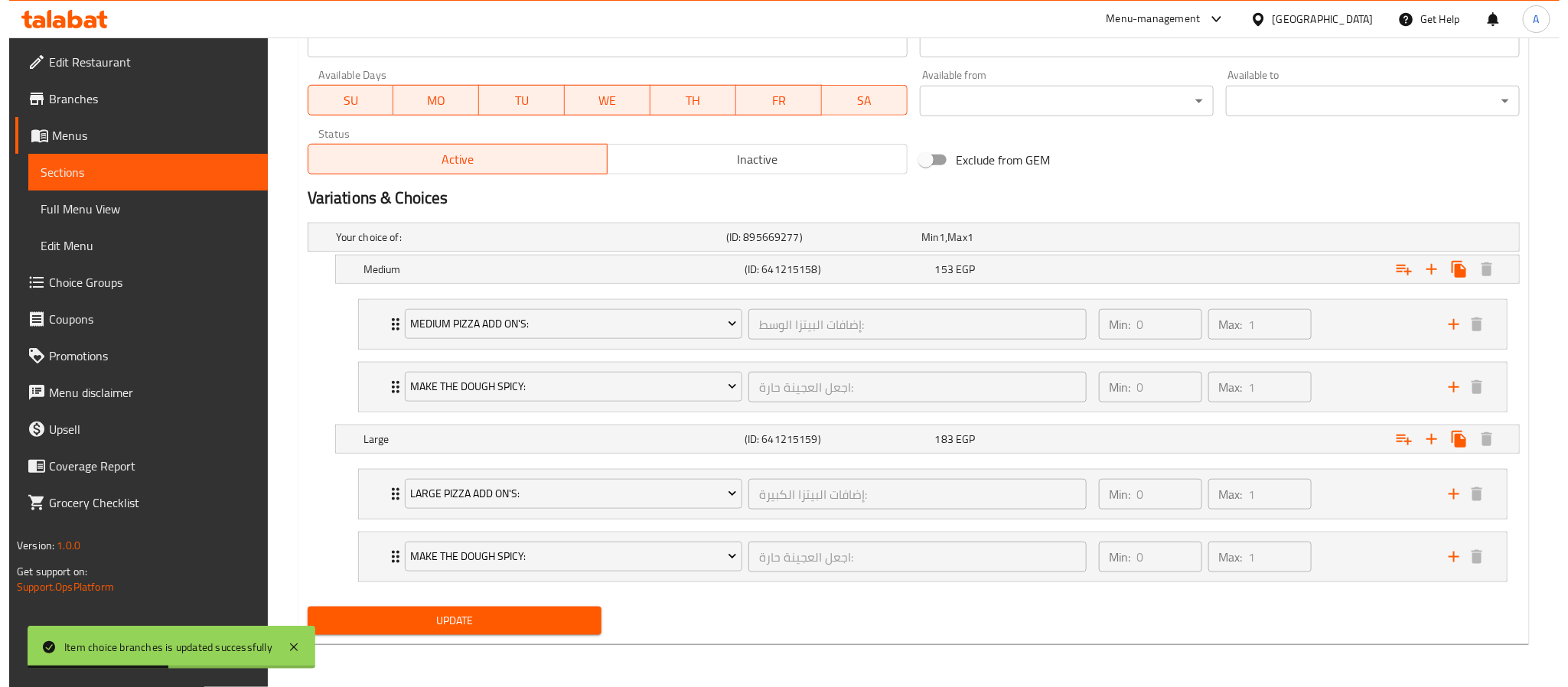
scroll to position [686, 0]
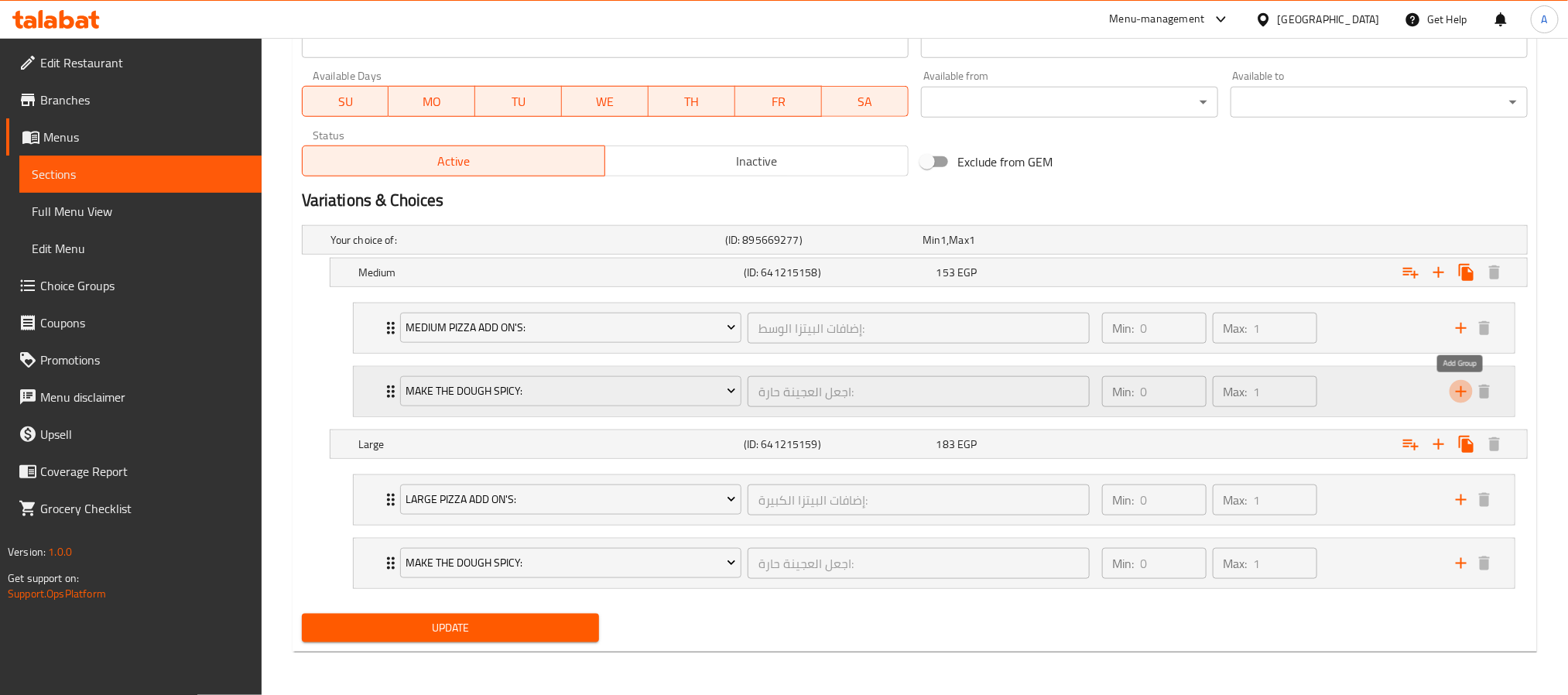
click at [1454, 385] on icon "add" at bounding box center [1461, 391] width 18 height 18
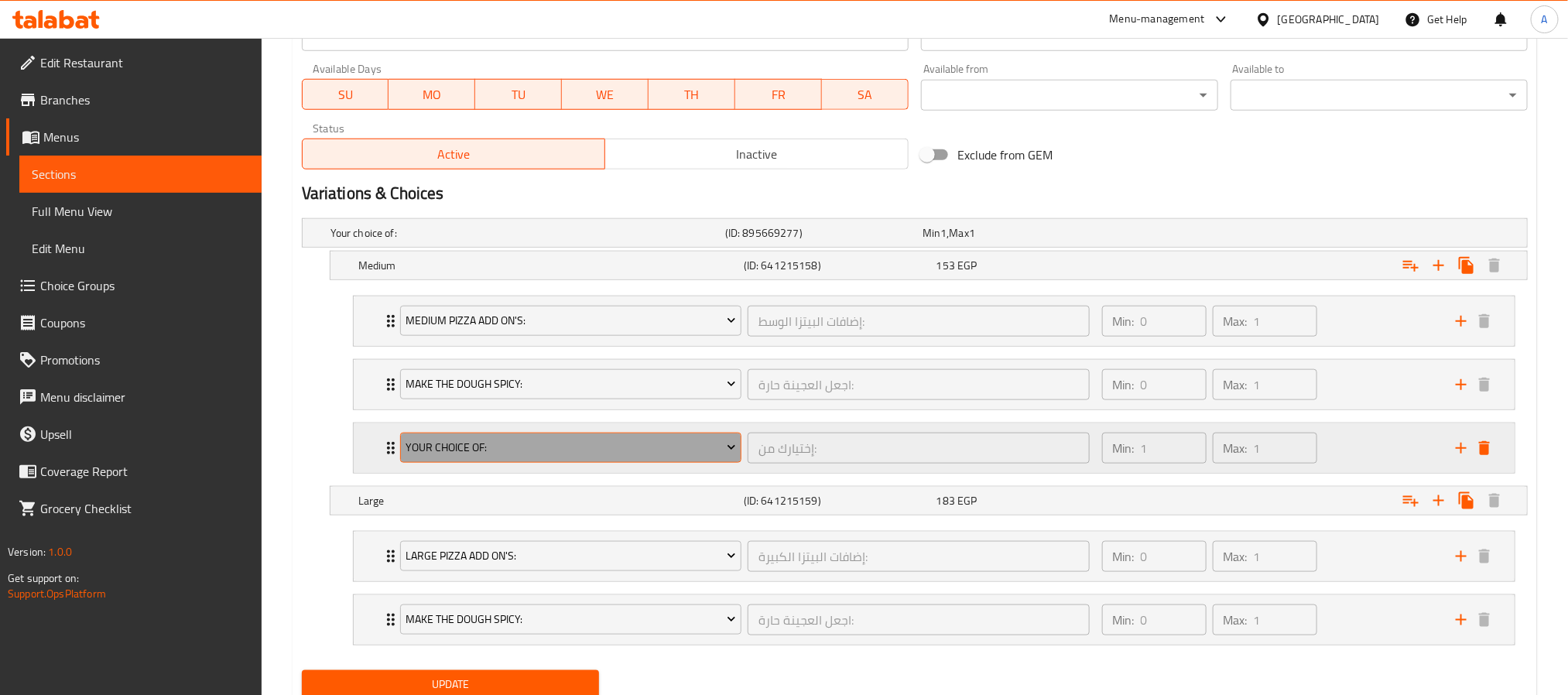
click at [655, 452] on span "Your Choice Of:" at bounding box center [570, 448] width 330 height 19
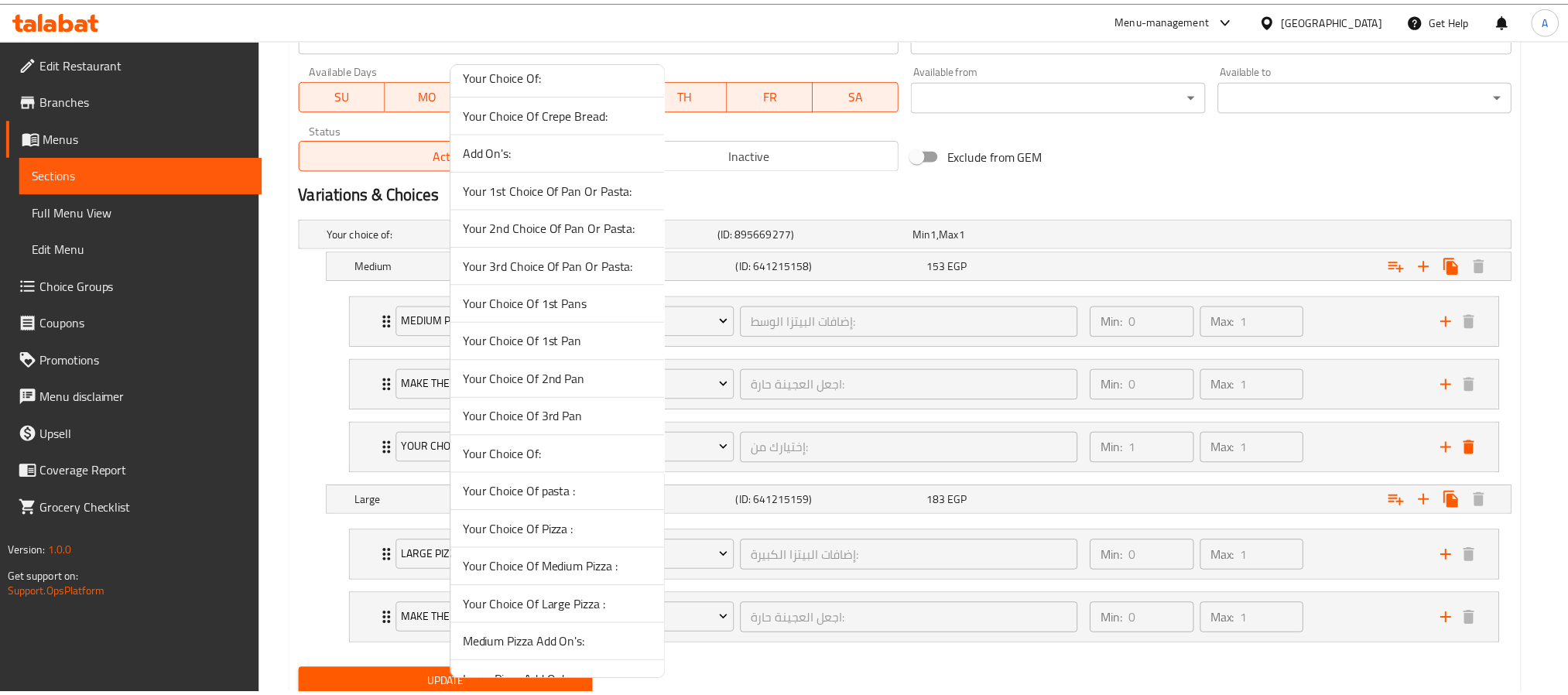
scroll to position [808, 0]
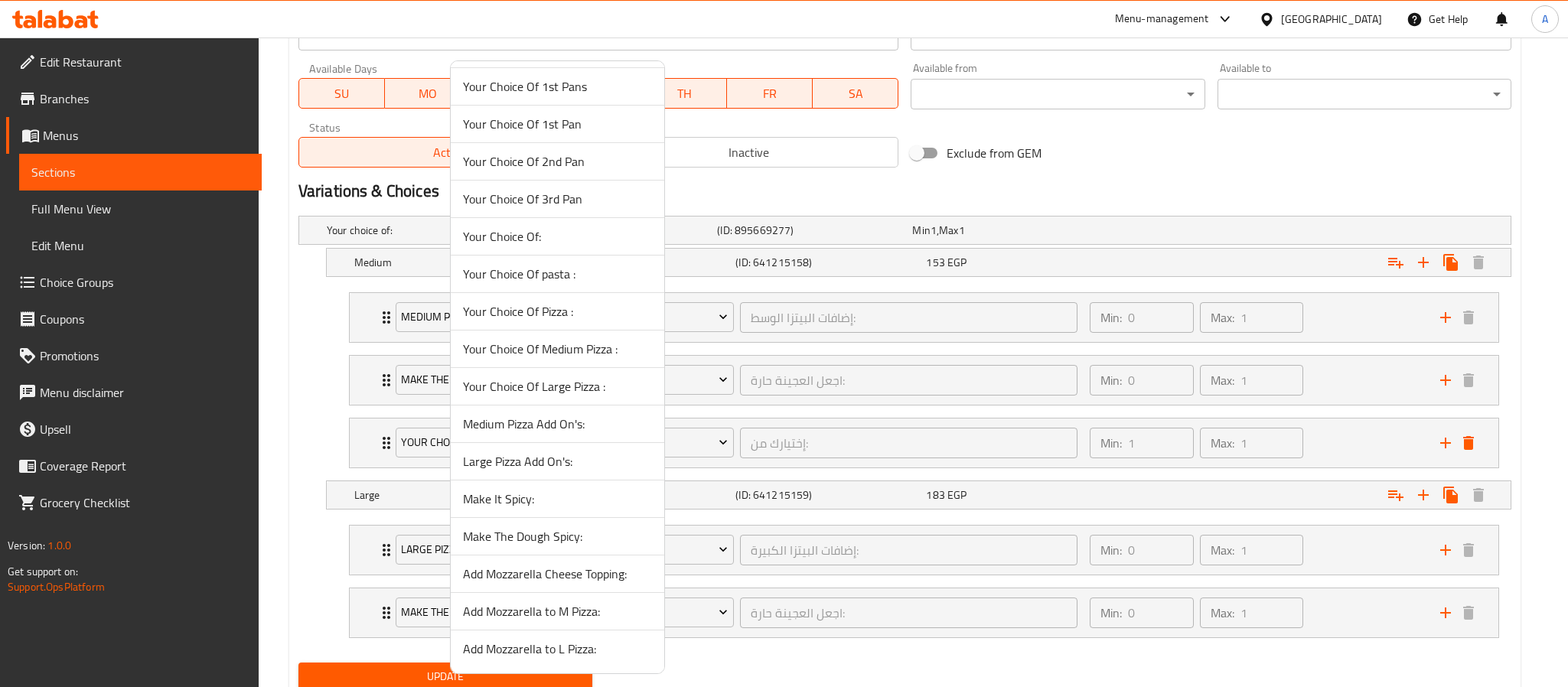
click at [568, 607] on span "Add Mozzarella to M Pizza:" at bounding box center [557, 611] width 189 height 18
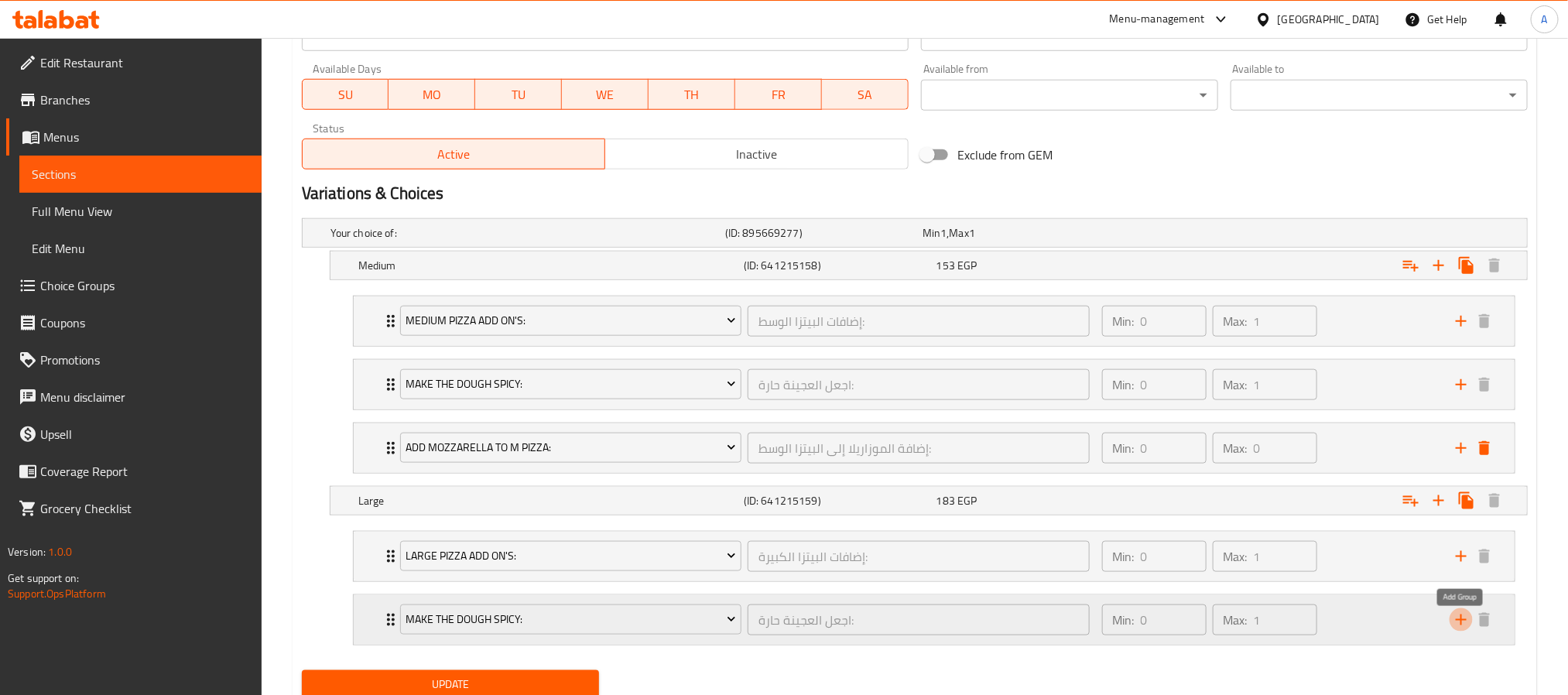
click at [1459, 629] on icon "add" at bounding box center [1461, 620] width 18 height 18
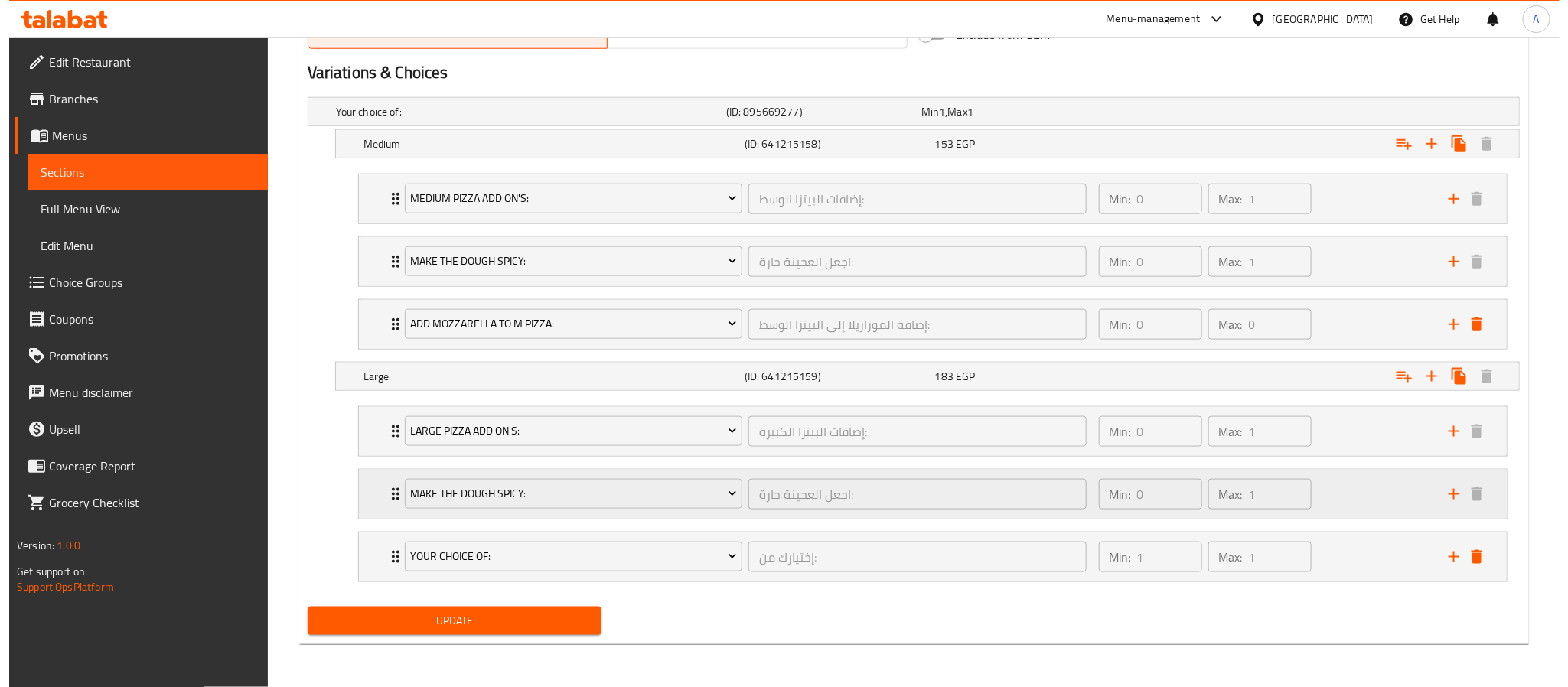
scroll to position [815, 0]
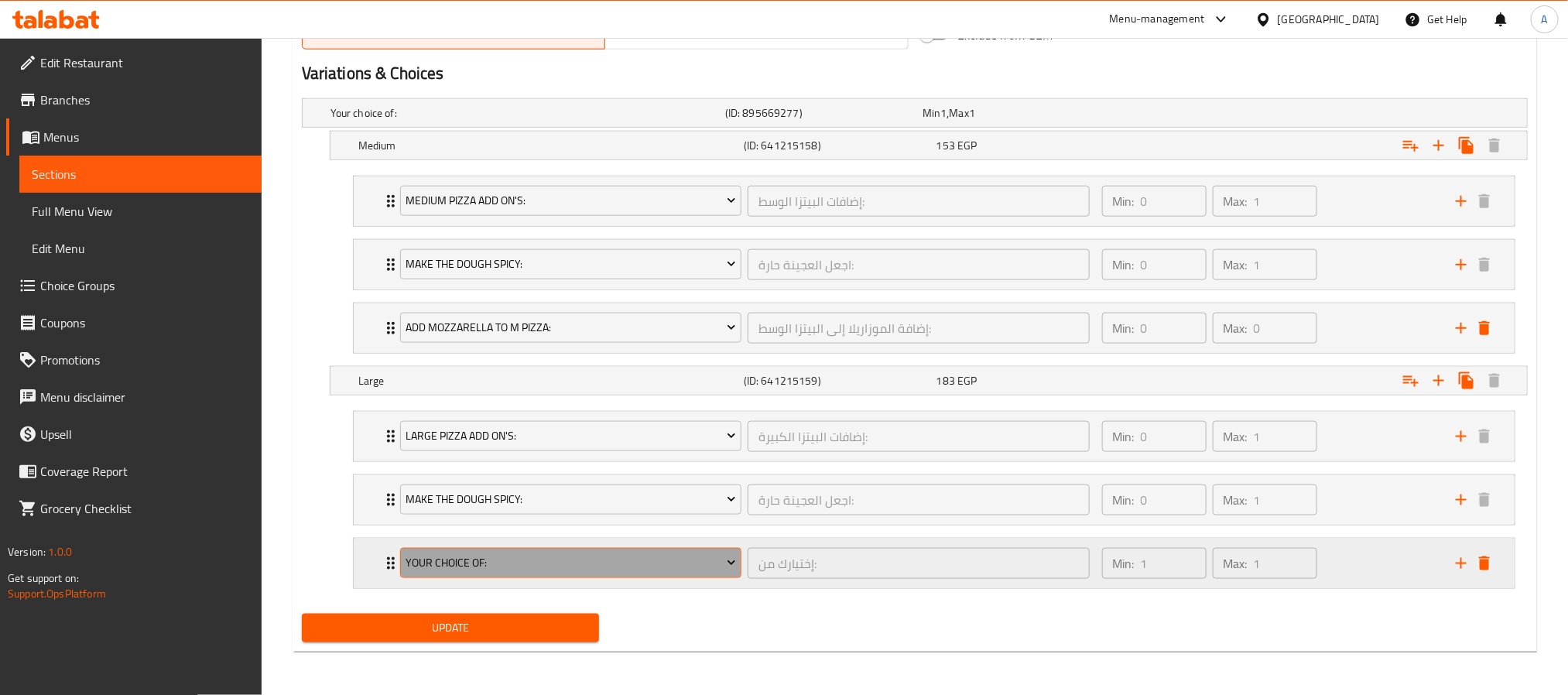
click at [583, 555] on span "Your Choice Of:" at bounding box center [570, 563] width 330 height 19
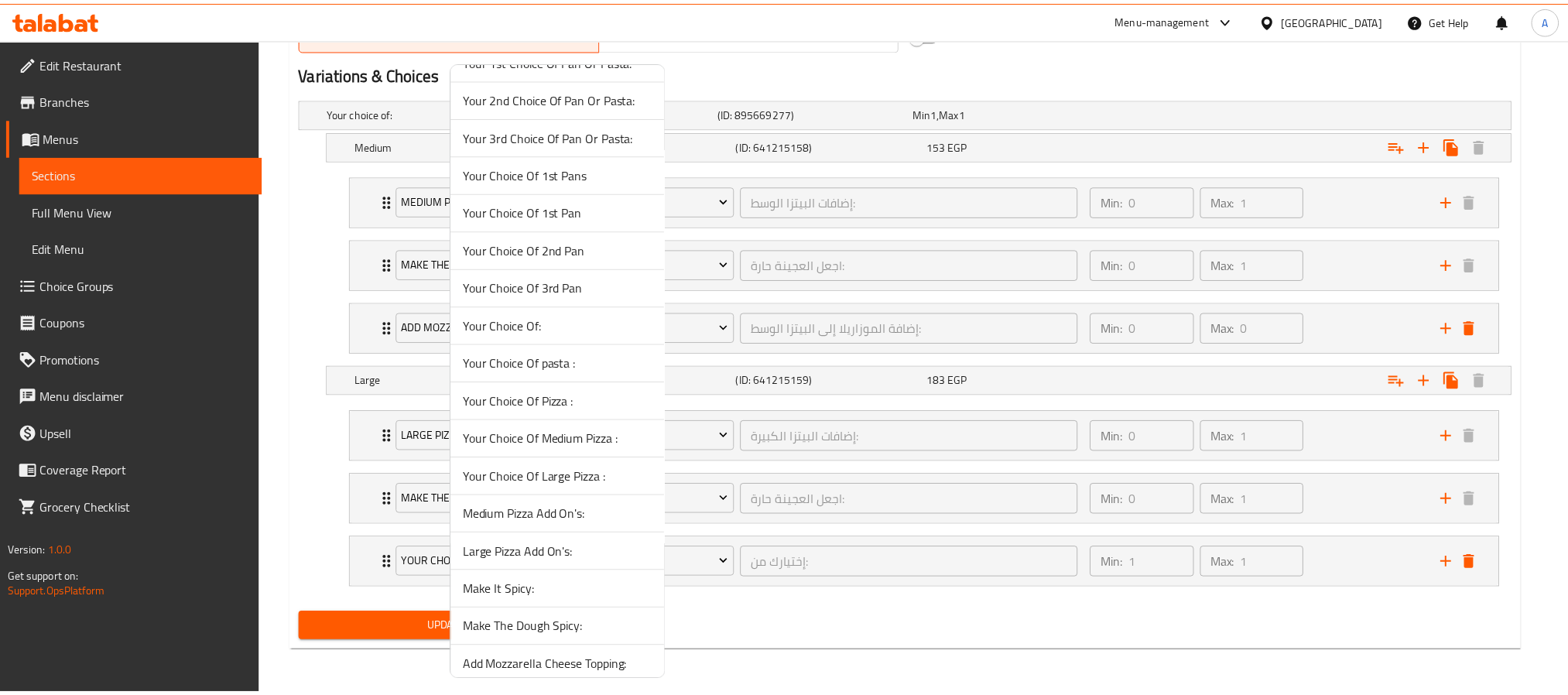
scroll to position [808, 0]
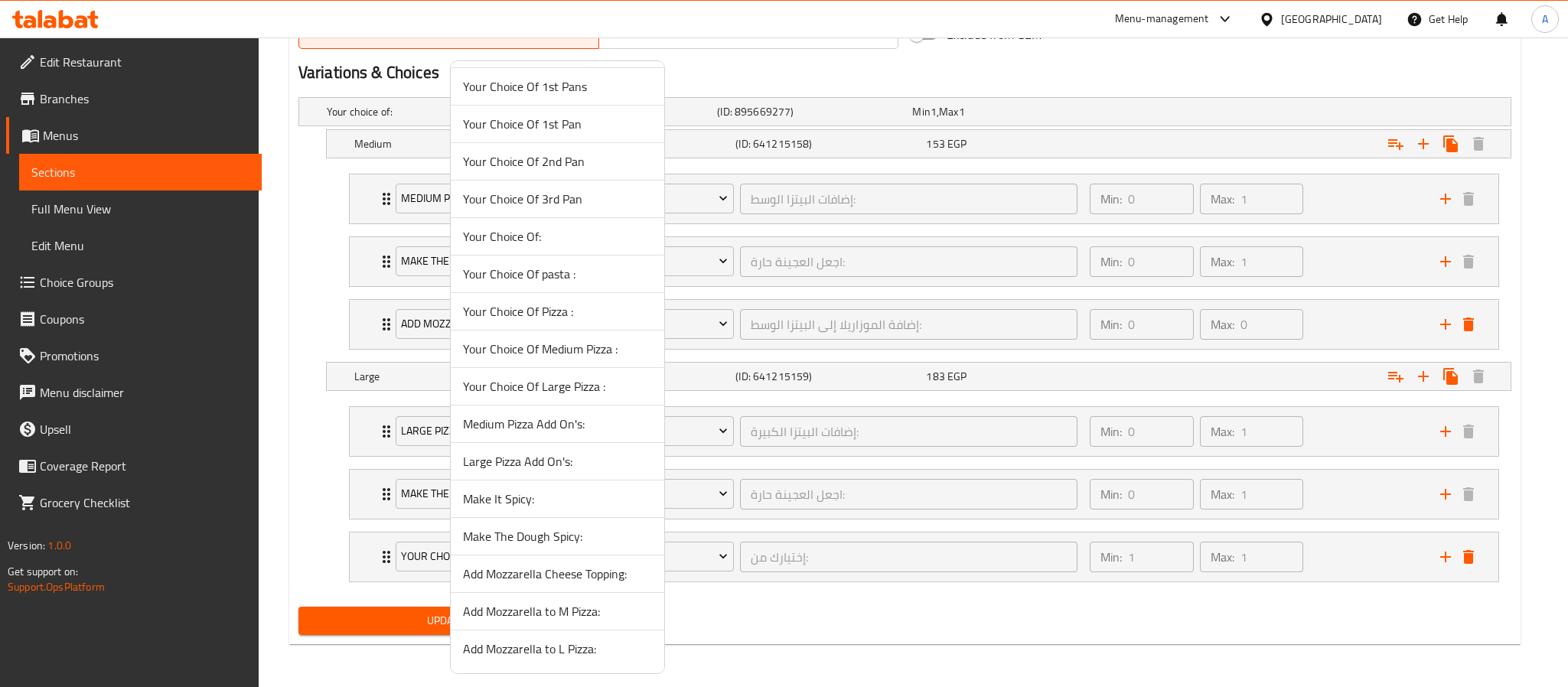
click at [567, 651] on span "Add Mozzarella to L Pizza:" at bounding box center [557, 649] width 189 height 18
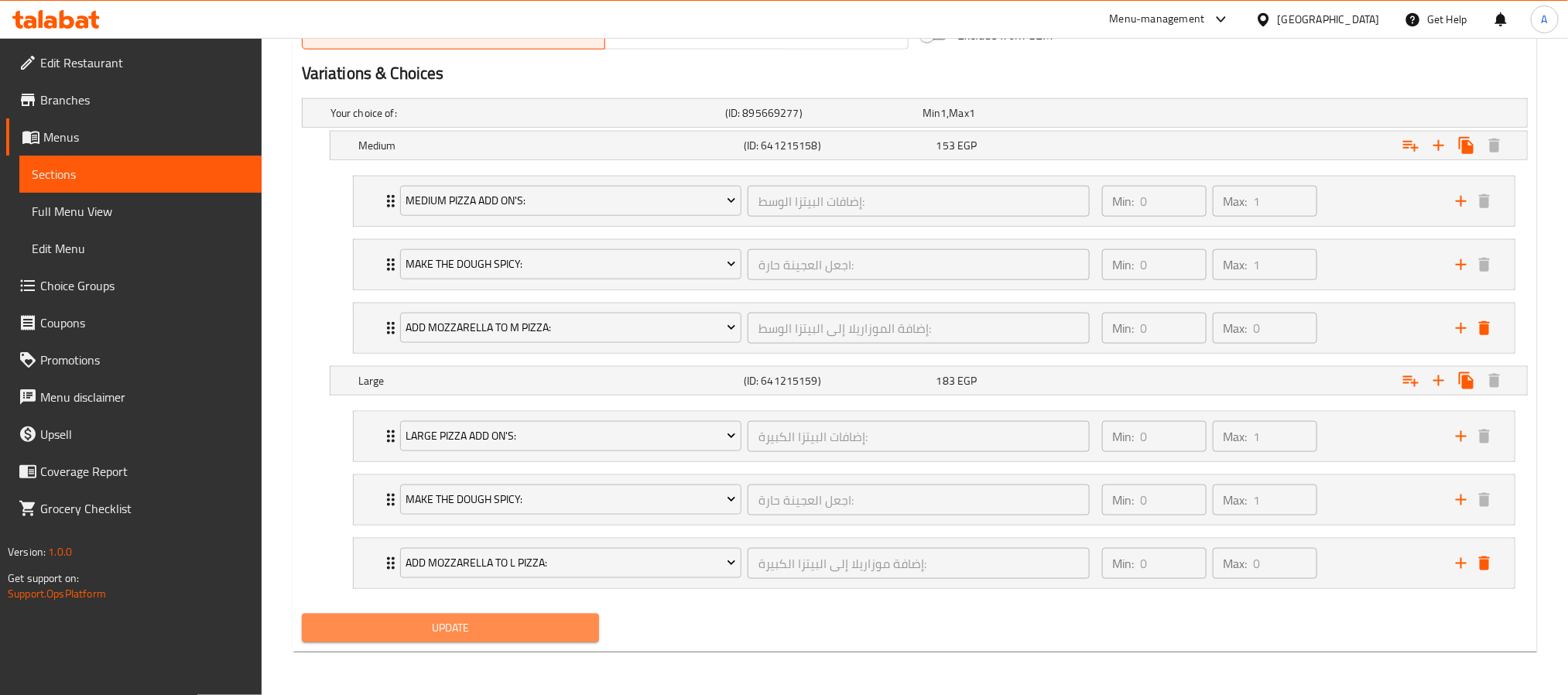
click at [507, 635] on span "Update" at bounding box center [451, 628] width 272 height 19
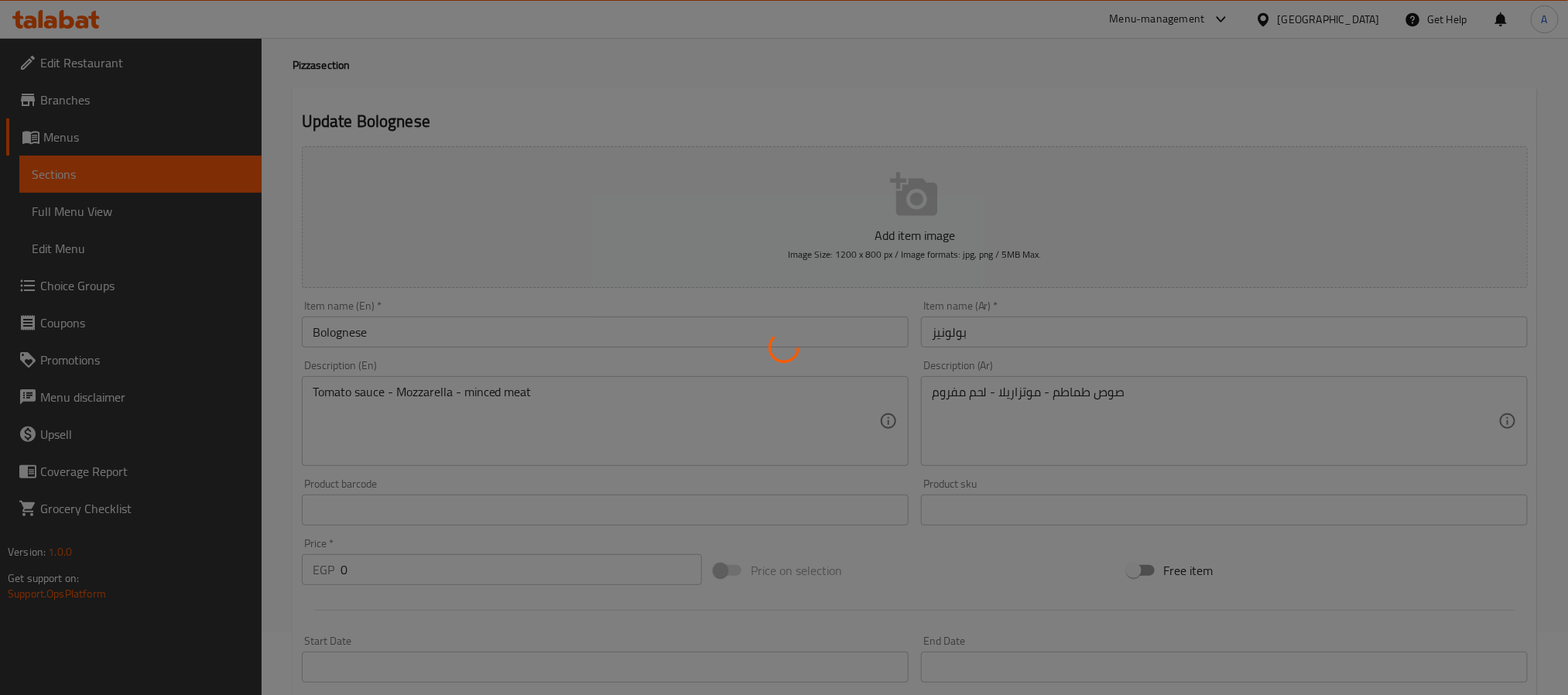
scroll to position [0, 0]
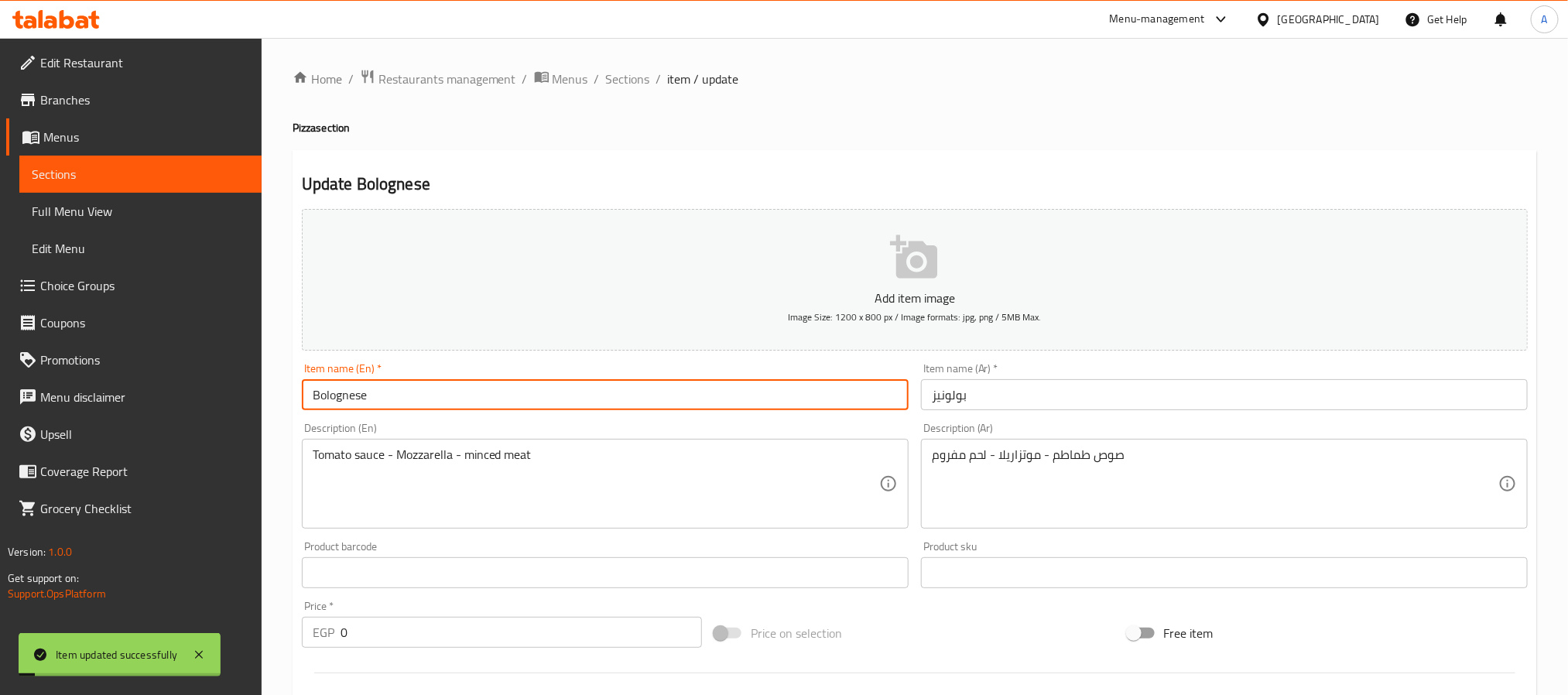
click at [344, 395] on input "Bolognese" at bounding box center [605, 395] width 607 height 31
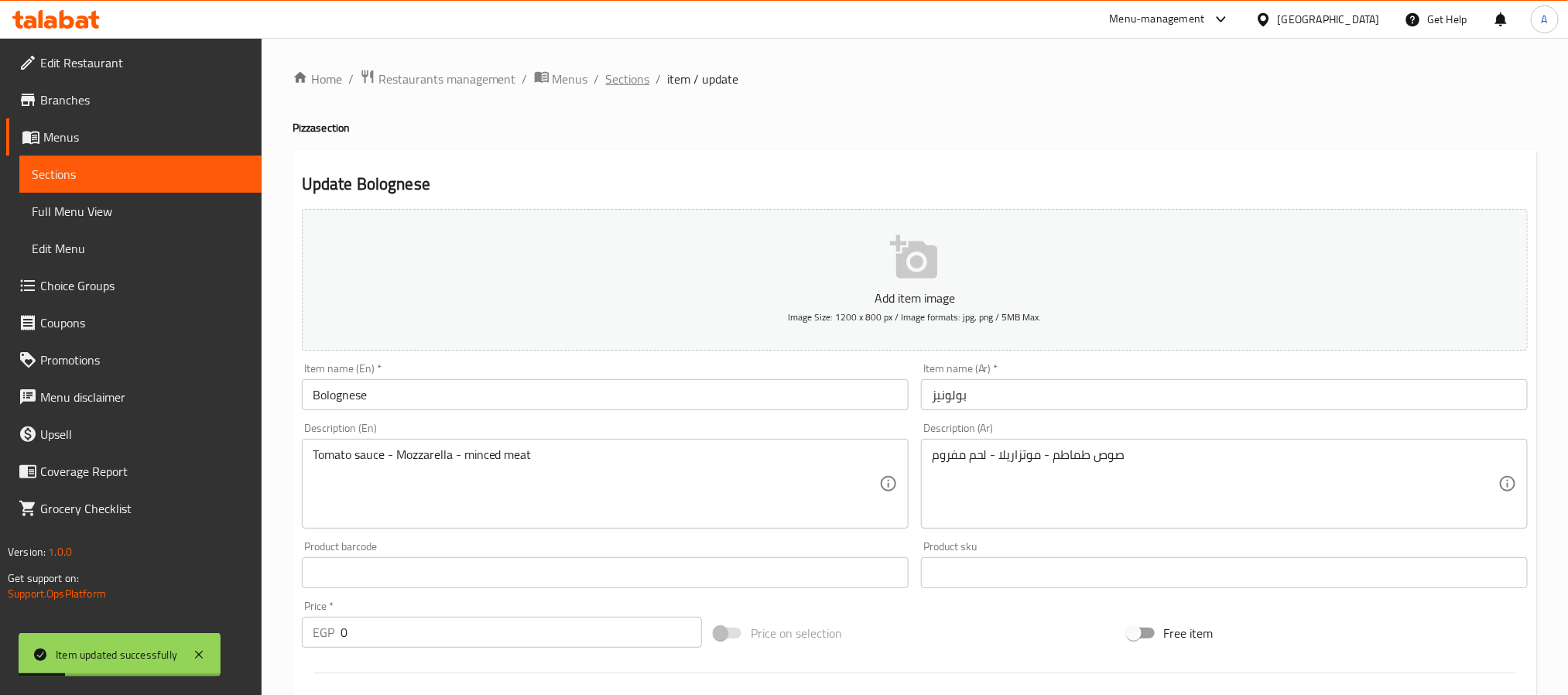
click at [613, 88] on span "Sections" at bounding box center [628, 78] width 44 height 18
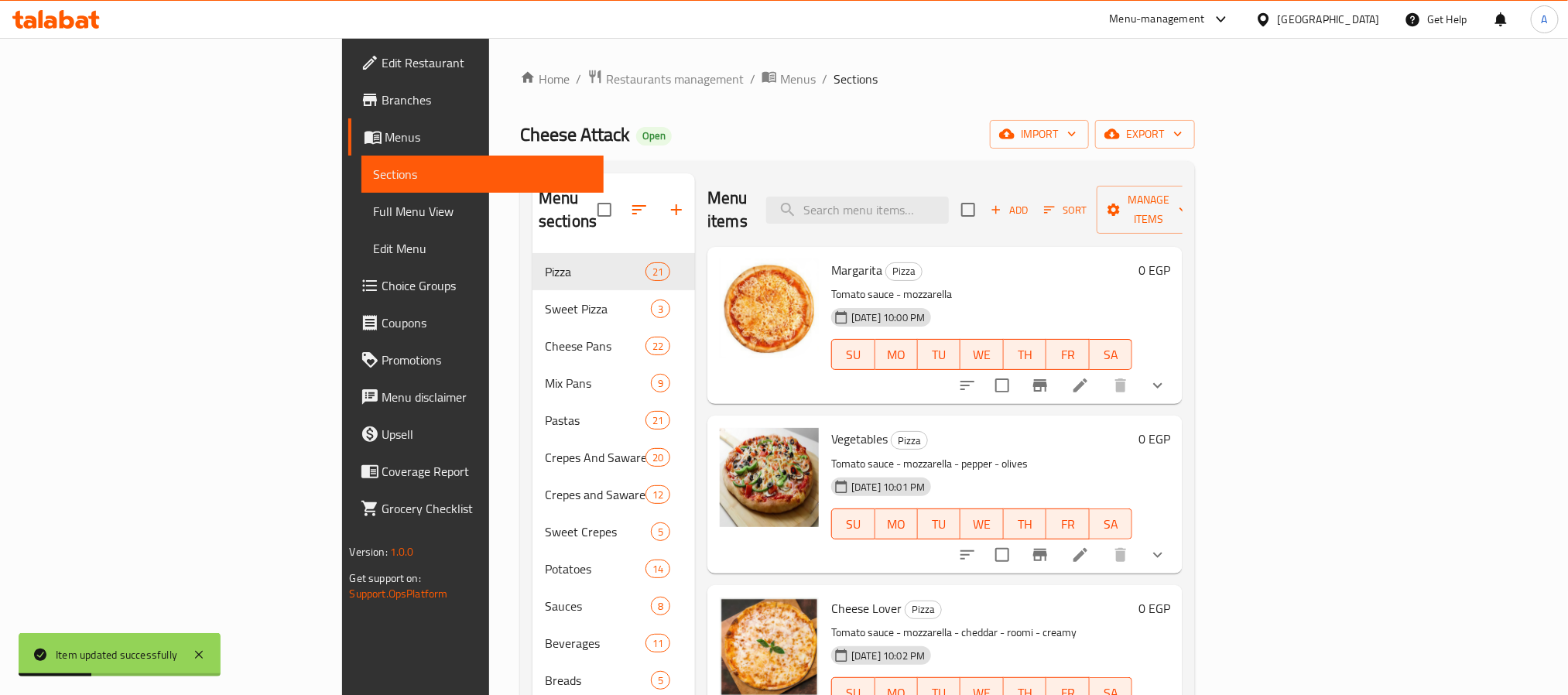
scroll to position [1923, 0]
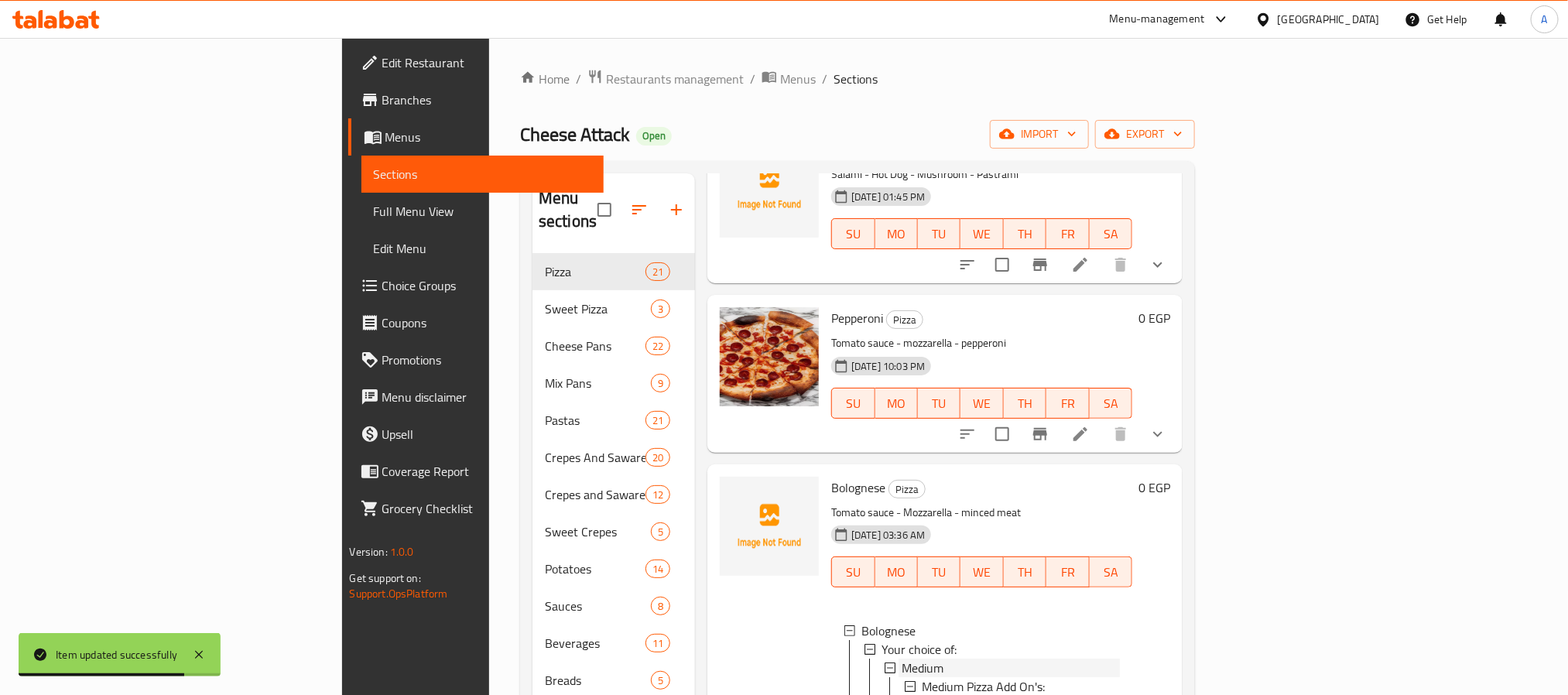
click at [901, 659] on span "Medium" at bounding box center [922, 668] width 41 height 18
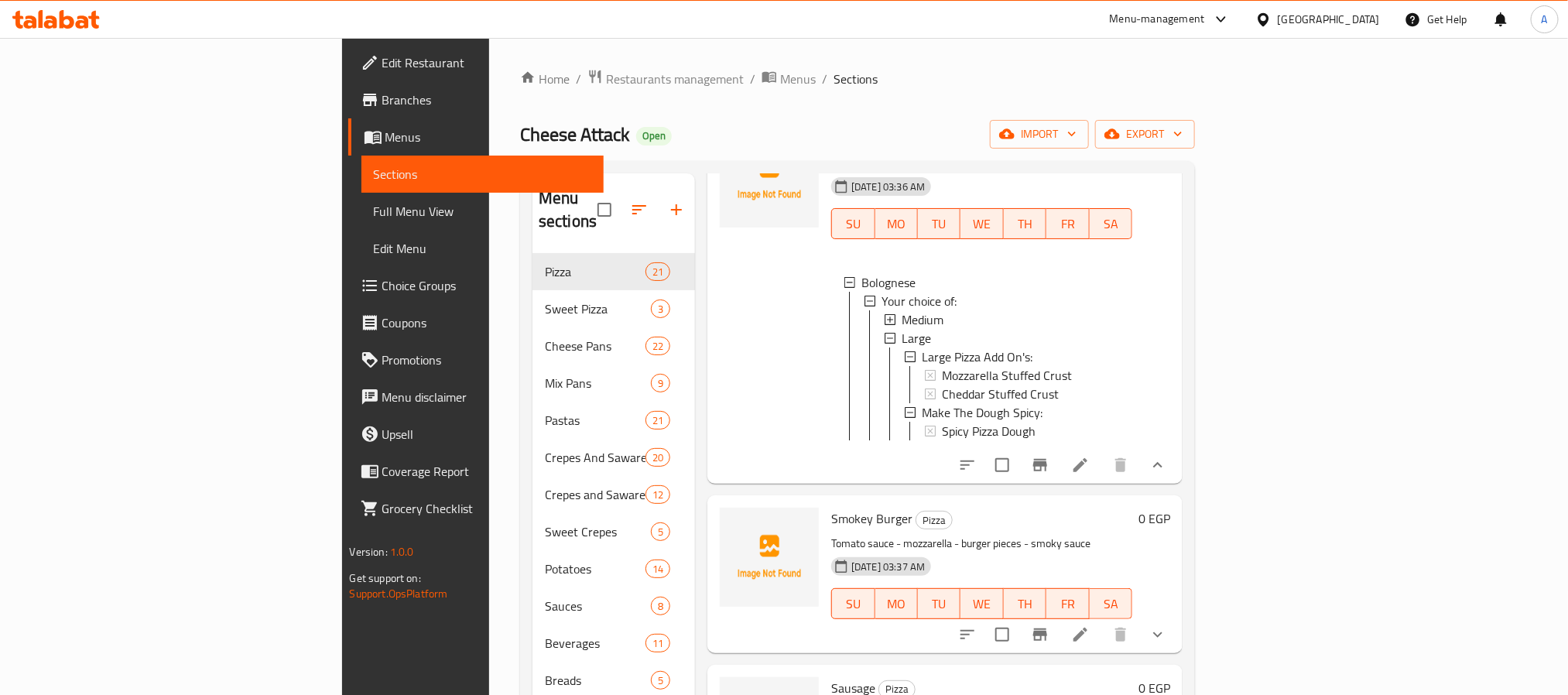
scroll to position [2504, 0]
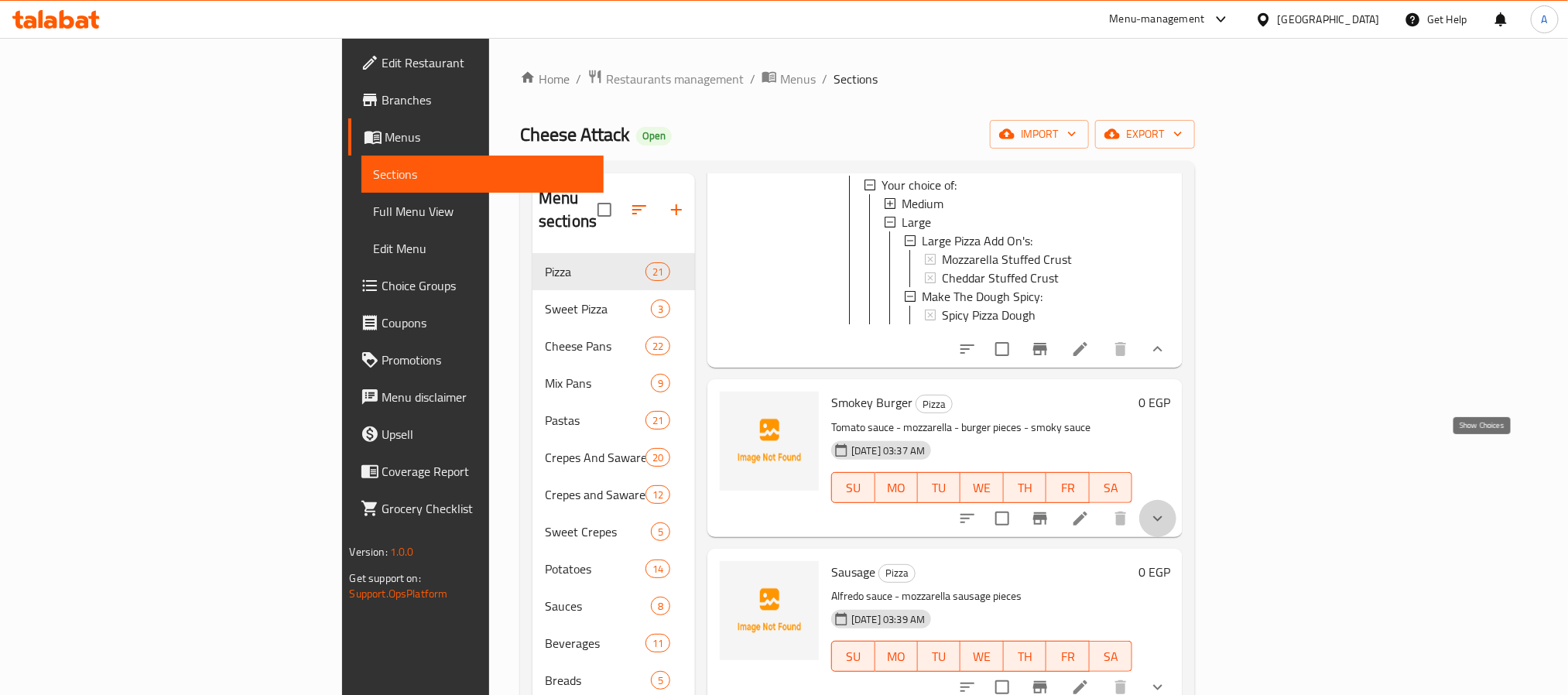
click at [1168, 510] on icon "show more" at bounding box center [1157, 518] width 18 height 18
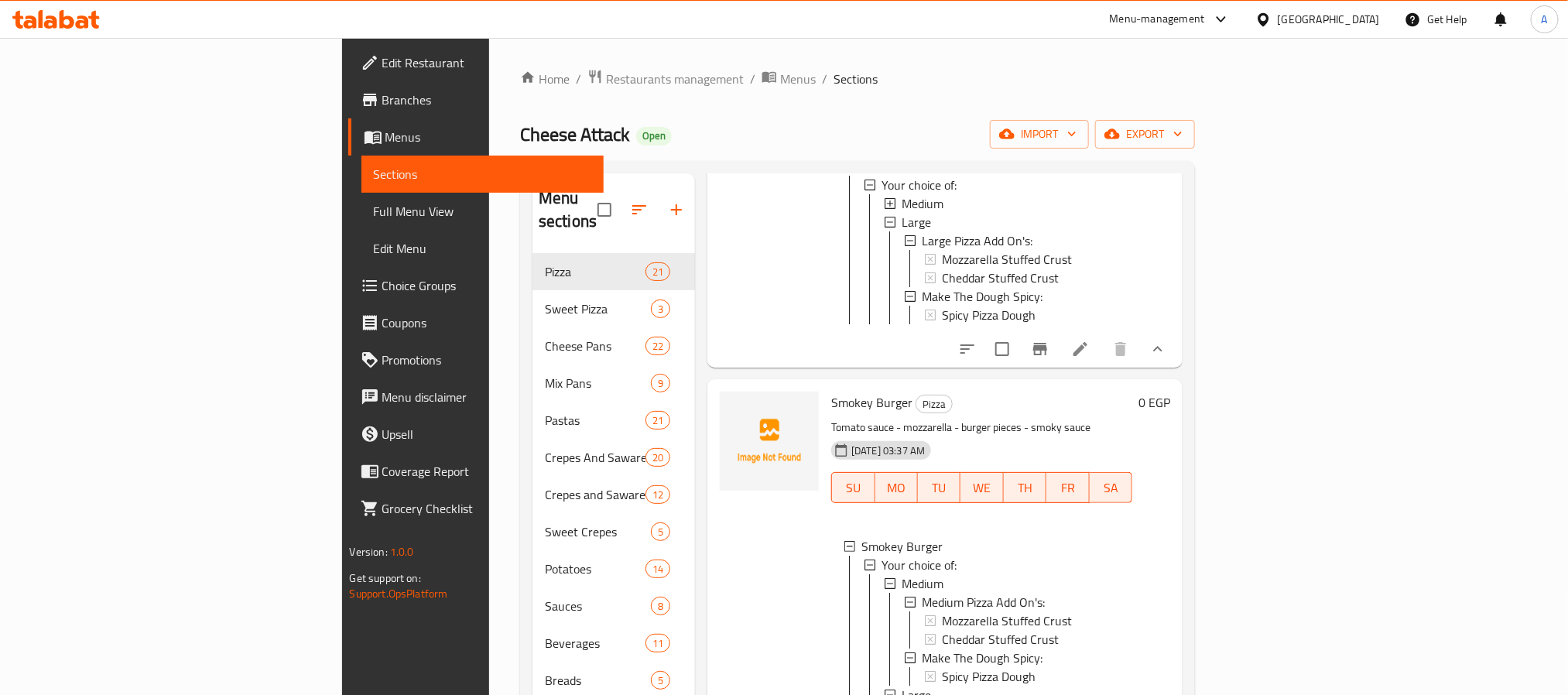
scroll to position [2, 0]
click at [901, 574] on div "Medium" at bounding box center [1010, 583] width 218 height 18
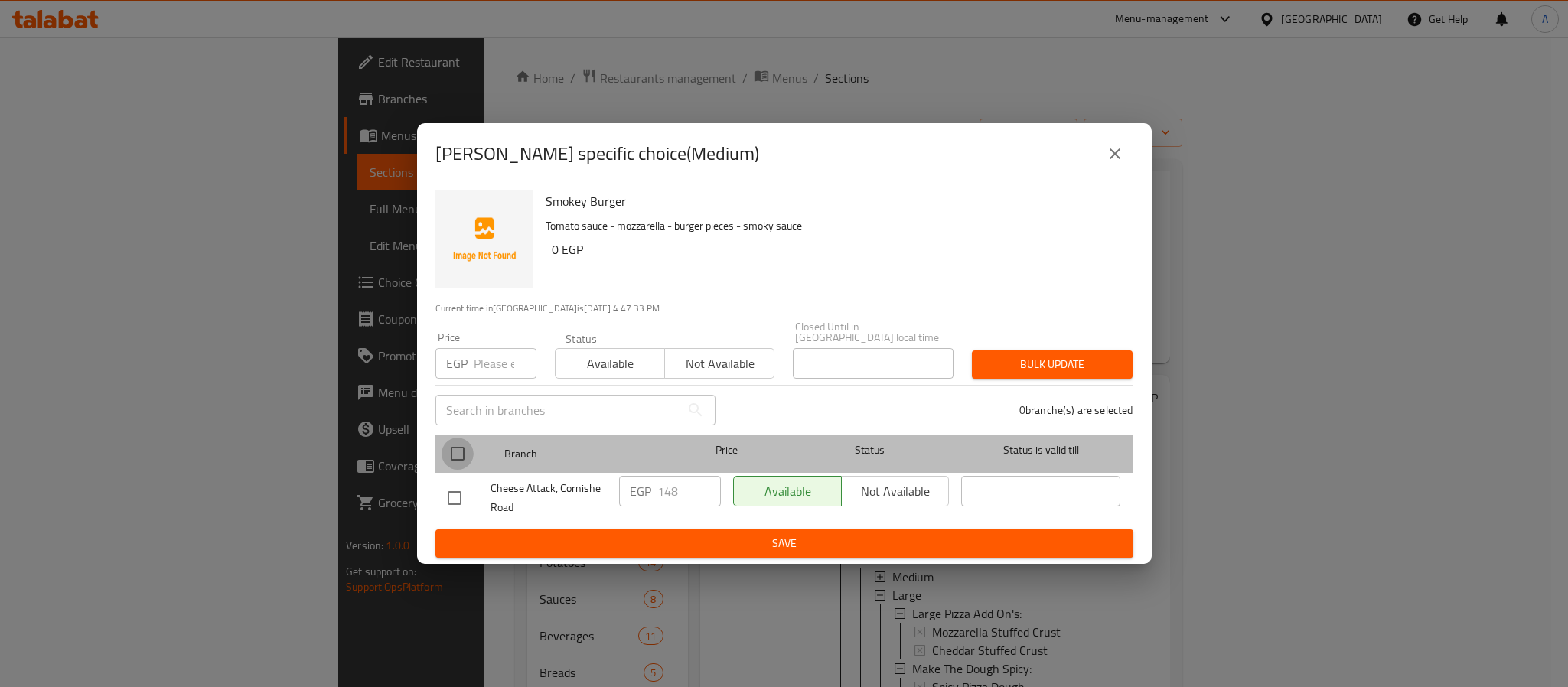
click at [452, 450] on input "checkbox" at bounding box center [458, 454] width 32 height 32
checkbox input "true"
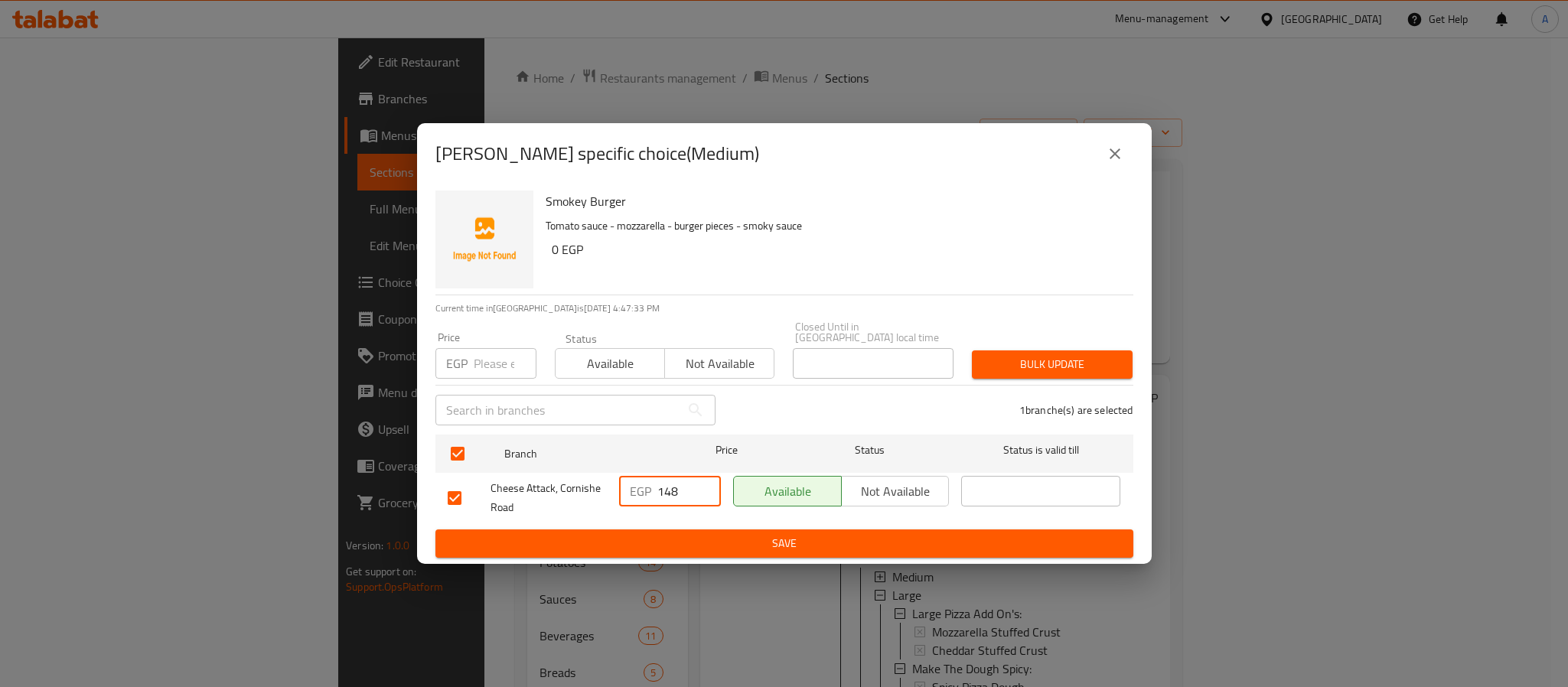
click at [679, 485] on input "148" at bounding box center [689, 491] width 64 height 31
type input "179"
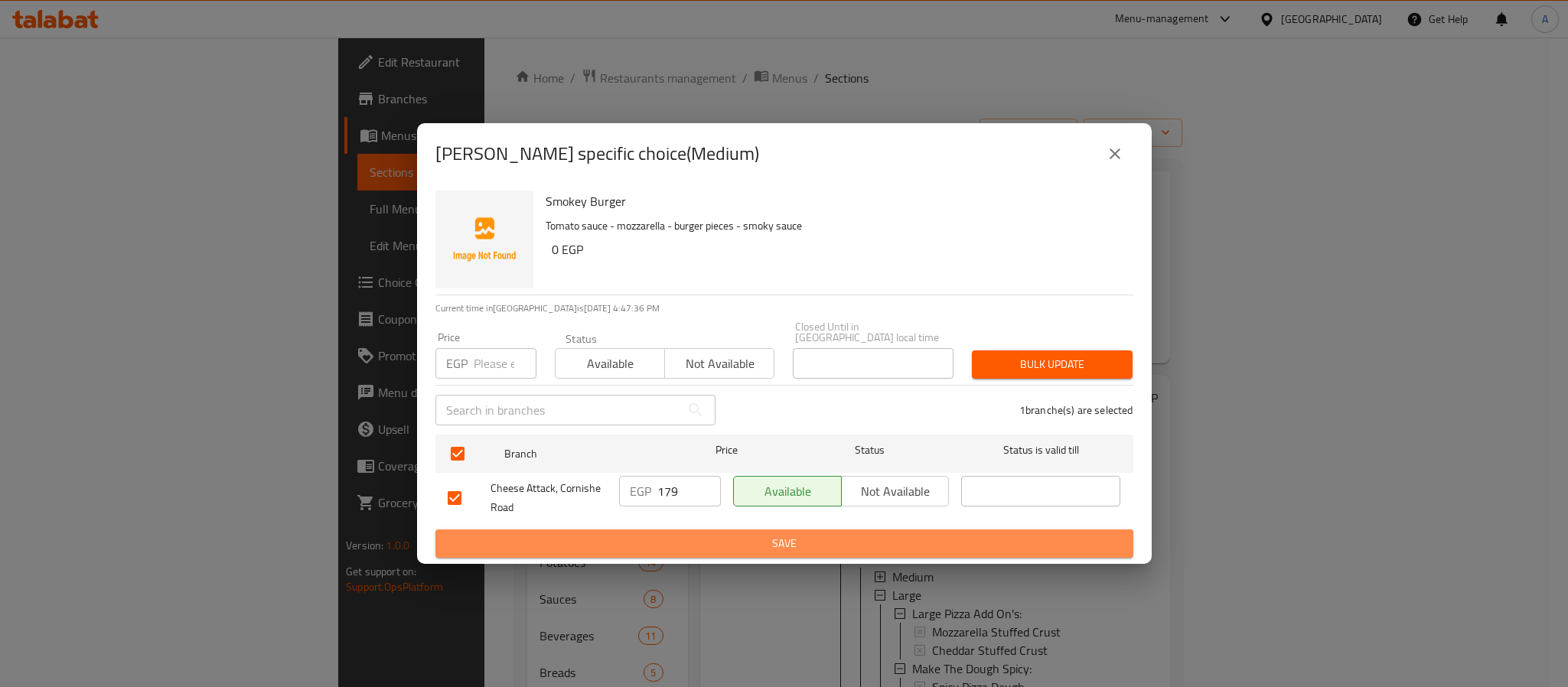
click at [714, 543] on span "Save" at bounding box center [784, 544] width 674 height 19
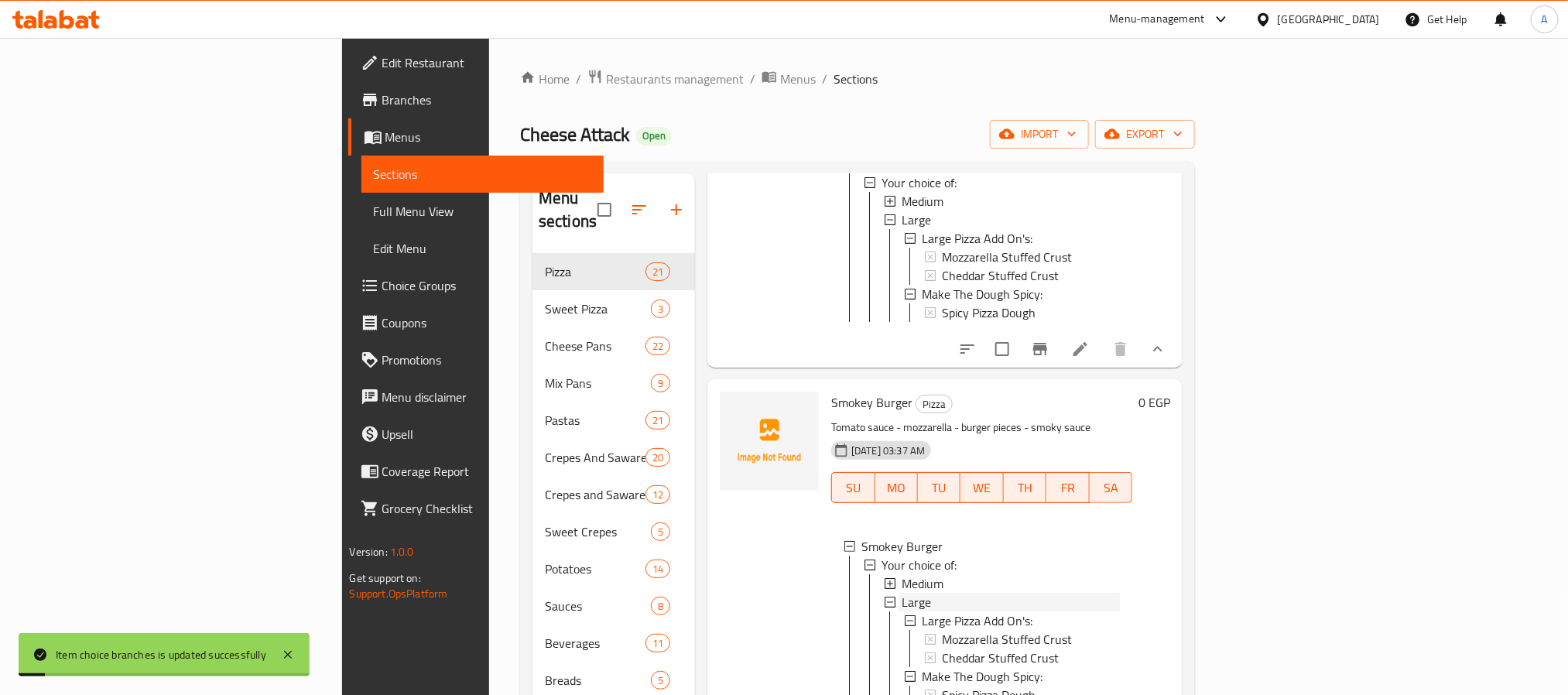
click at [901, 593] on div "Large" at bounding box center [1010, 601] width 218 height 18
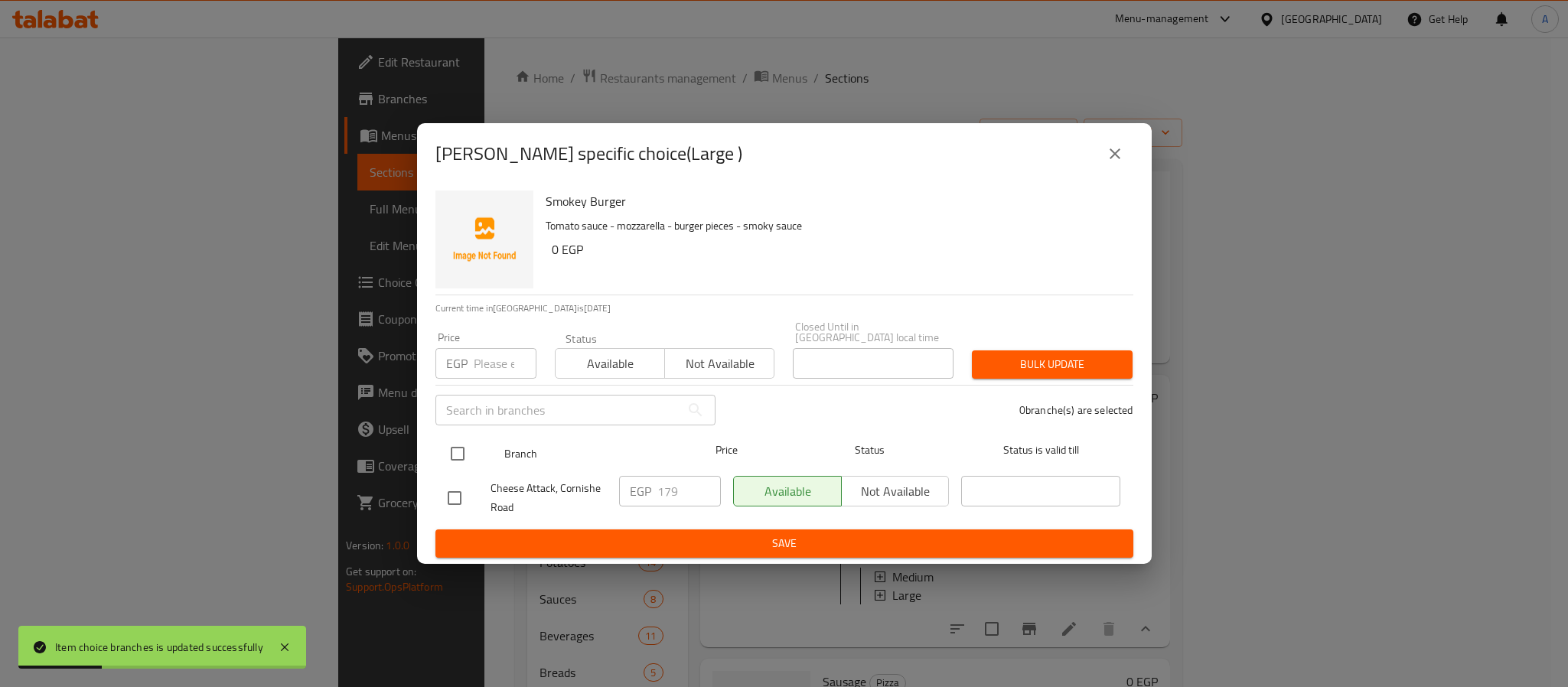
click at [459, 446] on input "checkbox" at bounding box center [458, 454] width 32 height 32
checkbox input "true"
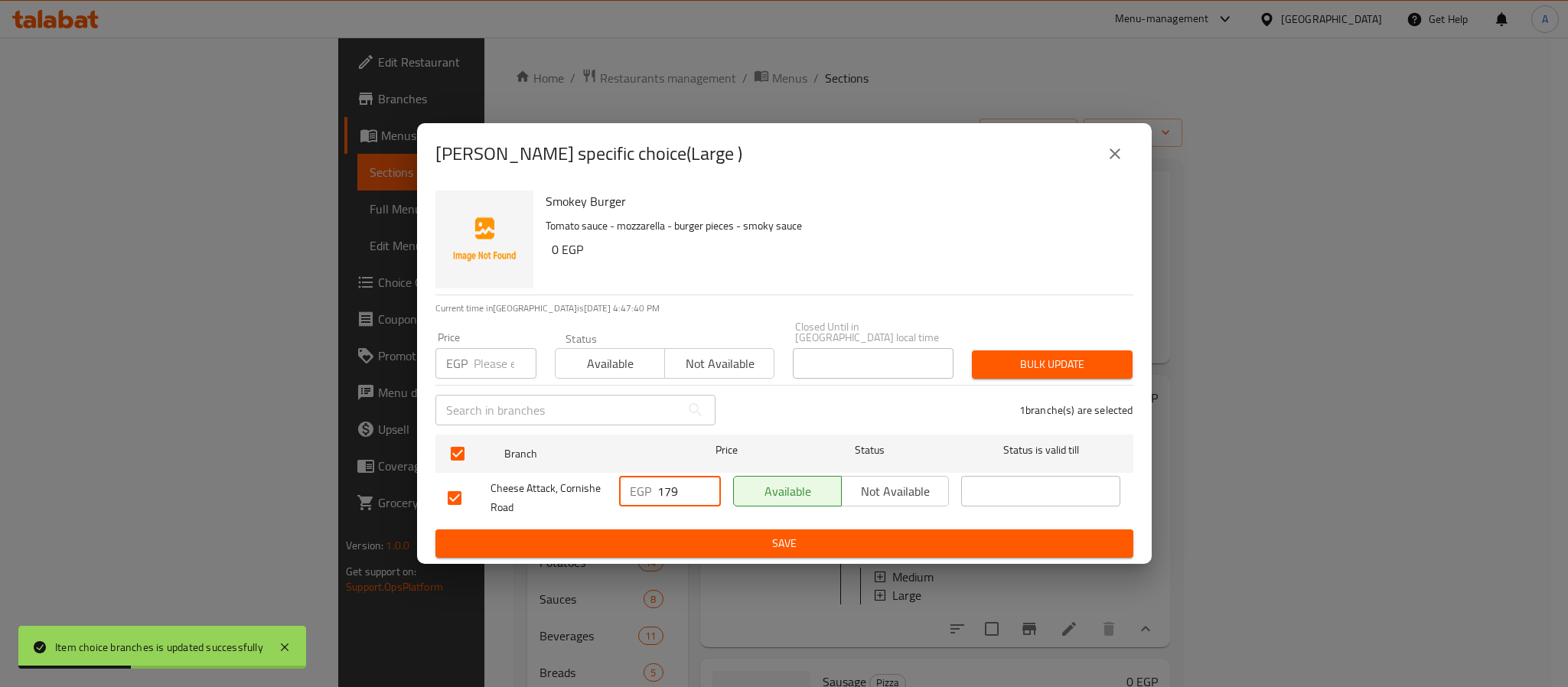
drag, startPoint x: 679, startPoint y: 487, endPoint x: 632, endPoint y: 477, distance: 48.1
click at [632, 477] on div "EGP 179 ​" at bounding box center [670, 491] width 102 height 31
type input "224"
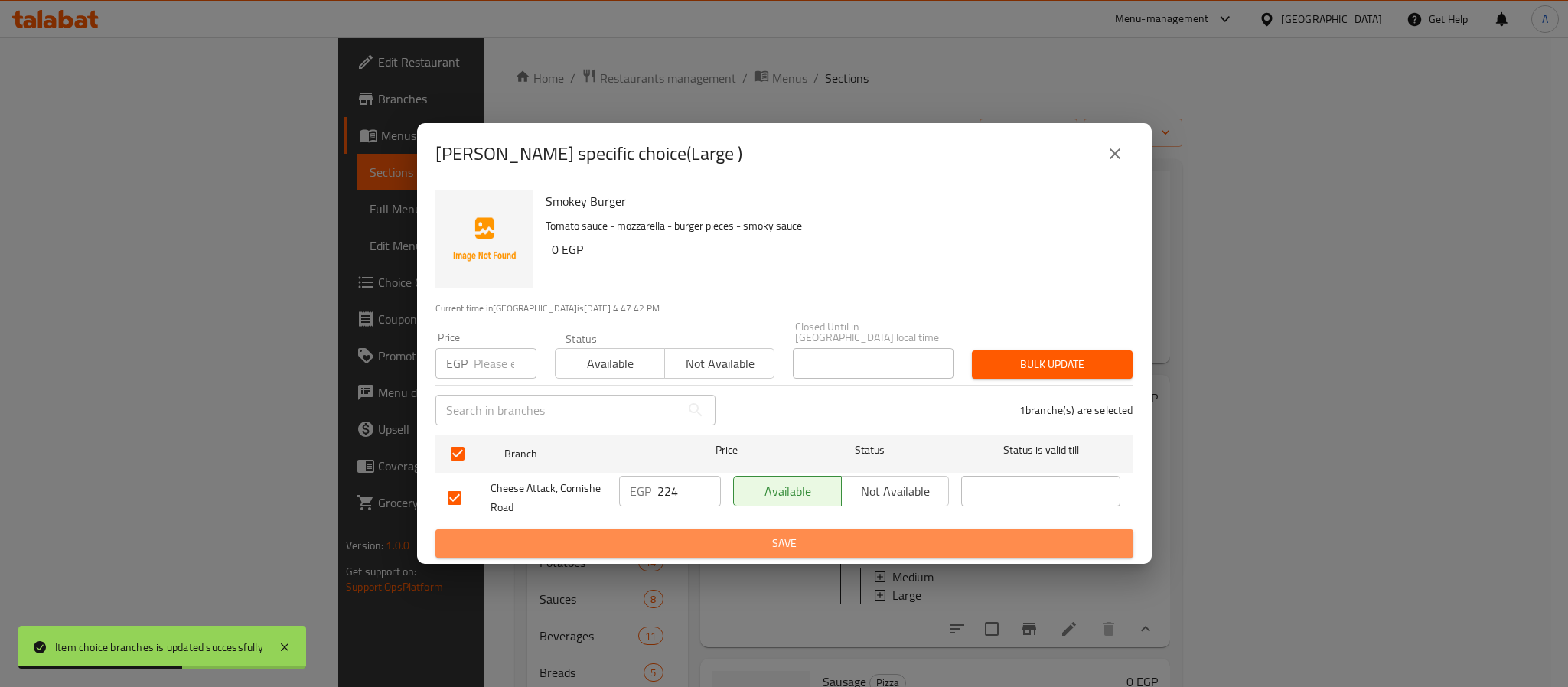
click at [652, 535] on span "Save" at bounding box center [784, 544] width 674 height 19
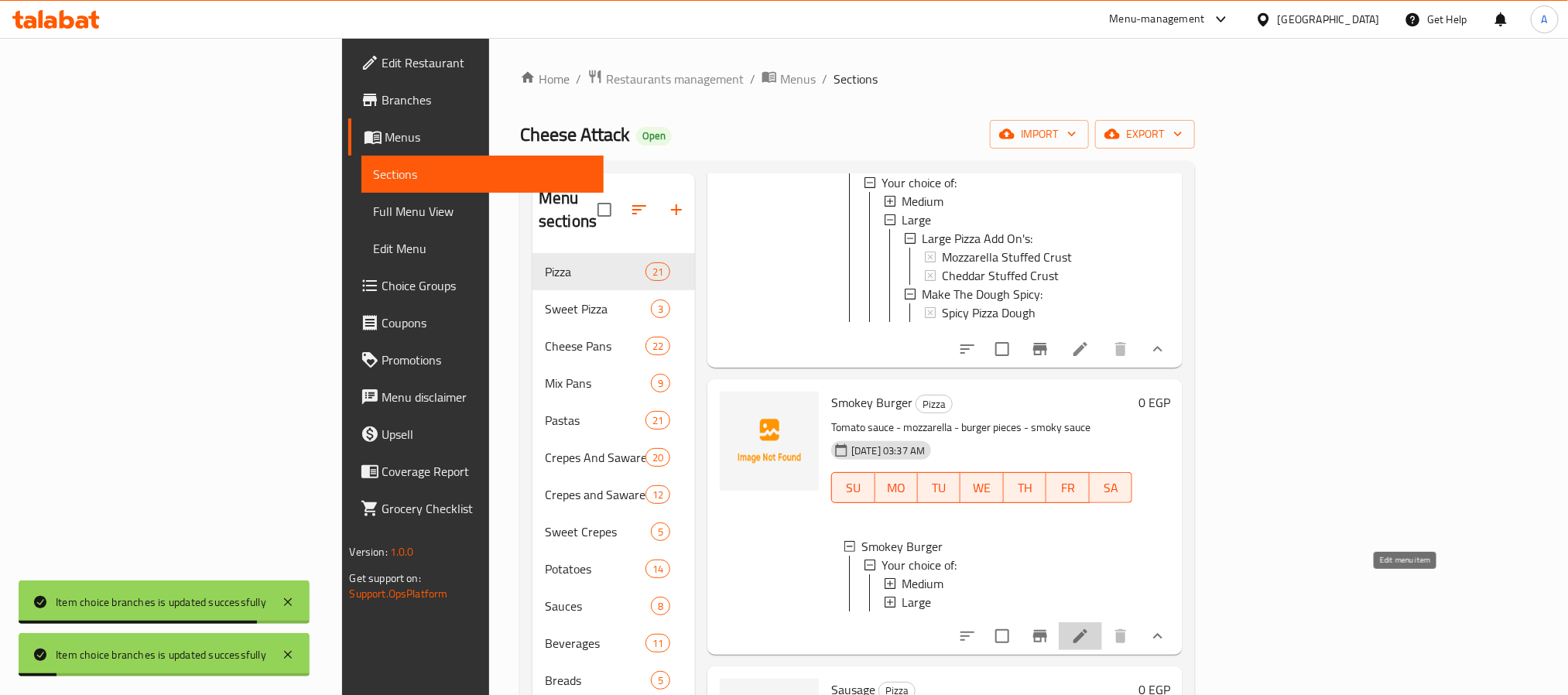
click at [1089, 627] on icon at bounding box center [1080, 636] width 18 height 18
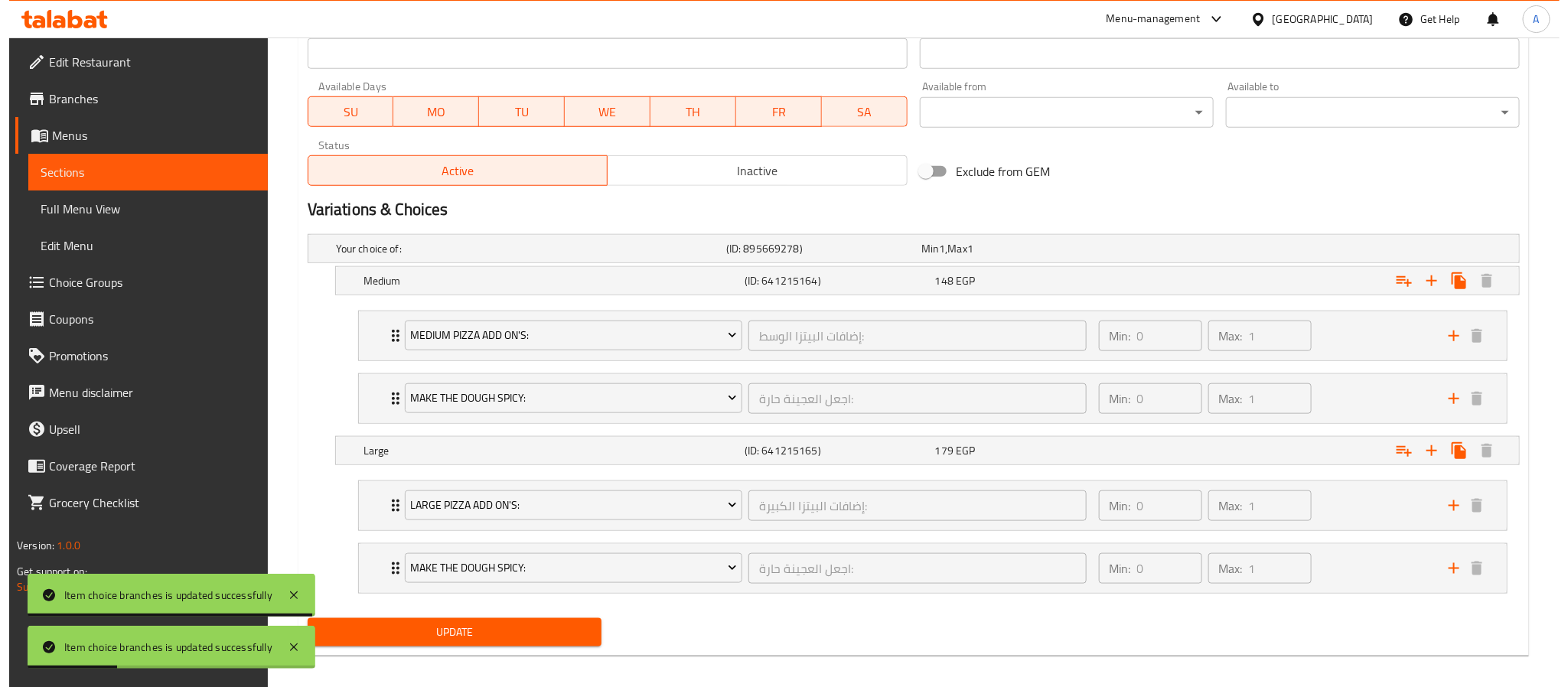
scroll to position [686, 0]
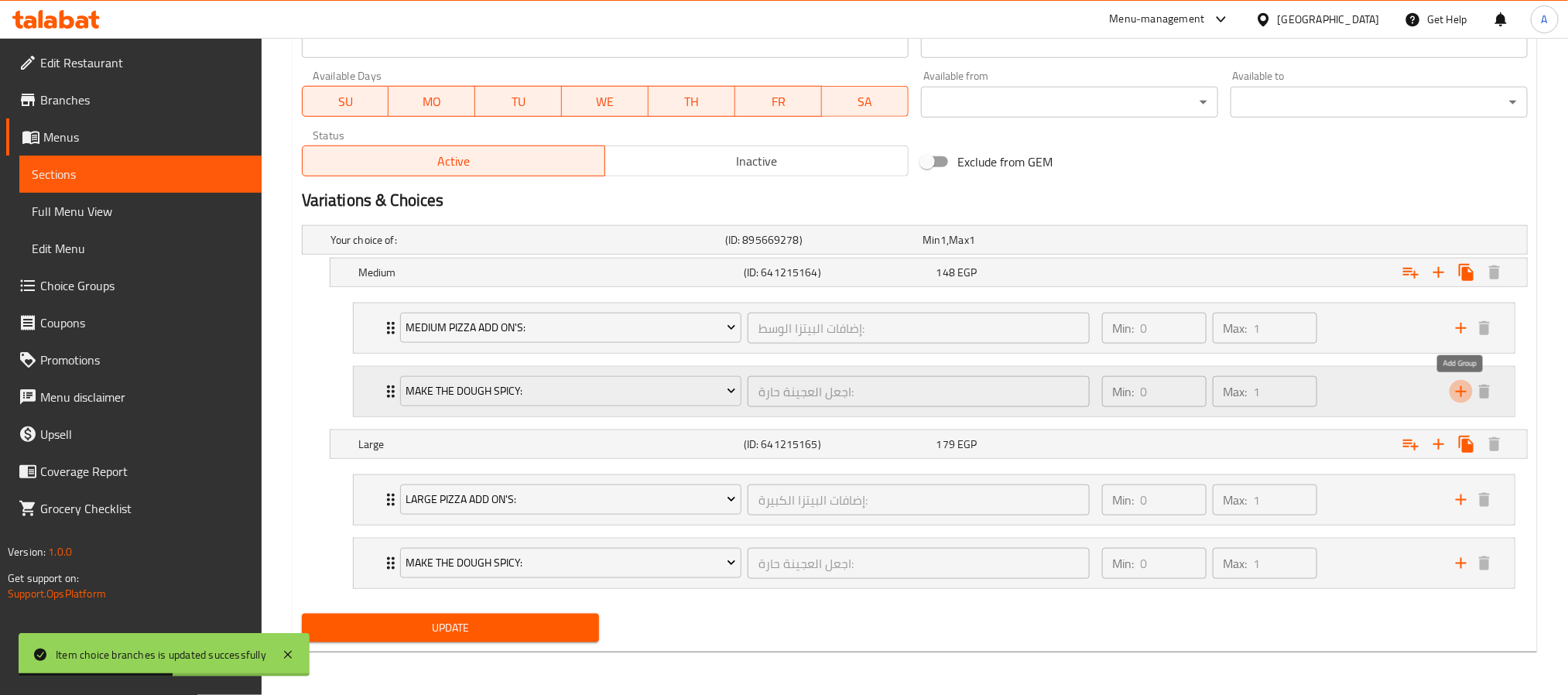
click at [1461, 391] on icon "add" at bounding box center [1461, 391] width 11 height 11
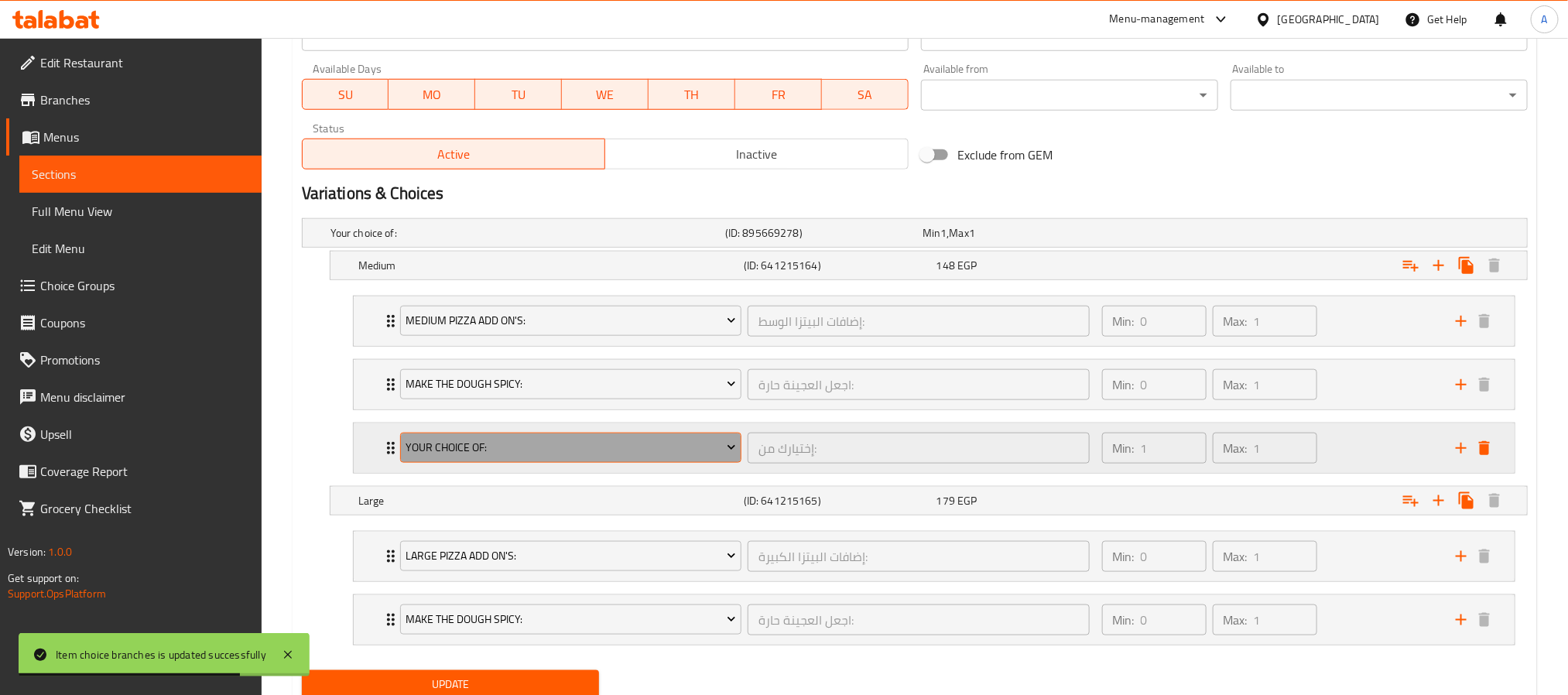
click at [711, 451] on span "Your Choice Of:" at bounding box center [570, 448] width 330 height 19
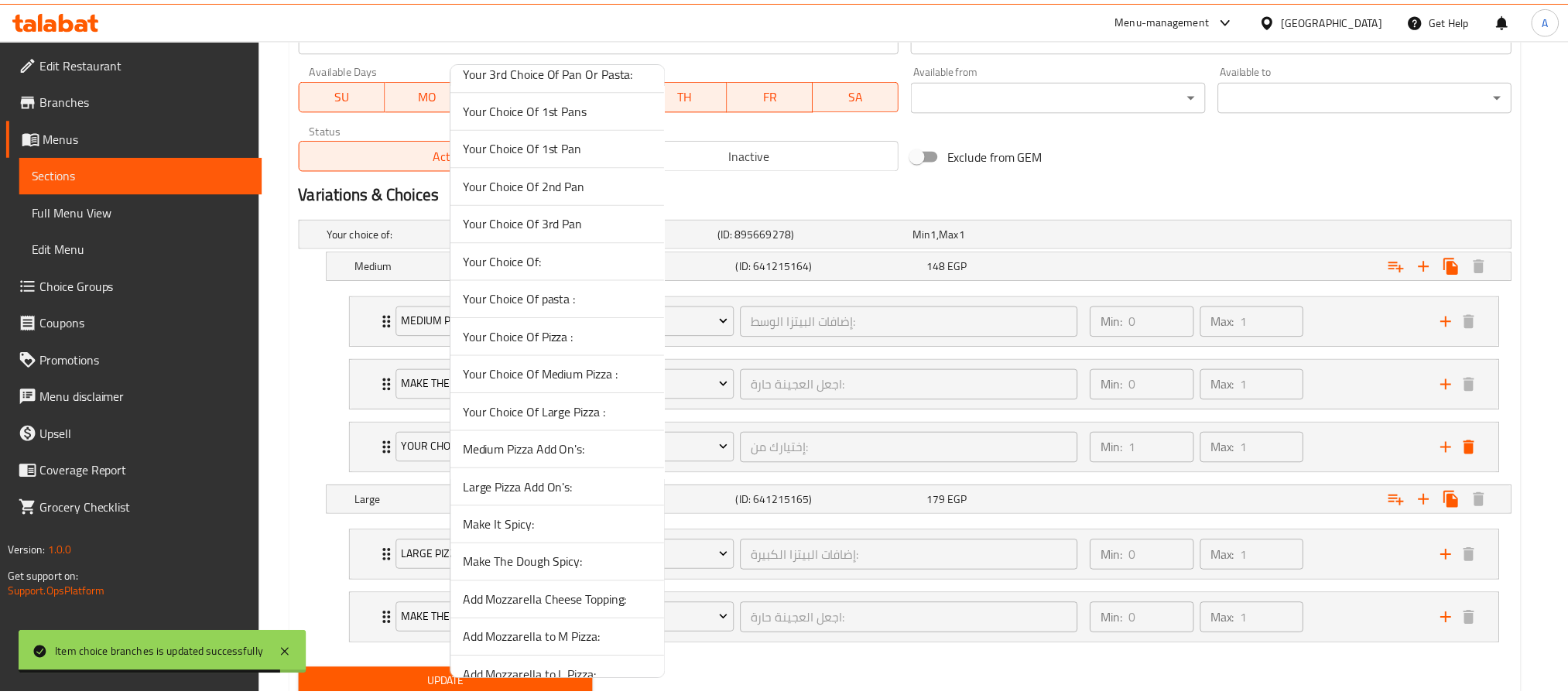
scroll to position [808, 0]
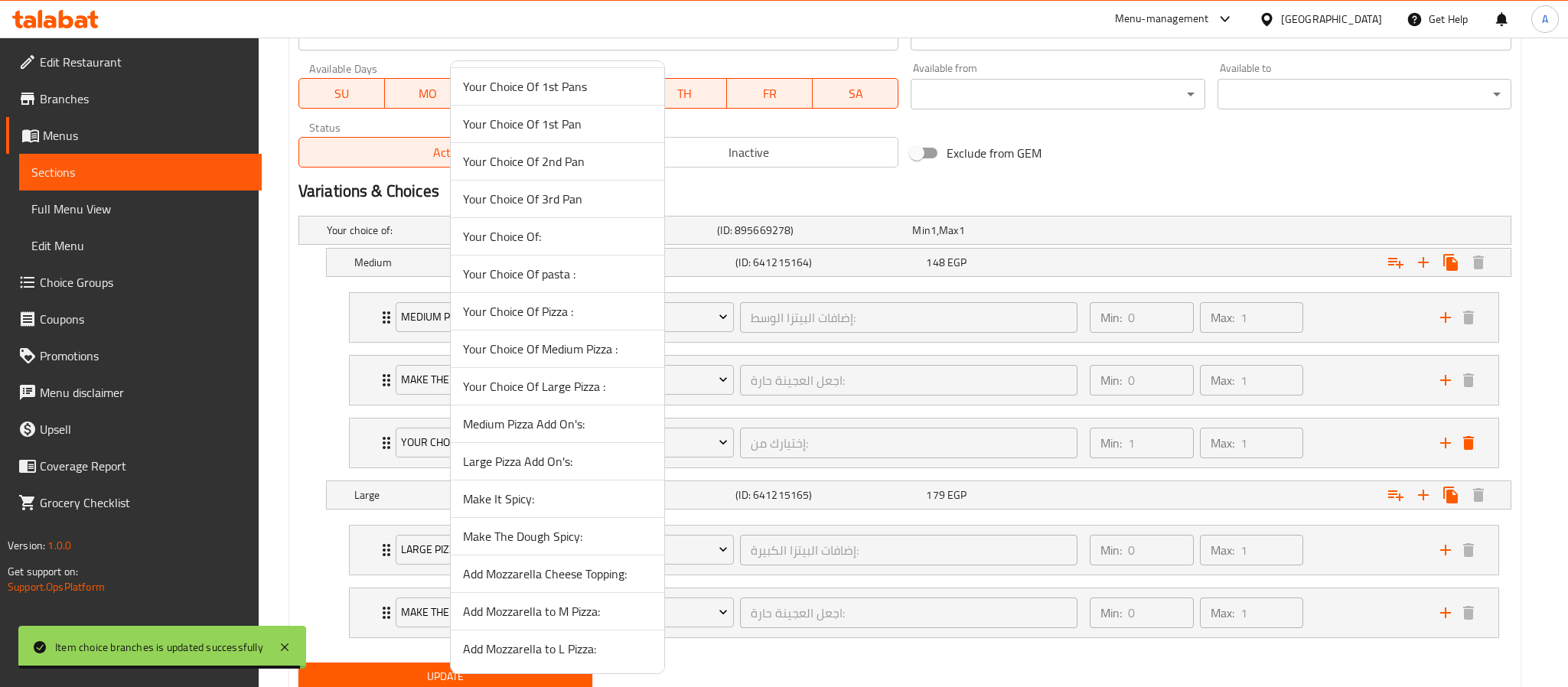
click at [581, 613] on span "Add Mozzarella to M Pizza:" at bounding box center [557, 611] width 189 height 18
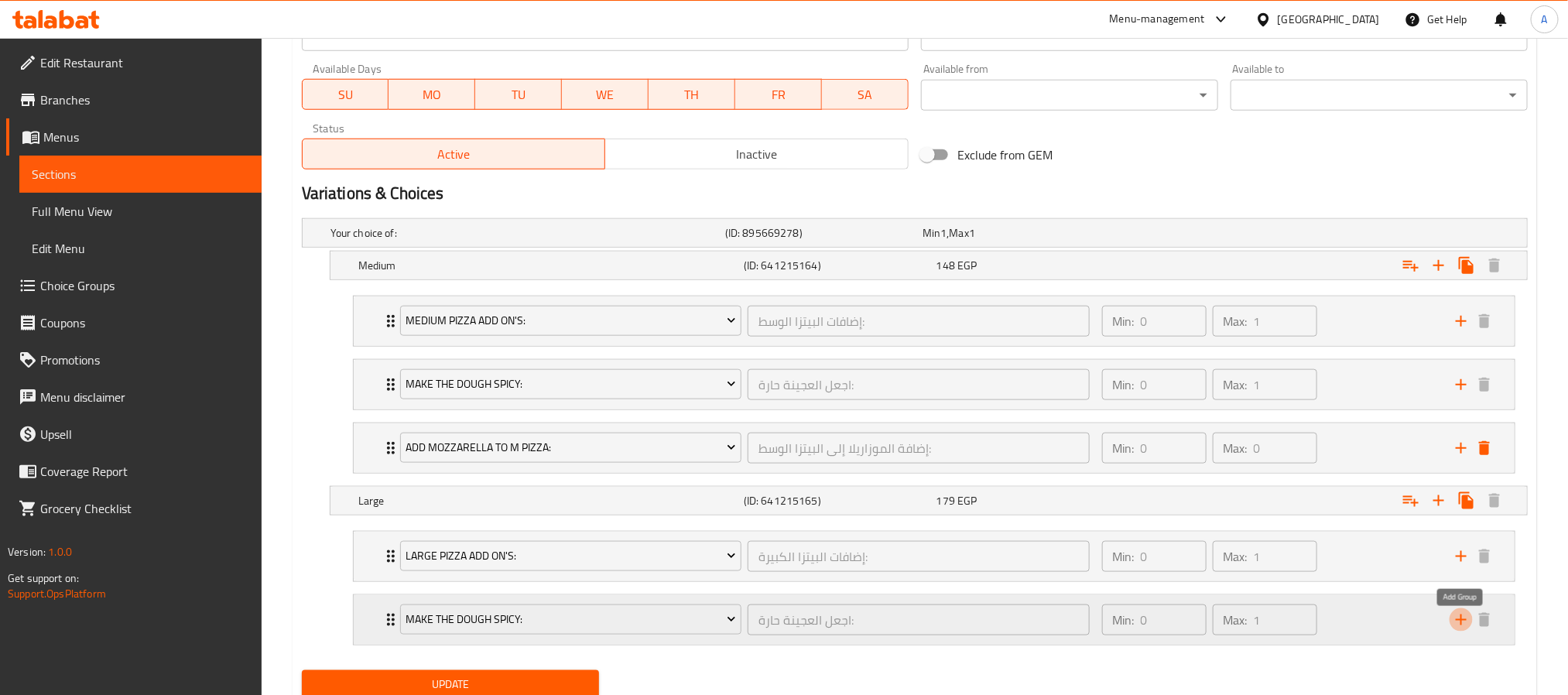
click at [1460, 625] on icon "add" at bounding box center [1461, 620] width 18 height 18
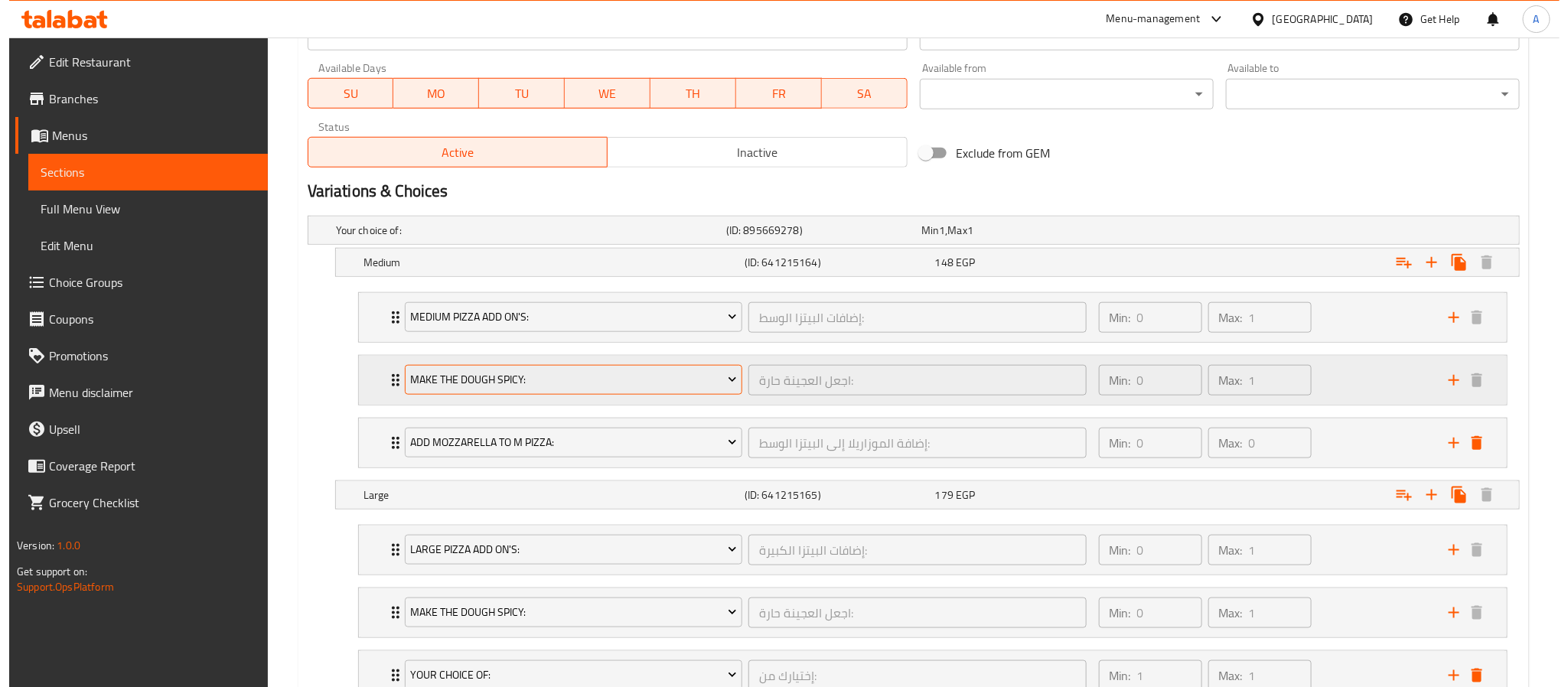
scroll to position [815, 0]
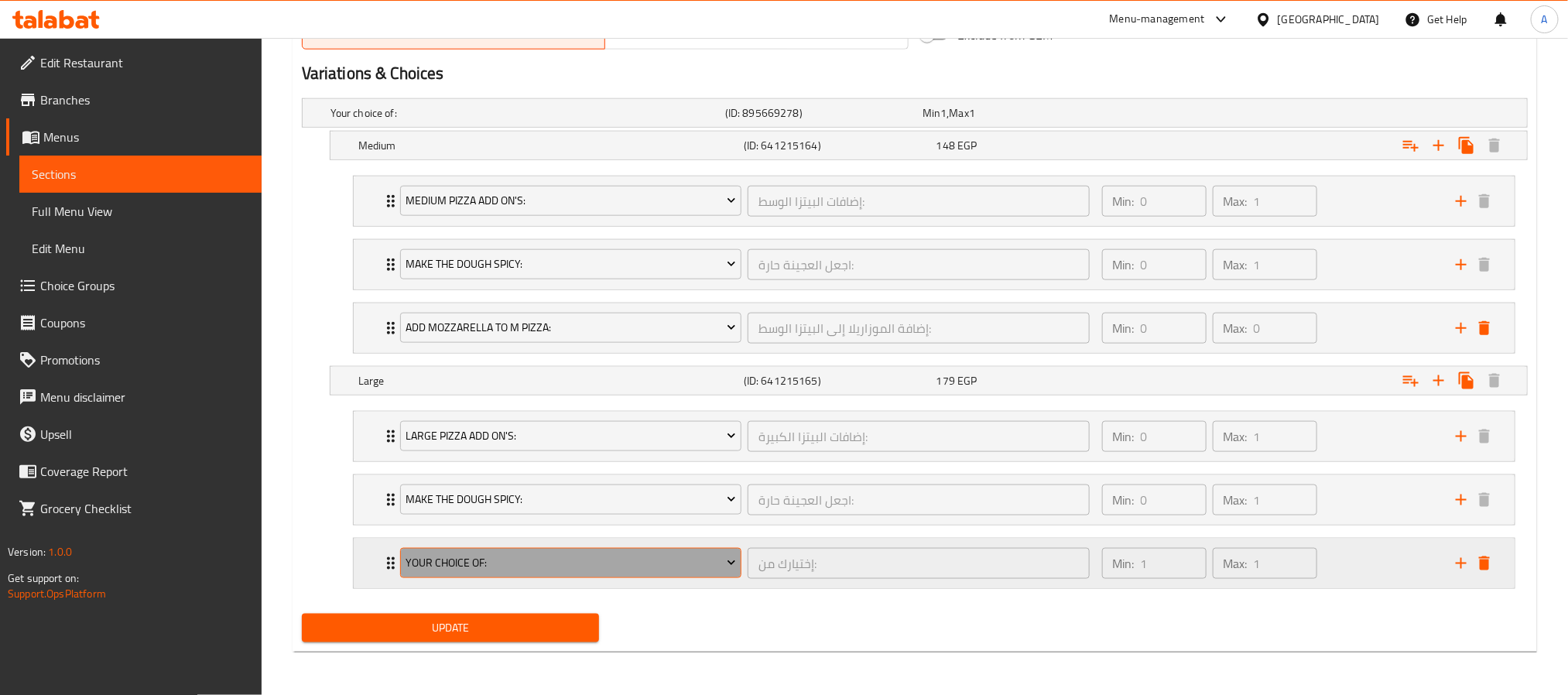
click at [655, 565] on span "Your Choice Of:" at bounding box center [570, 563] width 330 height 19
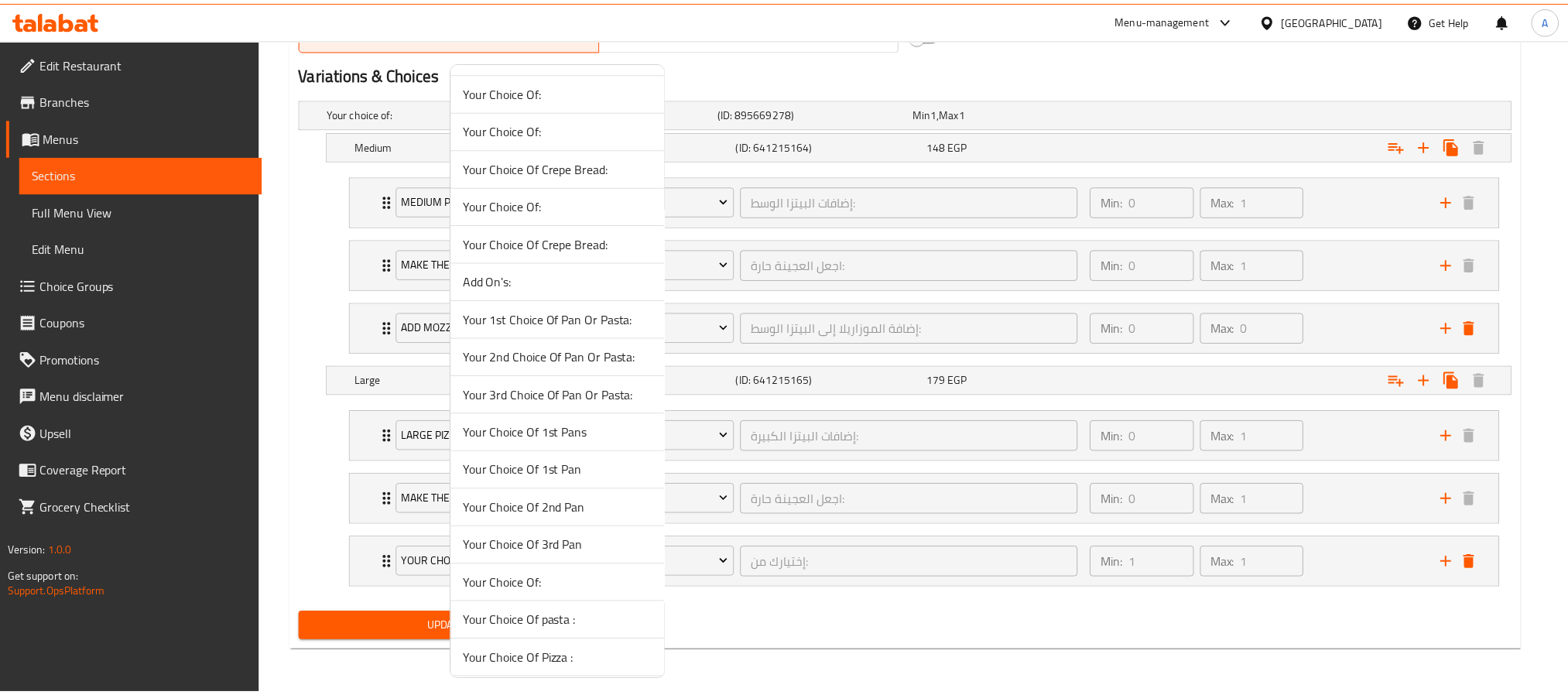
scroll to position [808, 0]
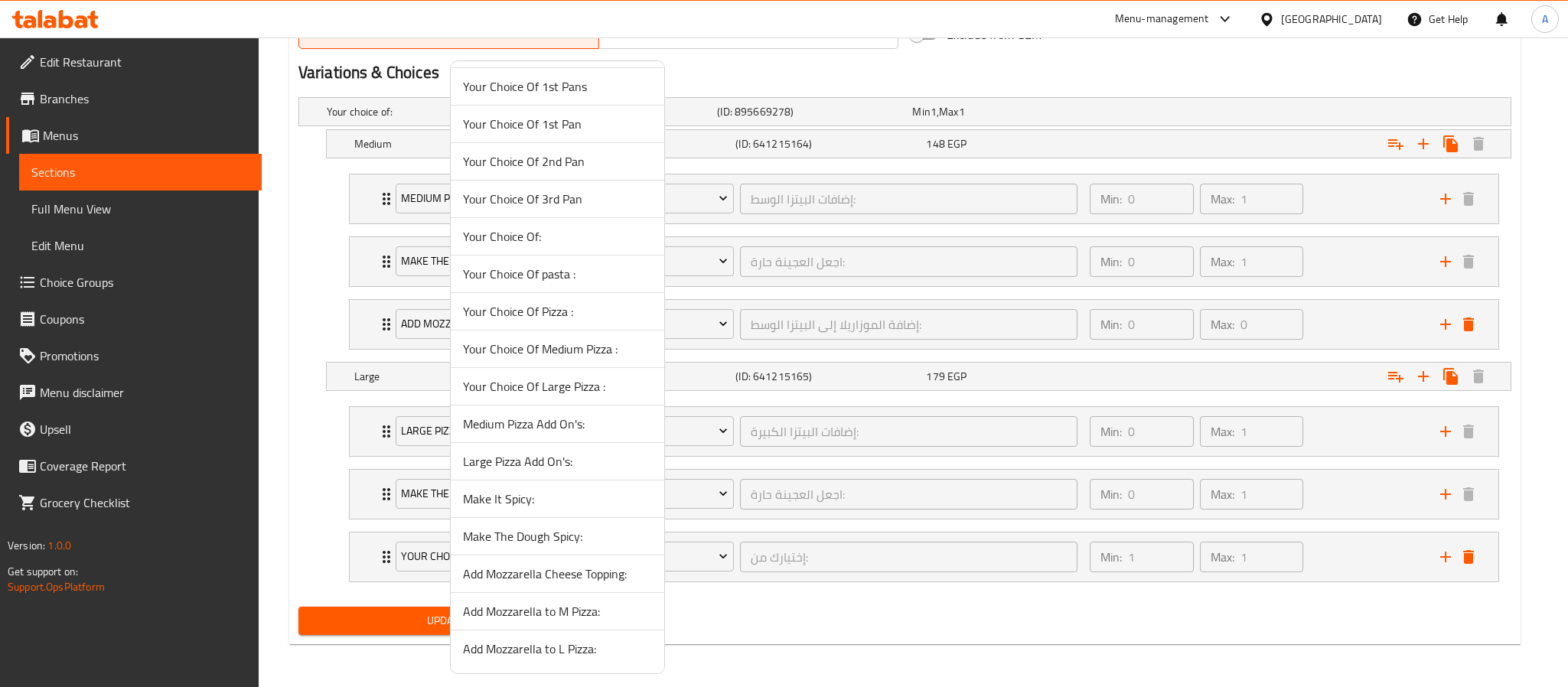
click at [586, 640] on span "Add Mozzarella to L Pizza:" at bounding box center [557, 649] width 189 height 18
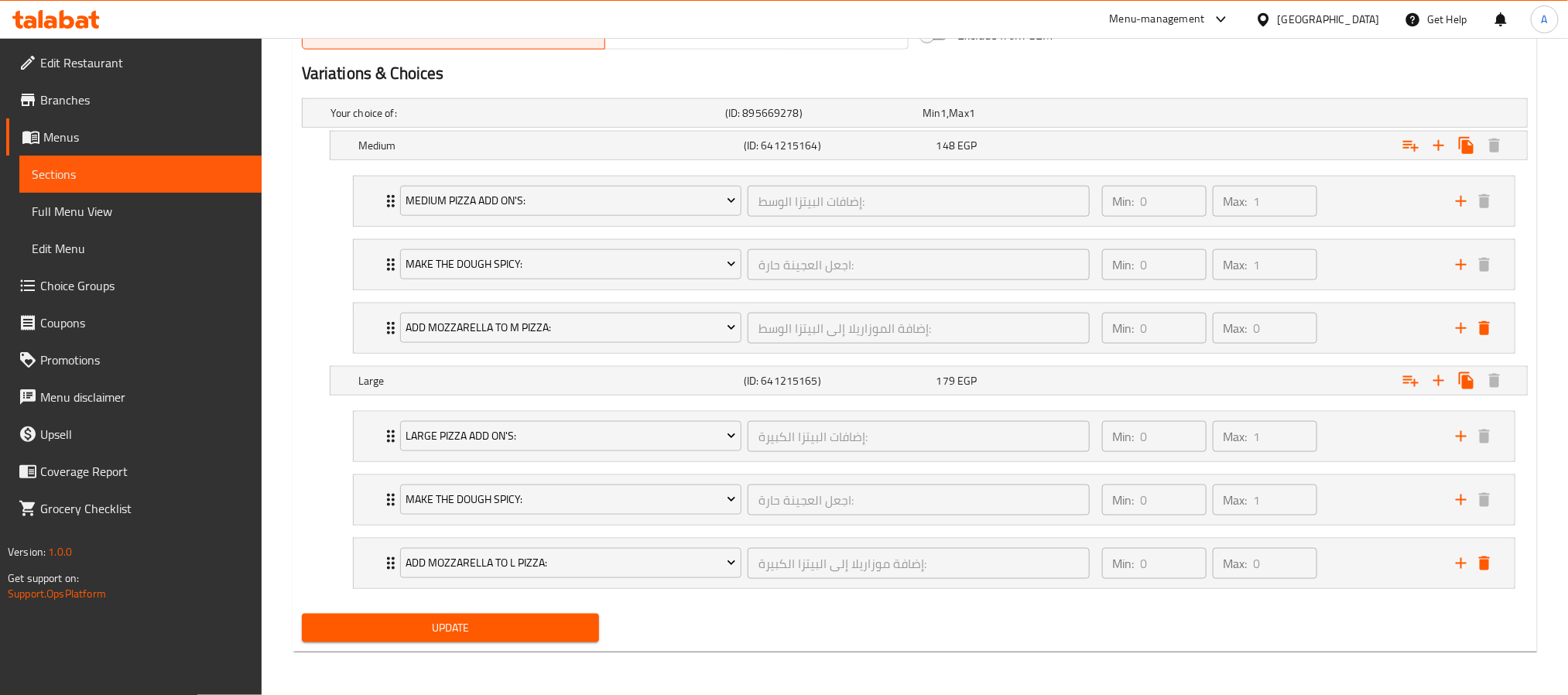
click at [530, 625] on span "Update" at bounding box center [451, 628] width 272 height 19
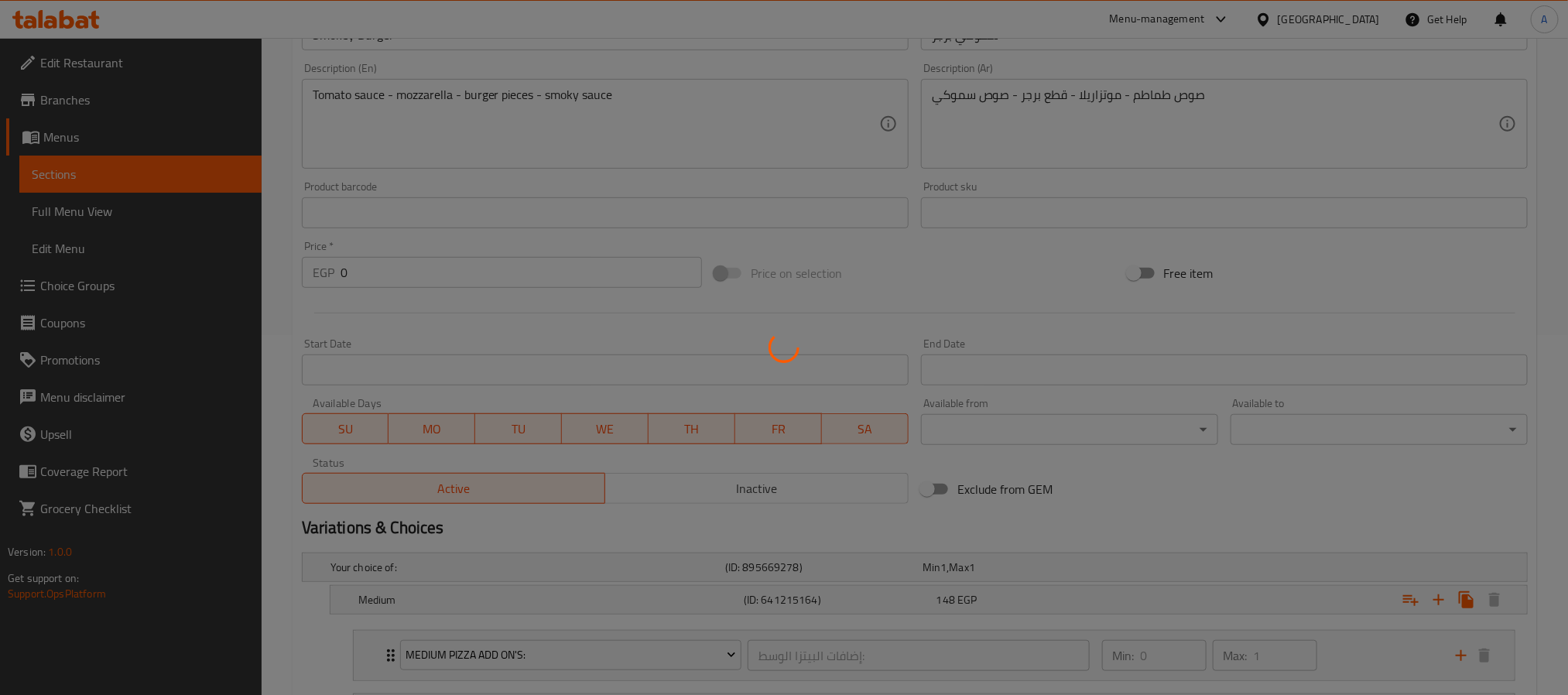
scroll to position [12, 0]
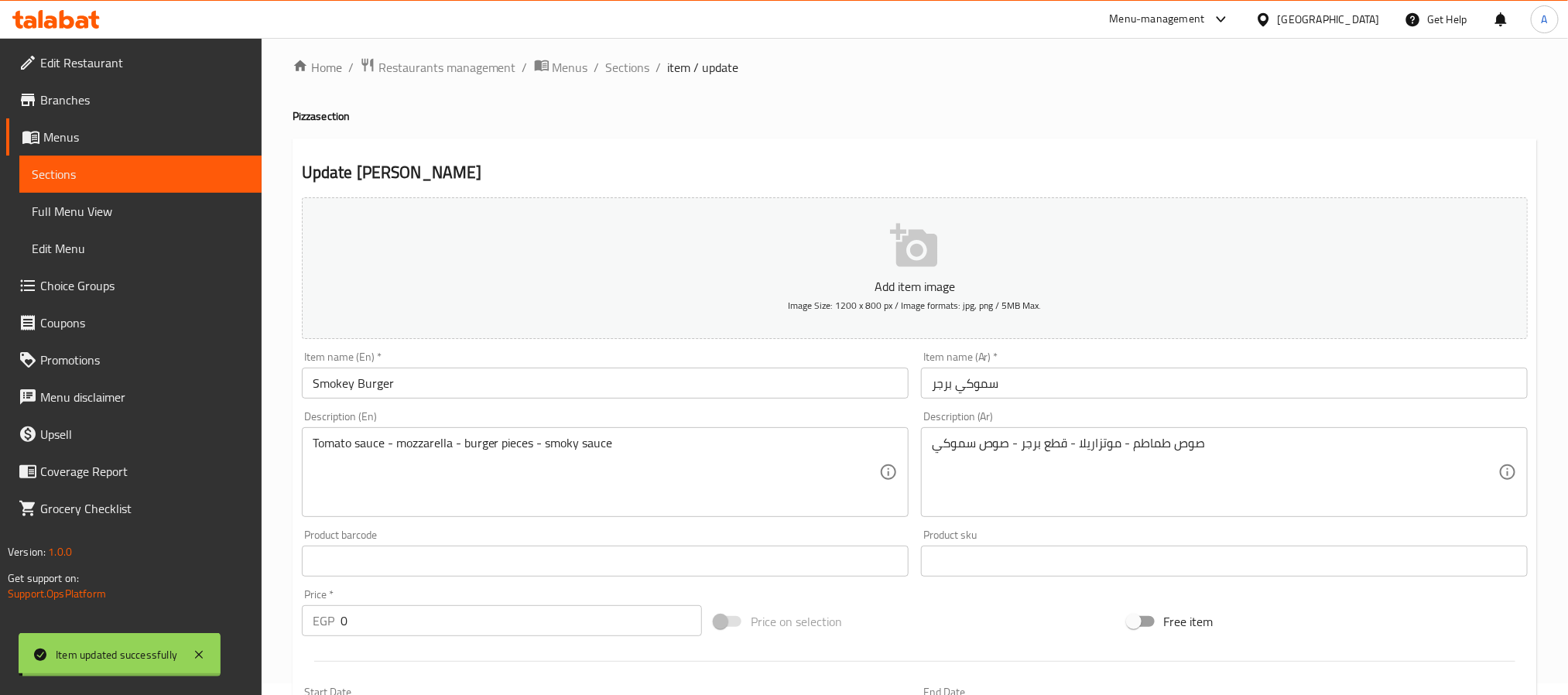
click at [353, 402] on div "Item name (En)   * Smokey Burger Item name (En) *" at bounding box center [605, 375] width 619 height 60
click at [353, 397] on input "Smokey Burger" at bounding box center [605, 383] width 607 height 31
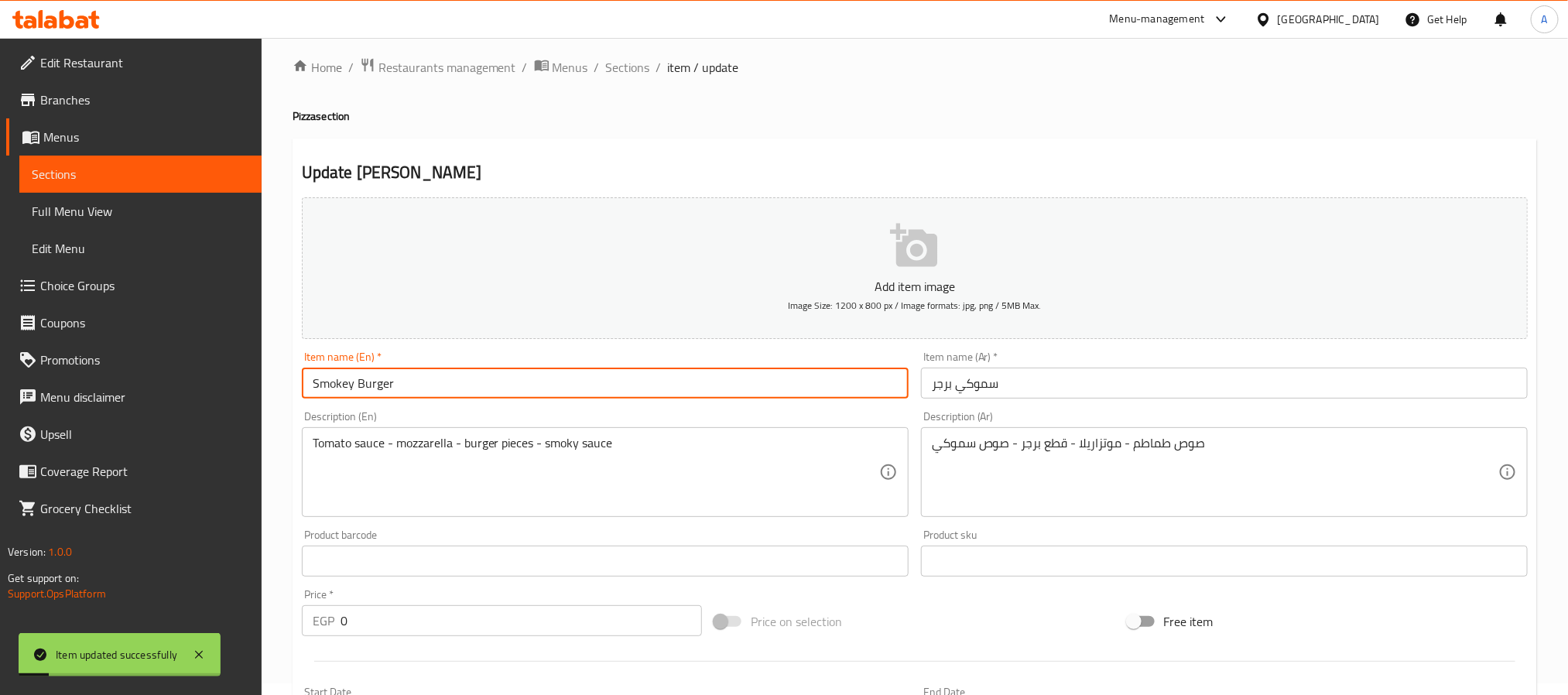
click at [353, 397] on input "Smokey Burger" at bounding box center [605, 383] width 607 height 31
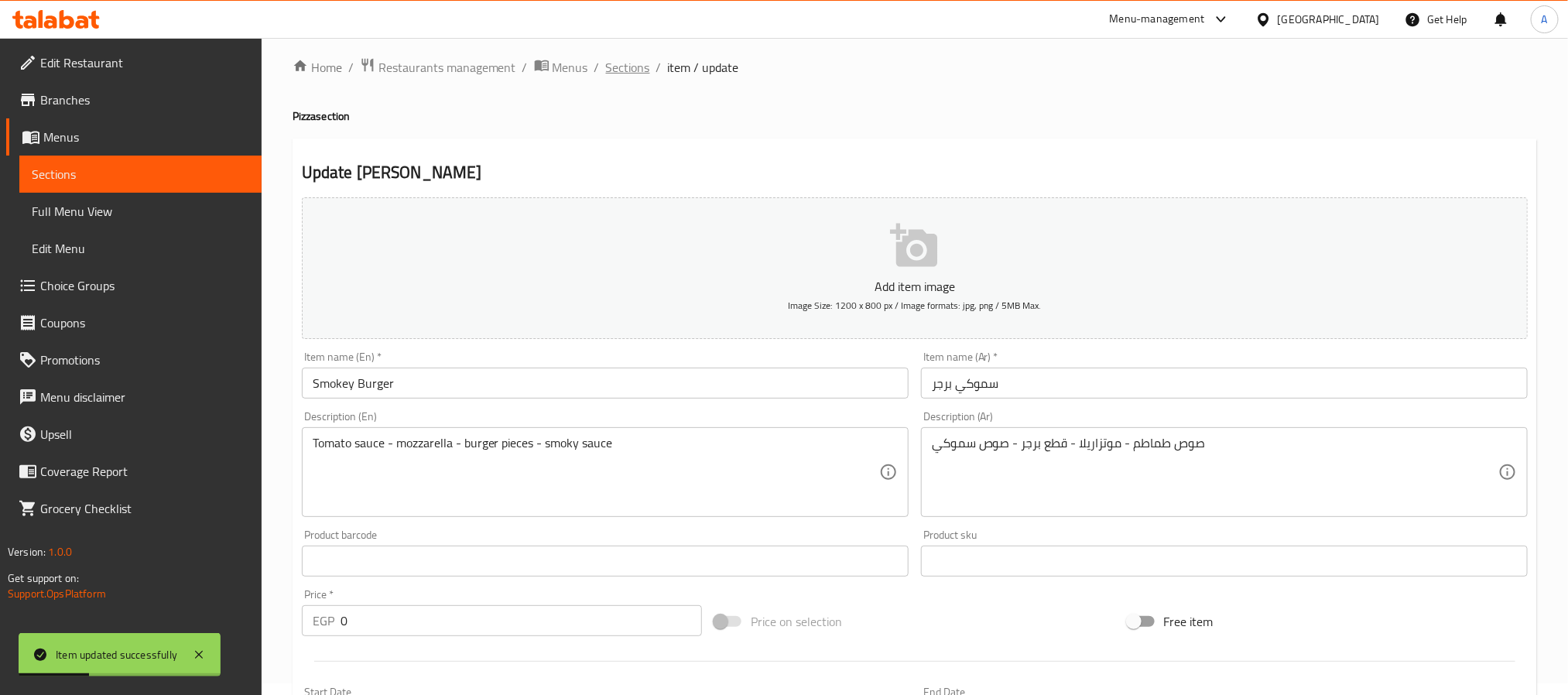
click at [622, 70] on span "Sections" at bounding box center [628, 67] width 44 height 18
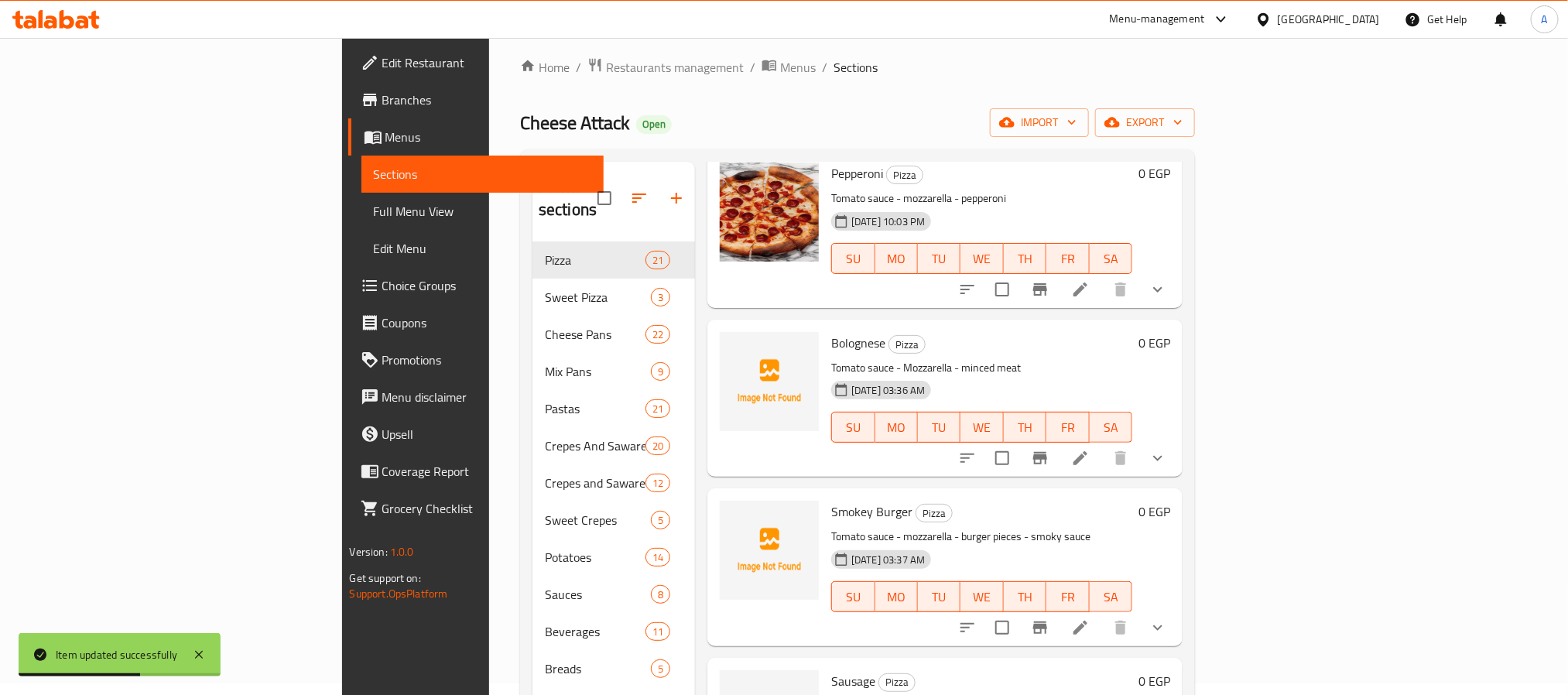
scroll to position [2208, 0]
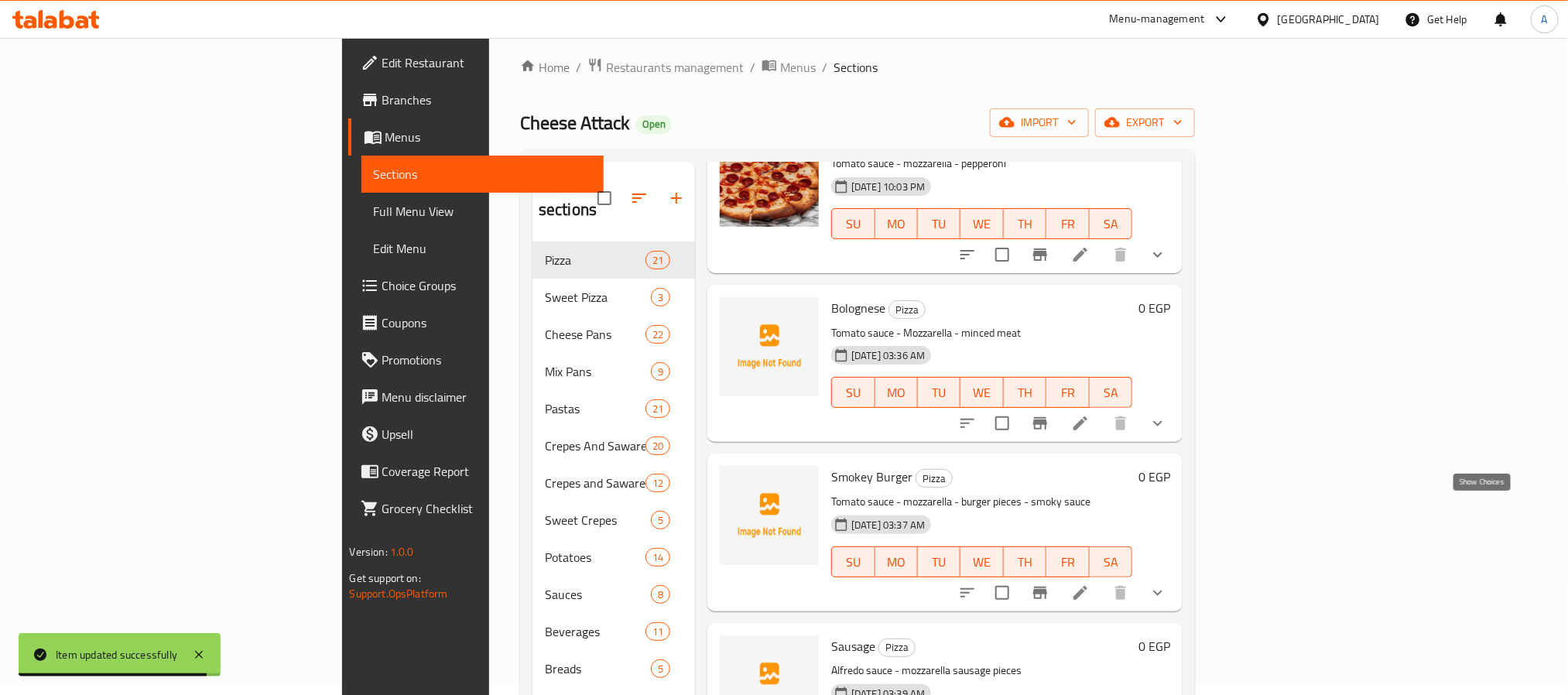
click at [1168, 584] on icon "show more" at bounding box center [1157, 593] width 18 height 18
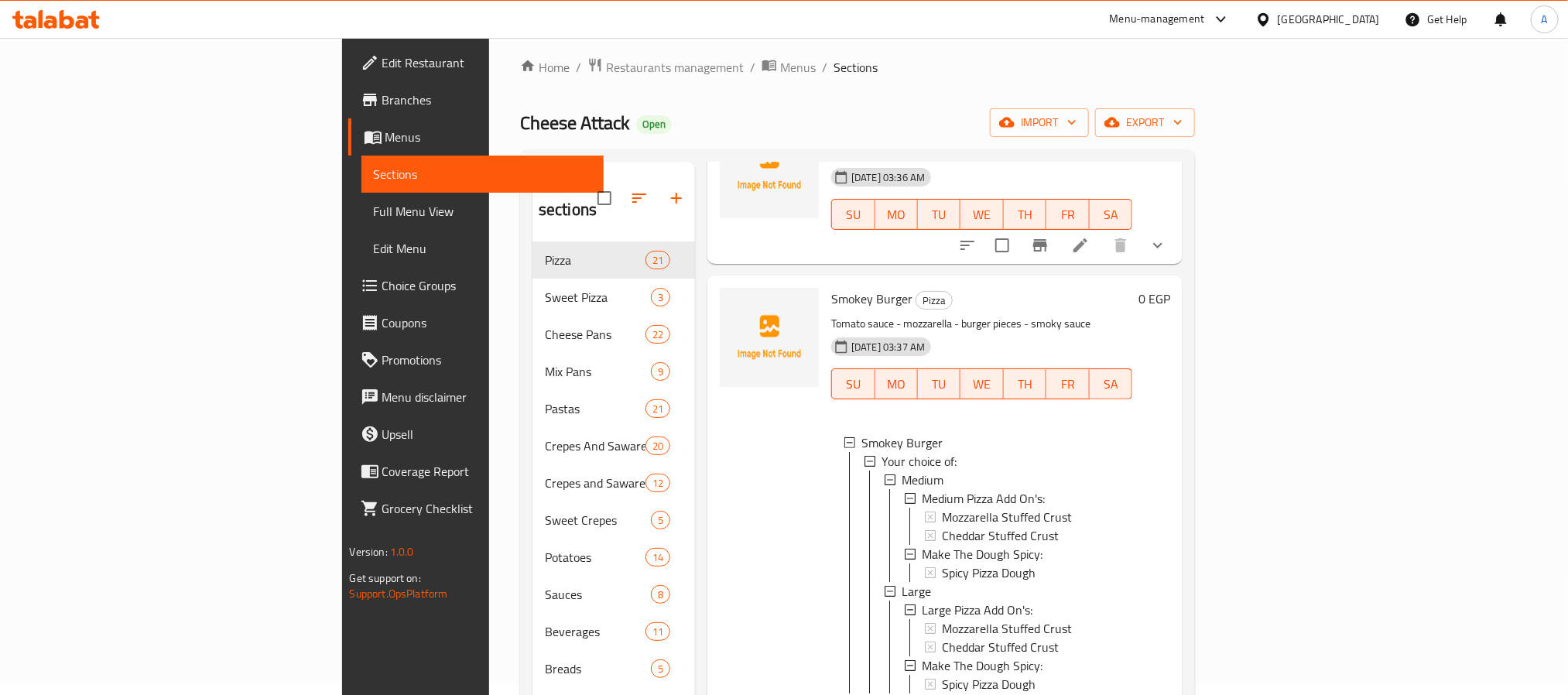
scroll to position [2439, 0]
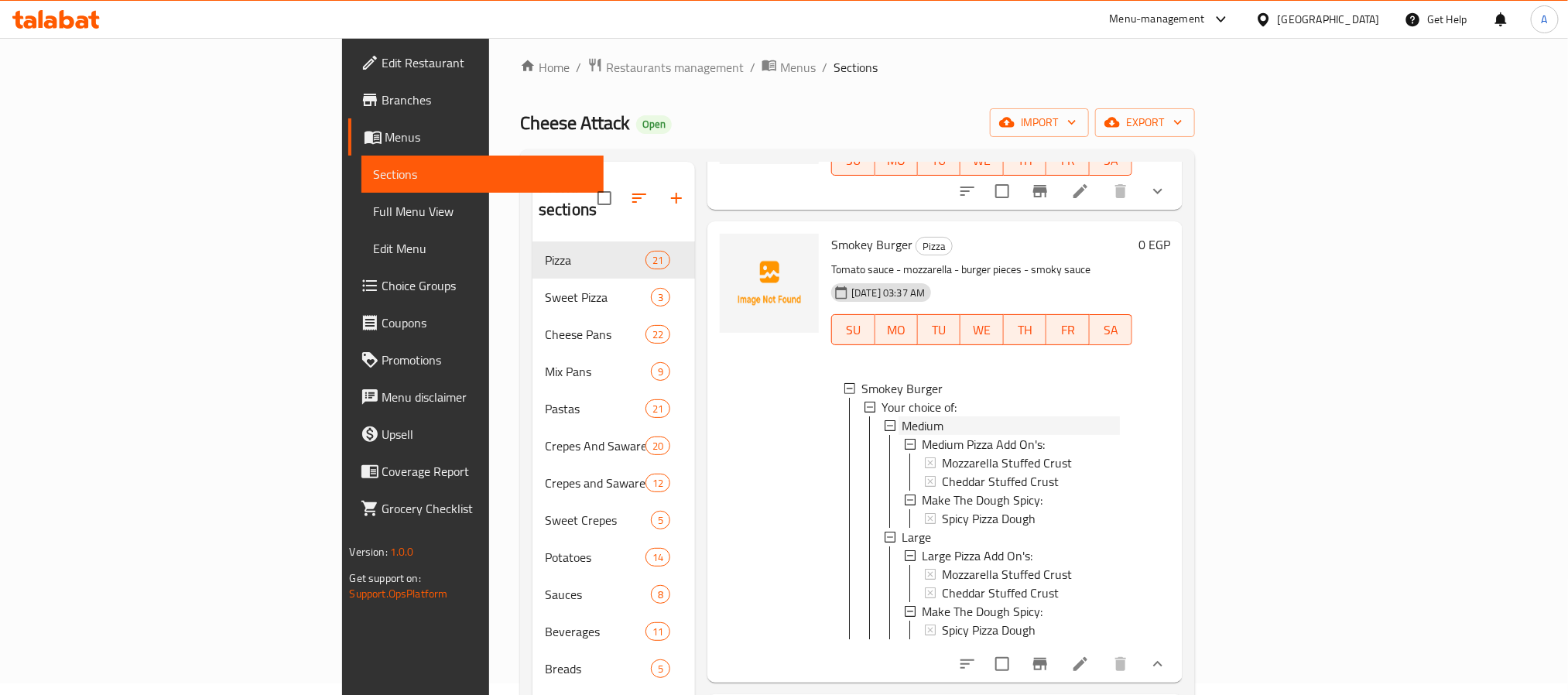
click at [901, 417] on span "Medium" at bounding box center [922, 426] width 41 height 18
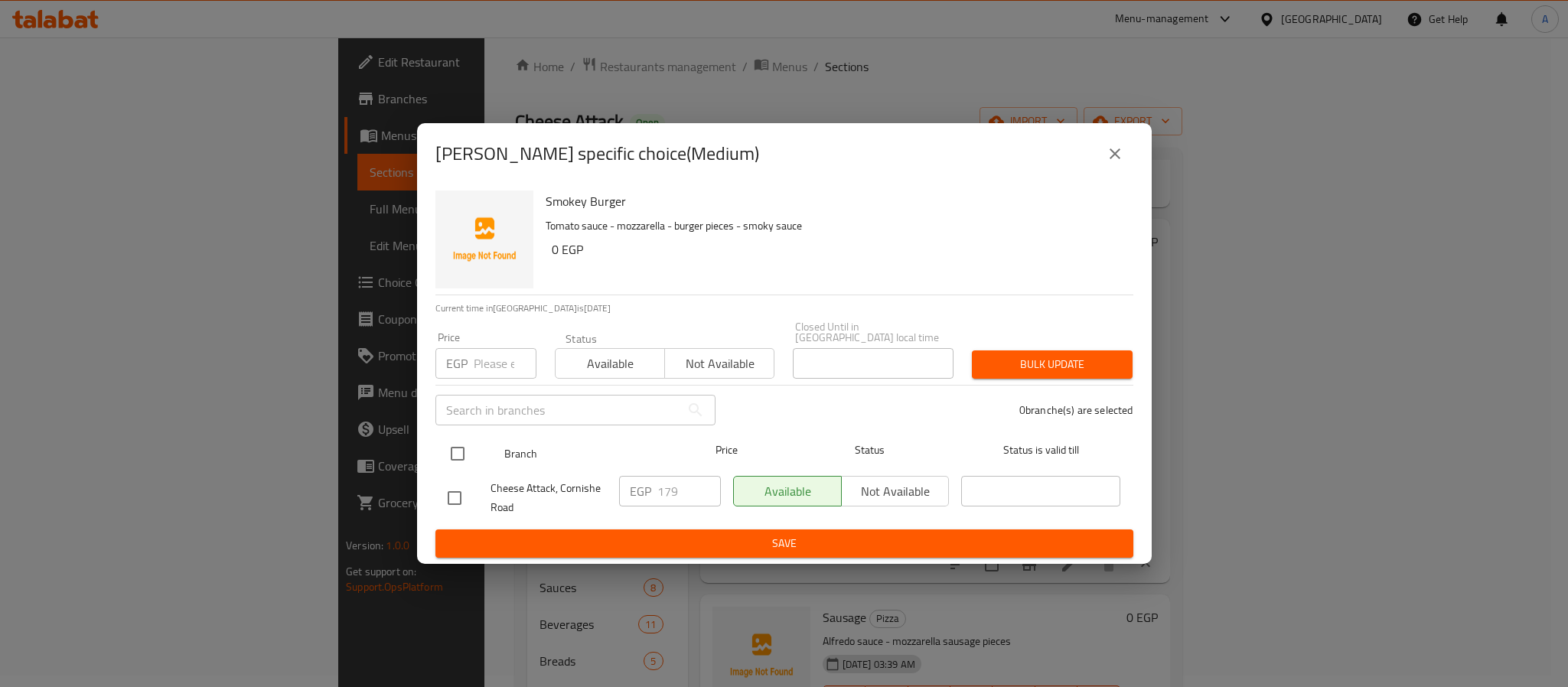
click at [454, 448] on input "checkbox" at bounding box center [458, 454] width 32 height 32
checkbox input "true"
click at [673, 485] on input "179" at bounding box center [689, 491] width 64 height 31
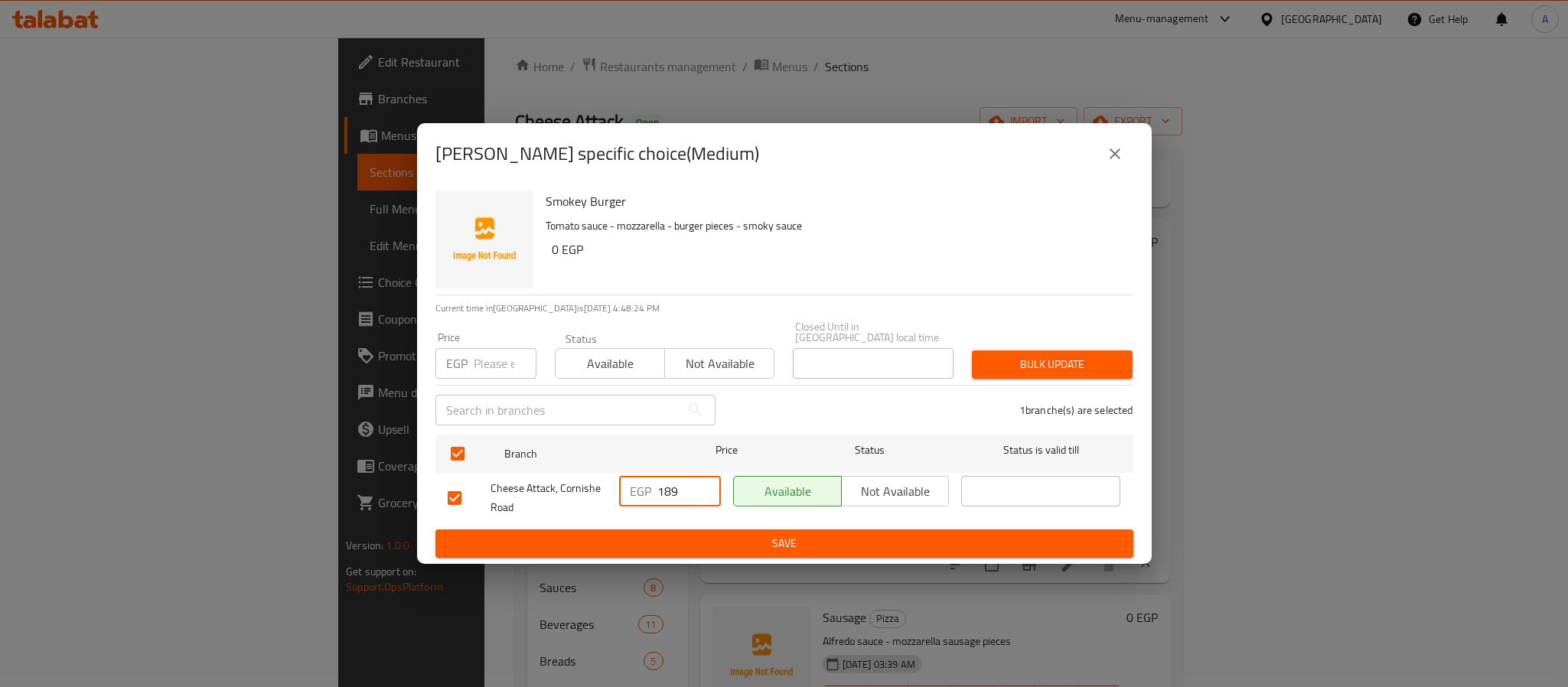
type input "189"
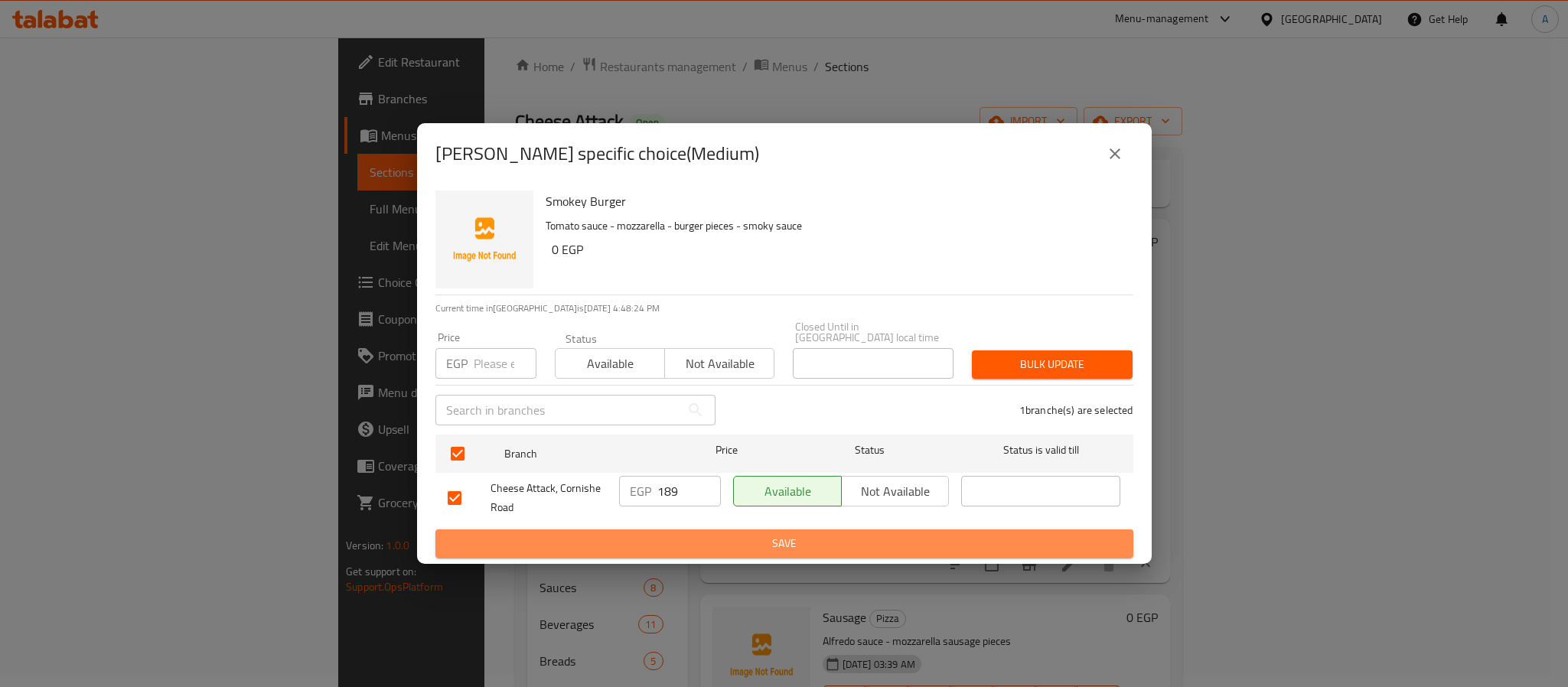
click at [692, 535] on span "Save" at bounding box center [784, 544] width 674 height 19
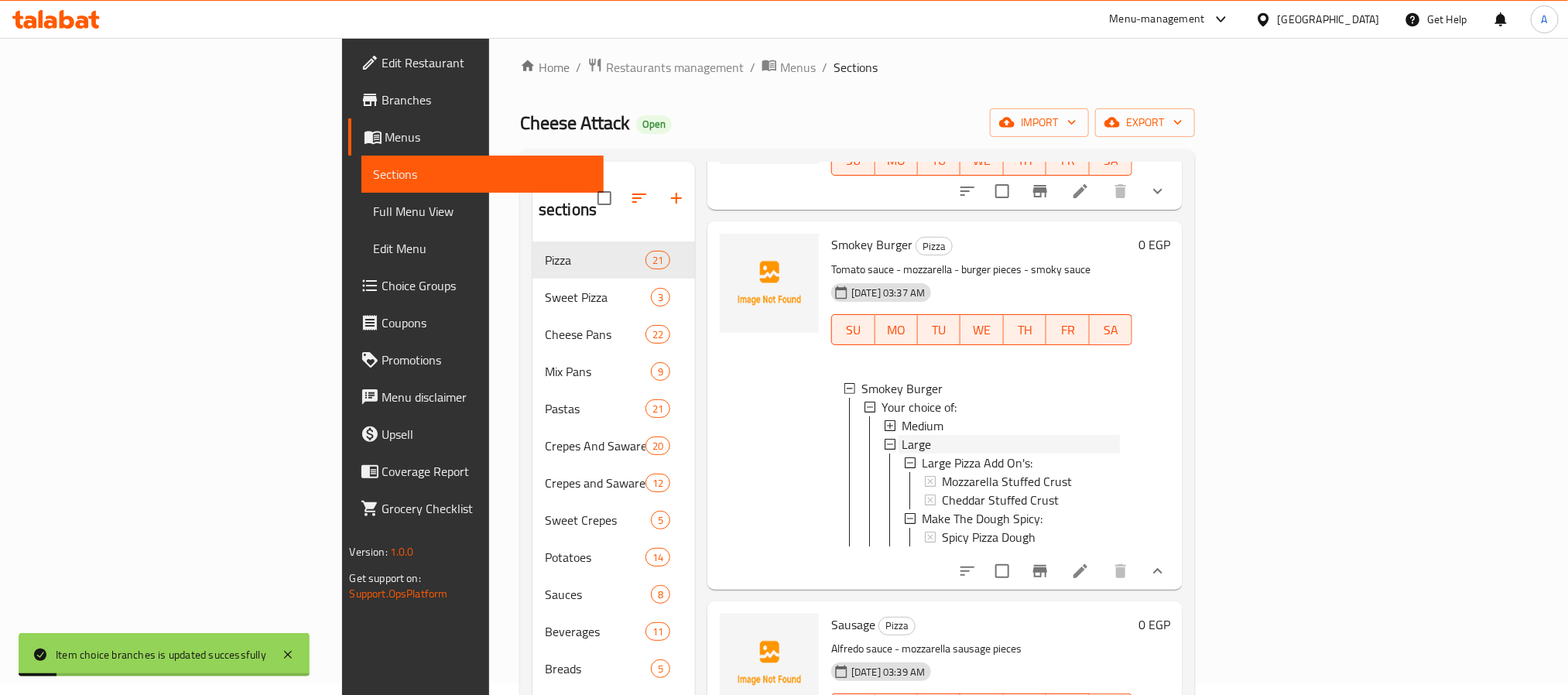
click at [901, 435] on div "Large" at bounding box center [1010, 444] width 218 height 18
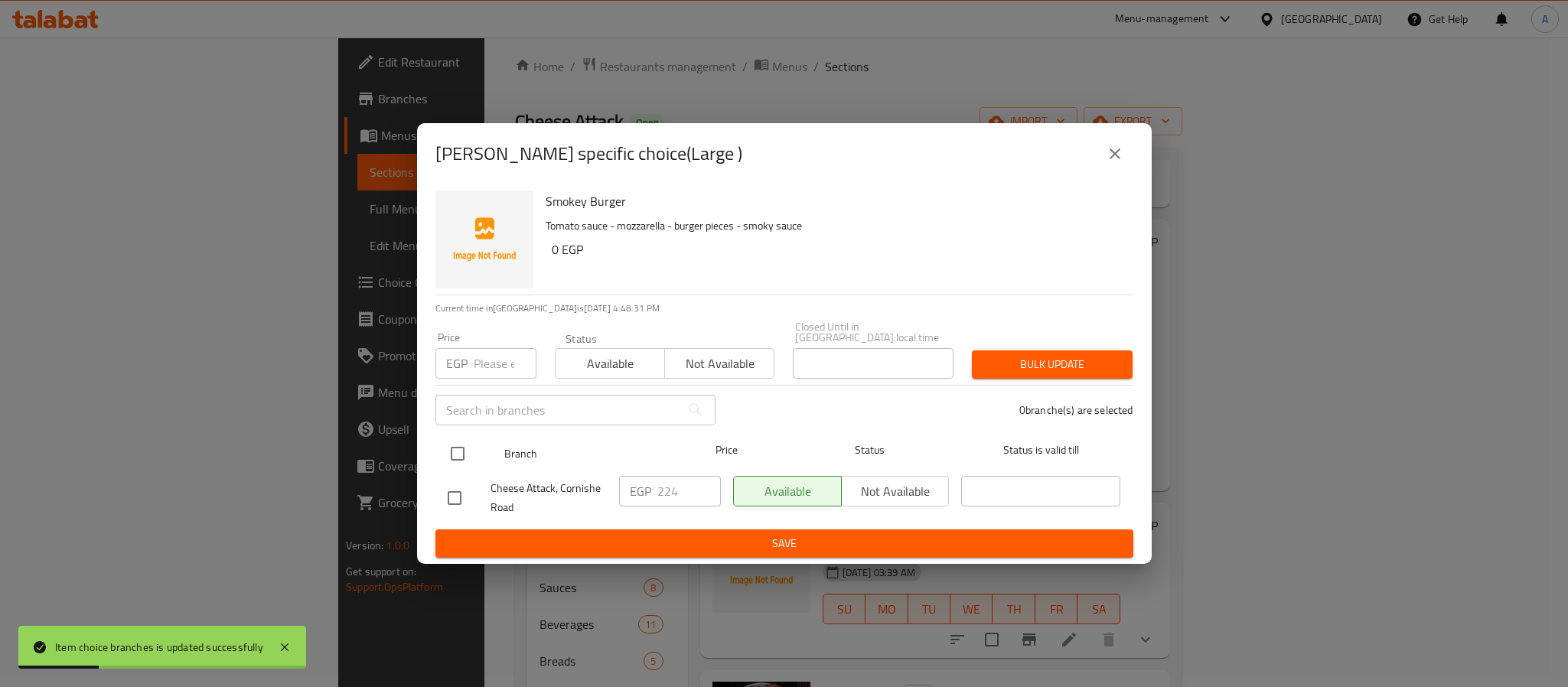
click at [462, 446] on input "checkbox" at bounding box center [458, 454] width 32 height 32
checkbox input "true"
click at [671, 485] on input "224" at bounding box center [689, 491] width 64 height 31
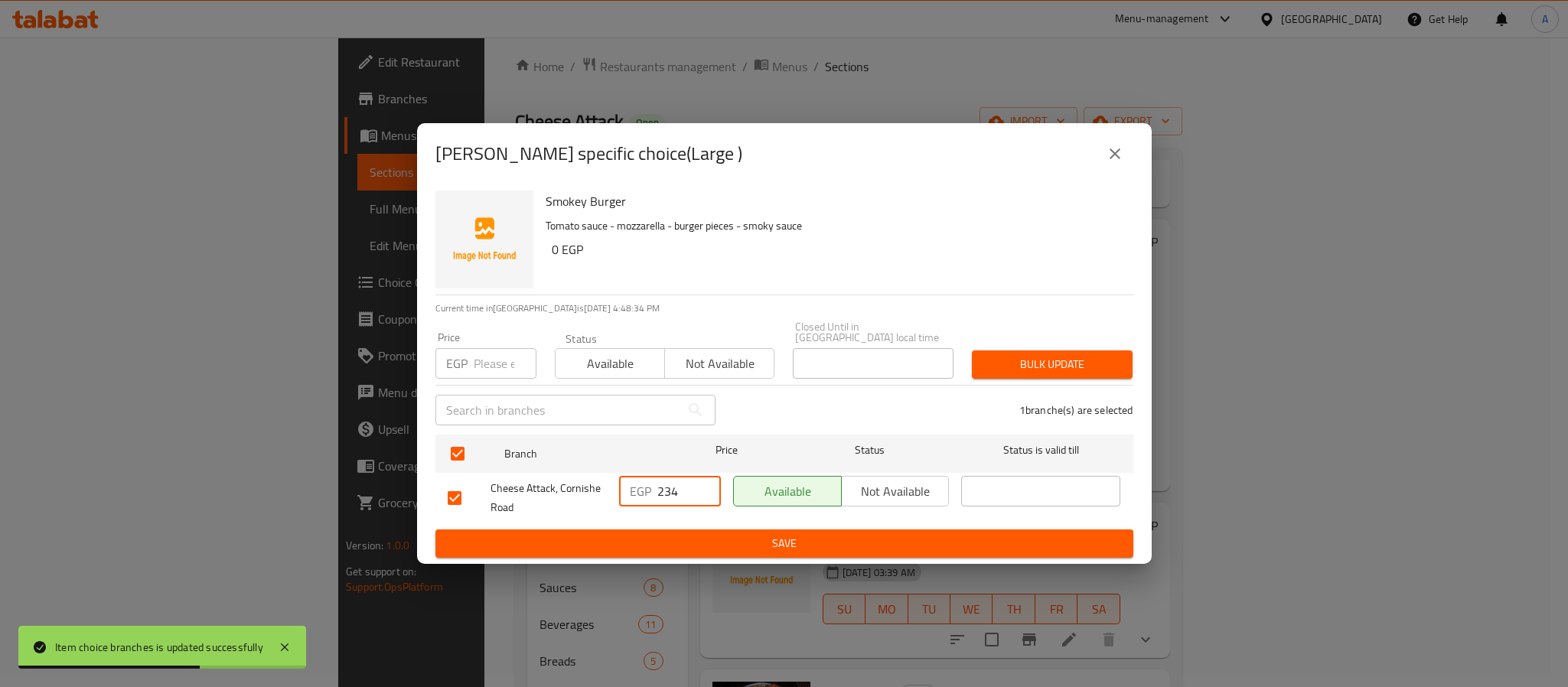
type input "234"
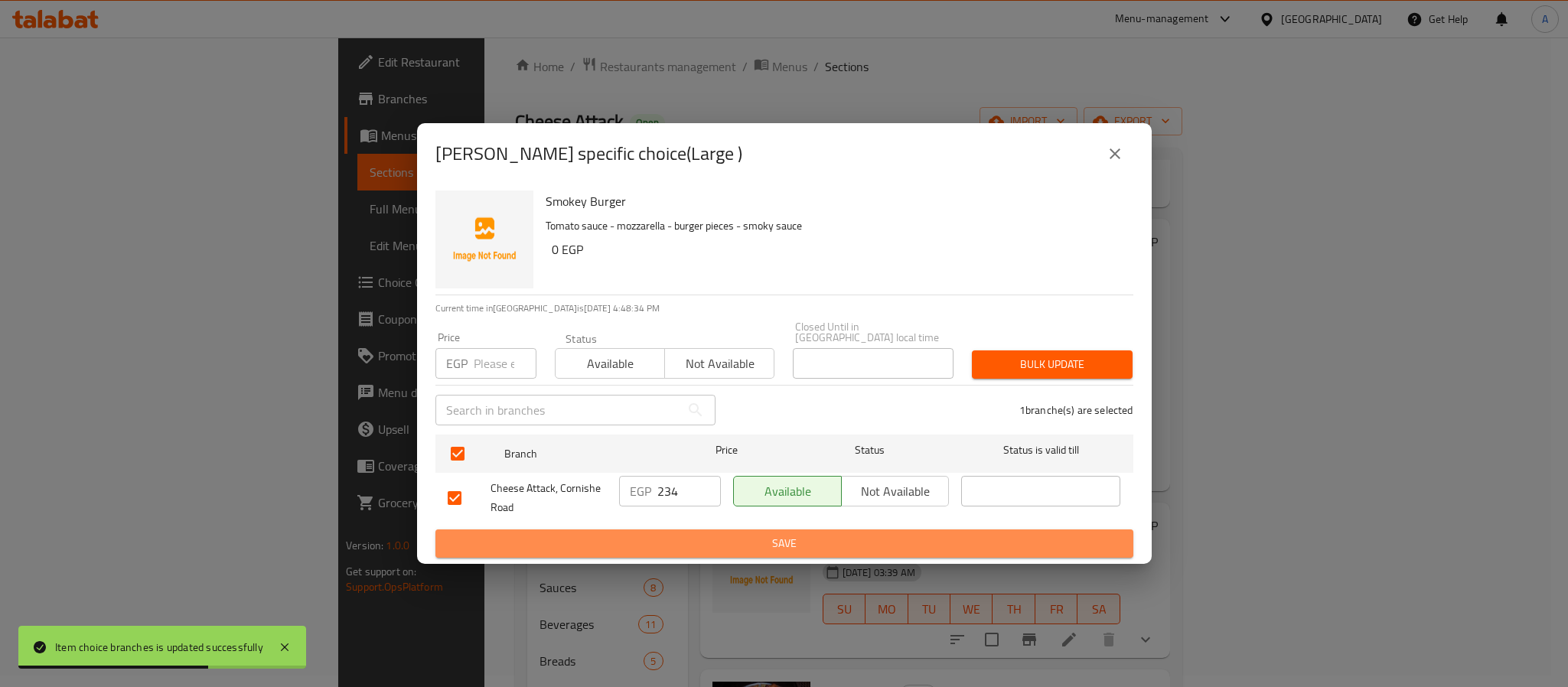
click at [776, 534] on span "Save" at bounding box center [784, 544] width 674 height 19
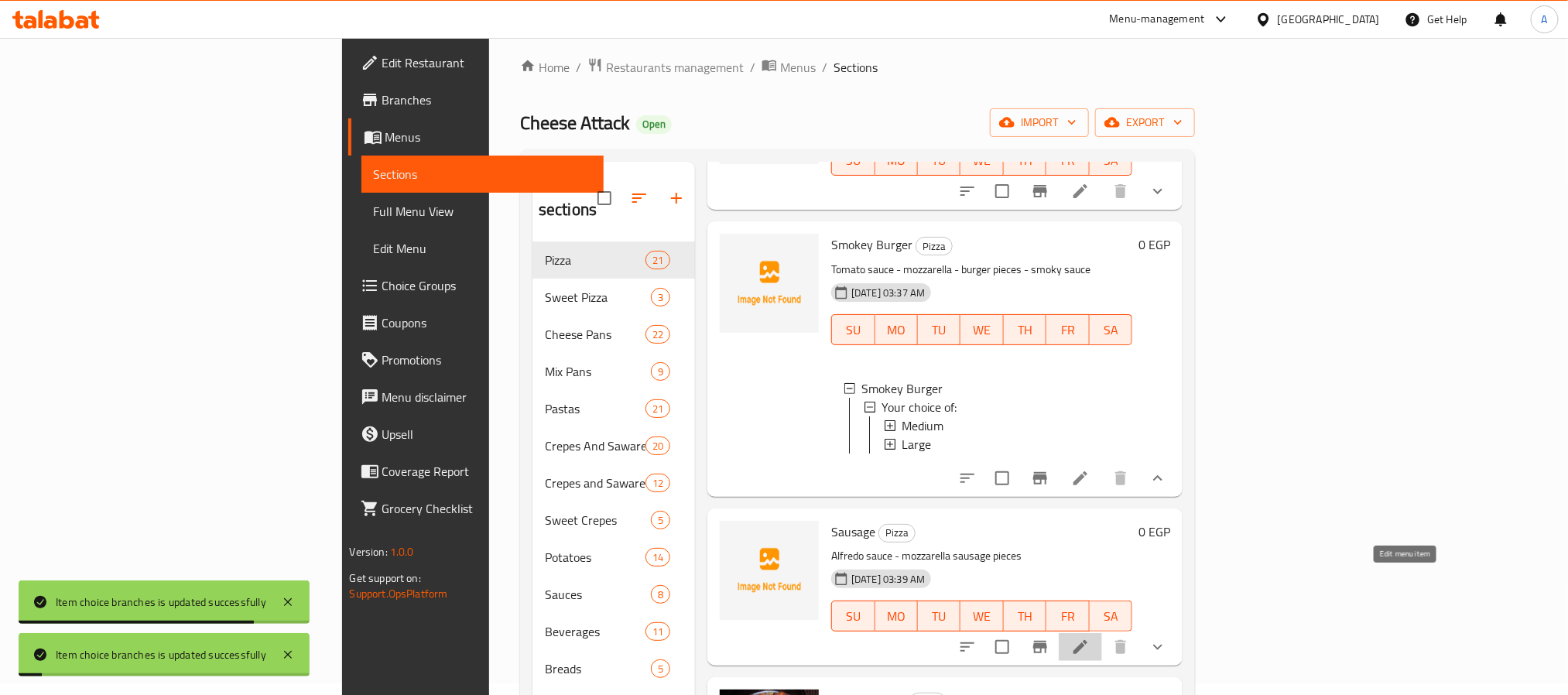
click at [1089, 638] on icon at bounding box center [1080, 647] width 18 height 18
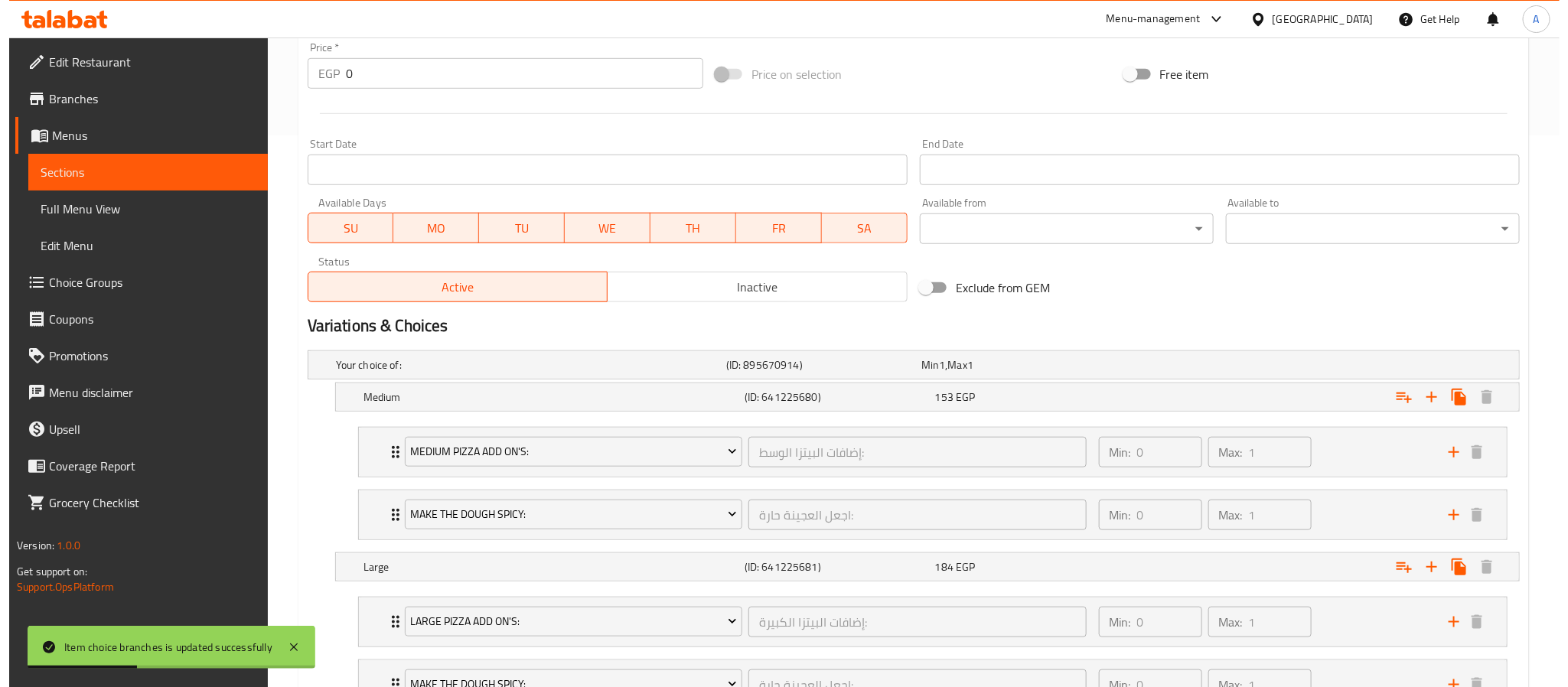
scroll to position [574, 0]
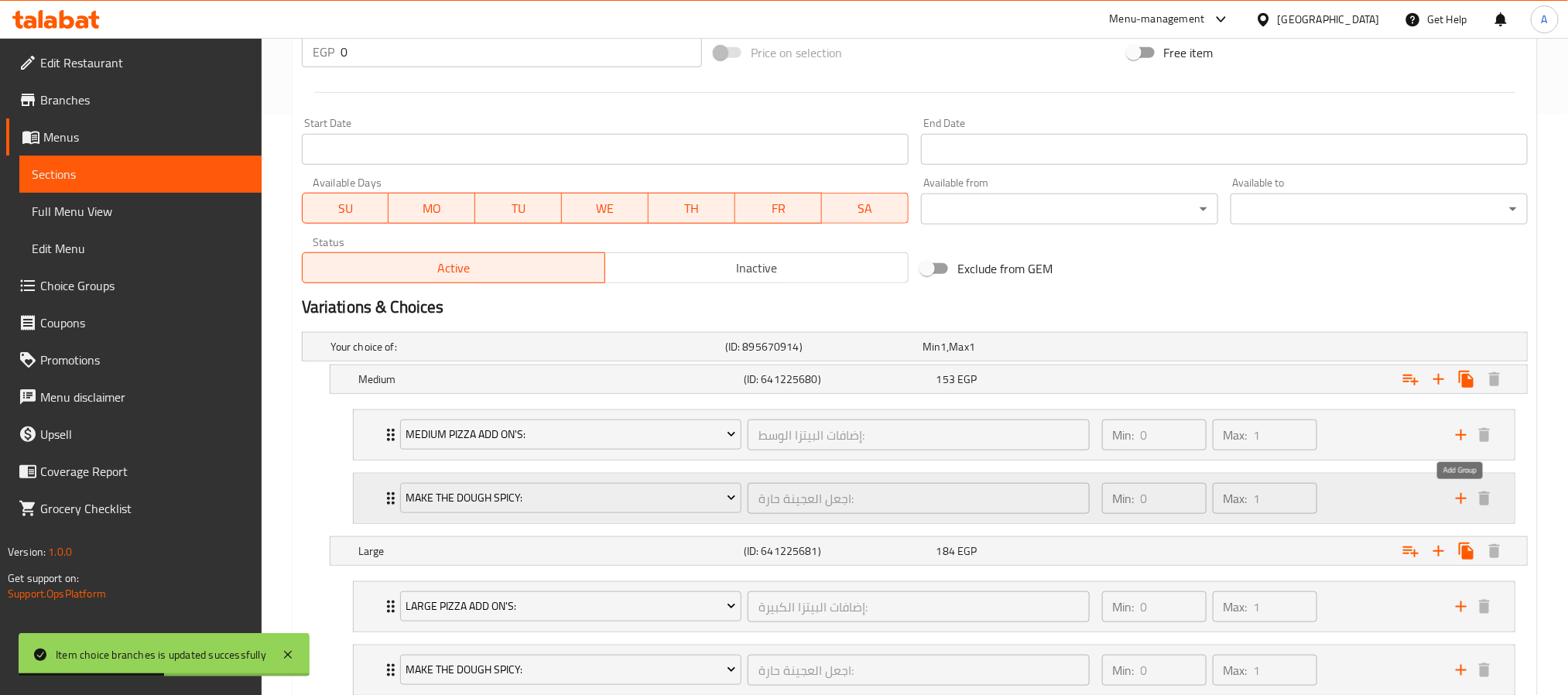
click at [1464, 498] on icon "add" at bounding box center [1461, 498] width 18 height 18
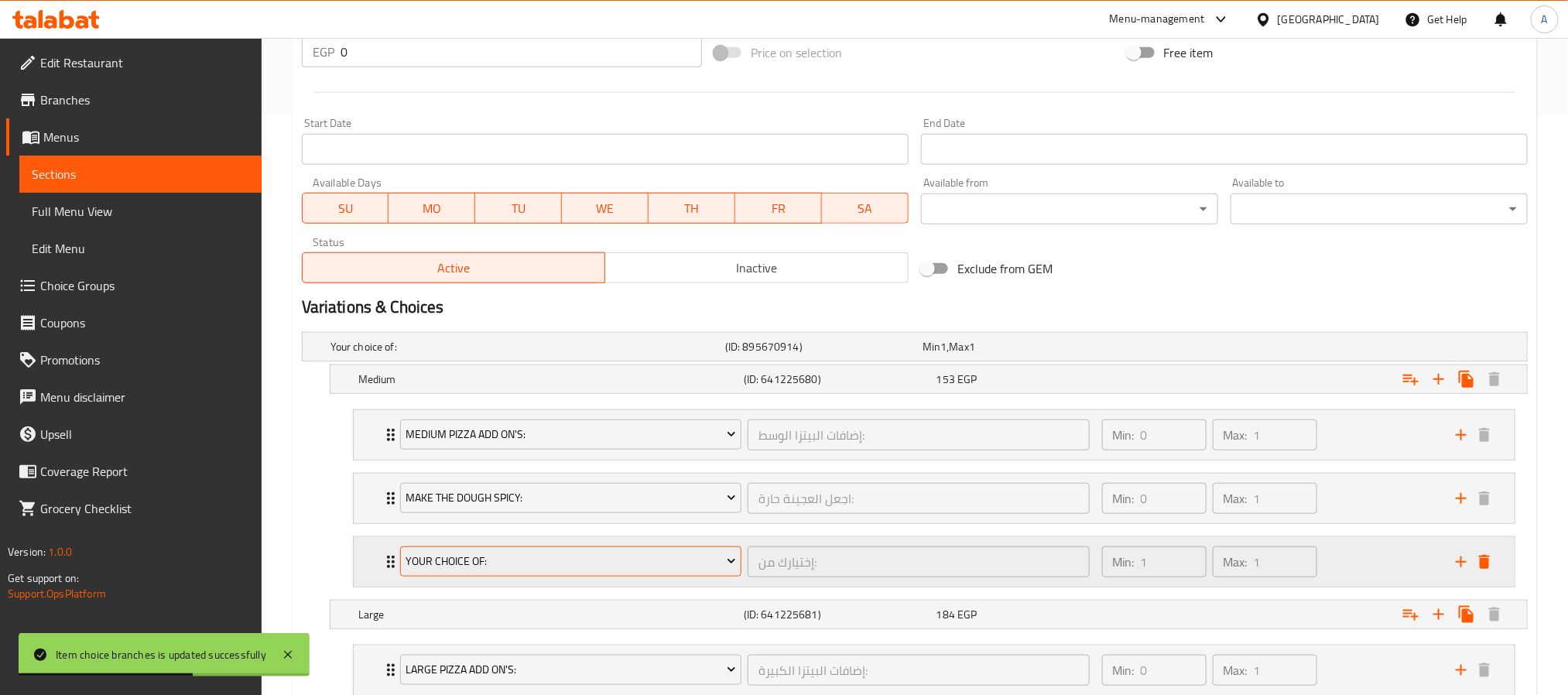
click at [665, 563] on span "Your Choice Of:" at bounding box center [570, 562] width 330 height 19
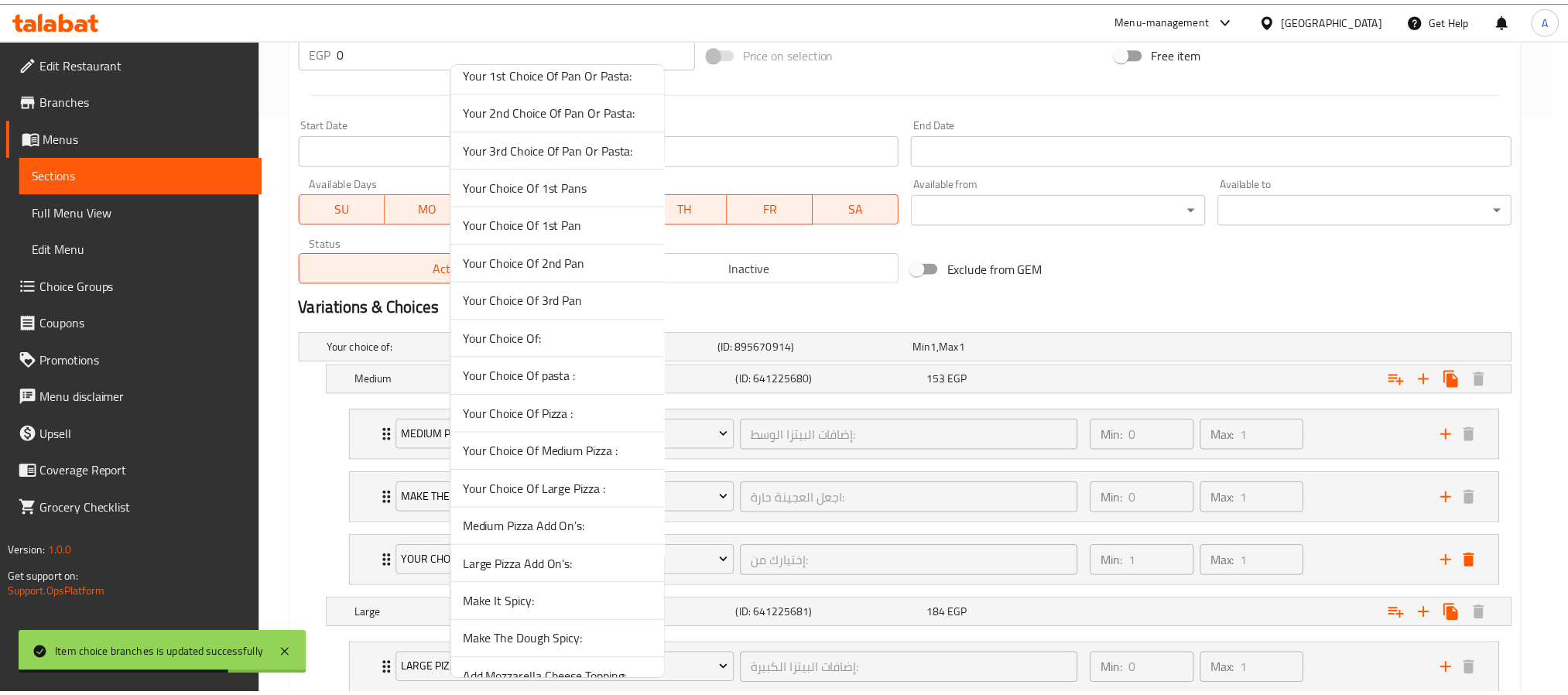
scroll to position [808, 0]
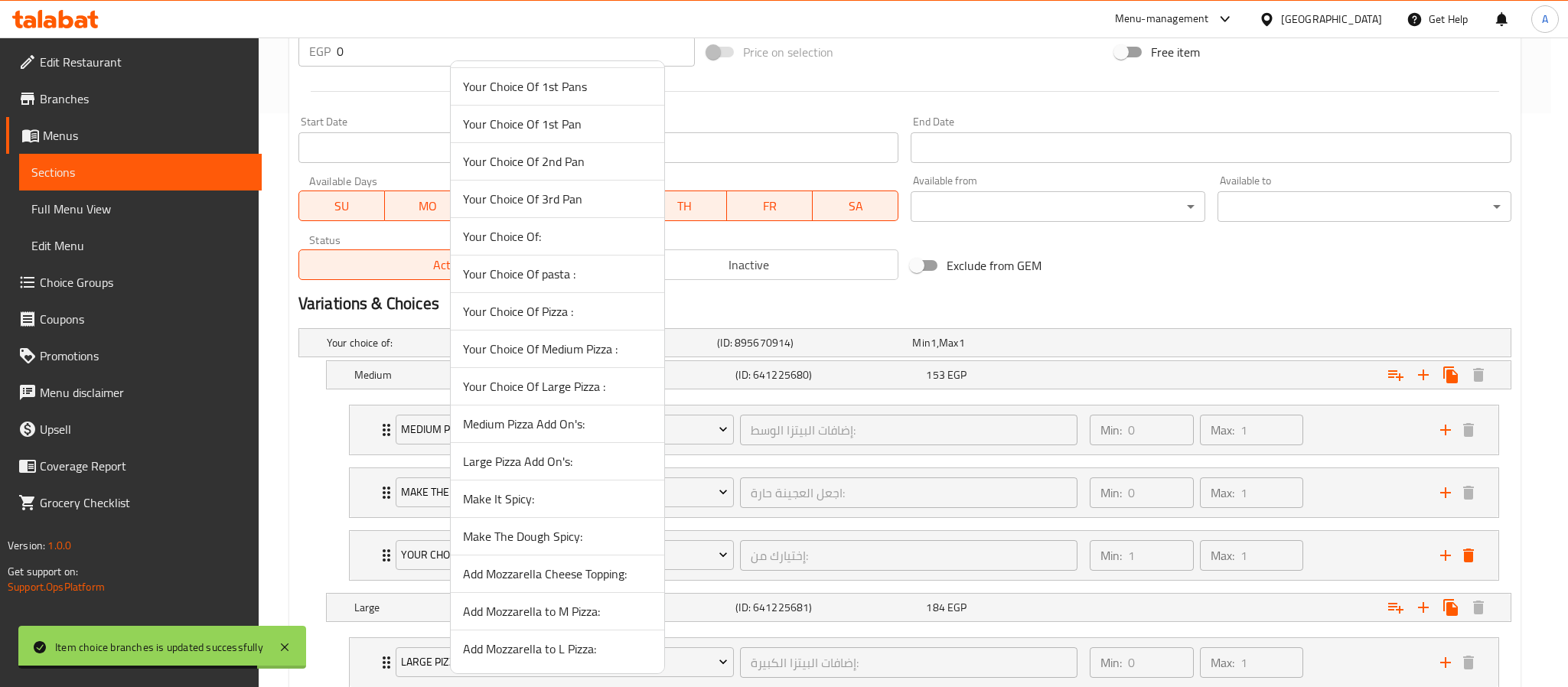
click at [589, 612] on span "Add Mozzarella to M Pizza:" at bounding box center [557, 611] width 189 height 18
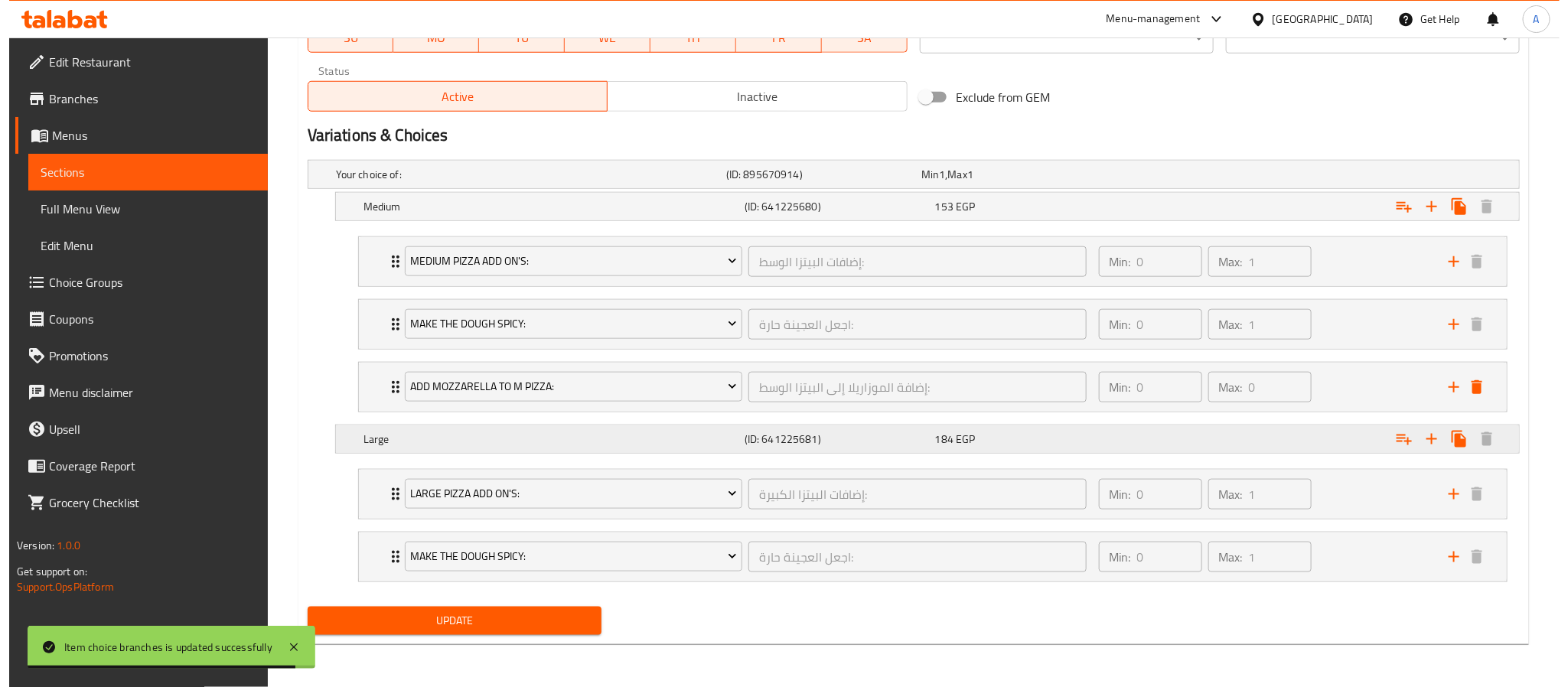
scroll to position [751, 0]
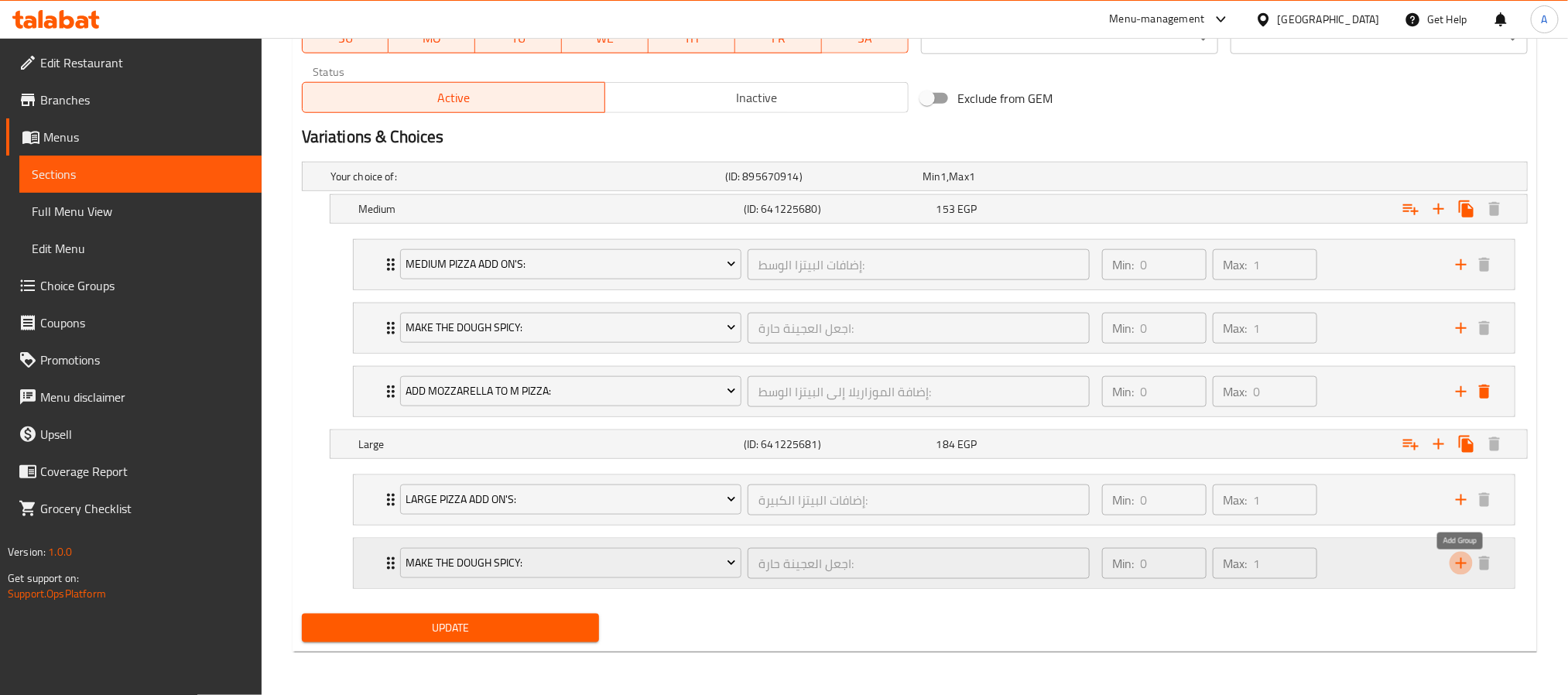
click at [1461, 568] on icon "add" at bounding box center [1461, 563] width 11 height 11
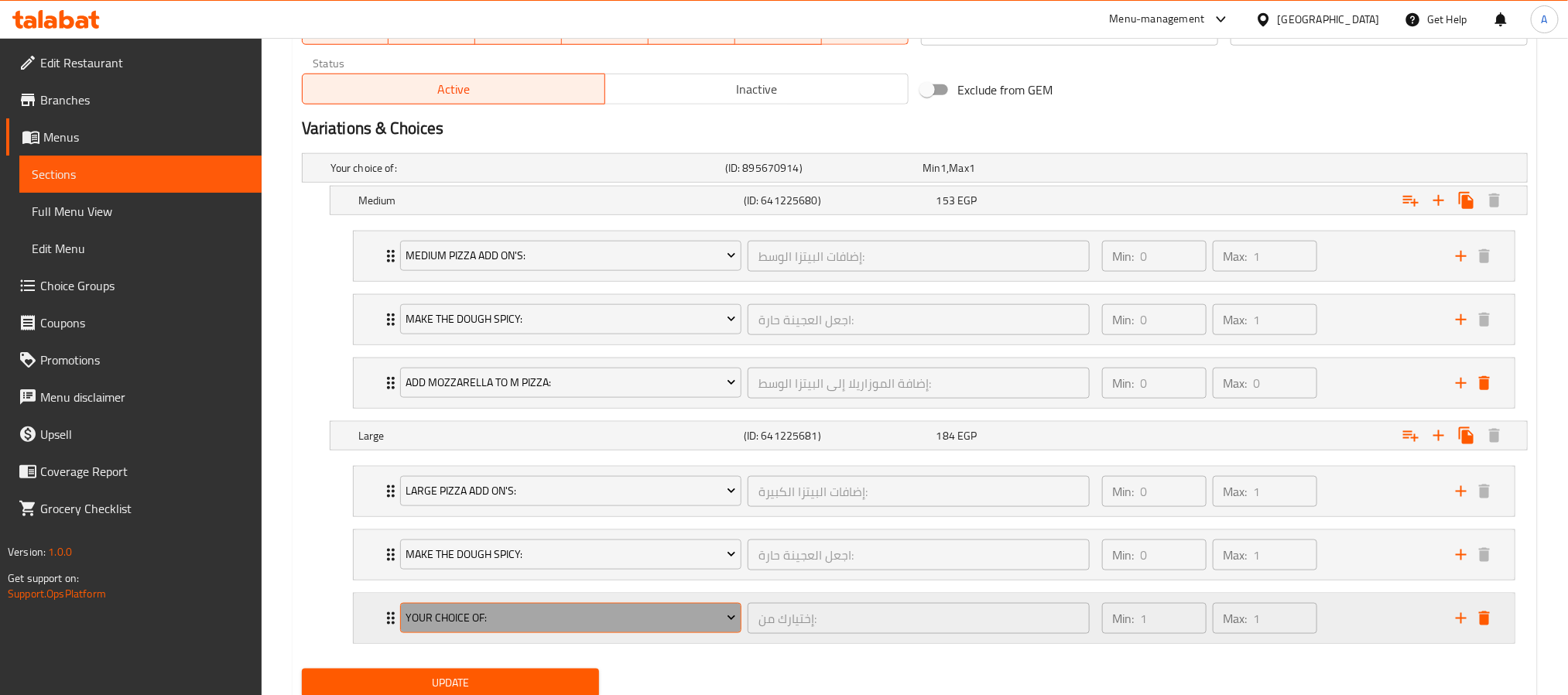
click at [718, 624] on span "Your Choice Of:" at bounding box center [570, 618] width 330 height 19
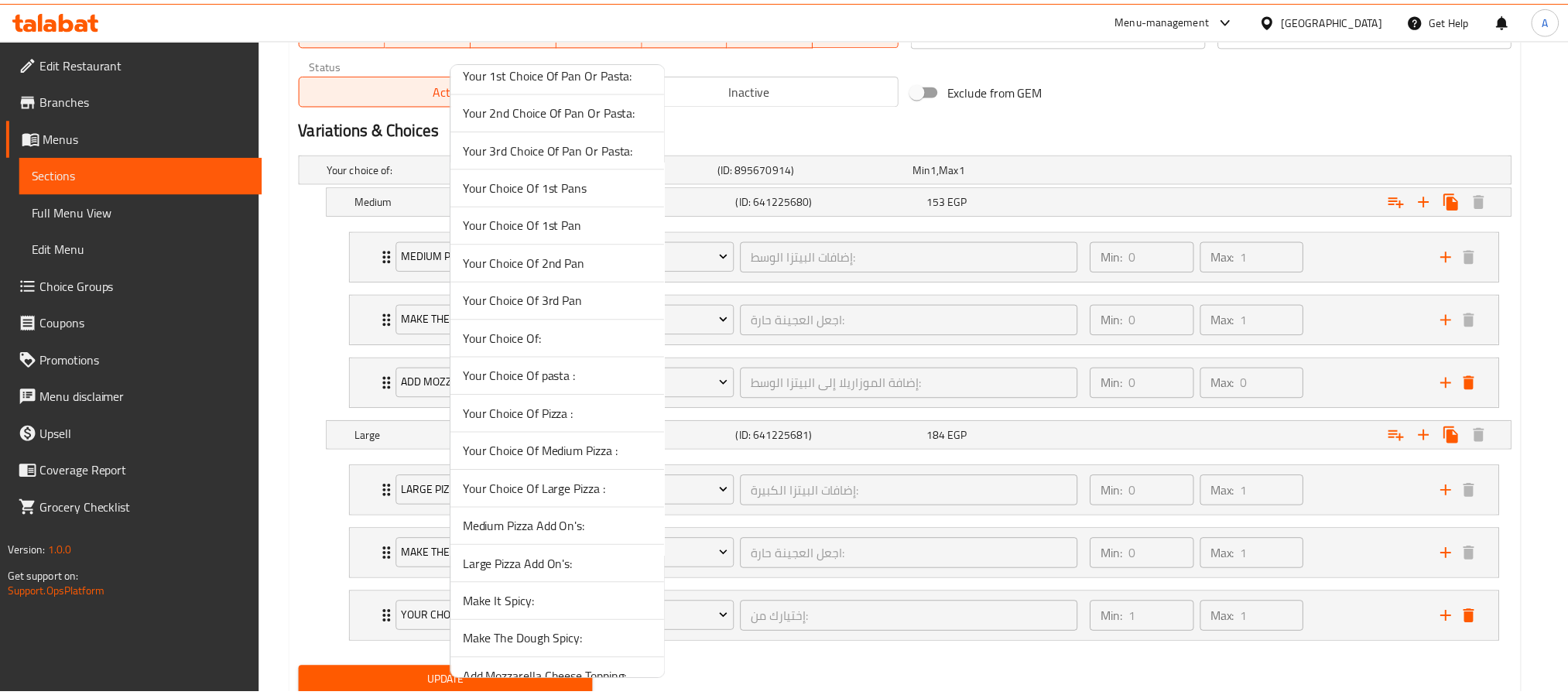
scroll to position [808, 0]
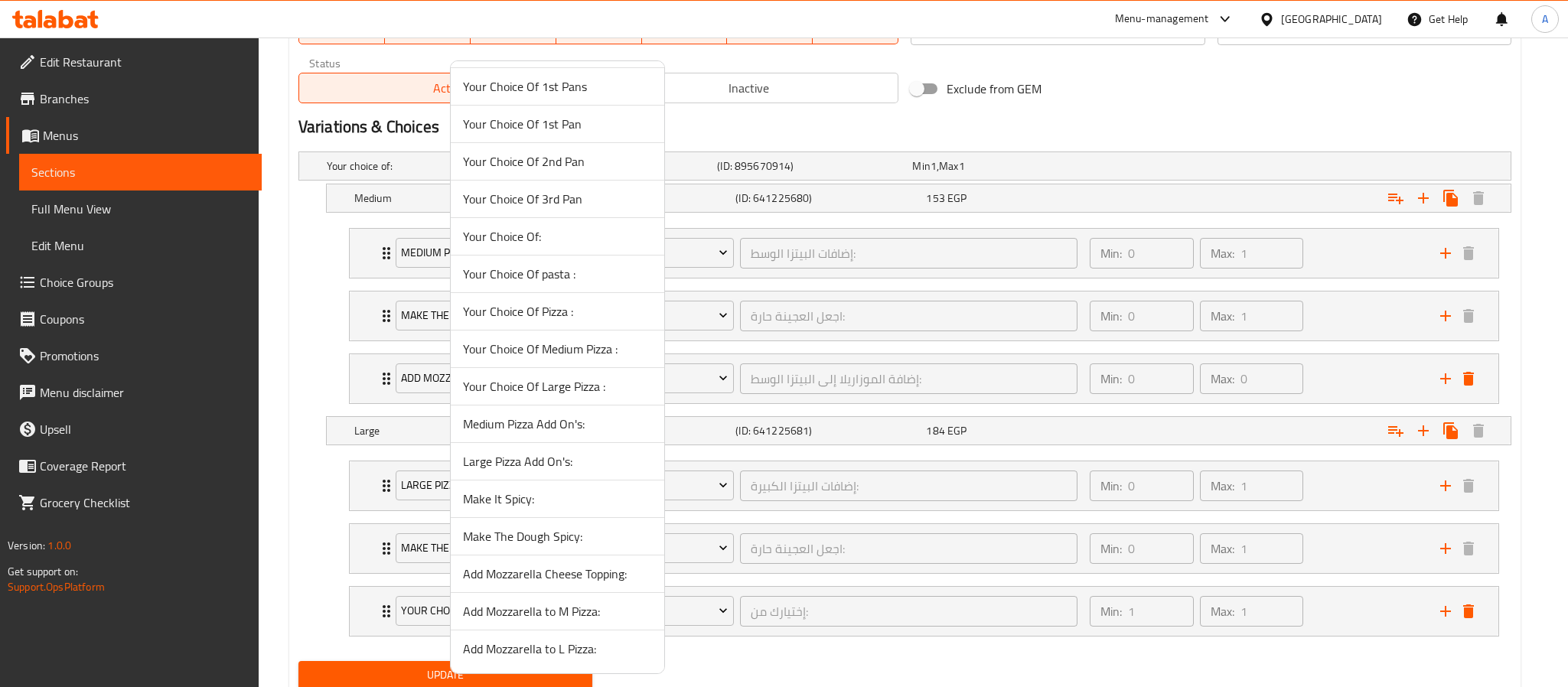
click at [581, 653] on span "Add Mozzarella to L Pizza:" at bounding box center [557, 649] width 189 height 18
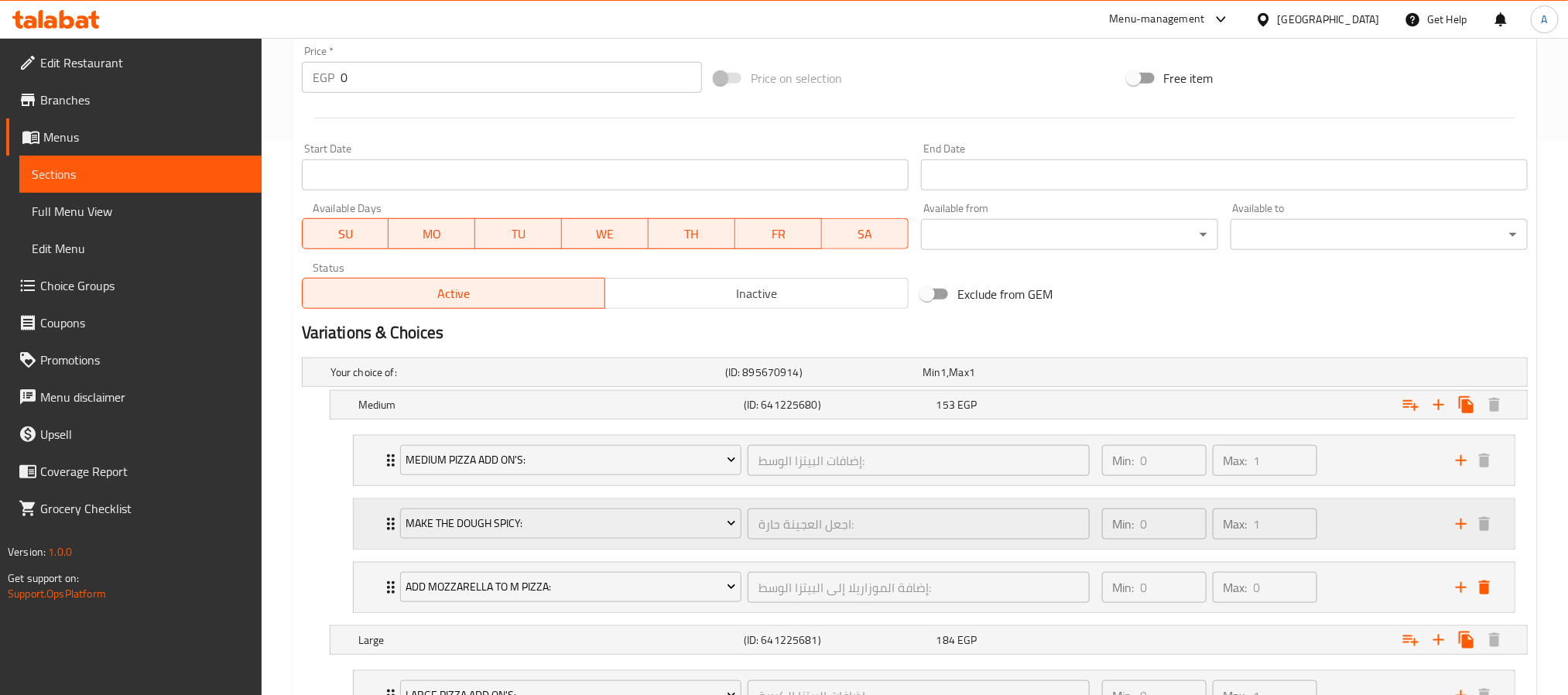
scroll to position [295, 0]
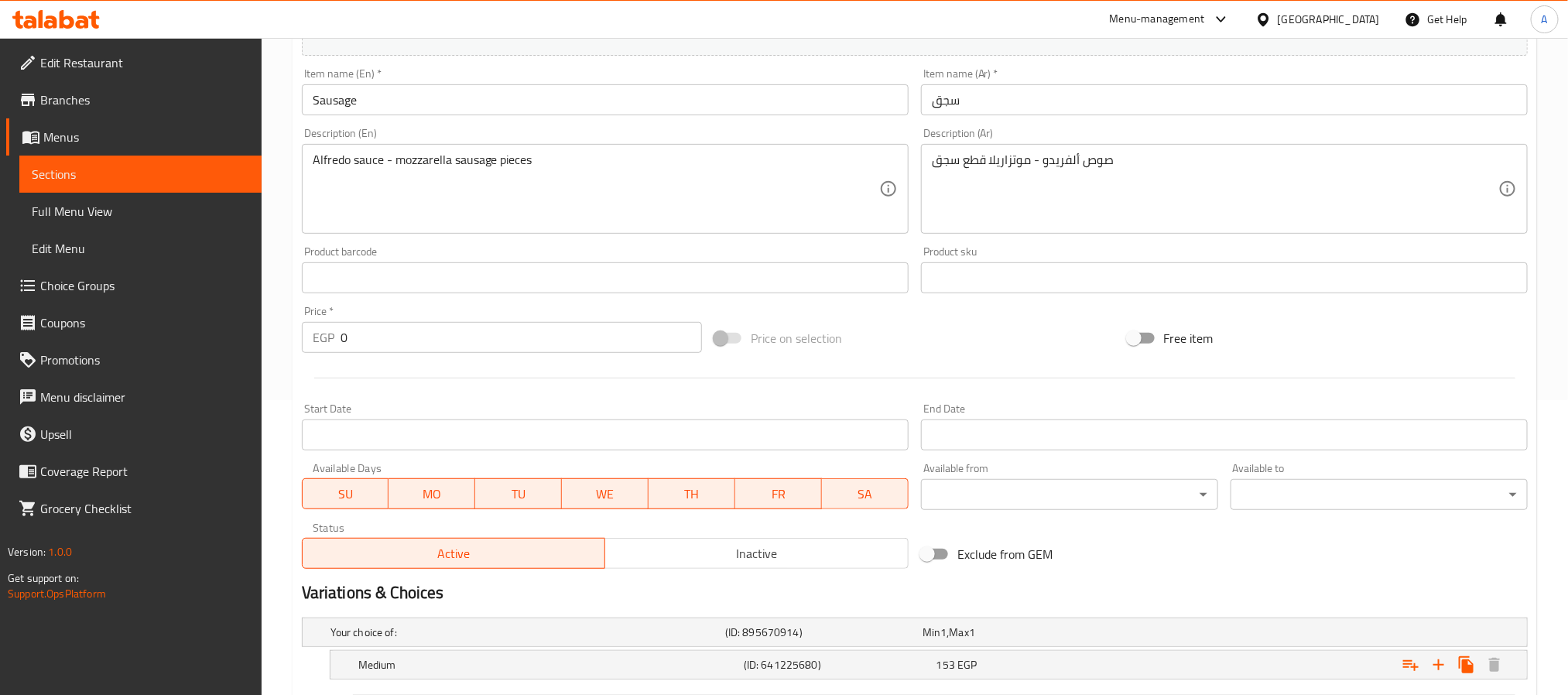
click at [1077, 107] on input "سجق" at bounding box center [1224, 99] width 607 height 31
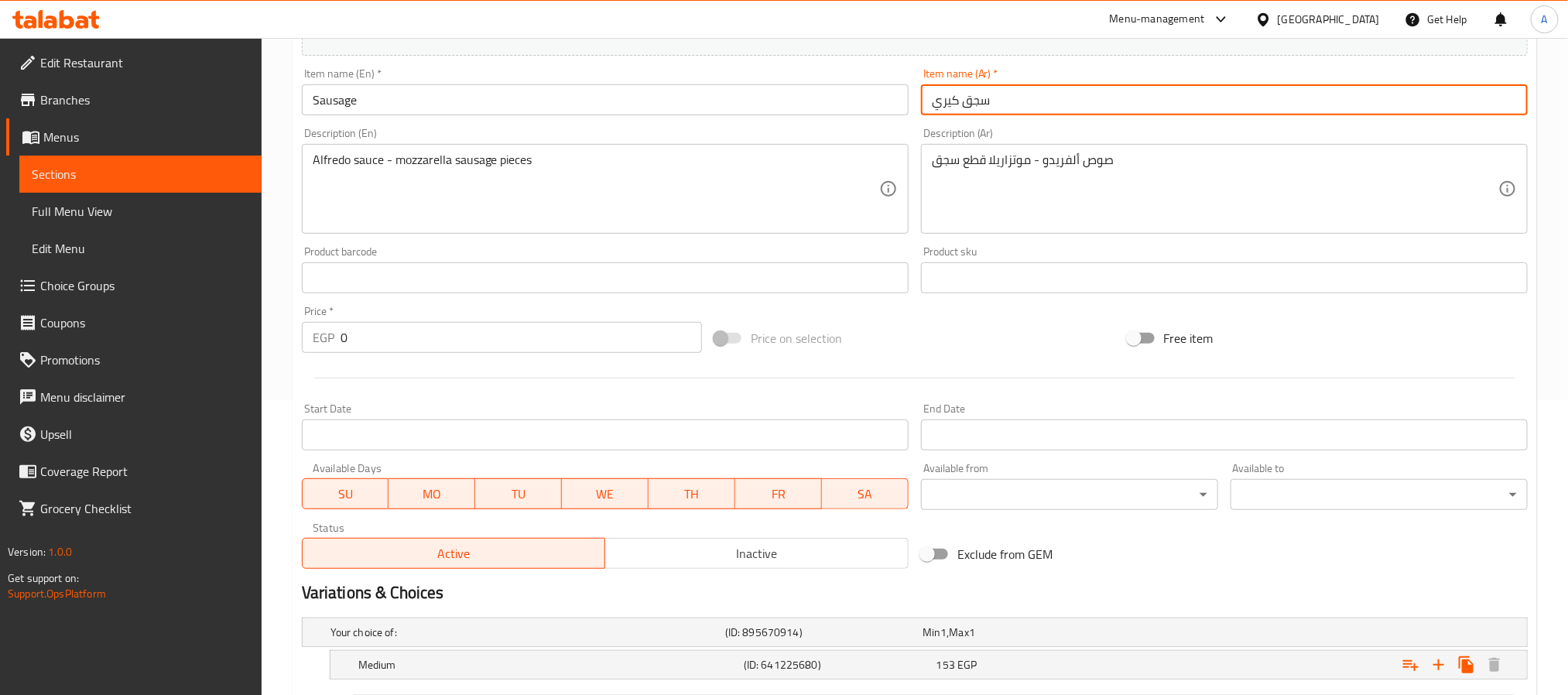
click at [949, 99] on input "سجق كيري" at bounding box center [1224, 99] width 607 height 31
type input "سجق كيري"
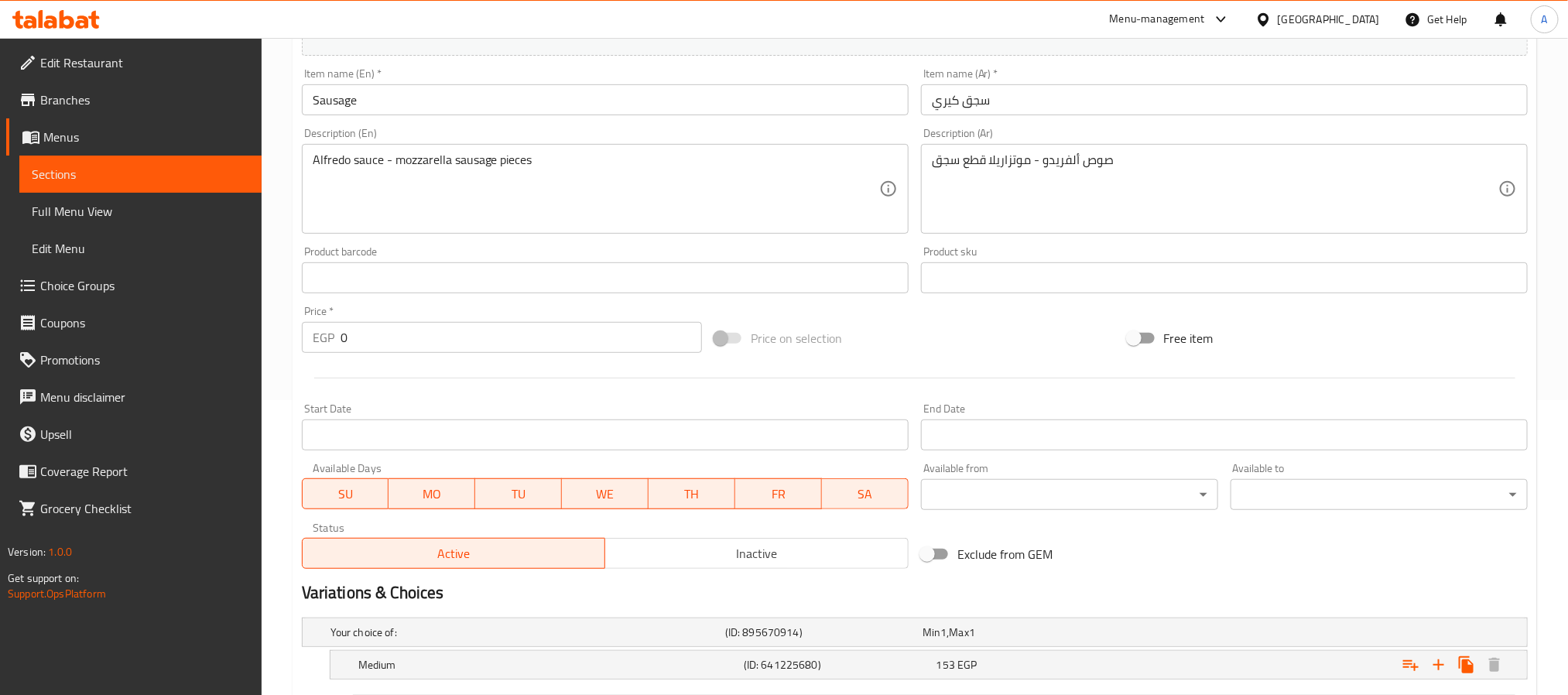
click at [458, 111] on input "Sausage" at bounding box center [605, 99] width 607 height 31
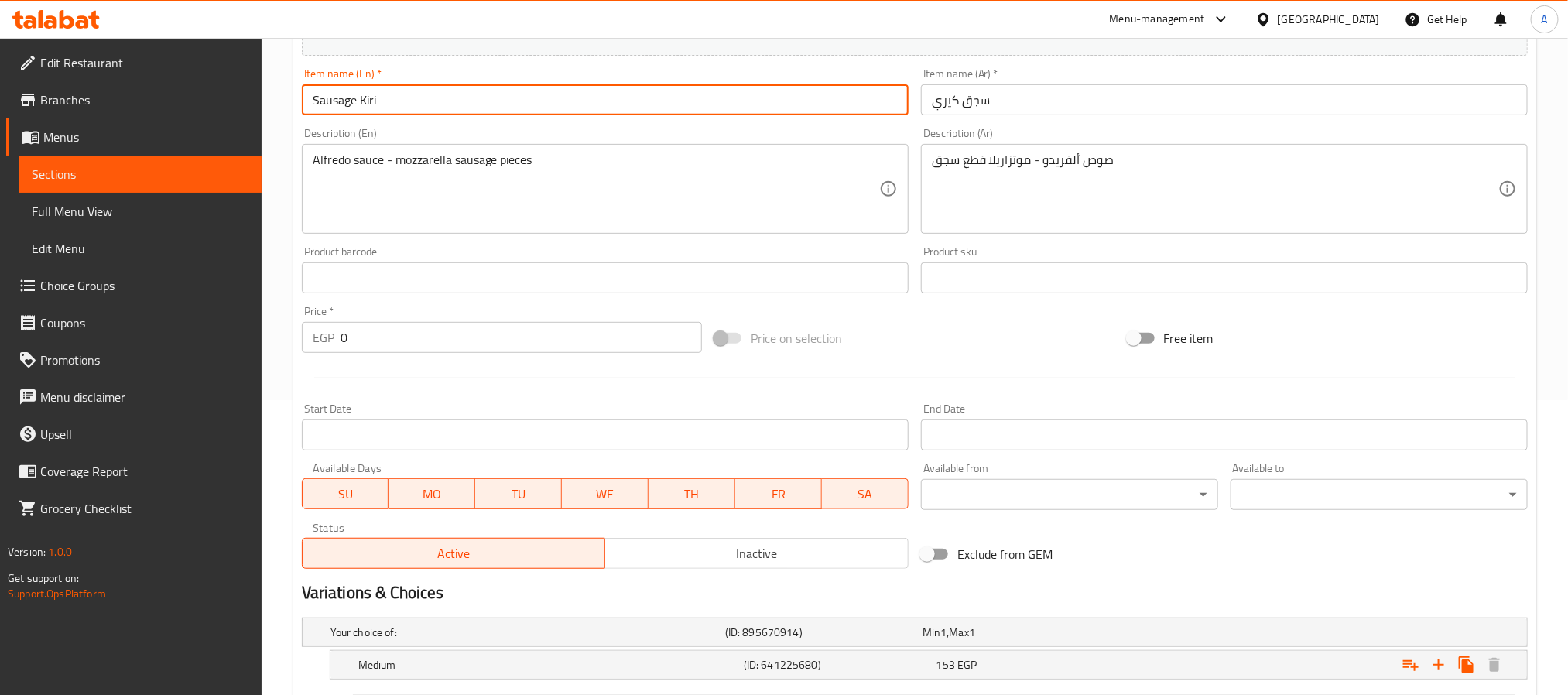
type input "Sausage Kiri"
click at [945, 96] on input "سجق كيري" at bounding box center [1224, 99] width 607 height 31
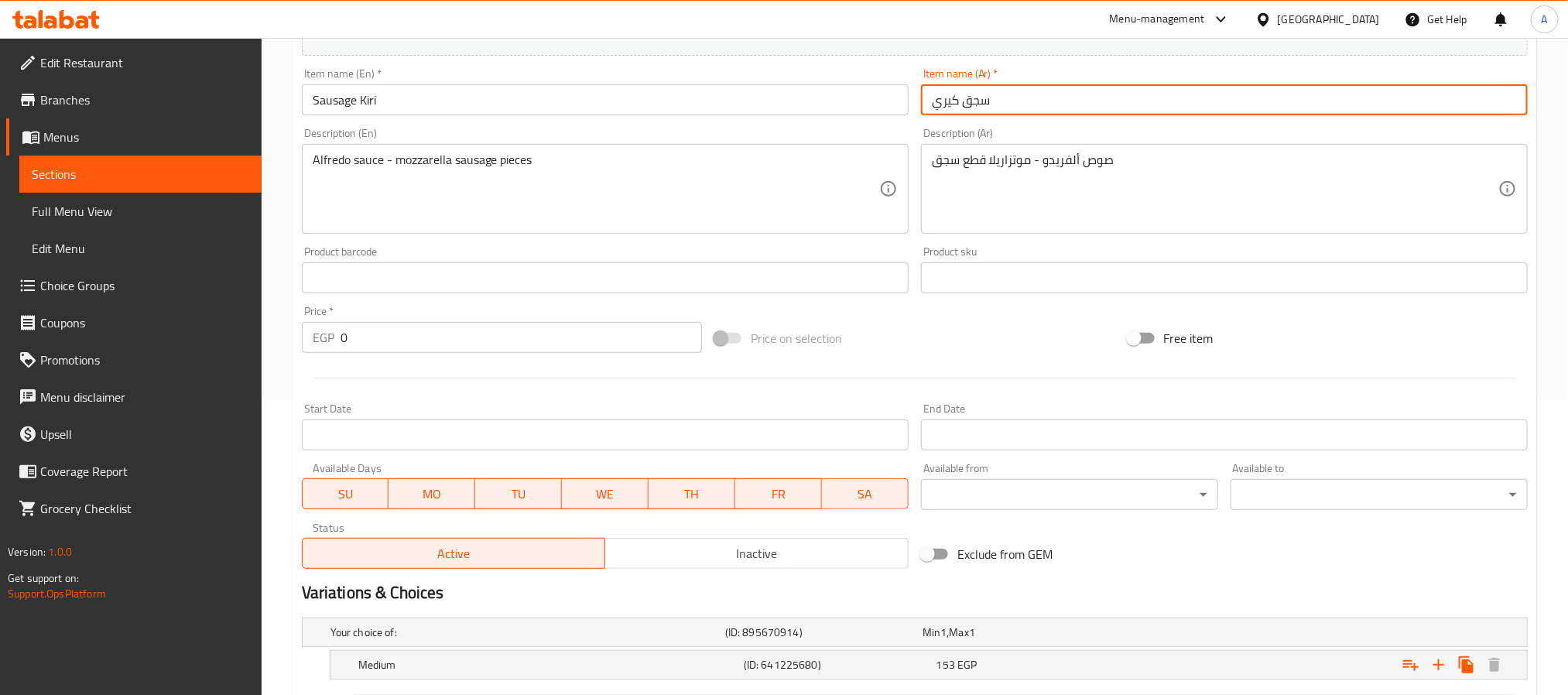
click at [945, 96] on input "سجق كيري" at bounding box center [1224, 99] width 607 height 31
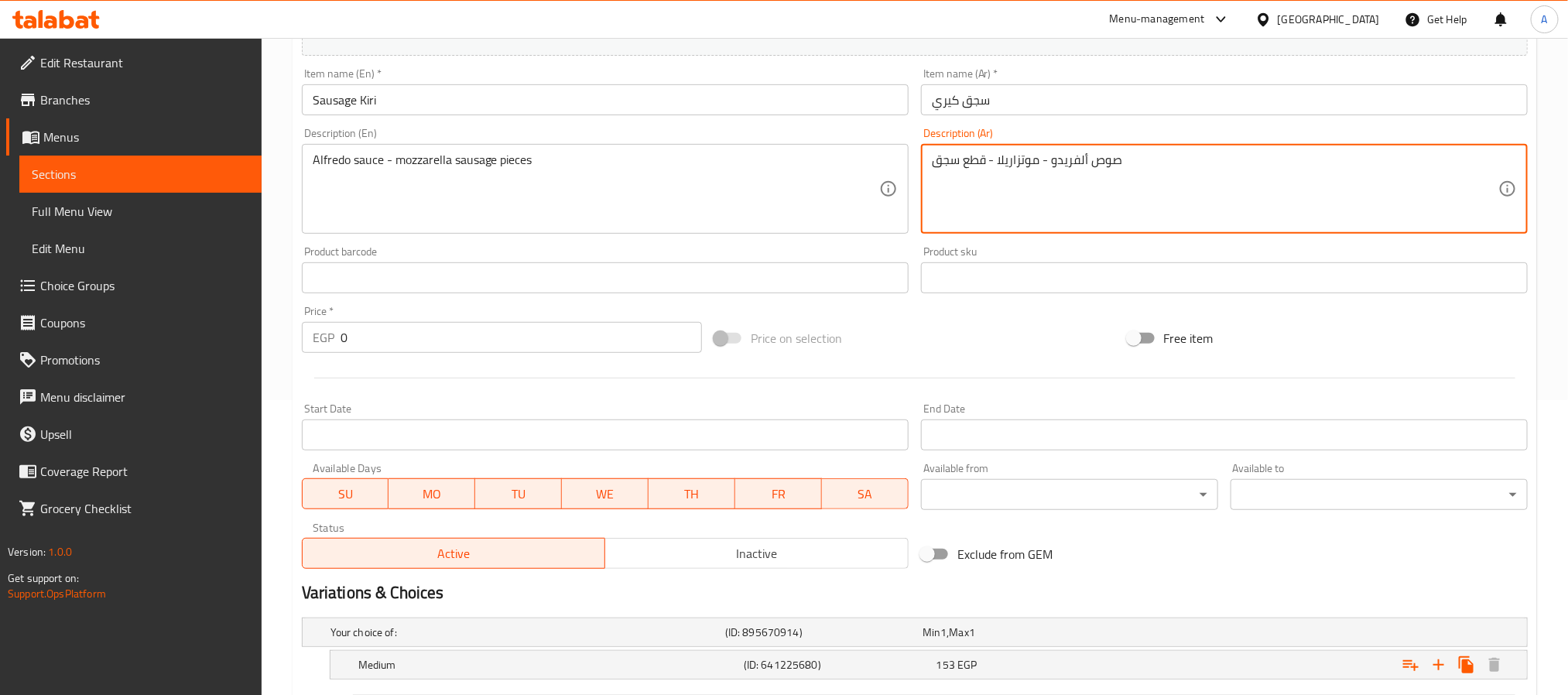
click at [1177, 162] on textarea "صوص ألفريدو - موتزاريلا - قطع سجق" at bounding box center [1215, 189] width 566 height 73
paste textarea "كيري"
type textarea "صوص ألفريدو - موتزاريلا - قطع سجق - كيري"
click at [366, 96] on input "Sausage Kiri" at bounding box center [605, 99] width 607 height 31
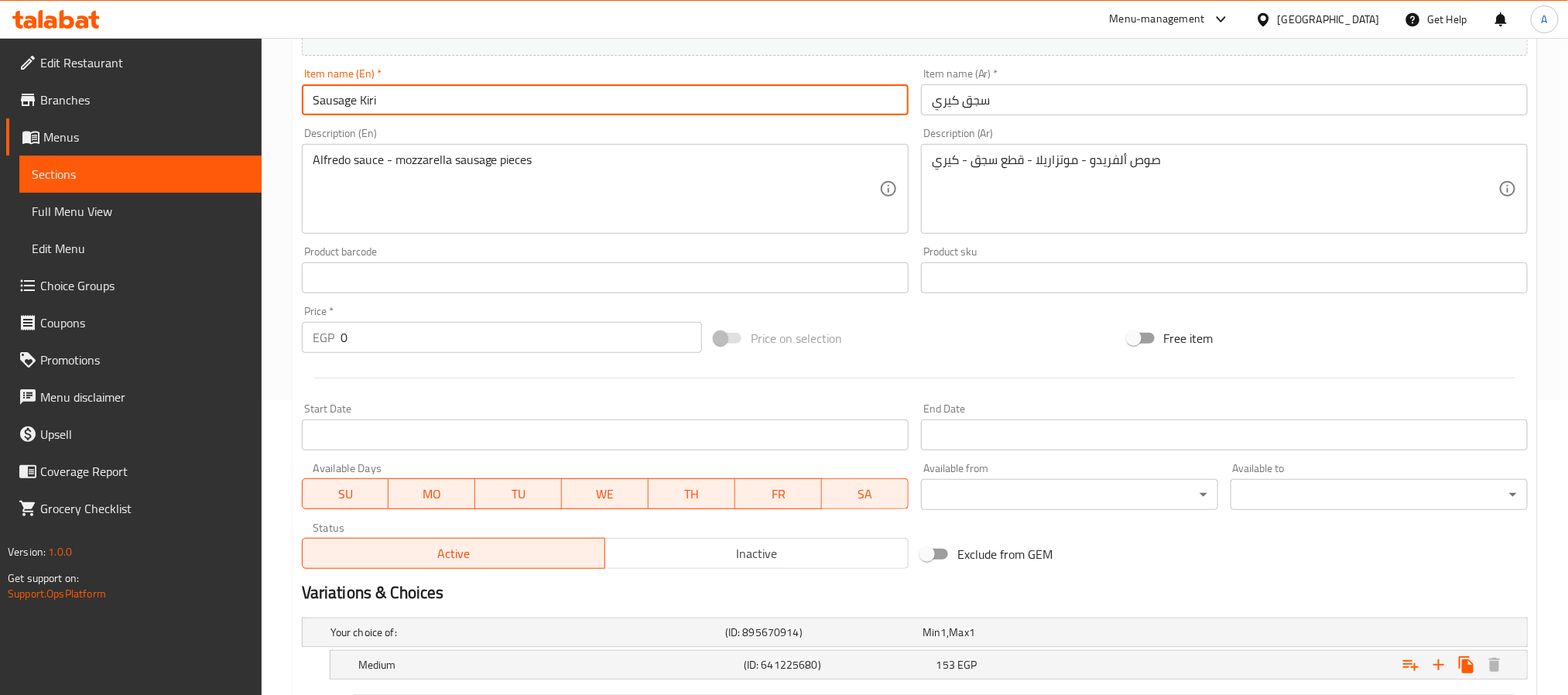
drag, startPoint x: 366, startPoint y: 96, endPoint x: 384, endPoint y: 104, distance: 19.7
click at [367, 96] on input "Sausage Kiri" at bounding box center [605, 99] width 607 height 31
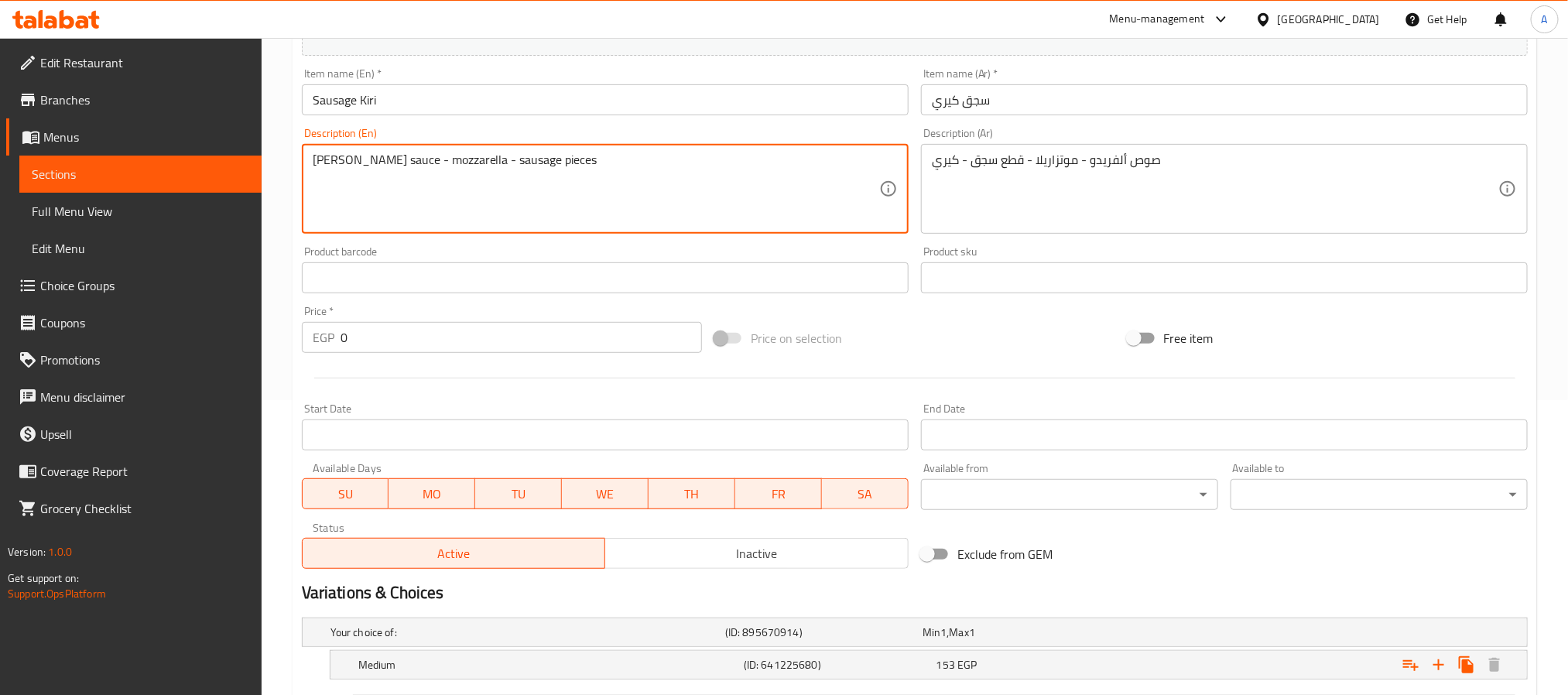
click at [557, 165] on textarea "Alfredo sauce - mozzarella - sausage pieces" at bounding box center [595, 189] width 566 height 73
paste textarea "Kiri"
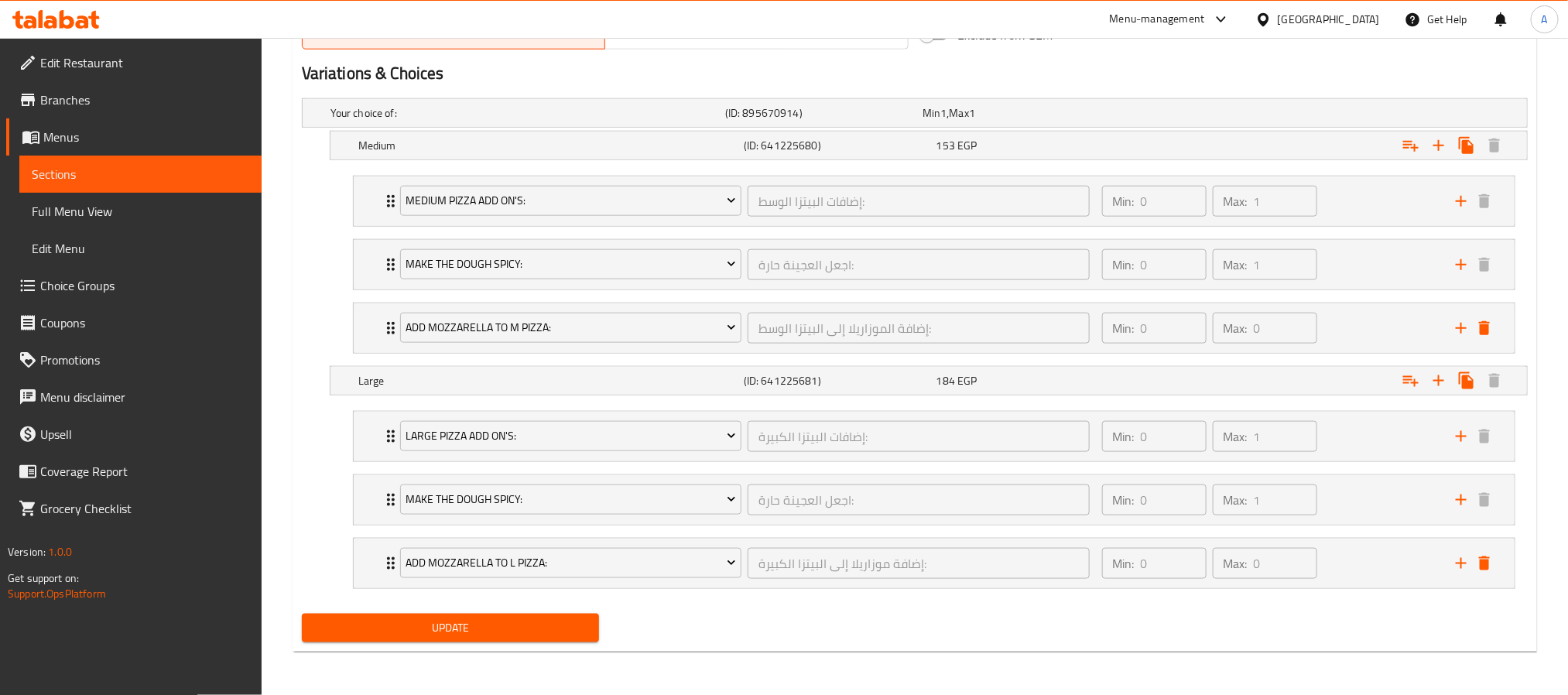
type textarea "[PERSON_NAME] sauce - mozzarella - sausage pieces - Kiri"
click at [556, 634] on span "Update" at bounding box center [451, 628] width 272 height 19
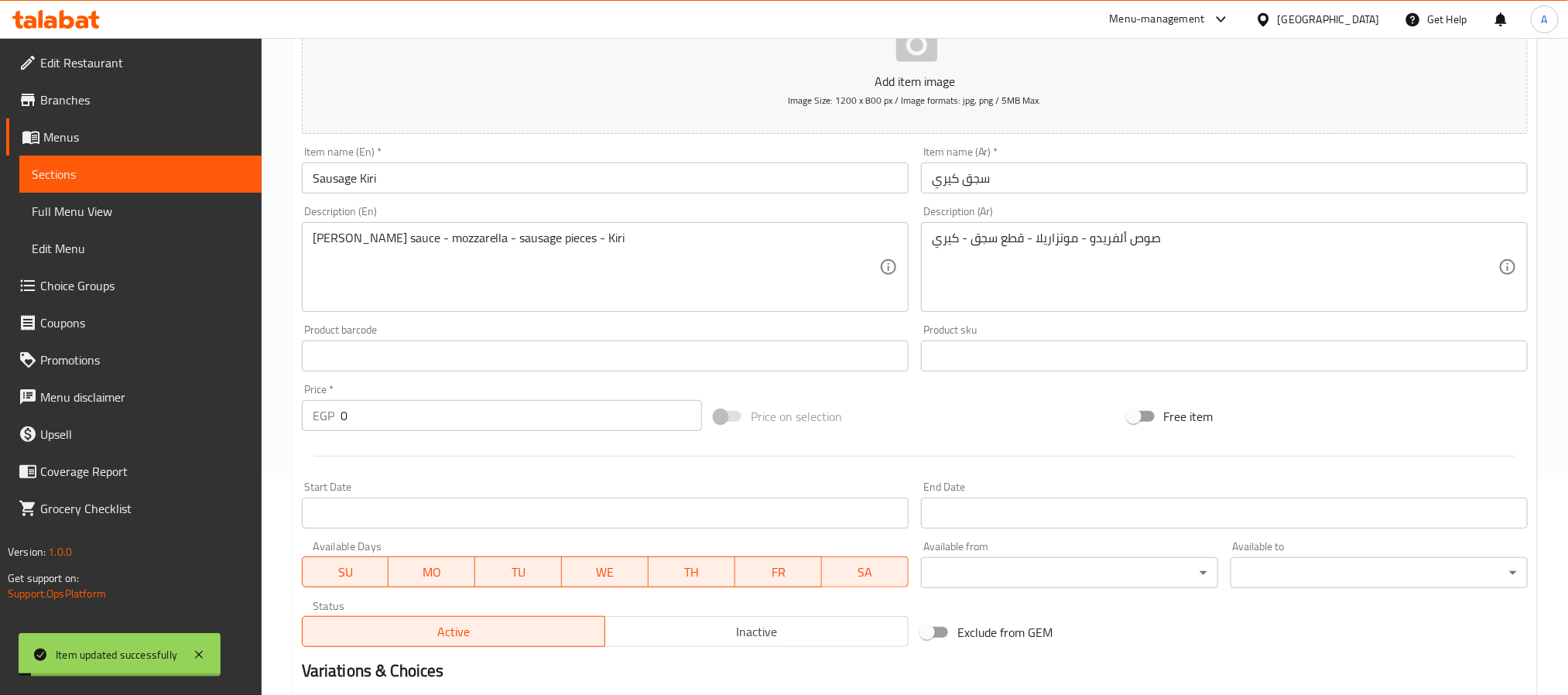
scroll to position [12, 0]
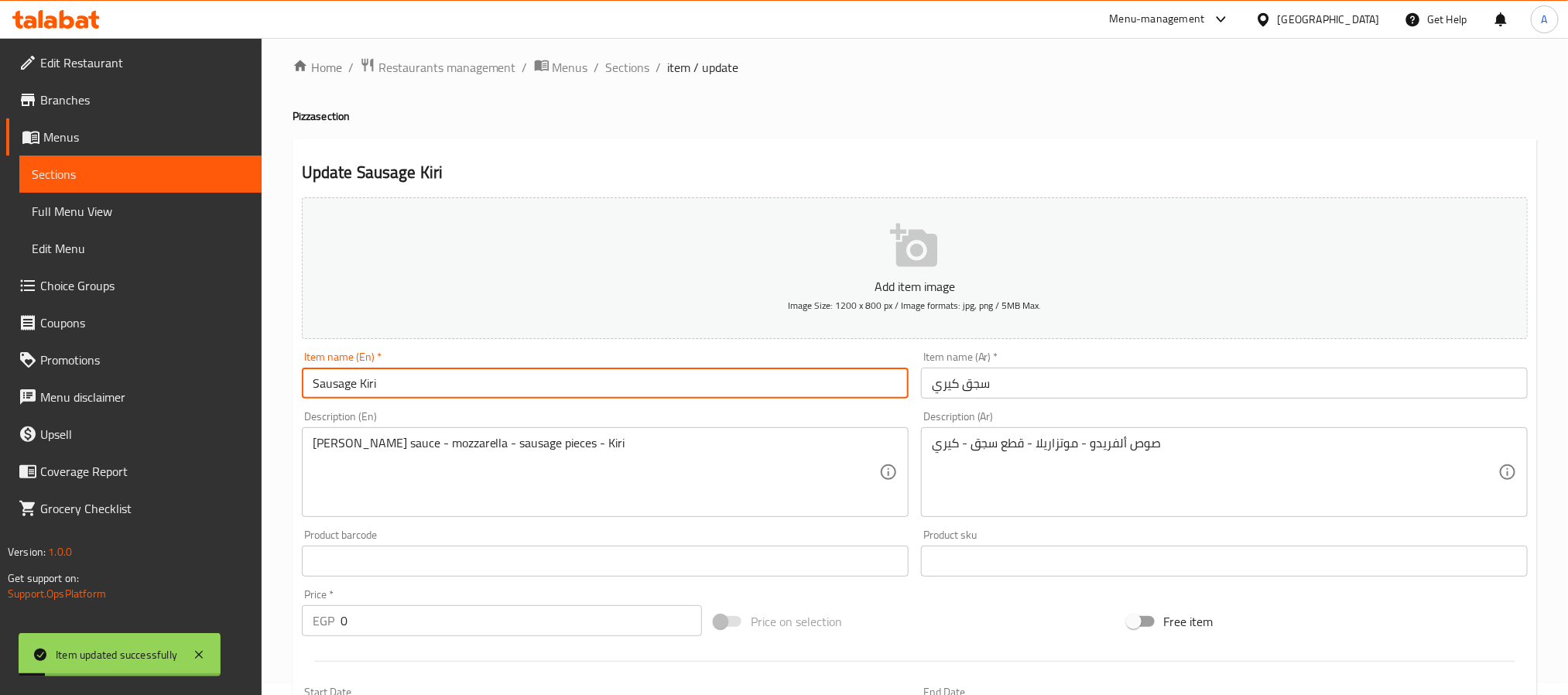
click at [385, 391] on input "Sausage Kiri" at bounding box center [605, 383] width 607 height 31
click at [632, 68] on span "Sections" at bounding box center [628, 67] width 44 height 18
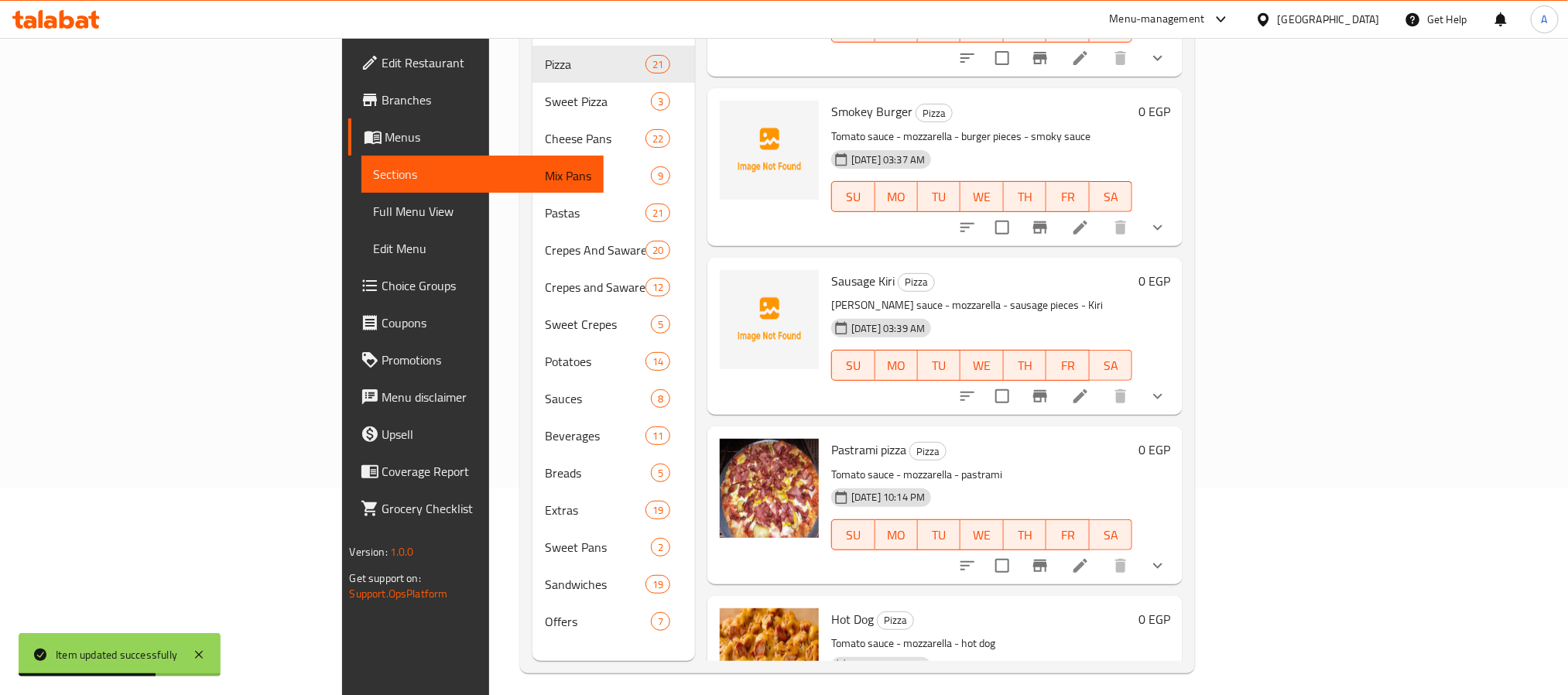
scroll to position [217, 0]
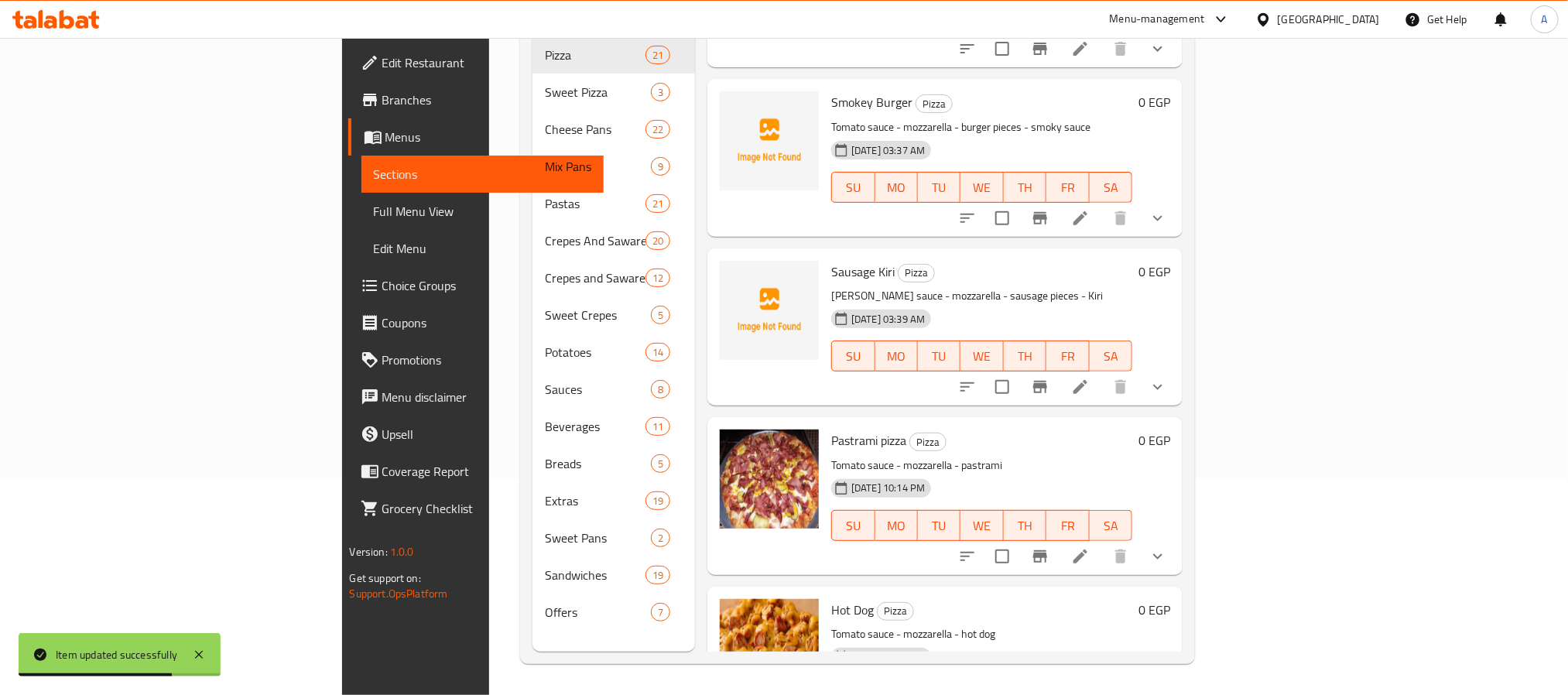
click at [1168, 547] on icon "show more" at bounding box center [1157, 556] width 18 height 18
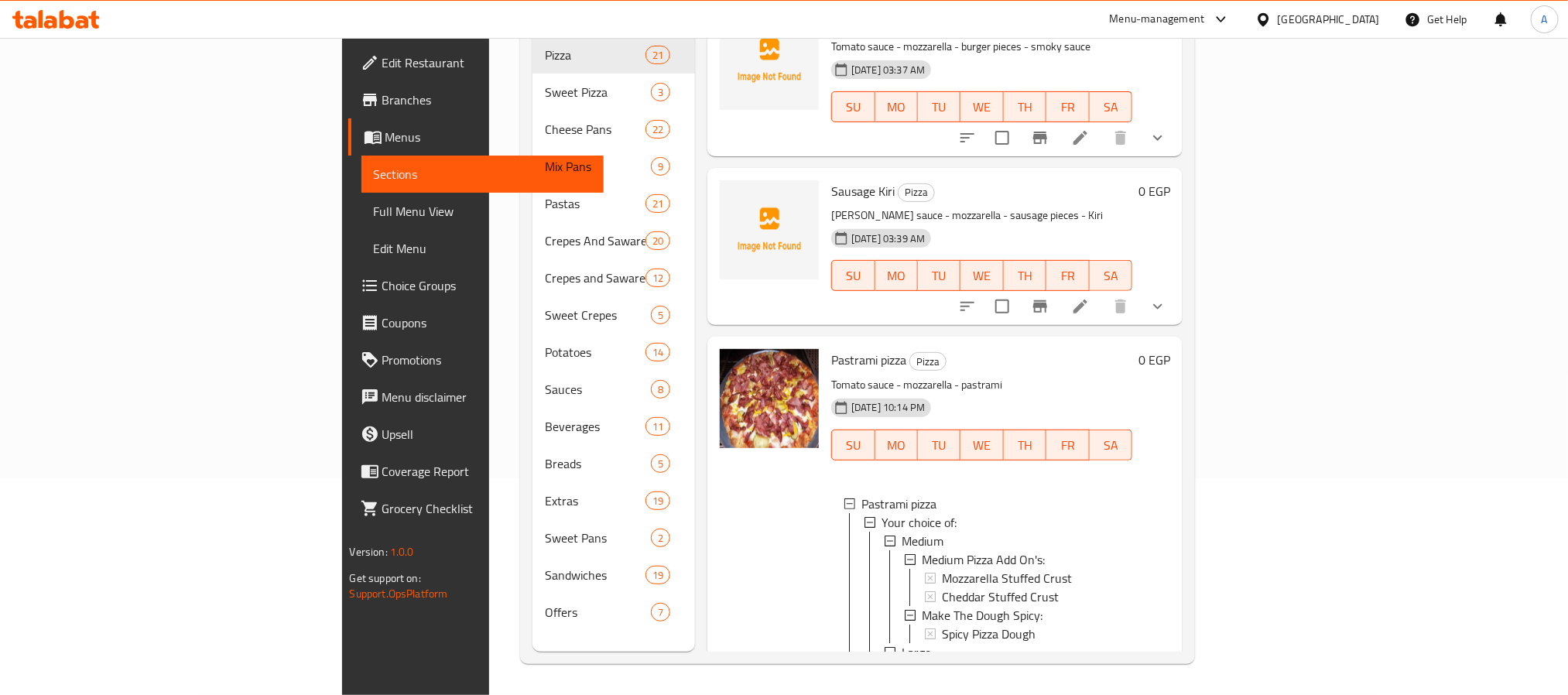
scroll to position [2493, 0]
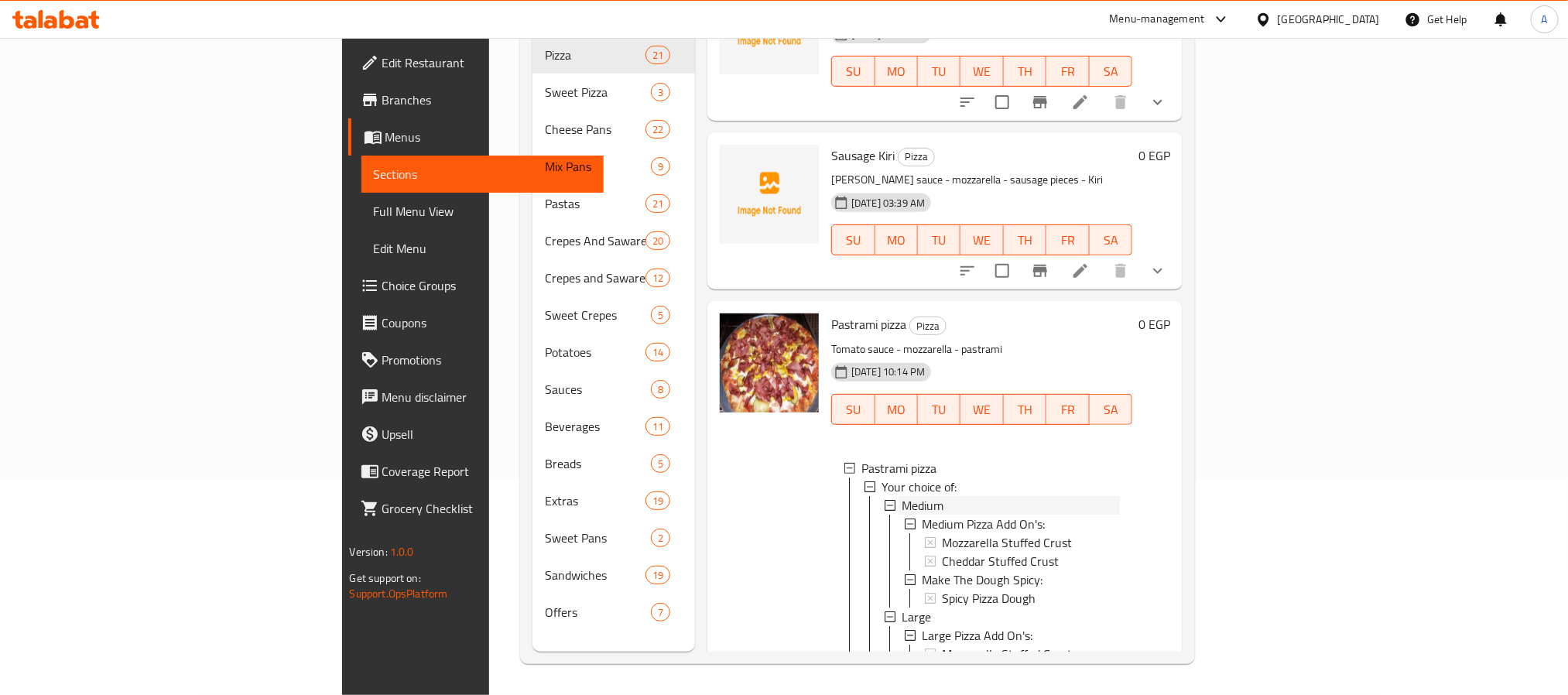
click at [901, 496] on span "Medium" at bounding box center [922, 505] width 41 height 18
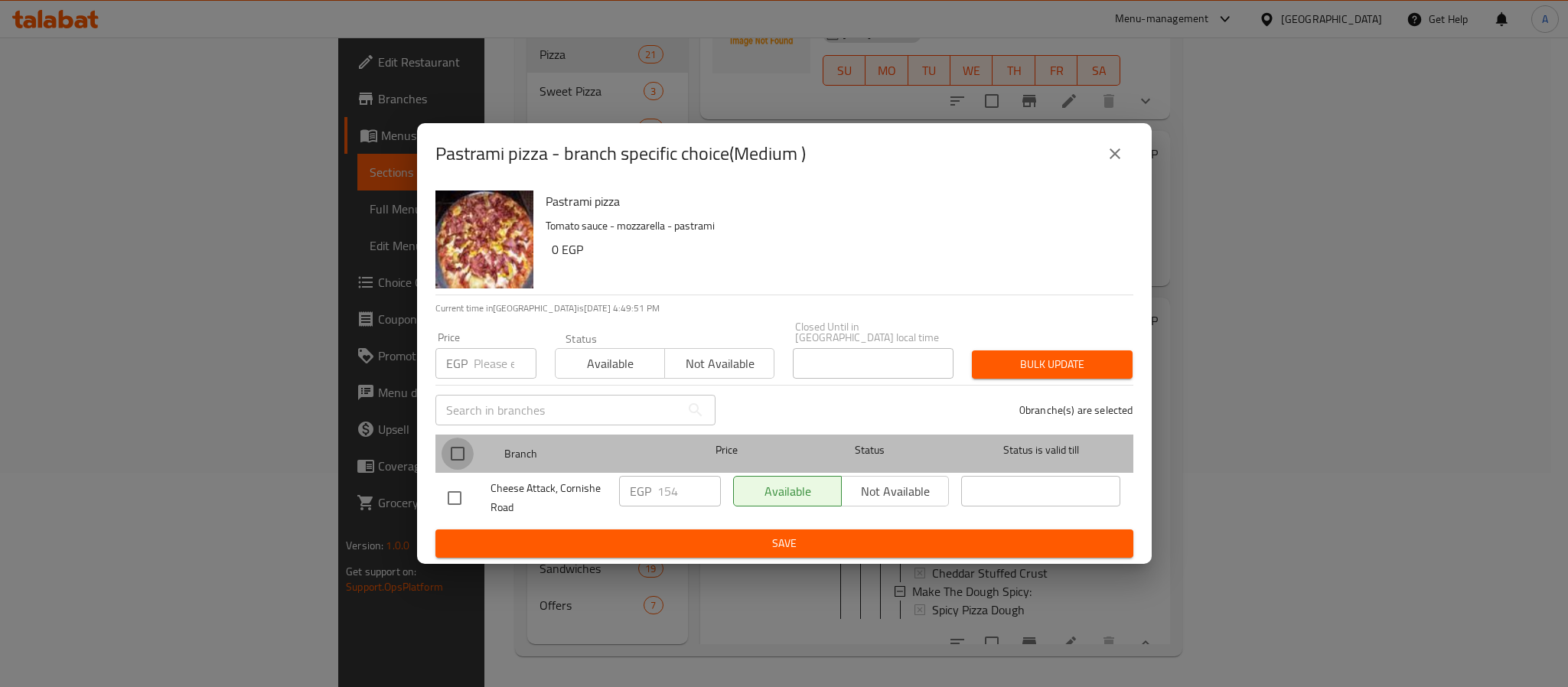
click at [458, 448] on input "checkbox" at bounding box center [458, 454] width 32 height 32
checkbox input "true"
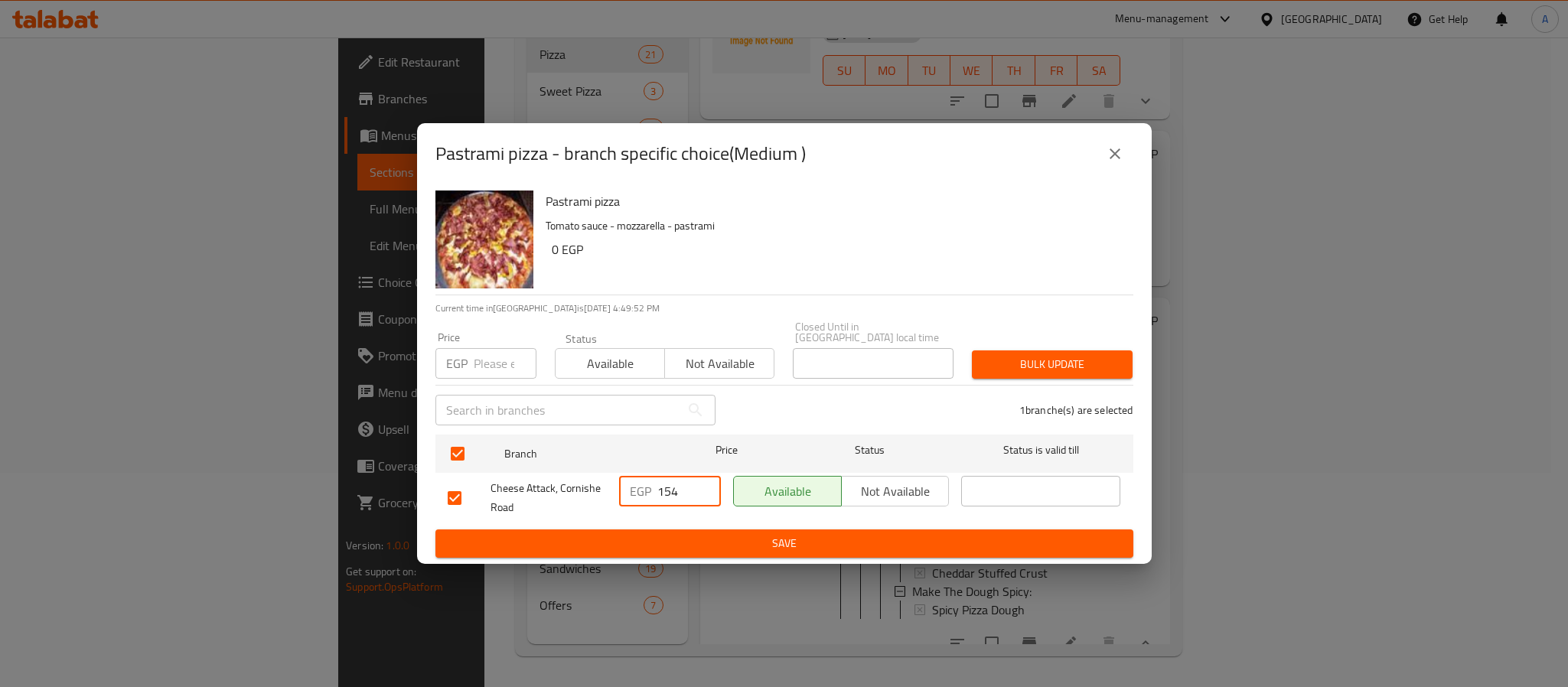
click at [671, 482] on input "154" at bounding box center [689, 491] width 64 height 31
type input "184"
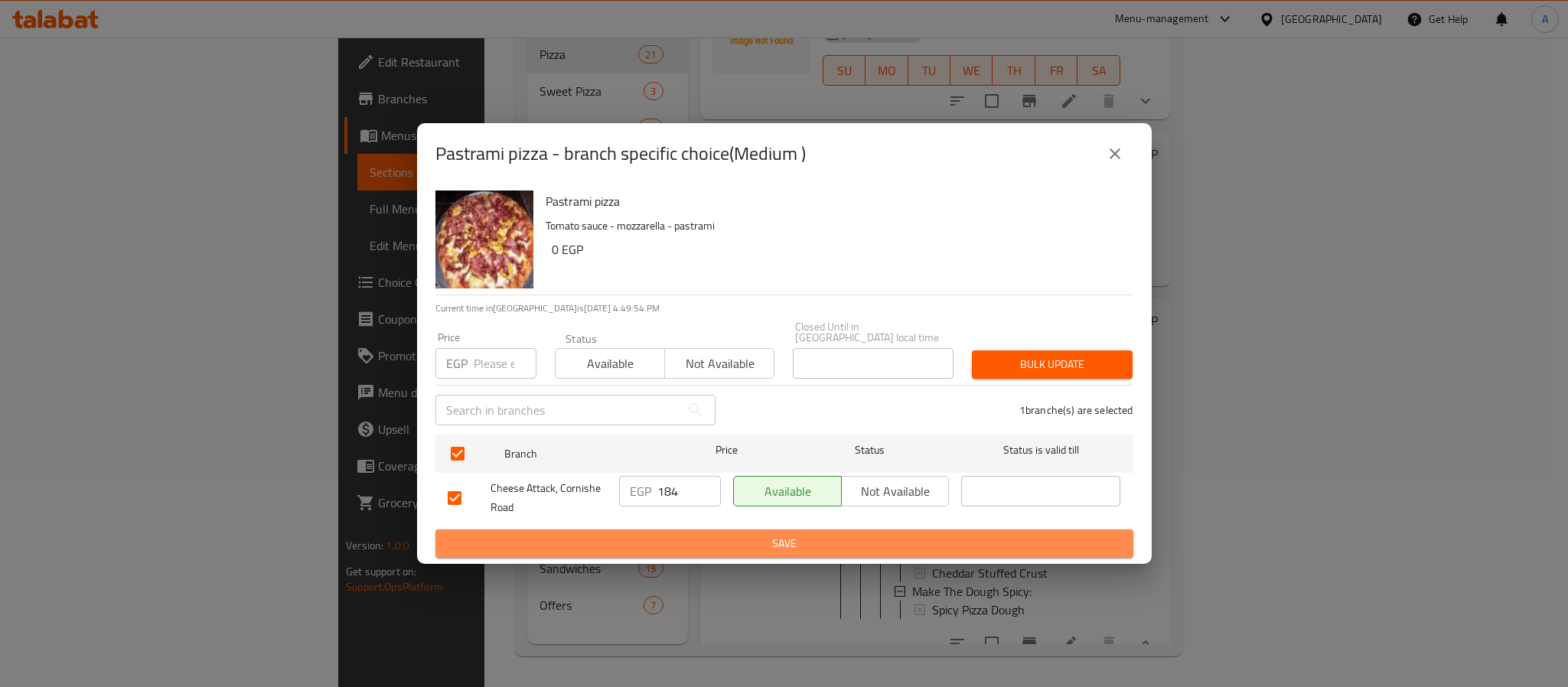
click at [697, 543] on span "Save" at bounding box center [784, 544] width 674 height 19
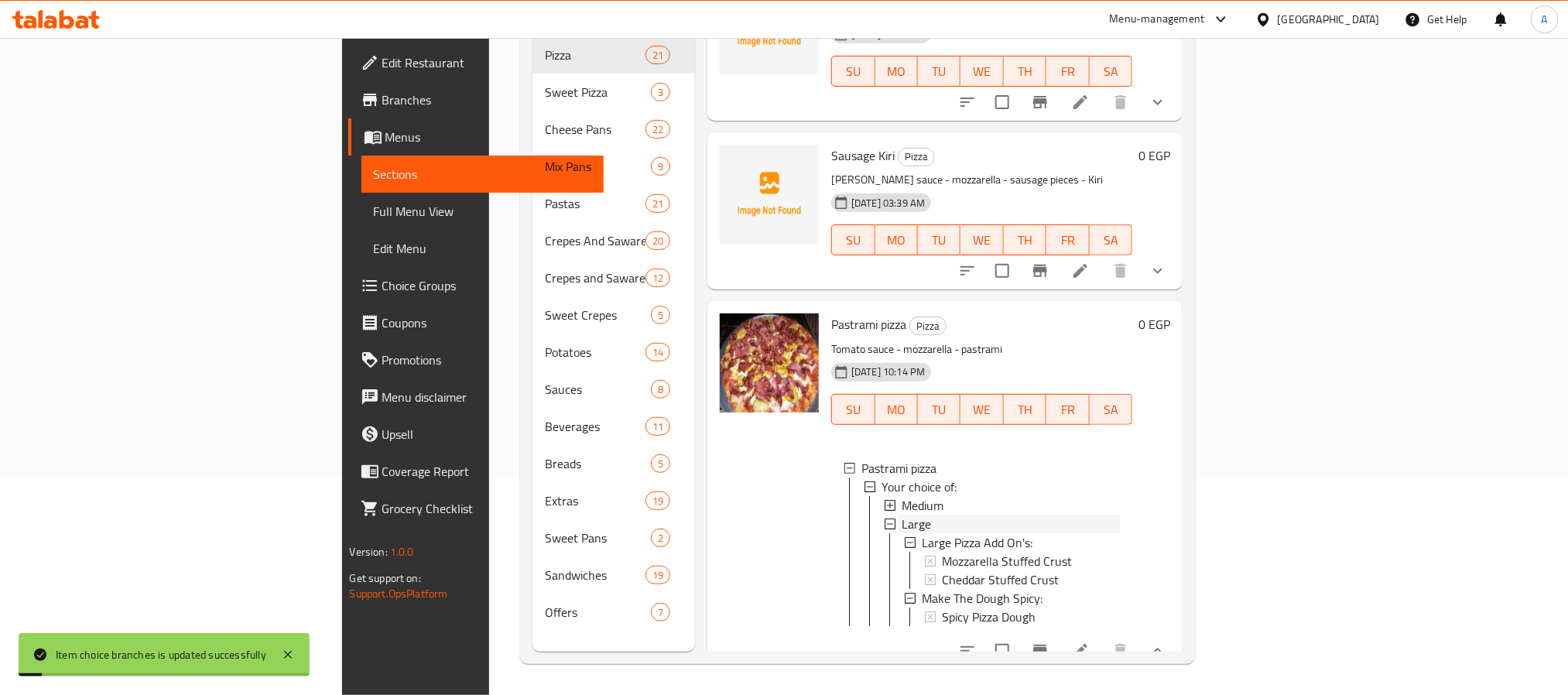
click at [901, 514] on div "Large" at bounding box center [1010, 523] width 218 height 18
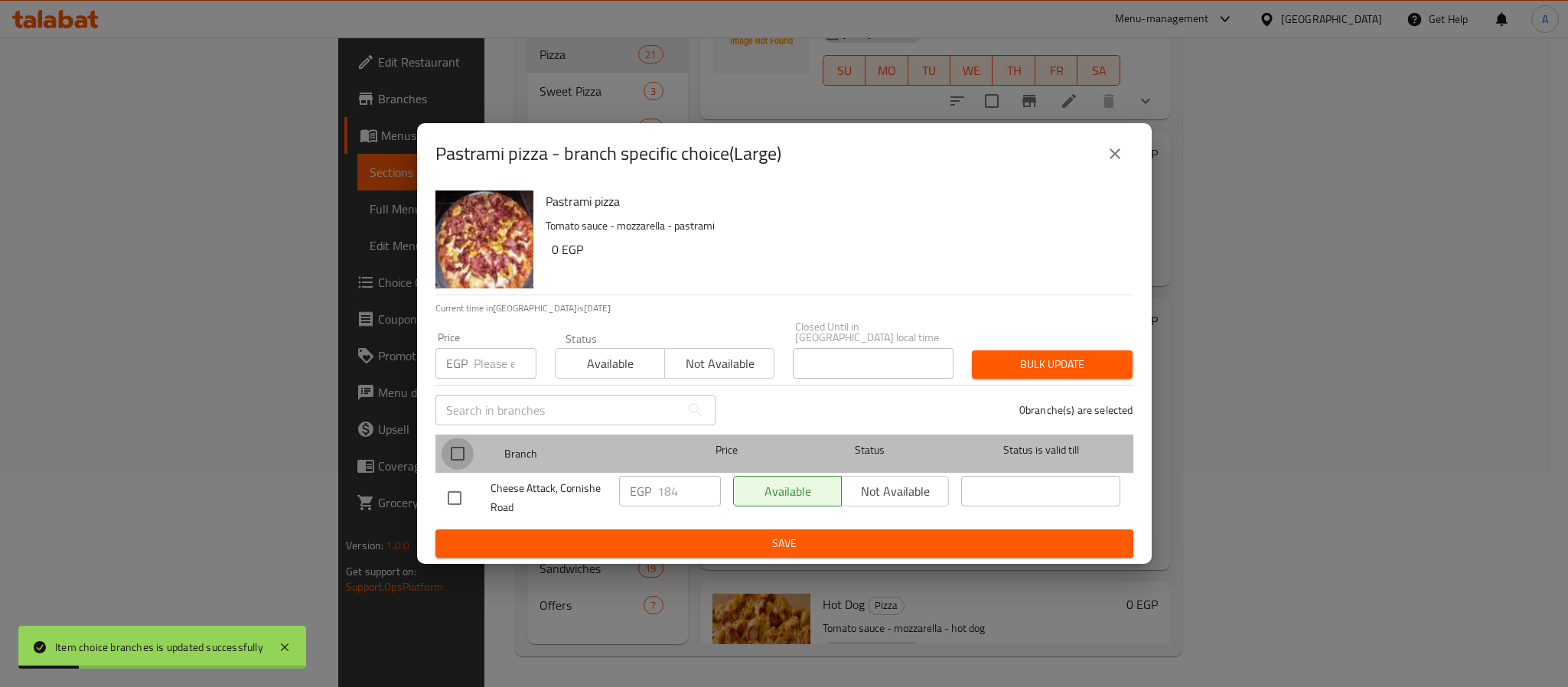
click at [462, 444] on input "checkbox" at bounding box center [458, 454] width 32 height 32
checkbox input "true"
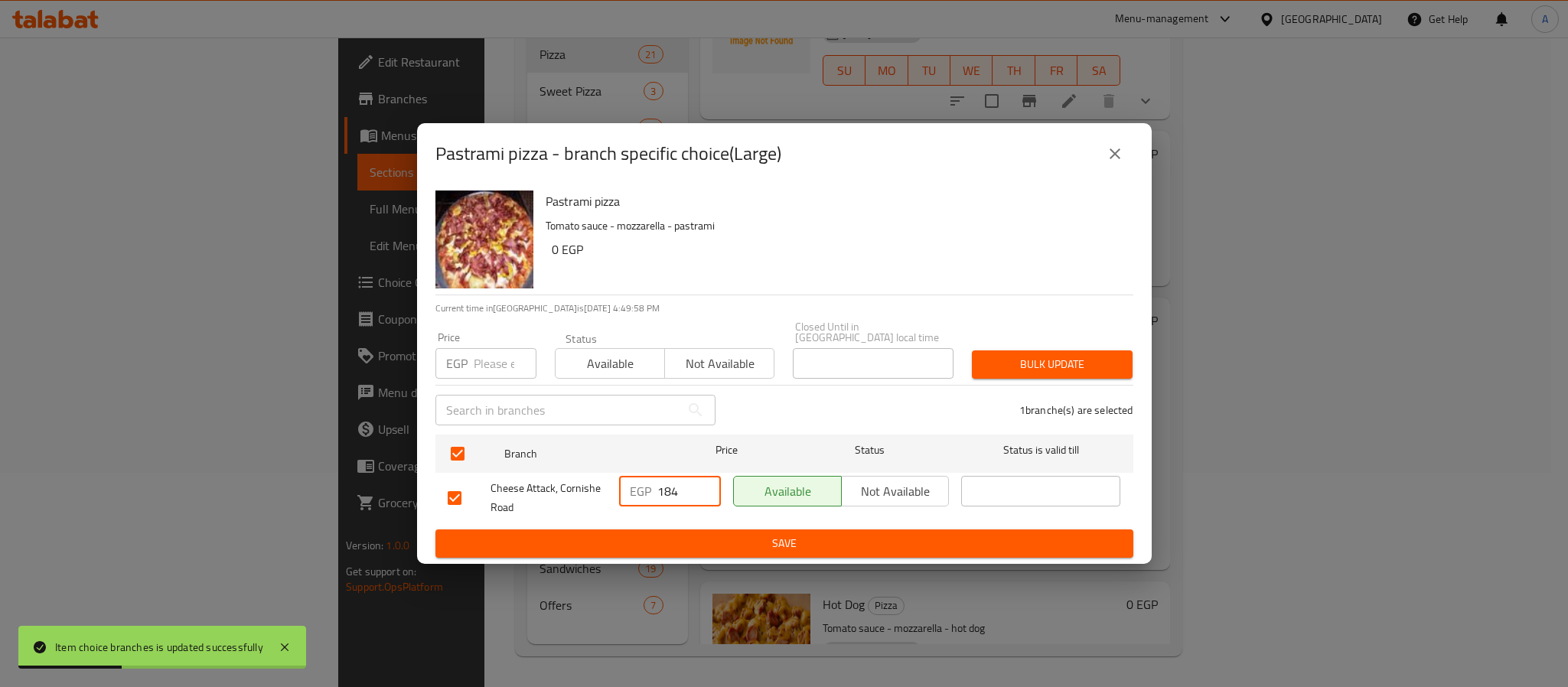
drag, startPoint x: 671, startPoint y: 487, endPoint x: 656, endPoint y: 488, distance: 15.0
click at [656, 488] on div "EGP 184 ​" at bounding box center [670, 491] width 102 height 31
type input "234"
click at [701, 534] on span "Save" at bounding box center [784, 544] width 674 height 19
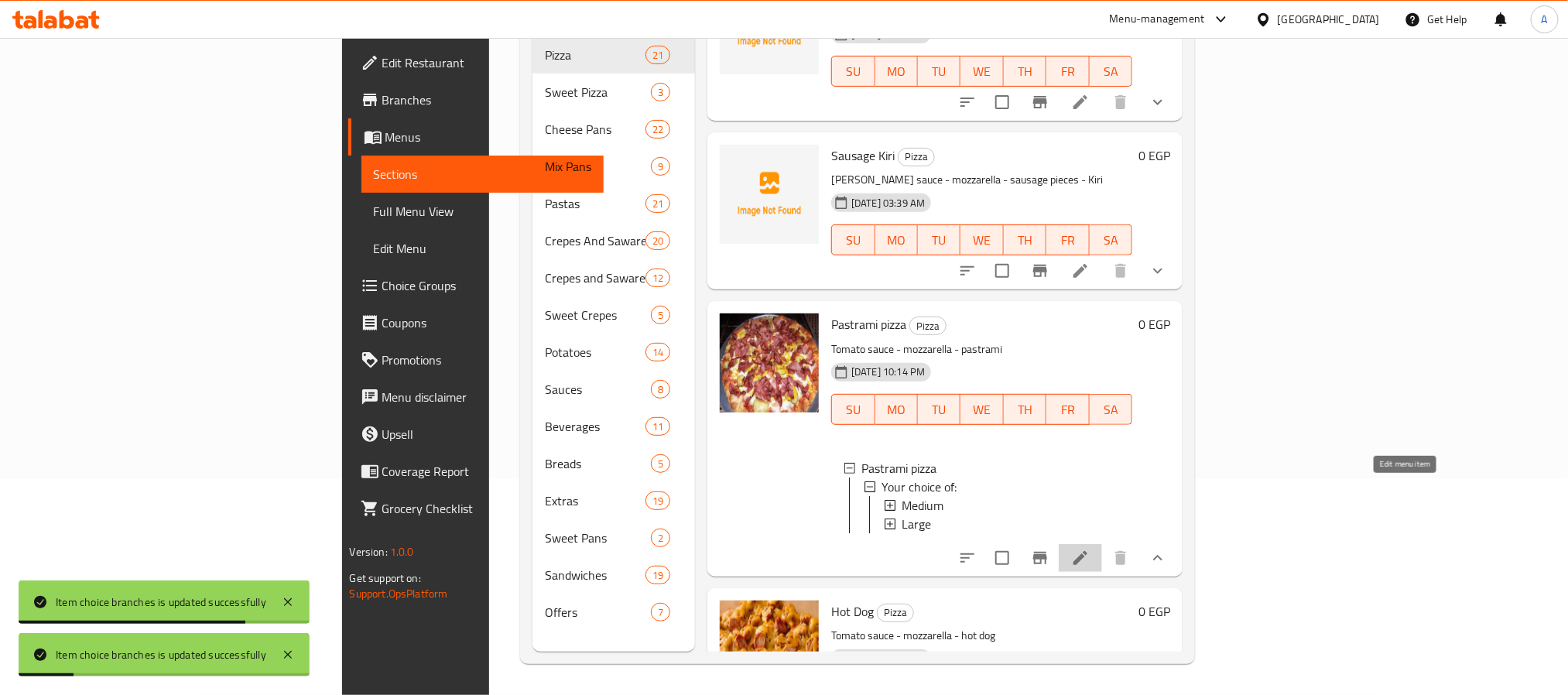
click at [1089, 549] on icon at bounding box center [1080, 558] width 18 height 18
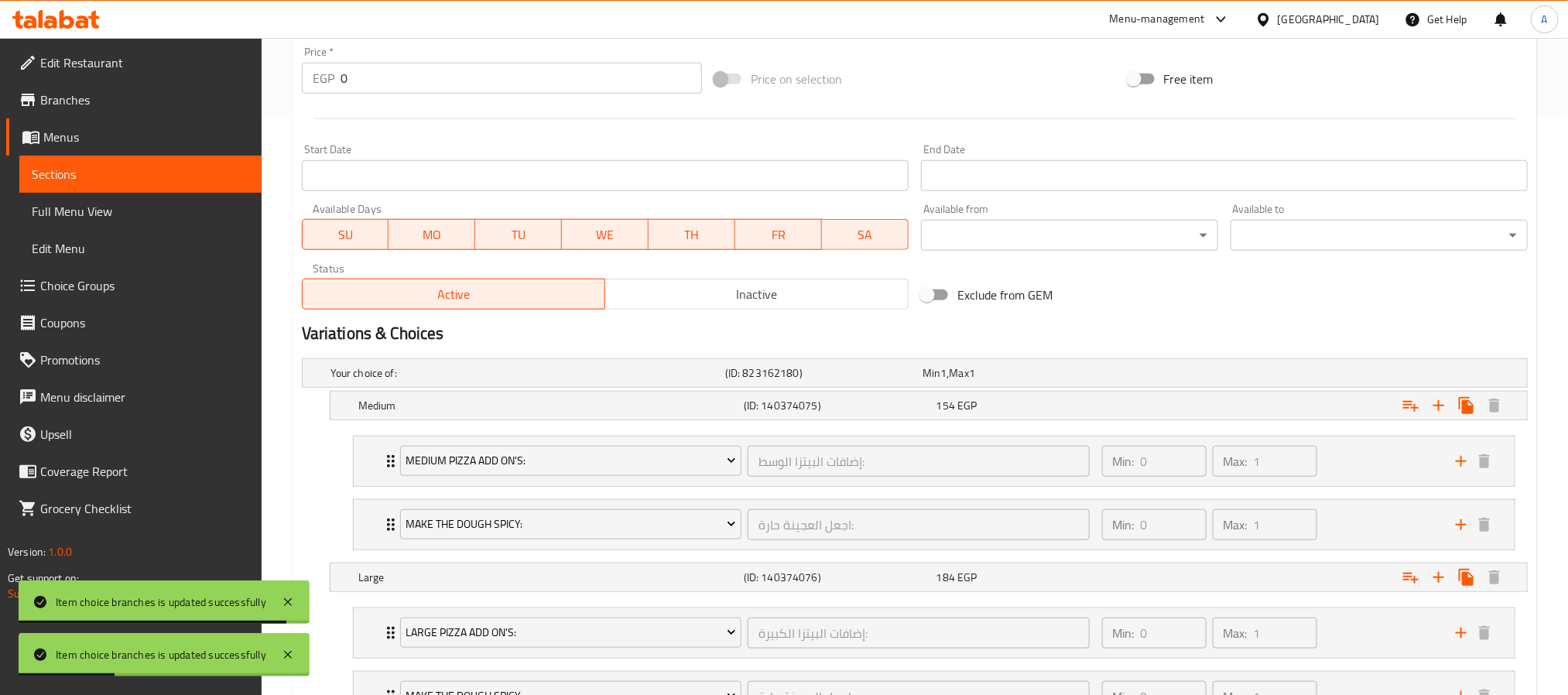
scroll to position [581, 0]
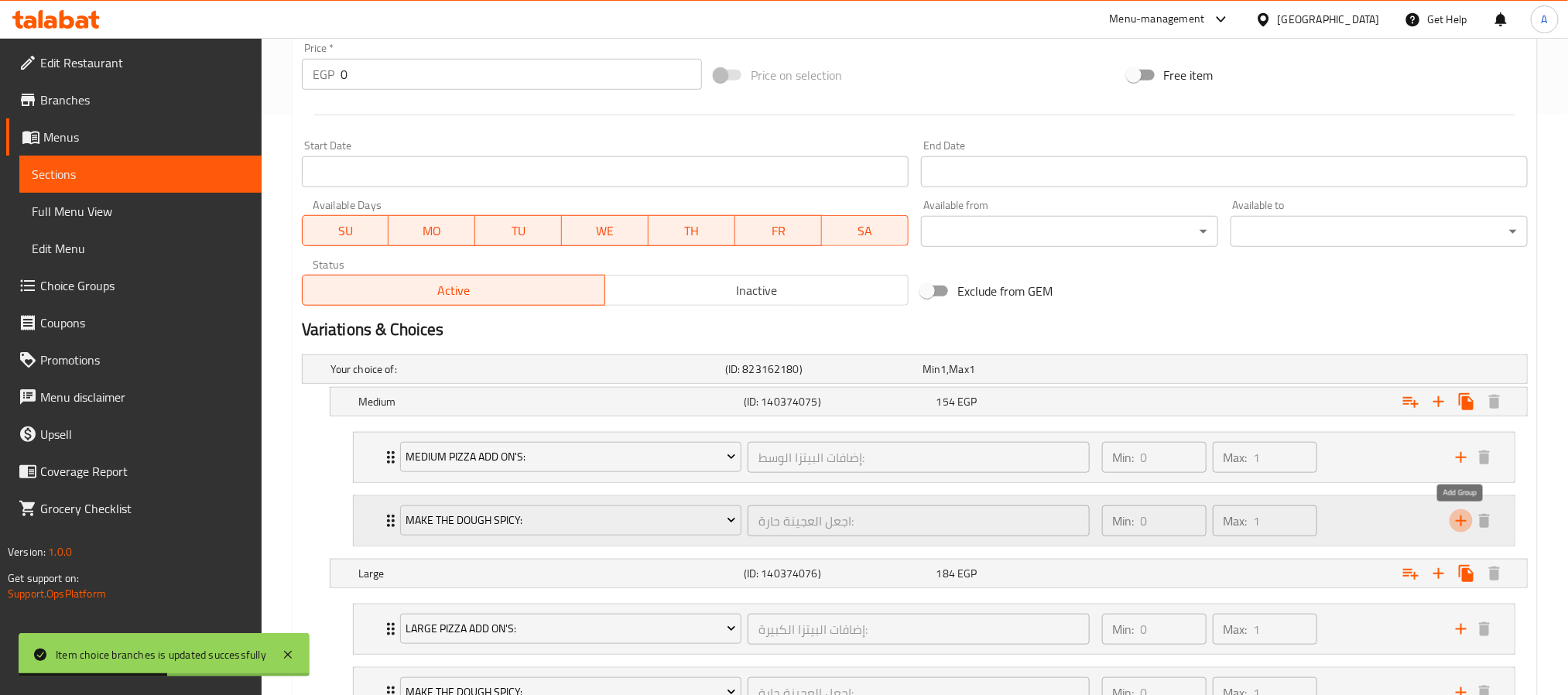
click at [1458, 526] on icon "add" at bounding box center [1461, 520] width 18 height 18
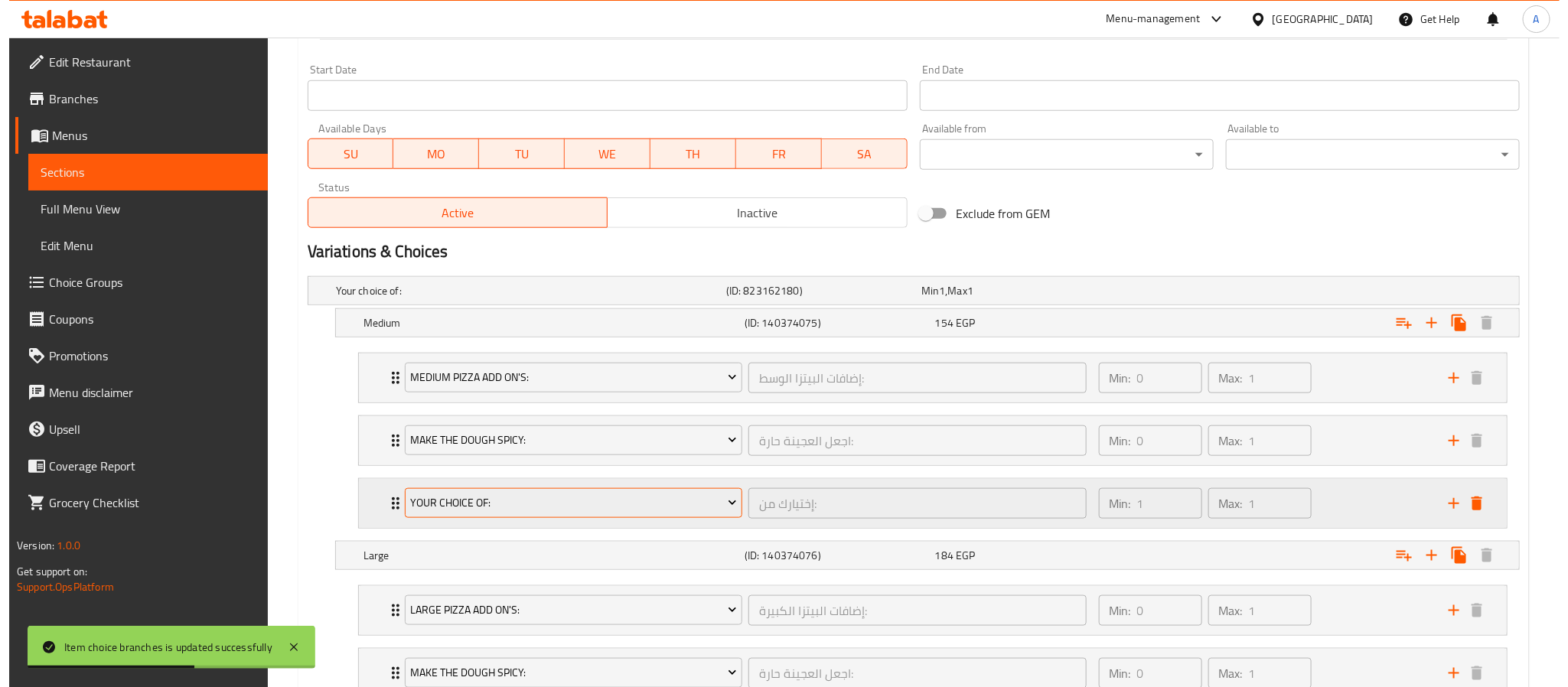
scroll to position [689, 0]
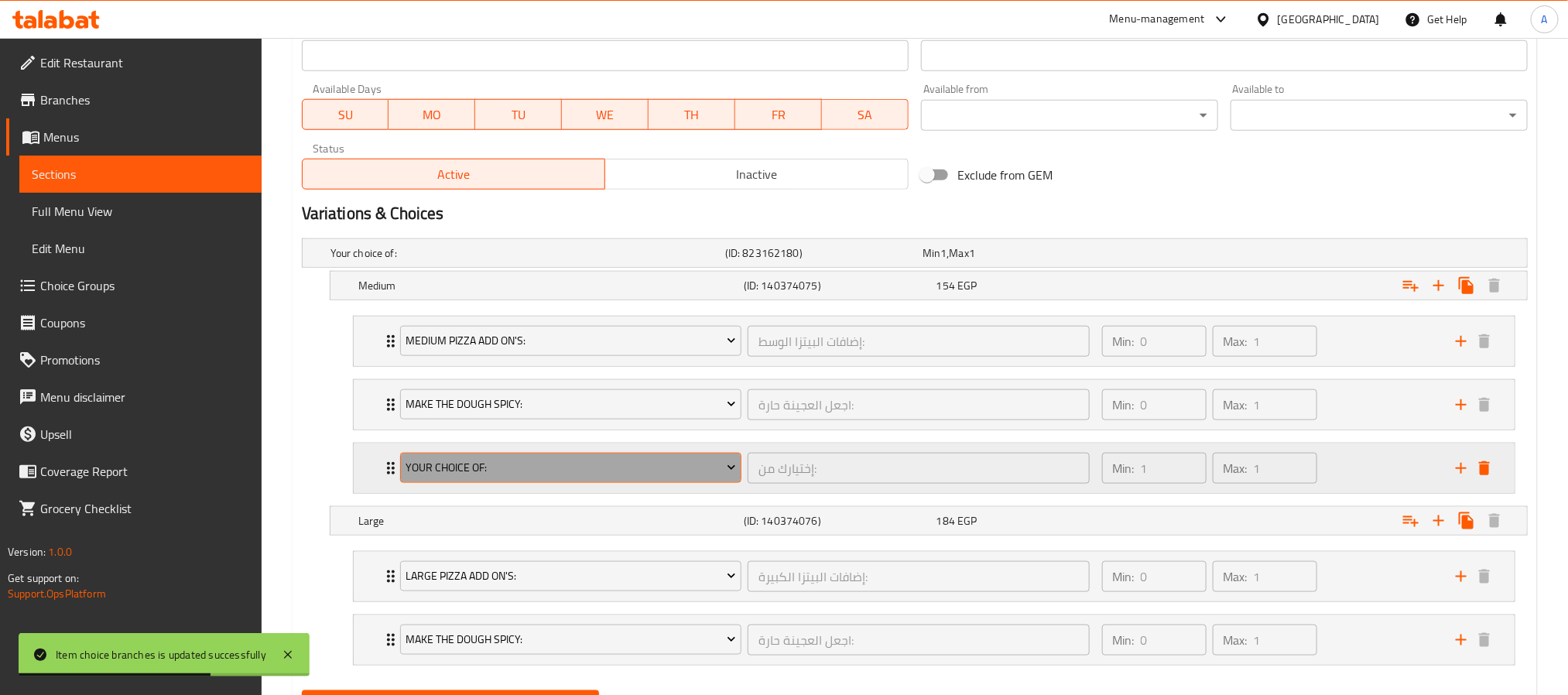
click at [507, 467] on span "Your Choice Of:" at bounding box center [570, 468] width 330 height 19
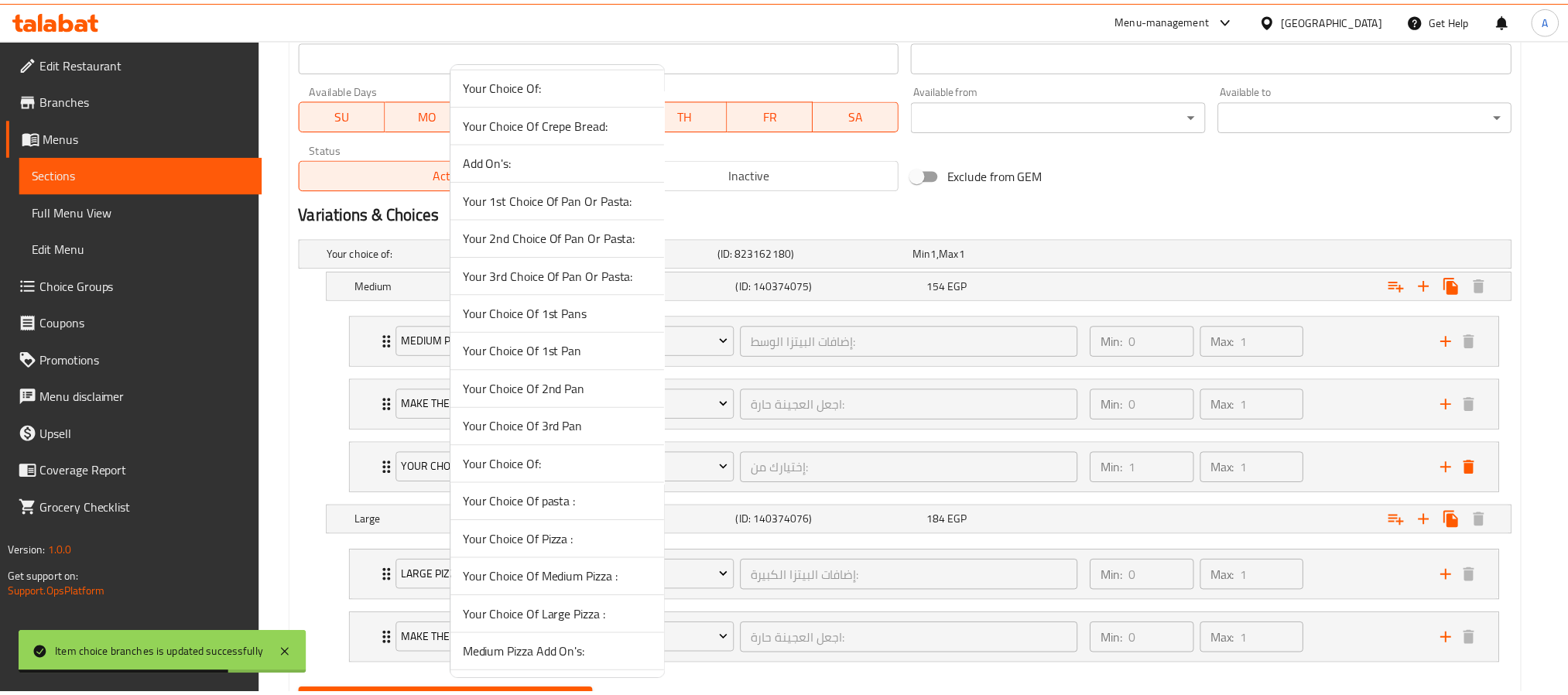
scroll to position [808, 0]
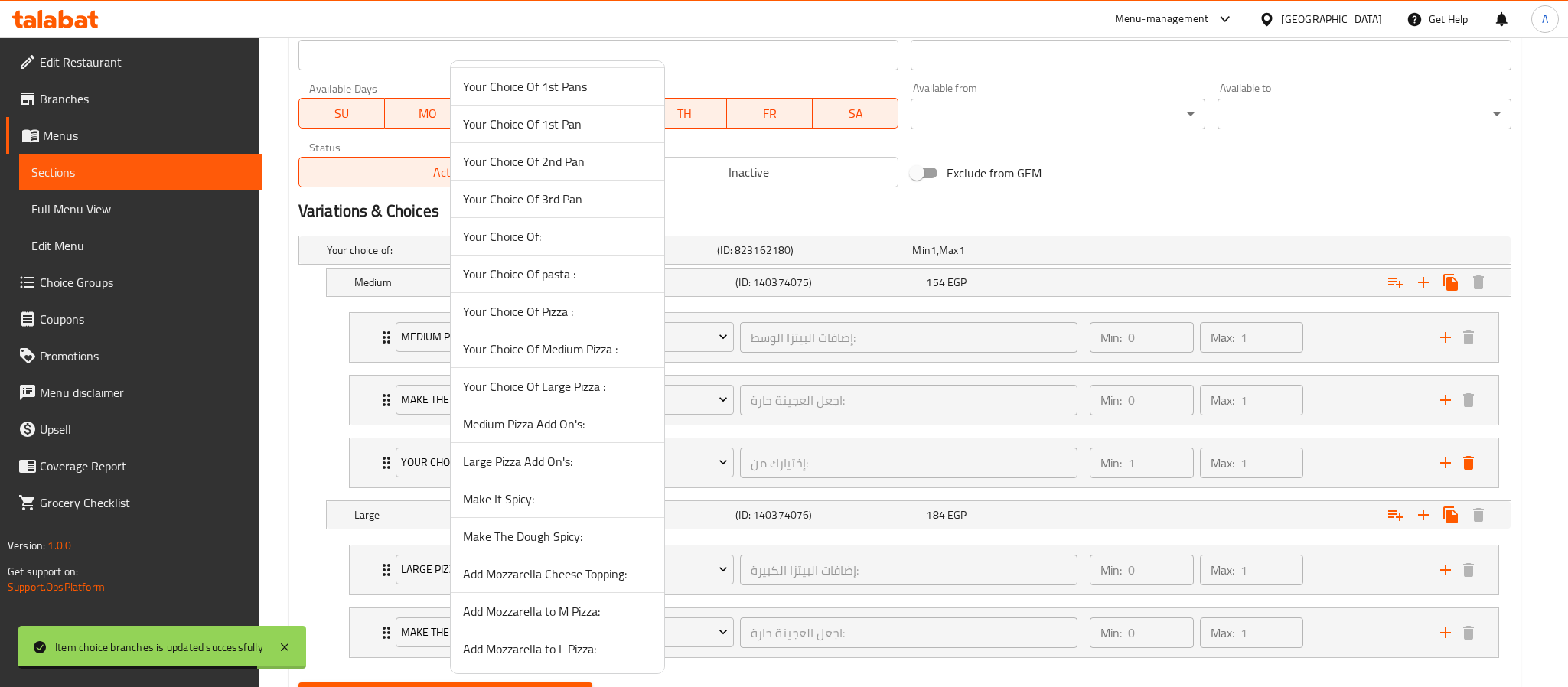
click at [524, 612] on span "Add Mozzarella to M Pizza:" at bounding box center [557, 611] width 189 height 18
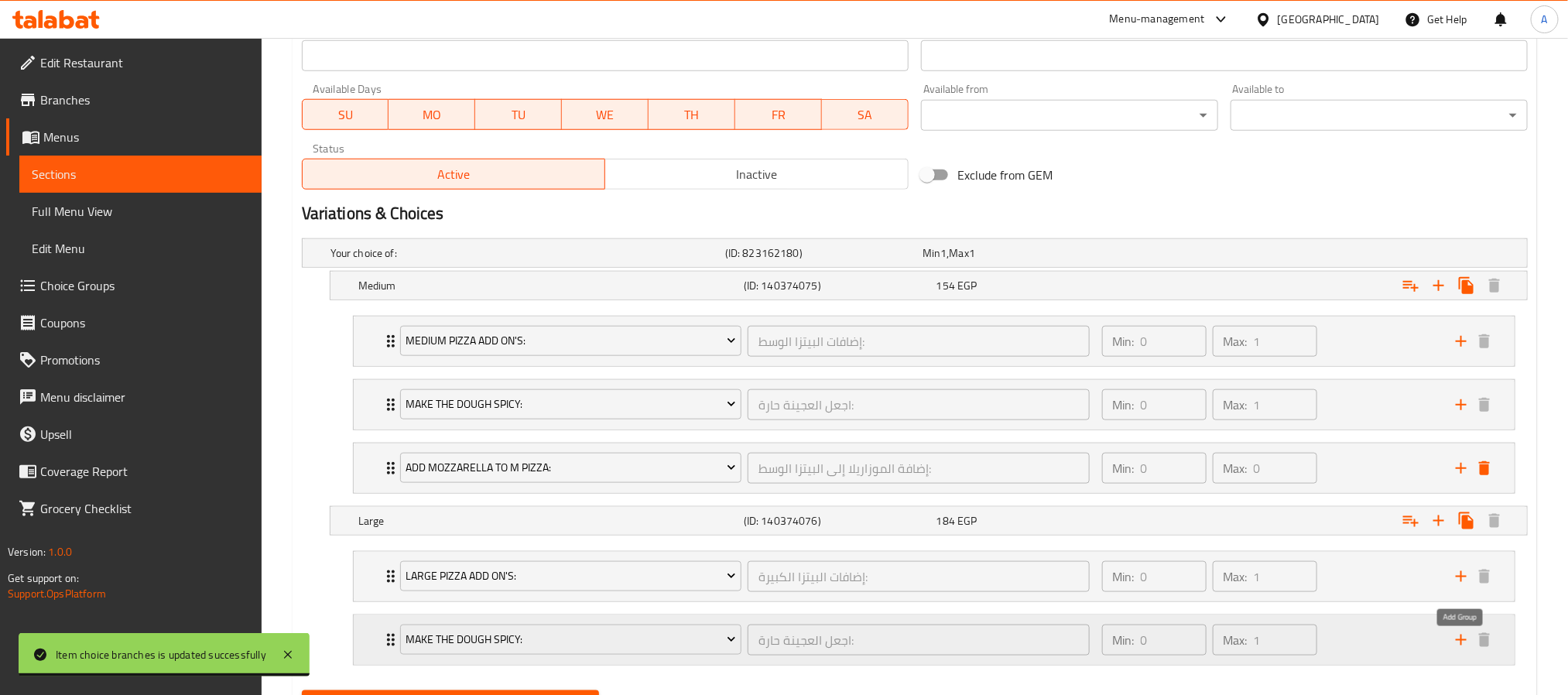
click at [1456, 648] on icon "add" at bounding box center [1461, 640] width 18 height 18
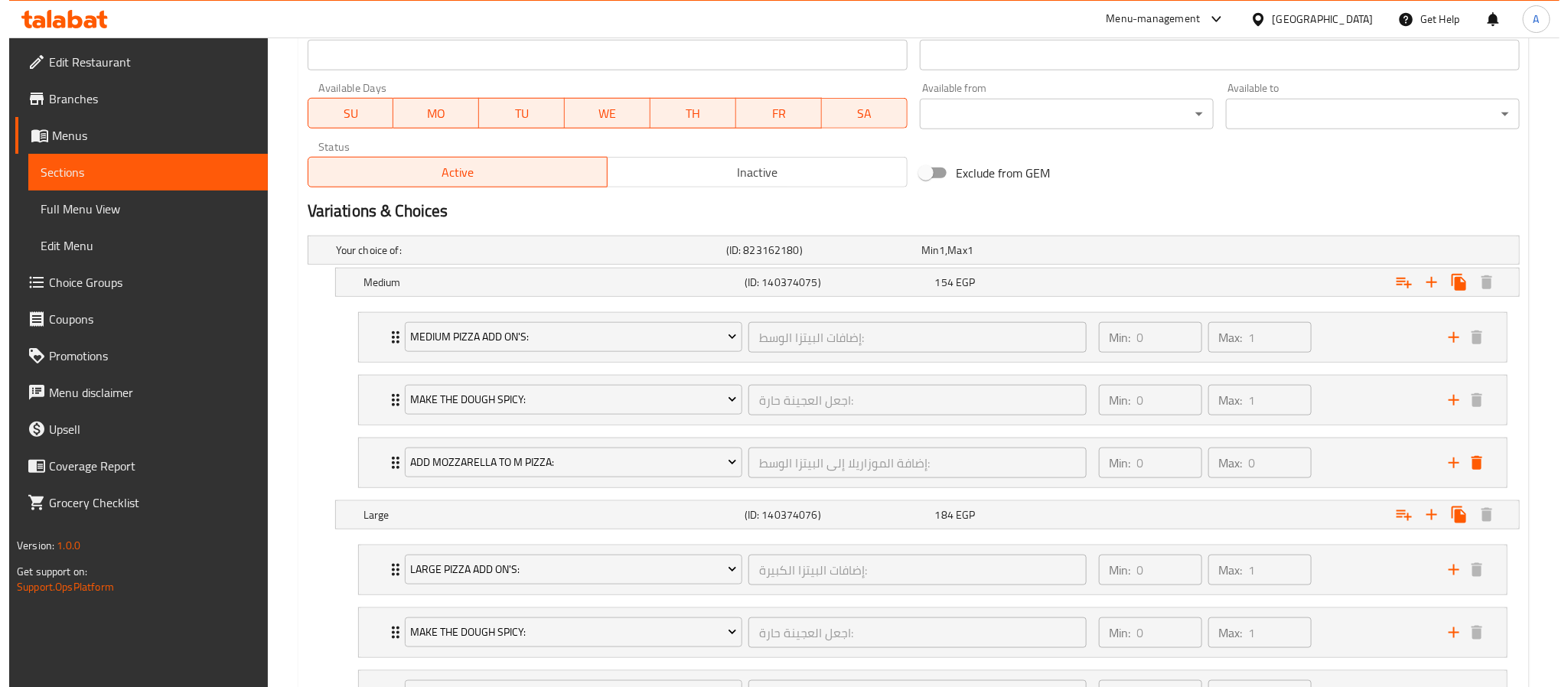
scroll to position [837, 0]
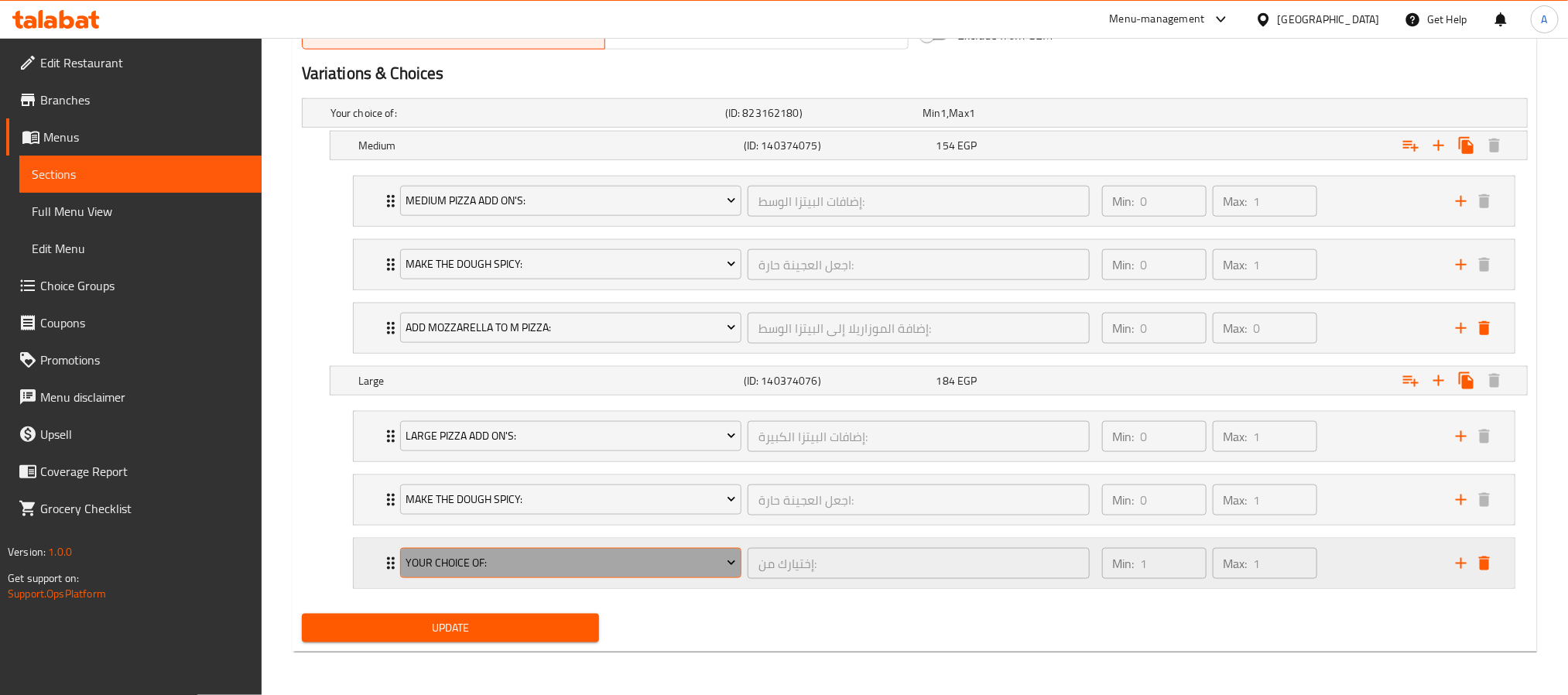
click at [578, 574] on button "Your Choice Of:" at bounding box center [571, 564] width 342 height 31
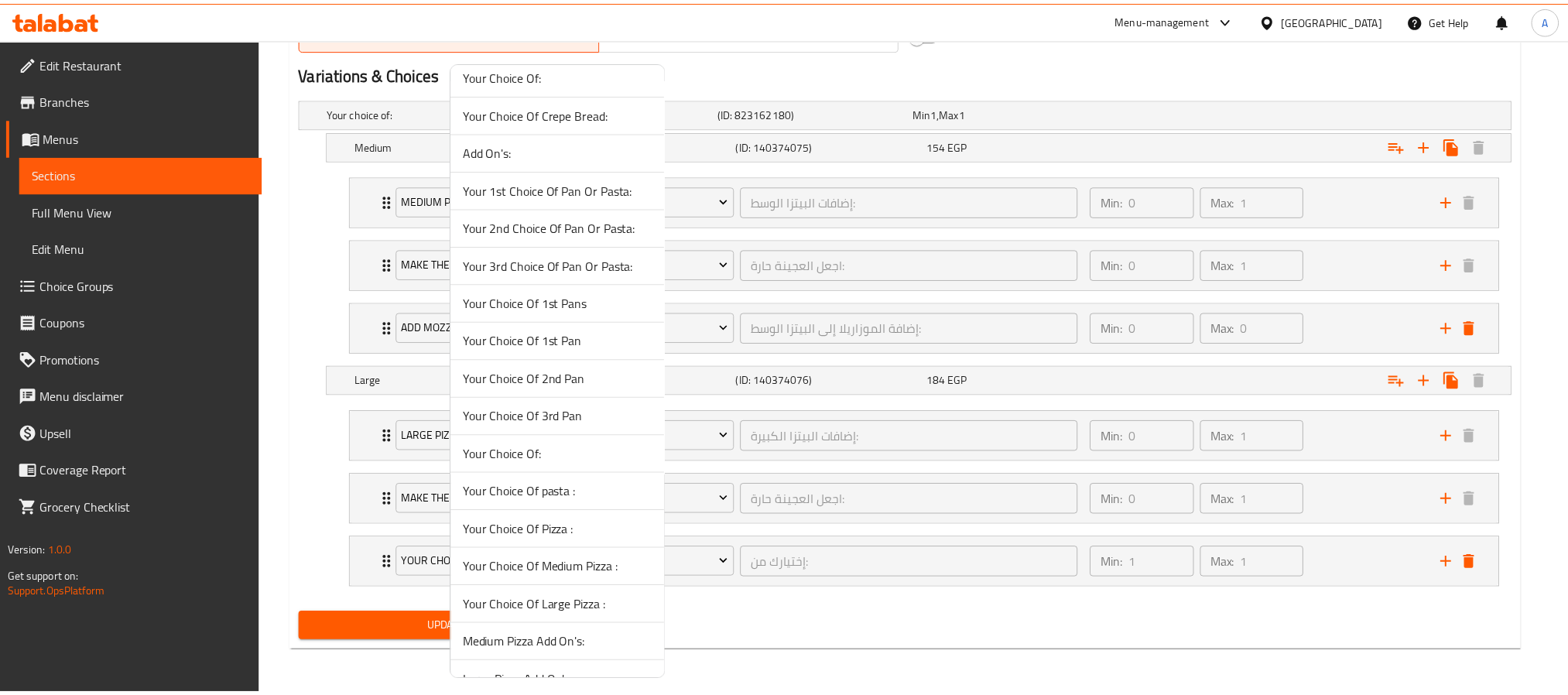
scroll to position [808, 0]
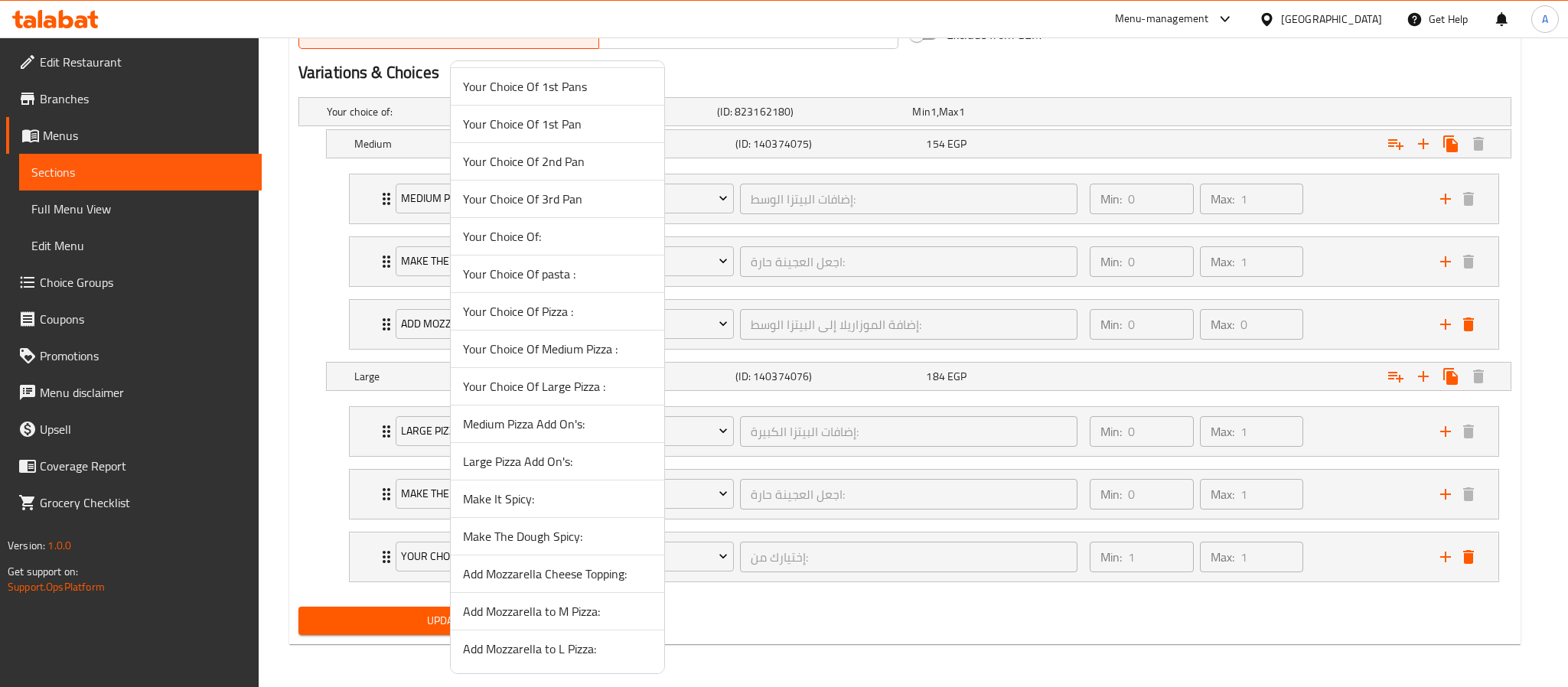
click at [563, 648] on span "Add Mozzarella to L Pizza:" at bounding box center [557, 649] width 189 height 18
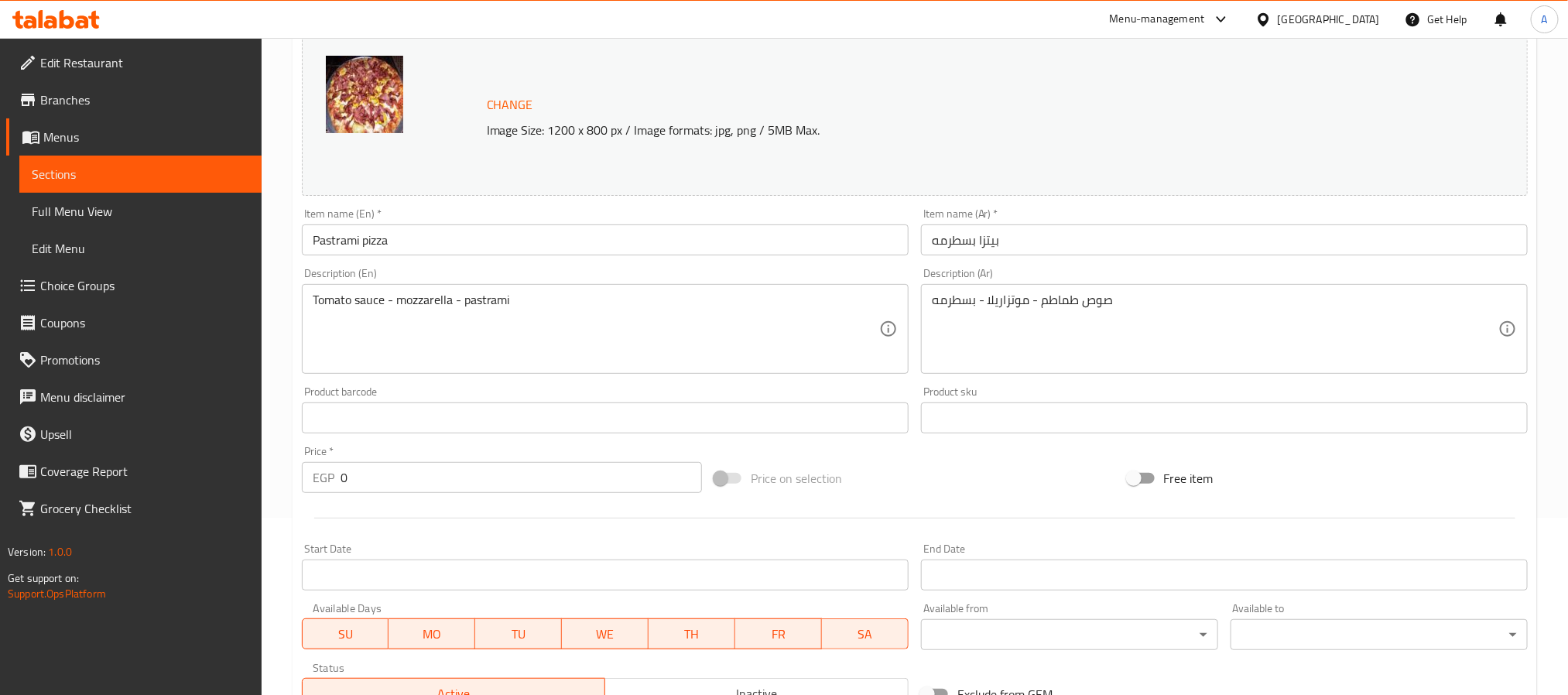
scroll to position [0, 0]
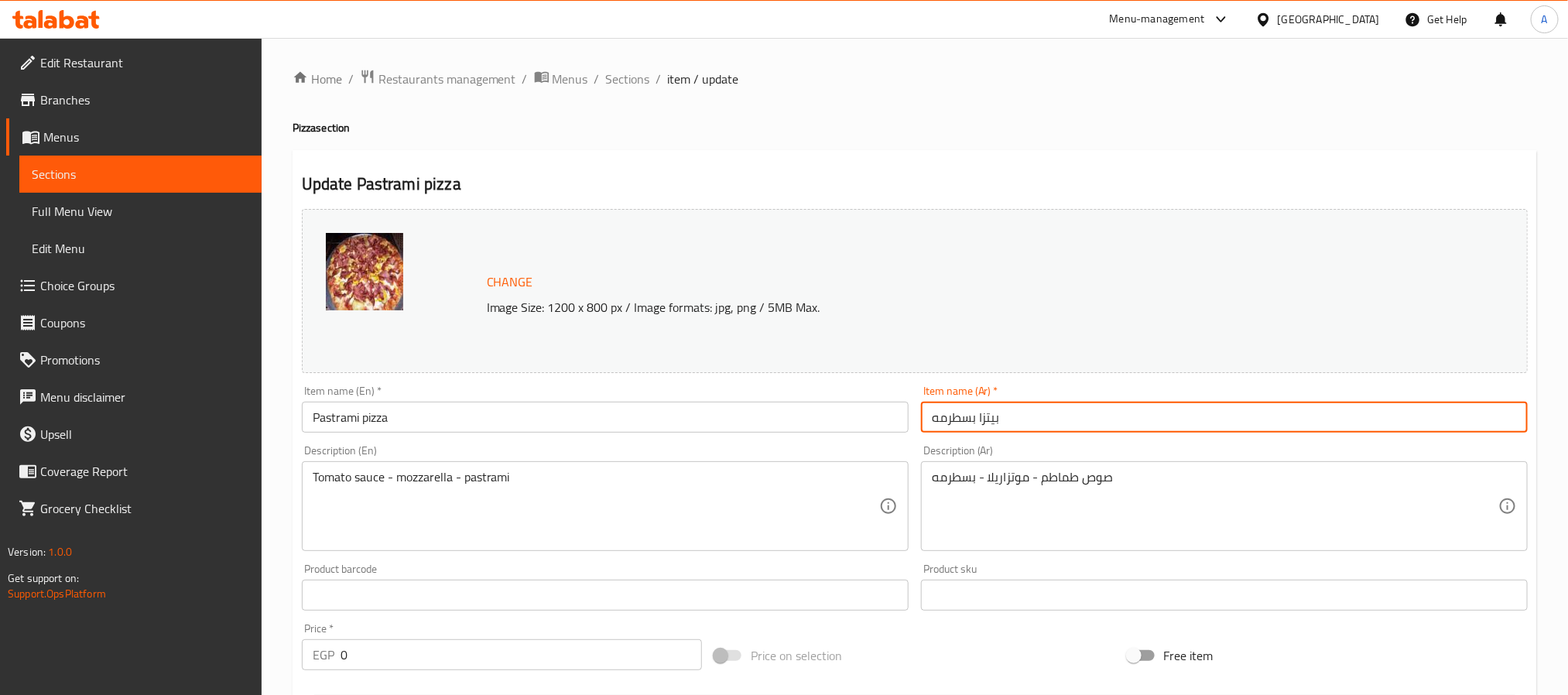
click at [1038, 413] on input "بيتزا بسطرمه" at bounding box center [1224, 417] width 607 height 31
click at [1035, 409] on input "بيتزا بسطرمه ميكش تشيز" at bounding box center [1224, 417] width 607 height 31
type input "بيتزا بسطرمه ميكش تشيز"
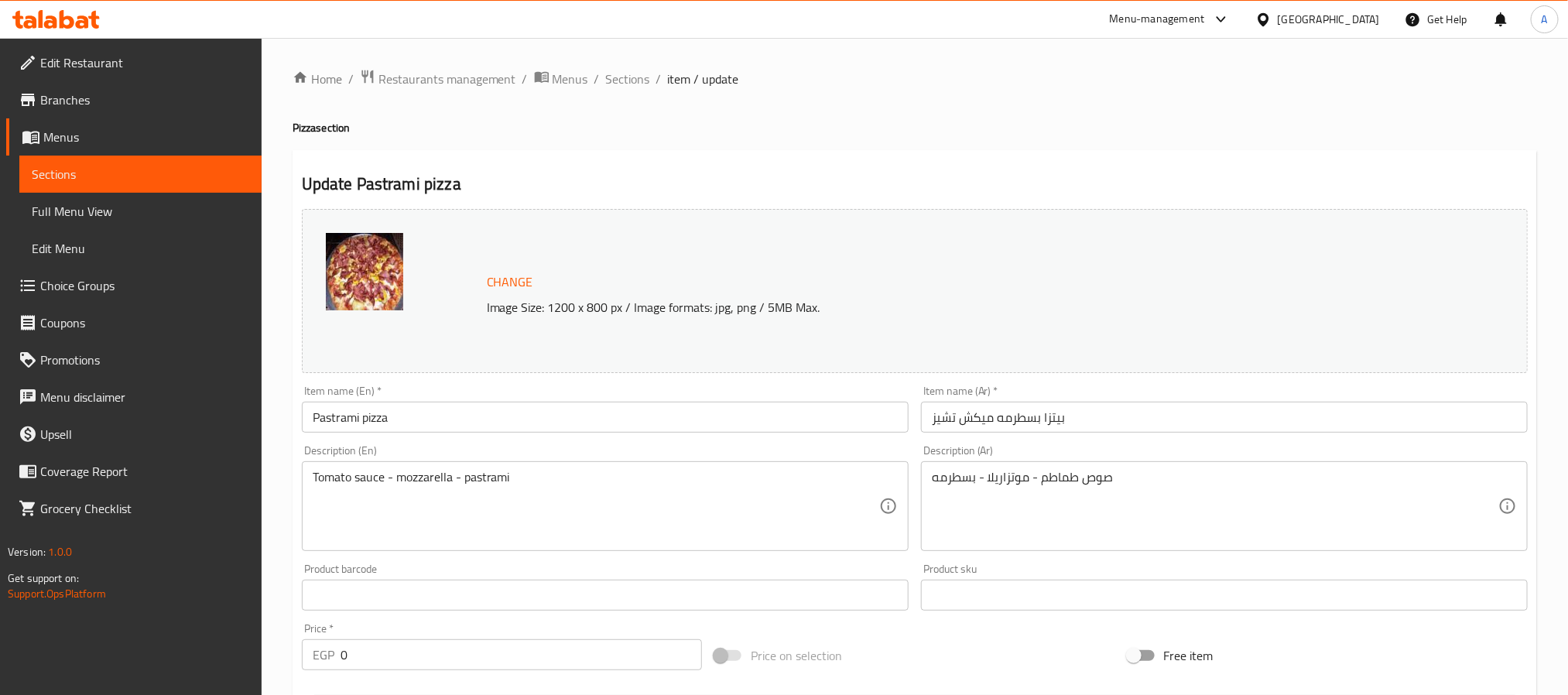
click at [533, 409] on input "Pastrami pizza" at bounding box center [605, 417] width 607 height 31
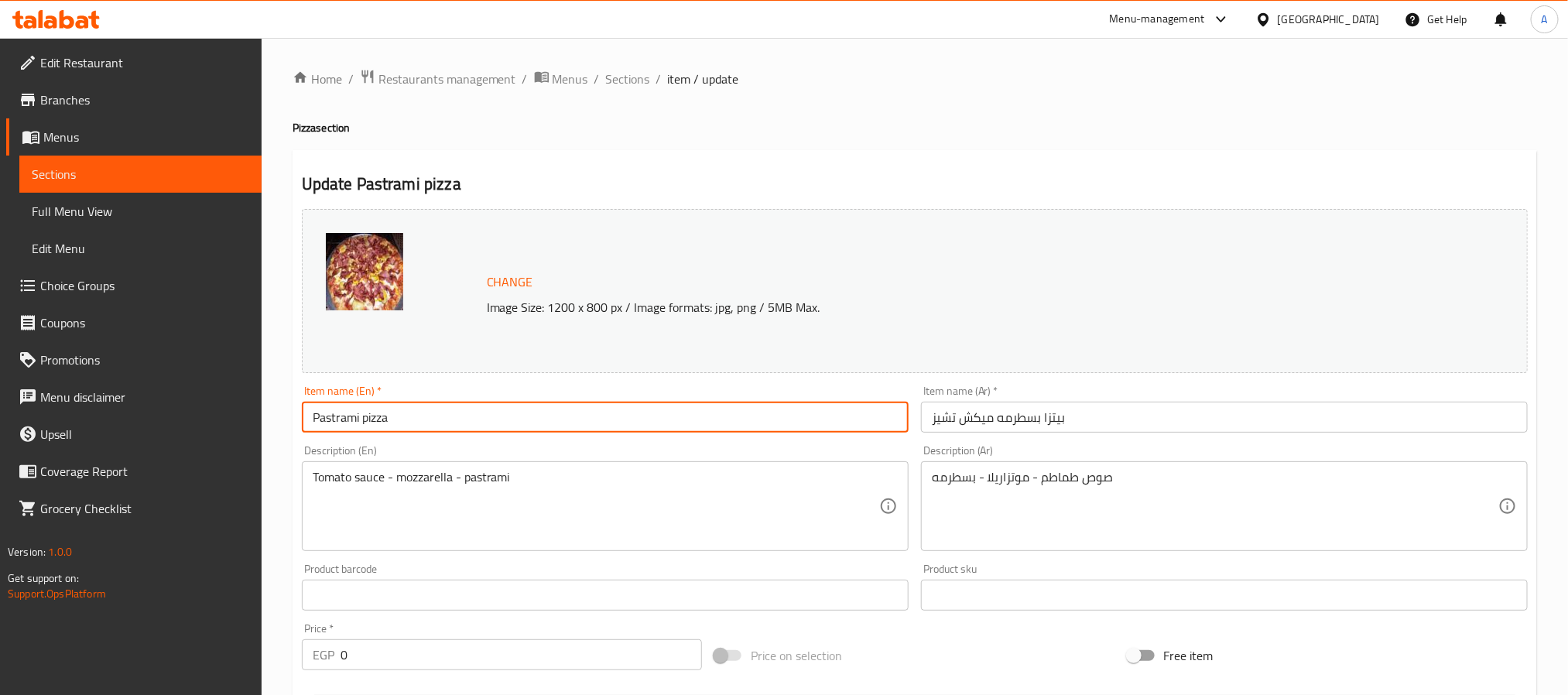
click at [533, 409] on input "Pastrami pizza" at bounding box center [605, 417] width 607 height 31
paste input "Mix Cheese P"
click at [533, 409] on input "Pastrami pizza" at bounding box center [605, 417] width 607 height 31
type input "Pastrami Mix Cheese Pizza"
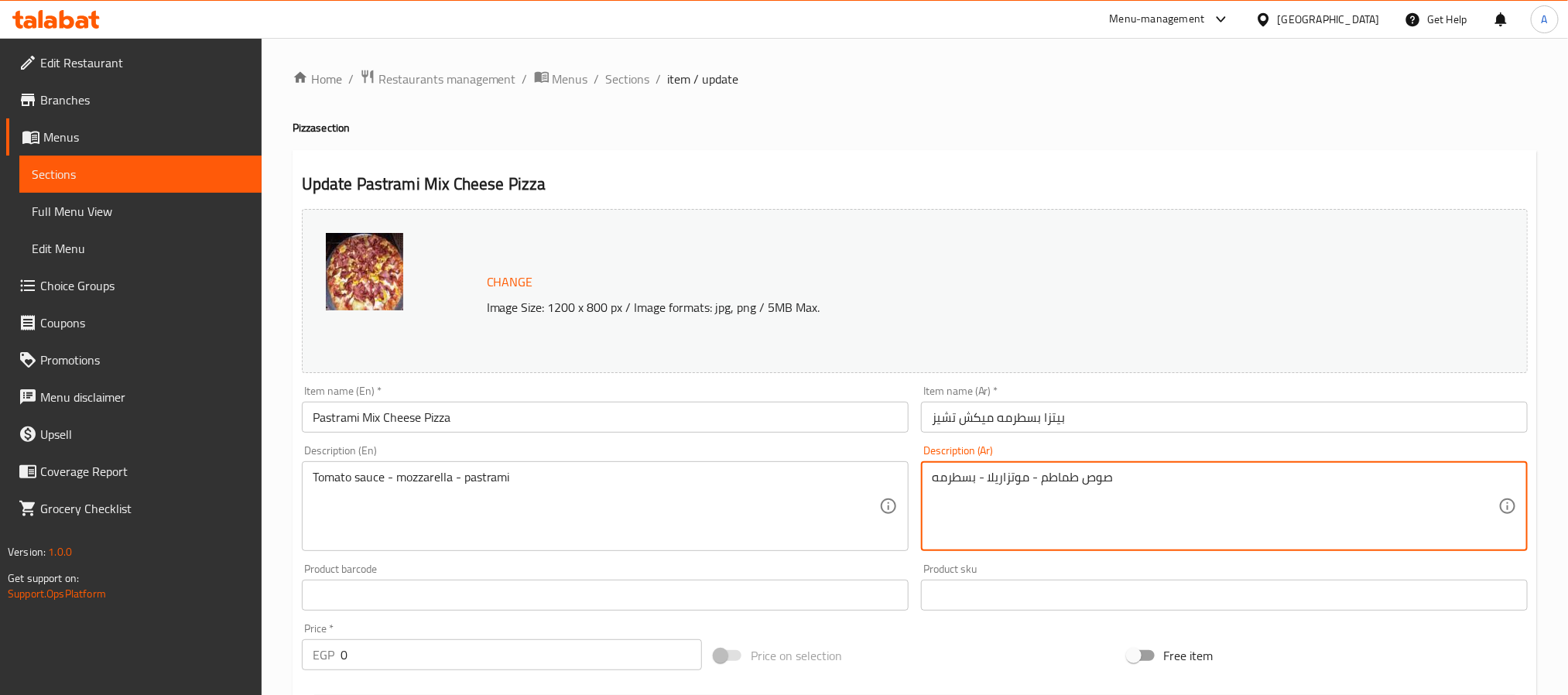
click at [932, 479] on textarea "صوص طماطم - موتزاريلا - بسطرمه" at bounding box center [1215, 507] width 566 height 73
click at [1014, 479] on textarea "جبنة كيري - صوص طماطم - موتزاريلا - بسطرمه" at bounding box center [1215, 507] width 566 height 73
drag, startPoint x: 1065, startPoint y: 474, endPoint x: 985, endPoint y: 471, distance: 80.1
click at [985, 471] on textarea "جبنة كيري - صوص طماطم - - بسطرمه" at bounding box center [1215, 507] width 566 height 73
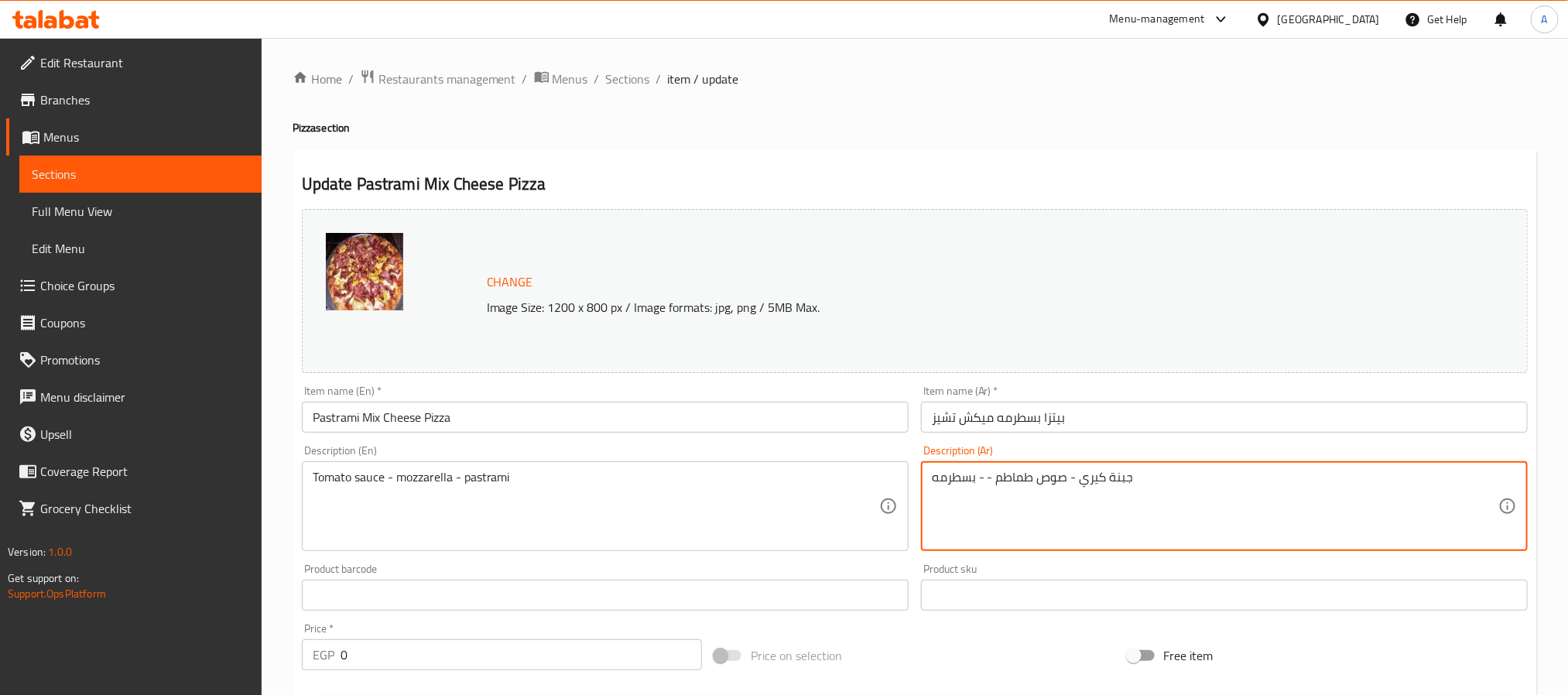
paste textarea "موتزاريلا"
click at [1127, 476] on textarea "جبنة كيري - موتزاريلا - بسطرمه" at bounding box center [1215, 507] width 566 height 73
click at [977, 474] on textarea "جبنة كيري - موتزاريلا - بسطرمه" at bounding box center [1215, 507] width 566 height 73
click at [1019, 479] on textarea "جبنة كيري - موتزاريلا - رومي - بسطرمه" at bounding box center [1215, 507] width 566 height 73
type textarea "جبنة كيري - موتزاريلا -شيدر افنتدي - رومي - بسطرمه"
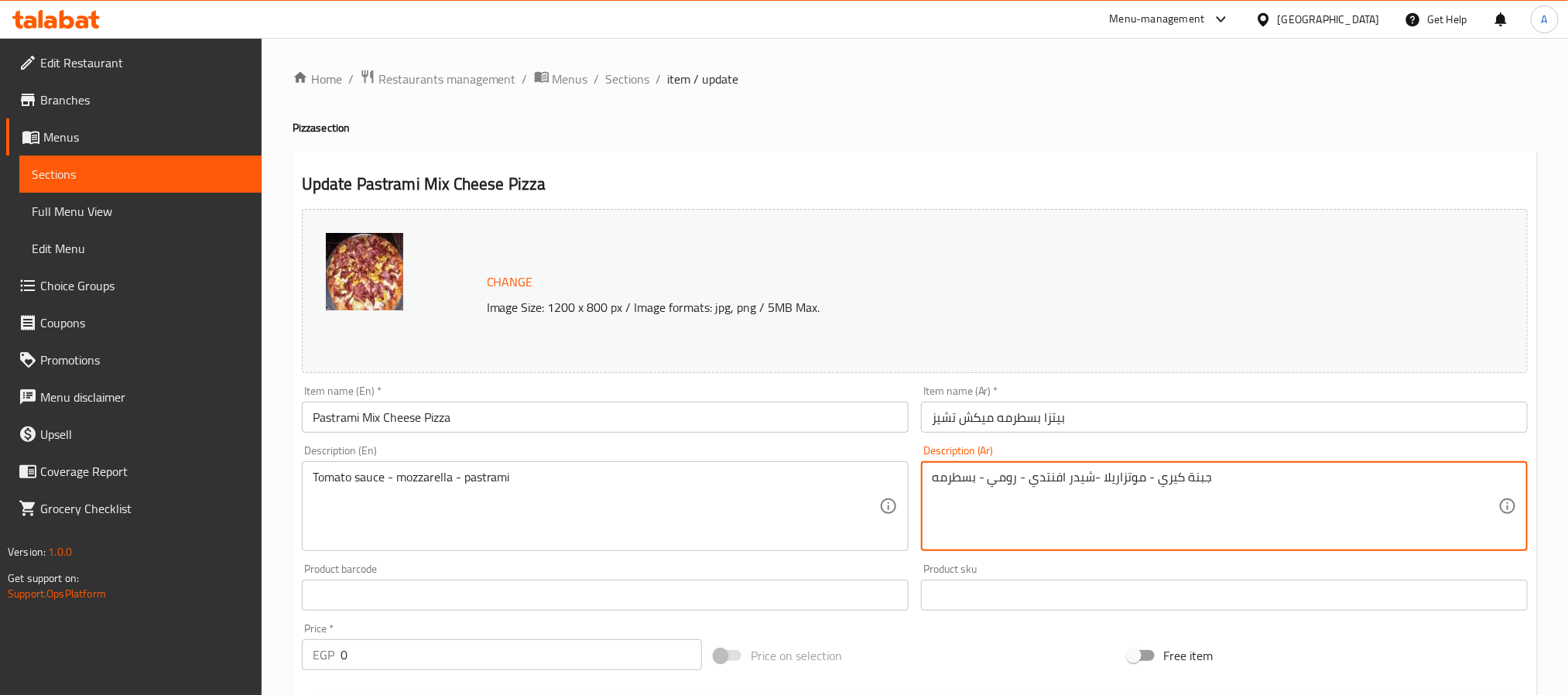
click at [1068, 479] on textarea "جبنة كيري - موتزاريلا -شيدر افنتدي - رومي - بسطرمه" at bounding box center [1215, 507] width 566 height 73
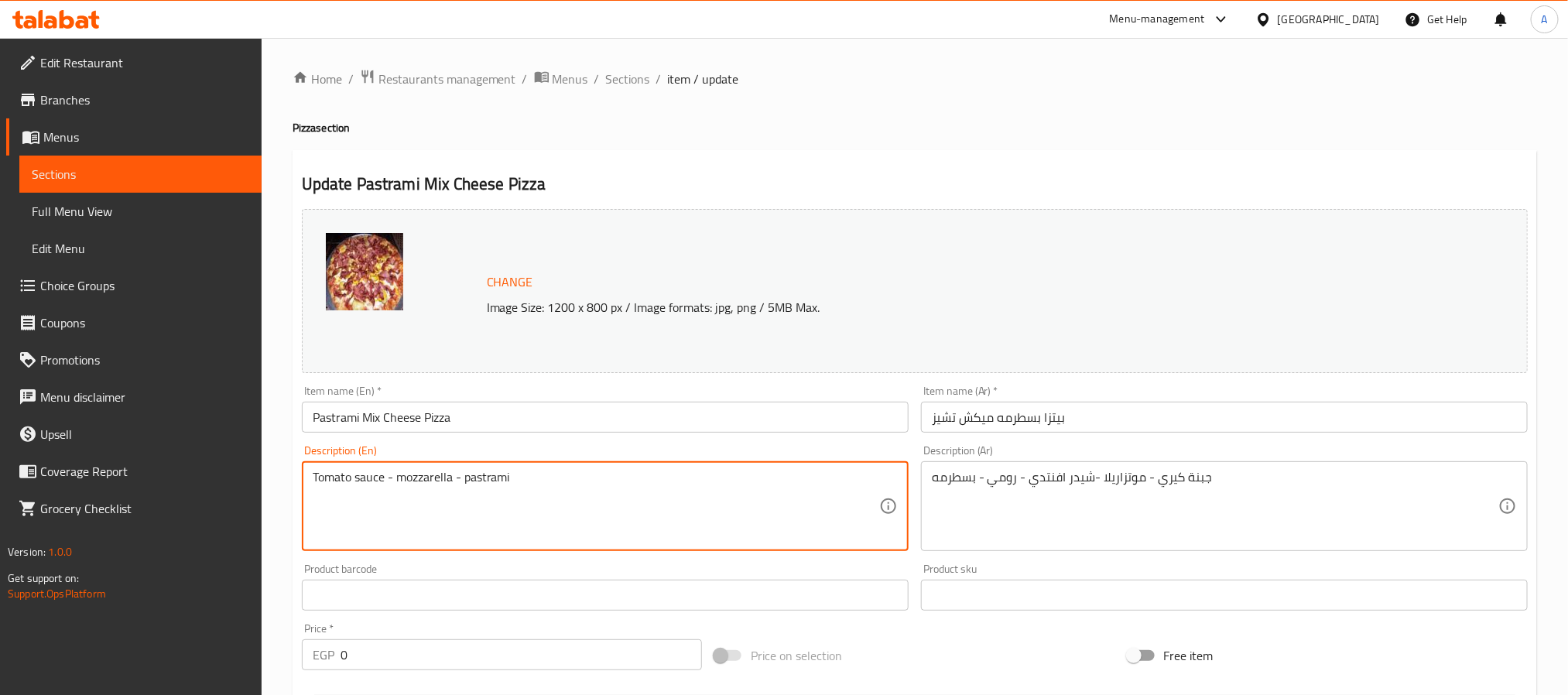
click at [538, 474] on textarea "Tomato sauce - mozzarella - pastrami" at bounding box center [595, 507] width 566 height 73
paste textarea "Kiri cheese - Mozzarella - Cheddar - Romano - Pastrami"
click at [528, 481] on textarea "Kiri cheese - Mozzarella - Cheddar - Romano - Pastrami" at bounding box center [595, 507] width 566 height 73
click at [488, 476] on textarea "Kiri cheese - Mozzarella - Cheddar - Roumi - Pastrami" at bounding box center [595, 507] width 566 height 73
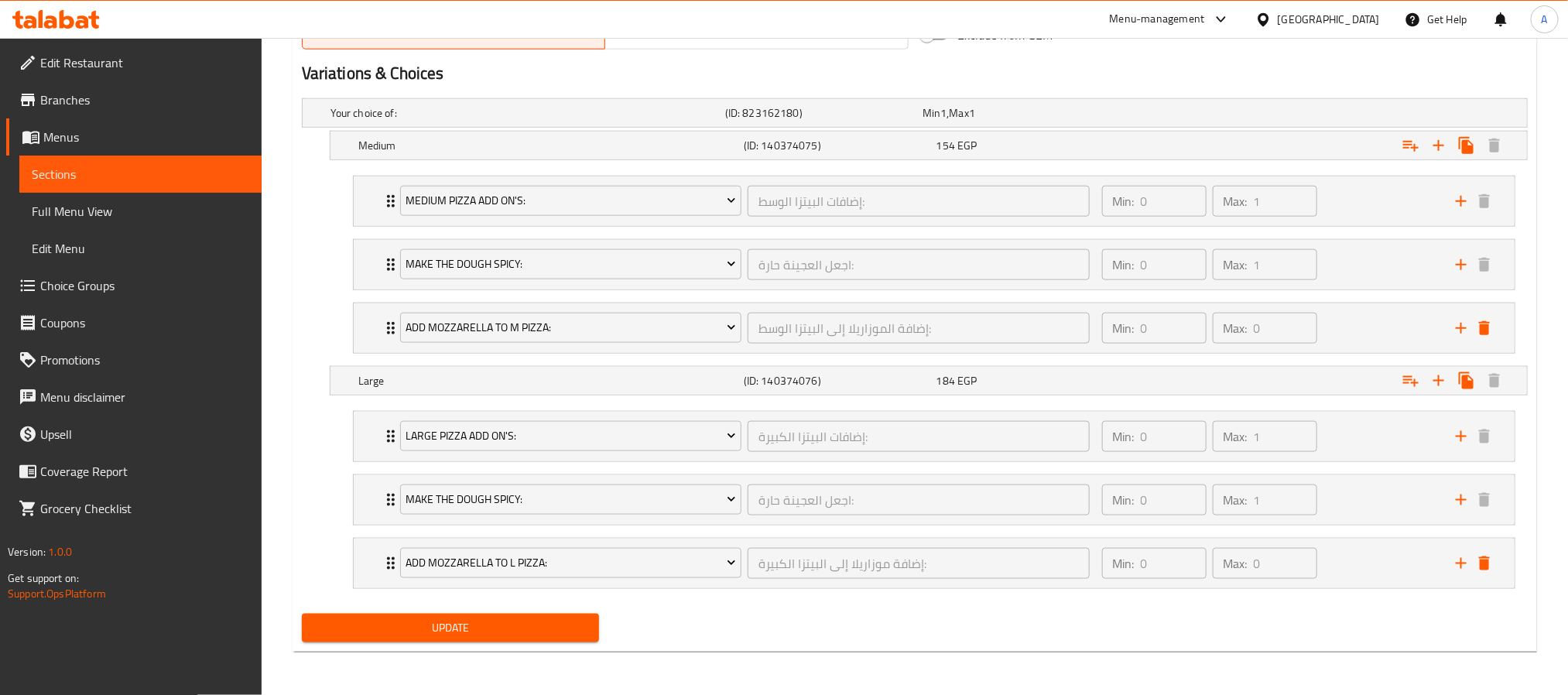
scroll to position [847, 0]
type textarea "Kiri cheese - Mozzarella - Cheddar avantadi - Roumi - Pastrami"
click at [553, 620] on span "Update" at bounding box center [451, 628] width 272 height 19
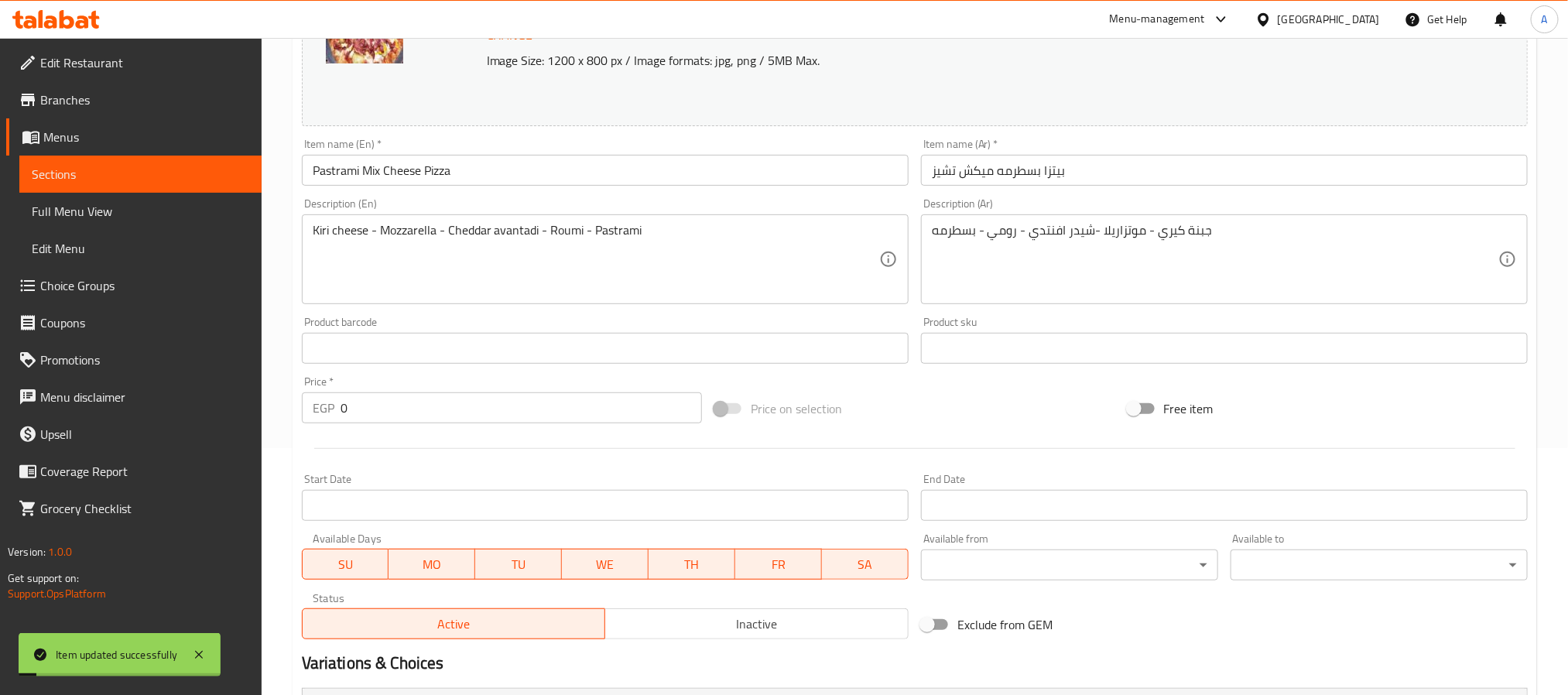
scroll to position [33, 0]
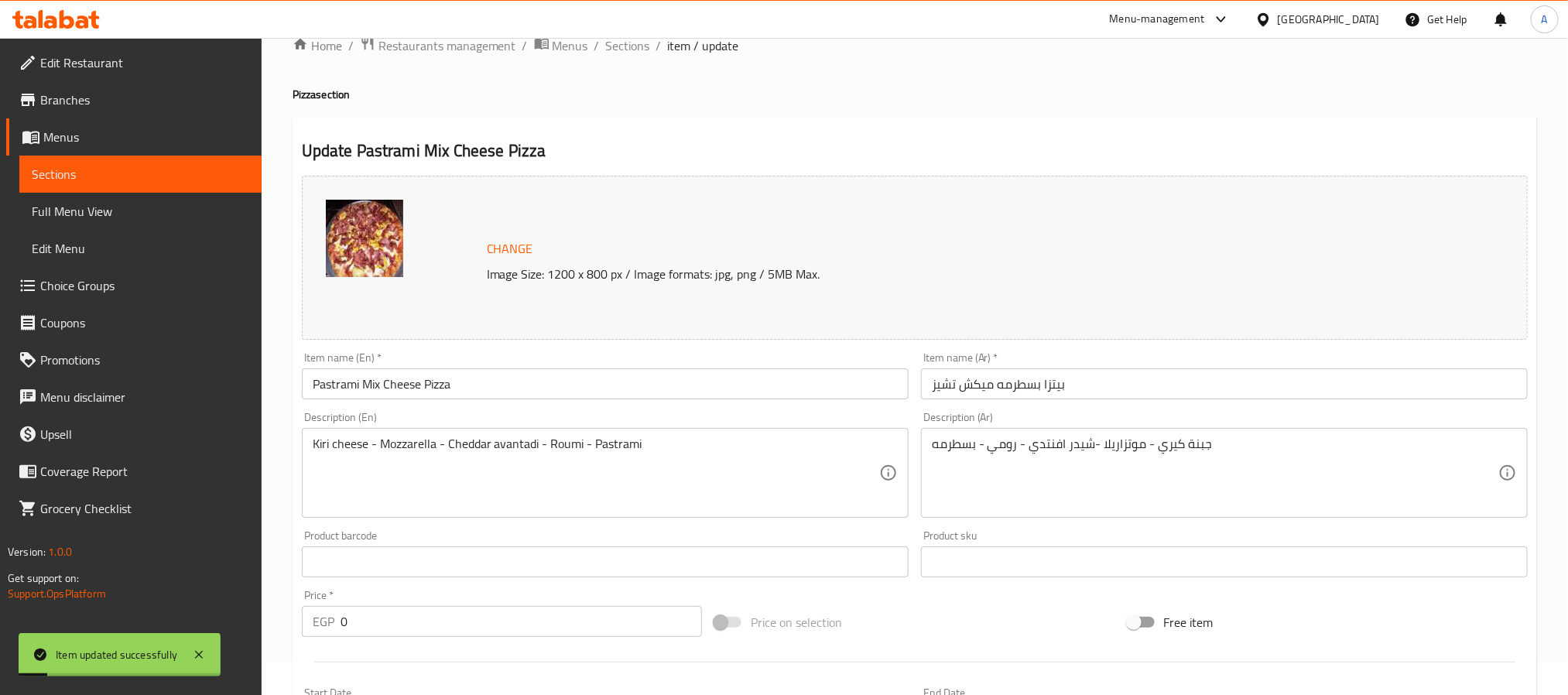
click at [381, 400] on input "Pastrami Mix Cheese Pizza" at bounding box center [605, 384] width 607 height 31
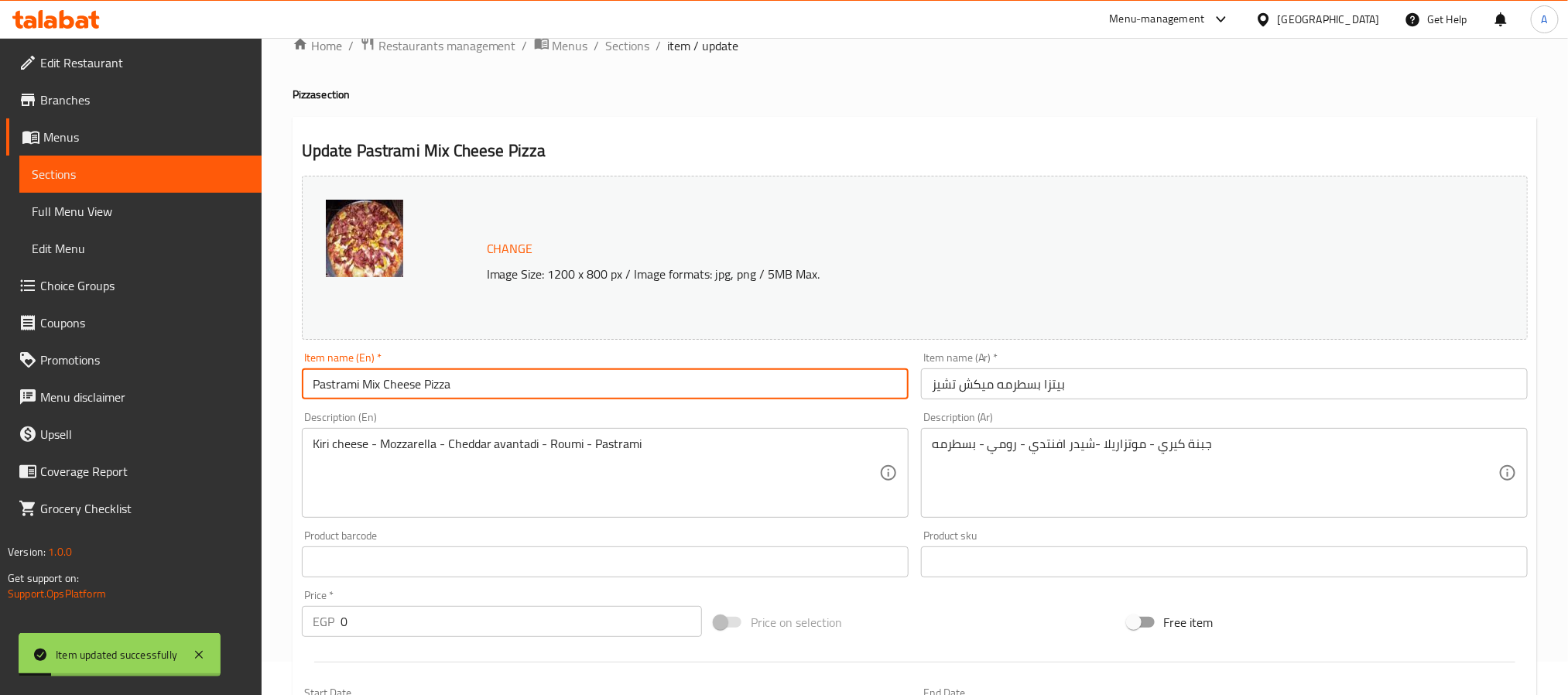
click at [381, 400] on input "Pastrami Mix Cheese Pizza" at bounding box center [605, 384] width 607 height 31
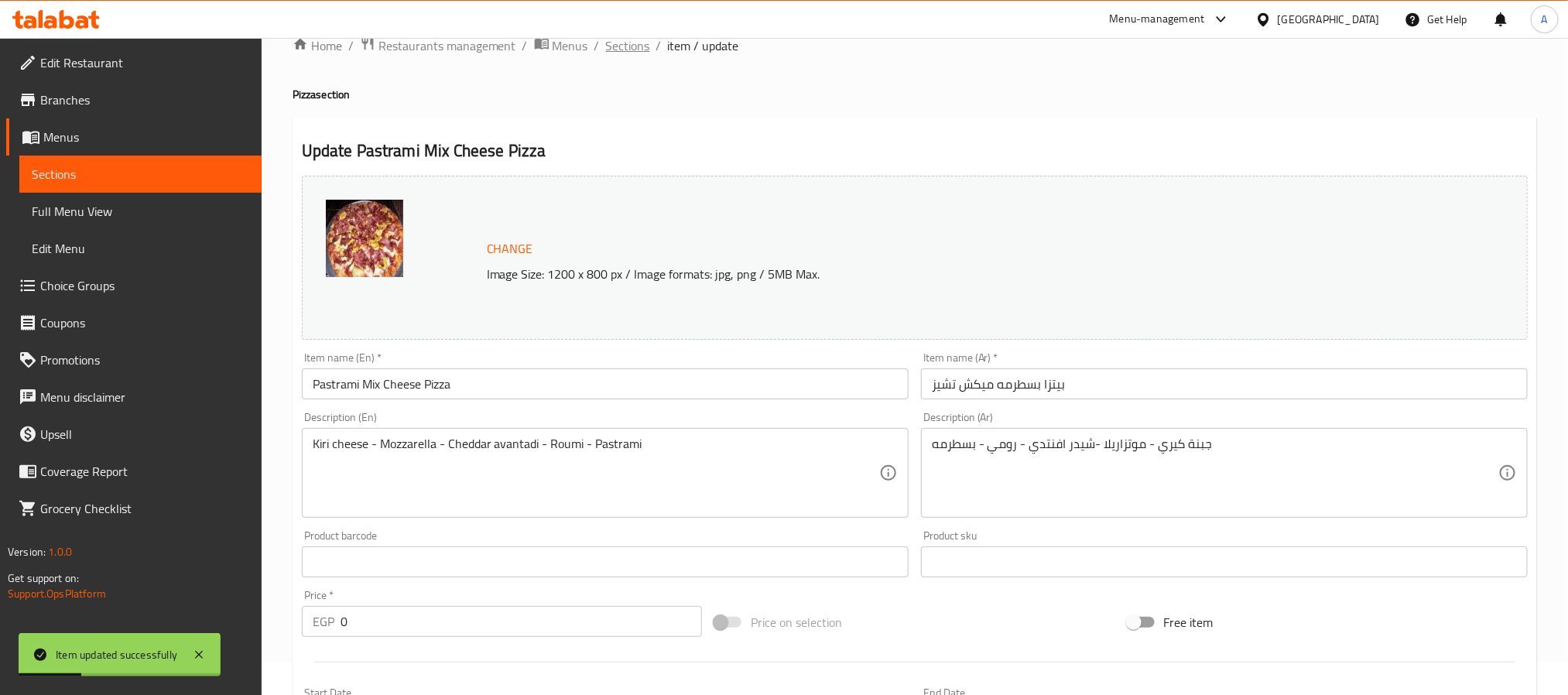
click at [625, 46] on span "Sections" at bounding box center [628, 45] width 44 height 18
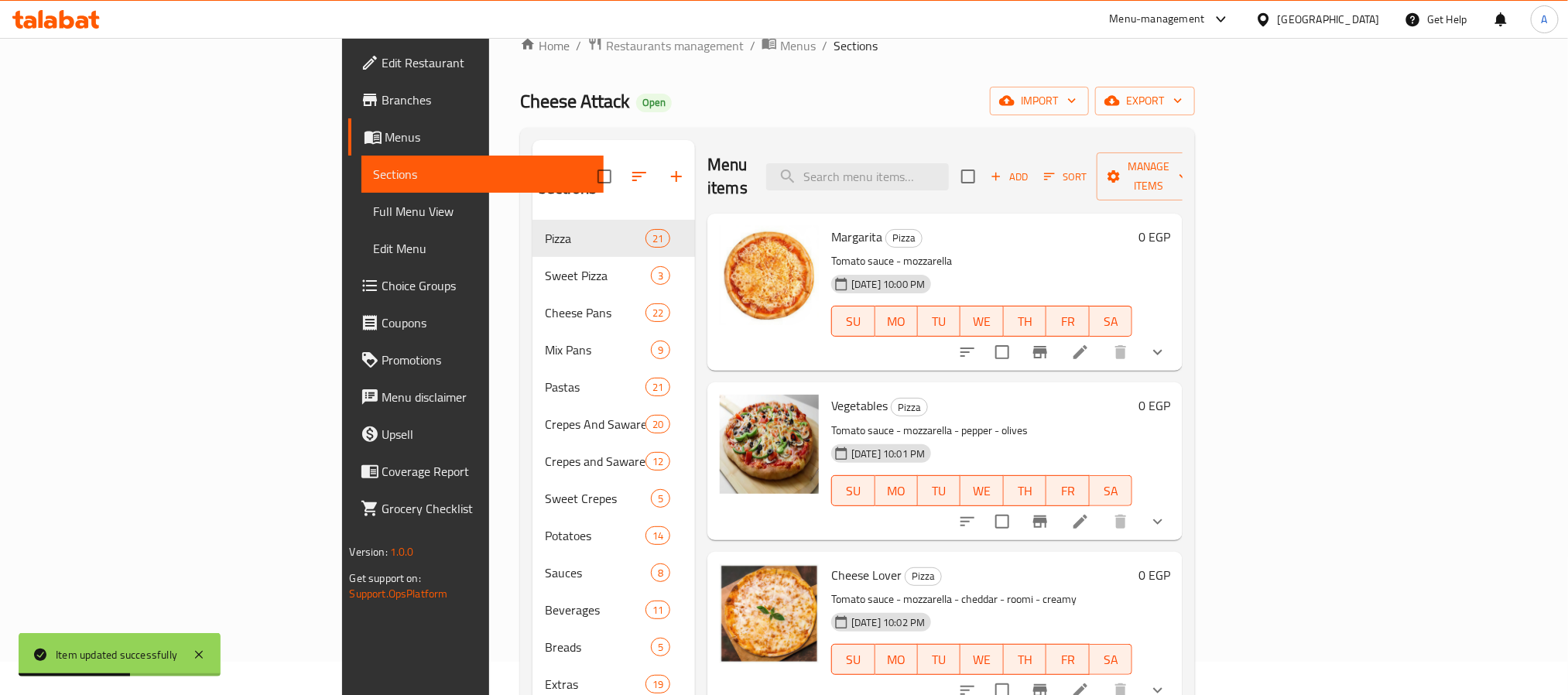
scroll to position [2431, 0]
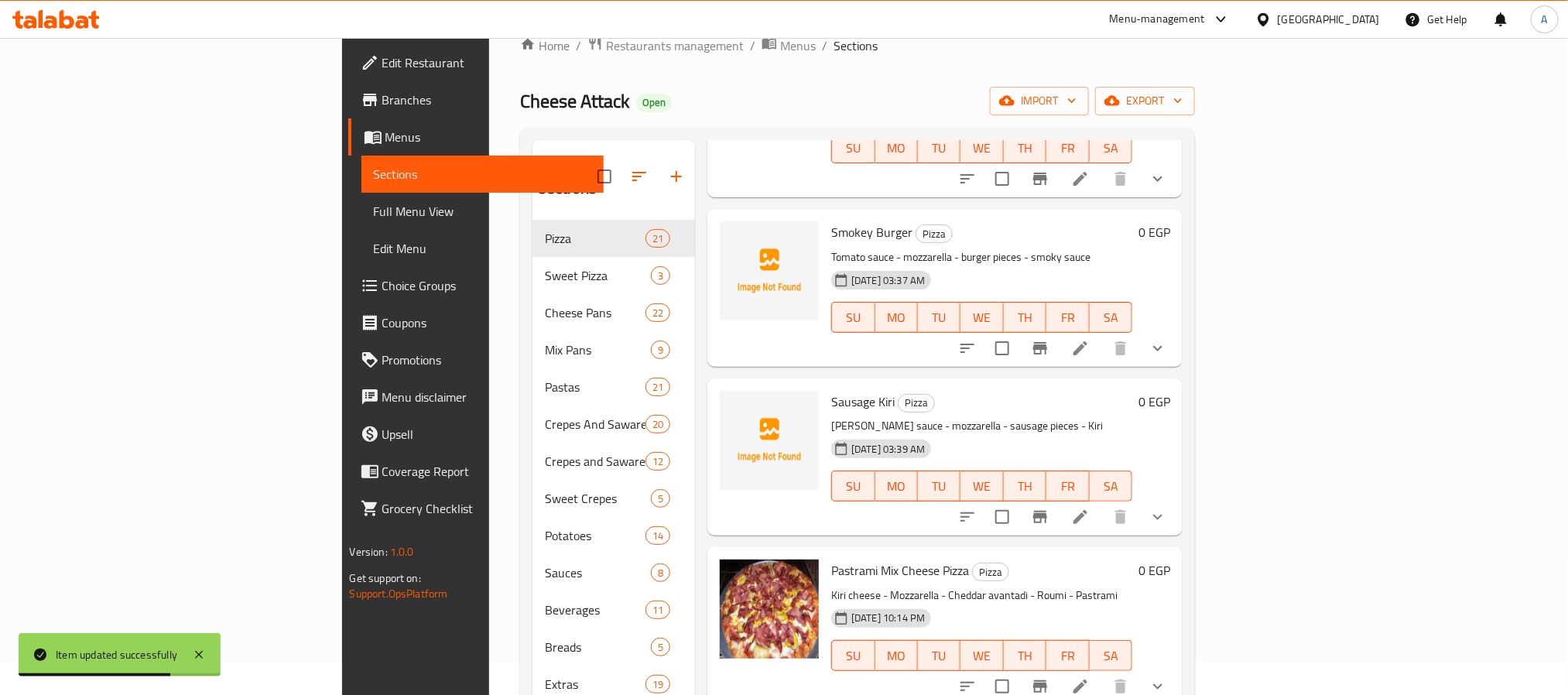
click at [1168, 678] on icon "show more" at bounding box center [1157, 686] width 18 height 18
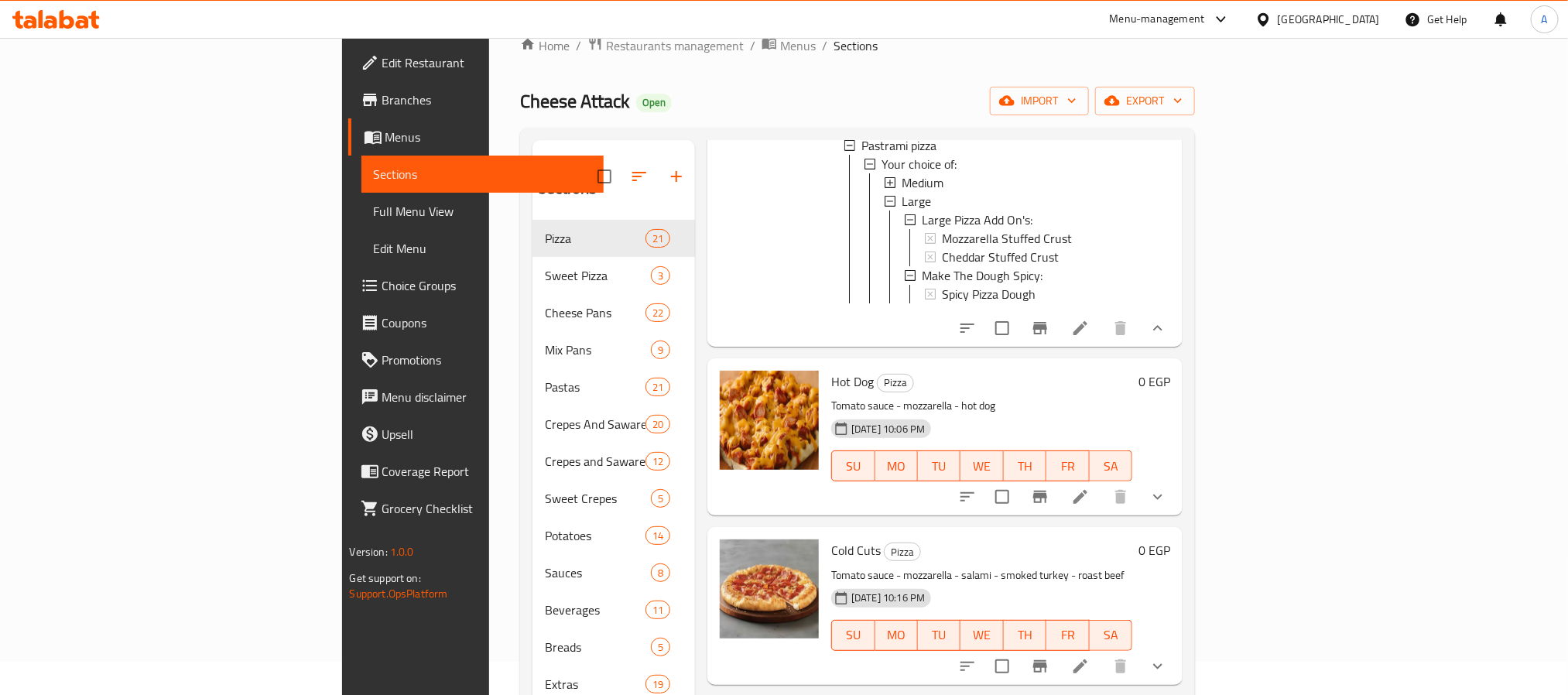
scroll to position [3011, 0]
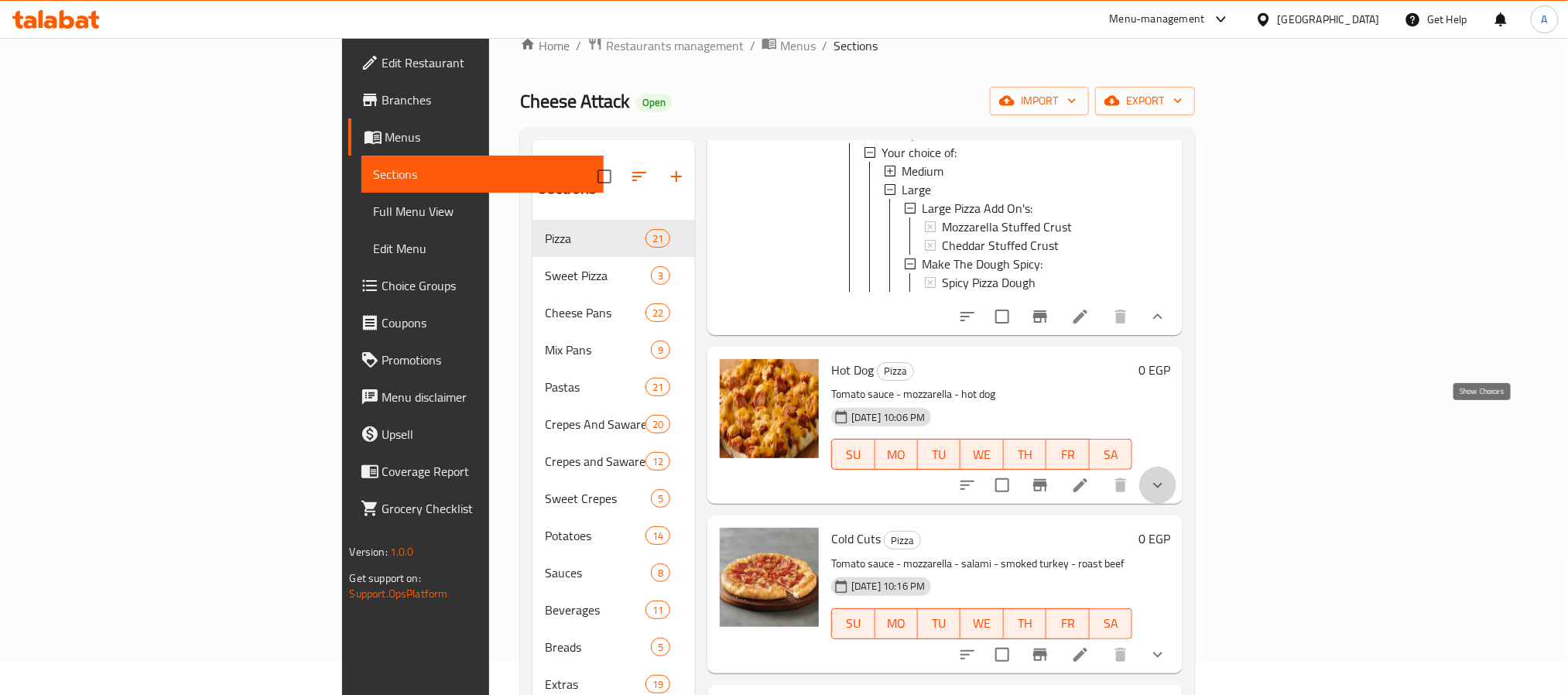
click at [1168, 476] on icon "show more" at bounding box center [1157, 485] width 18 height 18
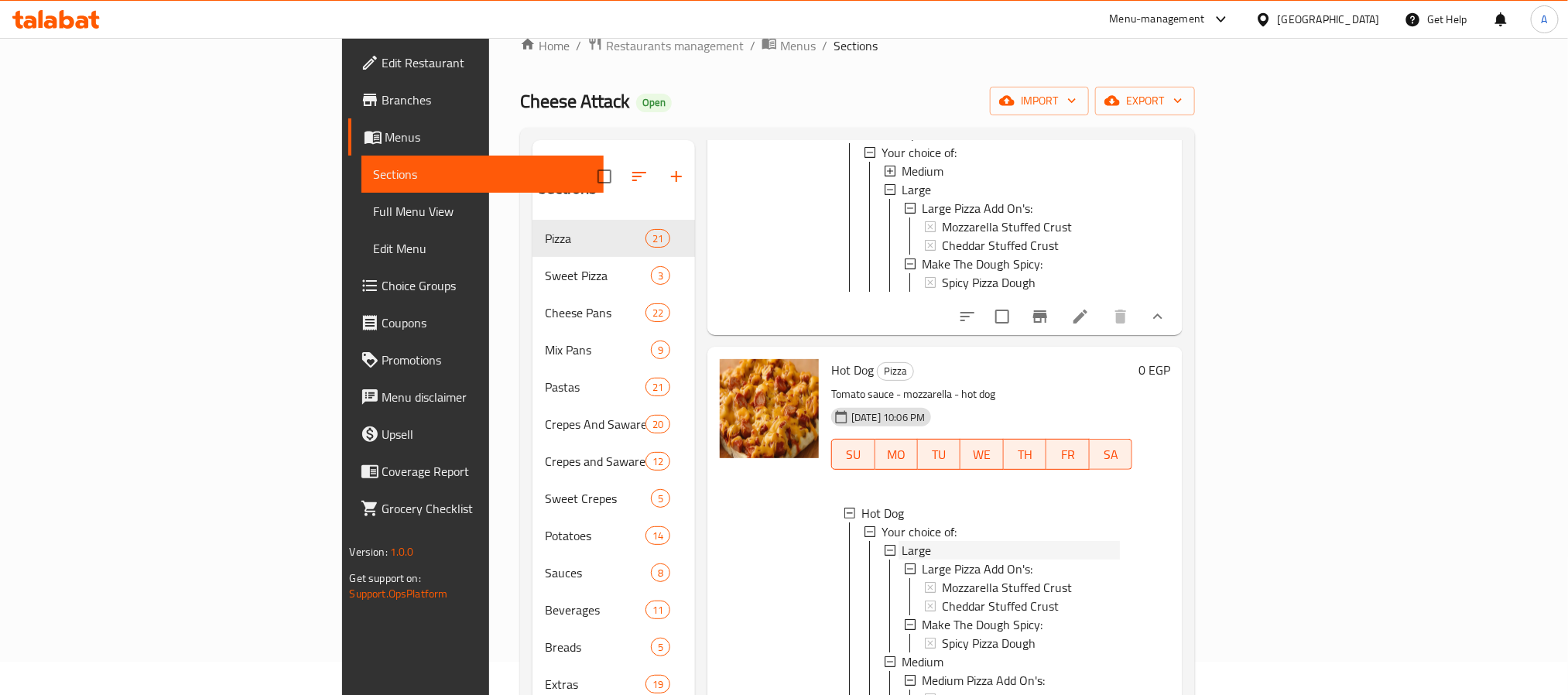
click at [901, 542] on div "Large" at bounding box center [1010, 550] width 218 height 18
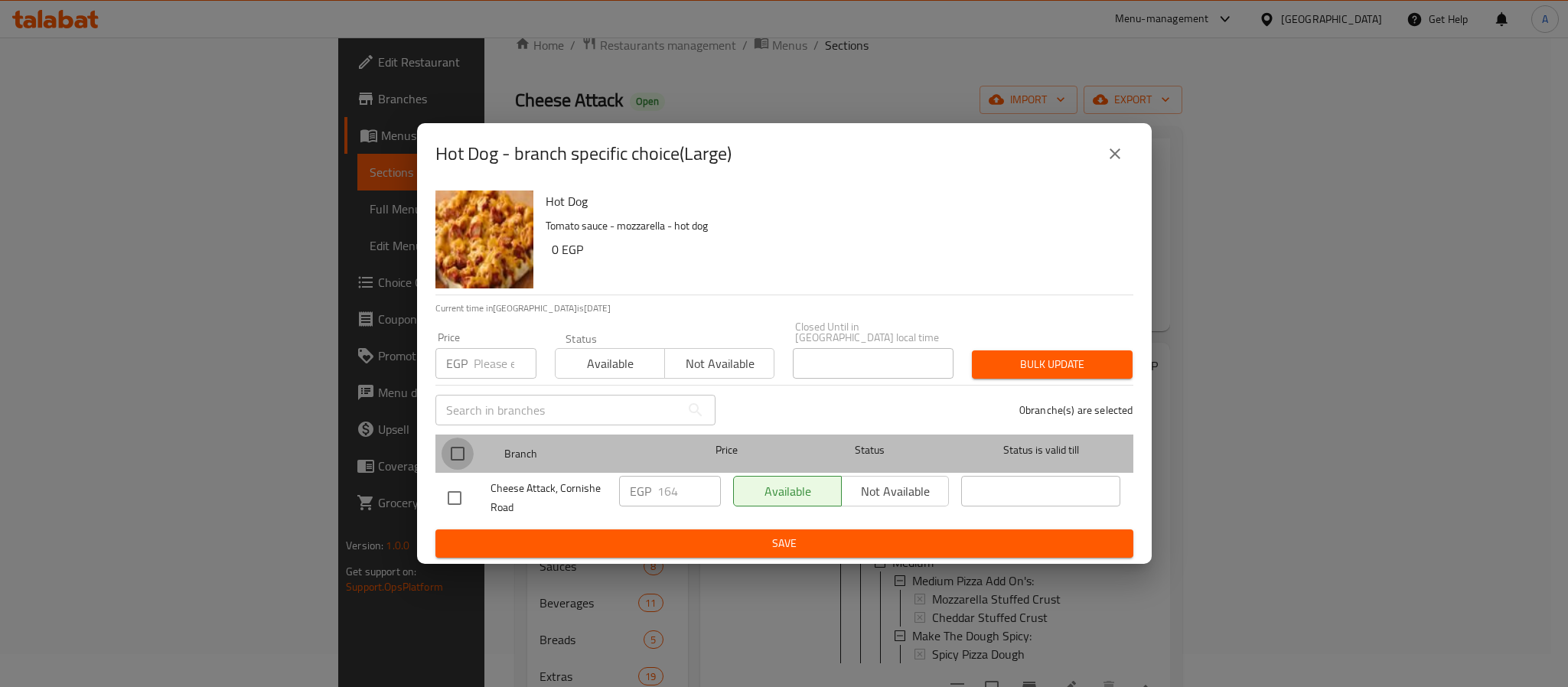
click at [462, 441] on input "checkbox" at bounding box center [458, 454] width 32 height 32
checkbox input "true"
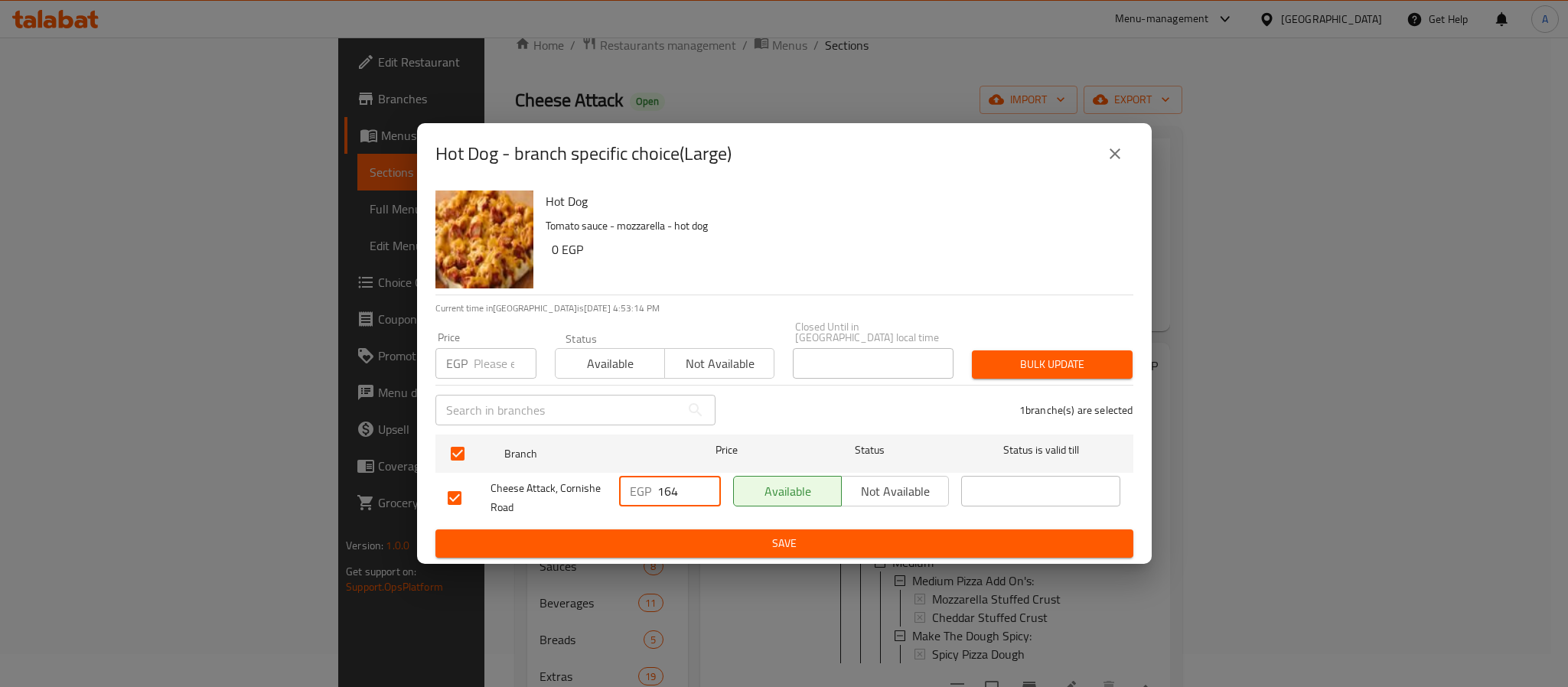
drag, startPoint x: 678, startPoint y: 482, endPoint x: 634, endPoint y: 482, distance: 44.0
click at [634, 485] on div "EGP 164 ​" at bounding box center [670, 491] width 102 height 31
type input "209"
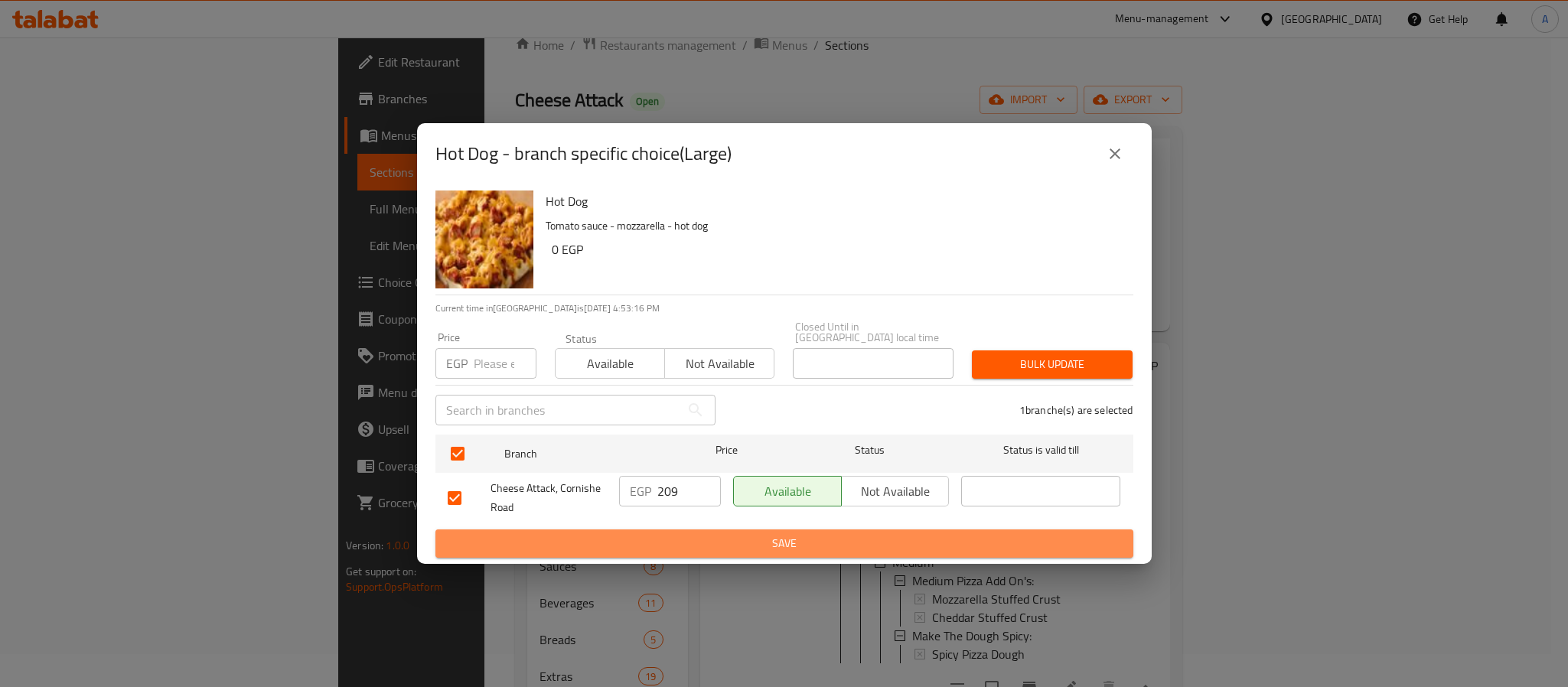
click at [751, 534] on span "Save" at bounding box center [784, 544] width 674 height 19
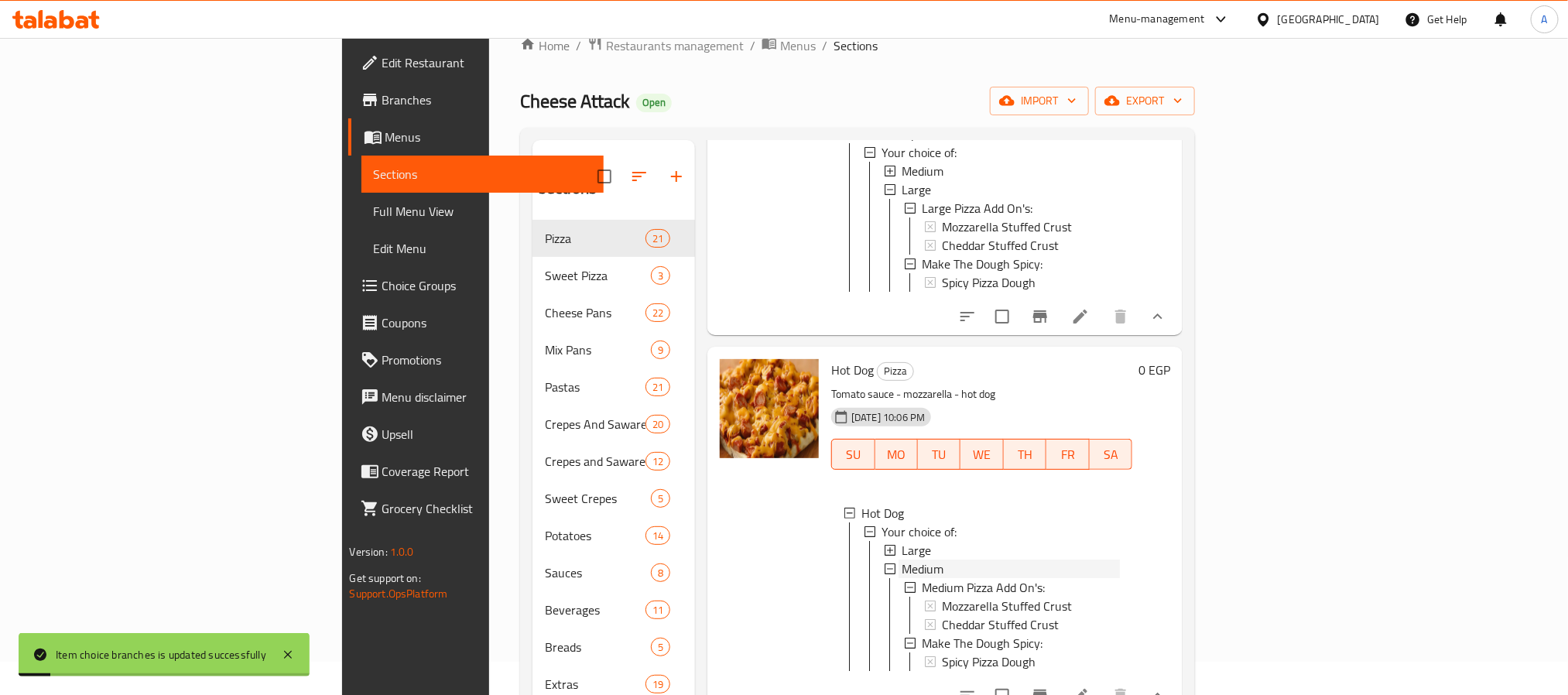
click at [901, 560] on span "Medium" at bounding box center [922, 569] width 41 height 18
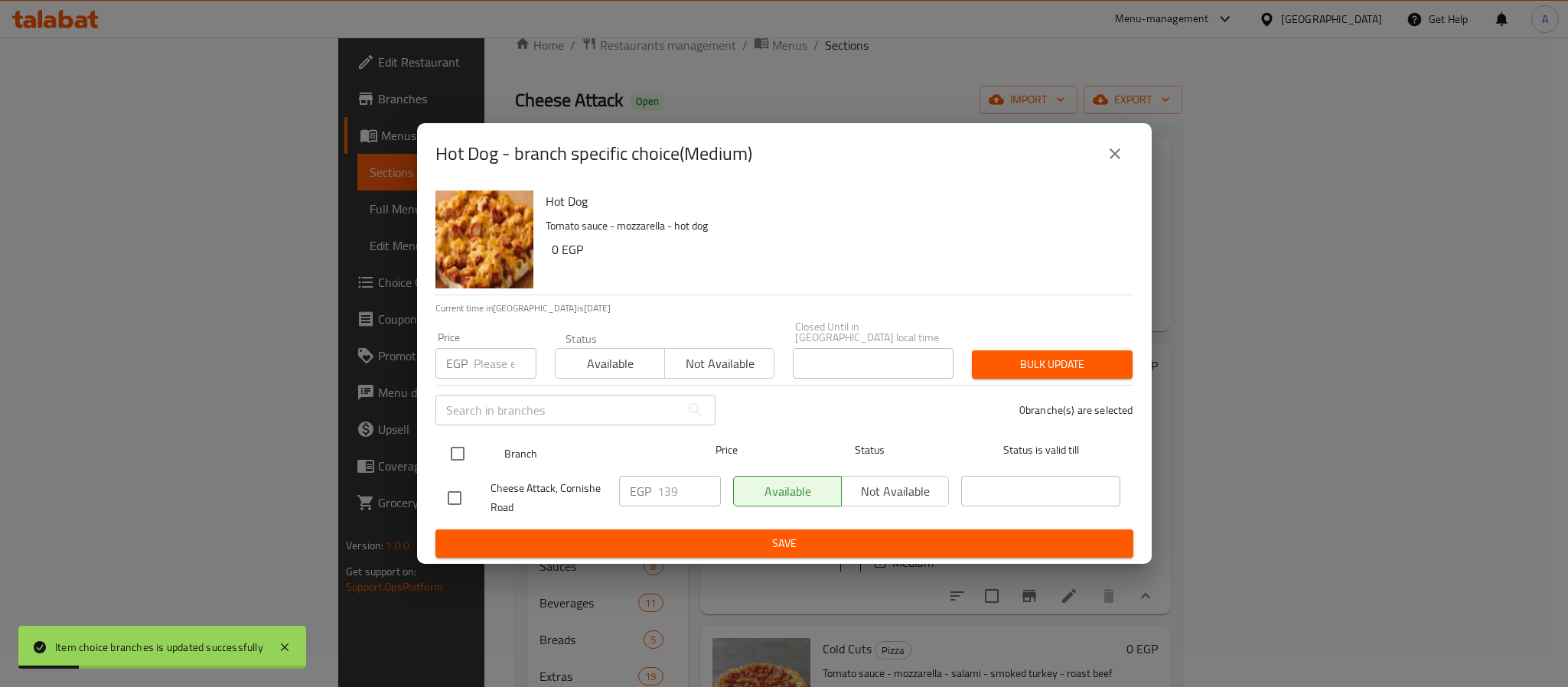
click at [462, 448] on input "checkbox" at bounding box center [458, 454] width 32 height 32
checkbox input "true"
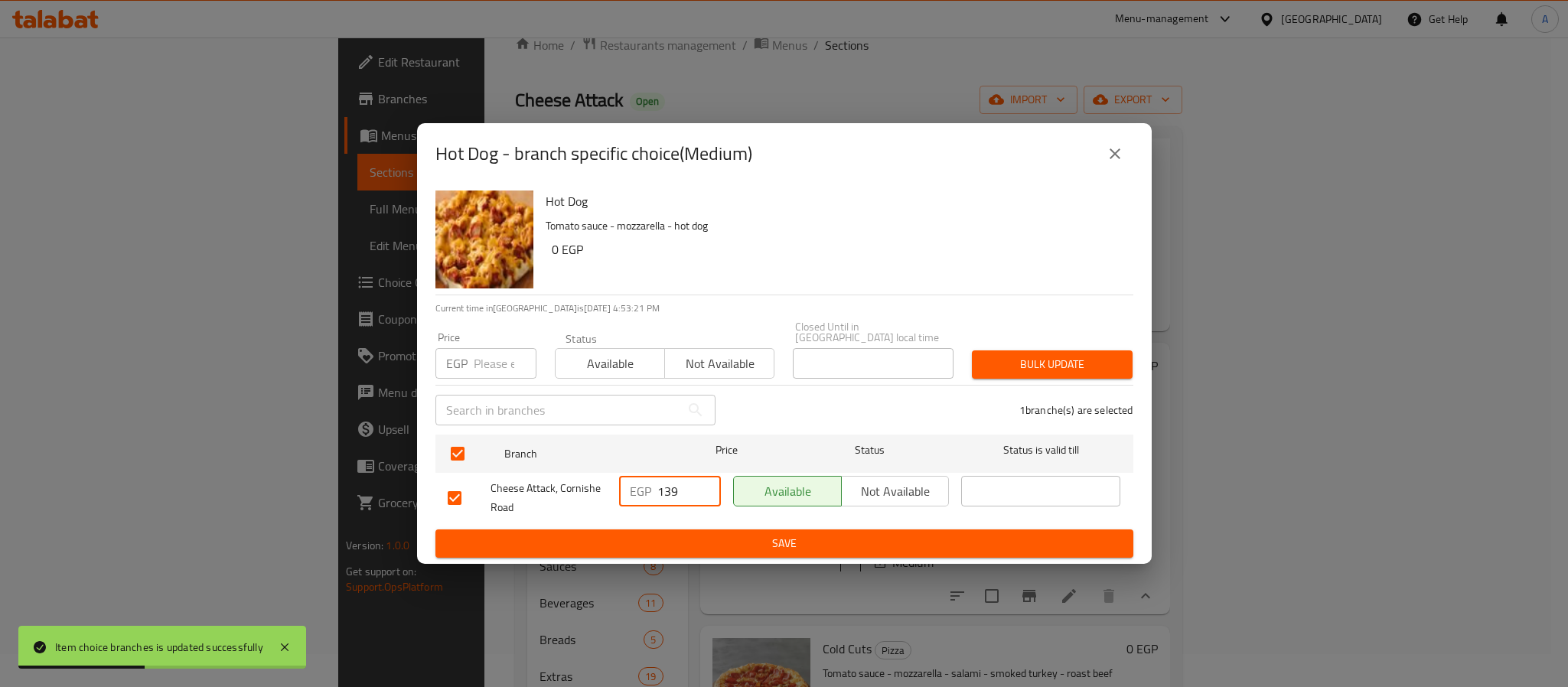
drag, startPoint x: 674, startPoint y: 483, endPoint x: 648, endPoint y: 478, distance: 26.5
click at [648, 478] on div "EGP 139 ​" at bounding box center [670, 491] width 102 height 31
type input "169"
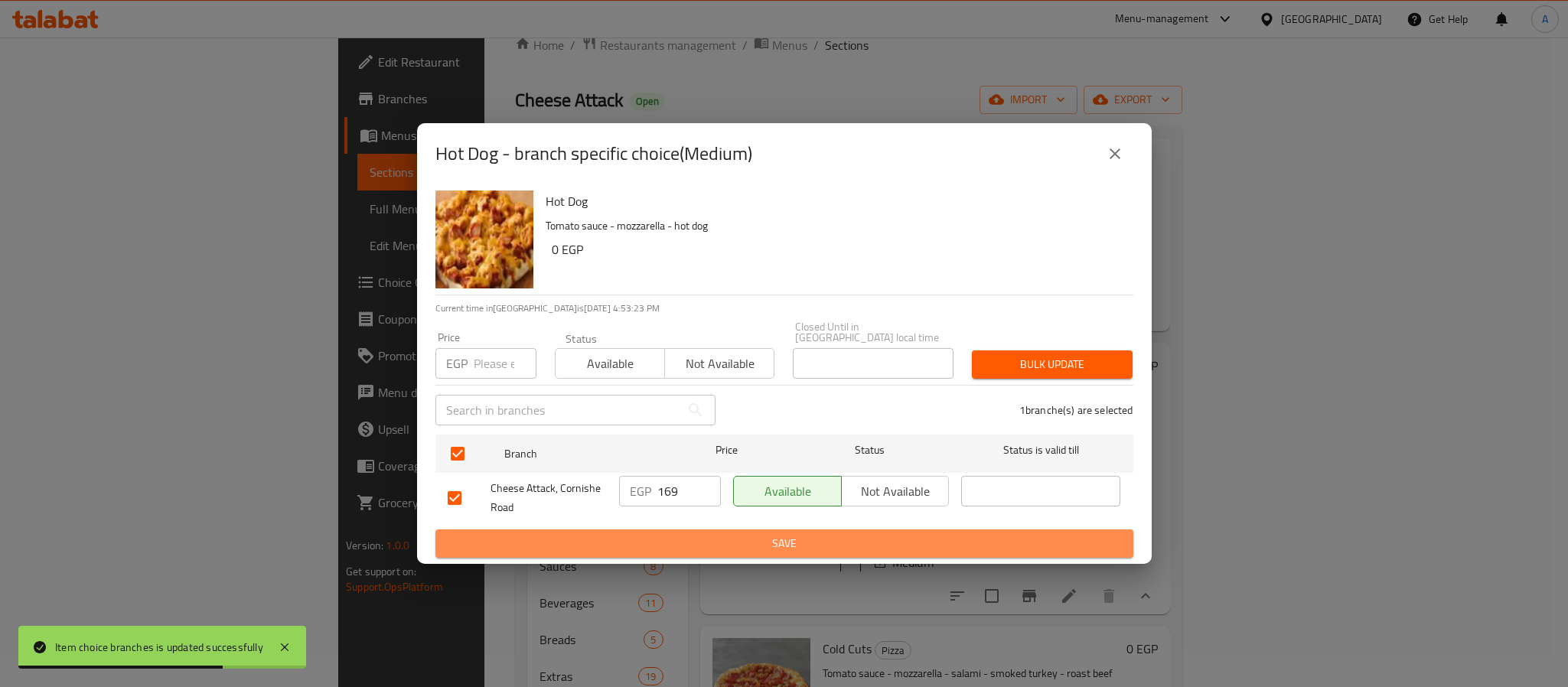
click at [697, 535] on span "Save" at bounding box center [784, 544] width 674 height 19
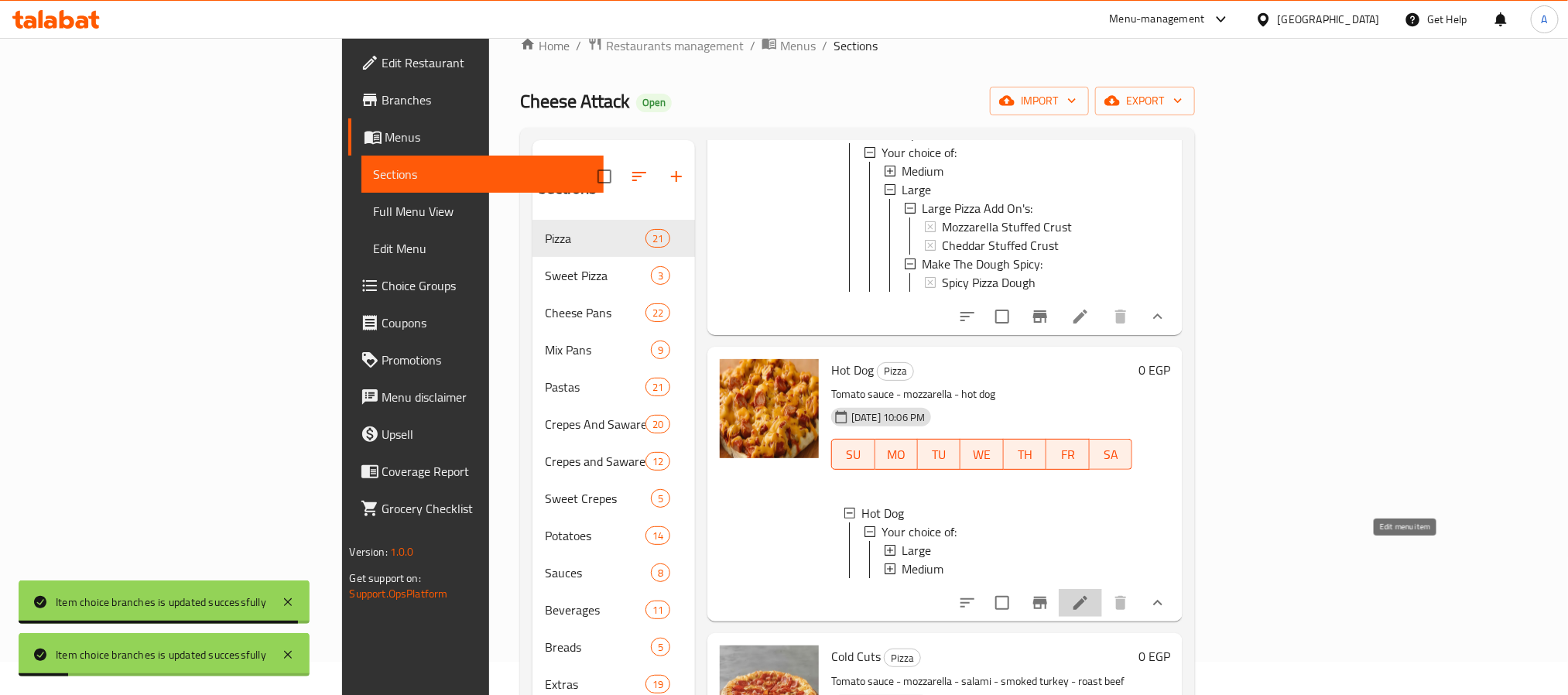
click at [1089, 594] on icon at bounding box center [1080, 602] width 18 height 18
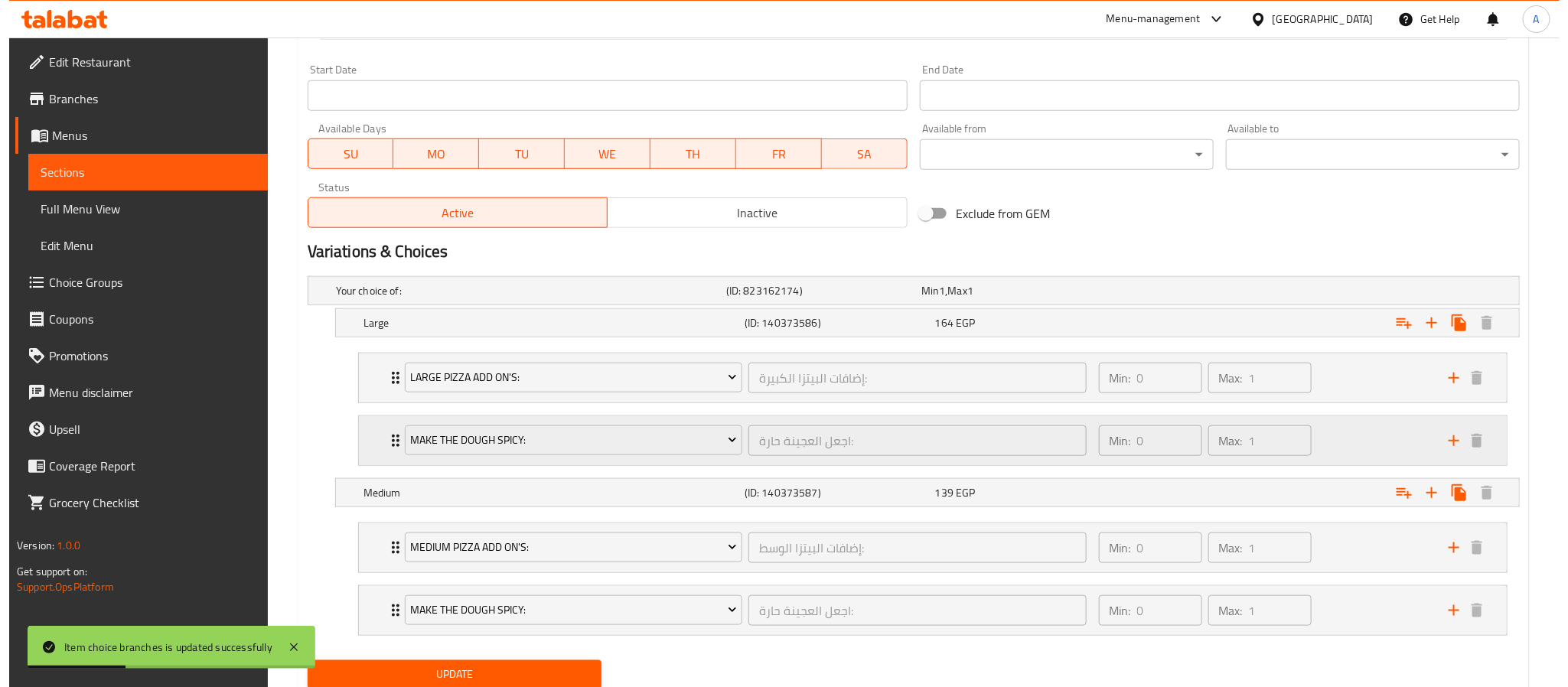
scroll to position [689, 0]
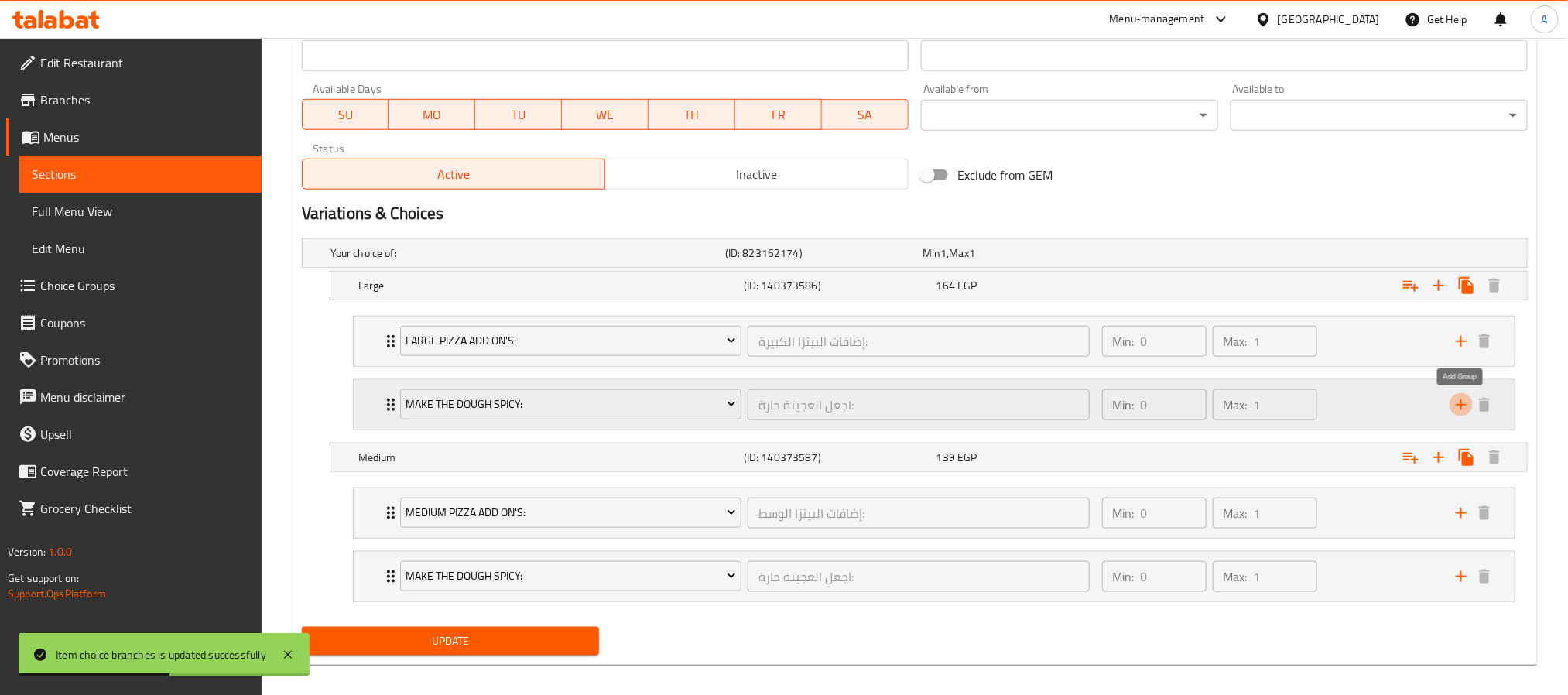
click at [1458, 404] on icon "add" at bounding box center [1461, 404] width 18 height 18
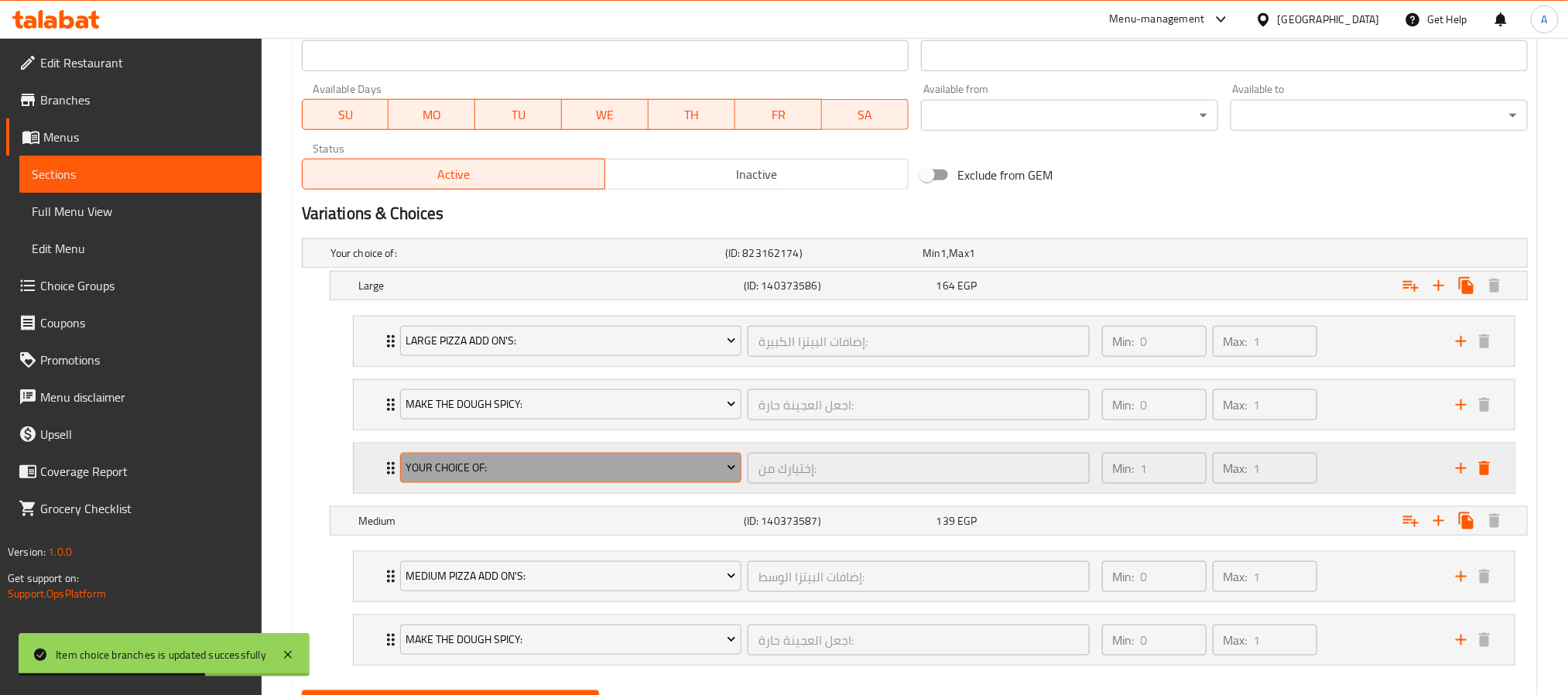
click at [637, 460] on button "Your Choice Of:" at bounding box center [571, 468] width 342 height 31
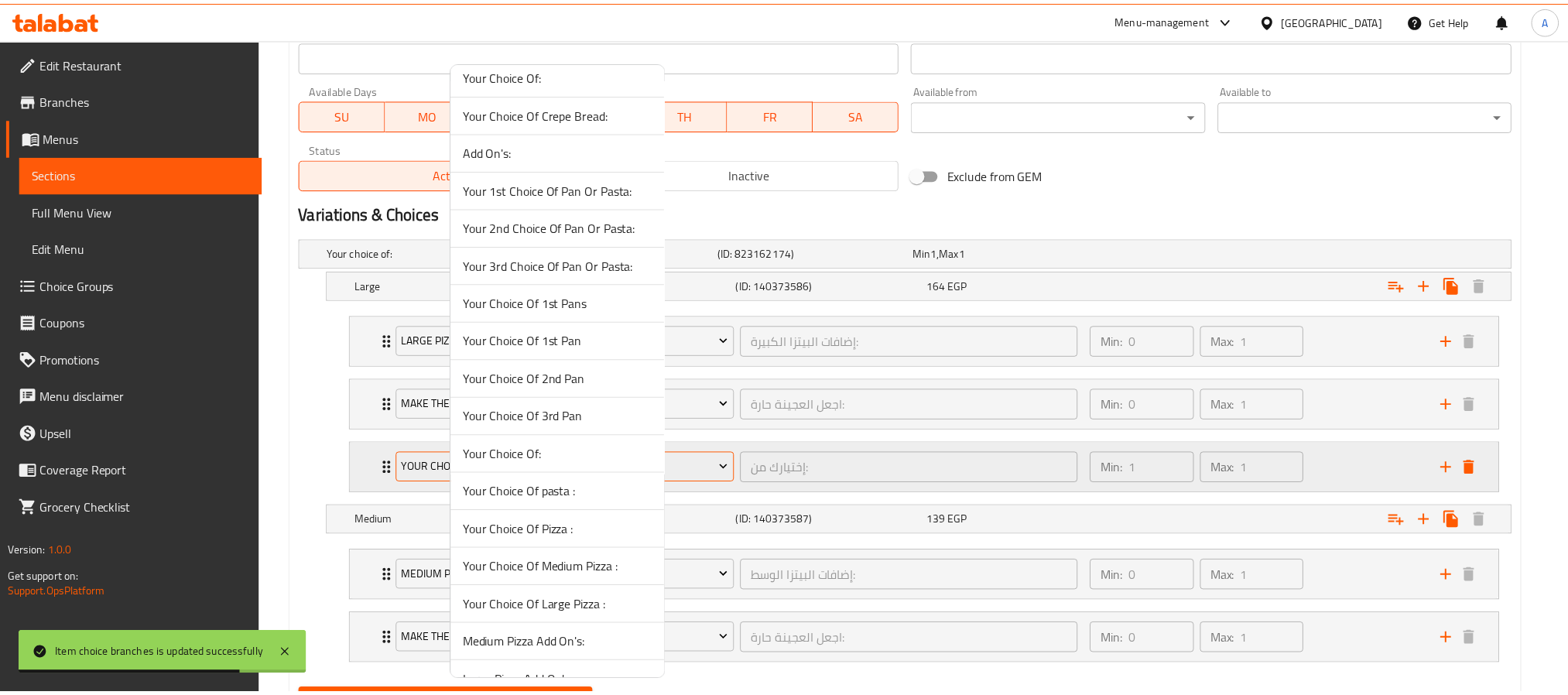
scroll to position [808, 0]
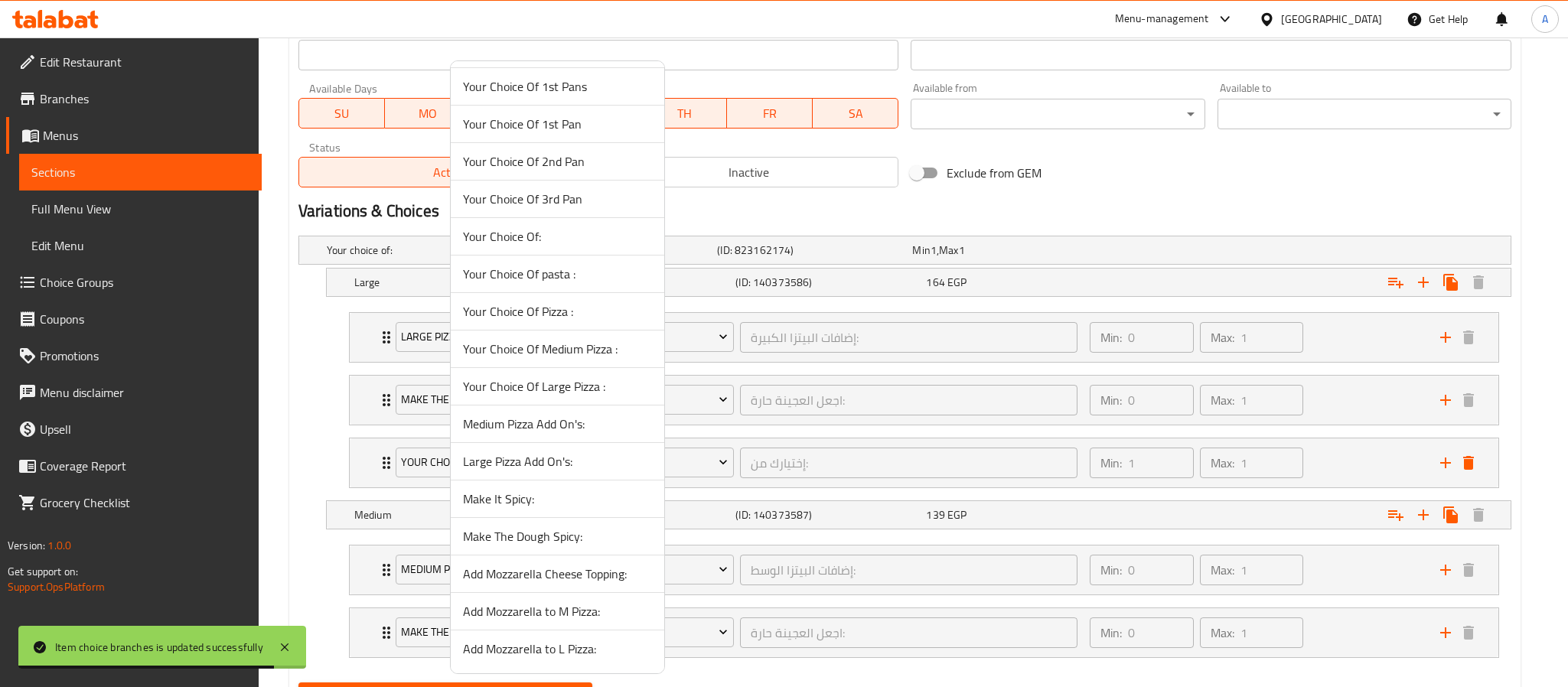
click at [561, 651] on span "Add Mozzarella to L Pizza:" at bounding box center [557, 649] width 189 height 18
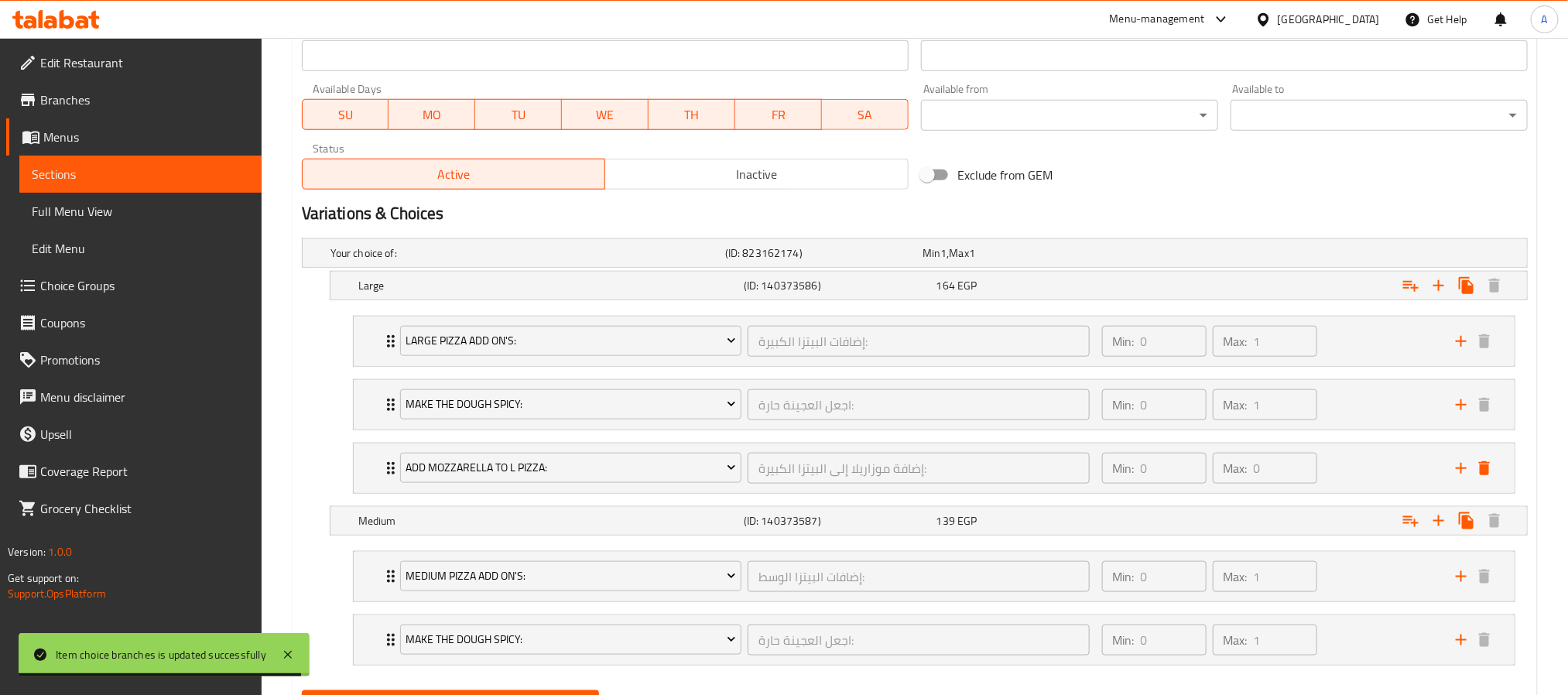
scroll to position [781, 0]
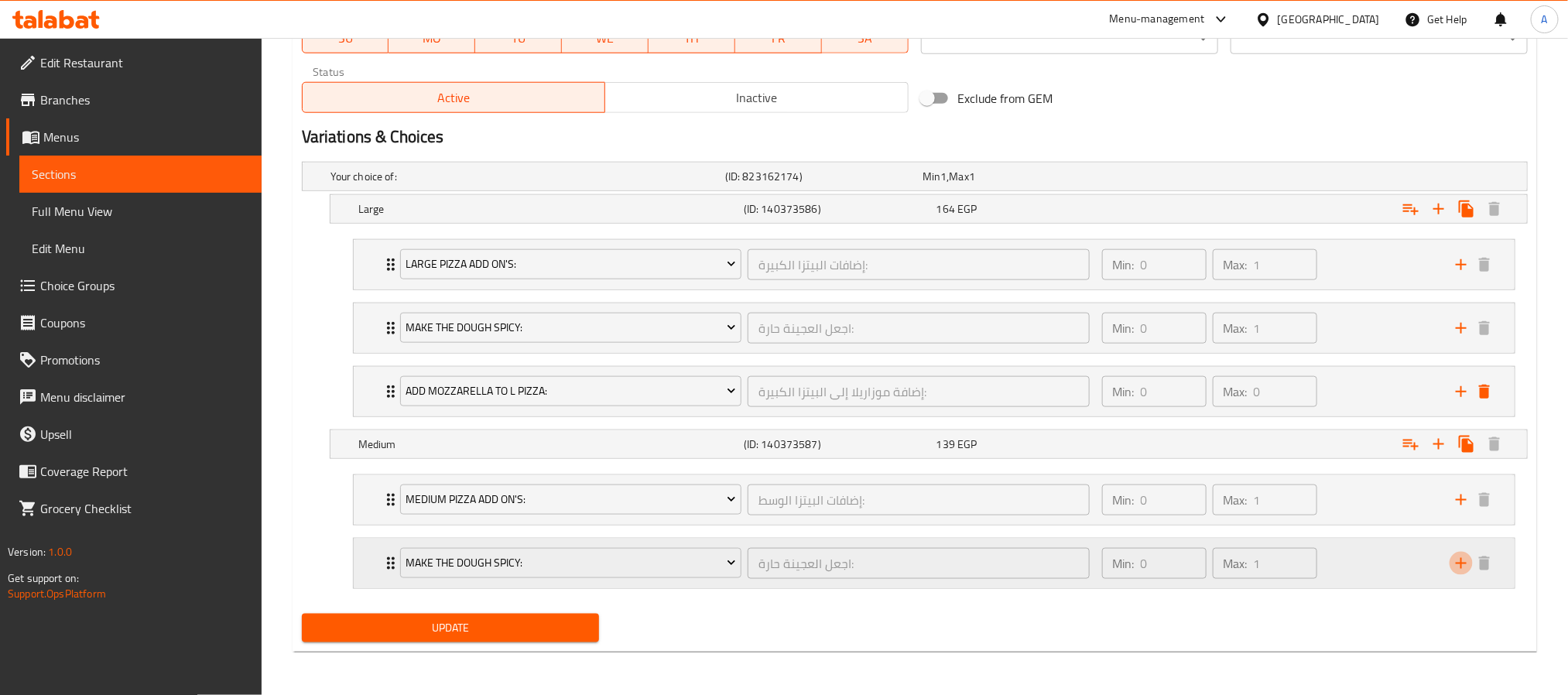
click at [1460, 557] on icon "add" at bounding box center [1461, 563] width 18 height 18
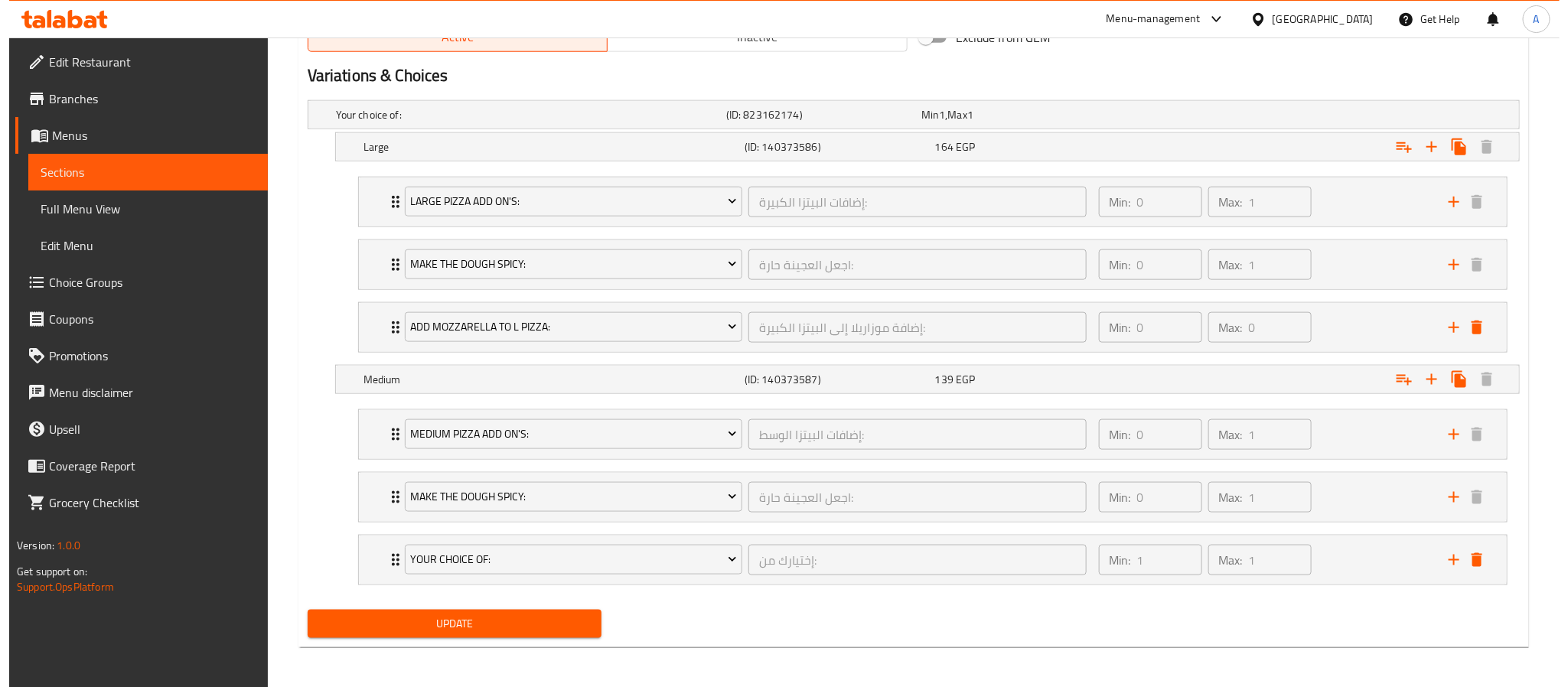
scroll to position [837, 0]
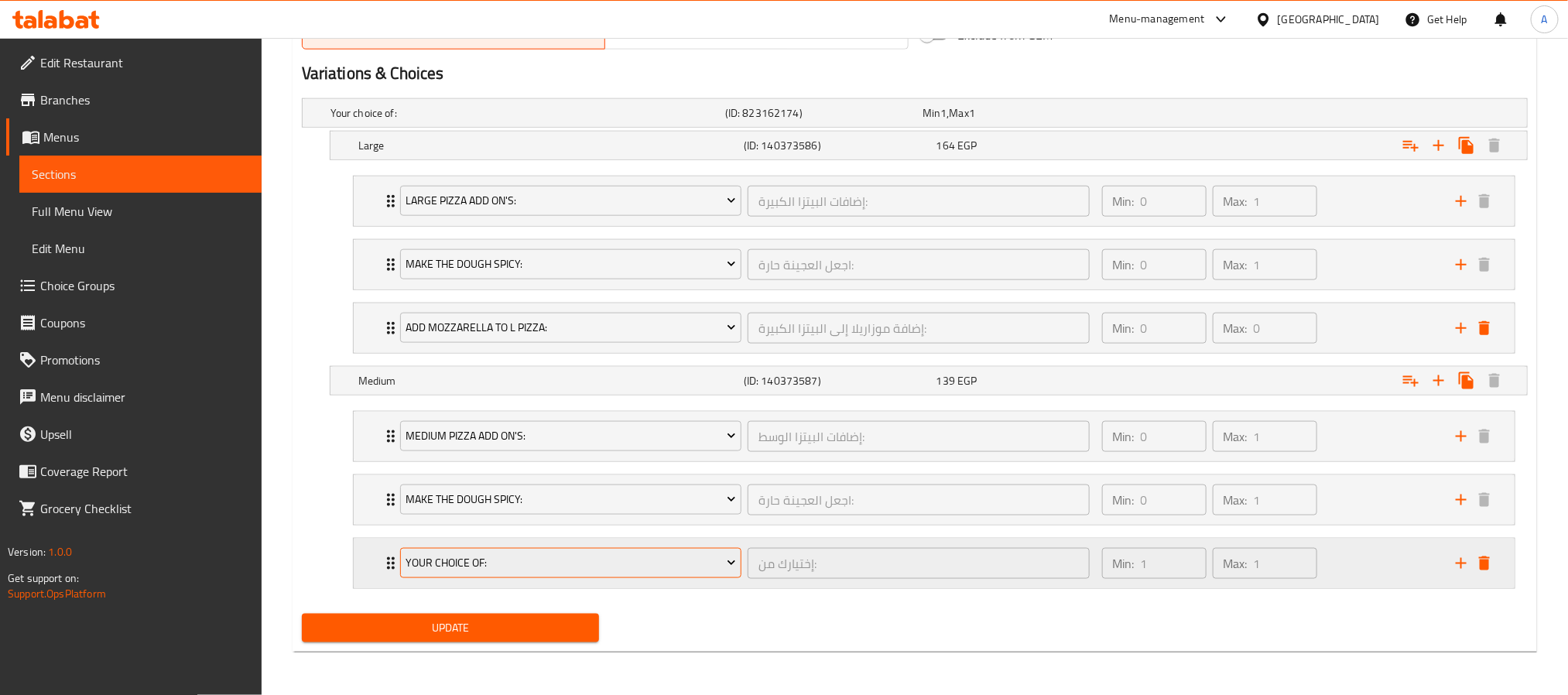
click at [572, 560] on span "Your Choice Of:" at bounding box center [570, 563] width 330 height 19
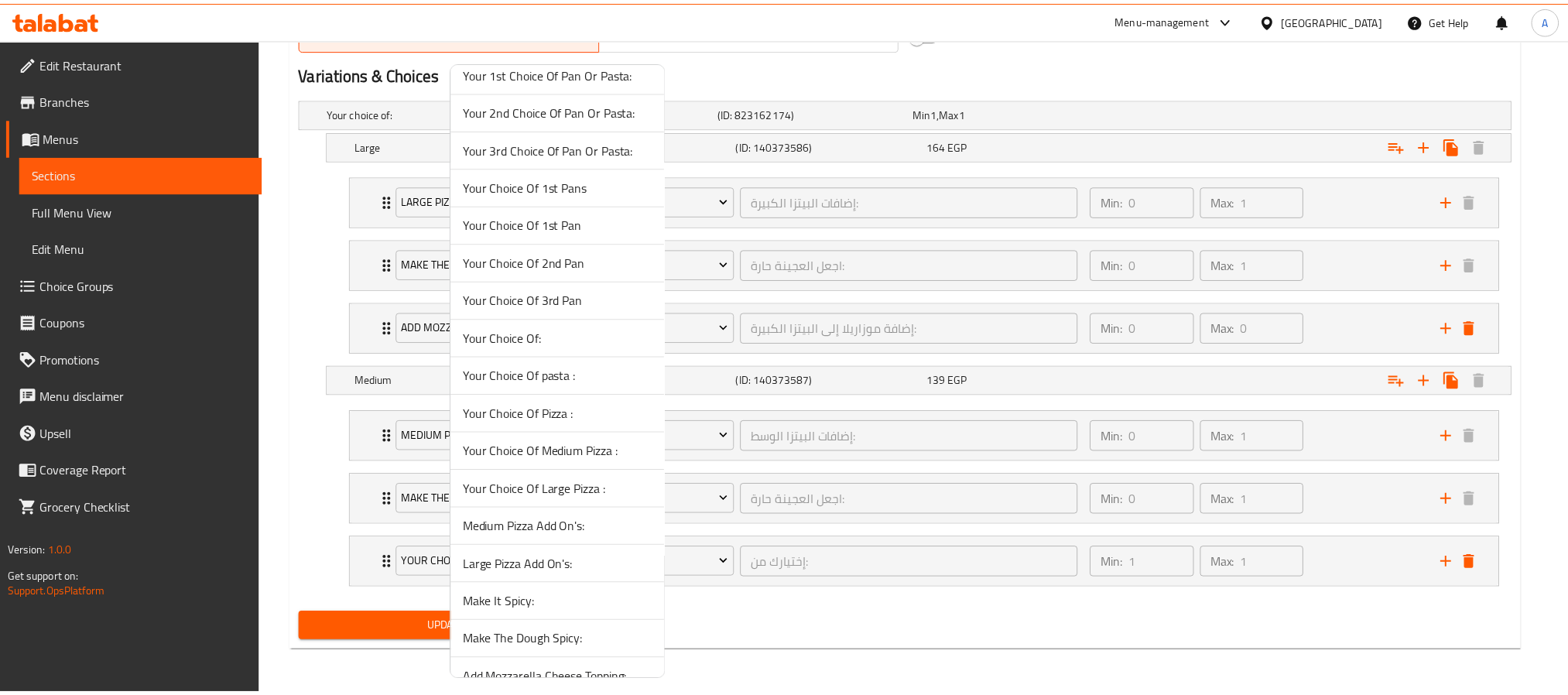
scroll to position [808, 0]
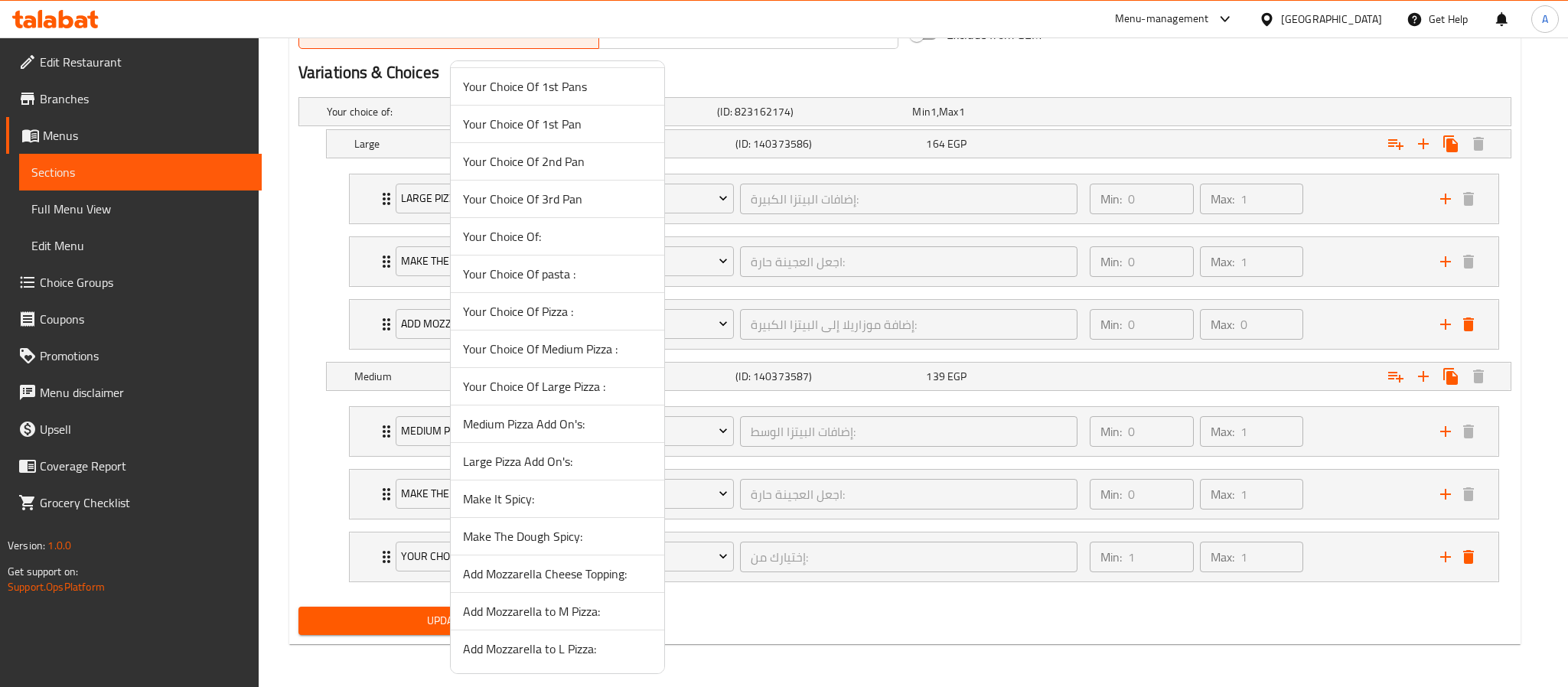
click at [527, 617] on span "Add Mozzarella to M Pizza:" at bounding box center [557, 611] width 189 height 18
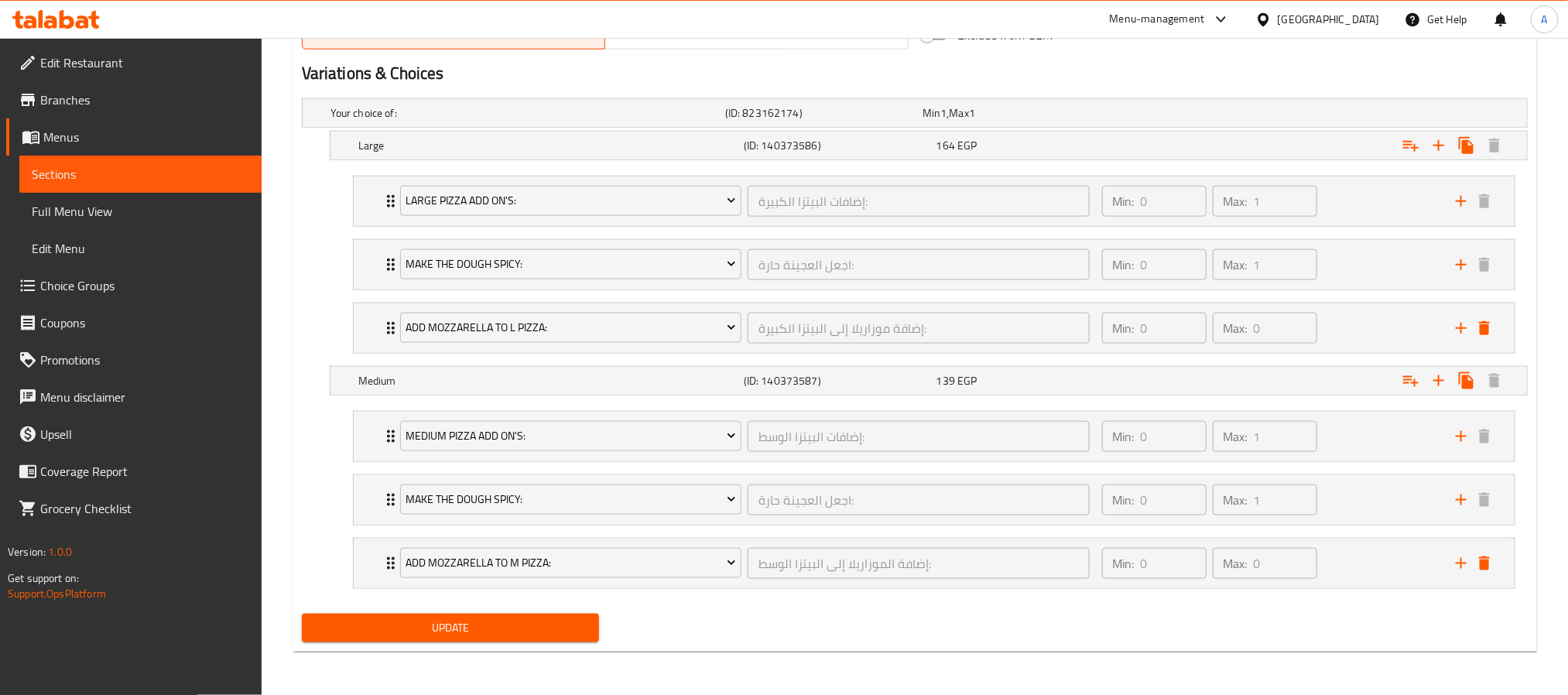
click at [483, 616] on button "Update" at bounding box center [451, 628] width 297 height 29
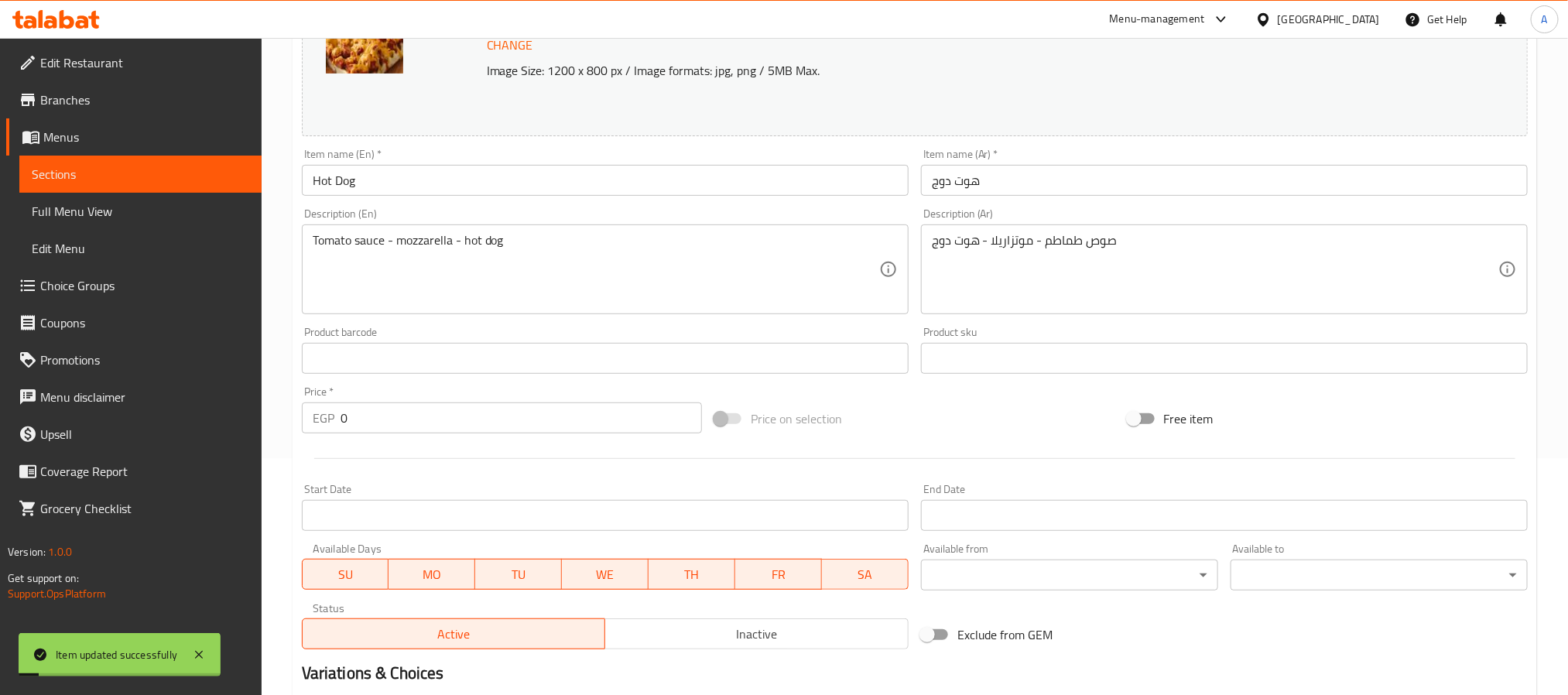
scroll to position [0, 0]
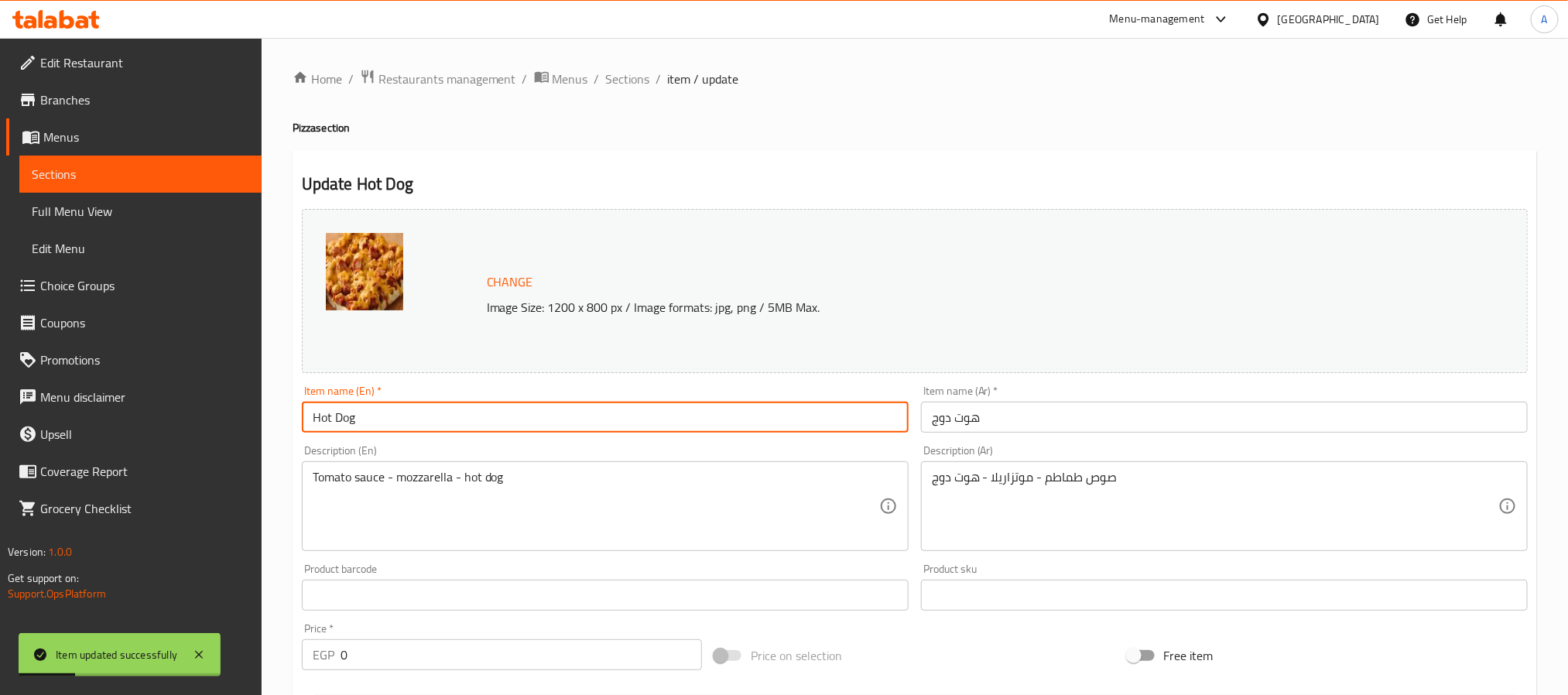
drag, startPoint x: 391, startPoint y: 413, endPoint x: 252, endPoint y: 402, distance: 139.4
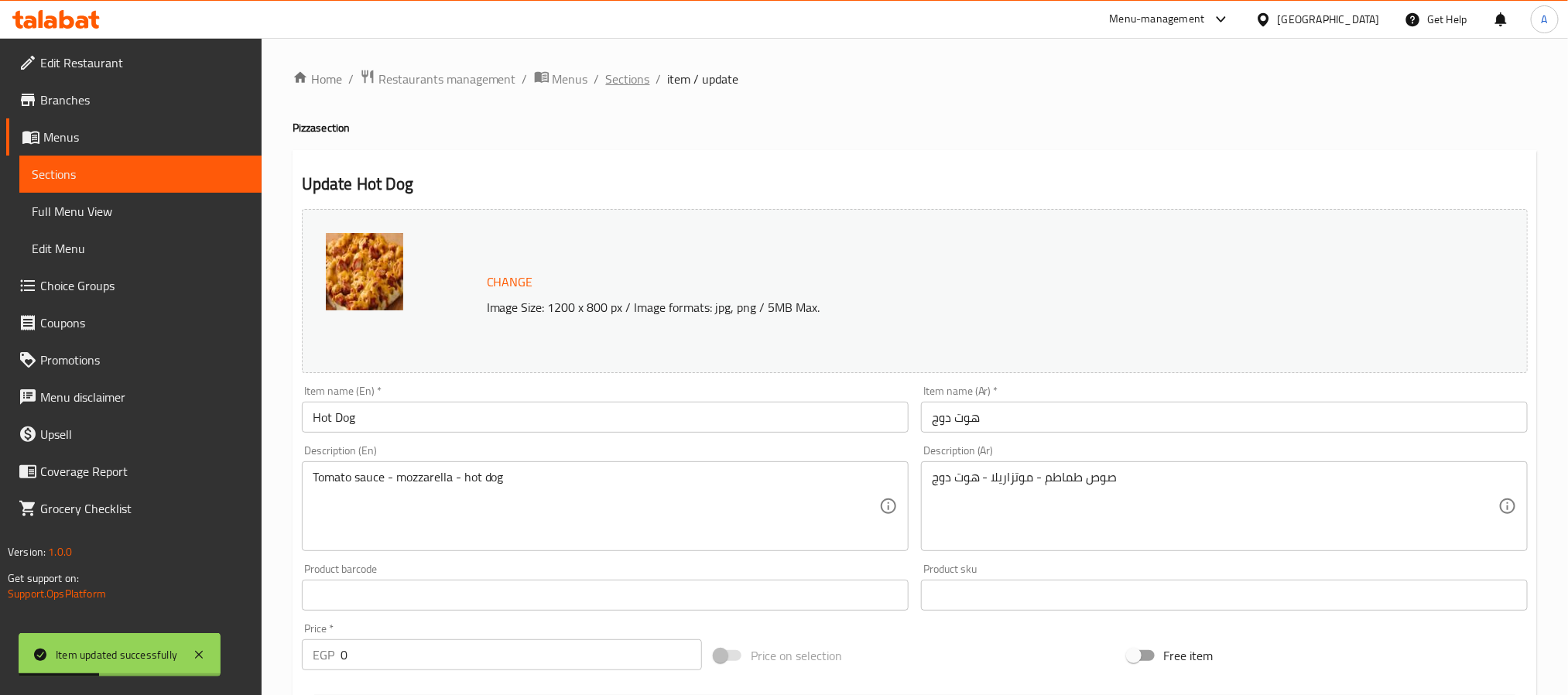
click at [639, 72] on span "Sections" at bounding box center [628, 78] width 44 height 18
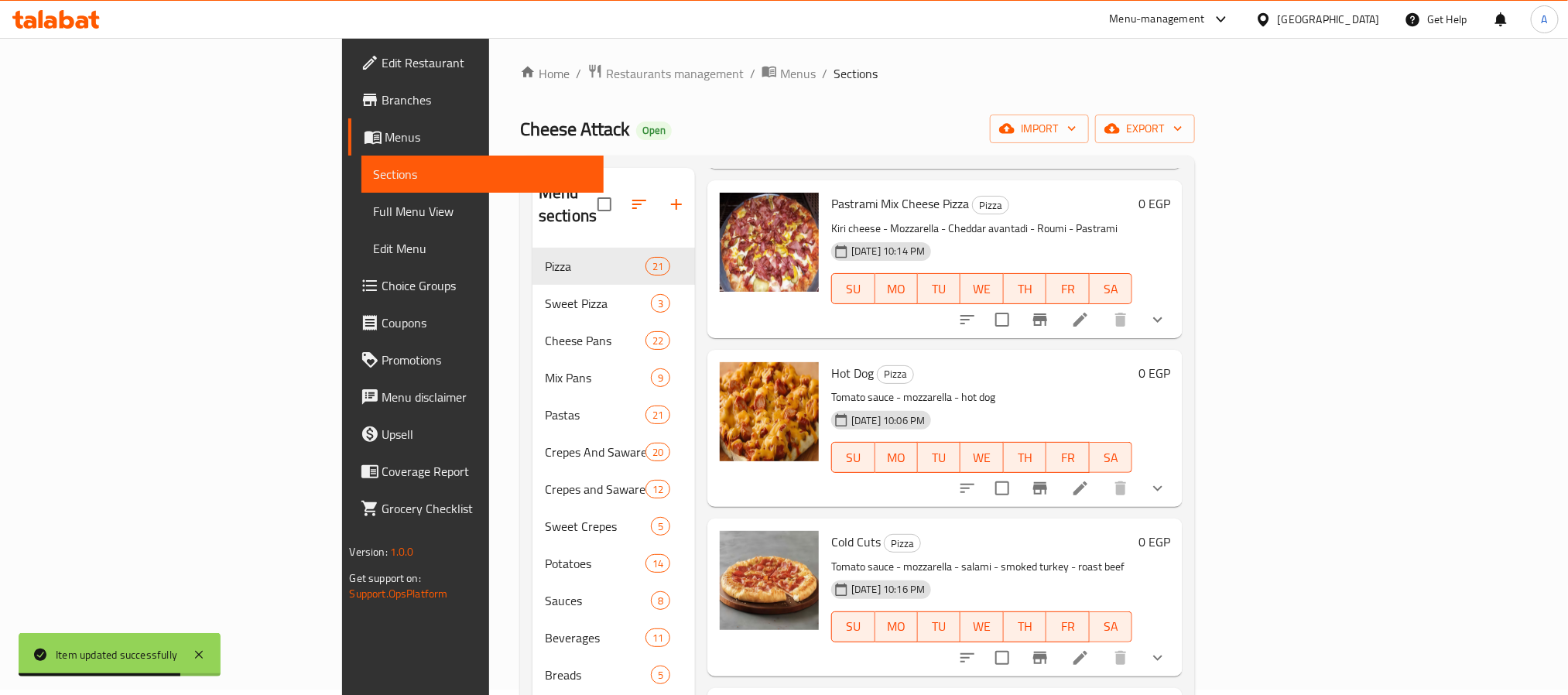
scroll to position [2892, 0]
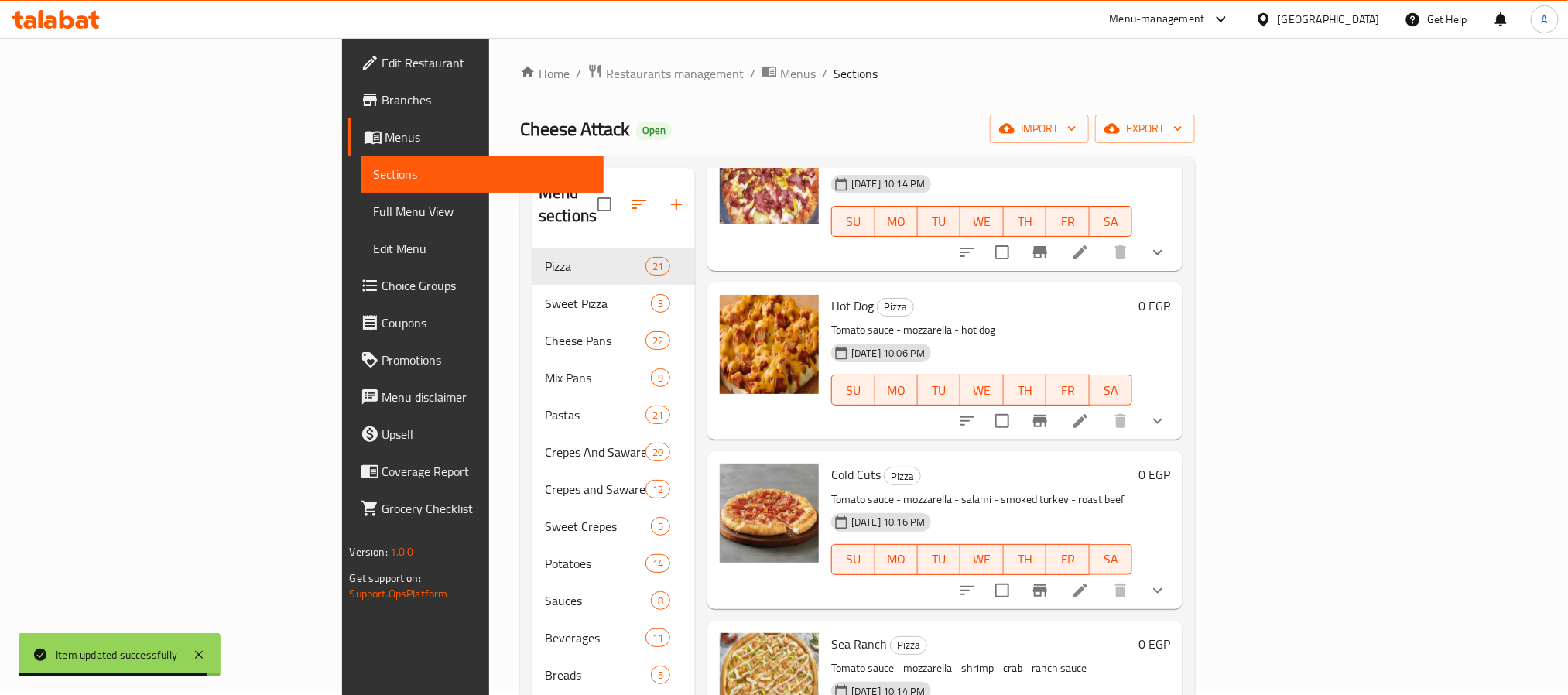
click at [1168, 581] on icon "show more" at bounding box center [1157, 590] width 18 height 18
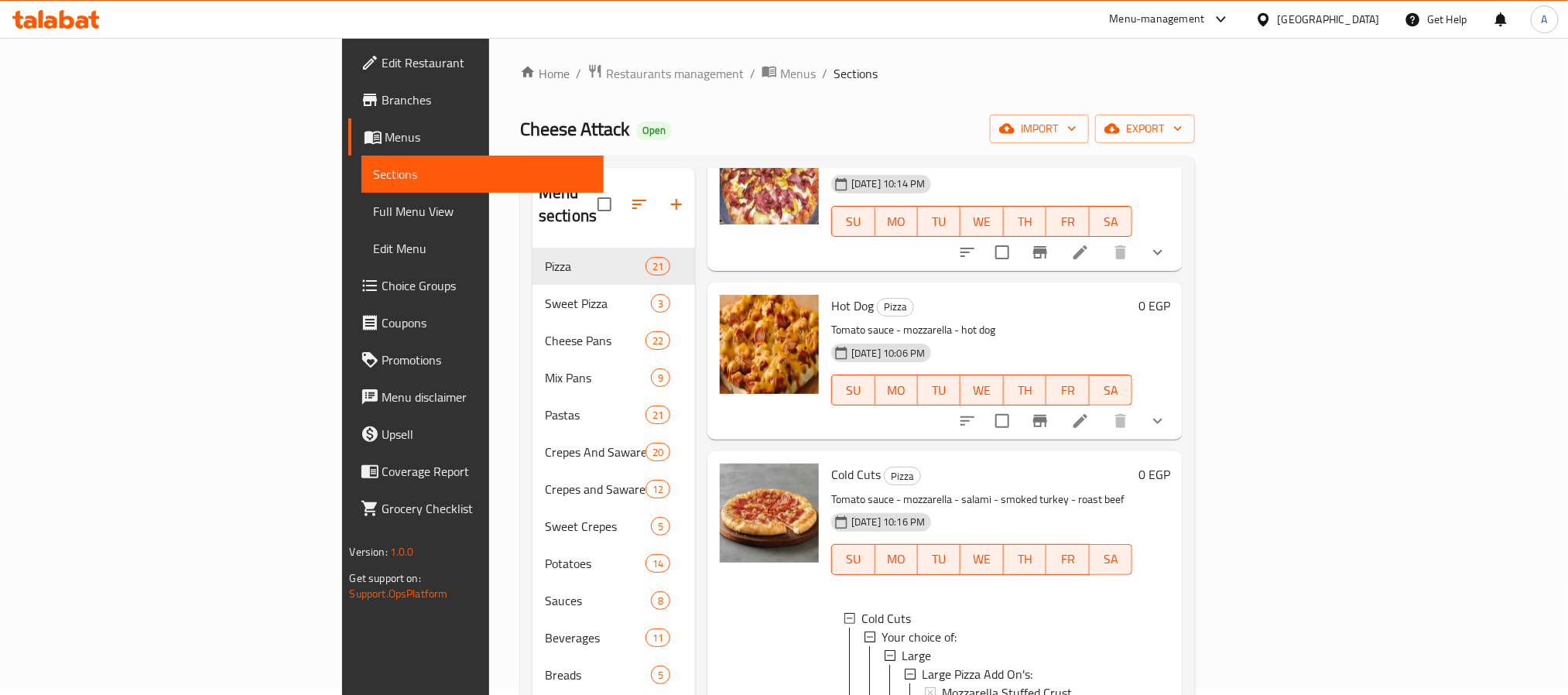
scroll to position [3009, 0]
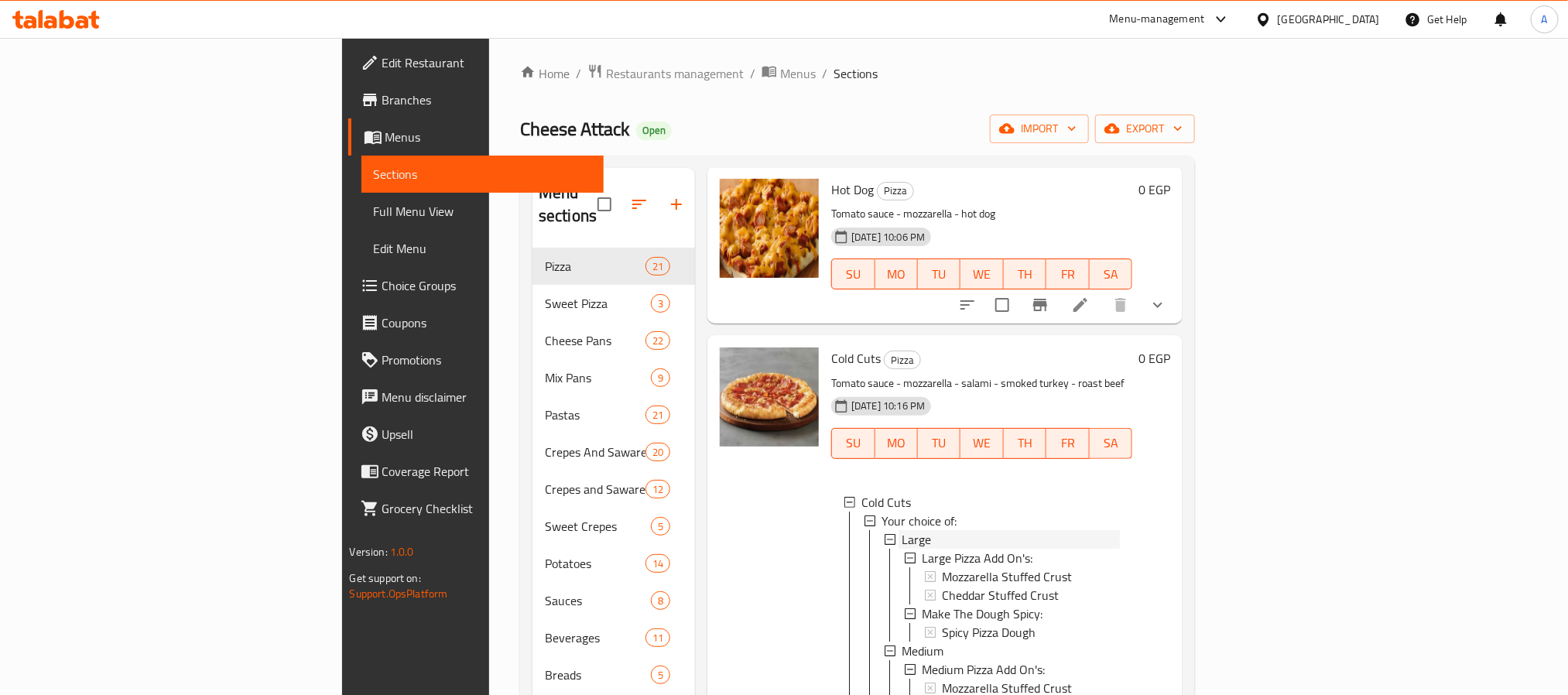
click at [901, 530] on div "Large" at bounding box center [1010, 539] width 218 height 18
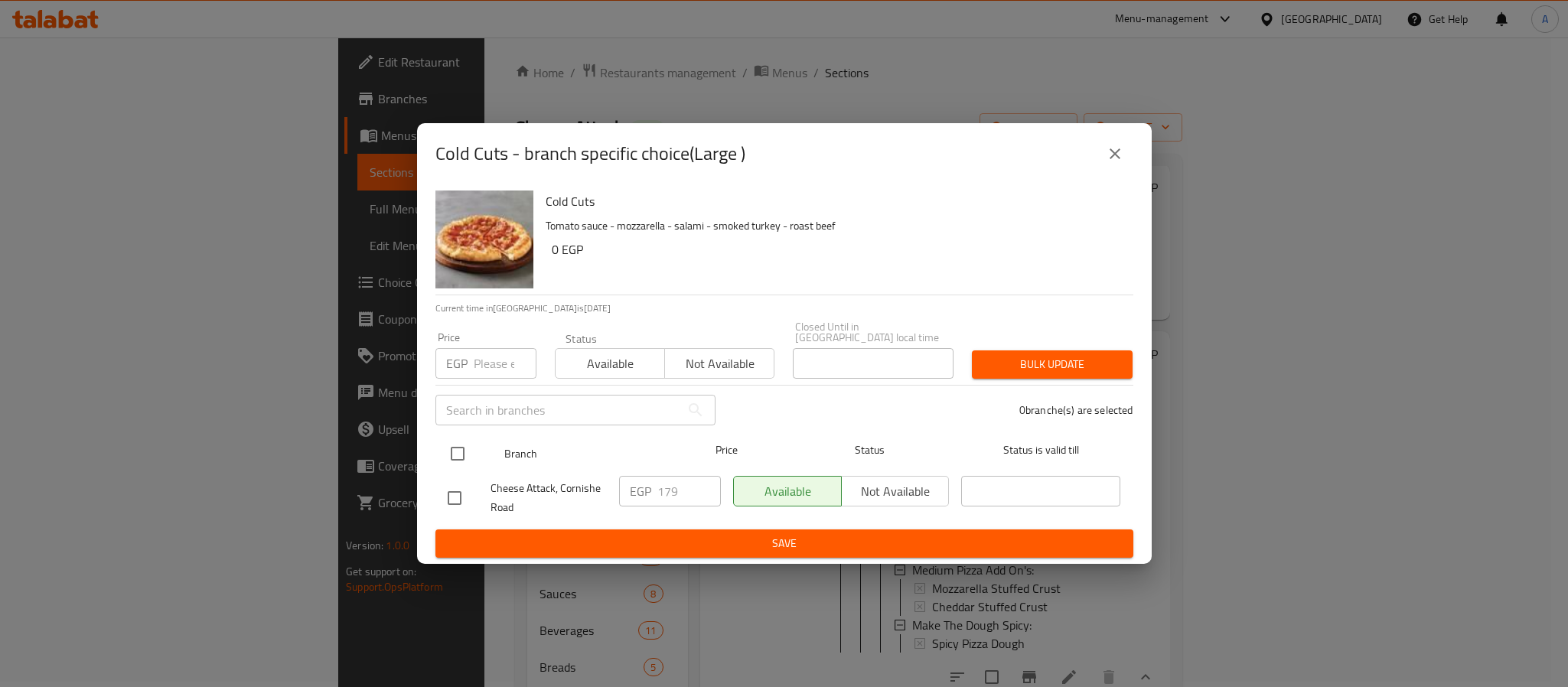
click at [460, 442] on input "checkbox" at bounding box center [458, 454] width 32 height 32
checkbox input "true"
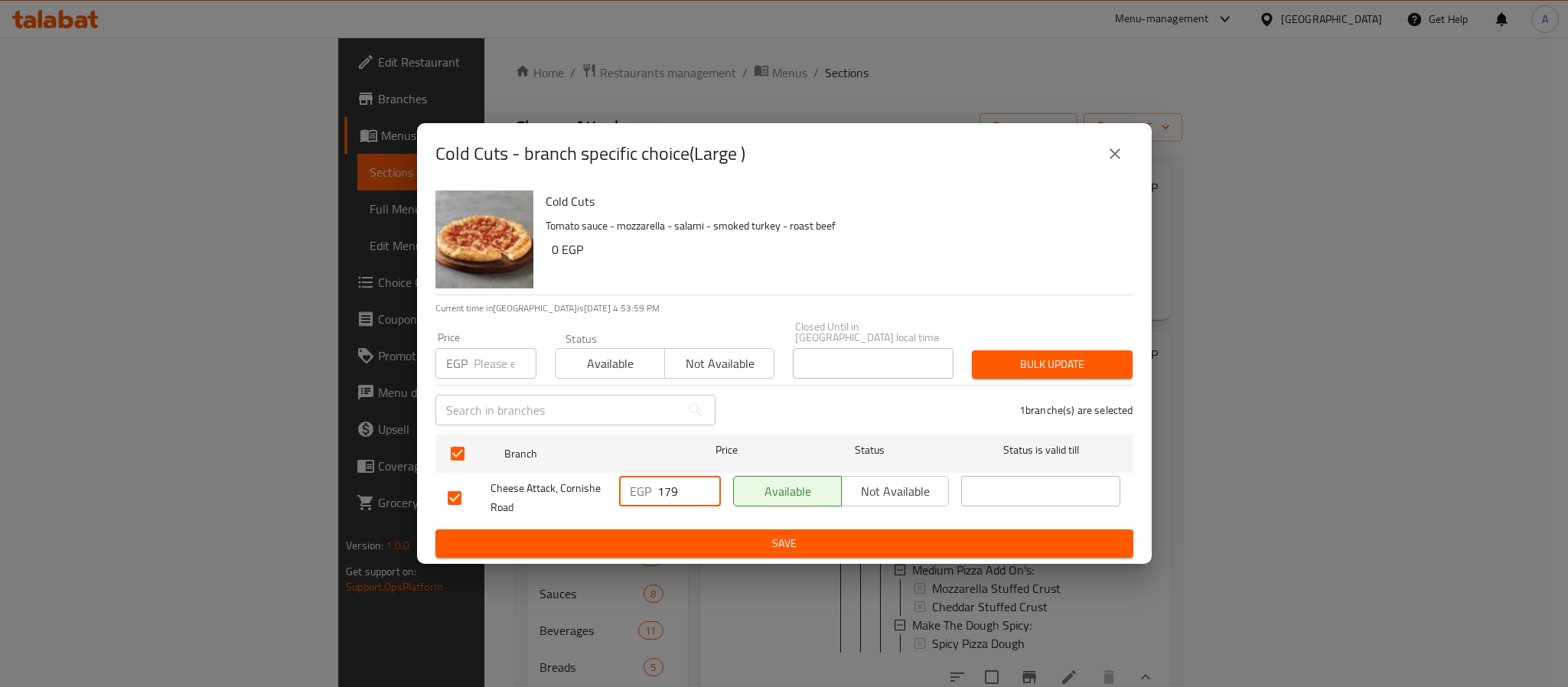
drag, startPoint x: 684, startPoint y: 488, endPoint x: 637, endPoint y: 481, distance: 47.5
click at [637, 481] on div "EGP 179 ​" at bounding box center [670, 491] width 102 height 31
type input "224"
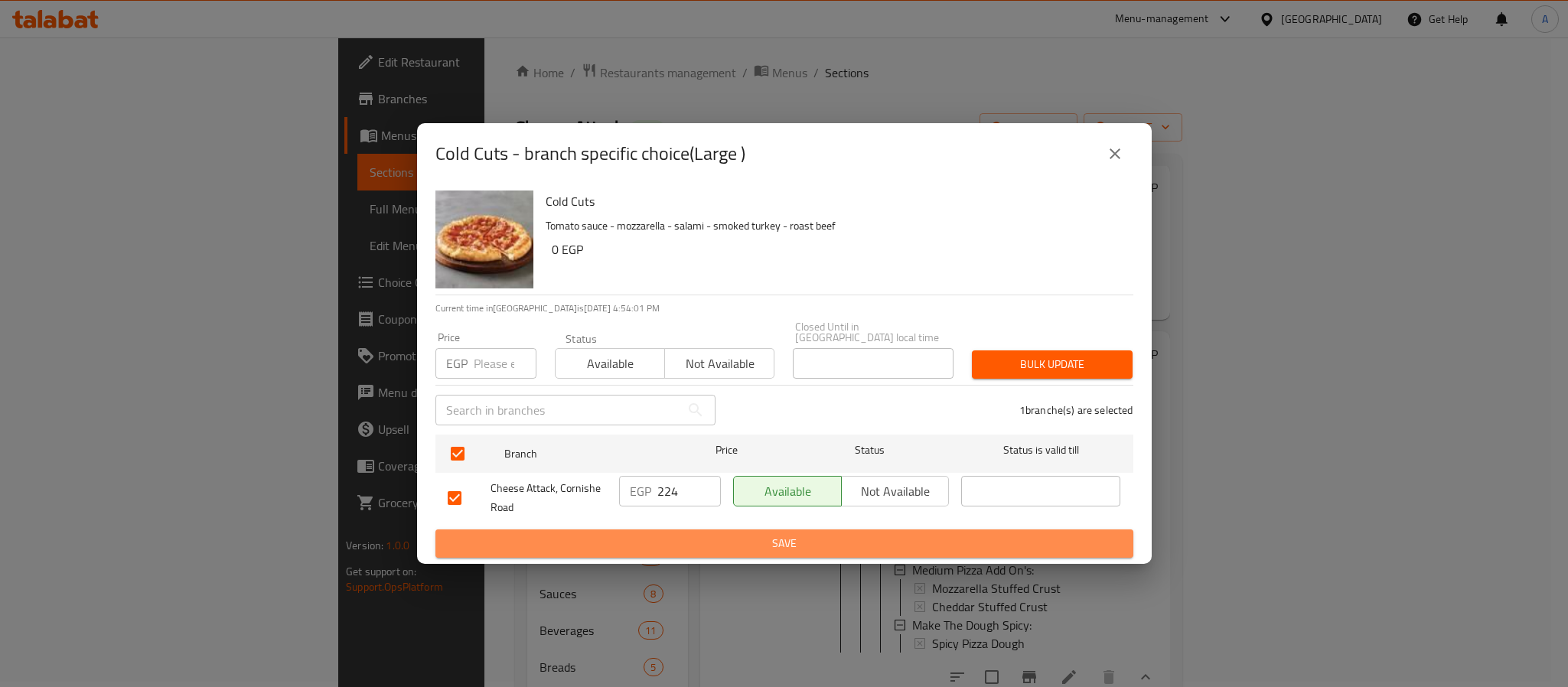
click at [791, 534] on span "Save" at bounding box center [784, 544] width 674 height 19
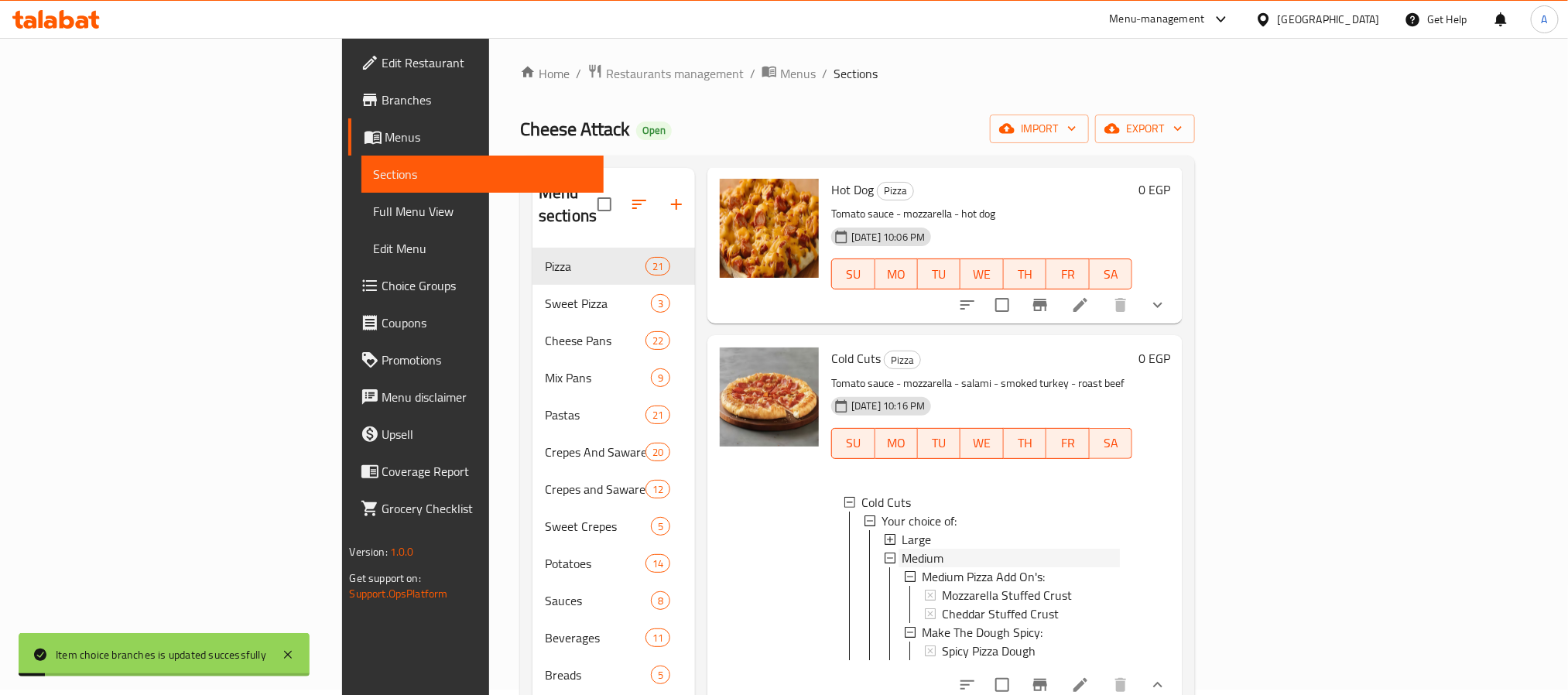
click at [901, 549] on span "Medium" at bounding box center [922, 558] width 41 height 18
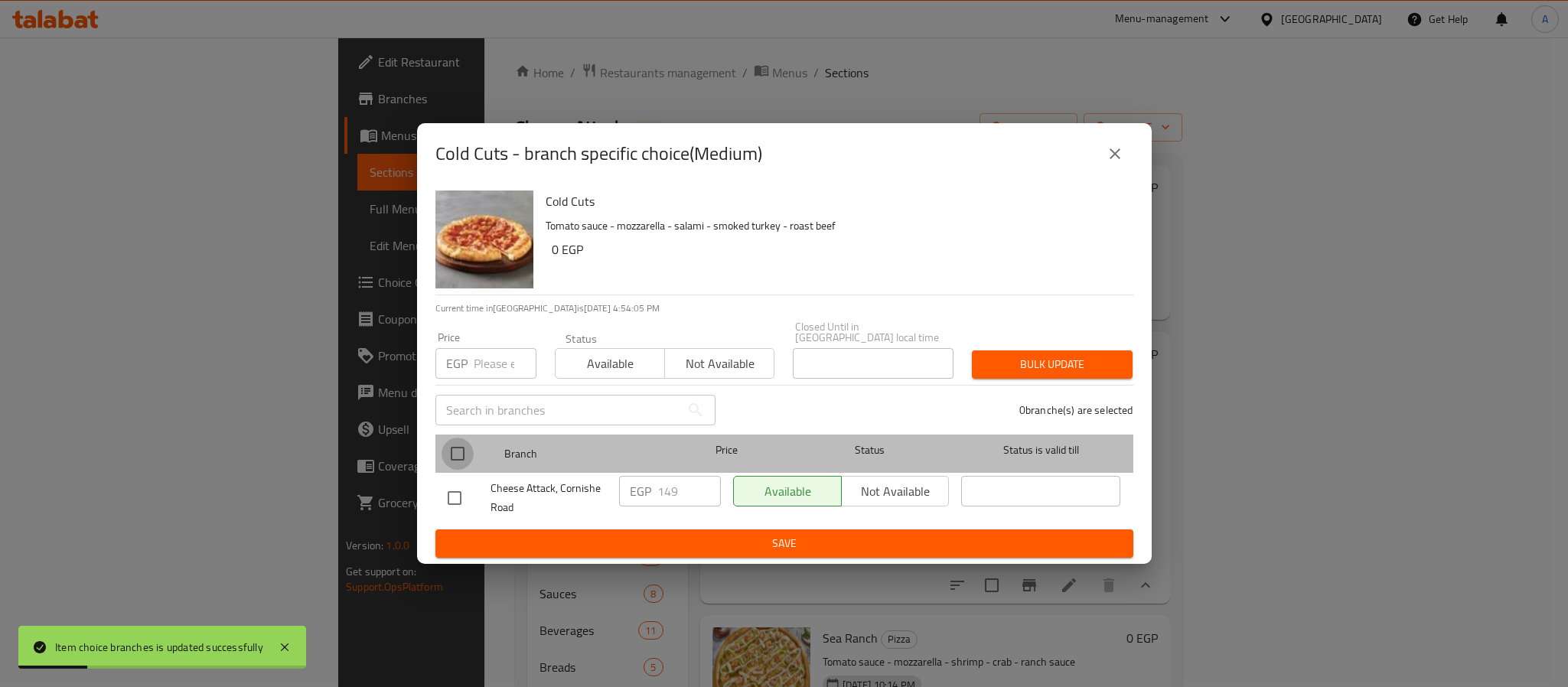
click at [453, 442] on input "checkbox" at bounding box center [458, 454] width 32 height 32
checkbox input "true"
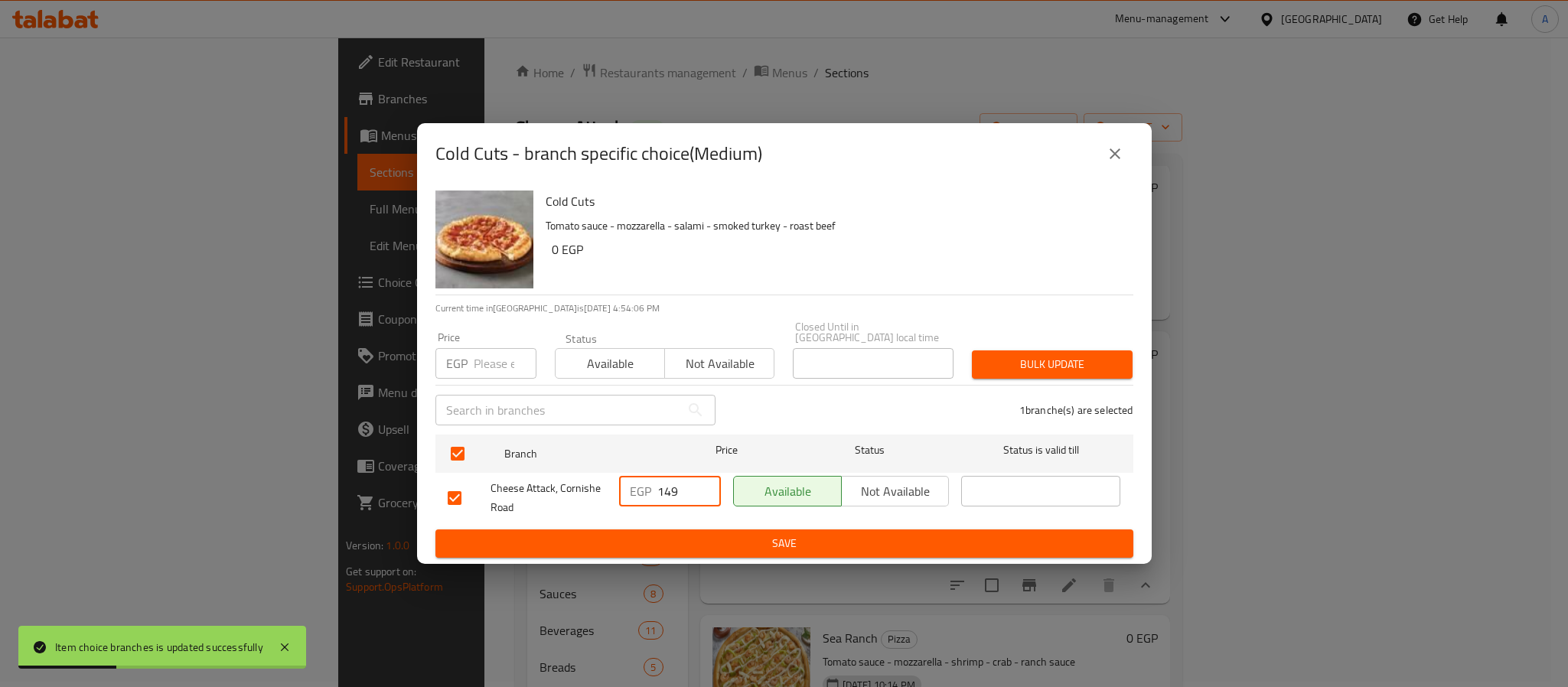
drag, startPoint x: 690, startPoint y: 485, endPoint x: 645, endPoint y: 475, distance: 46.1
click at [645, 476] on div "EGP 149 ​" at bounding box center [670, 491] width 102 height 31
type input "173"
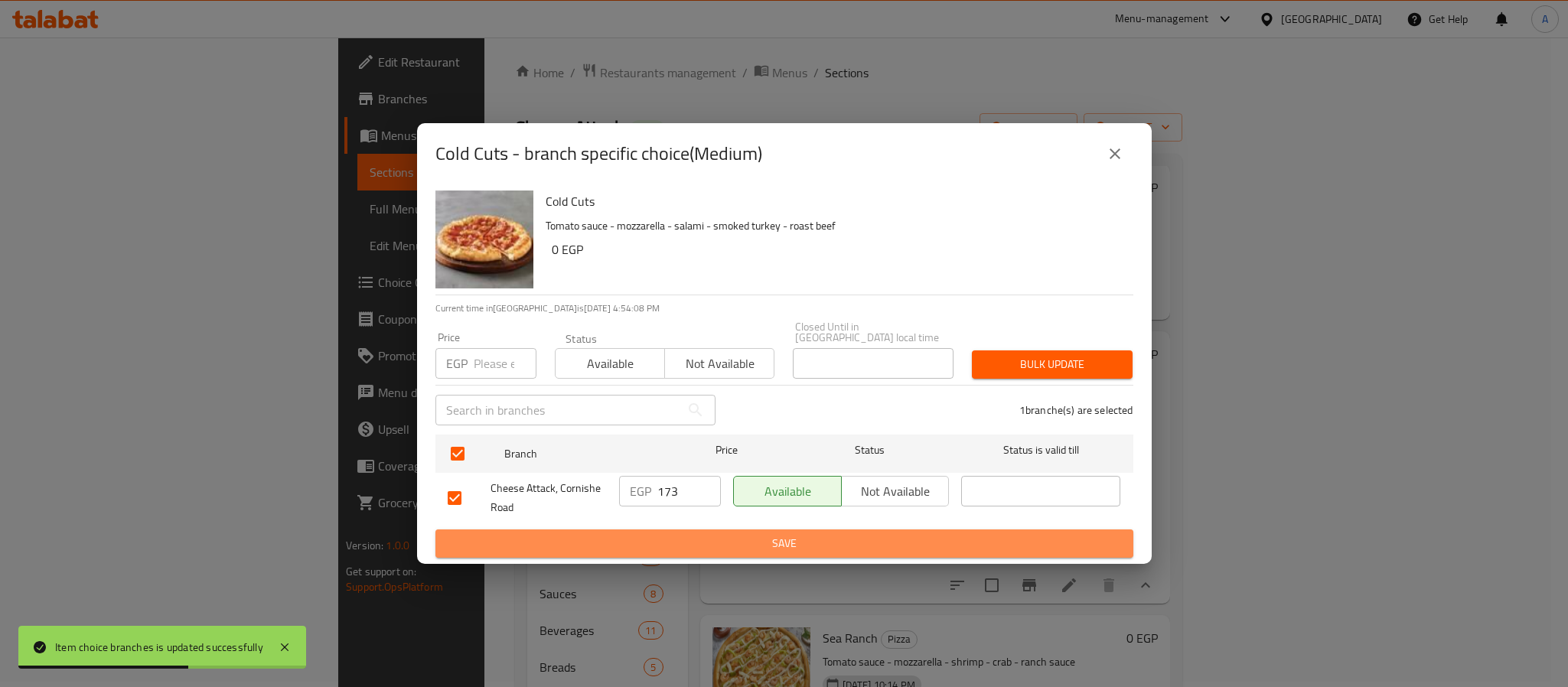
click at [667, 540] on span "Save" at bounding box center [784, 544] width 674 height 19
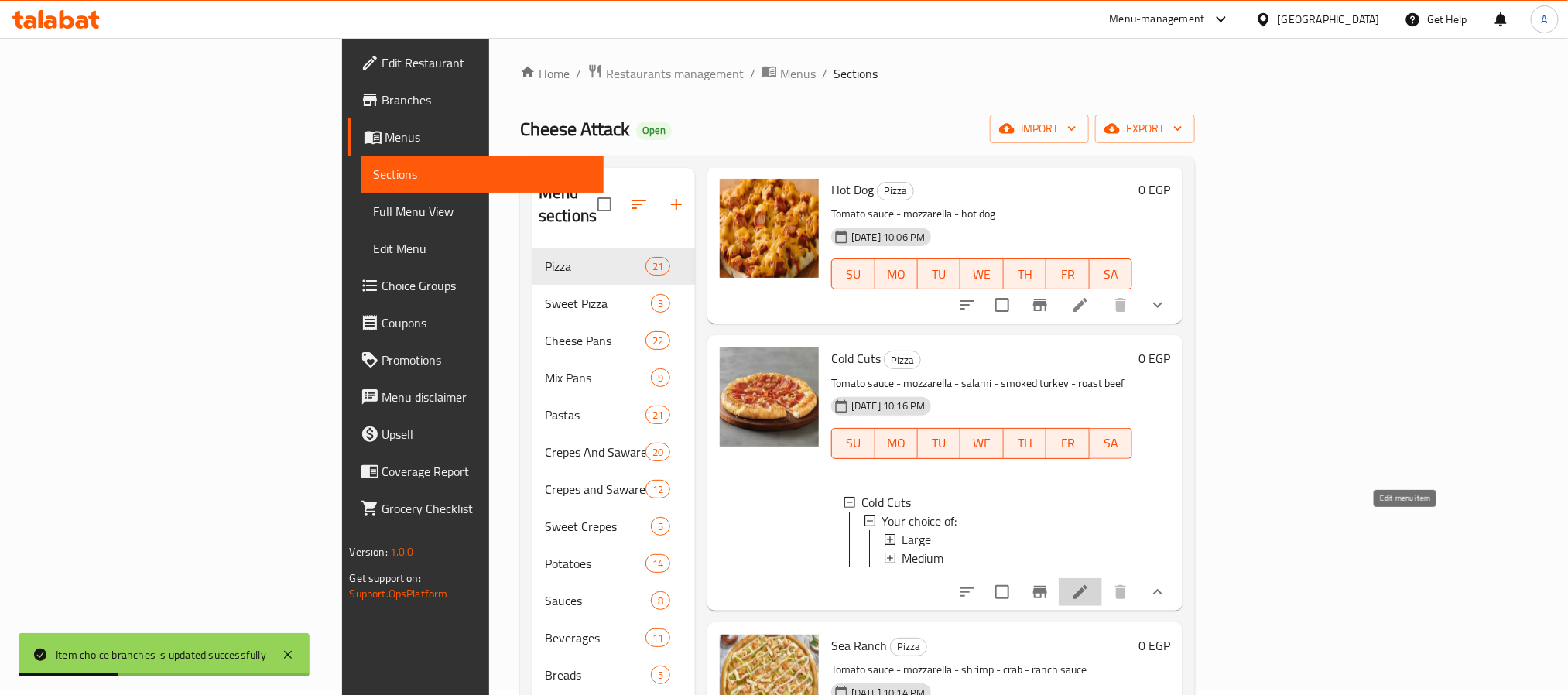
click at [1089, 583] on icon at bounding box center [1080, 592] width 18 height 18
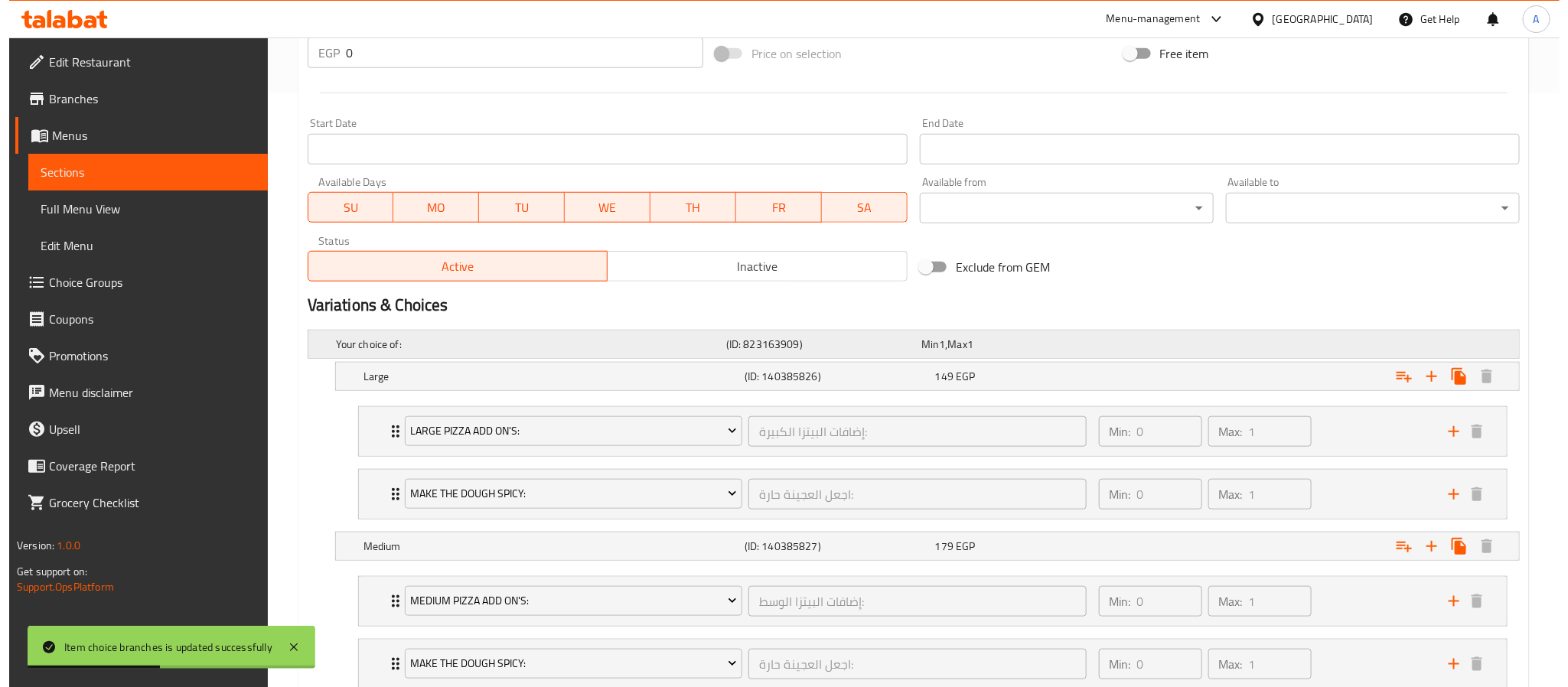
scroll to position [708, 0]
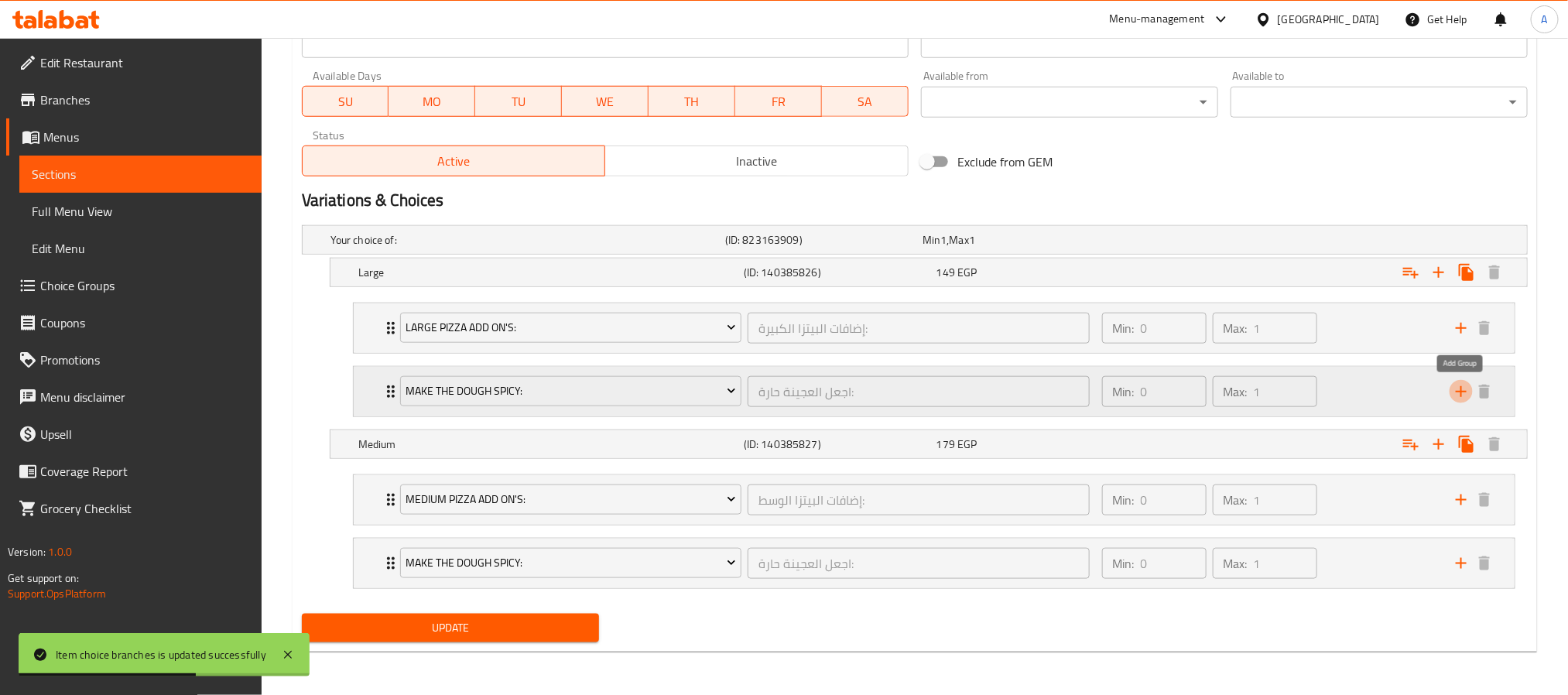
click at [1459, 385] on icon "add" at bounding box center [1461, 391] width 18 height 18
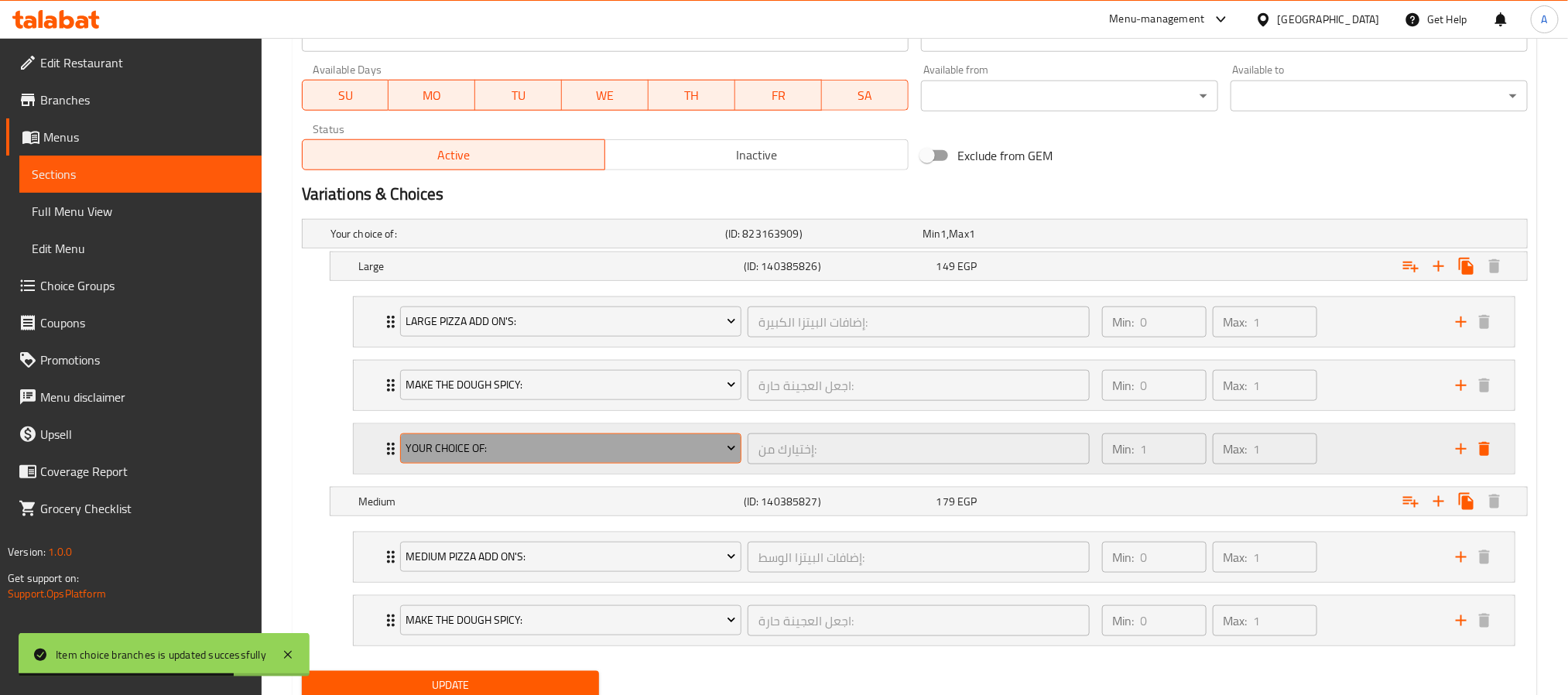
click at [704, 448] on span "Your Choice Of:" at bounding box center [570, 449] width 330 height 19
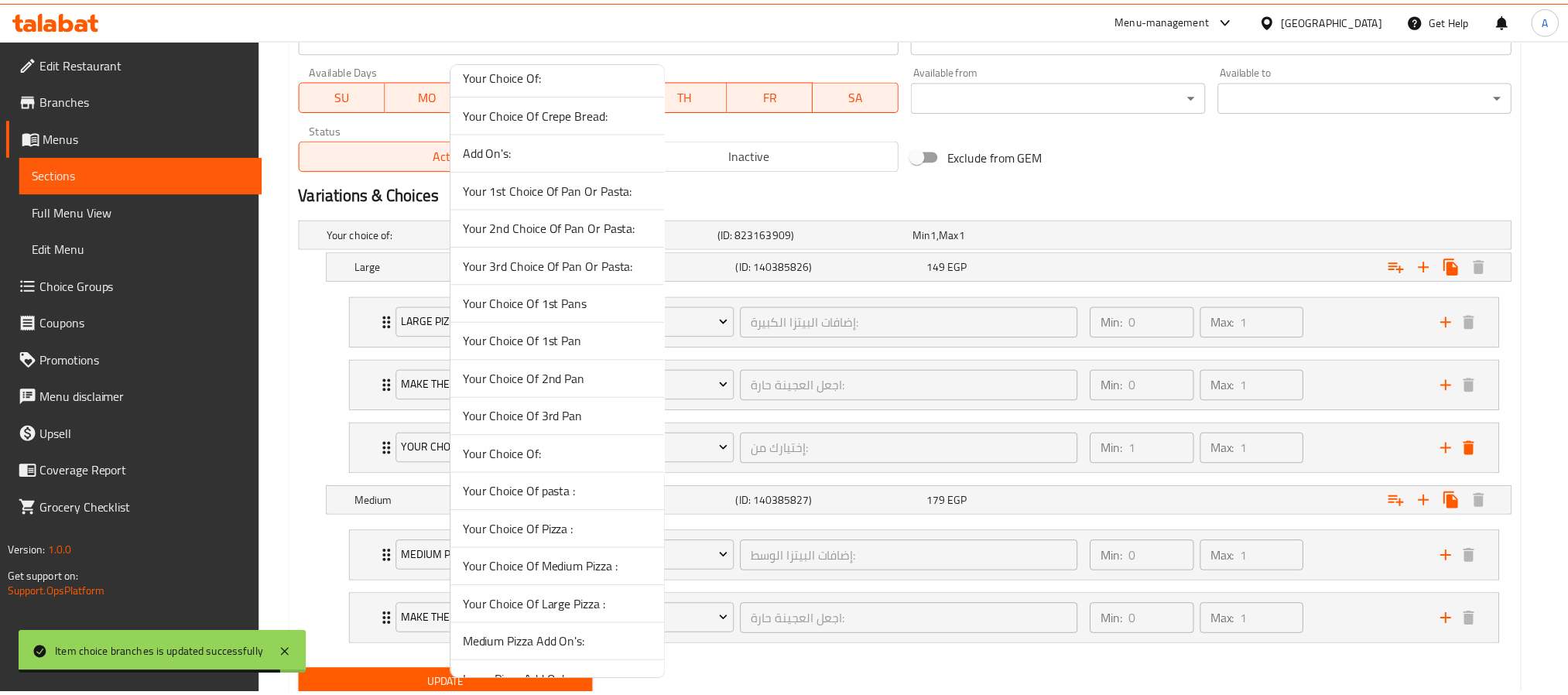
scroll to position [808, 0]
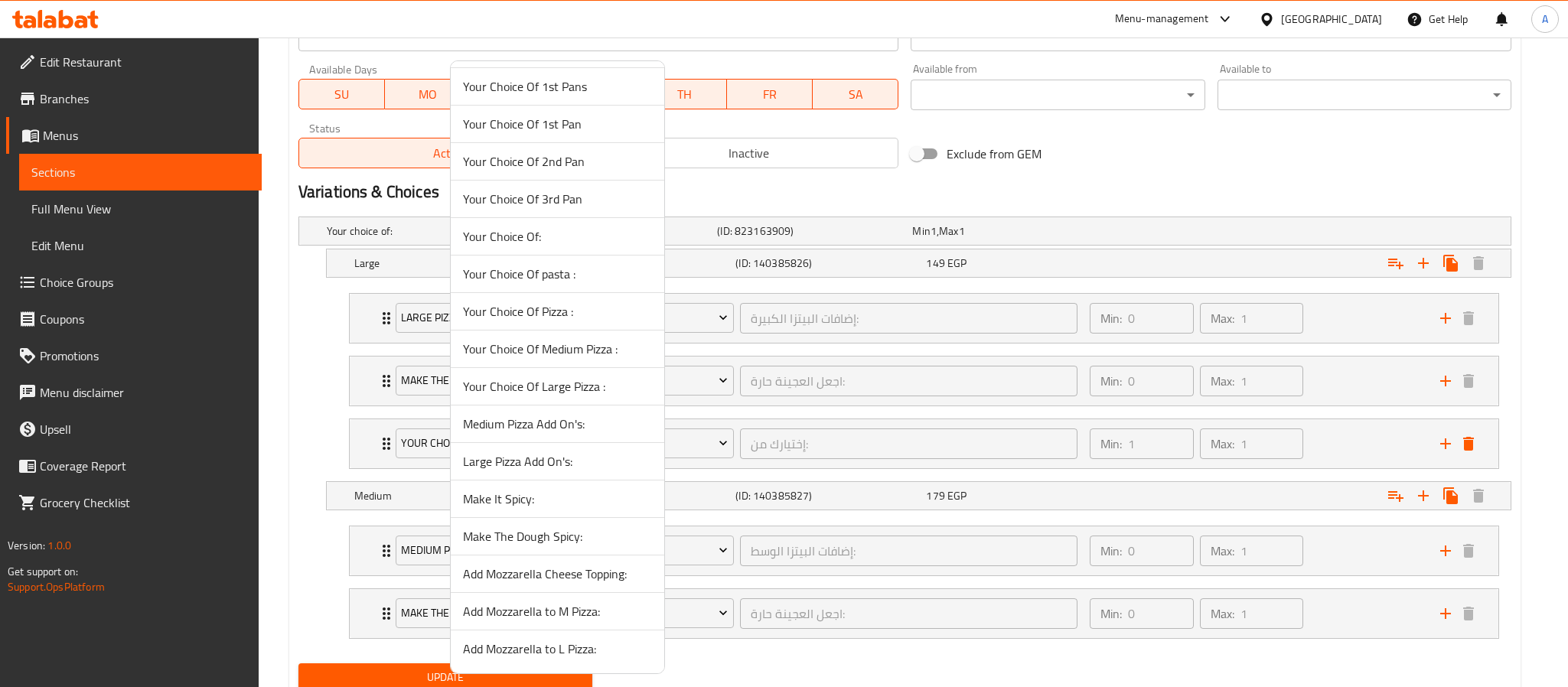
click at [581, 644] on span "Add Mozzarella to L Pizza:" at bounding box center [557, 649] width 189 height 18
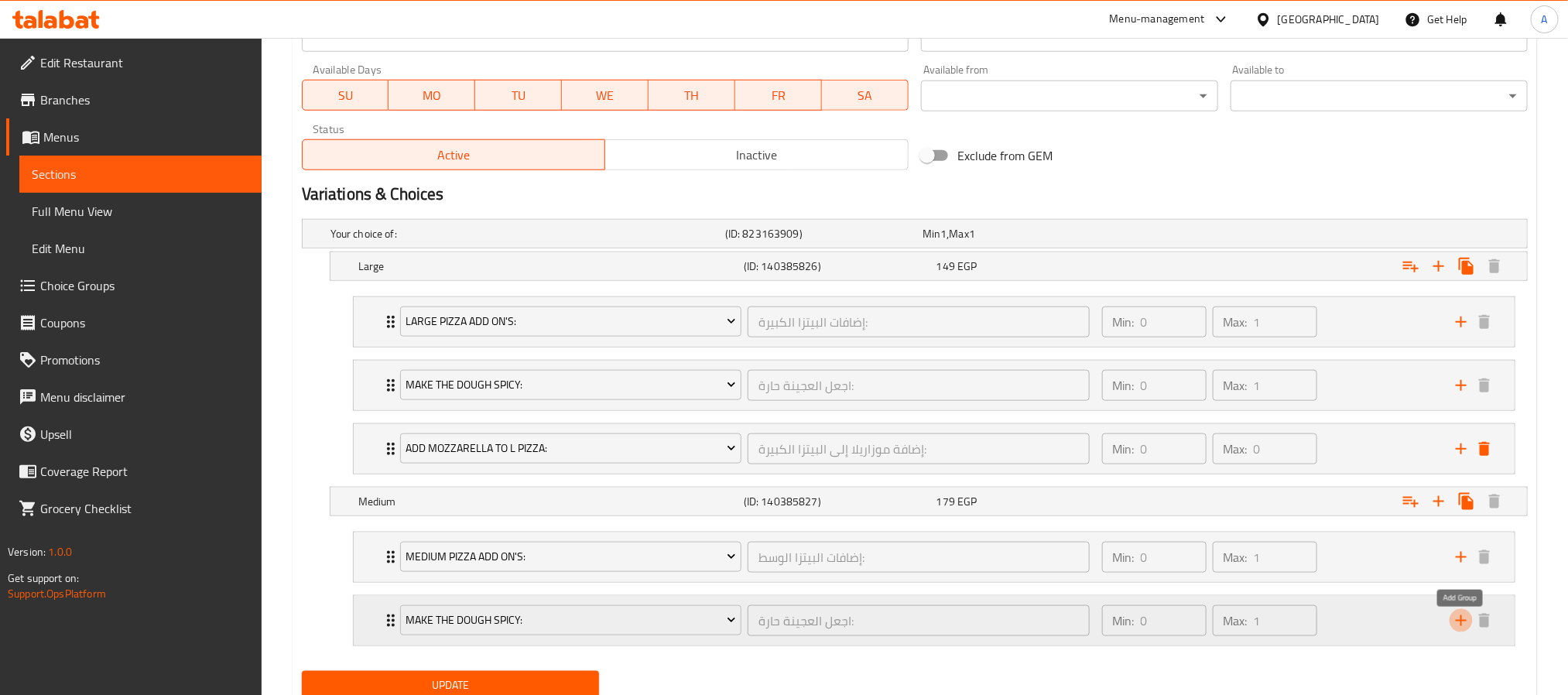
click at [1458, 626] on icon "add" at bounding box center [1461, 621] width 11 height 11
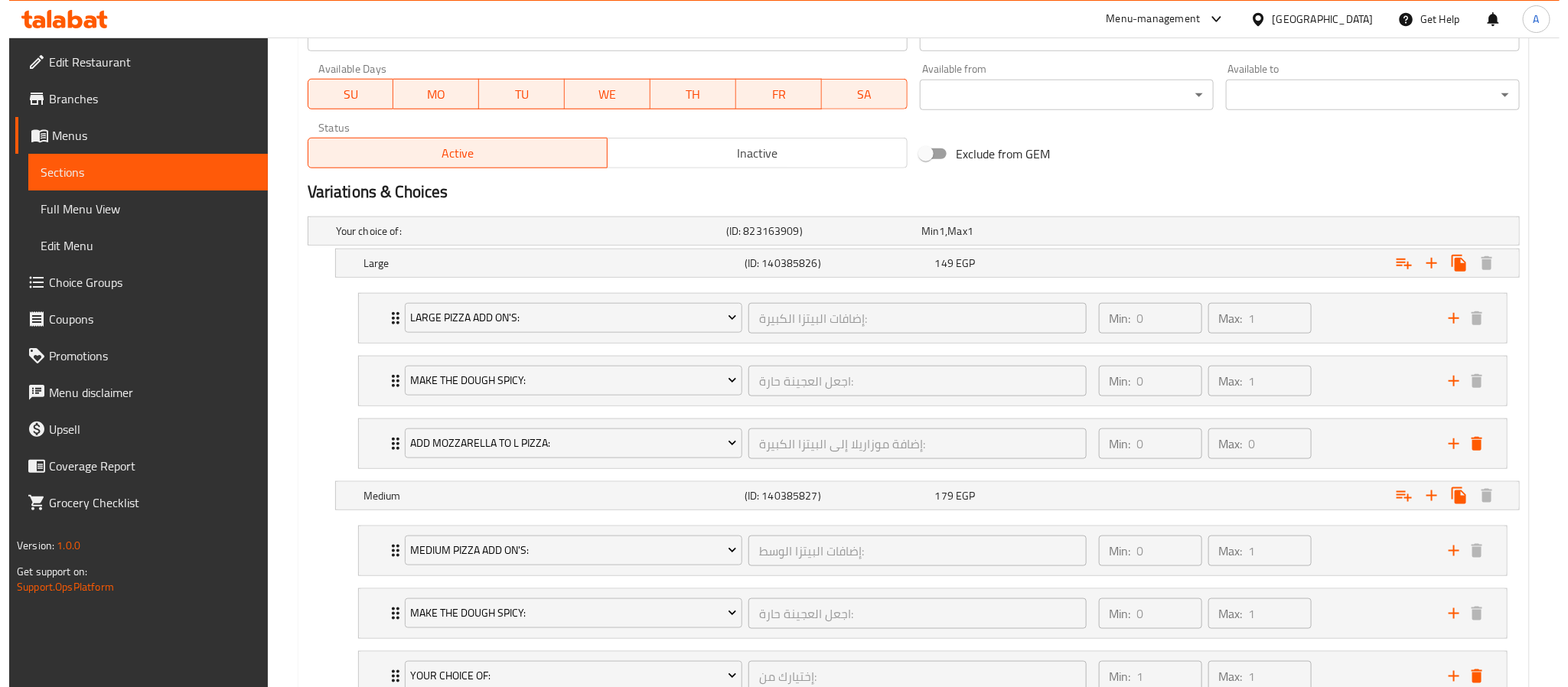
scroll to position [837, 0]
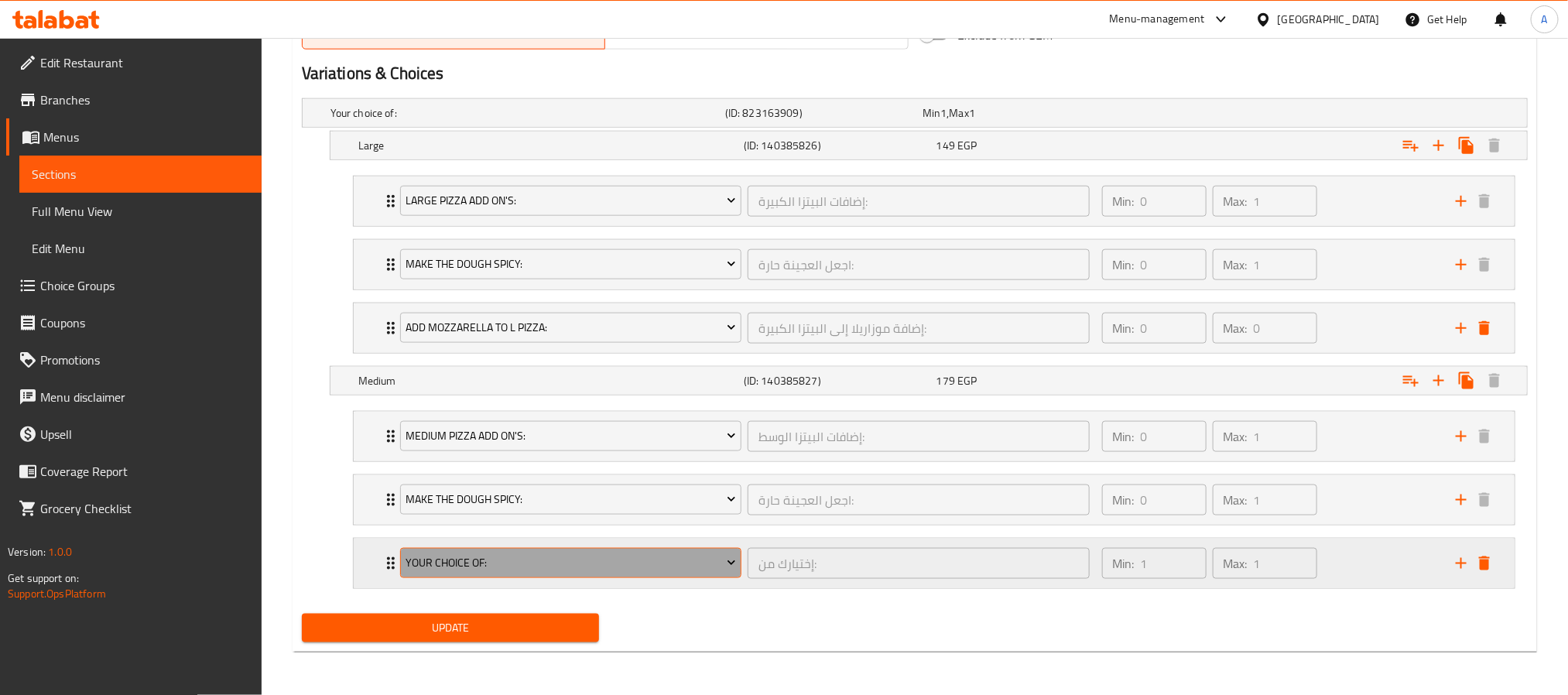
click at [634, 553] on span "Your Choice Of:" at bounding box center [570, 563] width 330 height 19
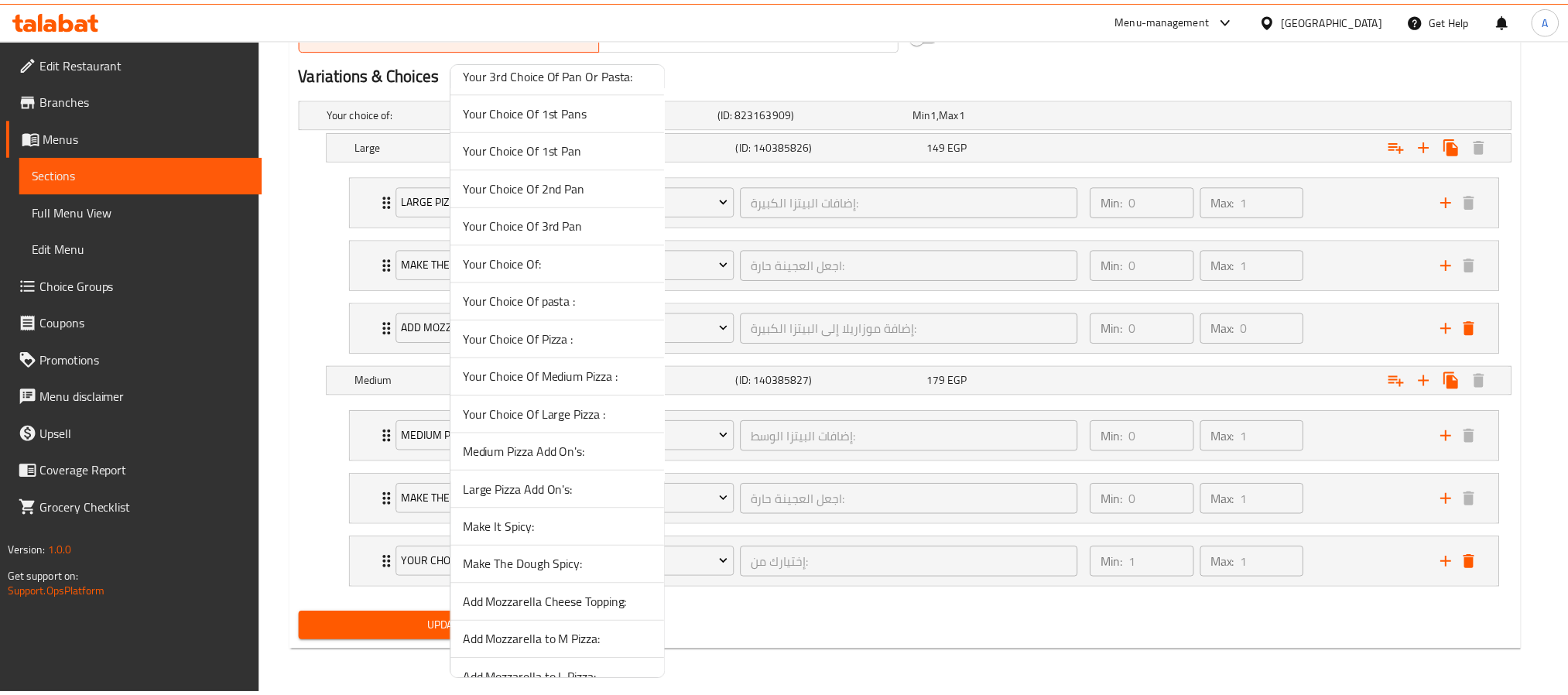
scroll to position [808, 0]
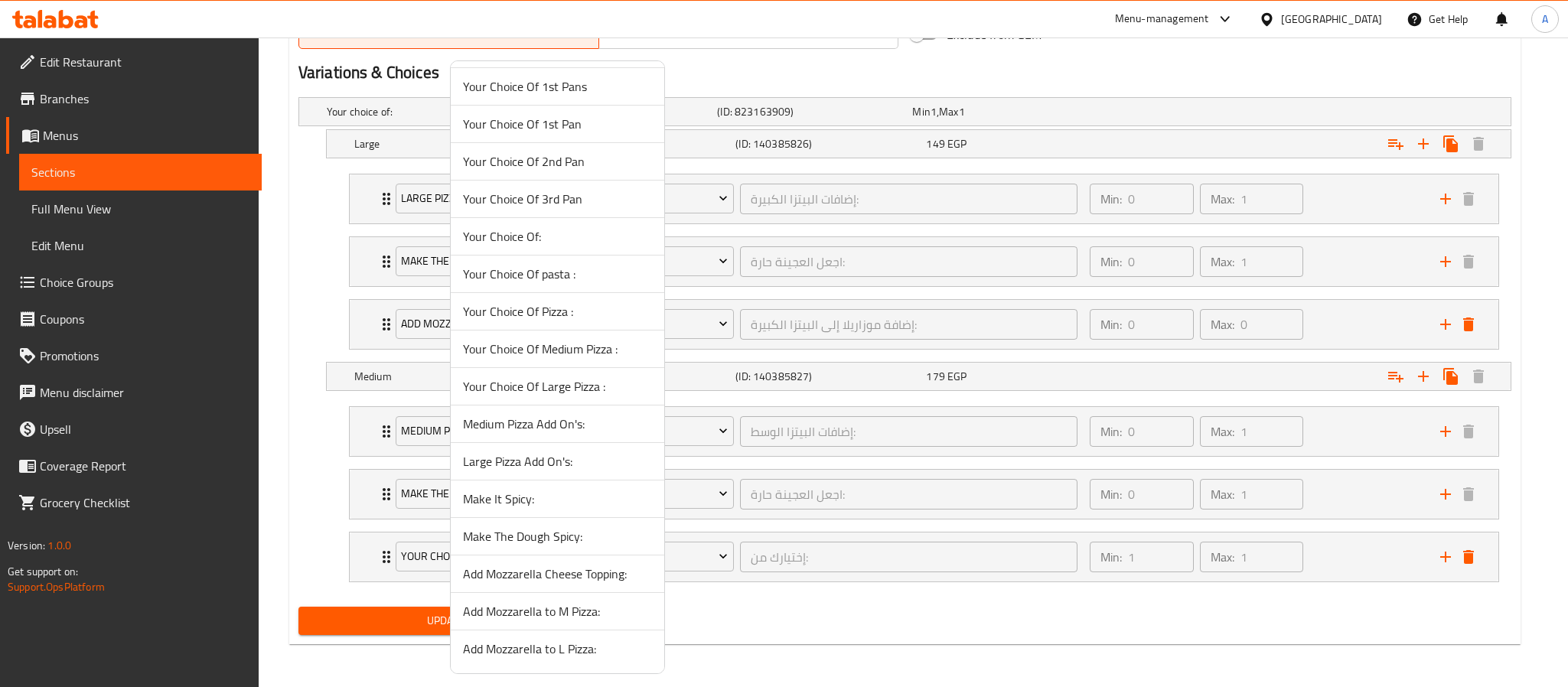
click at [547, 615] on span "Add Mozzarella to M Pizza:" at bounding box center [557, 611] width 189 height 18
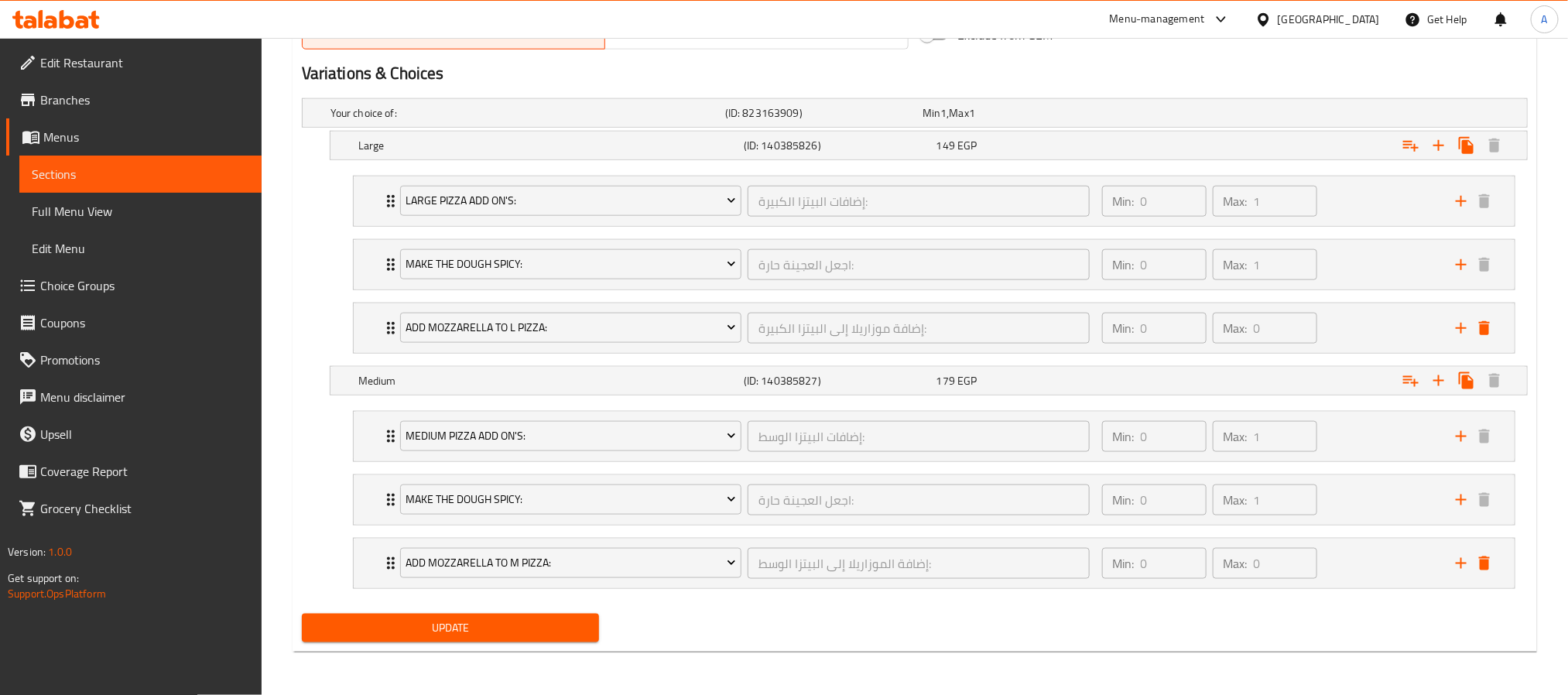
click at [440, 625] on span "Update" at bounding box center [451, 628] width 272 height 19
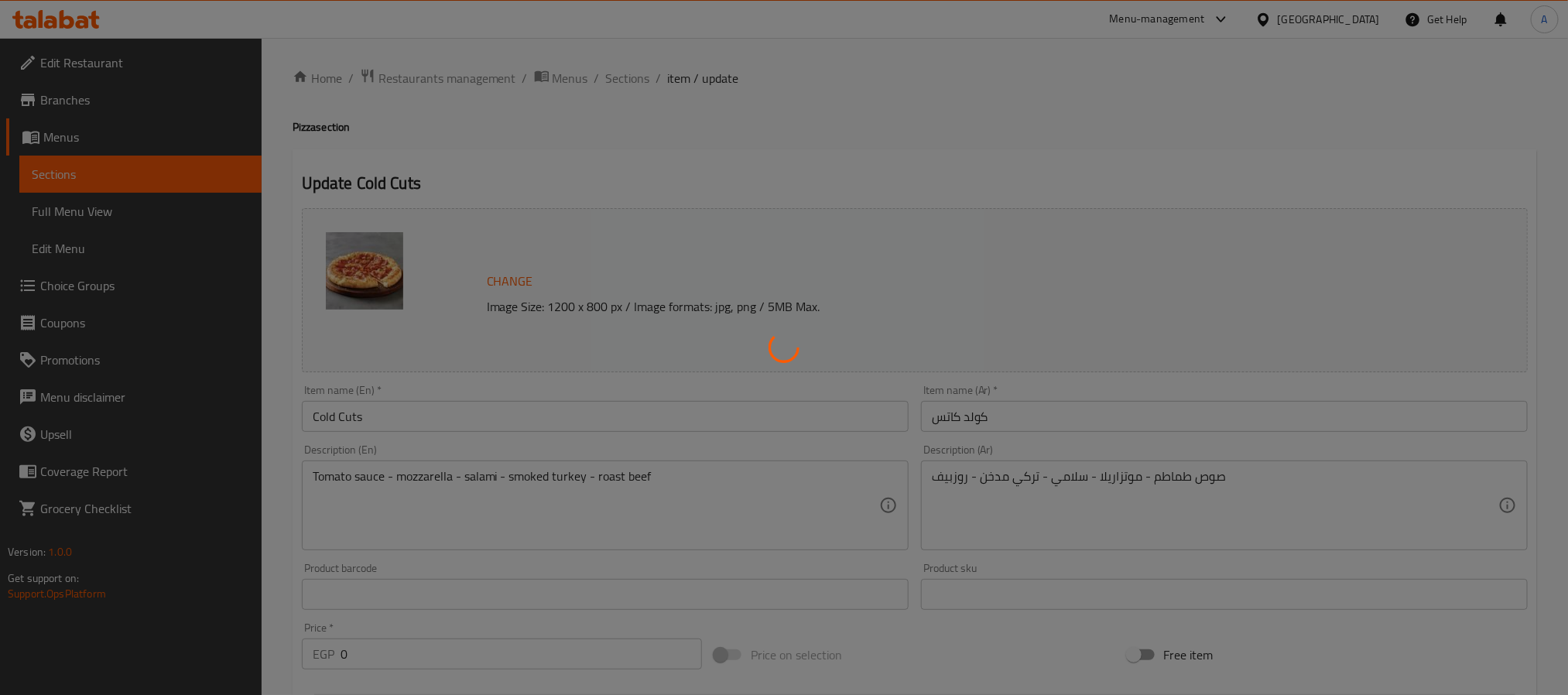
scroll to position [0, 0]
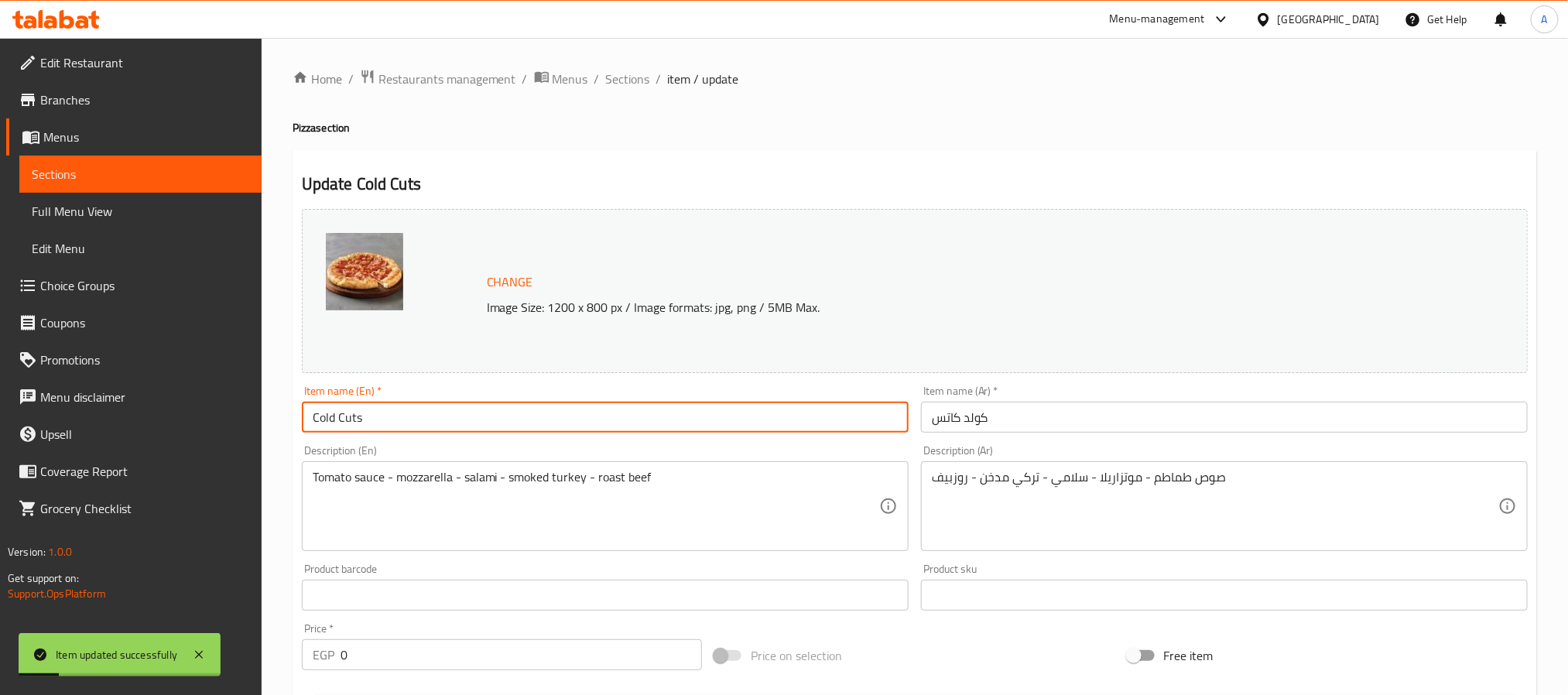
drag, startPoint x: 388, startPoint y: 421, endPoint x: 259, endPoint y: 406, distance: 129.9
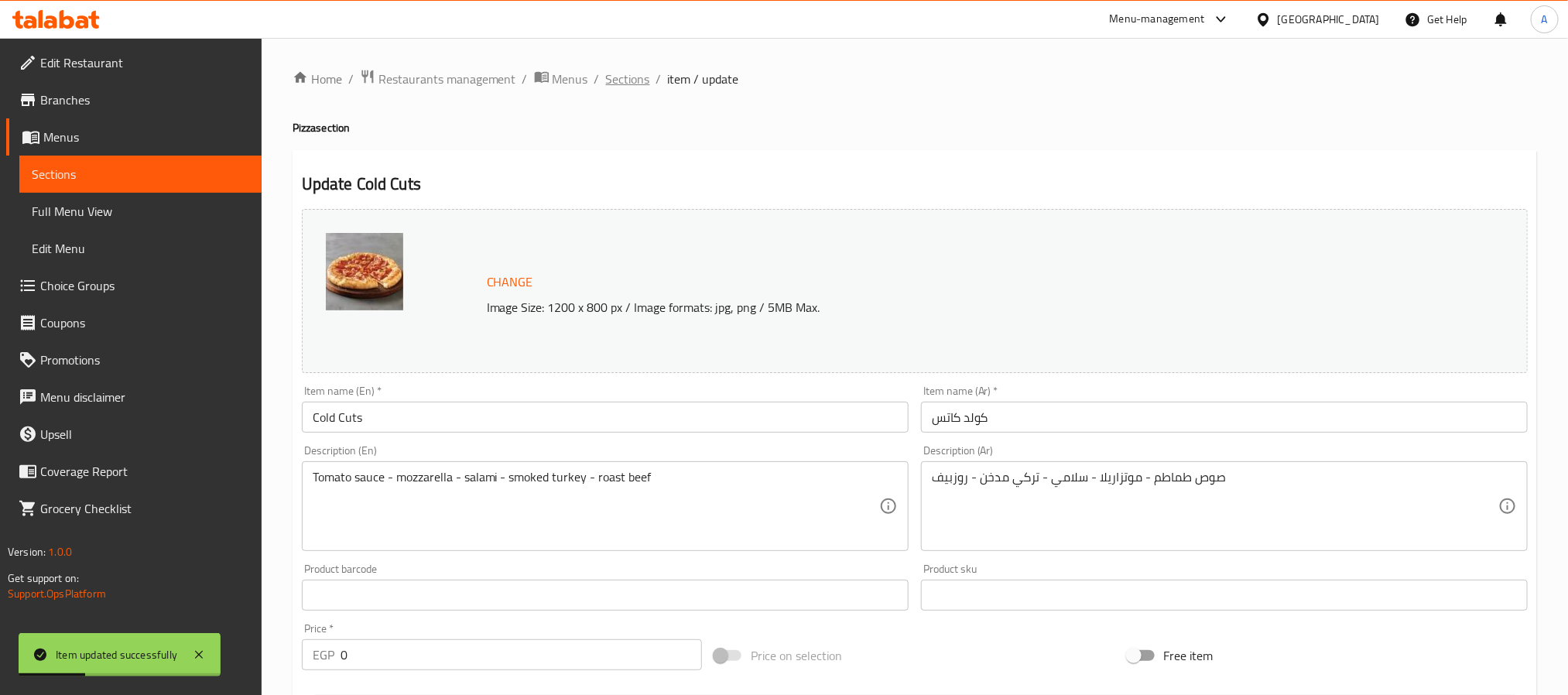
click at [636, 87] on span "Sections" at bounding box center [628, 78] width 44 height 18
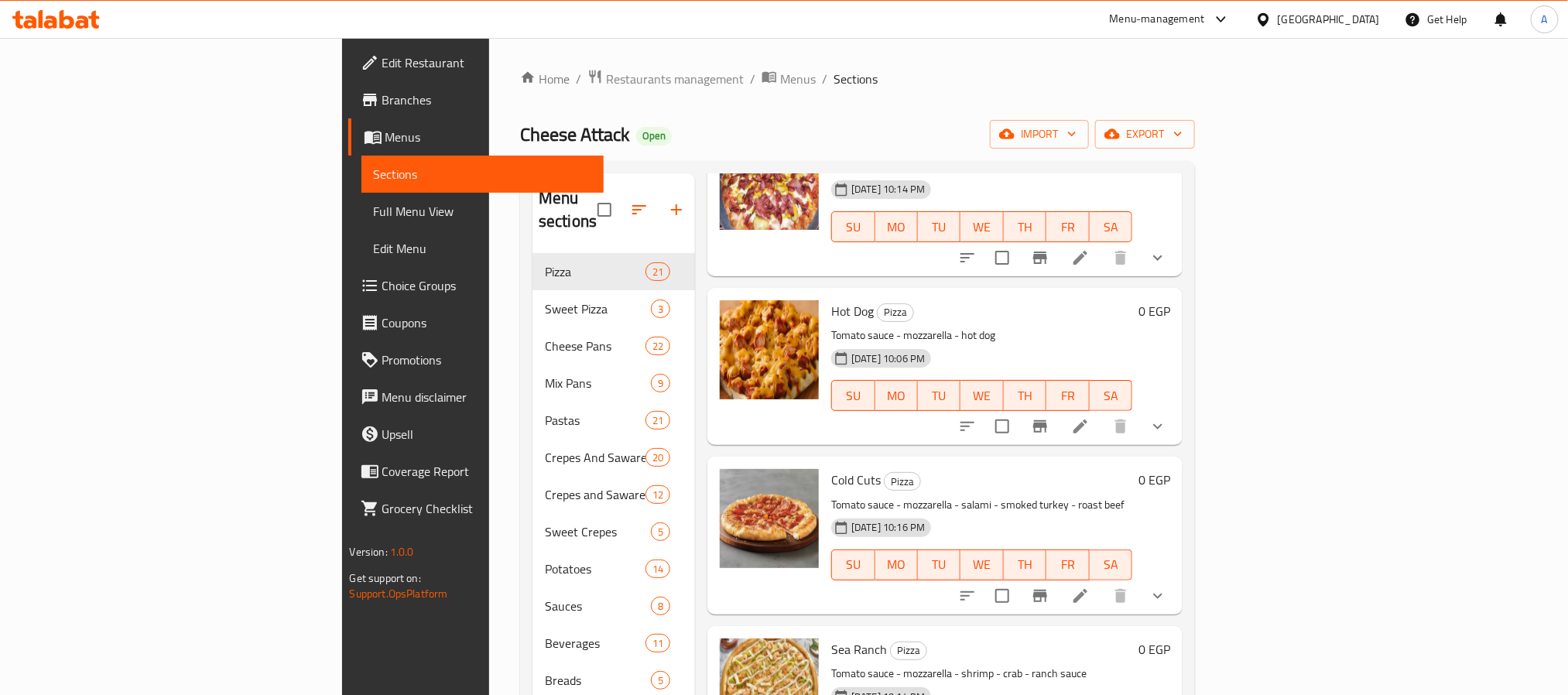
scroll to position [116, 0]
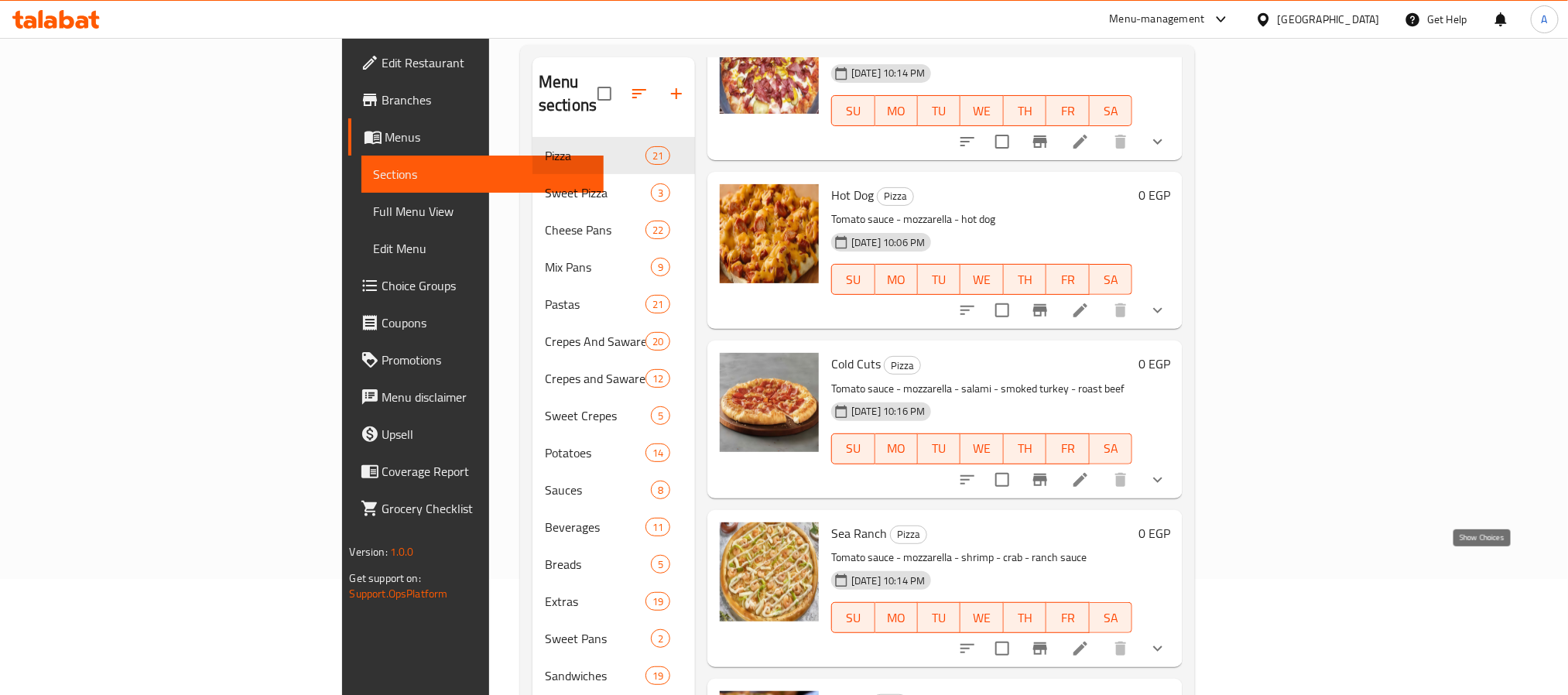
click at [1168, 639] on icon "show more" at bounding box center [1157, 648] width 18 height 18
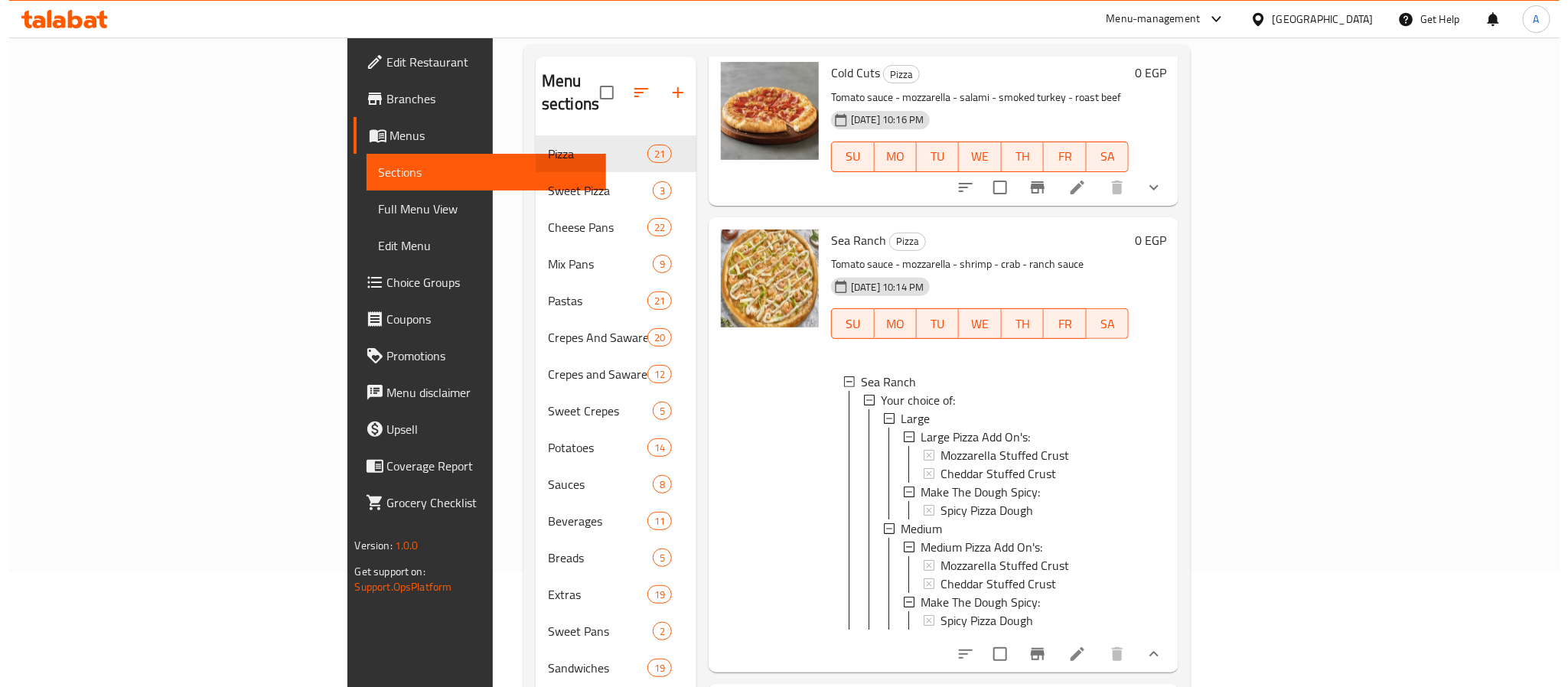
scroll to position [3177, 0]
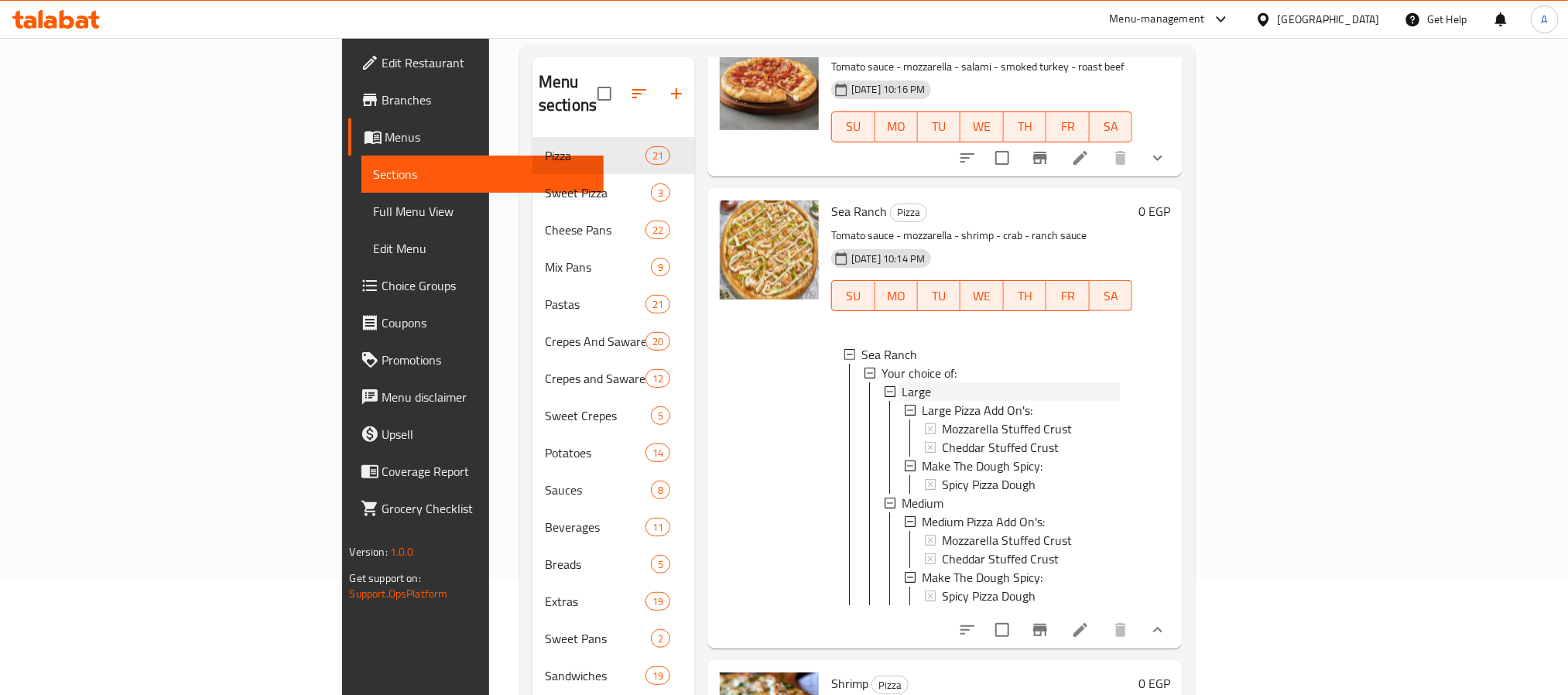
click at [901, 382] on span "Large" at bounding box center [916, 391] width 29 height 18
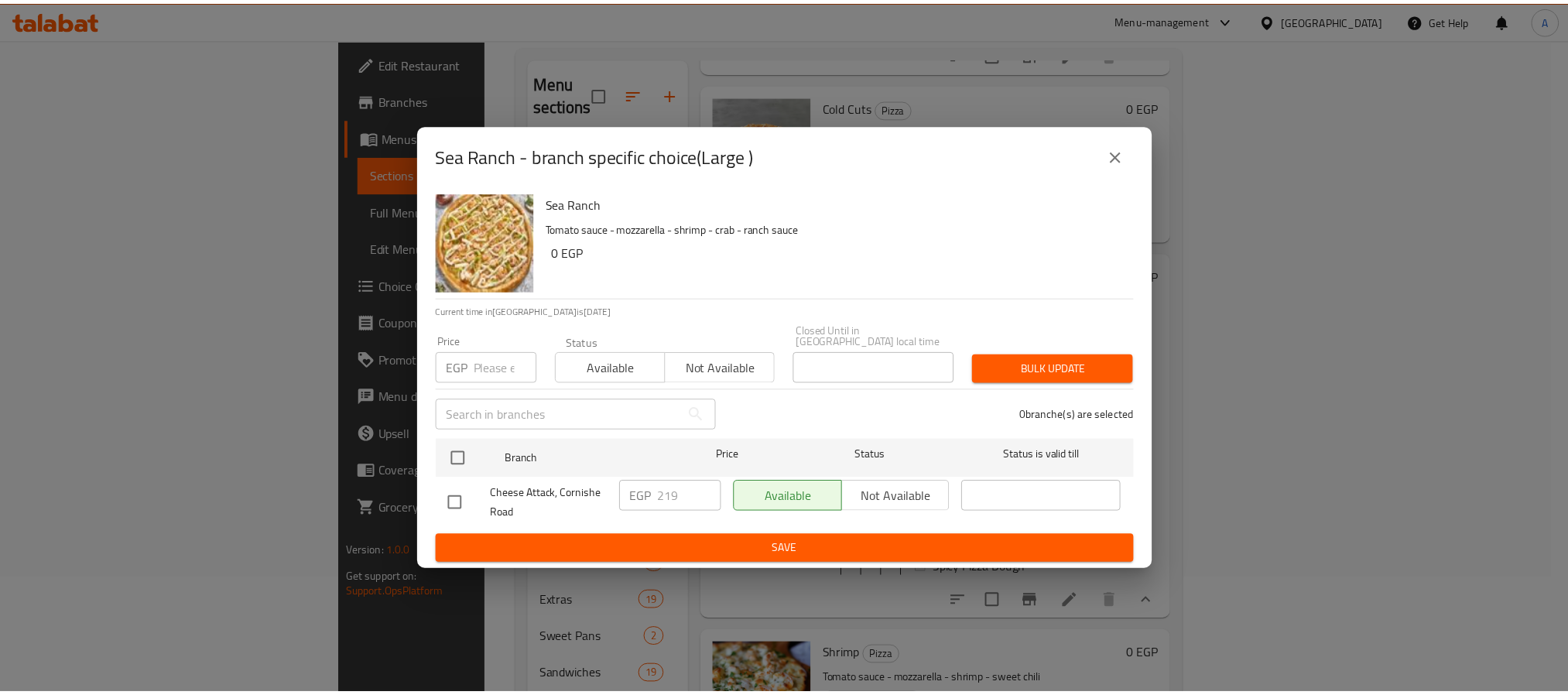
scroll to position [3122, 0]
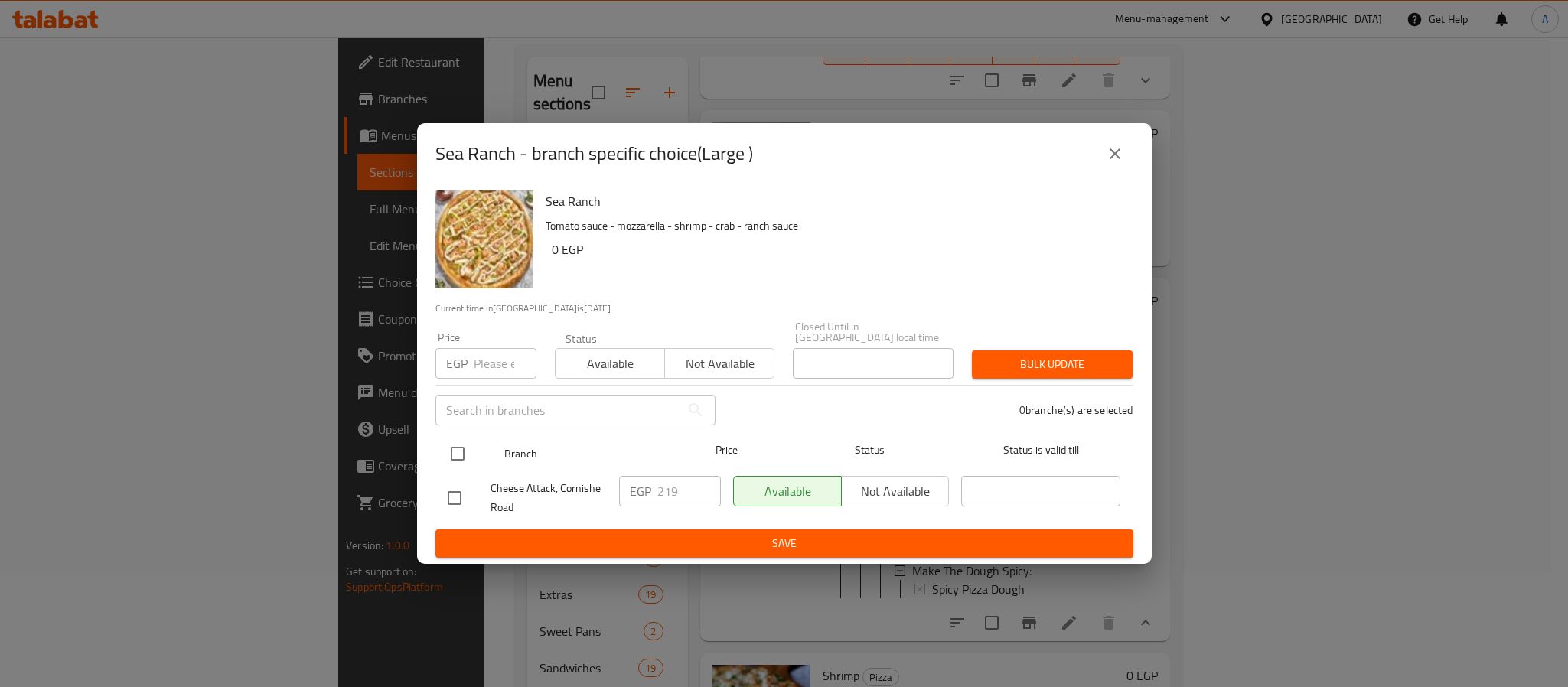
click at [457, 444] on input "checkbox" at bounding box center [458, 454] width 32 height 32
checkbox input "true"
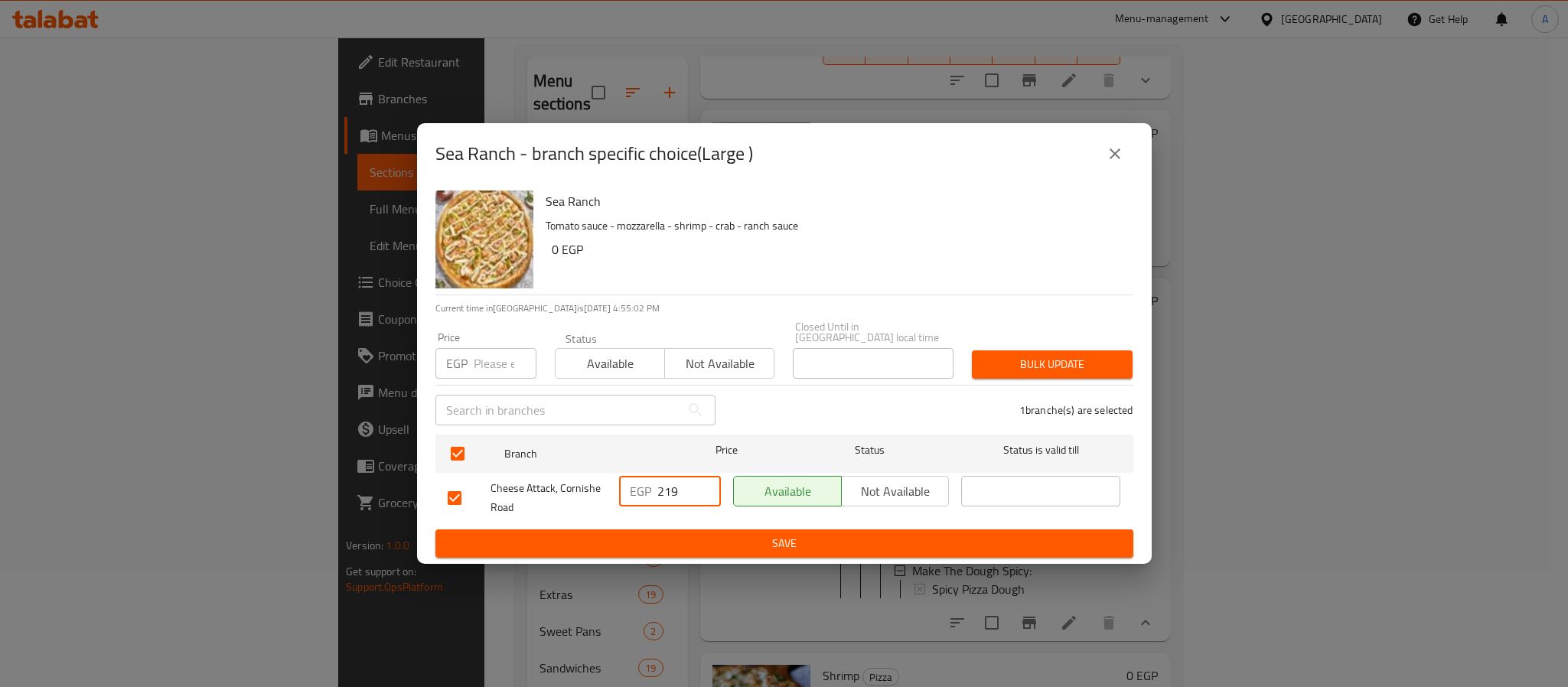
click at [691, 478] on input "219" at bounding box center [689, 491] width 64 height 31
type input "294"
click at [775, 534] on span "Save" at bounding box center [784, 544] width 674 height 19
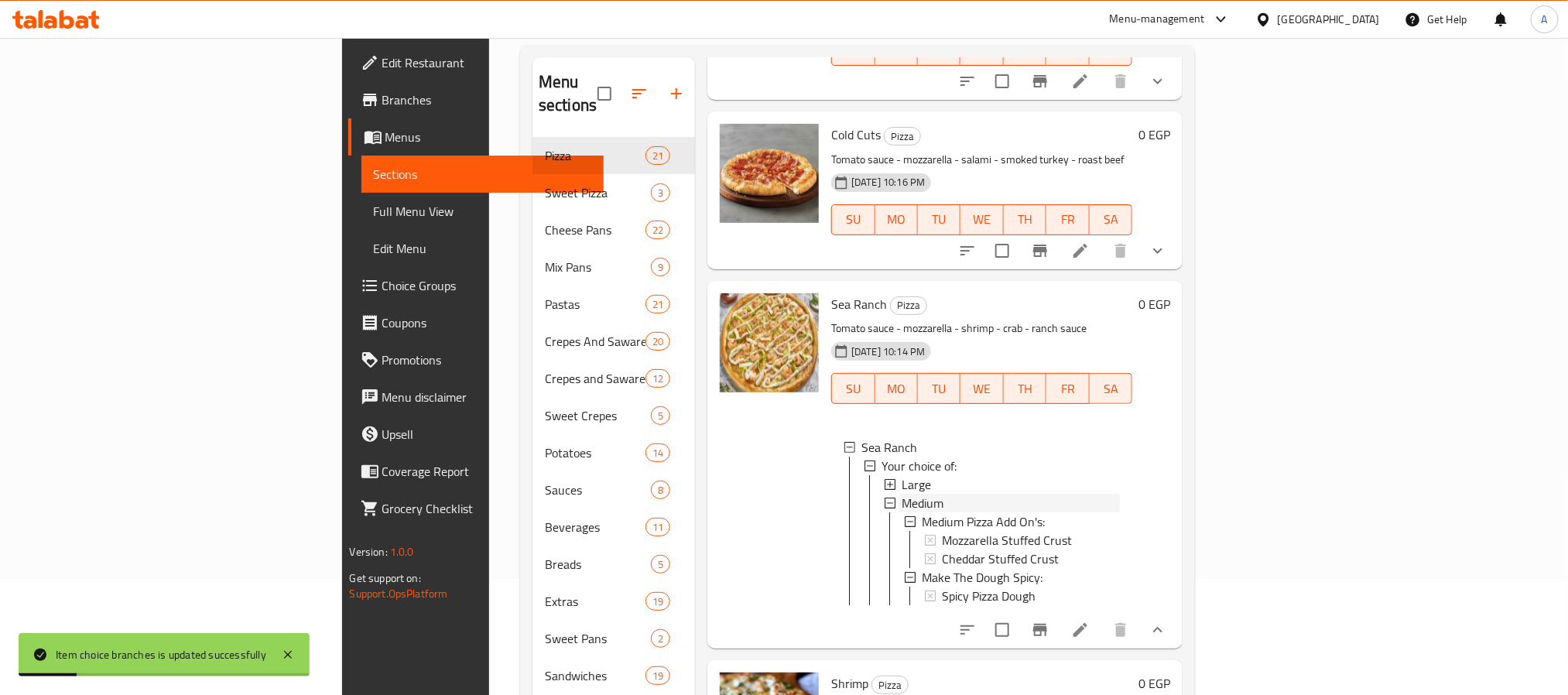
click at [901, 494] on span "Medium" at bounding box center [922, 503] width 41 height 18
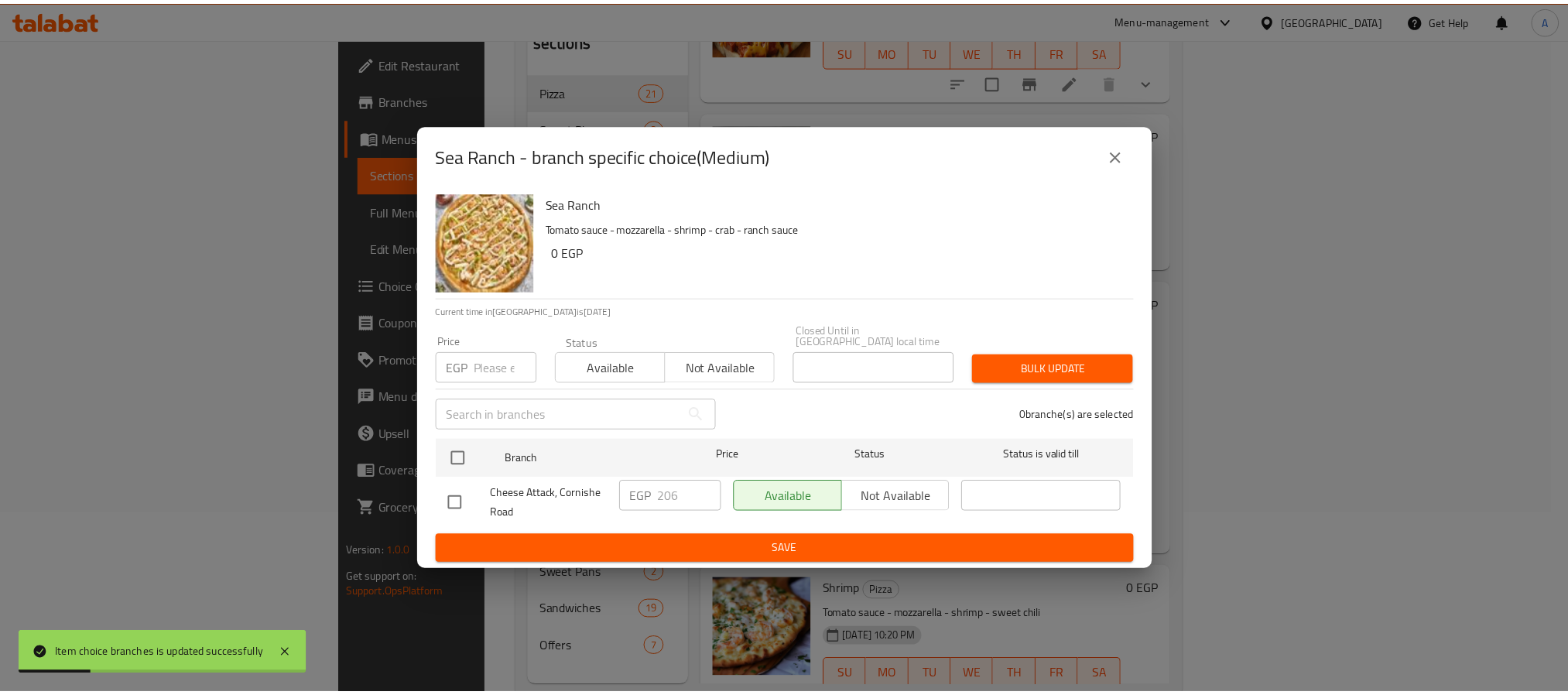
scroll to position [209, 0]
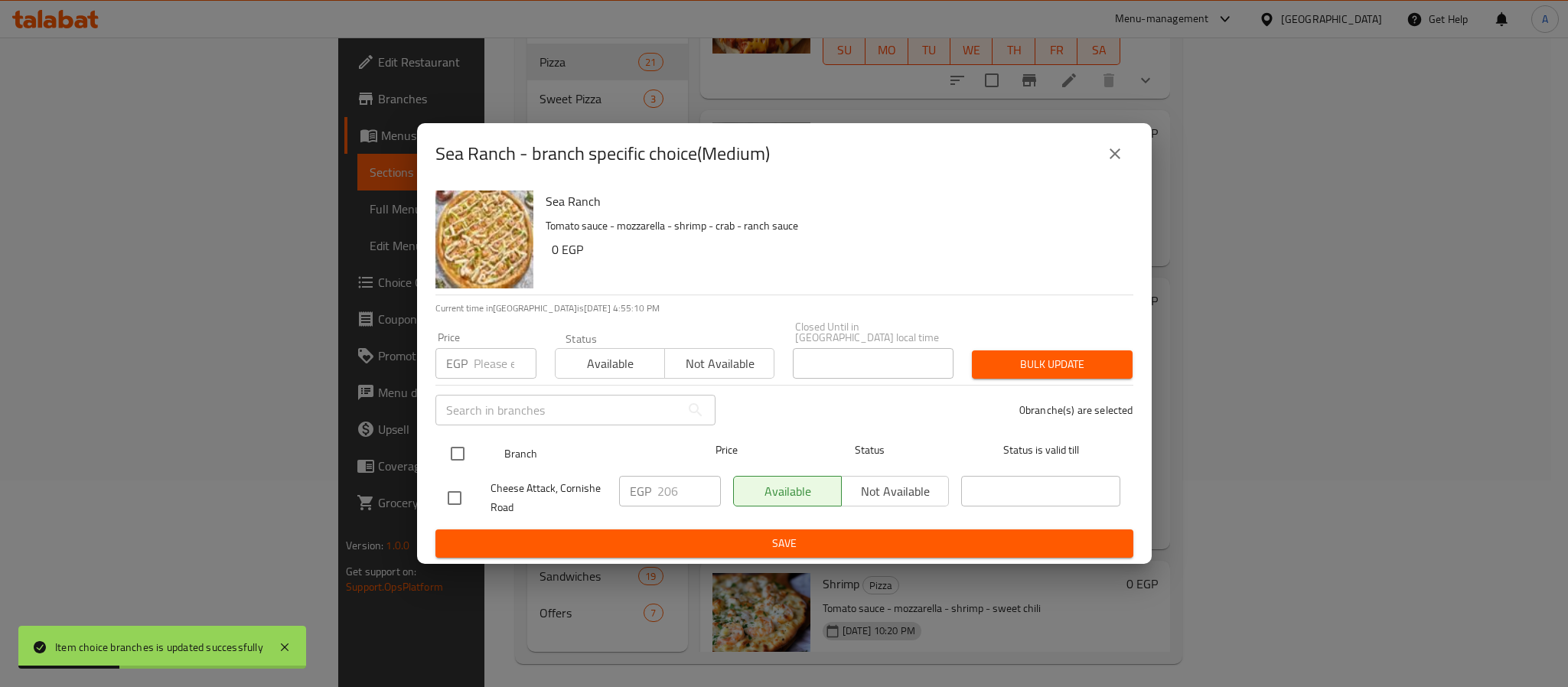
click at [459, 448] on input "checkbox" at bounding box center [458, 454] width 32 height 32
checkbox input "true"
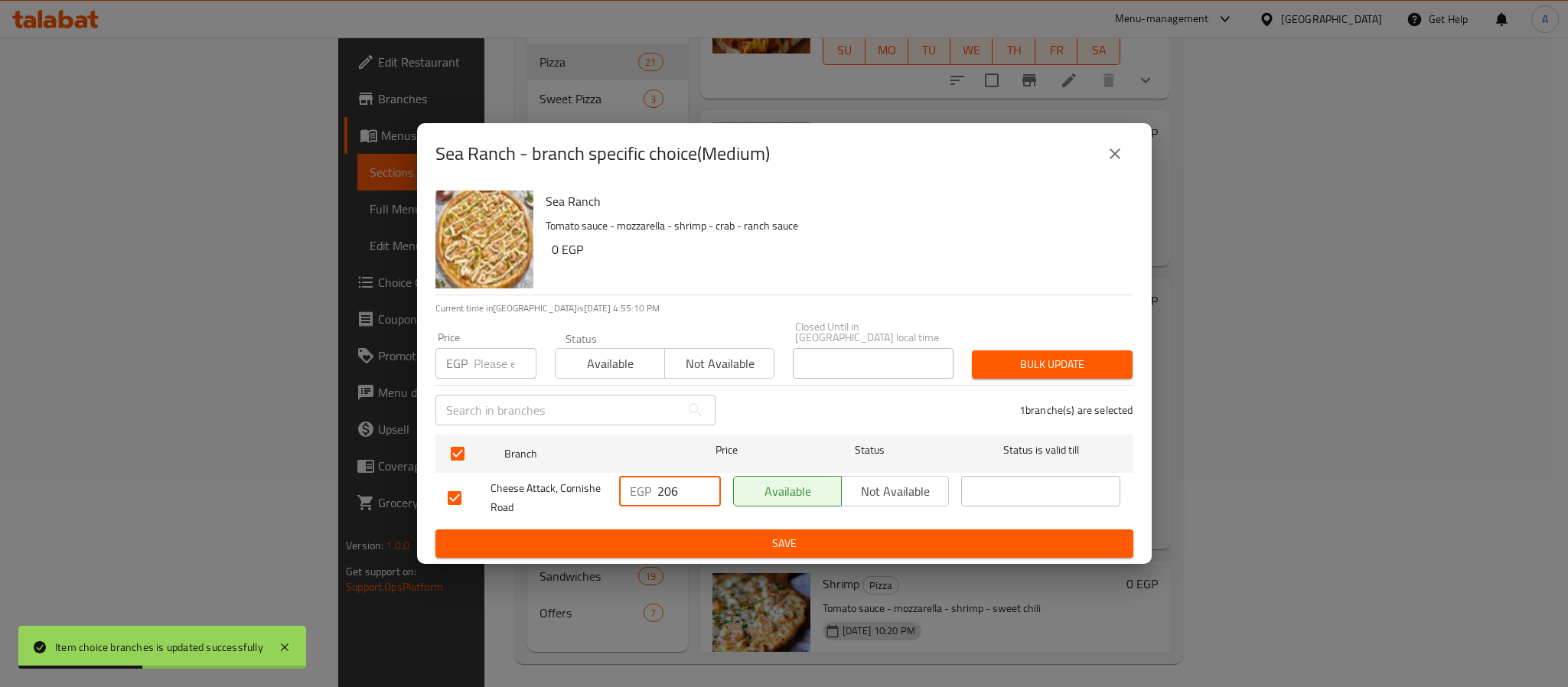
click at [692, 478] on input "206" at bounding box center [689, 491] width 64 height 31
type input "245"
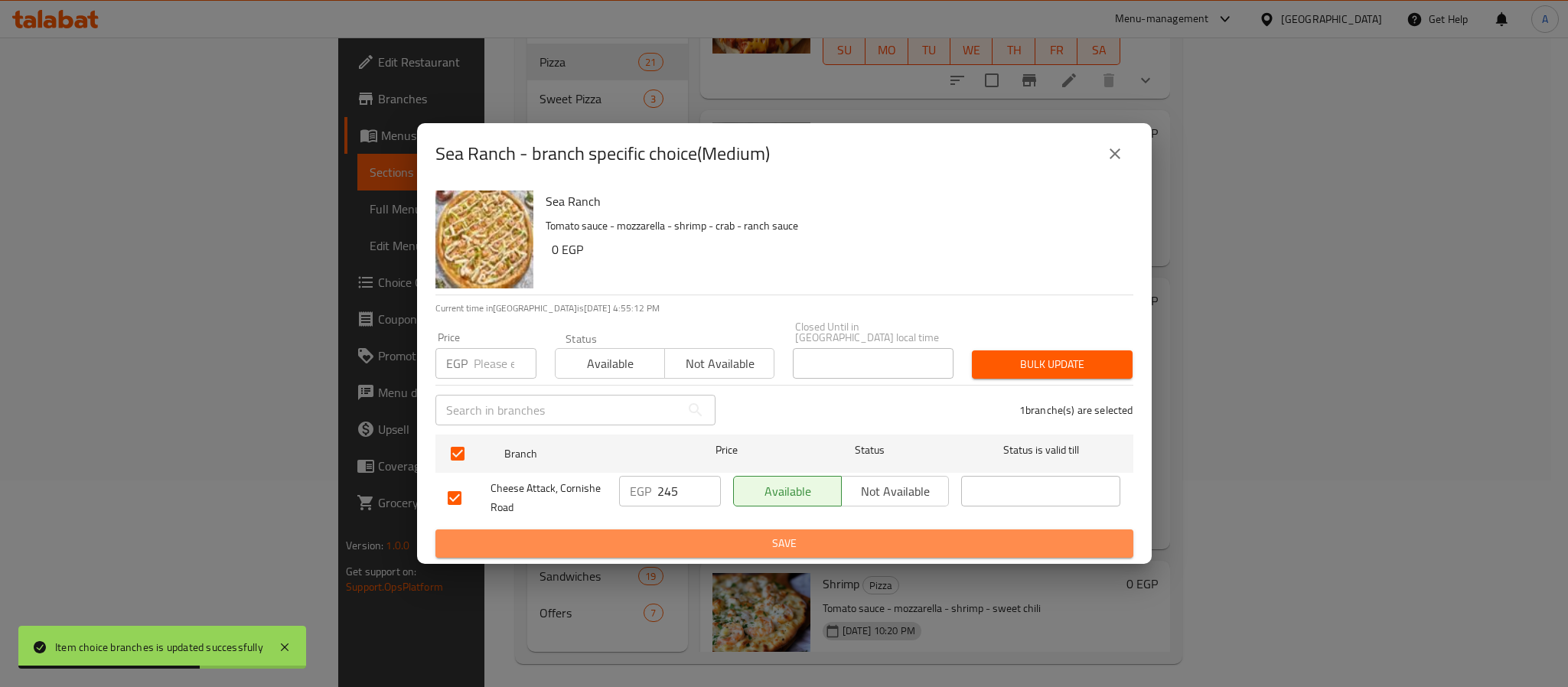
click at [701, 534] on span "Save" at bounding box center [784, 544] width 674 height 19
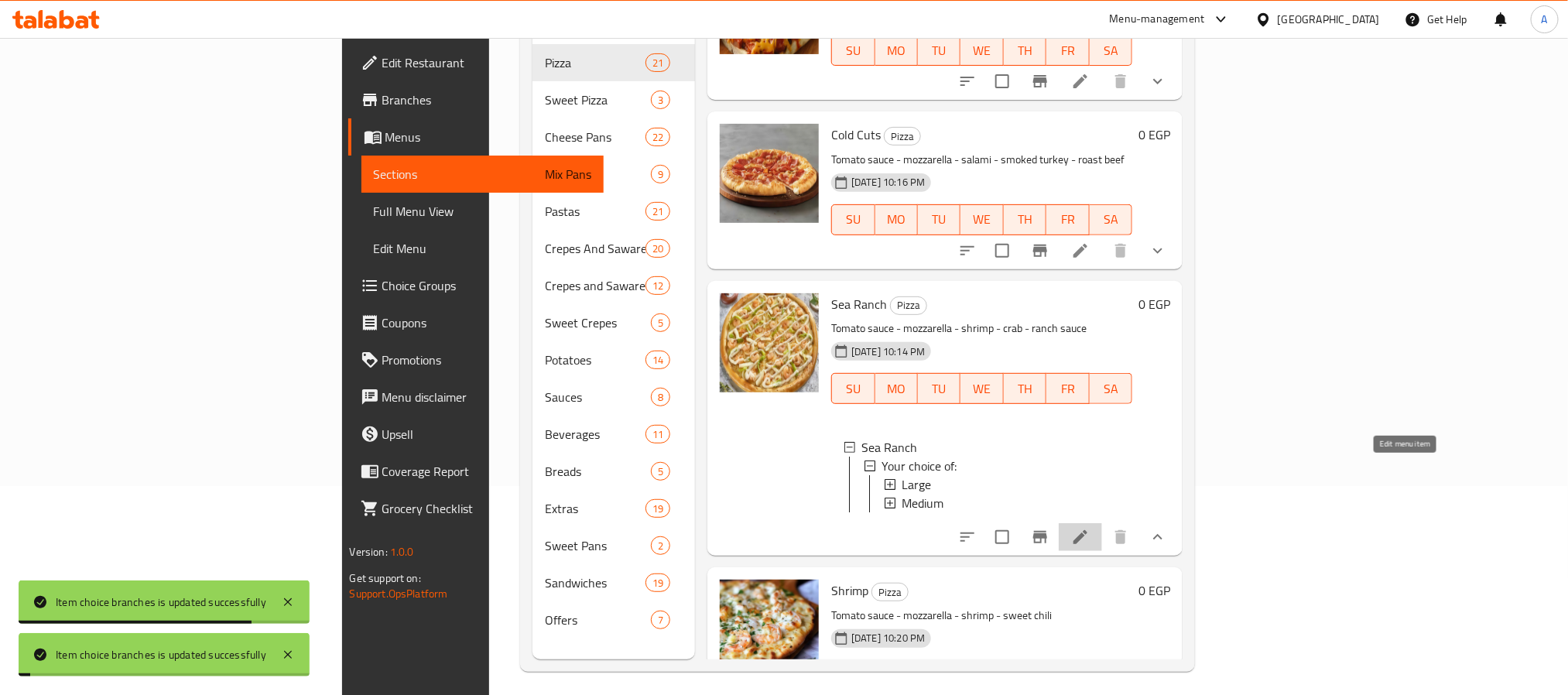
click at [1087, 530] on icon at bounding box center [1080, 537] width 14 height 14
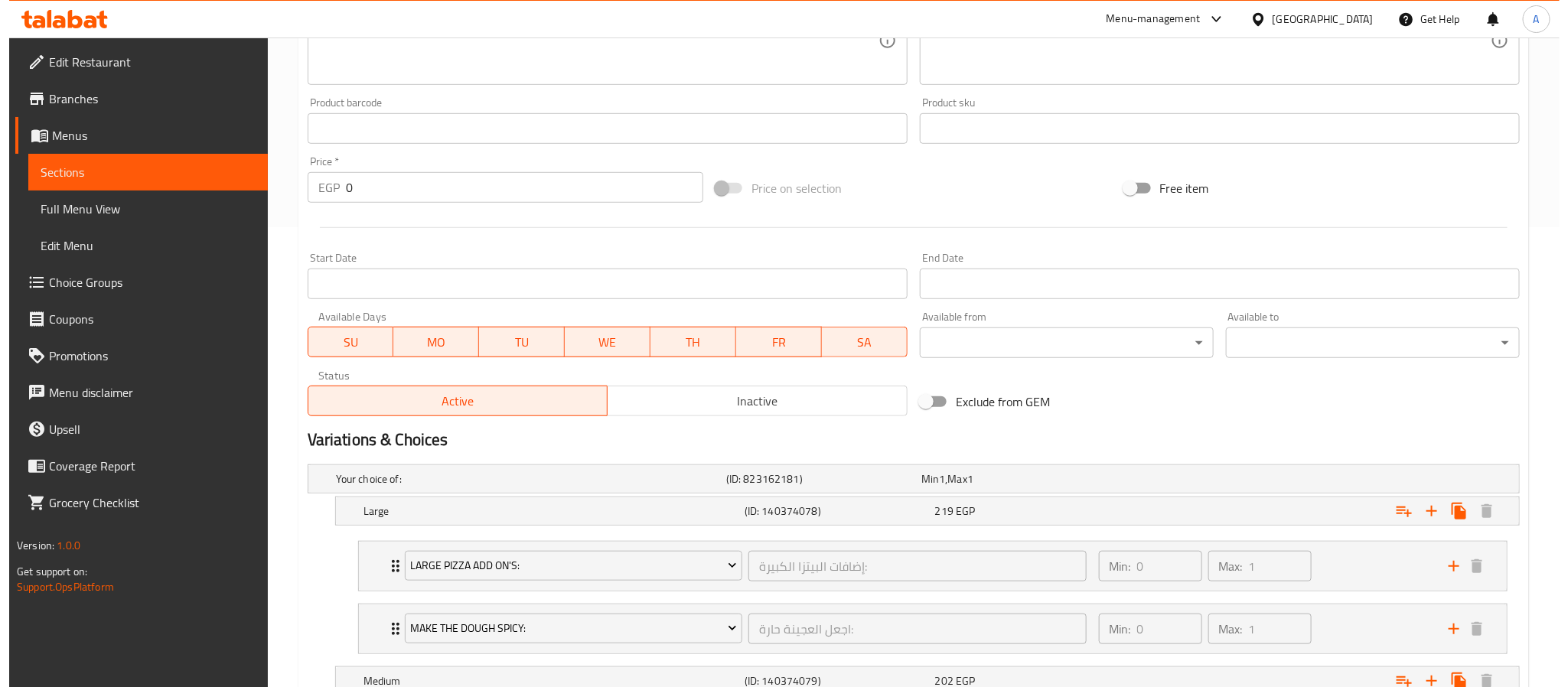
scroll to position [689, 0]
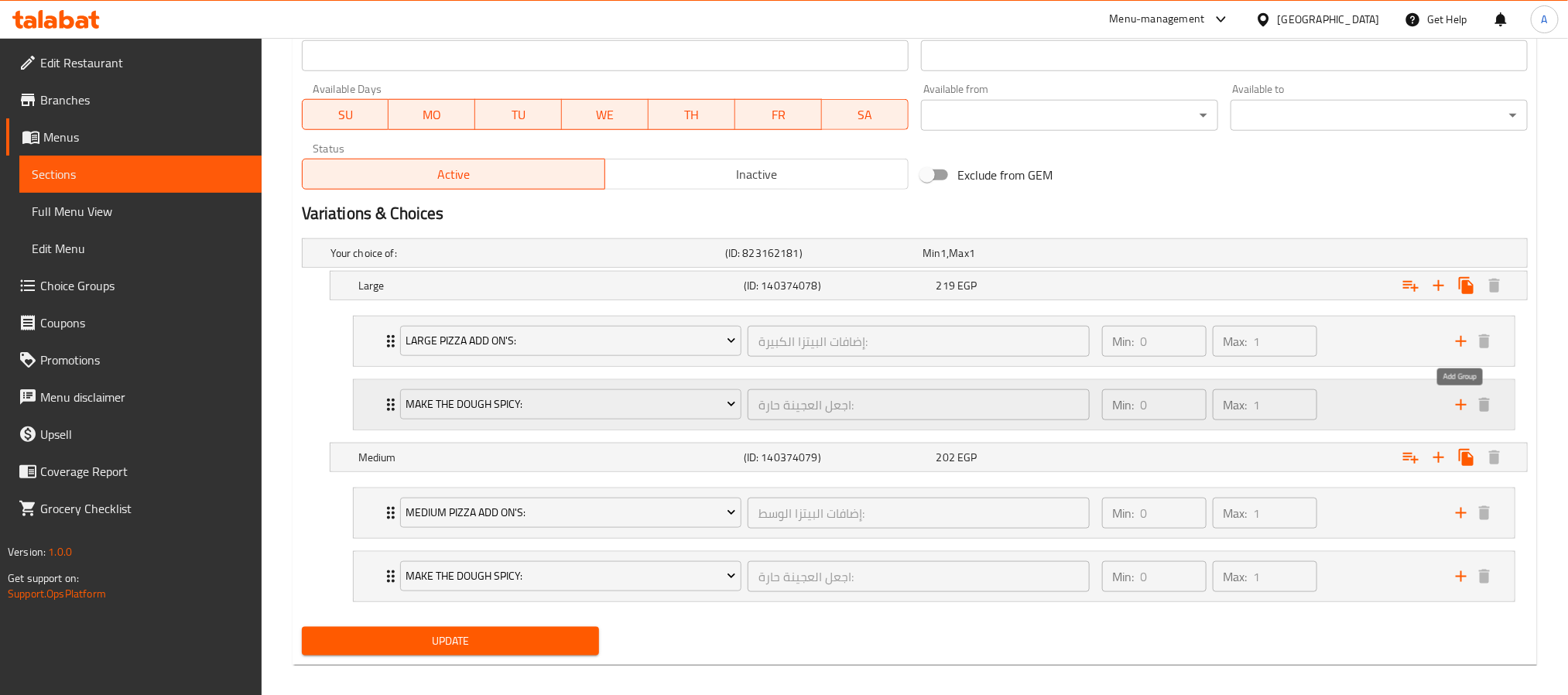
click at [1459, 412] on icon "add" at bounding box center [1461, 404] width 18 height 18
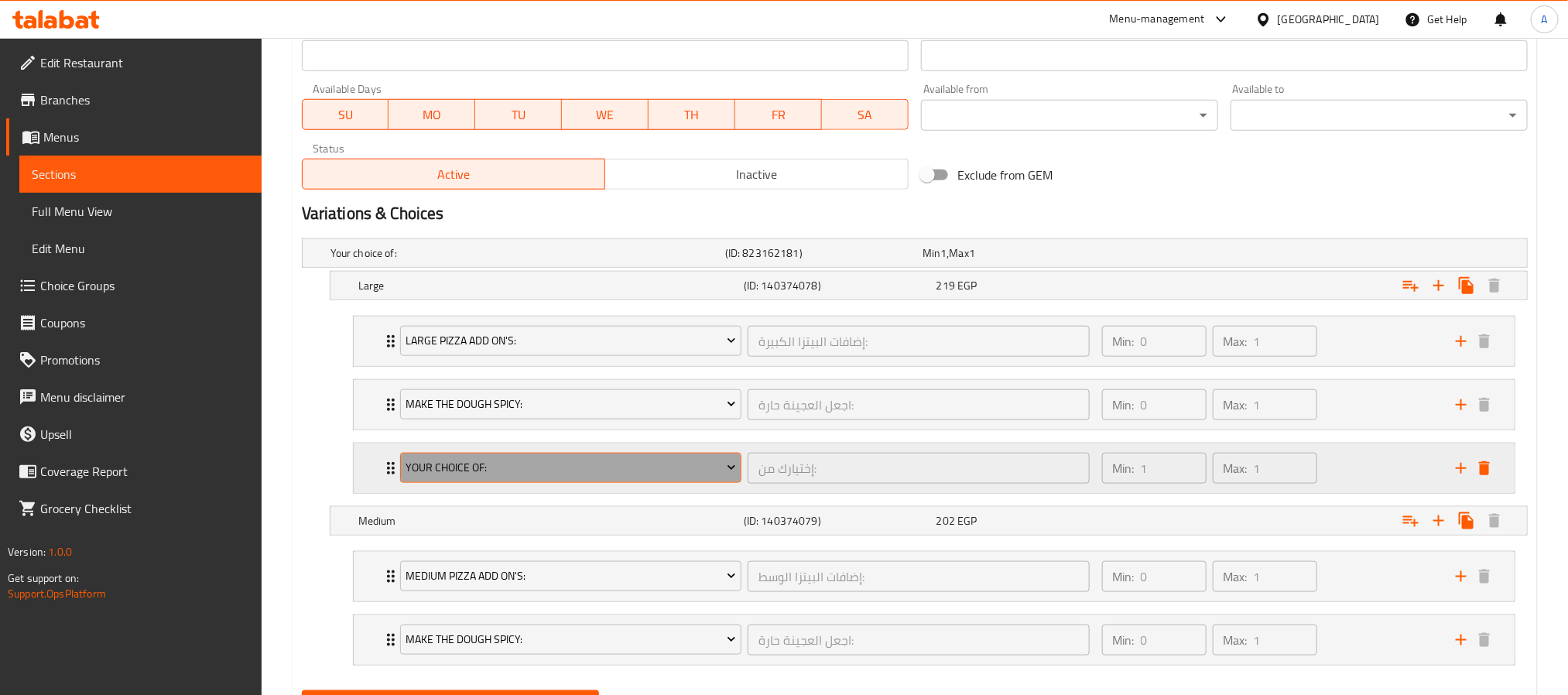
click at [619, 459] on button "Your Choice Of:" at bounding box center [571, 468] width 342 height 31
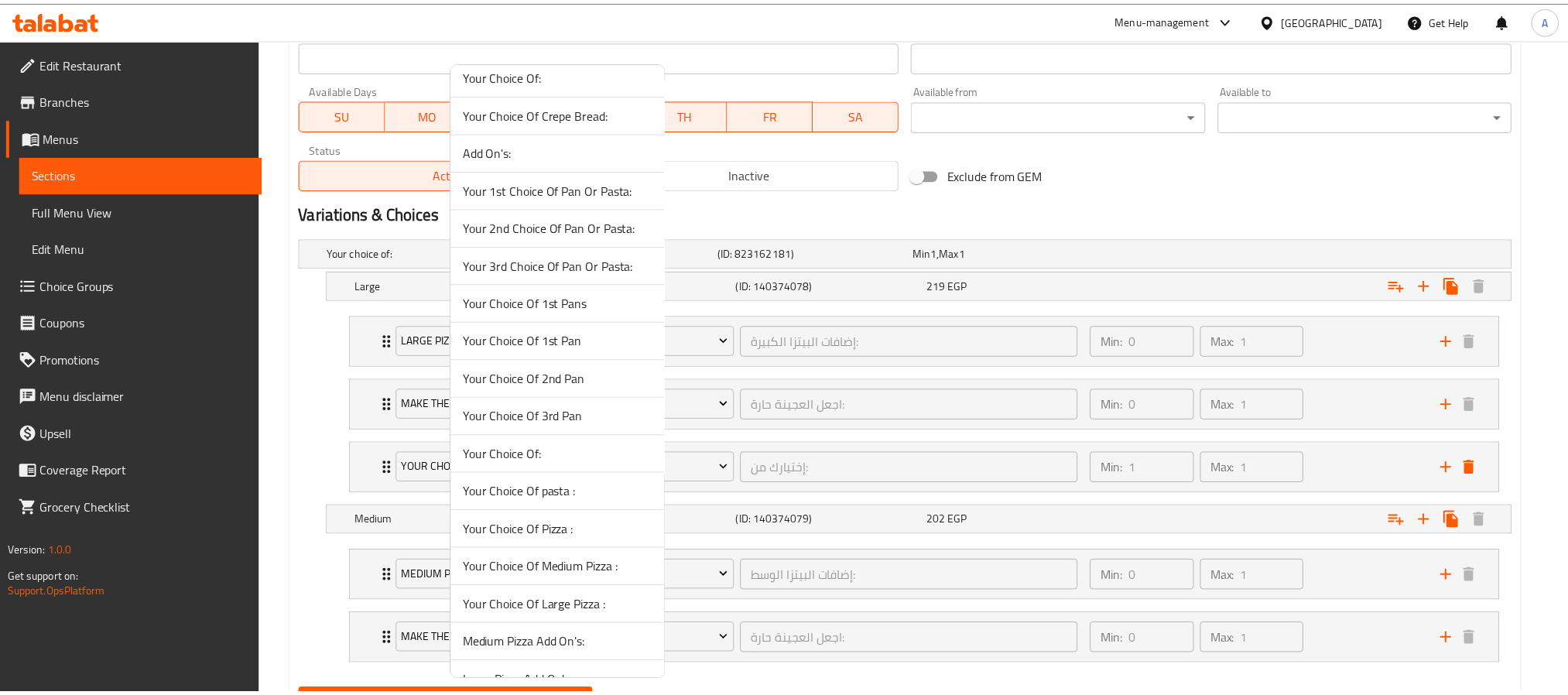
scroll to position [808, 0]
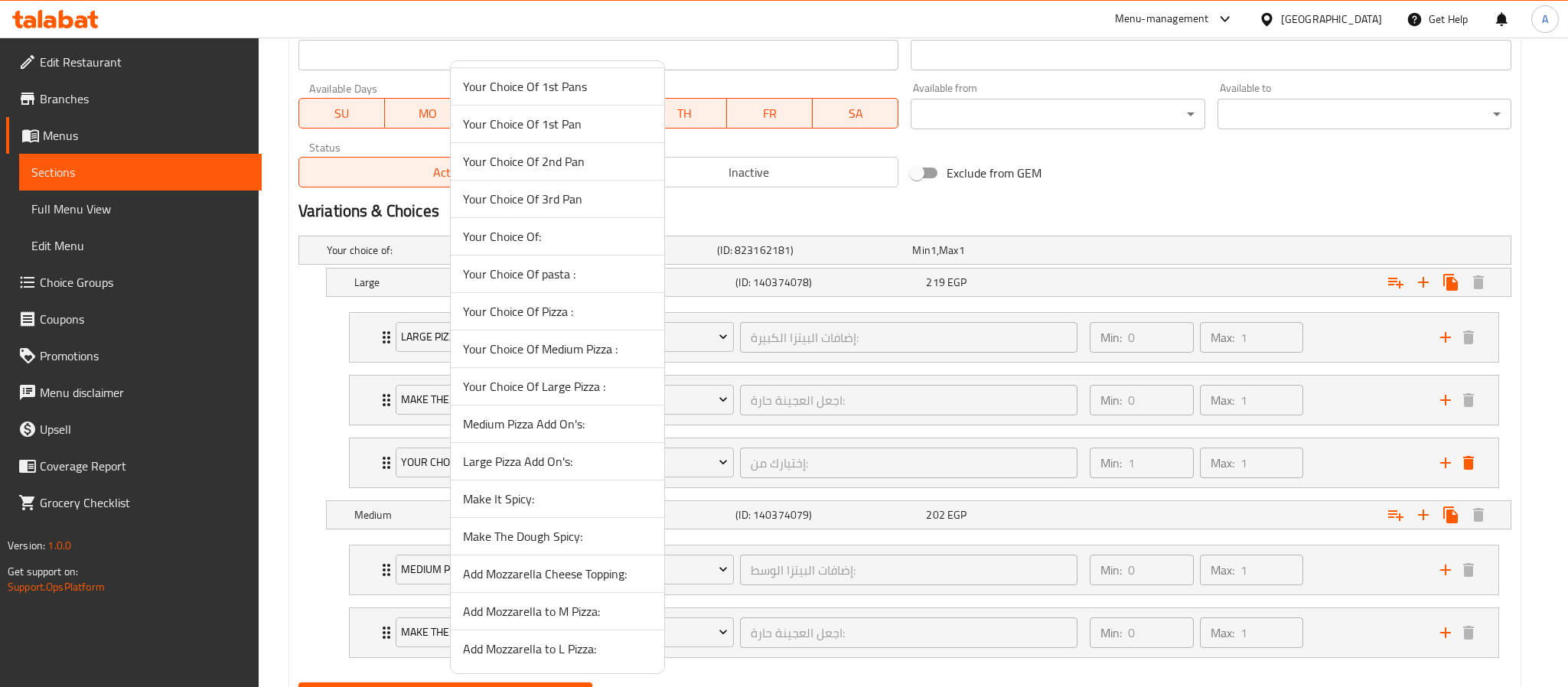
click at [549, 643] on span "Add Mozzarella to L Pizza:" at bounding box center [557, 649] width 189 height 18
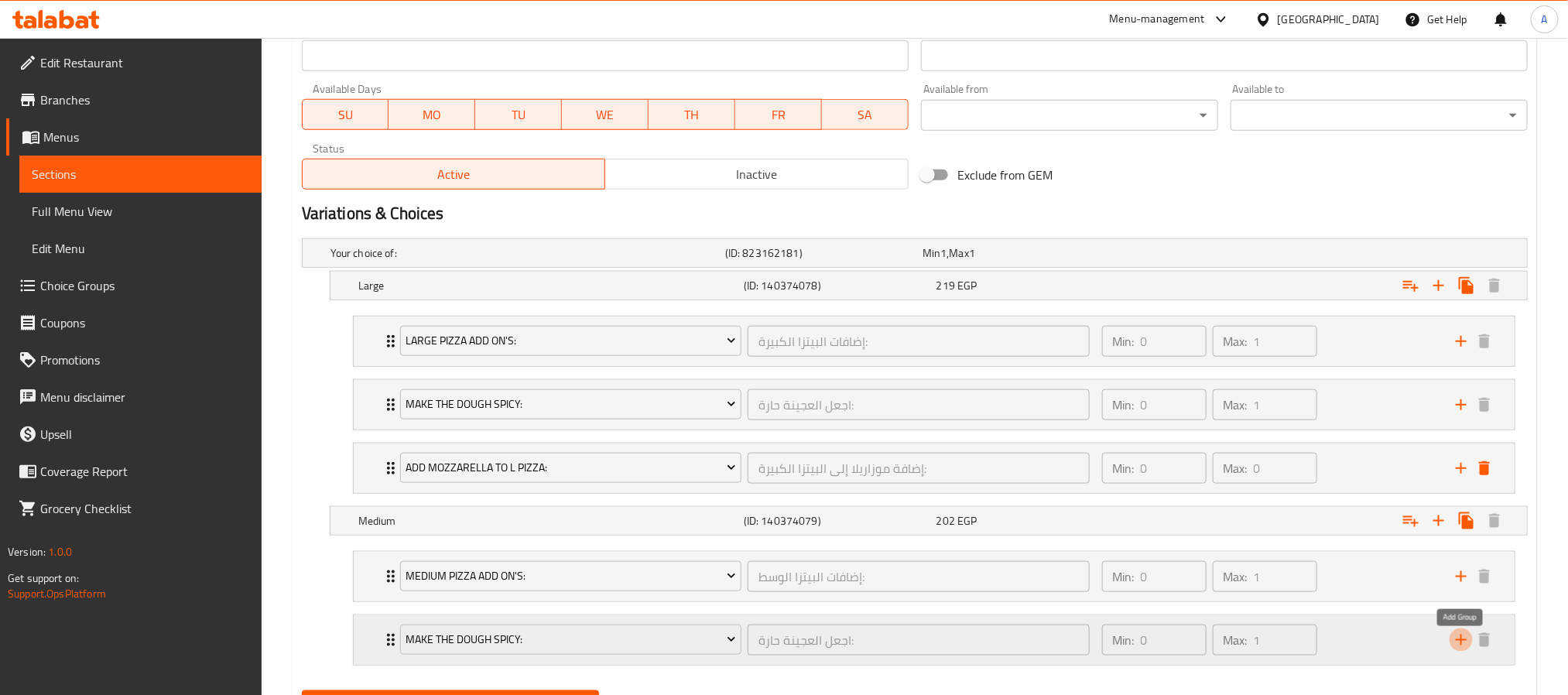
click at [1456, 641] on icon "add" at bounding box center [1461, 640] width 18 height 18
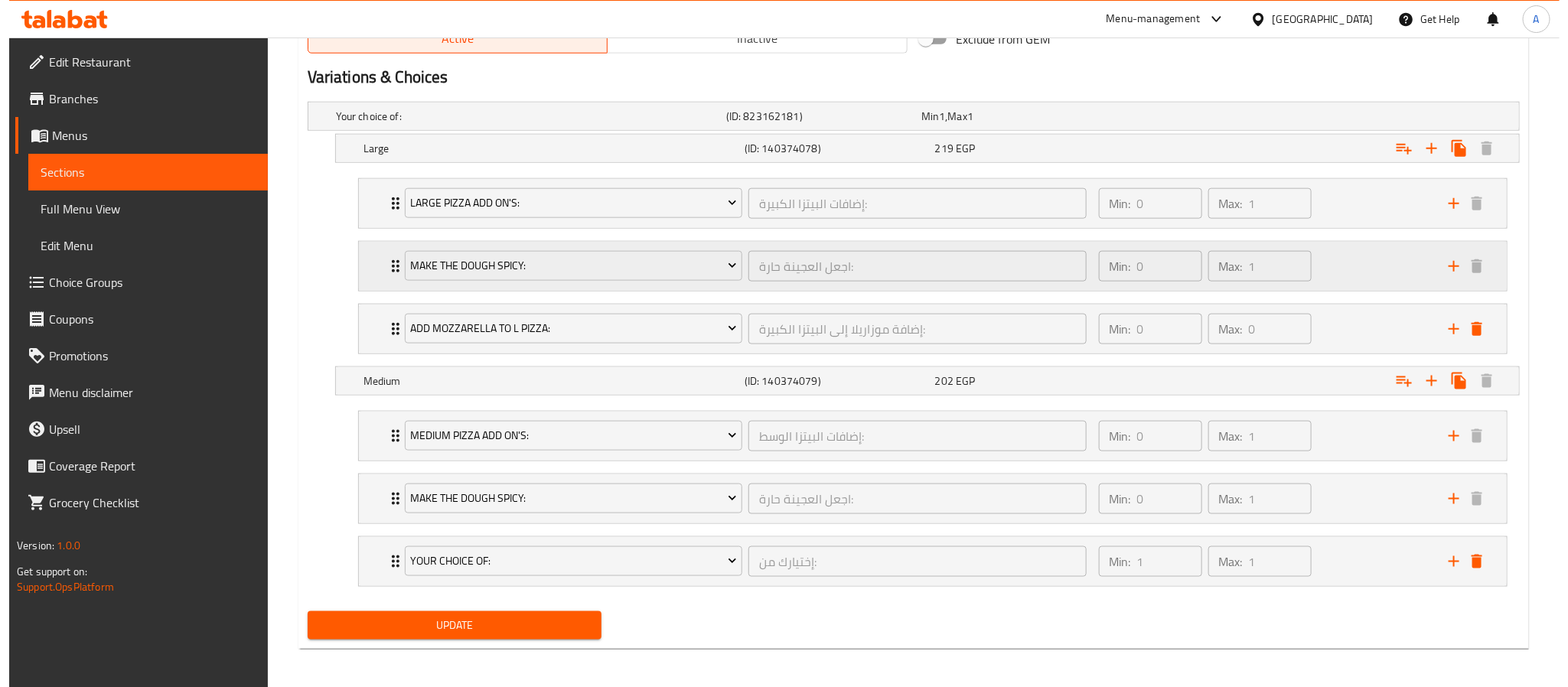
scroll to position [837, 0]
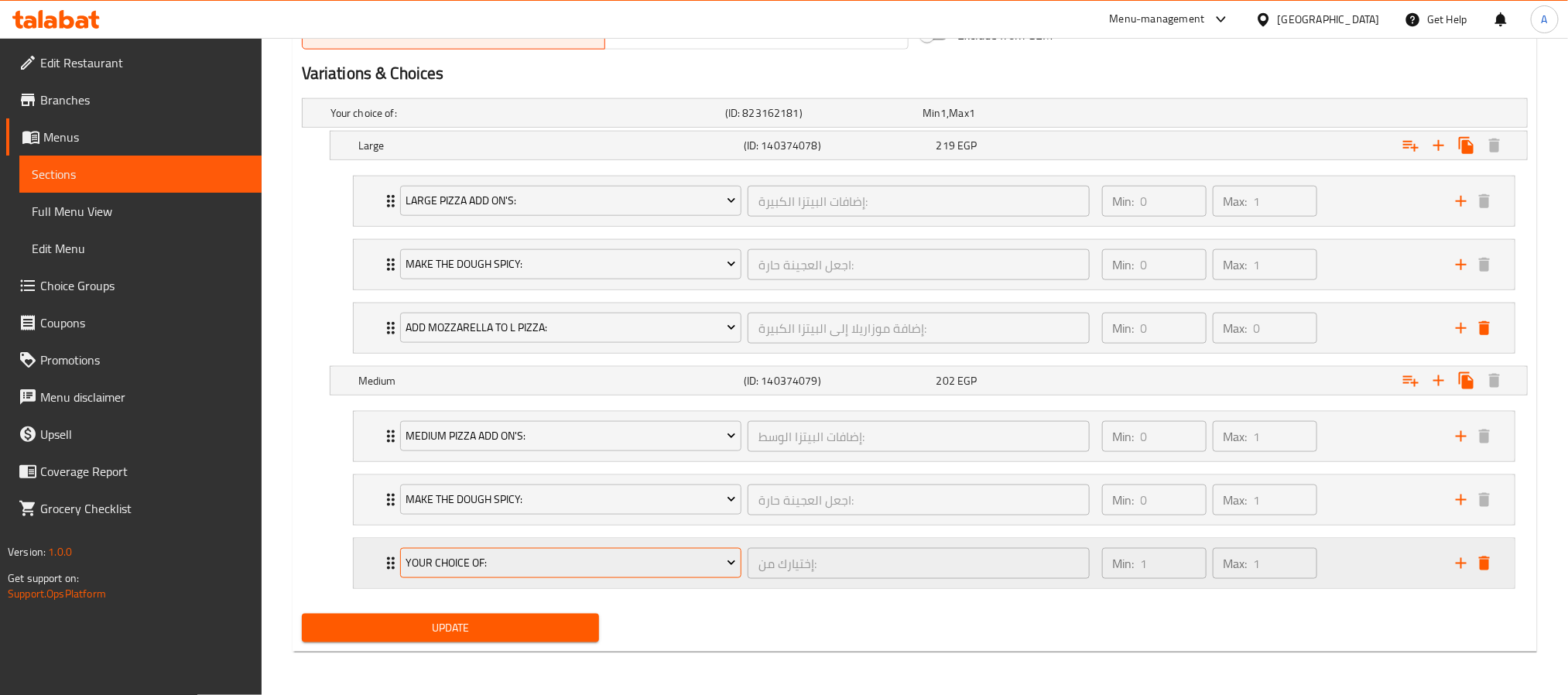
click at [541, 558] on span "Your Choice Of:" at bounding box center [570, 563] width 330 height 19
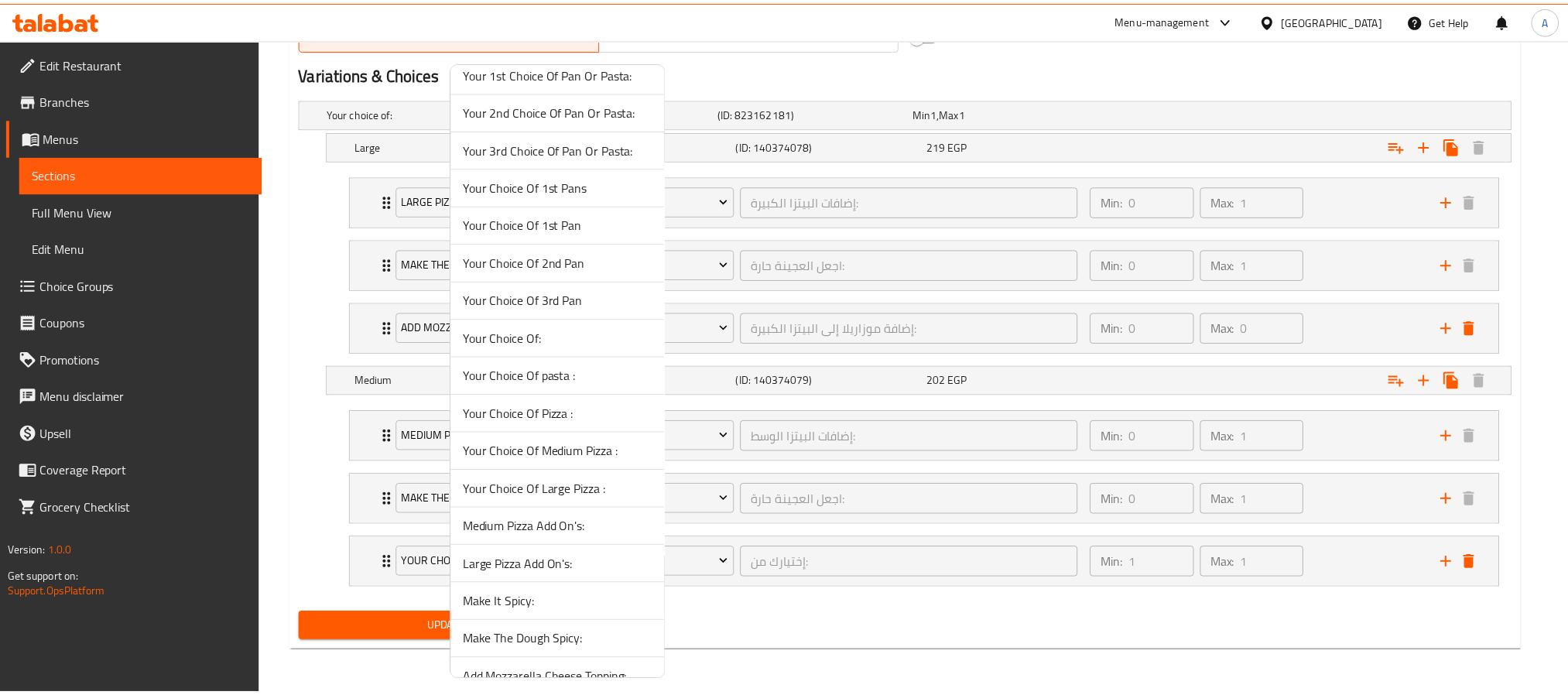
scroll to position [808, 0]
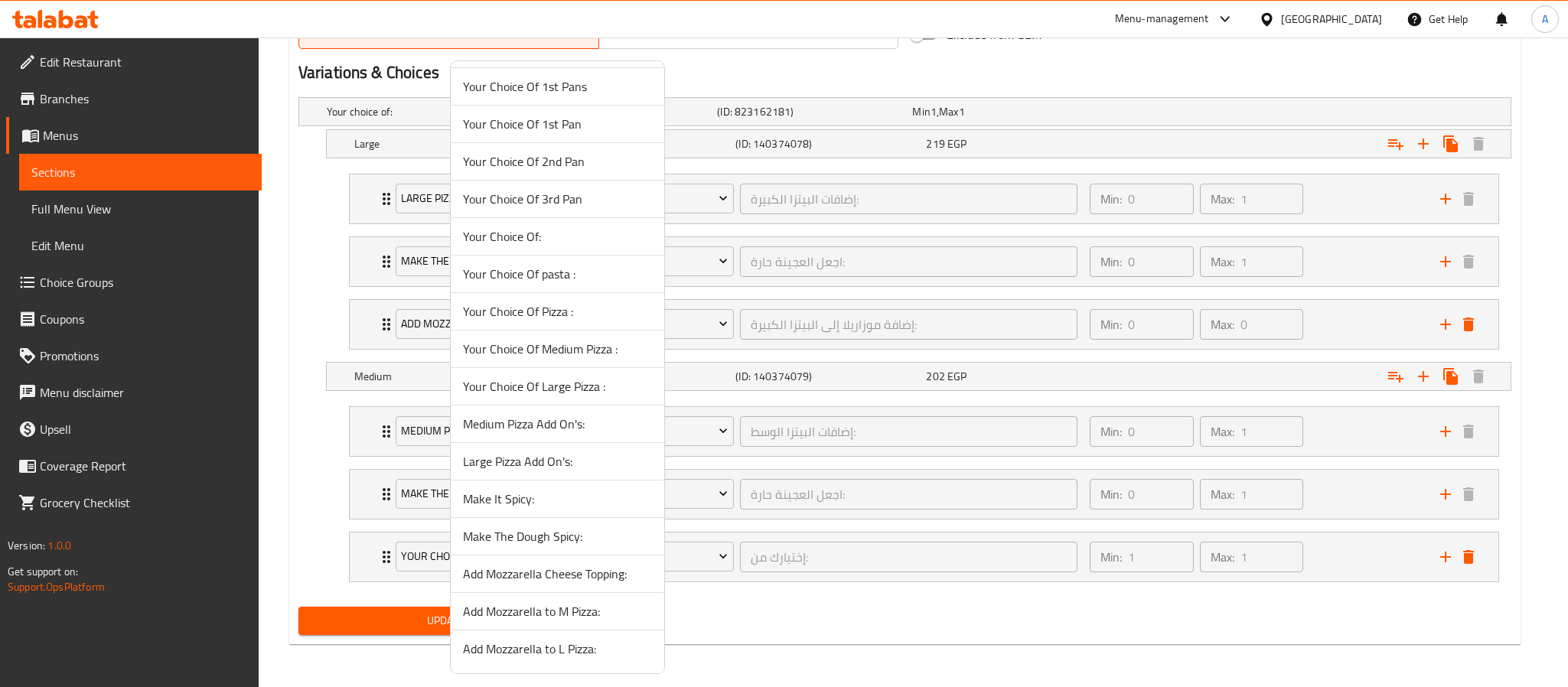
click at [540, 604] on span "Add Mozzarella to M Pizza:" at bounding box center [557, 611] width 189 height 18
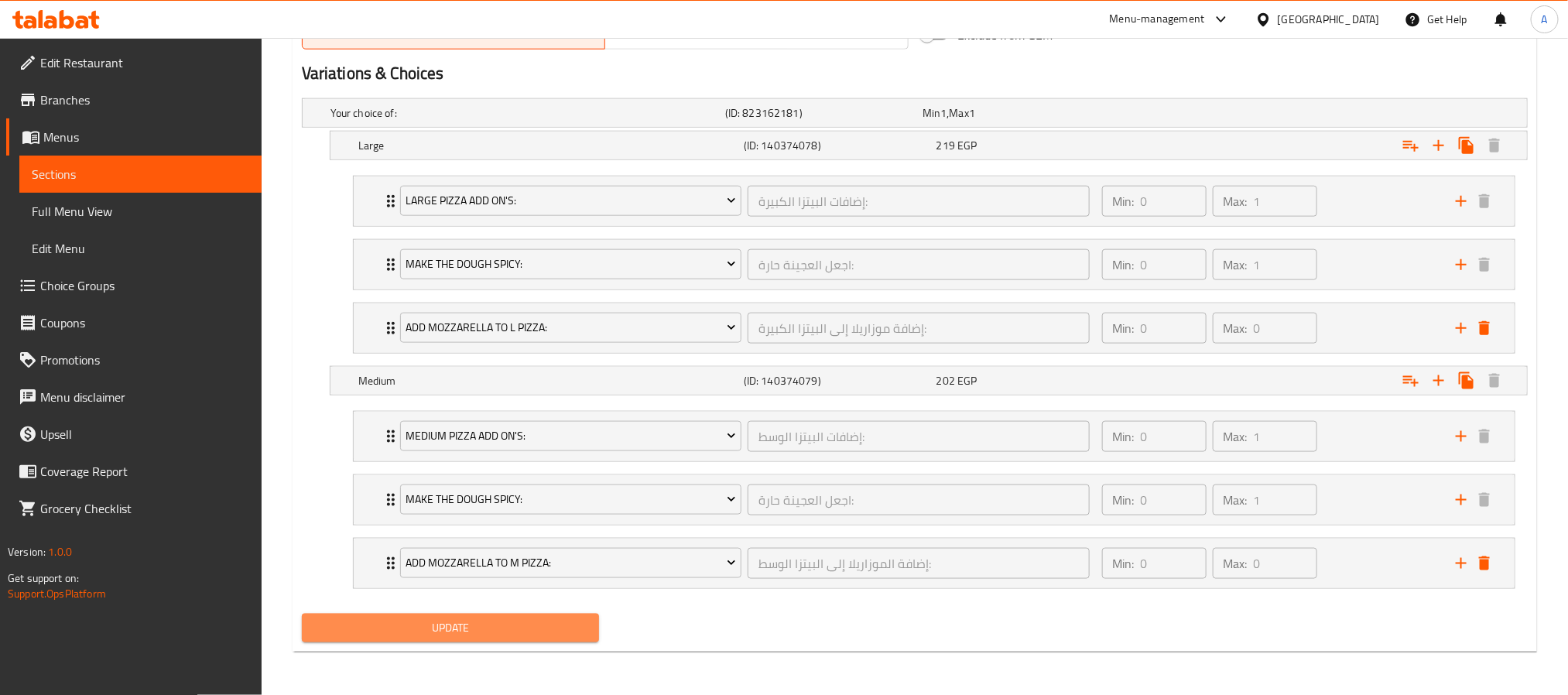
click at [482, 630] on span "Update" at bounding box center [451, 628] width 272 height 19
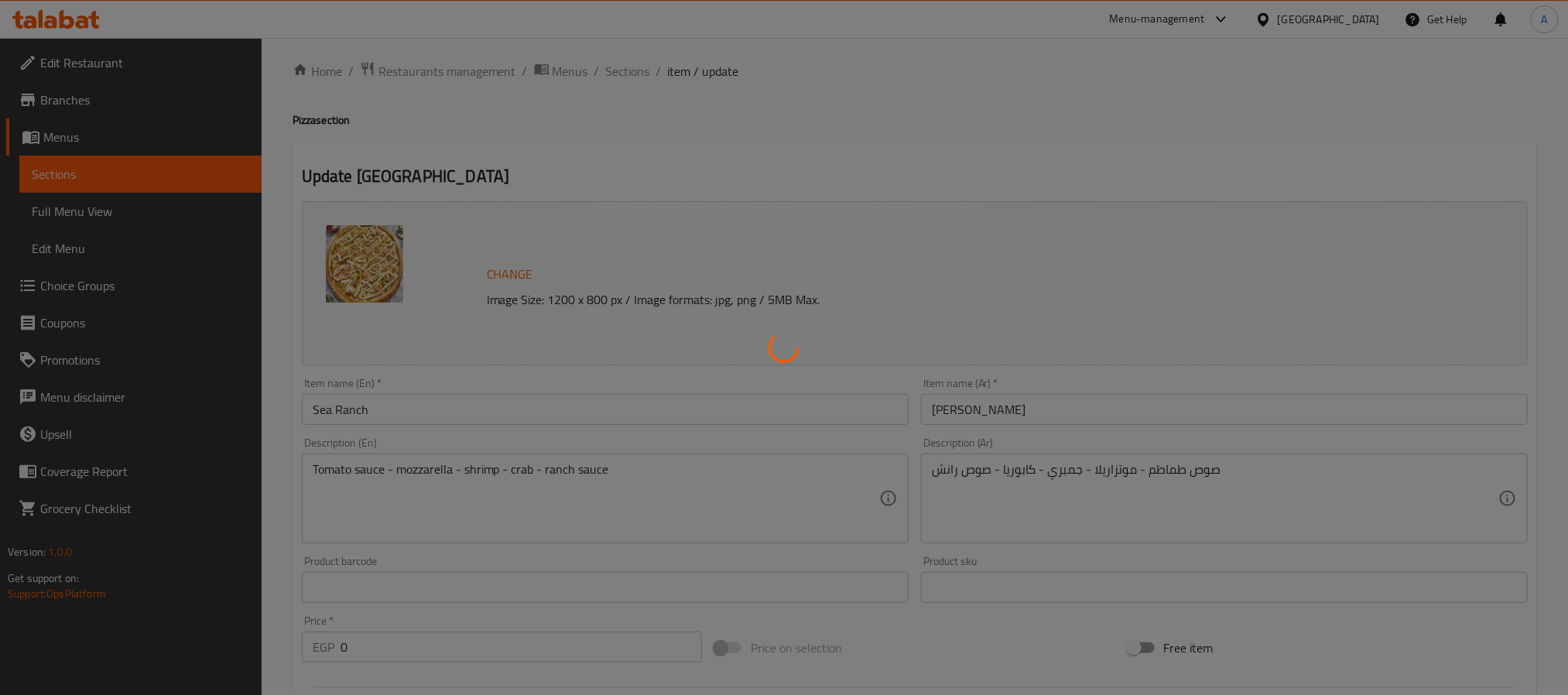
scroll to position [0, 0]
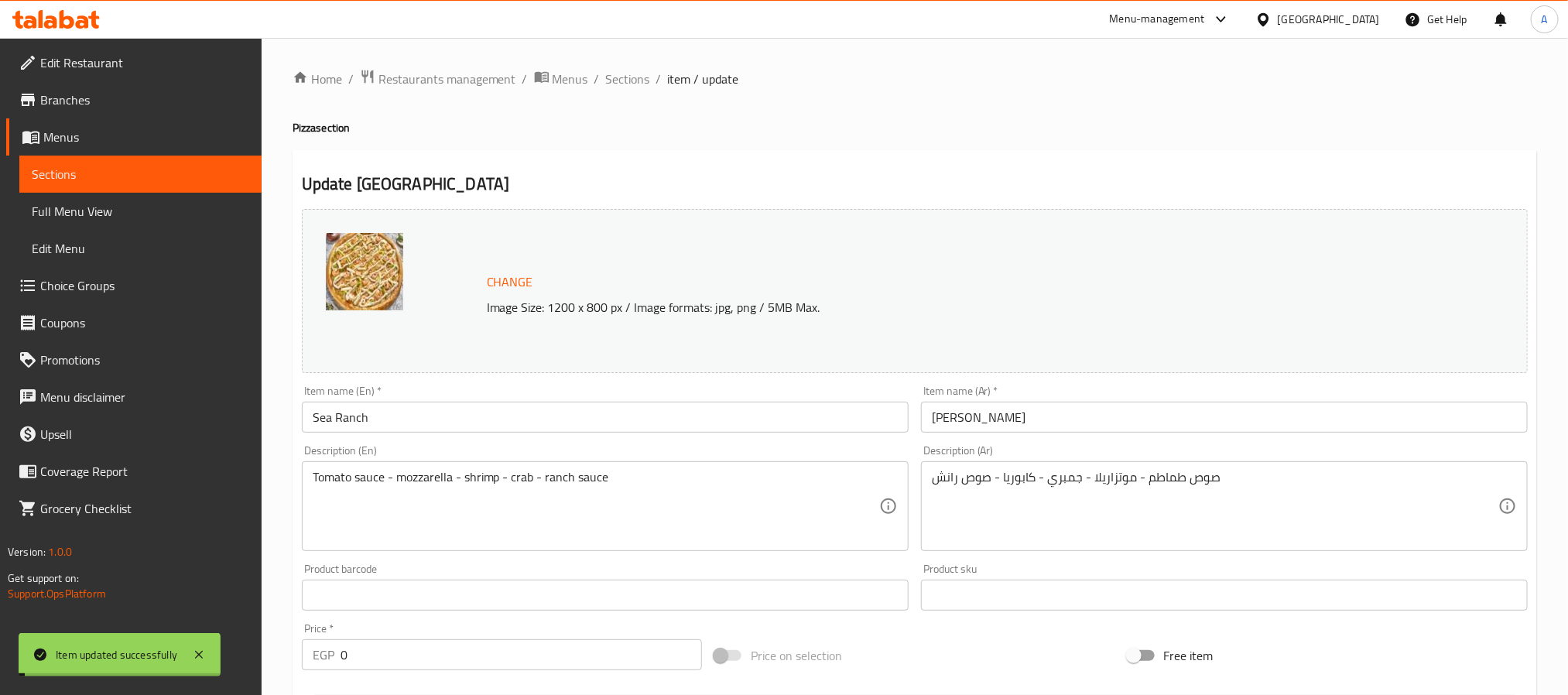
click at [366, 423] on input "Sea Ranch" at bounding box center [605, 417] width 607 height 31
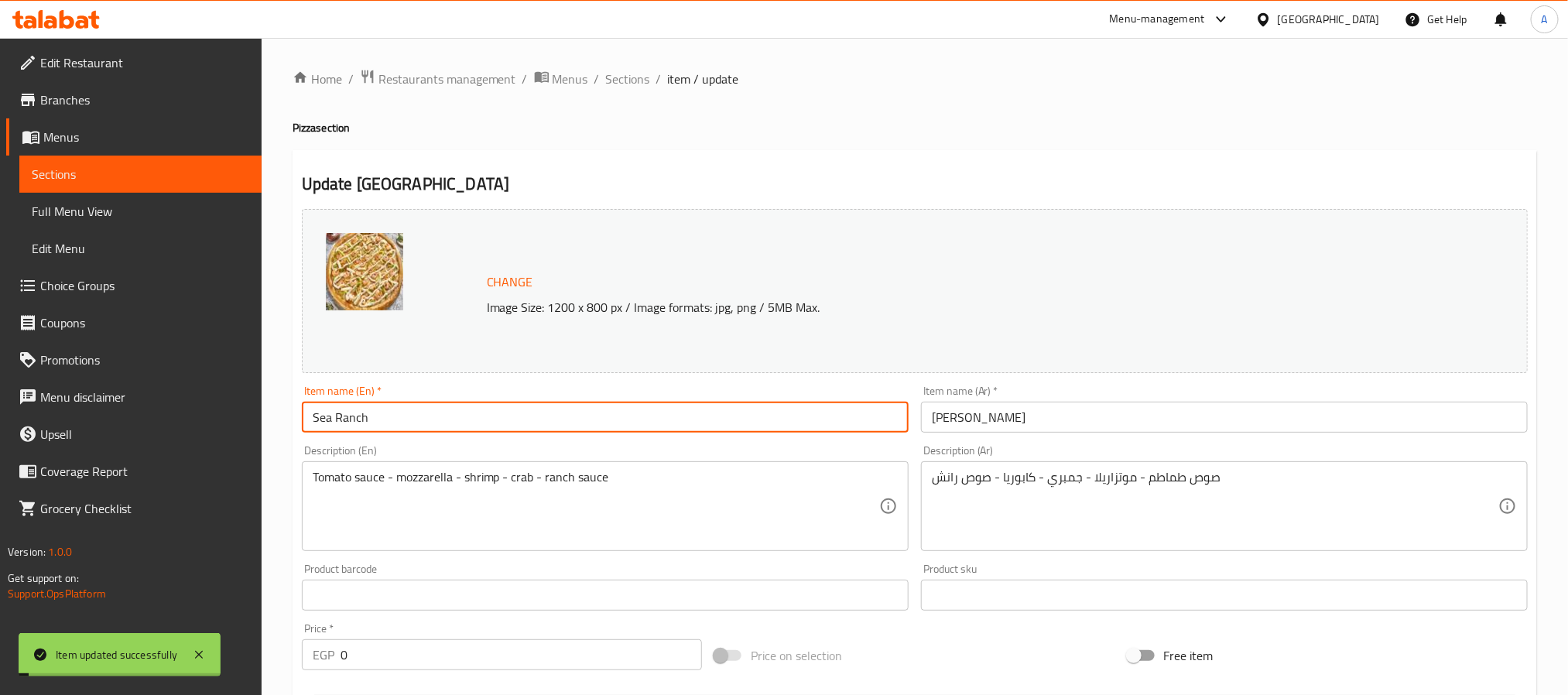
click at [366, 423] on input "Sea Ranch" at bounding box center [605, 417] width 607 height 31
click at [632, 80] on span "Sections" at bounding box center [628, 78] width 44 height 18
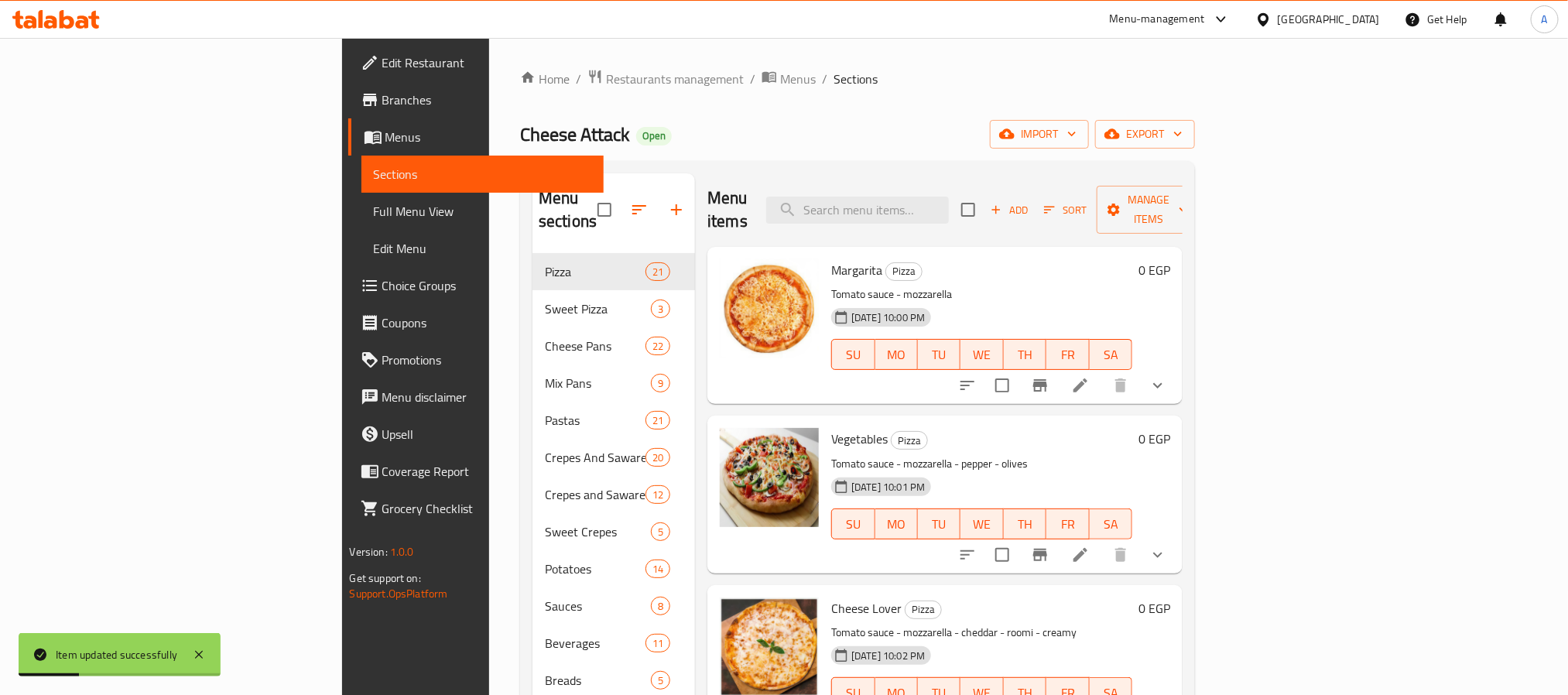
scroll to position [2892, 0]
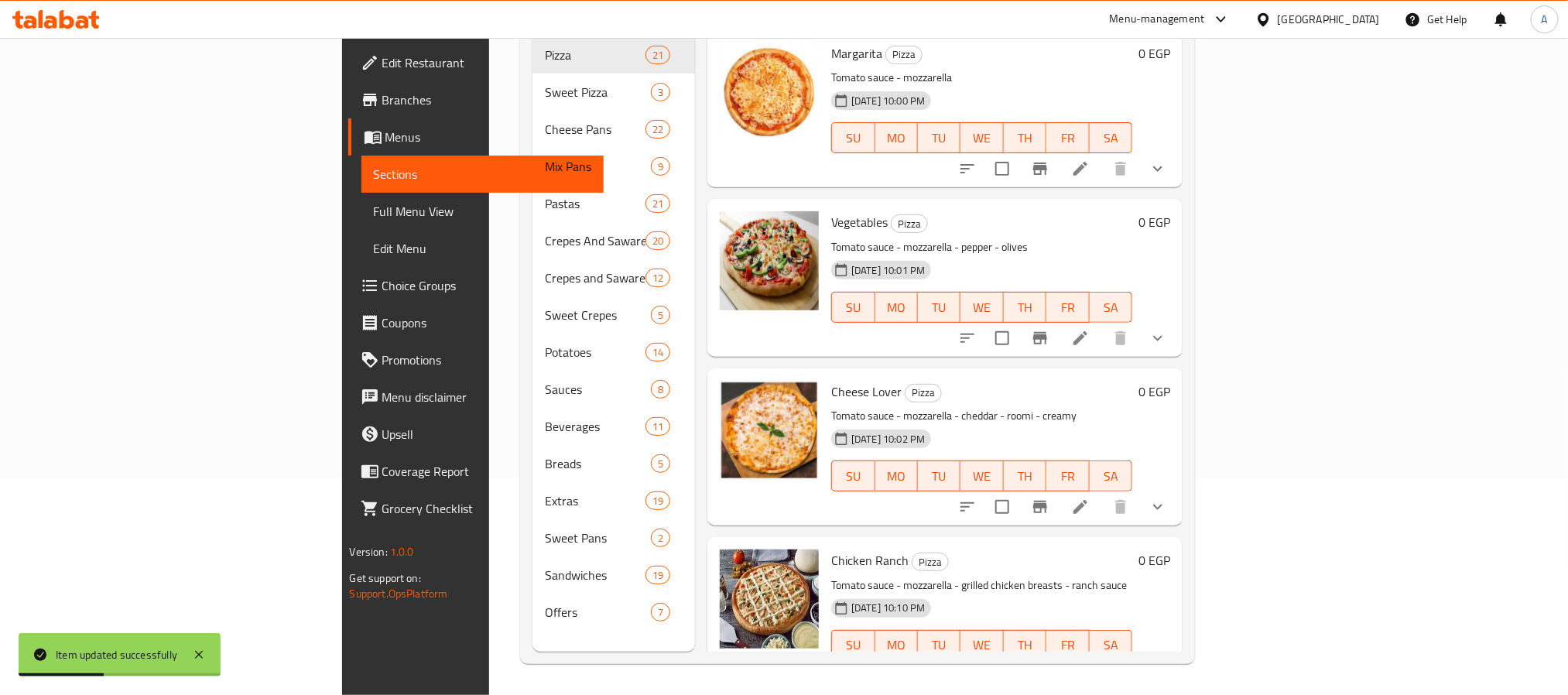
scroll to position [2892, 0]
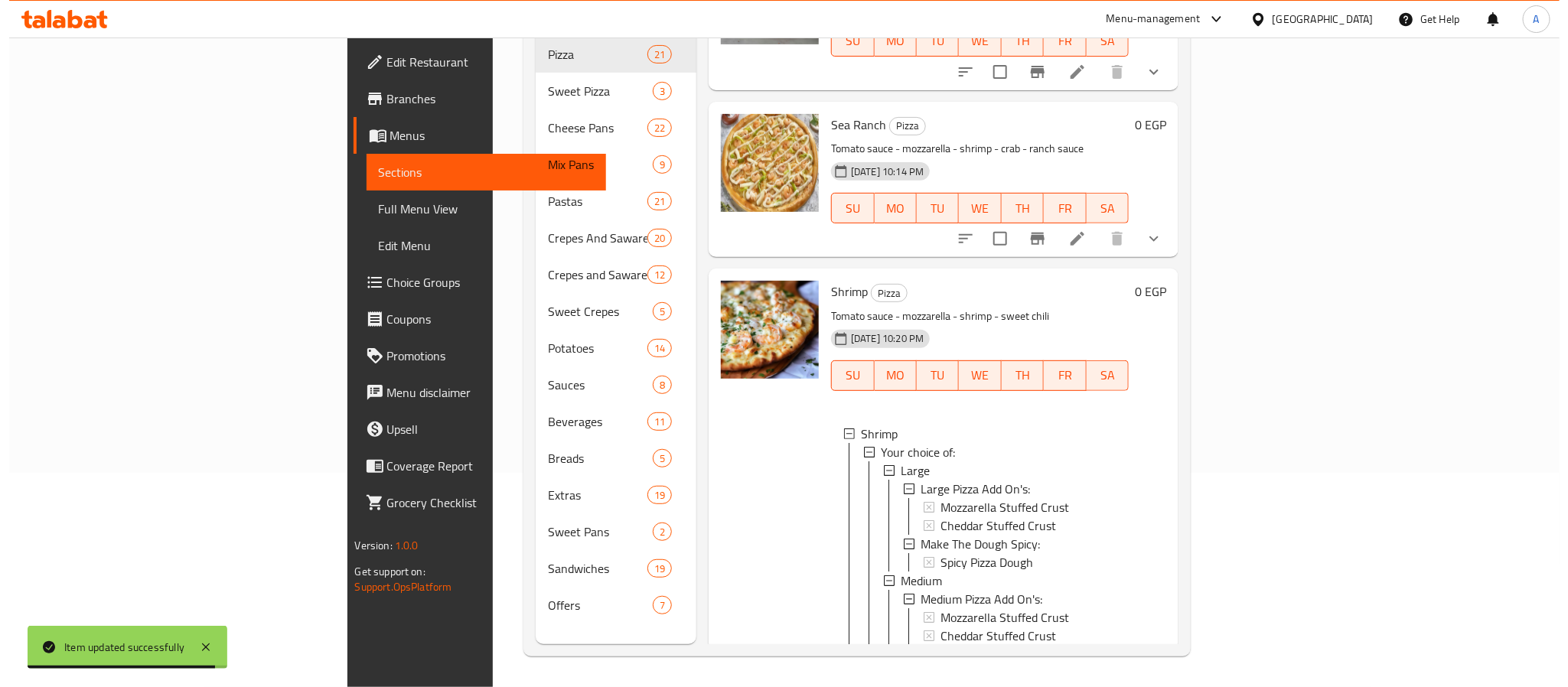
scroll to position [3177, 0]
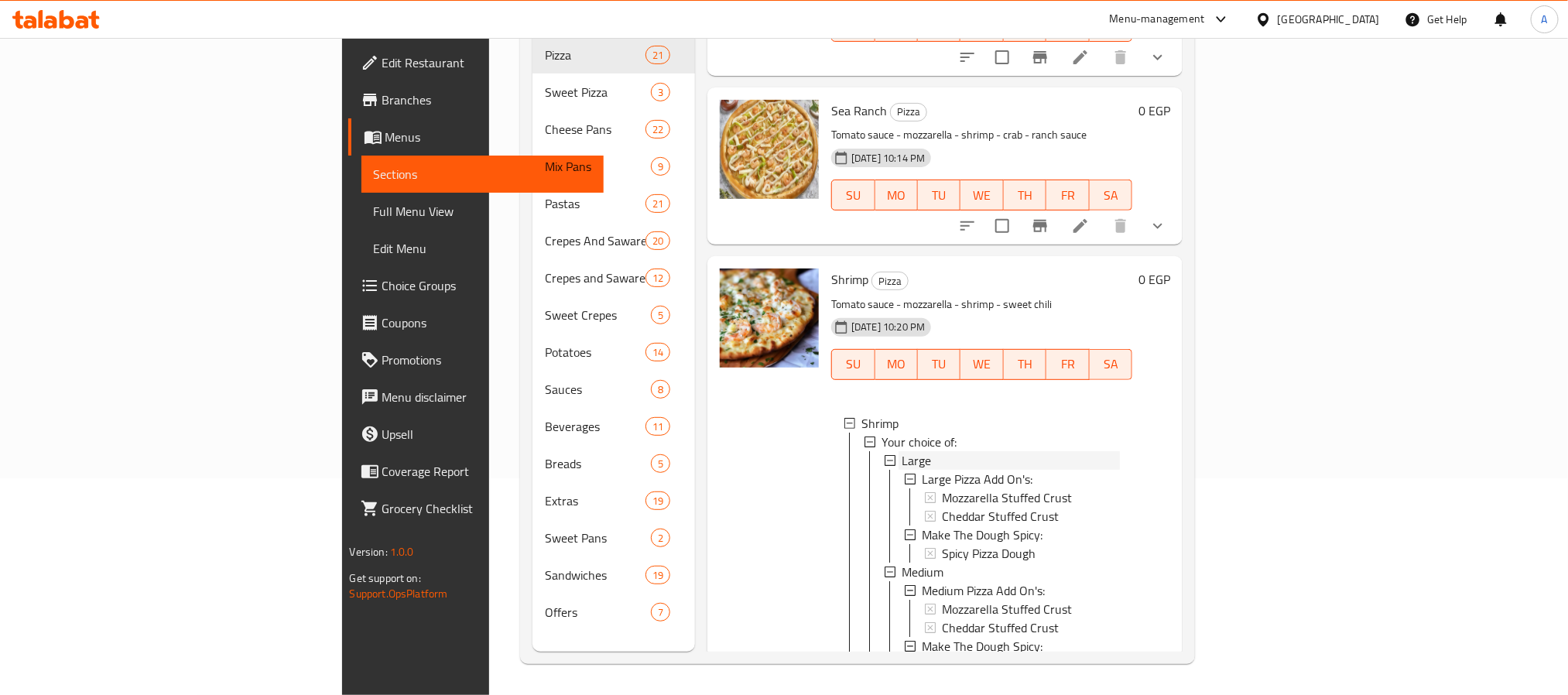
click at [901, 452] on span "Large" at bounding box center [916, 460] width 29 height 18
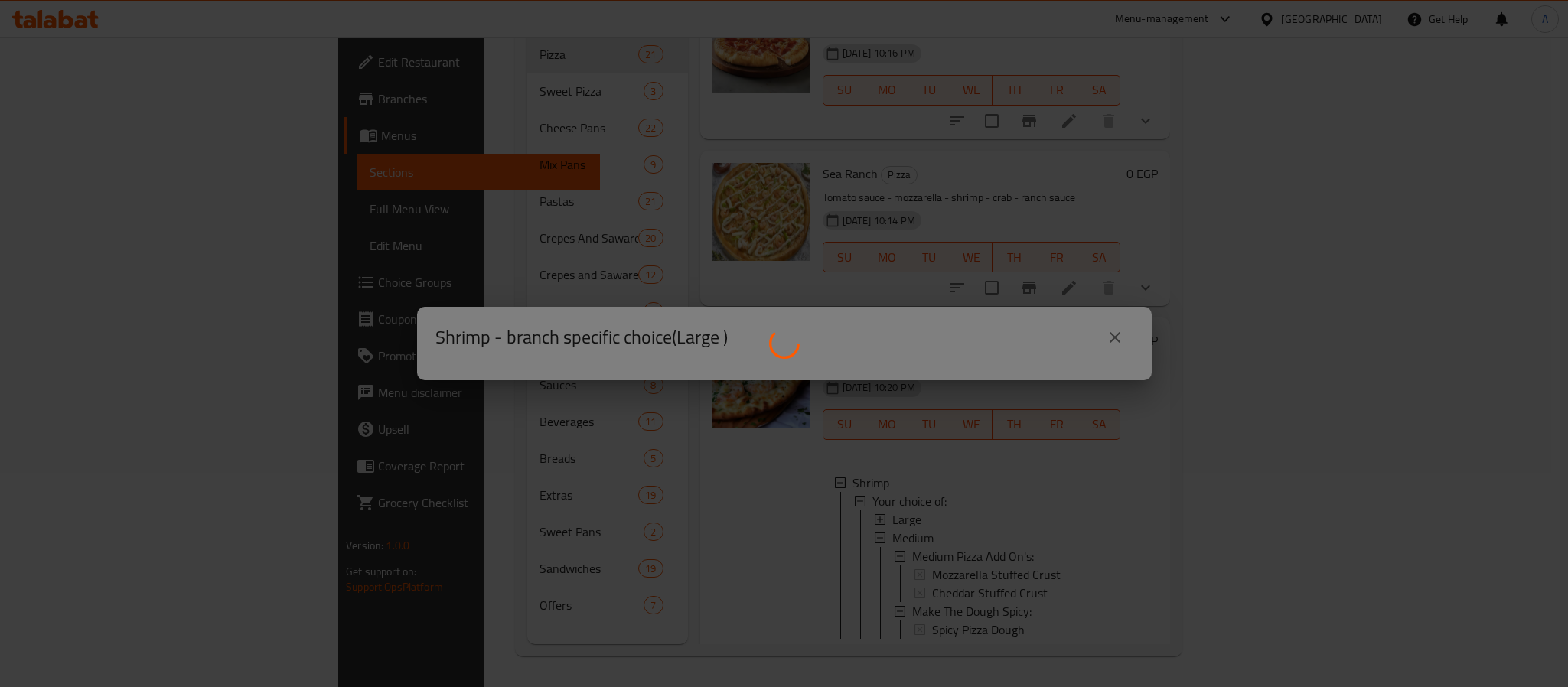
scroll to position [3086, 0]
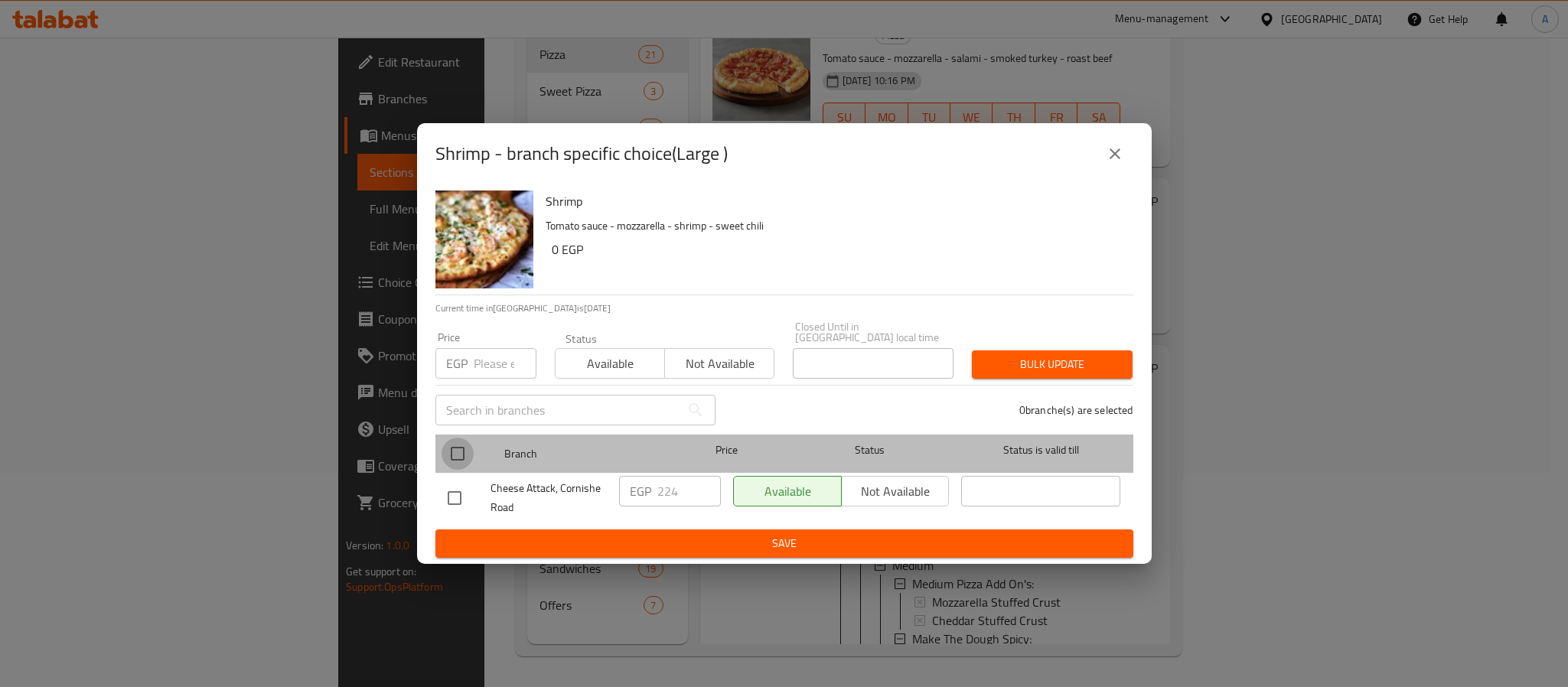
click at [459, 454] on input "checkbox" at bounding box center [458, 454] width 32 height 32
checkbox input "true"
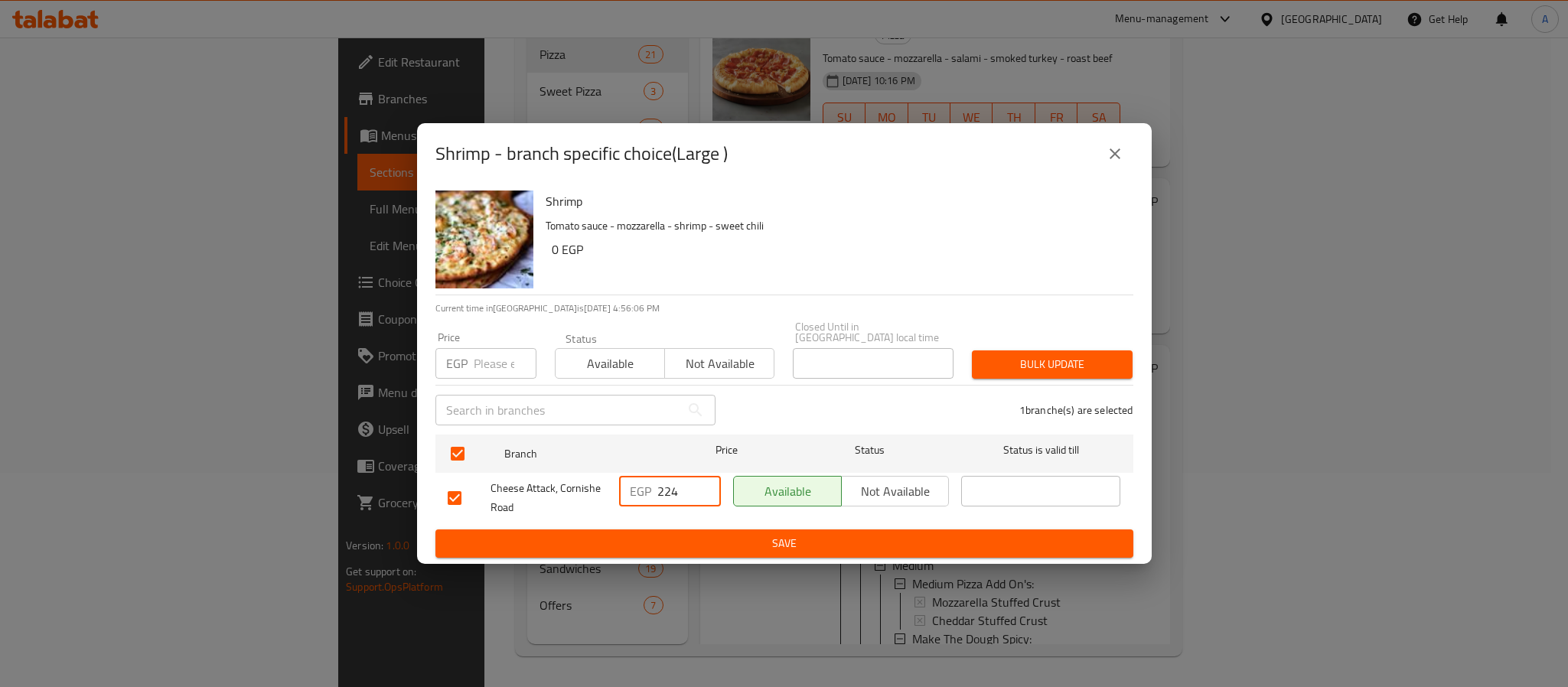
click at [682, 486] on input "224" at bounding box center [689, 491] width 64 height 31
type input "289"
click at [718, 535] on span "Save" at bounding box center [784, 544] width 674 height 19
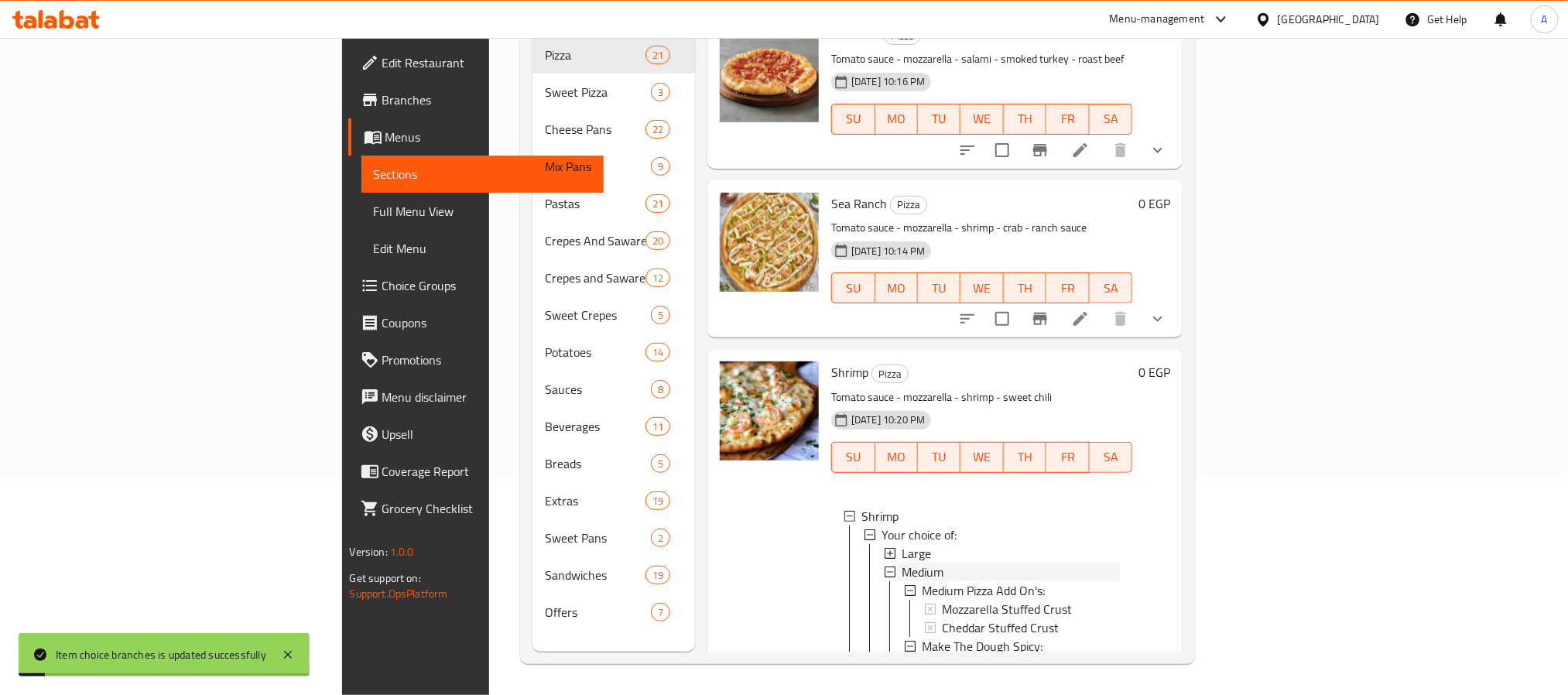
click at [901, 563] on span "Medium" at bounding box center [922, 571] width 41 height 18
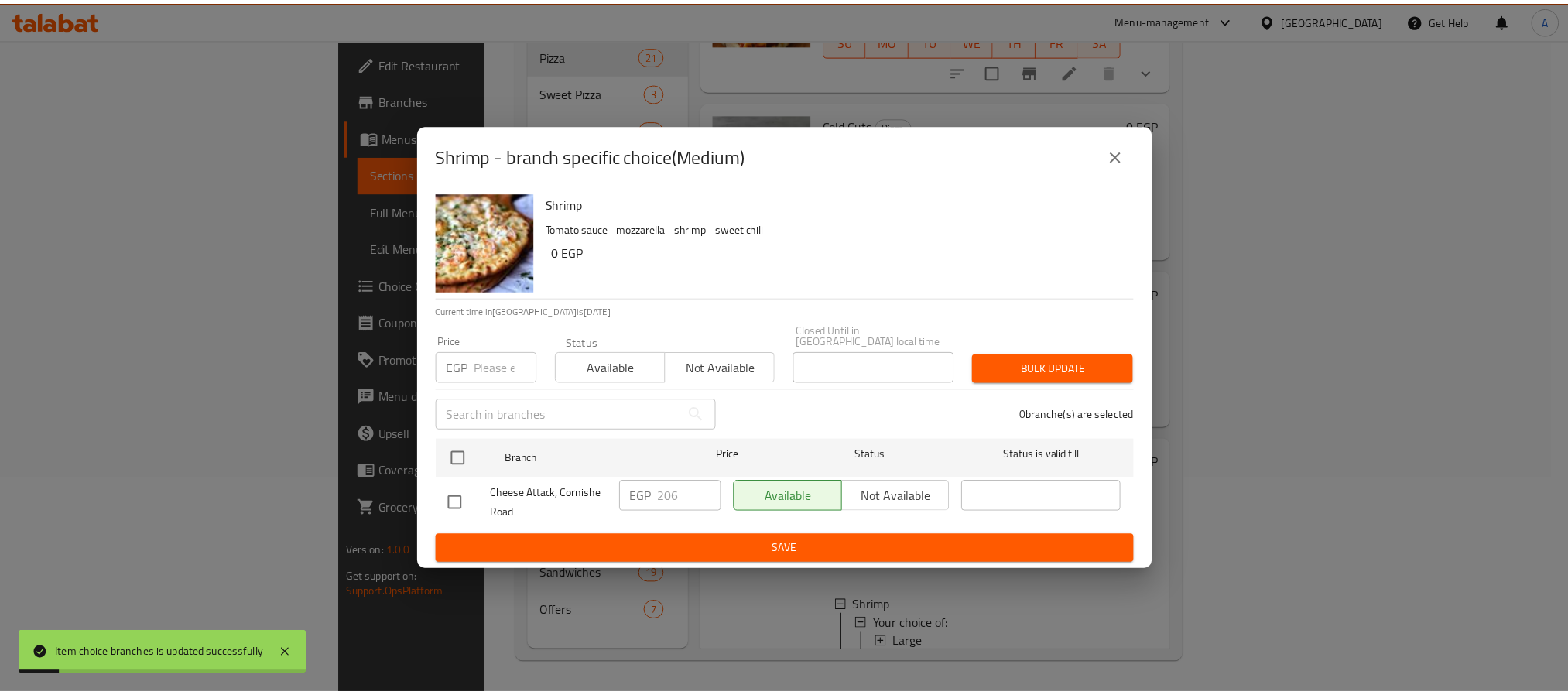
scroll to position [3029, 0]
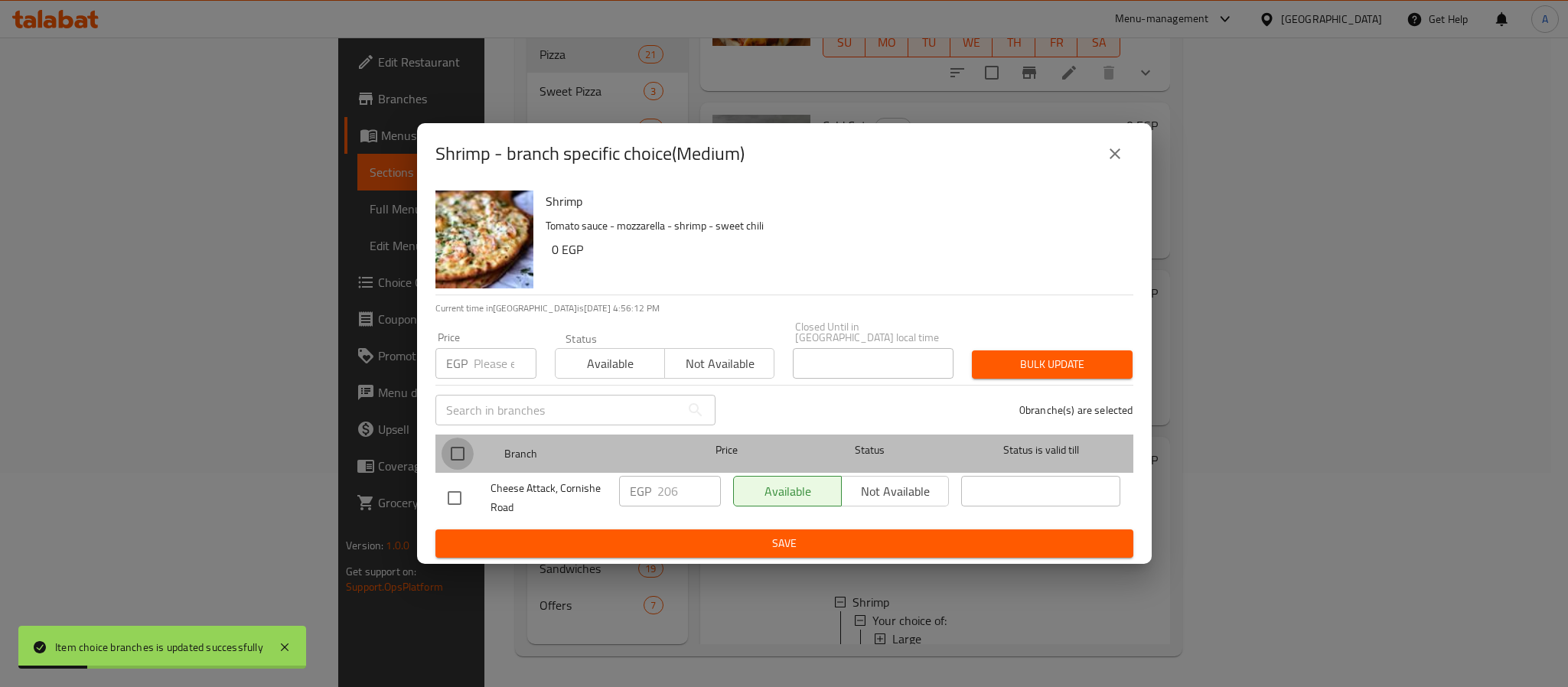
click at [458, 446] on input "checkbox" at bounding box center [458, 454] width 32 height 32
checkbox input "true"
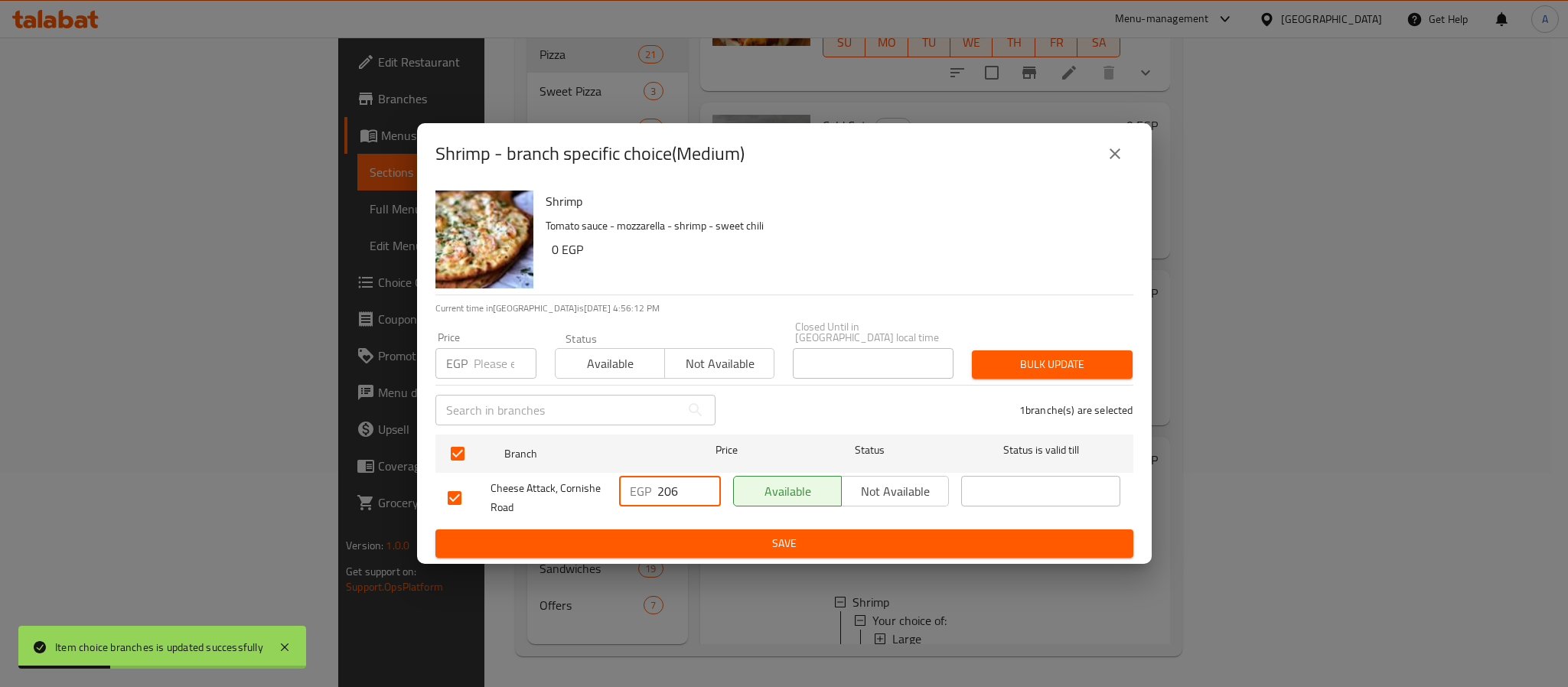
click at [685, 481] on input "206" at bounding box center [689, 491] width 64 height 31
type input "239"
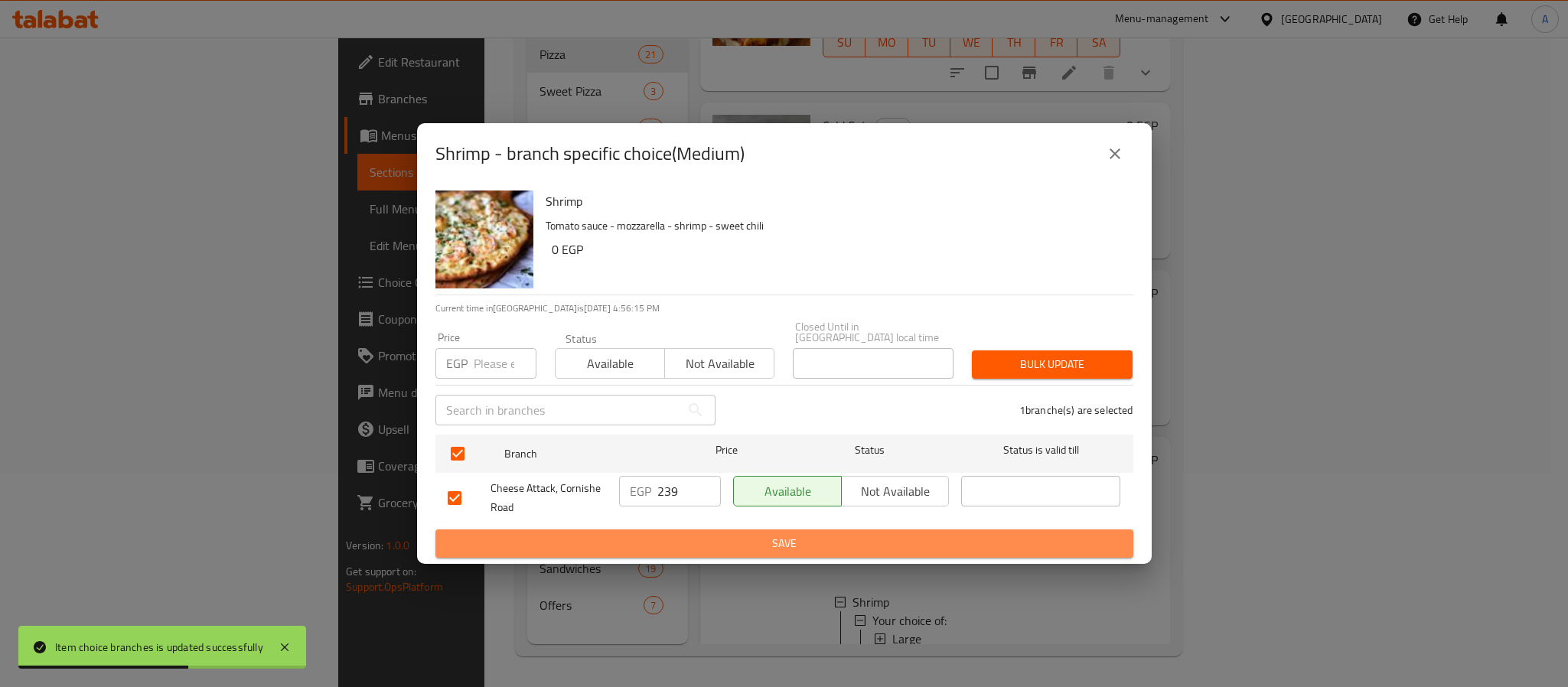
click at [728, 534] on span "Save" at bounding box center [784, 544] width 674 height 19
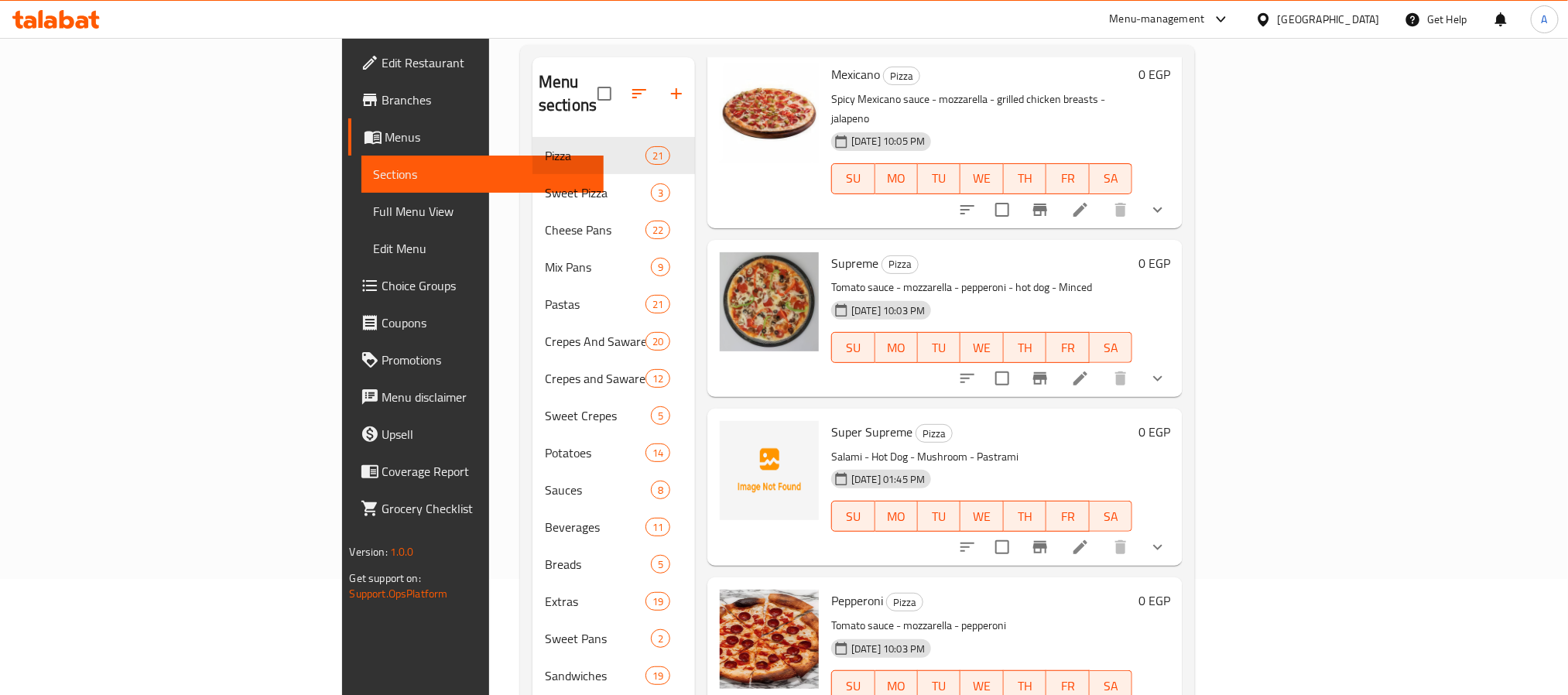
scroll to position [1635, 0]
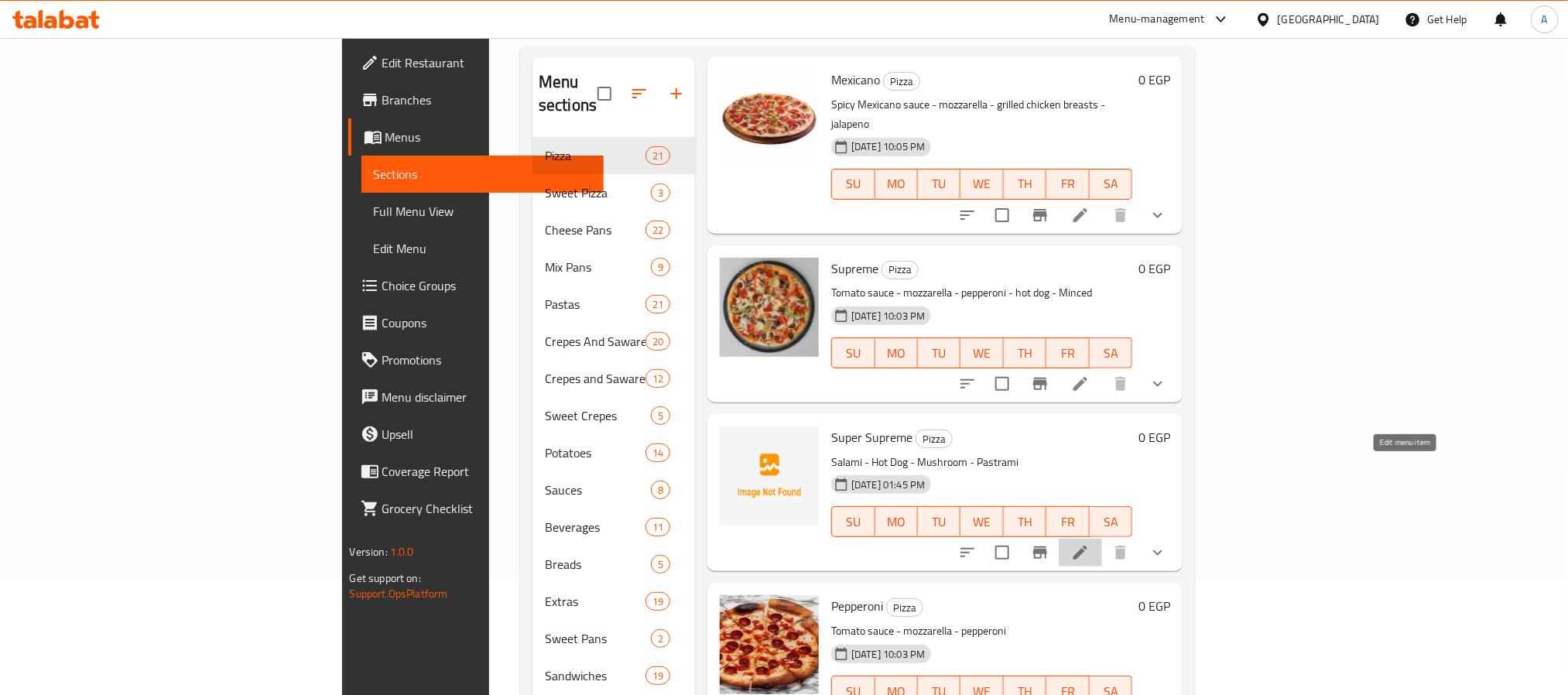
click at [1087, 545] on icon at bounding box center [1080, 552] width 14 height 14
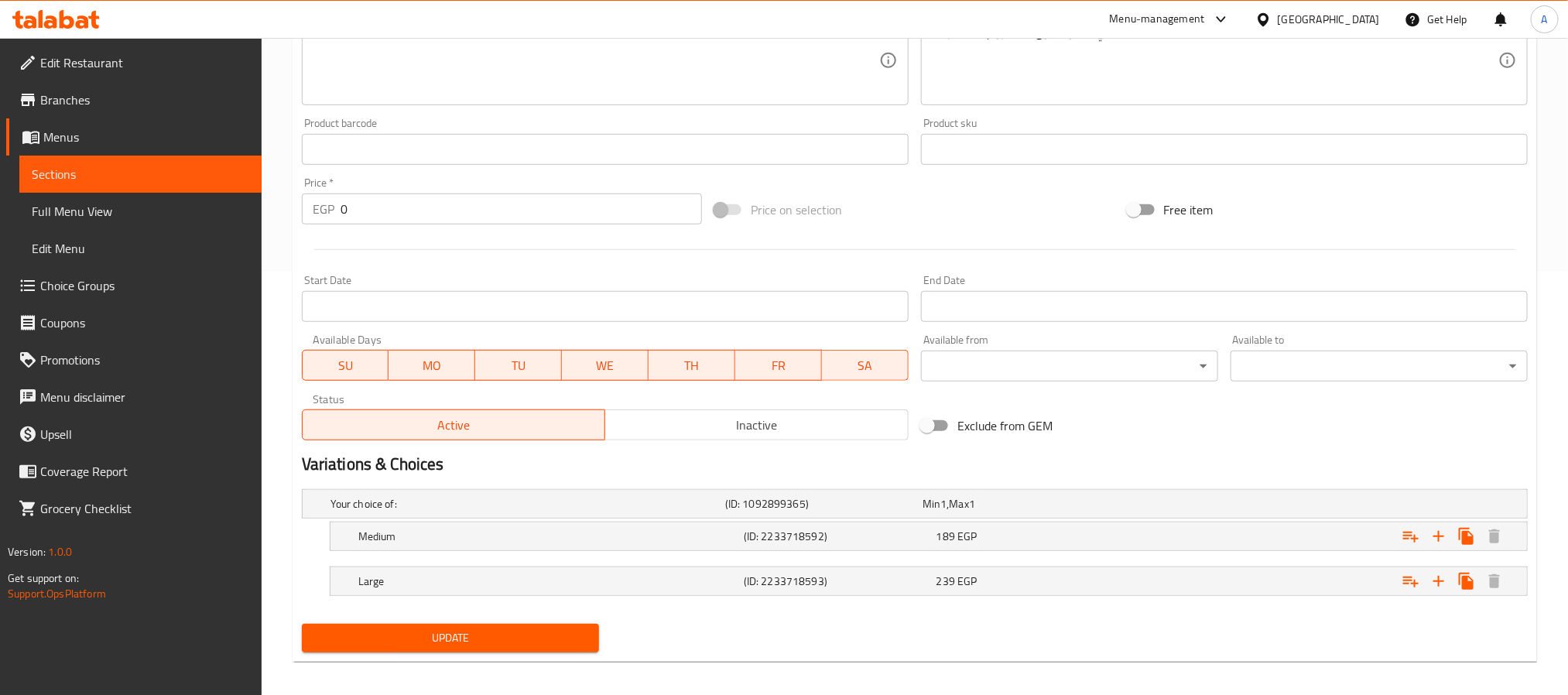
scroll to position [435, 0]
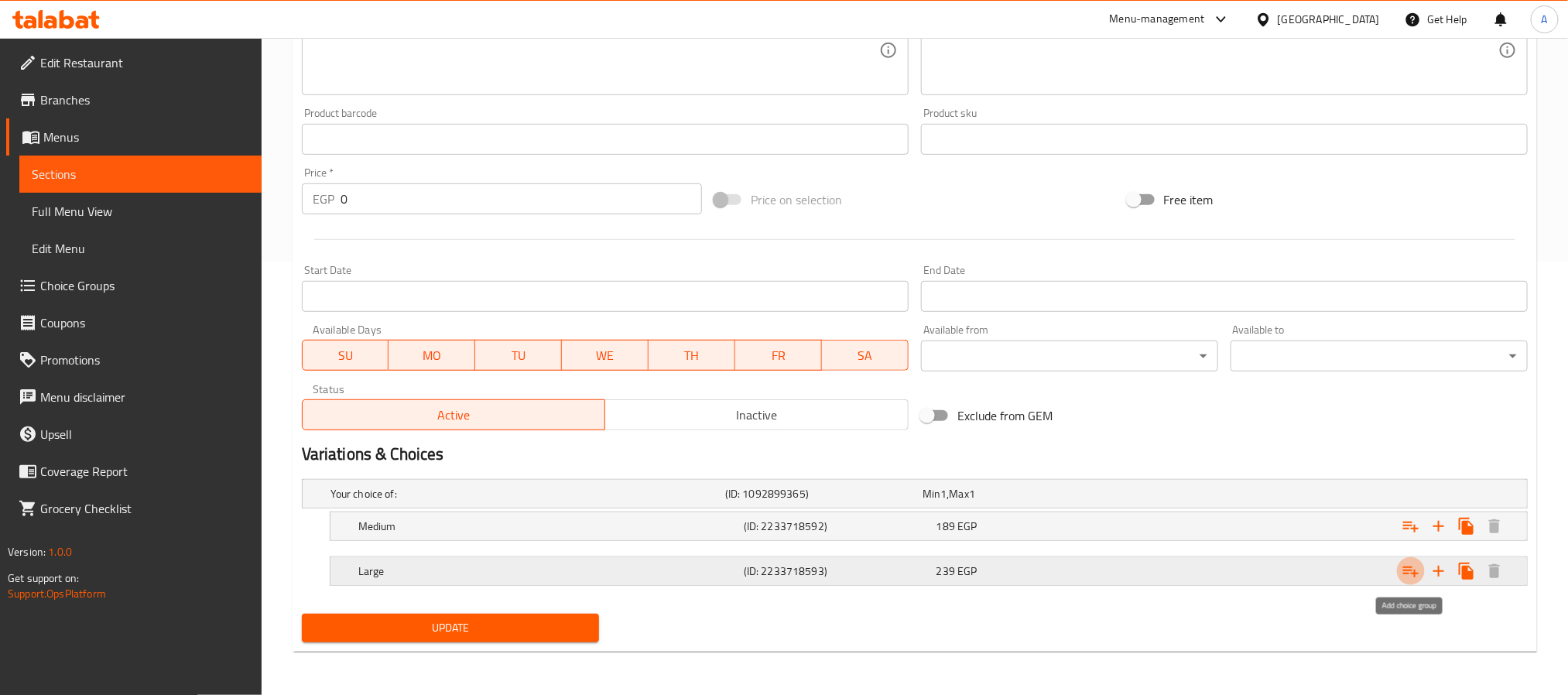
click at [1417, 570] on icon "Expand" at bounding box center [1411, 570] width 18 height 18
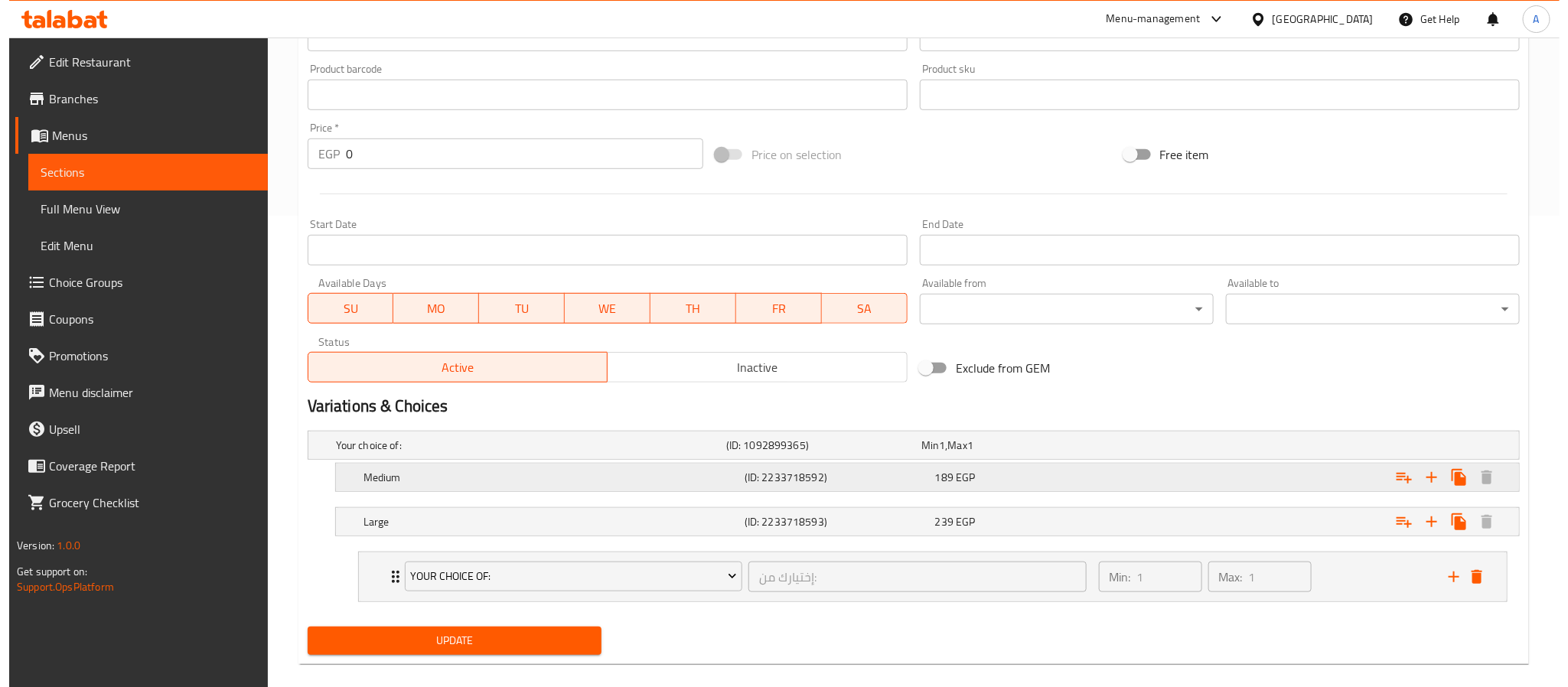
scroll to position [494, 0]
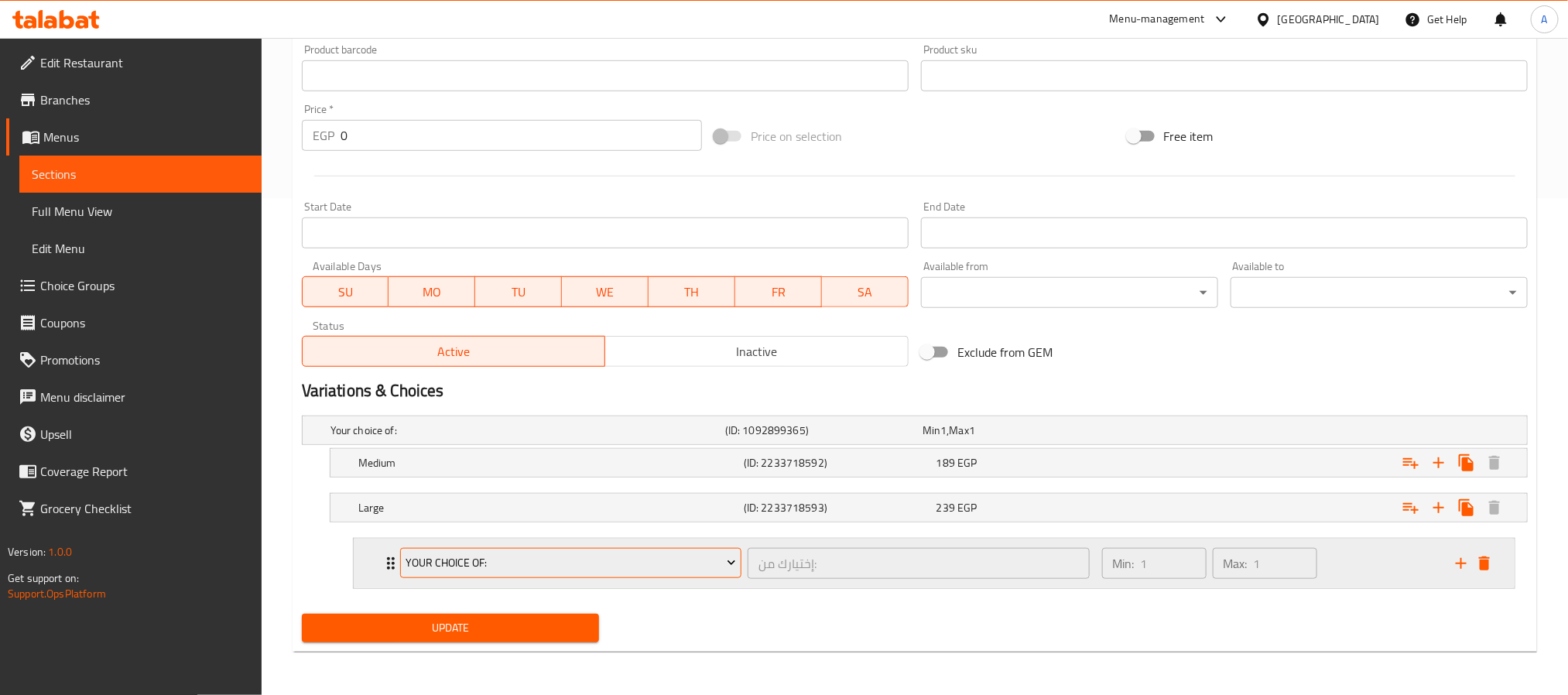
click at [644, 549] on button "Your Choice Of:" at bounding box center [571, 564] width 342 height 31
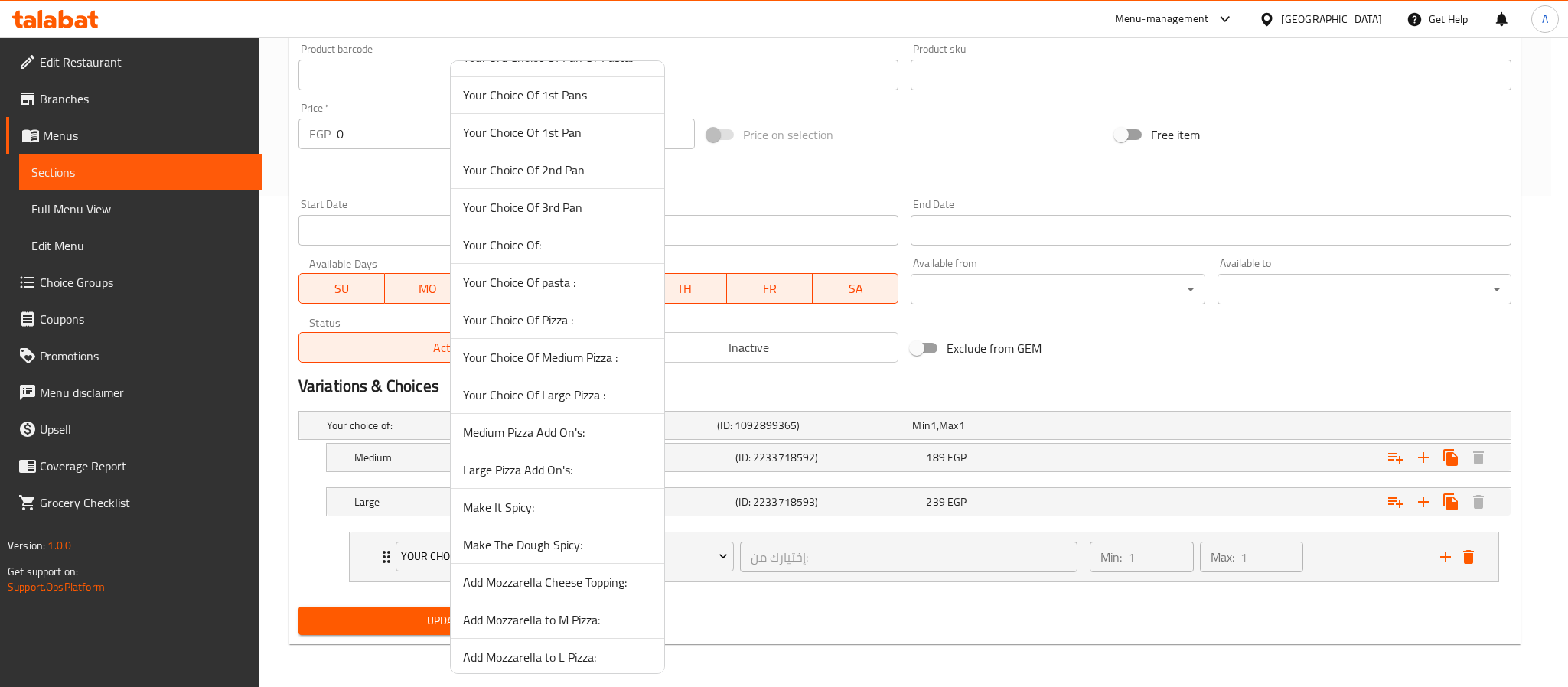
scroll to position [799, 0]
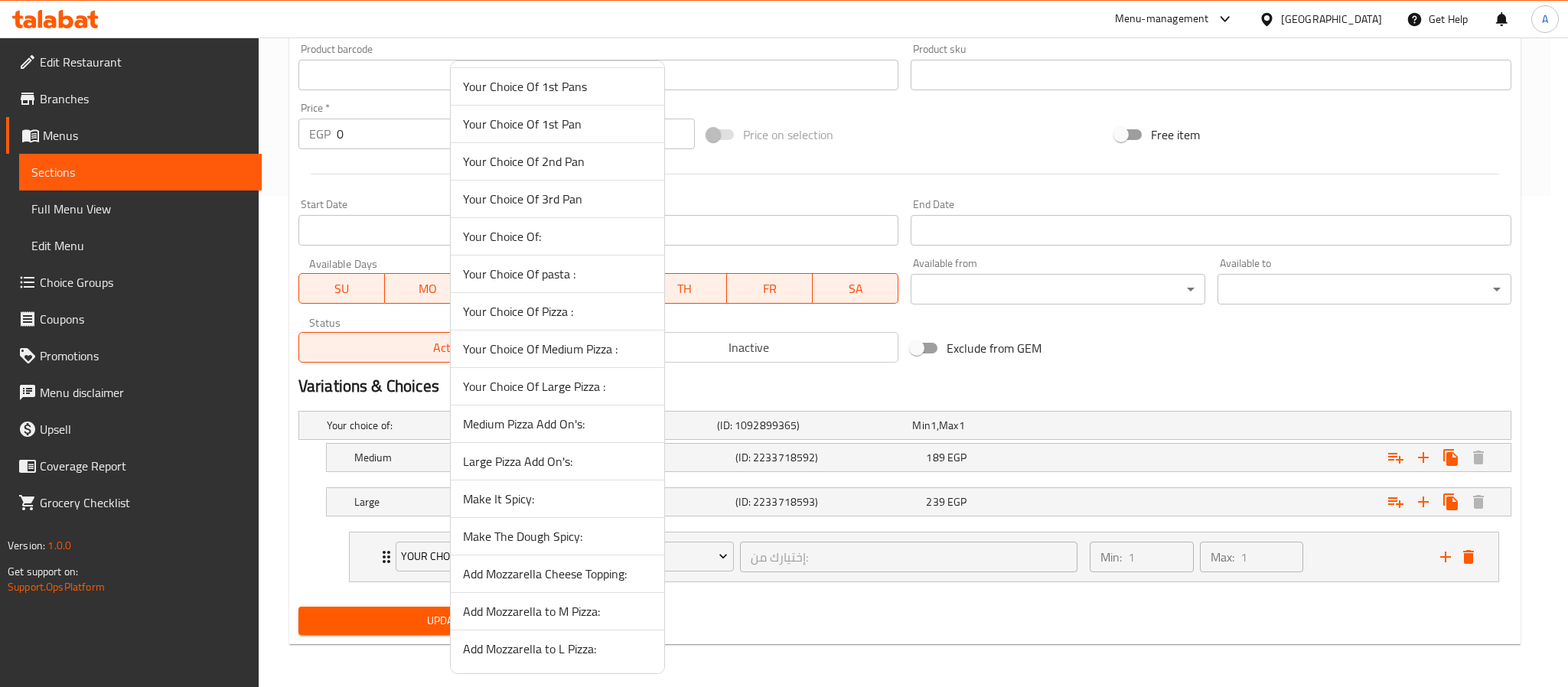
click at [581, 453] on span "Large Pizza Add On's:" at bounding box center [557, 461] width 189 height 18
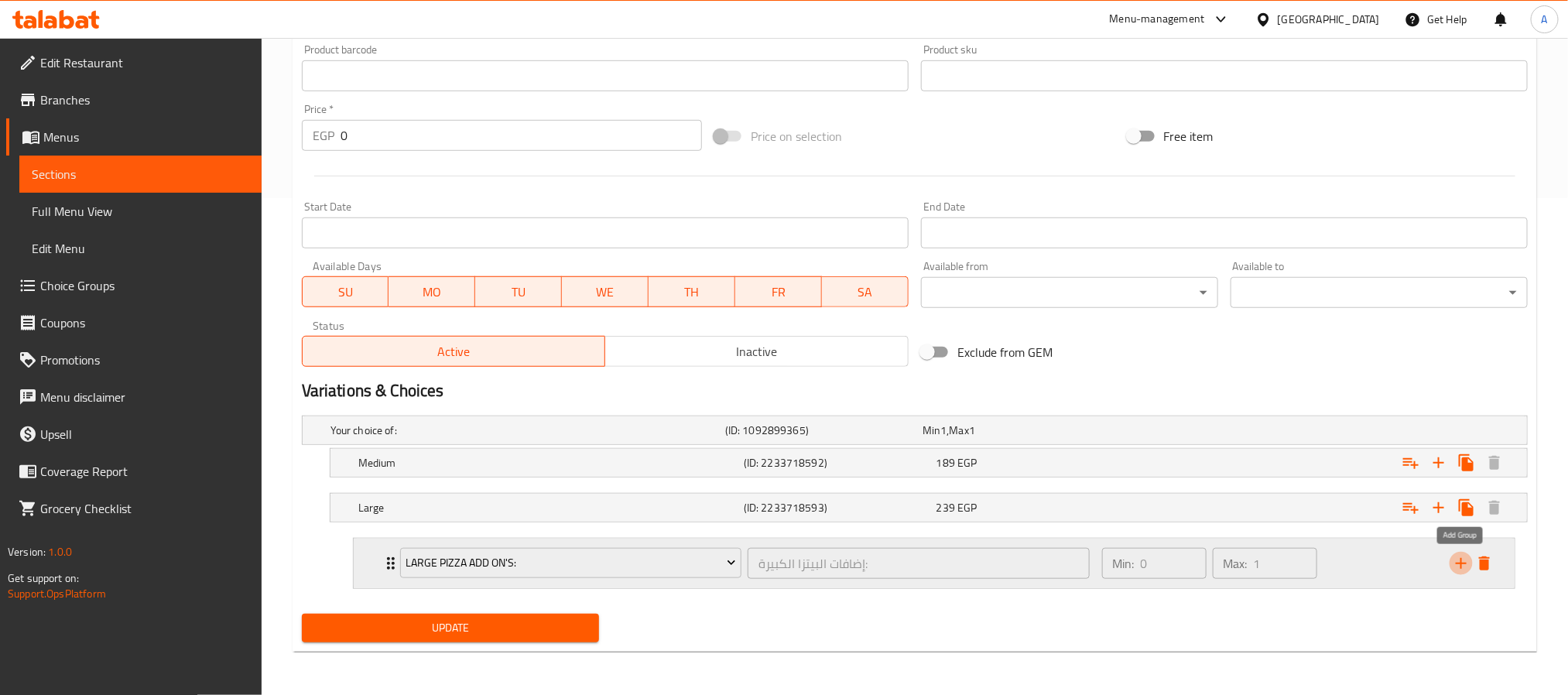
click at [1456, 562] on icon "add" at bounding box center [1461, 563] width 18 height 18
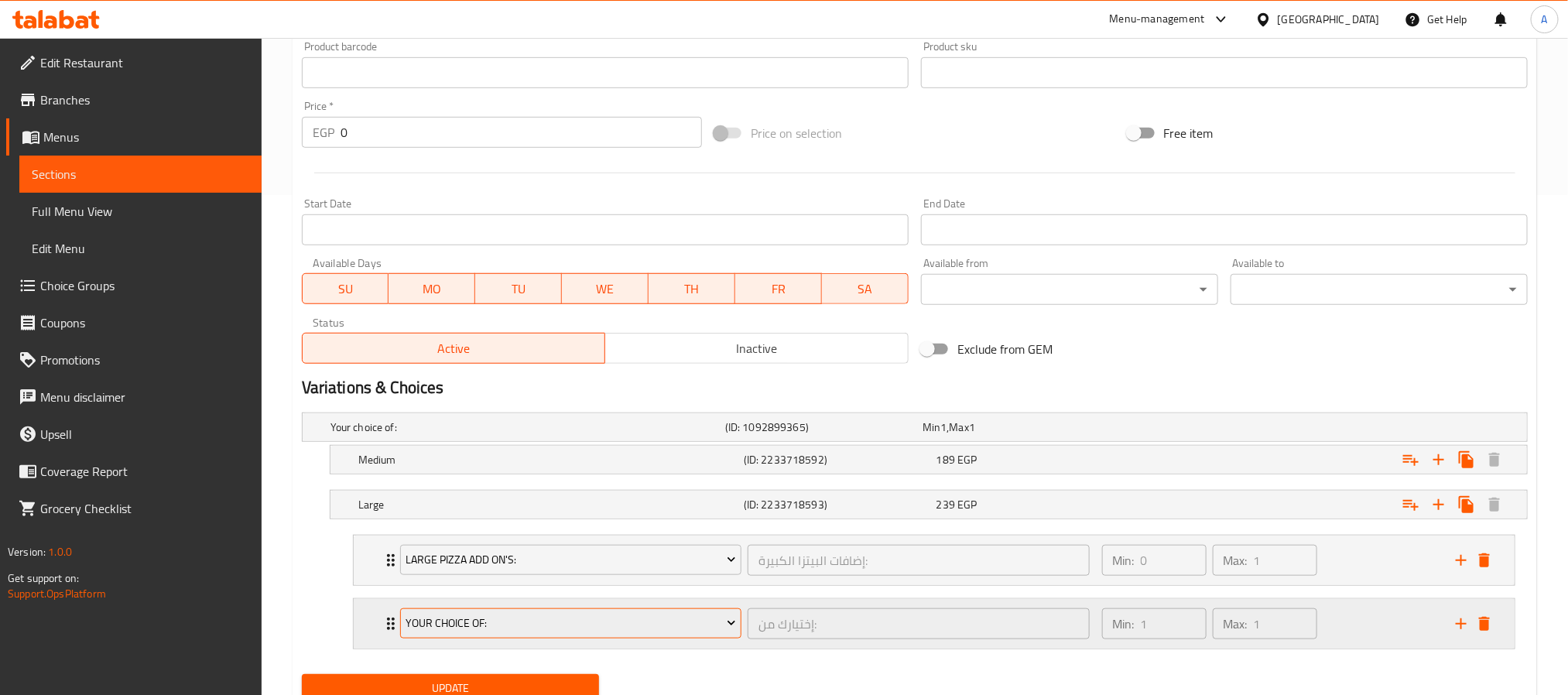
click at [657, 624] on span "Your Choice Of:" at bounding box center [570, 624] width 330 height 19
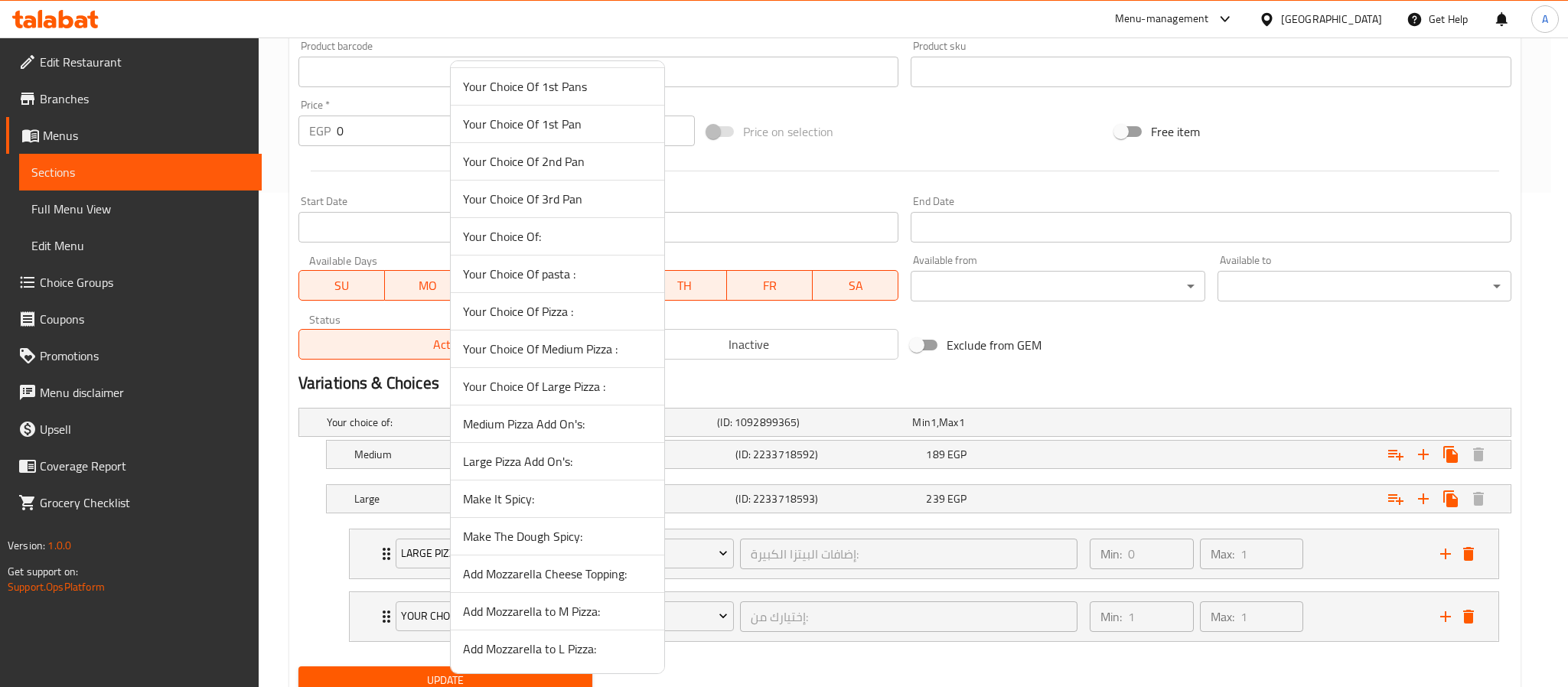
click at [583, 532] on span "Make The Dough Spicy:" at bounding box center [557, 536] width 189 height 18
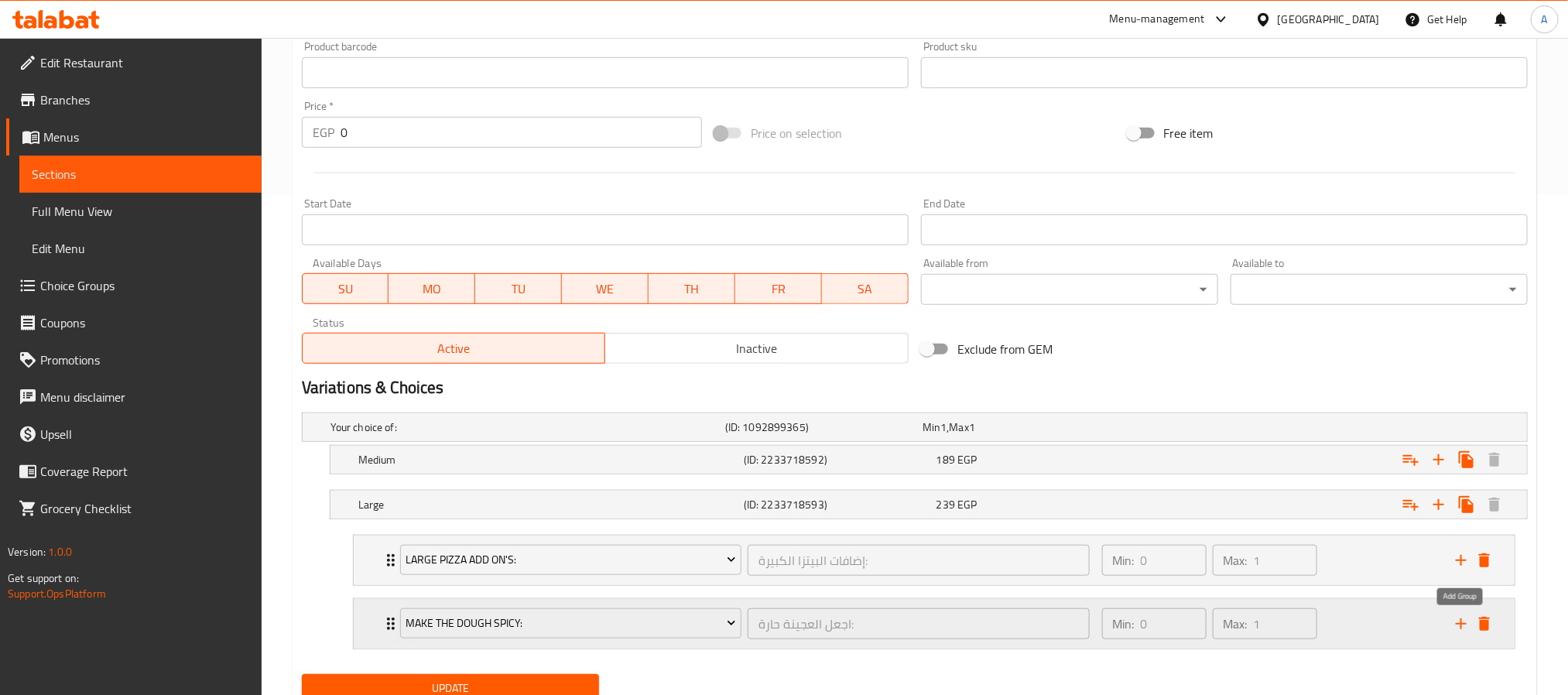
click at [1461, 629] on icon "add" at bounding box center [1461, 624] width 11 height 11
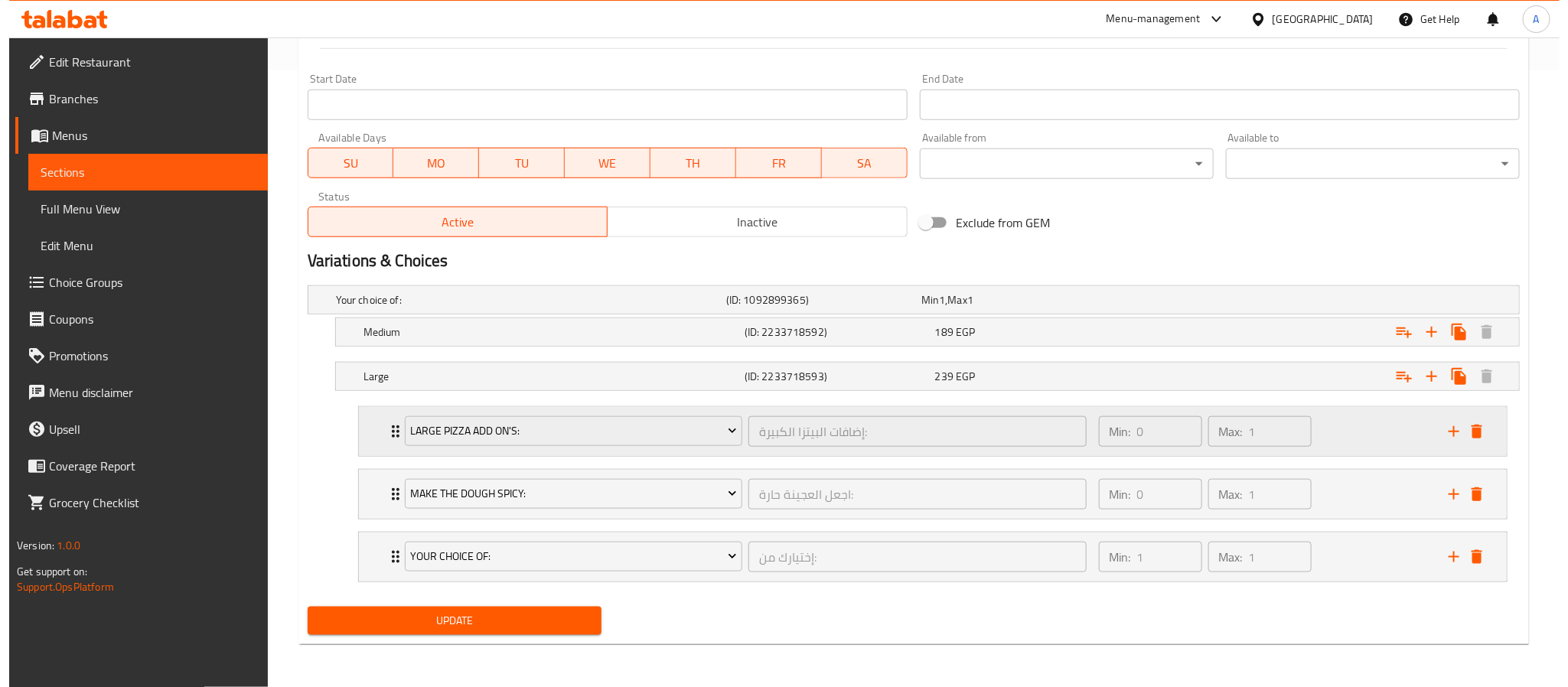
scroll to position [622, 0]
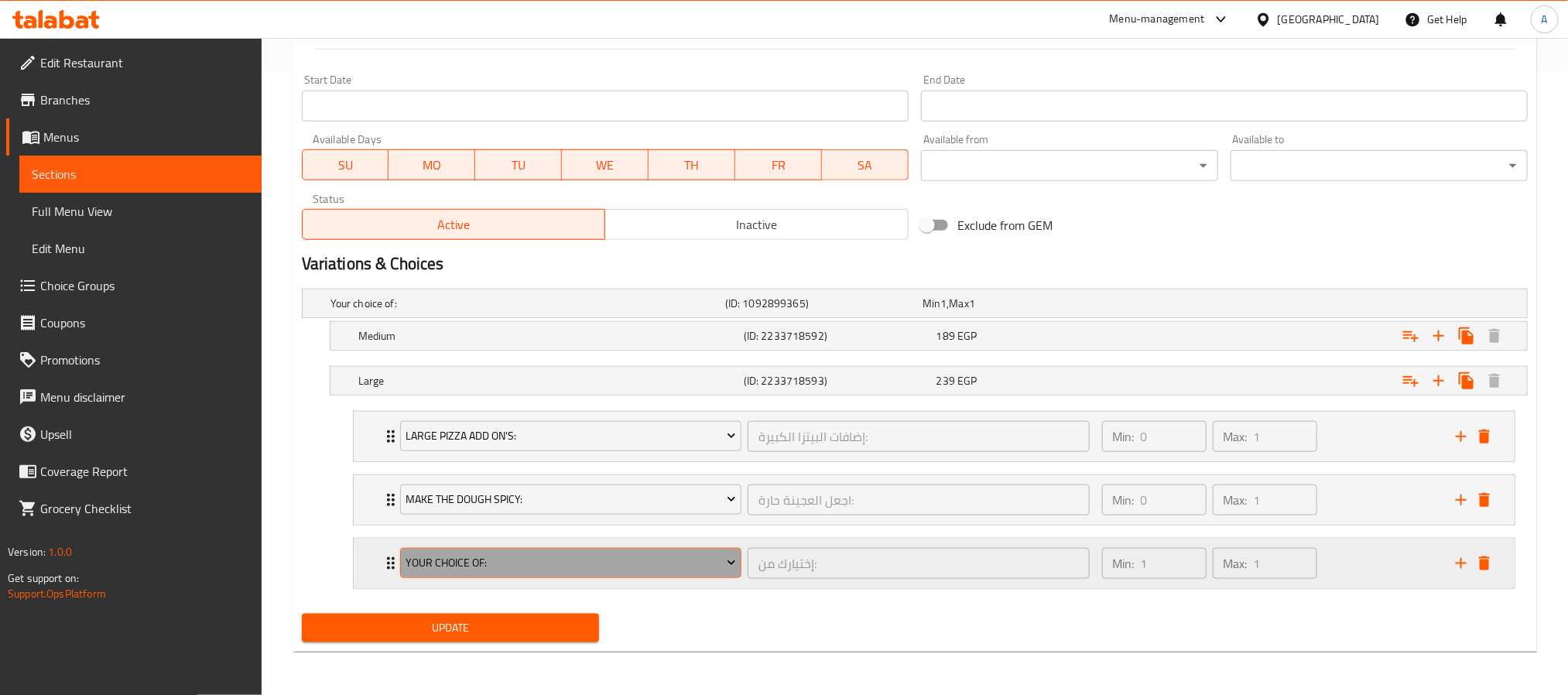
click at [612, 560] on span "Your Choice Of:" at bounding box center [570, 563] width 330 height 19
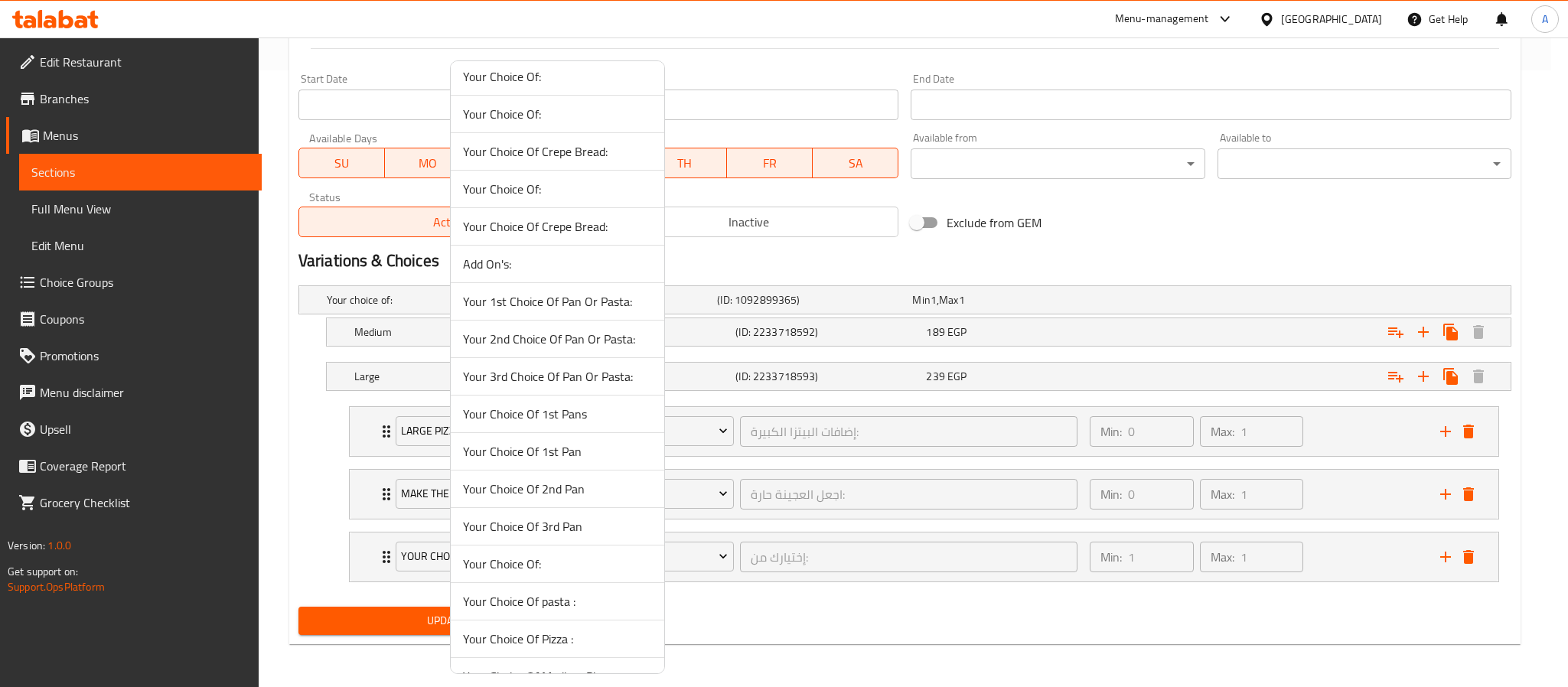
scroll to position [799, 0]
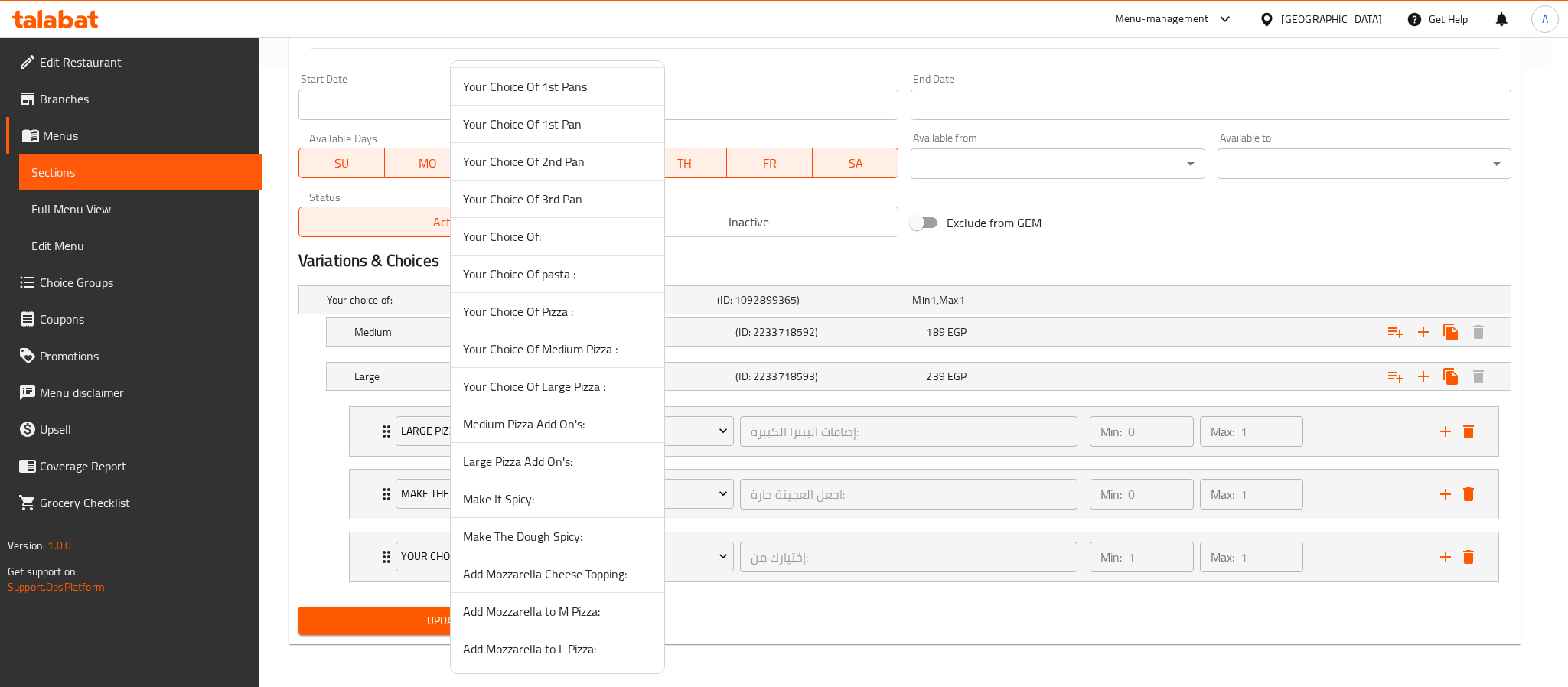
click at [570, 643] on span "Add Mozzarella to L Pizza:" at bounding box center [557, 649] width 189 height 18
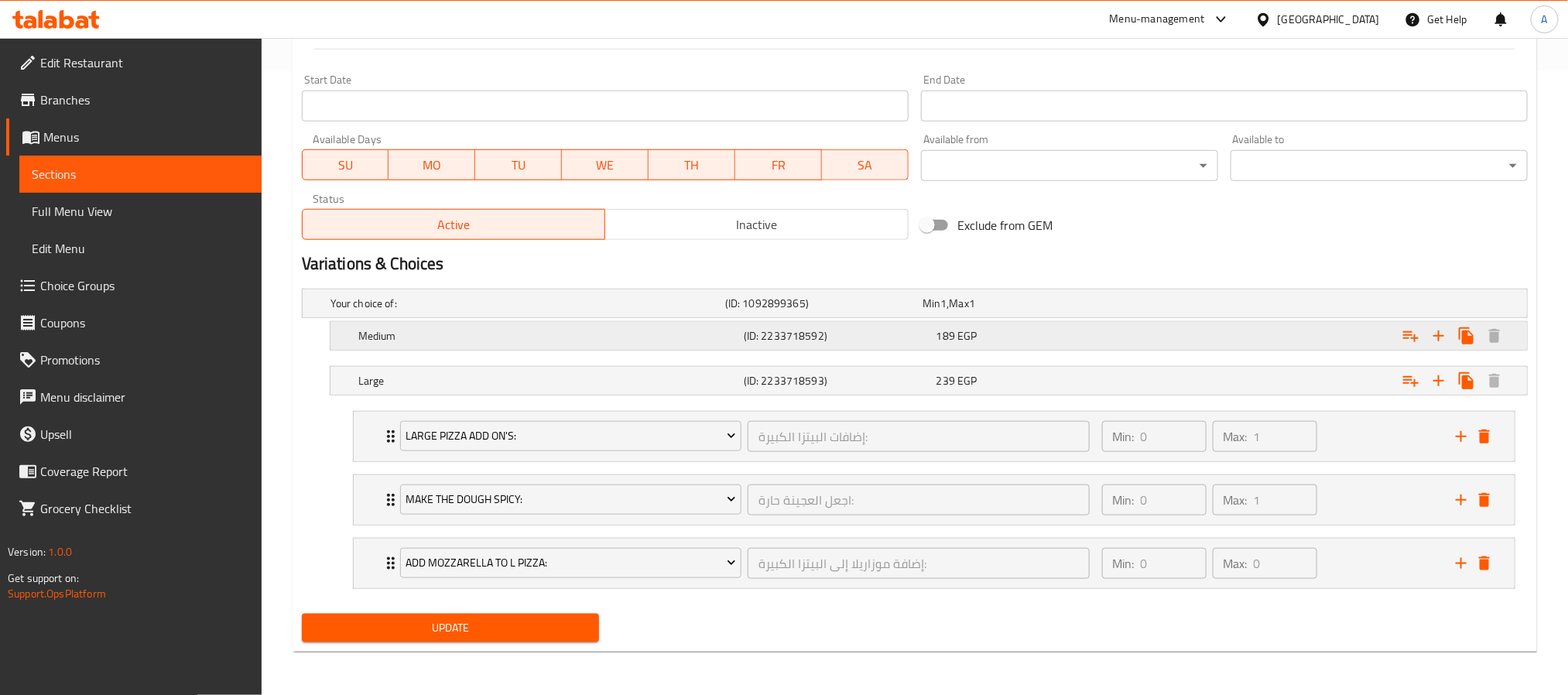
click at [676, 311] on h5 "Medium" at bounding box center [524, 303] width 389 height 15
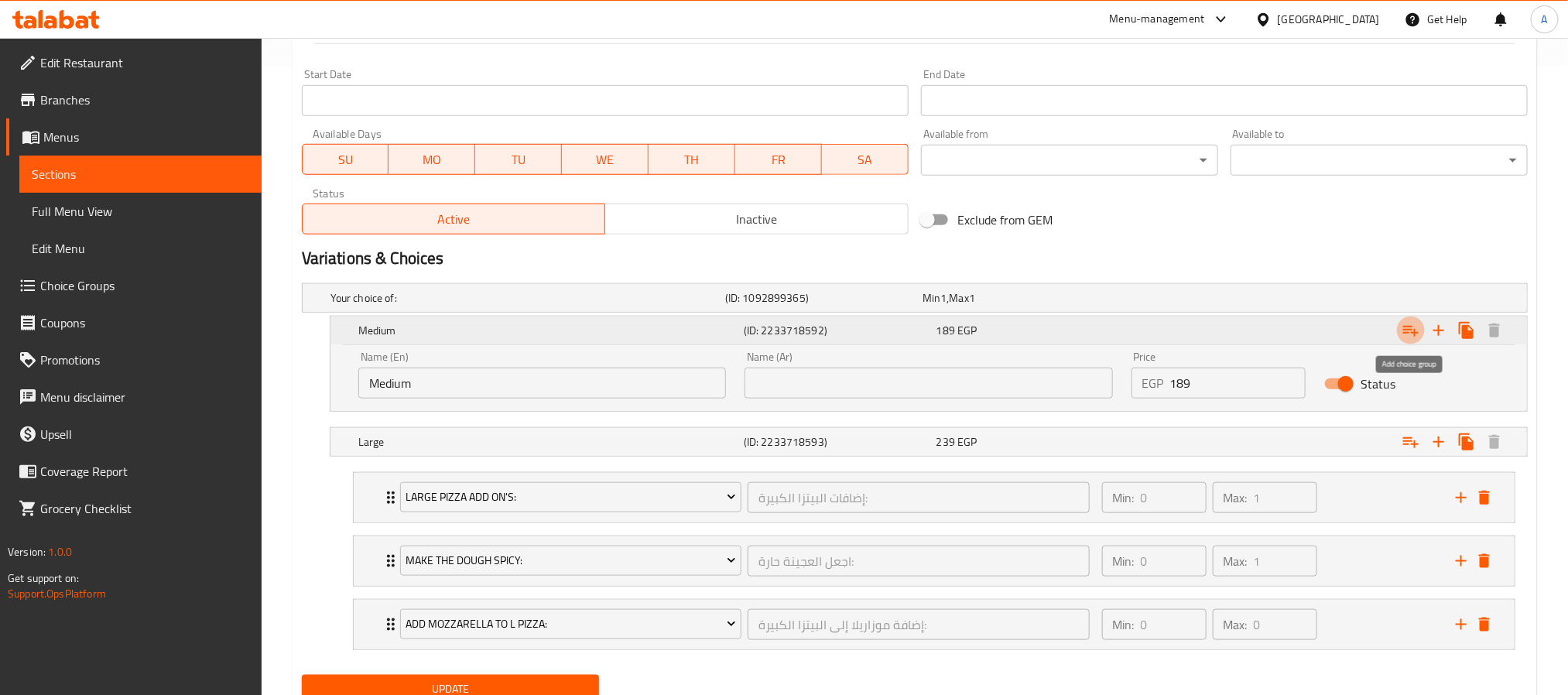
click at [1408, 328] on icon "Expand" at bounding box center [1411, 330] width 18 height 18
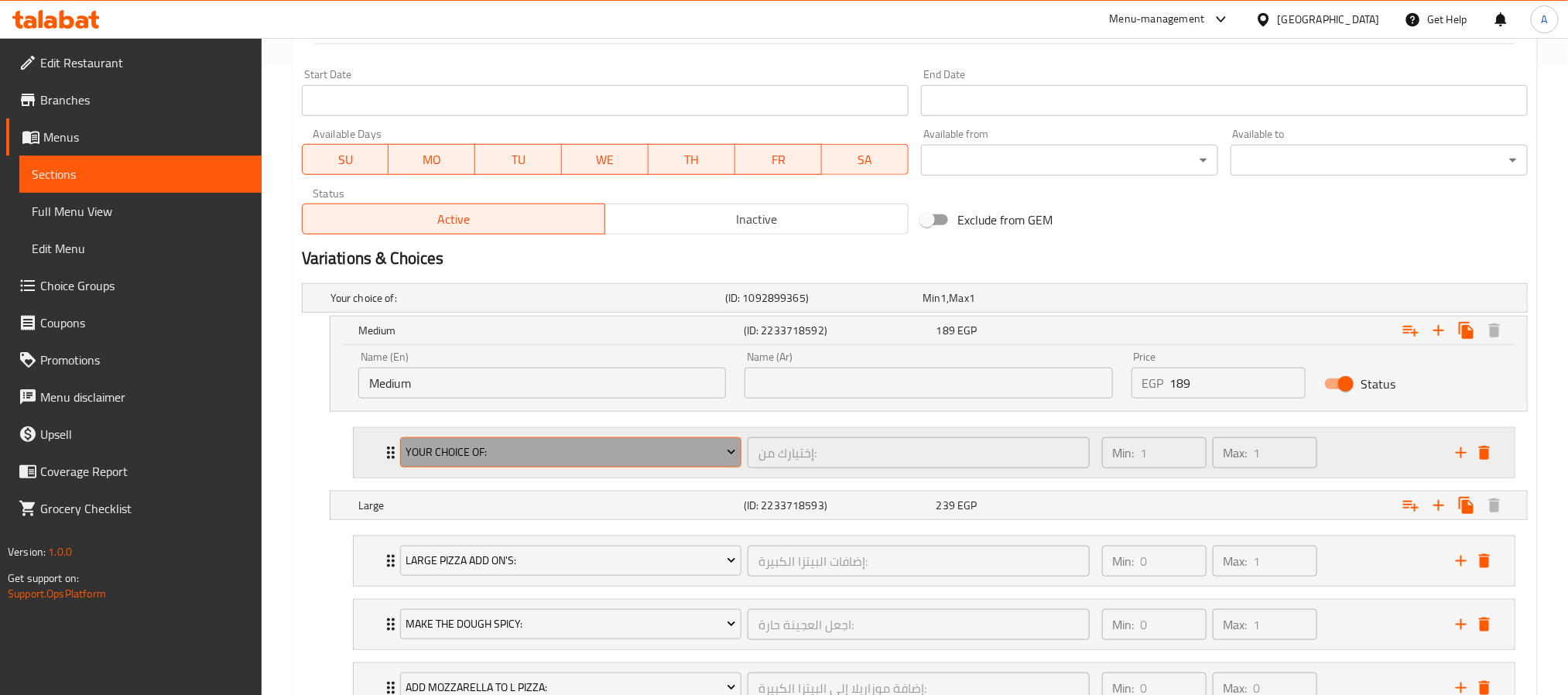
click at [687, 444] on span "Your Choice Of:" at bounding box center [570, 453] width 330 height 19
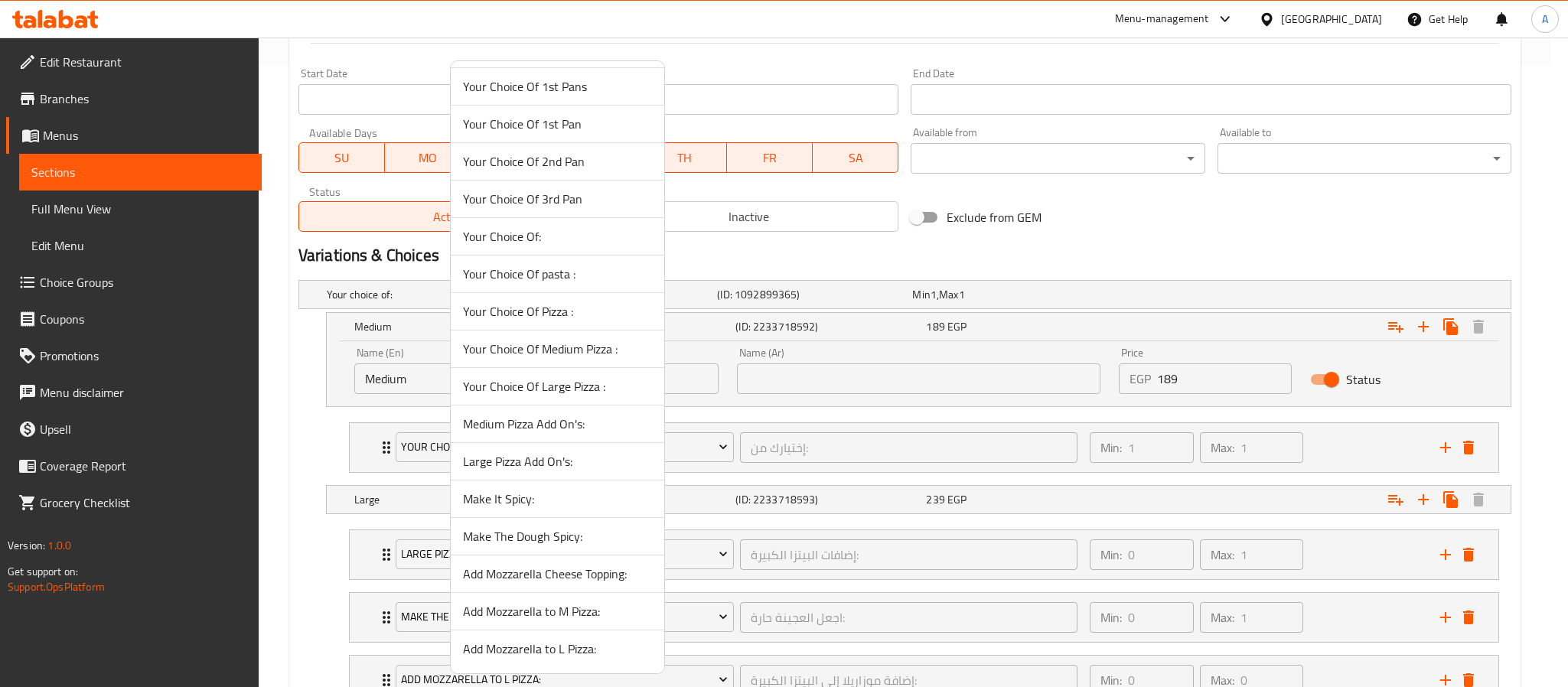
click at [586, 424] on span "Medium Pizza Add On's:" at bounding box center [557, 424] width 189 height 18
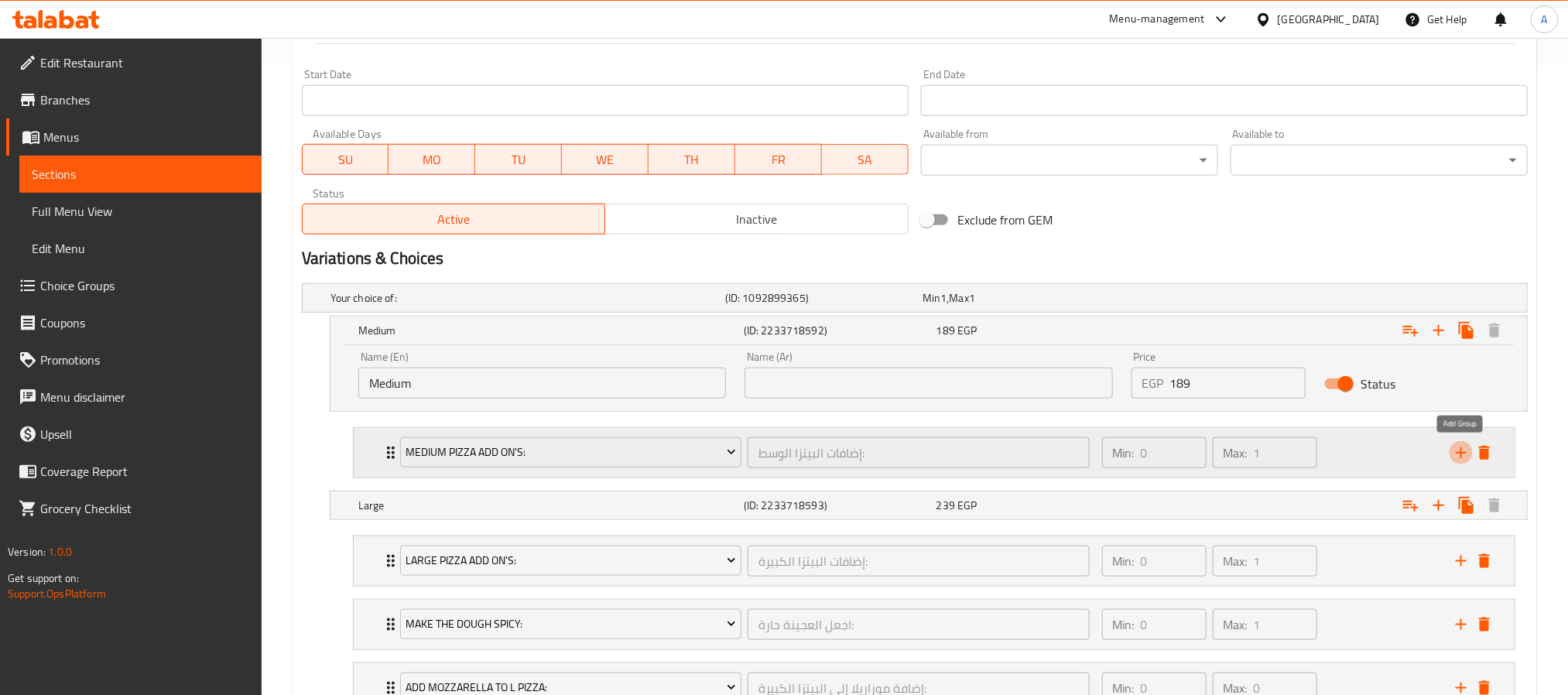
click at [1465, 447] on icon "add" at bounding box center [1461, 453] width 18 height 18
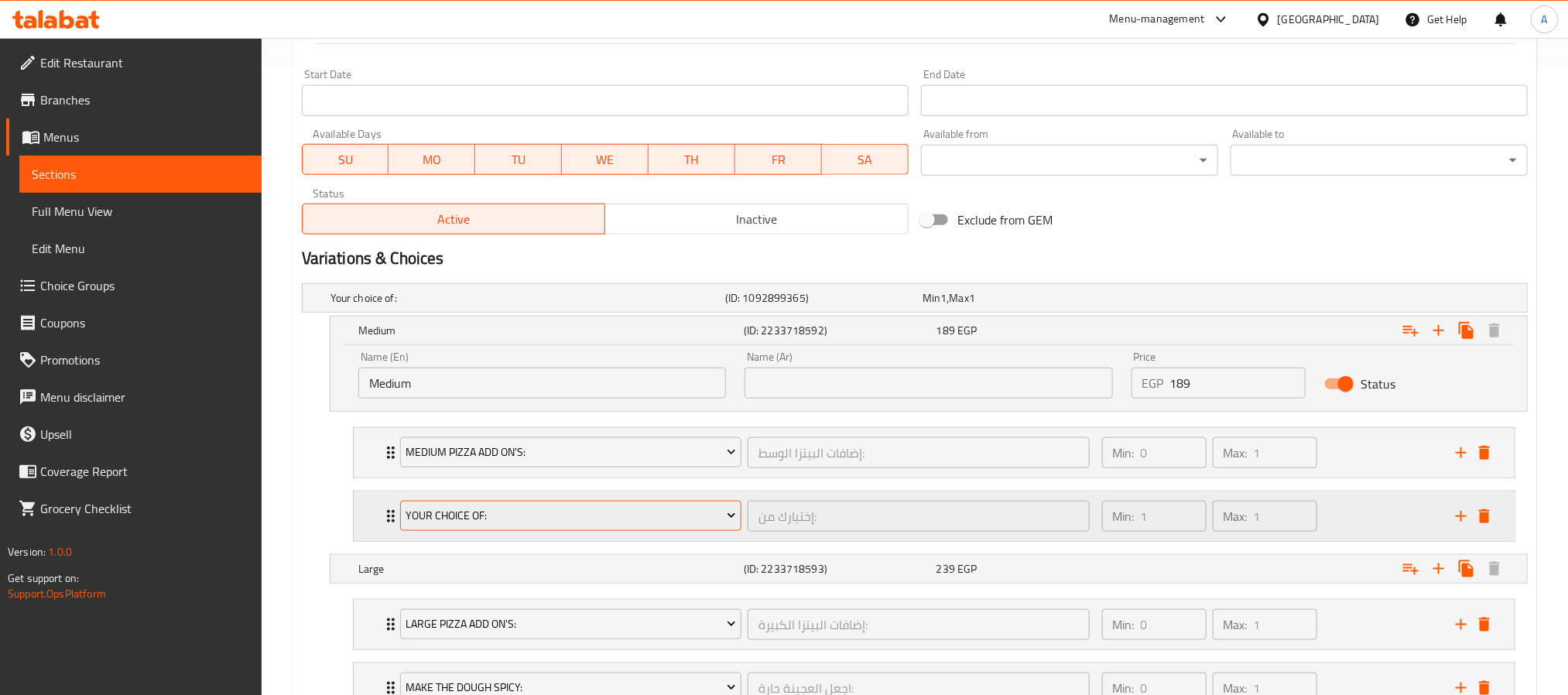
click at [651, 512] on span "Your Choice Of:" at bounding box center [570, 516] width 330 height 19
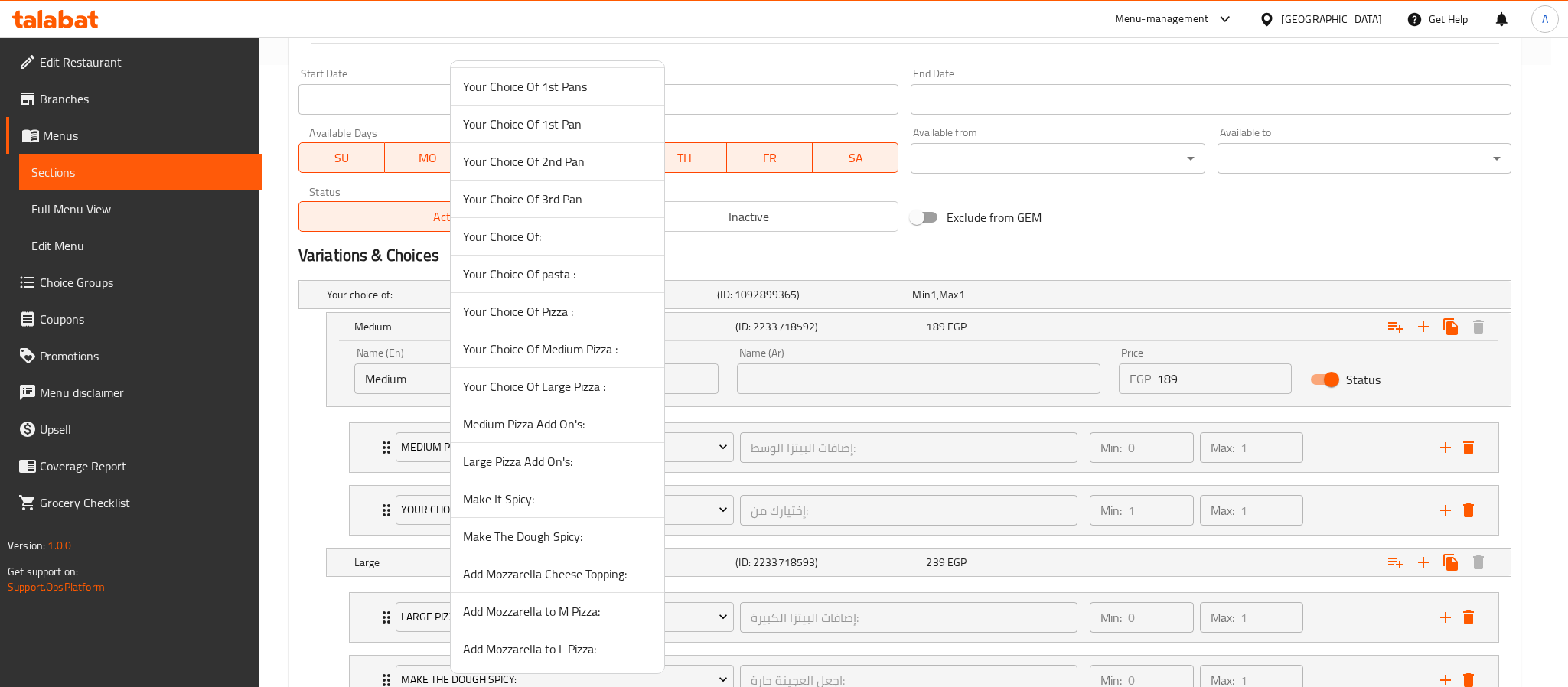
click at [577, 537] on span "Make The Dough Spicy:" at bounding box center [557, 536] width 189 height 18
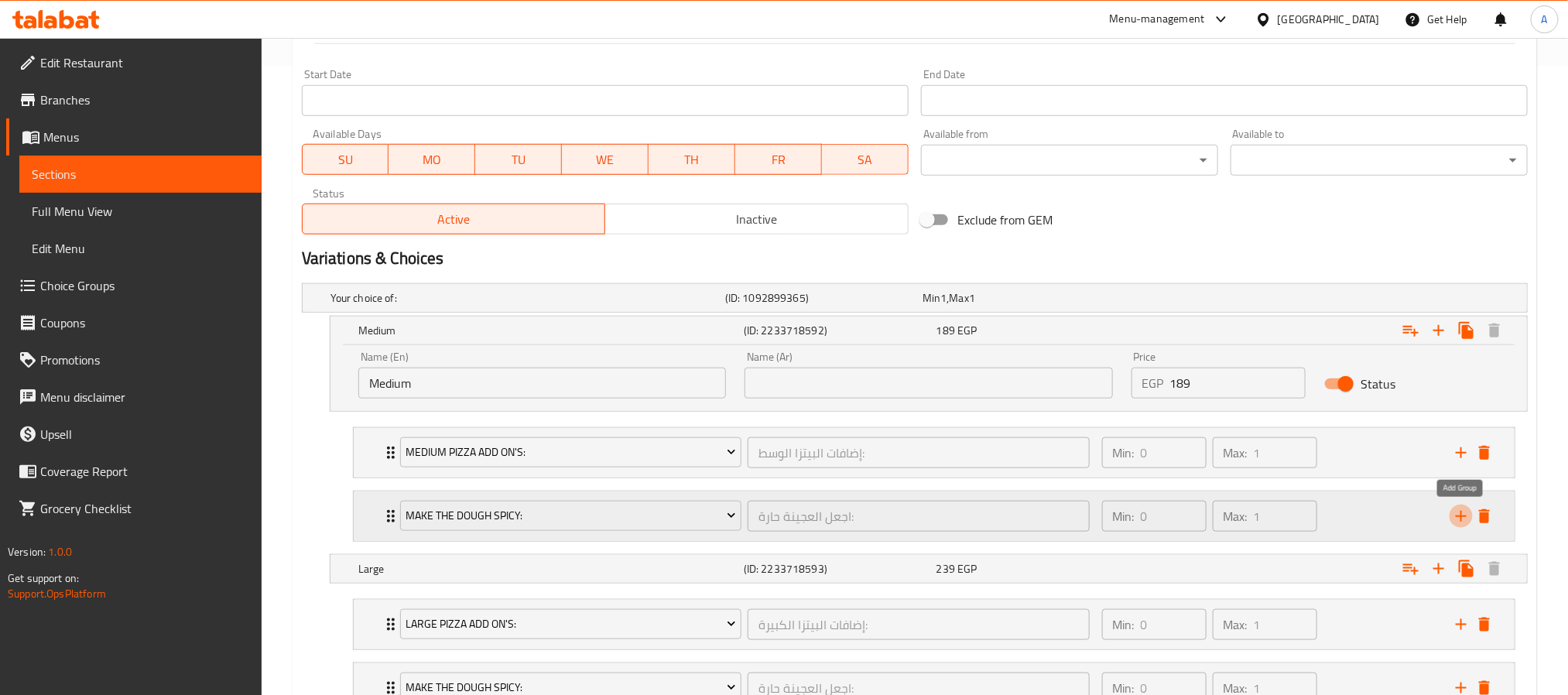
click at [1452, 515] on icon "add" at bounding box center [1461, 515] width 18 height 18
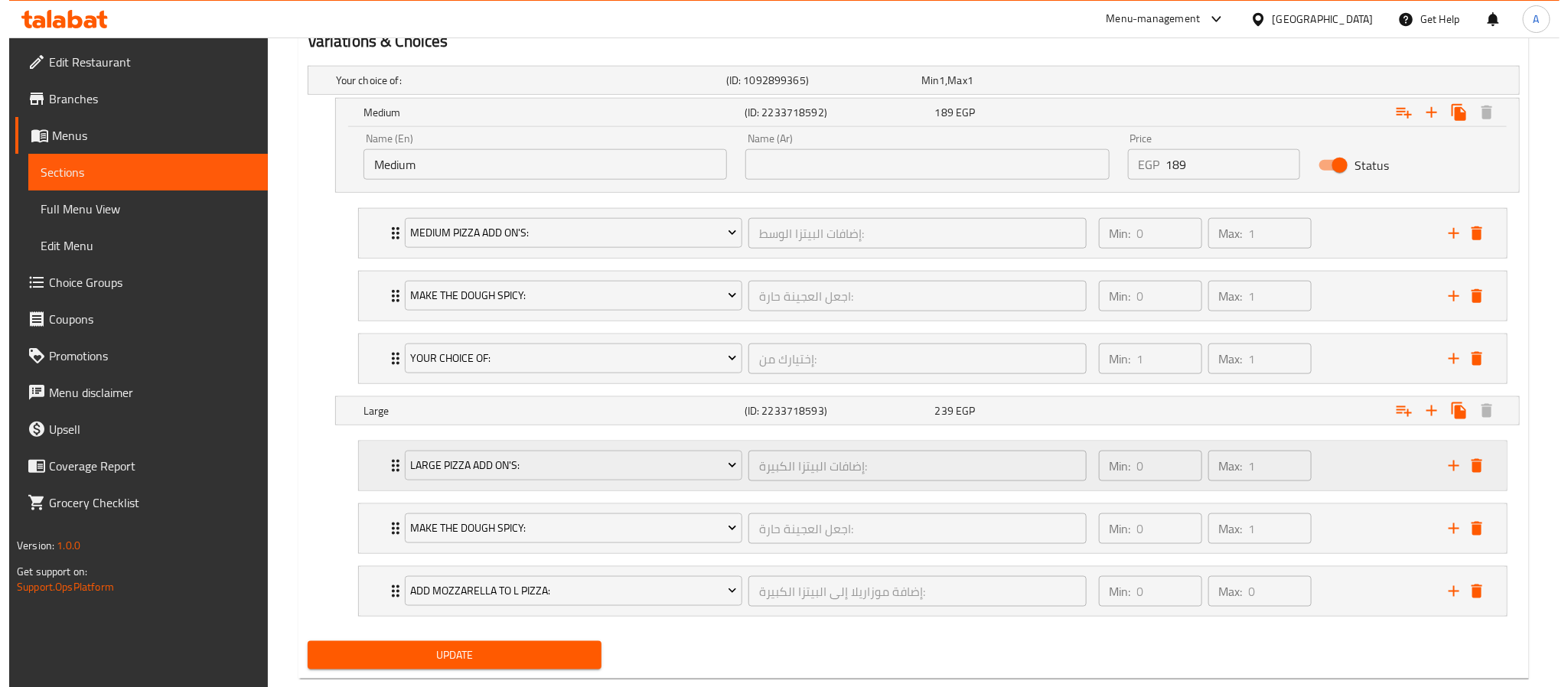
scroll to position [852, 0]
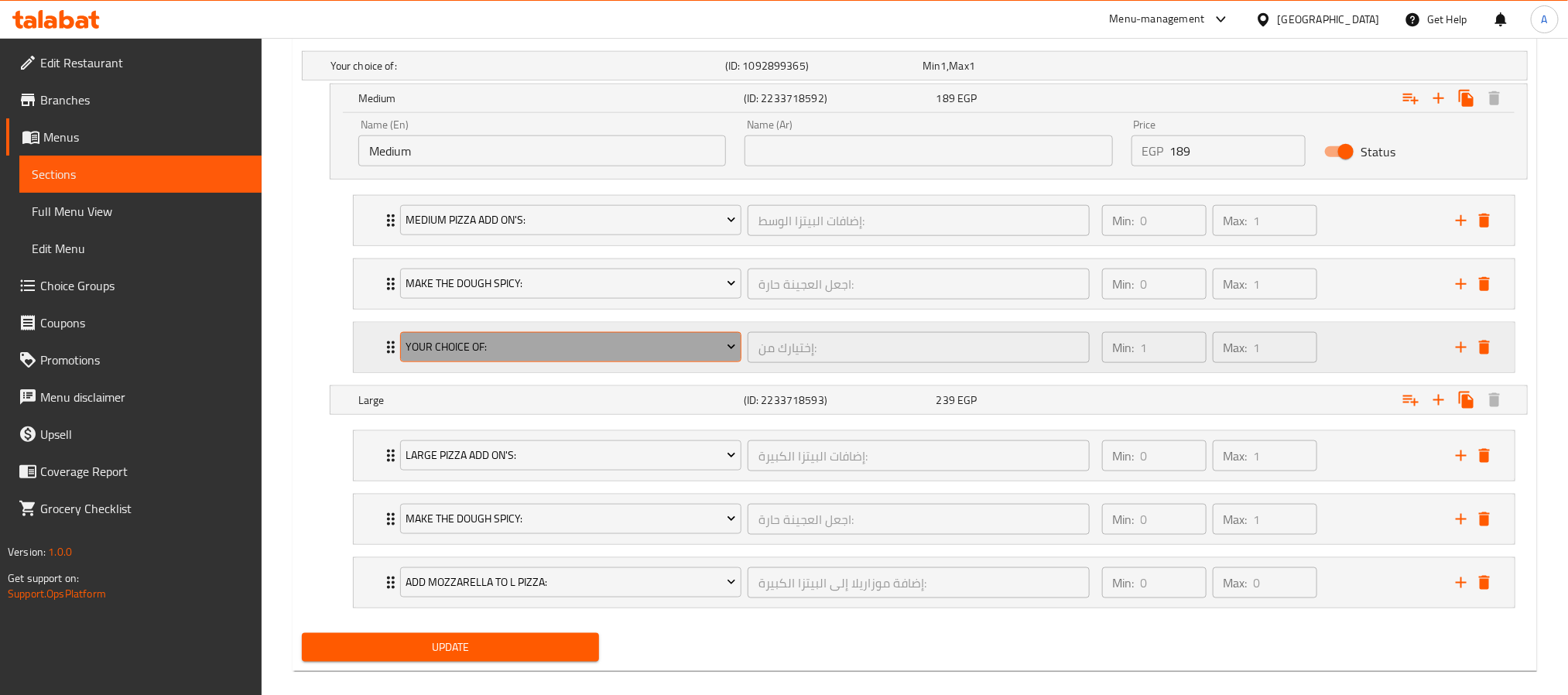
click at [695, 357] on span "Your Choice Of:" at bounding box center [570, 348] width 330 height 19
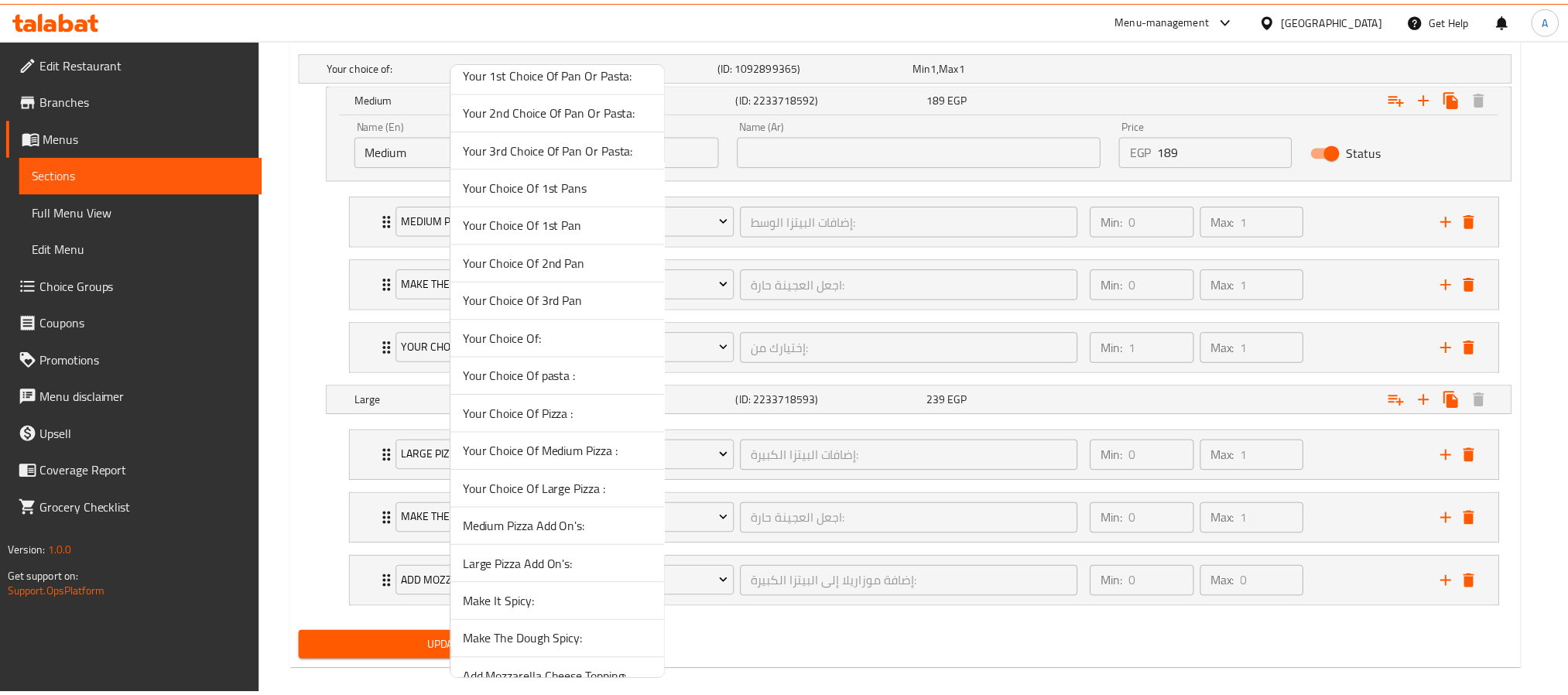
scroll to position [808, 0]
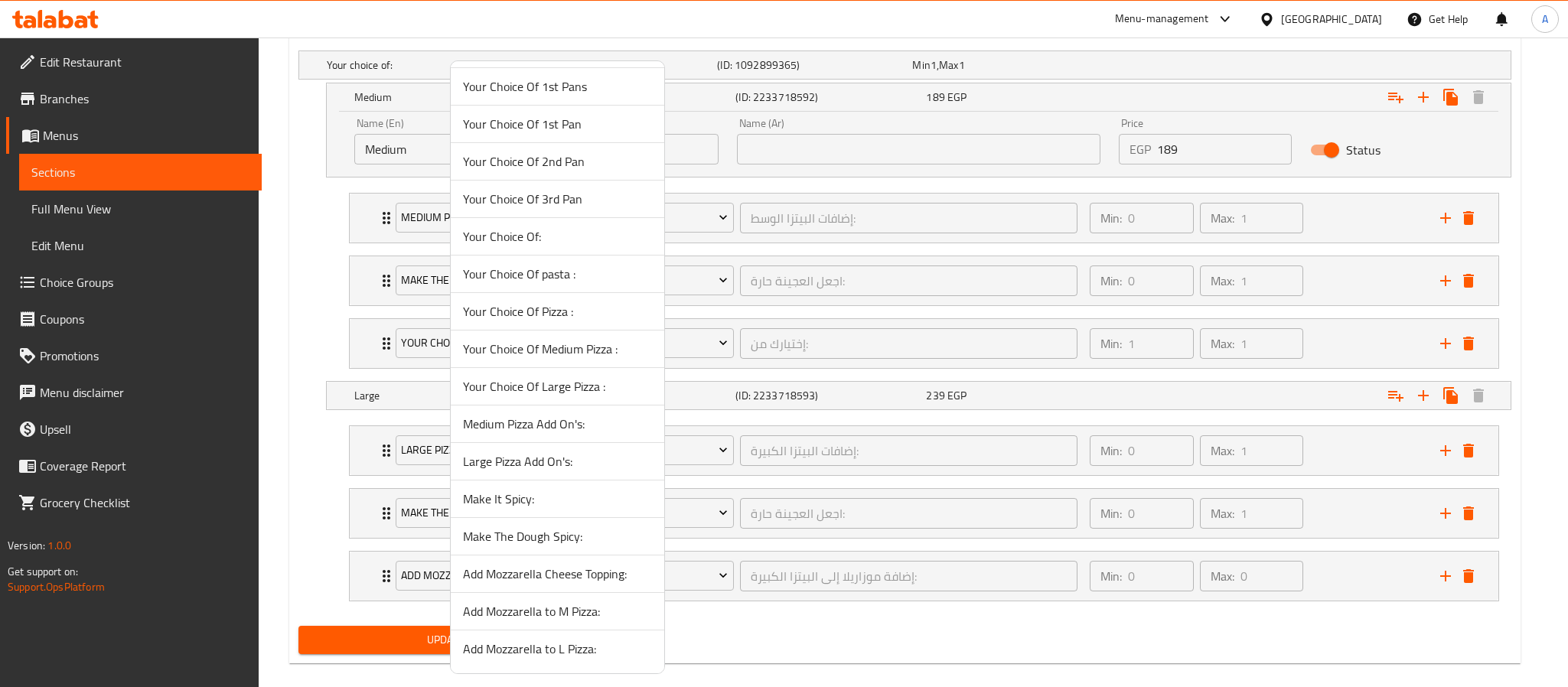
click at [572, 609] on span "Add Mozzarella to M Pizza:" at bounding box center [557, 611] width 189 height 18
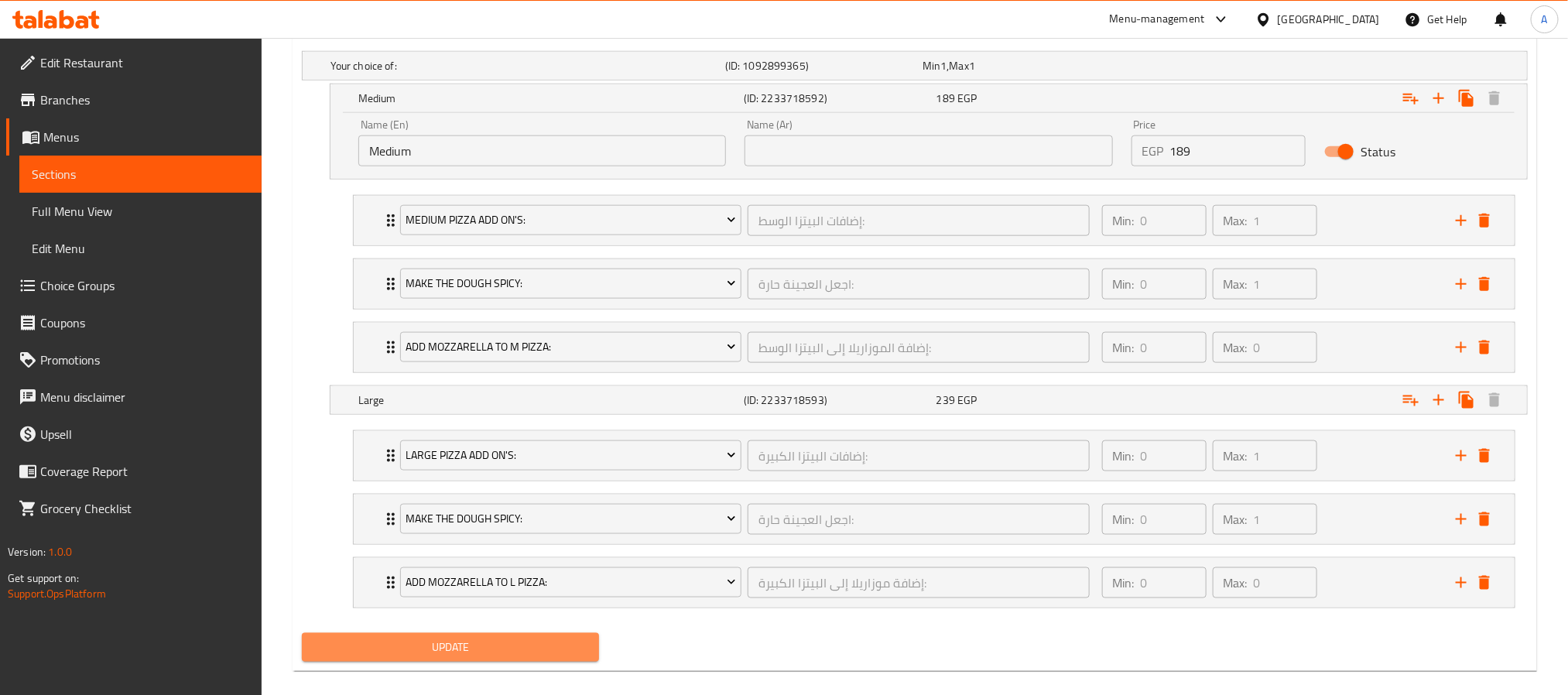
click at [546, 652] on span "Update" at bounding box center [451, 648] width 272 height 19
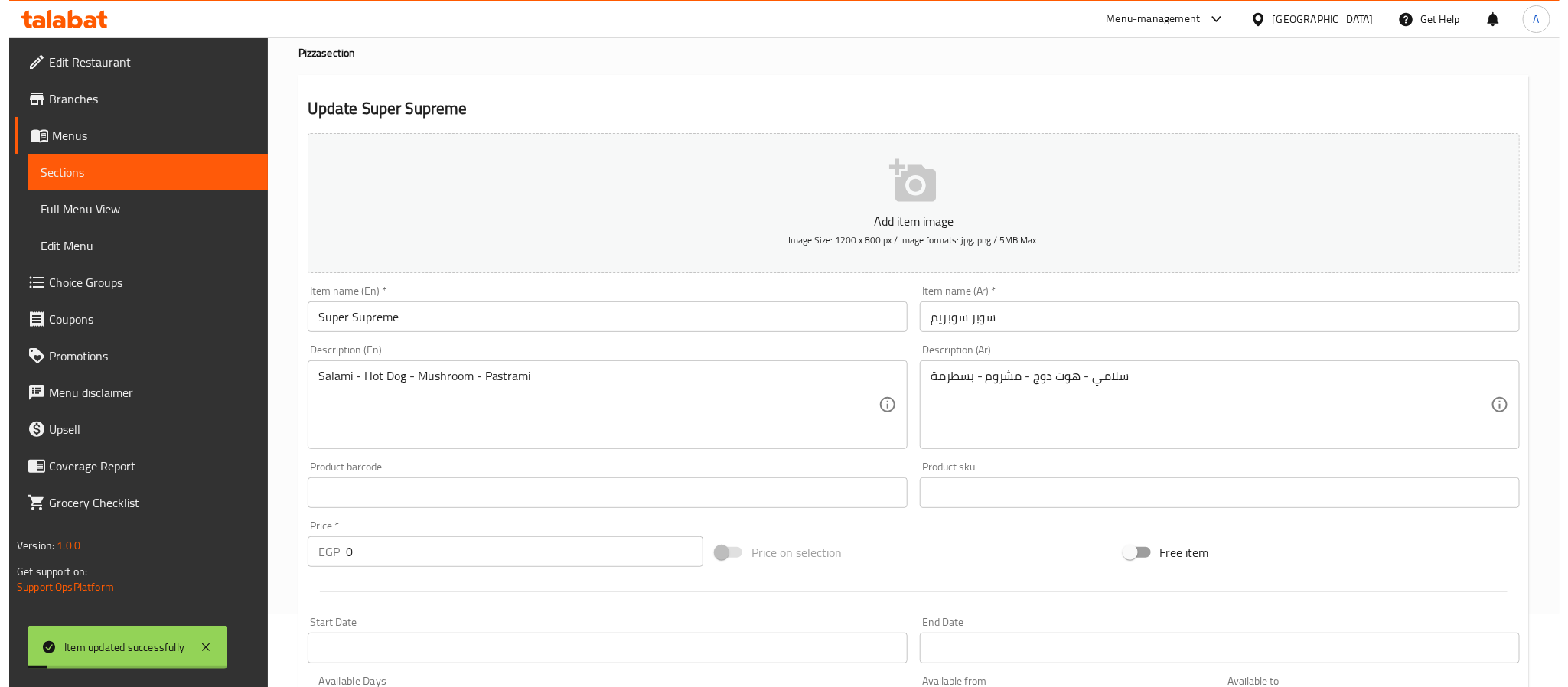
scroll to position [0, 0]
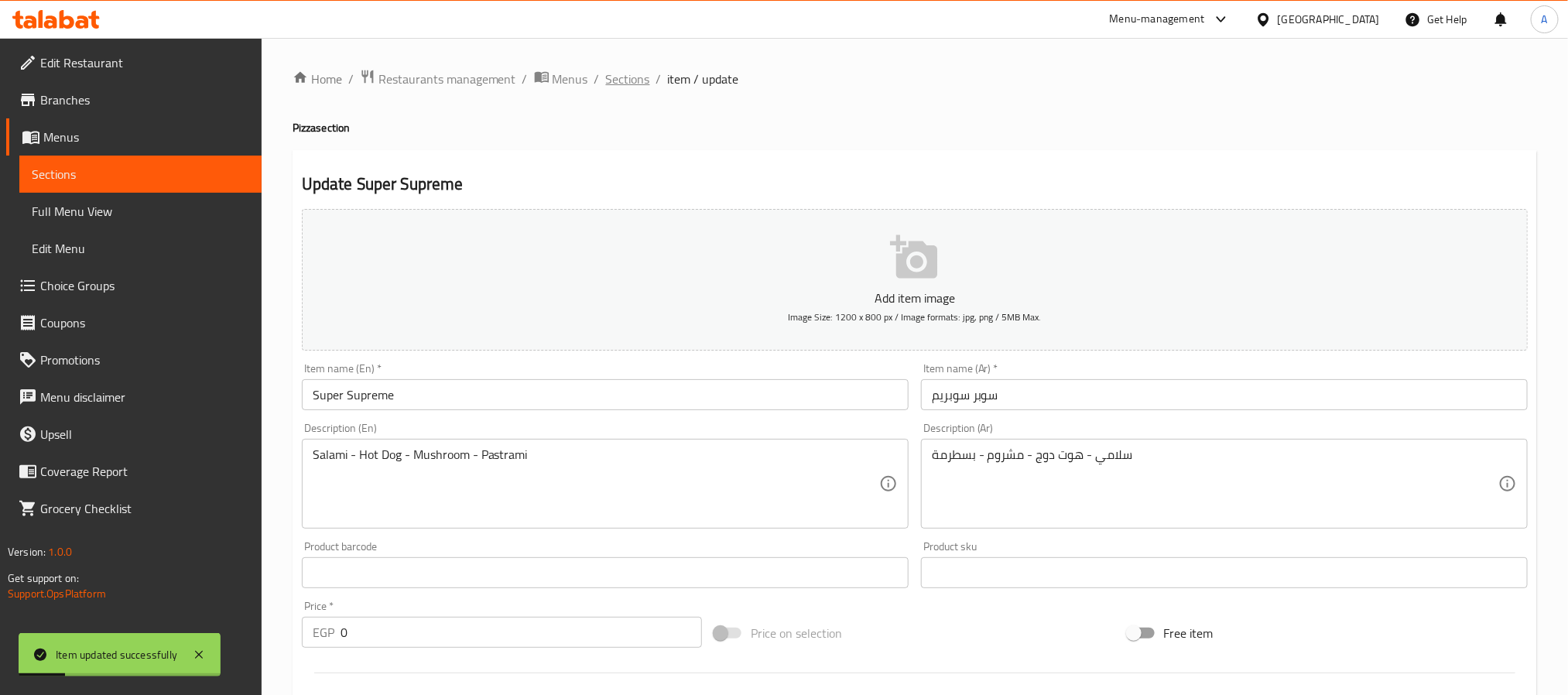
click at [636, 82] on span "Sections" at bounding box center [628, 78] width 44 height 18
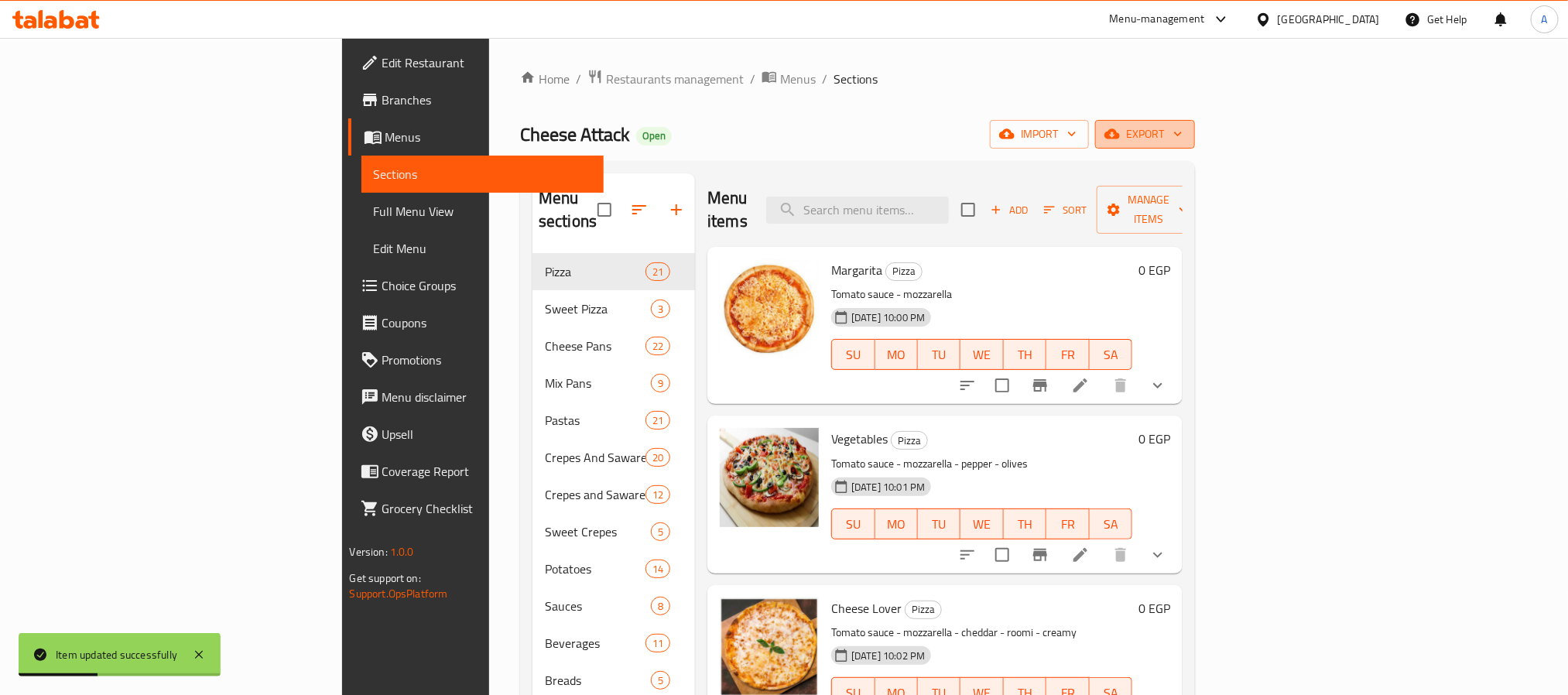
click at [1183, 125] on span "export" at bounding box center [1145, 134] width 75 height 19
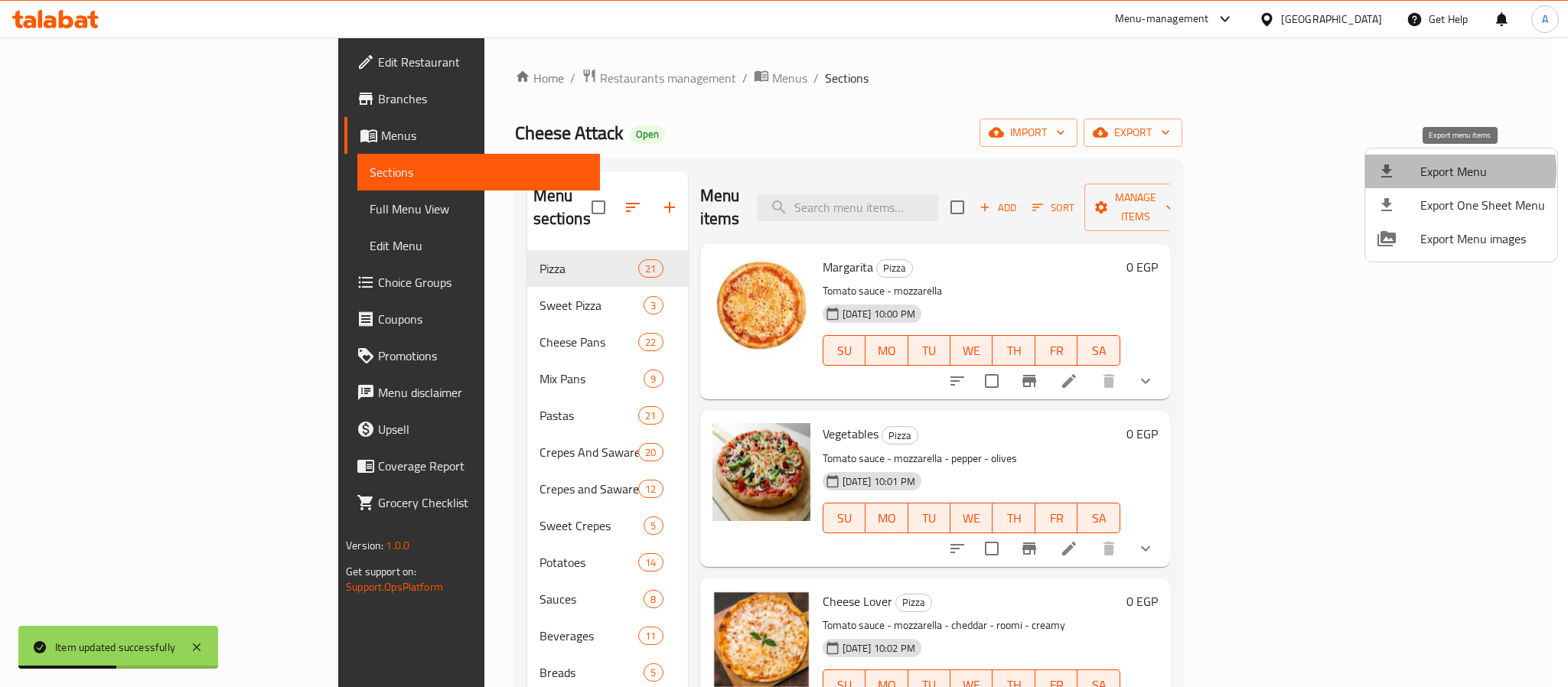
click at [1450, 171] on span "Export Menu" at bounding box center [1483, 171] width 125 height 18
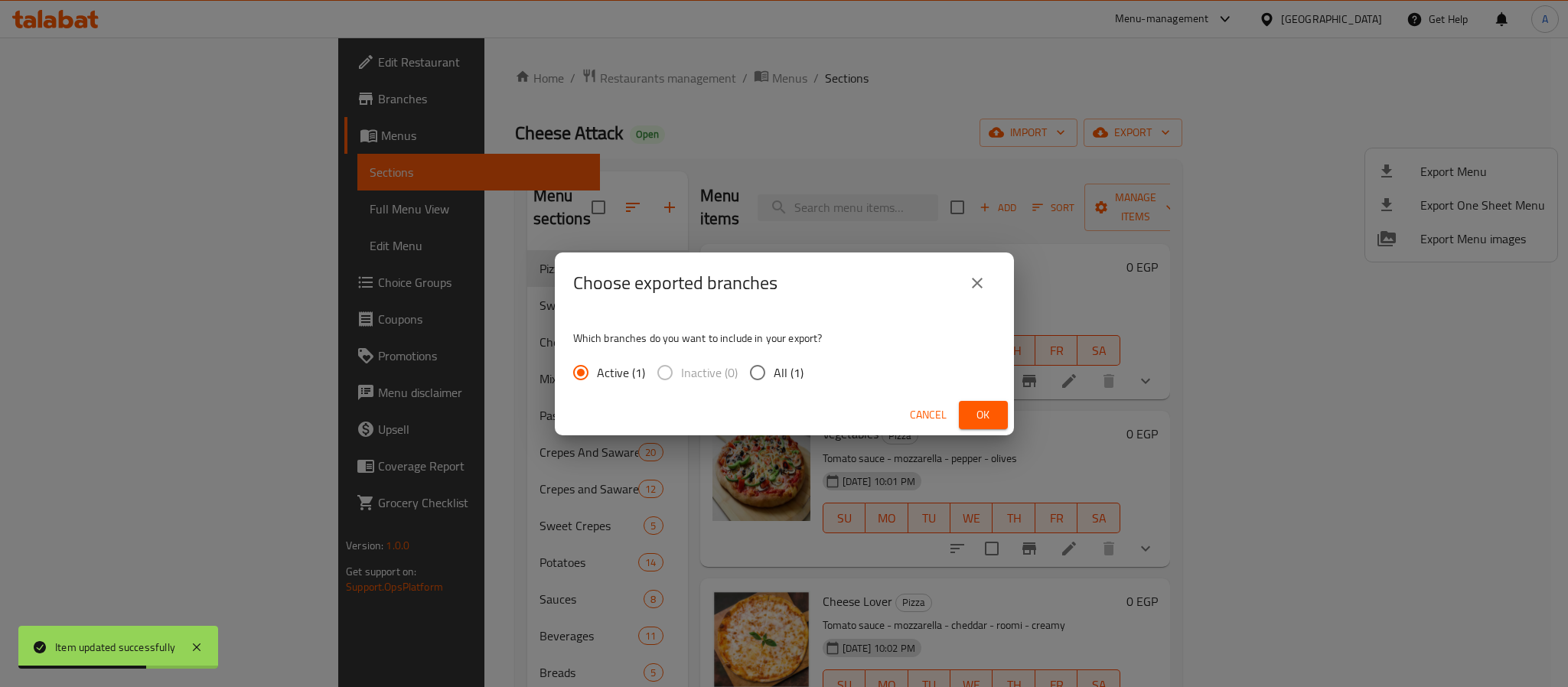
click at [756, 370] on input "All (1)" at bounding box center [758, 373] width 32 height 32
radio input "true"
click at [983, 409] on span "Ok" at bounding box center [984, 415] width 25 height 19
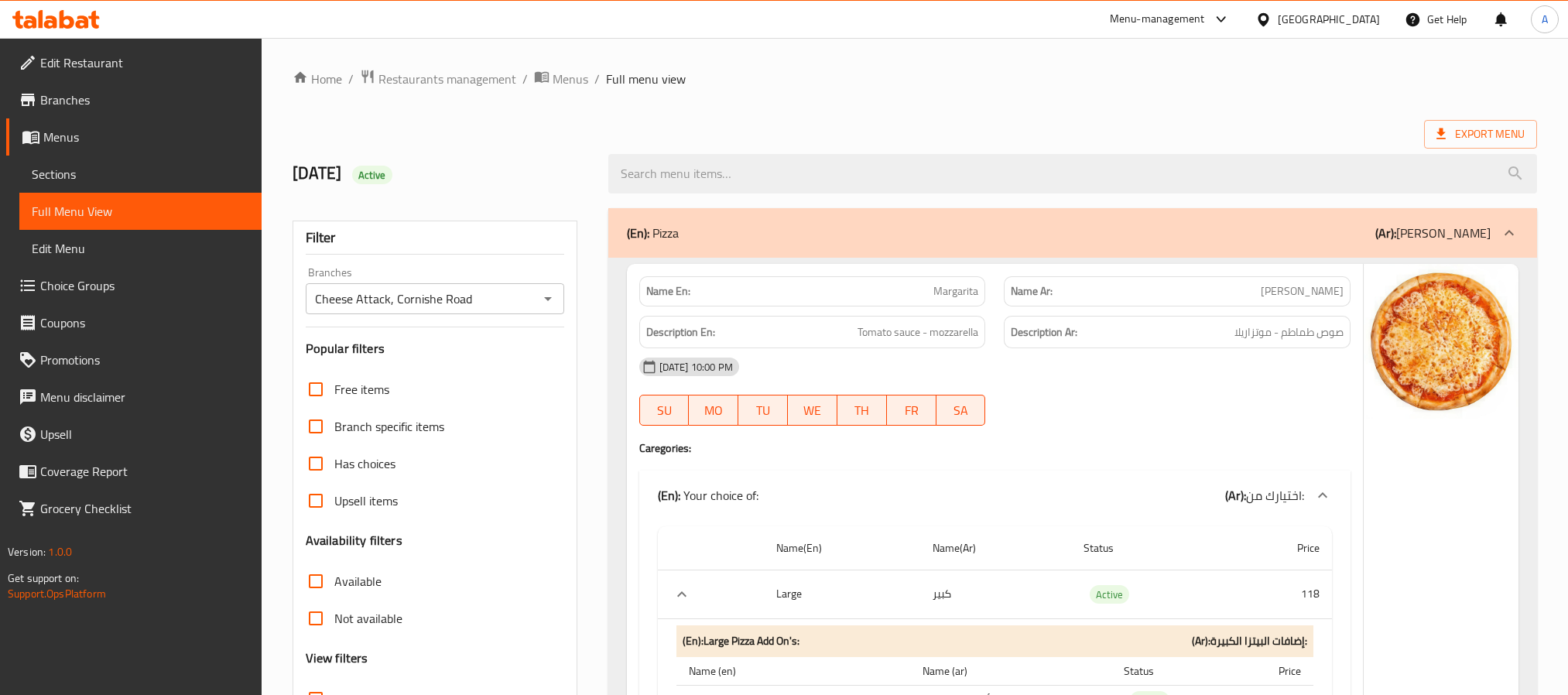
scroll to position [116, 0]
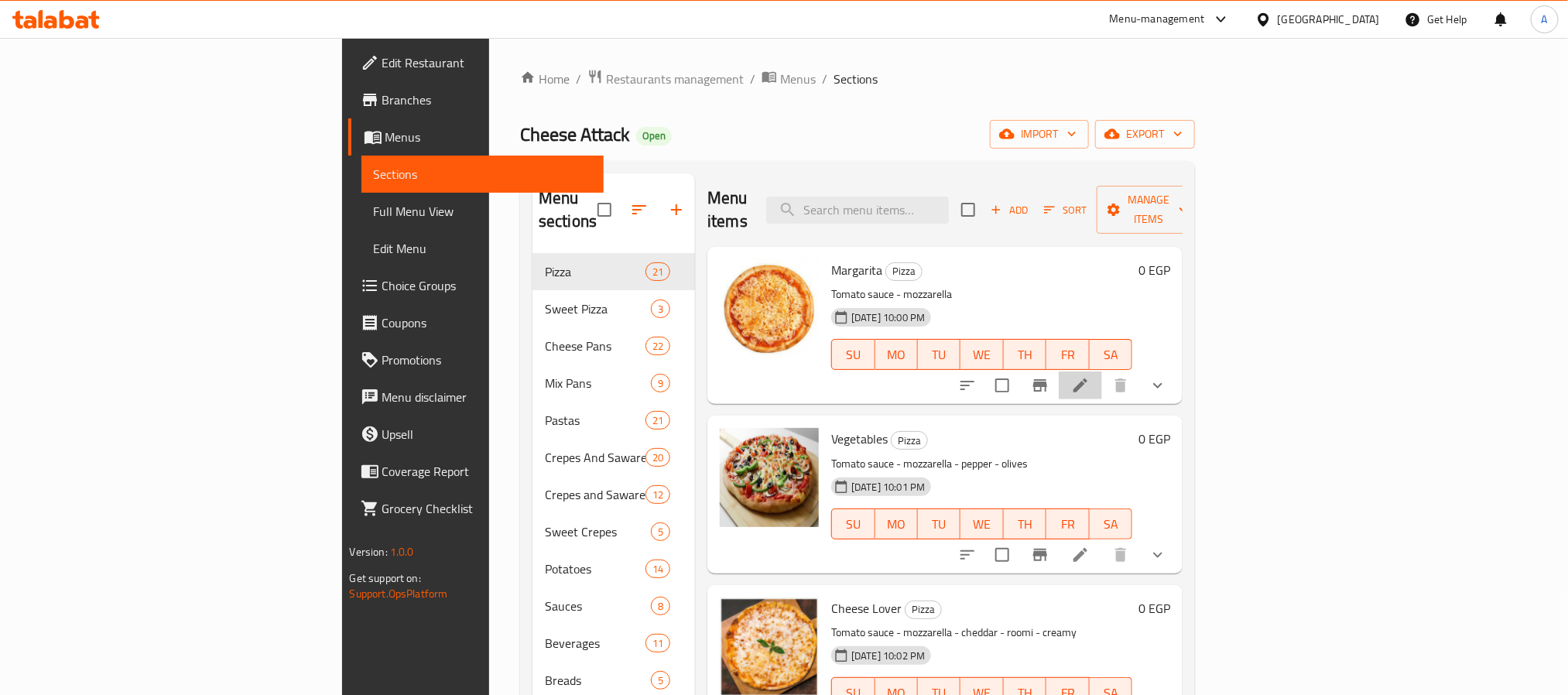
click at [1102, 372] on li at bounding box center [1080, 385] width 43 height 28
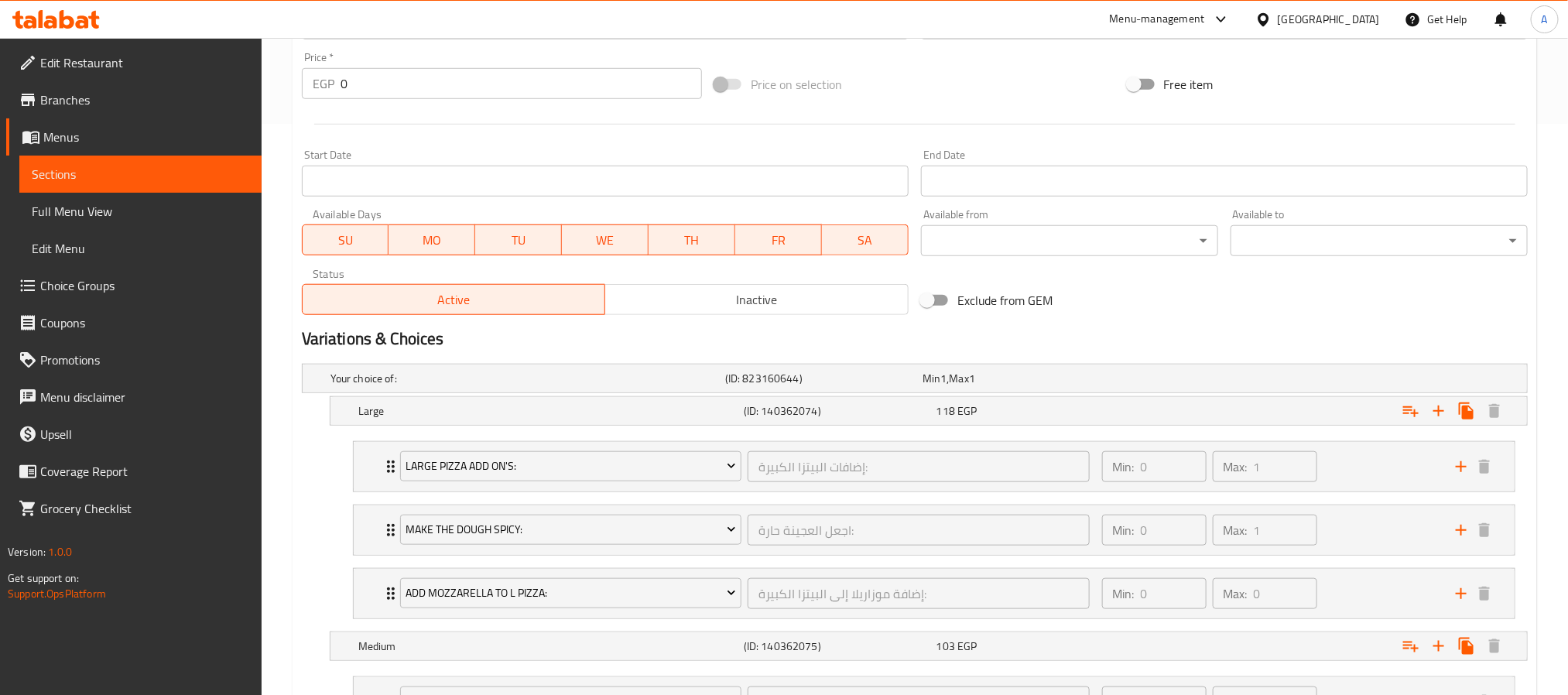
scroll to position [581, 0]
